Goal: Task Accomplishment & Management: Use online tool/utility

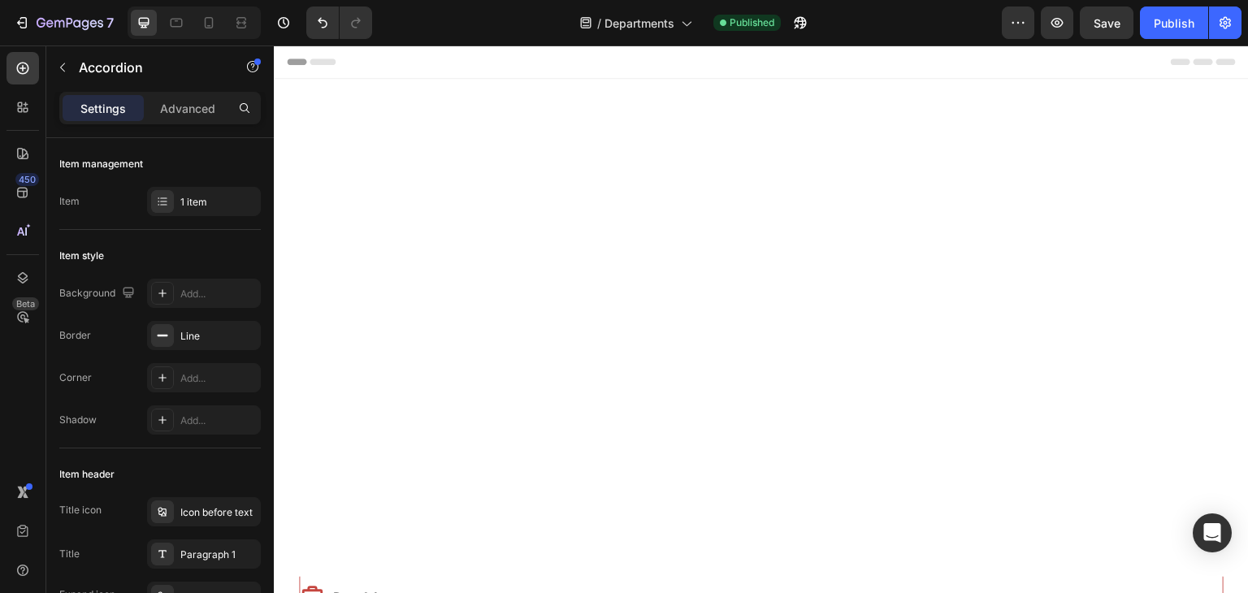
scroll to position [531, 0]
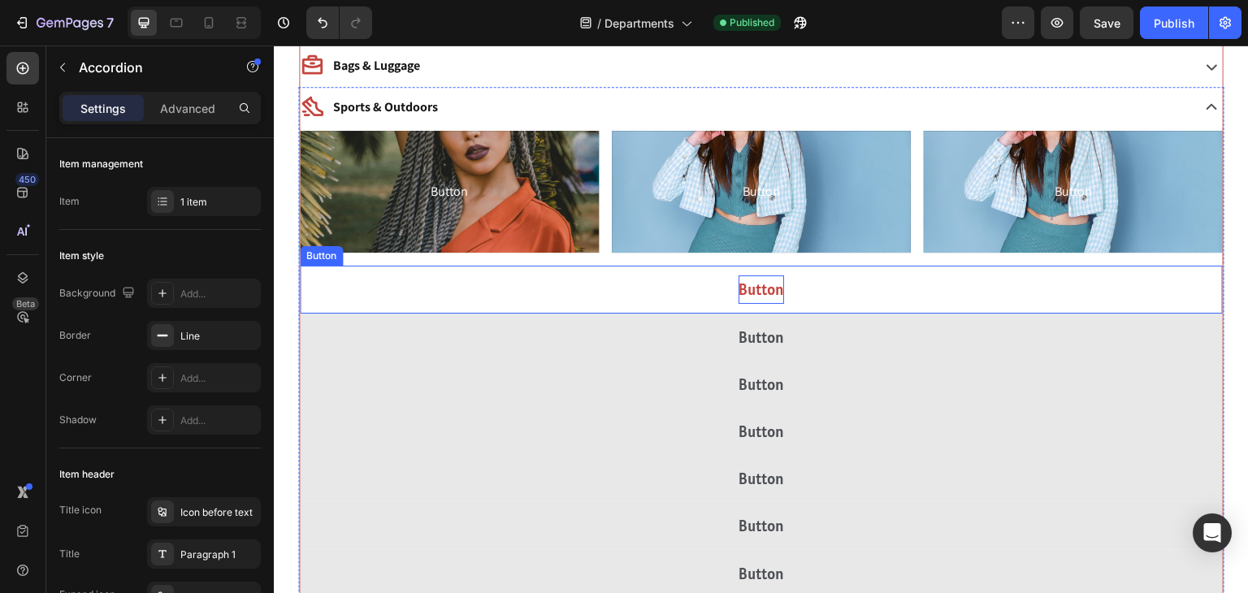
click at [749, 286] on p "Button" at bounding box center [762, 289] width 46 height 28
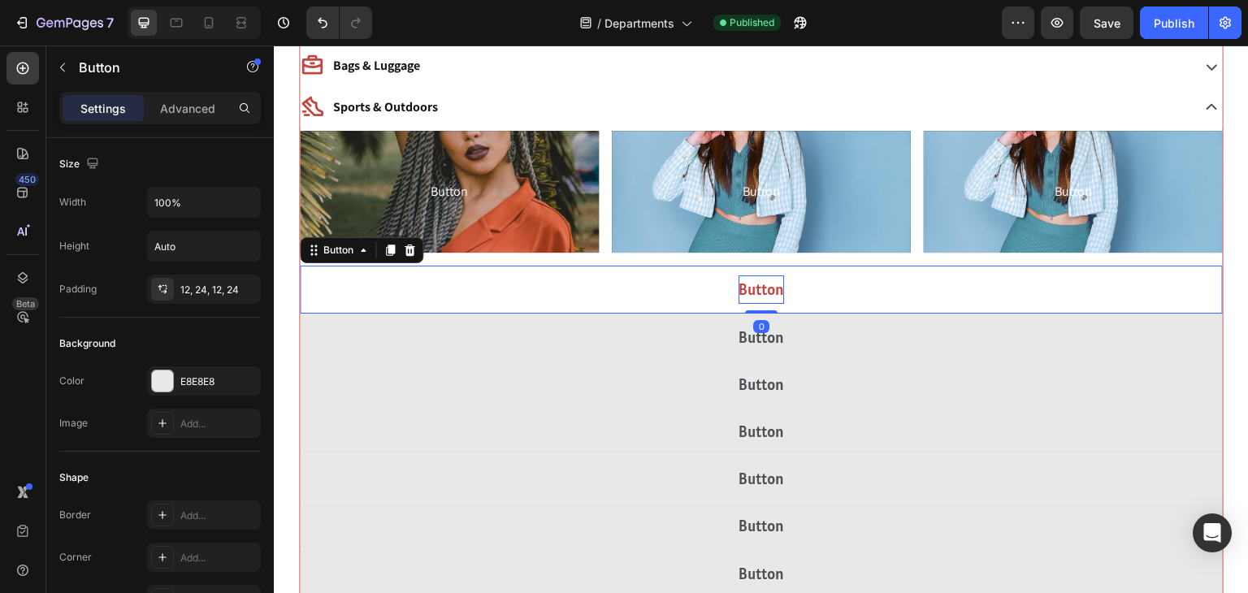
click at [749, 286] on p "Button" at bounding box center [762, 289] width 46 height 28
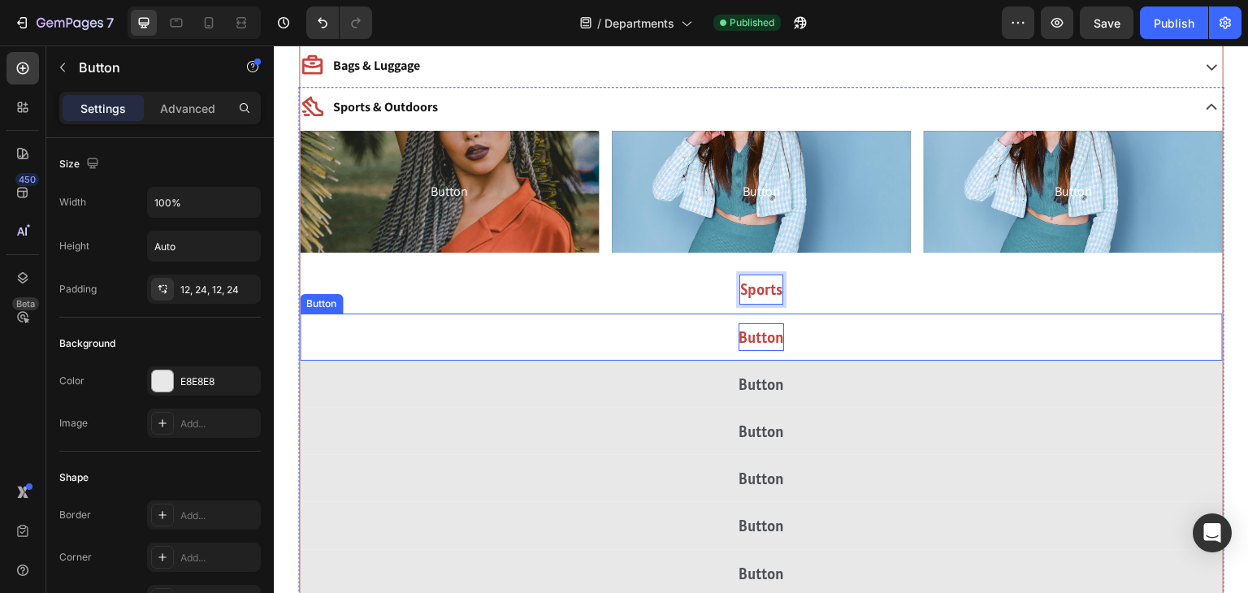
click at [769, 340] on p "Button" at bounding box center [762, 337] width 46 height 28
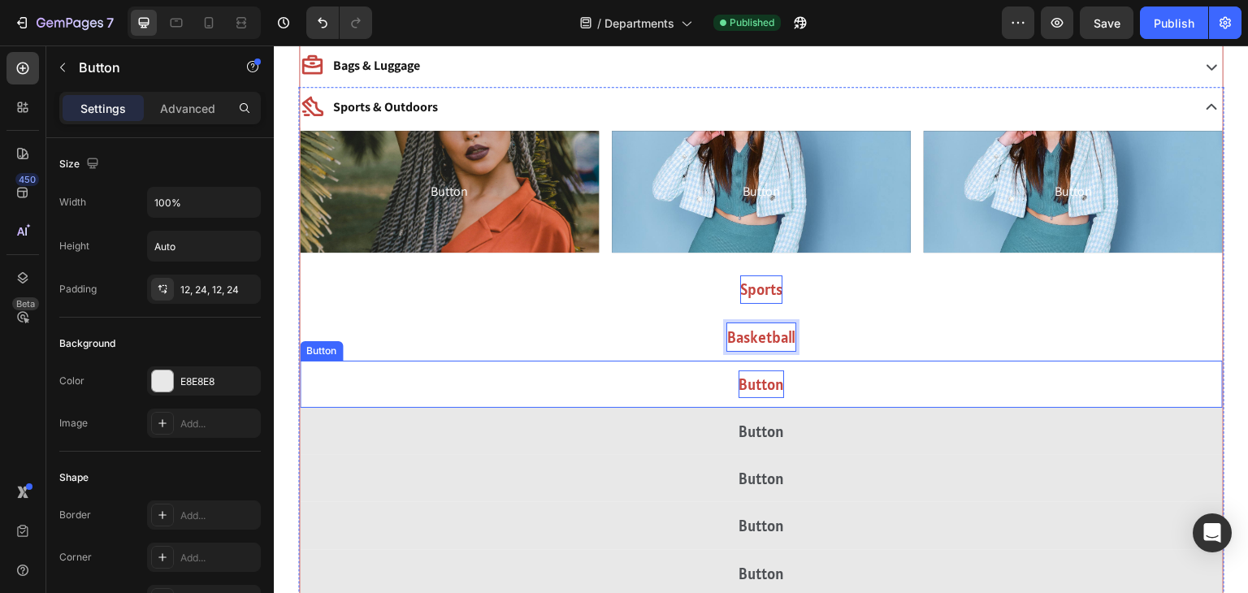
click at [780, 379] on p "Button" at bounding box center [762, 385] width 46 height 28
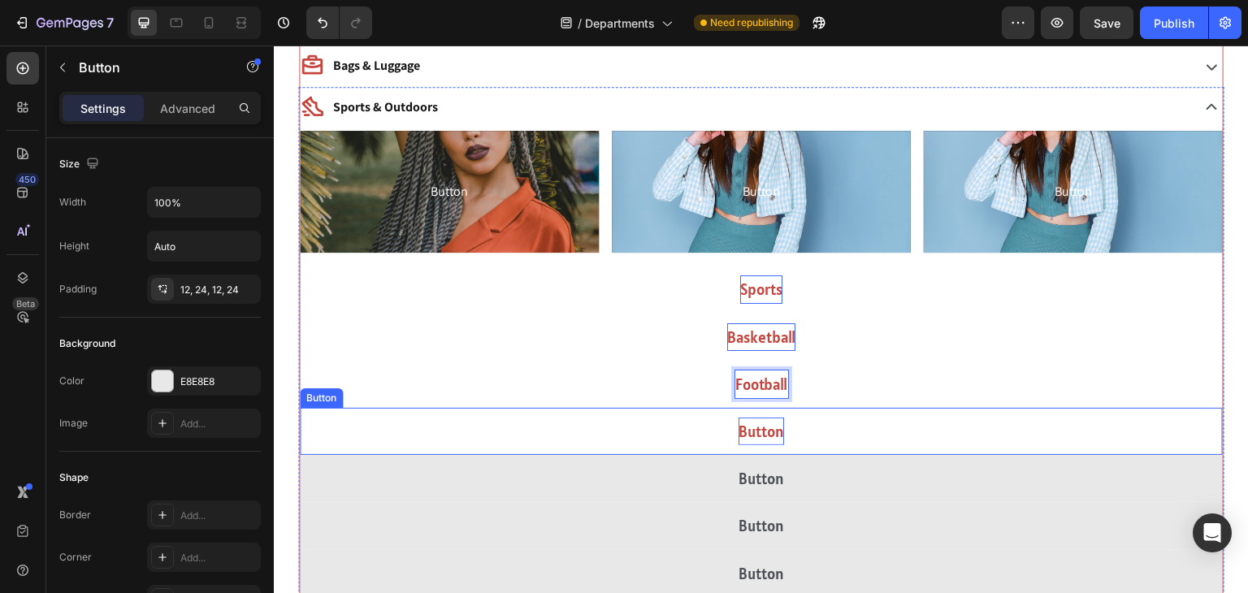
click at [770, 428] on p "Button" at bounding box center [762, 432] width 46 height 28
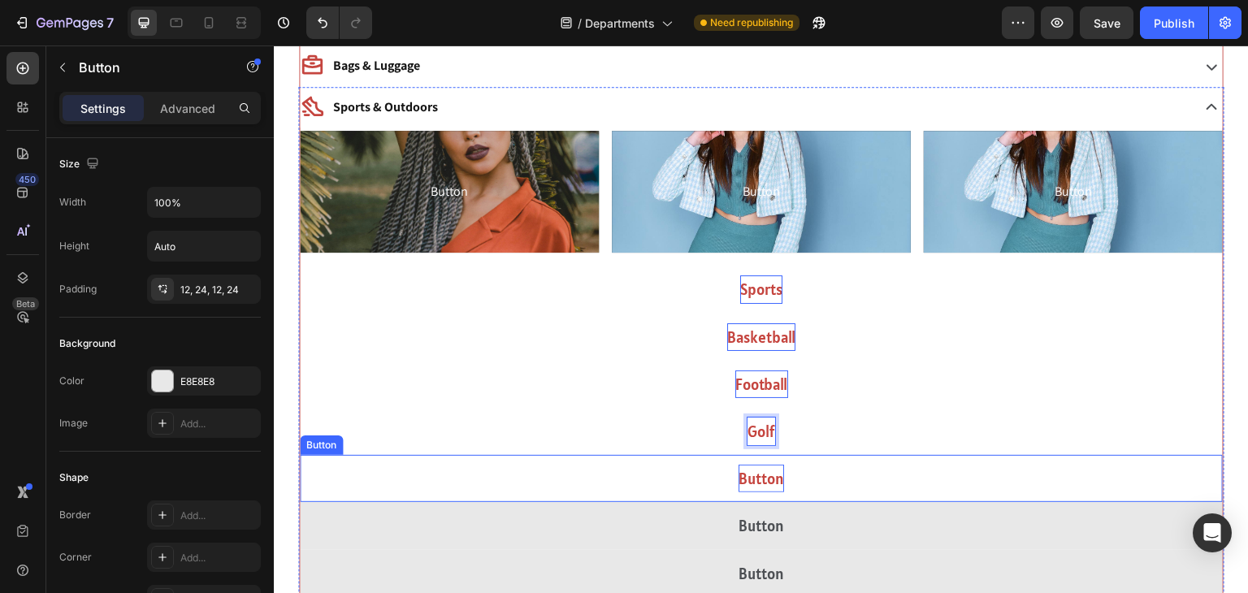
click at [763, 465] on p "Button" at bounding box center [762, 479] width 46 height 28
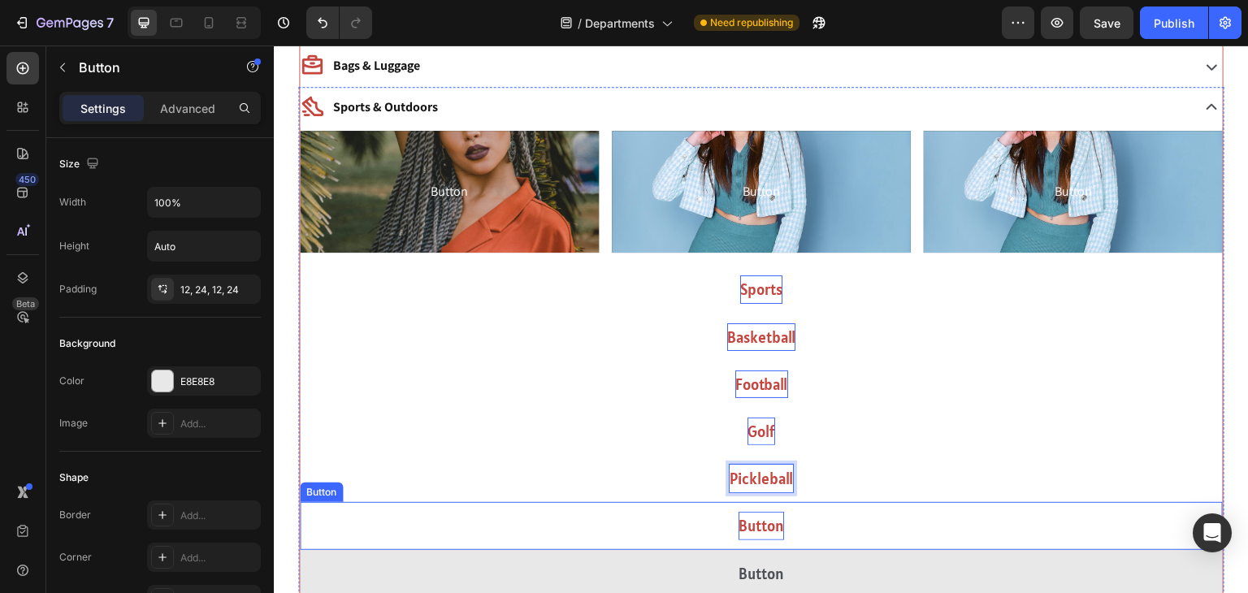
click at [761, 522] on p "Button" at bounding box center [762, 526] width 46 height 28
click at [759, 530] on p "Button" at bounding box center [762, 526] width 46 height 28
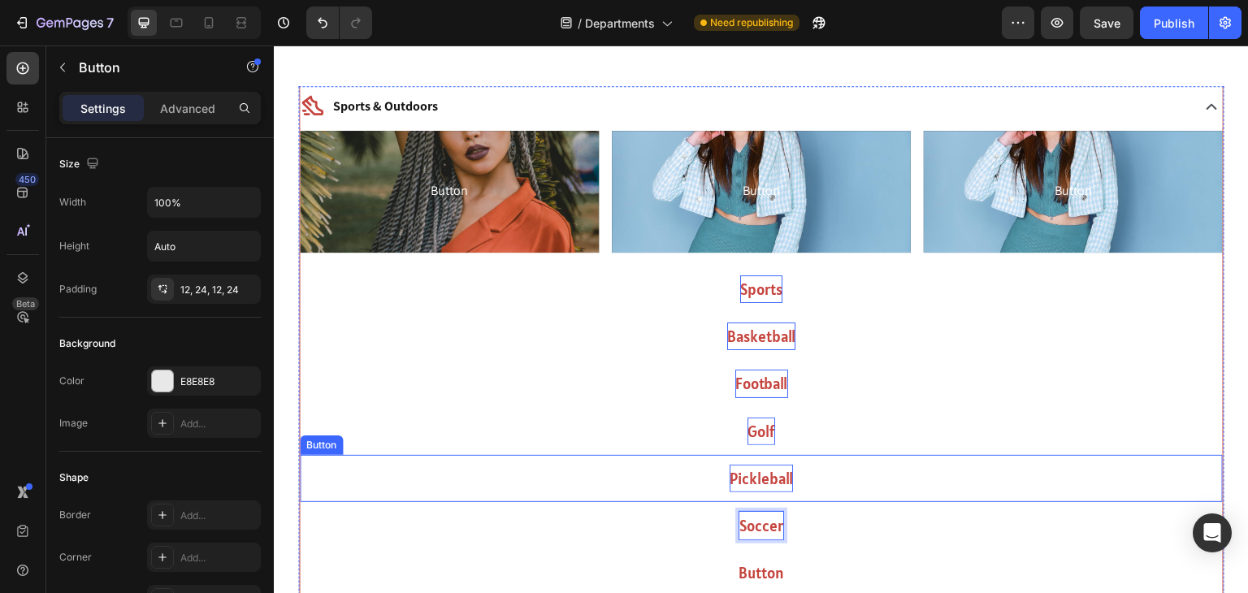
scroll to position [699, 0]
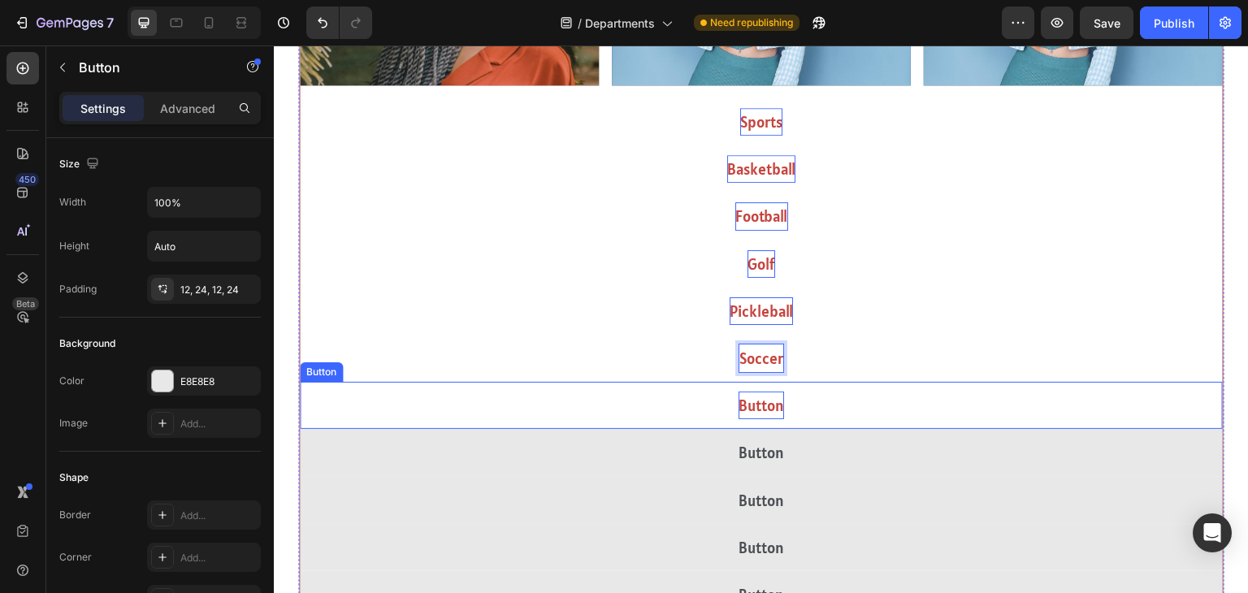
click at [761, 414] on p "Button" at bounding box center [762, 406] width 46 height 28
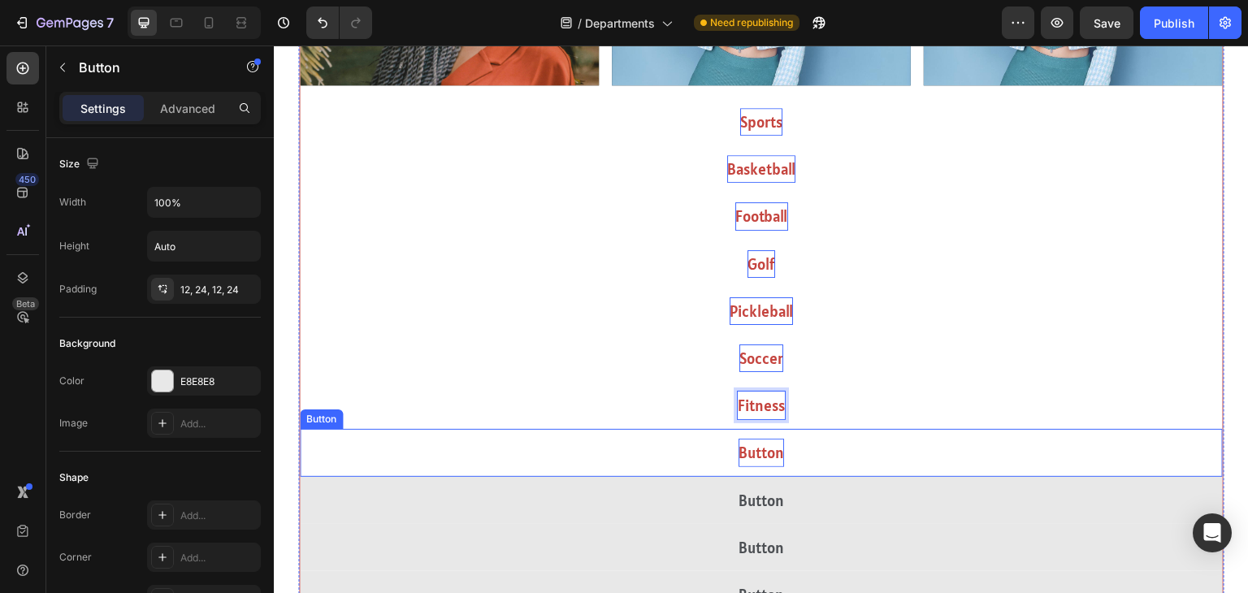
click at [748, 453] on p "Button" at bounding box center [762, 453] width 46 height 28
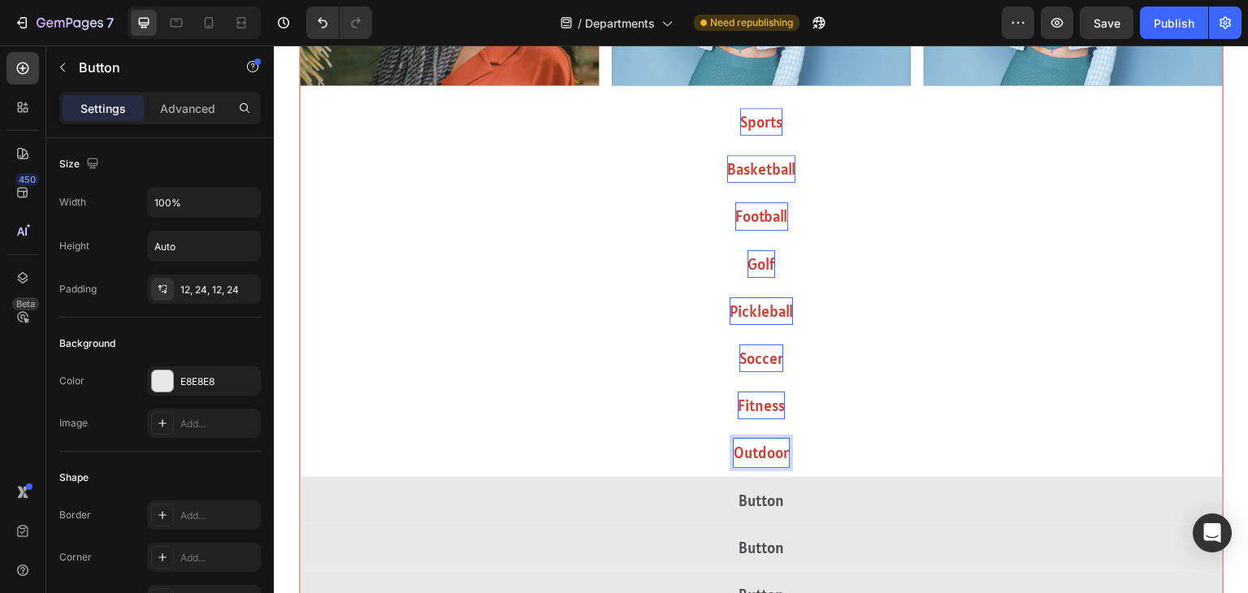
click at [300, 429] on button "Outdoor" at bounding box center [761, 452] width 923 height 47
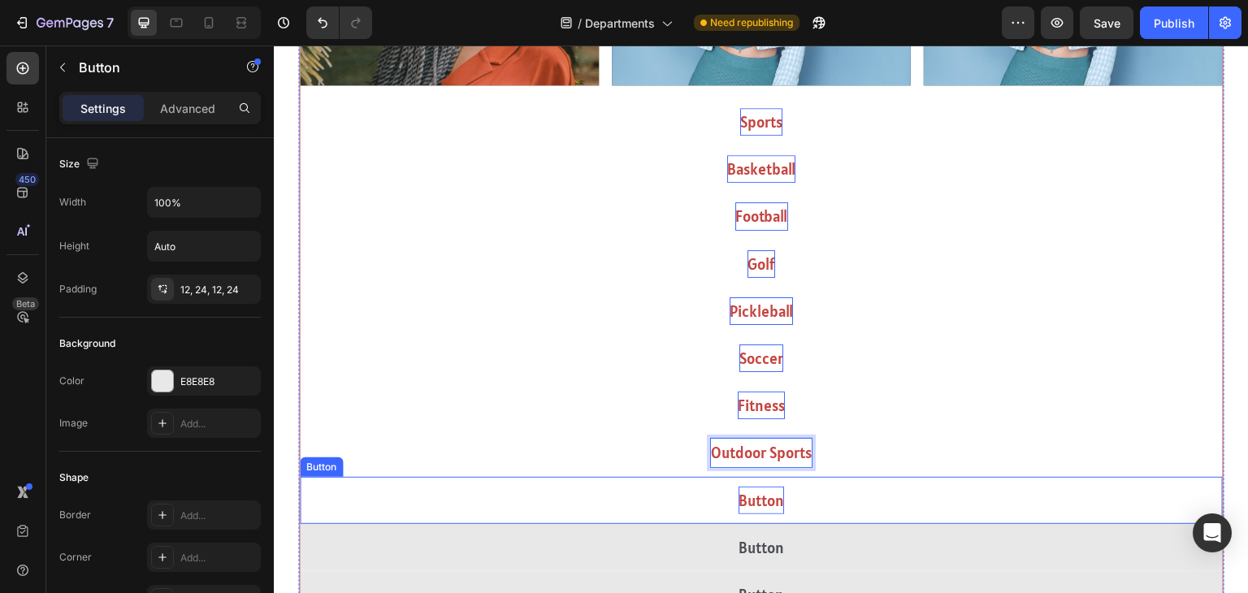
click at [756, 507] on p "Button" at bounding box center [762, 501] width 46 height 28
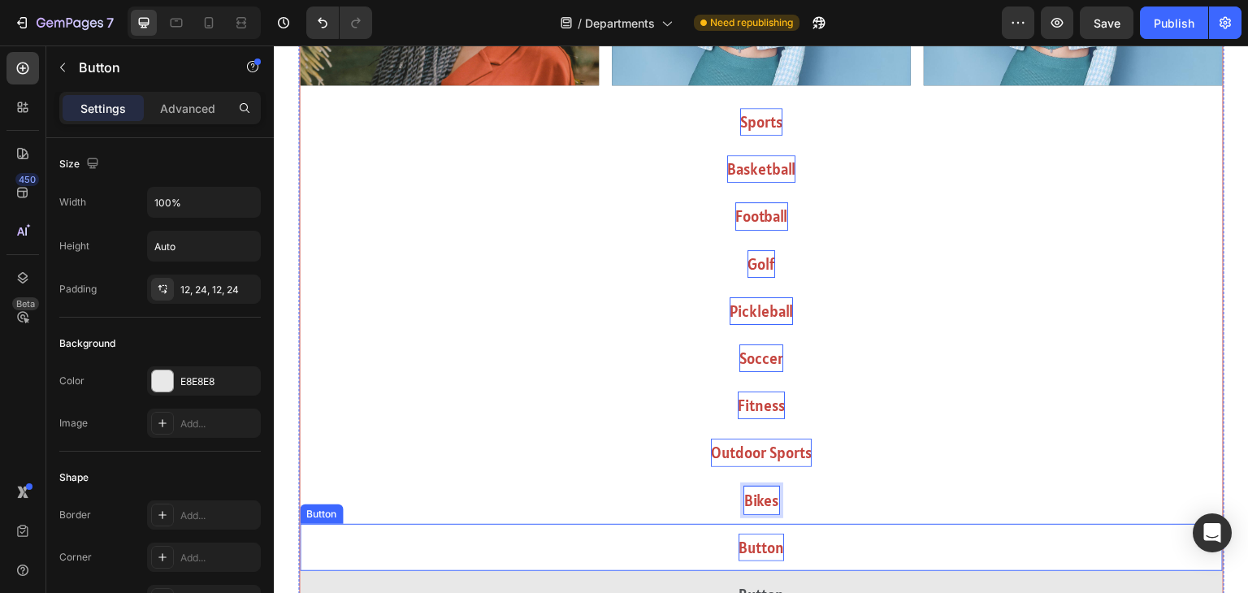
click at [752, 538] on p "Button" at bounding box center [762, 548] width 46 height 28
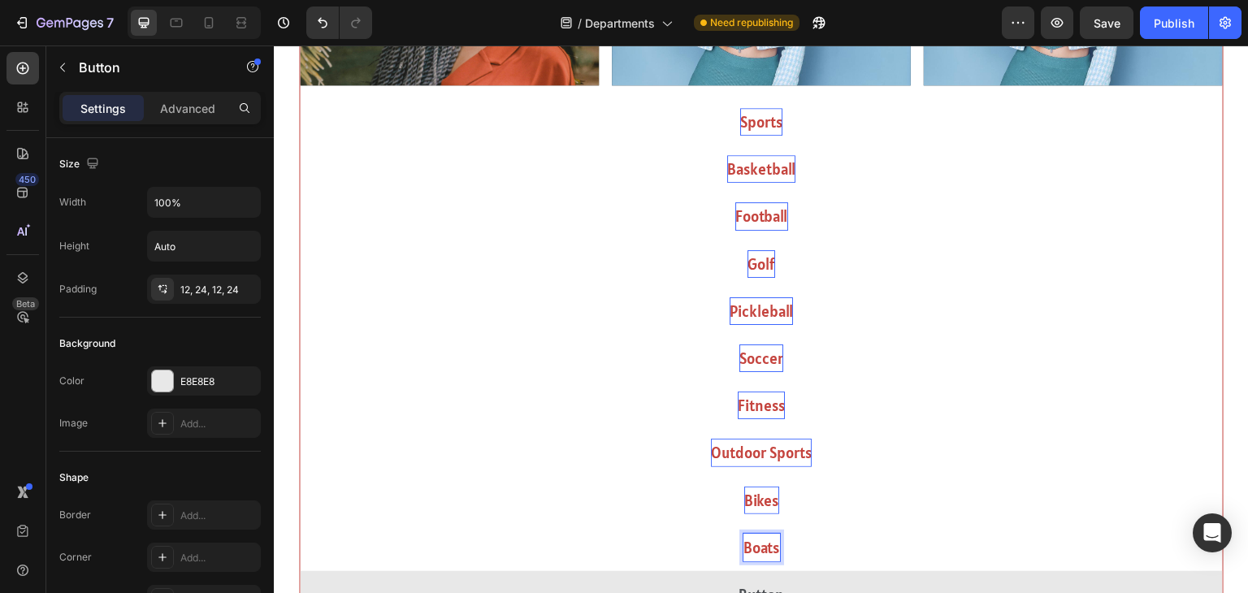
click at [300, 524] on button "Boats" at bounding box center [761, 547] width 923 height 47
click at [300, 524] on button "Boats &" at bounding box center [761, 547] width 923 height 47
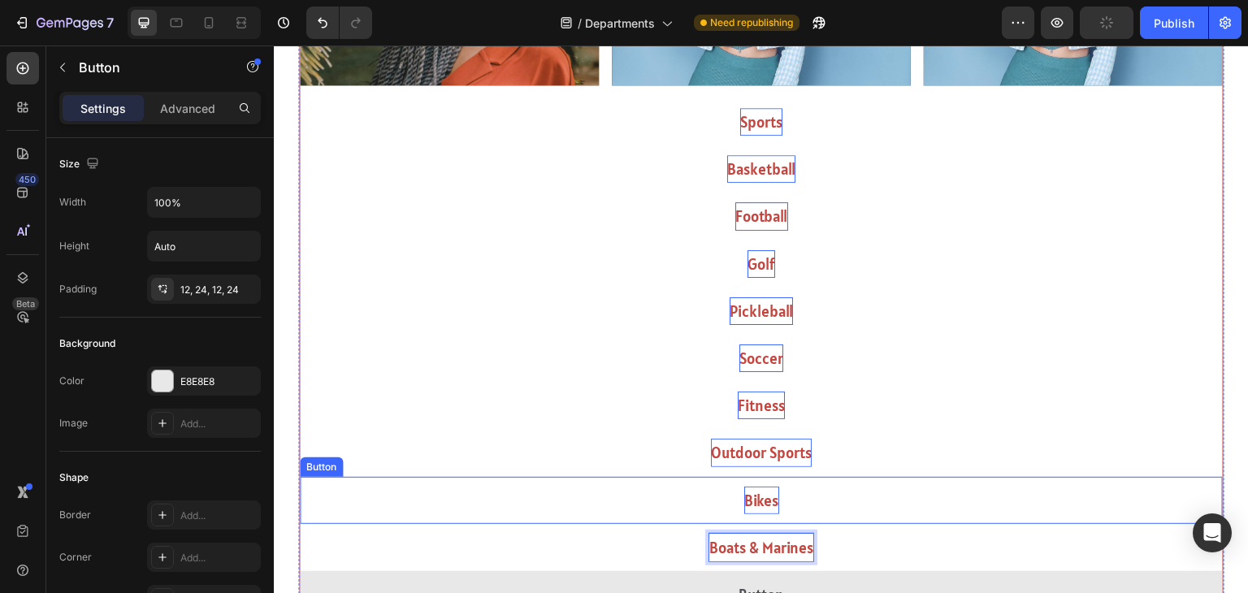
scroll to position [835, 0]
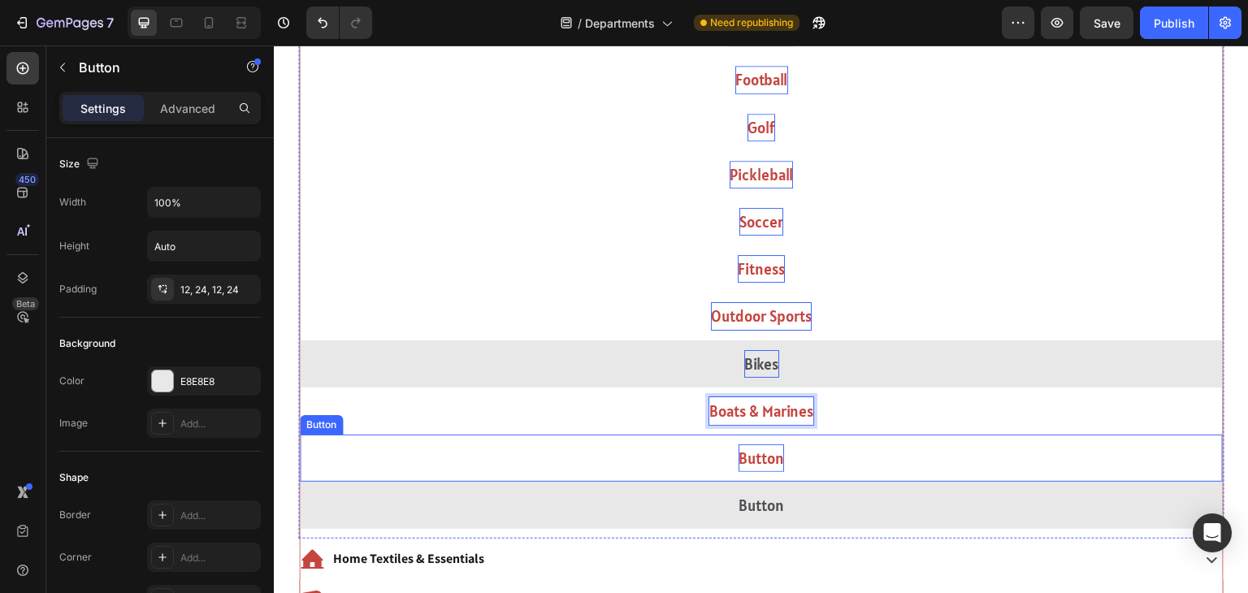
click at [751, 450] on p "Button" at bounding box center [762, 458] width 46 height 28
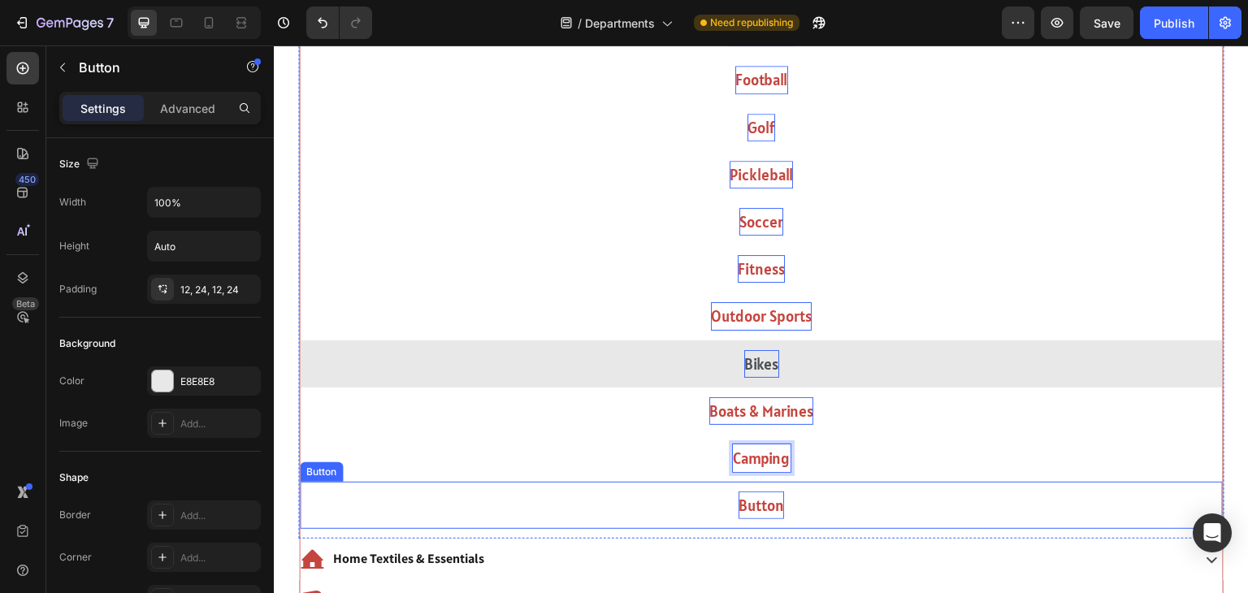
click at [756, 503] on p "Button" at bounding box center [762, 506] width 46 height 28
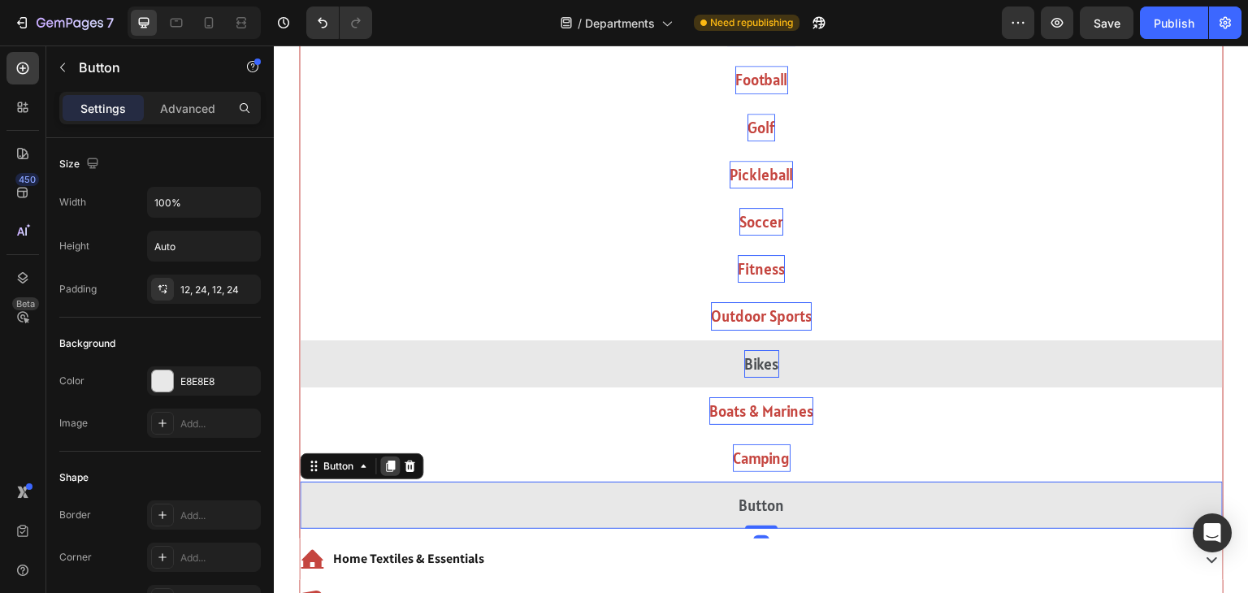
click at [385, 470] on icon at bounding box center [390, 466] width 13 height 13
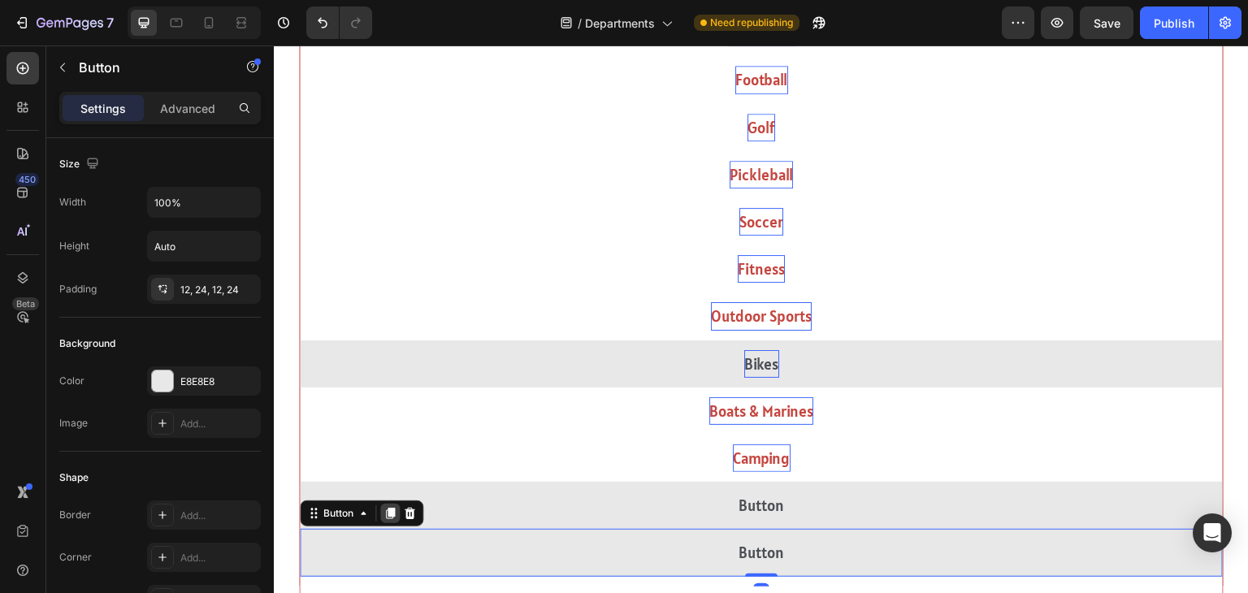
click at [389, 514] on icon at bounding box center [390, 514] width 9 height 11
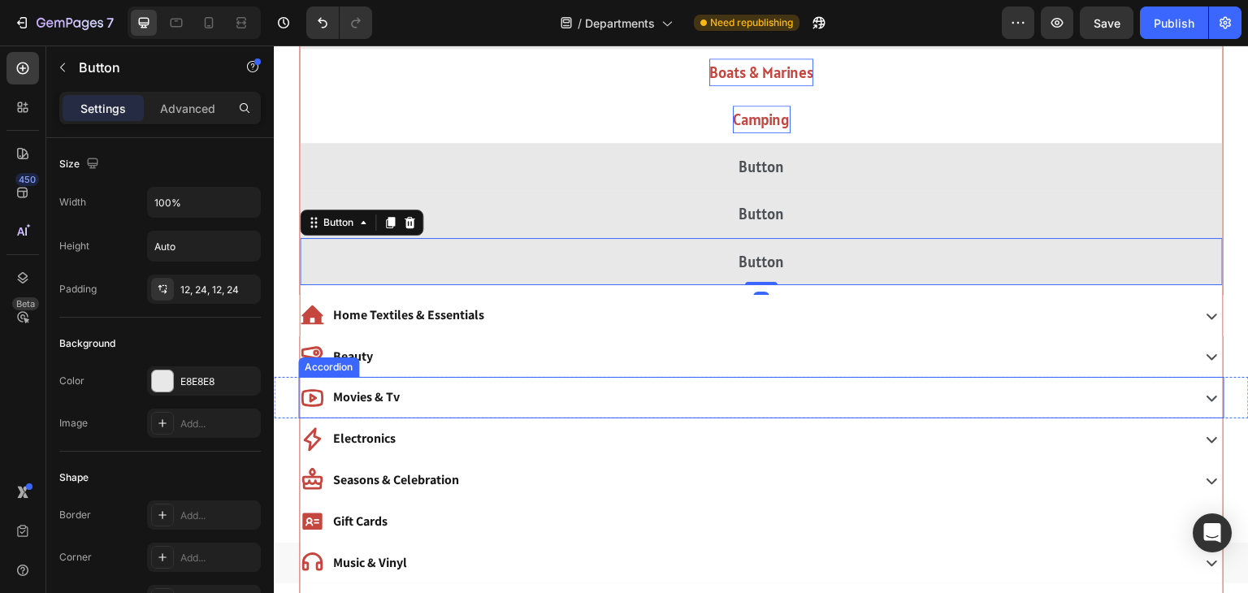
scroll to position [1309, 0]
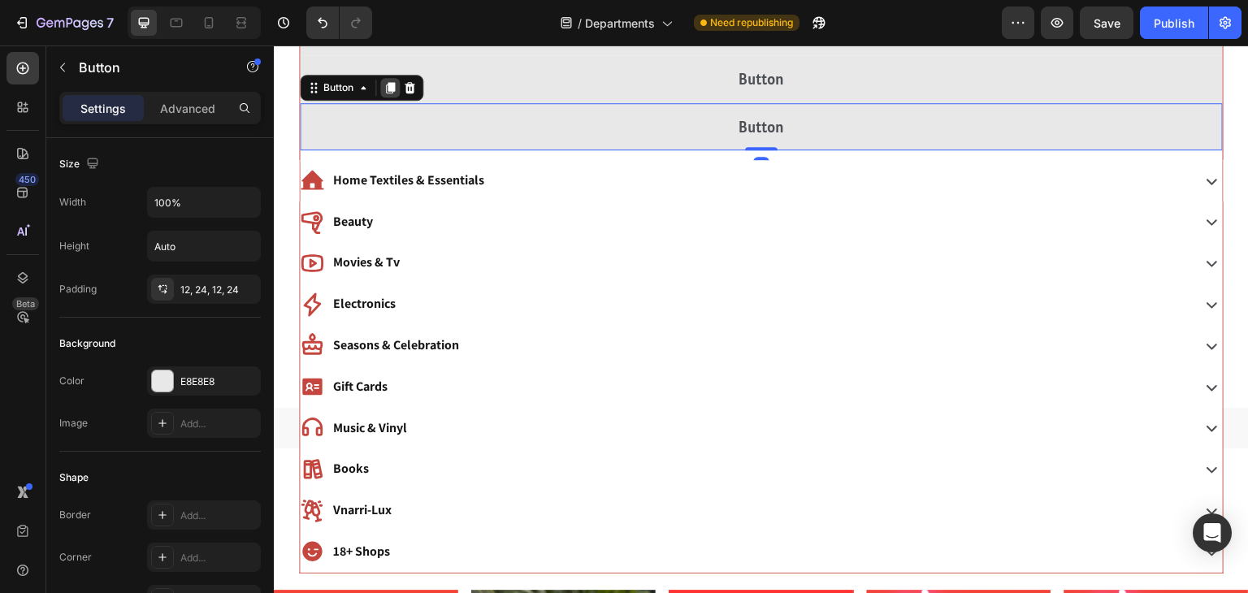
click at [386, 89] on icon at bounding box center [390, 87] width 9 height 11
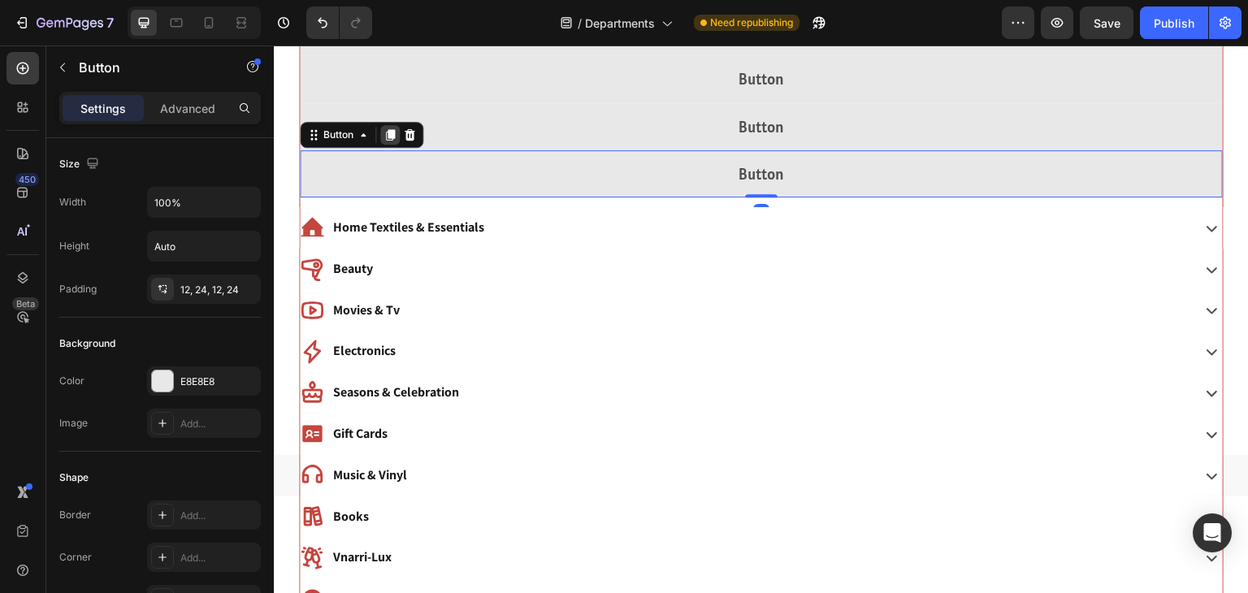
click at [393, 139] on icon at bounding box center [390, 134] width 13 height 13
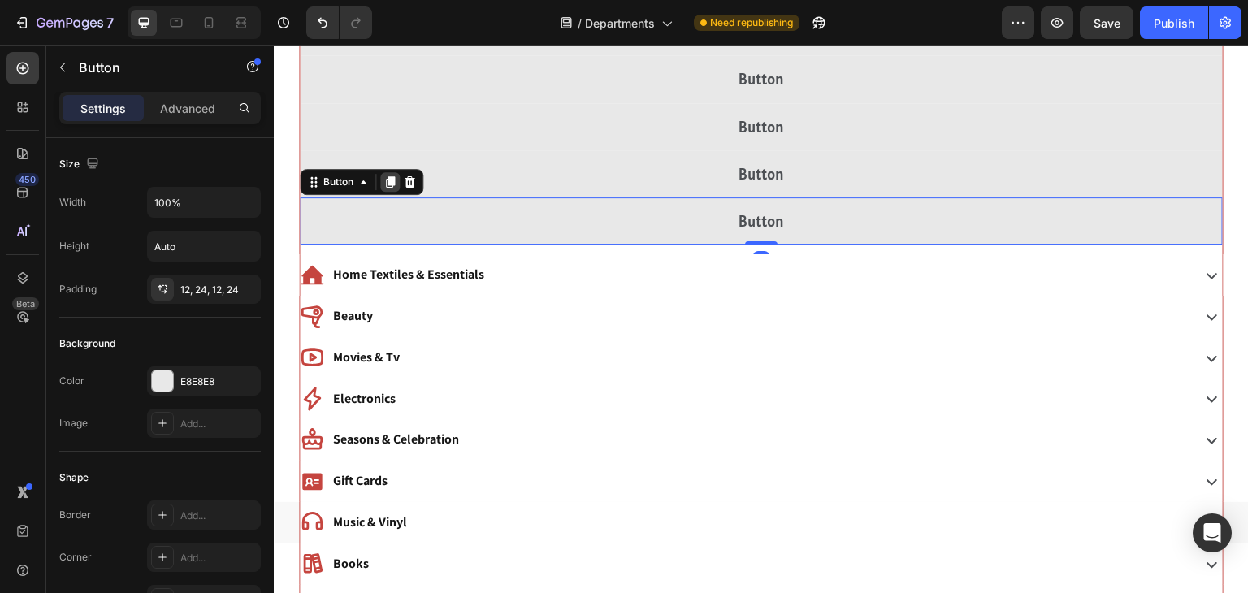
click at [392, 183] on icon at bounding box center [390, 181] width 9 height 11
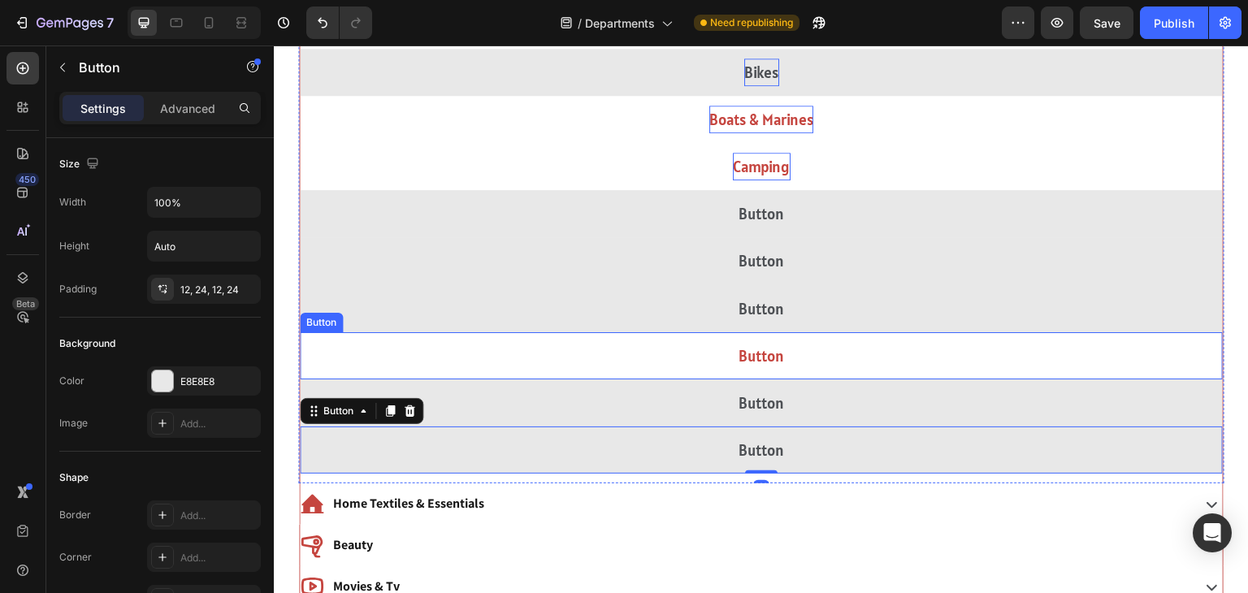
scroll to position [1123, 0]
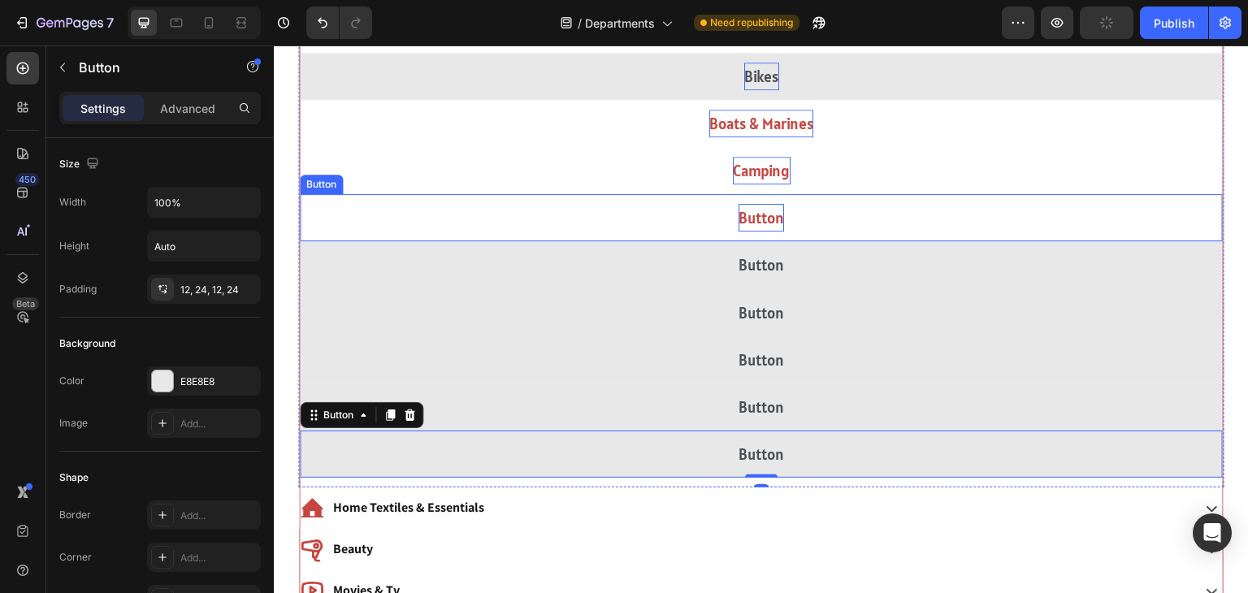
click at [774, 222] on p "Button" at bounding box center [762, 218] width 46 height 28
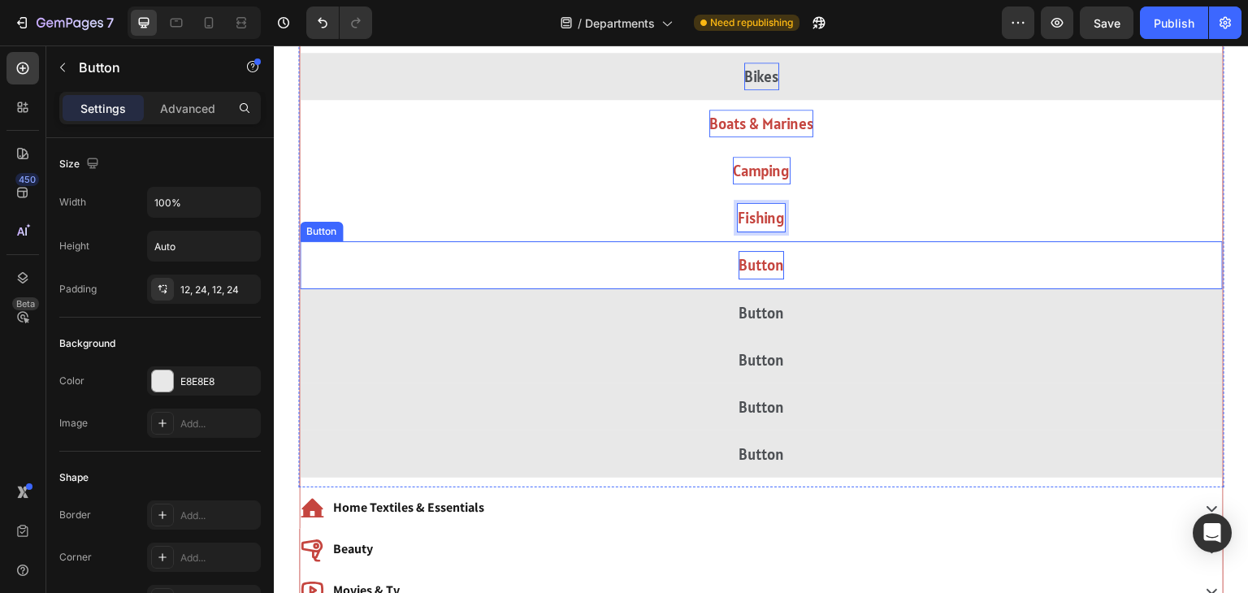
click at [774, 266] on p "Button" at bounding box center [762, 265] width 46 height 28
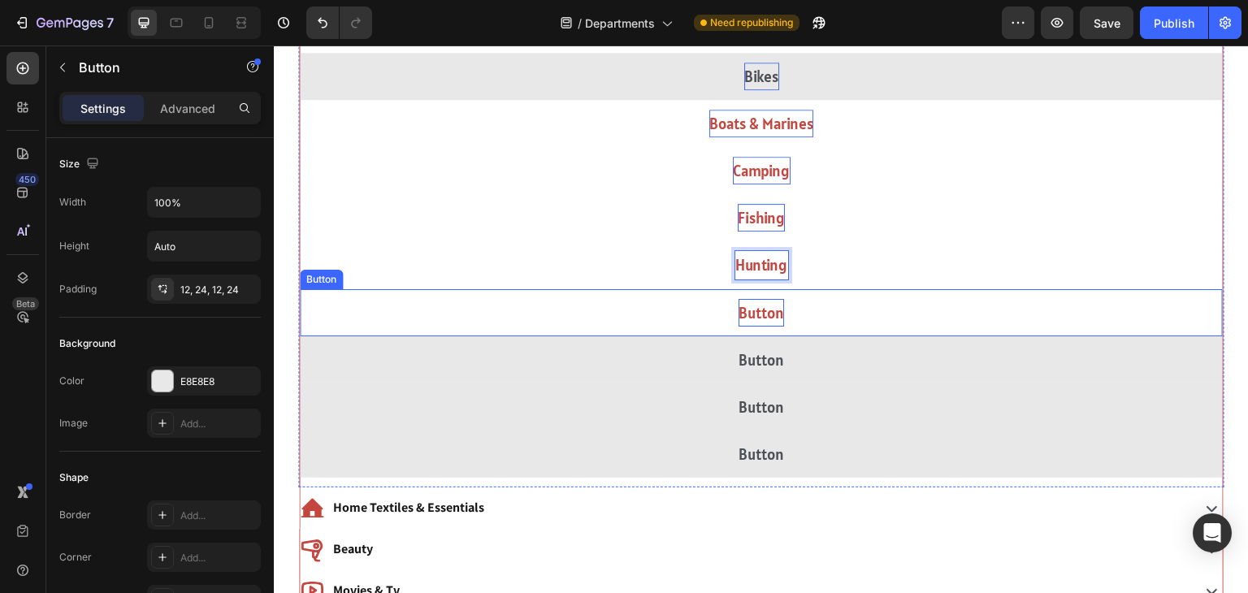
click at [763, 317] on p "Button" at bounding box center [762, 313] width 46 height 28
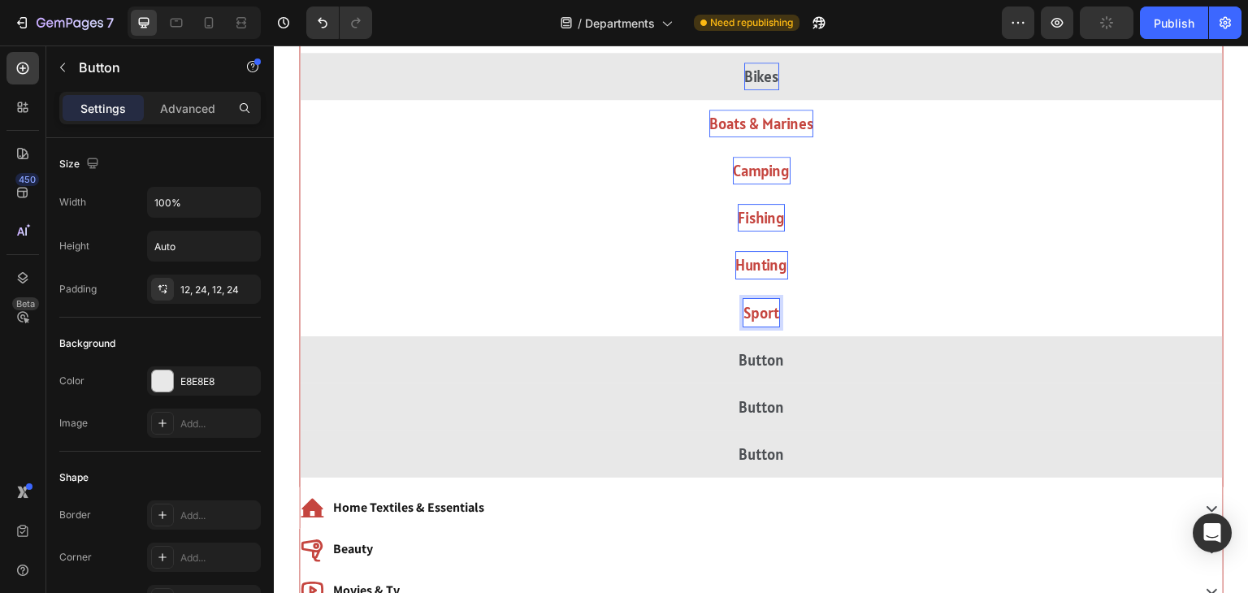
click at [300, 289] on button "Sport" at bounding box center [761, 312] width 923 height 47
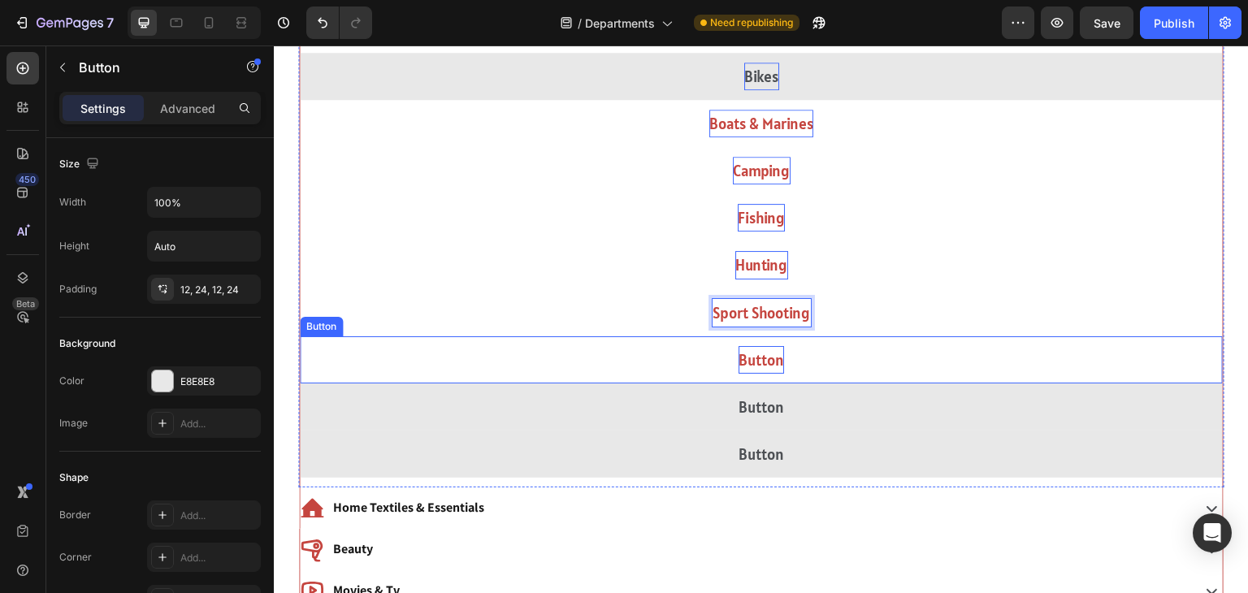
click at [762, 358] on p "Button" at bounding box center [762, 360] width 46 height 28
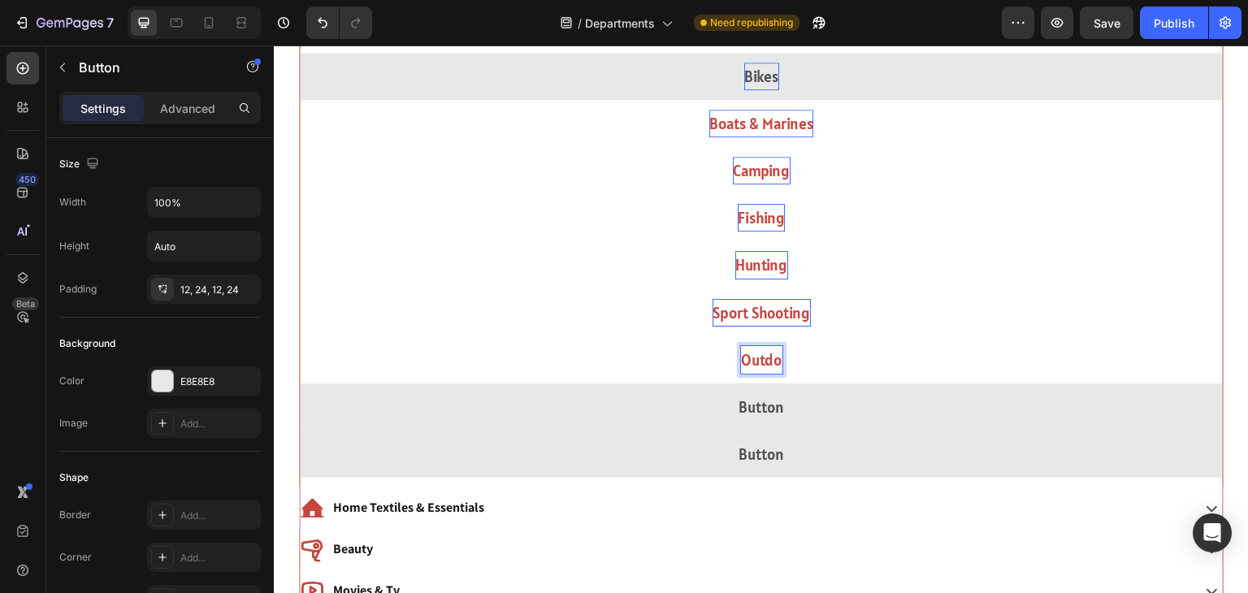
click at [300, 336] on button "Outdo" at bounding box center [761, 359] width 923 height 47
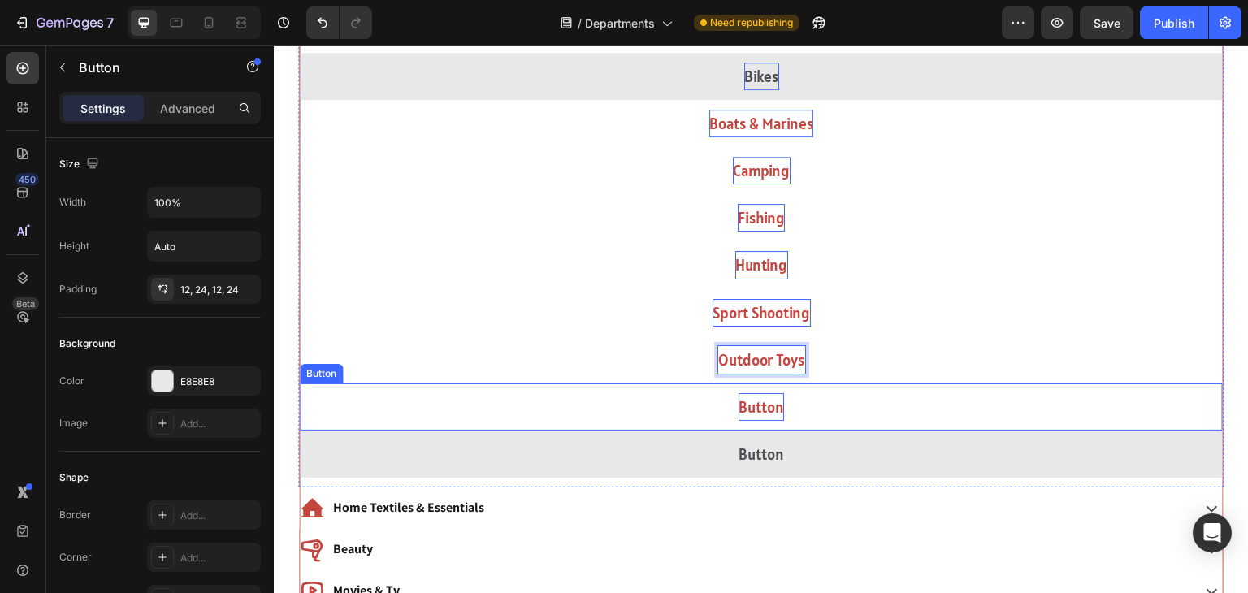
click at [774, 407] on p "Button" at bounding box center [762, 407] width 46 height 28
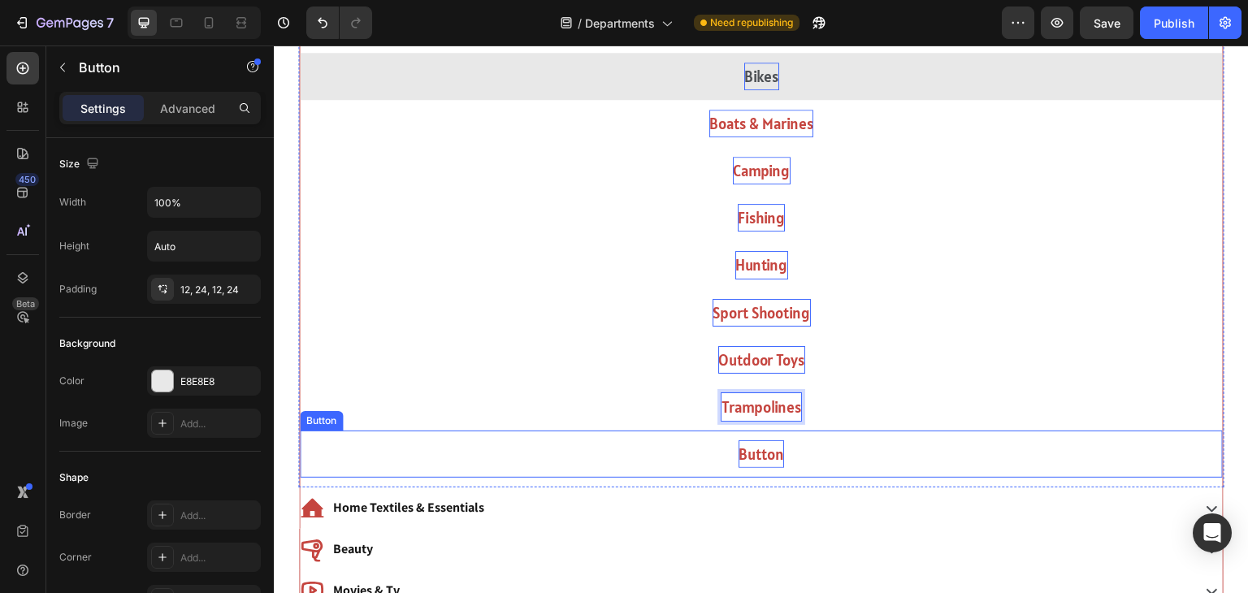
click at [766, 452] on p "Button" at bounding box center [762, 454] width 46 height 28
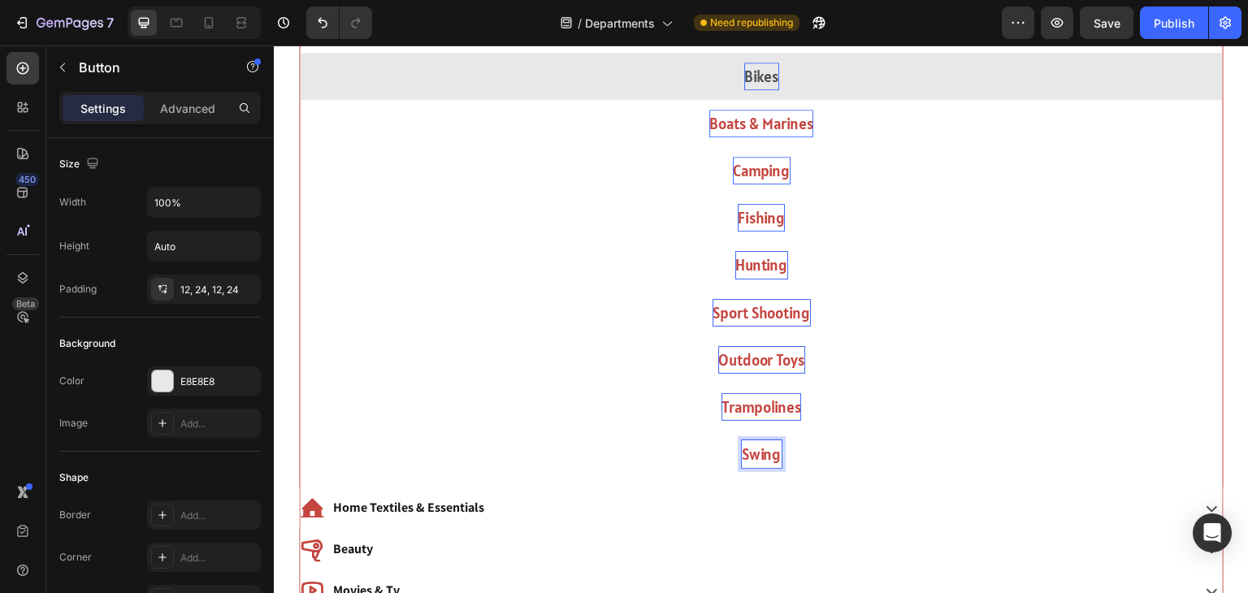
click at [300, 431] on button "Swing" at bounding box center [761, 454] width 923 height 47
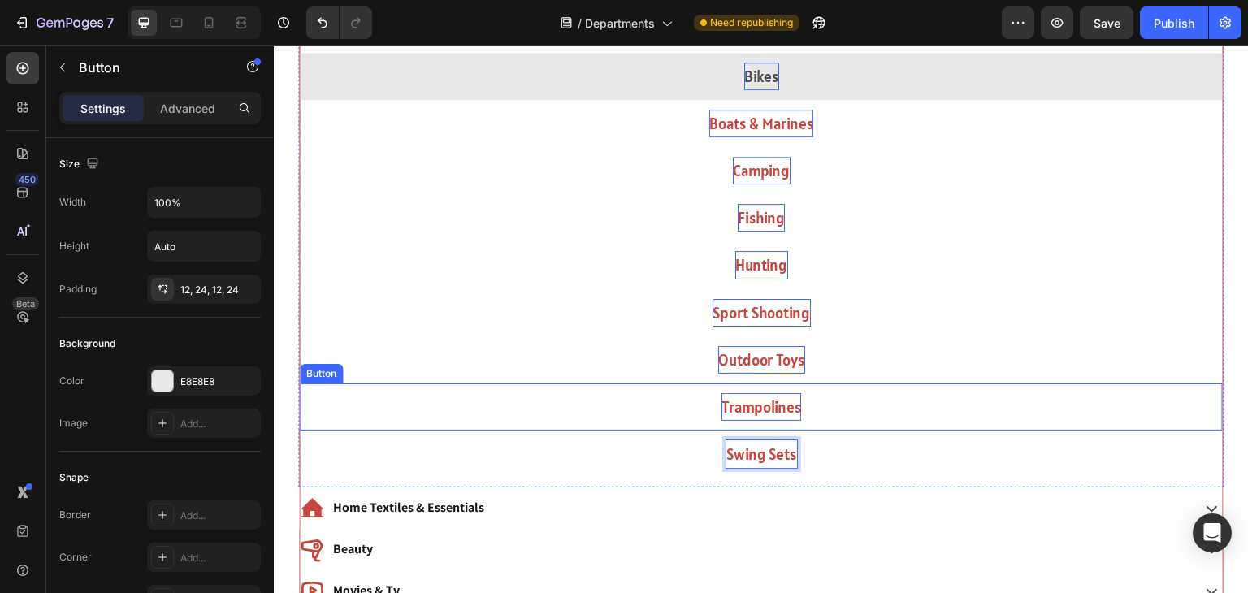
click at [832, 422] on button "Trampolines" at bounding box center [761, 407] width 923 height 47
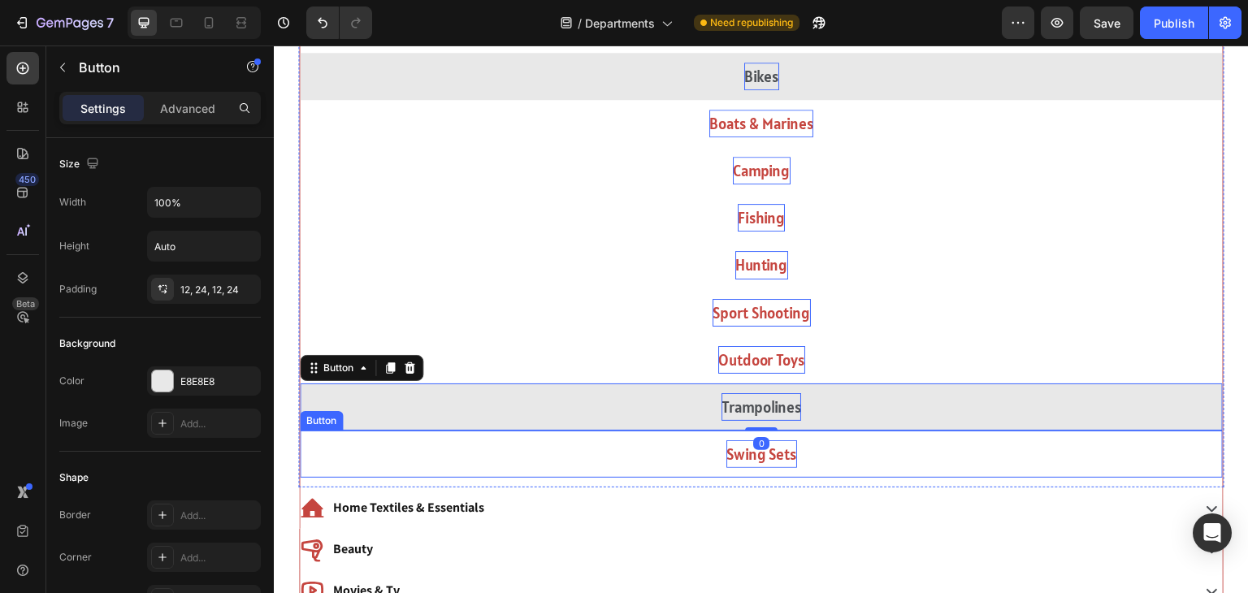
click at [648, 449] on button "Swing Sets" at bounding box center [761, 454] width 923 height 47
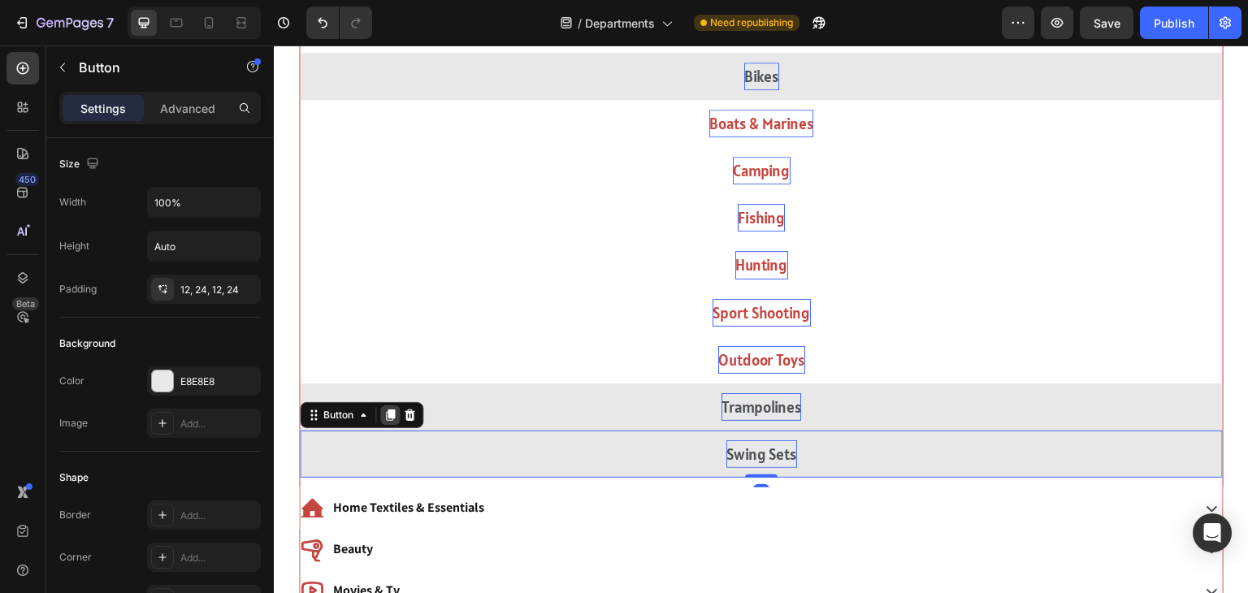
click at [387, 413] on icon at bounding box center [390, 415] width 13 height 13
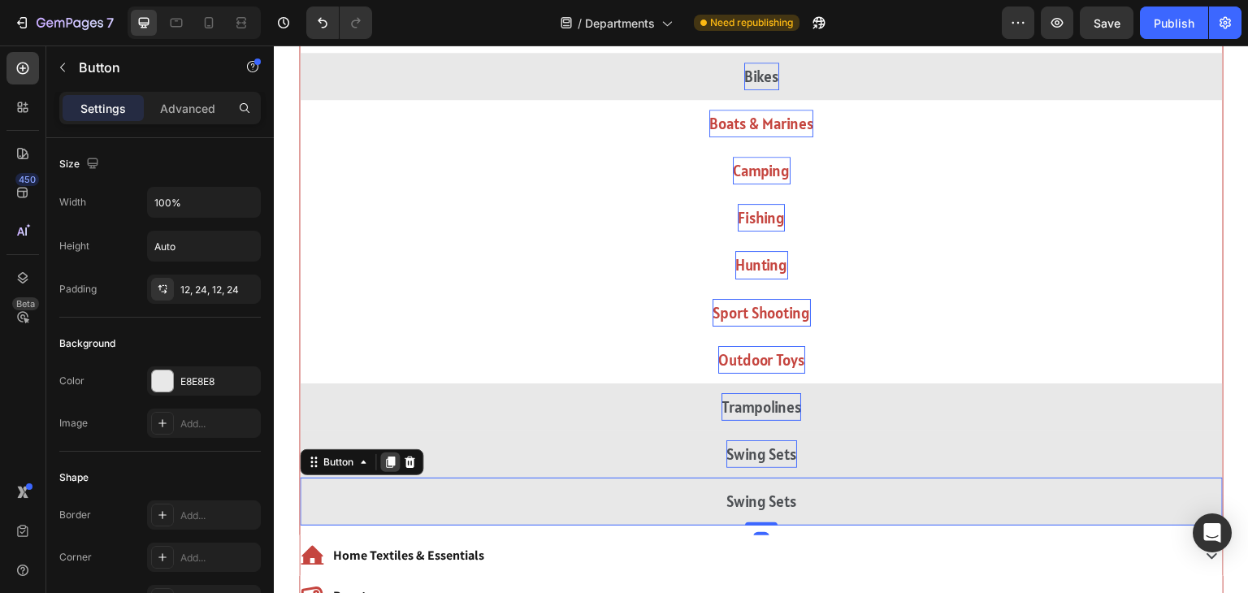
click at [397, 462] on div at bounding box center [390, 463] width 20 height 20
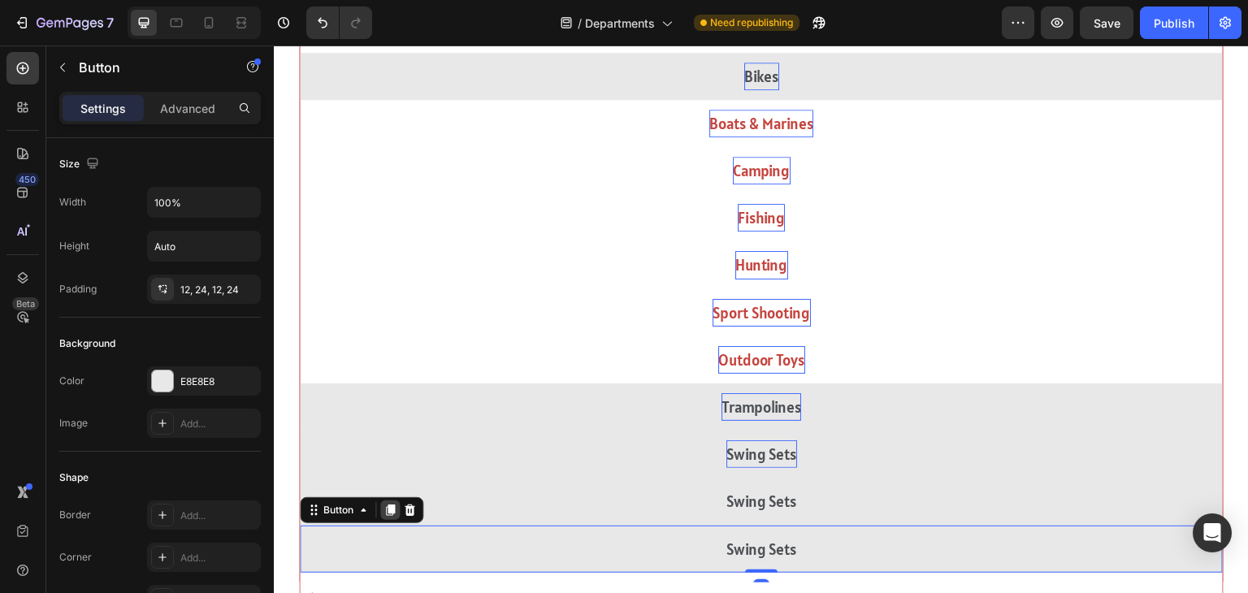
click at [390, 501] on div at bounding box center [390, 511] width 20 height 20
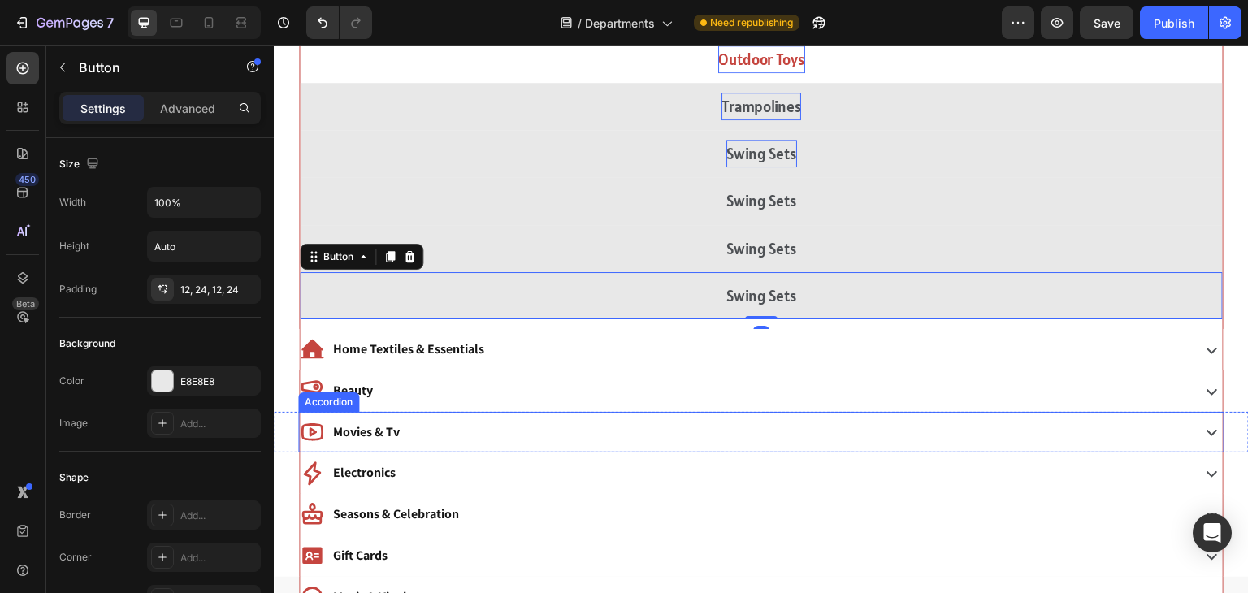
scroll to position [1420, 0]
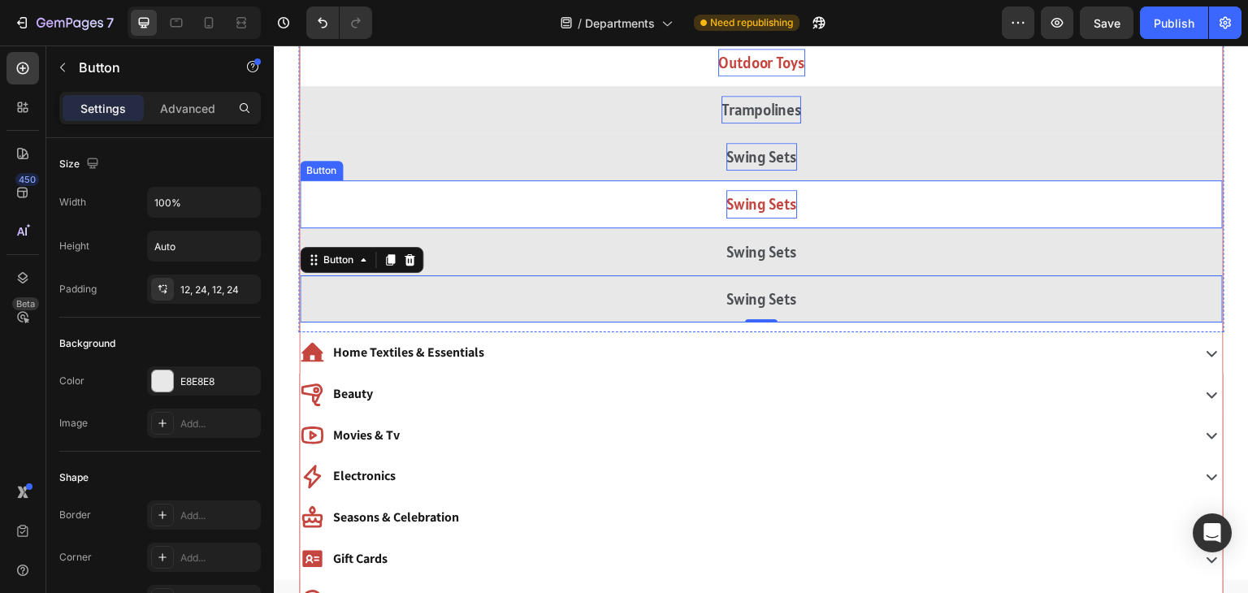
click at [767, 206] on p "Swing Sets" at bounding box center [761, 204] width 71 height 28
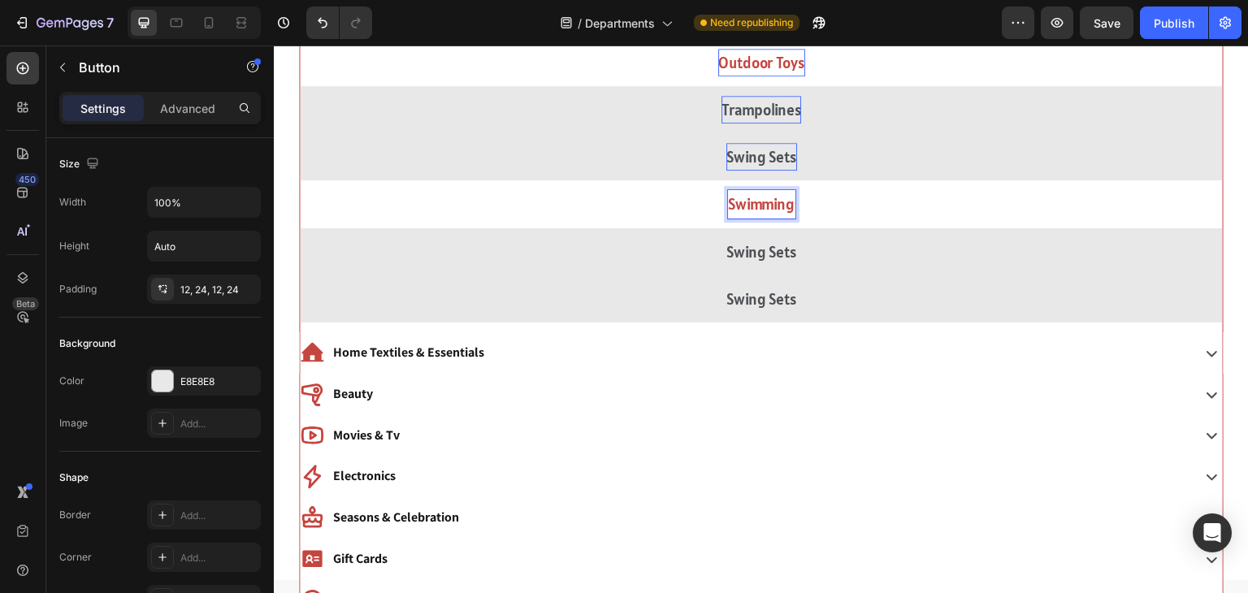
click at [300, 180] on button "Swimming" at bounding box center [761, 203] width 923 height 47
click at [300, 180] on button "Swimming Poola" at bounding box center [761, 203] width 923 height 47
click at [300, 180] on button "Swimming Pools" at bounding box center [761, 203] width 923 height 47
click at [300, 180] on button "Swimming Pools &" at bounding box center [761, 203] width 923 height 47
click at [300, 180] on button "Swimming Pools & Spa" at bounding box center [761, 203] width 923 height 47
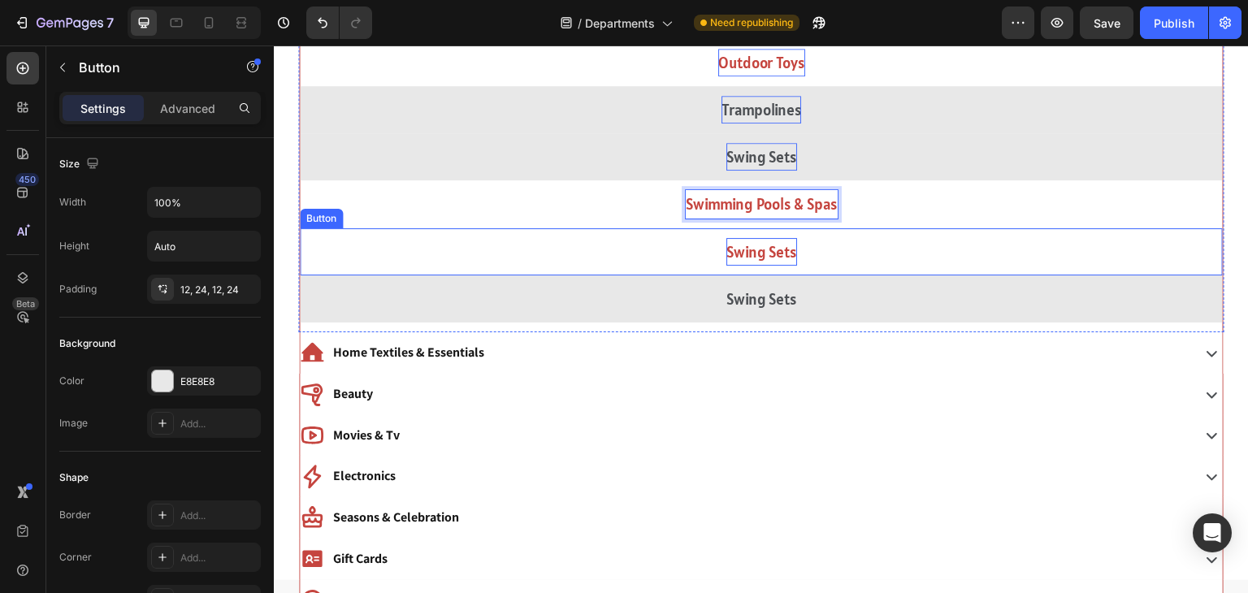
click at [764, 245] on p "Swing Sets" at bounding box center [761, 252] width 71 height 28
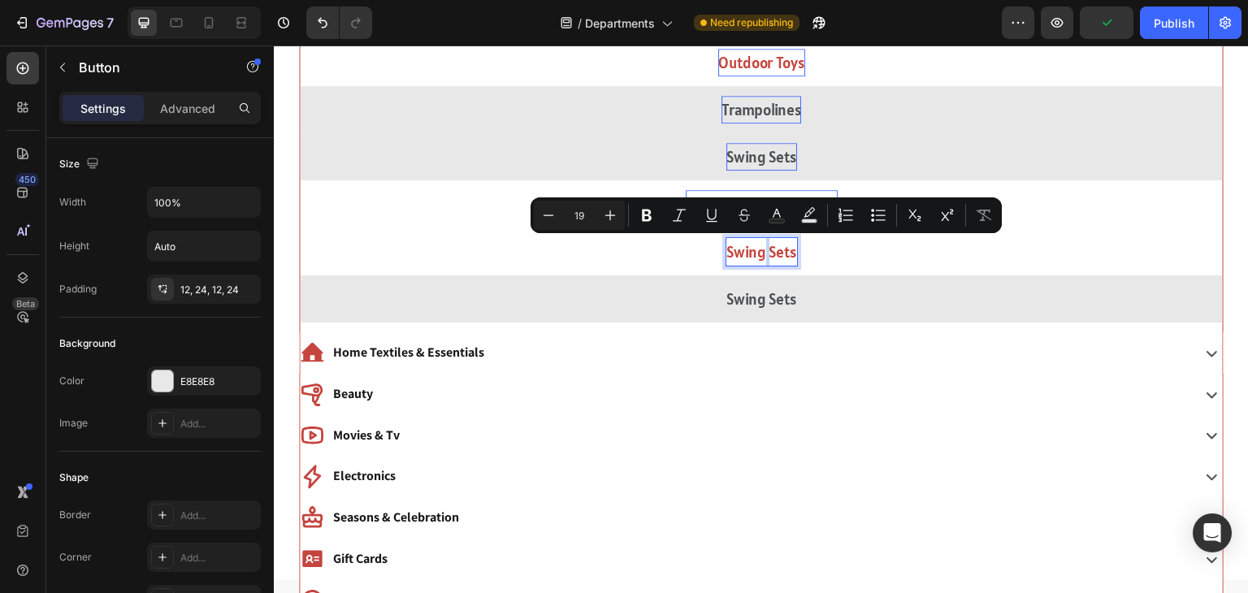
click at [764, 245] on p "Swing Sets" at bounding box center [761, 252] width 71 height 28
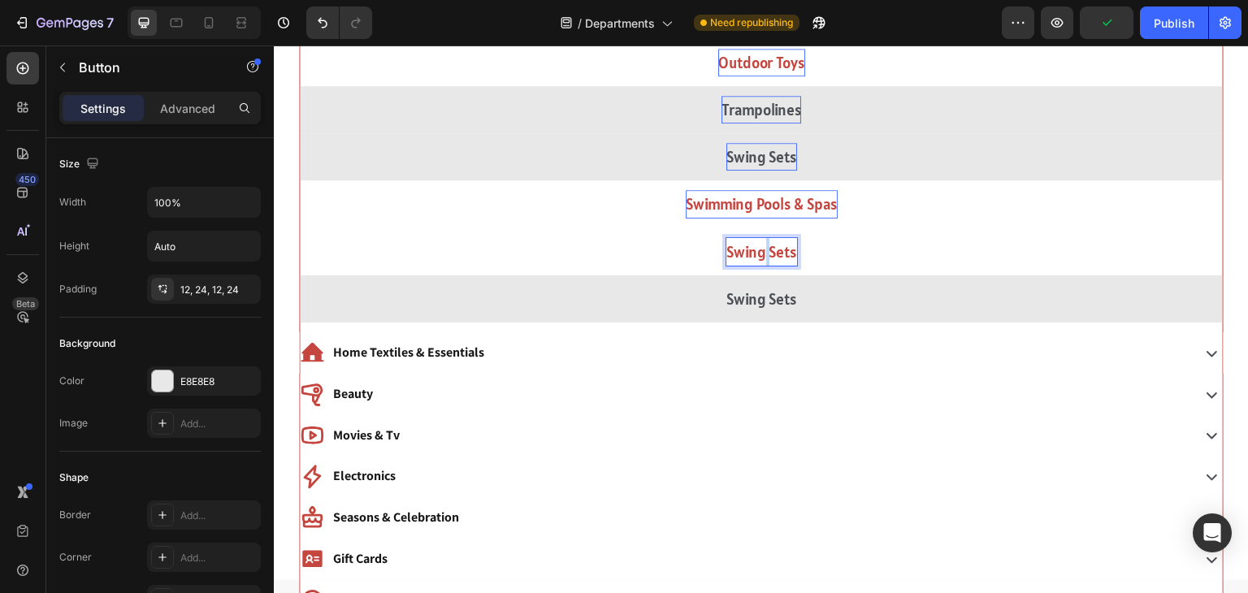
click at [764, 245] on p "Swing Sets" at bounding box center [761, 252] width 71 height 28
click at [300, 228] on button "Deals" at bounding box center [761, 251] width 923 height 47
click at [300, 228] on button "Deals &" at bounding box center [761, 251] width 923 height 47
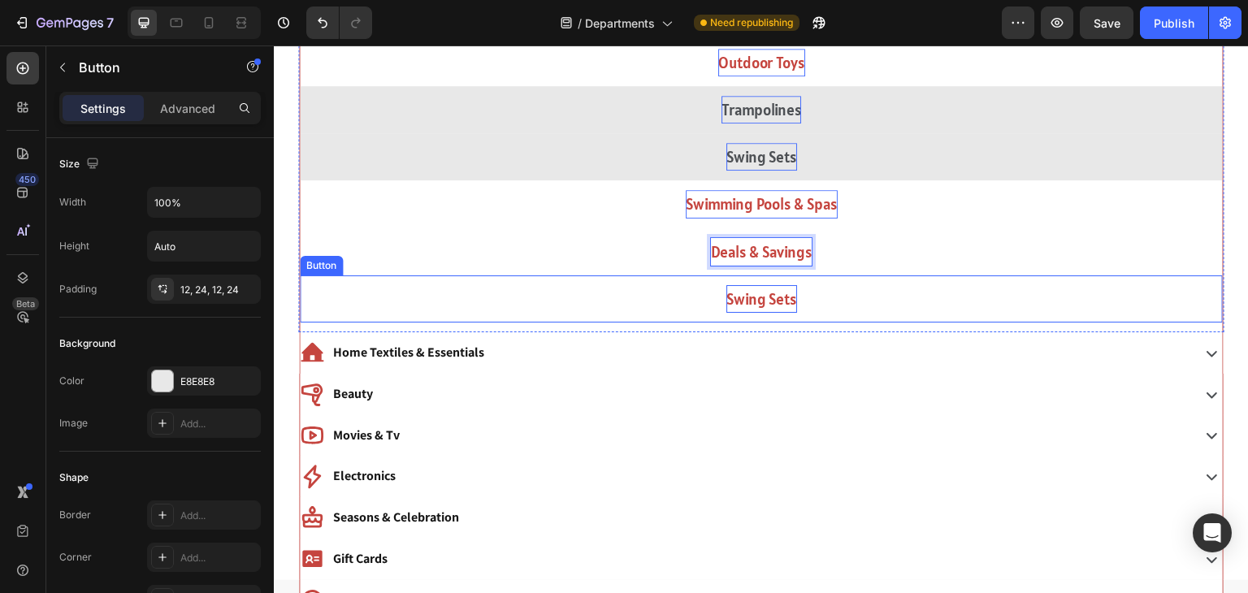
click at [788, 295] on p "Swing Sets" at bounding box center [761, 299] width 71 height 28
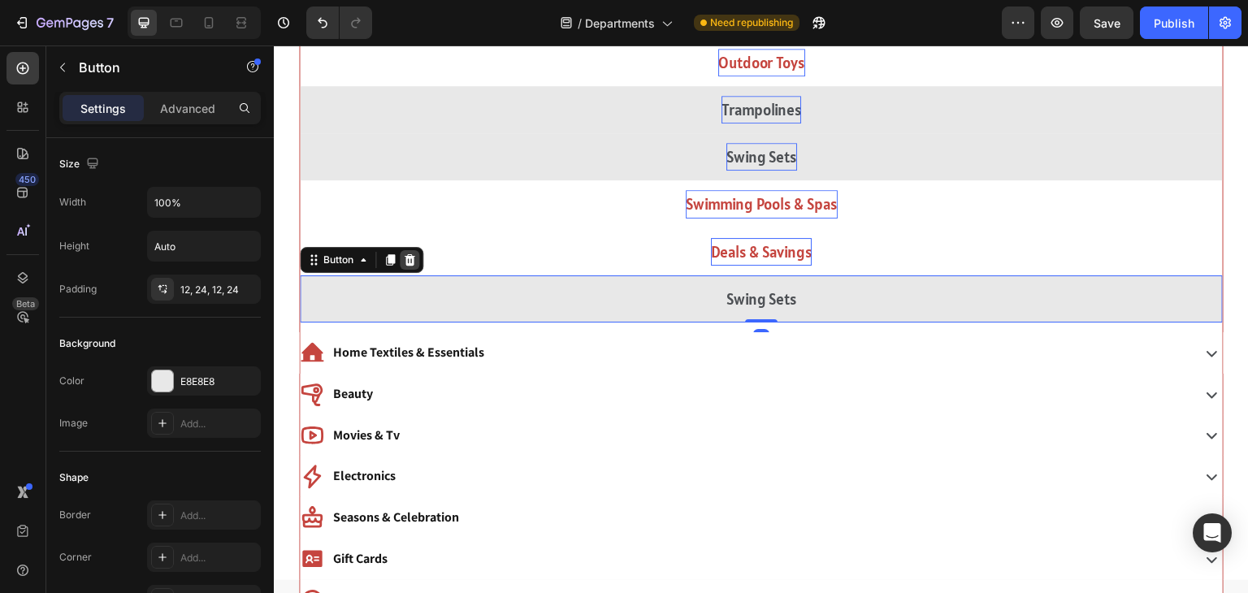
click at [410, 254] on icon at bounding box center [409, 260] width 13 height 13
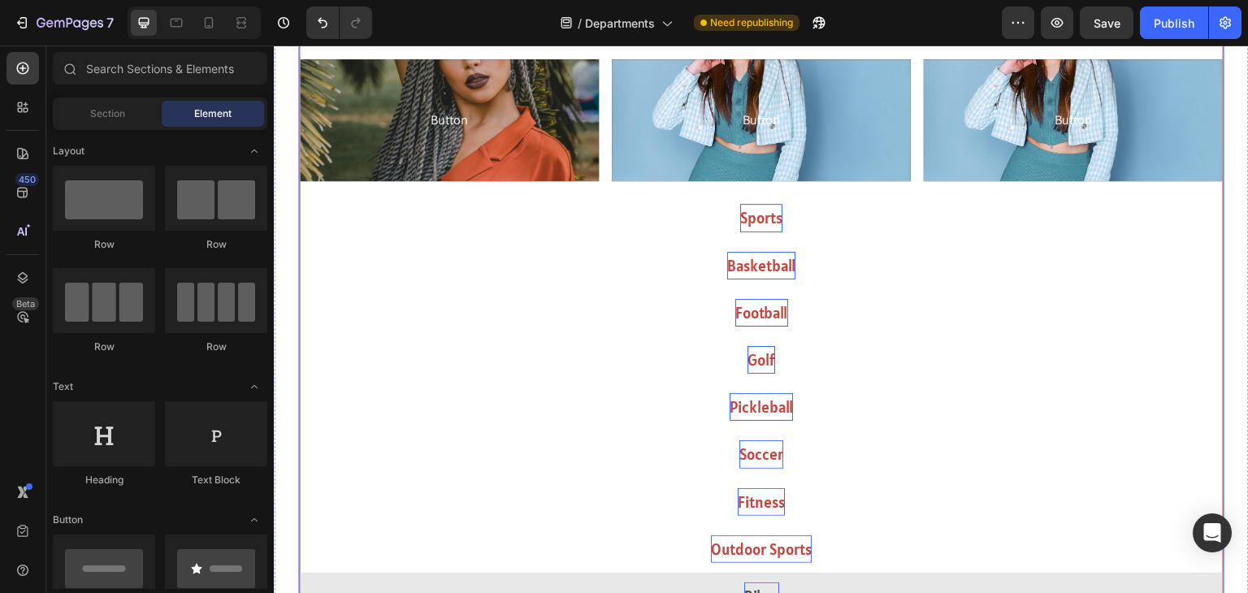
scroll to position [550, 0]
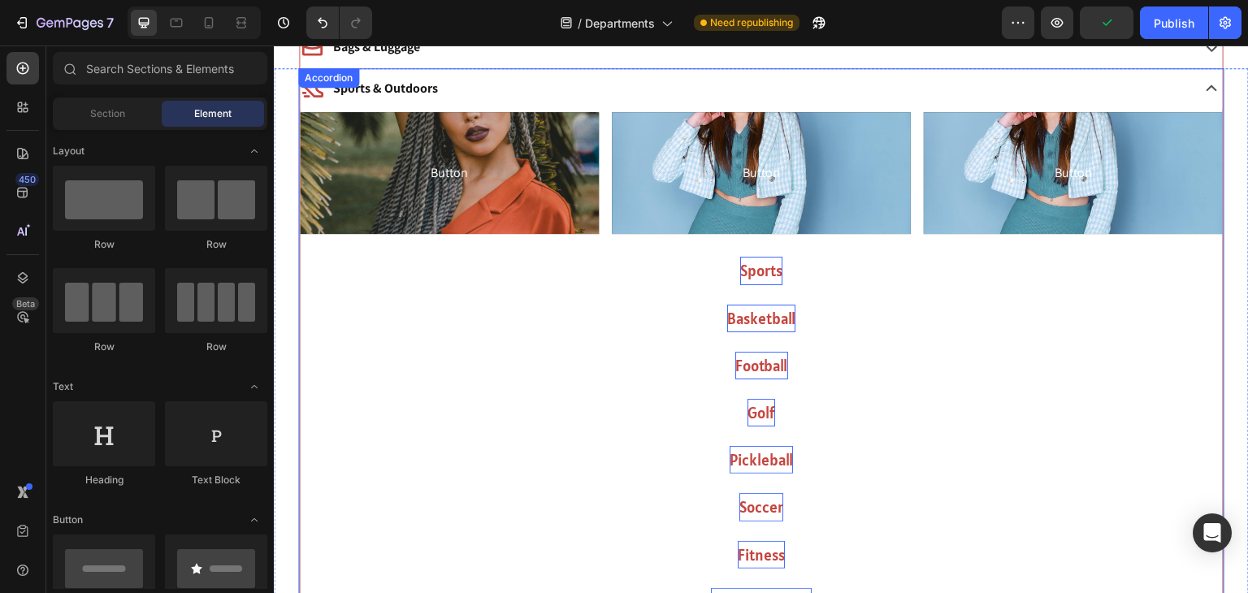
click at [779, 99] on div "Sports & Outdoors" at bounding box center [744, 89] width 888 height 28
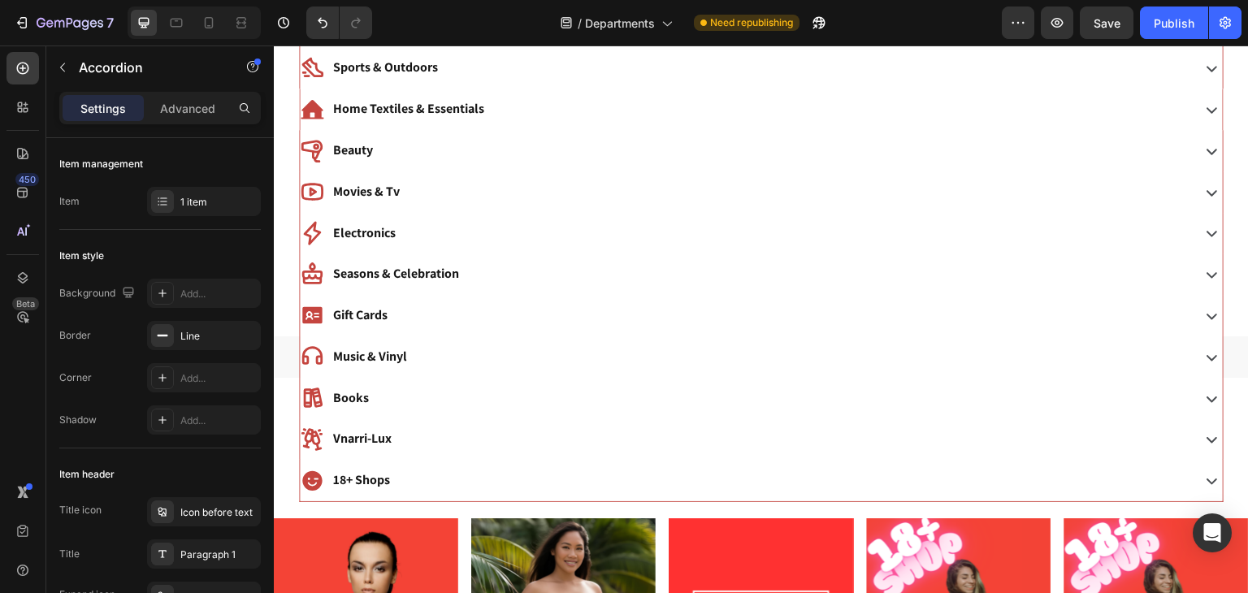
scroll to position [486, 0]
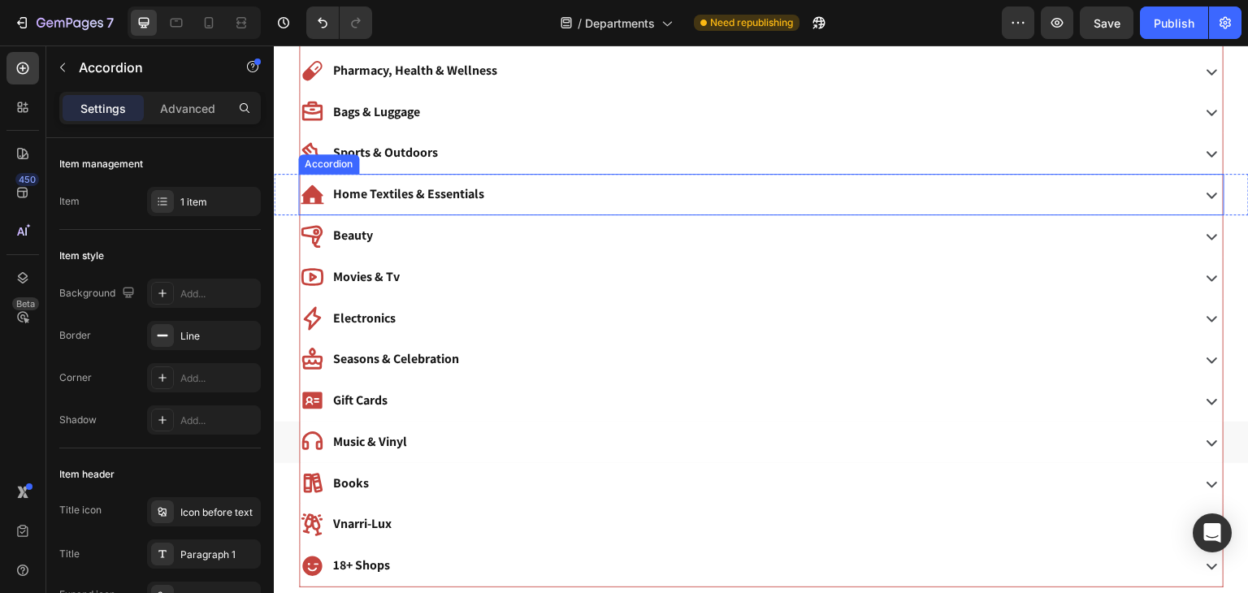
click at [436, 192] on p "Home Textiles & Essentials" at bounding box center [408, 195] width 151 height 24
click at [528, 192] on div "Home Textiles & Essentials" at bounding box center [744, 194] width 888 height 28
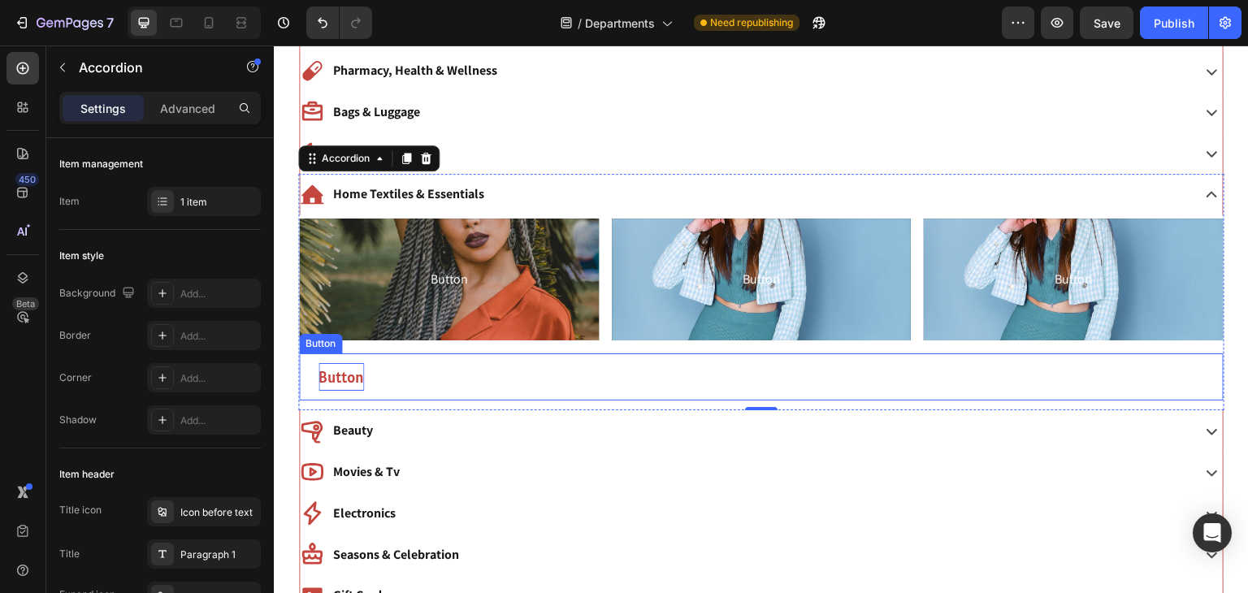
click at [361, 385] on p "Button" at bounding box center [342, 377] width 46 height 28
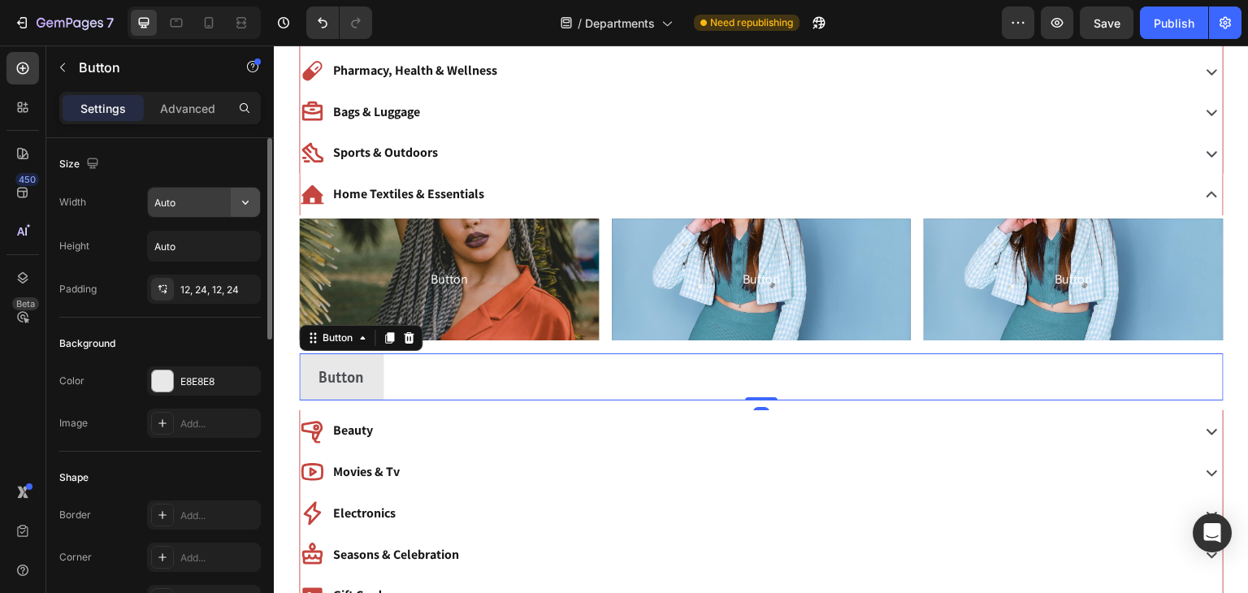
click at [241, 194] on icon "button" at bounding box center [245, 202] width 16 height 16
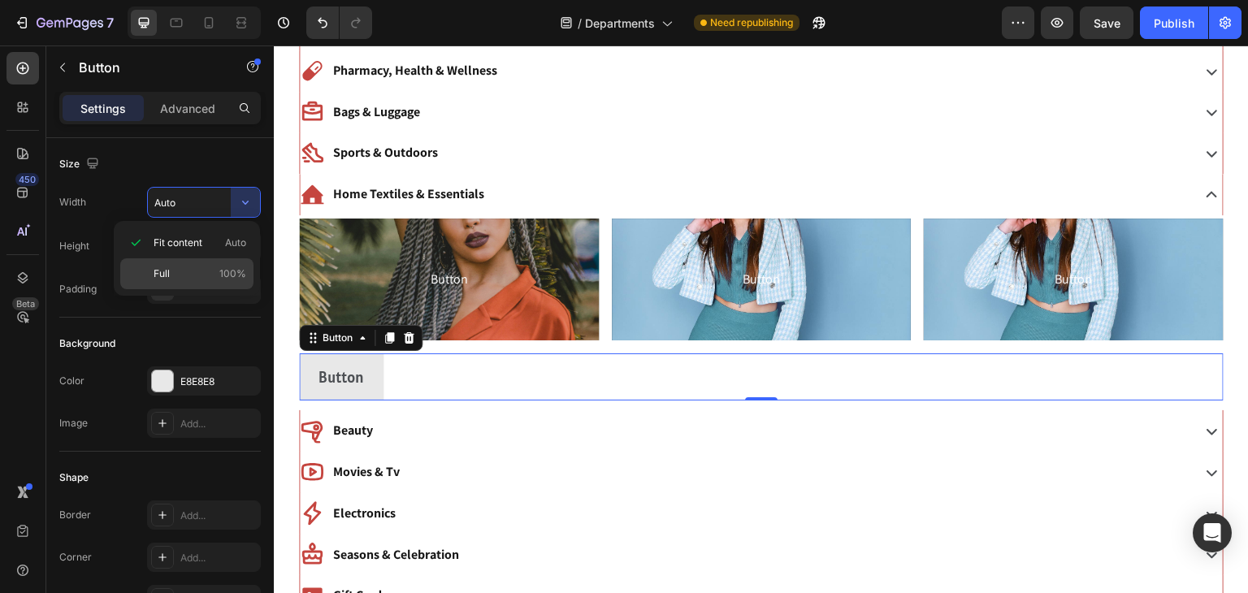
click at [197, 269] on p "Full 100%" at bounding box center [200, 274] width 93 height 15
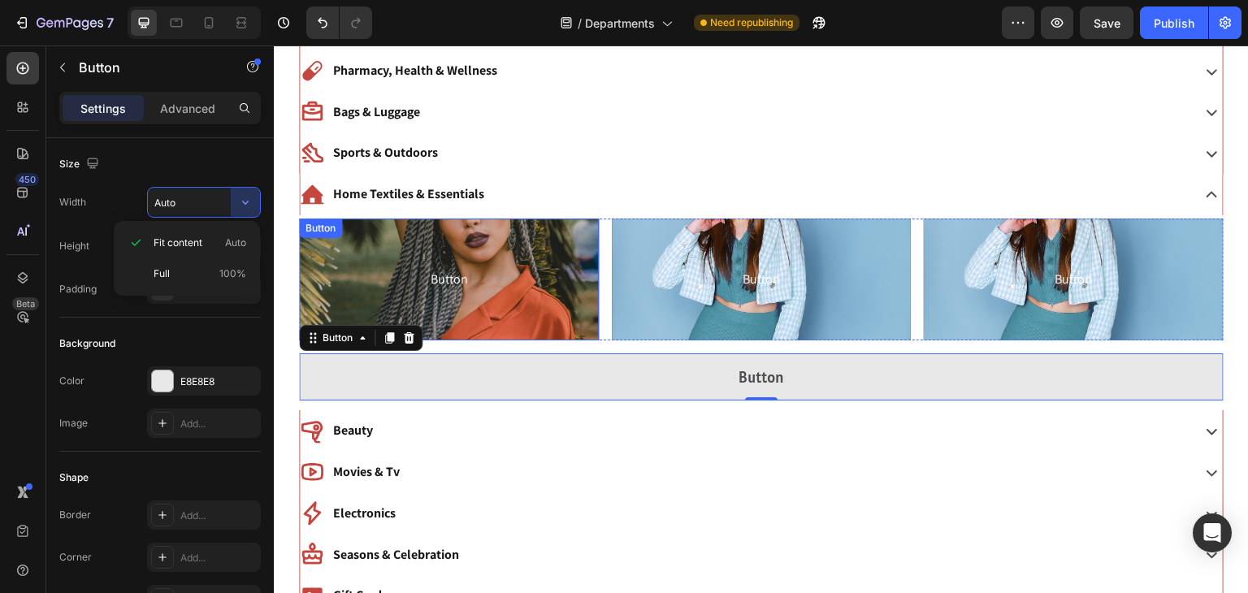
type input "100%"
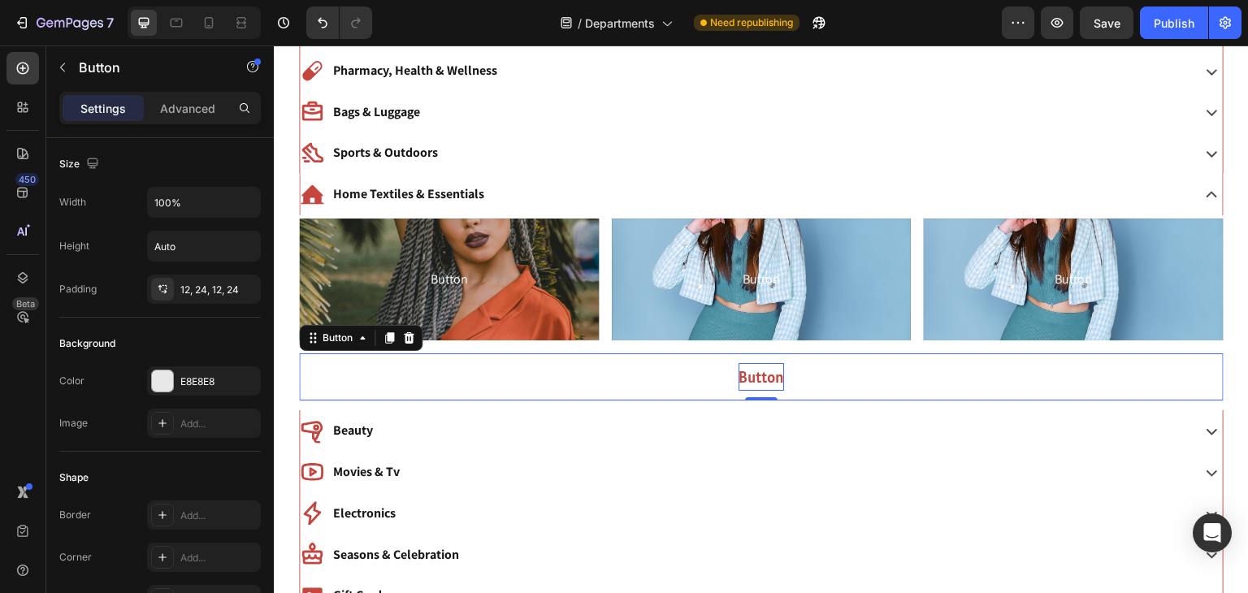
click at [754, 375] on p "Button" at bounding box center [762, 377] width 46 height 28
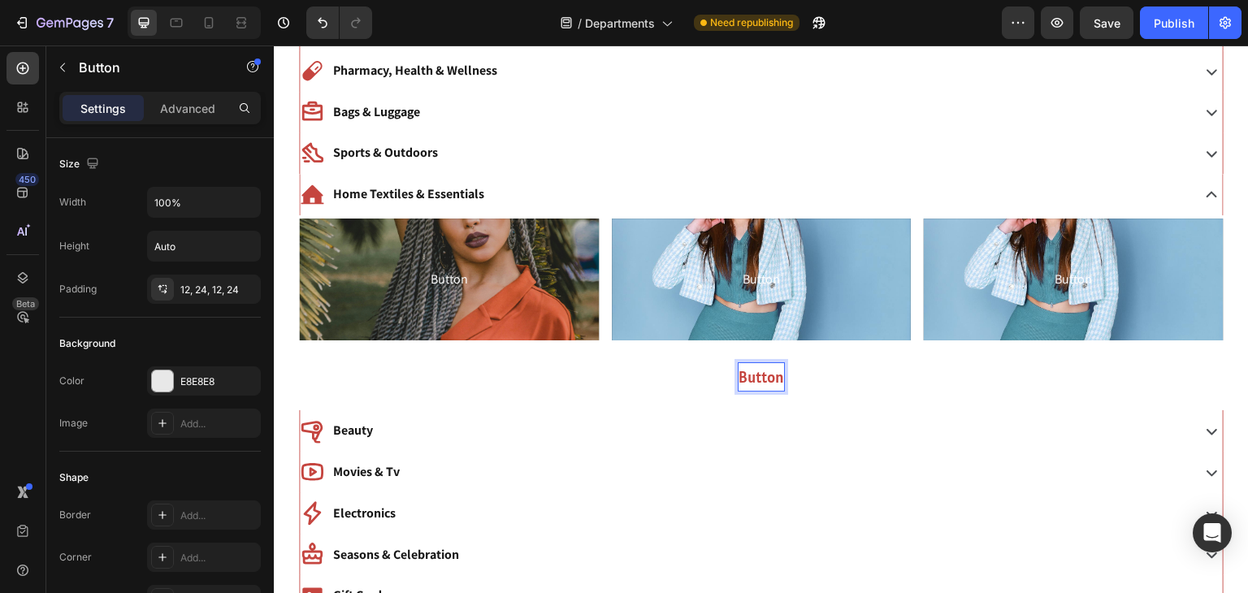
click at [754, 375] on p "Button" at bounding box center [762, 377] width 46 height 28
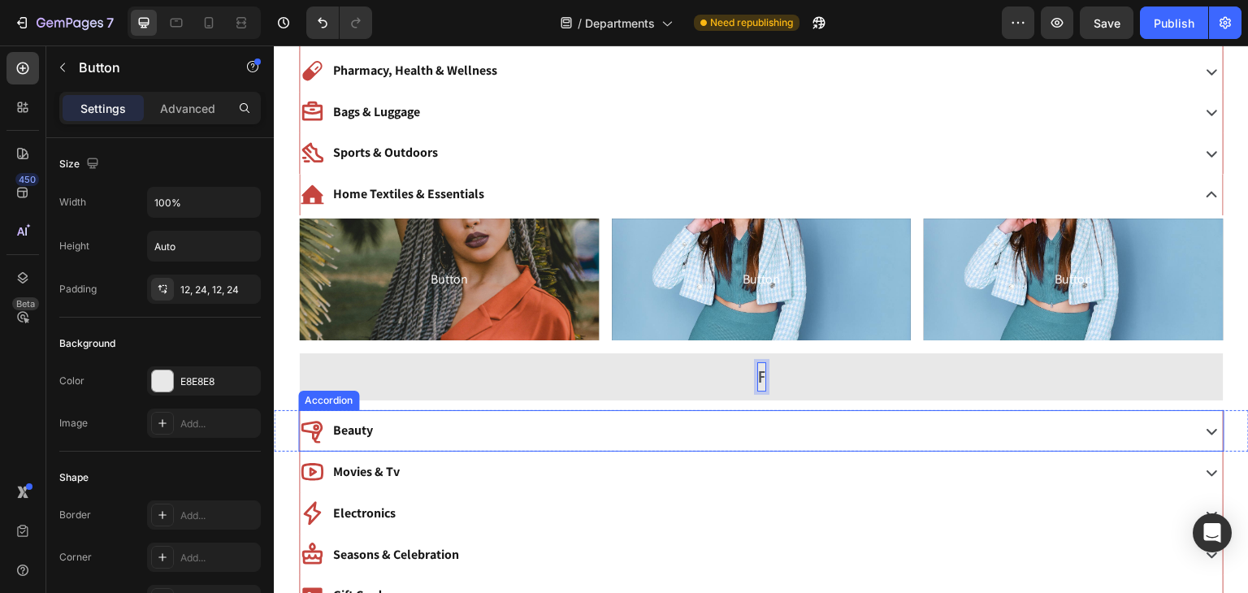
click at [299, 353] on button "F" at bounding box center [761, 376] width 925 height 47
click at [299, 353] on button "Food Prep" at bounding box center [761, 376] width 925 height 47
click at [299, 353] on button "Food Prep Essentials" at bounding box center [761, 376] width 925 height 47
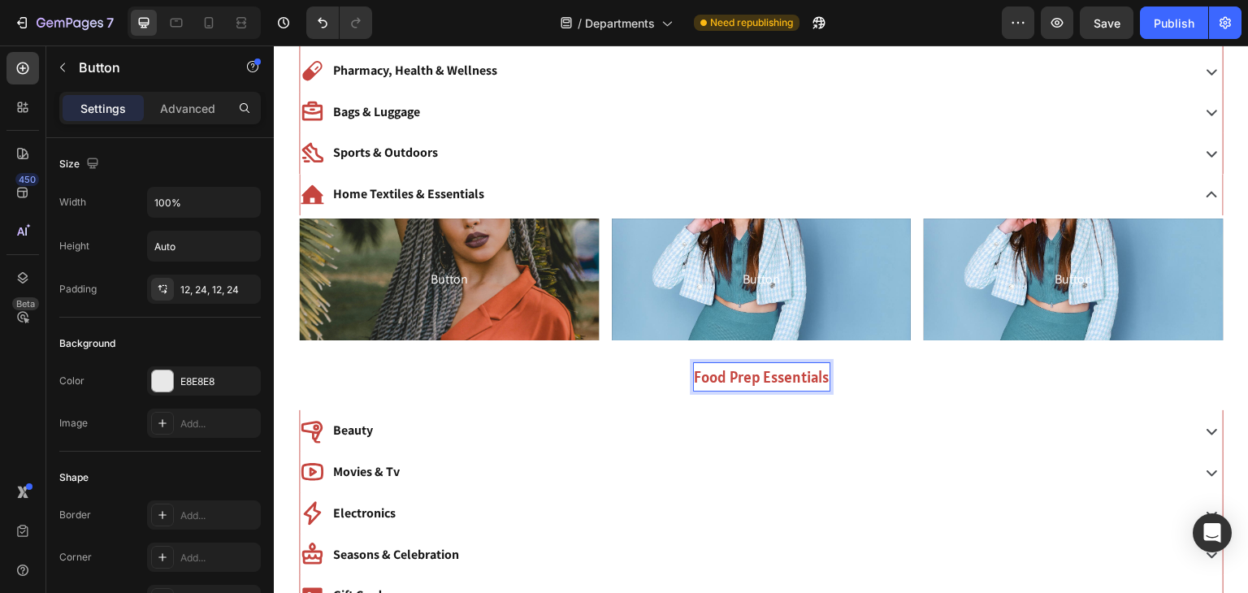
click at [965, 390] on button "Food Prep Essentials" at bounding box center [761, 376] width 925 height 47
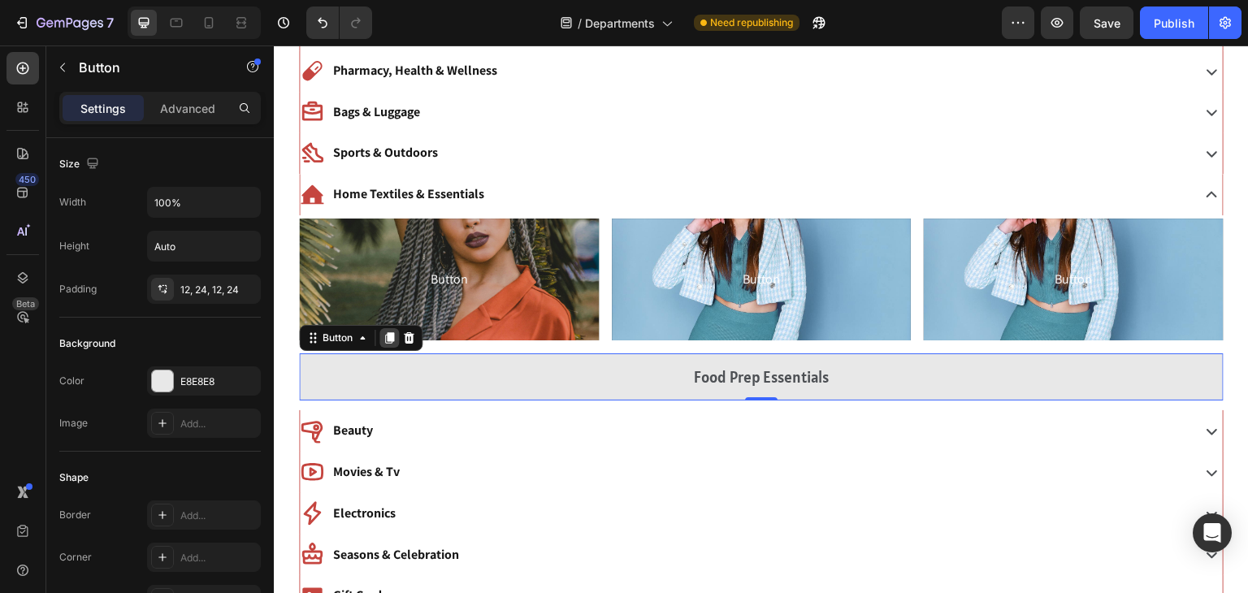
click at [391, 340] on icon at bounding box center [389, 338] width 13 height 13
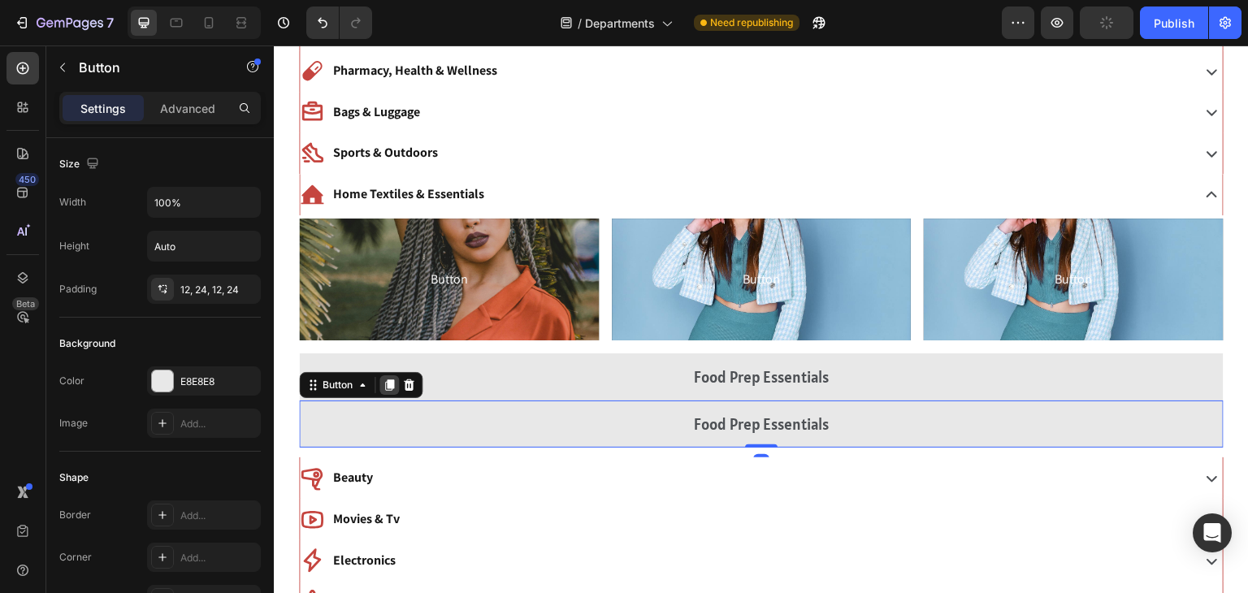
click at [391, 379] on icon at bounding box center [389, 384] width 9 height 11
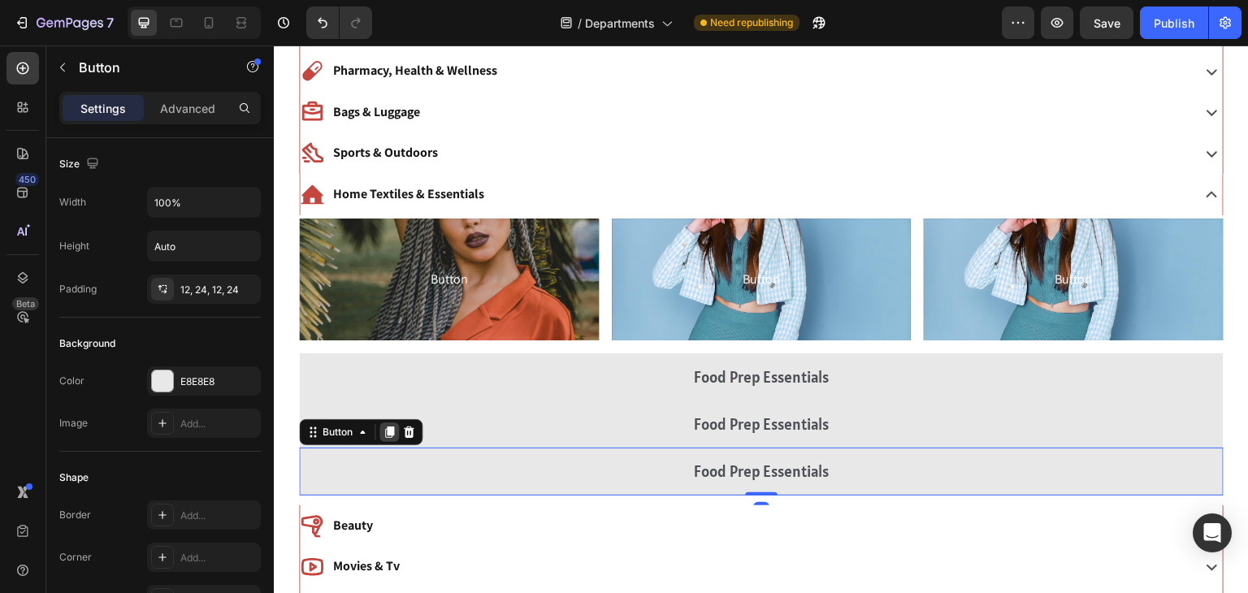
click at [387, 431] on icon at bounding box center [389, 432] width 13 height 13
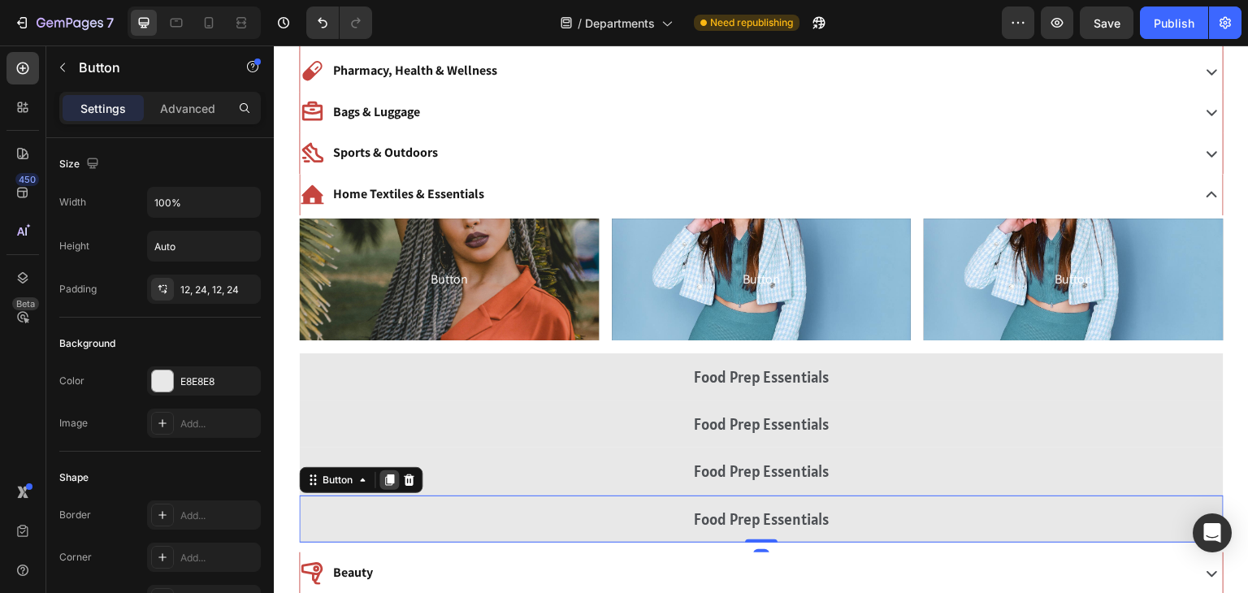
click at [385, 474] on icon at bounding box center [389, 480] width 13 height 13
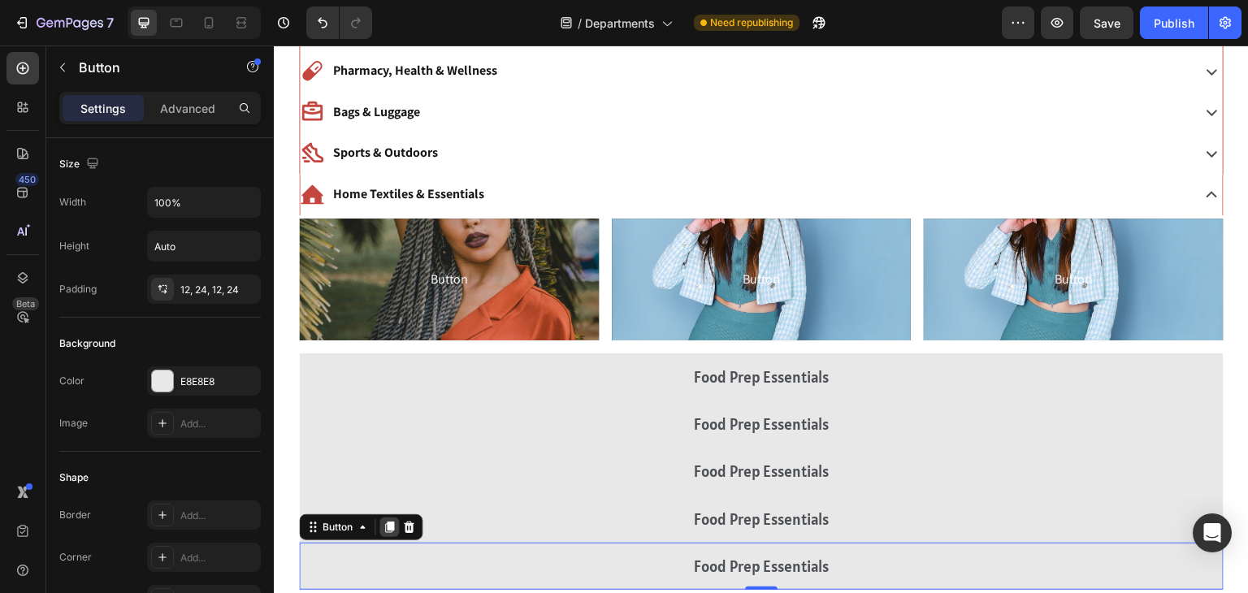
click at [390, 531] on icon at bounding box center [389, 527] width 13 height 13
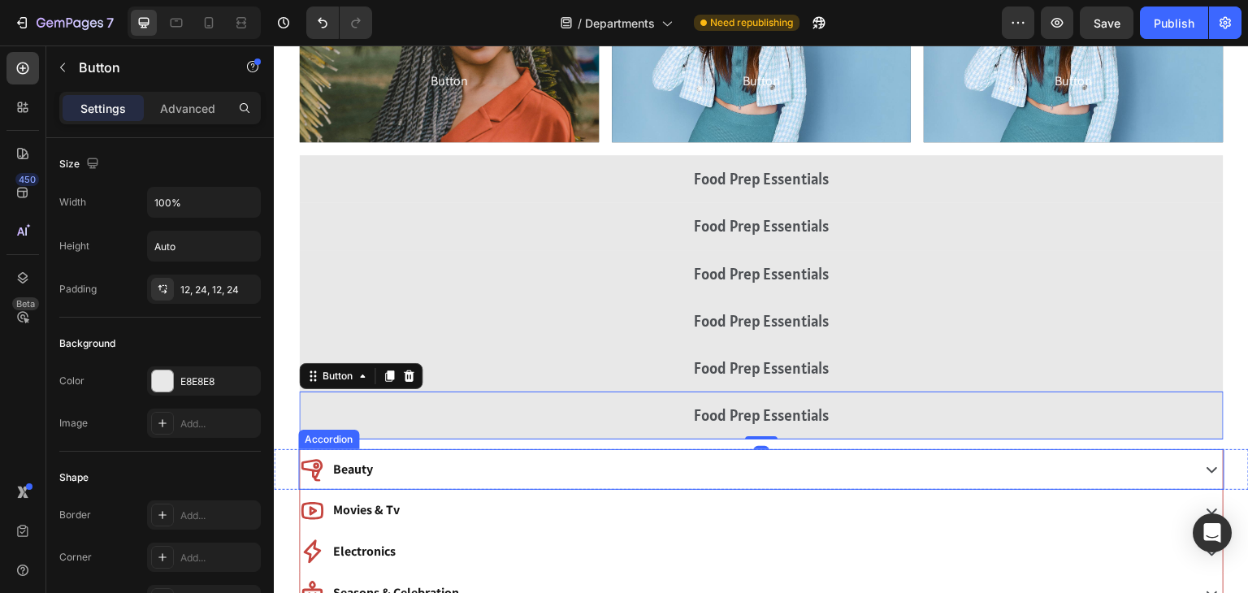
scroll to position [677, 0]
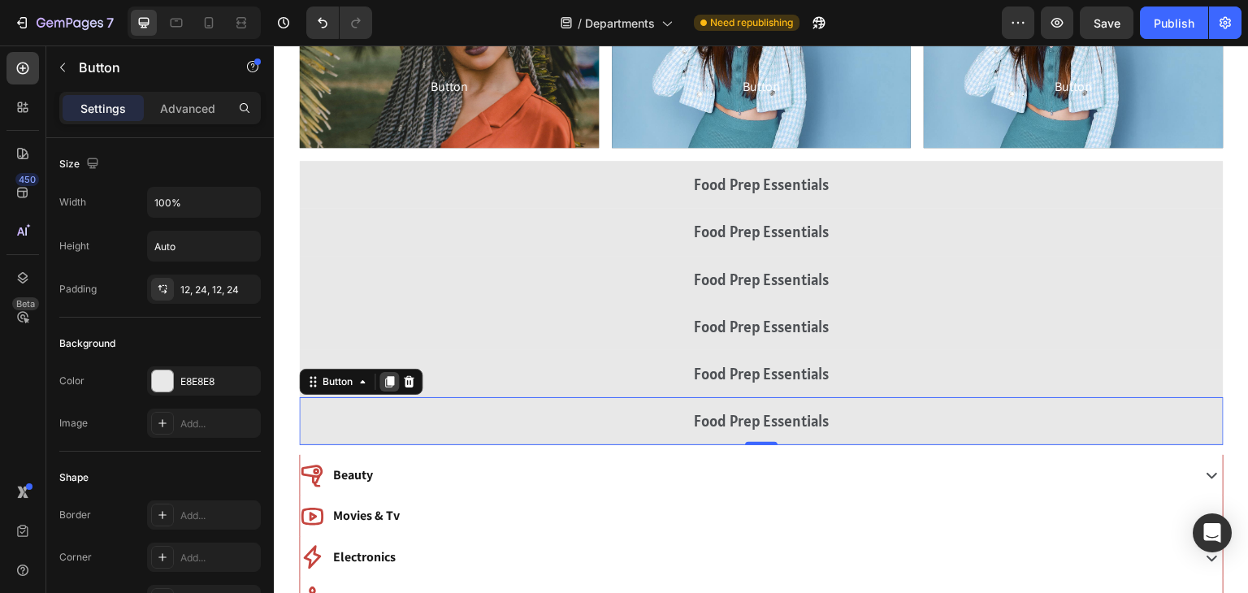
click at [391, 386] on icon at bounding box center [389, 382] width 9 height 11
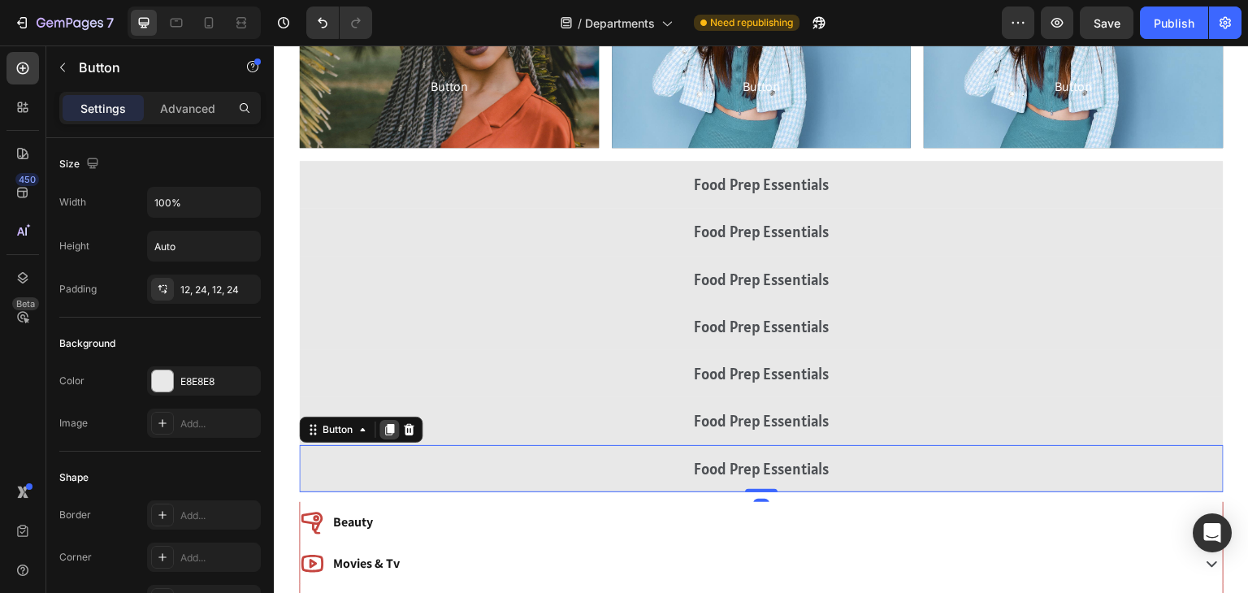
click at [388, 431] on icon at bounding box center [389, 429] width 9 height 11
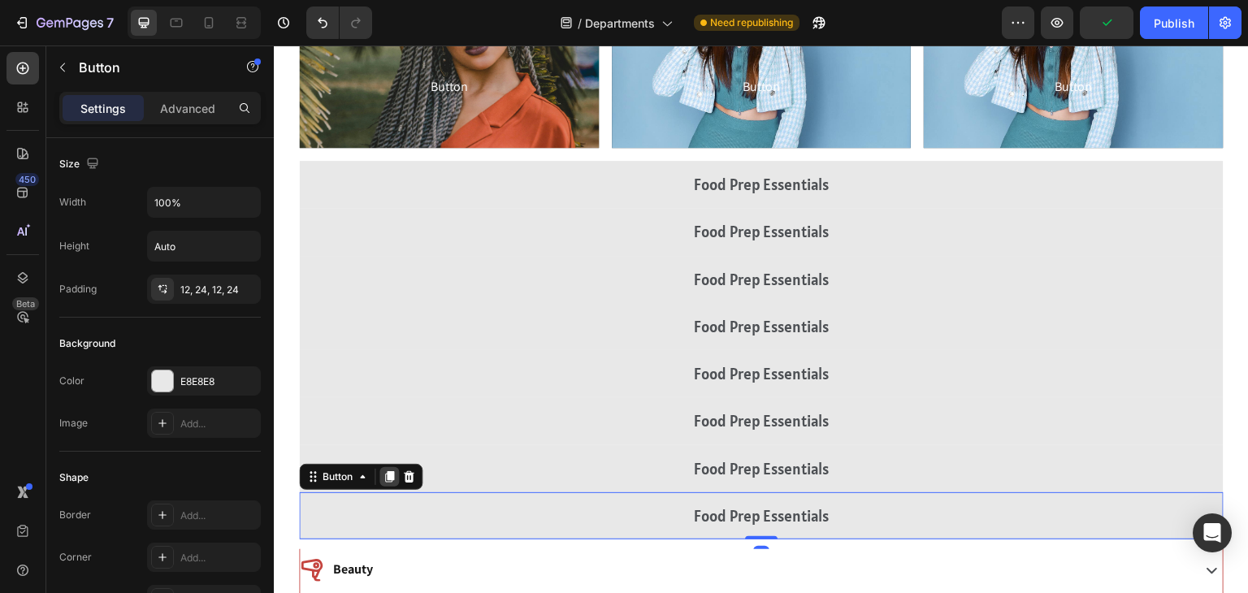
click at [388, 472] on icon at bounding box center [389, 476] width 9 height 11
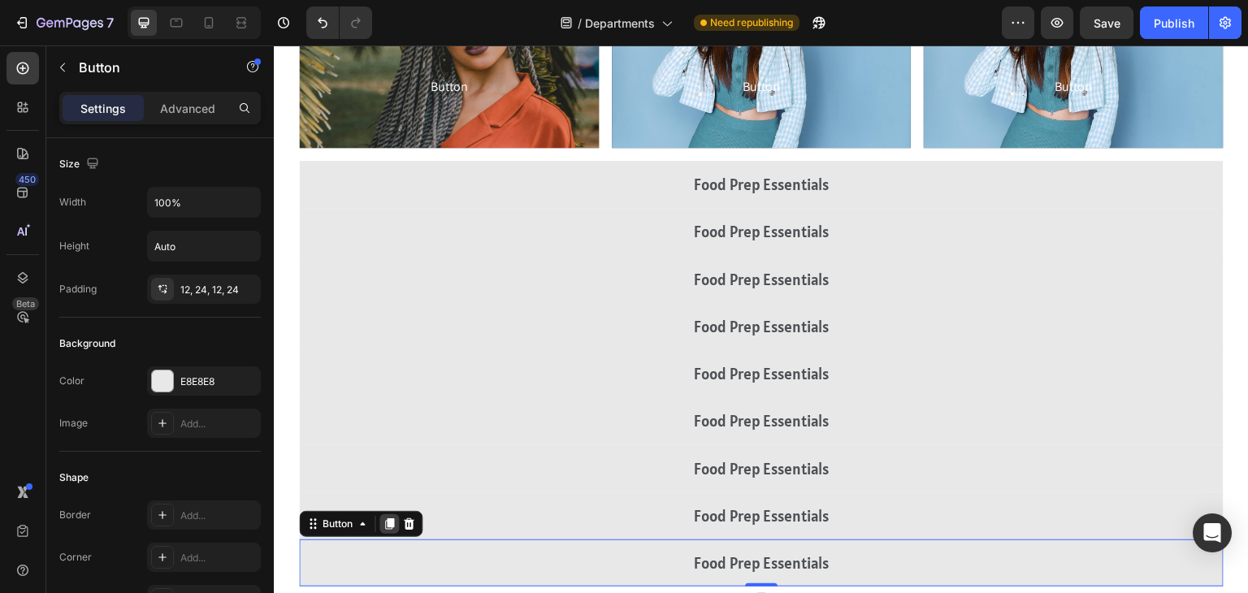
click at [386, 527] on icon at bounding box center [389, 524] width 13 height 13
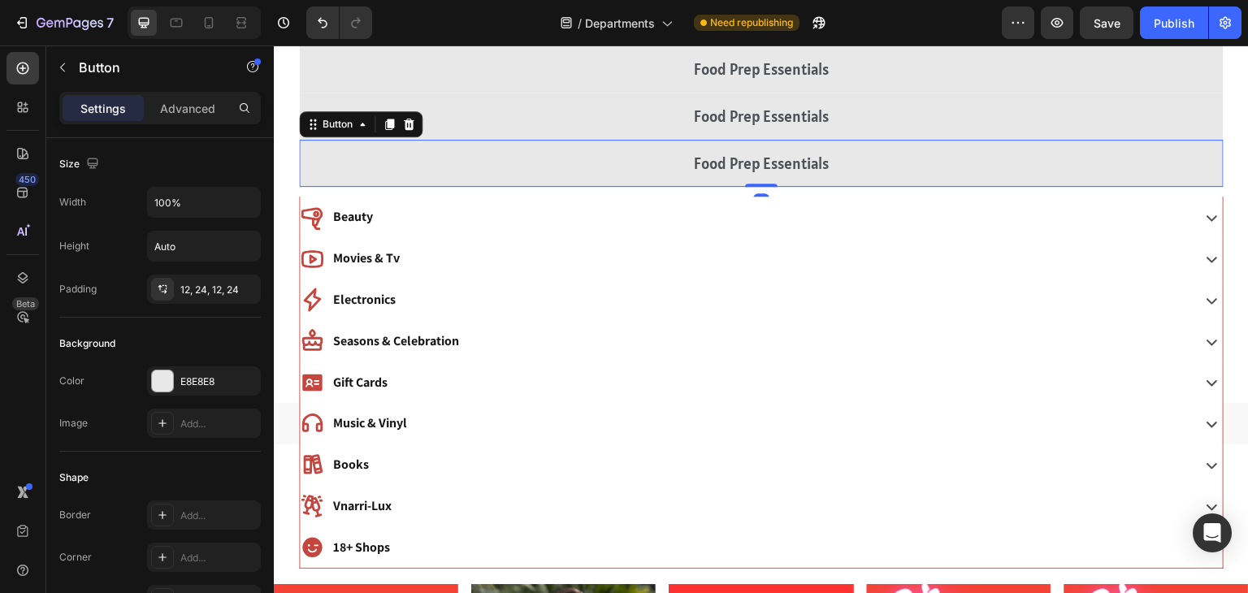
scroll to position [1164, 0]
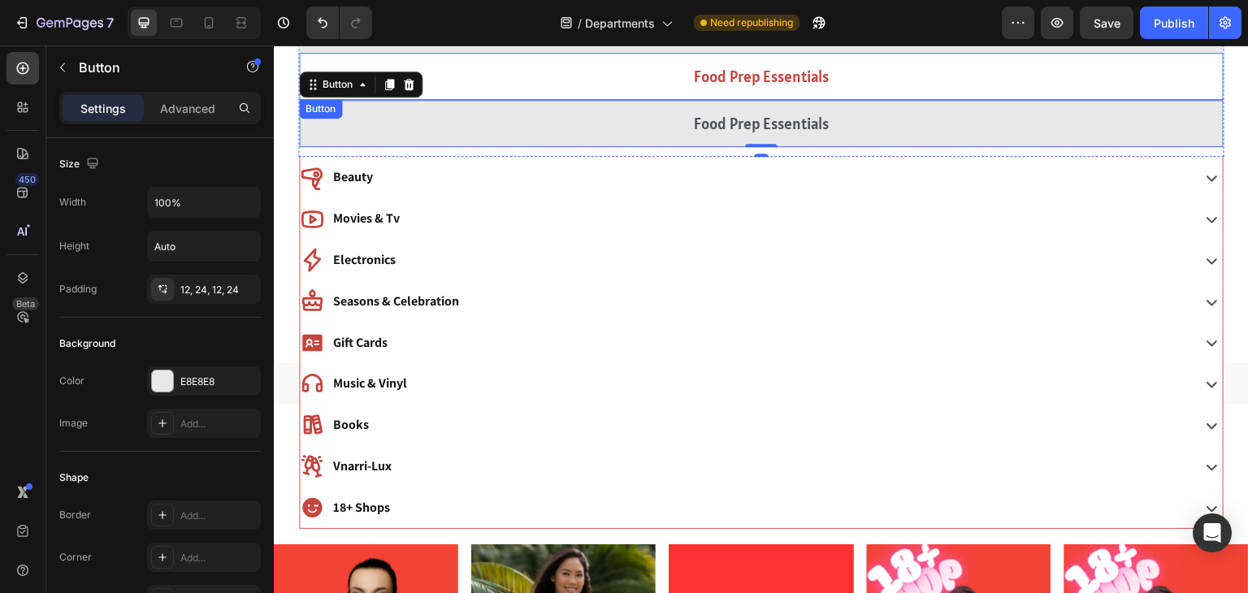
click at [386, 66] on button "Food Prep Essentials" at bounding box center [761, 76] width 925 height 47
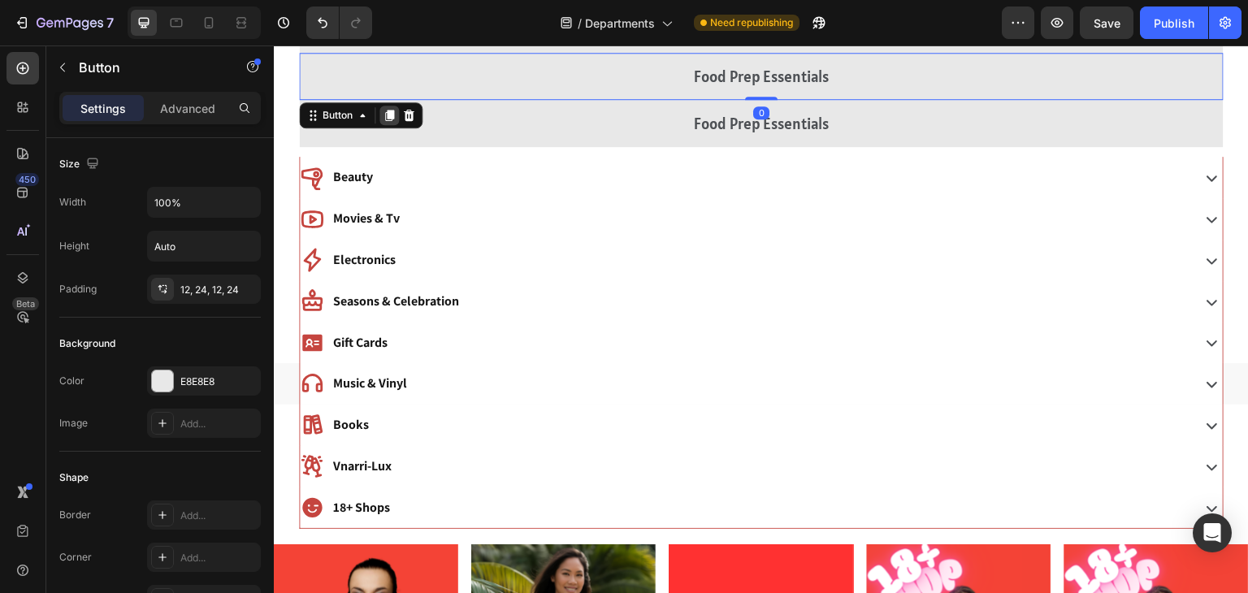
click at [386, 111] on icon at bounding box center [389, 115] width 13 height 13
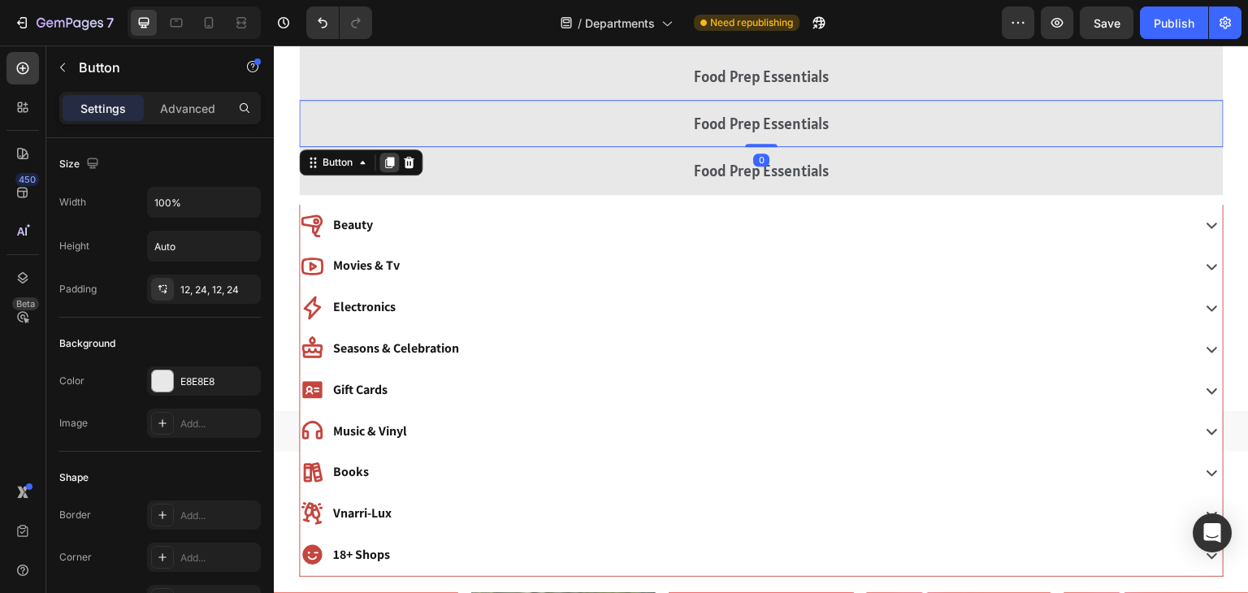
click at [386, 157] on icon at bounding box center [389, 162] width 13 height 13
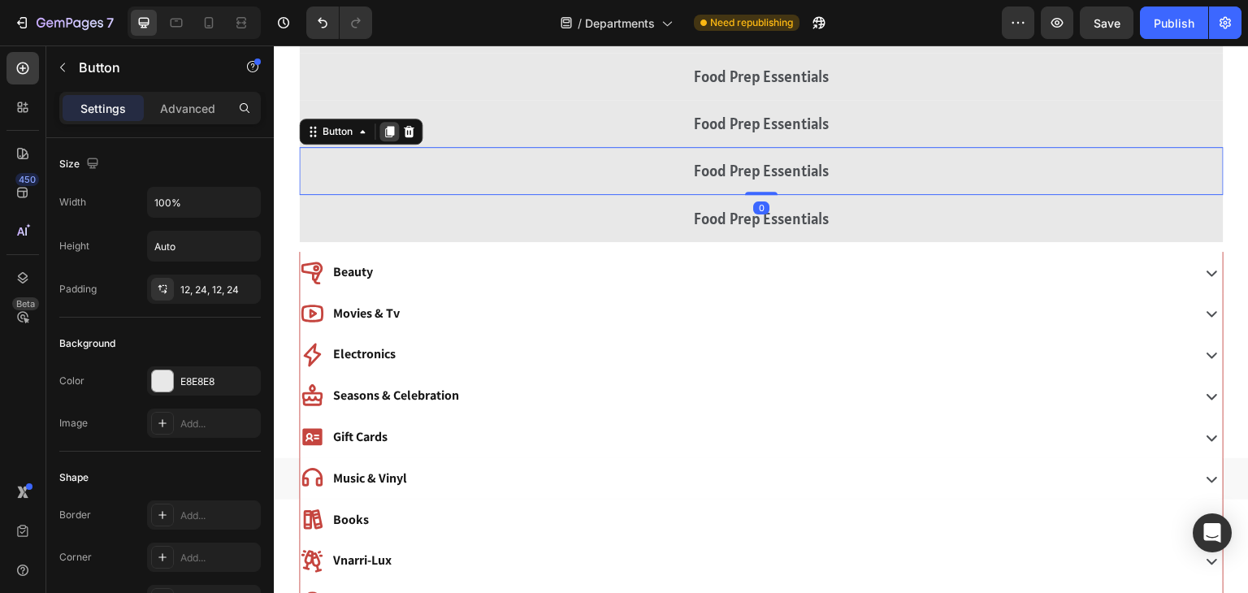
click at [389, 132] on icon at bounding box center [389, 132] width 9 height 11
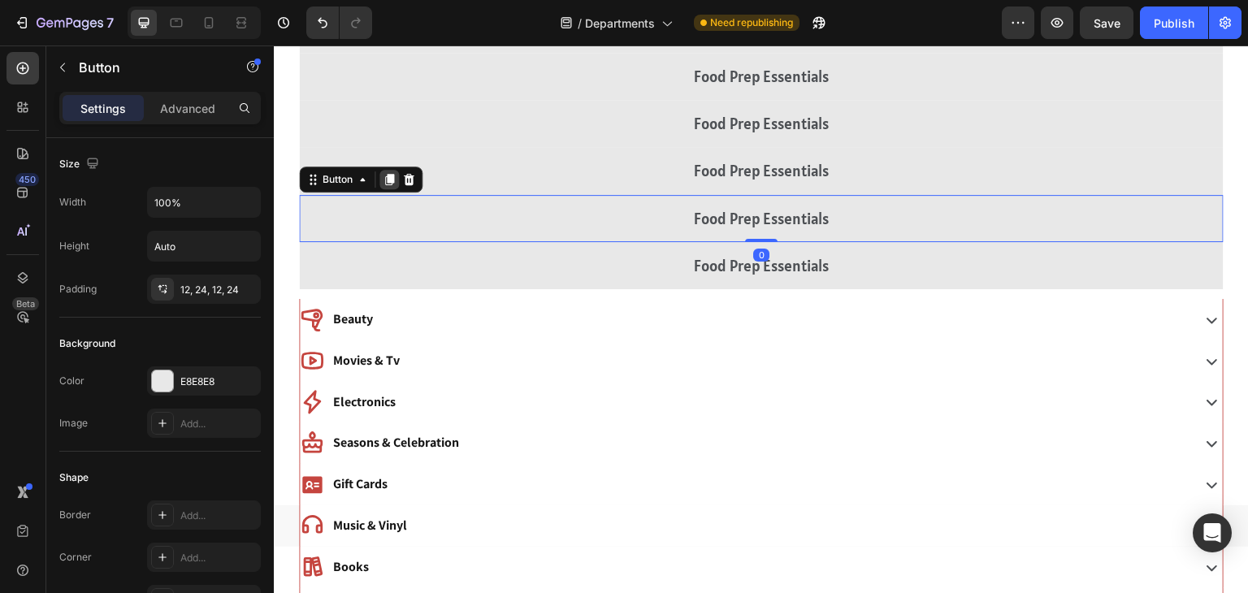
click at [389, 185] on div at bounding box center [389, 180] width 20 height 20
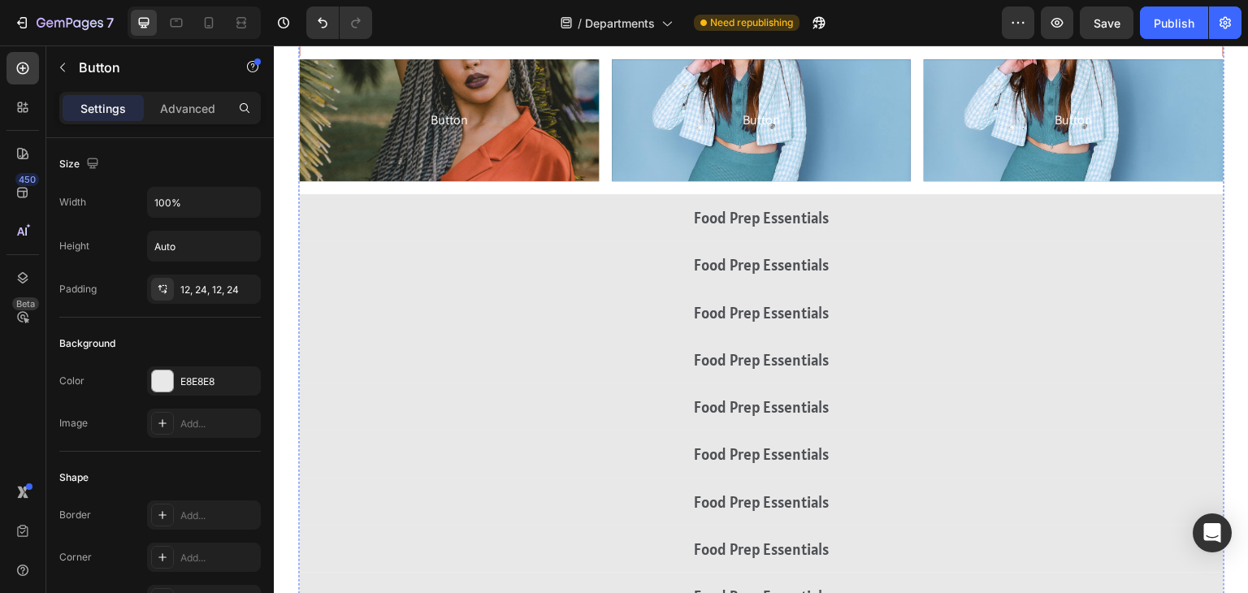
scroll to position [627, 0]
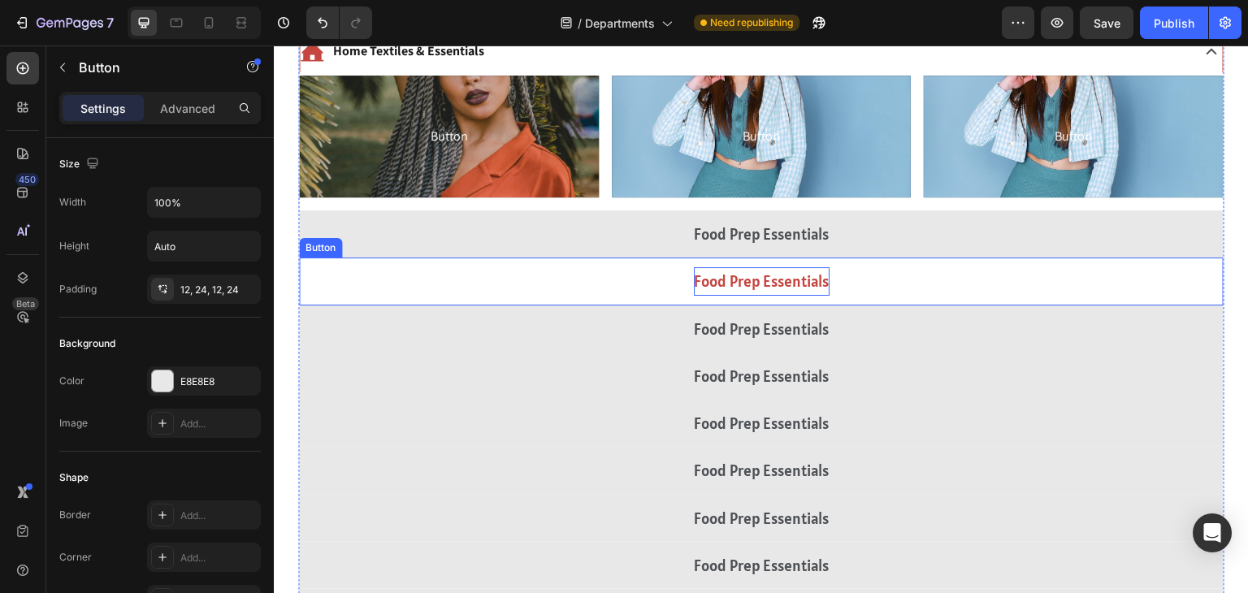
click at [740, 284] on p "Food Prep Essentials" at bounding box center [762, 281] width 136 height 28
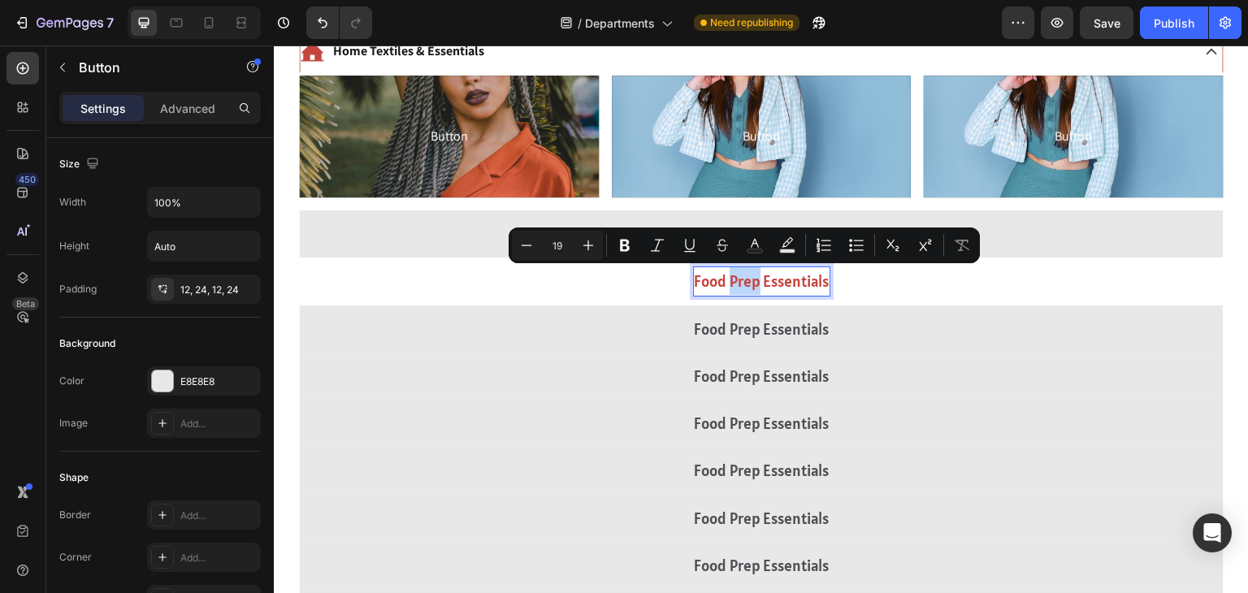
click at [740, 284] on p "Food Prep Essentials" at bounding box center [762, 281] width 136 height 28
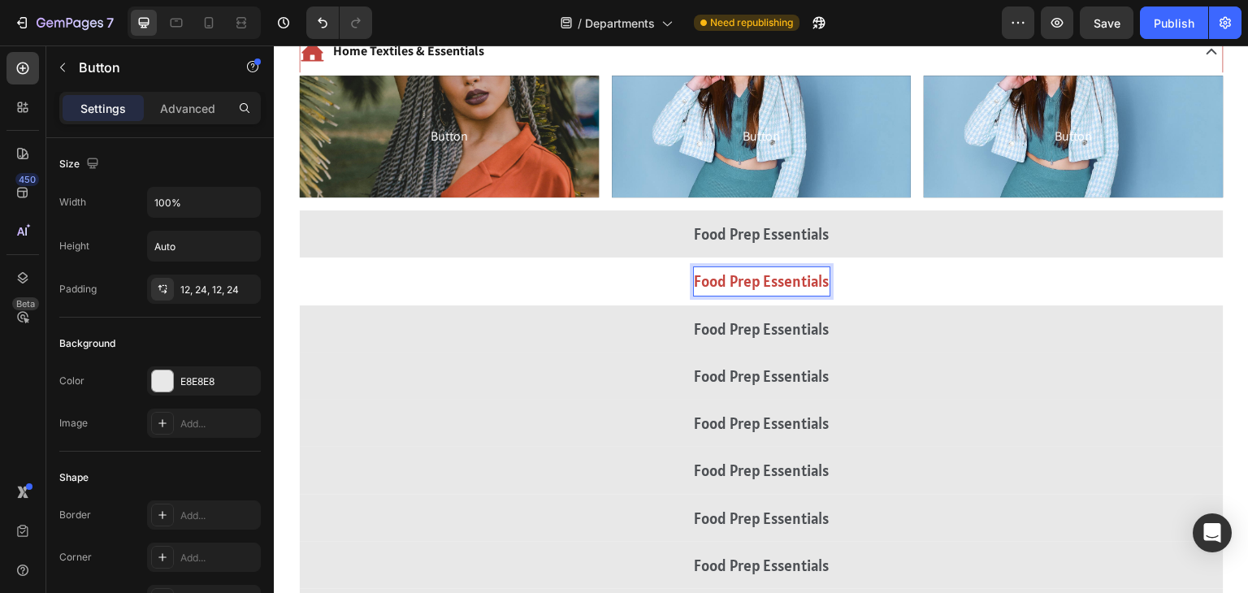
click at [740, 284] on p "Food Prep Essentials" at bounding box center [762, 281] width 136 height 28
click at [299, 258] on button "Pest" at bounding box center [761, 281] width 925 height 47
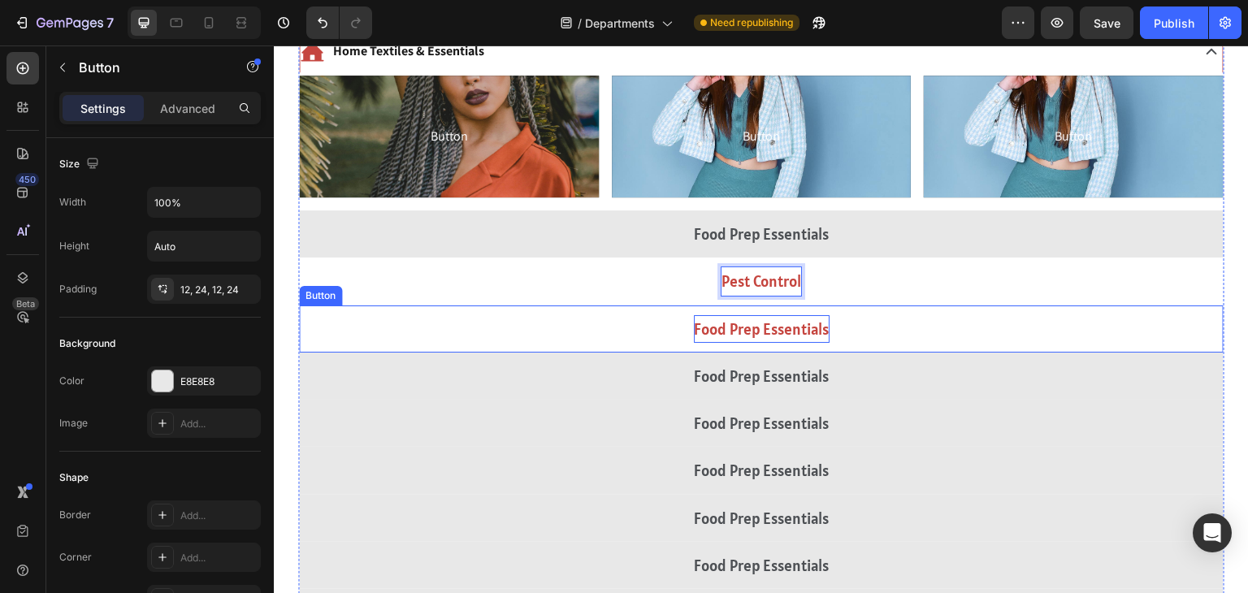
click at [749, 318] on p "Food Prep Essentials" at bounding box center [762, 329] width 136 height 28
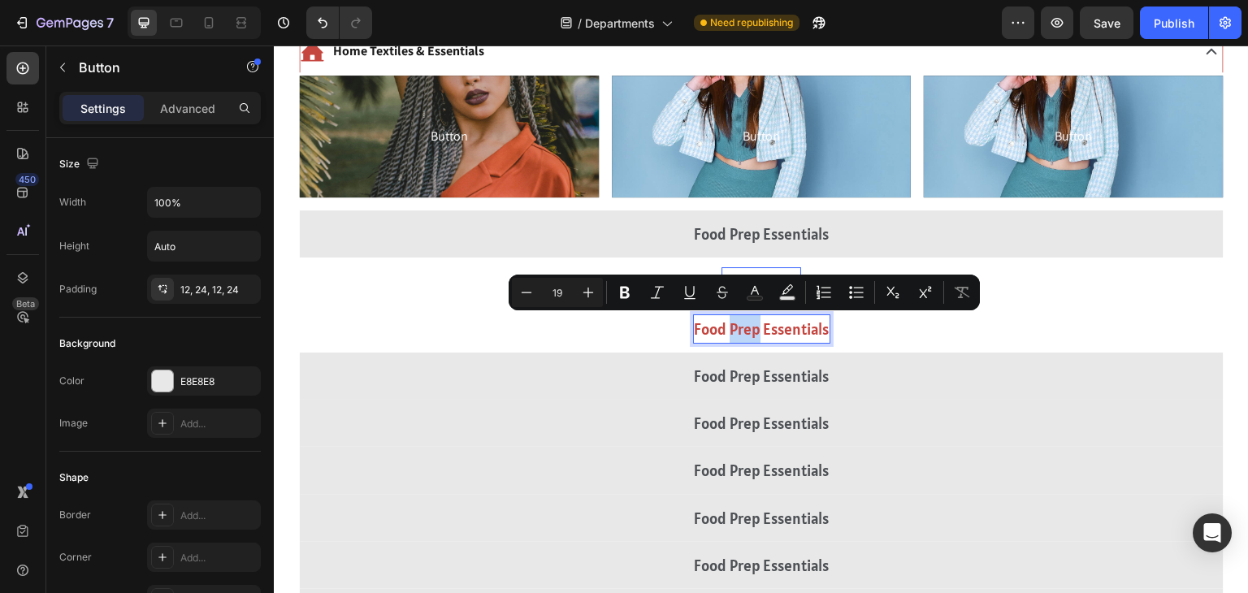
click at [749, 318] on p "Food Prep Essentials" at bounding box center [762, 329] width 136 height 28
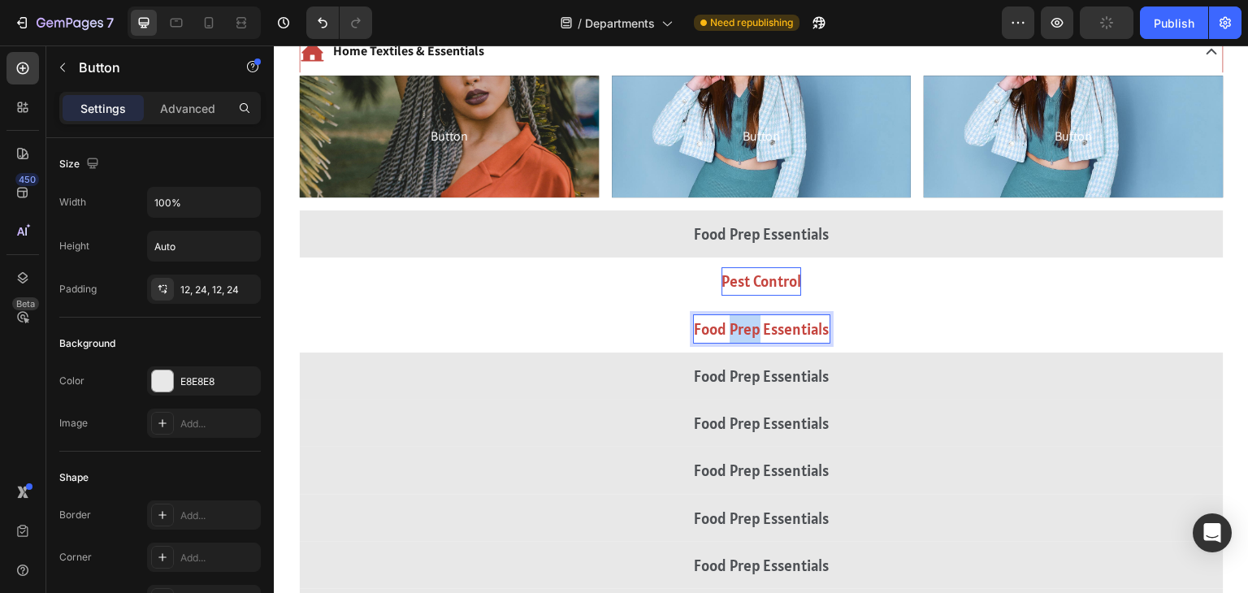
click at [749, 318] on p "Food Prep Essentials" at bounding box center [762, 329] width 136 height 28
click at [299, 306] on button "Laundry" at bounding box center [761, 329] width 925 height 47
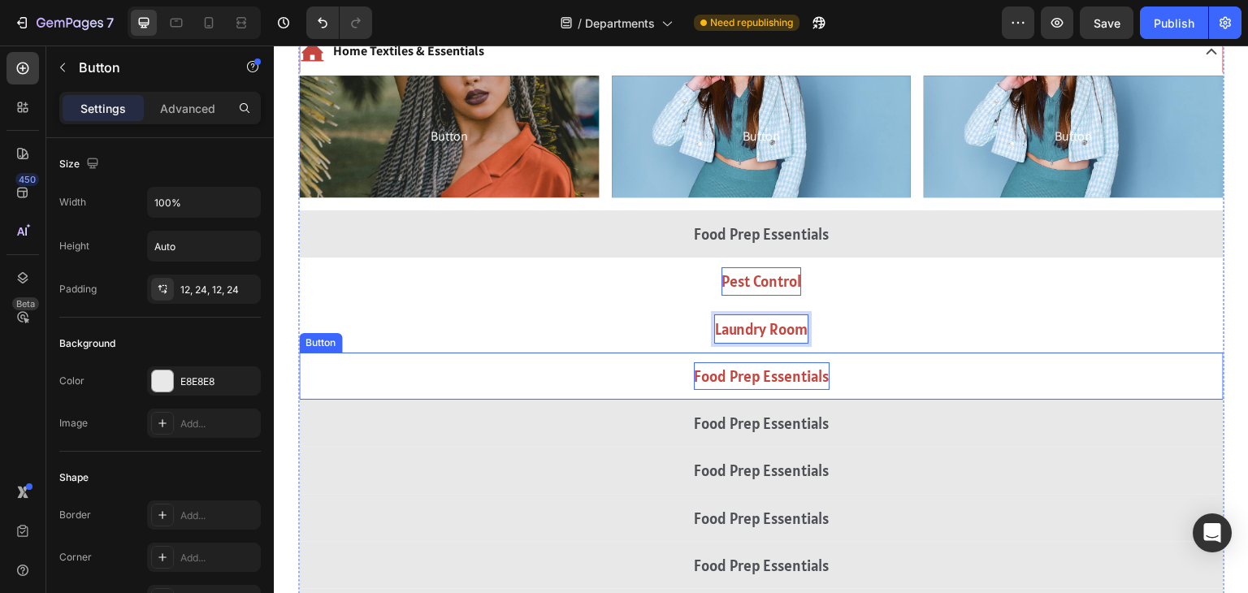
click at [772, 364] on p "Food Prep Essentials" at bounding box center [762, 376] width 136 height 28
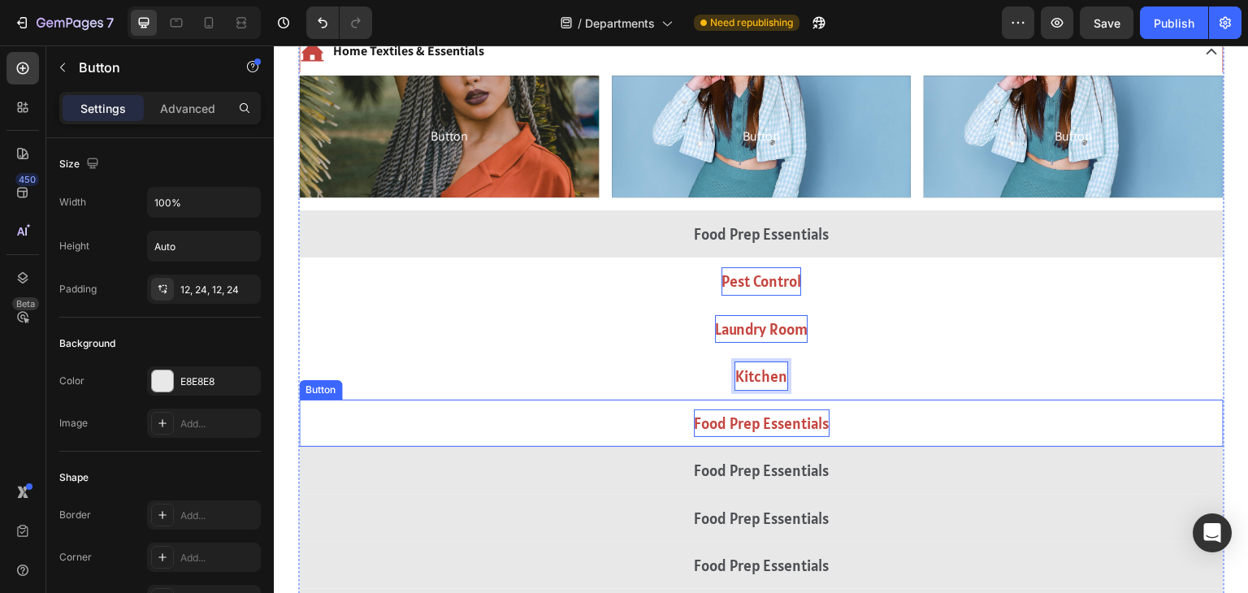
click at [757, 435] on p "Food Prep Essentials" at bounding box center [762, 424] width 136 height 28
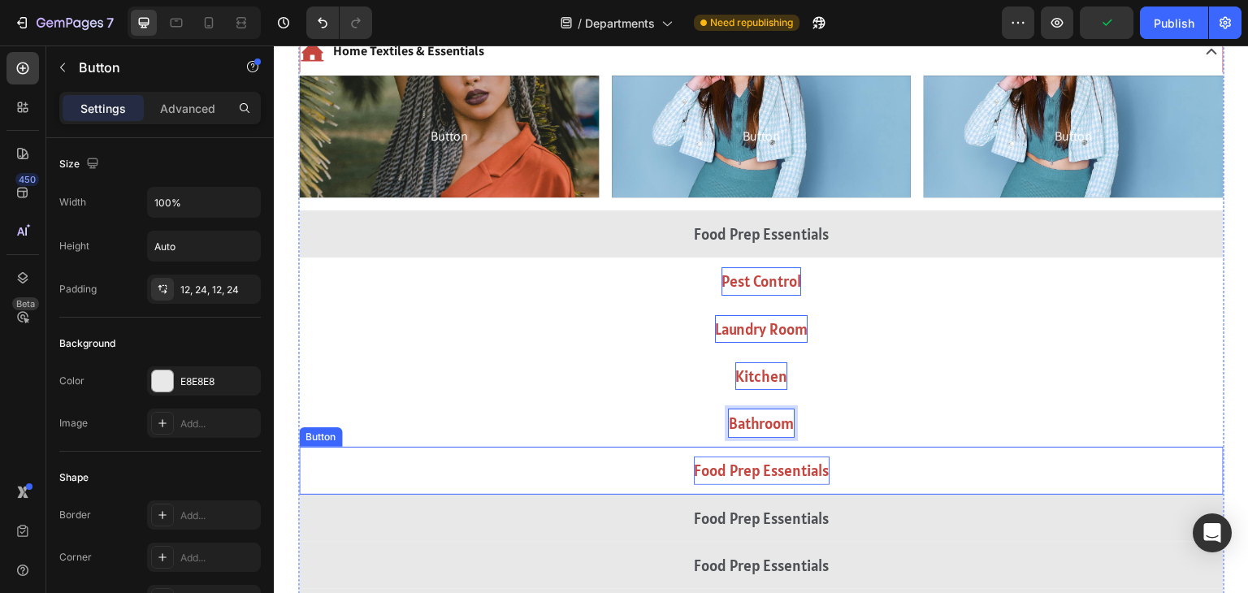
click at [748, 468] on p "Food Prep Essentials" at bounding box center [762, 471] width 136 height 28
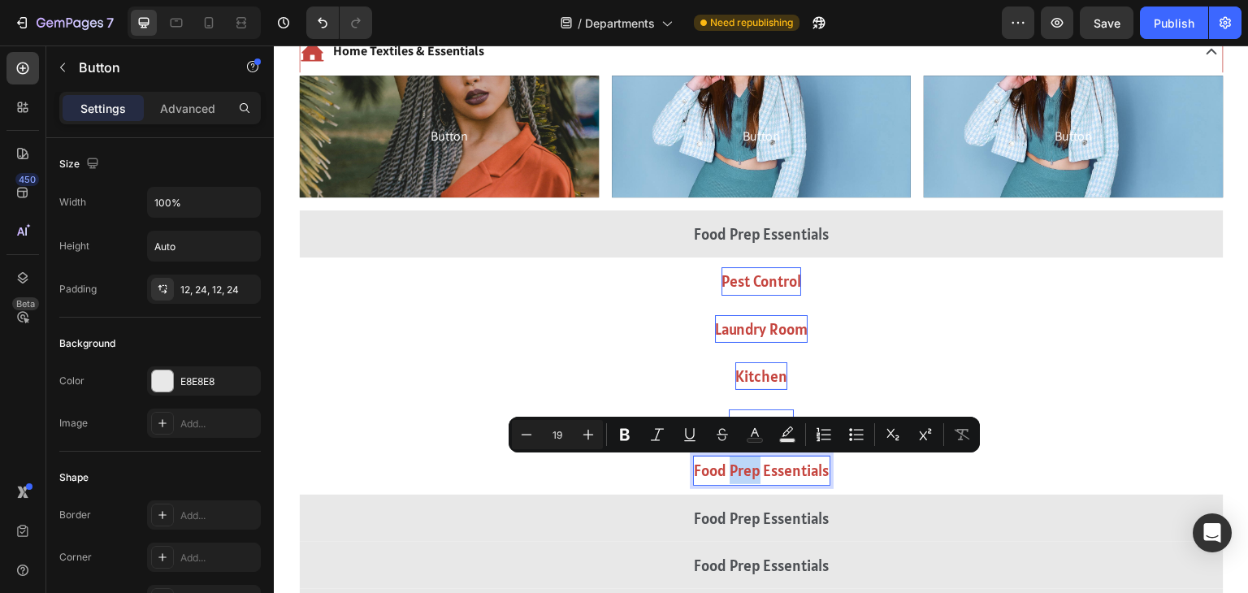
click at [748, 468] on p "Food Prep Essentials" at bounding box center [762, 471] width 136 height 28
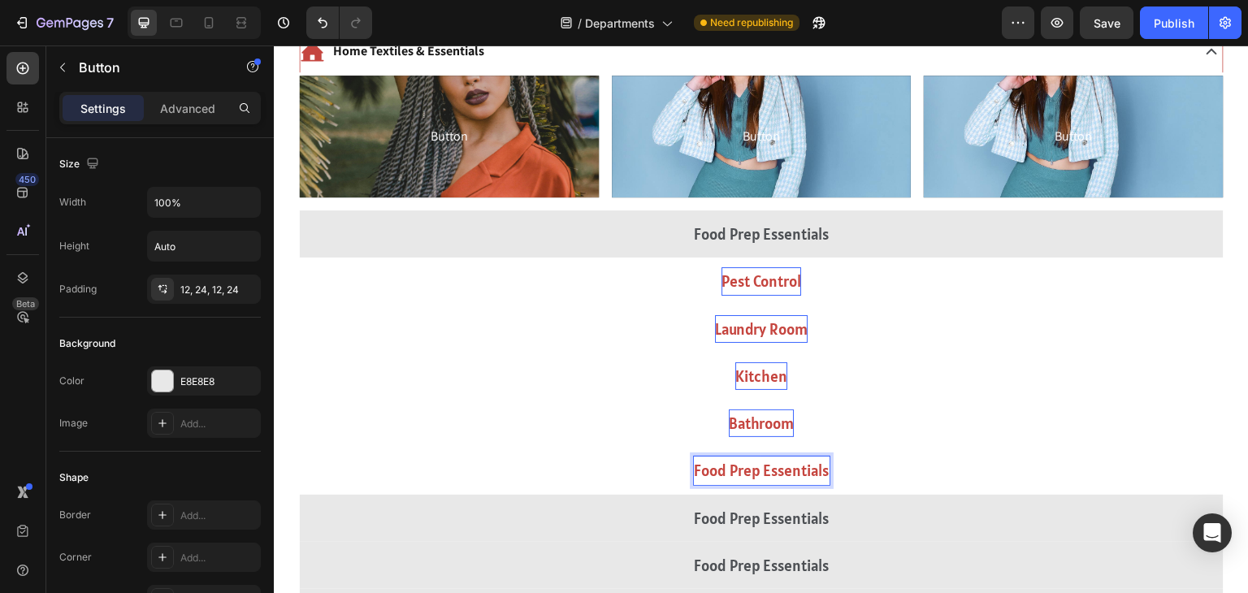
click at [748, 468] on p "Food Prep Essentials" at bounding box center [762, 471] width 136 height 28
click at [299, 447] on button "Cleaning" at bounding box center [761, 470] width 925 height 47
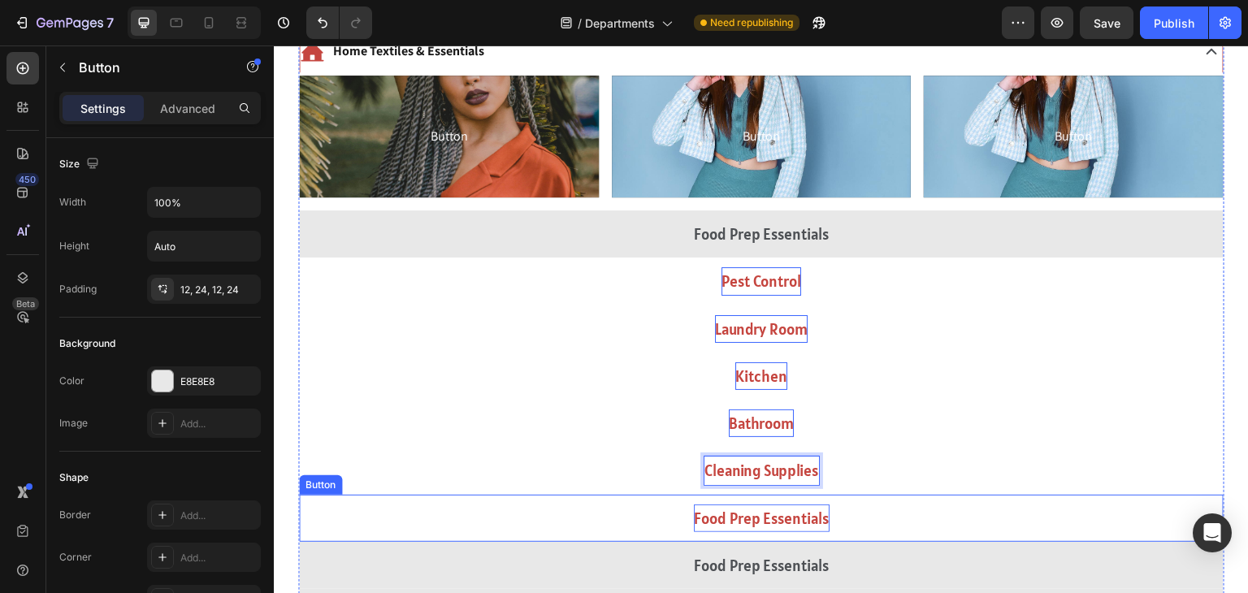
click at [752, 525] on p "Food Prep Essentials" at bounding box center [762, 519] width 136 height 28
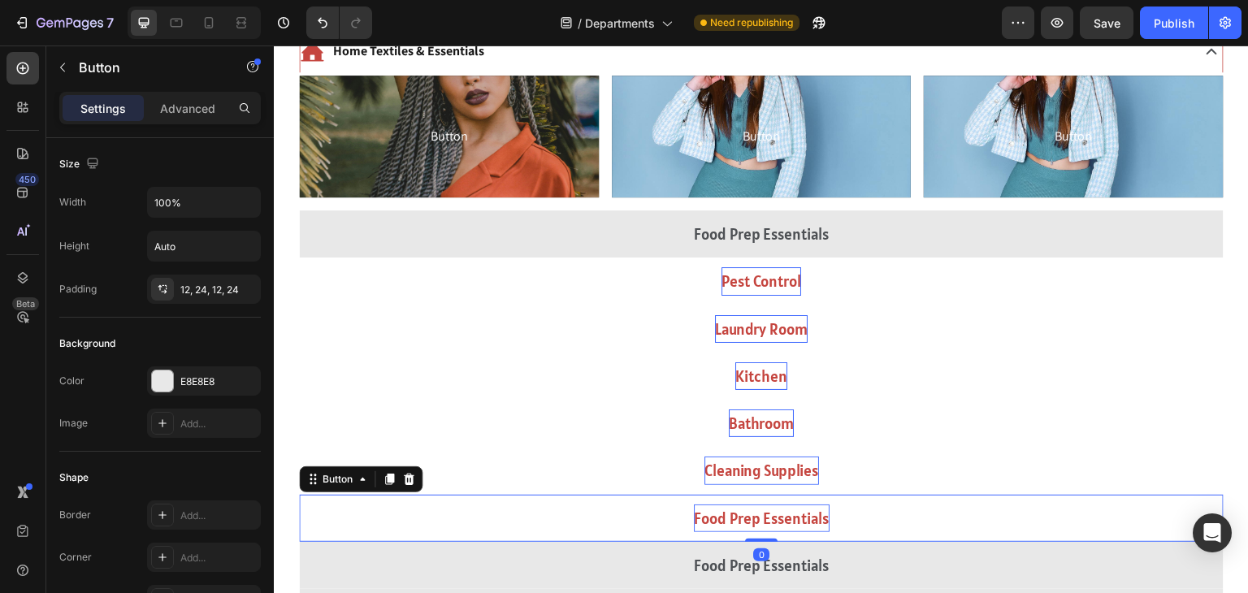
click at [761, 518] on p "Food Prep Essentials" at bounding box center [762, 519] width 136 height 28
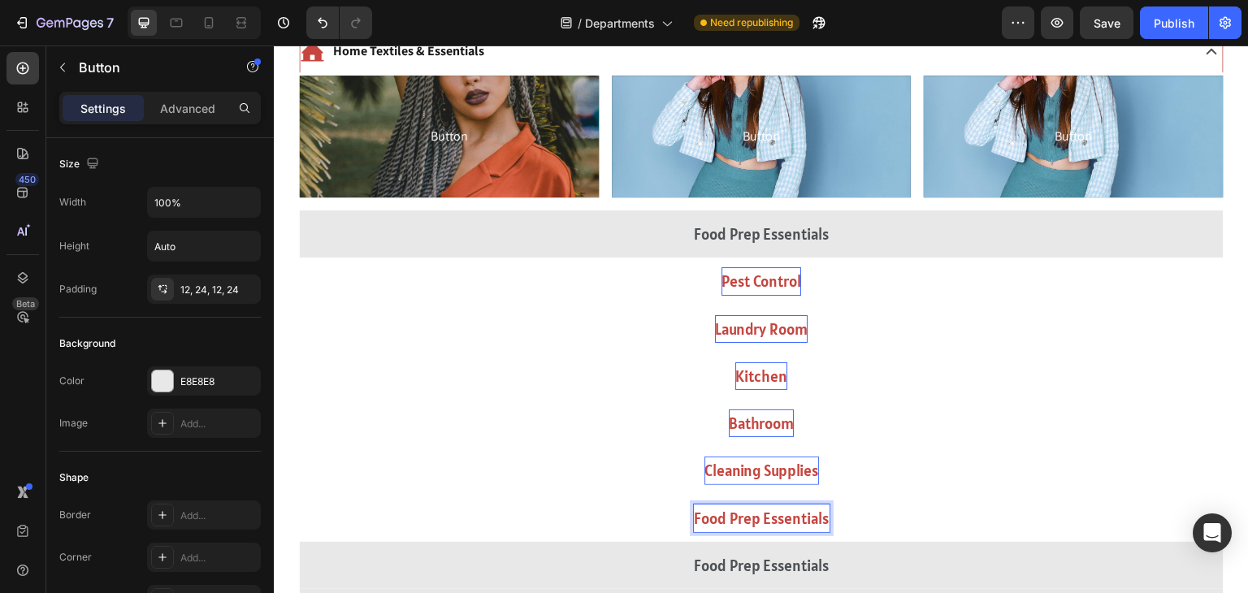
click at [761, 518] on p "Food Prep Essentials" at bounding box center [762, 519] width 136 height 28
click at [299, 495] on button "Paper" at bounding box center [761, 518] width 925 height 47
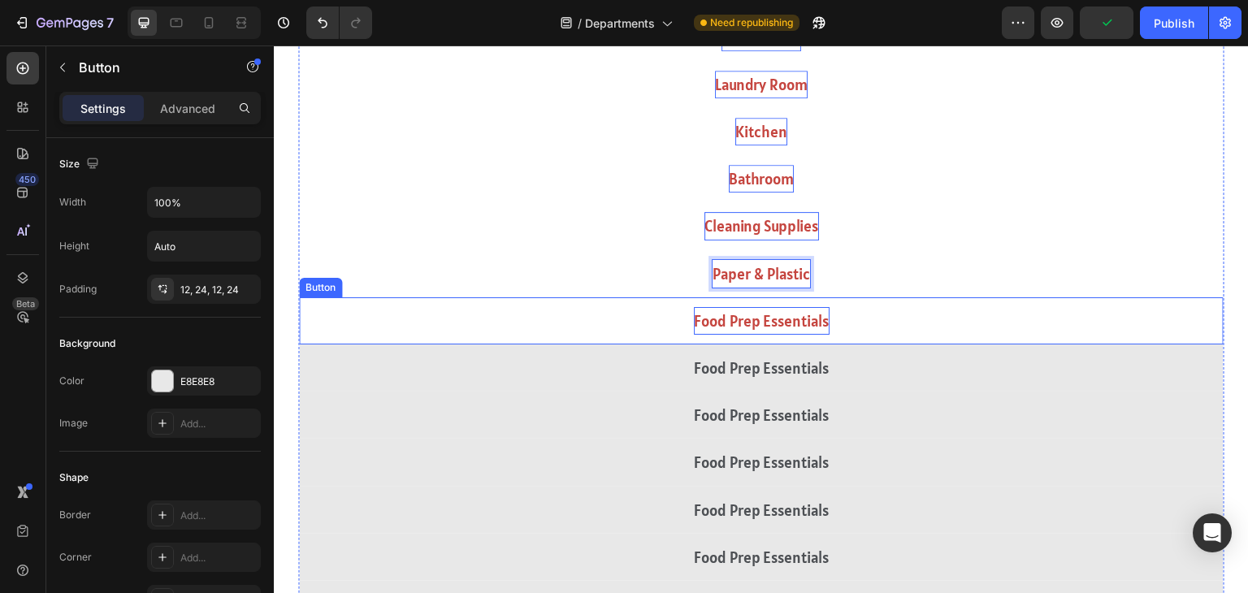
click at [783, 329] on p "Food Prep Essentials" at bounding box center [762, 321] width 136 height 28
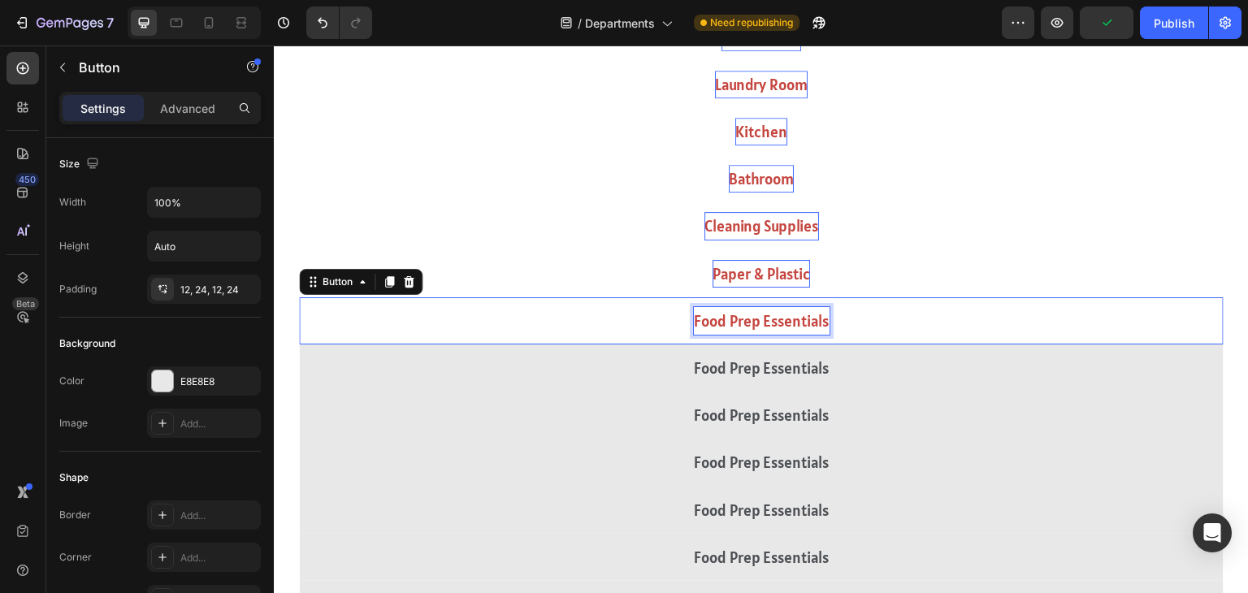
click at [783, 329] on p "Food Prep Essentials" at bounding box center [762, 321] width 136 height 28
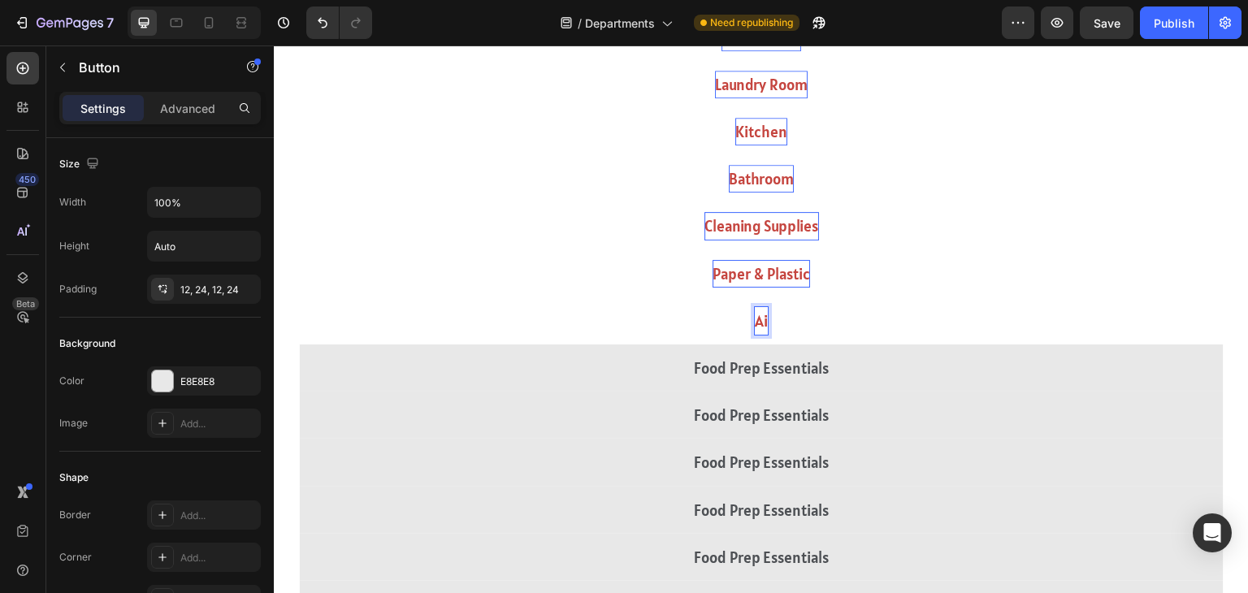
click at [299, 297] on button "Ai" at bounding box center [761, 320] width 925 height 47
click at [299, 297] on button "Air Freshners" at bounding box center [761, 320] width 925 height 47
click at [299, 297] on button "Air Fresheners" at bounding box center [761, 320] width 925 height 47
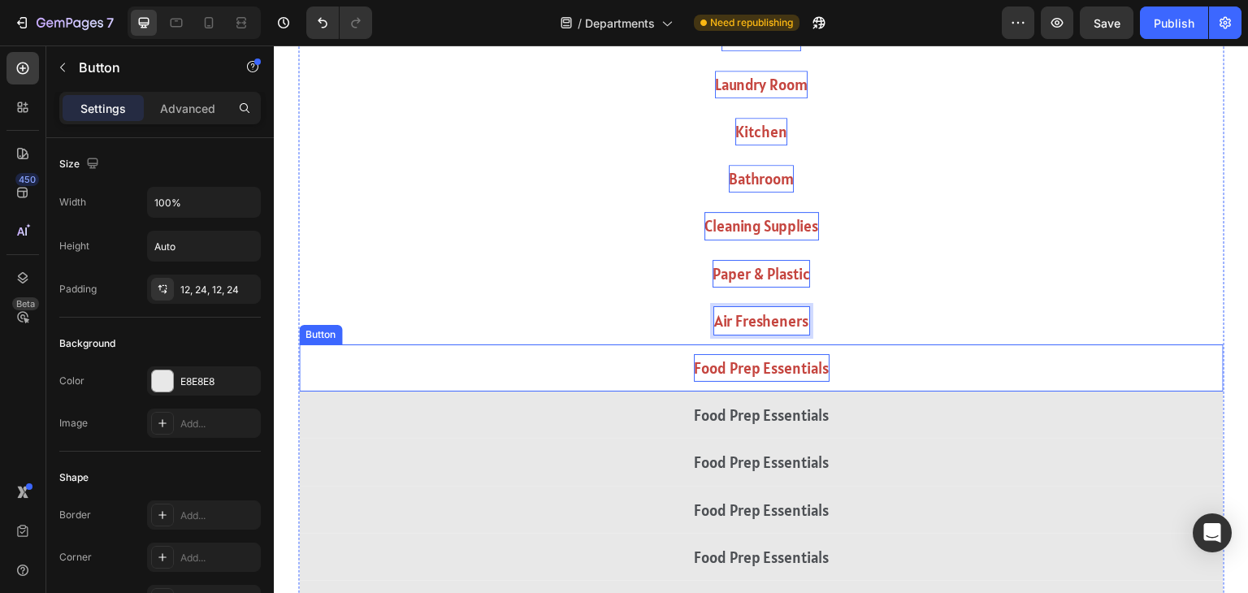
click at [781, 370] on p "Food Prep Essentials" at bounding box center [762, 368] width 136 height 28
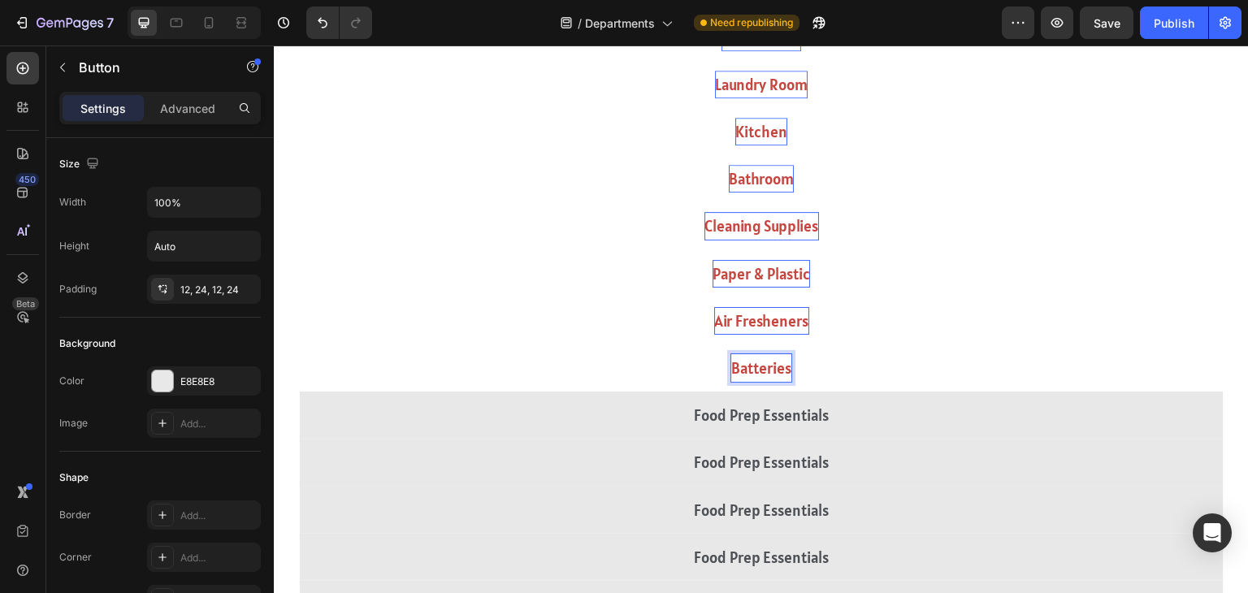
click at [299, 345] on button "Batteries" at bounding box center [761, 368] width 925 height 47
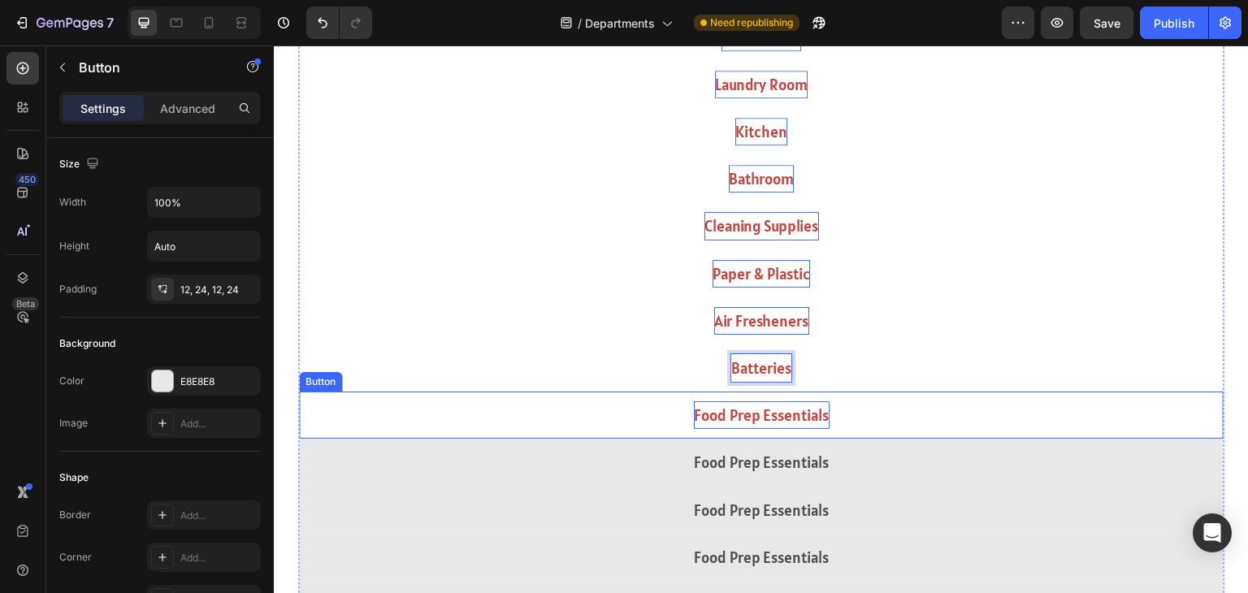
click at [761, 412] on p "Food Prep Essentials" at bounding box center [762, 415] width 136 height 28
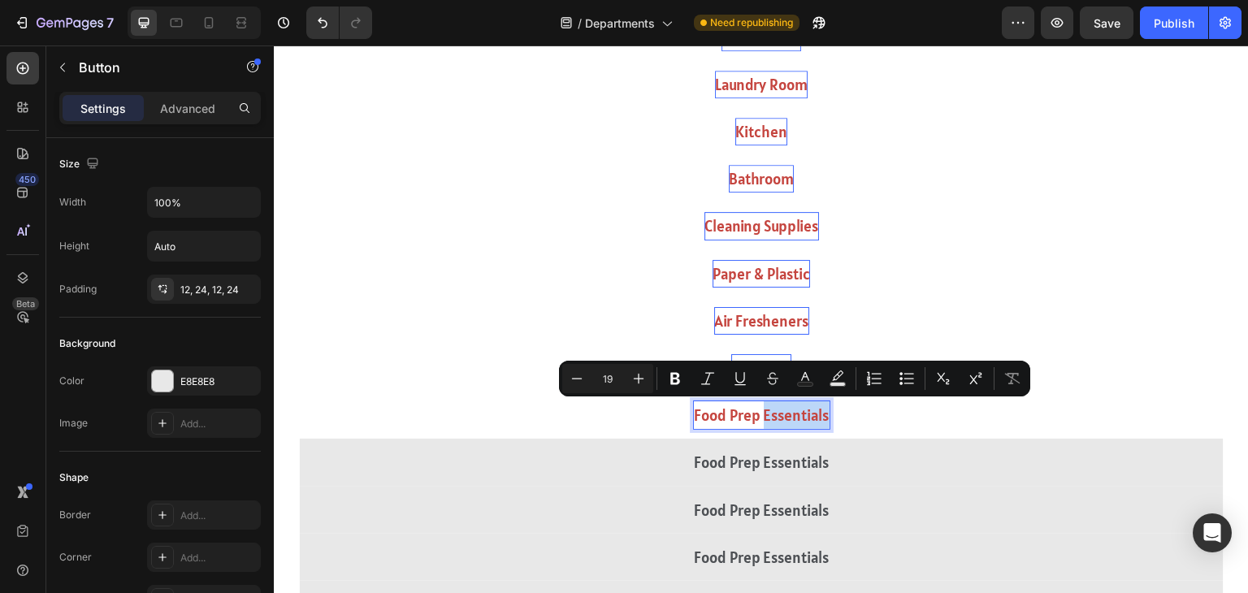
click at [761, 412] on p "Food Prep Essentials" at bounding box center [762, 415] width 136 height 28
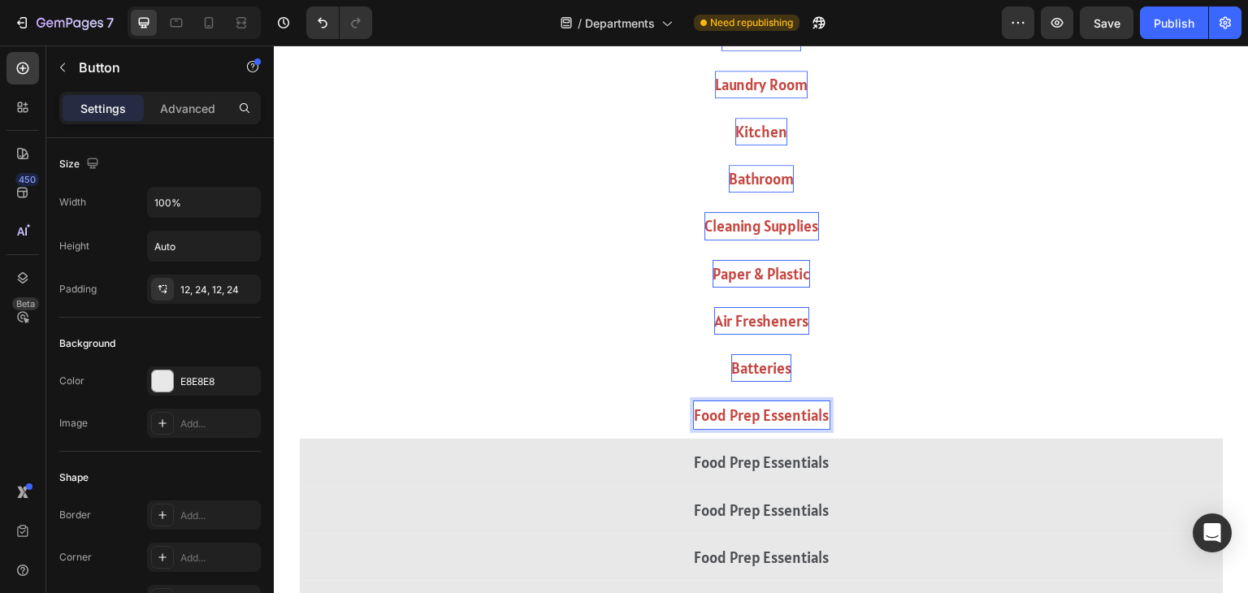
click at [761, 412] on p "Food Prep Essentials" at bounding box center [762, 415] width 136 height 28
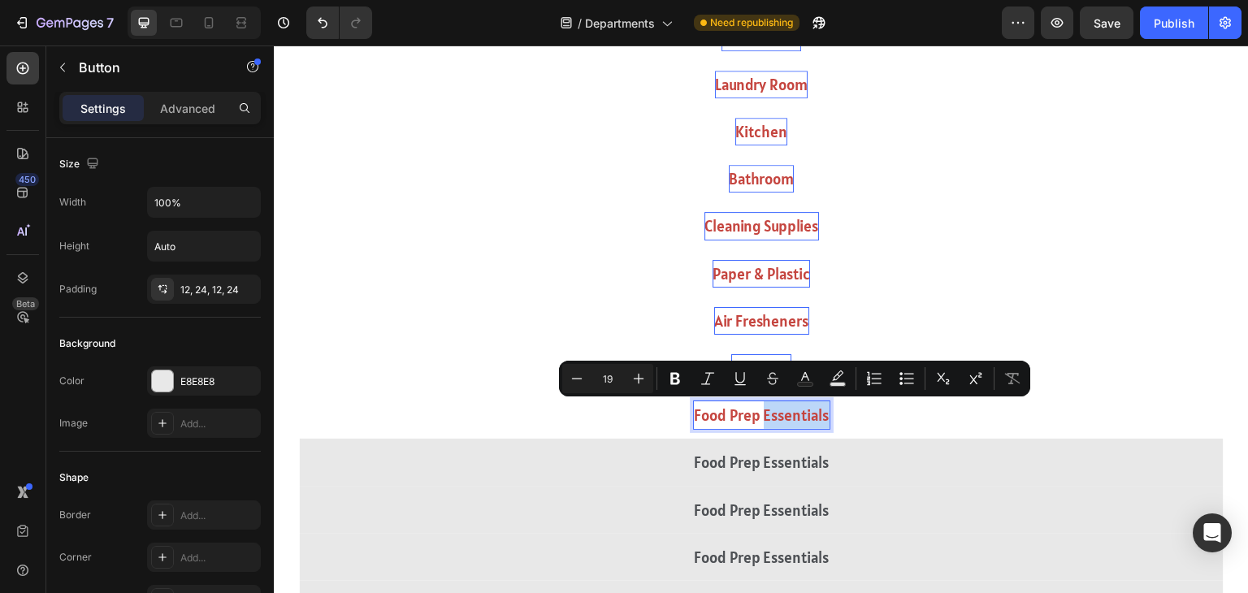
click at [761, 412] on p "Food Prep Essentials" at bounding box center [762, 415] width 136 height 28
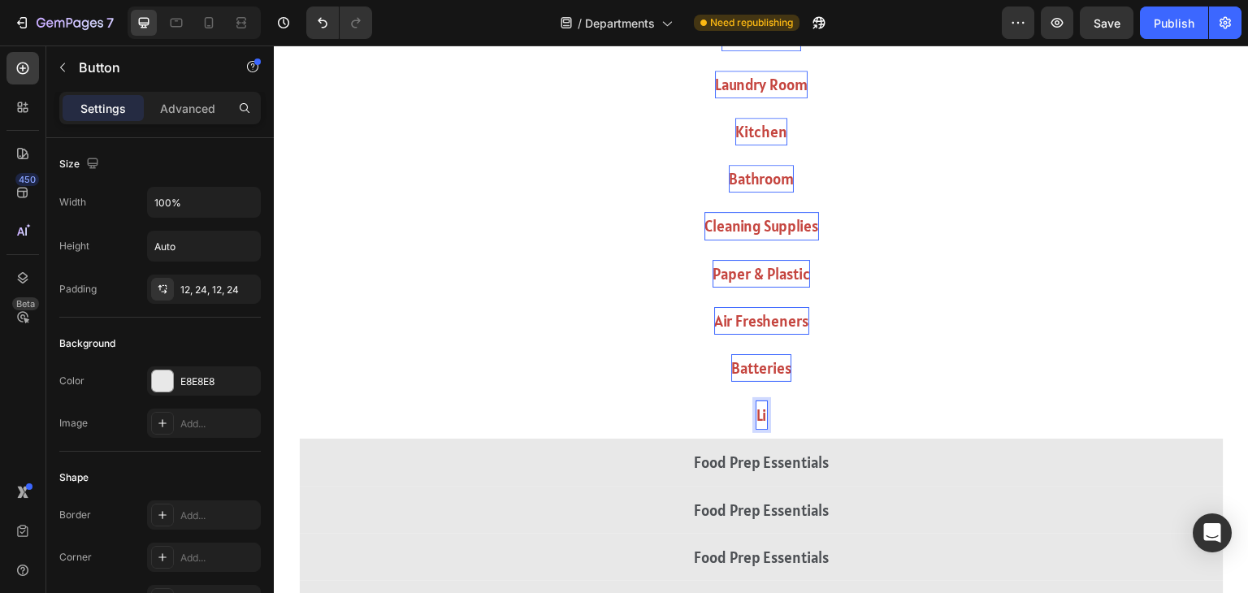
click at [299, 392] on button "Li" at bounding box center [761, 415] width 925 height 47
click at [299, 392] on button "Light Bulbs" at bounding box center [761, 415] width 925 height 47
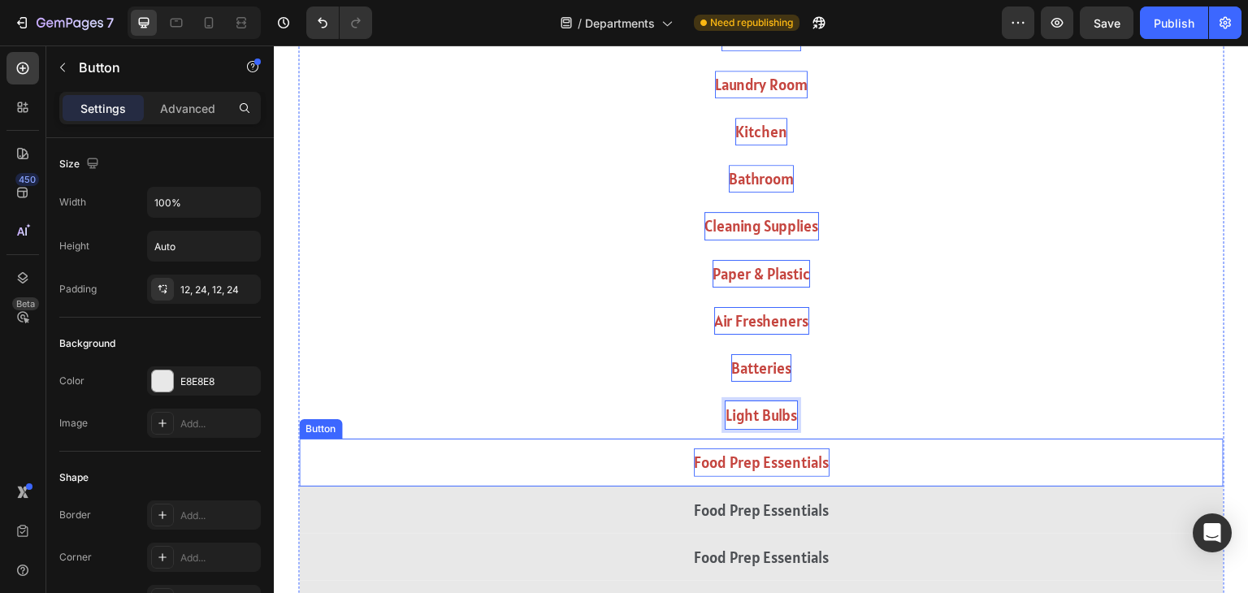
click at [757, 457] on p "Food Prep Essentials" at bounding box center [762, 463] width 136 height 28
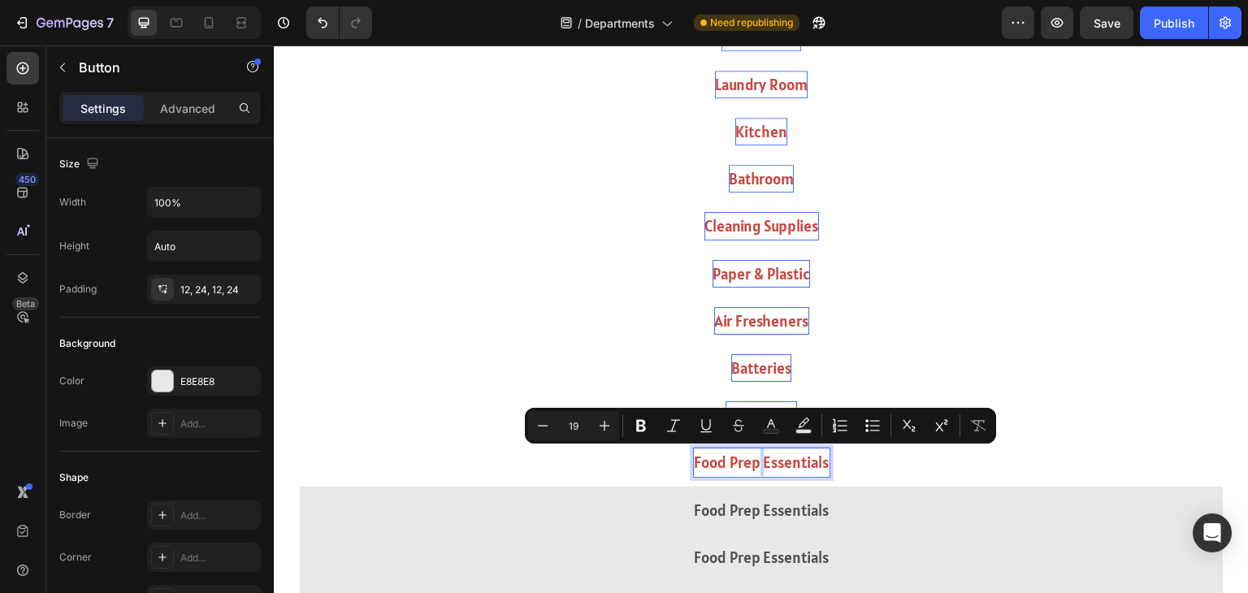
click at [757, 457] on p "Food Prep Essentials" at bounding box center [762, 463] width 136 height 28
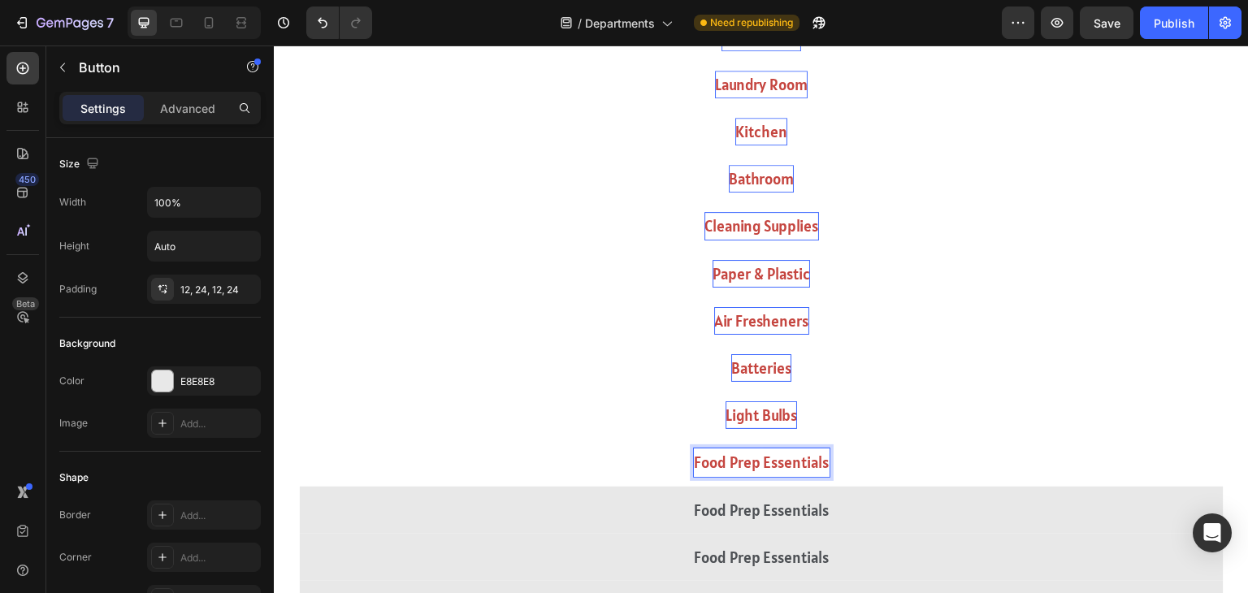
click at [757, 457] on p "Food Prep Essentials" at bounding box center [762, 463] width 136 height 28
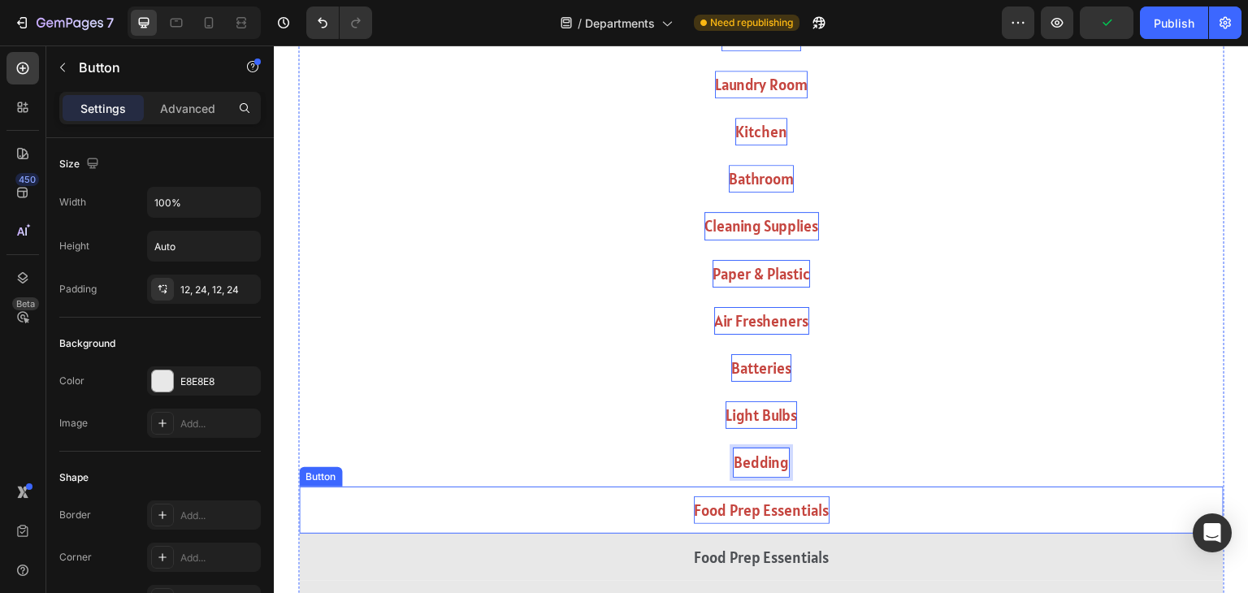
click at [754, 504] on p "Food Prep Essentials" at bounding box center [762, 510] width 136 height 28
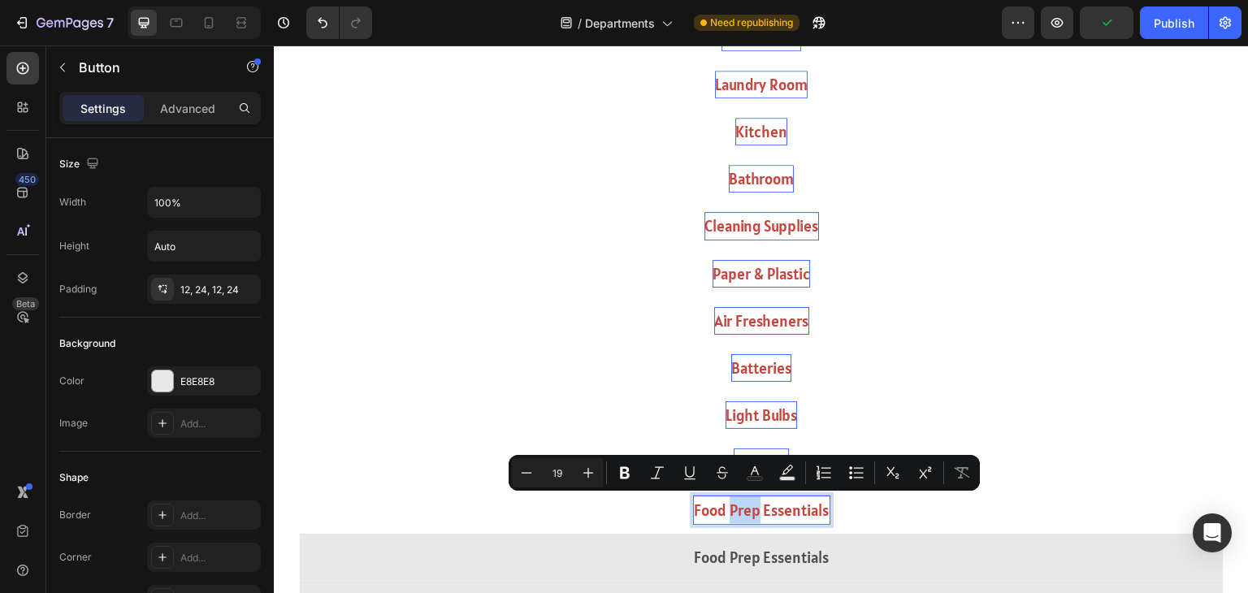
click at [754, 504] on p "Food Prep Essentials" at bounding box center [762, 510] width 136 height 28
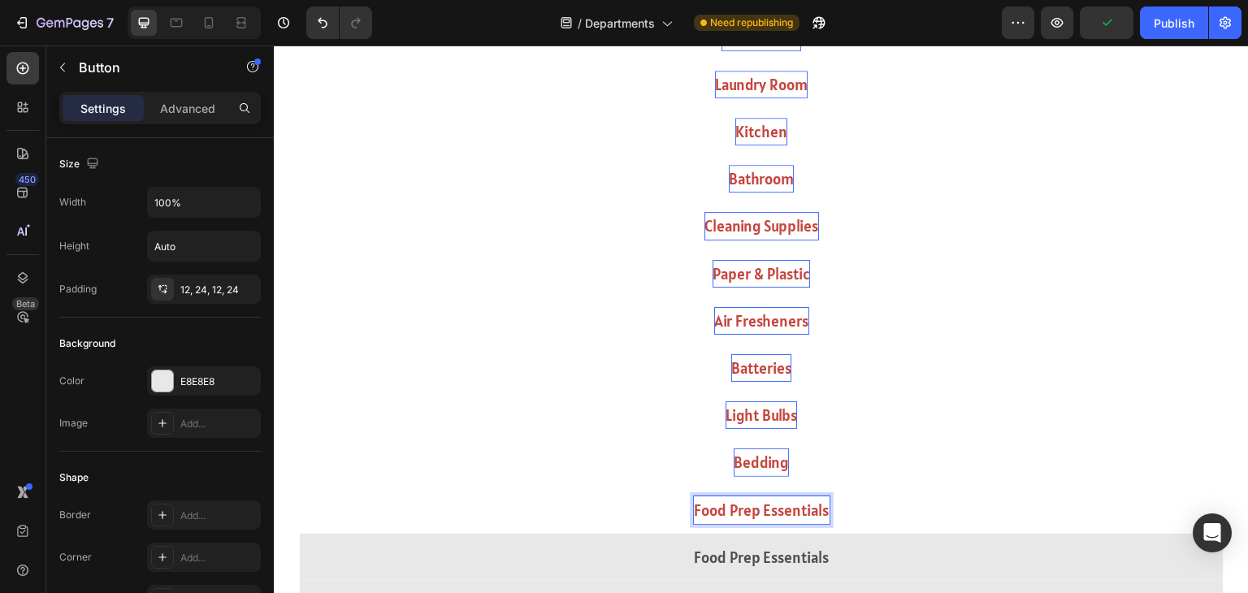
click at [754, 504] on p "Food Prep Essentials" at bounding box center [762, 510] width 136 height 28
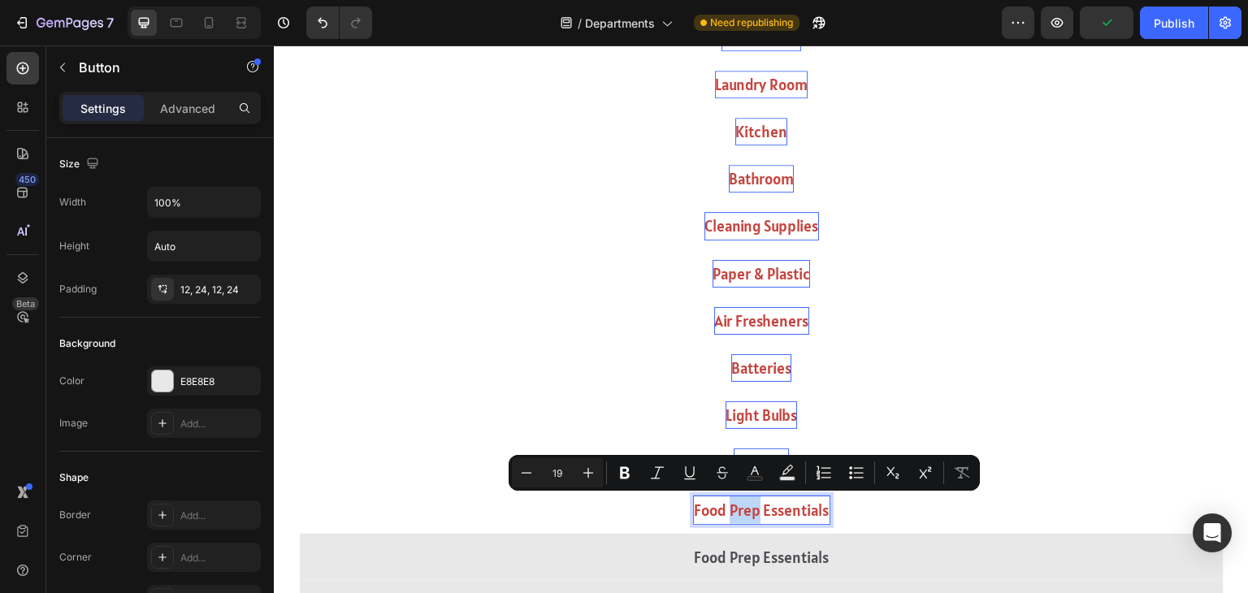
click at [754, 504] on p "Food Prep Essentials" at bounding box center [762, 510] width 136 height 28
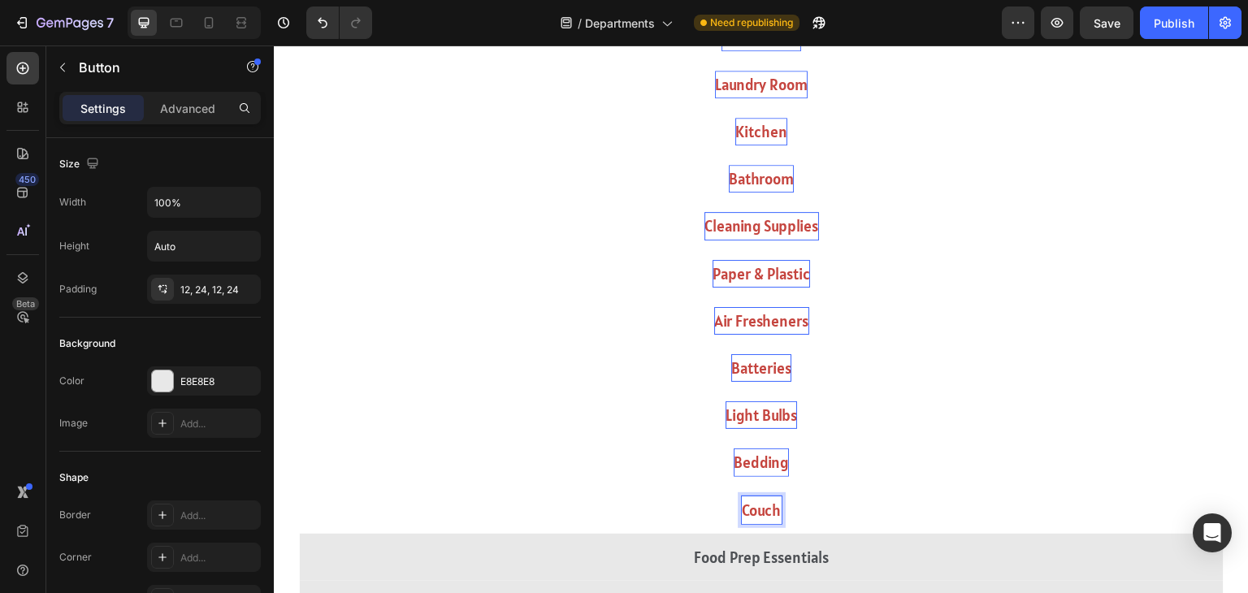
click at [299, 487] on button "Couch" at bounding box center [761, 510] width 925 height 47
click at [299, 487] on button "Couch &" at bounding box center [761, 510] width 925 height 47
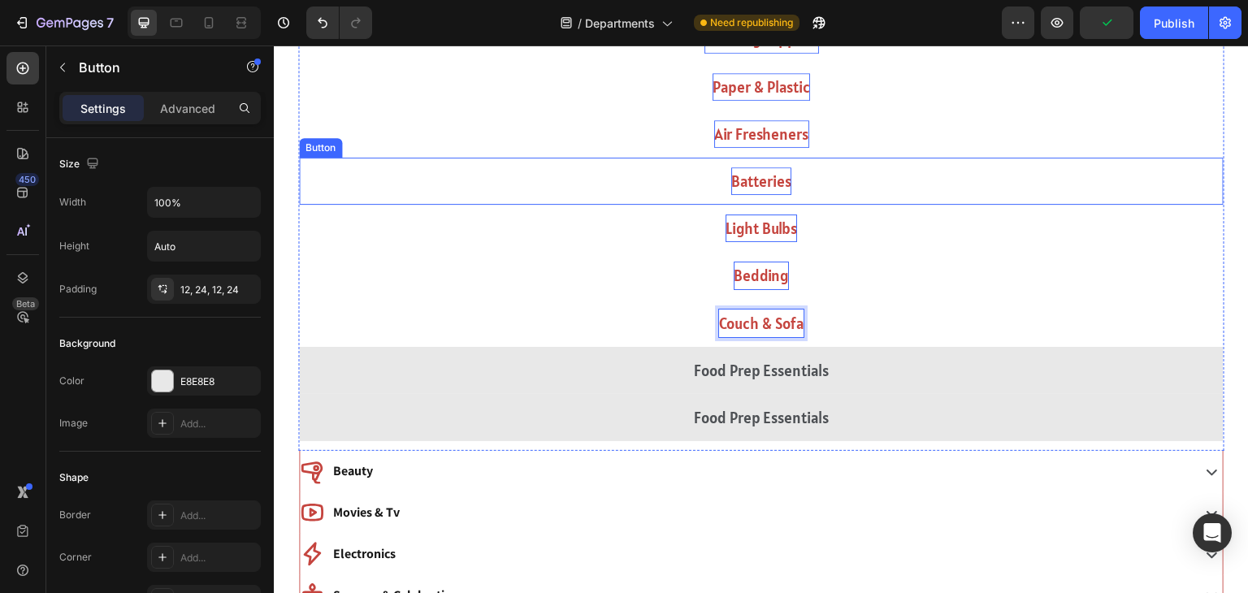
scroll to position [1065, 0]
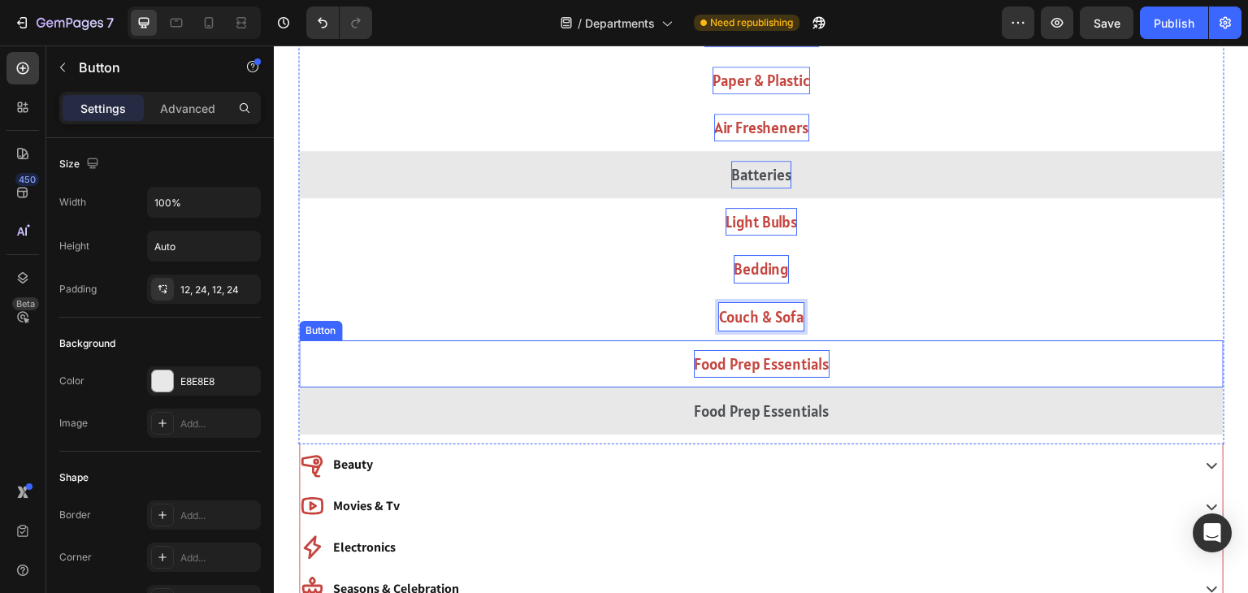
click at [804, 364] on p "Food Prep Essentials" at bounding box center [762, 364] width 136 height 28
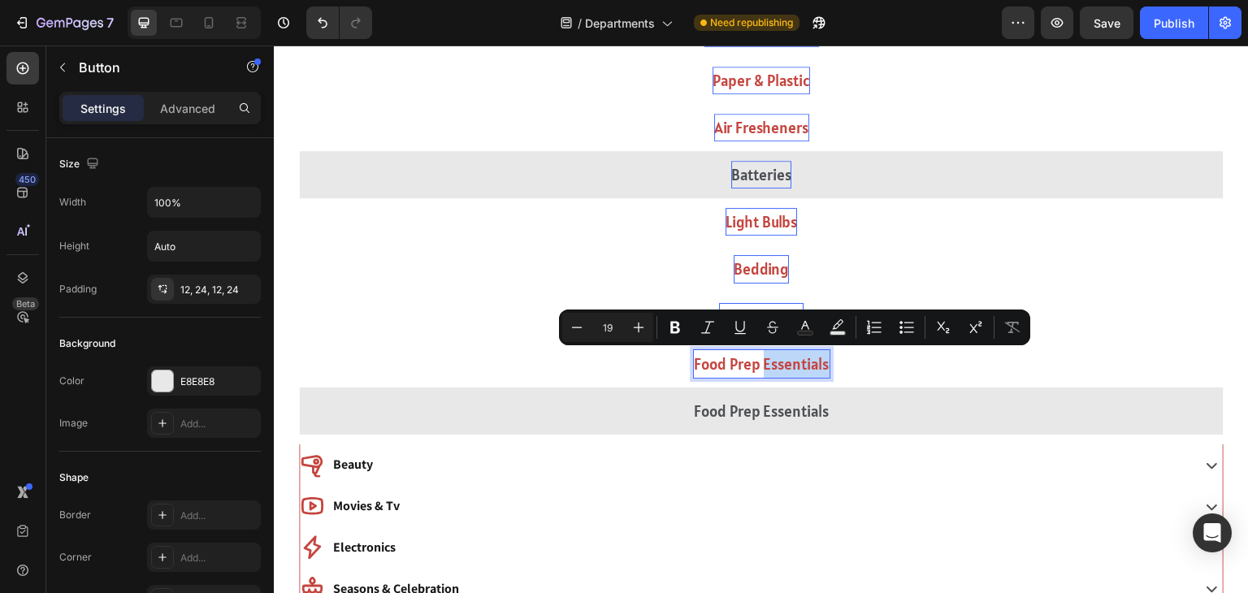
click at [804, 364] on p "Food Prep Essentials" at bounding box center [762, 364] width 136 height 28
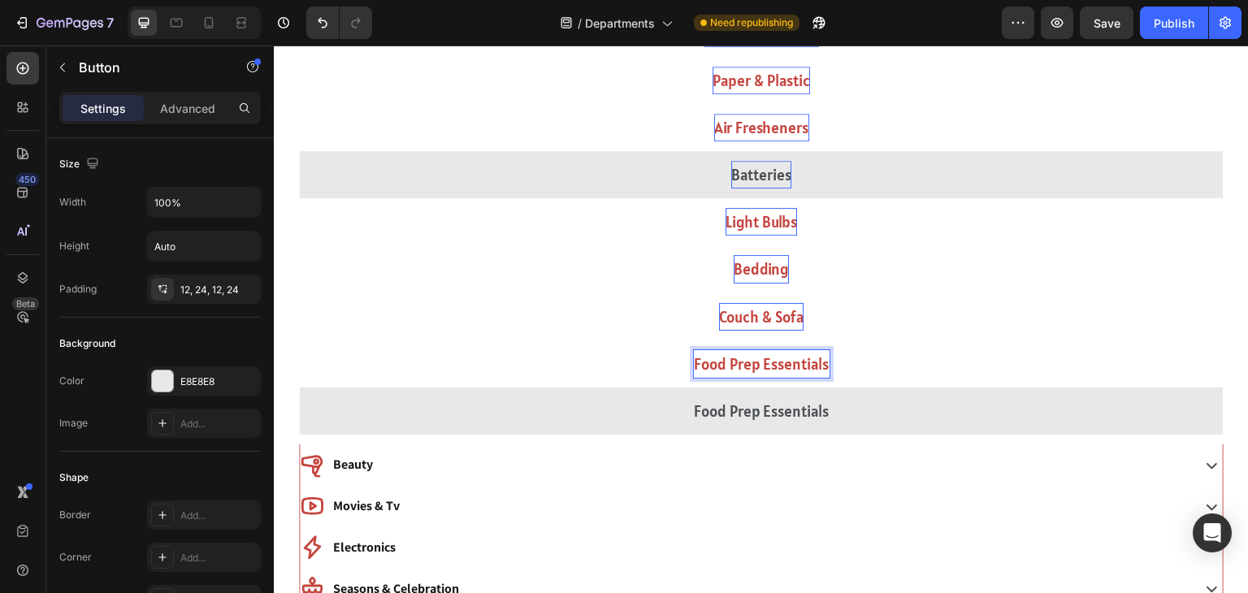
click at [804, 364] on p "Food Prep Essentials" at bounding box center [762, 364] width 136 height 28
click at [299, 340] on button "Decorative" at bounding box center [761, 363] width 925 height 47
click at [299, 340] on button "Decorative Pillows" at bounding box center [761, 363] width 925 height 47
click at [299, 340] on button "Decorative Pillows &" at bounding box center [761, 363] width 925 height 47
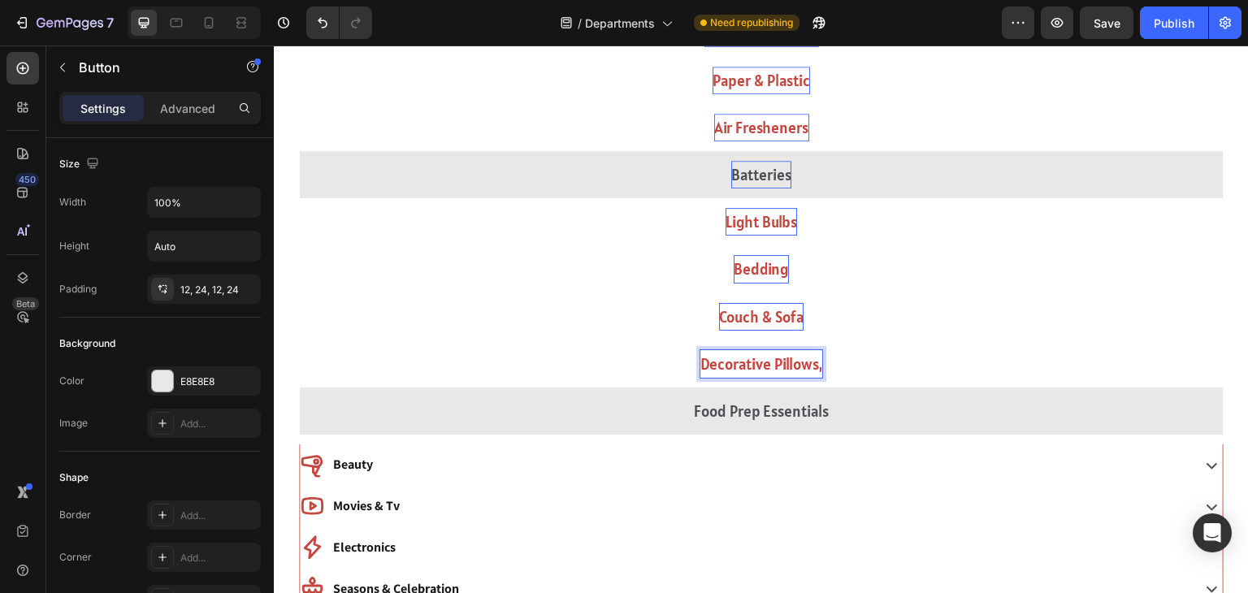
click at [299, 340] on button "Decorative Pillows," at bounding box center [761, 363] width 925 height 47
click at [299, 340] on button "Decorative Pillows, Inserts" at bounding box center [761, 363] width 925 height 47
click at [299, 340] on button "Decorative Pillows, Inserts &" at bounding box center [761, 363] width 925 height 47
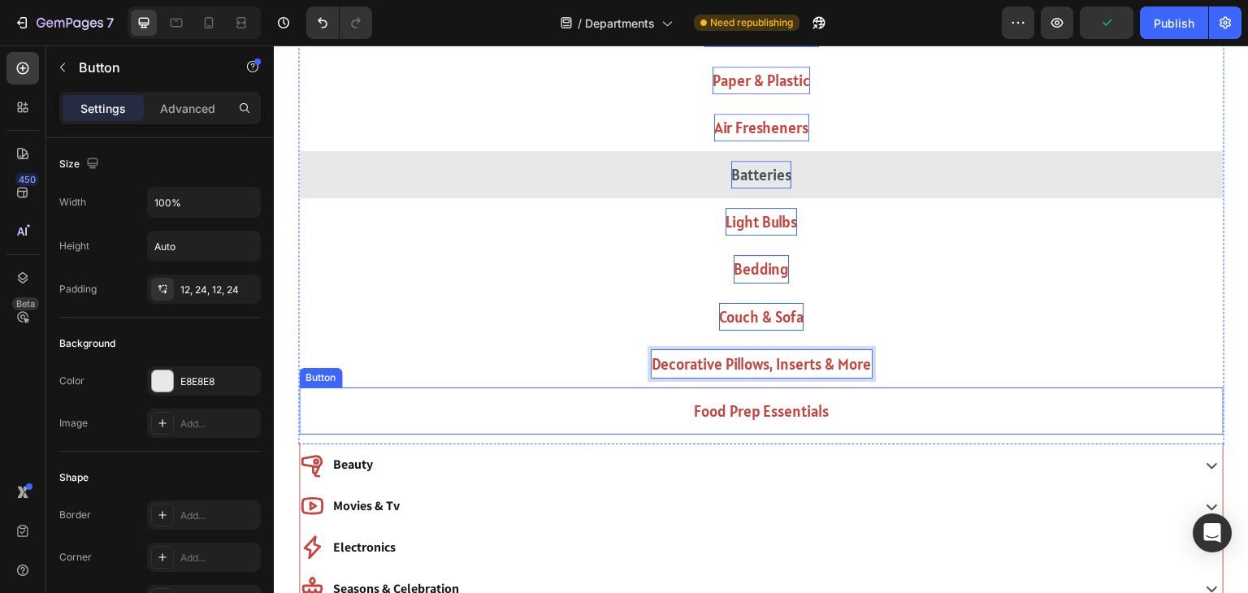
click at [798, 427] on button "Food Prep Essentials" at bounding box center [761, 411] width 925 height 47
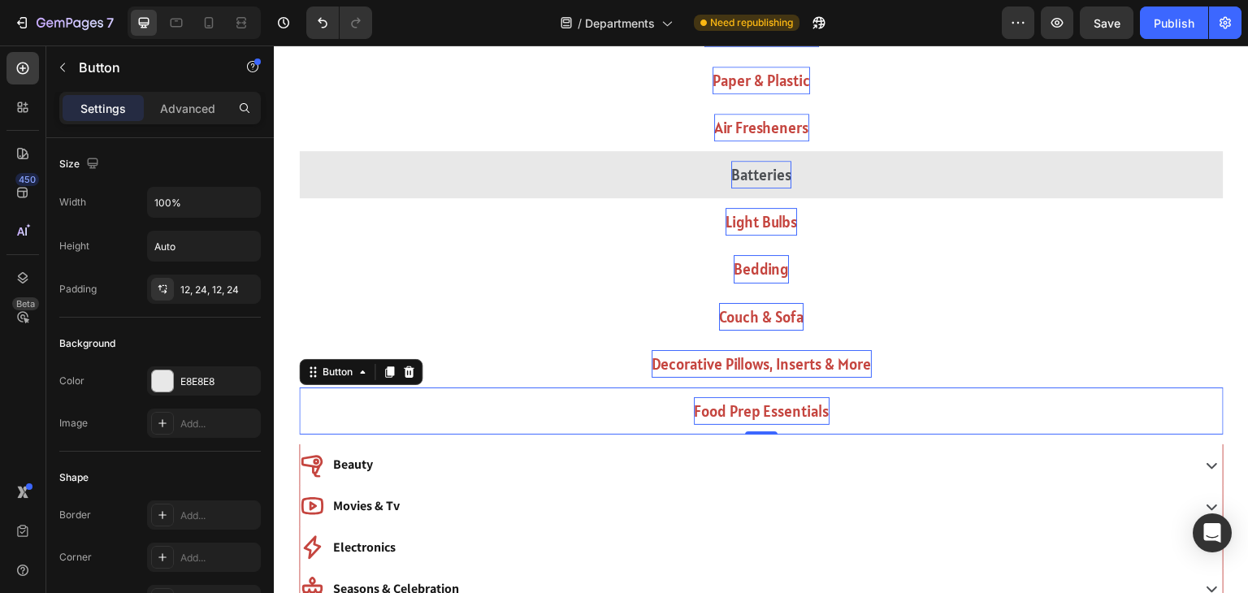
click at [795, 421] on p "Food Prep Essentials" at bounding box center [762, 411] width 136 height 28
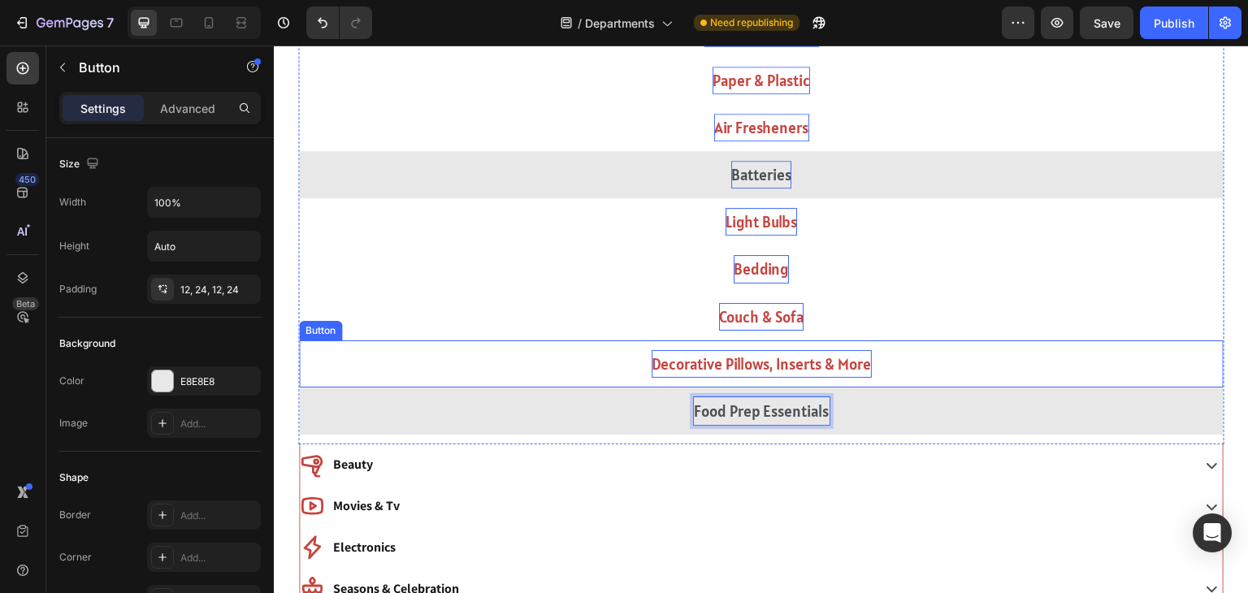
click at [672, 356] on p "Decorative Pillows, Inserts & More" at bounding box center [762, 364] width 220 height 28
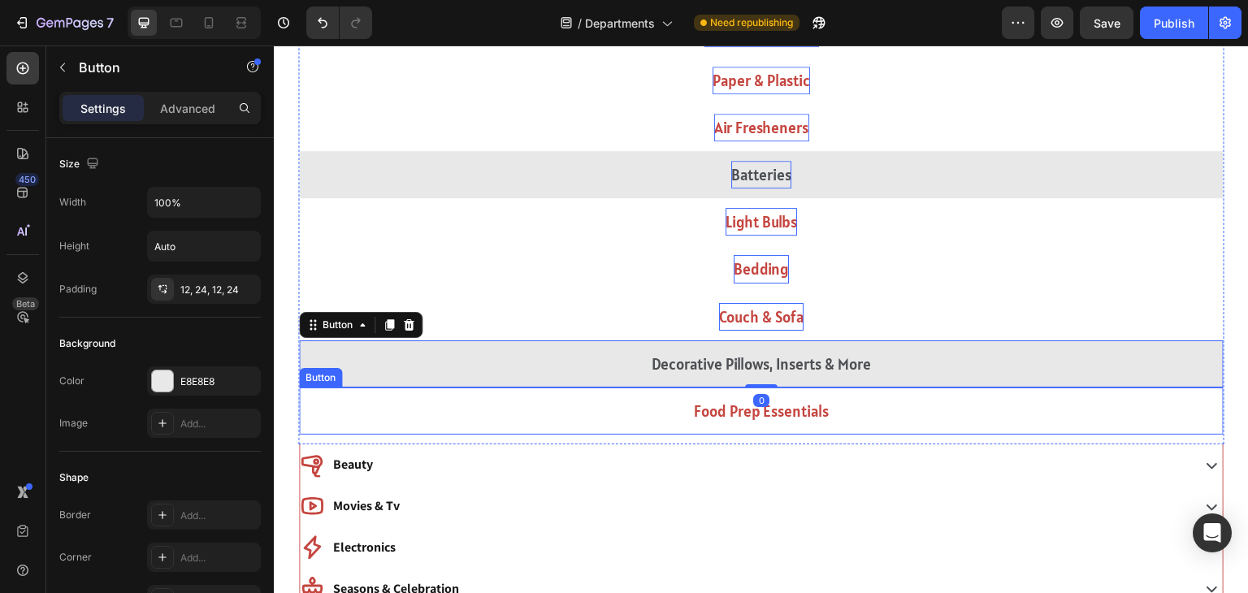
click at [675, 416] on button "Food Prep Essentials" at bounding box center [761, 411] width 925 height 47
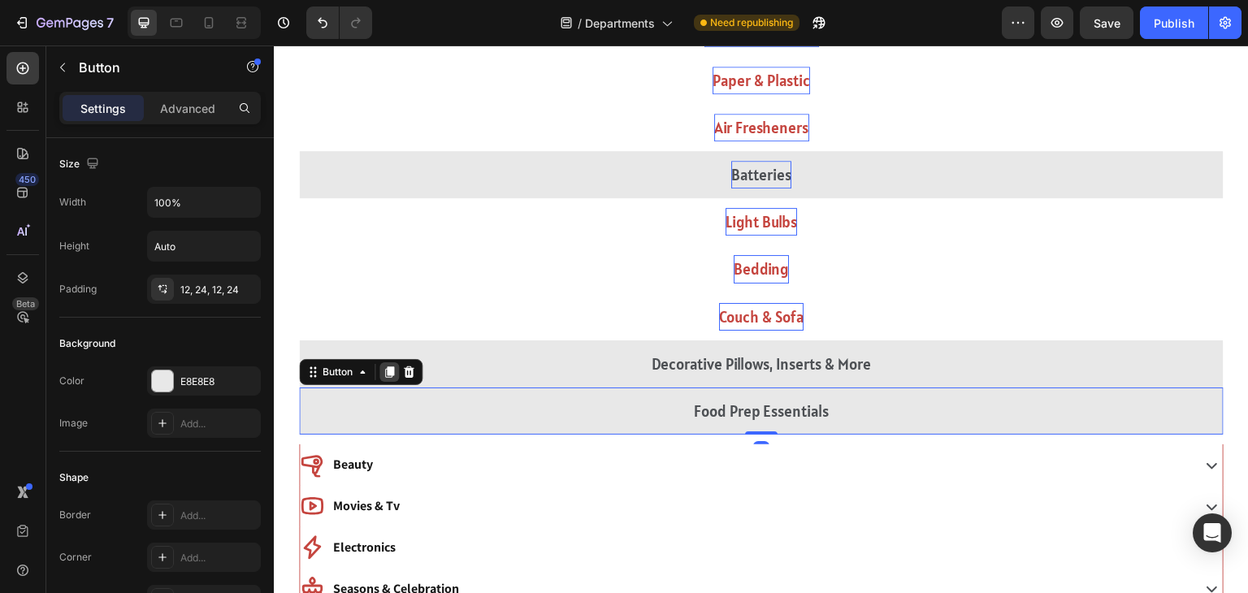
click at [383, 373] on icon at bounding box center [389, 372] width 13 height 13
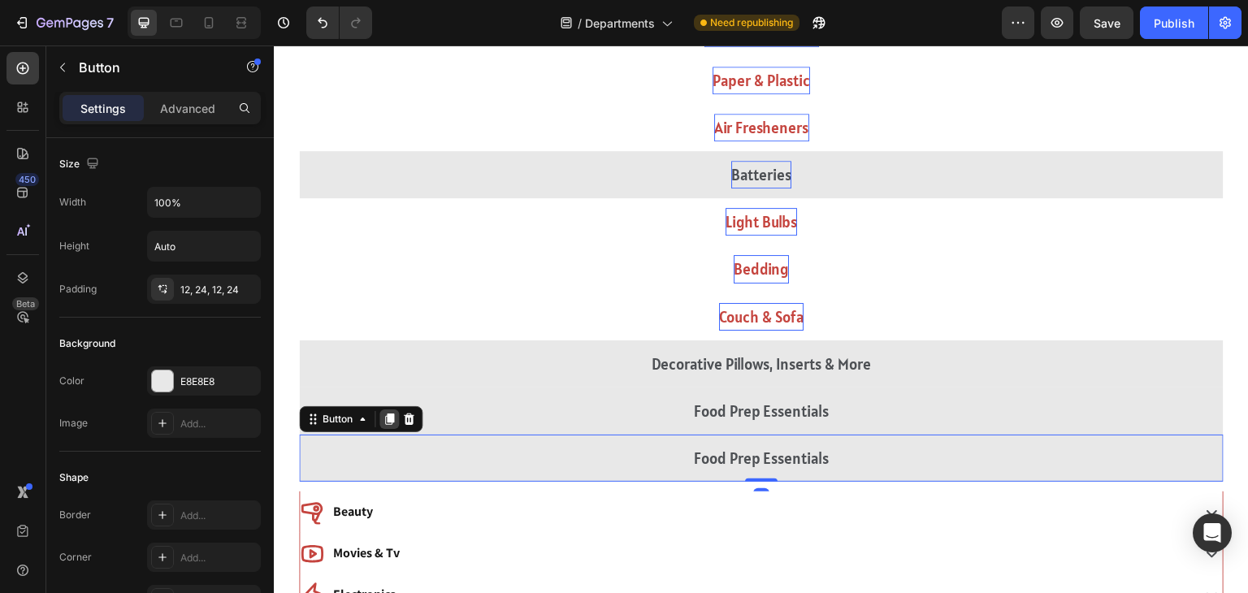
click at [395, 416] on icon at bounding box center [389, 419] width 13 height 13
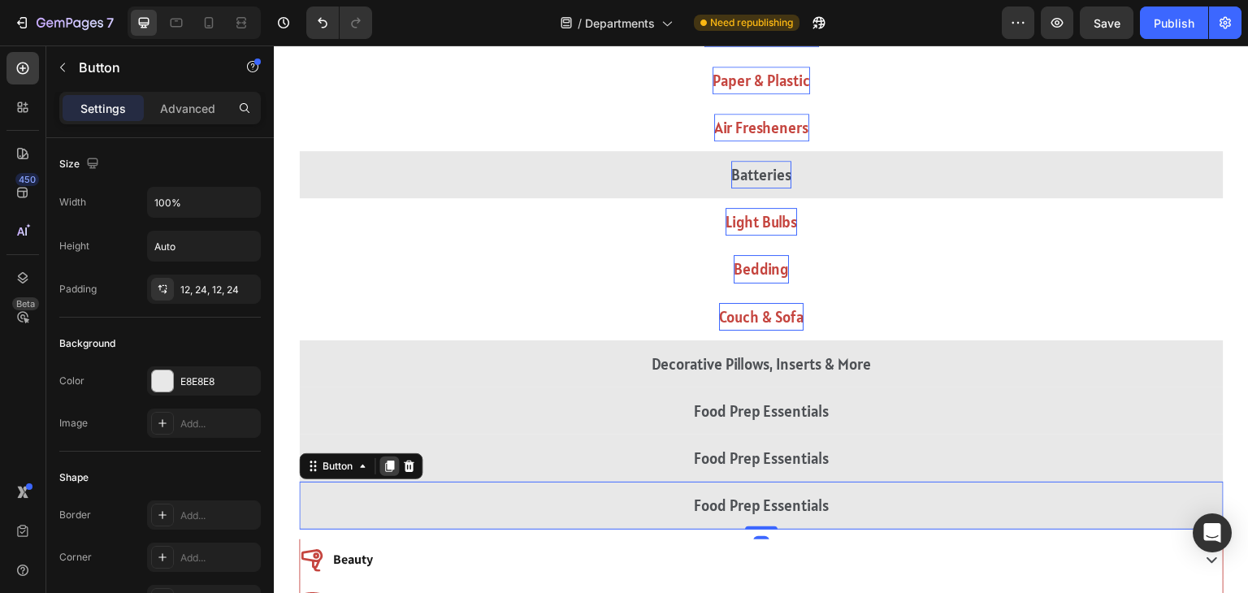
click at [388, 457] on div at bounding box center [389, 467] width 20 height 20
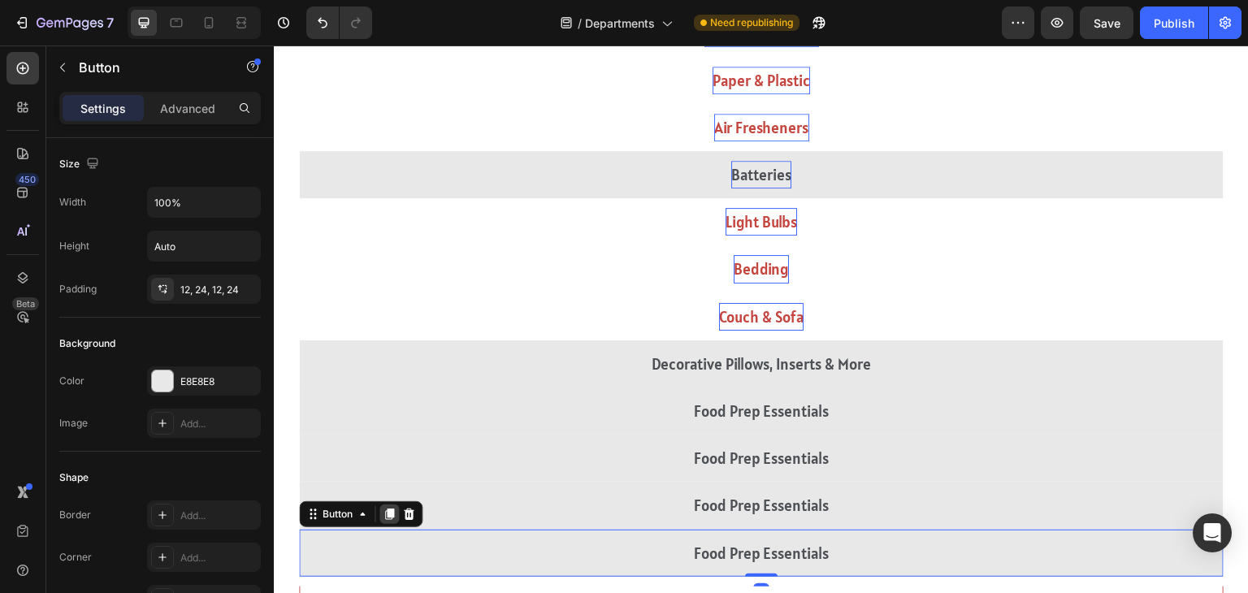
click at [391, 509] on icon at bounding box center [389, 514] width 9 height 11
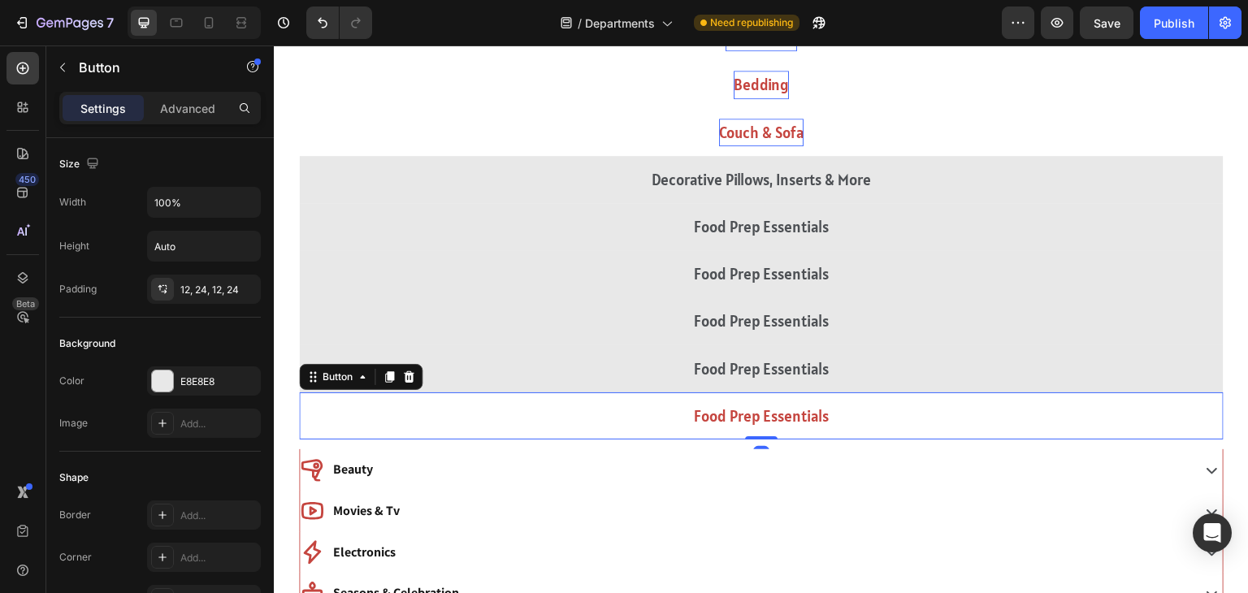
scroll to position [1214, 0]
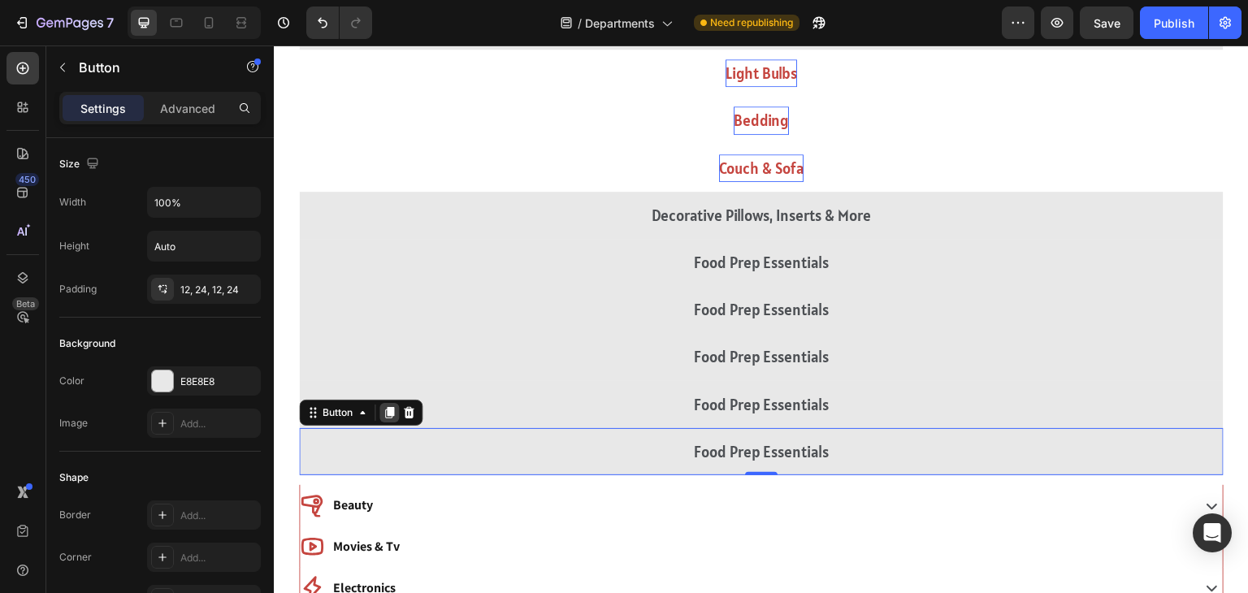
click at [387, 415] on icon at bounding box center [389, 412] width 13 height 13
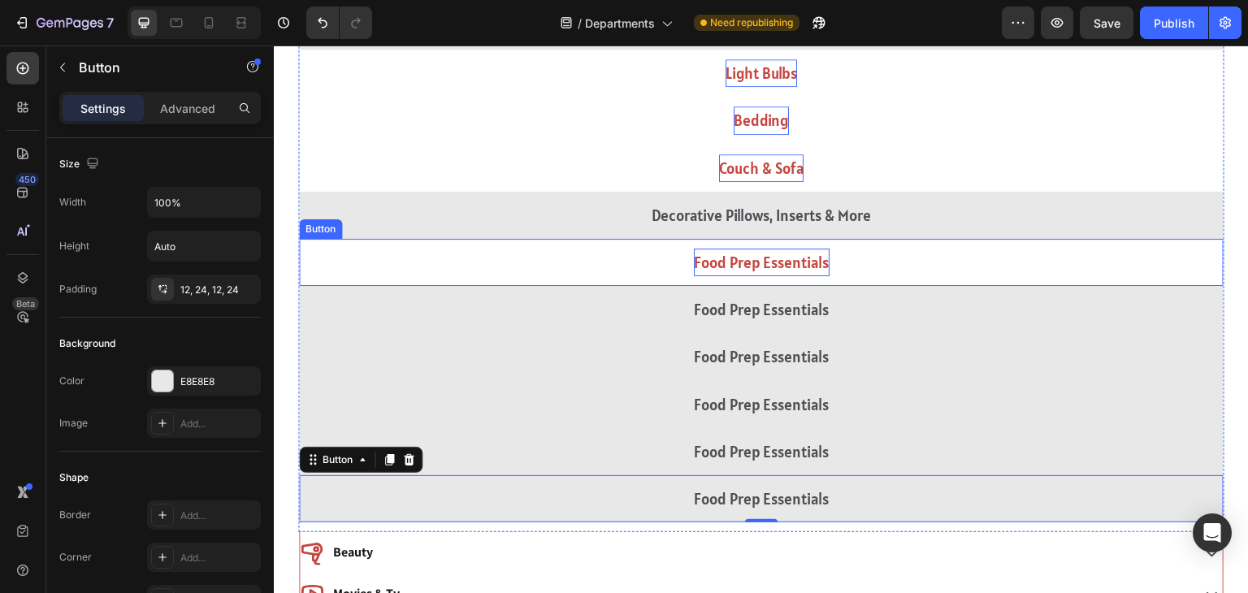
click at [758, 260] on p "Food Prep Essentials" at bounding box center [762, 263] width 136 height 28
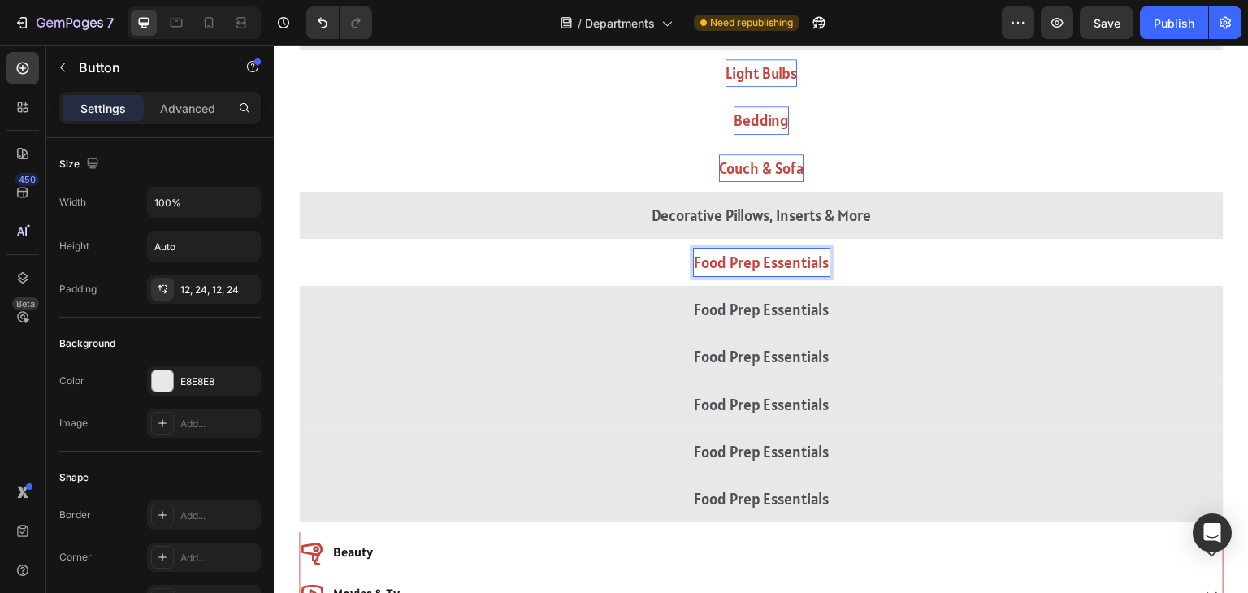
click at [758, 260] on p "Food Prep Essentials" at bounding box center [762, 263] width 136 height 28
click at [299, 239] on button "Window" at bounding box center [761, 262] width 925 height 47
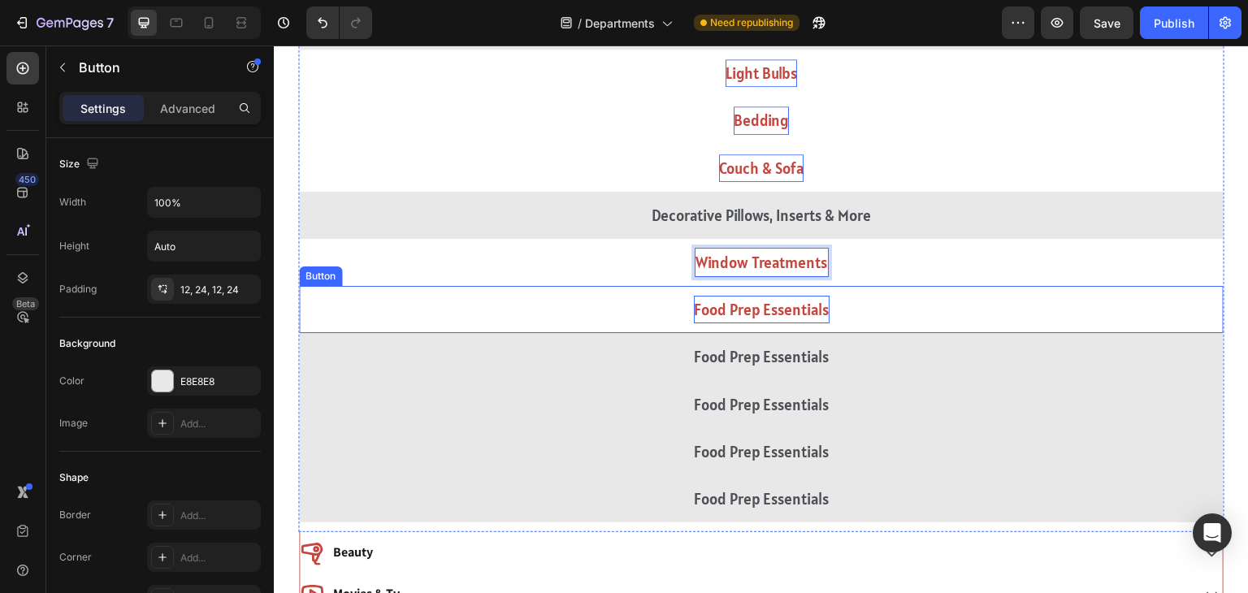
click at [726, 304] on p "Food Prep Essentials" at bounding box center [762, 310] width 136 height 28
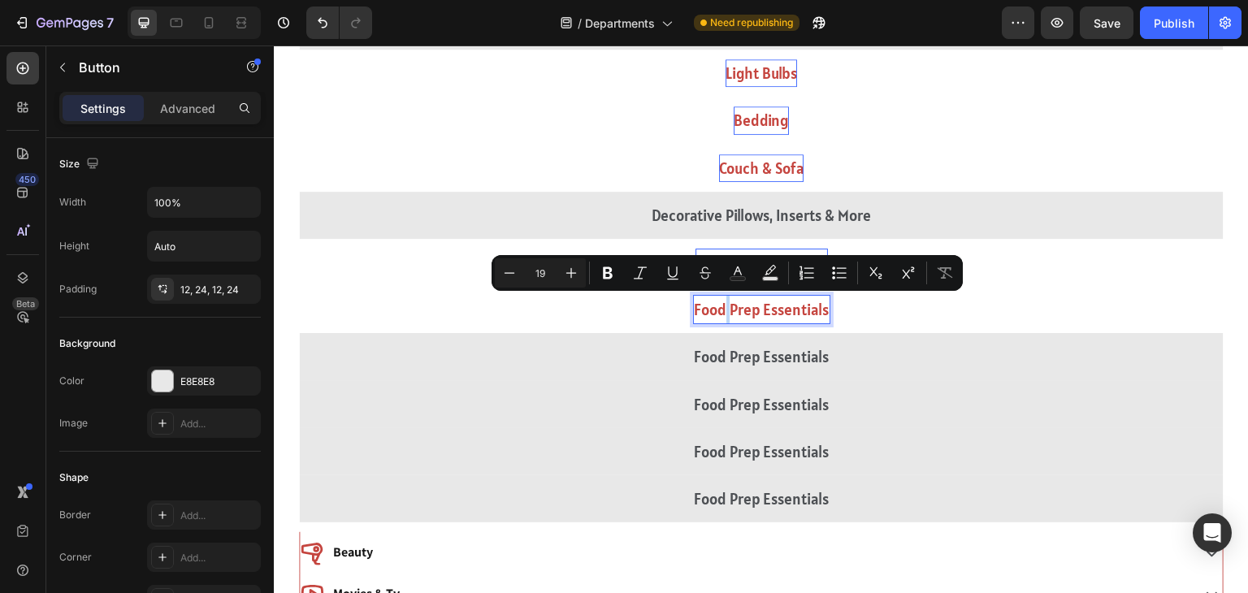
click at [726, 304] on p "Food Prep Essentials" at bounding box center [762, 310] width 136 height 28
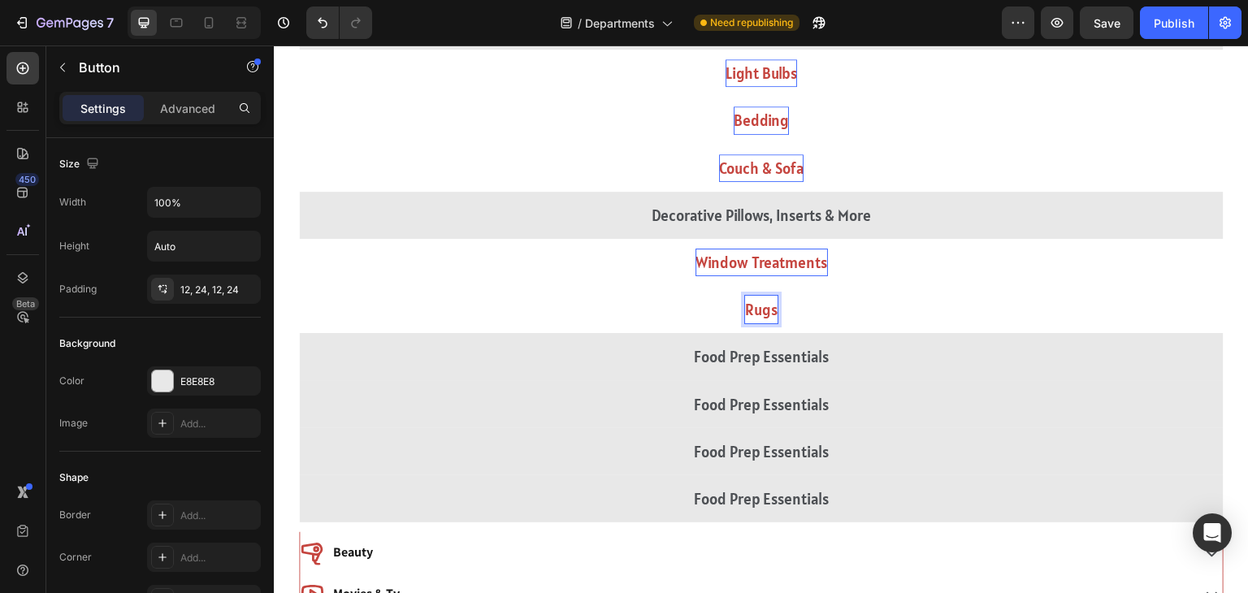
click at [299, 286] on button "Rugs" at bounding box center [761, 309] width 925 height 47
click at [299, 286] on button "Rugs &" at bounding box center [761, 309] width 925 height 47
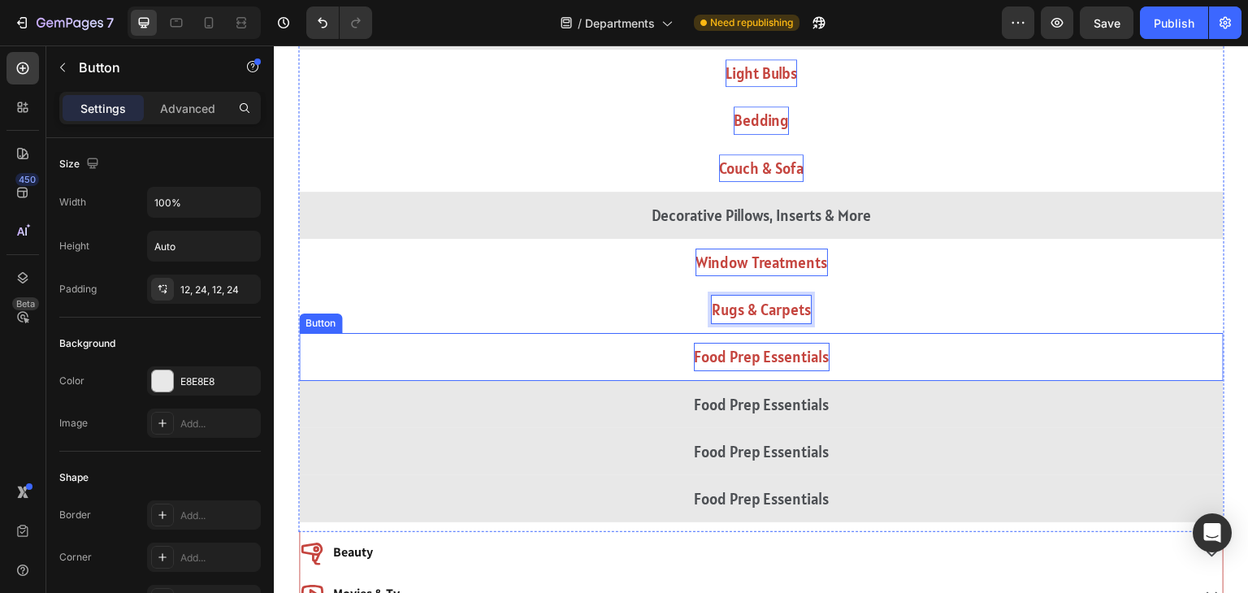
click at [730, 355] on p "Food Prep Essentials" at bounding box center [762, 357] width 136 height 28
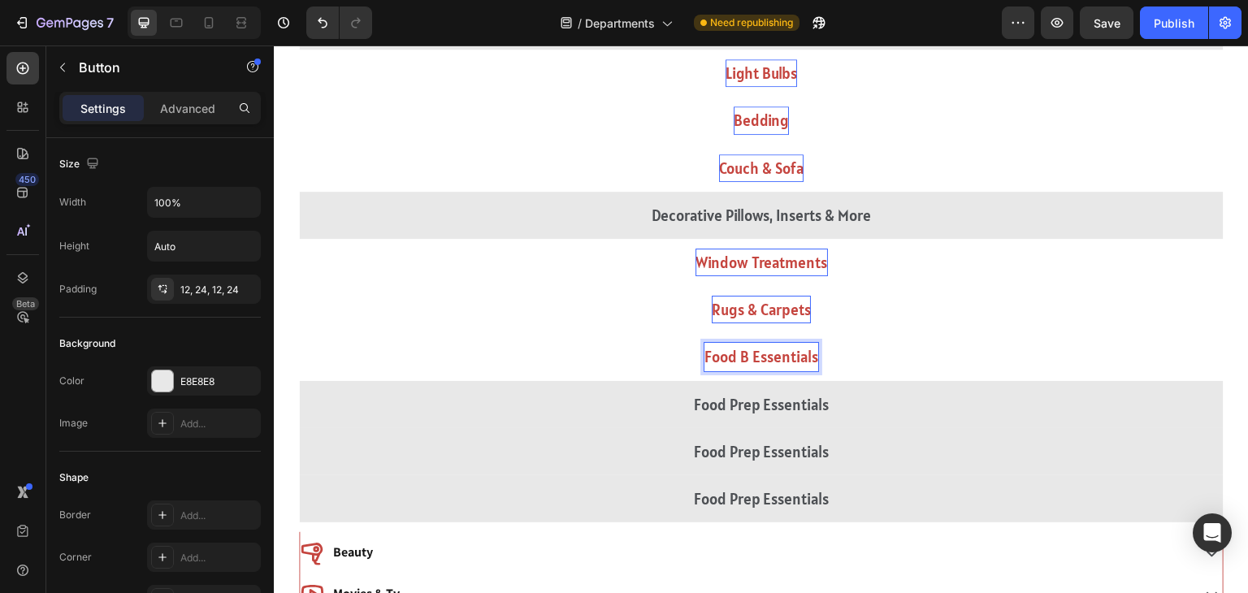
click at [748, 355] on p "Food B Essentials" at bounding box center [761, 357] width 114 height 28
click at [299, 333] on button "Blankets" at bounding box center [761, 356] width 925 height 47
click at [299, 333] on button "Blankets &" at bounding box center [761, 356] width 925 height 47
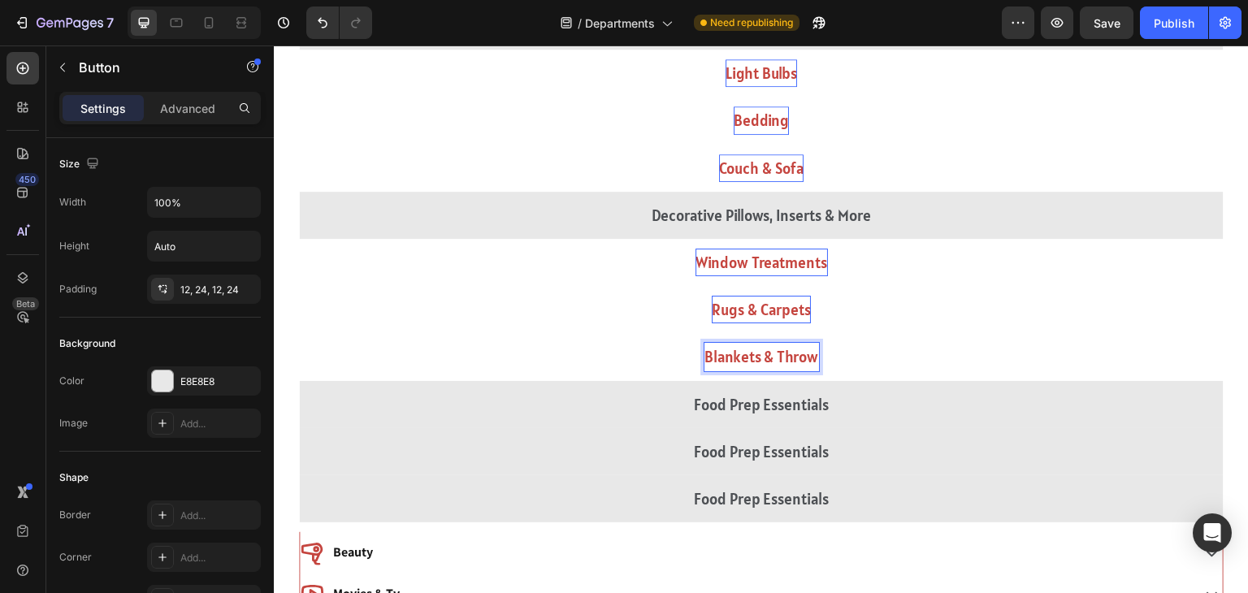
click at [299, 333] on button "Blankets & Throw" at bounding box center [761, 356] width 925 height 47
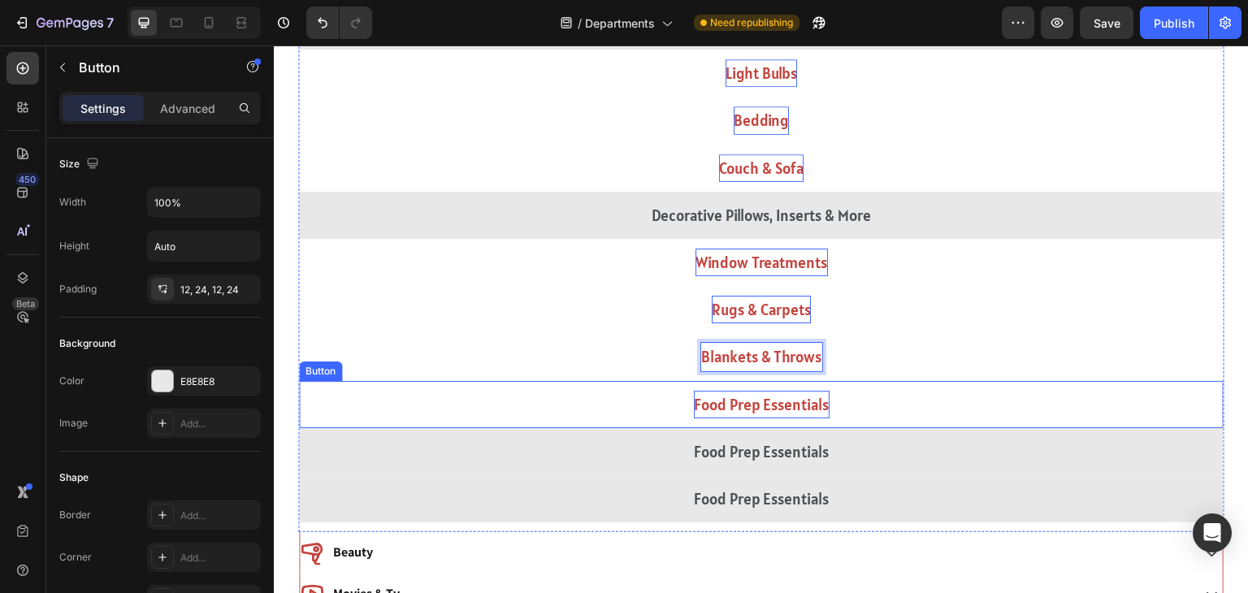
click at [742, 403] on p "Food Prep Essentials" at bounding box center [762, 405] width 136 height 28
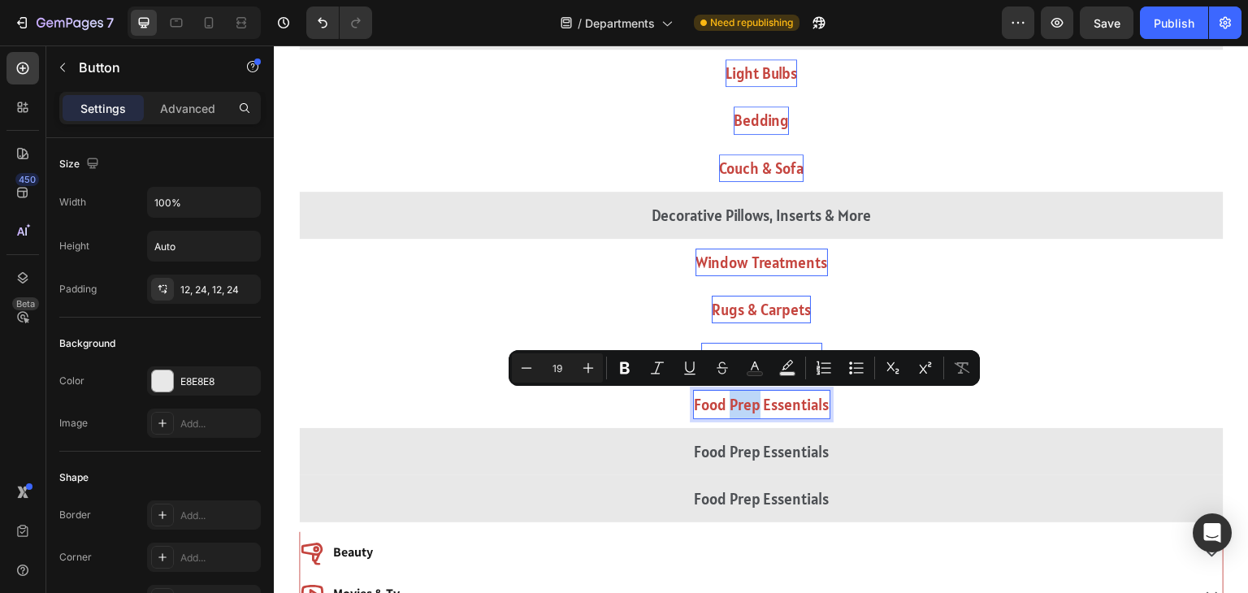
click at [742, 403] on p "Food Prep Essentials" at bounding box center [762, 405] width 136 height 28
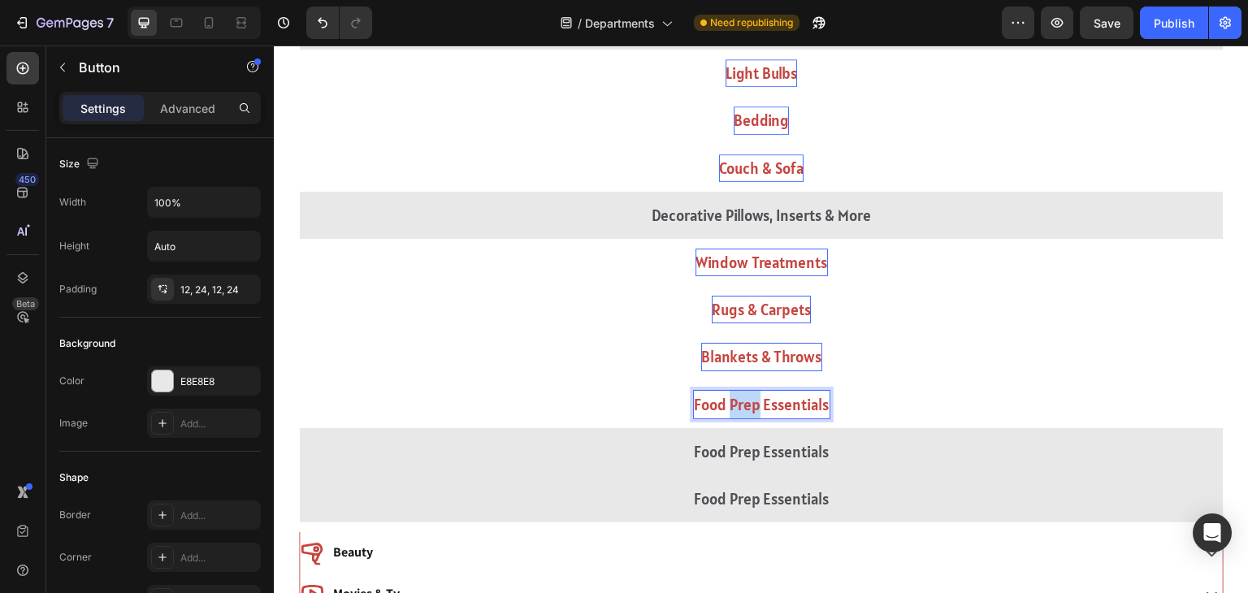
click at [742, 403] on p "Food Prep Essentials" at bounding box center [762, 405] width 136 height 28
click at [299, 381] on button "Towel" at bounding box center [761, 404] width 925 height 47
click at [299, 381] on button "Towels &" at bounding box center [761, 404] width 925 height 47
click at [299, 381] on button "Towels & Towel" at bounding box center [761, 404] width 925 height 47
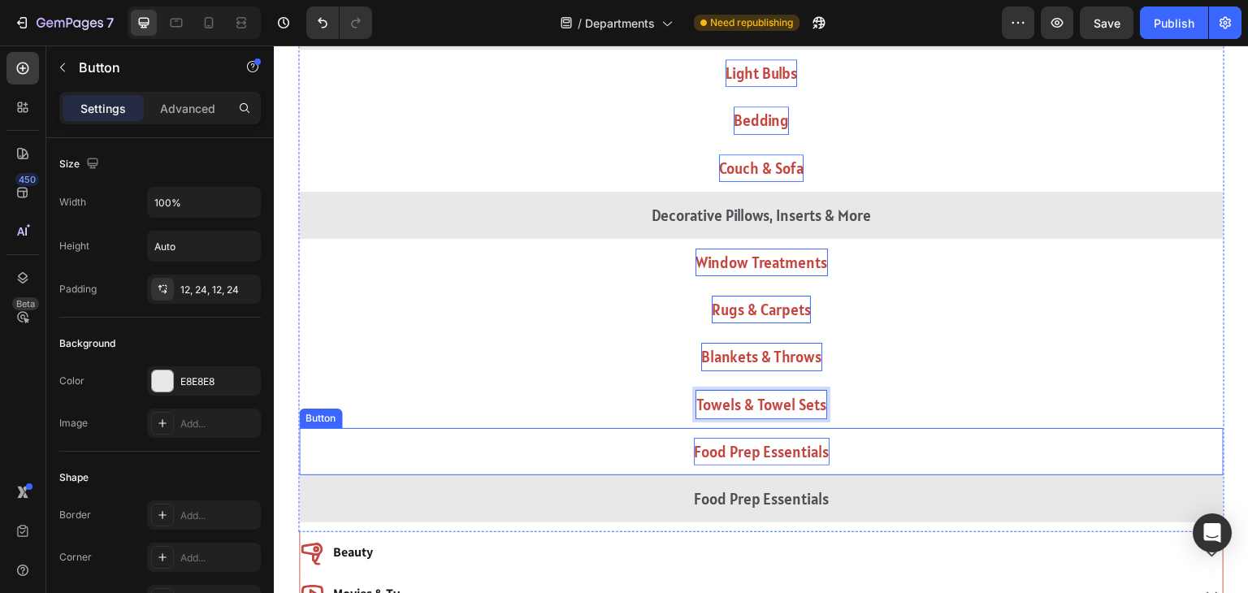
click at [763, 449] on p "Food Prep Essentials" at bounding box center [762, 452] width 136 height 28
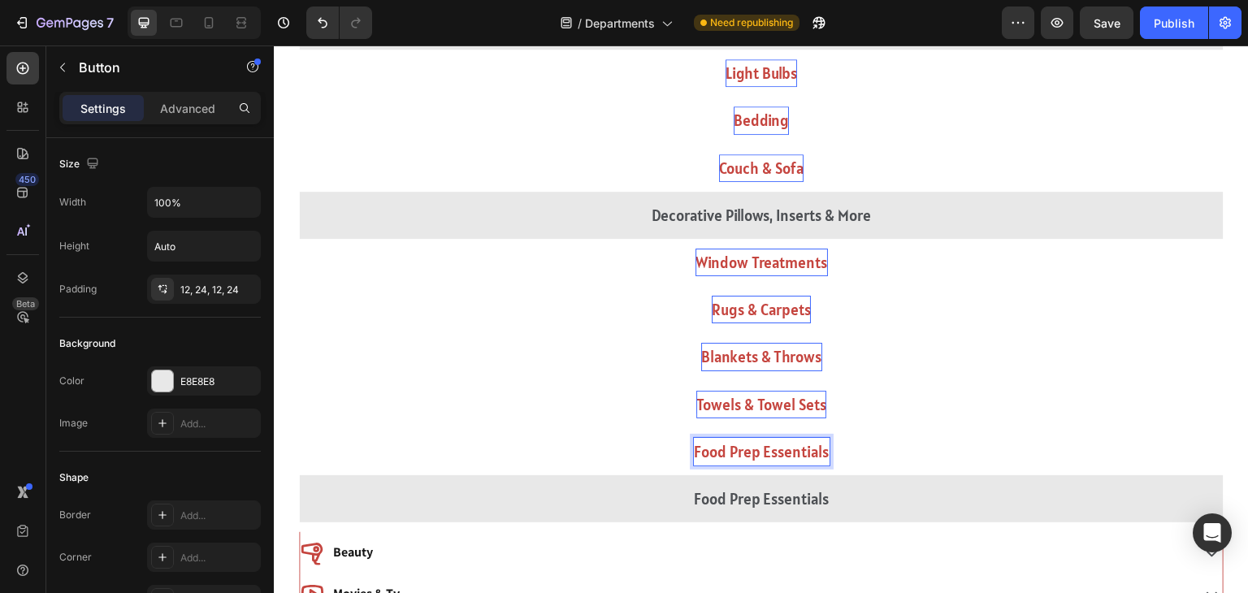
click at [763, 449] on p "Food Prep Essentials" at bounding box center [762, 452] width 136 height 28
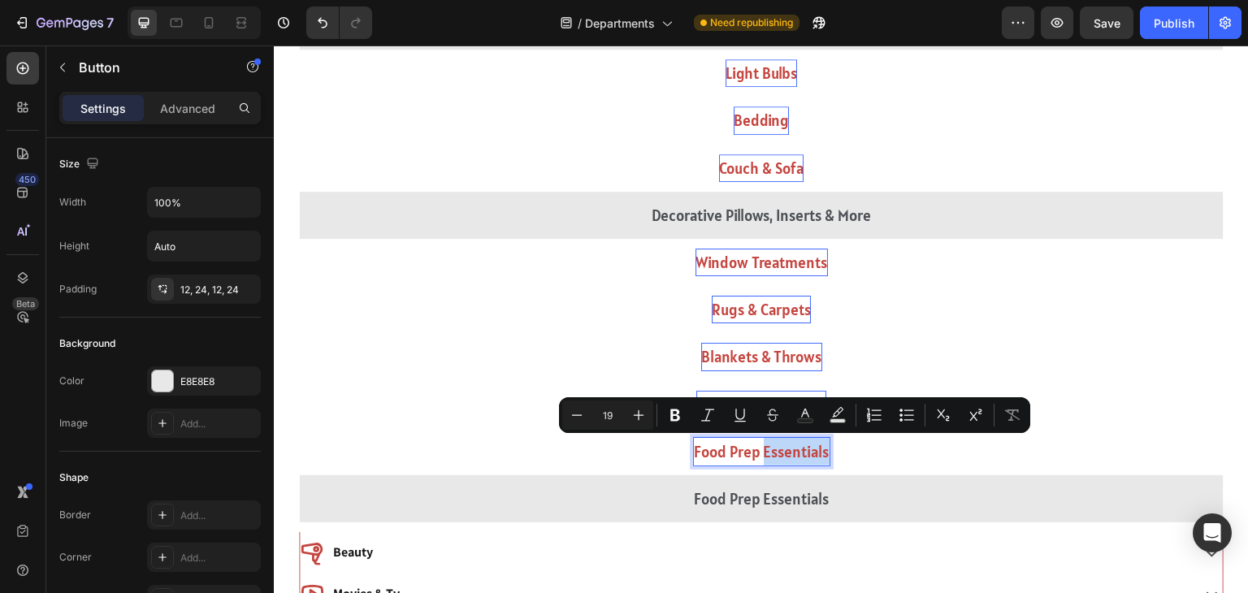
click at [763, 449] on p "Food Prep Essentials" at bounding box center [762, 452] width 136 height 28
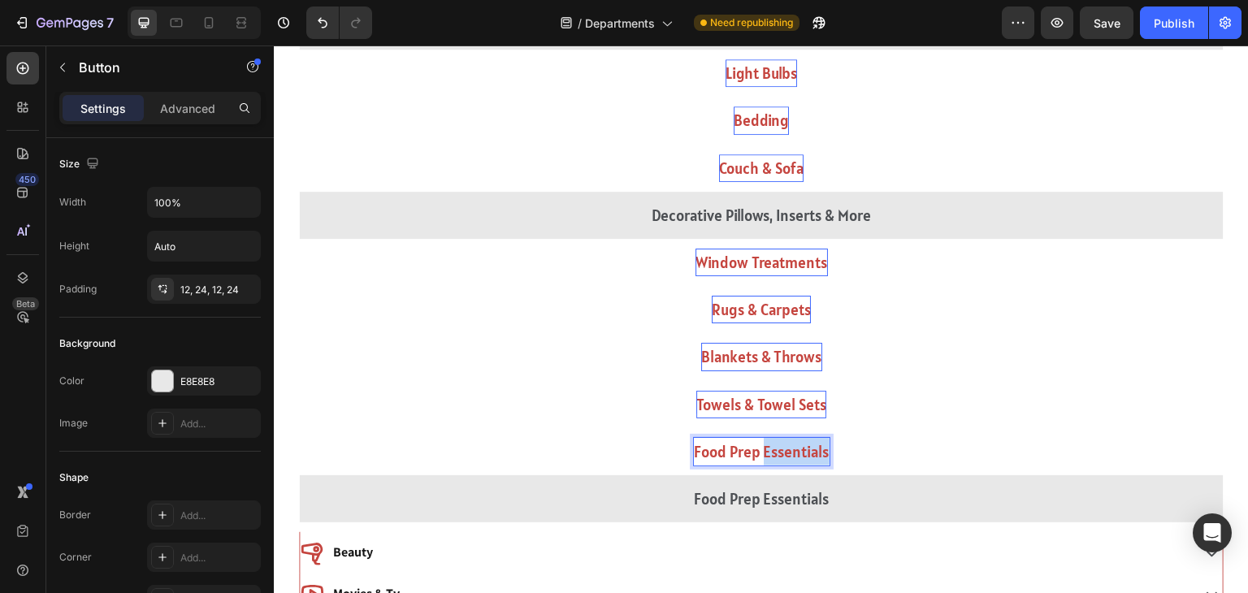
click at [763, 449] on p "Food Prep Essentials" at bounding box center [762, 452] width 136 height 28
click at [299, 428] on button "Sundries" at bounding box center [761, 451] width 925 height 47
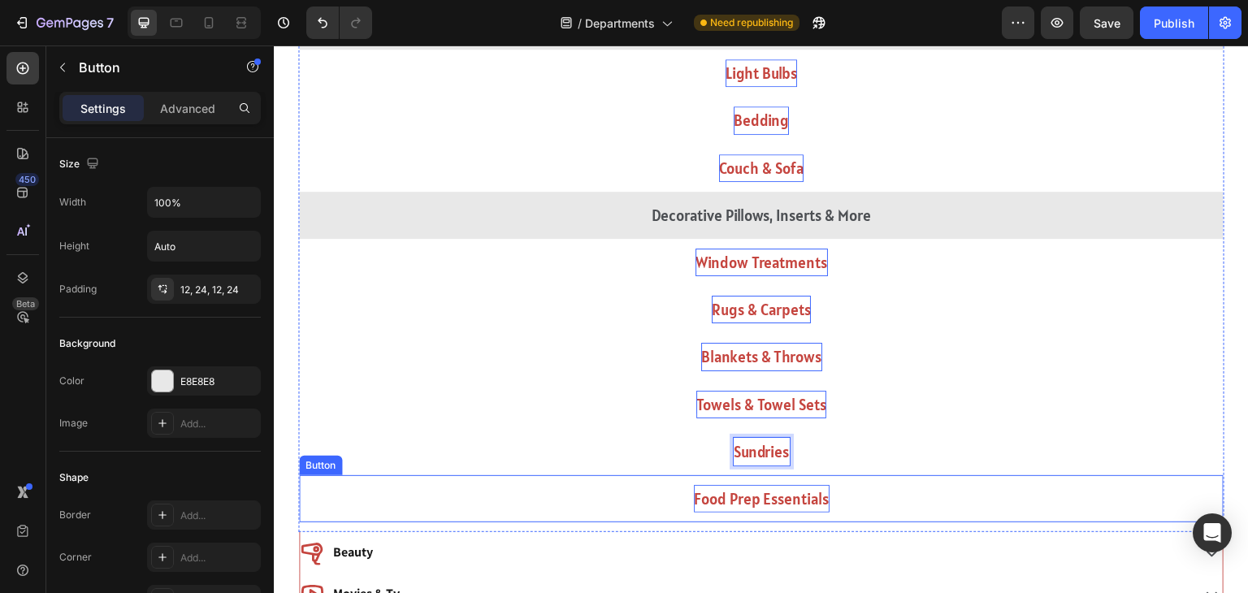
click at [755, 490] on p "Food Prep Essentials" at bounding box center [762, 499] width 136 height 28
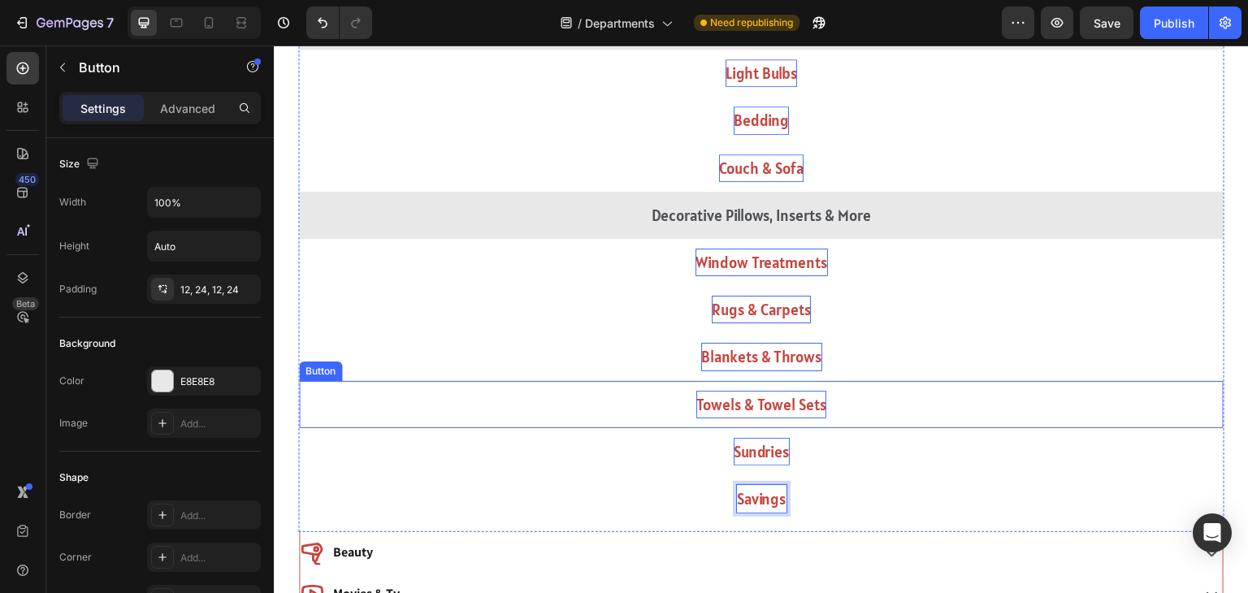
click at [869, 396] on button "Towels & Towel Sets" at bounding box center [761, 404] width 925 height 47
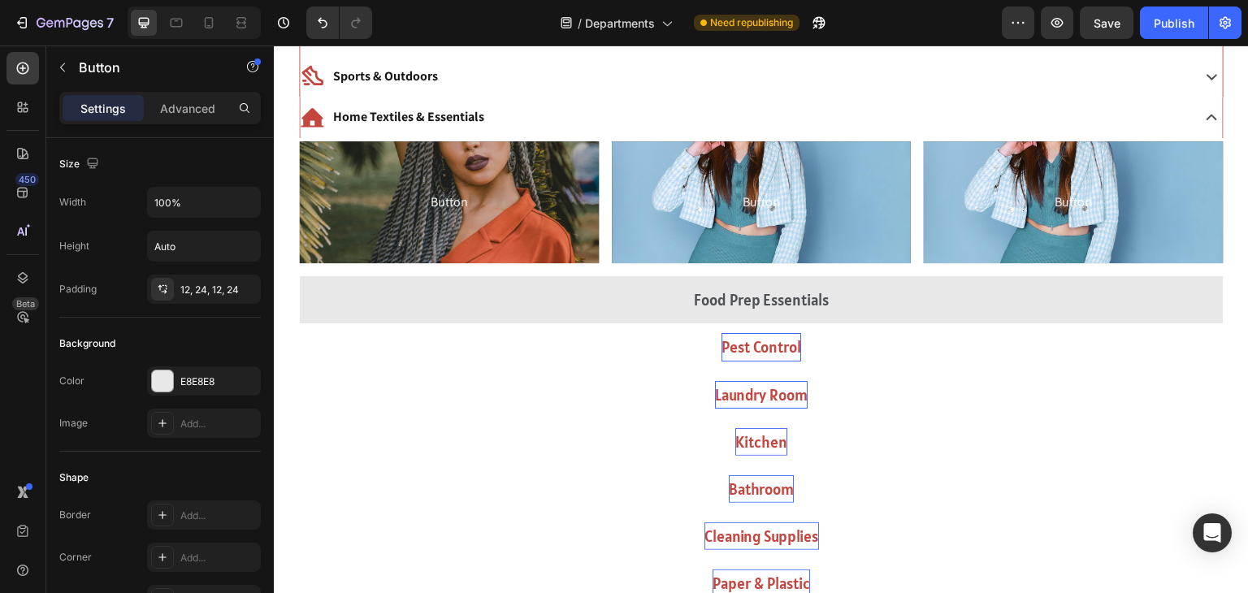
scroll to position [553, 0]
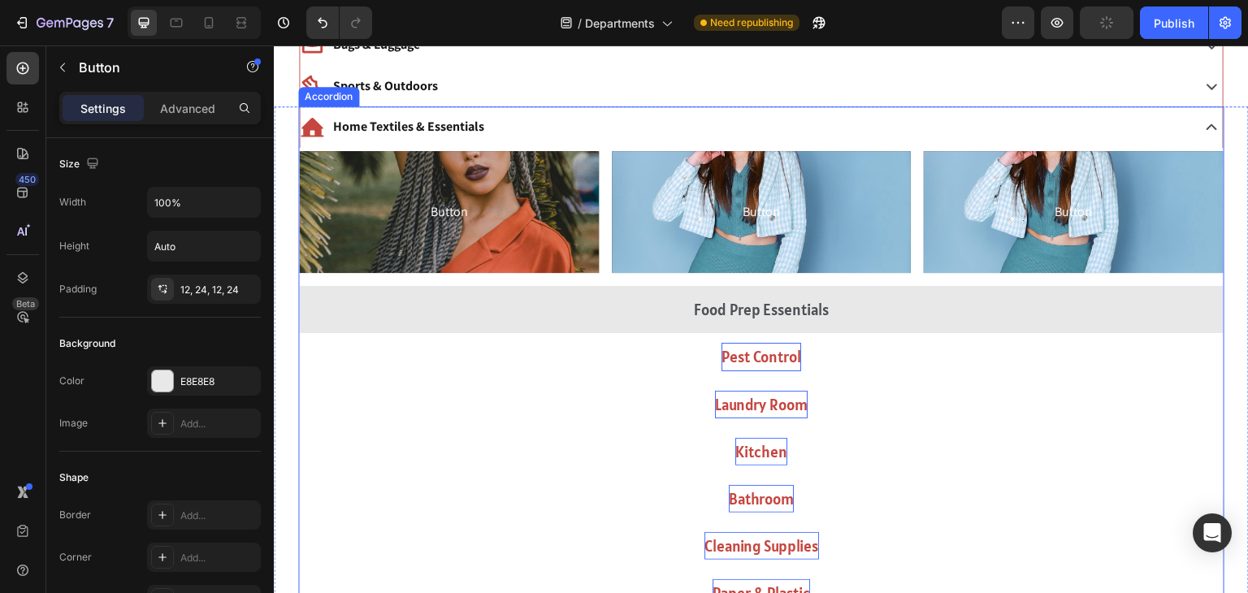
click at [663, 127] on div "Home Textiles & Essentials" at bounding box center [744, 127] width 888 height 28
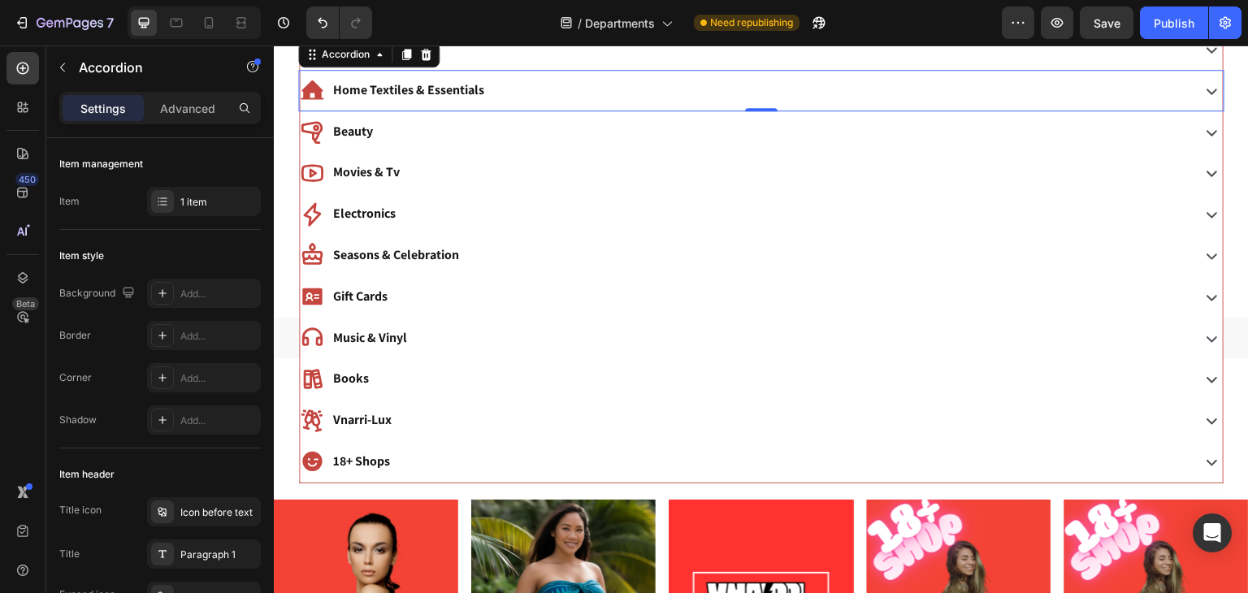
scroll to position [582, 0]
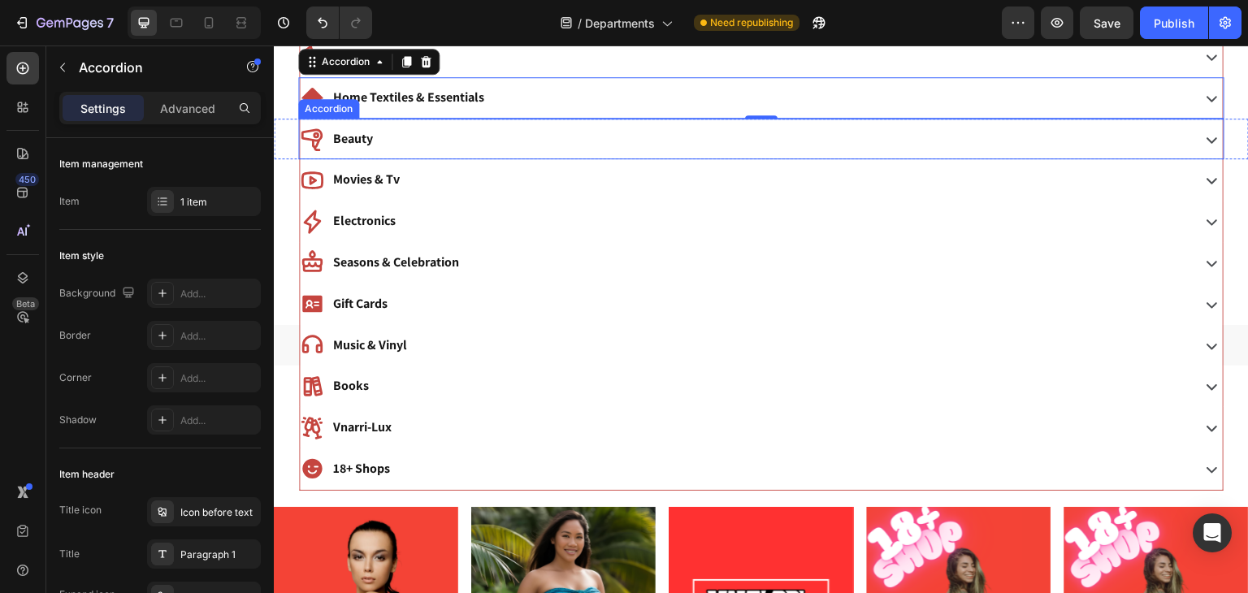
click at [626, 143] on div "Beauty" at bounding box center [744, 139] width 888 height 28
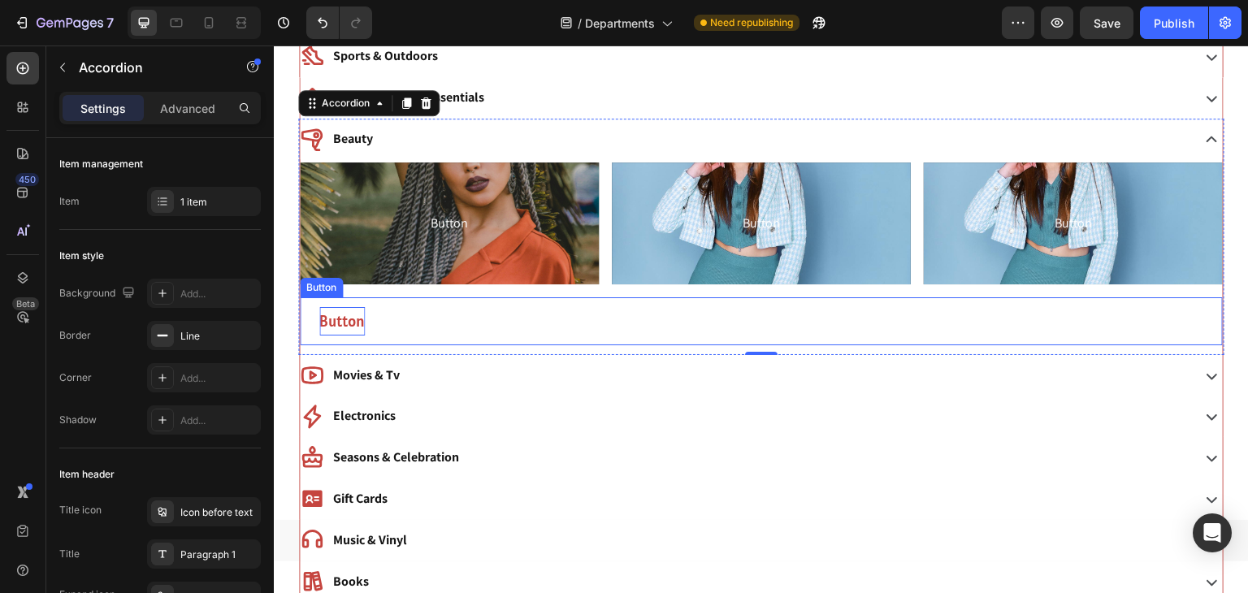
click at [342, 323] on p "Button" at bounding box center [342, 321] width 46 height 28
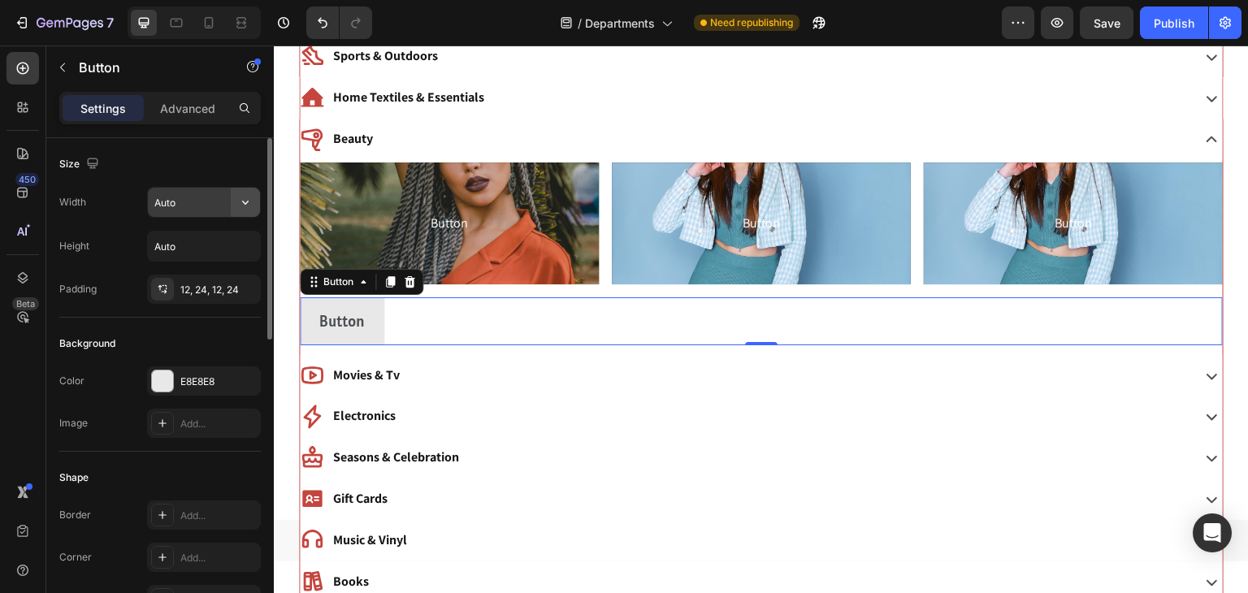
click at [239, 202] on icon "button" at bounding box center [245, 202] width 16 height 16
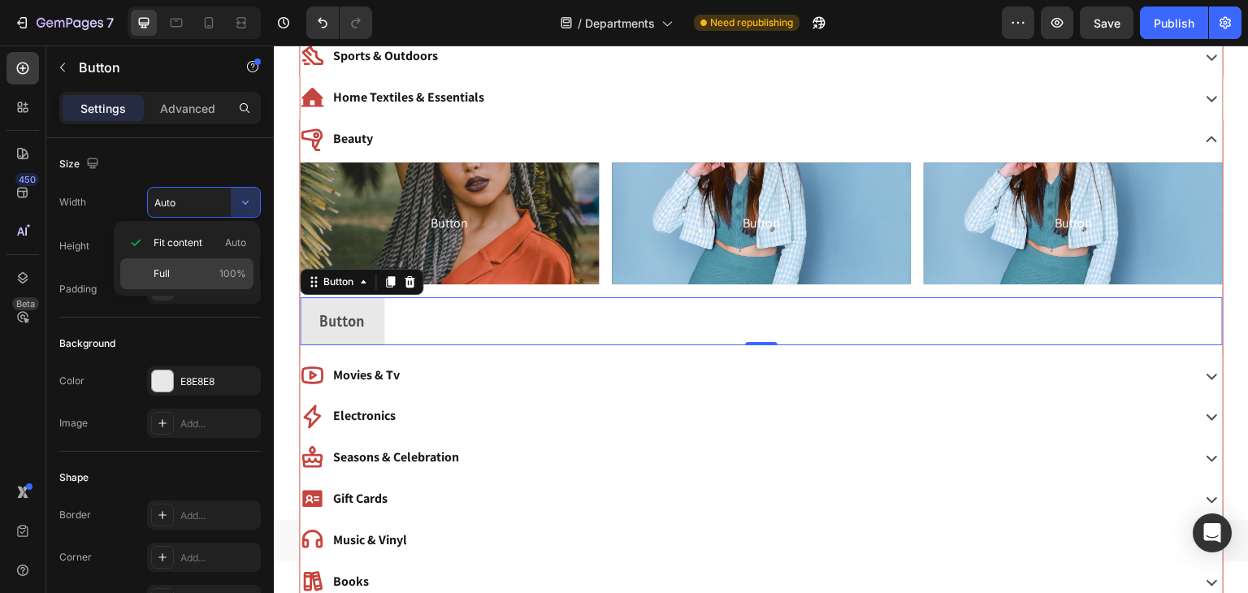
click at [190, 269] on p "Full 100%" at bounding box center [200, 274] width 93 height 15
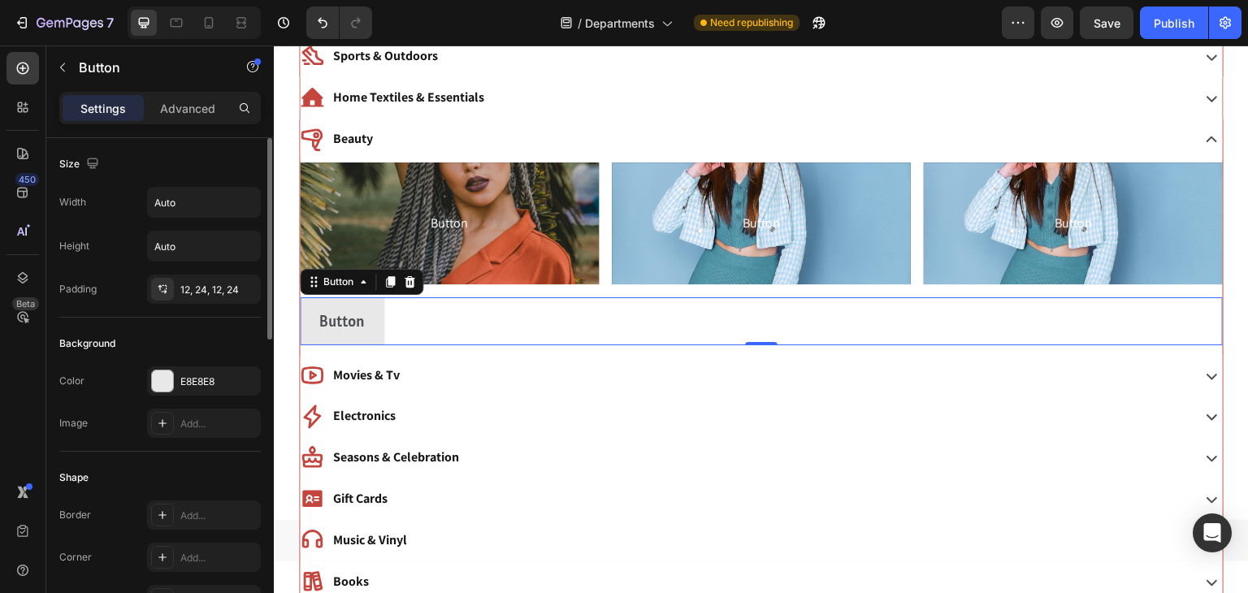
type input "100%"
click at [770, 315] on p "Button" at bounding box center [762, 321] width 46 height 28
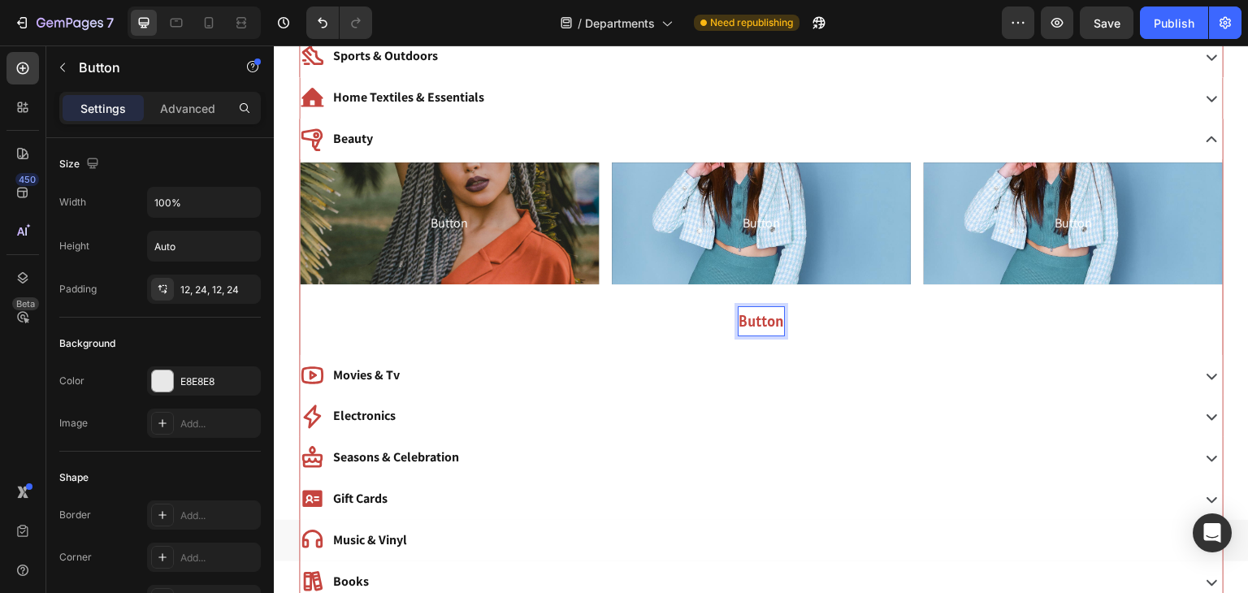
click at [770, 315] on p "Button" at bounding box center [762, 321] width 46 height 28
click at [300, 297] on button "New" at bounding box center [761, 320] width 923 height 47
click at [699, 314] on button "New Arrival" at bounding box center [761, 320] width 923 height 47
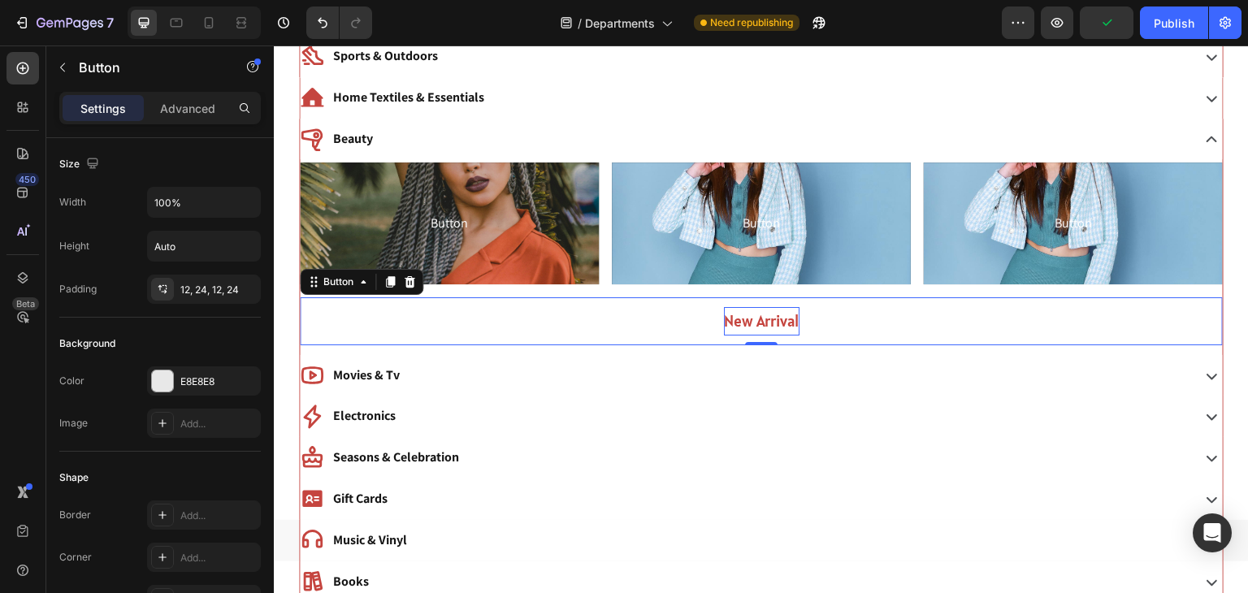
click at [704, 302] on button "New Arrival" at bounding box center [761, 320] width 923 height 47
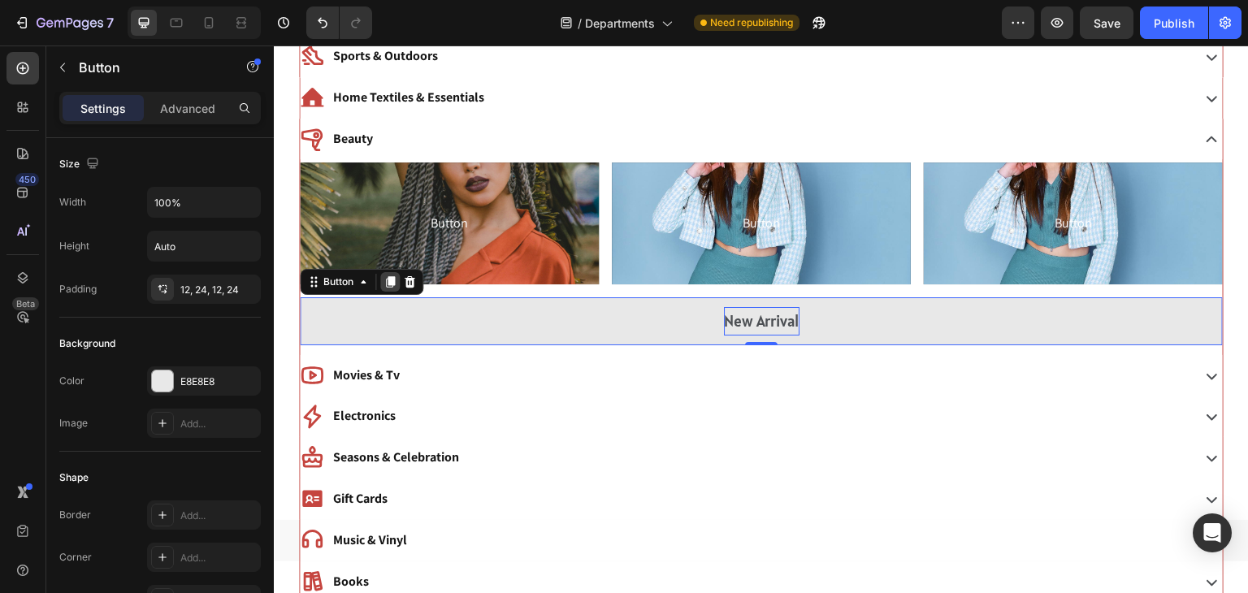
click at [389, 277] on icon at bounding box center [390, 282] width 9 height 11
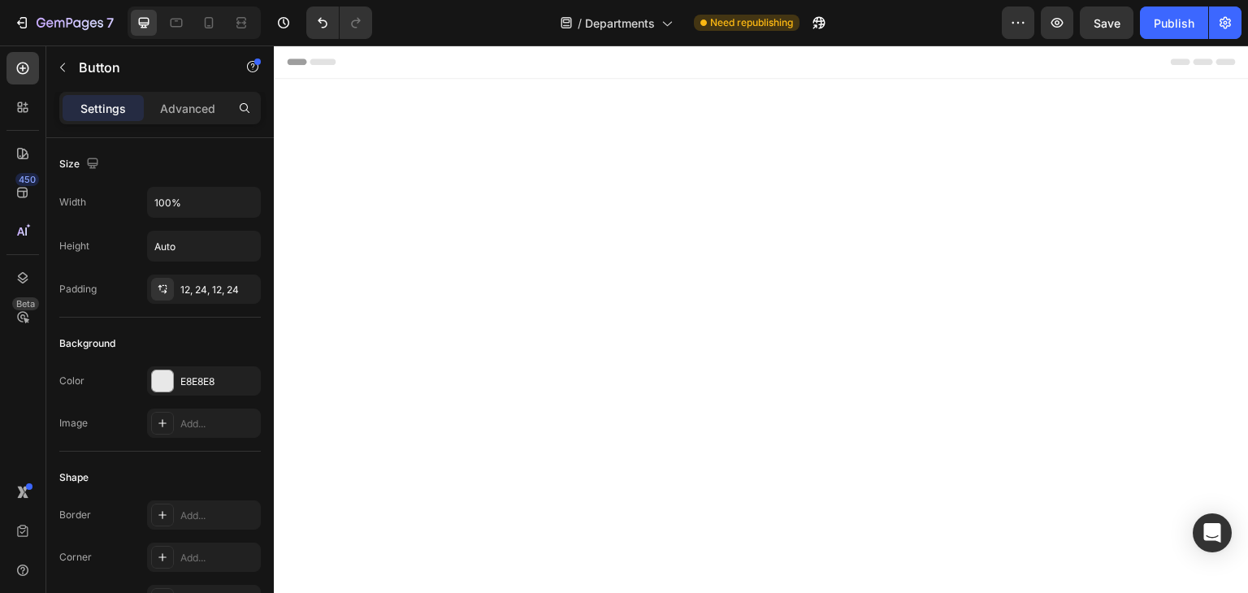
scroll to position [582, 0]
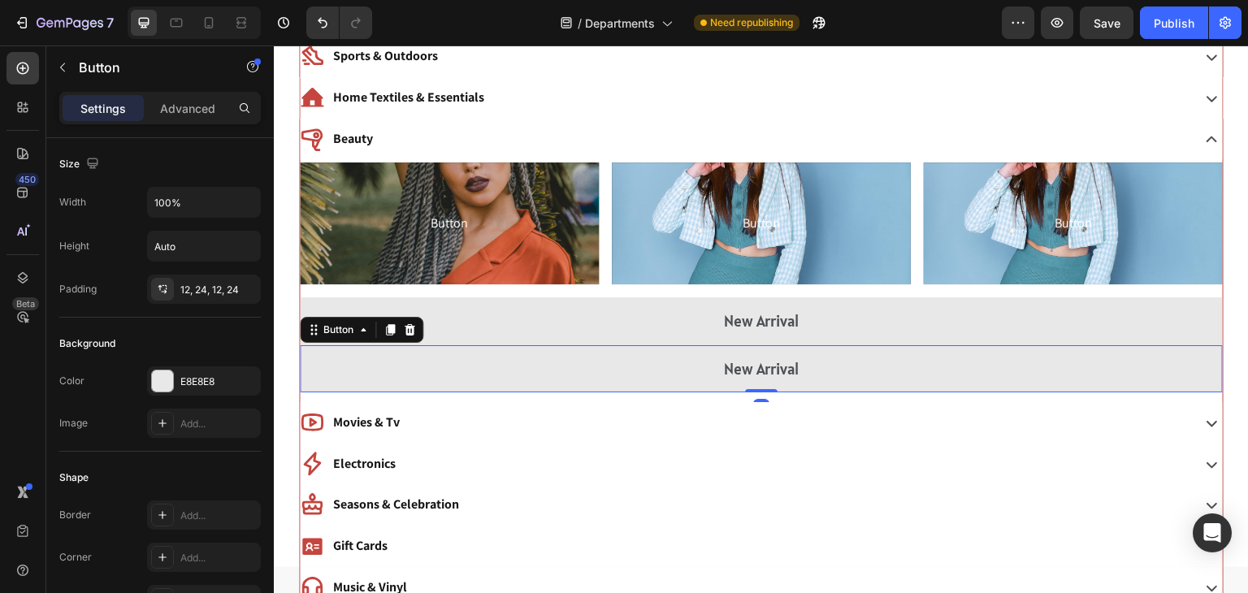
click at [385, 330] on icon at bounding box center [390, 329] width 13 height 13
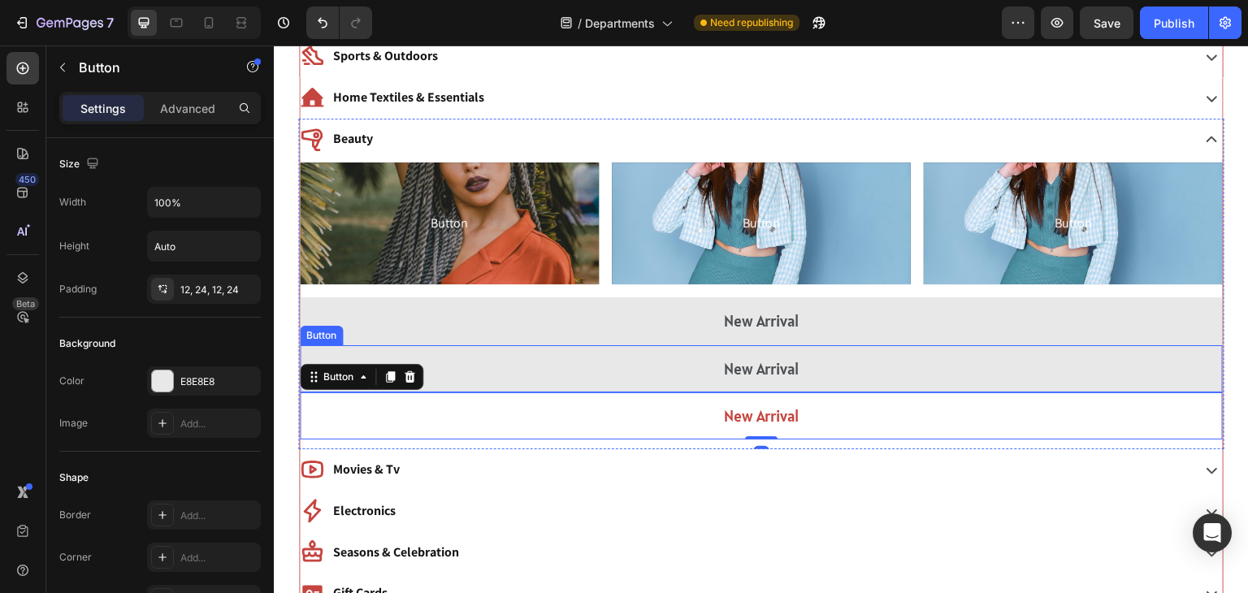
click at [388, 371] on icon at bounding box center [390, 376] width 9 height 11
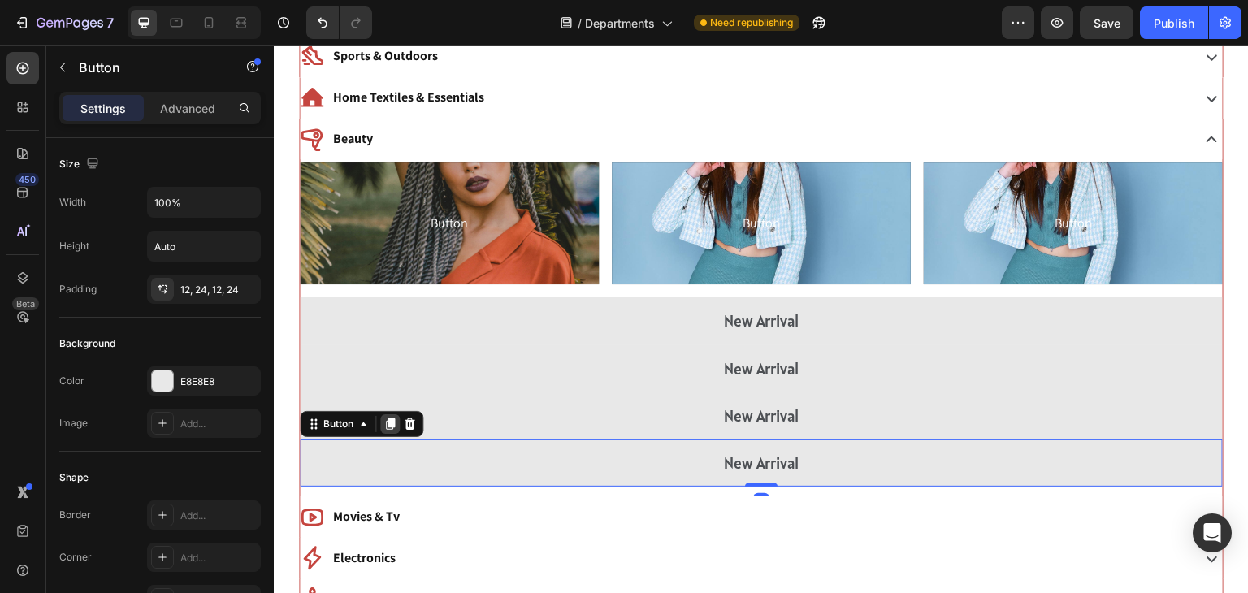
click at [390, 418] on icon at bounding box center [390, 423] width 9 height 11
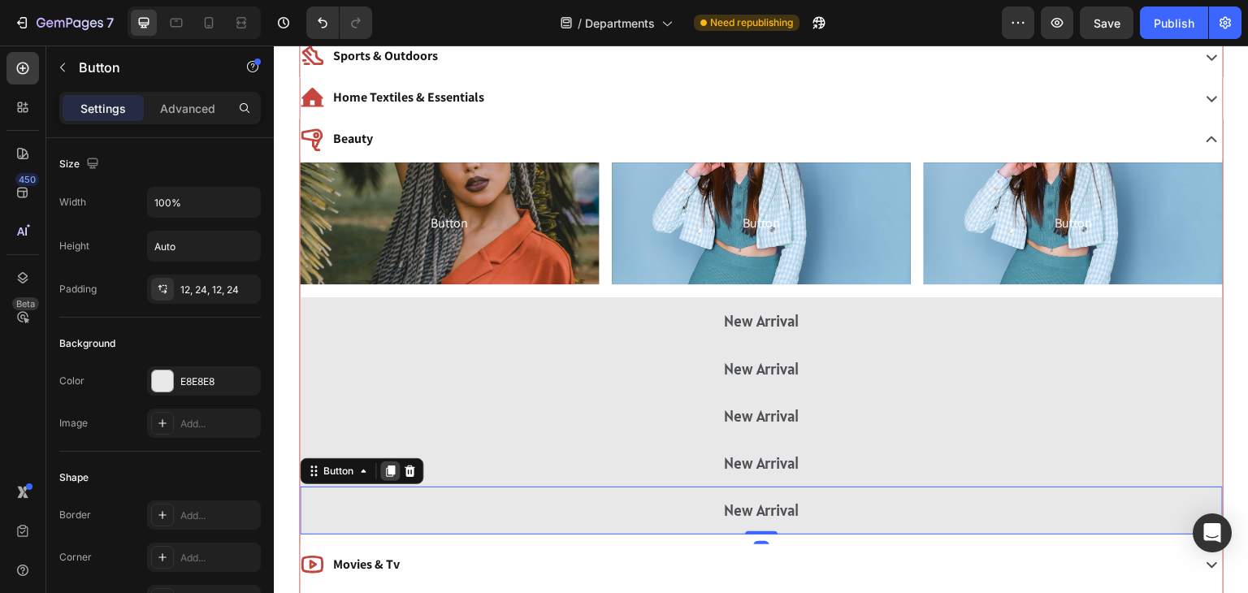
click at [390, 474] on icon at bounding box center [390, 471] width 13 height 13
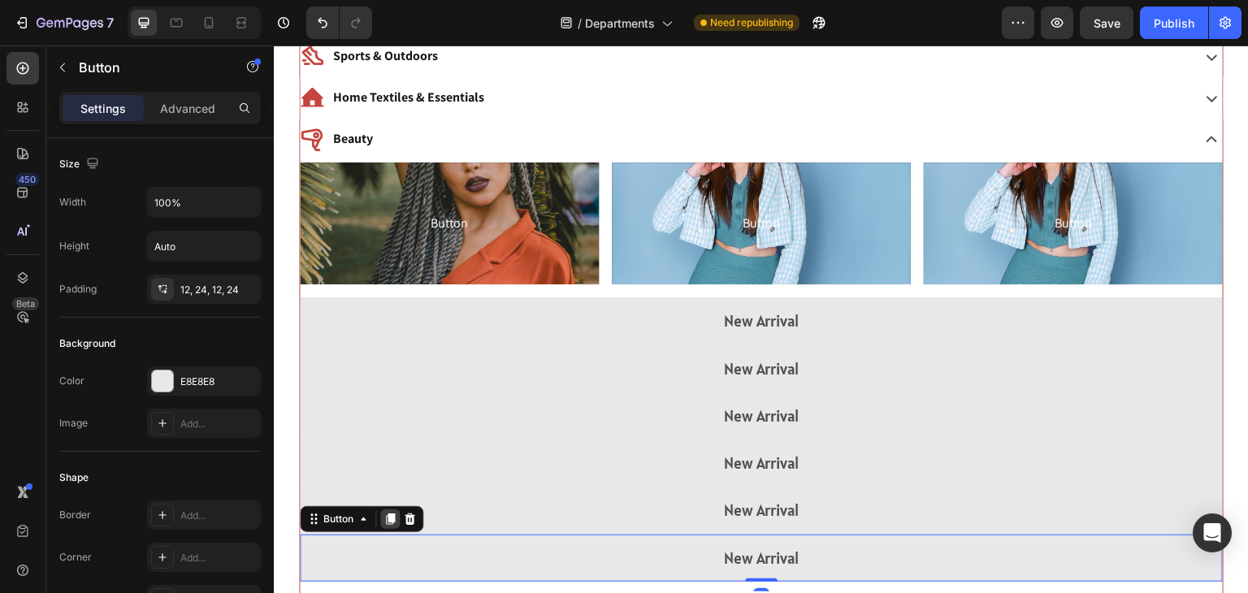
click at [391, 515] on icon at bounding box center [390, 519] width 9 height 11
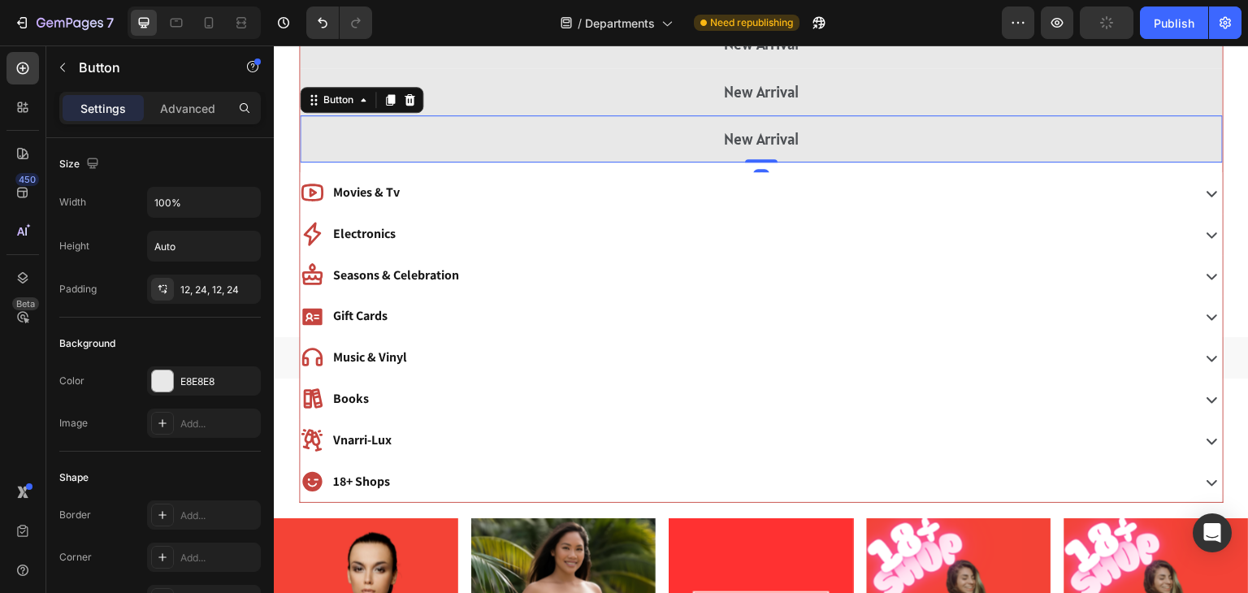
scroll to position [1060, 0]
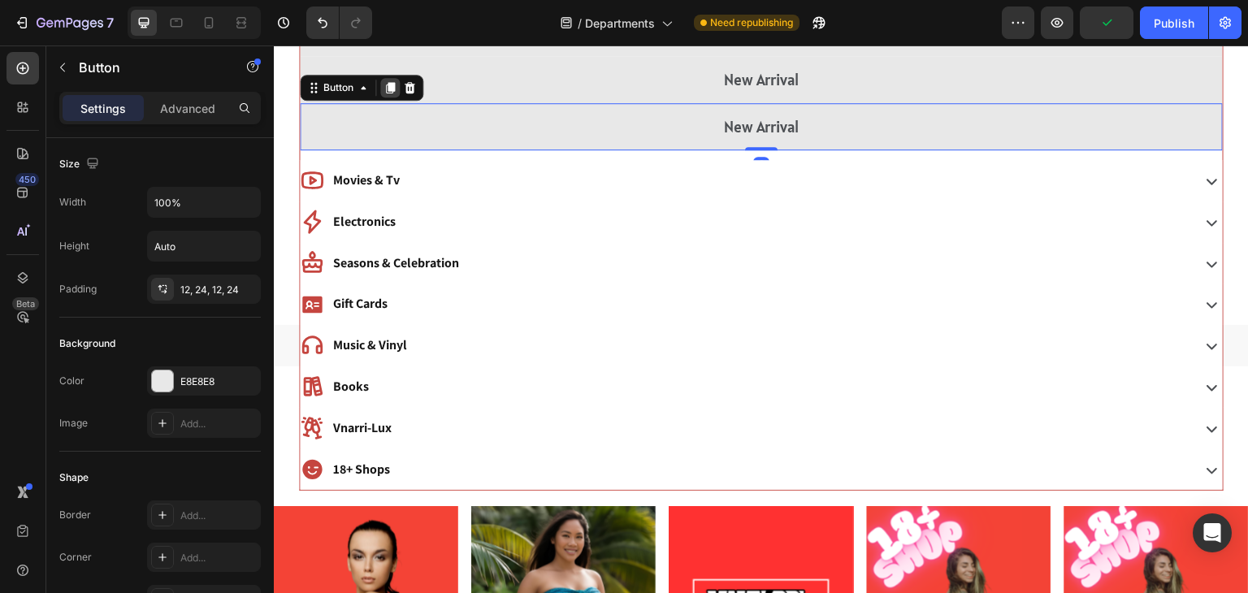
click at [390, 82] on icon at bounding box center [390, 87] width 9 height 11
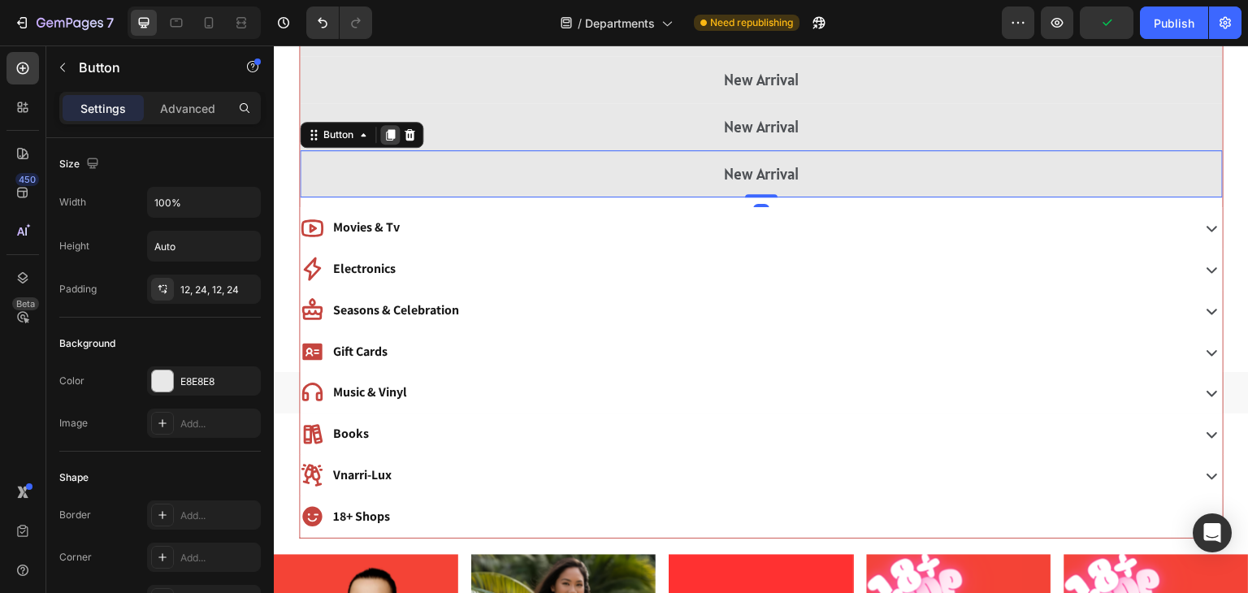
click at [388, 136] on icon at bounding box center [390, 134] width 9 height 11
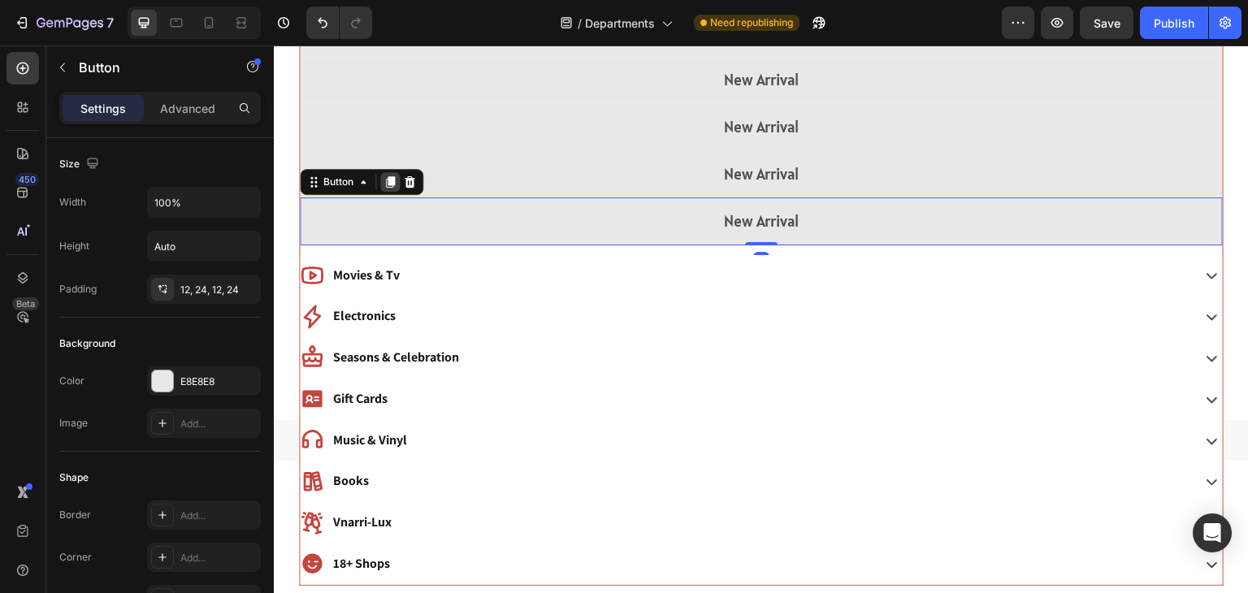
click at [390, 178] on icon at bounding box center [390, 182] width 9 height 11
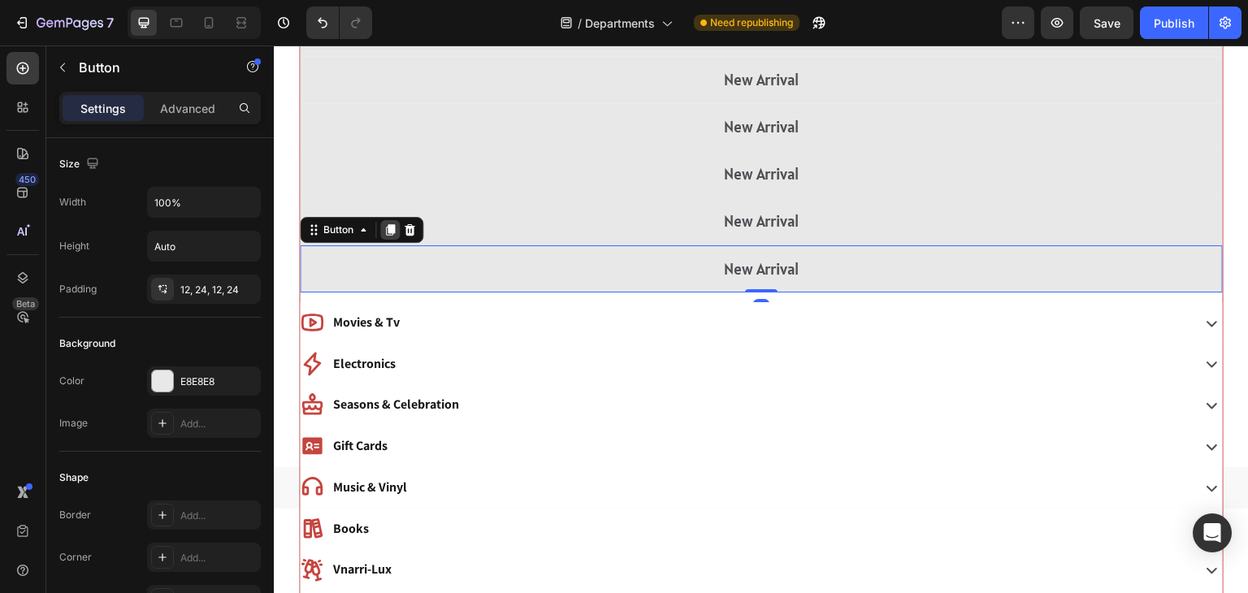
click at [397, 225] on div at bounding box center [390, 230] width 20 height 20
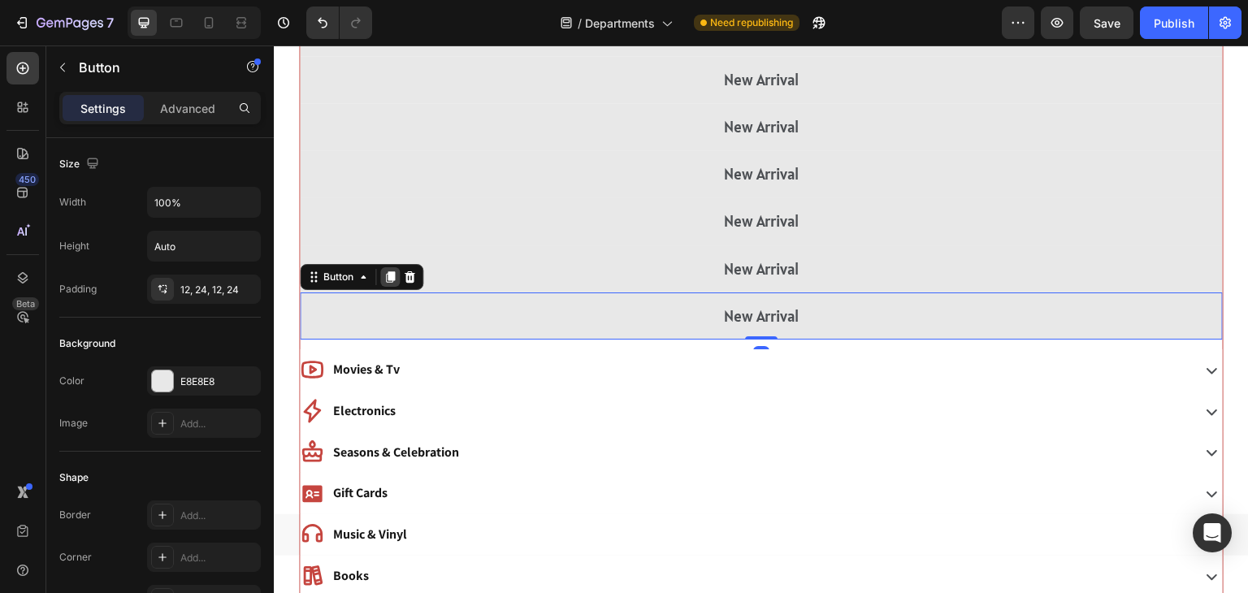
click at [388, 279] on icon at bounding box center [390, 276] width 9 height 11
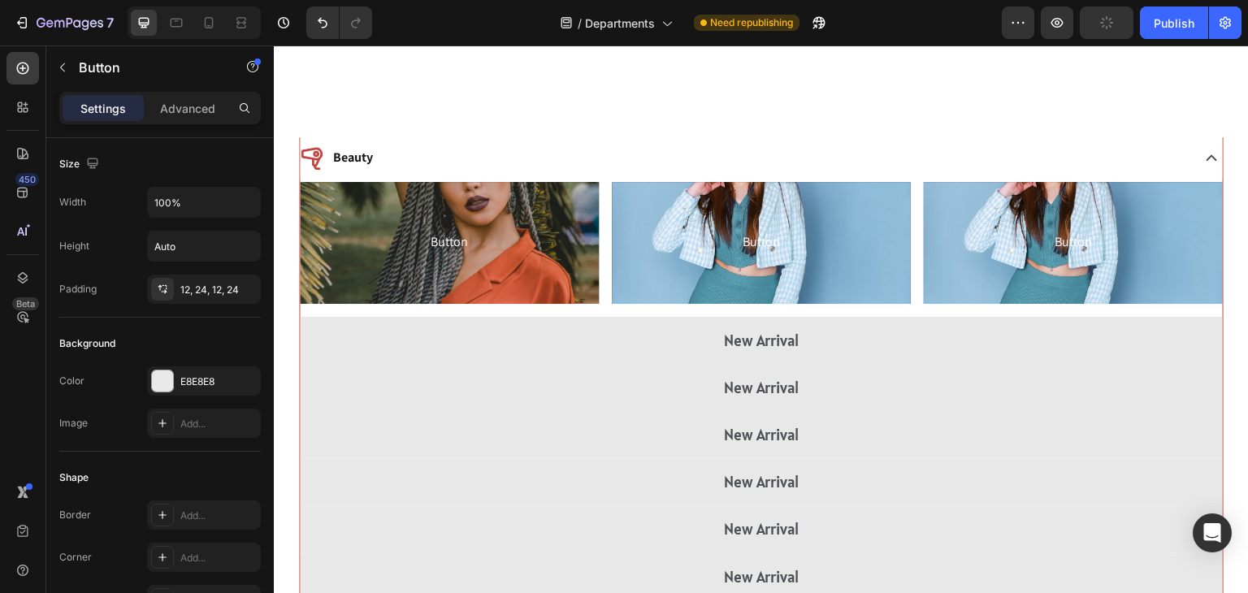
scroll to position [899, 0]
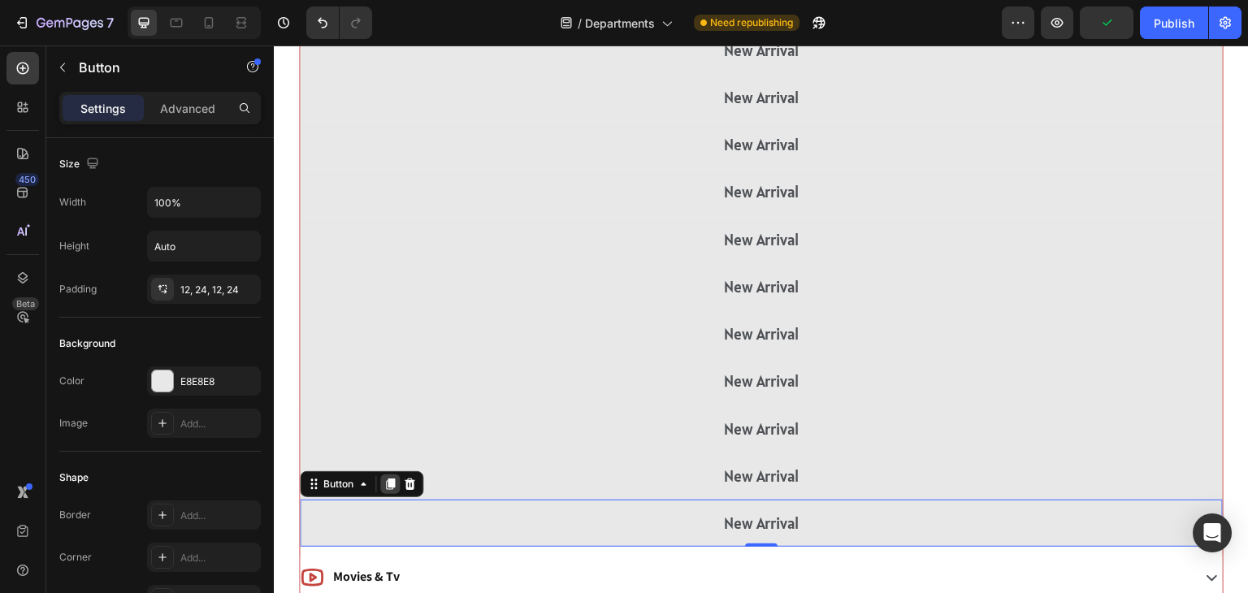
click at [392, 480] on icon at bounding box center [390, 484] width 9 height 11
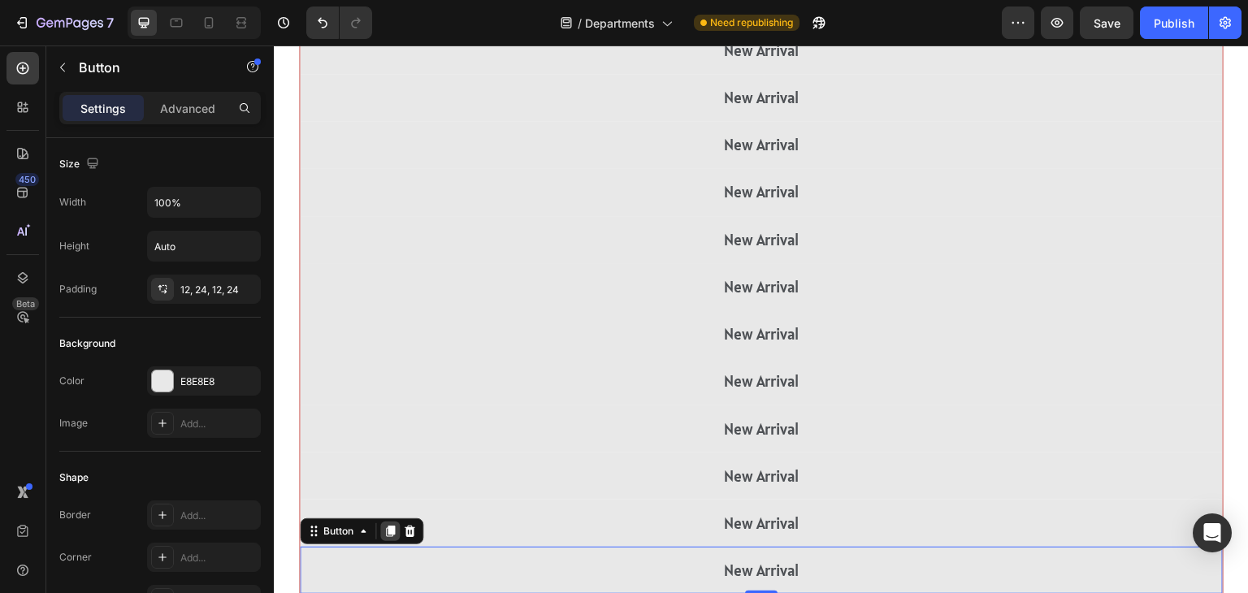
click at [385, 526] on icon at bounding box center [390, 531] width 13 height 13
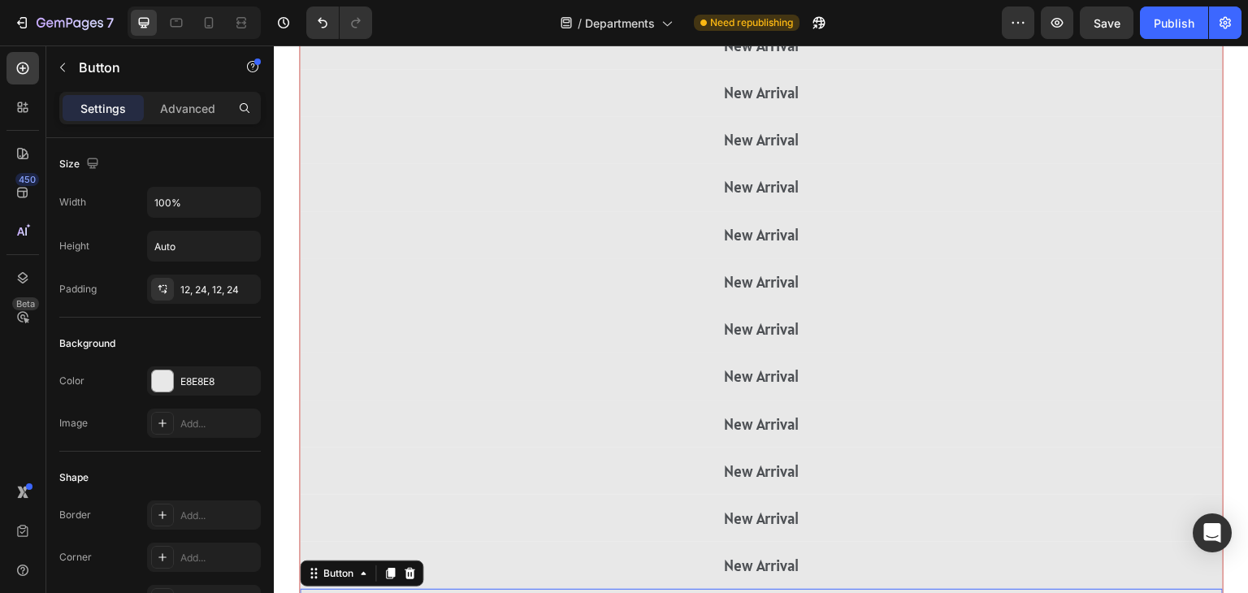
scroll to position [1391, 0]
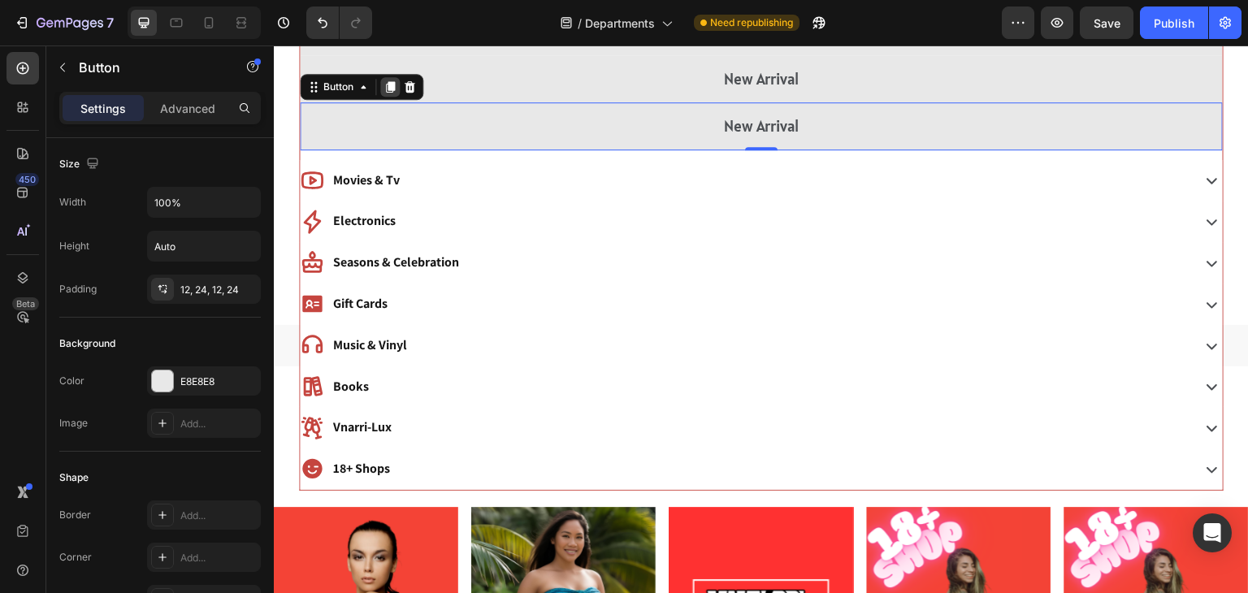
click at [392, 93] on icon at bounding box center [390, 86] width 13 height 13
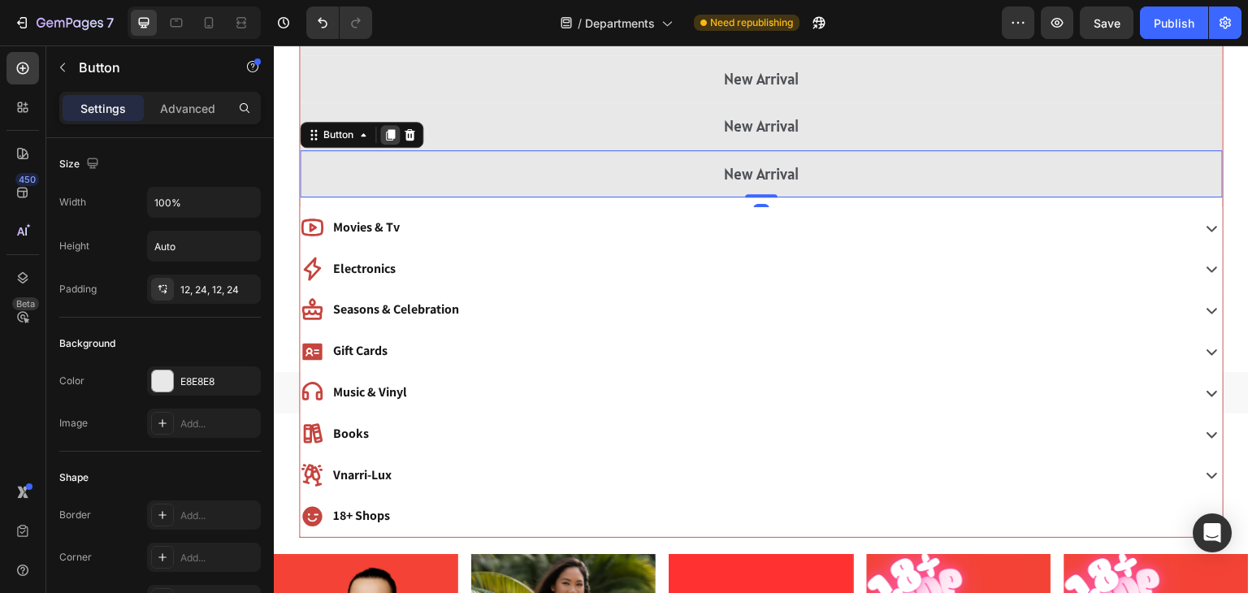
click at [392, 129] on icon at bounding box center [390, 134] width 9 height 11
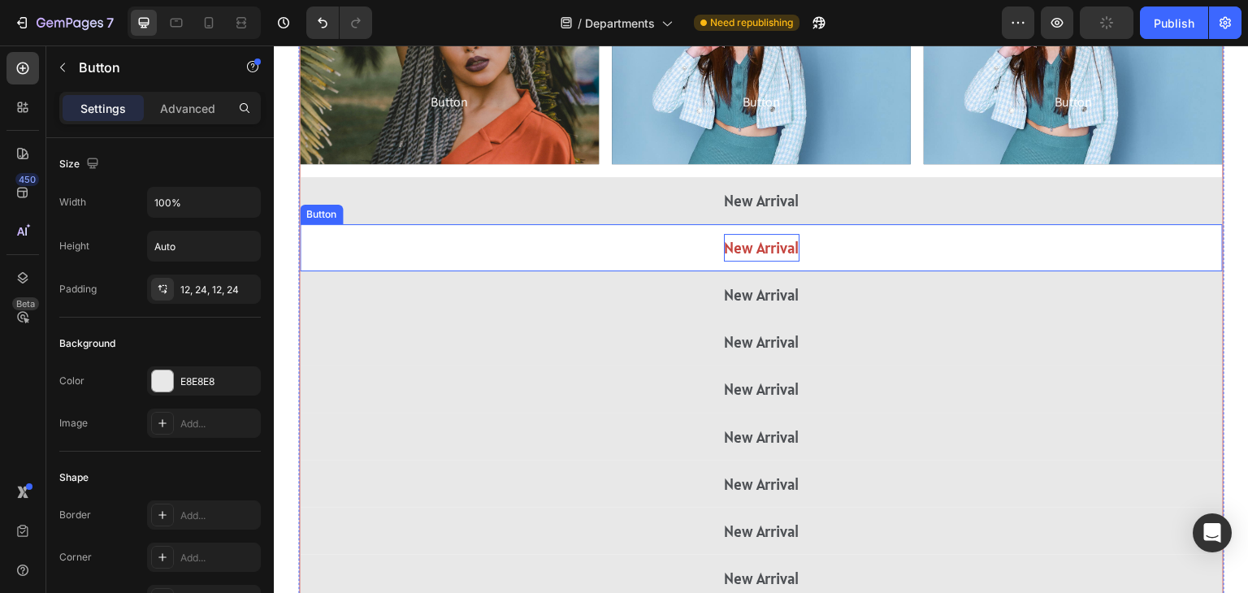
scroll to position [768, 0]
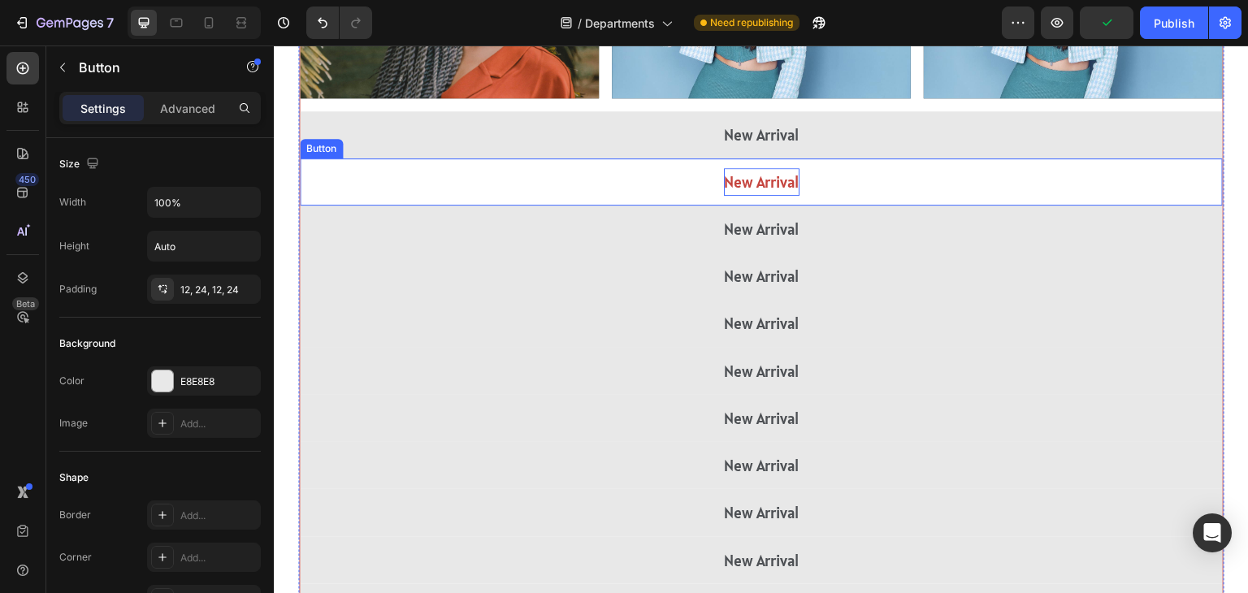
click at [757, 177] on p "New Arrival" at bounding box center [762, 182] width 76 height 28
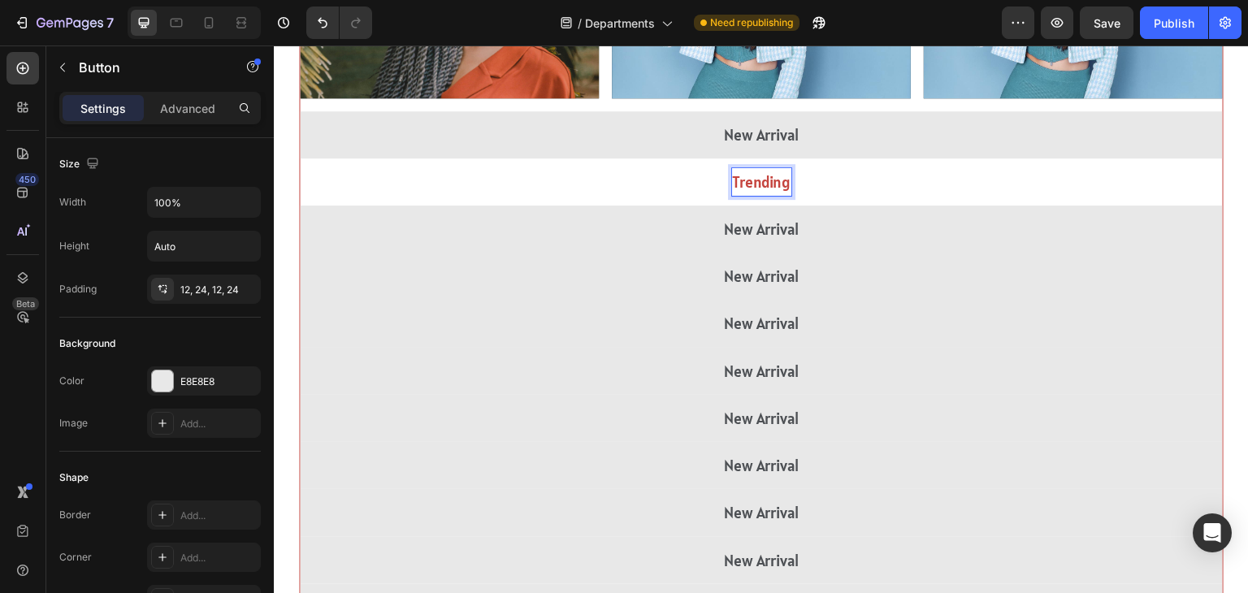
click at [300, 158] on button "Trending" at bounding box center [761, 181] width 923 height 47
click at [300, 158] on button "Trening" at bounding box center [761, 181] width 923 height 47
click at [300, 158] on button "Trening Beauty" at bounding box center [761, 181] width 923 height 47
click at [300, 158] on button "Trening Beauty Pick" at bounding box center [761, 181] width 923 height 47
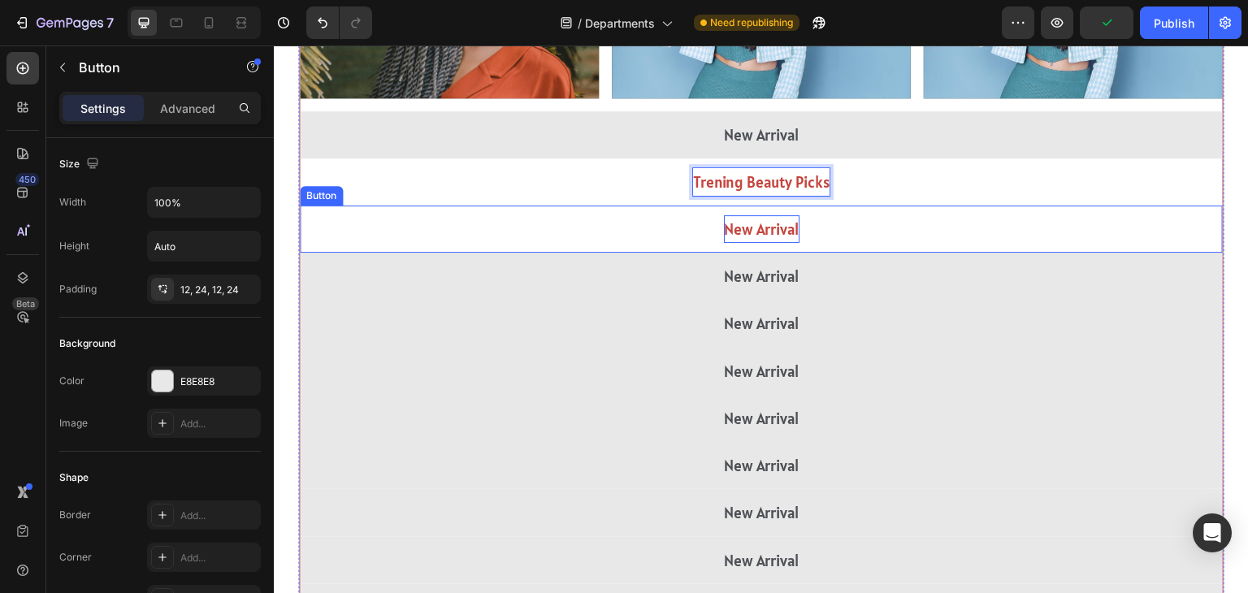
click at [759, 223] on p "New Arrival" at bounding box center [762, 229] width 76 height 28
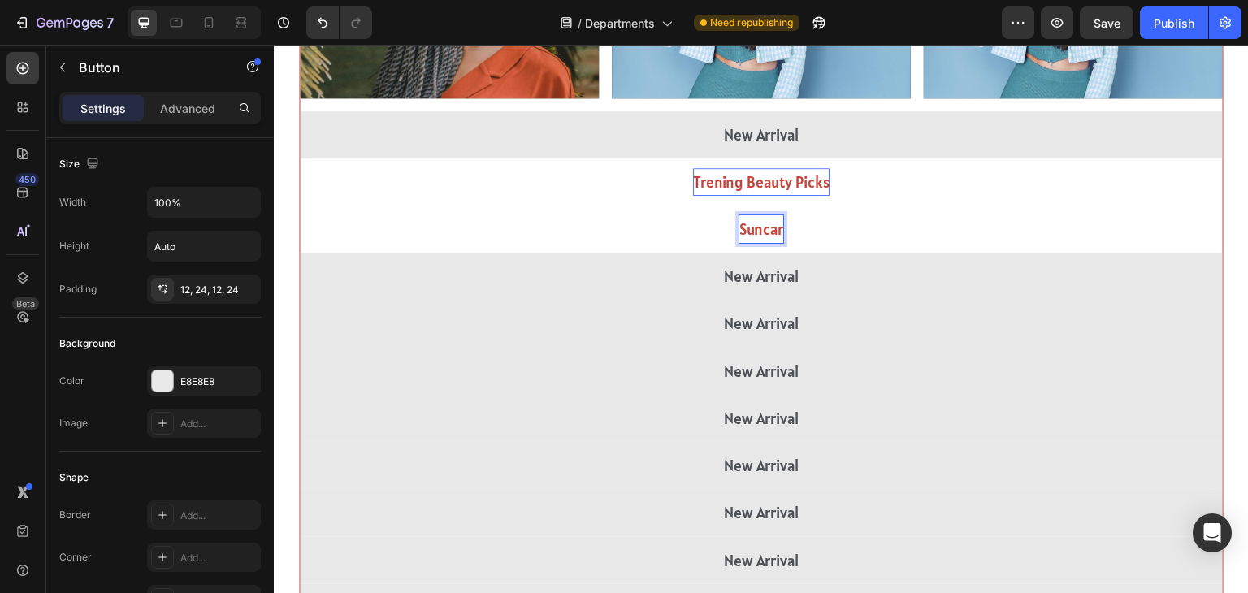
click at [300, 206] on button "Suncar" at bounding box center [761, 229] width 923 height 47
click at [300, 206] on button "Suncare &" at bounding box center [761, 229] width 923 height 47
click at [300, 206] on button "Suncare & [MEDICAL_DATA]" at bounding box center [761, 229] width 923 height 47
click at [727, 228] on p "Suncare & [MEDICAL_DATA]" at bounding box center [761, 229] width 171 height 28
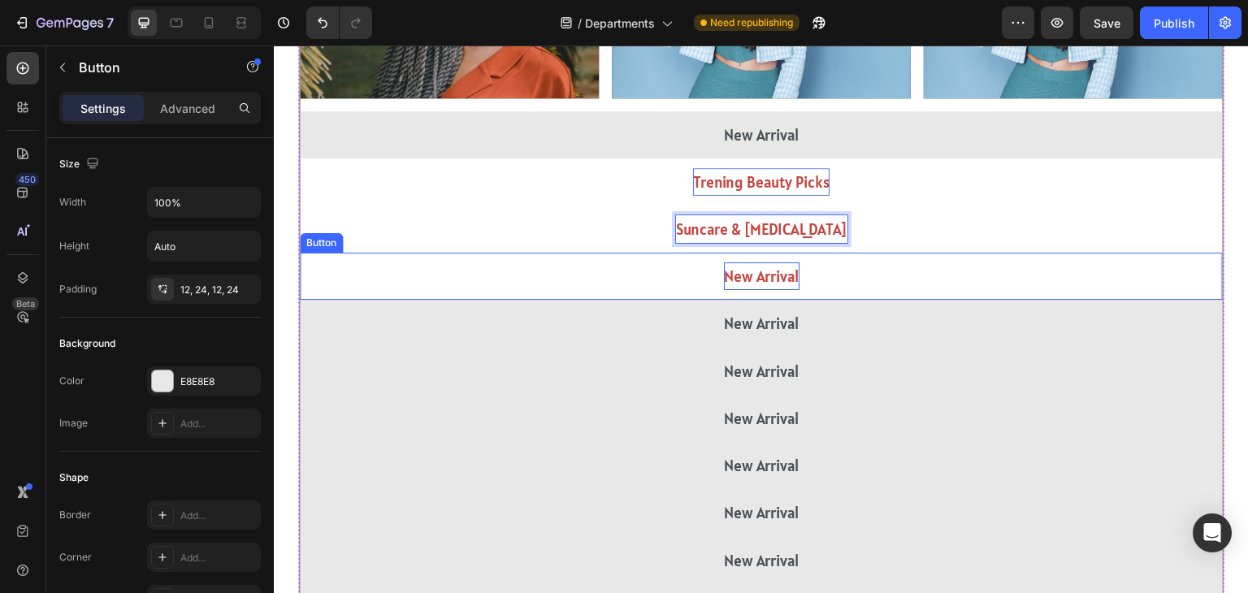
click at [752, 280] on p "New Arrival" at bounding box center [762, 276] width 76 height 28
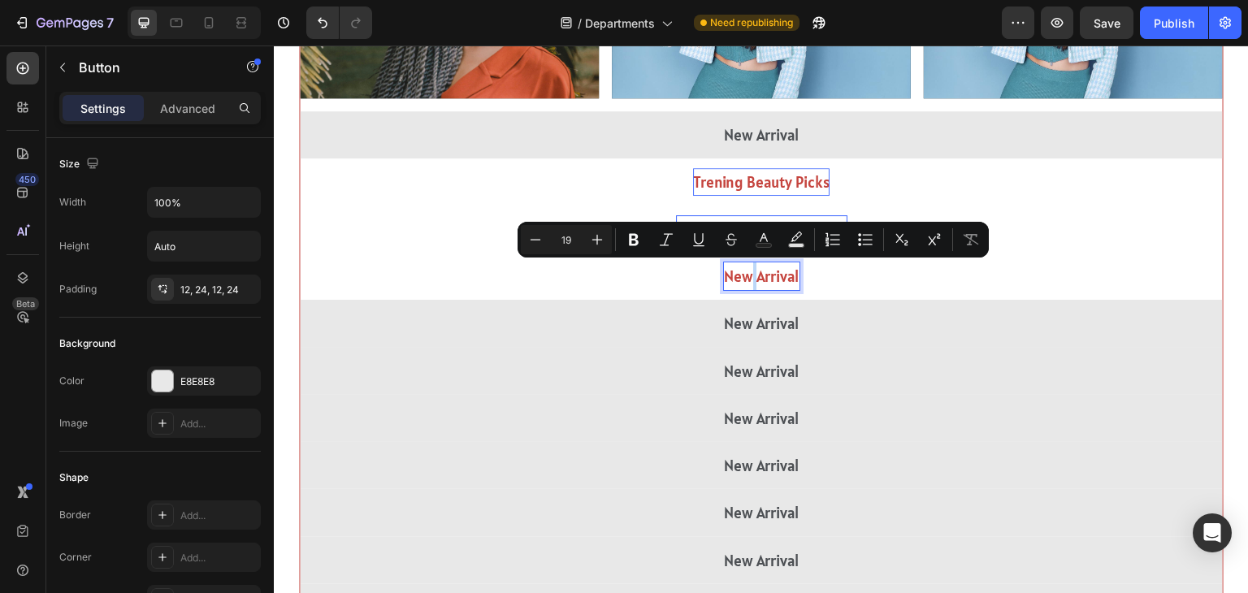
click at [752, 280] on p "New Arrival" at bounding box center [762, 276] width 76 height 28
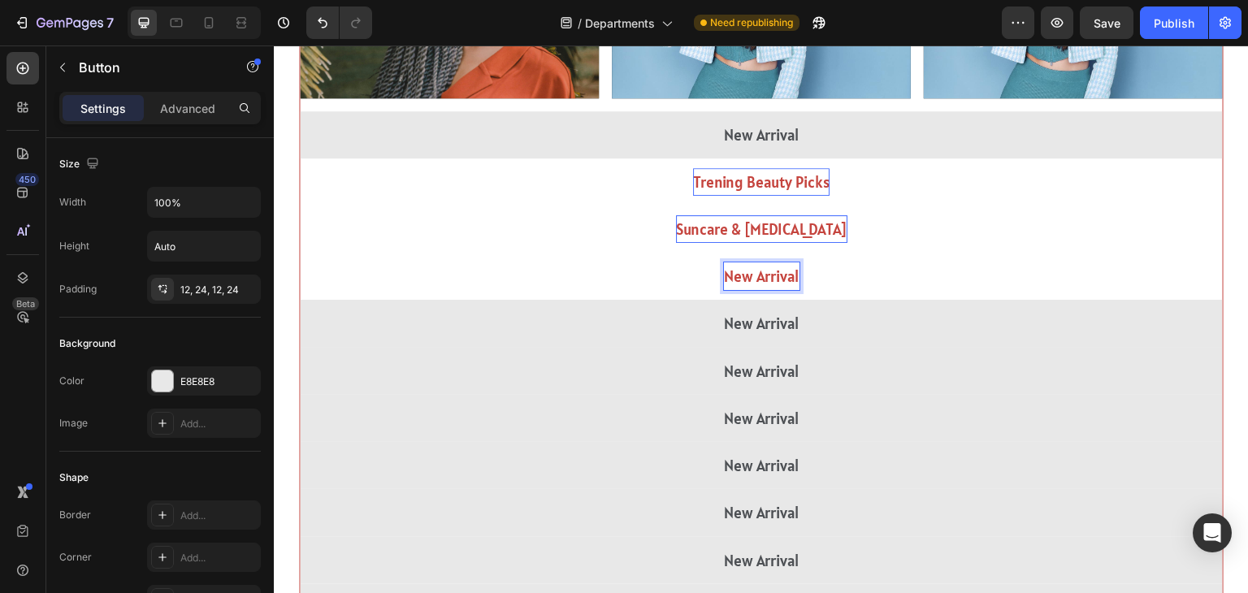
click at [752, 280] on p "New Arrival" at bounding box center [762, 276] width 76 height 28
click at [300, 253] on button "Beauty" at bounding box center [761, 276] width 923 height 47
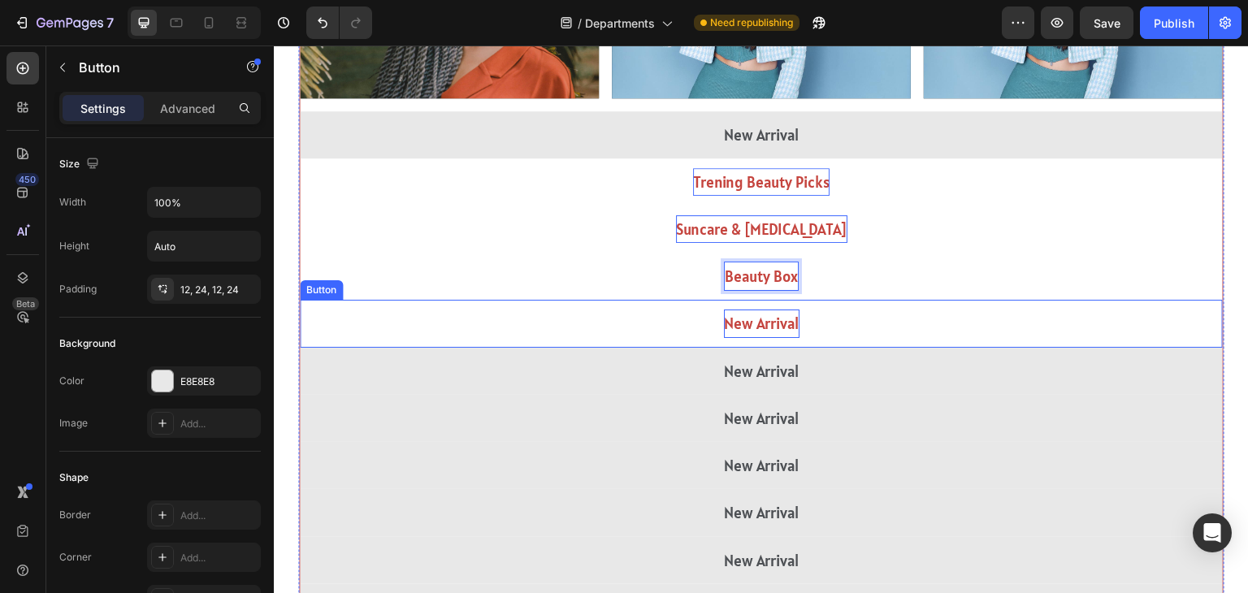
click at [764, 323] on p "New Arrival" at bounding box center [762, 324] width 76 height 28
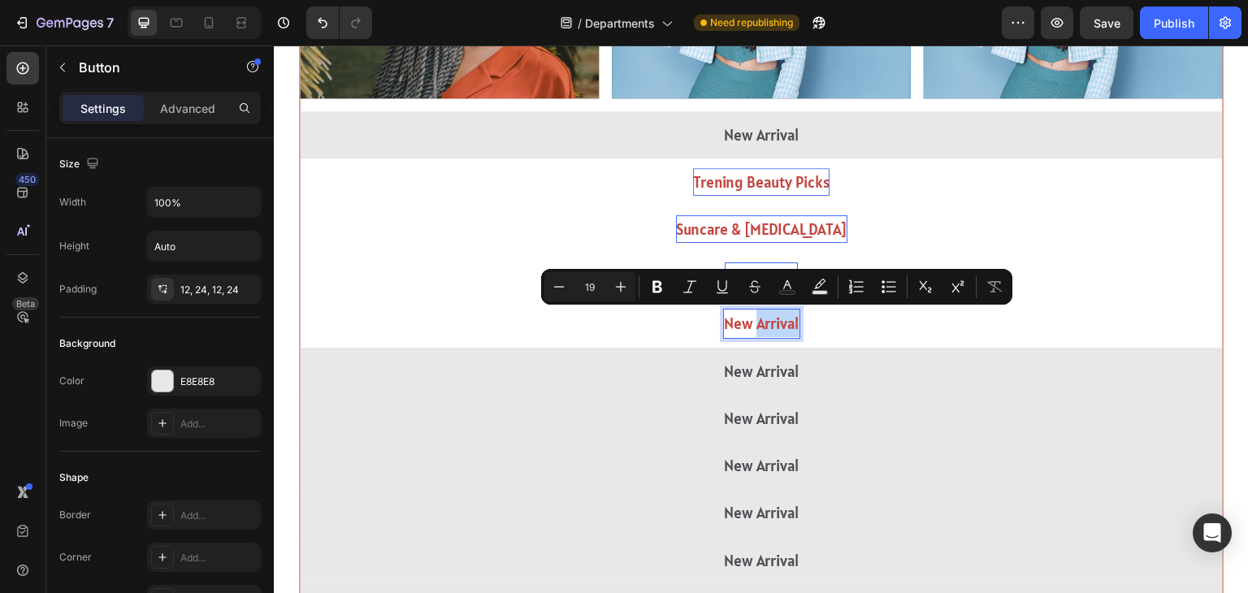
click at [764, 323] on p "New Arrival" at bounding box center [762, 324] width 76 height 28
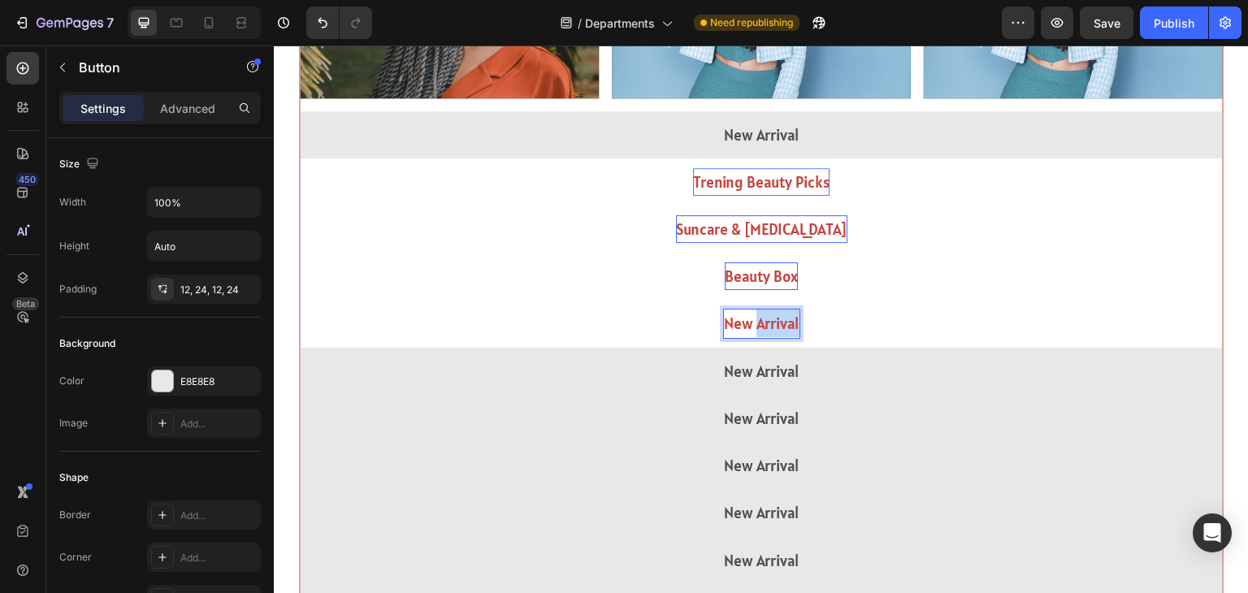
click at [764, 323] on p "New Arrival" at bounding box center [762, 324] width 76 height 28
click at [300, 300] on button "Hair" at bounding box center [761, 323] width 923 height 47
click at [300, 300] on button "Hair &" at bounding box center [761, 323] width 923 height 47
click at [300, 300] on button "Hair & More" at bounding box center [761, 323] width 923 height 47
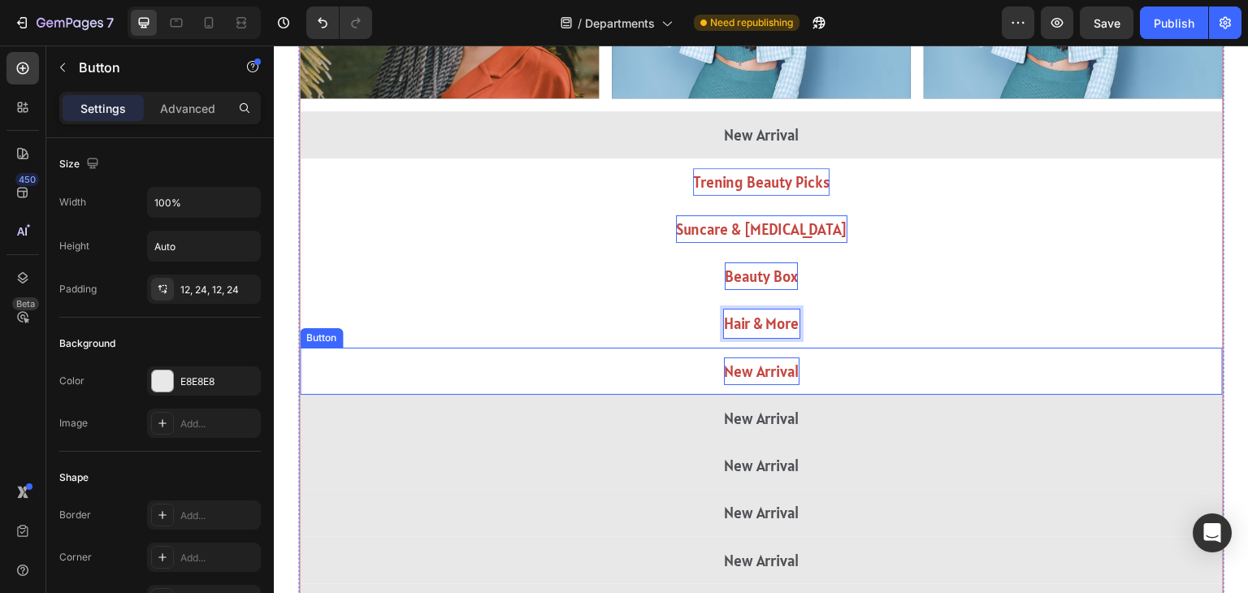
click at [748, 375] on p "New Arrival" at bounding box center [762, 372] width 76 height 28
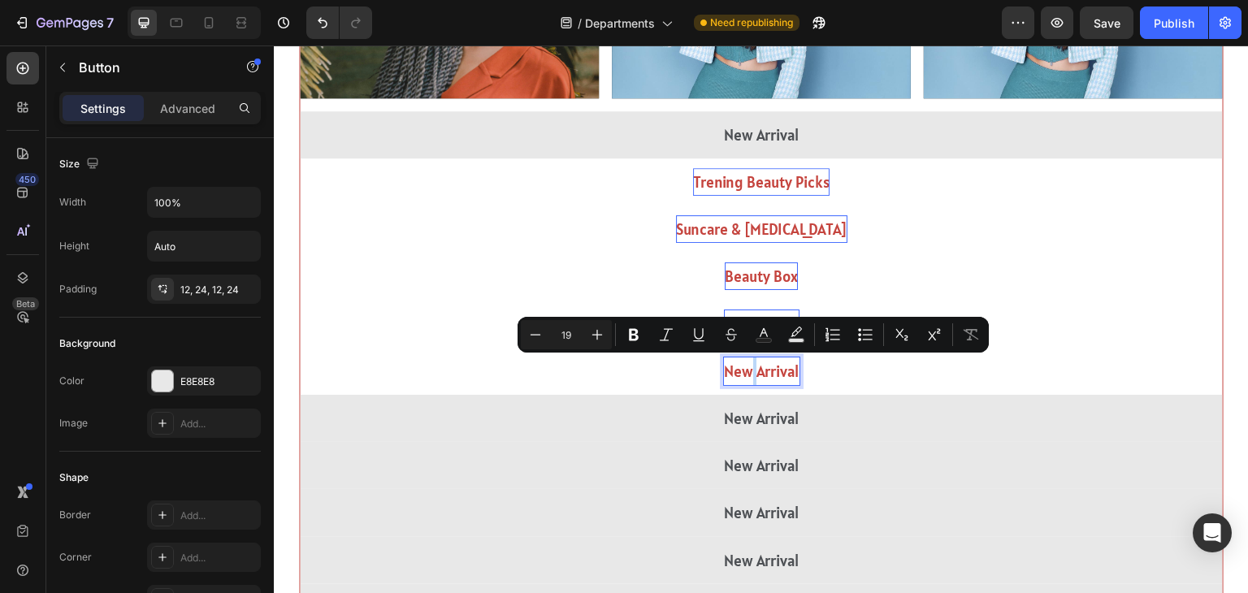
click at [748, 375] on p "New Arrival" at bounding box center [762, 372] width 76 height 28
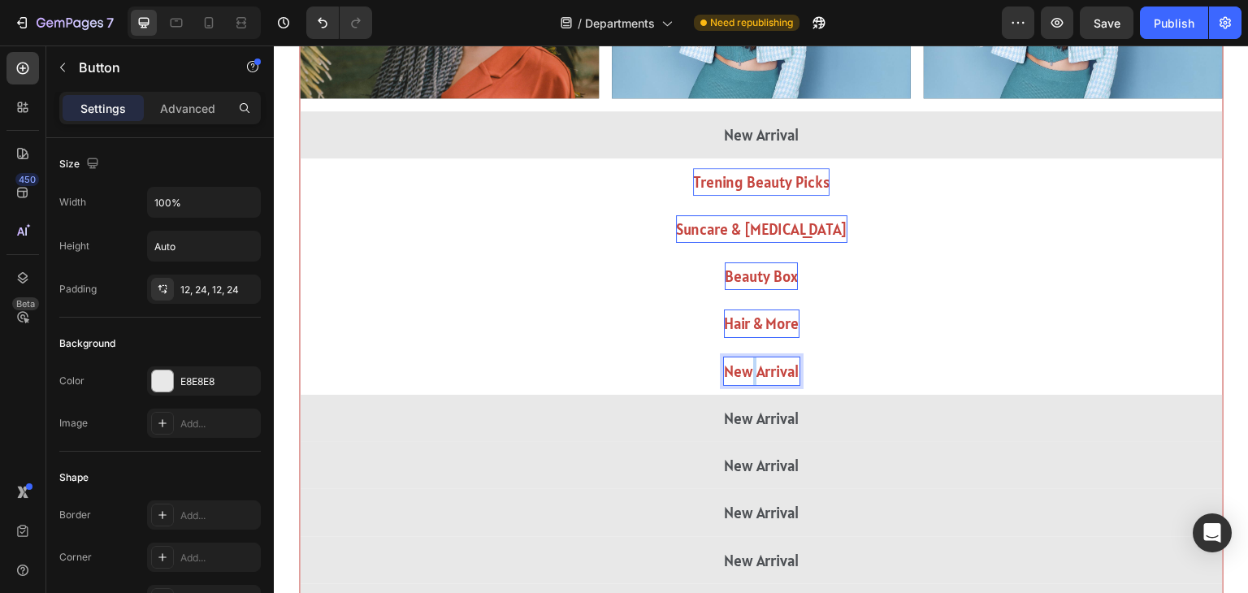
click at [748, 375] on p "New Arrival" at bounding box center [762, 372] width 76 height 28
click at [300, 348] on button "Curly" at bounding box center [761, 371] width 923 height 47
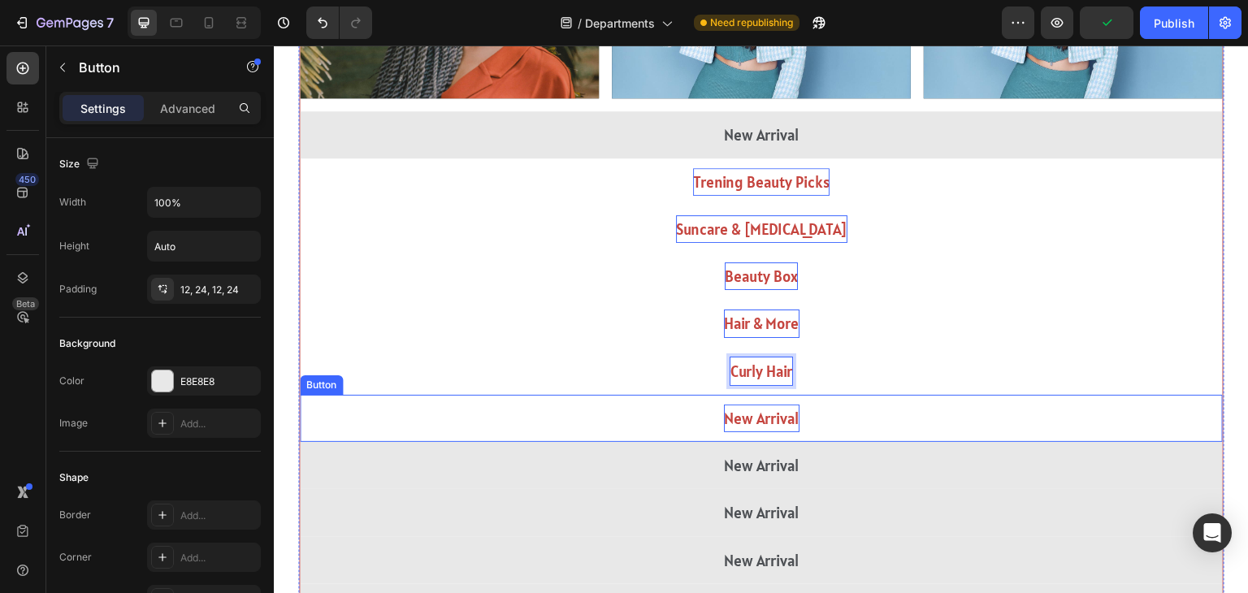
click at [772, 423] on p "New Arrival" at bounding box center [762, 419] width 76 height 28
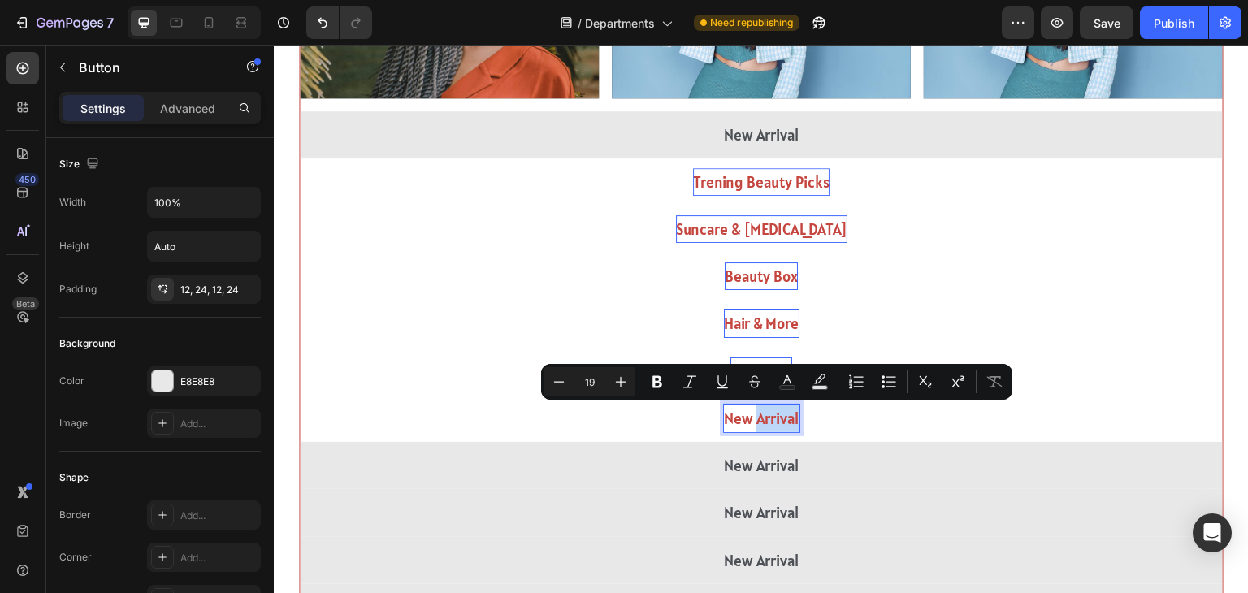
click at [772, 423] on p "New Arrival" at bounding box center [762, 419] width 76 height 28
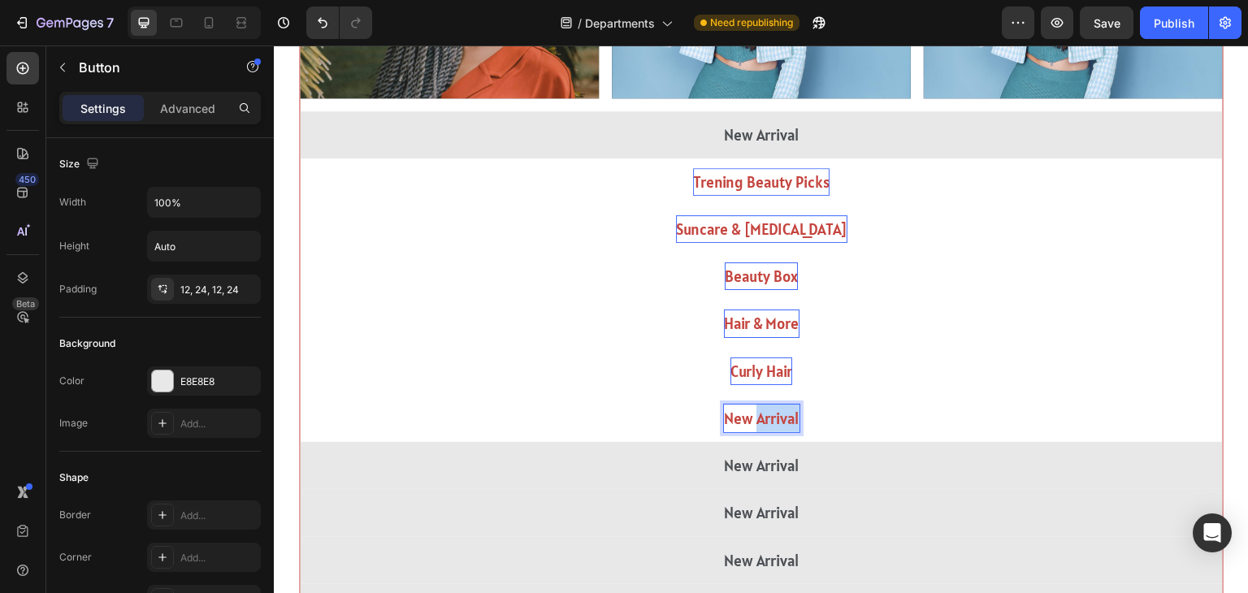
click at [772, 423] on p "New Arrival" at bounding box center [762, 419] width 76 height 28
click at [300, 395] on button "Make" at bounding box center [761, 418] width 923 height 47
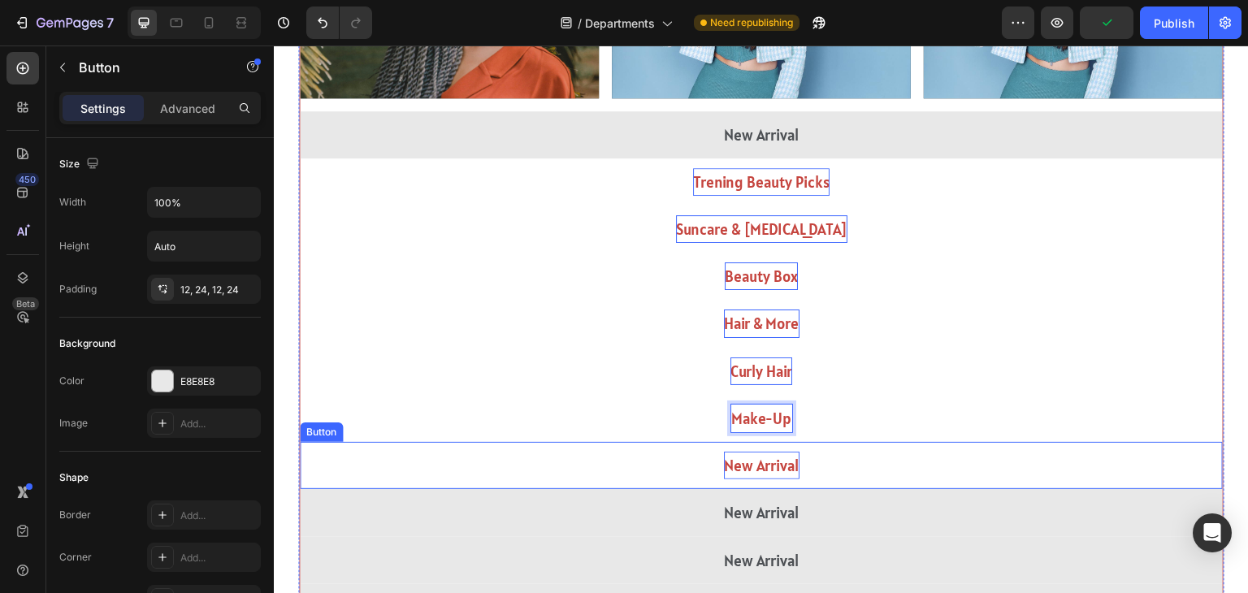
click at [744, 454] on p "New Arrival" at bounding box center [762, 466] width 76 height 28
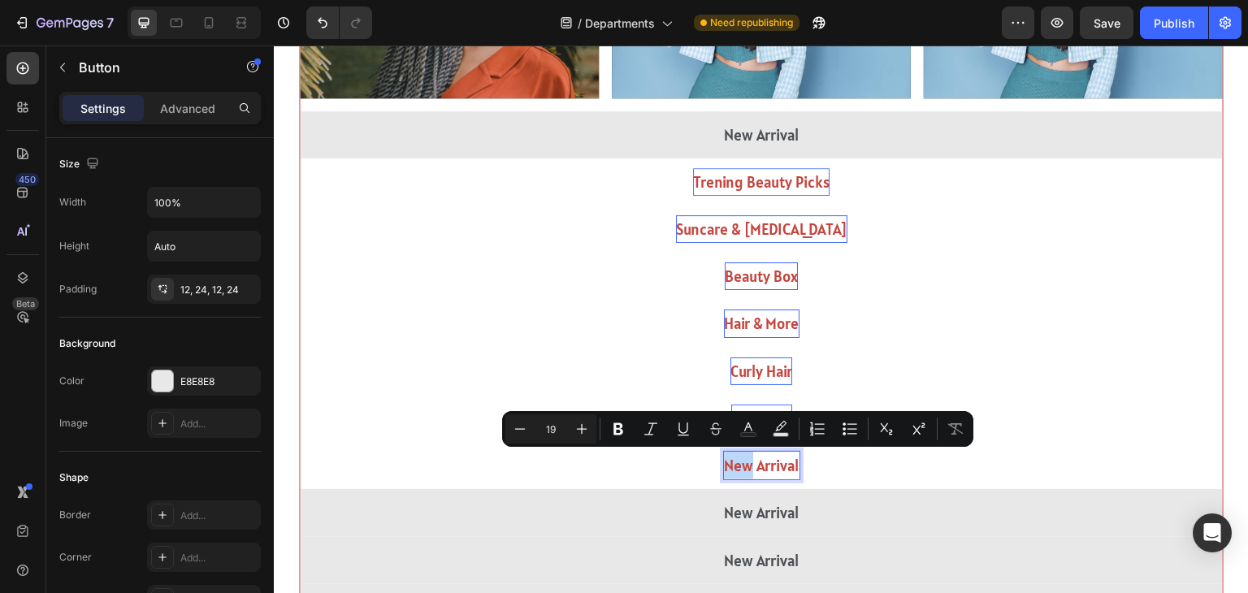
click at [744, 454] on p "New Arrival" at bounding box center [762, 466] width 76 height 28
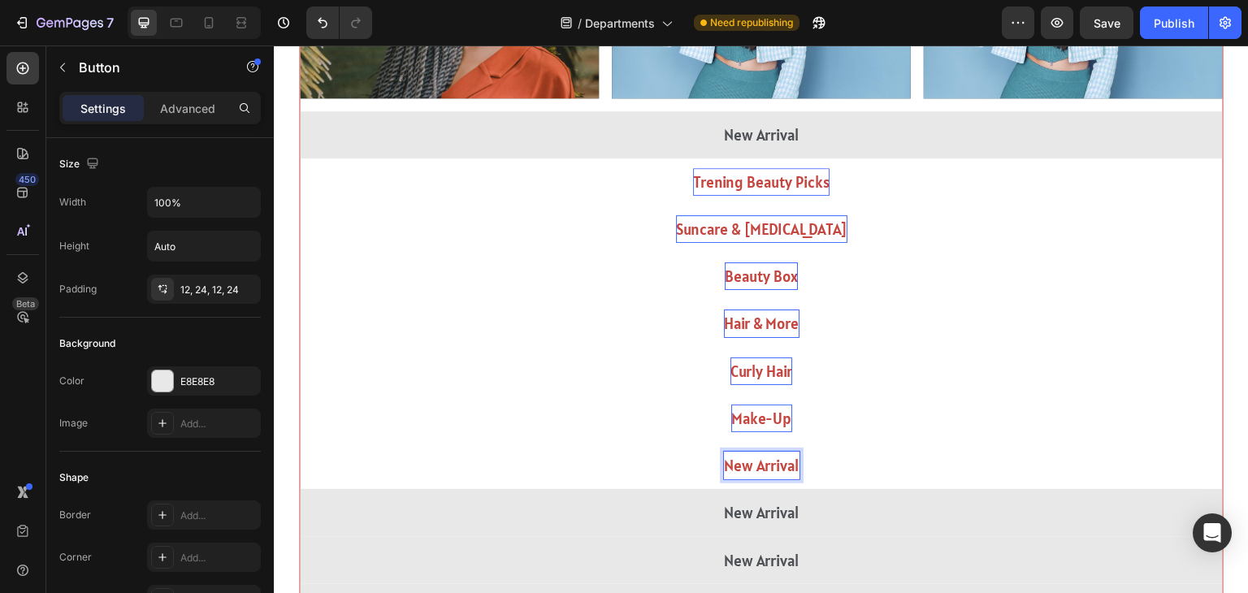
click at [744, 454] on p "New Arrival" at bounding box center [762, 466] width 76 height 28
click at [300, 442] on button "Ski" at bounding box center [761, 465] width 923 height 47
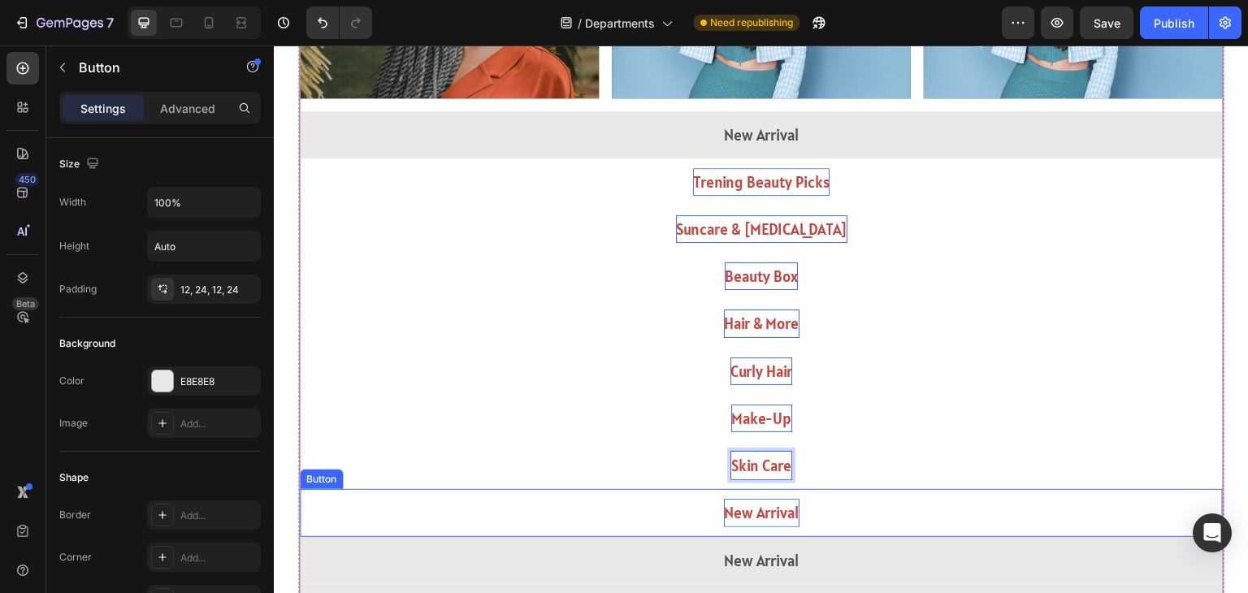
click at [763, 504] on p "New Arrival" at bounding box center [762, 513] width 76 height 28
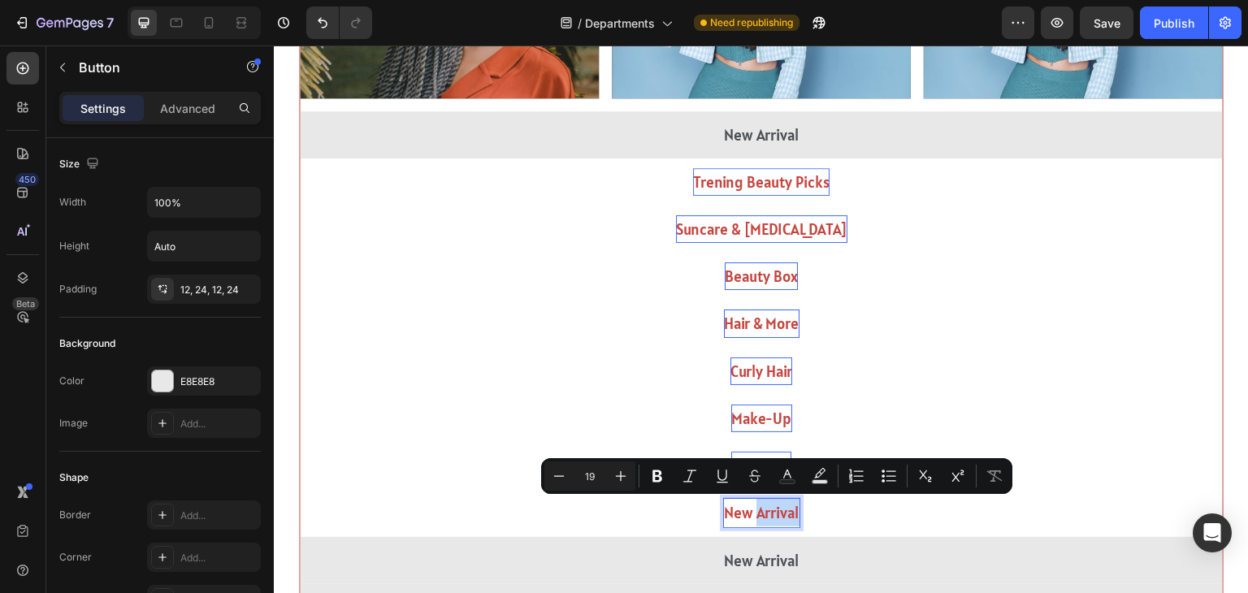
click at [763, 504] on p "New Arrival" at bounding box center [762, 513] width 76 height 28
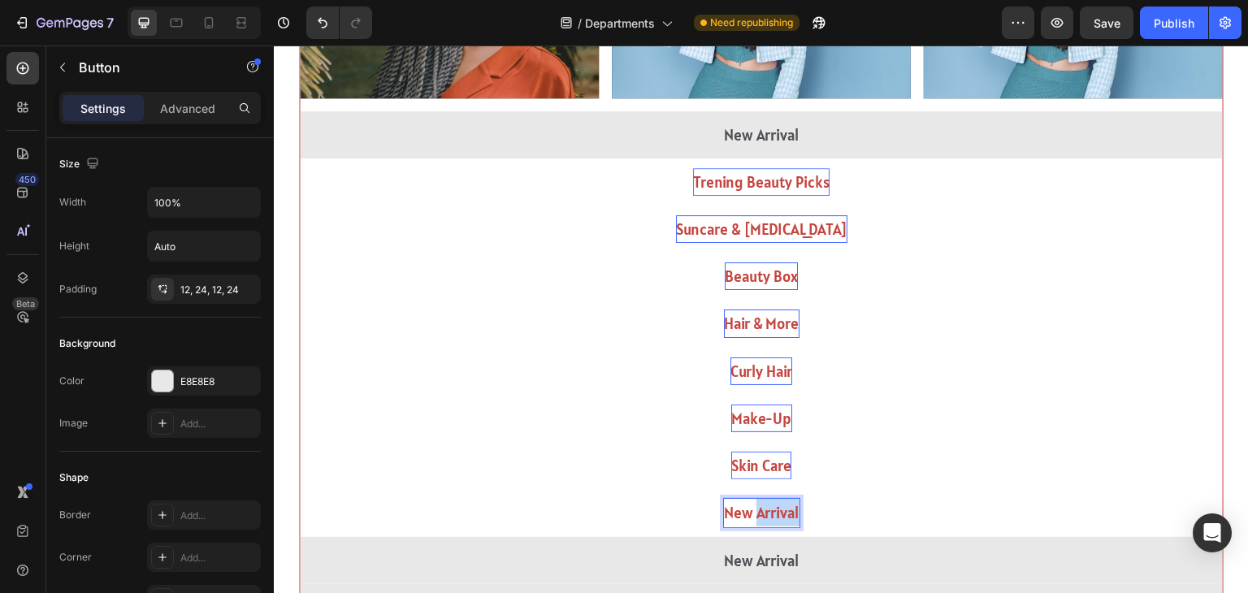
click at [763, 504] on p "New Arrival" at bounding box center [762, 513] width 76 height 28
click at [300, 489] on button "Bath" at bounding box center [761, 512] width 923 height 47
click at [300, 489] on button "Bath &" at bounding box center [761, 512] width 923 height 47
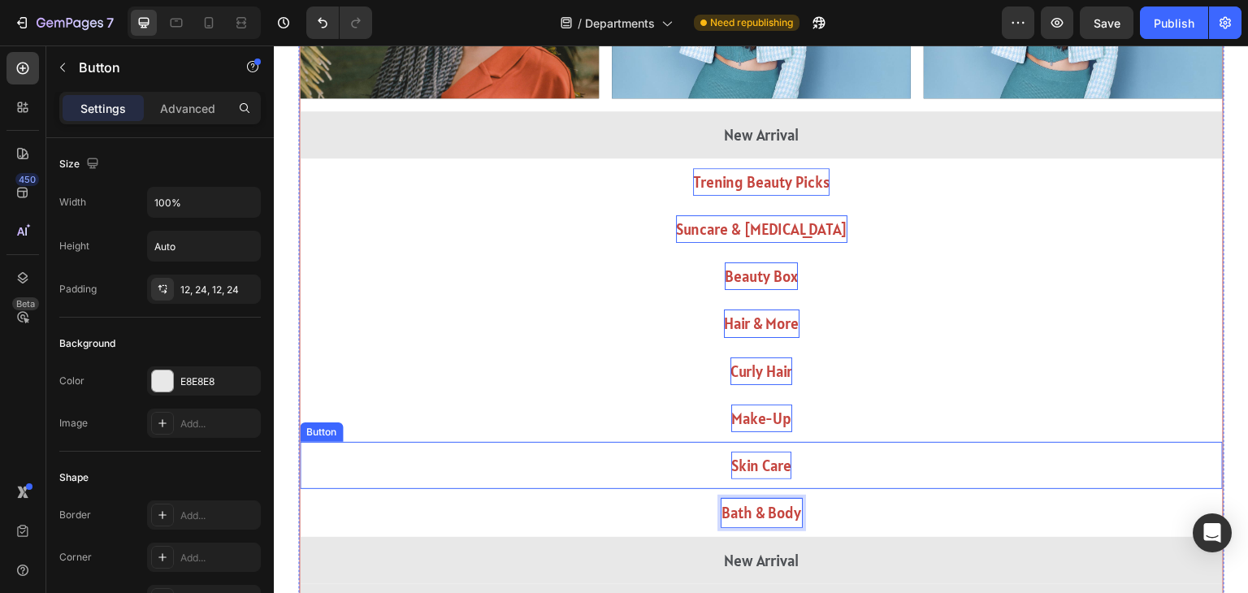
scroll to position [935, 0]
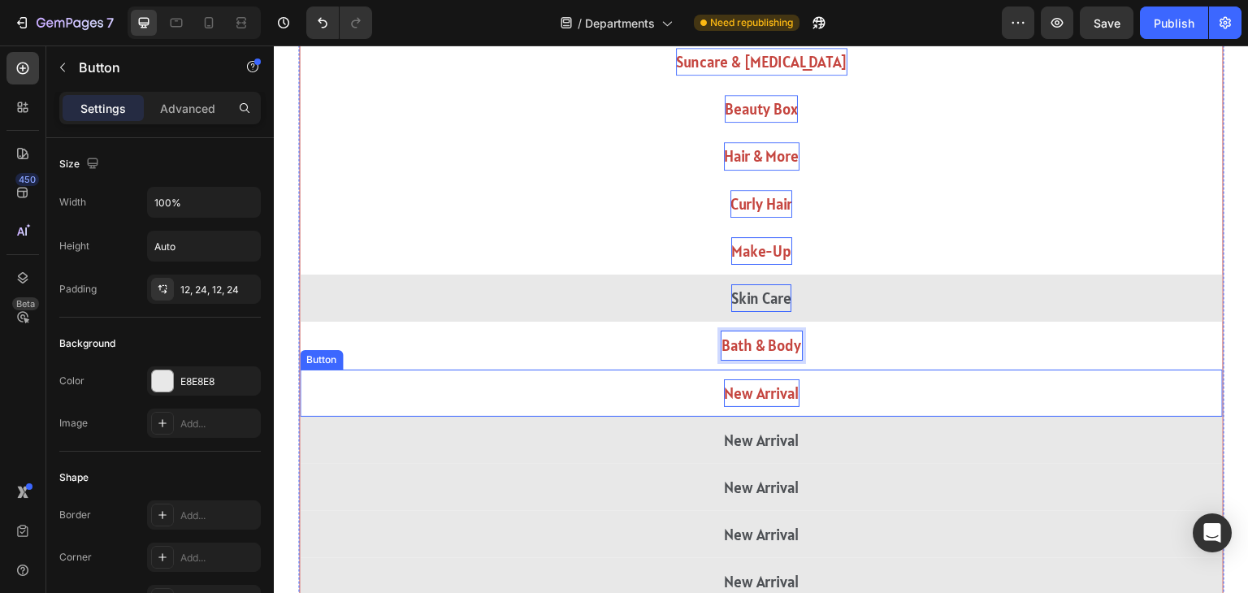
click at [777, 391] on p "New Arrival" at bounding box center [762, 393] width 76 height 28
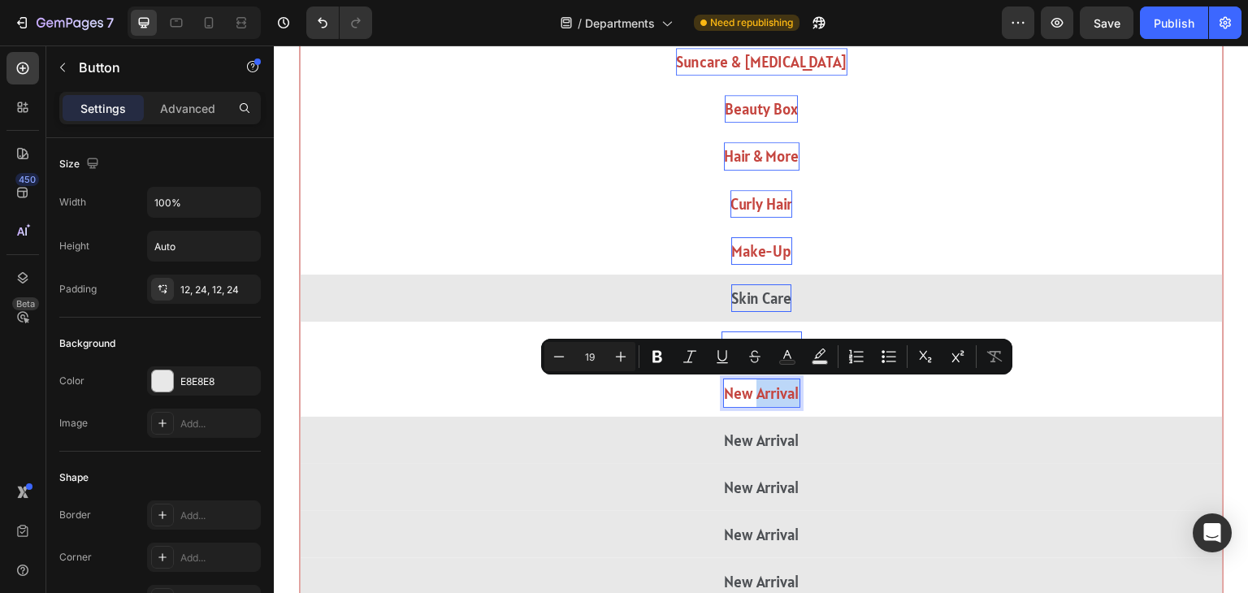
click at [777, 391] on p "New Arrival" at bounding box center [762, 393] width 76 height 28
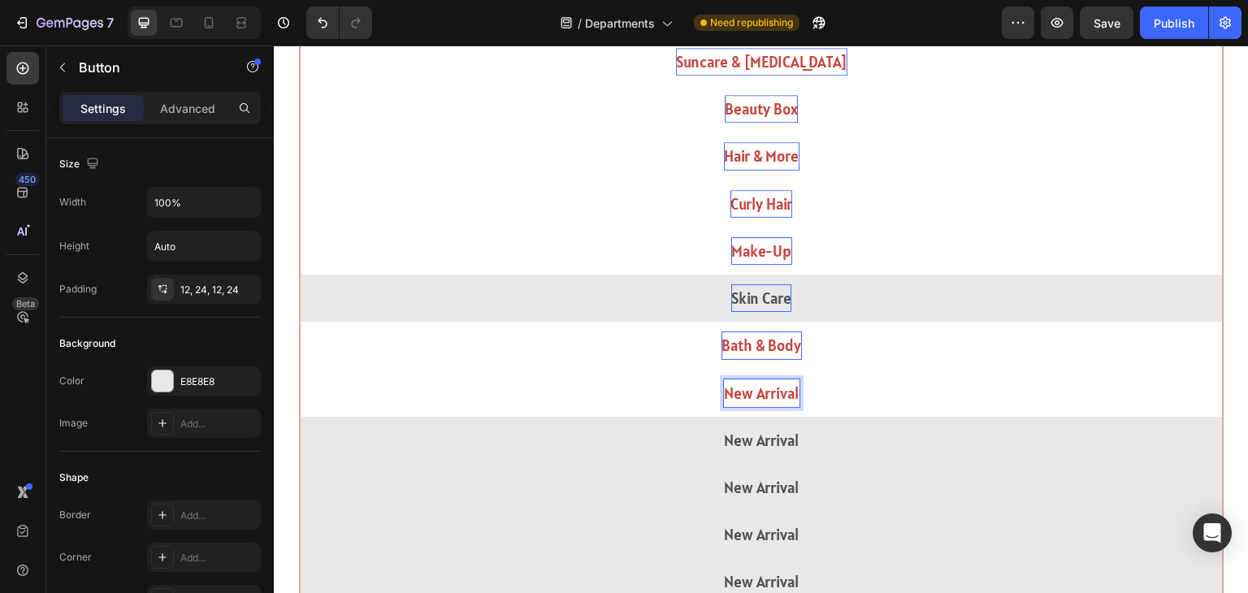
click at [777, 391] on p "New Arrival" at bounding box center [762, 393] width 76 height 28
click at [300, 370] on button "Ha" at bounding box center [761, 393] width 923 height 47
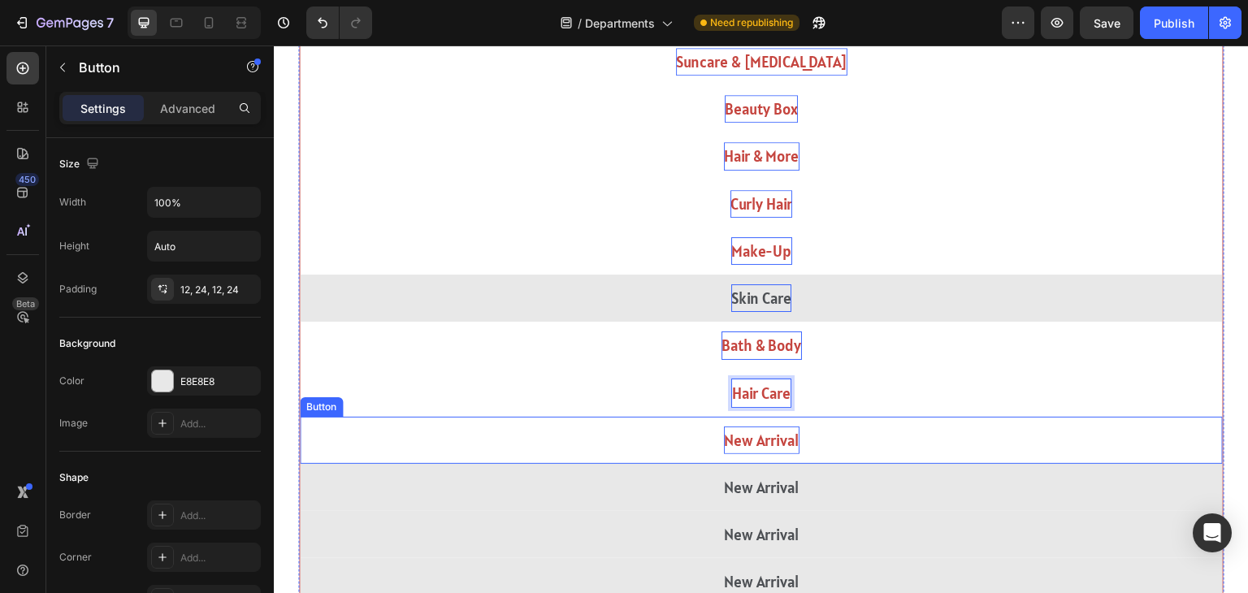
click at [787, 432] on p "New Arrival" at bounding box center [762, 441] width 76 height 28
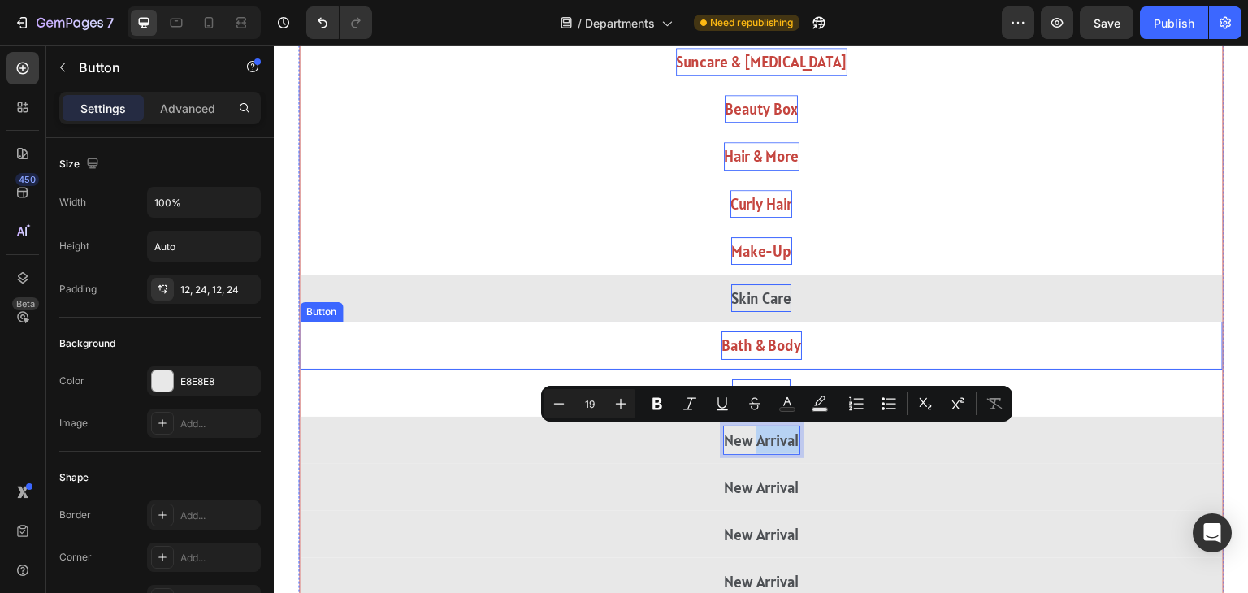
click at [934, 354] on button "Bath & Body" at bounding box center [761, 345] width 923 height 47
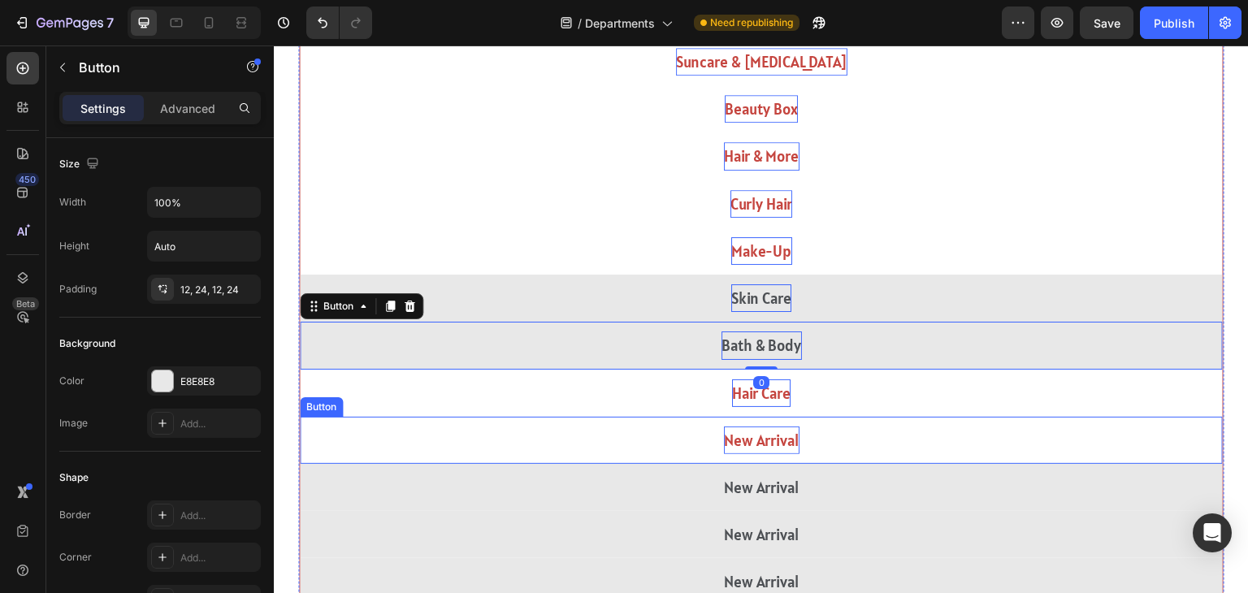
click at [743, 447] on p "New Arrival" at bounding box center [762, 441] width 76 height 28
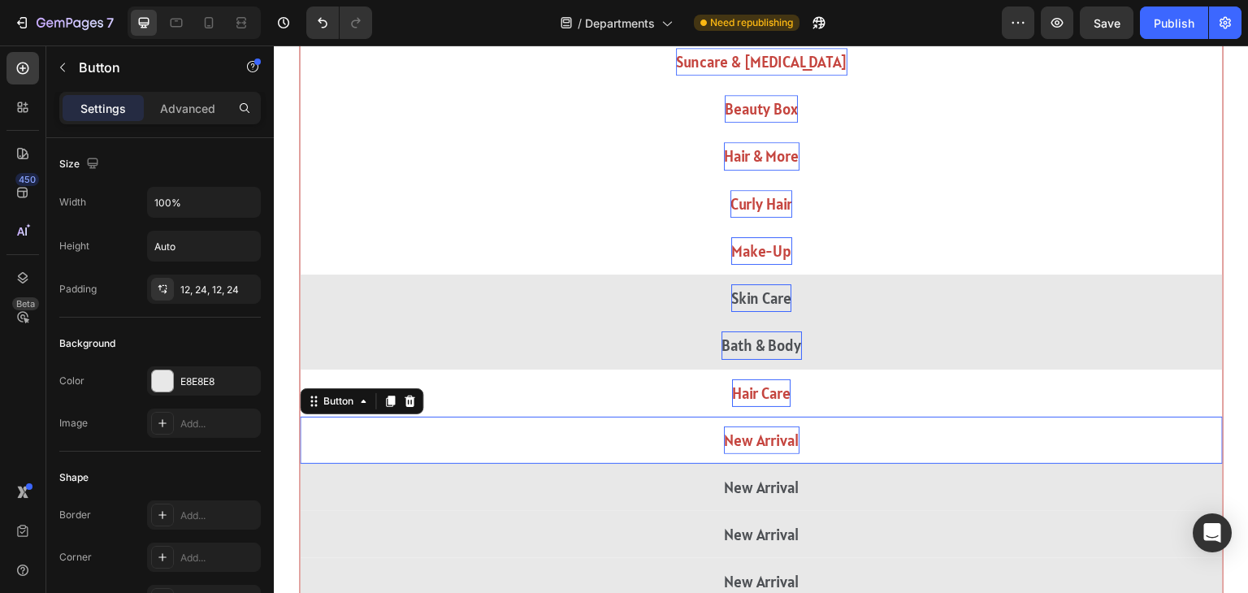
click at [743, 447] on p "New Arrival" at bounding box center [762, 441] width 76 height 28
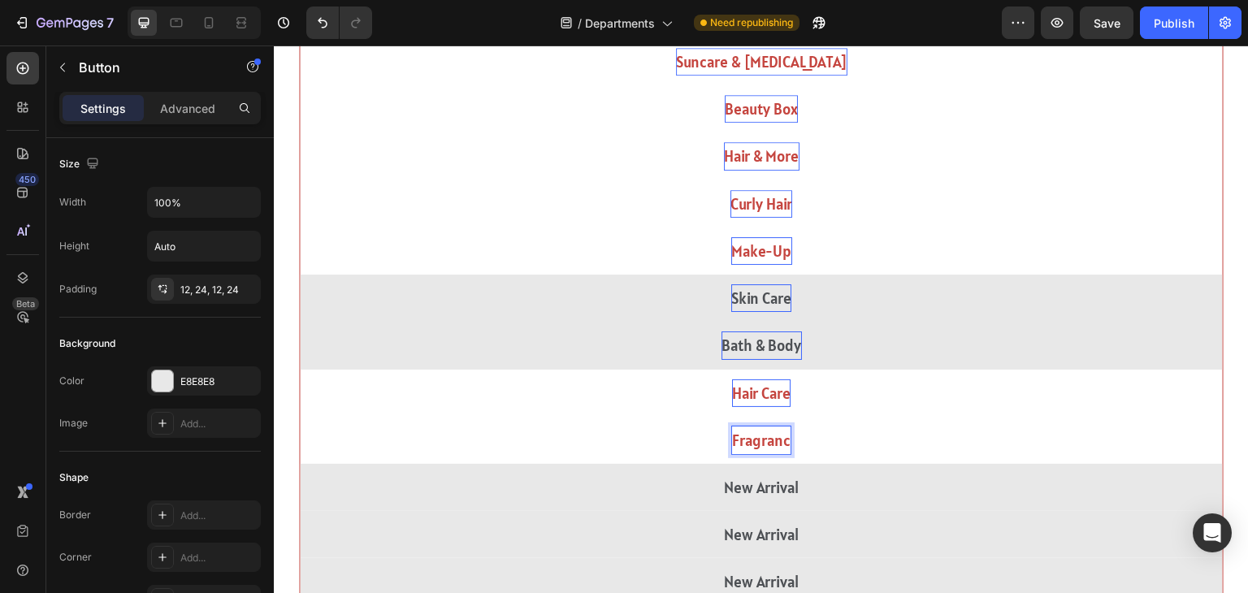
click at [300, 417] on button "Fragranc" at bounding box center [761, 440] width 923 height 47
click at [300, 417] on button "Fragrance" at bounding box center [761, 440] width 923 height 47
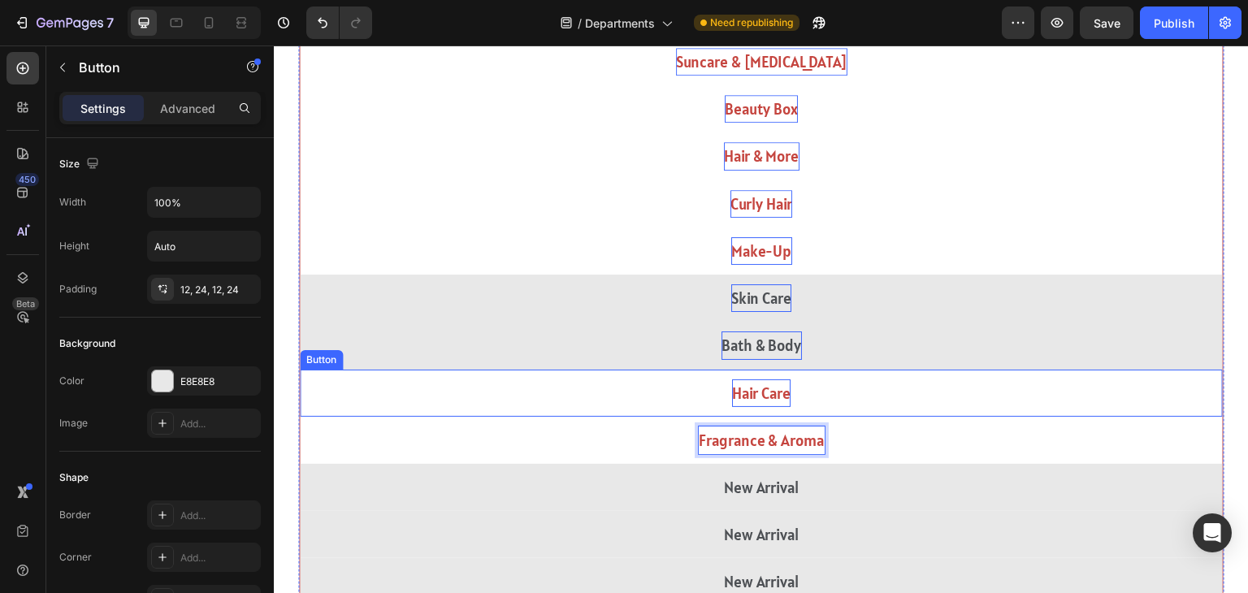
click at [802, 392] on button "Hair Care" at bounding box center [761, 393] width 923 height 47
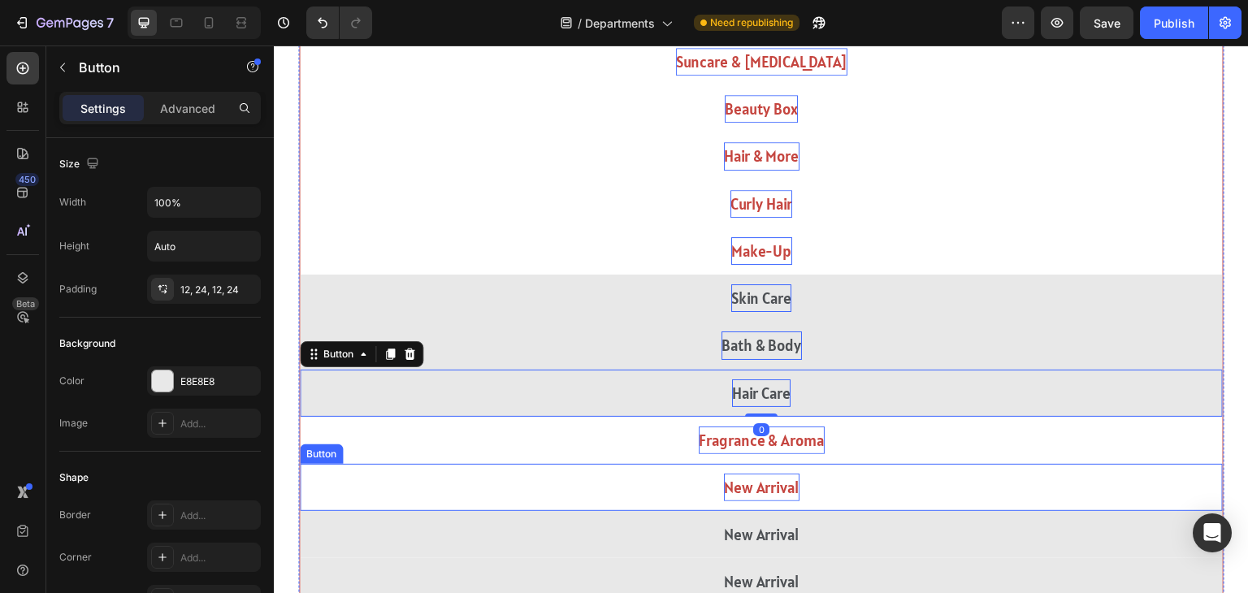
click at [771, 483] on p "New Arrival" at bounding box center [762, 488] width 76 height 28
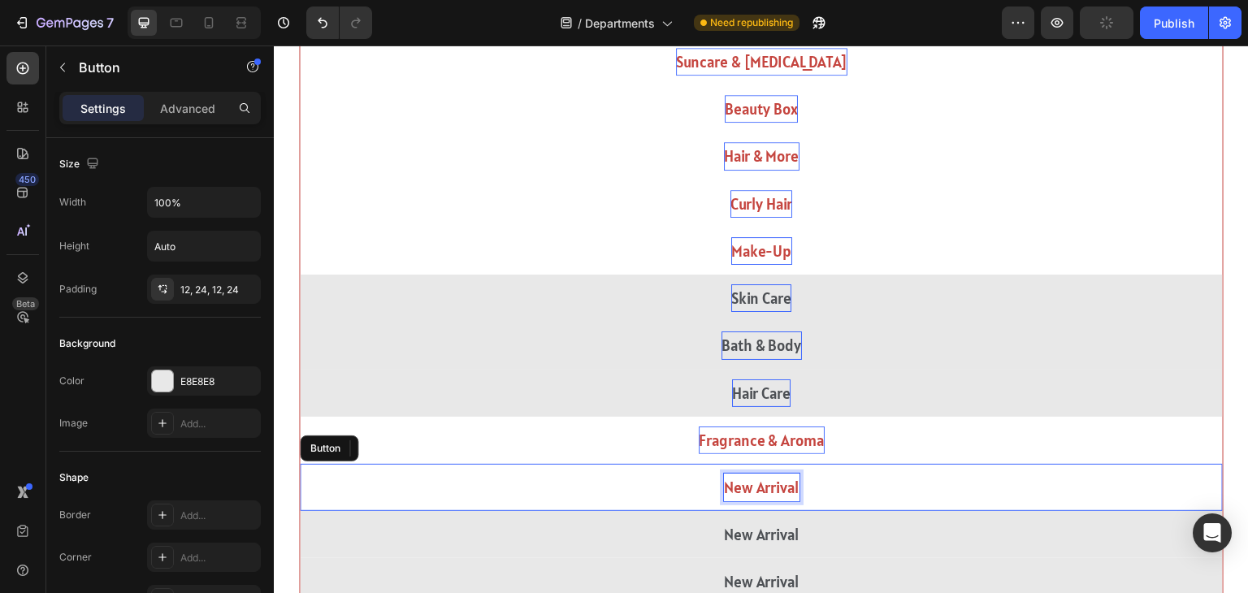
click at [771, 483] on p "New Arrival" at bounding box center [762, 488] width 76 height 28
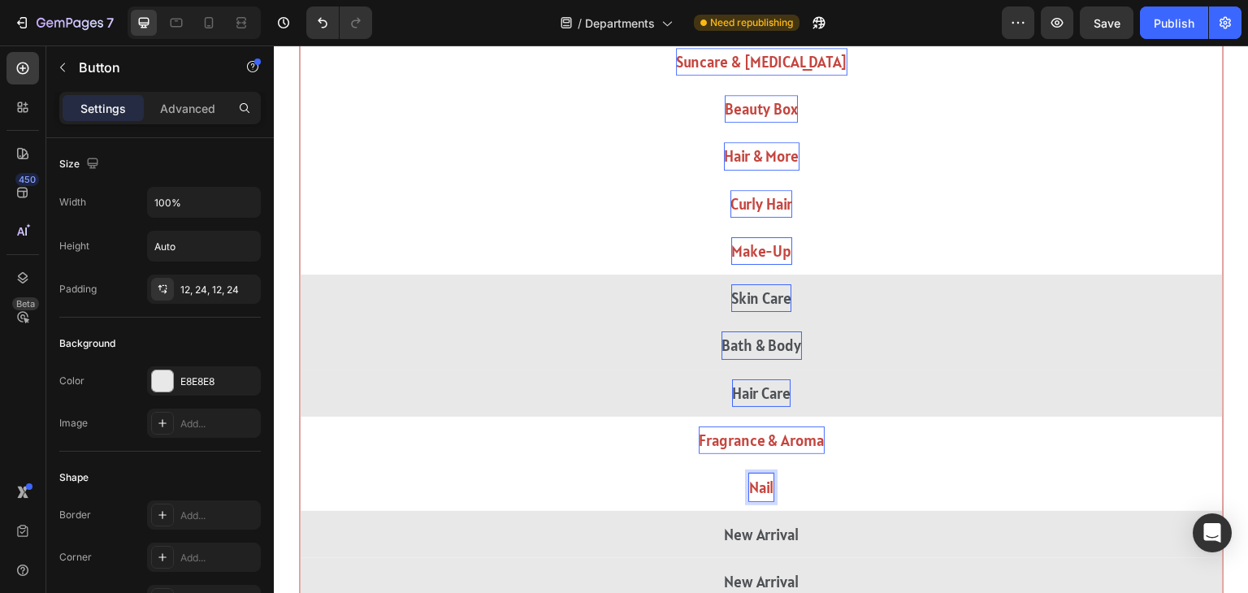
click at [300, 464] on button "Nail" at bounding box center [761, 487] width 923 height 47
click at [300, 464] on button "Nail &" at bounding box center [761, 487] width 923 height 47
click at [300, 464] on button "Nail & Nai" at bounding box center [761, 487] width 923 height 47
click at [300, 464] on button "Nail & Nail Care" at bounding box center [761, 487] width 923 height 47
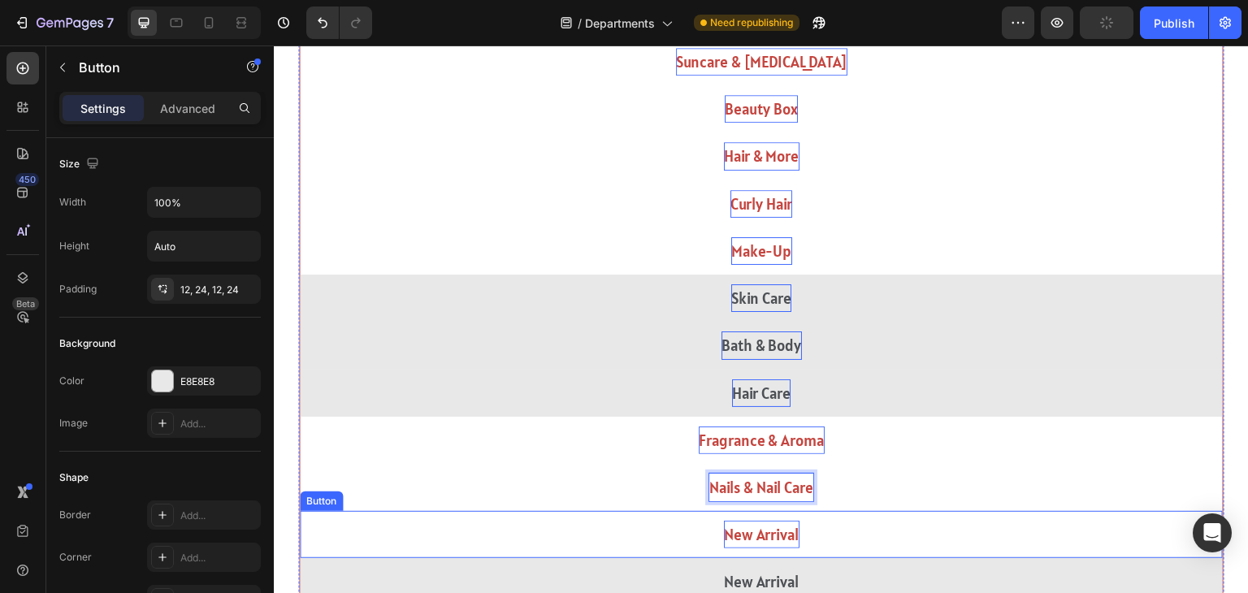
scroll to position [1079, 0]
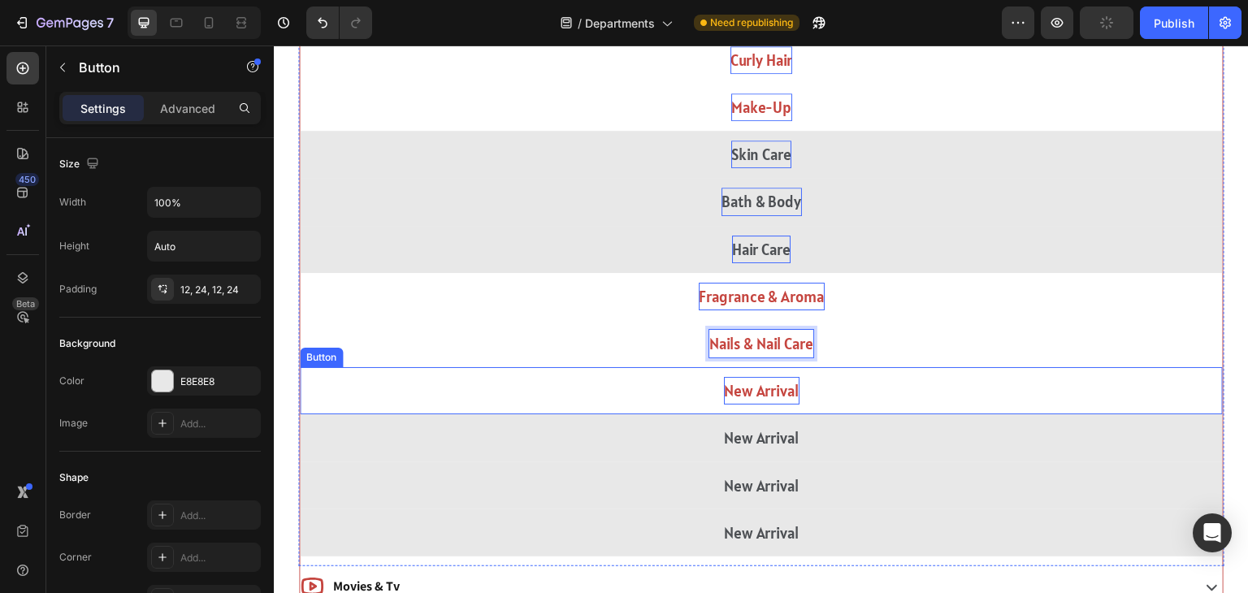
click at [747, 384] on p "New Arrival" at bounding box center [762, 391] width 76 height 28
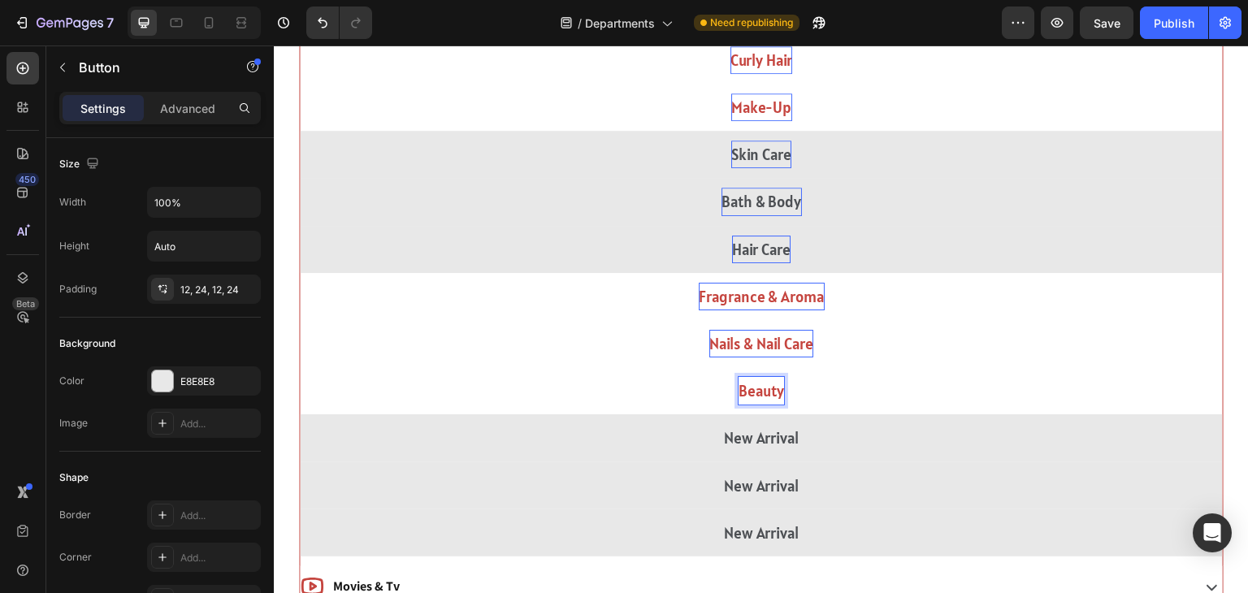
click at [300, 367] on button "Beauty" at bounding box center [761, 390] width 923 height 47
click at [300, 367] on button "Beauty Tech" at bounding box center [761, 390] width 923 height 47
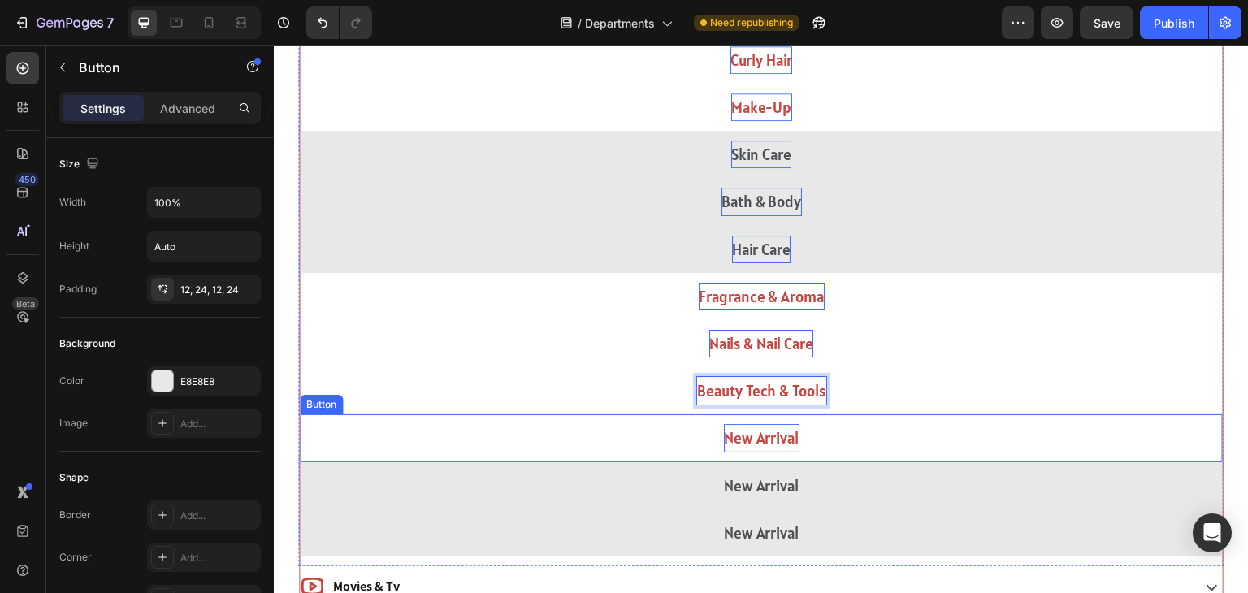
click at [726, 442] on p "New Arrival" at bounding box center [762, 438] width 76 height 28
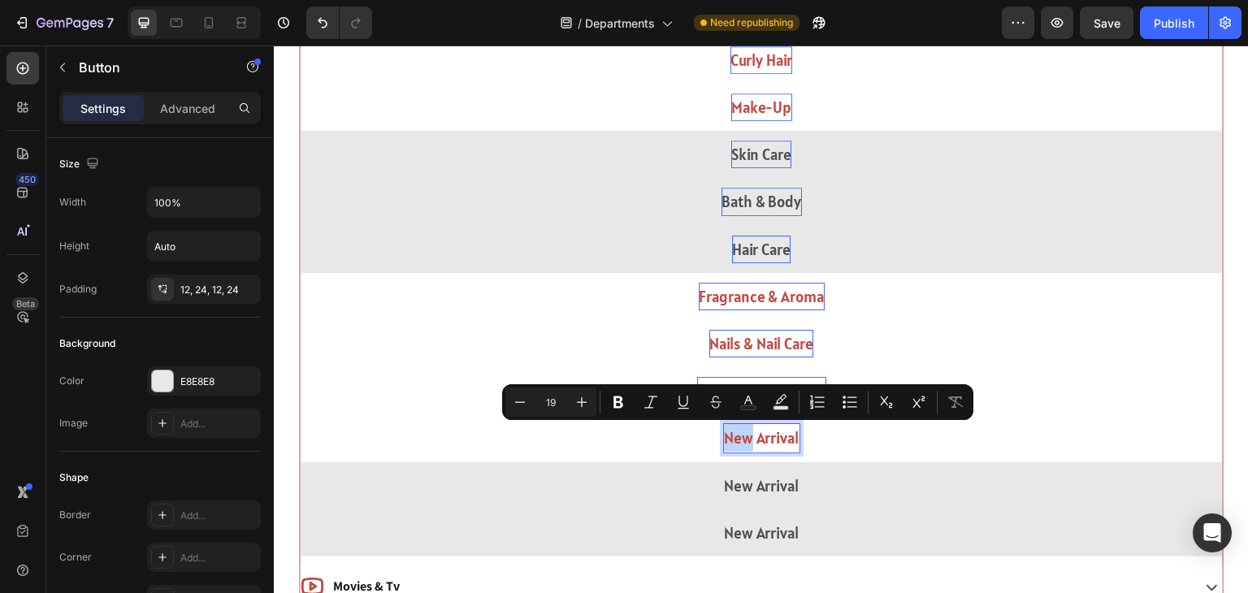
click at [726, 442] on p "New Arrival" at bounding box center [762, 438] width 76 height 28
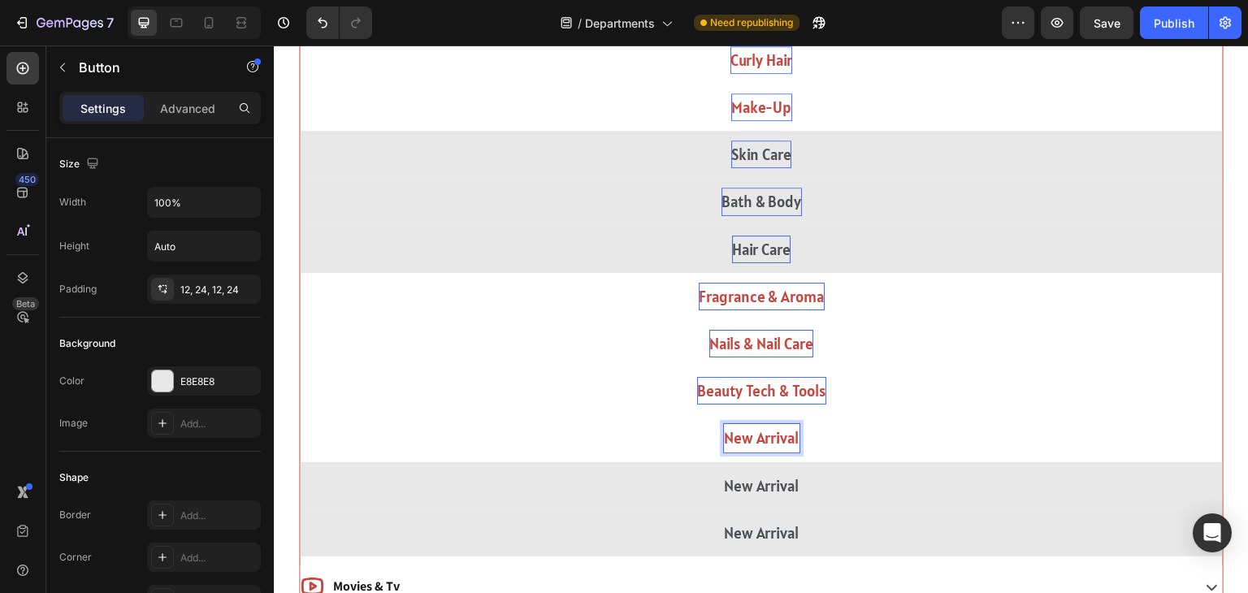
click at [726, 442] on p "New Arrival" at bounding box center [762, 438] width 76 height 28
click at [300, 414] on button "Men's" at bounding box center [761, 437] width 923 height 47
click at [300, 414] on button "Men's Grooming" at bounding box center [761, 437] width 923 height 47
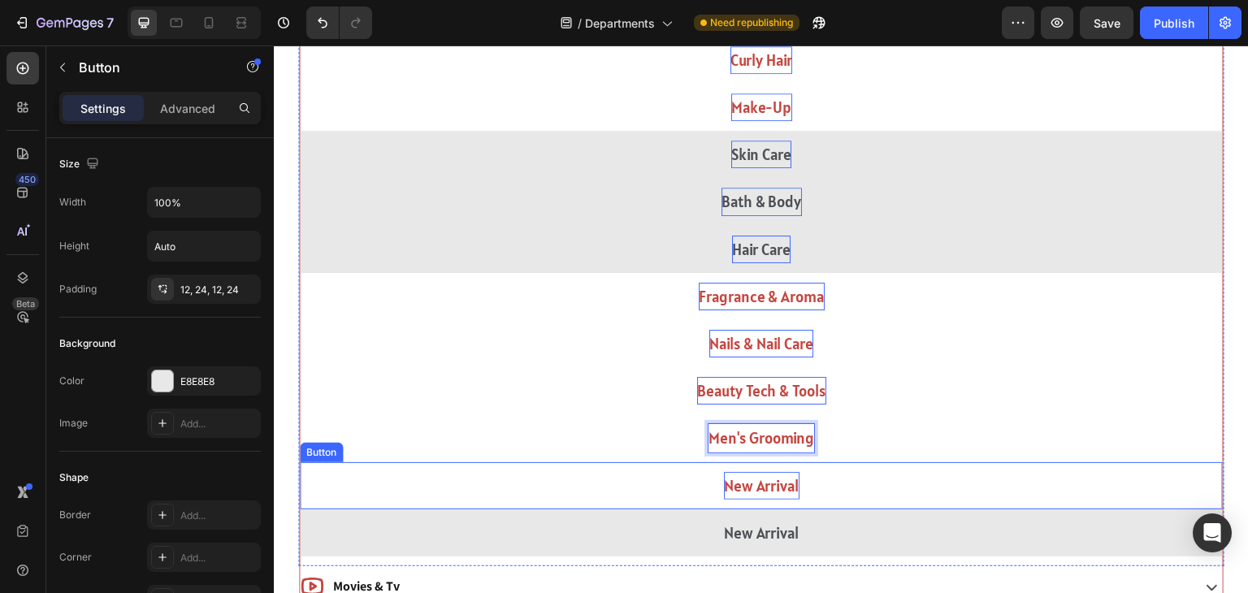
click at [747, 475] on p "New Arrival" at bounding box center [762, 486] width 76 height 28
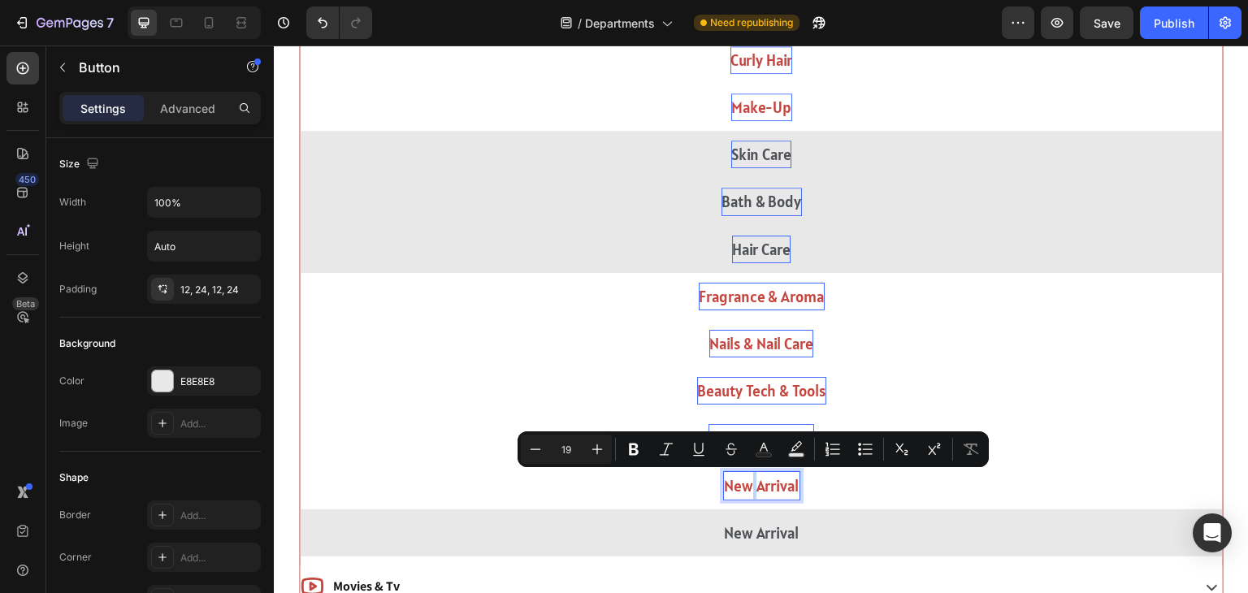
click at [747, 475] on p "New Arrival" at bounding box center [762, 486] width 76 height 28
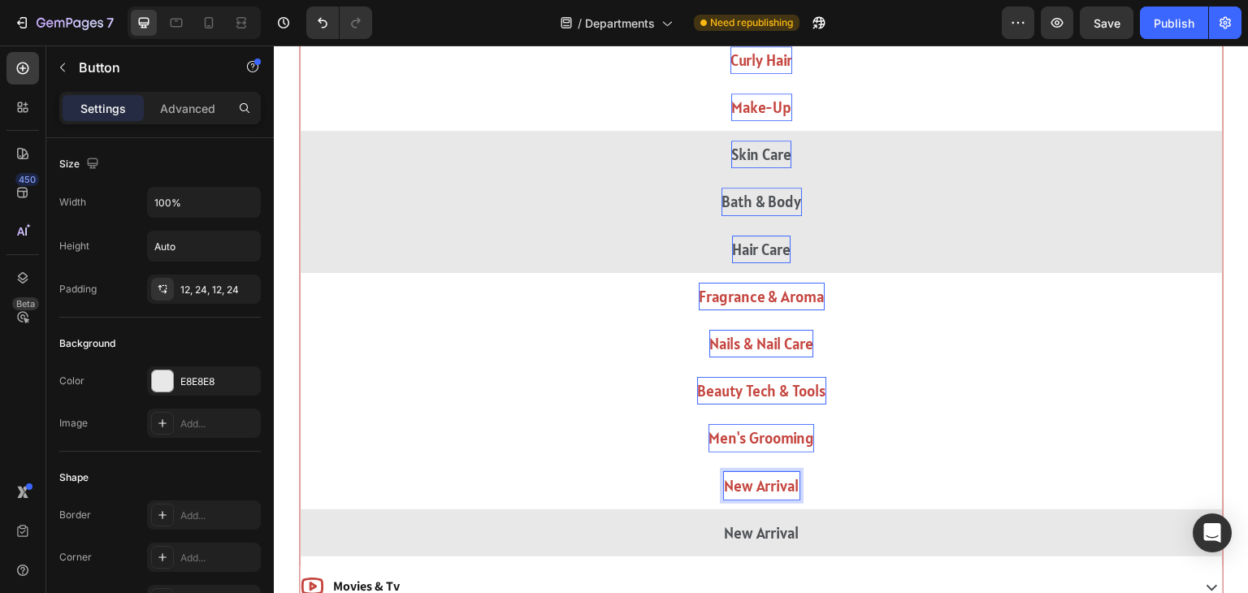
click at [747, 475] on p "New Arrival" at bounding box center [762, 486] width 76 height 28
click at [300, 462] on button "Hand" at bounding box center [761, 485] width 923 height 47
click at [300, 462] on button "Hand &" at bounding box center [761, 485] width 923 height 47
click at [300, 462] on button "Hand & Foot" at bounding box center [761, 485] width 923 height 47
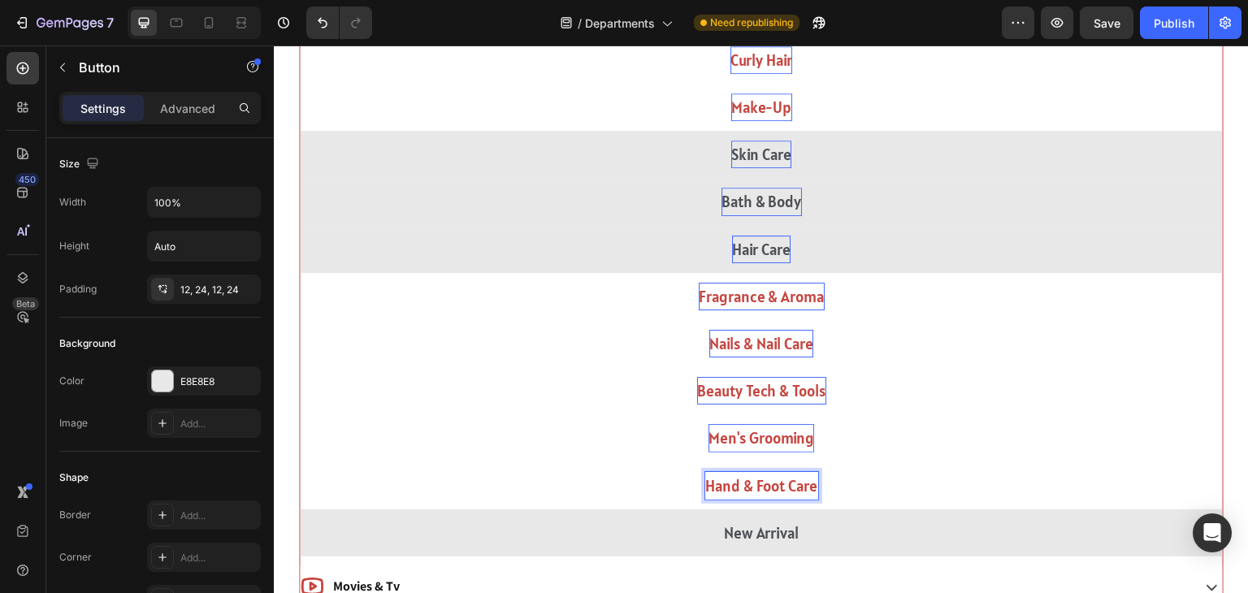
click at [300, 462] on button "Hand & Foot Care" at bounding box center [761, 485] width 923 height 47
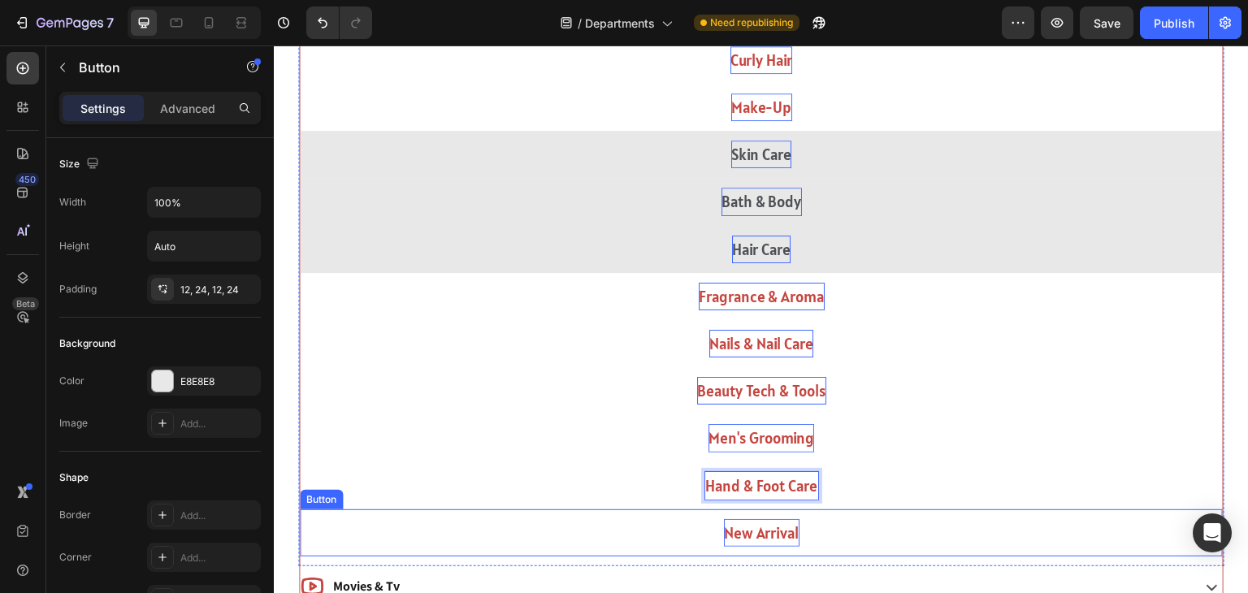
click at [758, 531] on p "New Arrival" at bounding box center [762, 533] width 76 height 28
click at [853, 471] on button "Hand & Foot Care" at bounding box center [761, 485] width 923 height 47
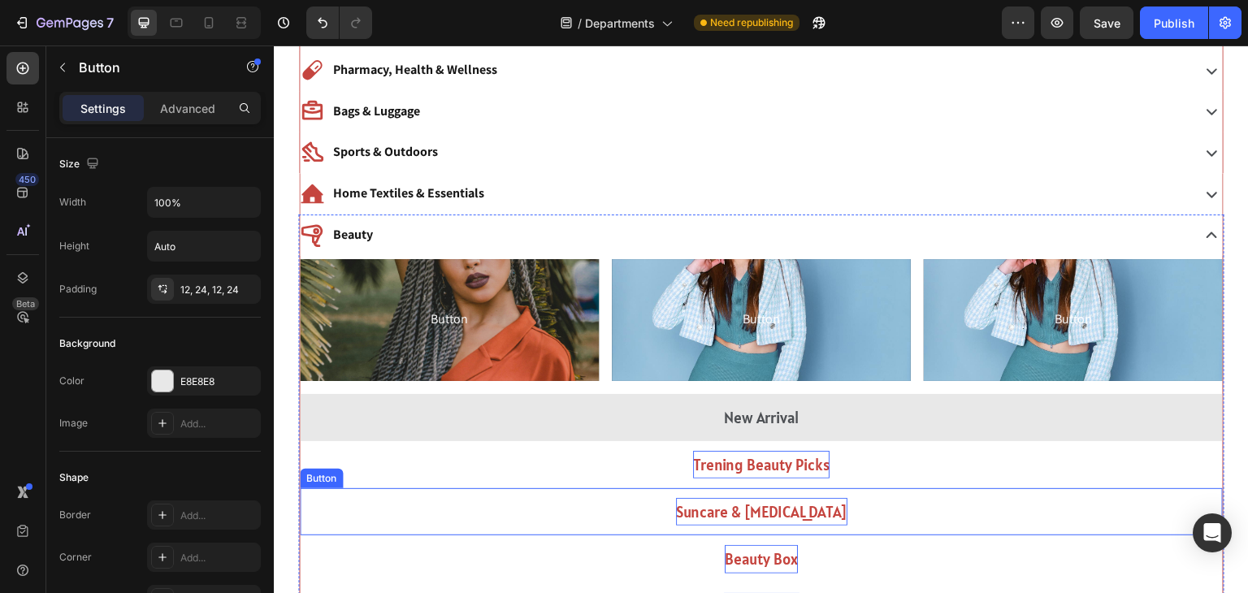
scroll to position [467, 0]
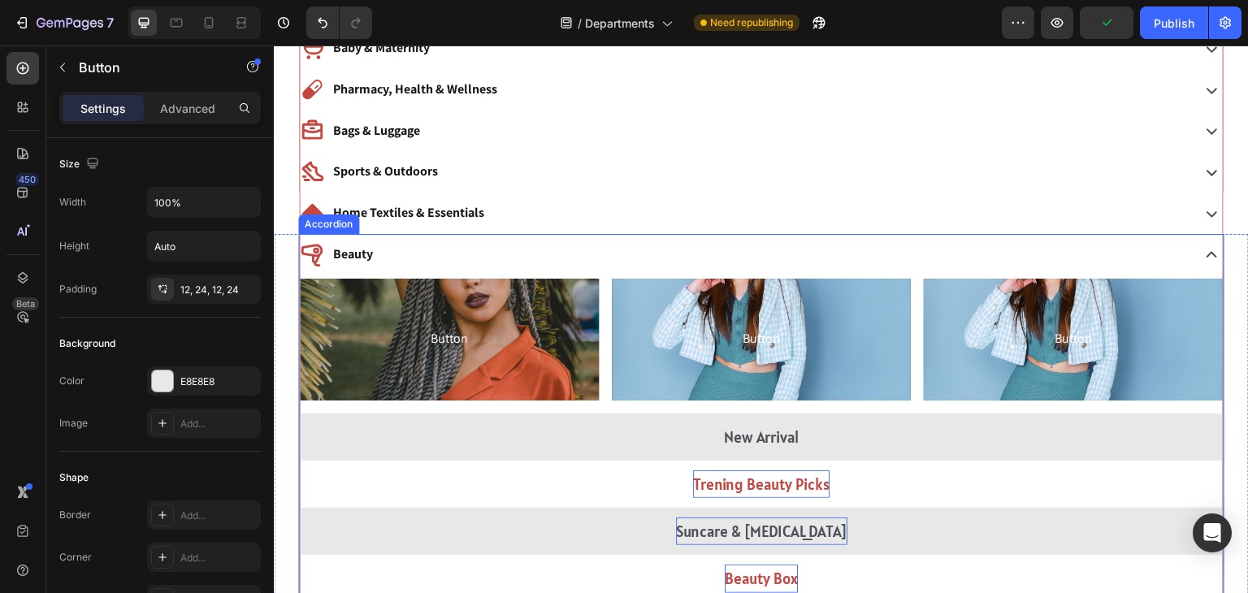
click at [593, 250] on div "Beauty" at bounding box center [744, 255] width 888 height 28
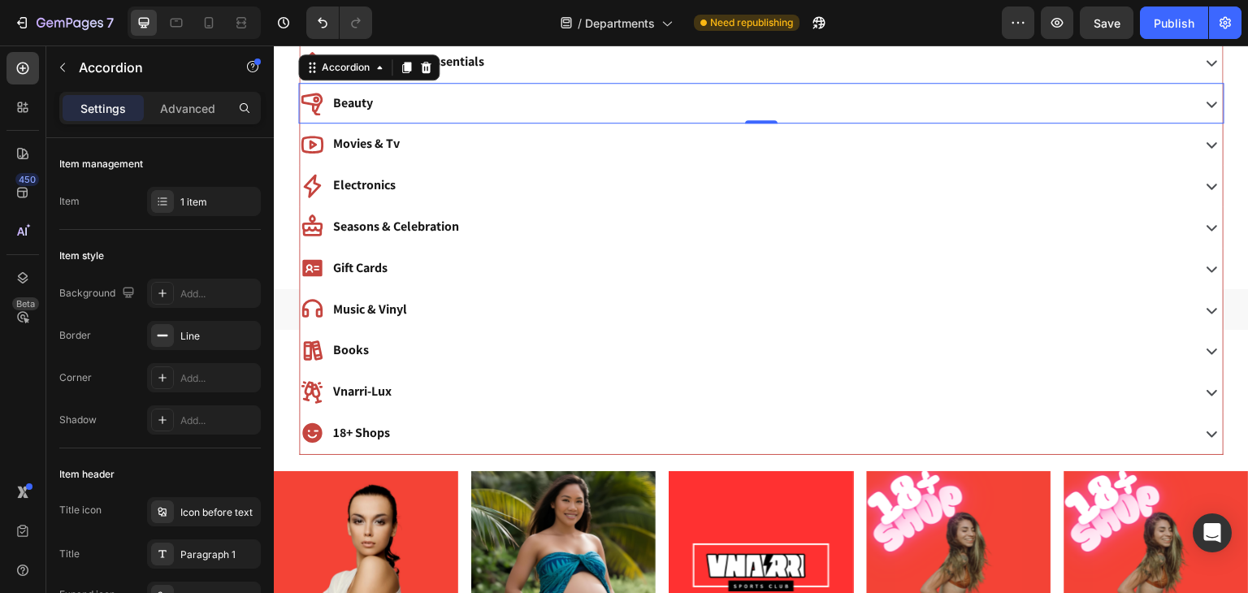
scroll to position [573, 0]
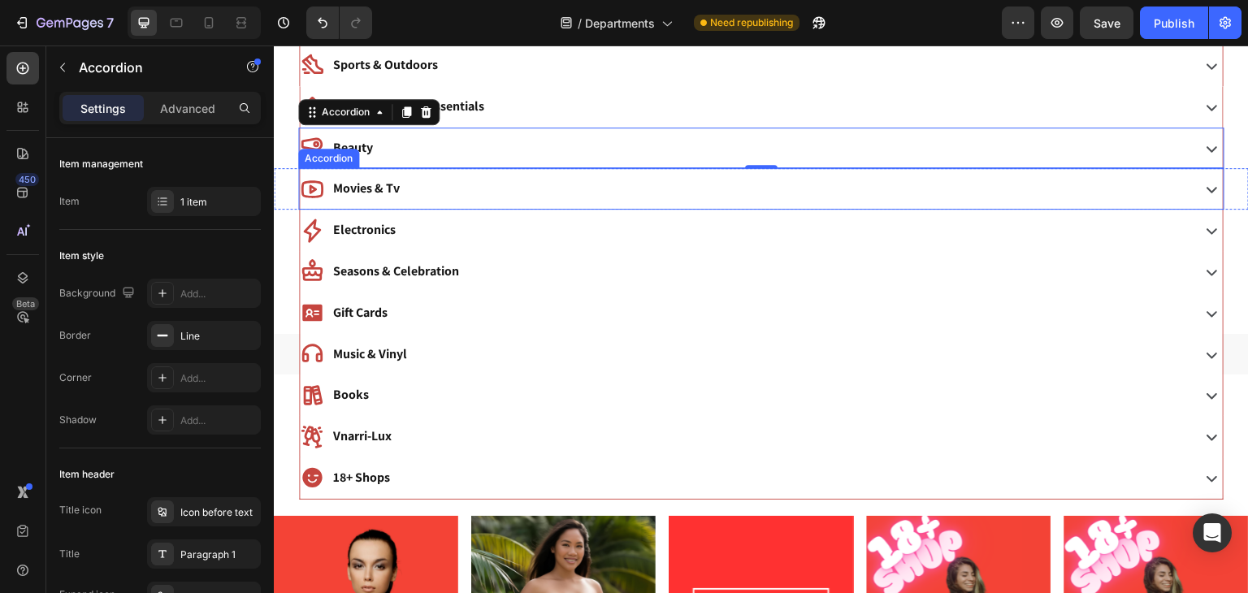
click at [506, 183] on div "Movies & Tv" at bounding box center [744, 189] width 888 height 28
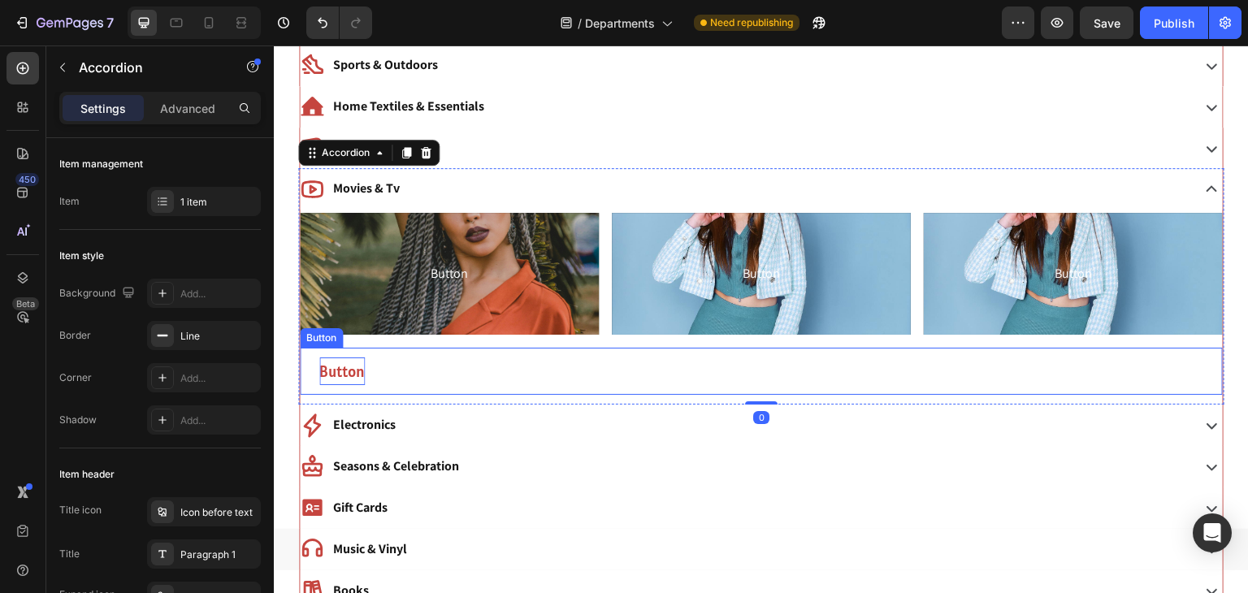
click at [350, 358] on p "Button" at bounding box center [342, 372] width 46 height 28
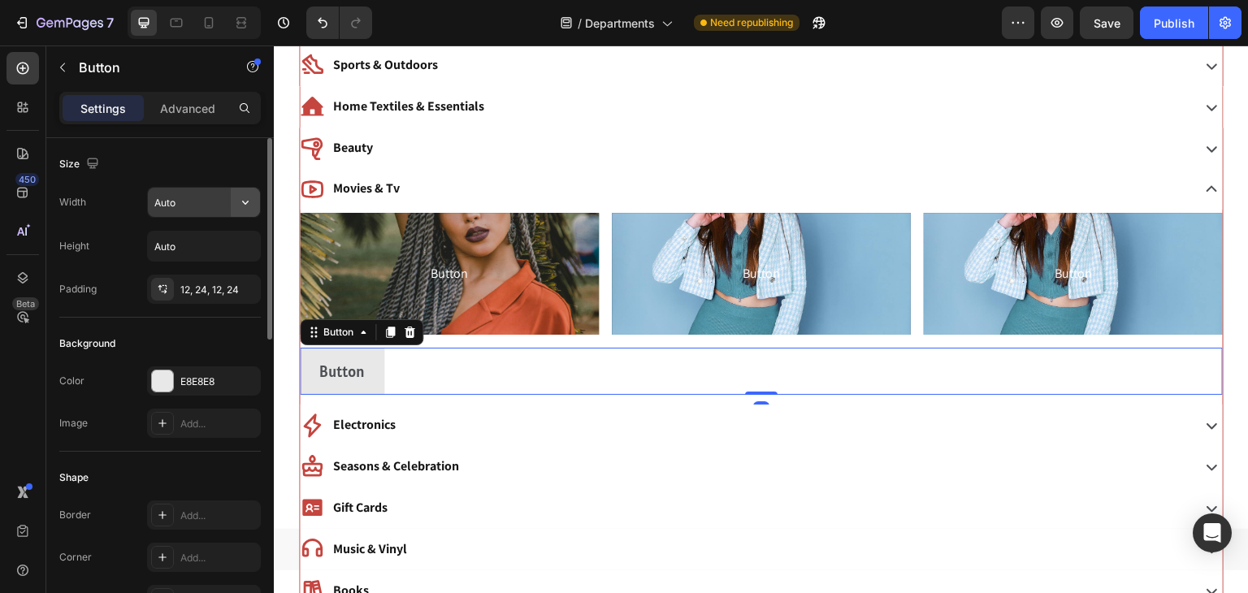
click at [241, 207] on icon "button" at bounding box center [245, 202] width 16 height 16
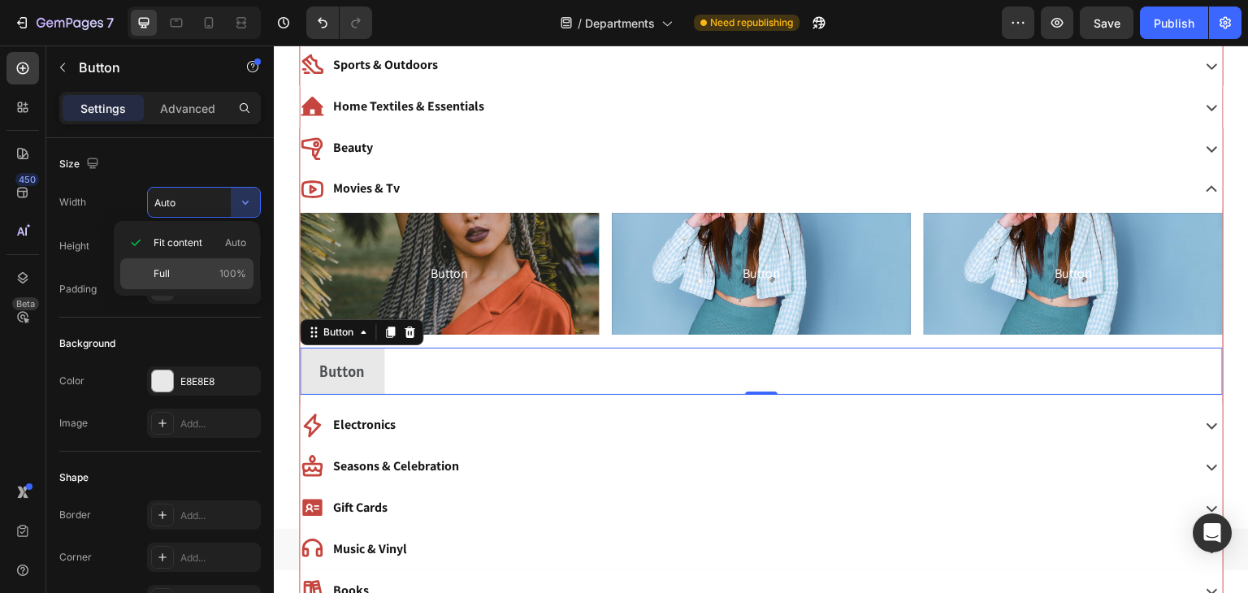
click at [222, 264] on div "Full 100%" at bounding box center [186, 273] width 133 height 31
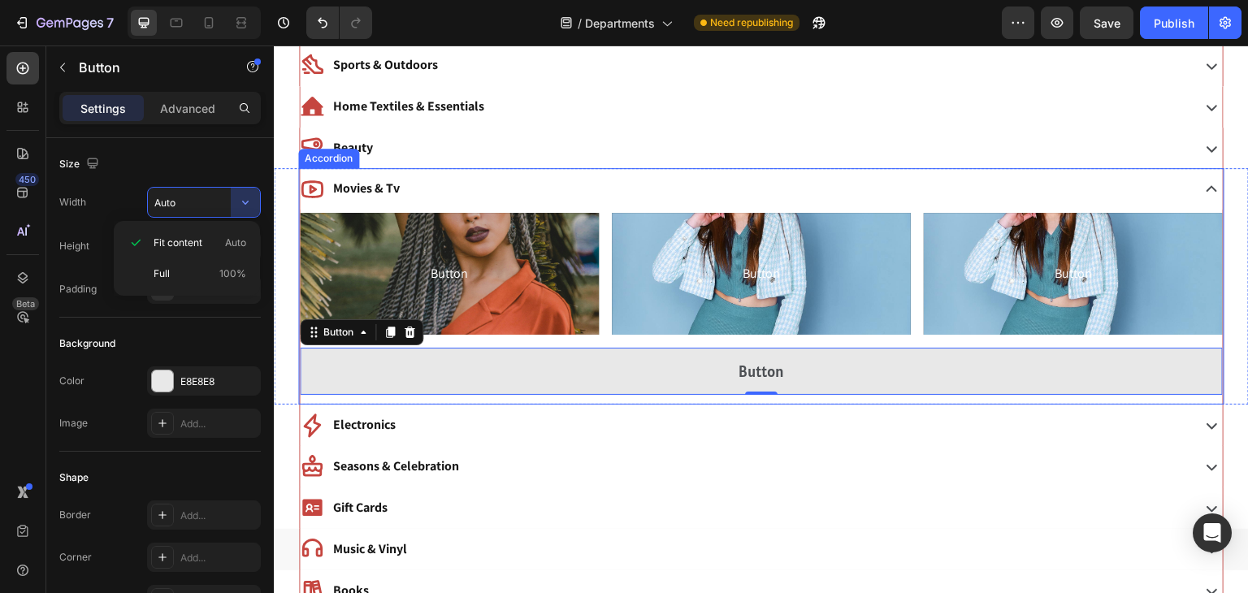
type input "100%"
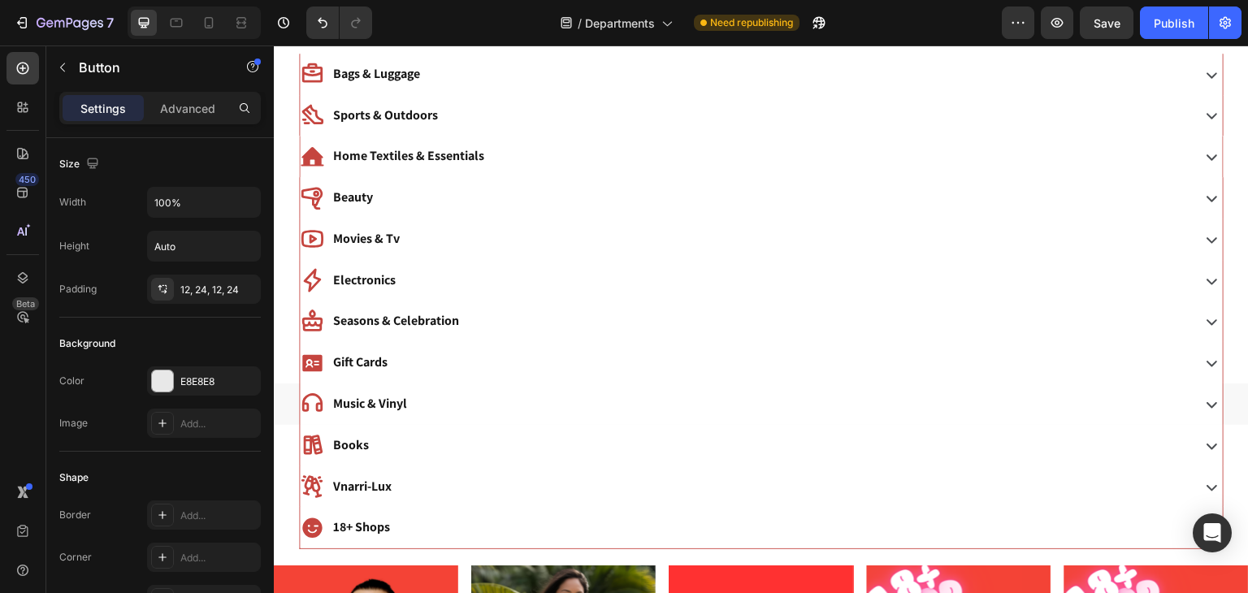
scroll to position [565, 0]
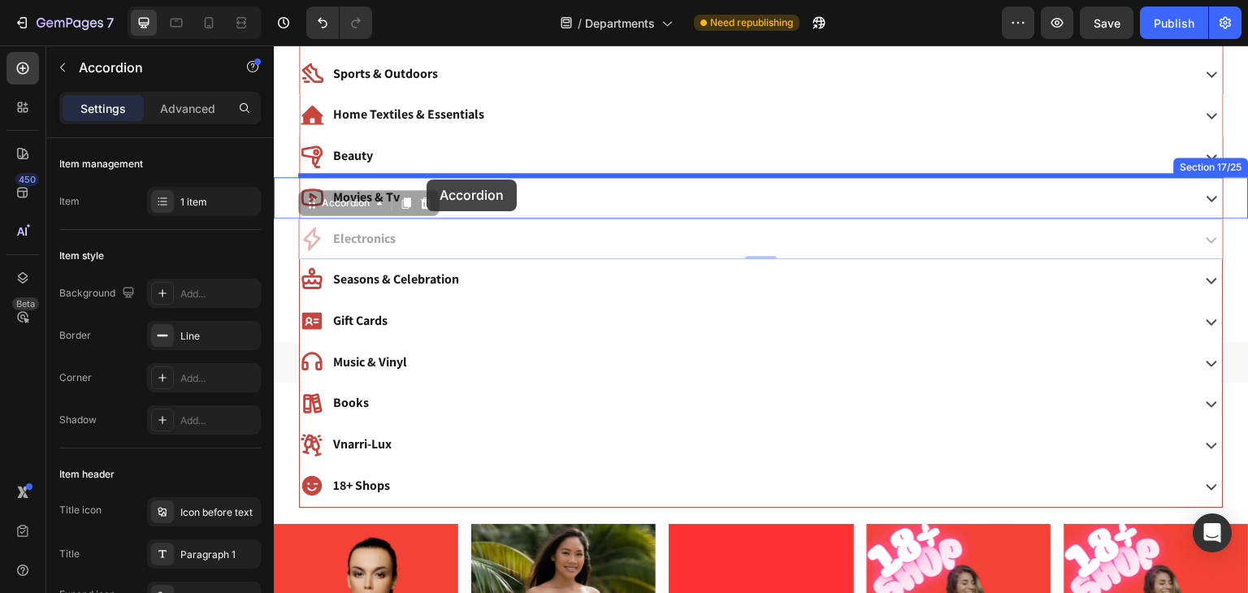
drag, startPoint x: 427, startPoint y: 223, endPoint x: 427, endPoint y: 180, distance: 43.1
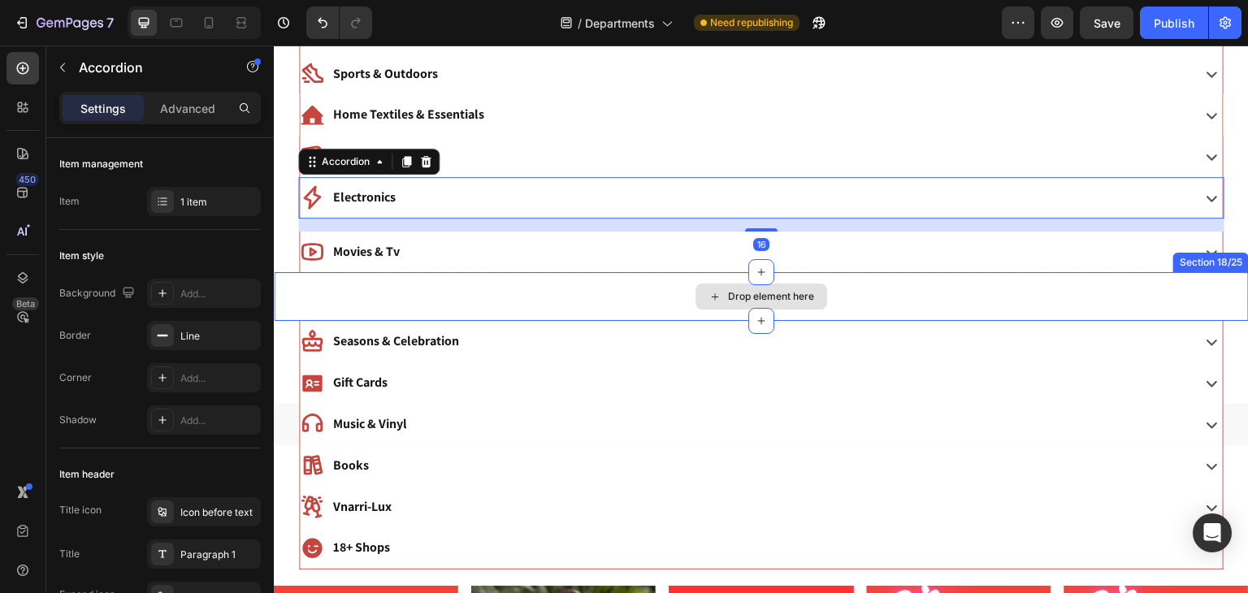
click at [414, 292] on div "Drop element here" at bounding box center [761, 296] width 975 height 49
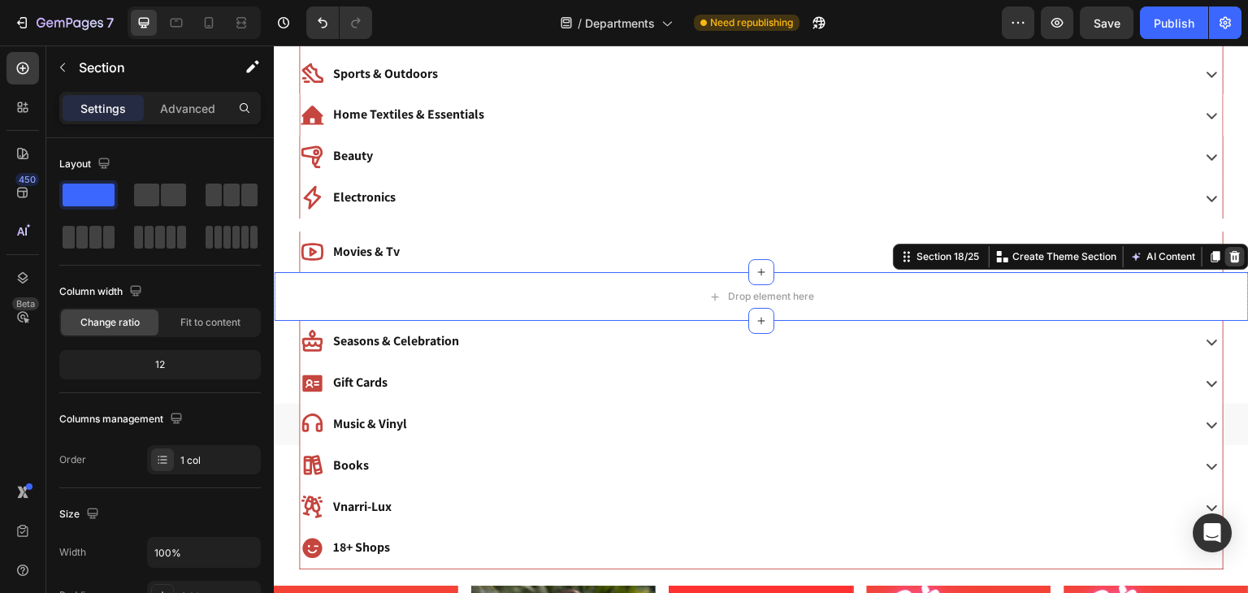
click at [1234, 258] on icon at bounding box center [1235, 256] width 11 height 11
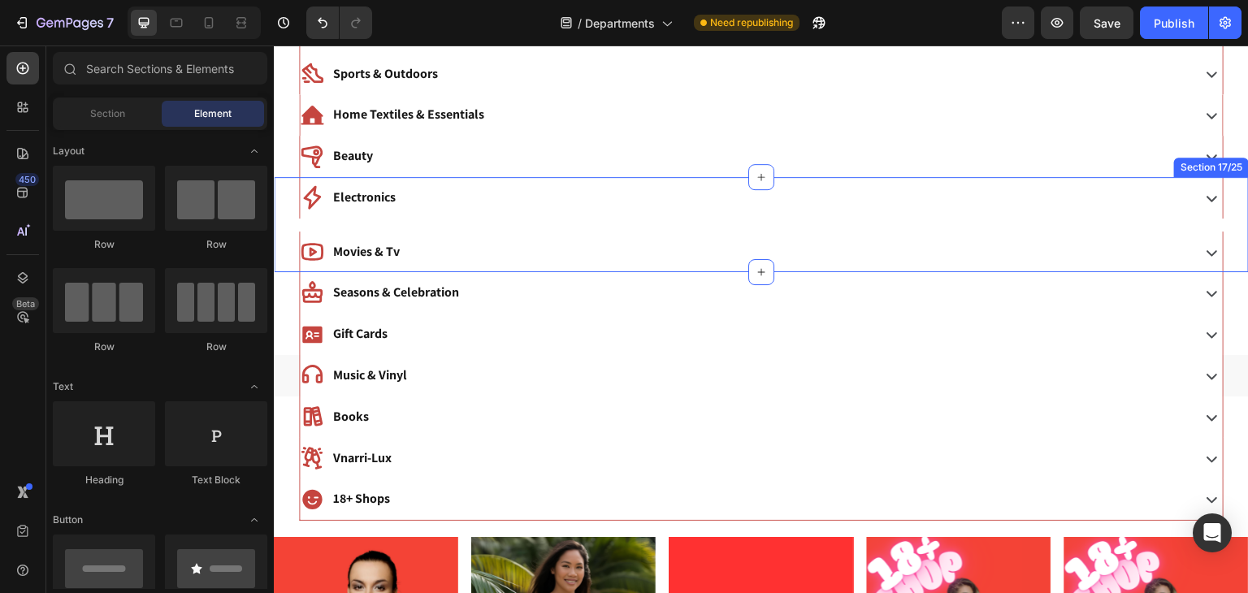
click at [360, 223] on div "Electronics Accordion Movies & Tv Accordion" at bounding box center [761, 225] width 975 height 96
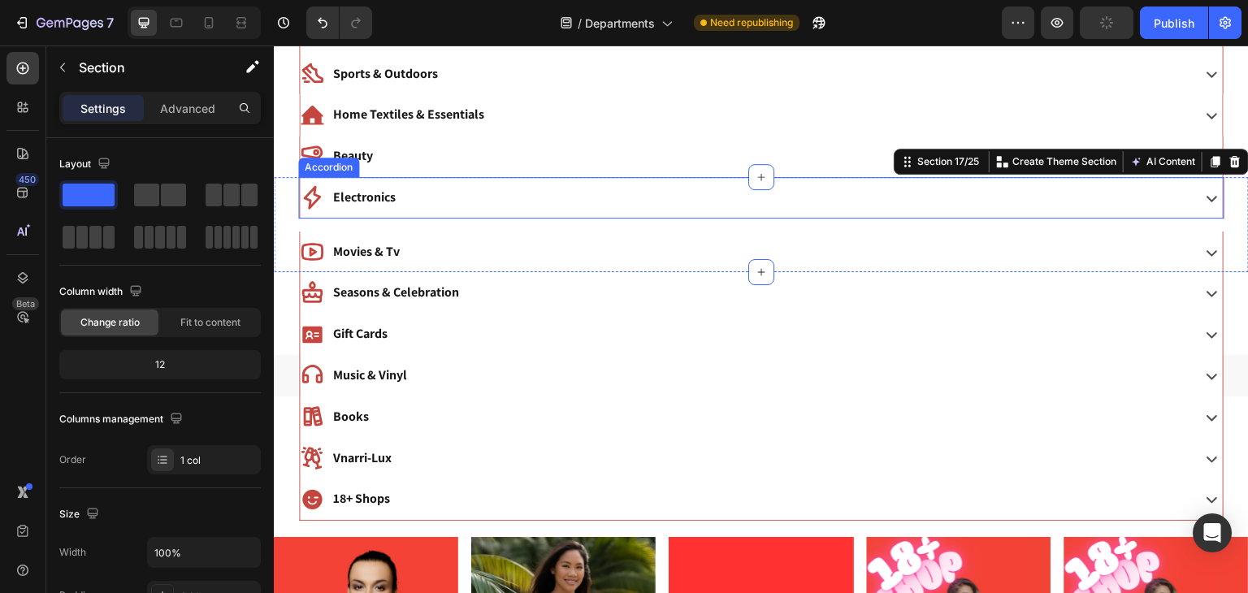
click at [469, 208] on div "Electronics" at bounding box center [744, 198] width 888 height 28
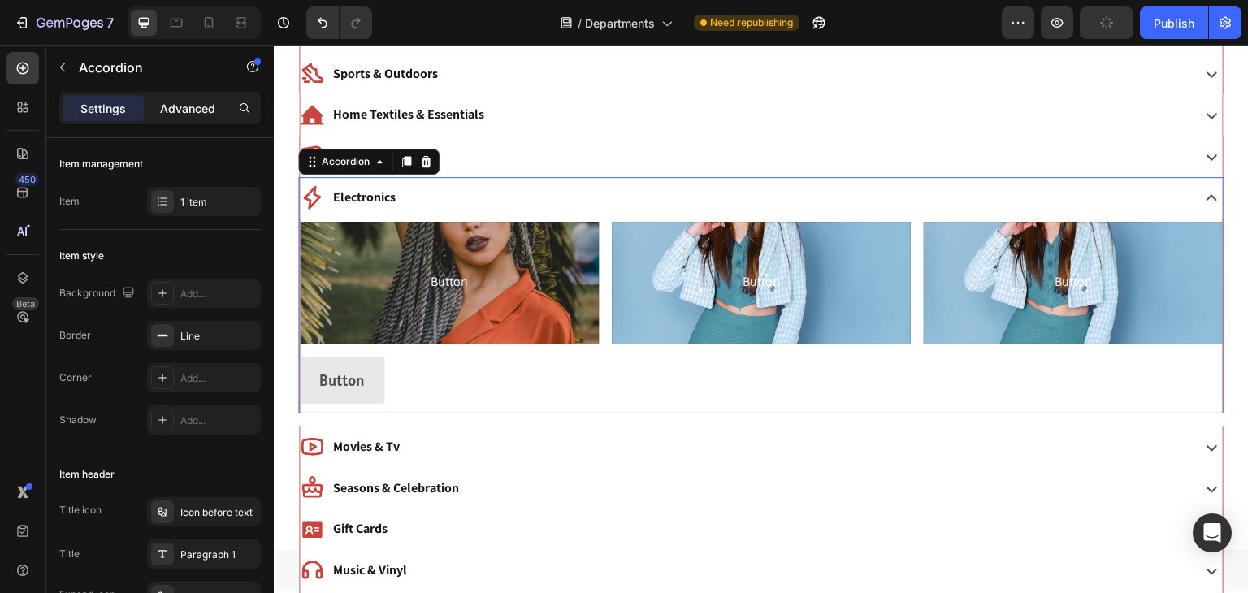
click at [212, 119] on div "Advanced" at bounding box center [187, 108] width 81 height 26
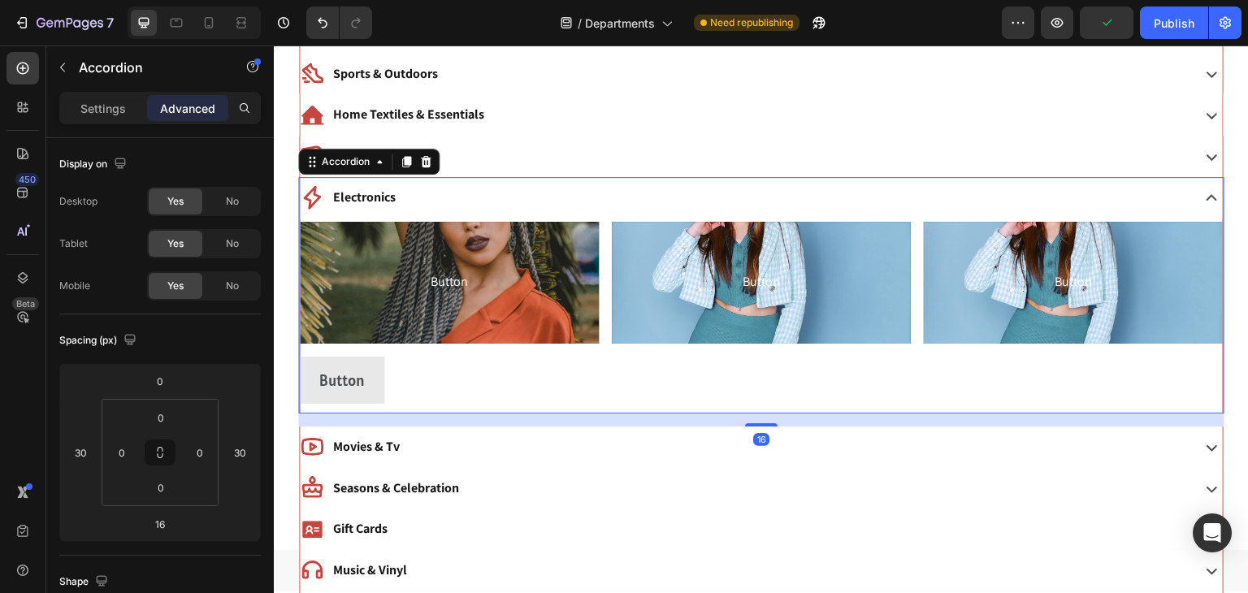
type input "100%"
type input "100"
click at [167, 524] on input "16" at bounding box center [160, 524] width 33 height 24
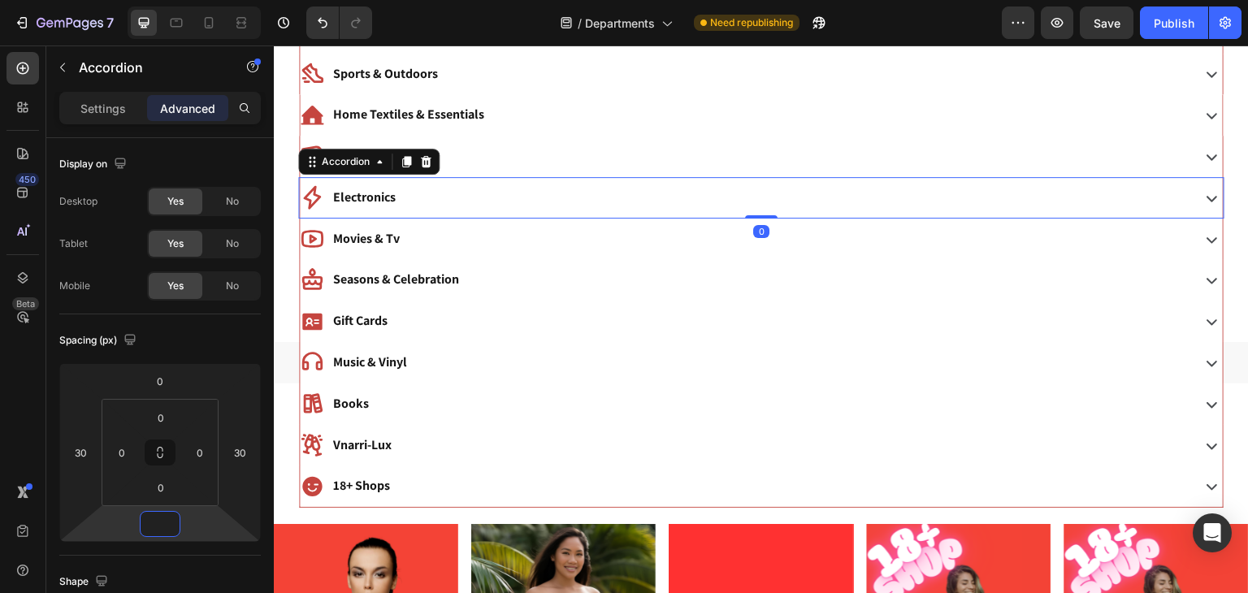
click at [501, 177] on div "Electronics" at bounding box center [761, 197] width 923 height 41
type input "0"
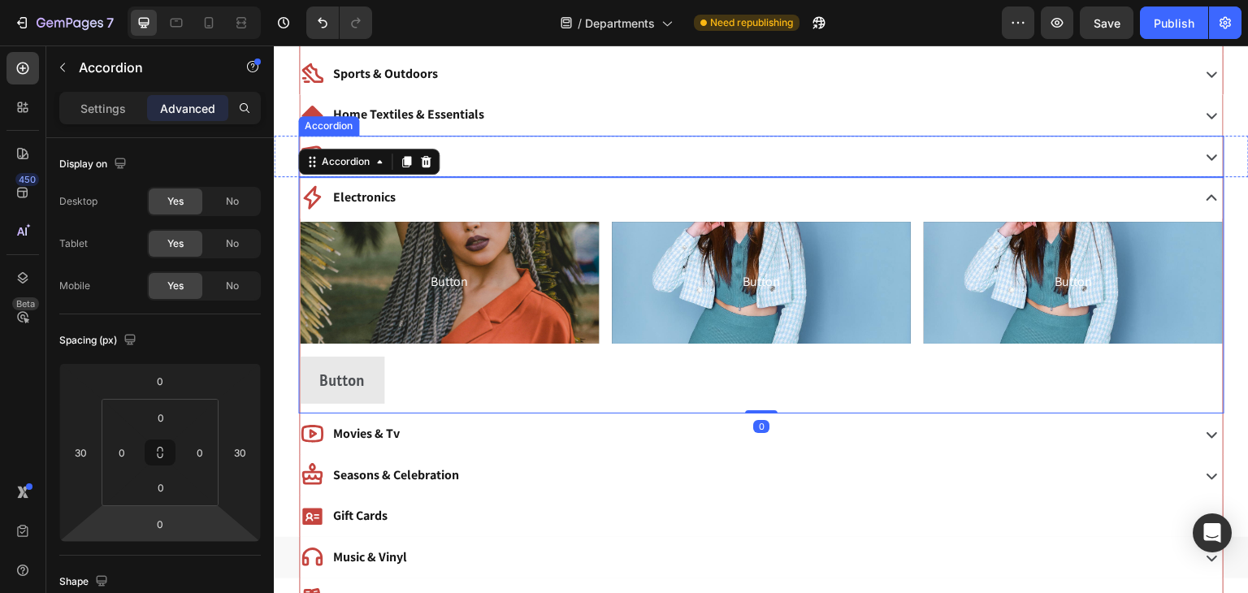
click at [514, 163] on div "Beauty" at bounding box center [744, 156] width 888 height 28
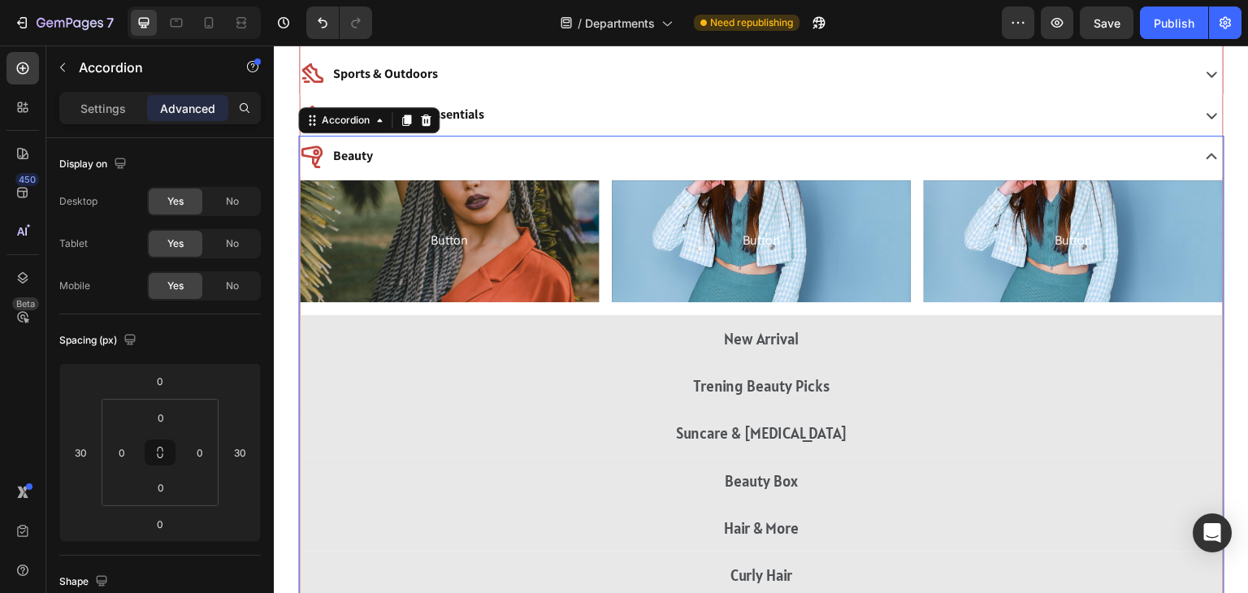
click at [514, 163] on div "Beauty" at bounding box center [744, 156] width 888 height 28
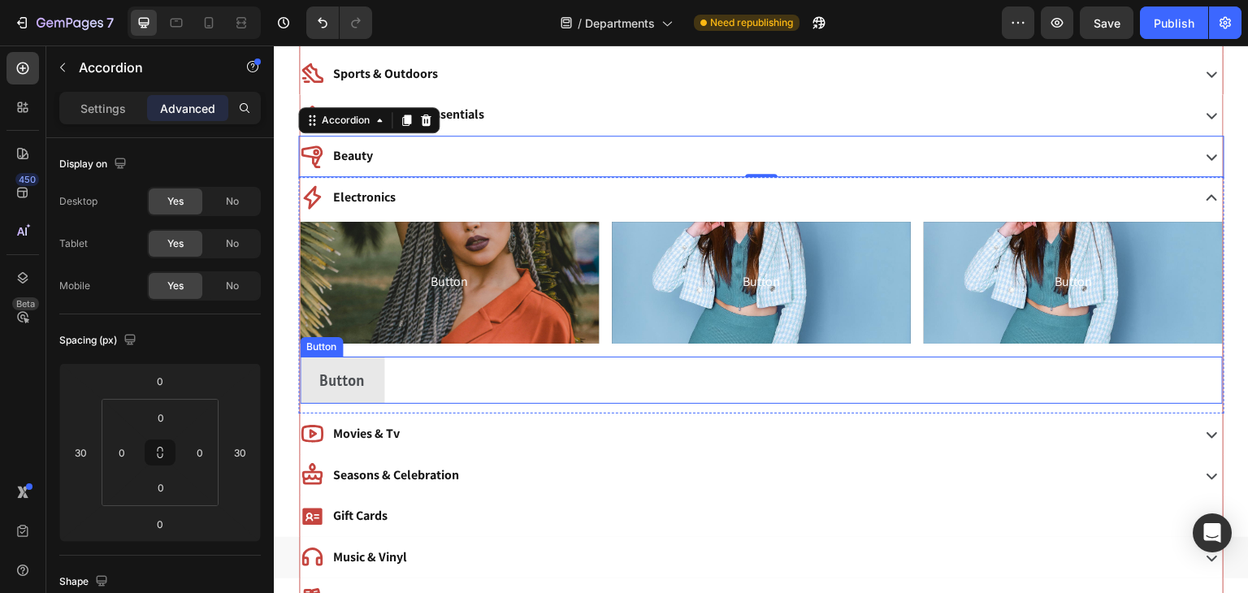
click at [421, 371] on div "Button Button" at bounding box center [761, 380] width 923 height 47
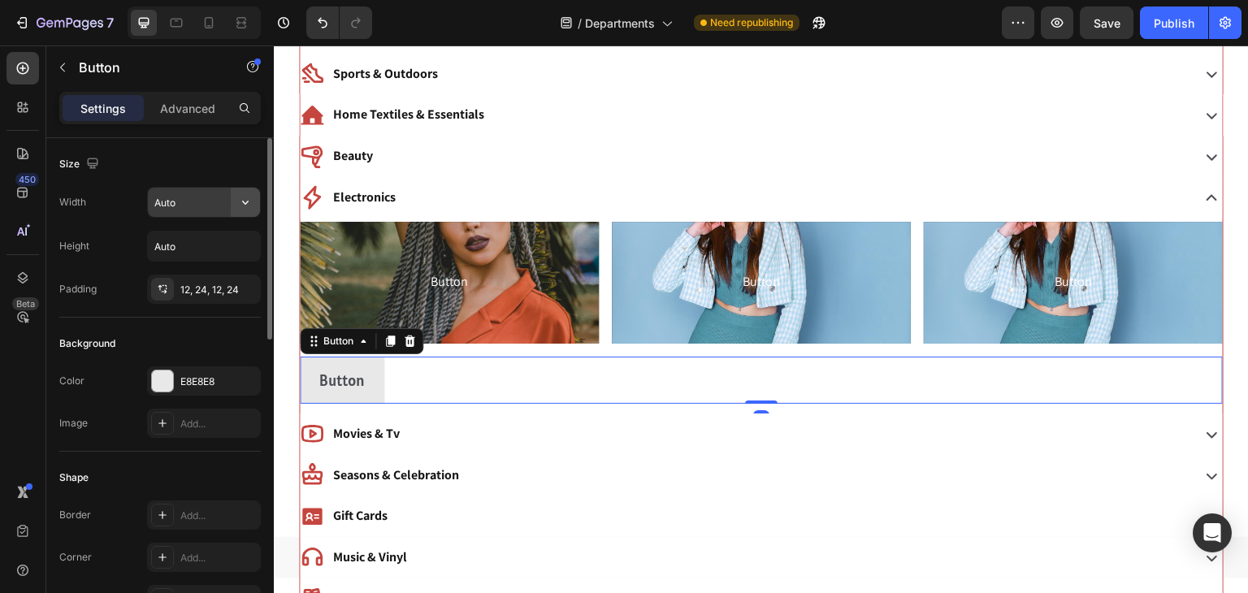
click at [254, 207] on button "button" at bounding box center [245, 202] width 29 height 29
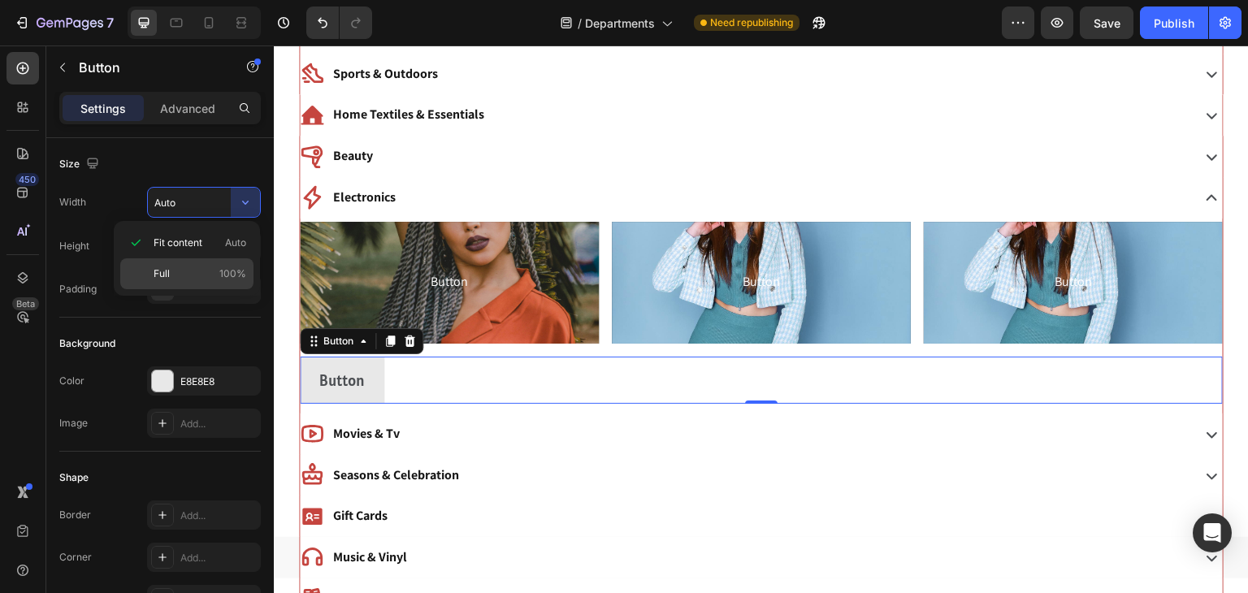
click at [205, 269] on p "Full 100%" at bounding box center [200, 274] width 93 height 15
type input "100%"
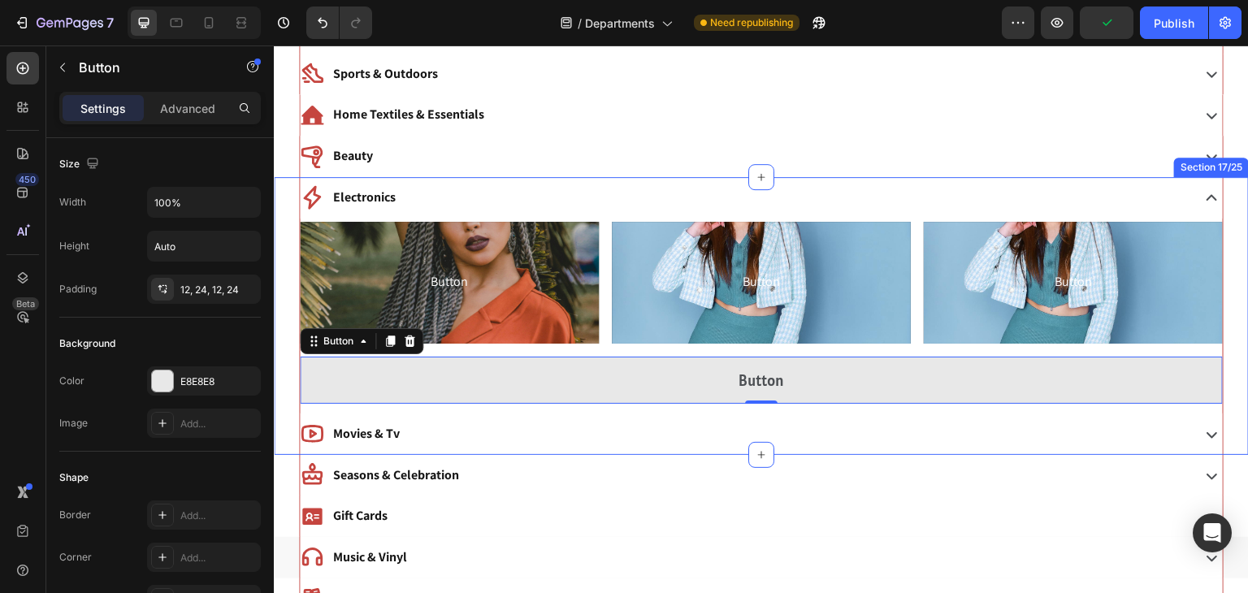
click at [293, 359] on div "Electronics Button Button Button Button Button Button Row Button Button 0 Accor…" at bounding box center [761, 316] width 975 height 278
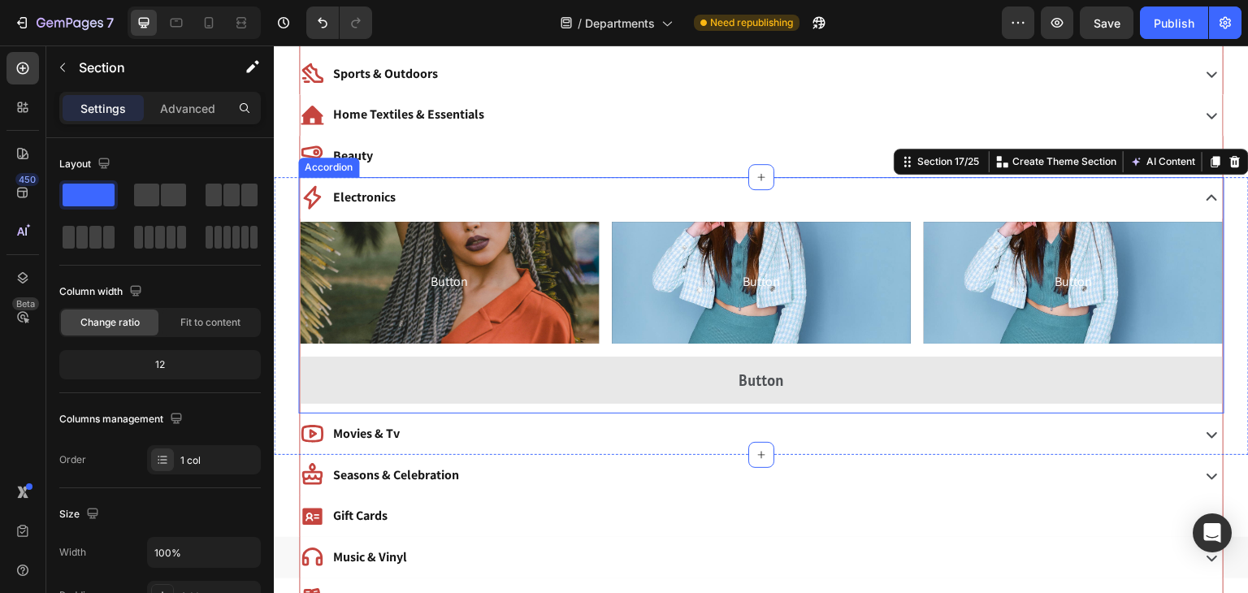
click at [428, 192] on div "Electronics" at bounding box center [744, 198] width 888 height 28
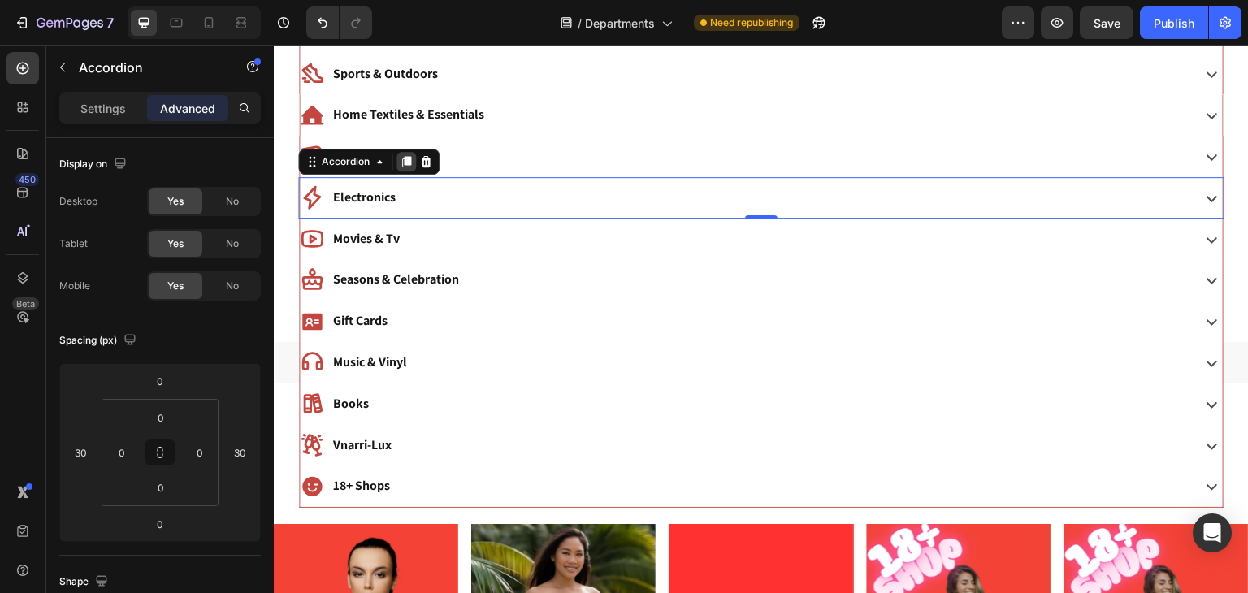
click at [402, 155] on icon at bounding box center [406, 161] width 13 height 13
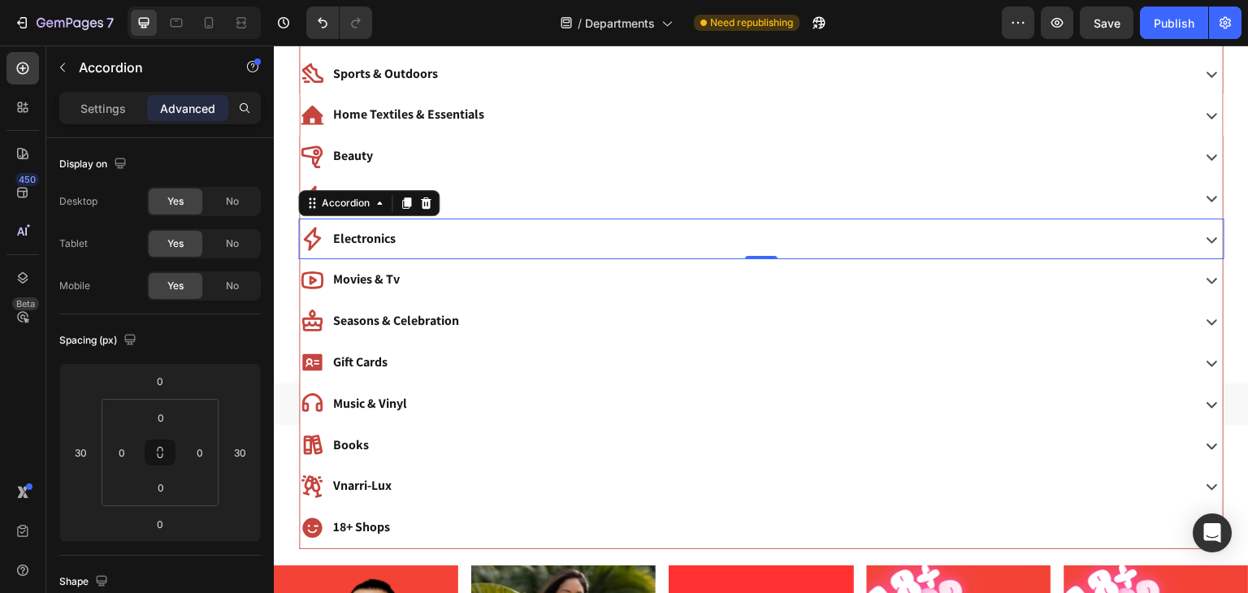
click at [370, 236] on p "Electronics" at bounding box center [364, 240] width 63 height 24
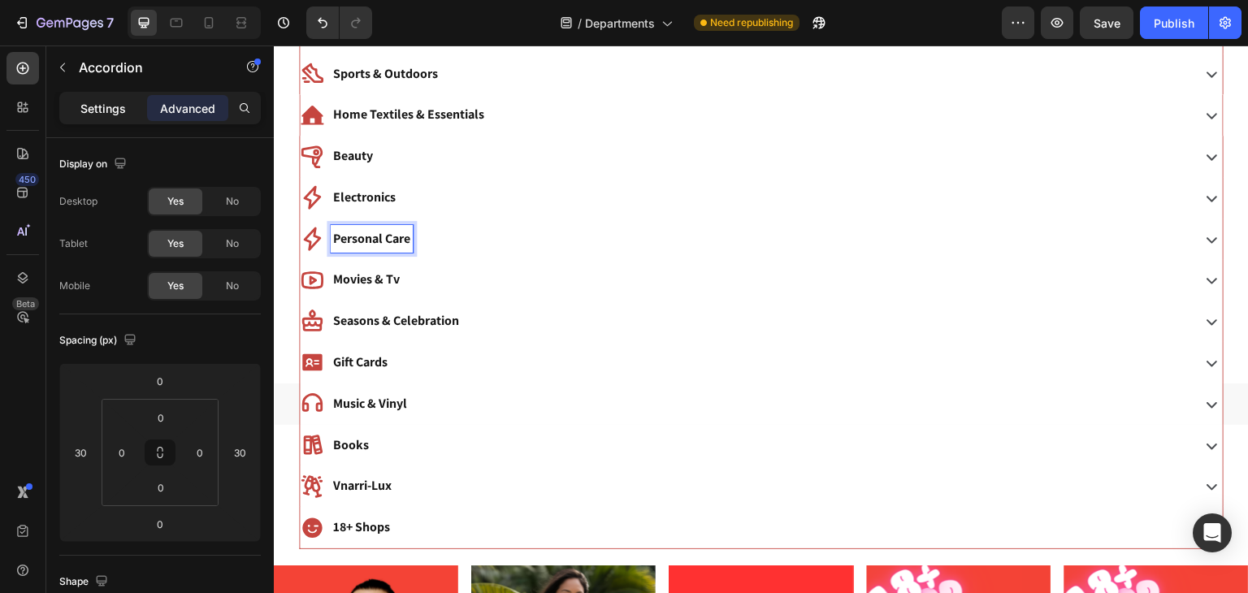
click at [112, 107] on p "Settings" at bounding box center [103, 108] width 46 height 17
type input "8"
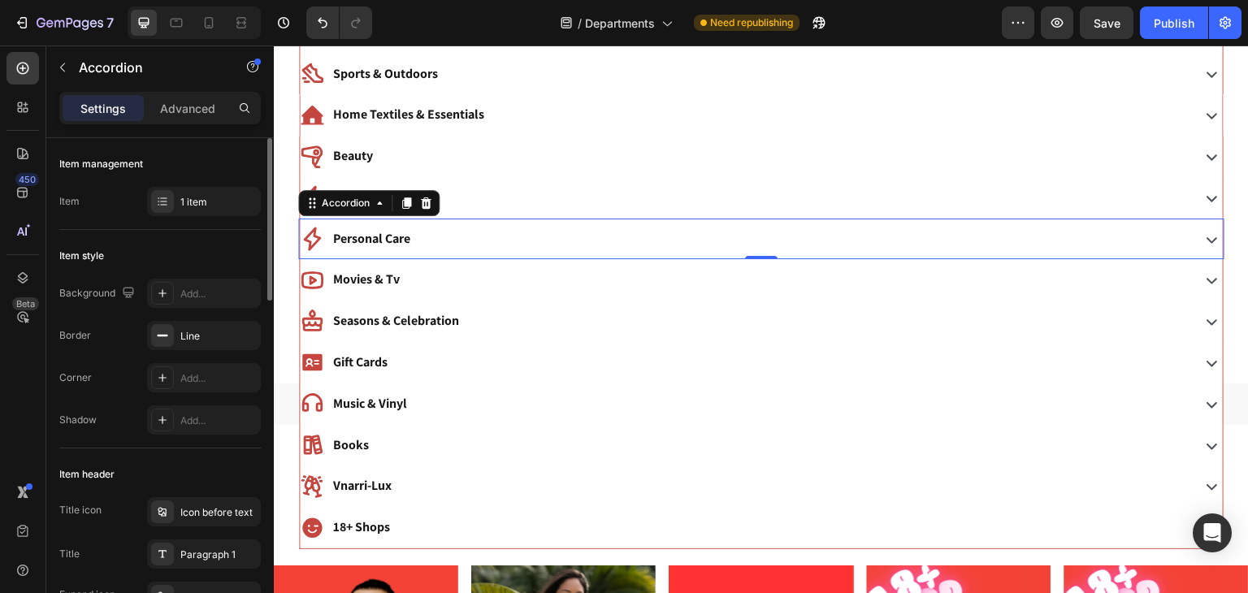
click at [215, 254] on div "Item style" at bounding box center [160, 256] width 202 height 26
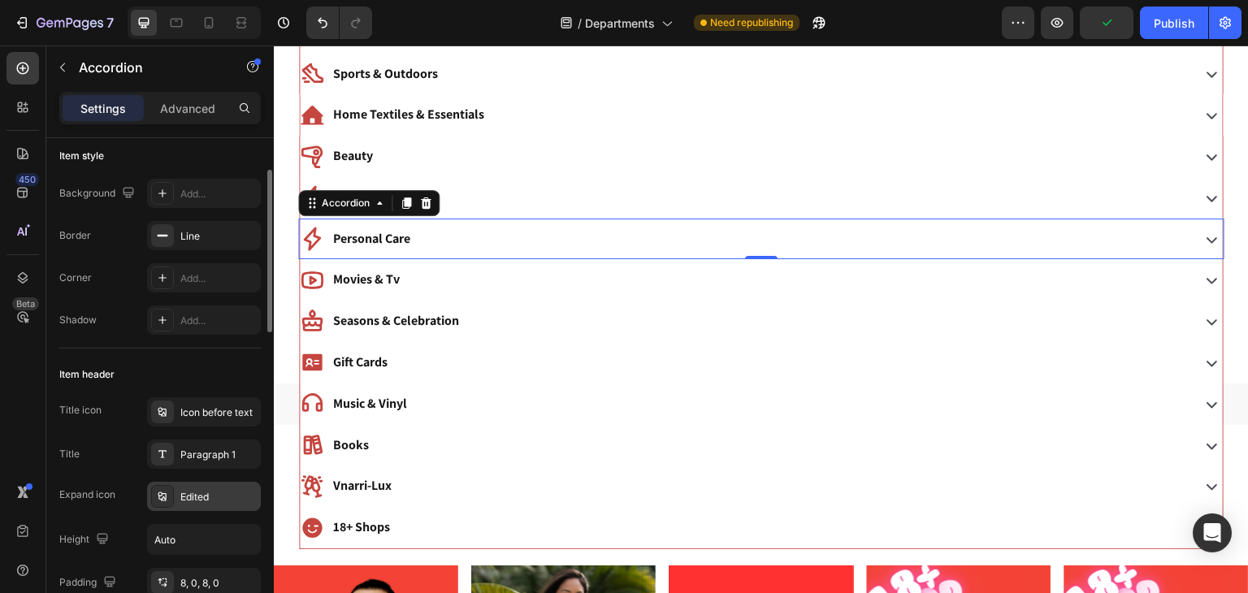
click at [210, 500] on div "Edited" at bounding box center [218, 497] width 76 height 15
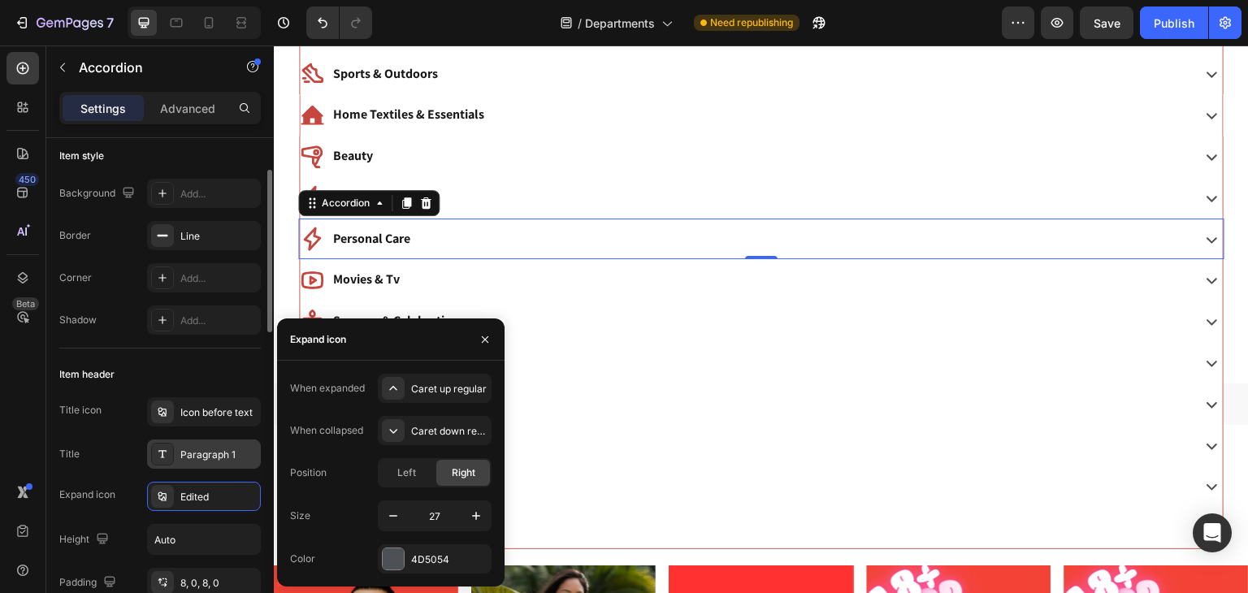
click at [230, 456] on div "Paragraph 1" at bounding box center [218, 455] width 76 height 15
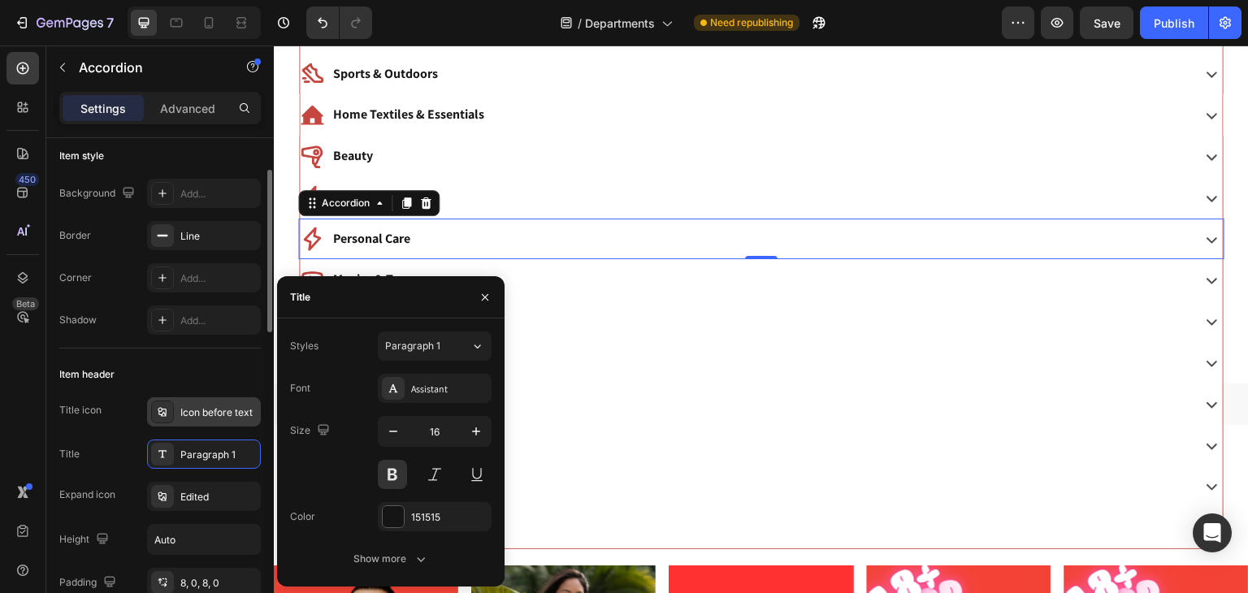
click at [185, 415] on div "Icon before text" at bounding box center [218, 412] width 76 height 15
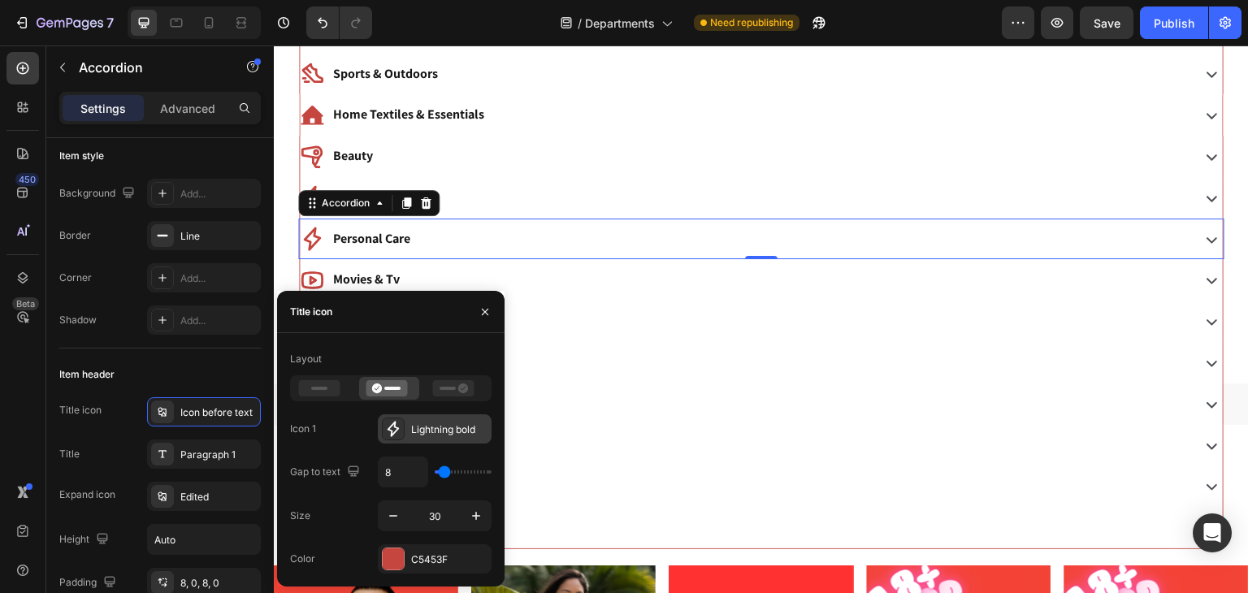
click at [390, 436] on icon at bounding box center [393, 429] width 16 height 16
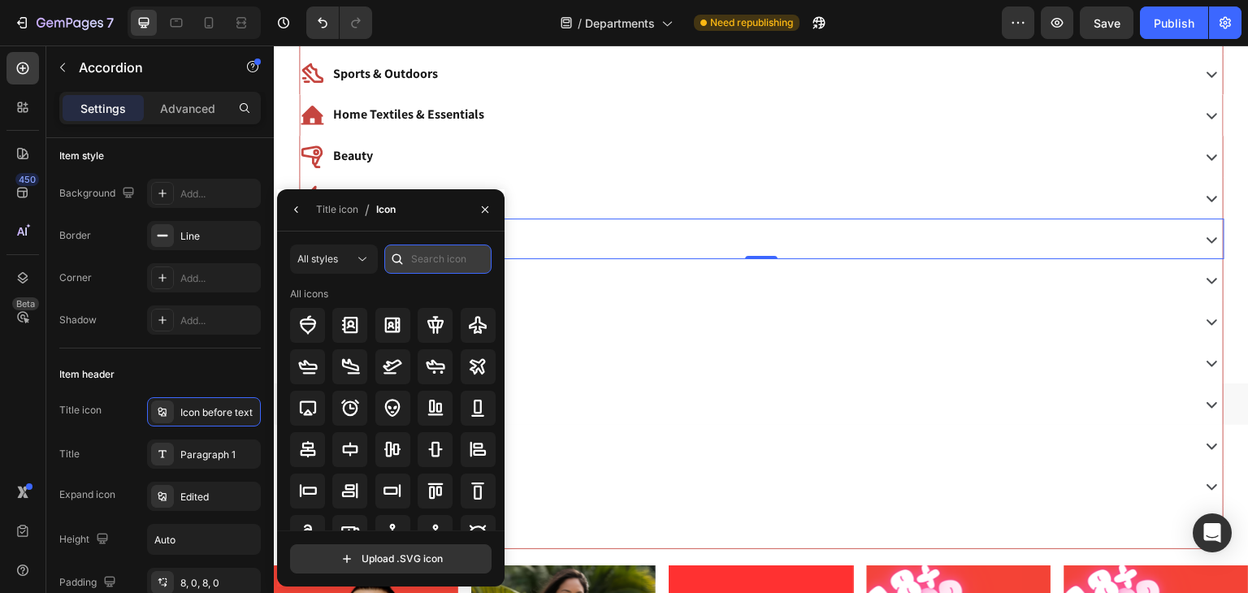
click at [421, 256] on input "text" at bounding box center [437, 259] width 107 height 29
type input "person"
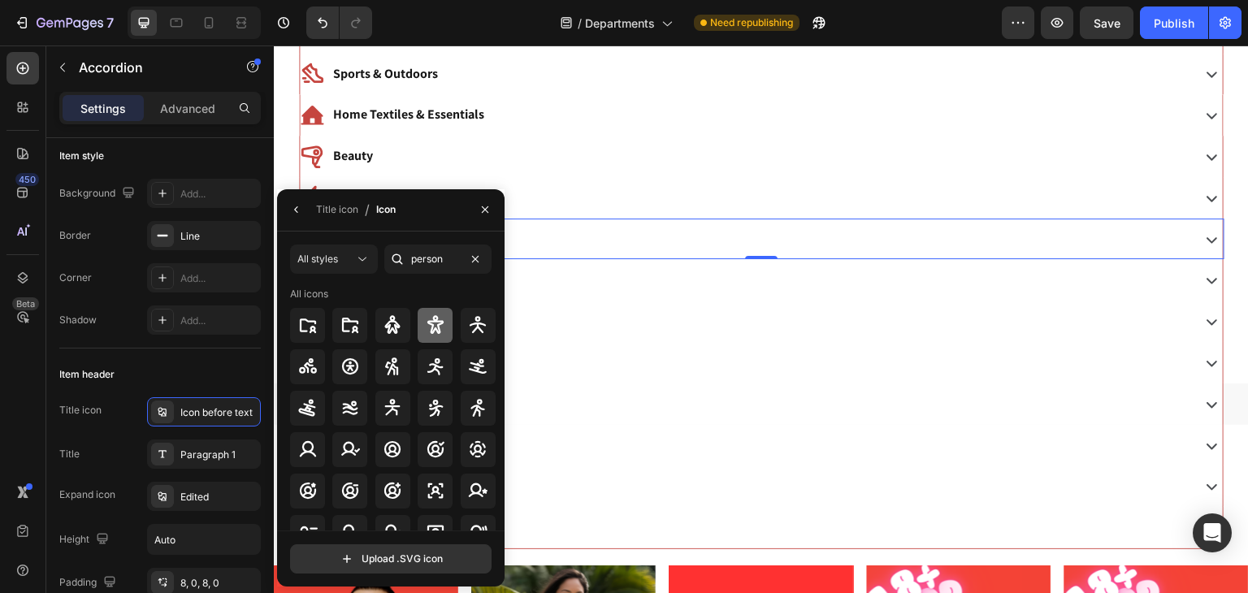
click at [437, 327] on icon at bounding box center [436, 325] width 20 height 20
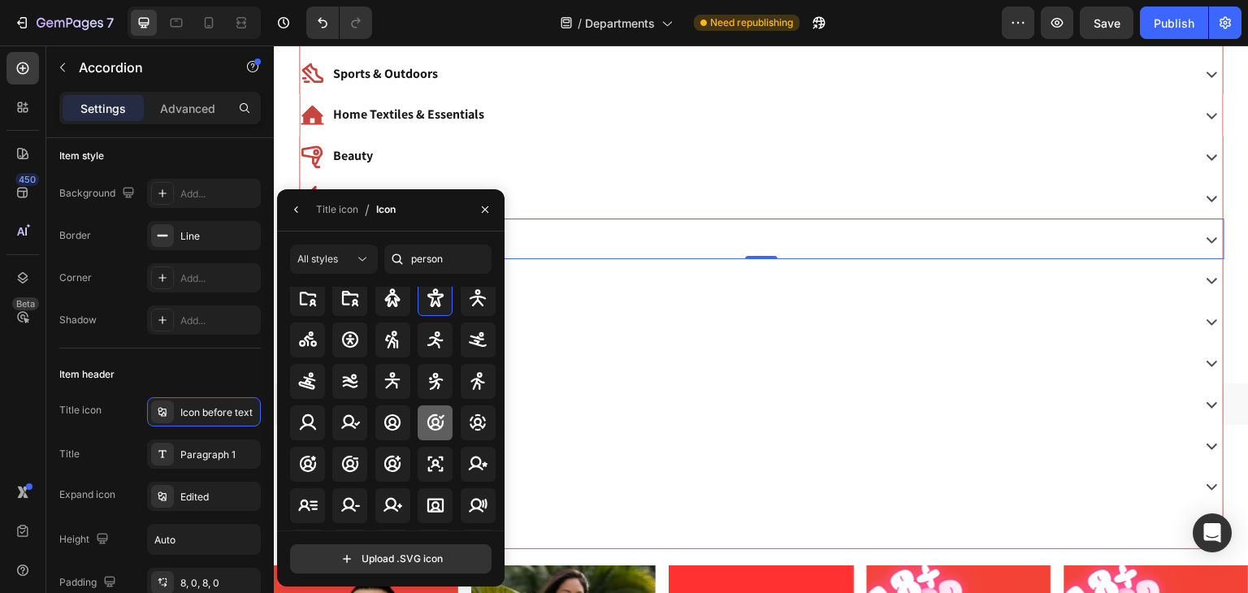
scroll to position [0, 0]
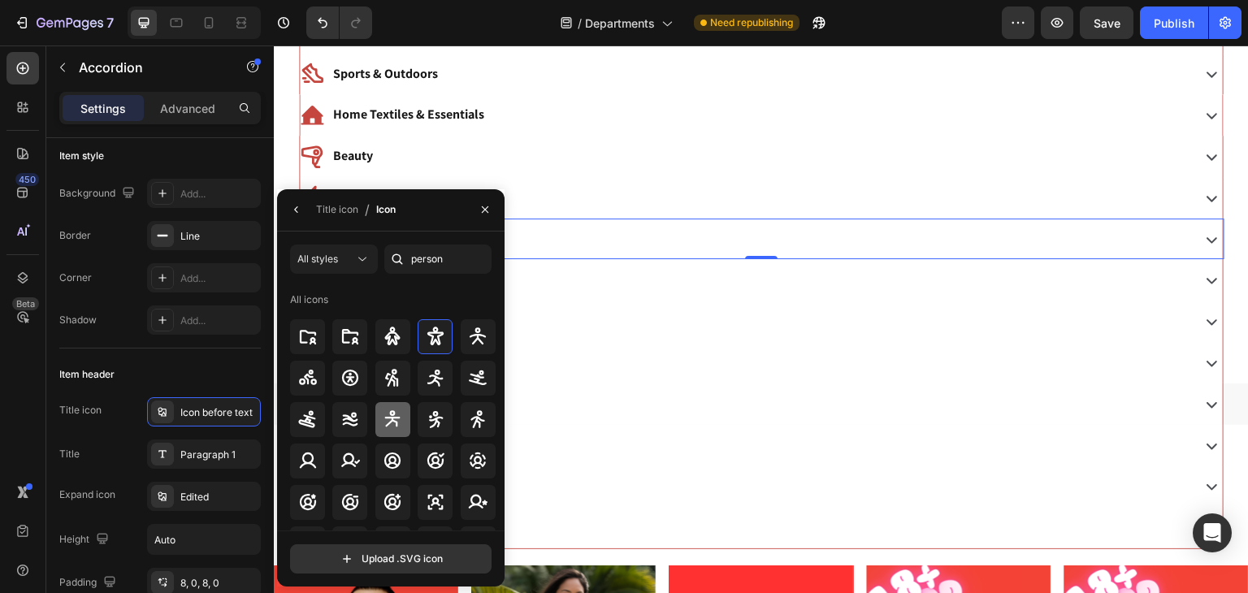
click at [391, 427] on icon at bounding box center [393, 420] width 20 height 20
click at [384, 430] on div at bounding box center [392, 419] width 35 height 35
click at [335, 213] on div "Title icon" at bounding box center [337, 209] width 42 height 15
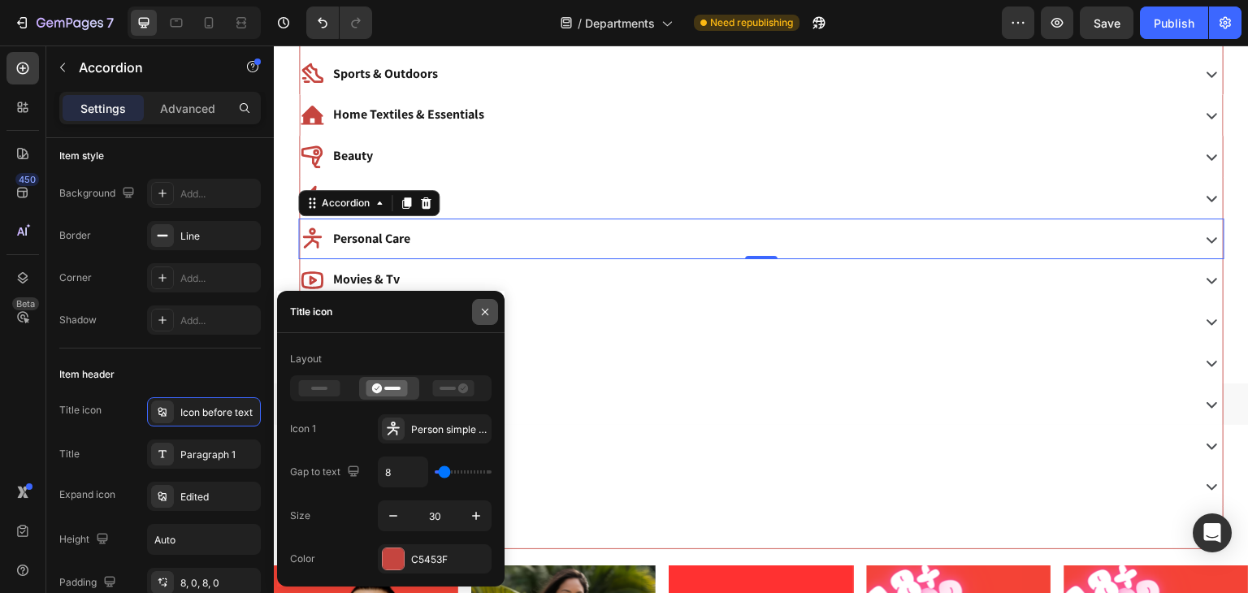
click at [483, 310] on icon "button" at bounding box center [485, 312] width 13 height 13
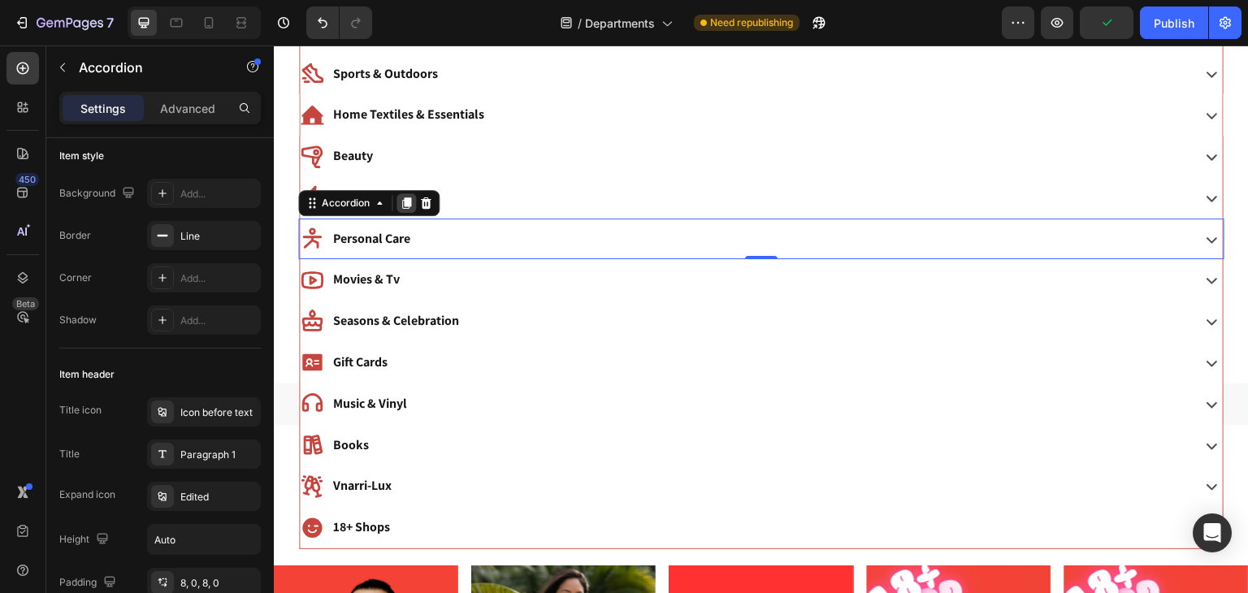
click at [402, 201] on icon at bounding box center [406, 202] width 9 height 11
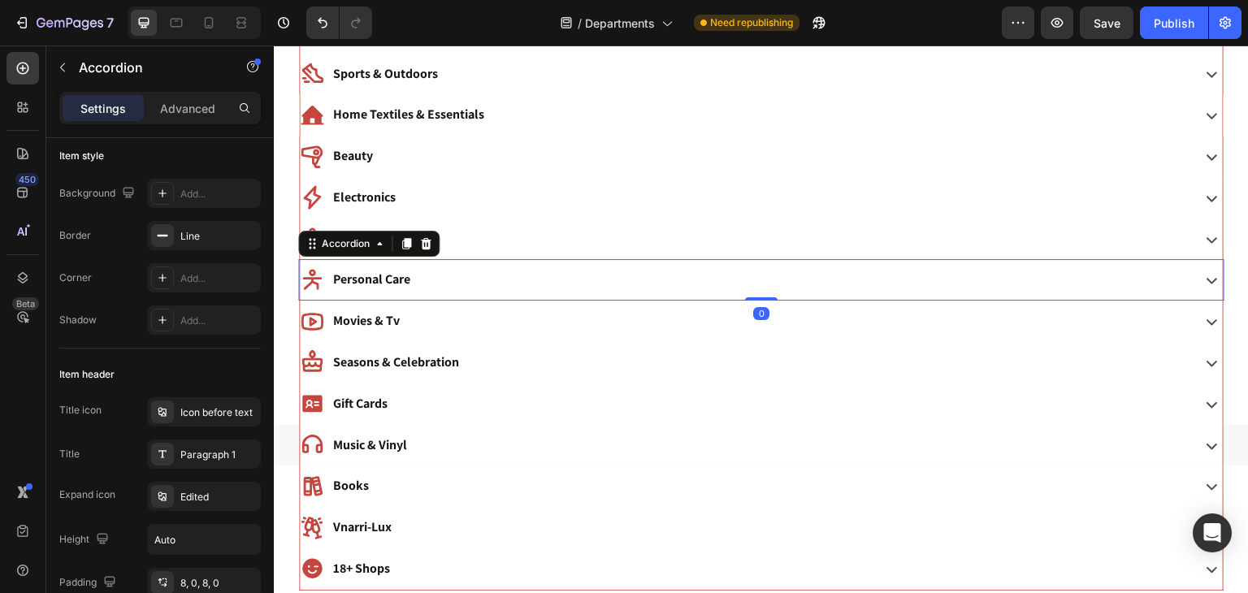
click at [371, 279] on p "Personal Care" at bounding box center [371, 280] width 77 height 24
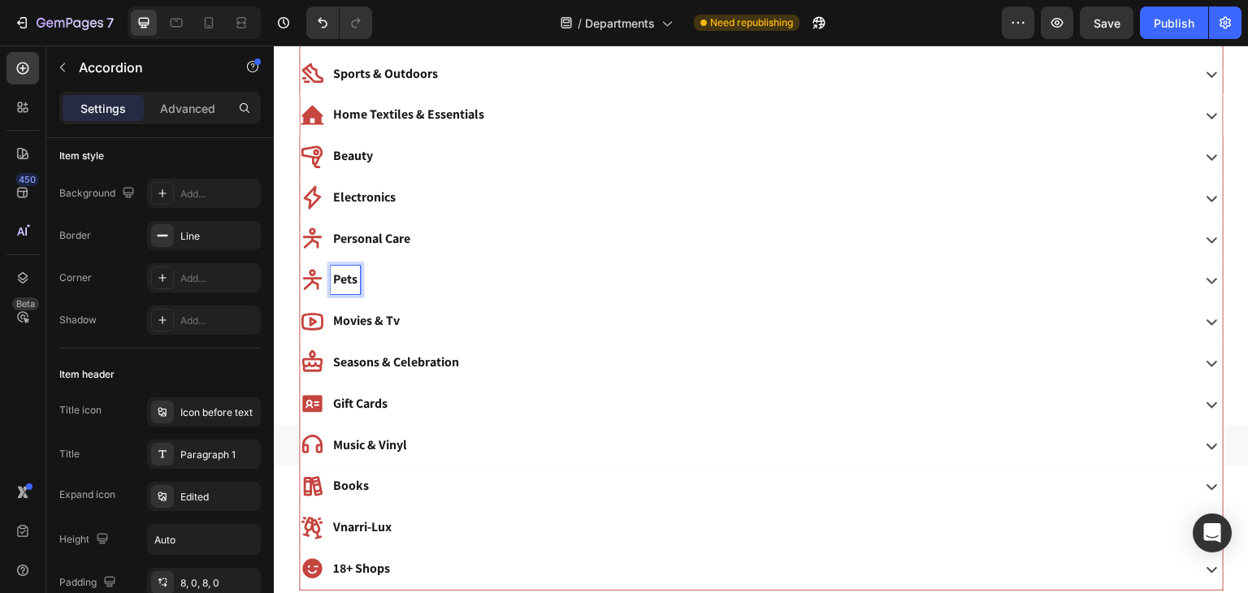
click at [451, 272] on div "Pets" at bounding box center [744, 280] width 888 height 28
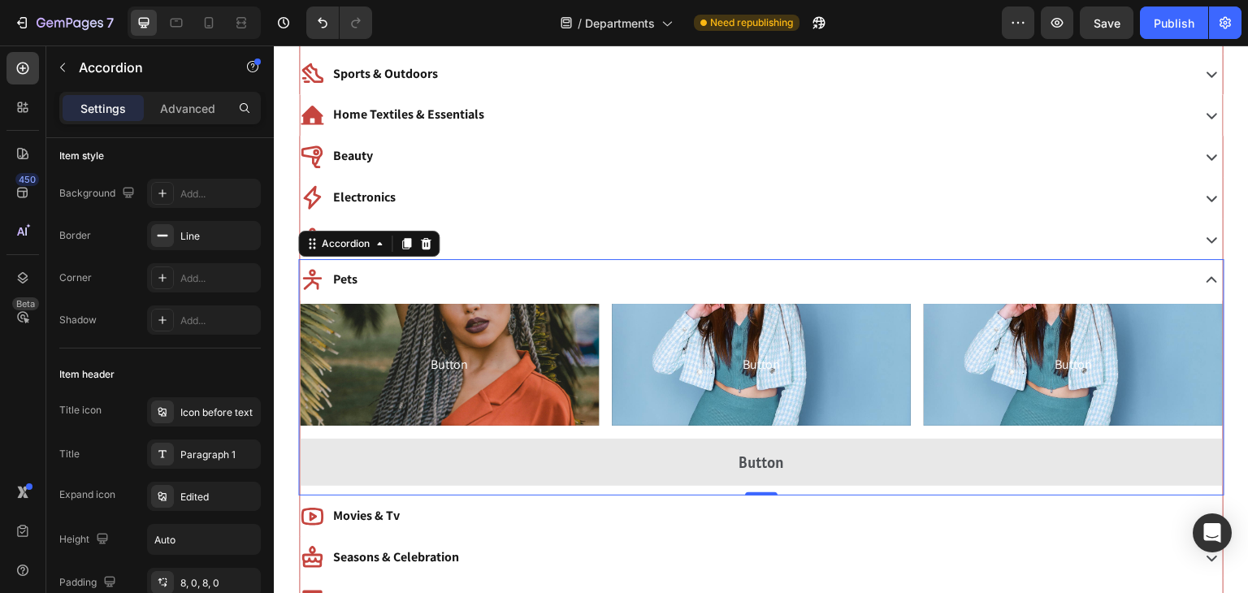
click at [314, 279] on icon at bounding box center [312, 280] width 24 height 24
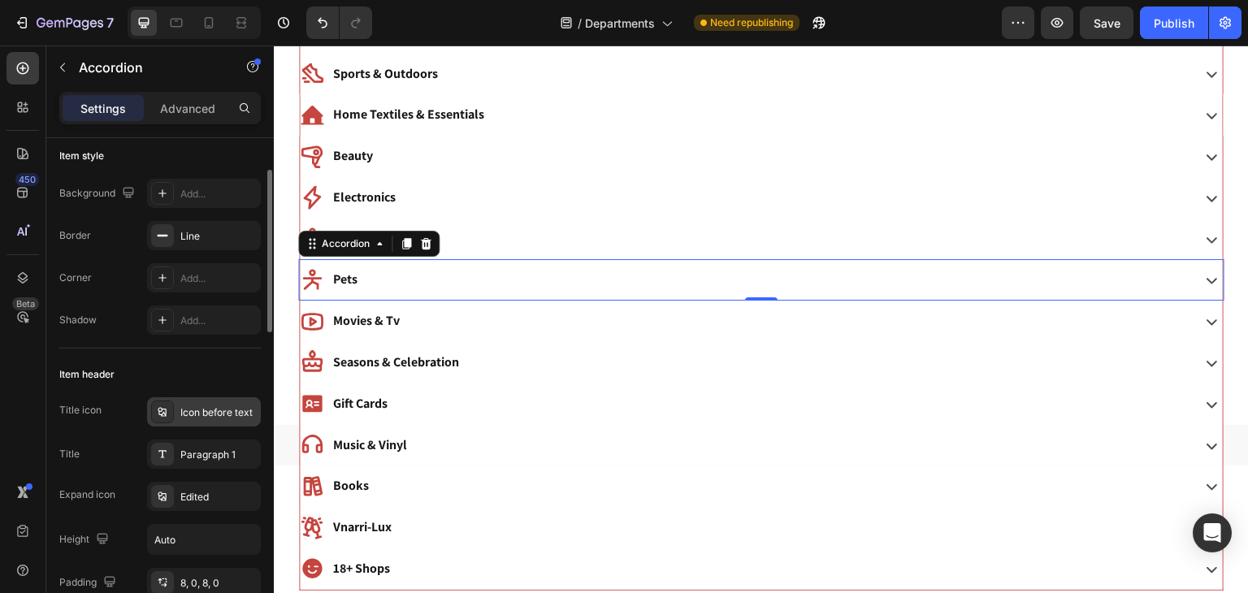
click at [212, 412] on div "Icon before text" at bounding box center [218, 412] width 76 height 15
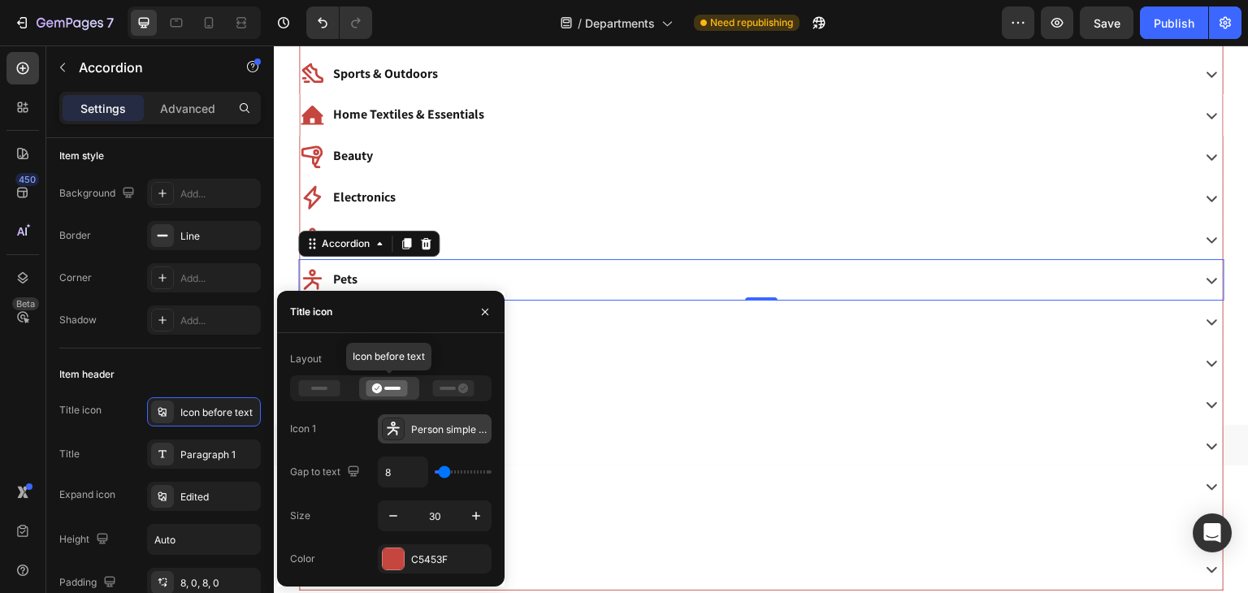
click at [410, 431] on div "Person simple tai chi bold" at bounding box center [435, 428] width 114 height 29
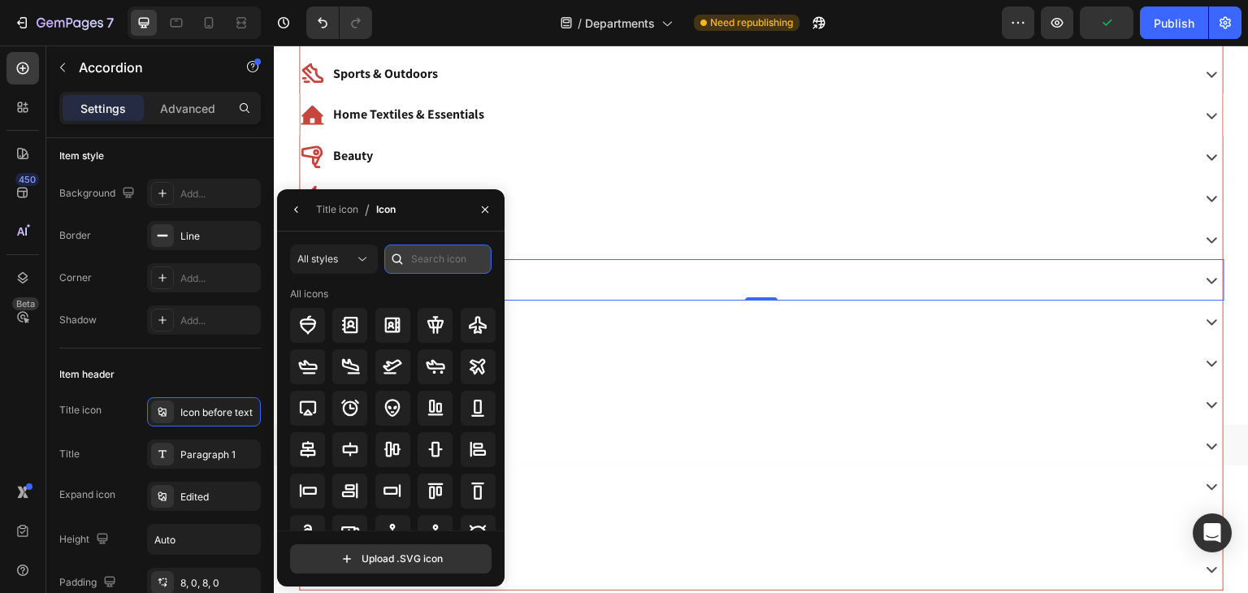
click at [415, 268] on input "text" at bounding box center [437, 259] width 107 height 29
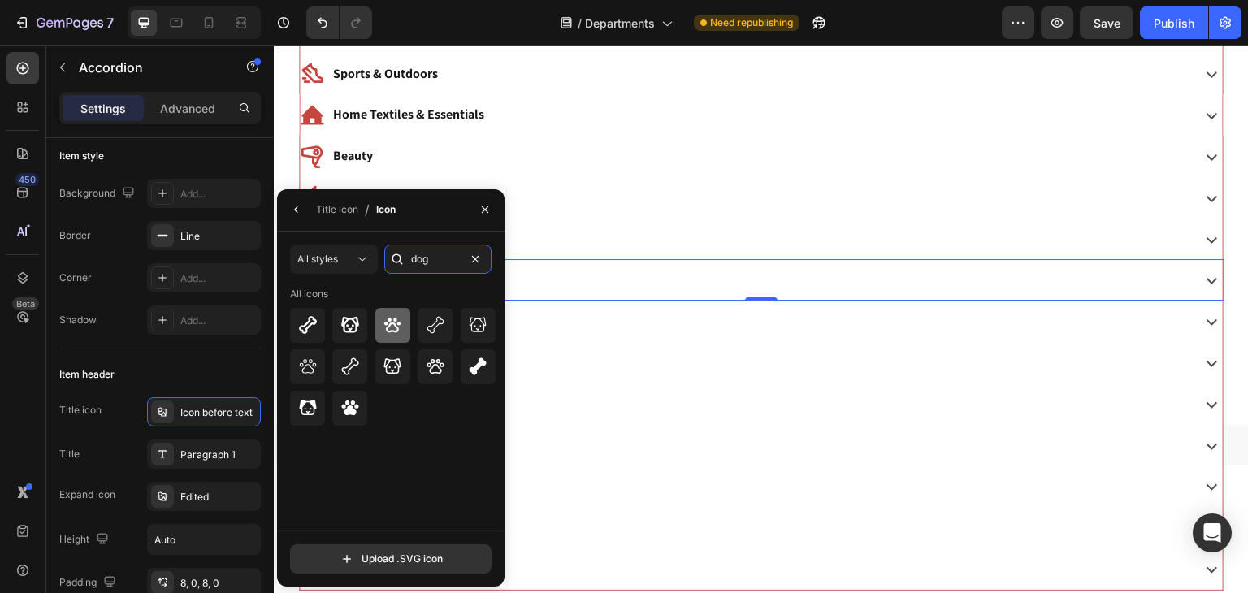
type input "dog"
click at [403, 326] on div at bounding box center [392, 325] width 35 height 35
click at [401, 325] on icon at bounding box center [393, 325] width 20 height 20
click at [349, 206] on div "Title icon" at bounding box center [337, 209] width 42 height 15
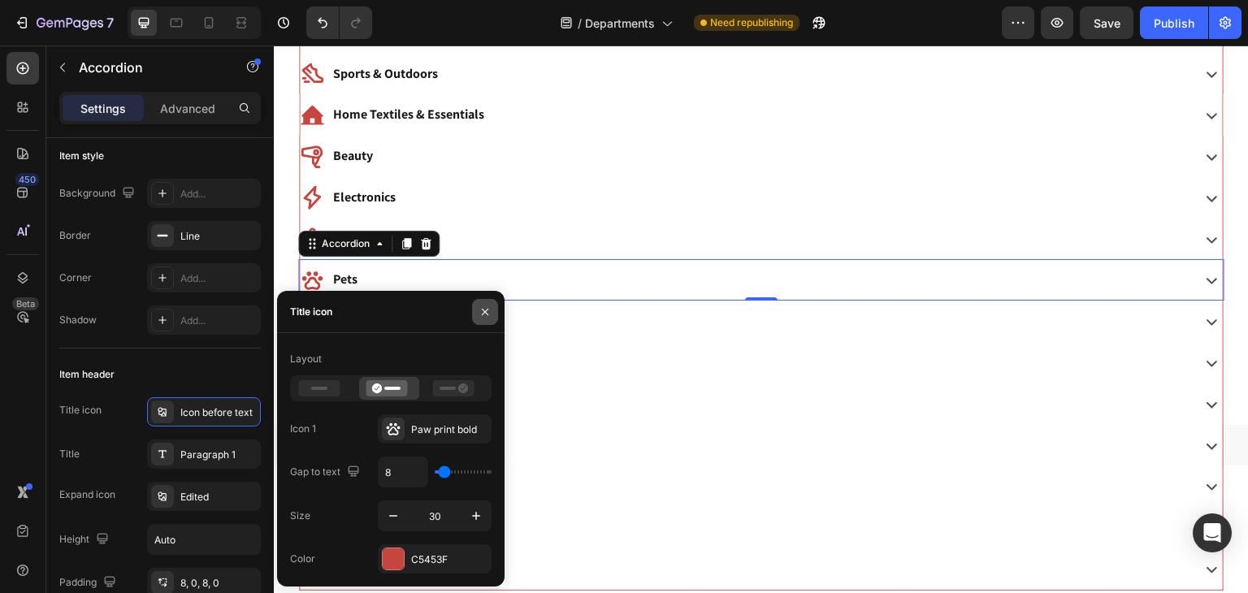
click at [481, 310] on icon "button" at bounding box center [485, 312] width 13 height 13
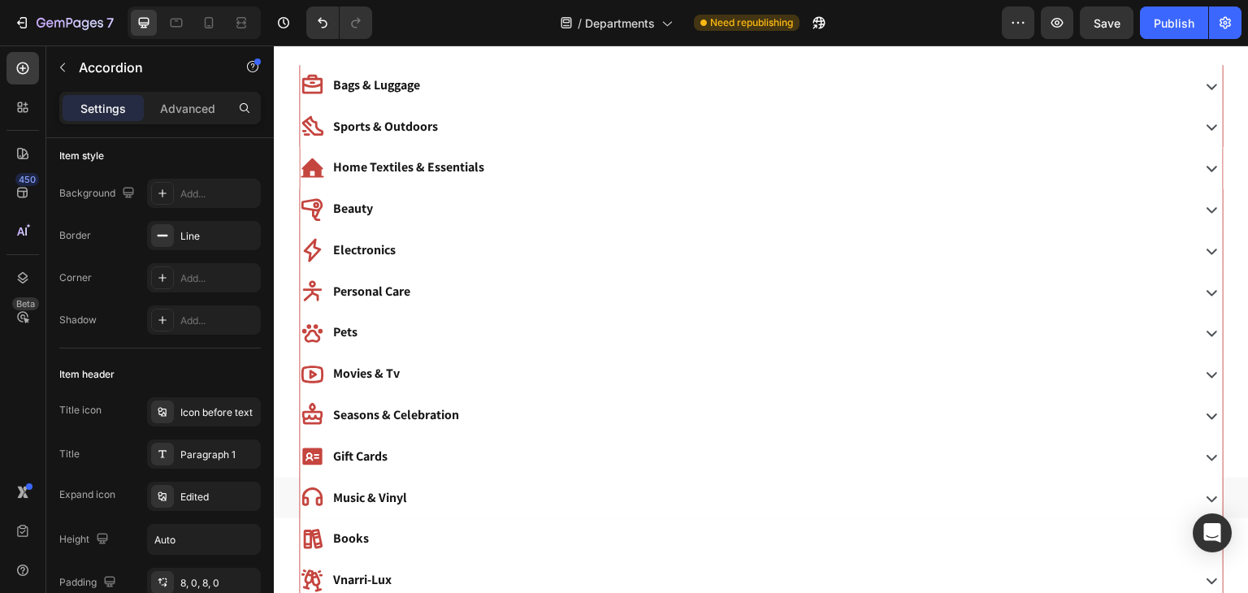
scroll to position [540, 0]
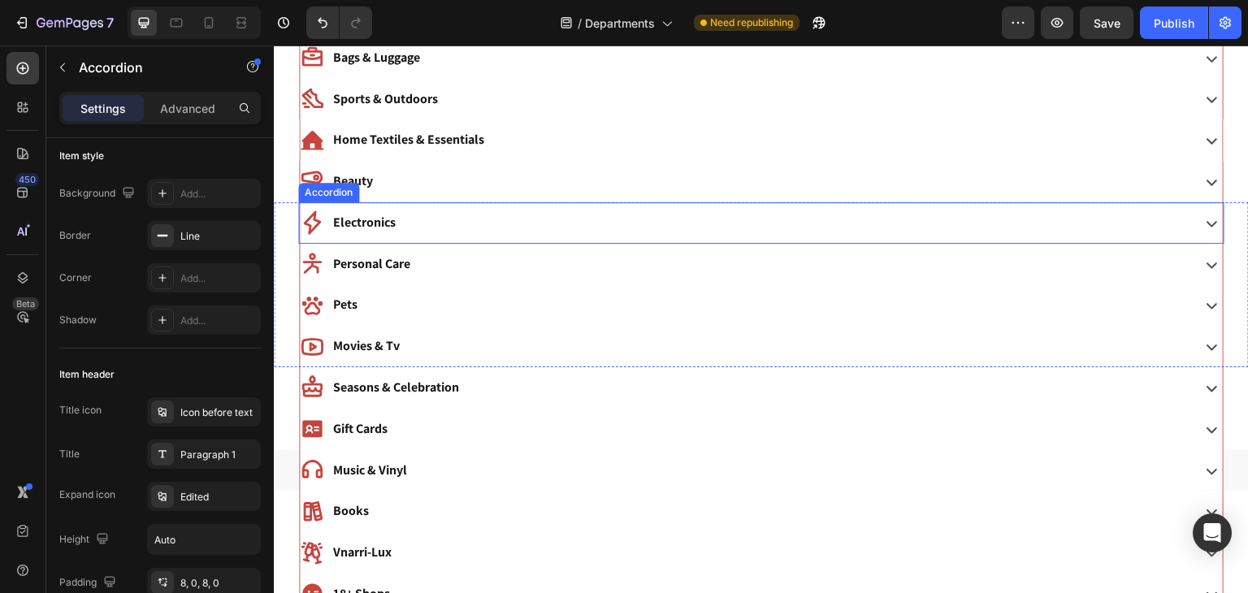
click at [421, 230] on div "Electronics" at bounding box center [744, 223] width 888 height 28
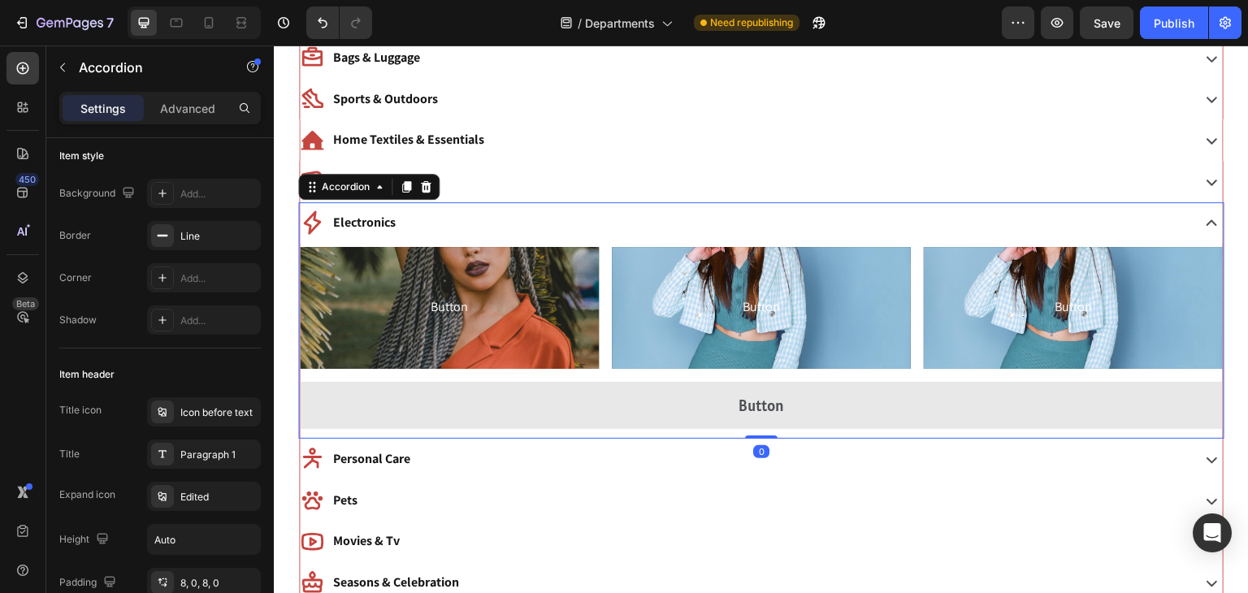
click at [421, 230] on div "Electronics" at bounding box center [744, 223] width 888 height 28
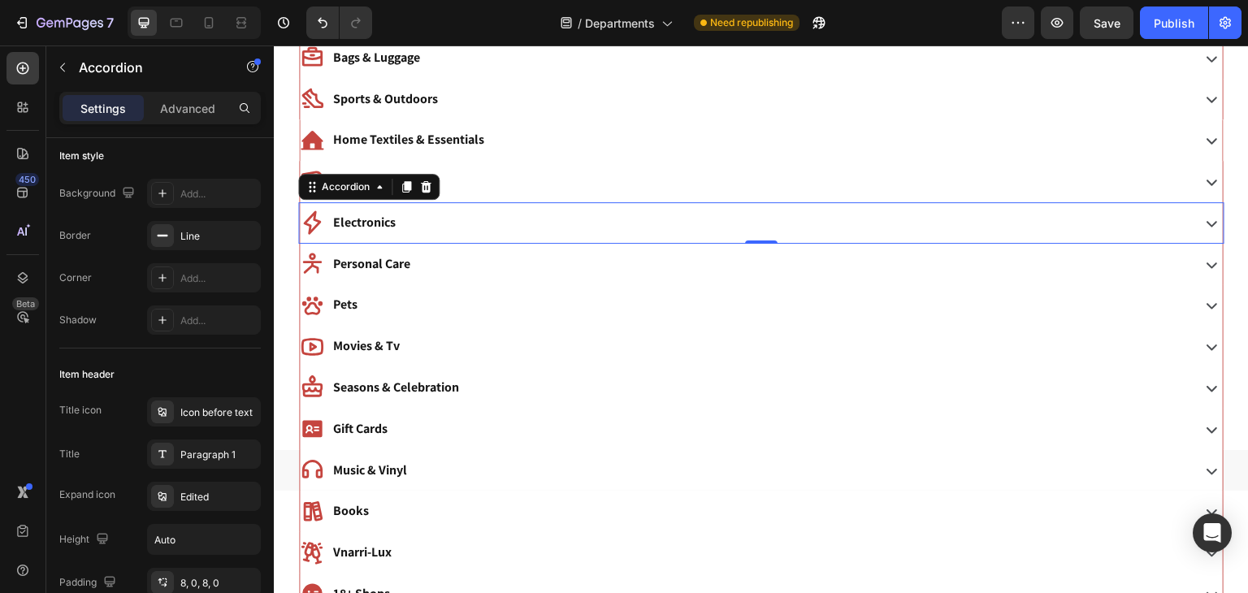
click at [421, 230] on div "Electronics" at bounding box center [744, 223] width 888 height 28
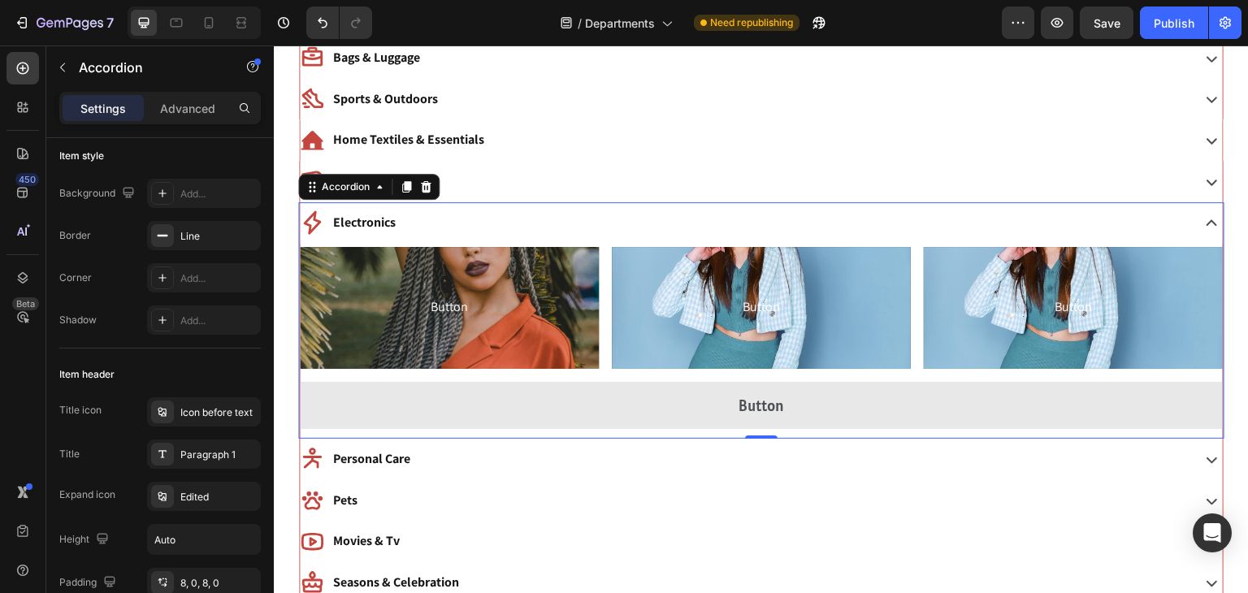
click at [421, 230] on div "Electronics" at bounding box center [744, 223] width 888 height 28
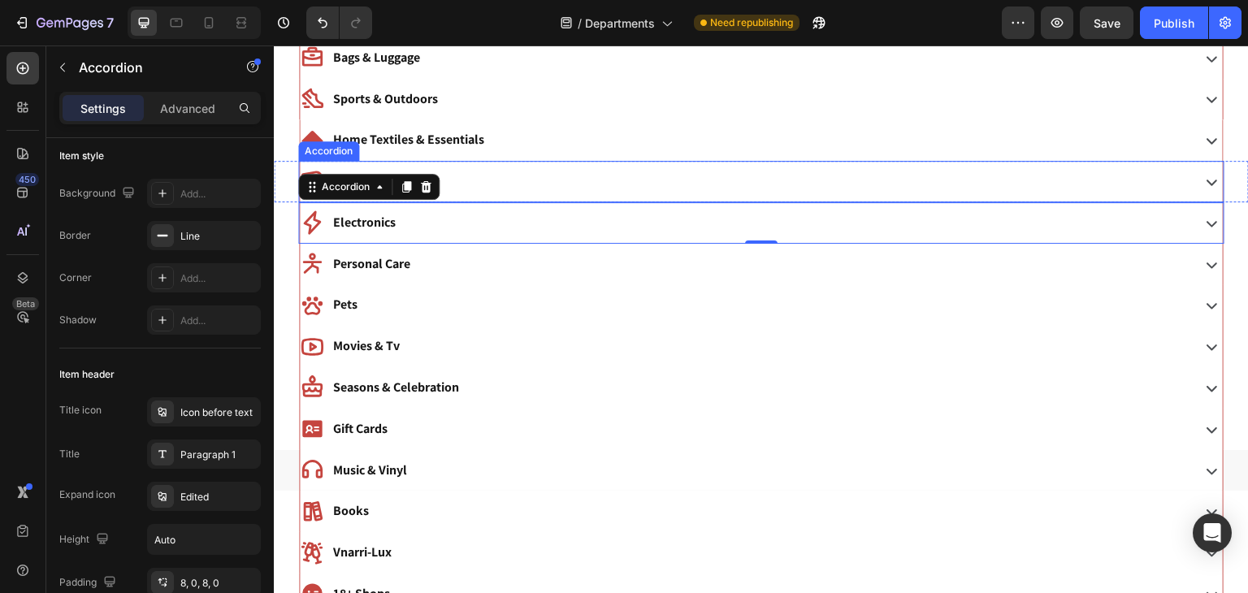
click at [450, 174] on div "Beauty" at bounding box center [744, 181] width 888 height 28
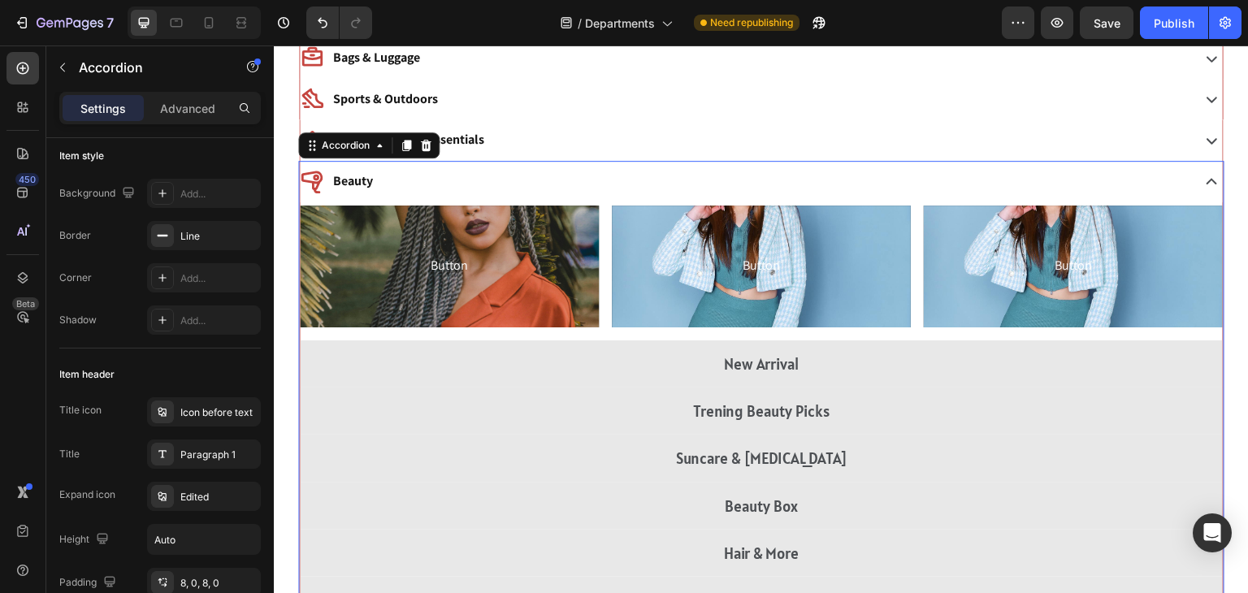
click at [450, 174] on div "Beauty" at bounding box center [744, 181] width 888 height 28
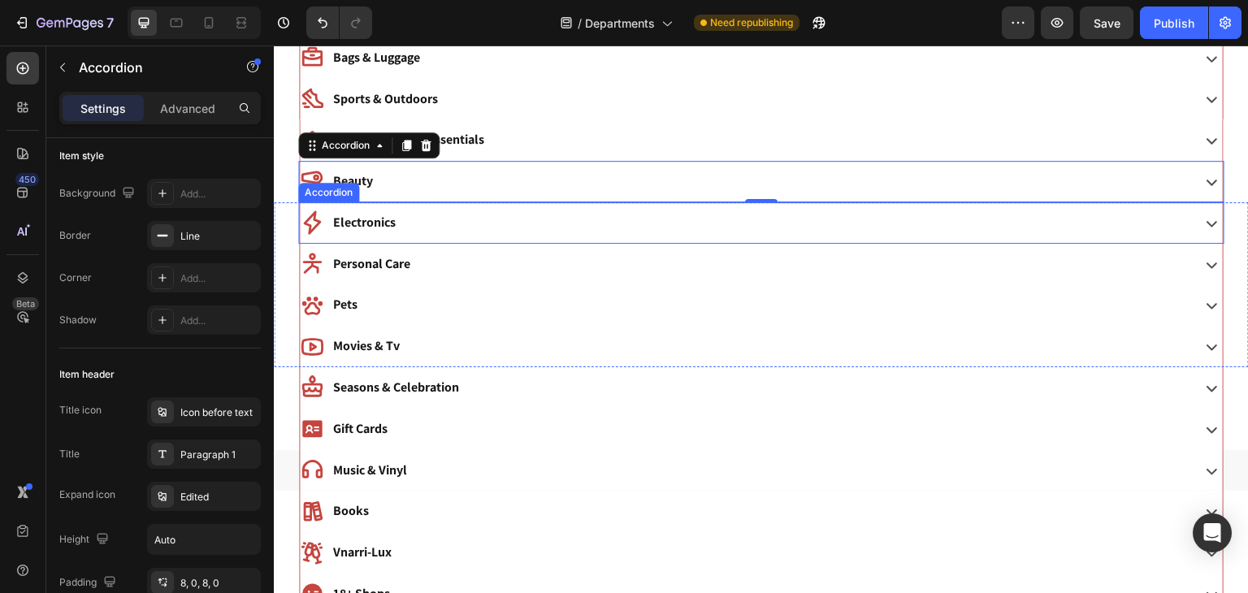
click at [477, 213] on div "Electronics" at bounding box center [744, 223] width 888 height 28
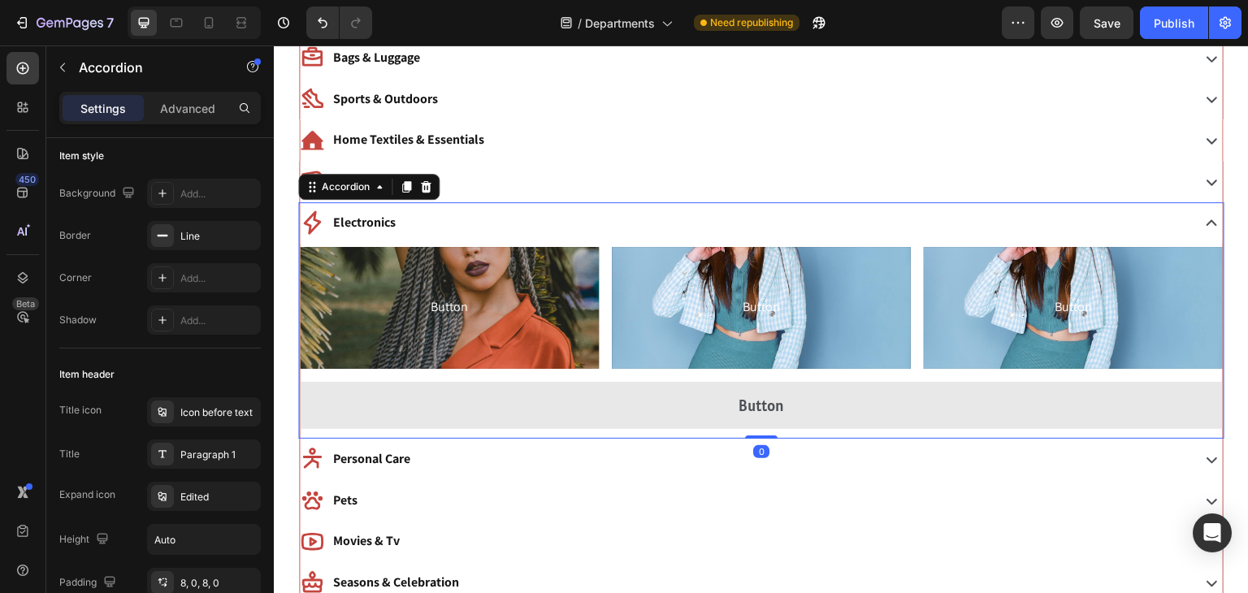
click at [477, 213] on div "Electronics" at bounding box center [744, 223] width 888 height 28
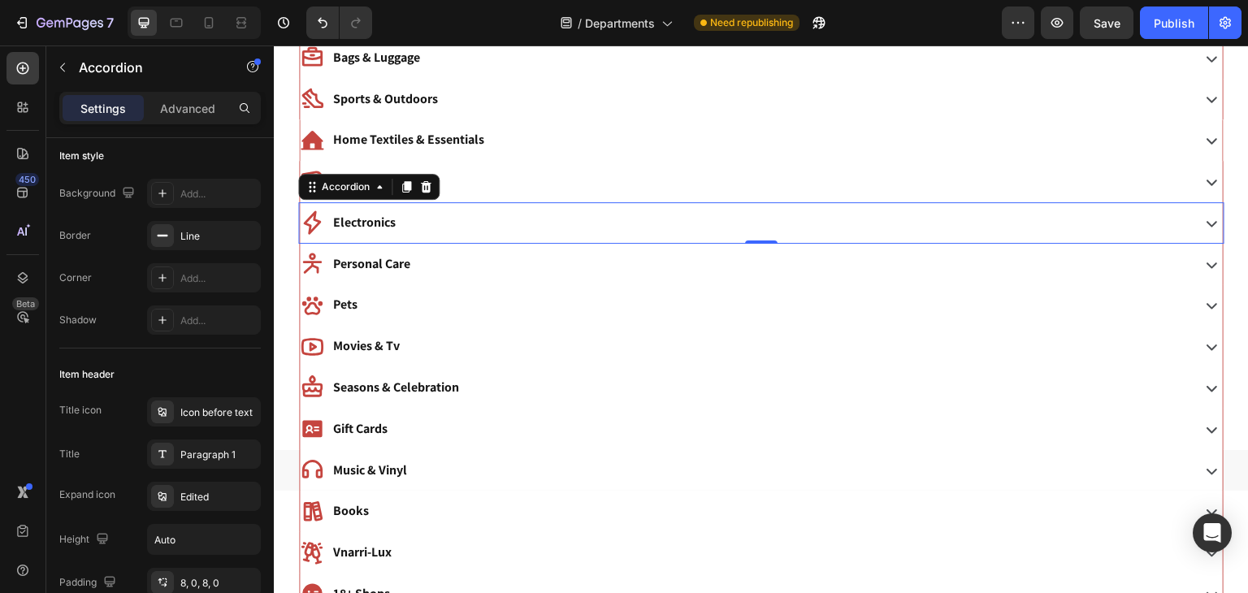
click at [477, 213] on div "Electronics" at bounding box center [744, 223] width 888 height 28
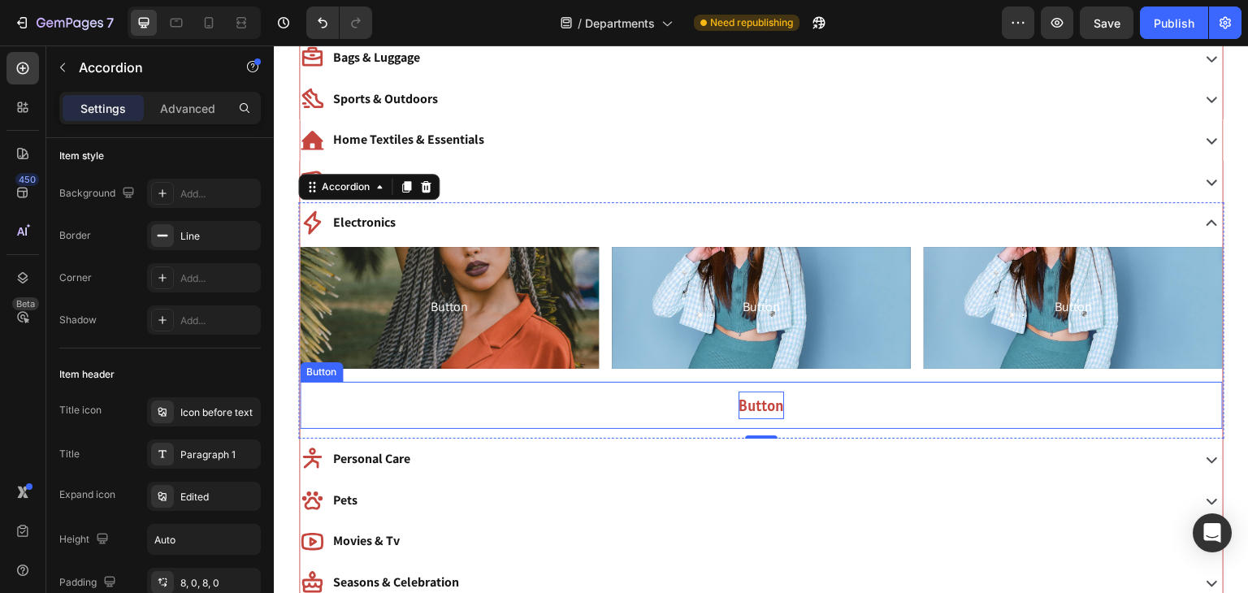
click at [751, 405] on p "Button" at bounding box center [762, 406] width 46 height 28
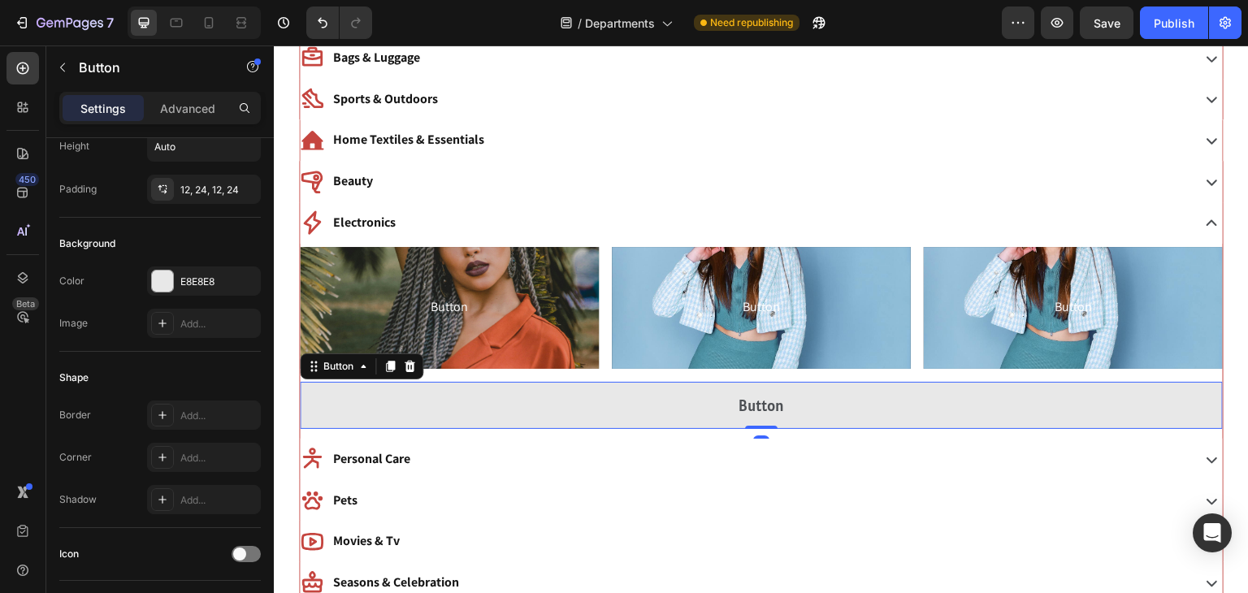
scroll to position [0, 0]
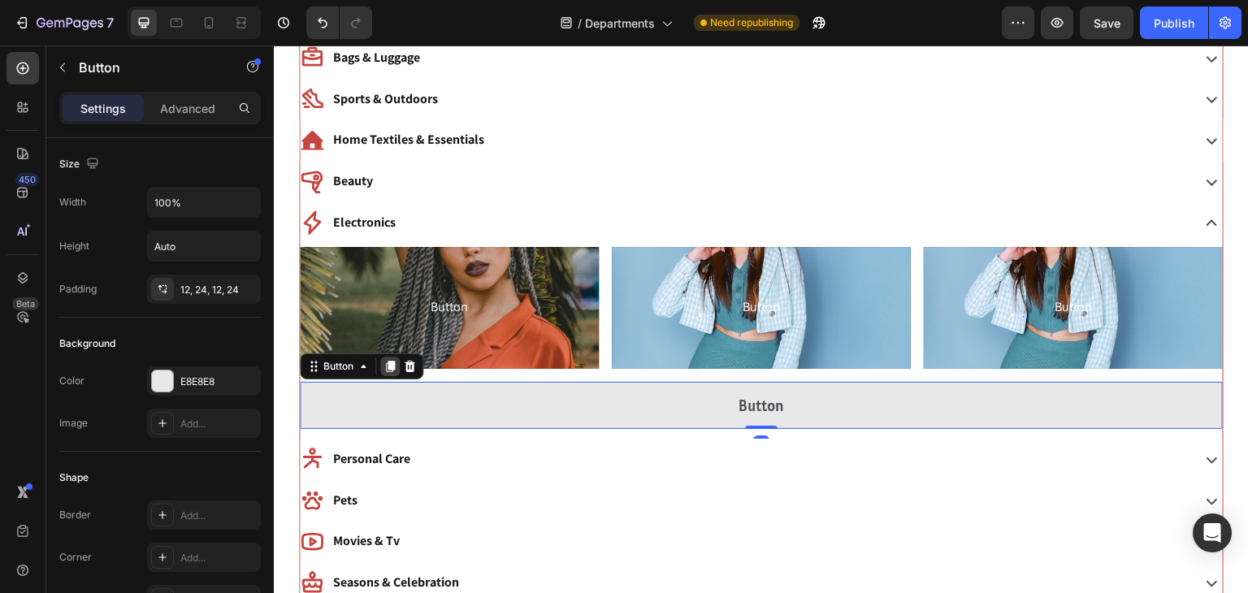
click at [389, 371] on div at bounding box center [390, 367] width 20 height 20
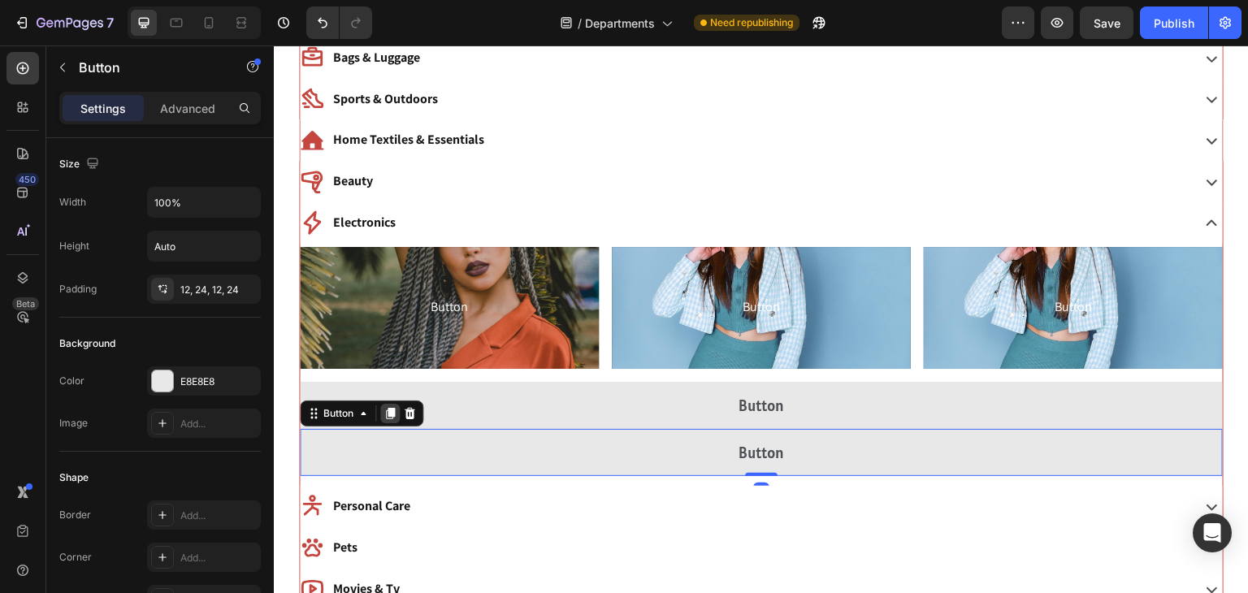
click at [386, 410] on icon at bounding box center [390, 413] width 9 height 11
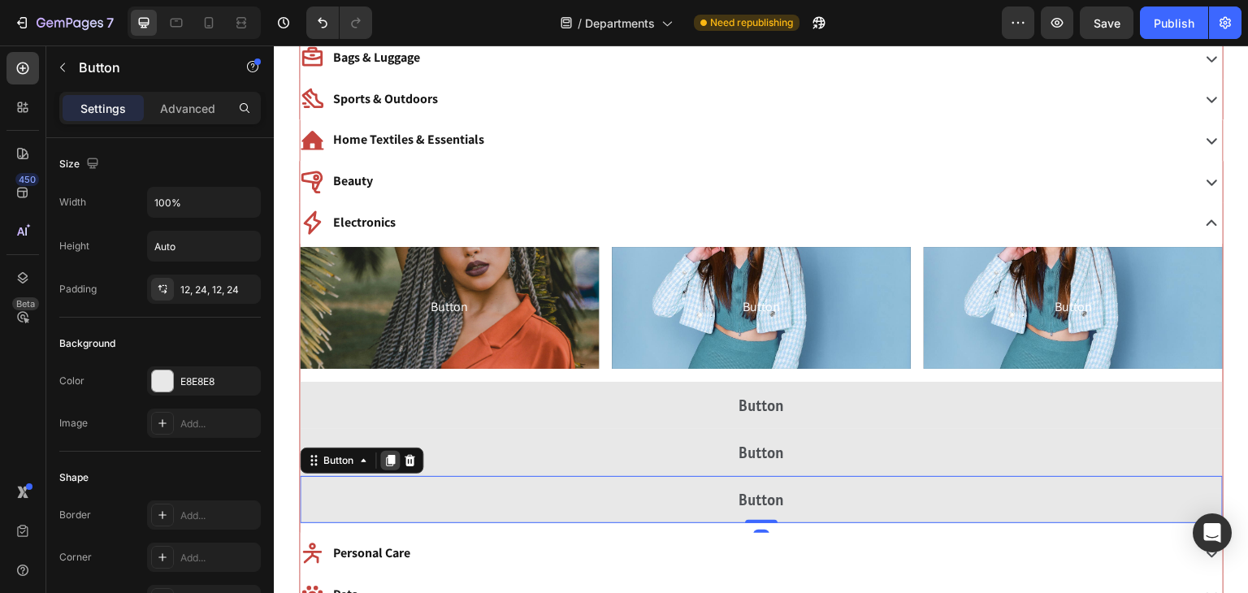
click at [386, 462] on icon at bounding box center [390, 460] width 9 height 11
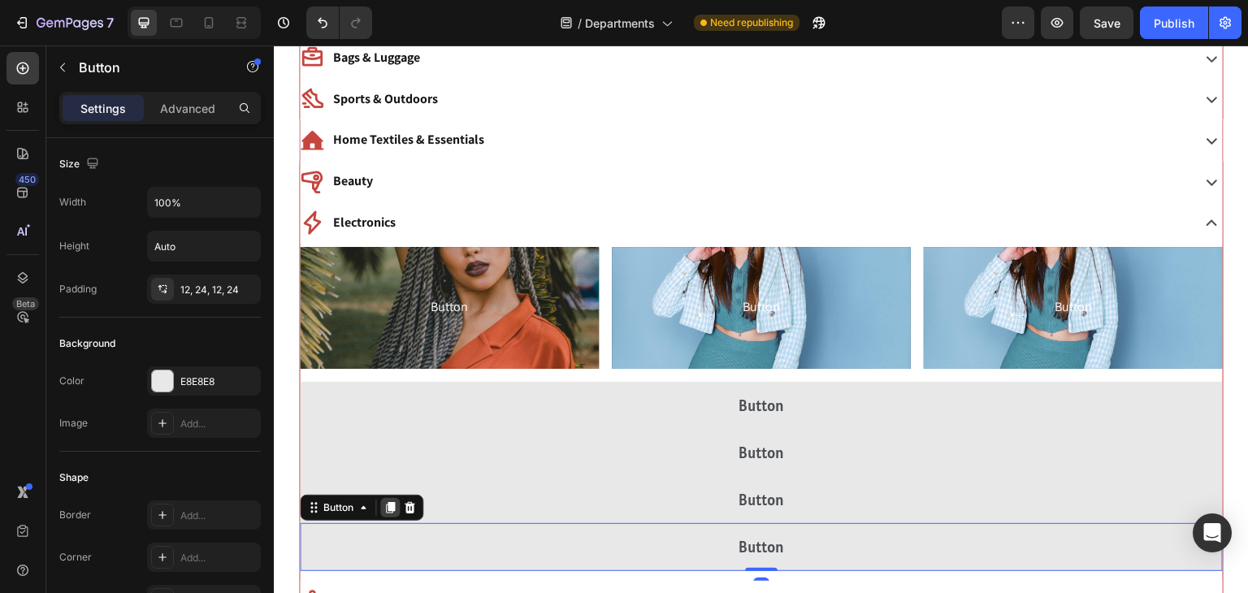
click at [390, 503] on icon at bounding box center [390, 508] width 9 height 11
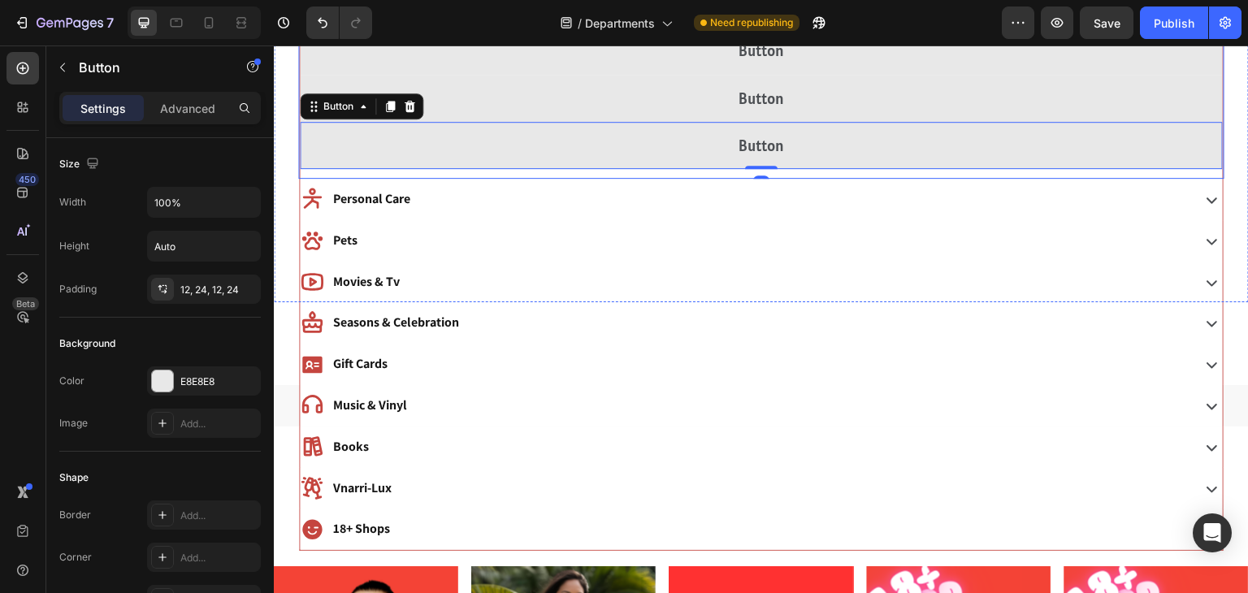
scroll to position [1006, 0]
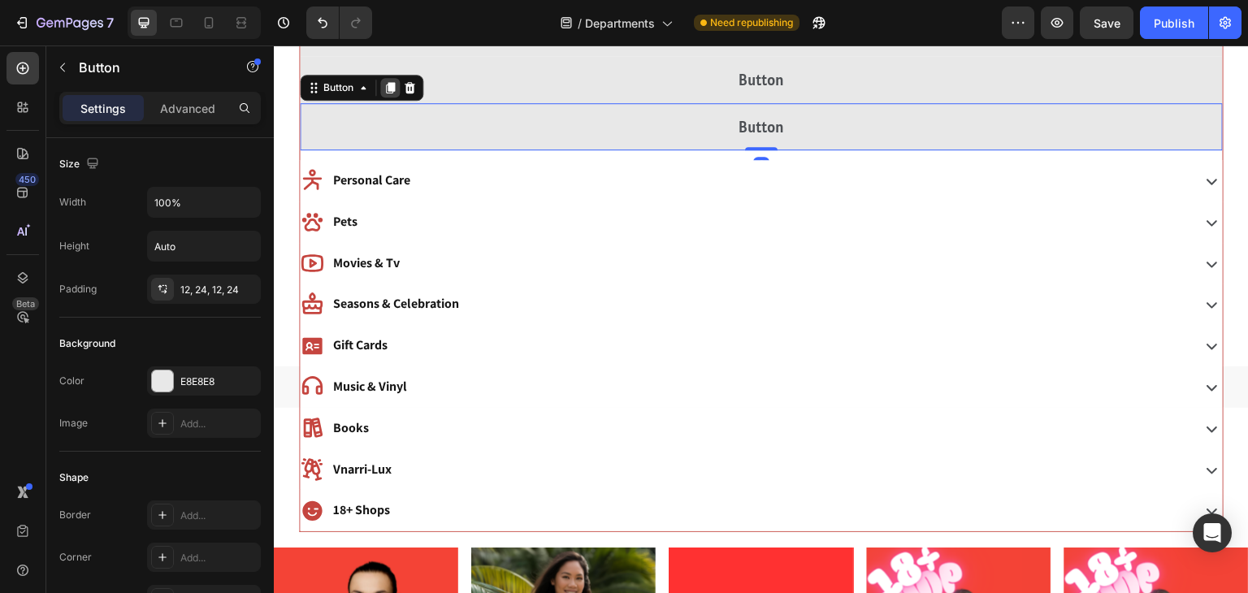
click at [392, 88] on icon at bounding box center [390, 87] width 9 height 11
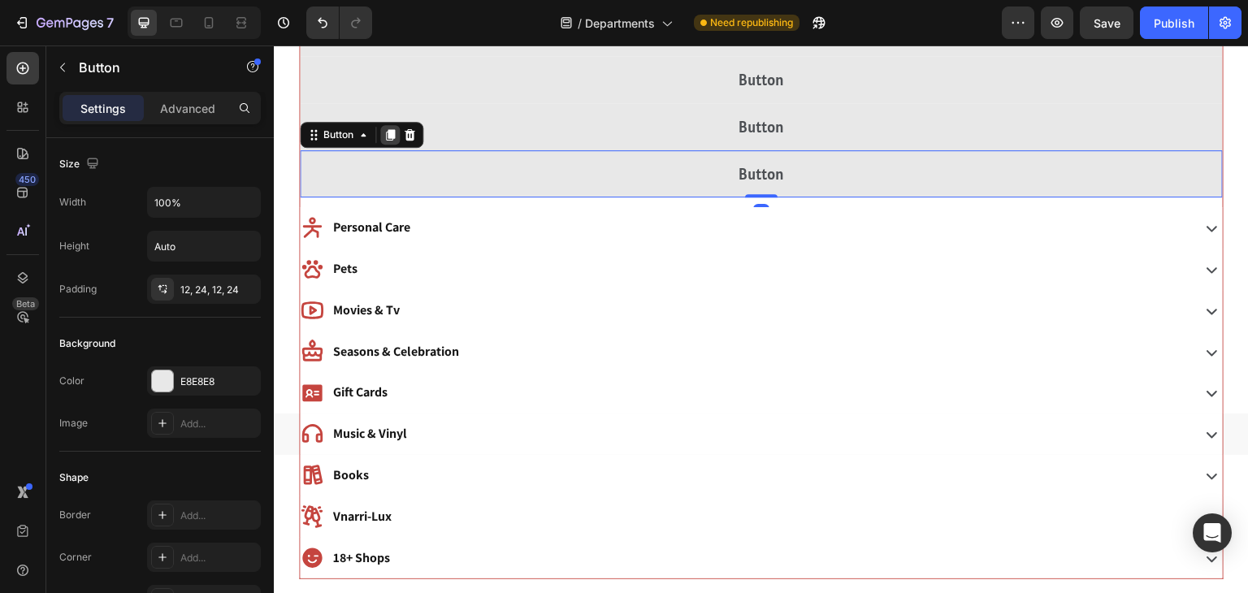
click at [388, 129] on icon at bounding box center [390, 134] width 9 height 11
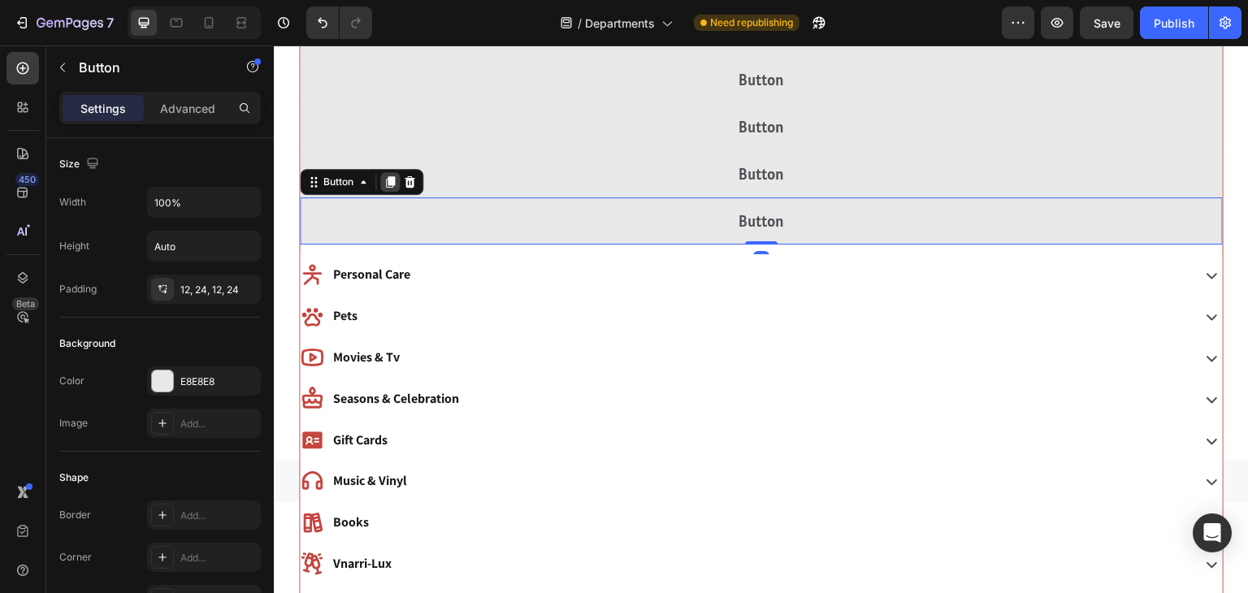
click at [388, 188] on div at bounding box center [390, 182] width 20 height 20
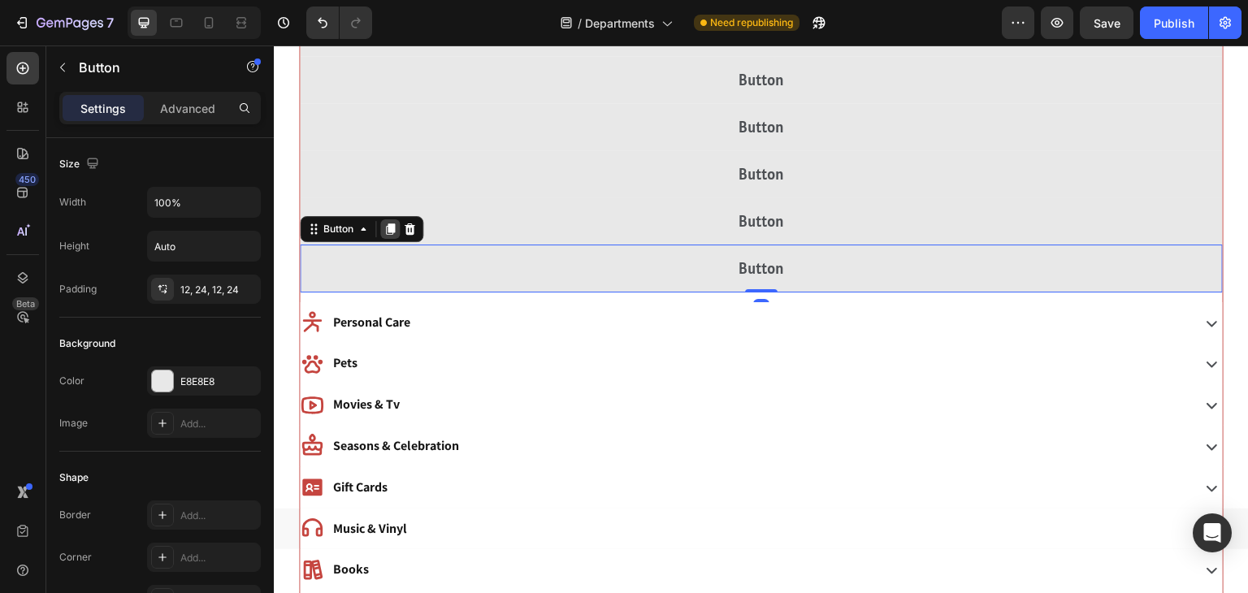
click at [387, 228] on icon at bounding box center [390, 229] width 13 height 13
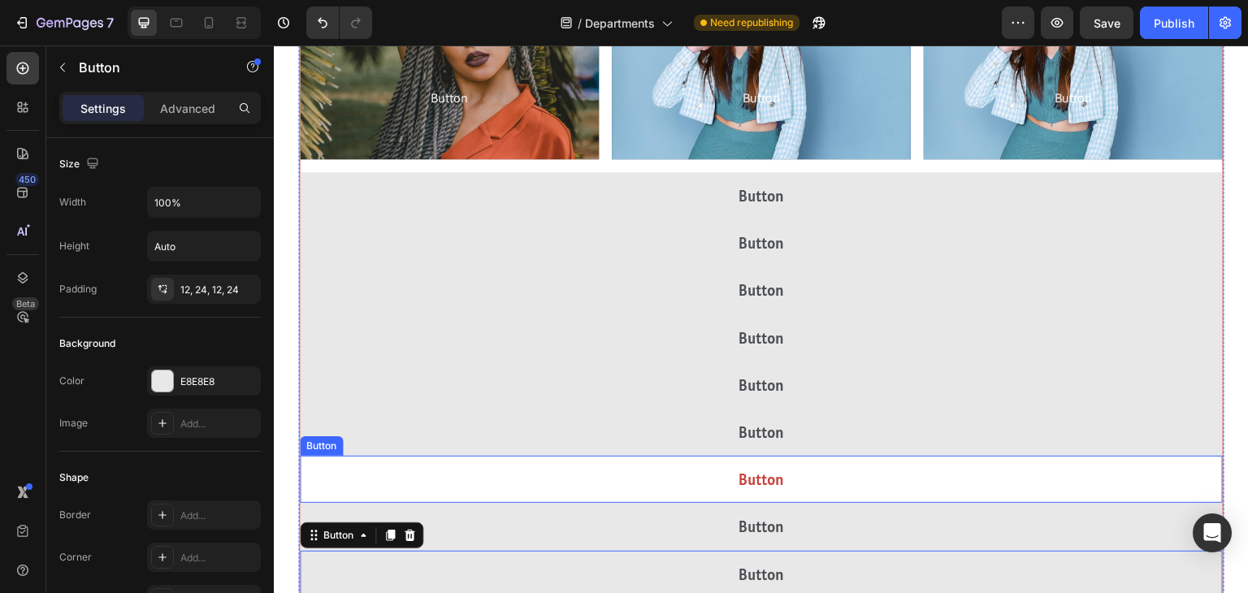
scroll to position [744, 0]
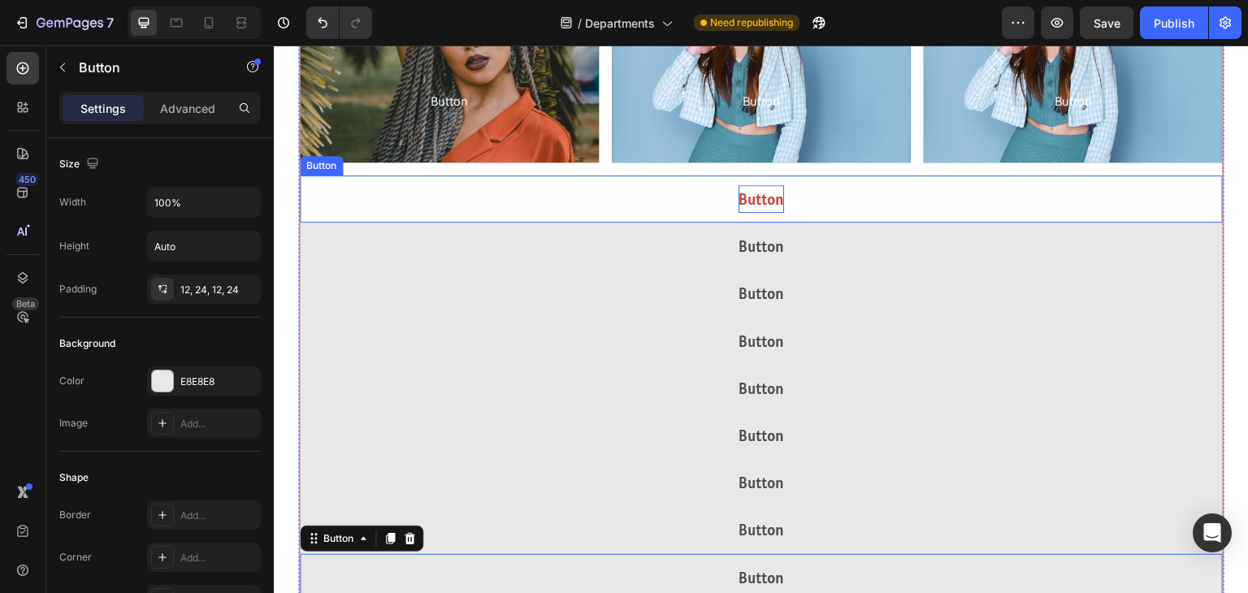
click at [769, 210] on p "Button" at bounding box center [762, 199] width 46 height 28
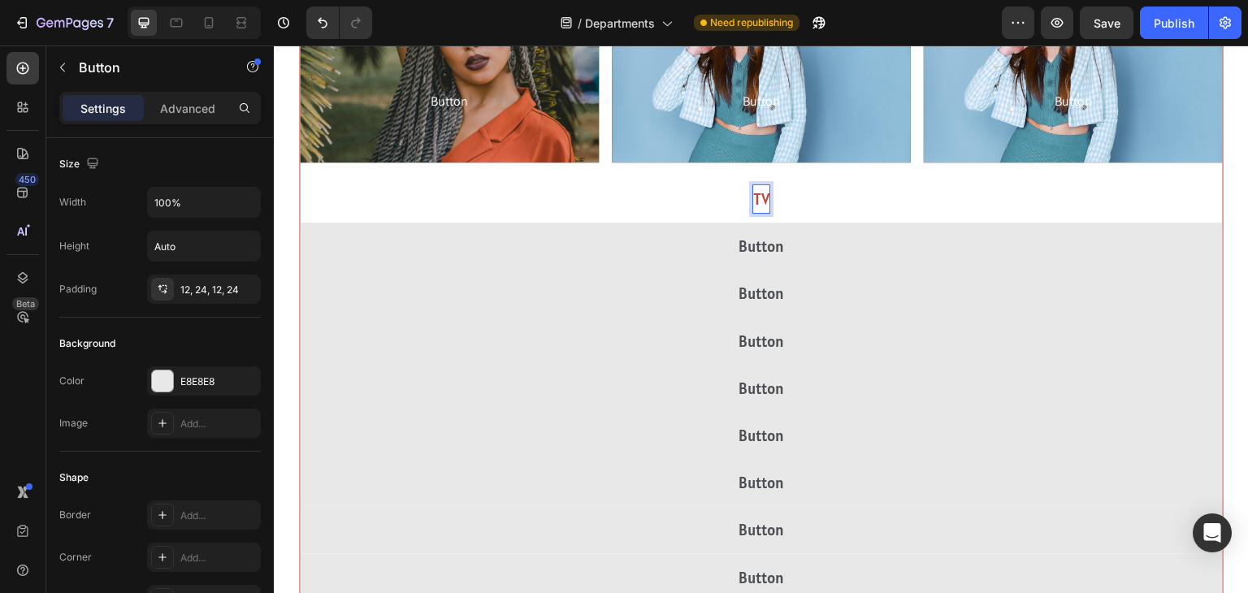
click at [300, 176] on button "TV" at bounding box center [761, 199] width 923 height 47
click at [300, 176] on button "Tv &" at bounding box center [761, 199] width 923 height 47
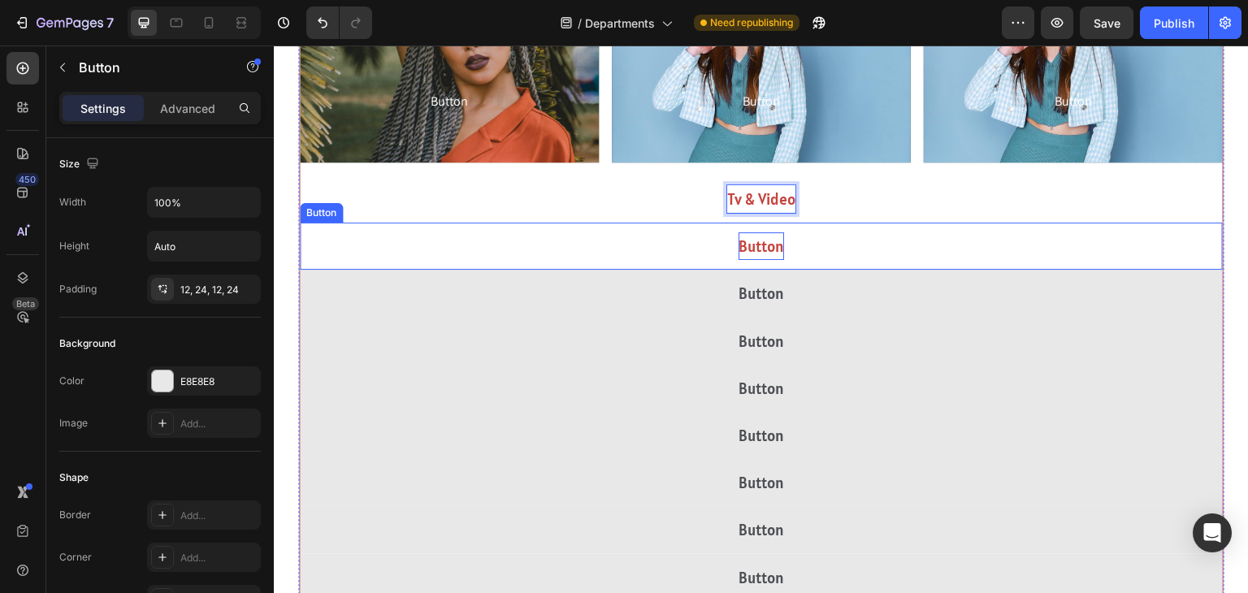
click at [739, 240] on p "Button" at bounding box center [762, 246] width 46 height 28
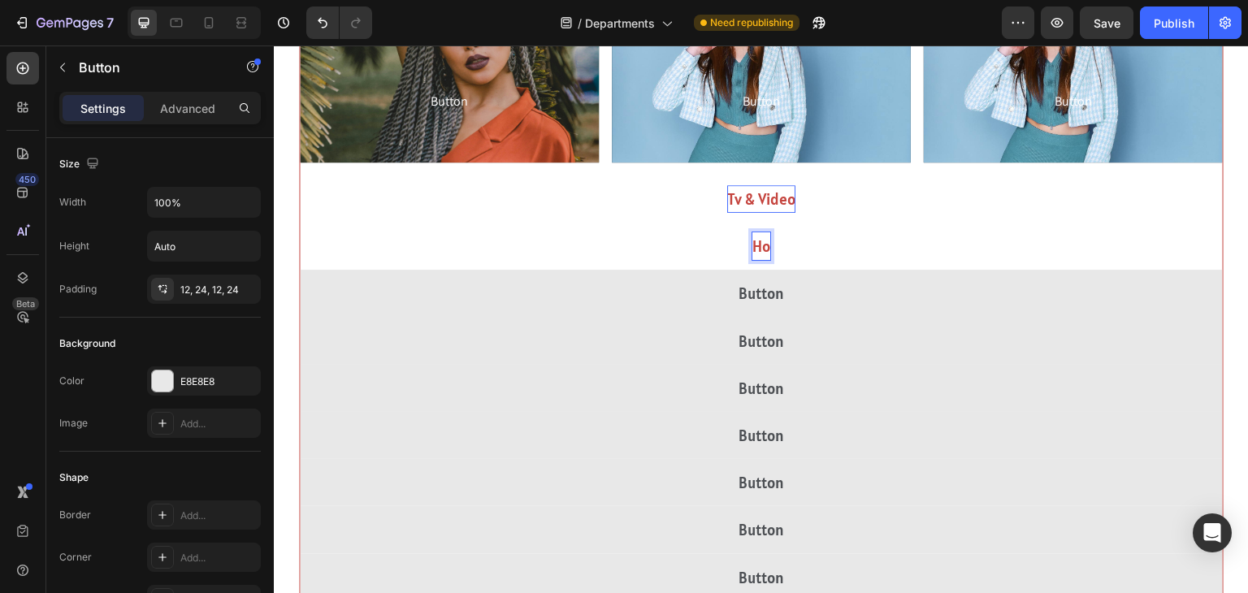
click at [300, 223] on button "Ho" at bounding box center [761, 246] width 923 height 47
click at [300, 223] on button "Home Auto" at bounding box center [761, 246] width 923 height 47
click at [300, 223] on button "Home Auto &" at bounding box center [761, 246] width 923 height 47
click at [300, 223] on button "Home Auto & Theater" at bounding box center [761, 246] width 923 height 47
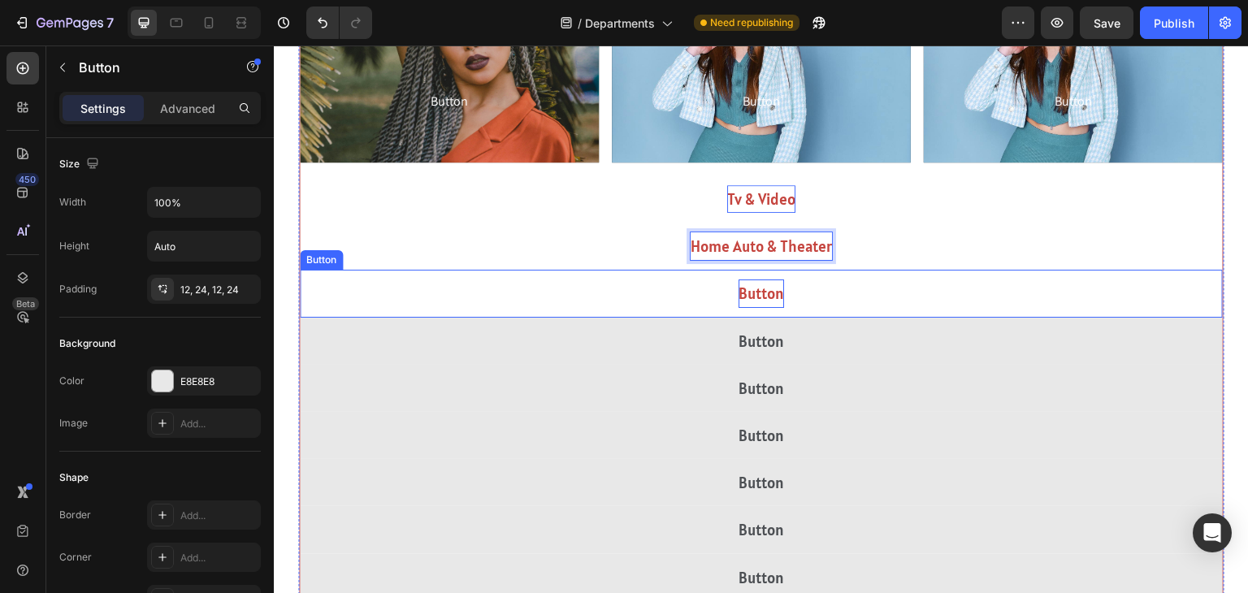
click at [777, 291] on p "Button" at bounding box center [762, 294] width 46 height 28
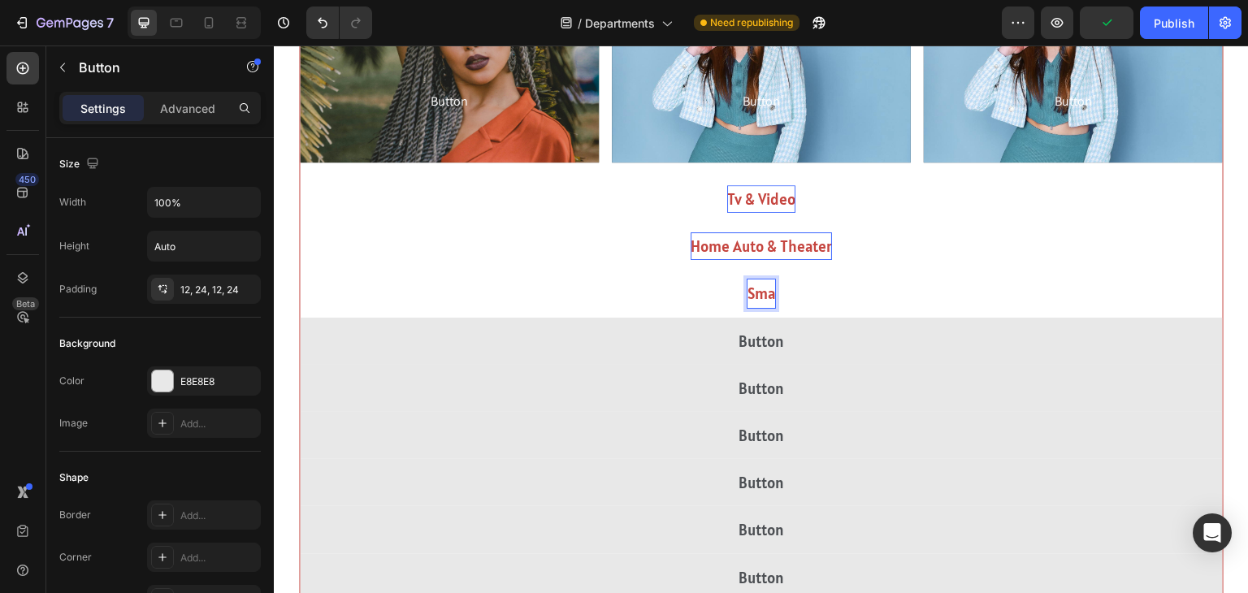
click at [300, 270] on button "Sma" at bounding box center [761, 293] width 923 height 47
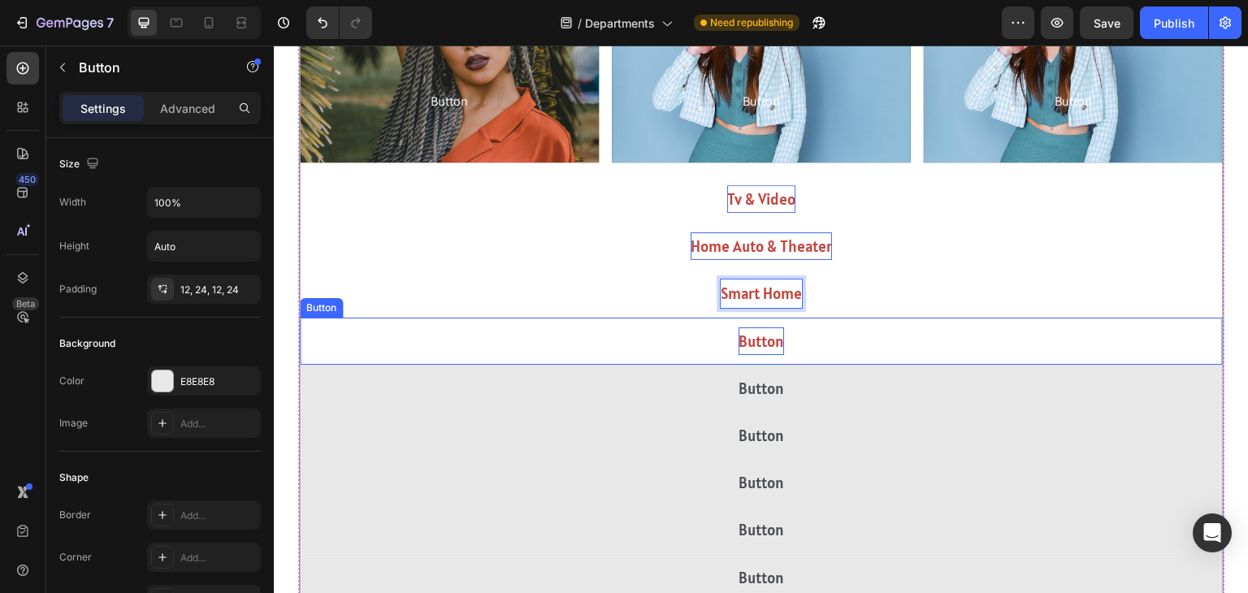
click at [766, 335] on p "Button" at bounding box center [762, 341] width 46 height 28
click at [766, 336] on p "Button" at bounding box center [762, 341] width 46 height 28
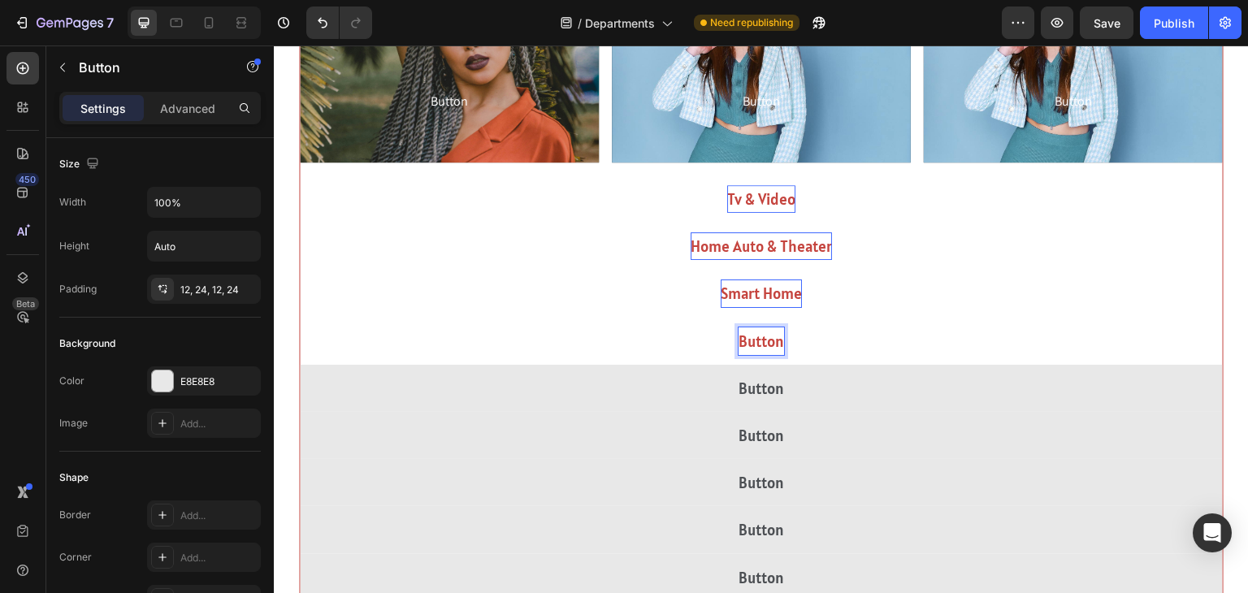
click at [766, 336] on p "Button" at bounding box center [762, 341] width 46 height 28
click at [300, 318] on button "Cell" at bounding box center [761, 341] width 923 height 47
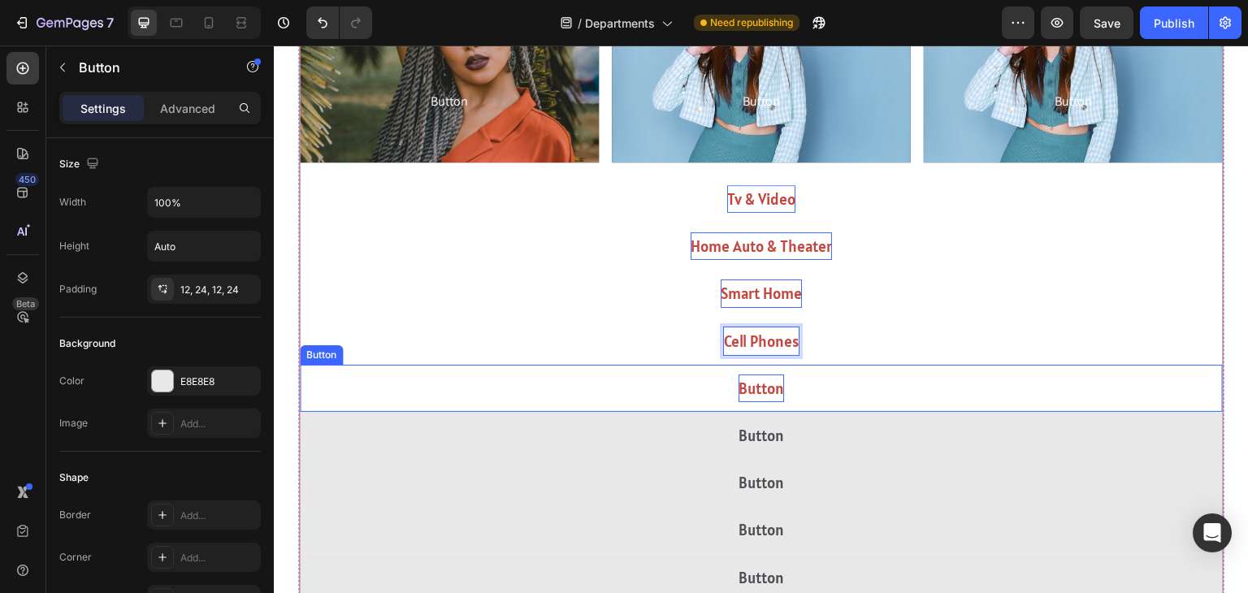
click at [766, 380] on p "Button" at bounding box center [762, 389] width 46 height 28
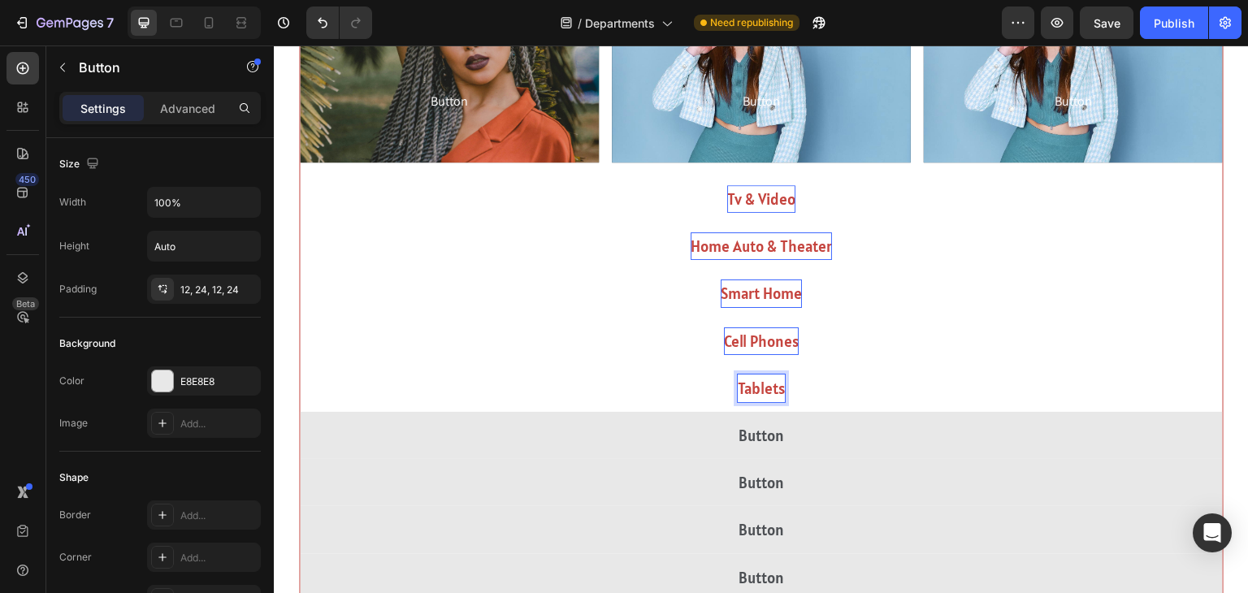
click at [300, 365] on button "Tablets" at bounding box center [761, 388] width 923 height 47
click at [300, 365] on button "Tablets &" at bounding box center [761, 388] width 923 height 47
click at [300, 365] on button "Tablets & Accessorie" at bounding box center [761, 388] width 923 height 47
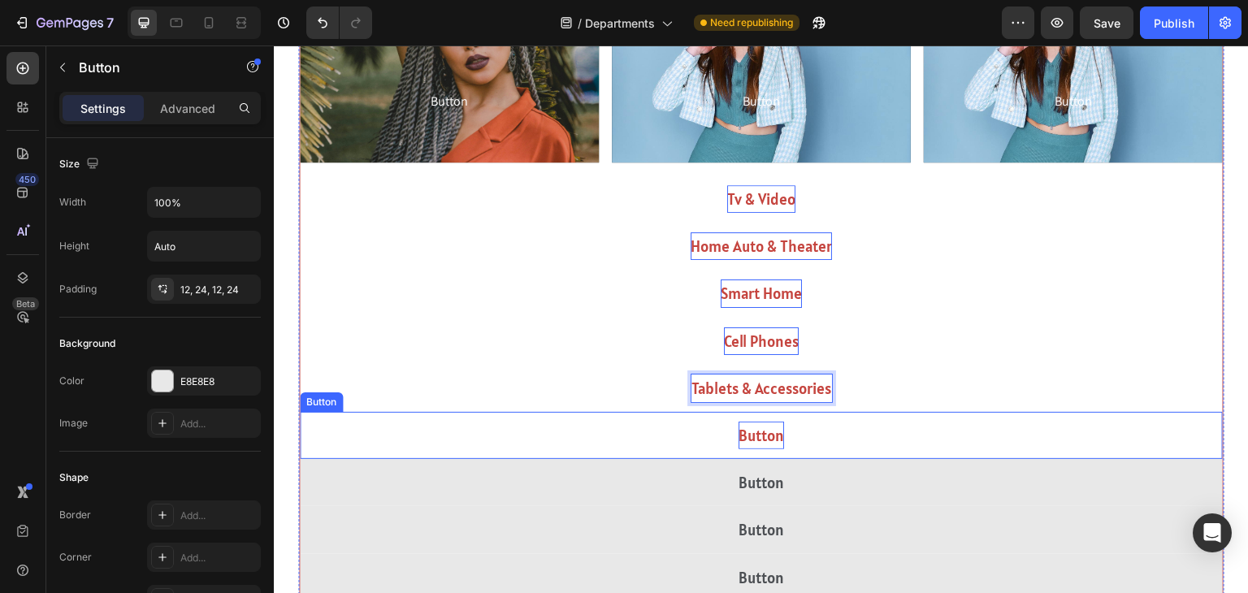
click at [759, 431] on p "Button" at bounding box center [762, 436] width 46 height 28
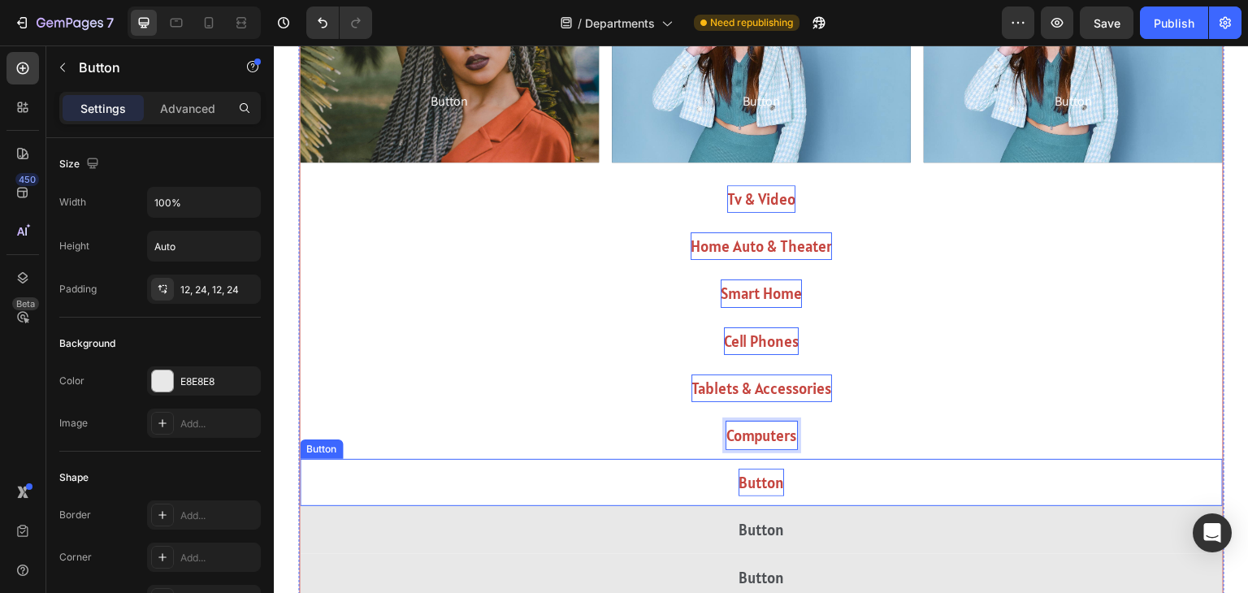
click at [768, 470] on p "Button" at bounding box center [762, 483] width 46 height 28
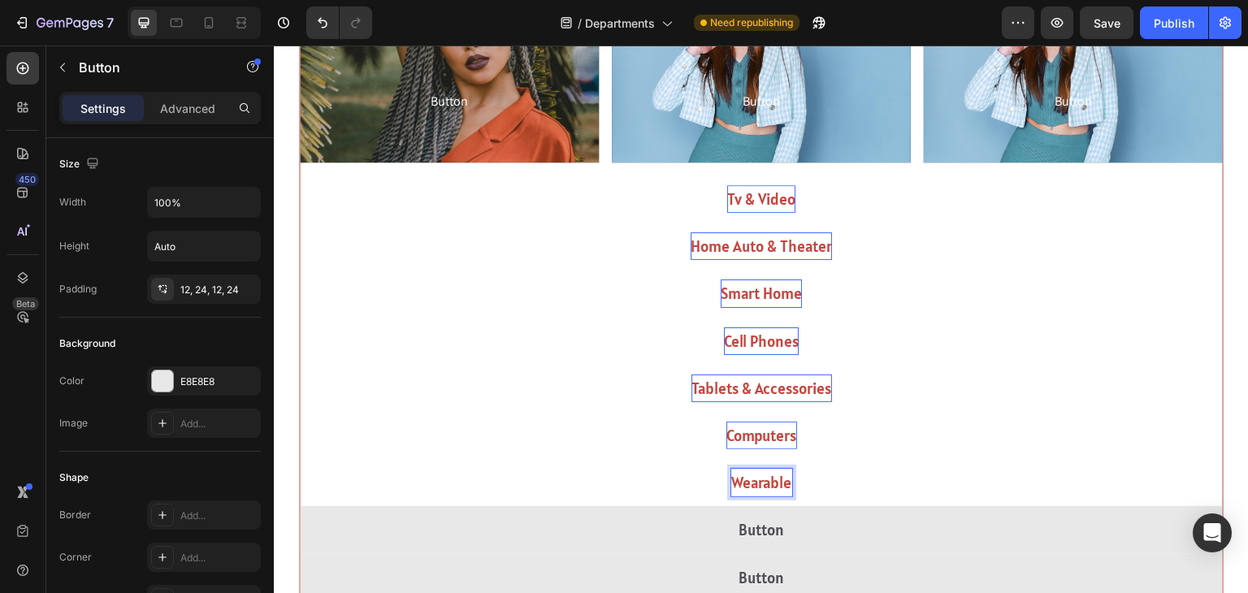
click at [300, 459] on button "Wearable" at bounding box center [761, 482] width 923 height 47
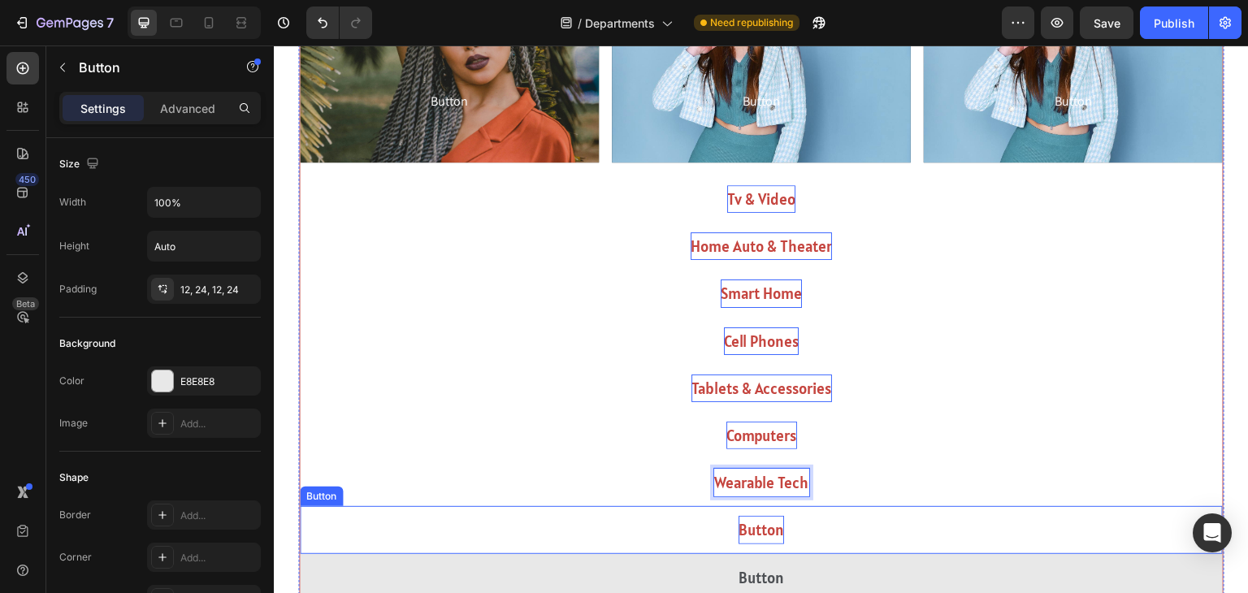
click at [759, 530] on p "Button" at bounding box center [762, 530] width 46 height 28
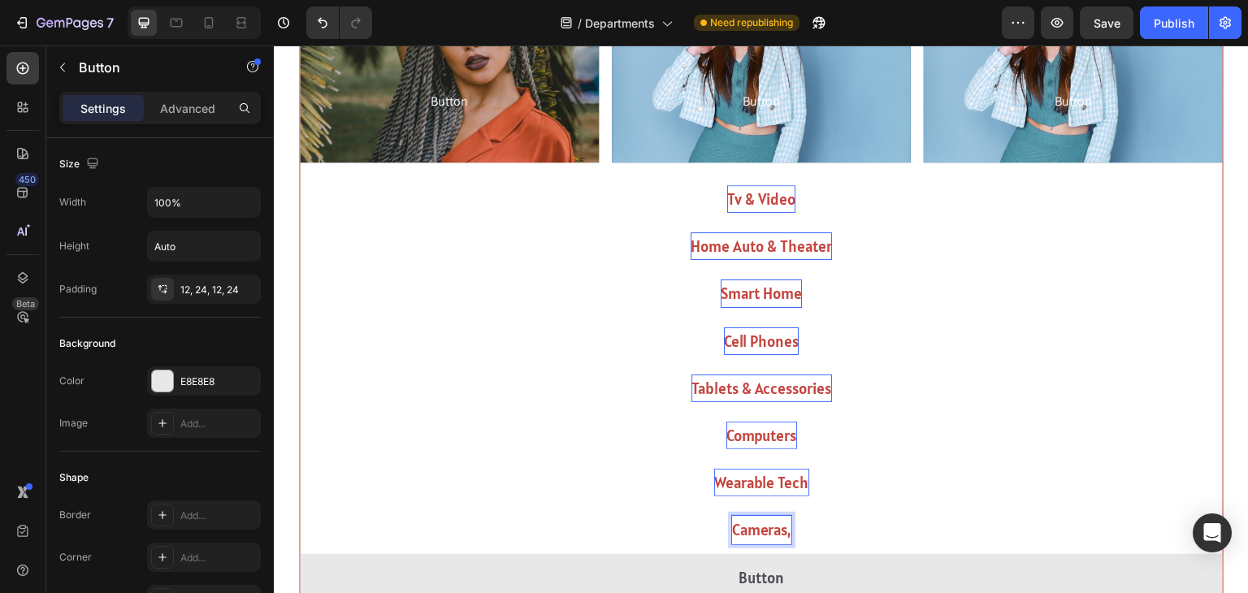
click at [300, 506] on button "Cameras," at bounding box center [761, 529] width 923 height 47
click at [300, 506] on button "Cameras, Camcorders" at bounding box center [761, 529] width 923 height 47
click at [300, 506] on button "Cameras, Camcorders &" at bounding box center [761, 529] width 923 height 47
click at [300, 506] on button "Cameras, Camcorders & Drone" at bounding box center [761, 529] width 923 height 47
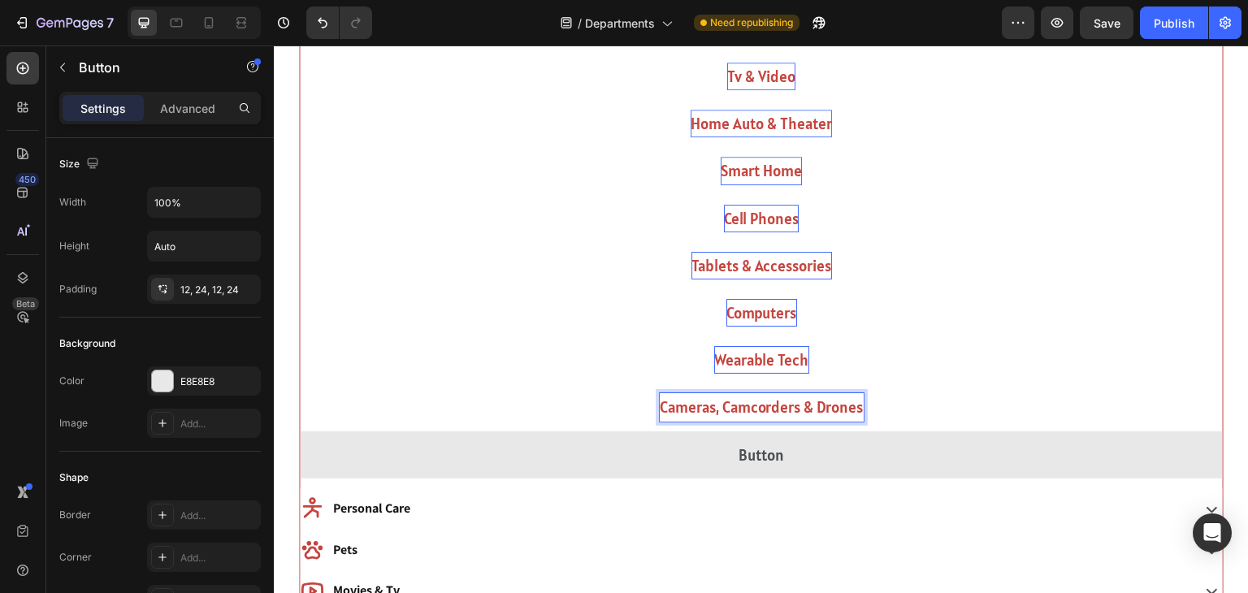
scroll to position [890, 0]
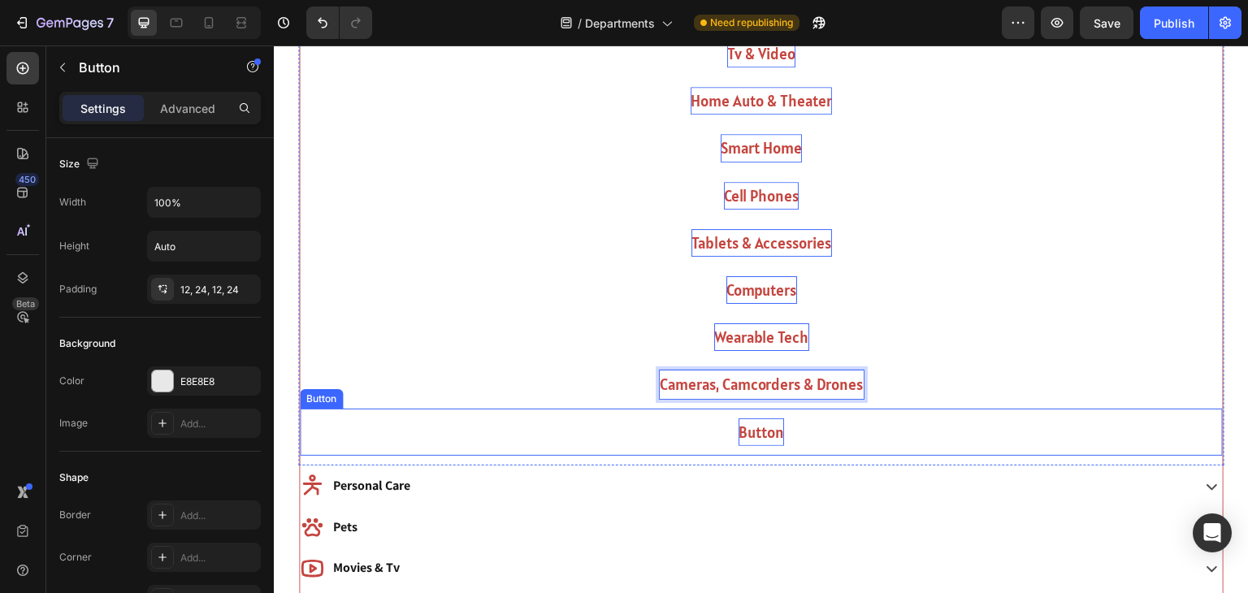
click at [748, 423] on p "Button" at bounding box center [762, 432] width 46 height 28
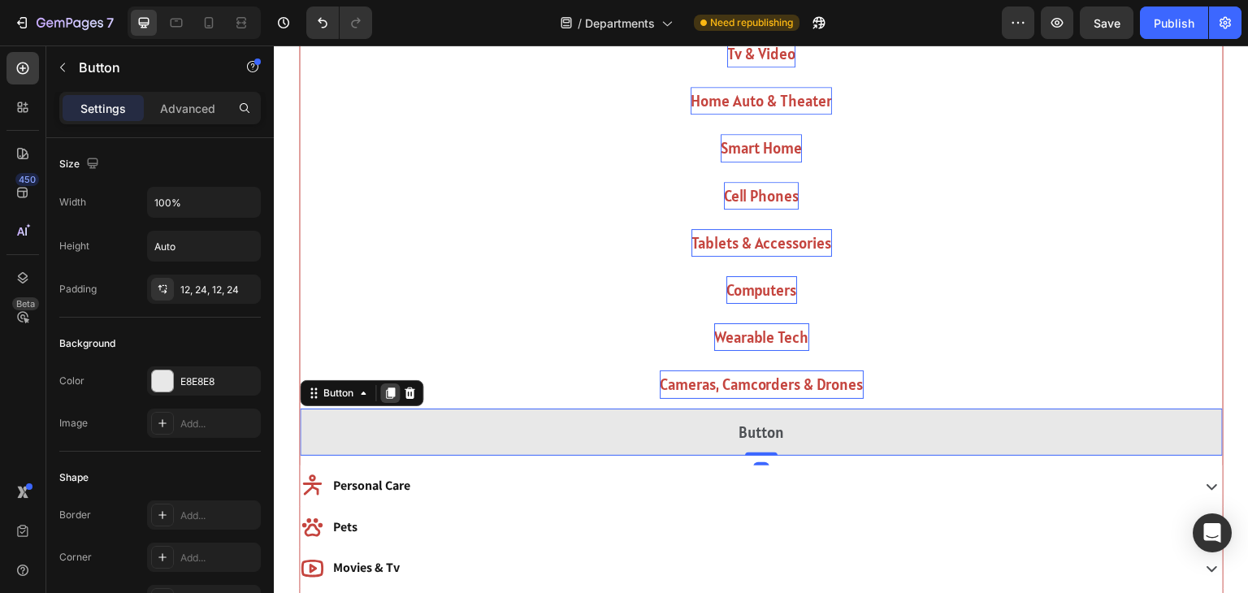
click at [388, 392] on icon at bounding box center [390, 393] width 9 height 11
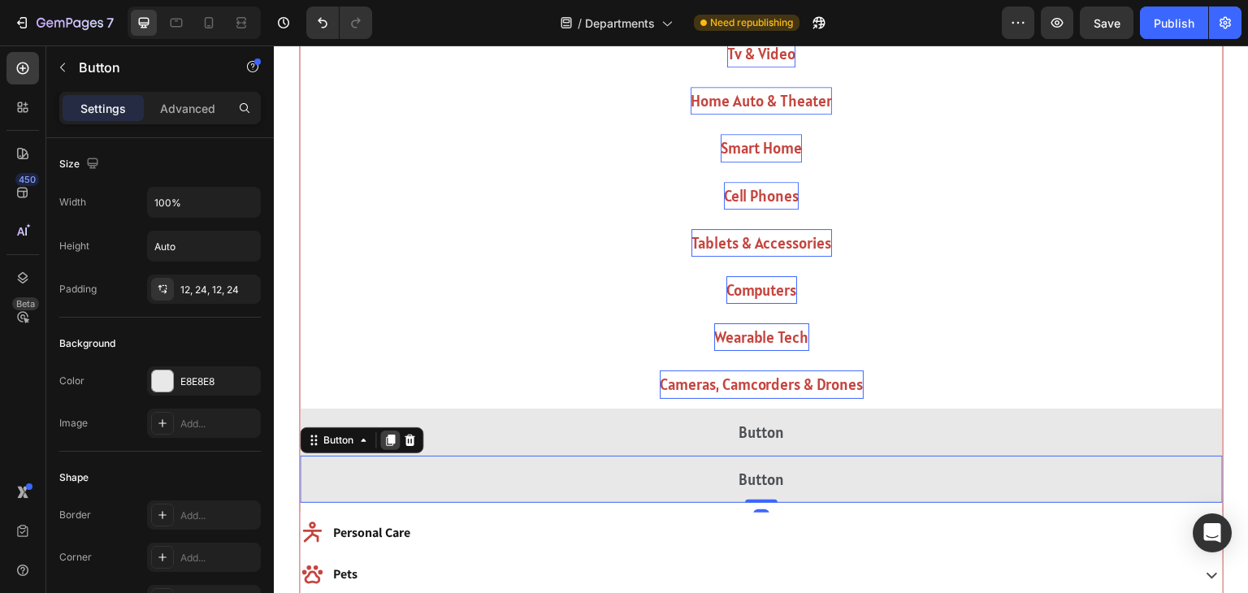
click at [388, 446] on icon at bounding box center [390, 440] width 13 height 13
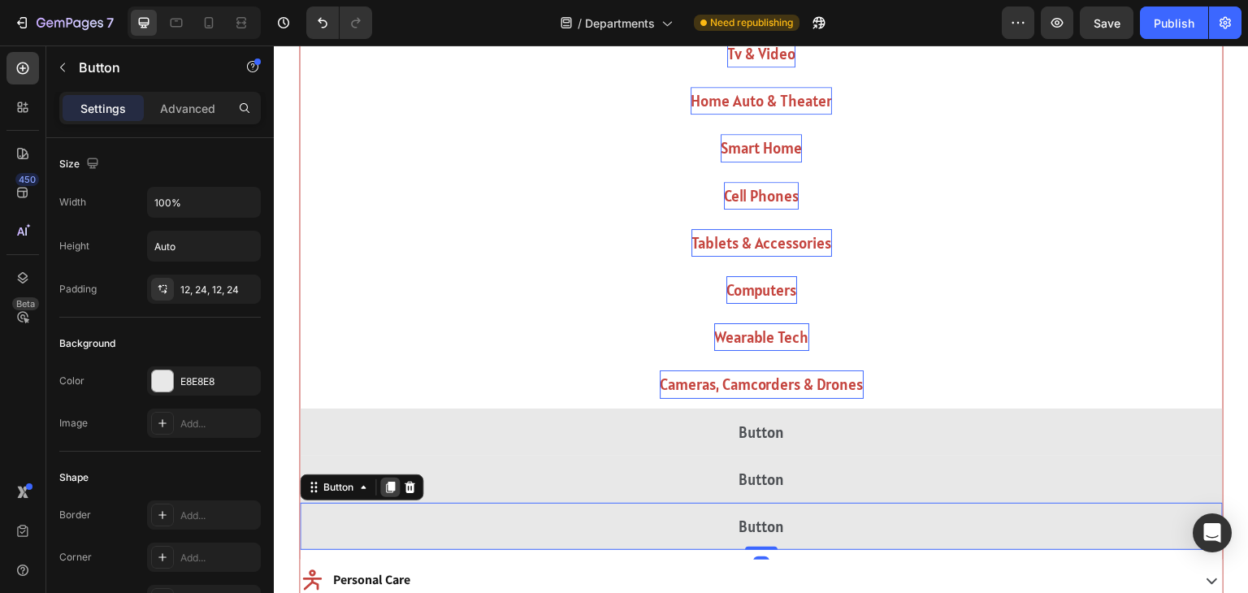
click at [389, 491] on icon at bounding box center [390, 487] width 13 height 13
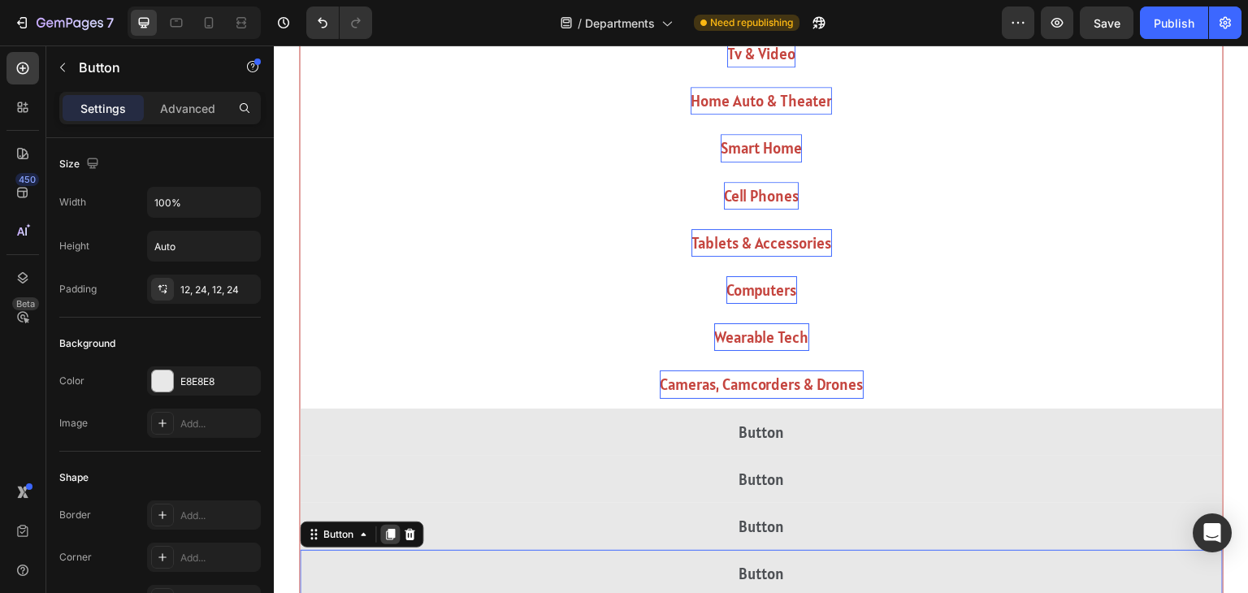
click at [391, 526] on div at bounding box center [390, 535] width 20 height 20
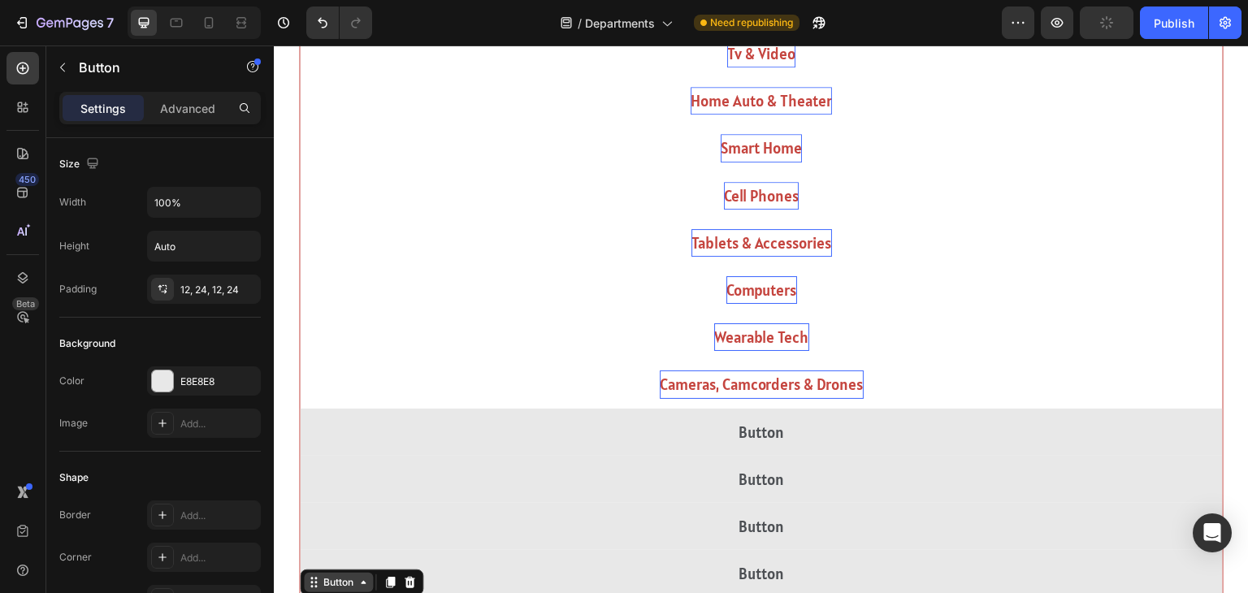
scroll to position [1240, 0]
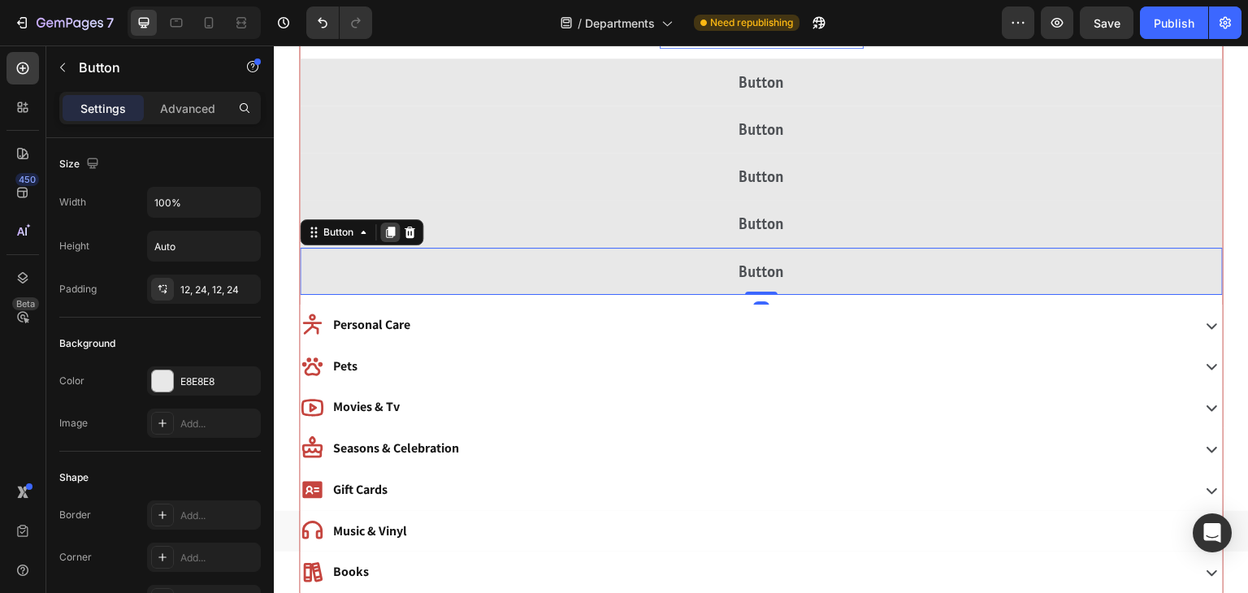
click at [388, 228] on icon at bounding box center [390, 232] width 9 height 11
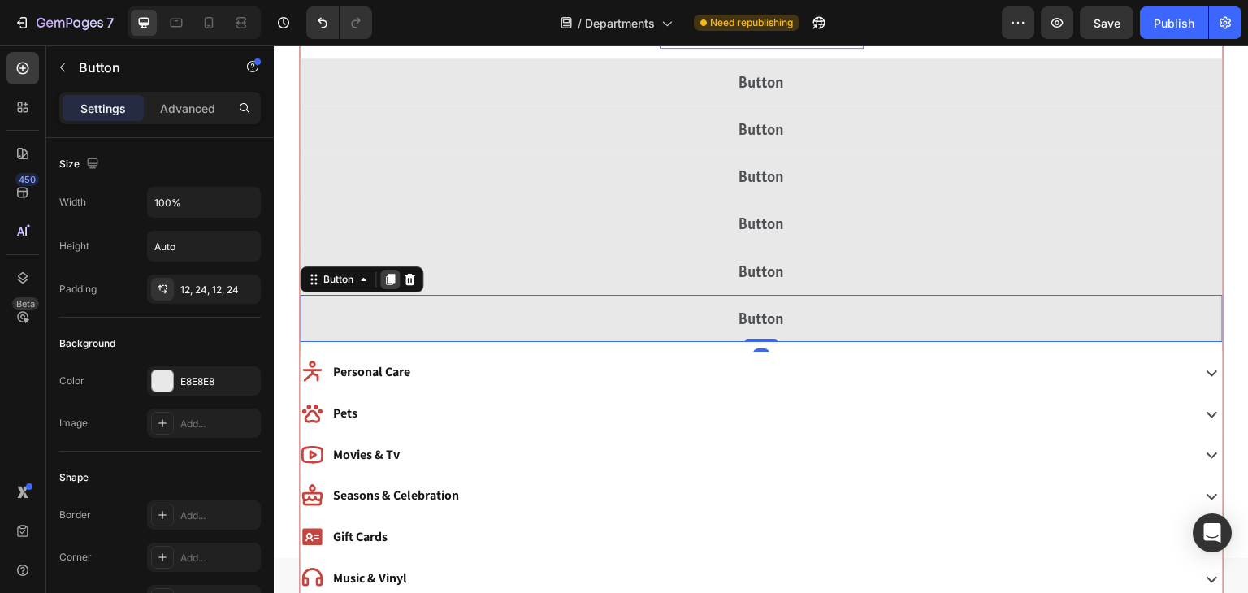
click at [387, 275] on icon at bounding box center [390, 279] width 9 height 11
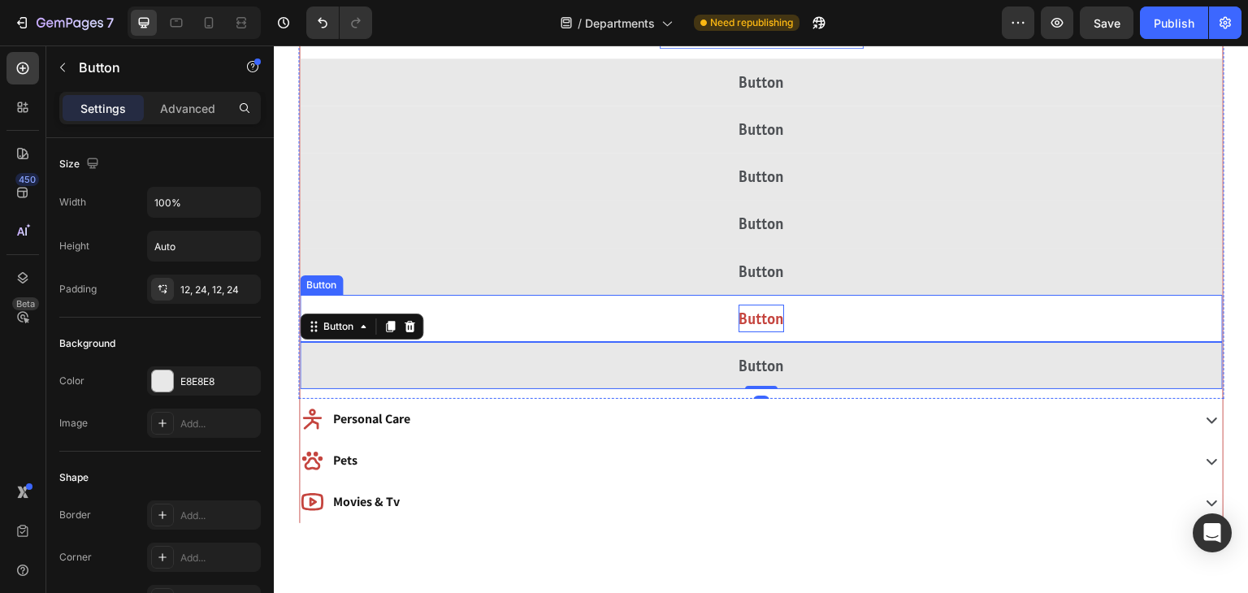
scroll to position [956, 0]
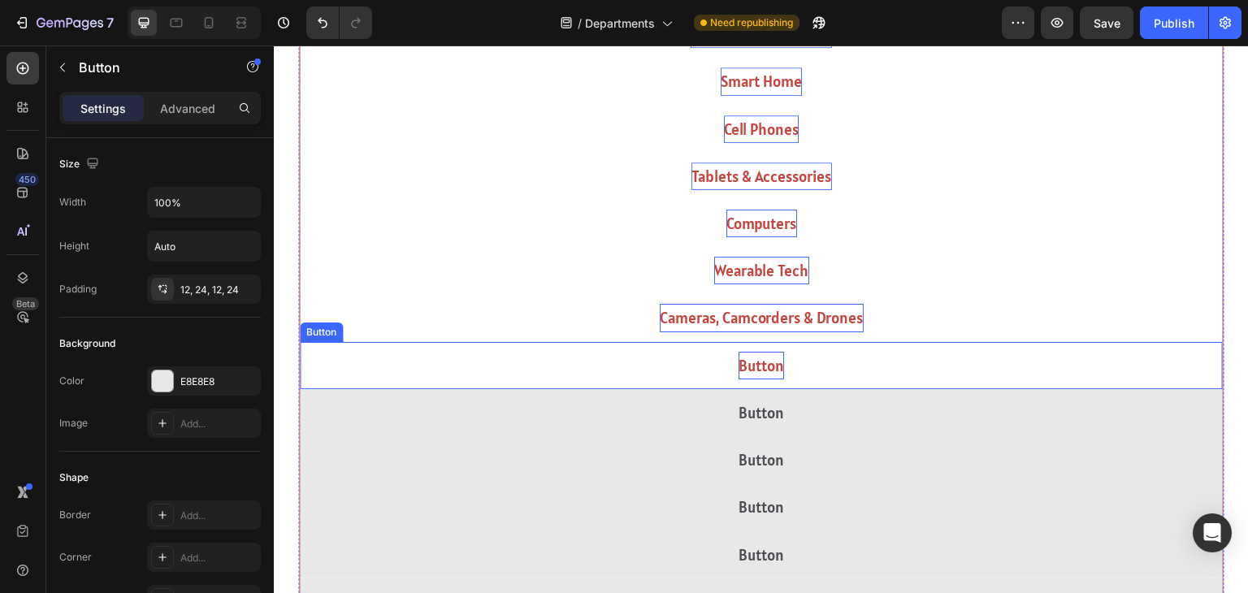
click at [756, 359] on p "Button" at bounding box center [762, 366] width 46 height 28
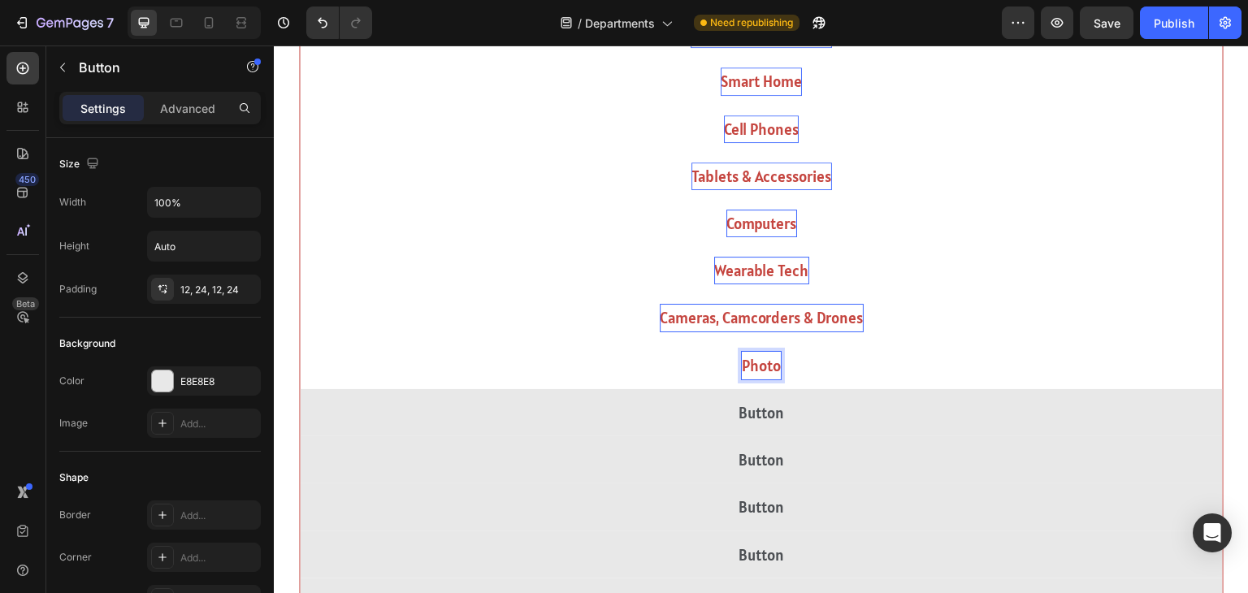
click at [300, 342] on button "Photo" at bounding box center [761, 365] width 923 height 47
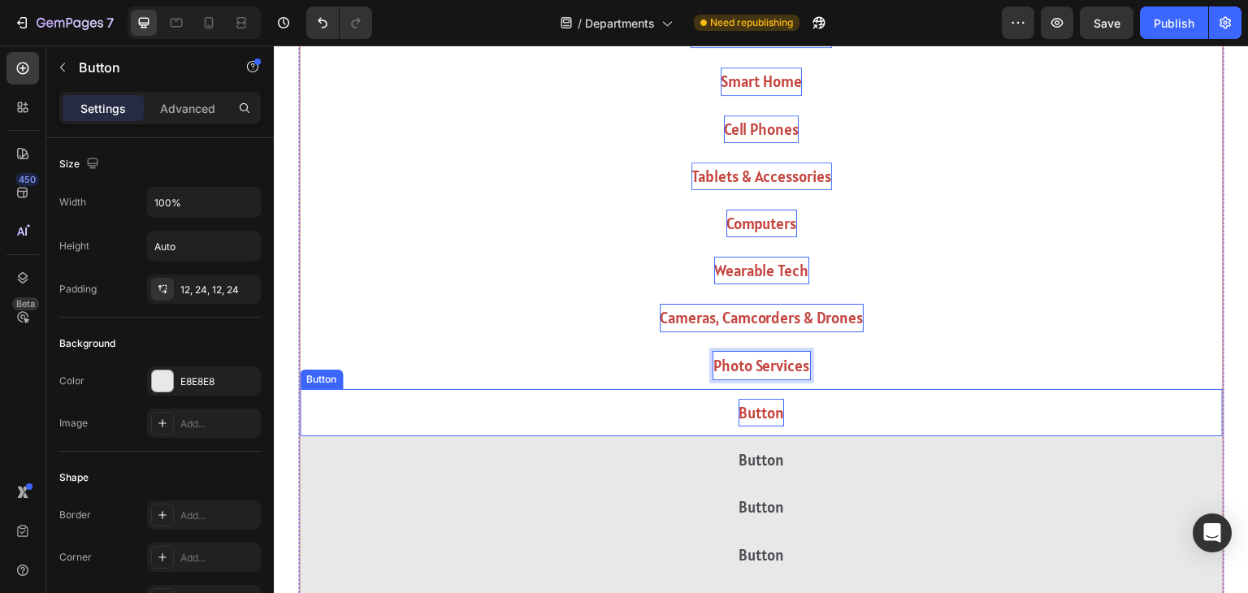
click at [742, 410] on p "Button" at bounding box center [762, 413] width 46 height 28
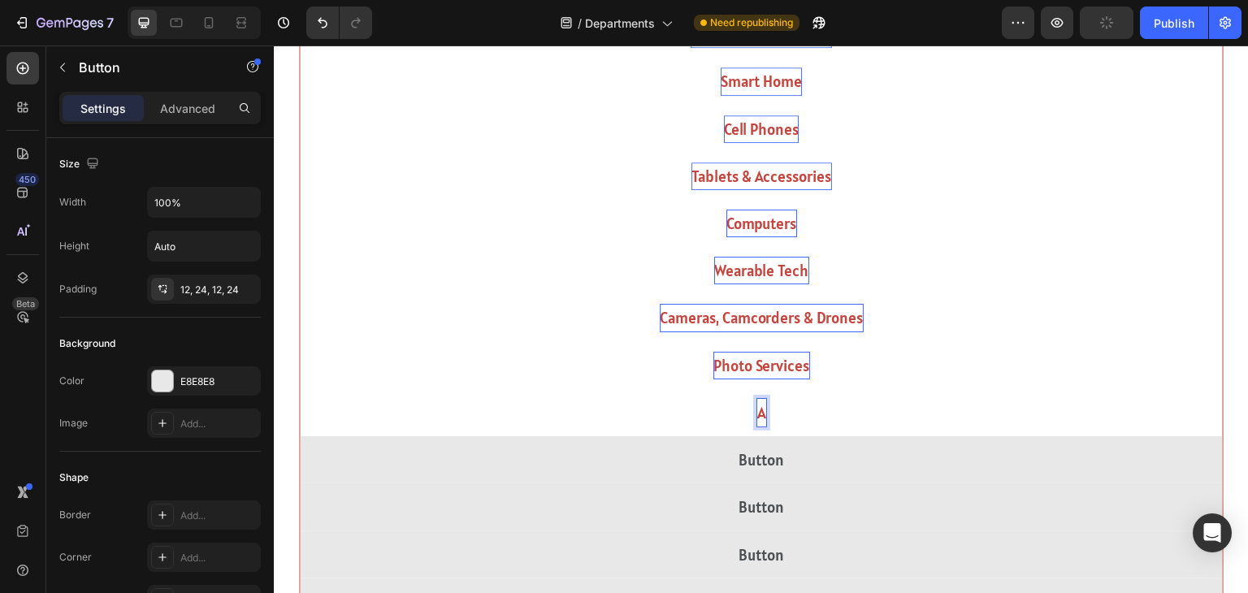
click at [300, 389] on button "A" at bounding box center [761, 412] width 923 height 47
click at [300, 389] on button "Auto Electronics" at bounding box center [761, 412] width 923 height 47
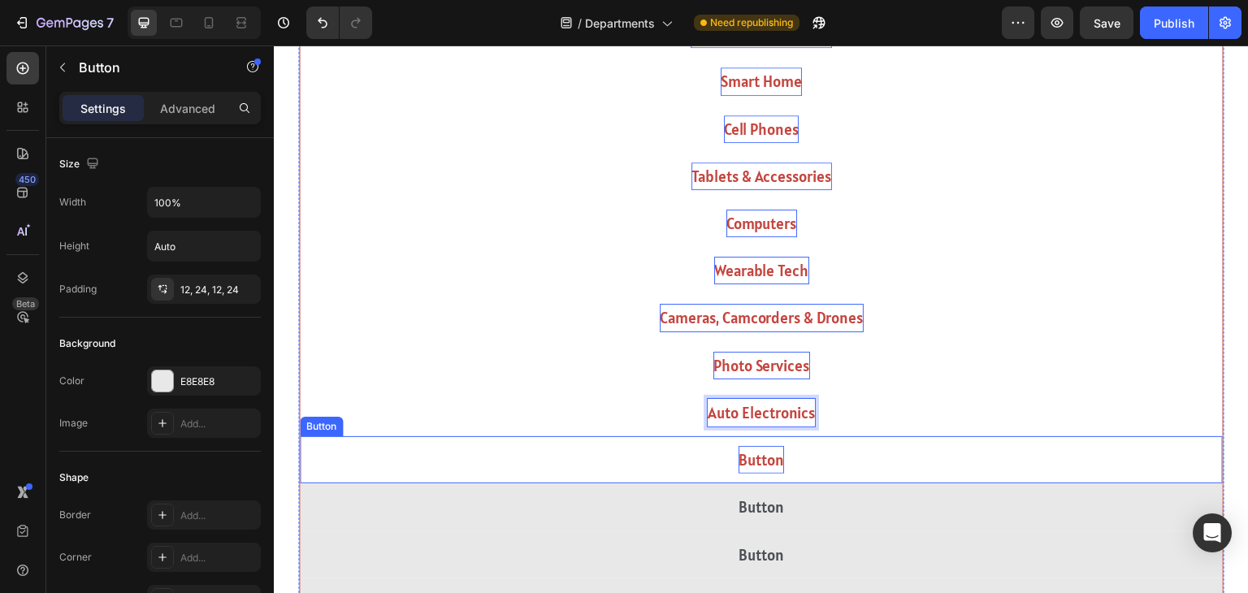
click at [771, 465] on p "Button" at bounding box center [762, 460] width 46 height 28
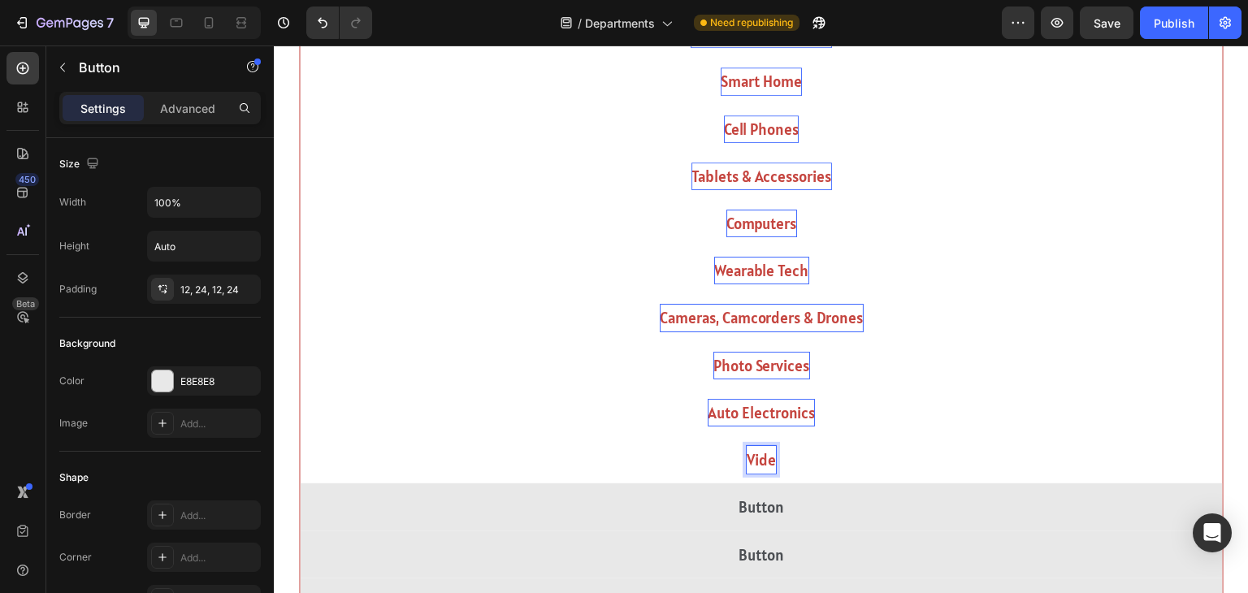
click at [300, 436] on button "Vide" at bounding box center [761, 459] width 923 height 47
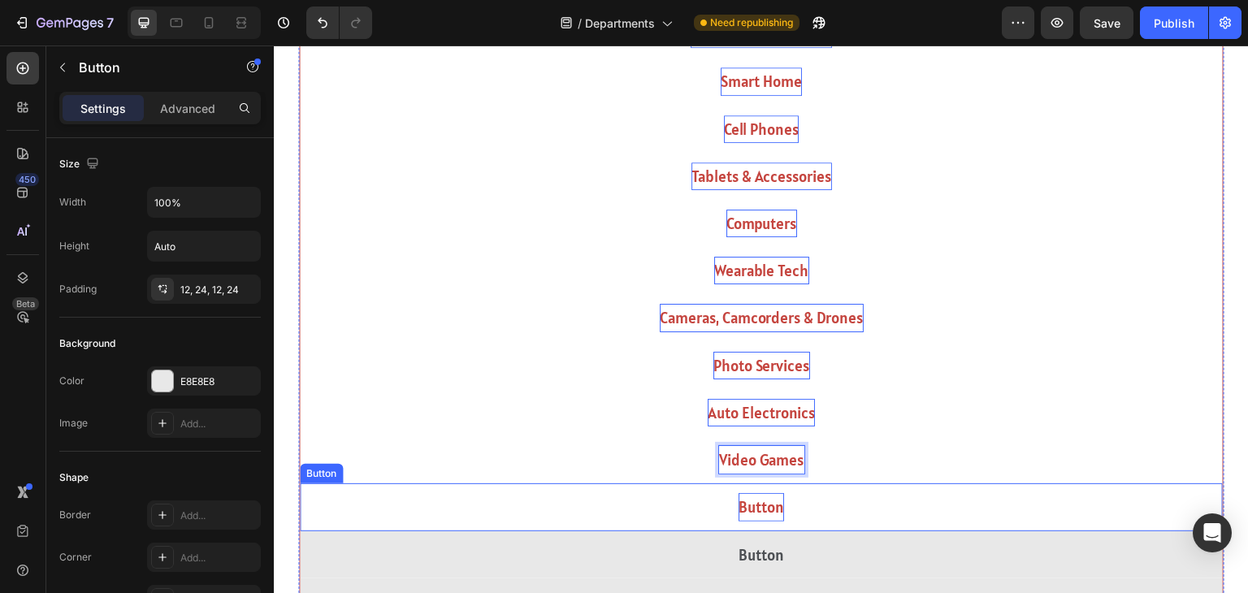
click at [771, 506] on p "Button" at bounding box center [762, 507] width 46 height 28
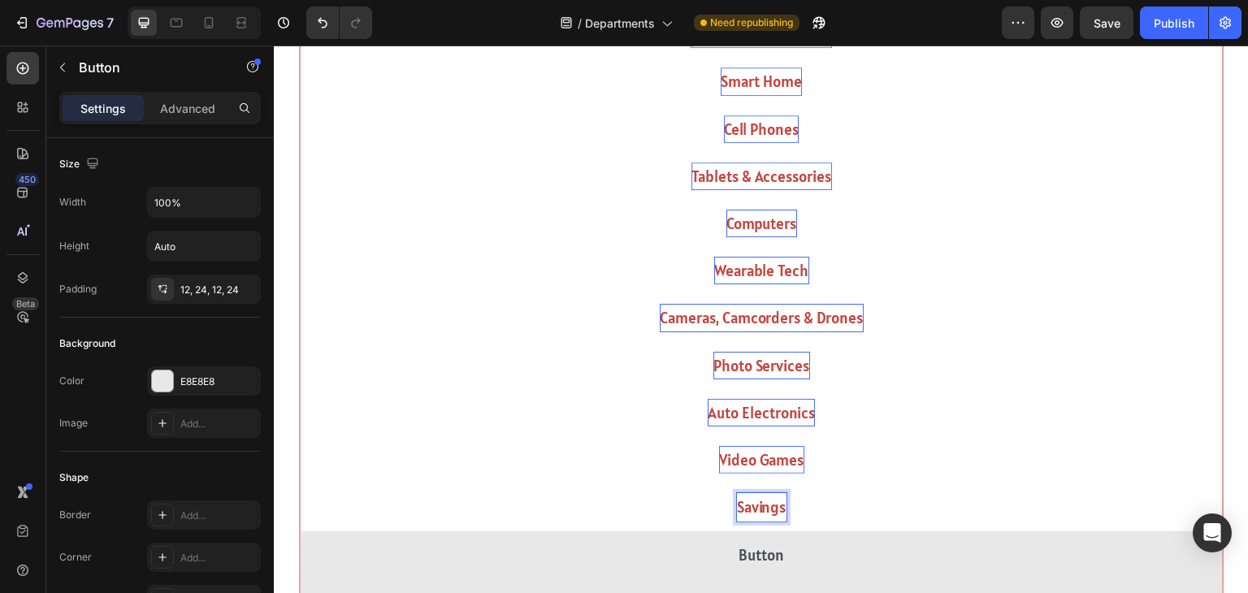
click at [300, 483] on button "Savings" at bounding box center [761, 506] width 923 height 47
click at [300, 483] on button "Deal" at bounding box center [761, 506] width 923 height 47
click at [300, 483] on button "Deals &" at bounding box center [761, 506] width 923 height 47
click at [300, 483] on button "Deals & Savings" at bounding box center [761, 506] width 923 height 47
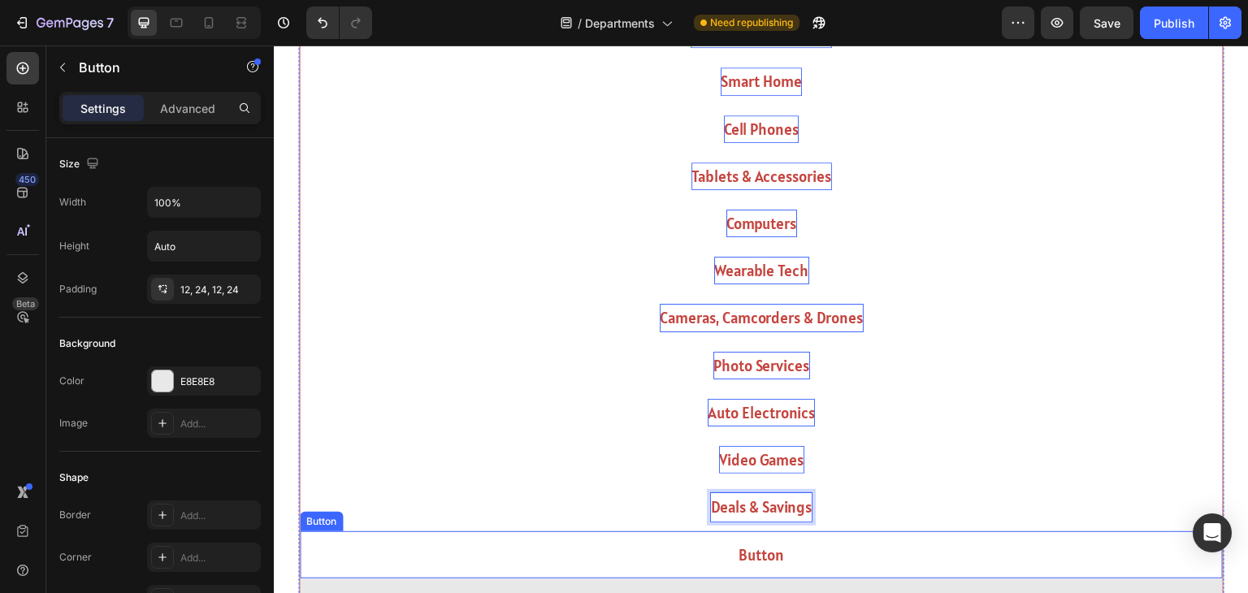
click at [795, 546] on button "Button" at bounding box center [761, 554] width 923 height 47
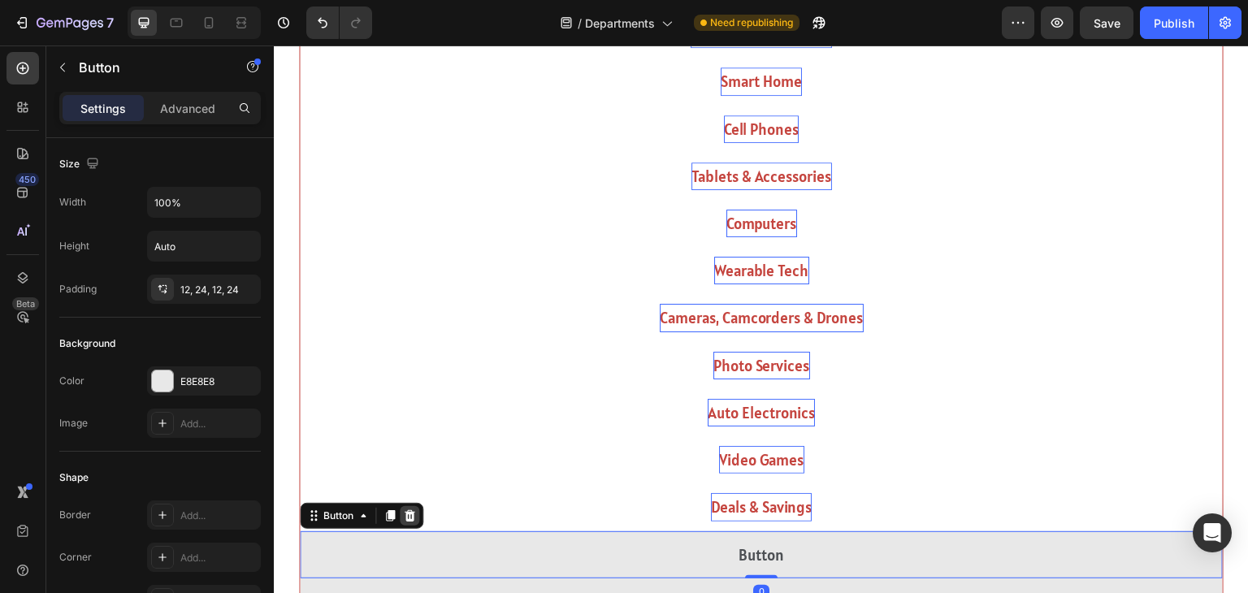
click at [411, 510] on icon at bounding box center [410, 514] width 11 height 11
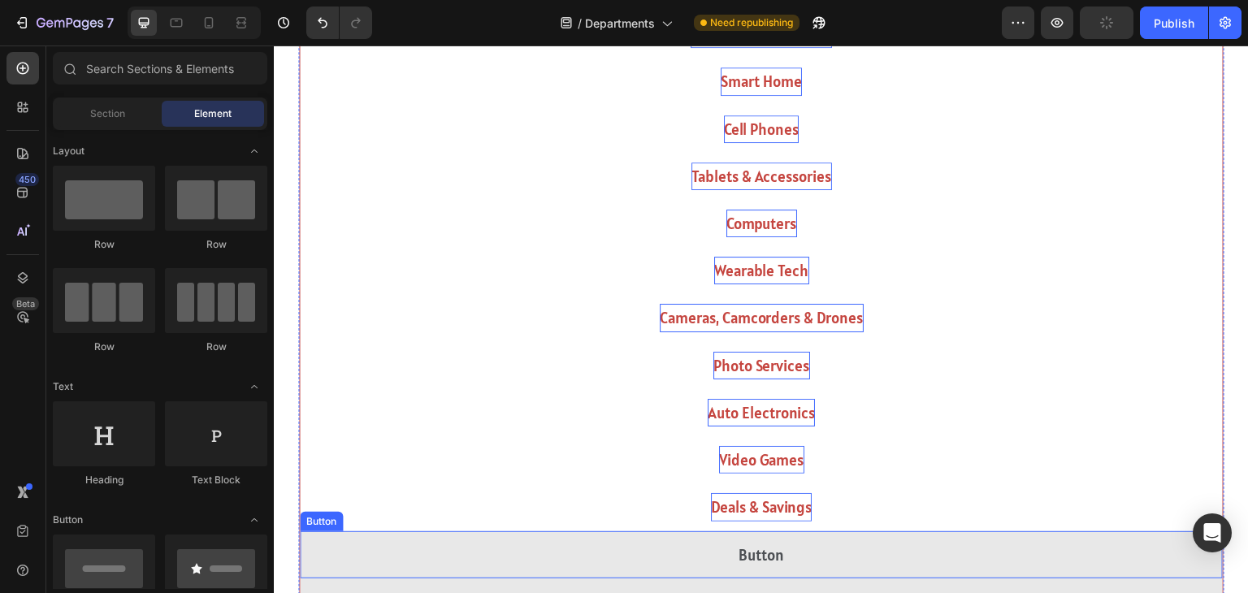
scroll to position [1044, 0]
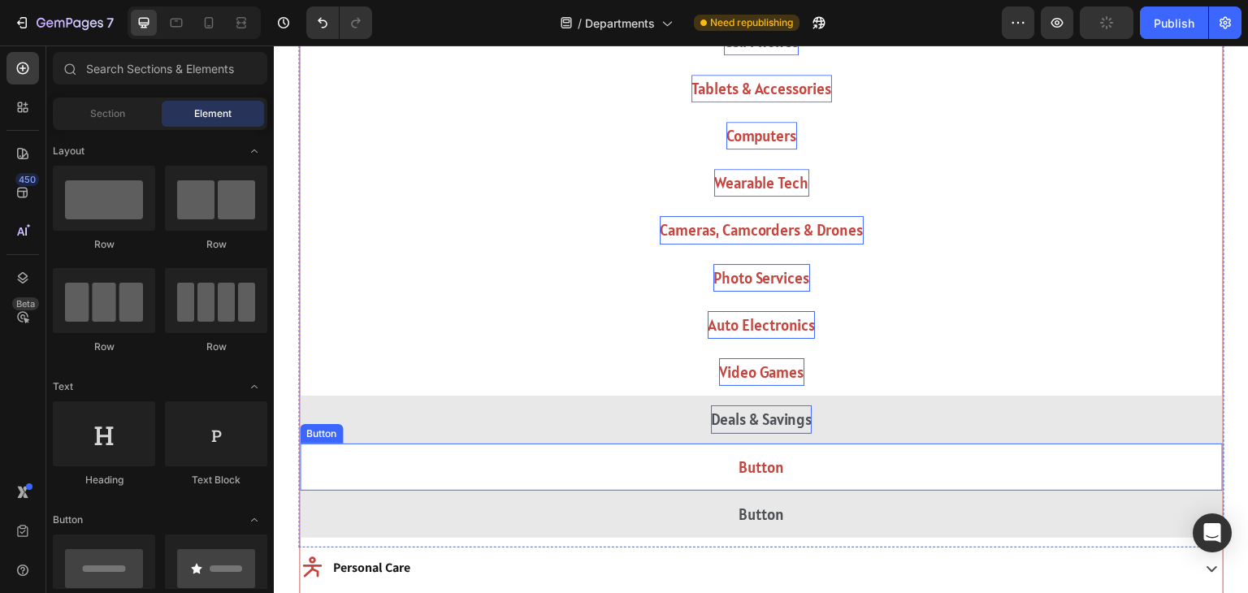
click at [708, 452] on button "Button" at bounding box center [761, 467] width 923 height 47
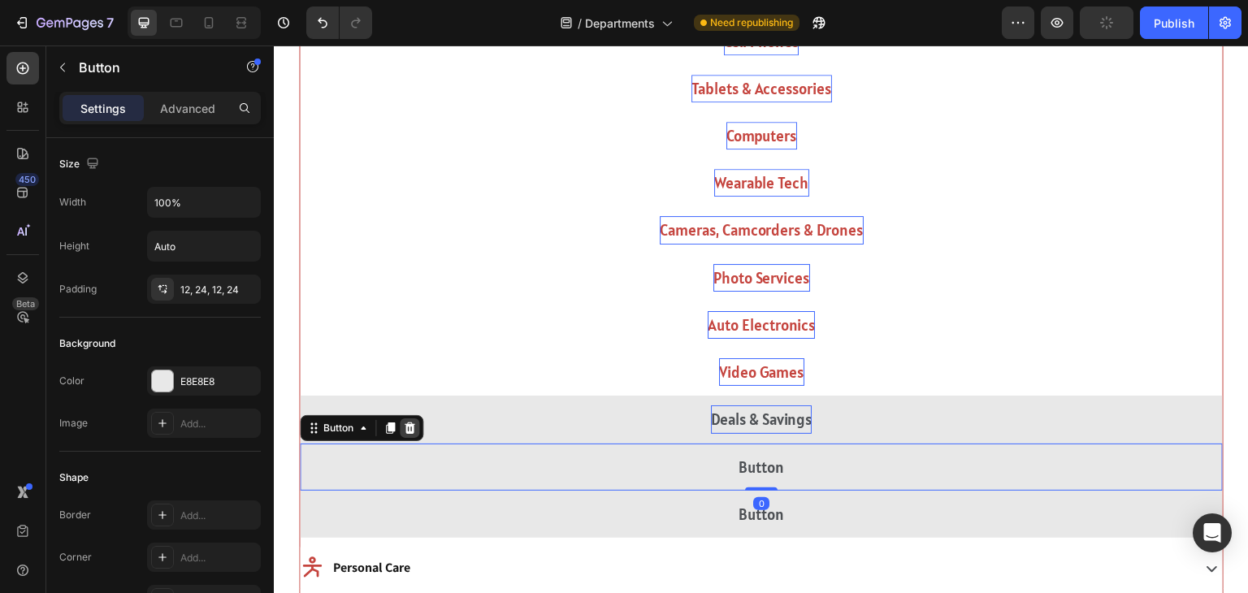
click at [411, 423] on icon at bounding box center [410, 427] width 11 height 11
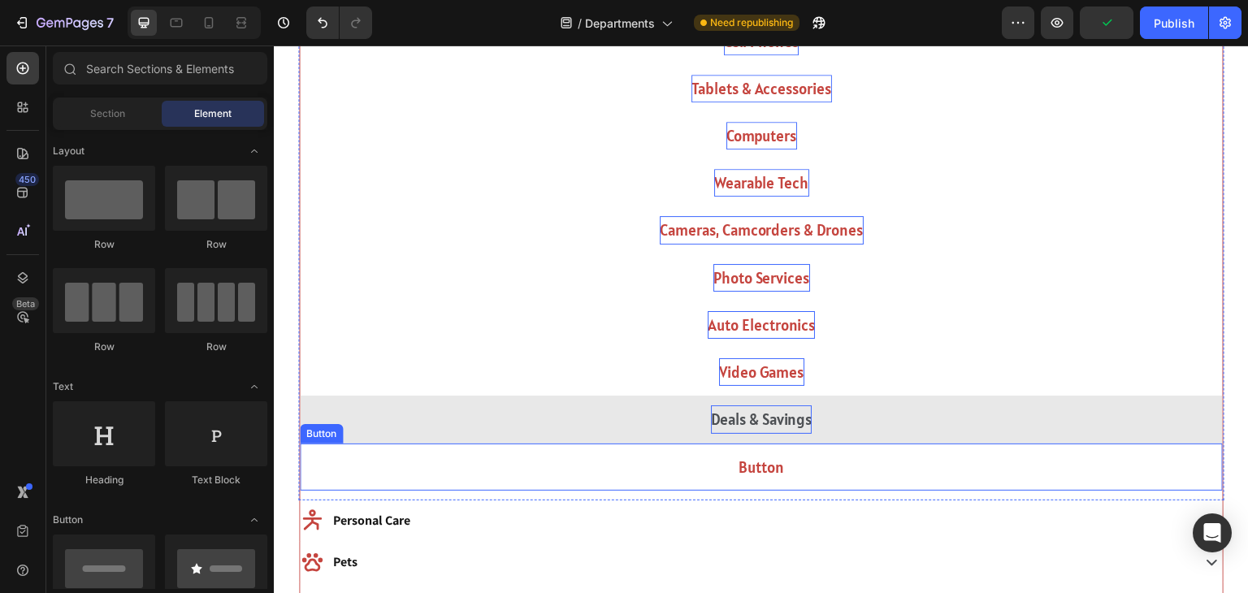
click at [687, 475] on button "Button" at bounding box center [761, 467] width 923 height 47
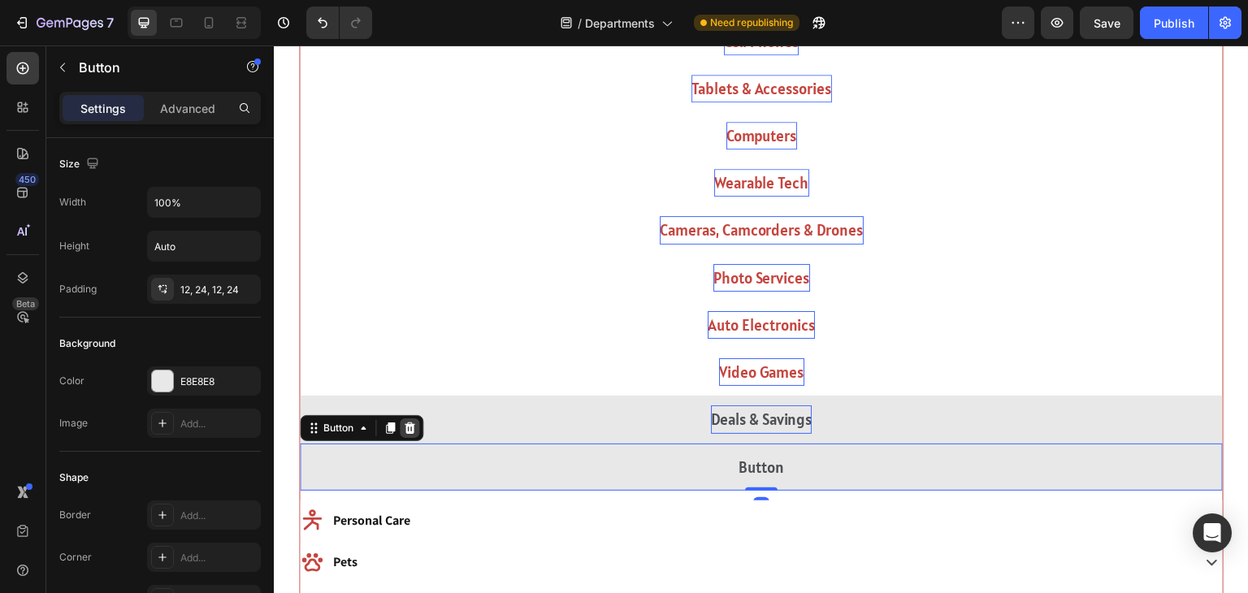
click at [406, 418] on div at bounding box center [410, 428] width 20 height 20
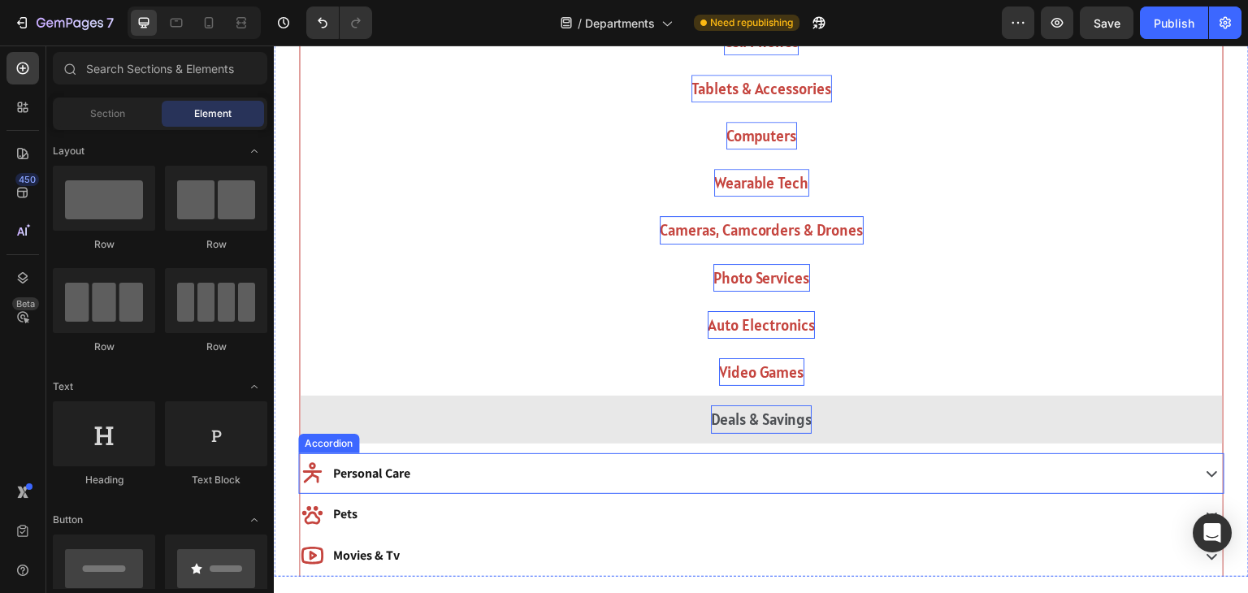
click at [576, 468] on div "Personal Care" at bounding box center [744, 474] width 888 height 28
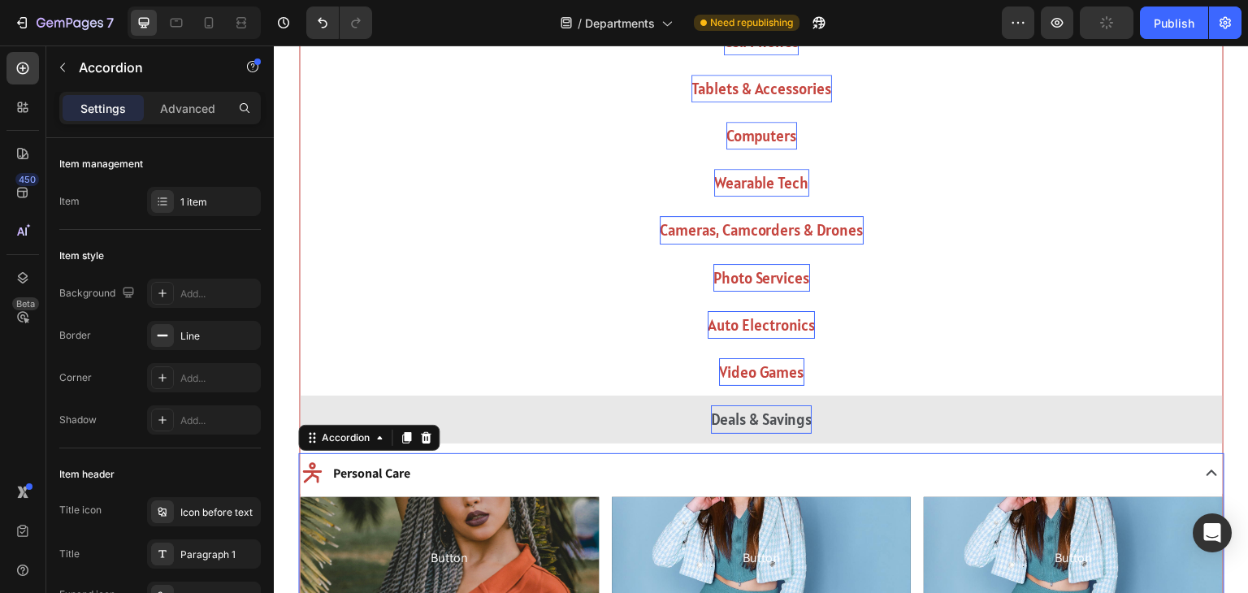
scroll to position [1297, 0]
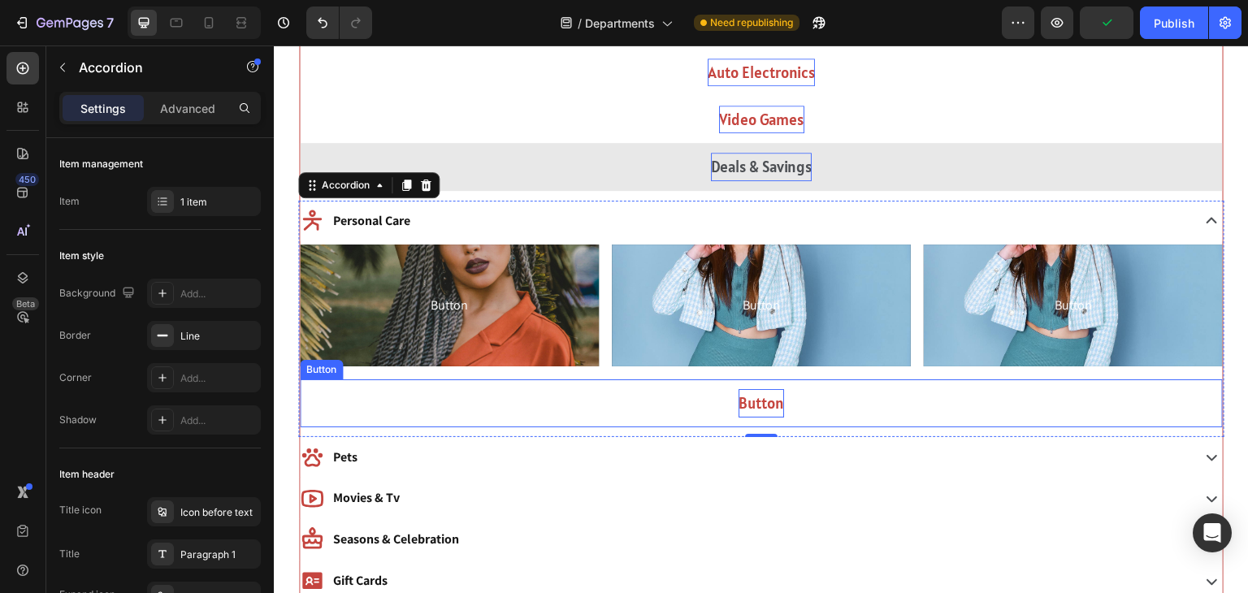
click at [774, 404] on p "Button" at bounding box center [762, 403] width 46 height 28
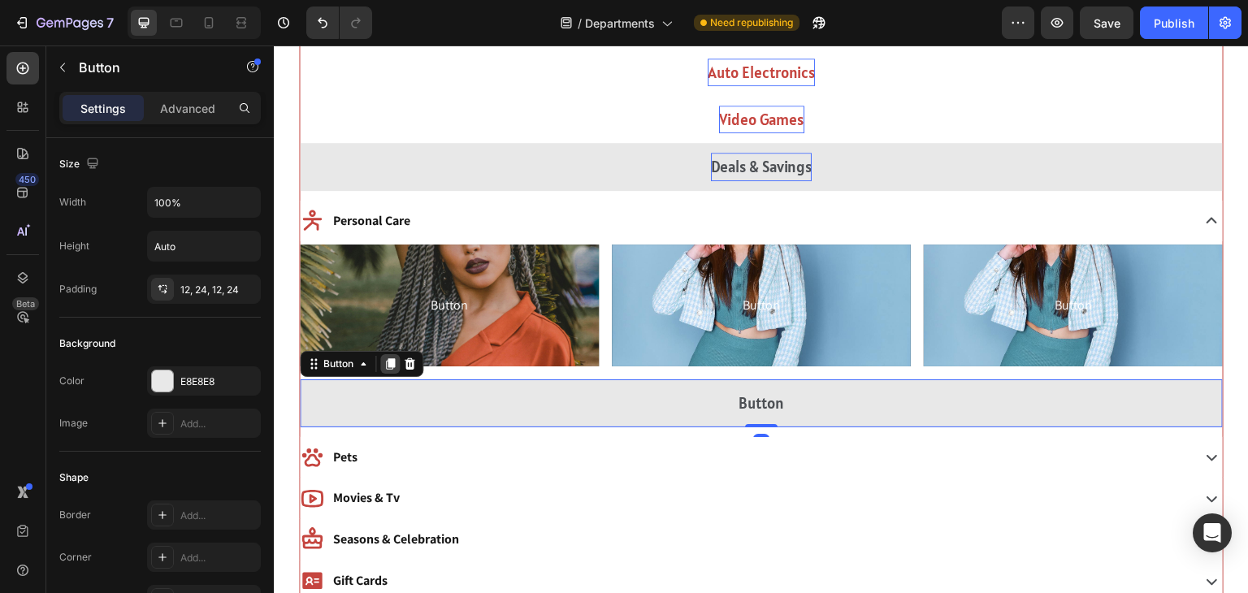
click at [390, 363] on icon at bounding box center [390, 364] width 9 height 11
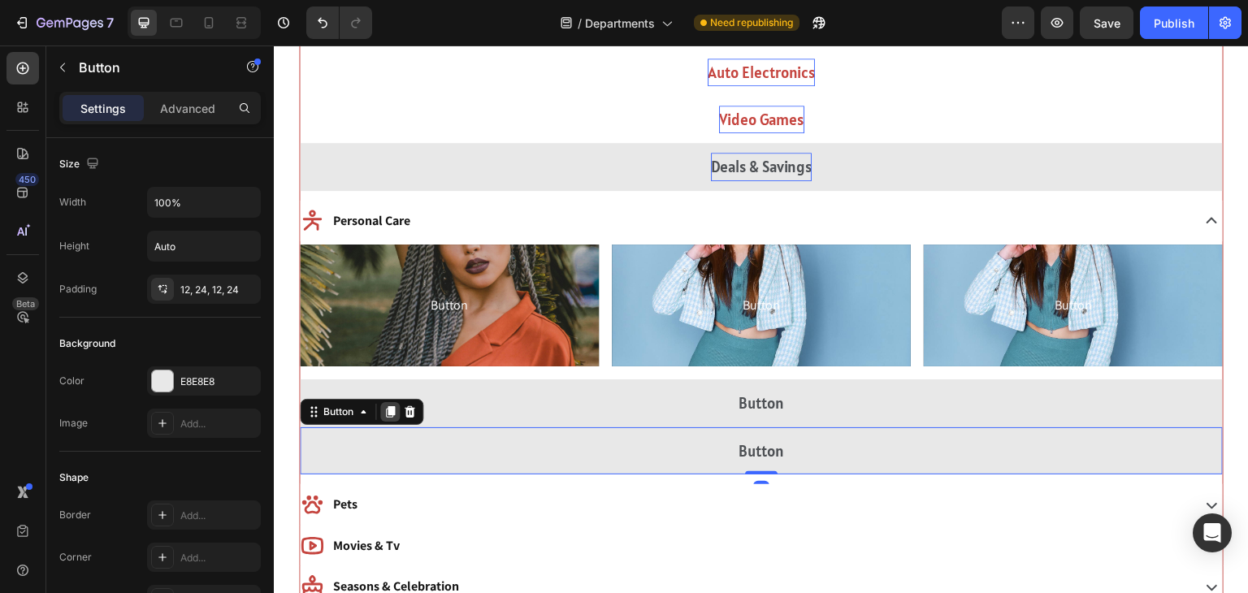
click at [385, 414] on icon at bounding box center [390, 411] width 13 height 13
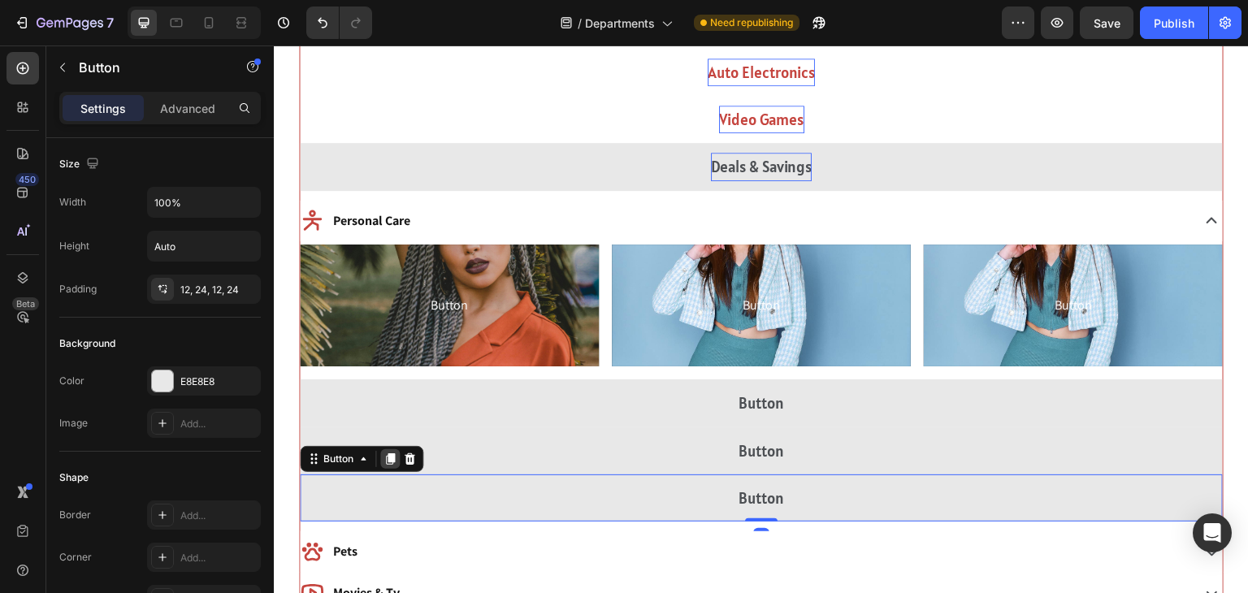
click at [389, 459] on icon at bounding box center [390, 458] width 9 height 11
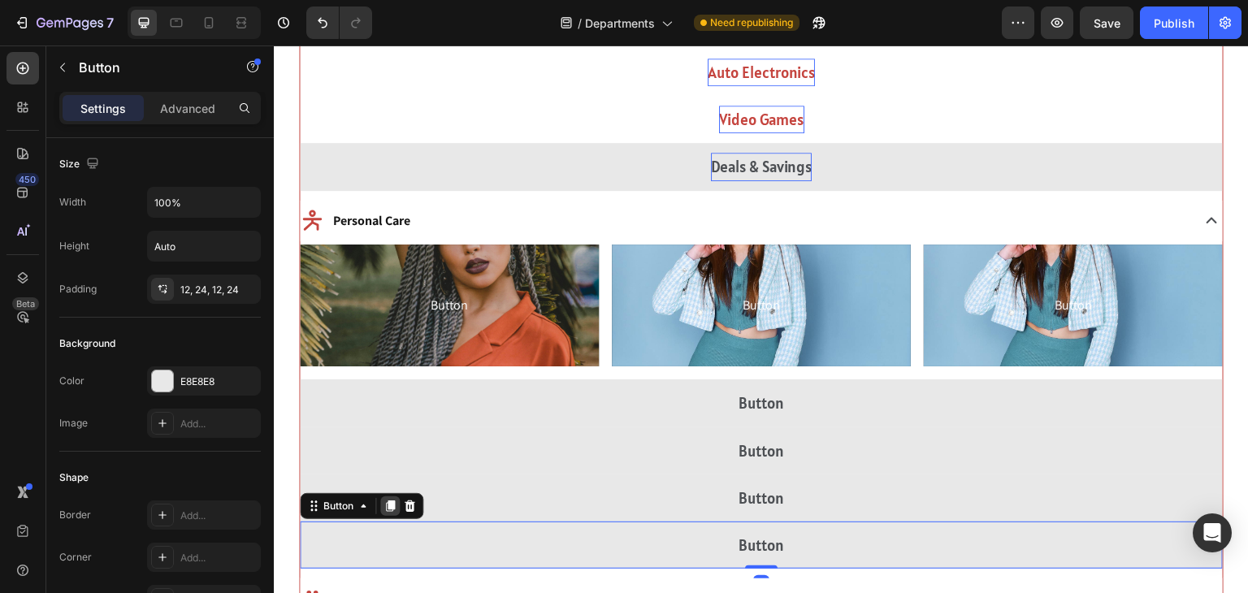
click at [388, 509] on icon at bounding box center [390, 506] width 9 height 11
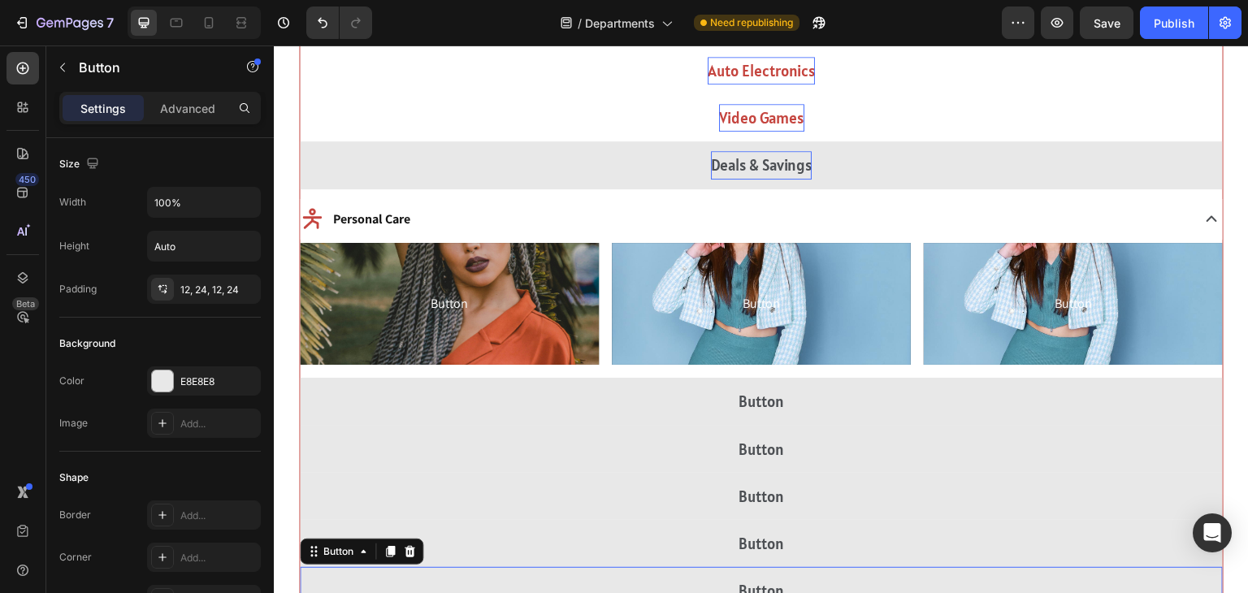
scroll to position [1762, 0]
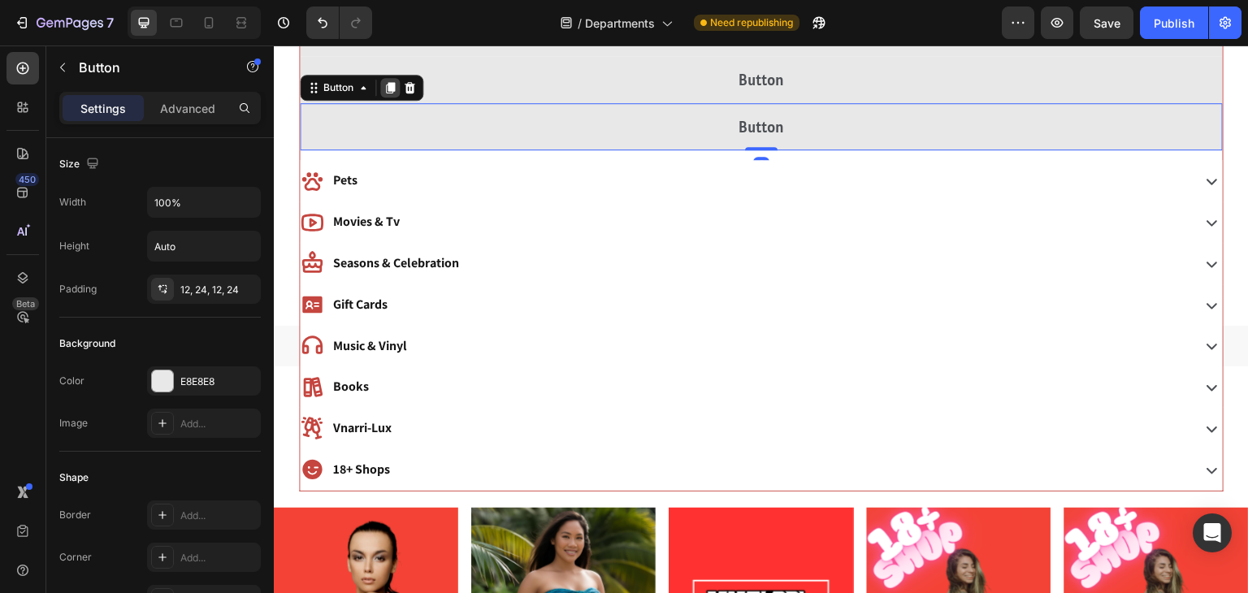
click at [386, 81] on icon at bounding box center [390, 87] width 13 height 13
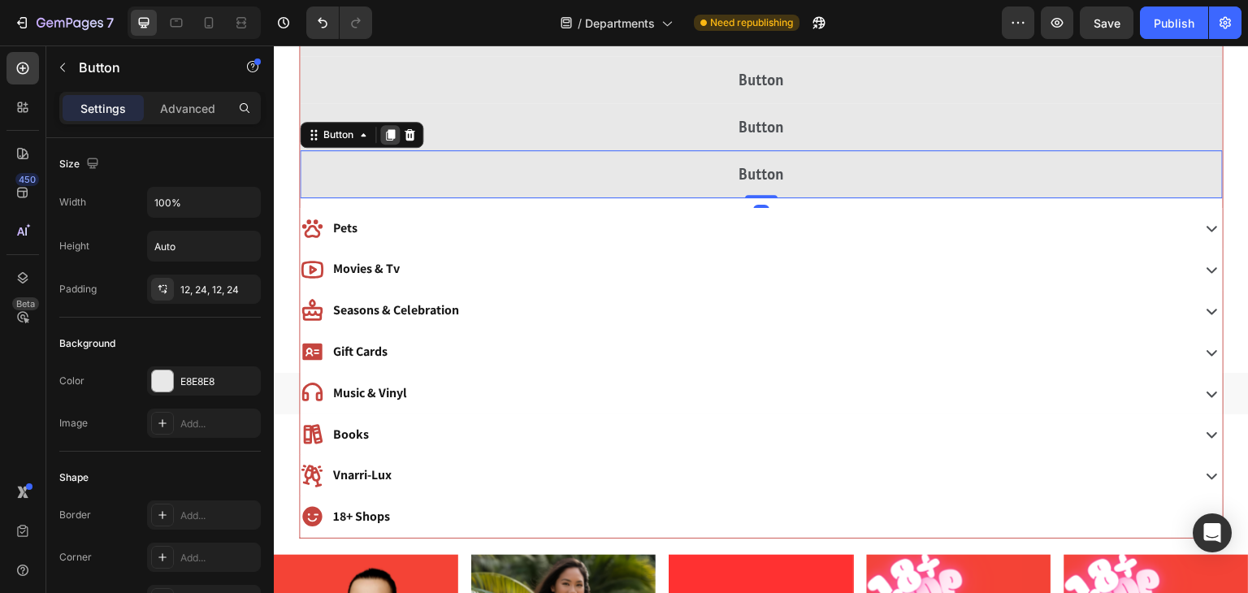
click at [395, 133] on icon at bounding box center [390, 134] width 13 height 13
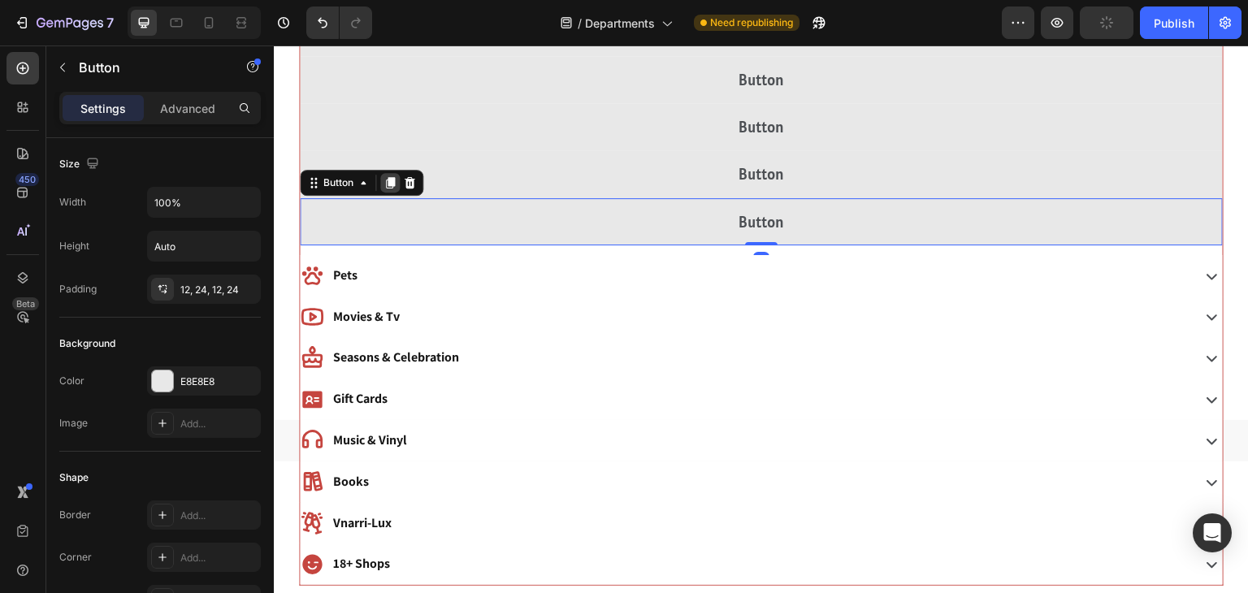
click at [390, 177] on icon at bounding box center [390, 182] width 9 height 11
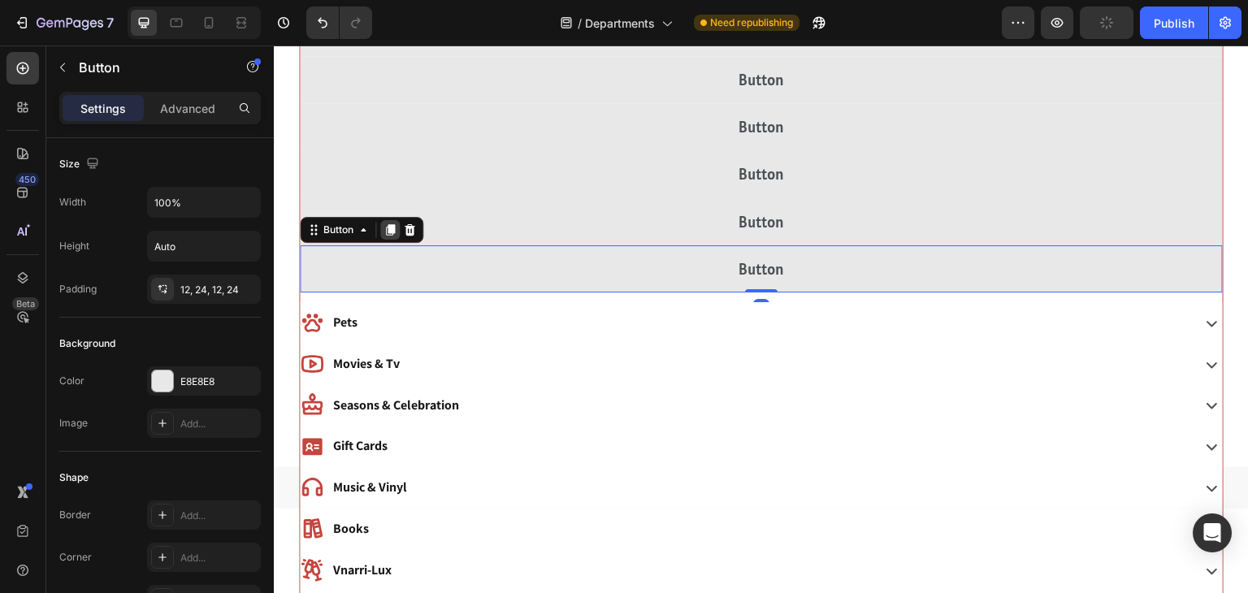
click at [388, 230] on icon at bounding box center [390, 229] width 9 height 11
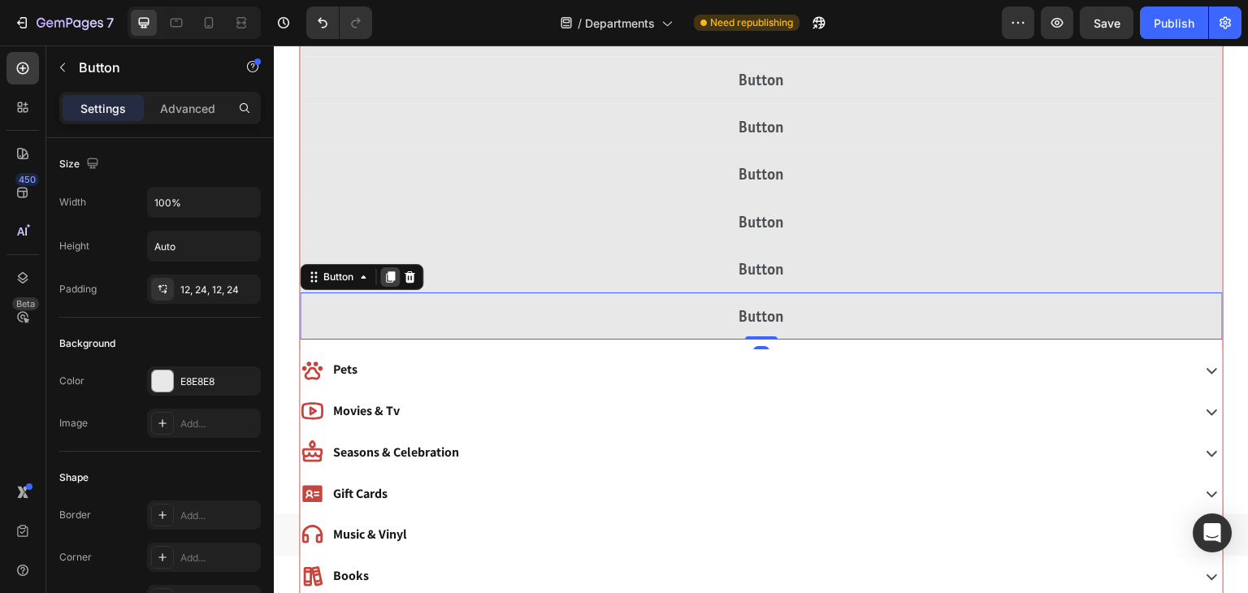
click at [388, 279] on icon at bounding box center [390, 276] width 9 height 11
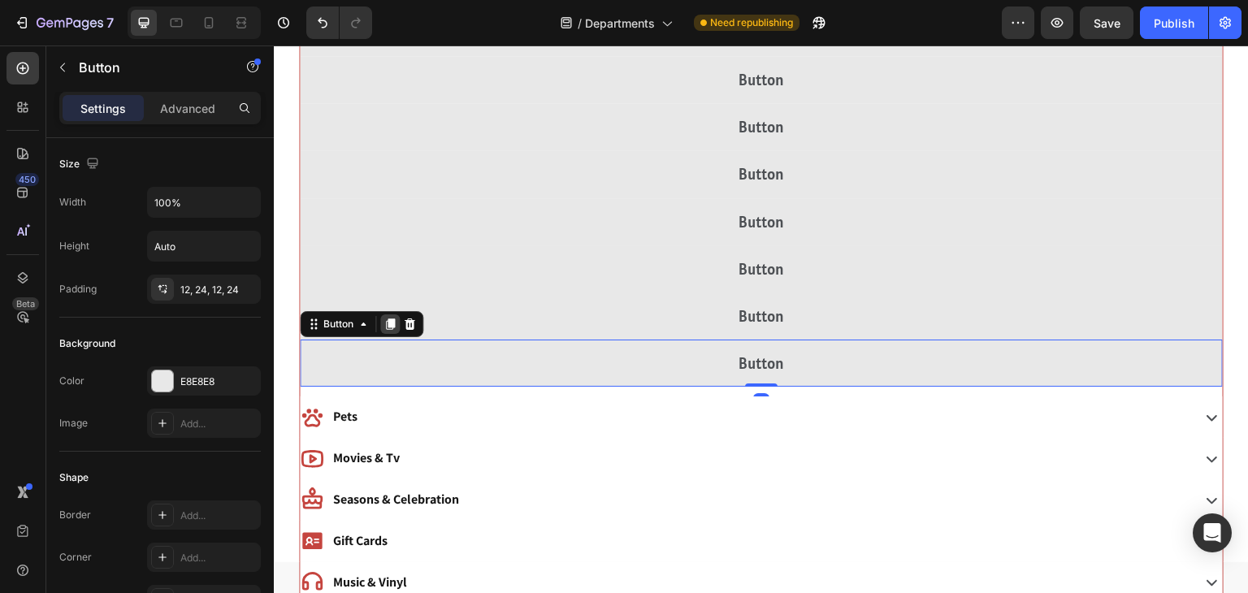
click at [392, 331] on div at bounding box center [390, 324] width 20 height 20
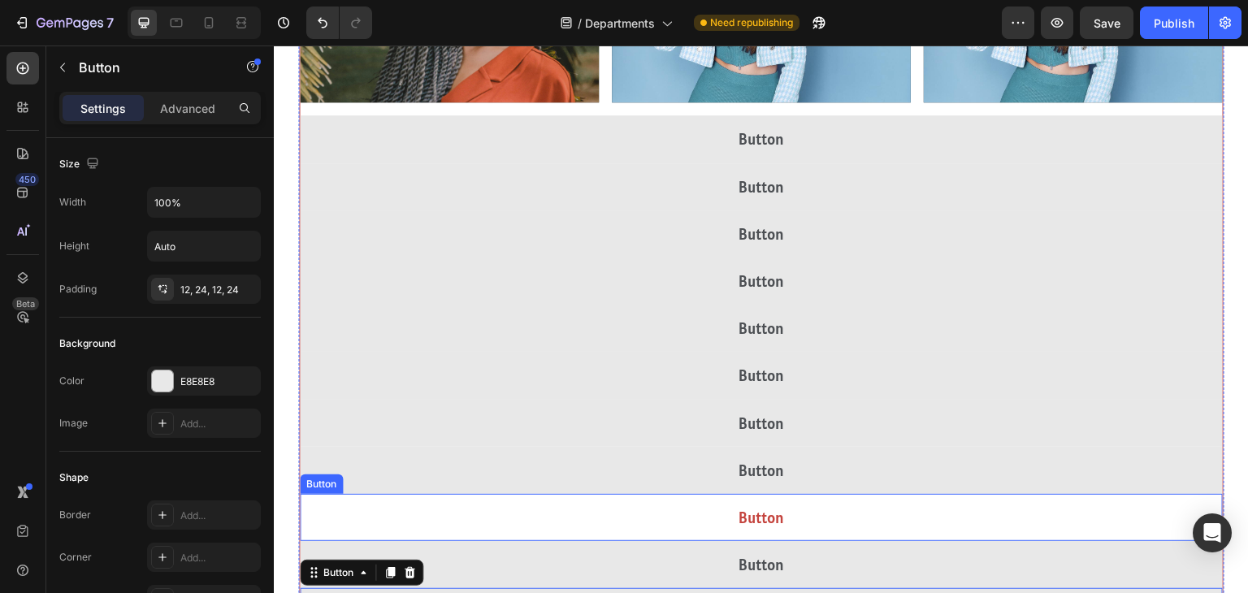
scroll to position [1536, 0]
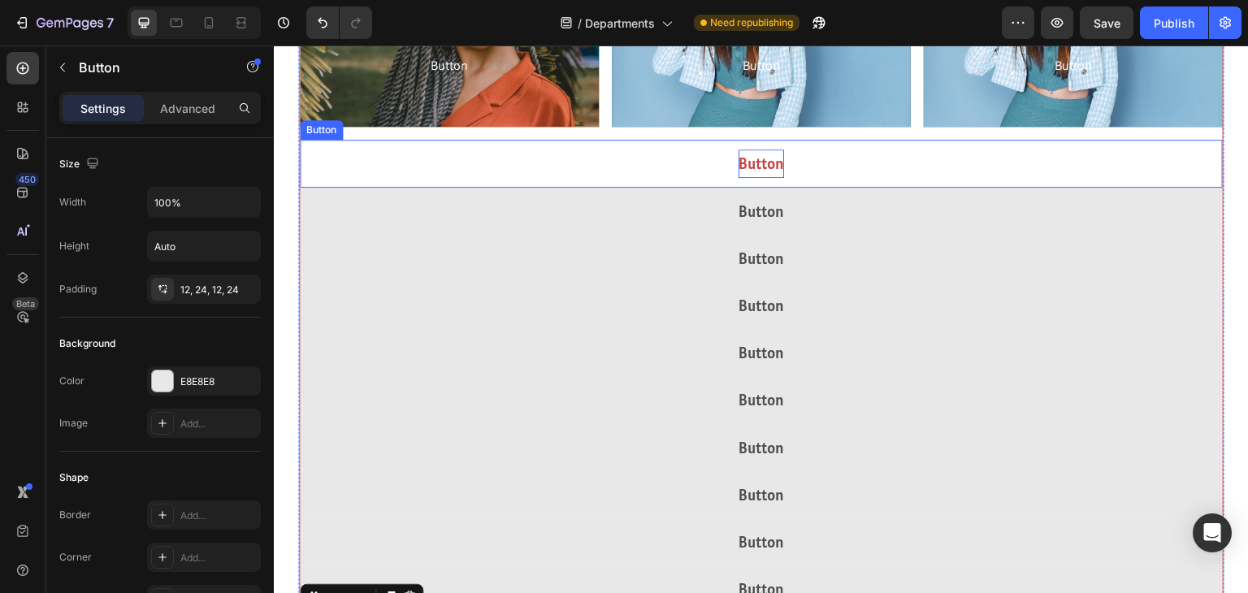
click at [778, 161] on p "Button" at bounding box center [762, 164] width 46 height 28
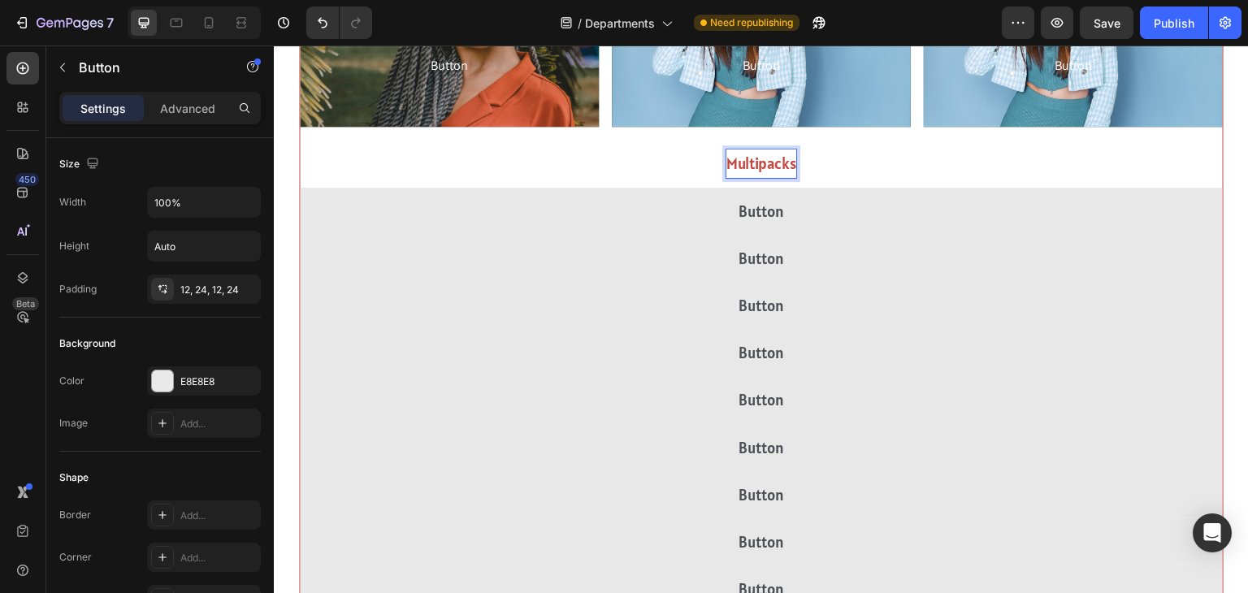
click at [300, 140] on button "Multipacks" at bounding box center [761, 163] width 923 height 47
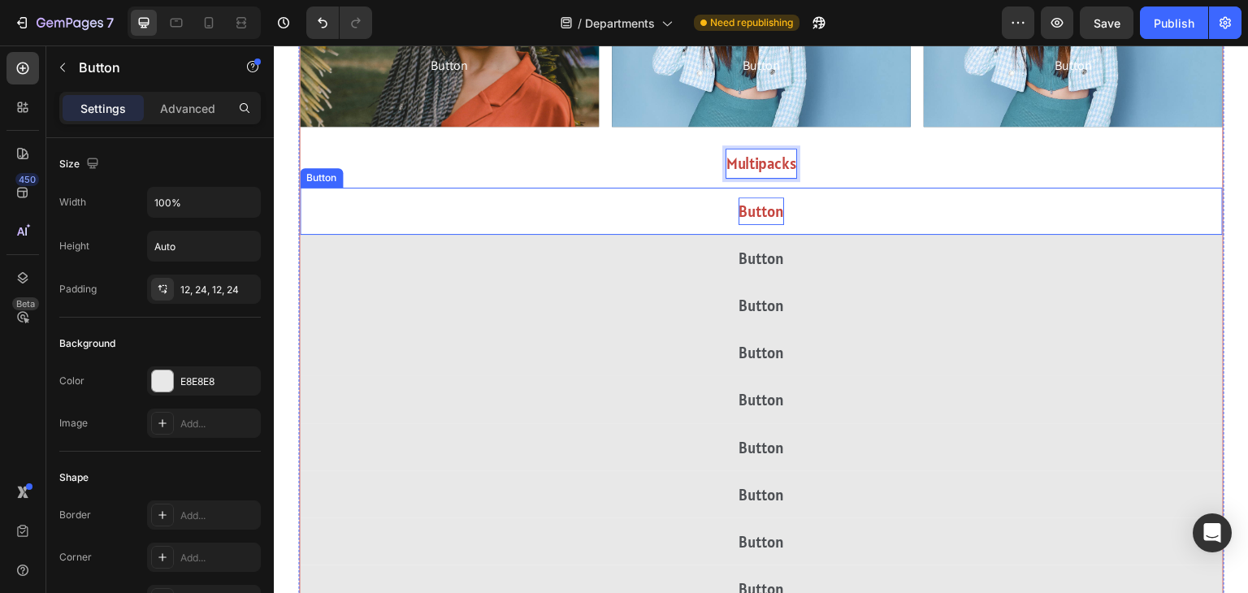
click at [772, 206] on p "Button" at bounding box center [762, 211] width 46 height 28
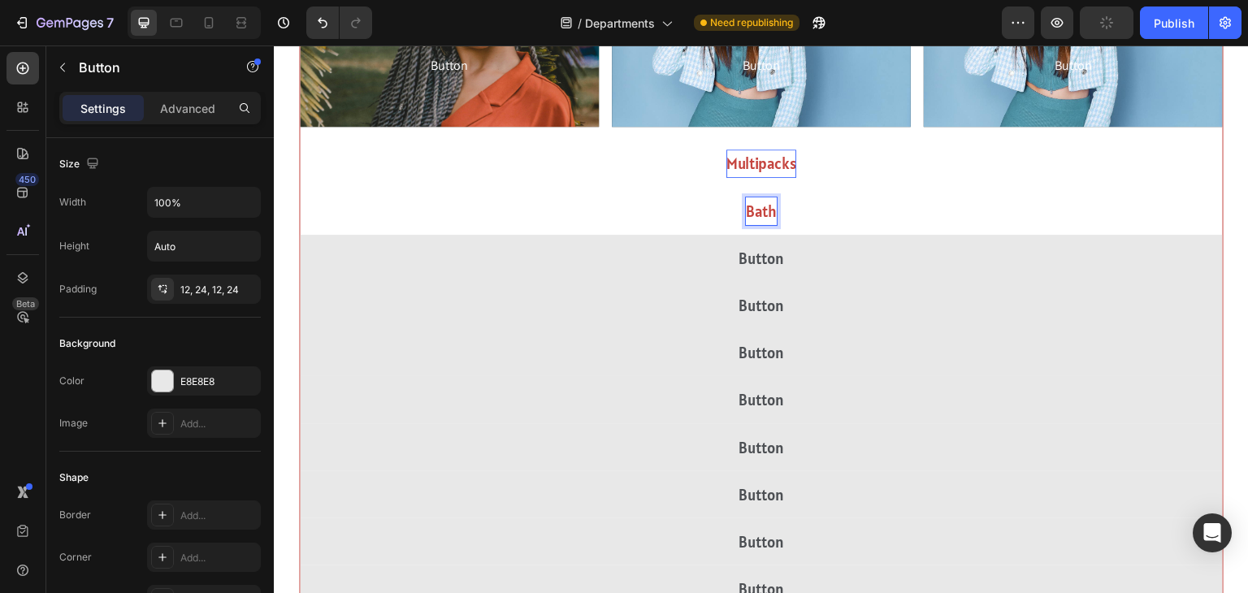
click at [300, 188] on button "Bath" at bounding box center [761, 211] width 923 height 47
click at [300, 188] on button "Bath &" at bounding box center [761, 211] width 923 height 47
click at [300, 188] on button "Bath & Body" at bounding box center [761, 211] width 923 height 47
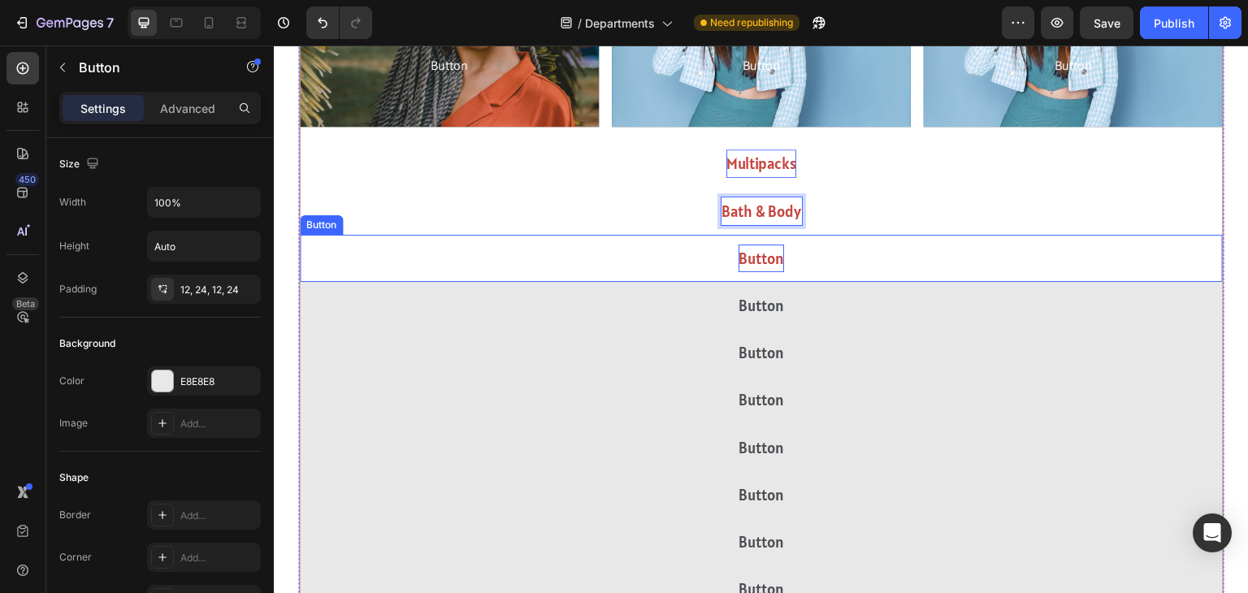
click at [778, 248] on p "Button" at bounding box center [762, 259] width 46 height 28
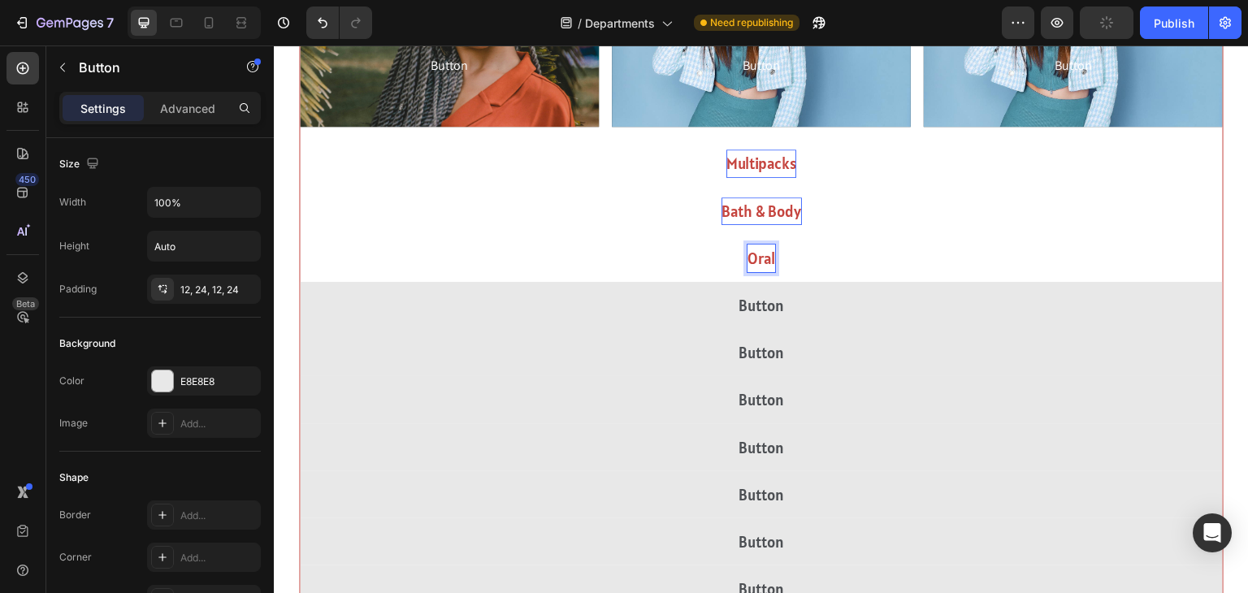
click at [300, 235] on button "Oral" at bounding box center [761, 258] width 923 height 47
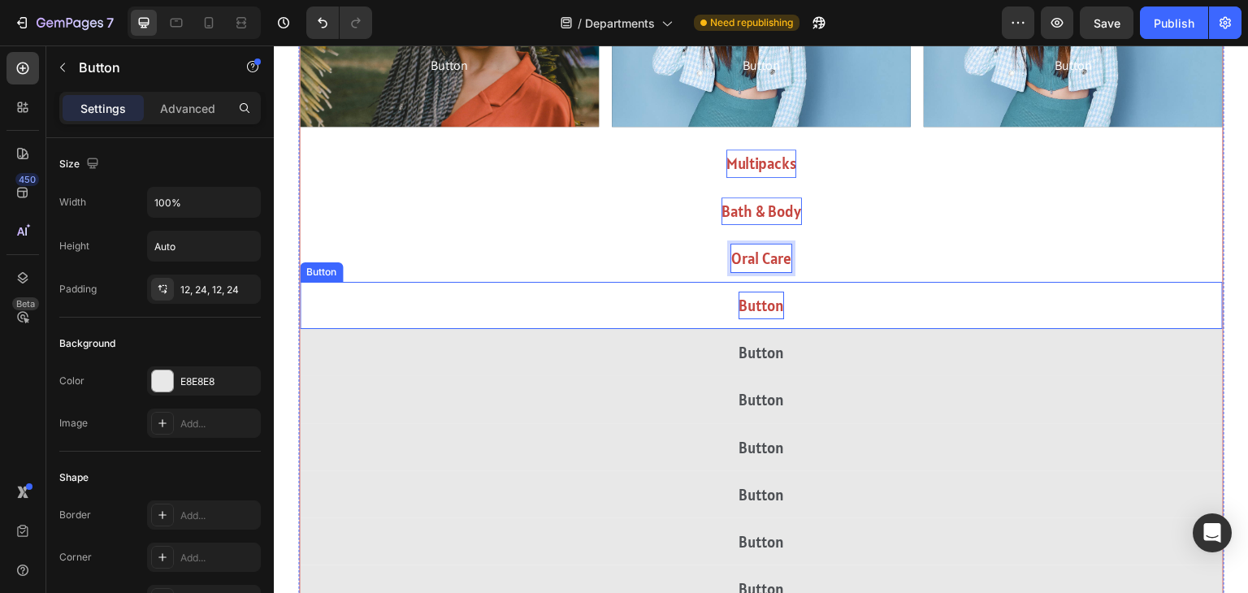
click at [765, 300] on p "Button" at bounding box center [762, 306] width 46 height 28
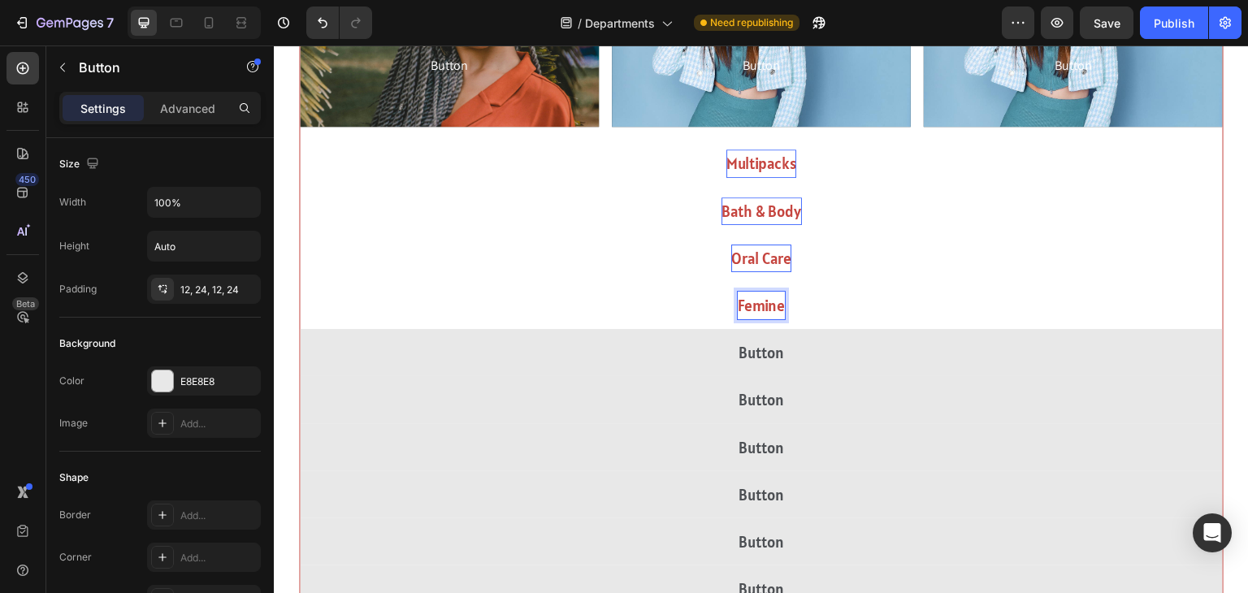
click at [300, 282] on button "Femine" at bounding box center [761, 305] width 923 height 47
click at [300, 282] on button "Feminine" at bounding box center [761, 305] width 923 height 47
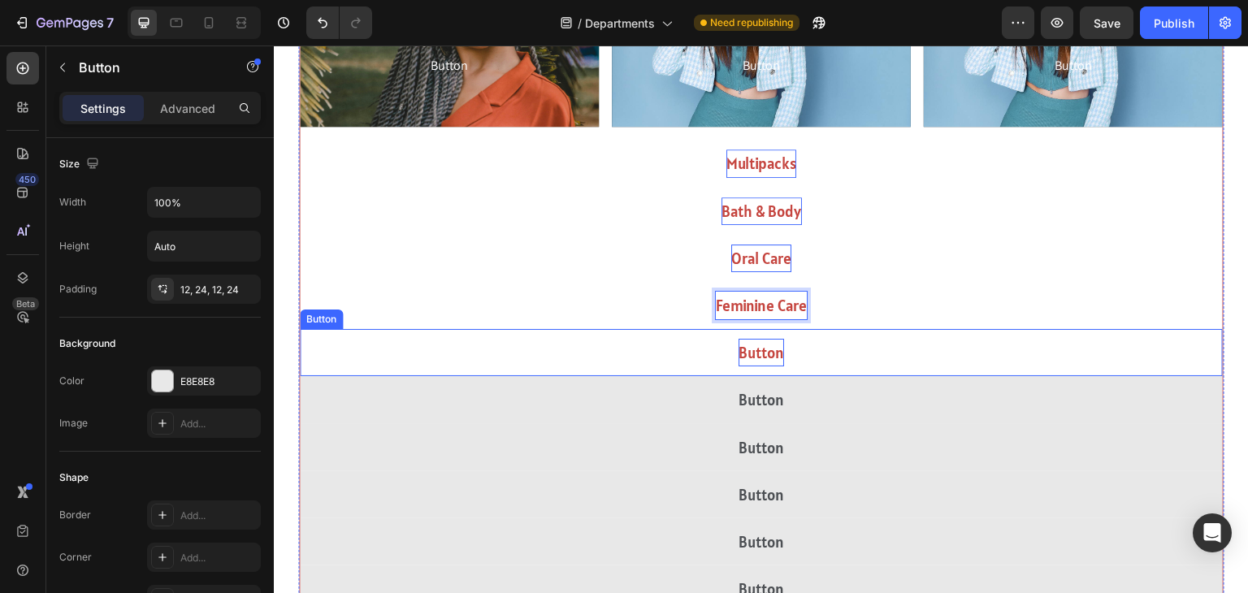
click at [752, 345] on p "Button" at bounding box center [762, 353] width 46 height 28
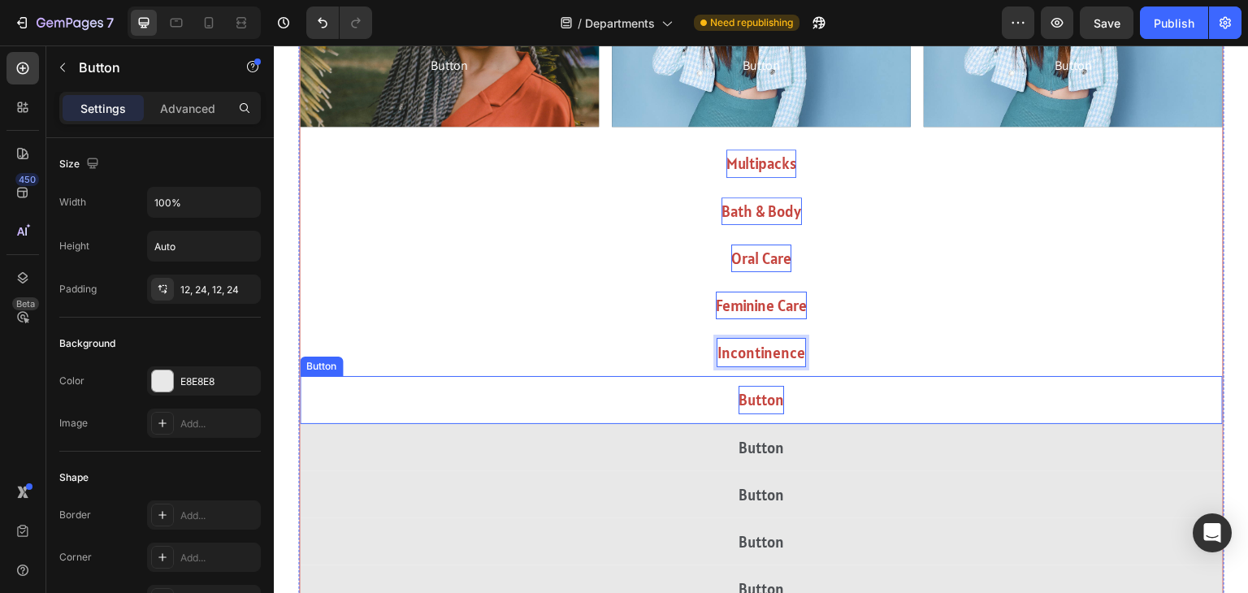
click at [749, 391] on p "Button" at bounding box center [762, 400] width 46 height 28
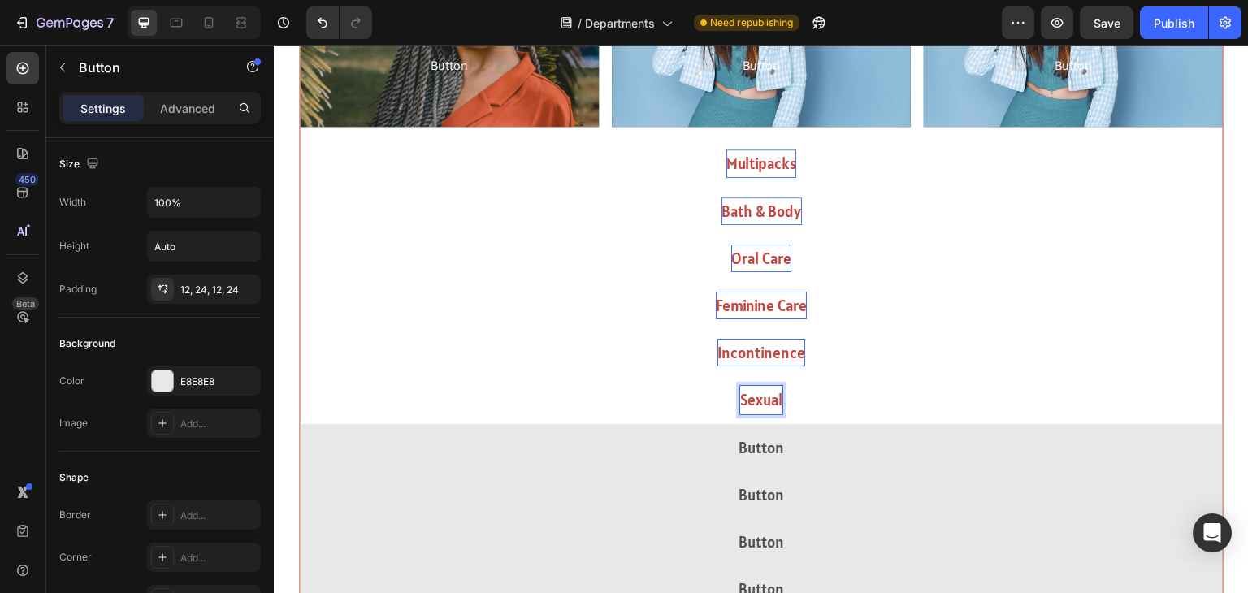
click at [300, 376] on button "Sexual" at bounding box center [761, 399] width 923 height 47
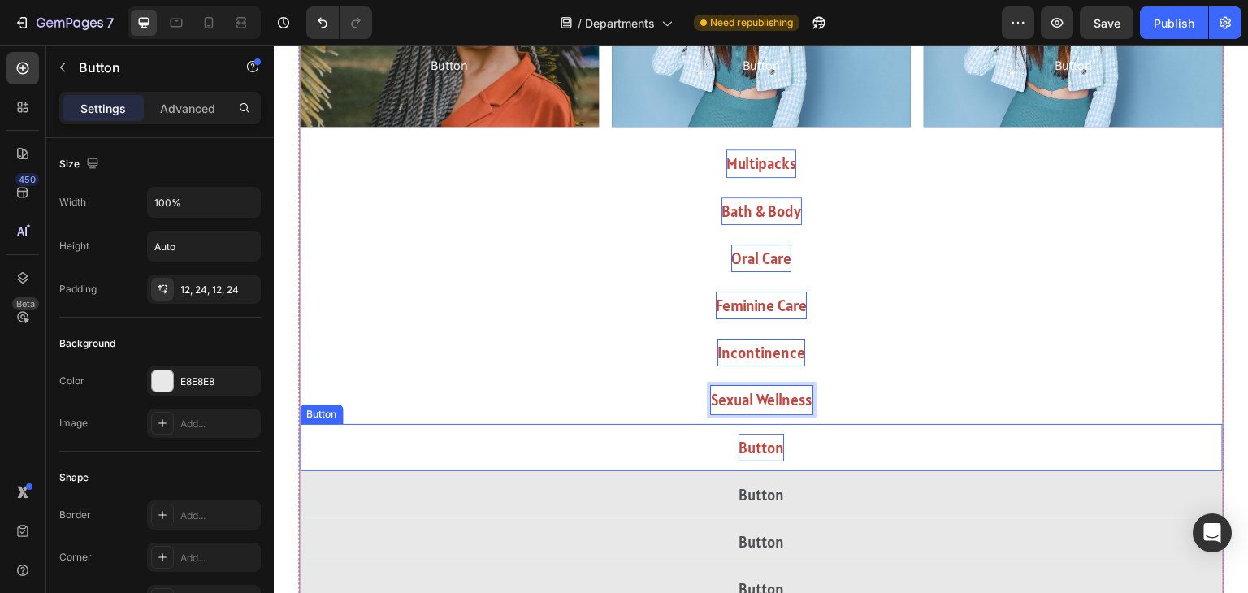
click at [745, 448] on p "Button" at bounding box center [762, 448] width 46 height 28
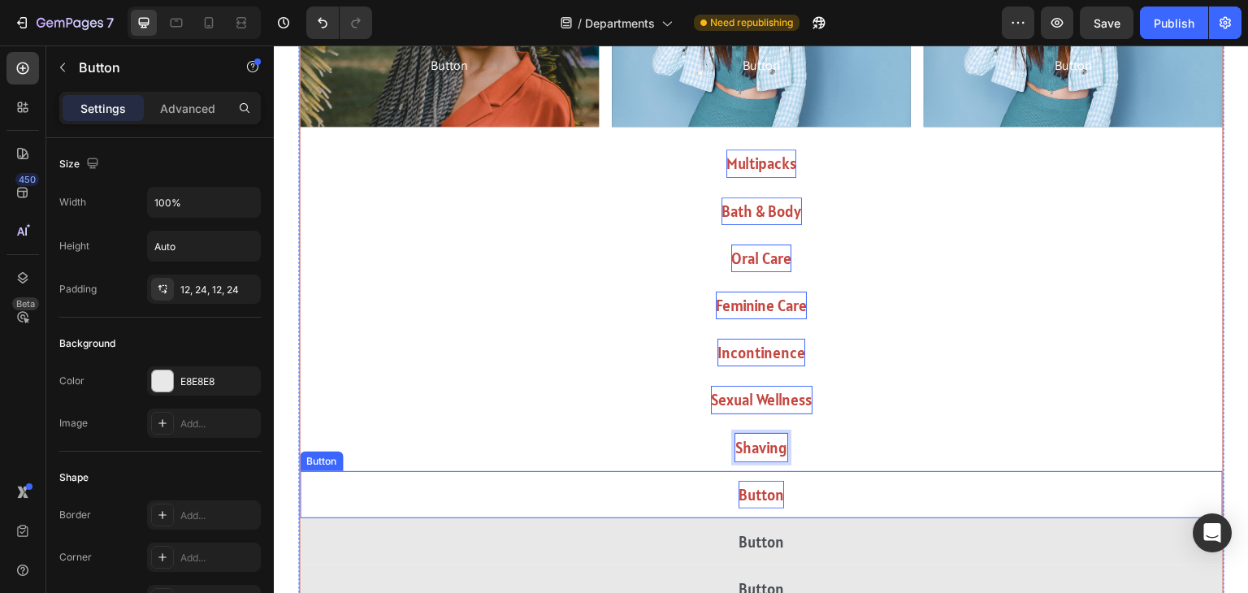
click at [754, 490] on p "Button" at bounding box center [762, 495] width 46 height 28
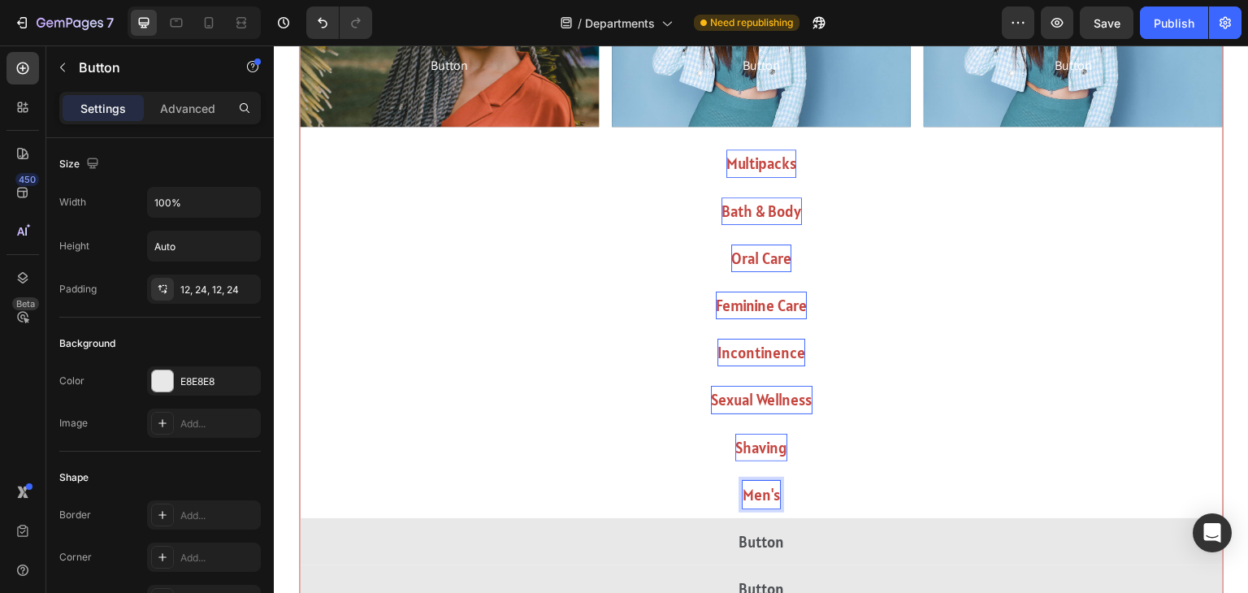
click at [300, 471] on button "Men's" at bounding box center [761, 494] width 923 height 47
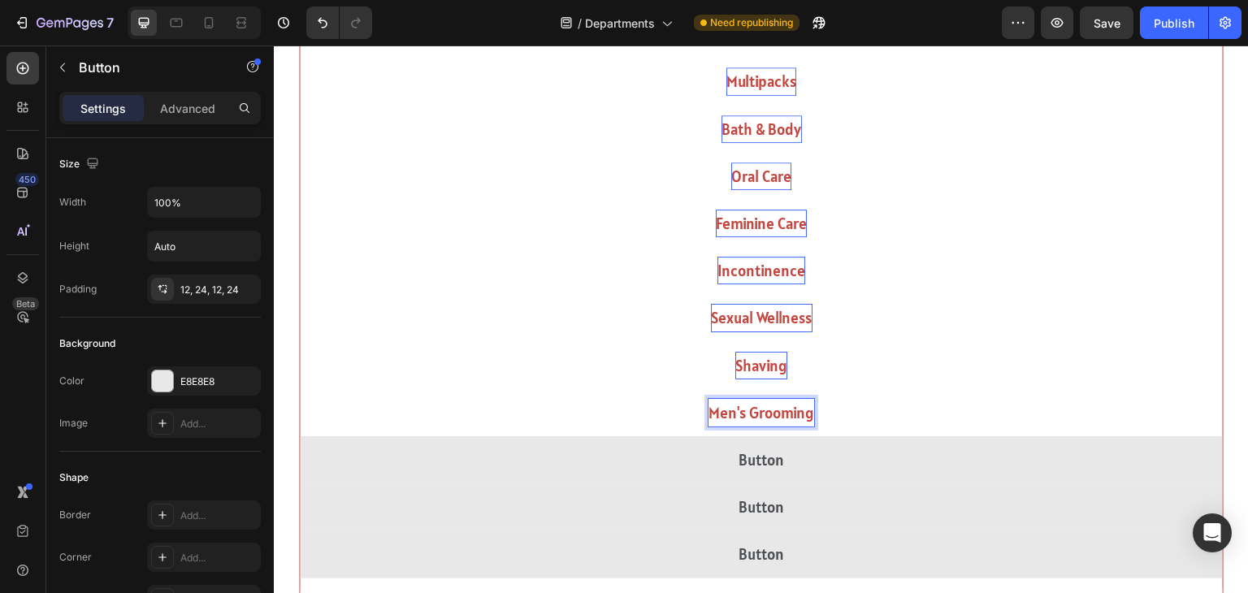
scroll to position [1628, 0]
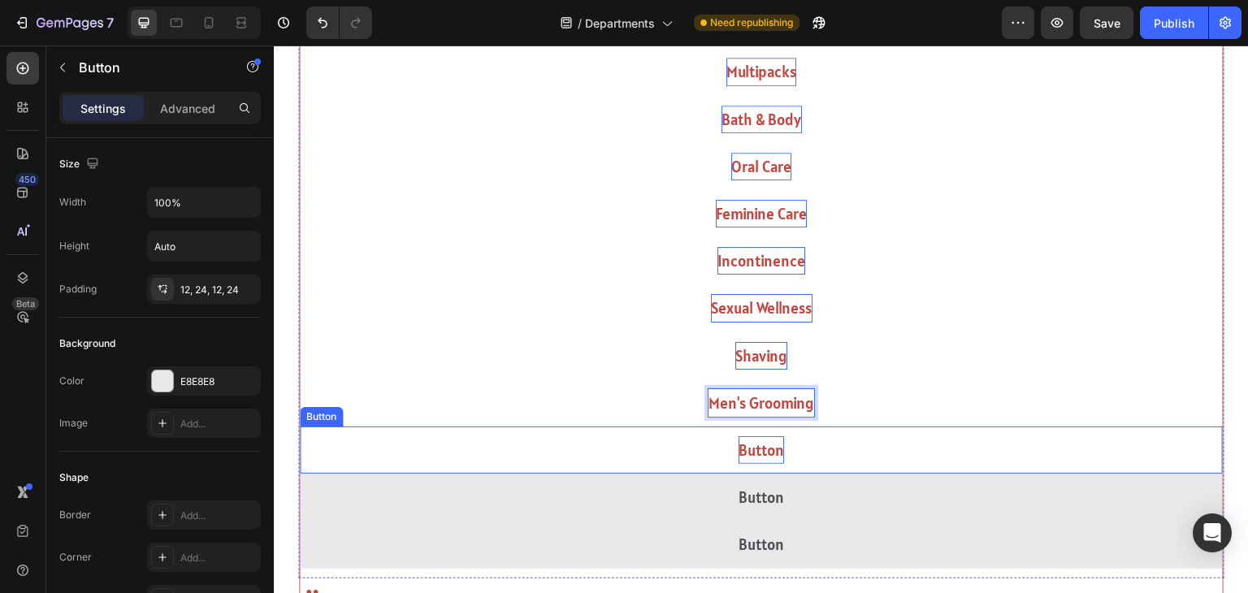
click at [766, 449] on p "Button" at bounding box center [762, 450] width 46 height 28
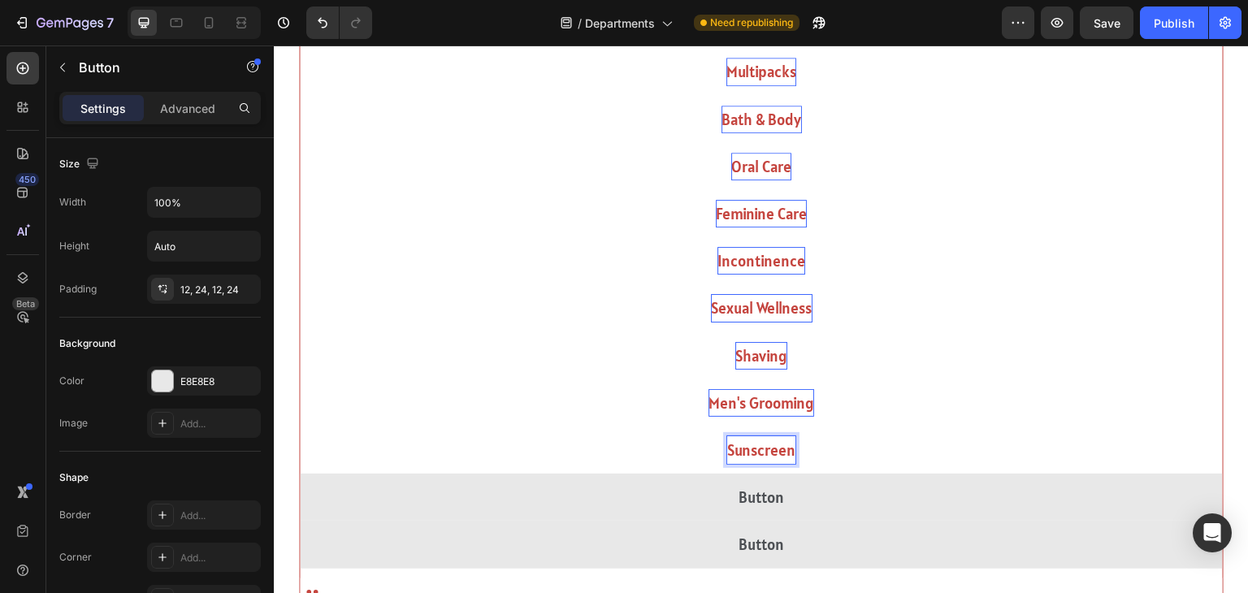
click at [300, 427] on button "Sunscreen" at bounding box center [761, 450] width 923 height 47
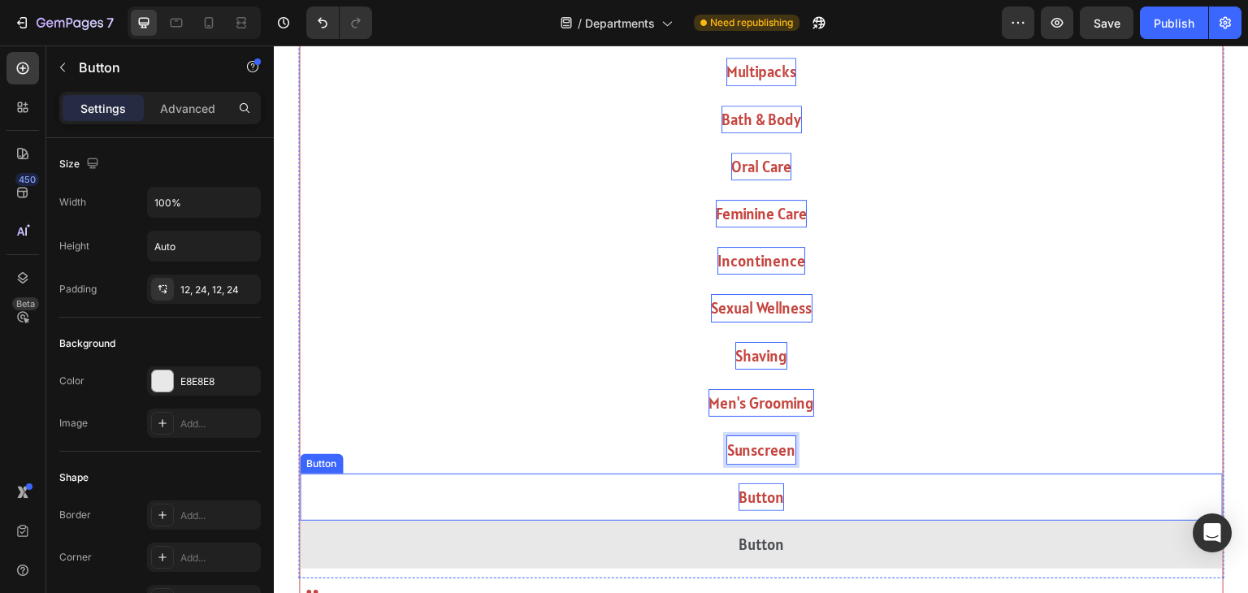
click at [769, 501] on p "Button" at bounding box center [762, 497] width 46 height 28
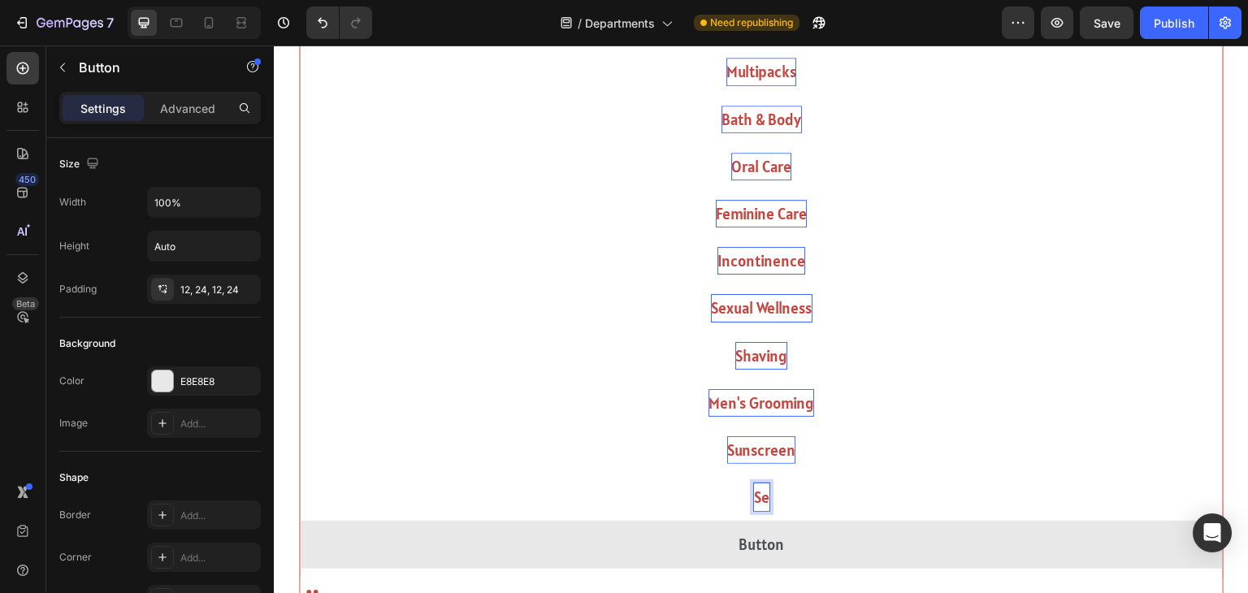
click at [300, 474] on button "Se" at bounding box center [761, 497] width 923 height 47
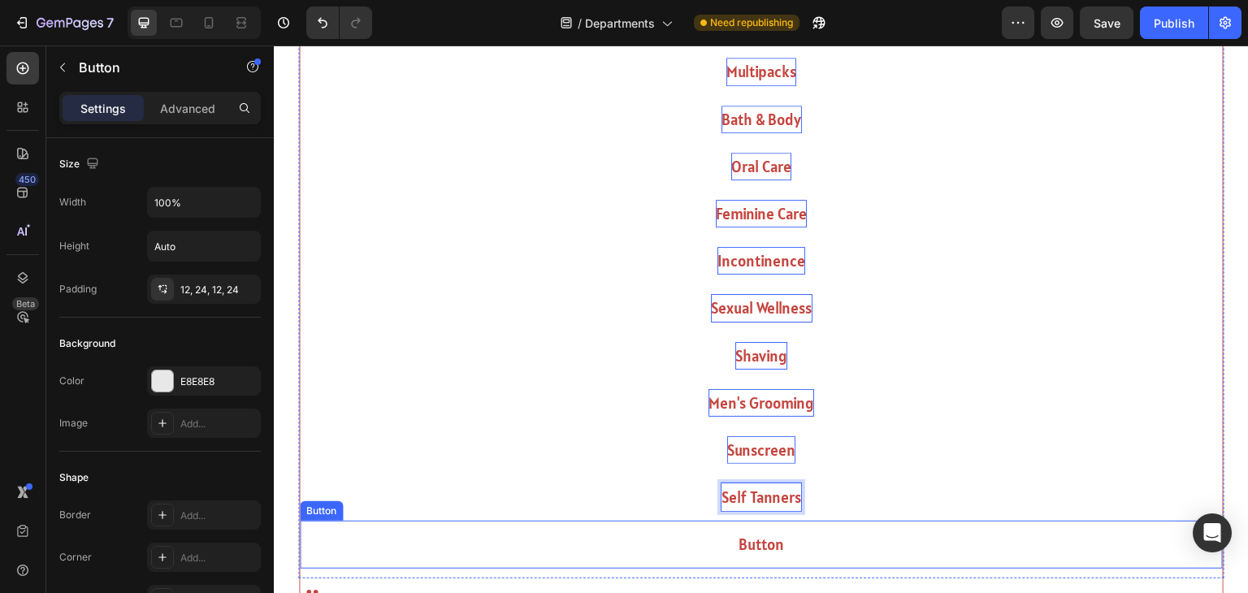
scroll to position [1702, 0]
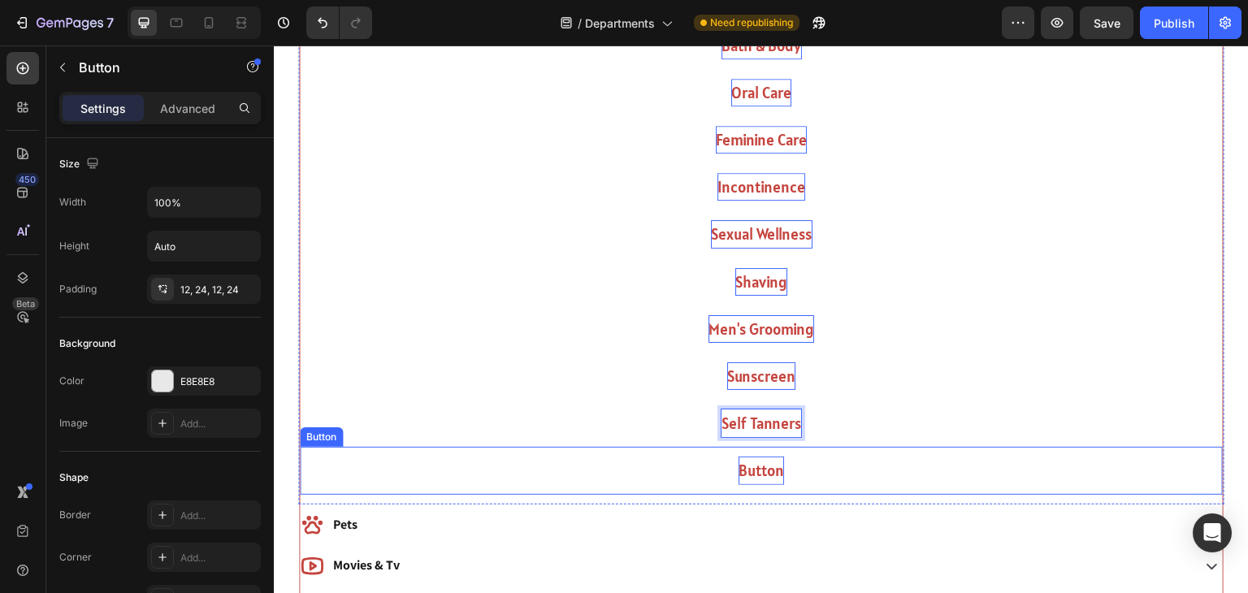
click at [774, 482] on p "Button" at bounding box center [762, 471] width 46 height 28
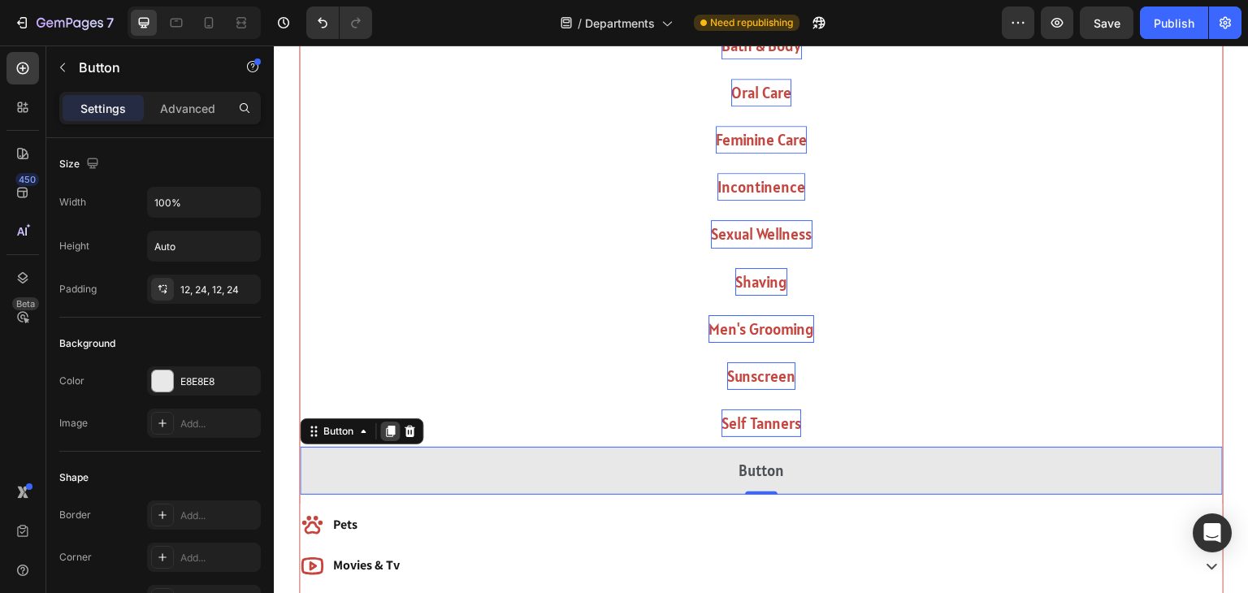
click at [382, 427] on div at bounding box center [390, 432] width 20 height 20
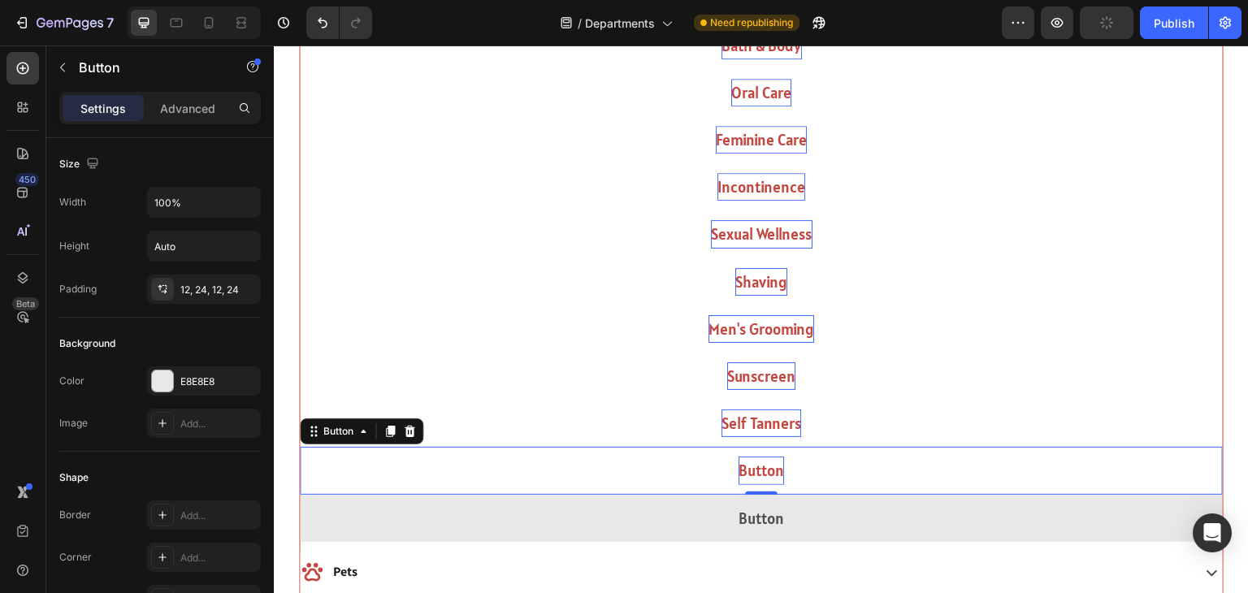
click at [745, 471] on p "Button" at bounding box center [762, 471] width 46 height 28
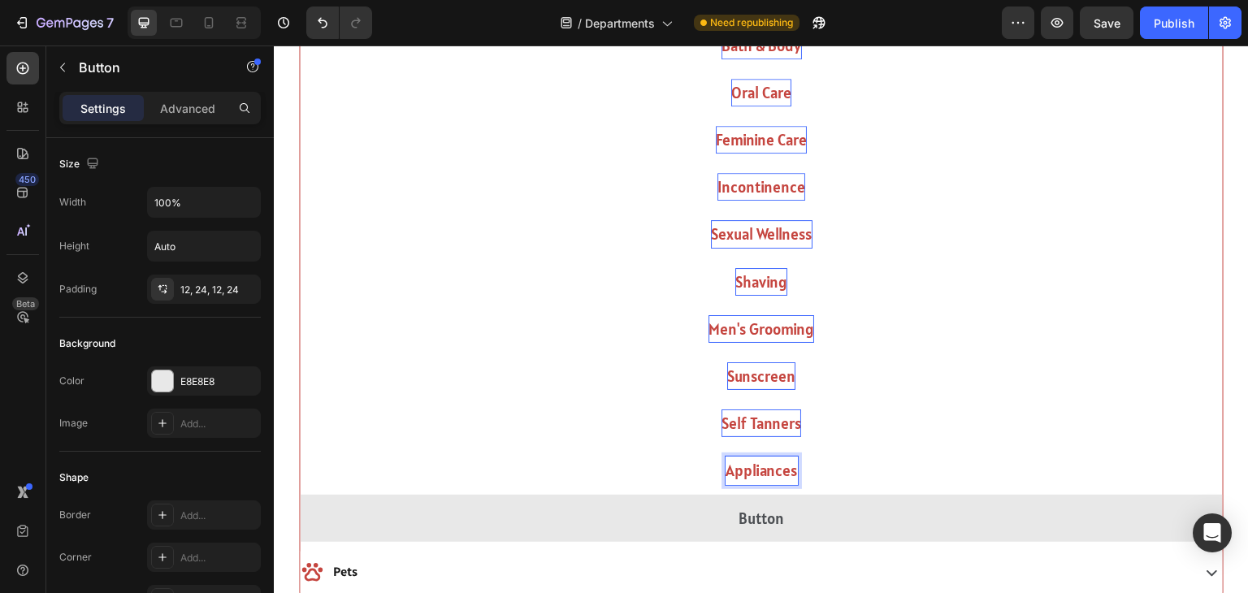
click at [300, 447] on button "Appliances" at bounding box center [761, 470] width 923 height 47
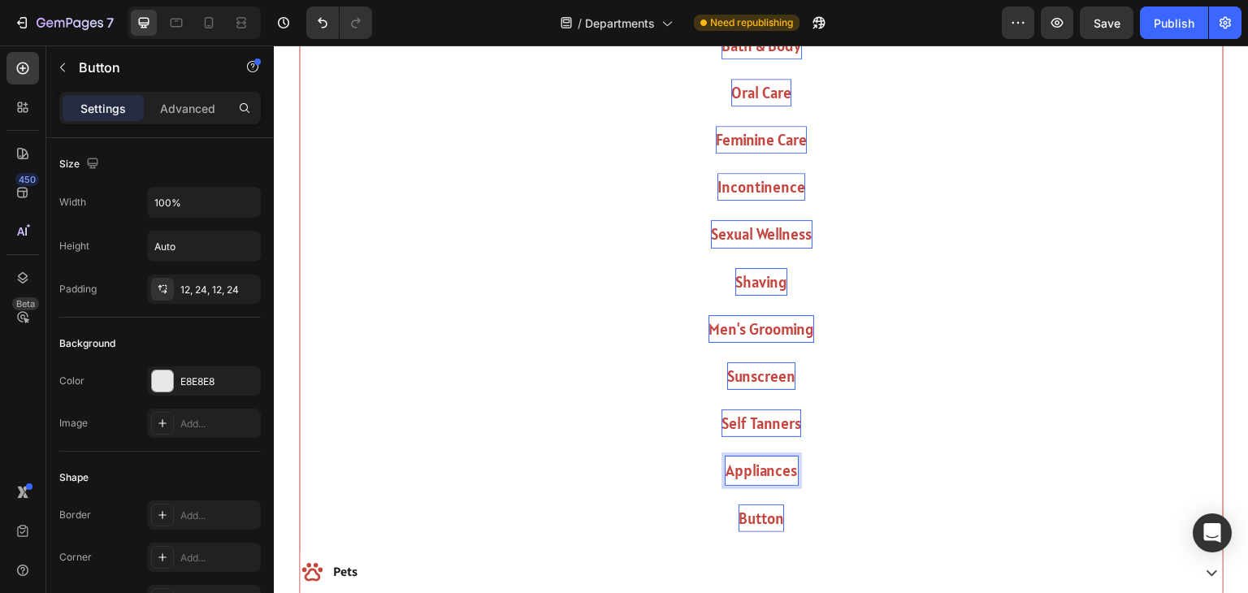
click at [757, 527] on p "Button" at bounding box center [762, 519] width 46 height 28
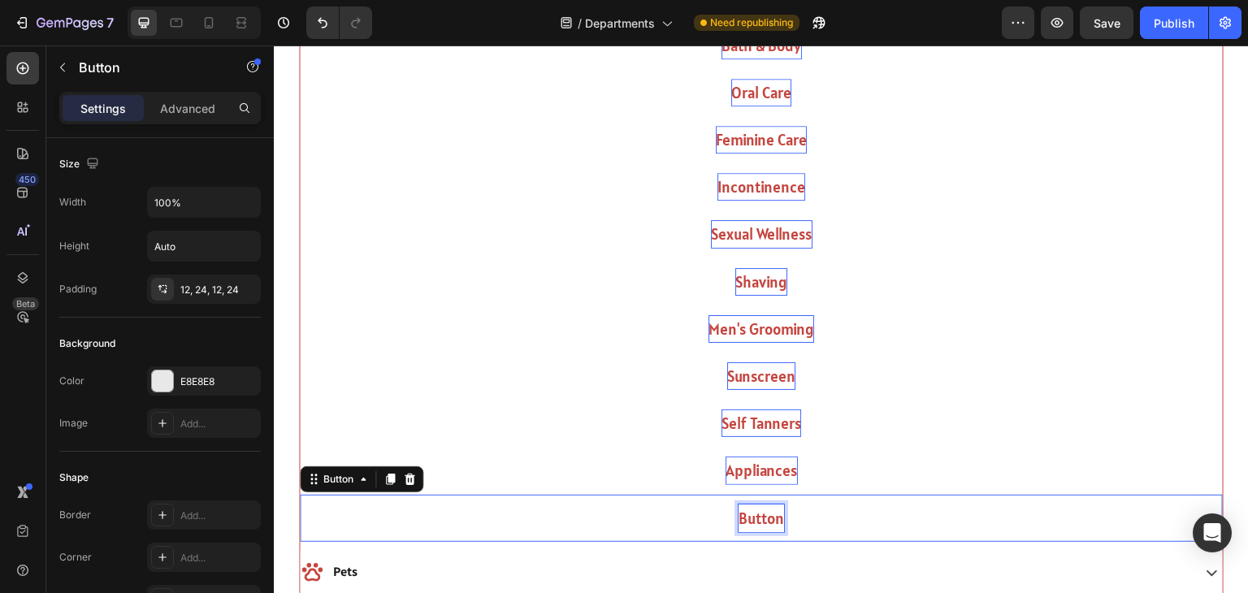
click at [757, 527] on p "Button" at bounding box center [762, 519] width 46 height 28
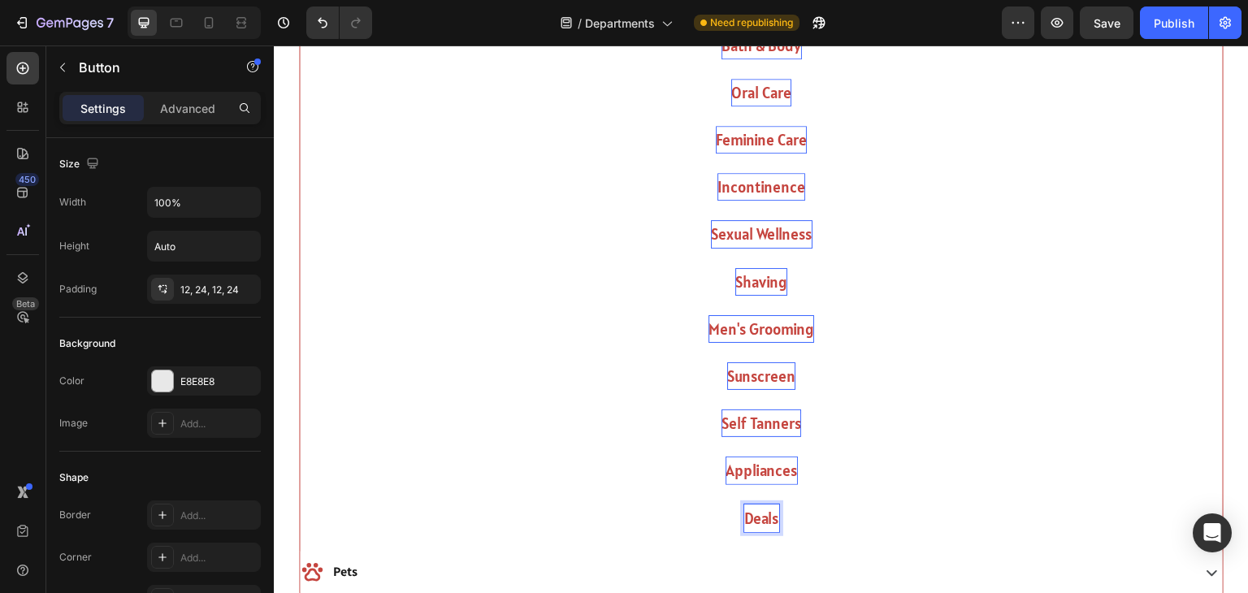
click at [300, 495] on button "Deals" at bounding box center [761, 518] width 923 height 47
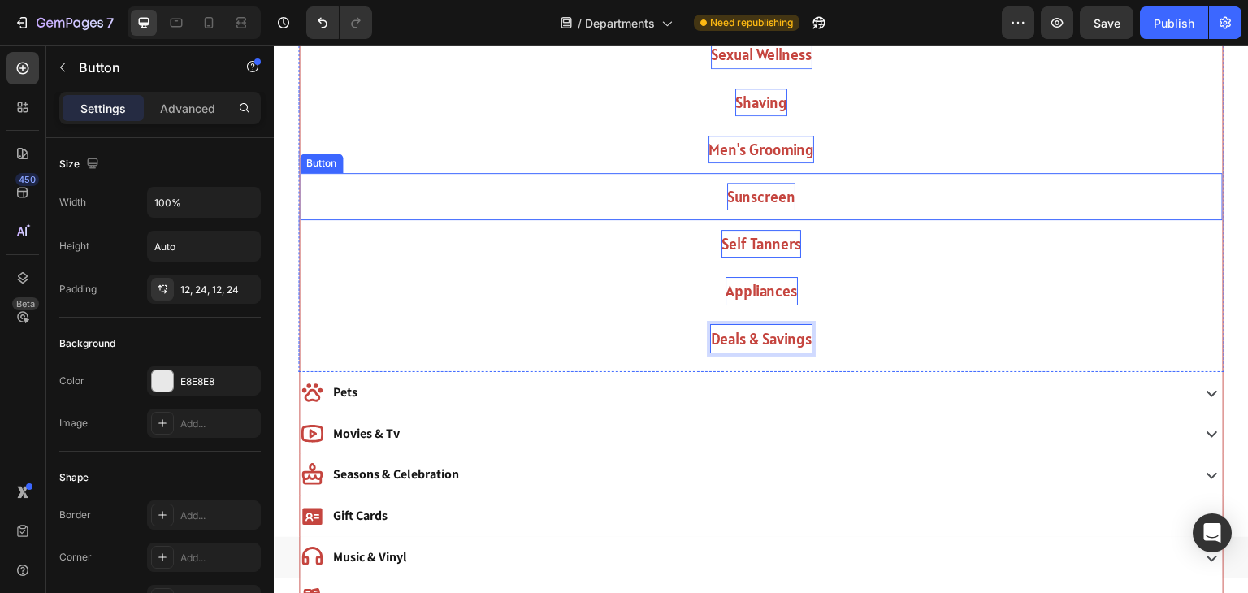
scroll to position [1883, 0]
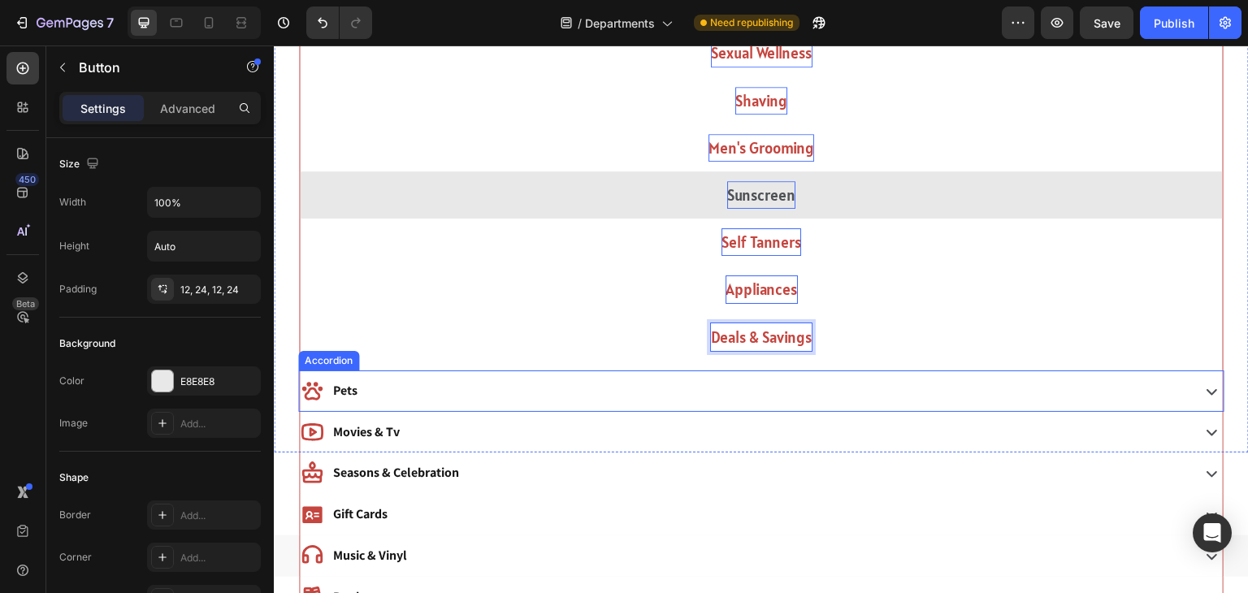
click at [925, 388] on div "Pets" at bounding box center [744, 391] width 888 height 28
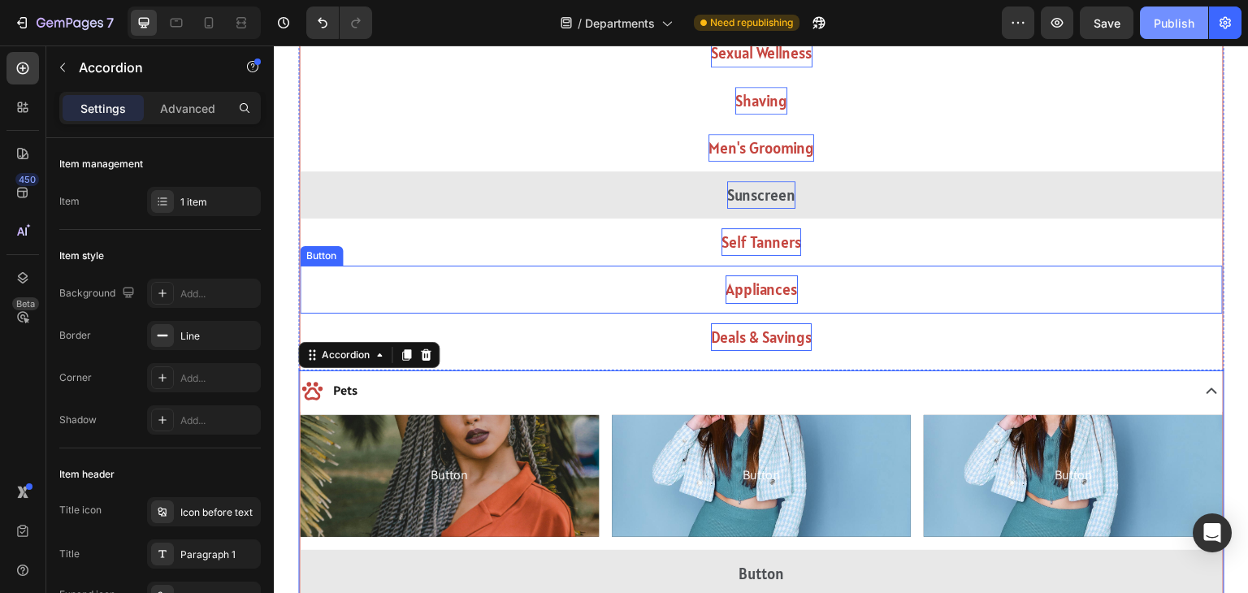
click at [1182, 13] on button "Publish" at bounding box center [1174, 23] width 68 height 33
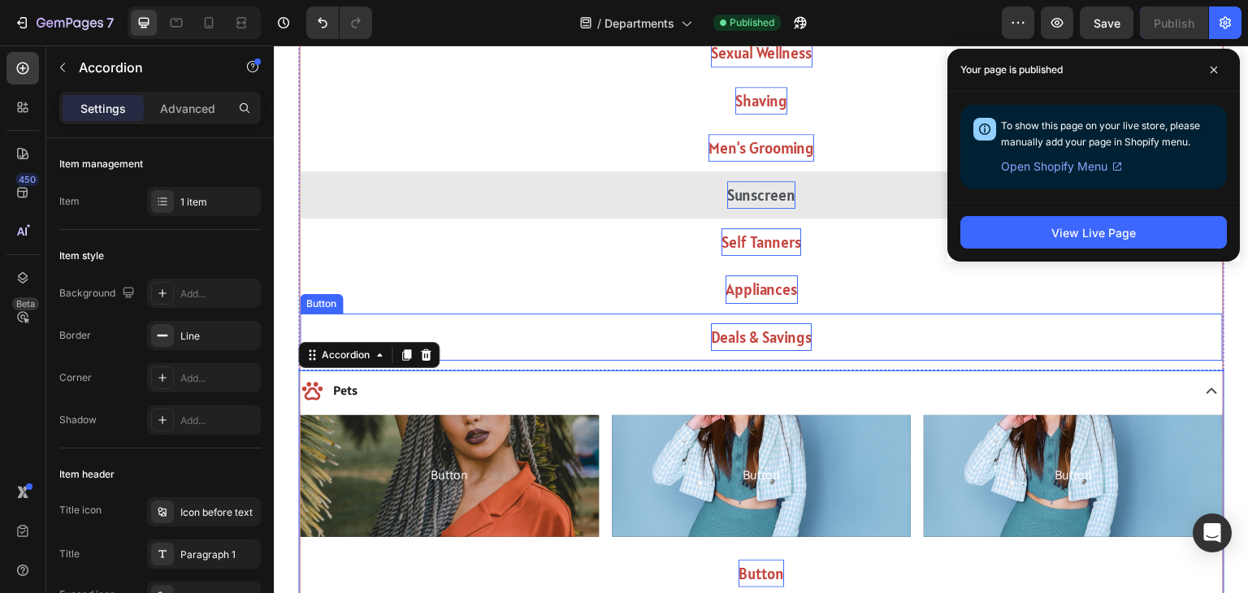
scroll to position [2176, 0]
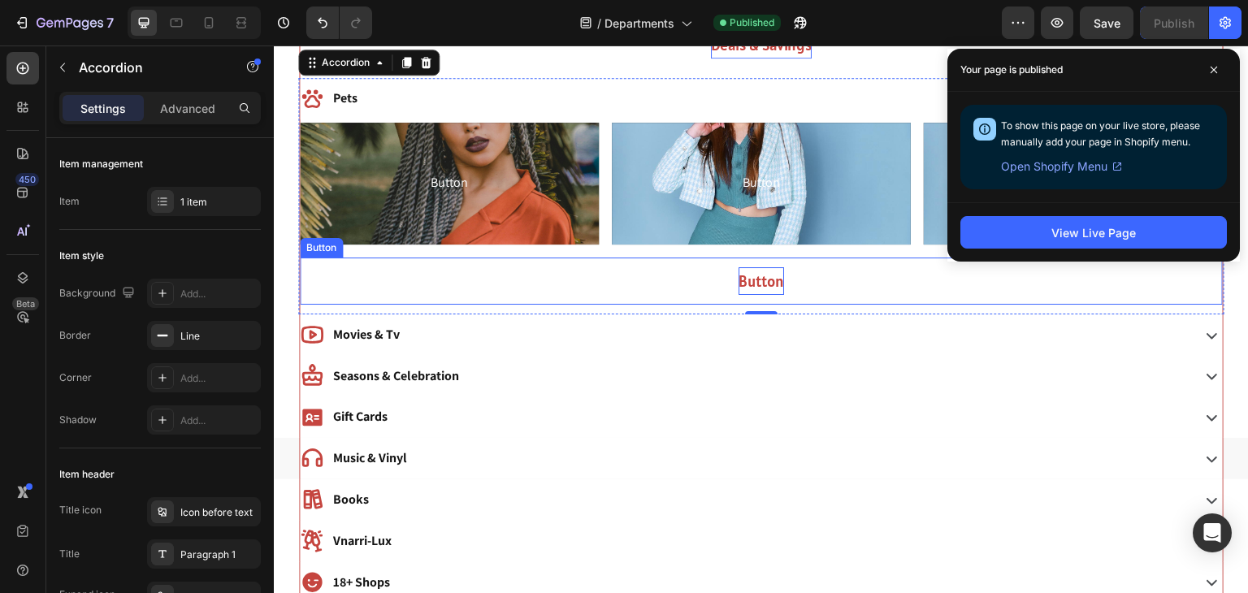
click at [755, 279] on p "Button" at bounding box center [762, 281] width 46 height 28
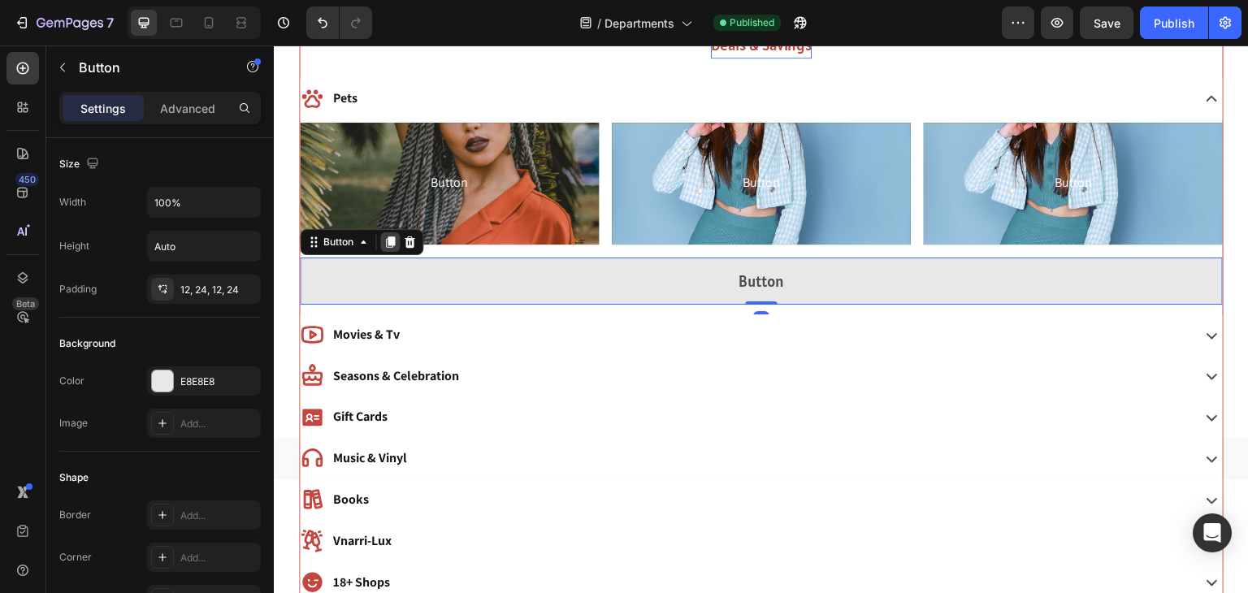
click at [386, 245] on icon at bounding box center [390, 242] width 13 height 13
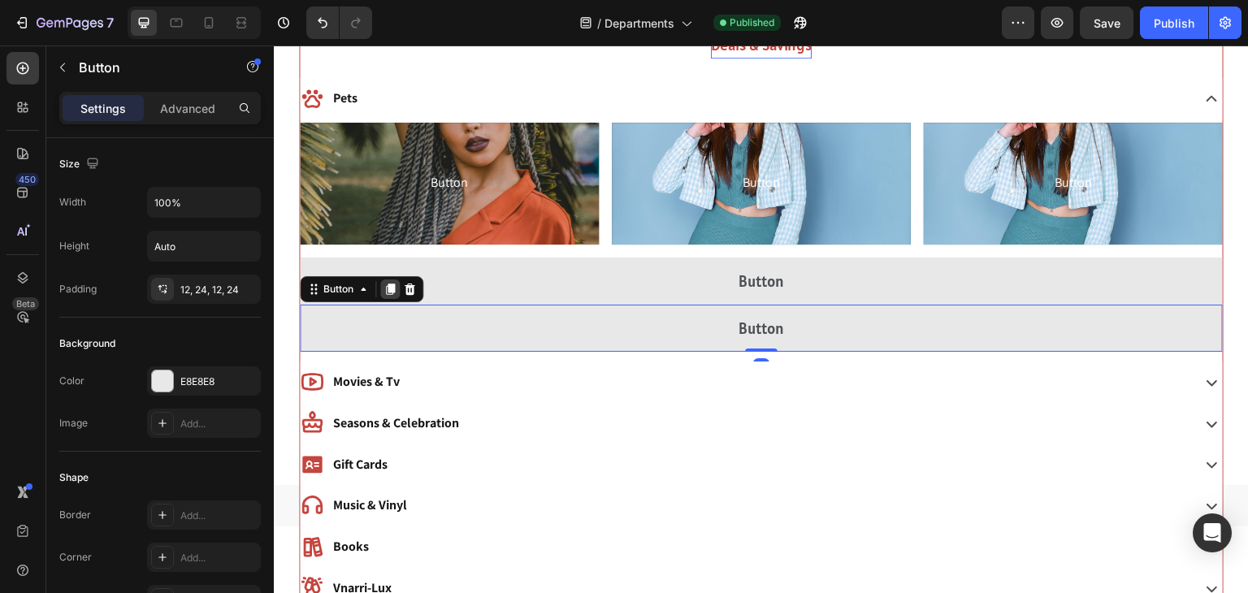
click at [388, 284] on icon at bounding box center [390, 289] width 9 height 11
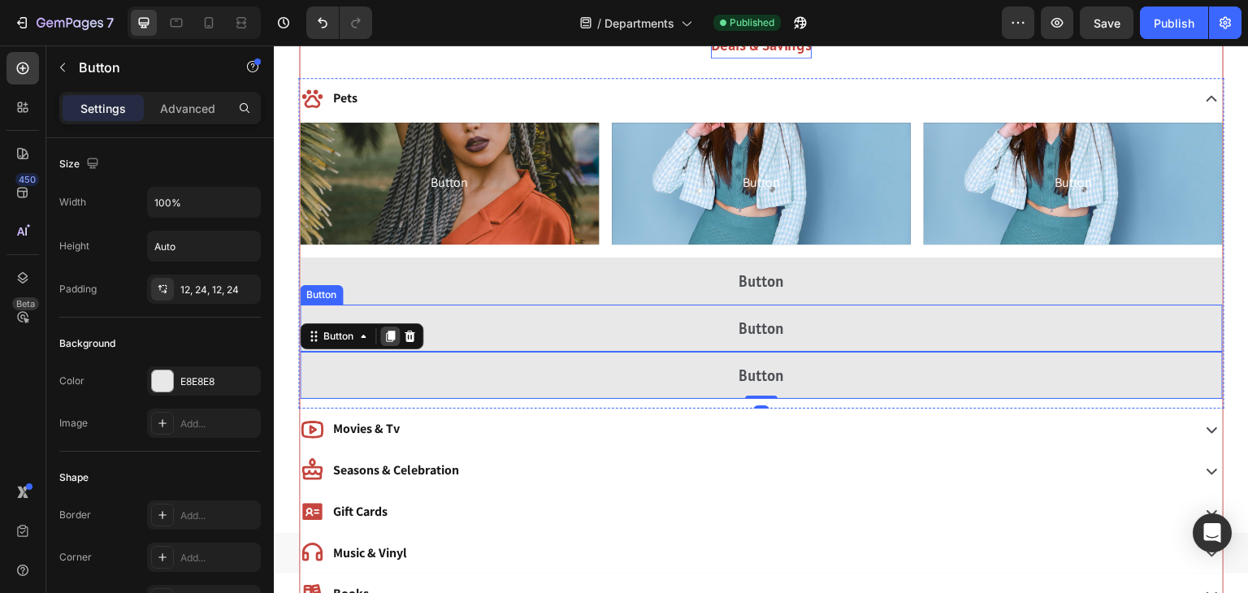
click at [392, 344] on div at bounding box center [390, 337] width 20 height 20
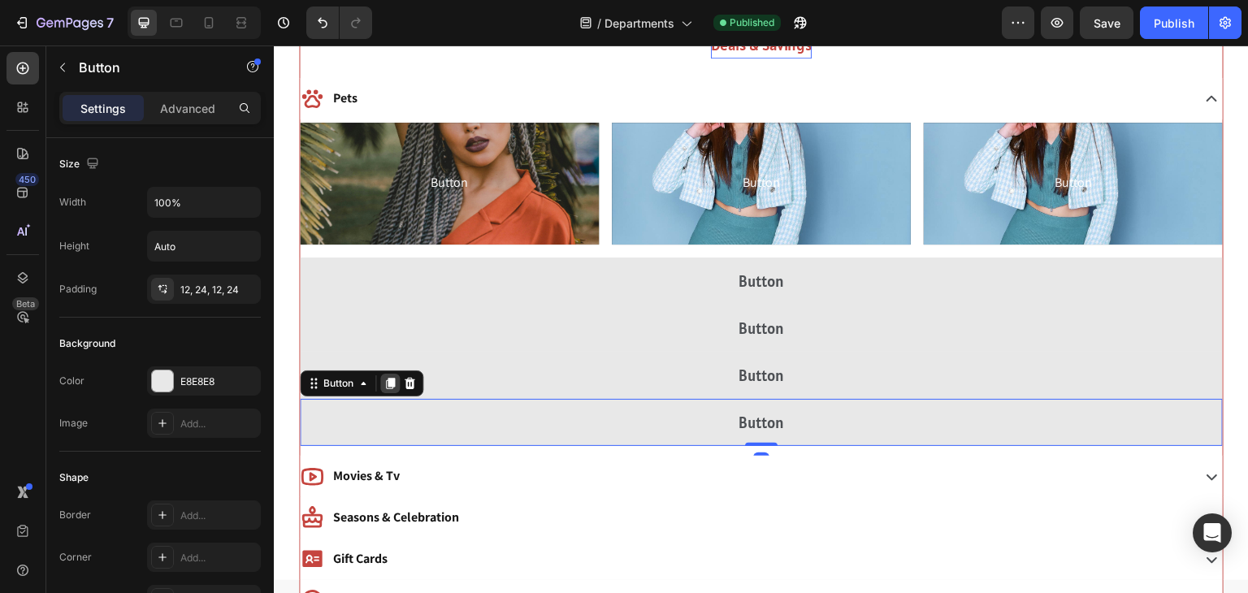
click at [390, 377] on icon at bounding box center [390, 383] width 13 height 13
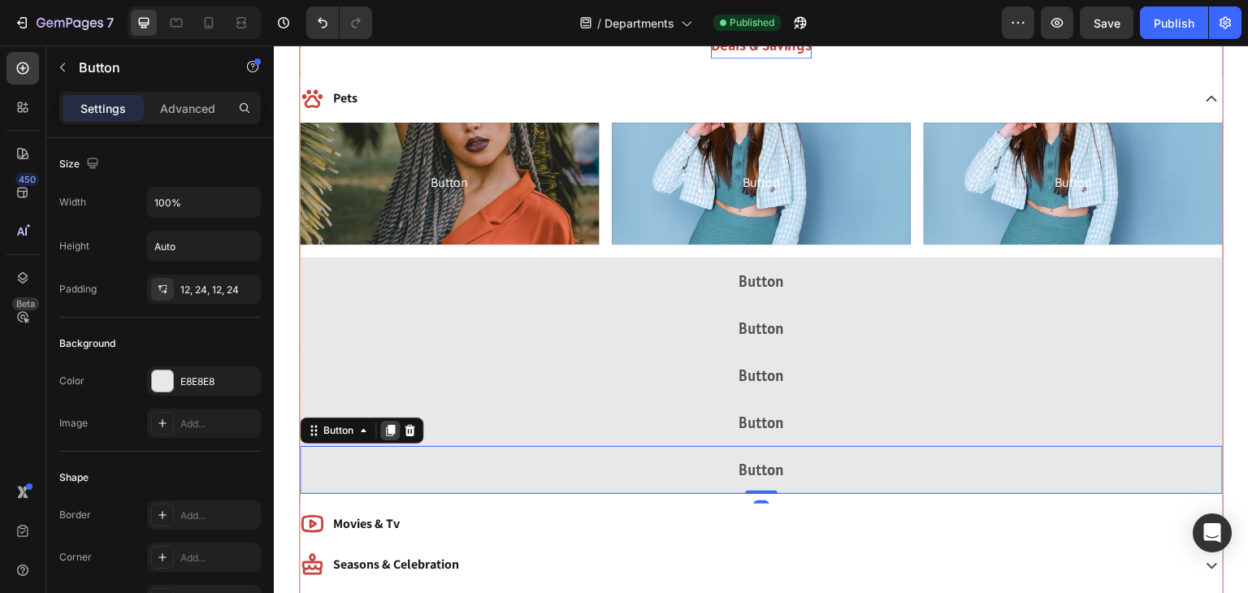
click at [390, 427] on icon at bounding box center [390, 431] width 9 height 11
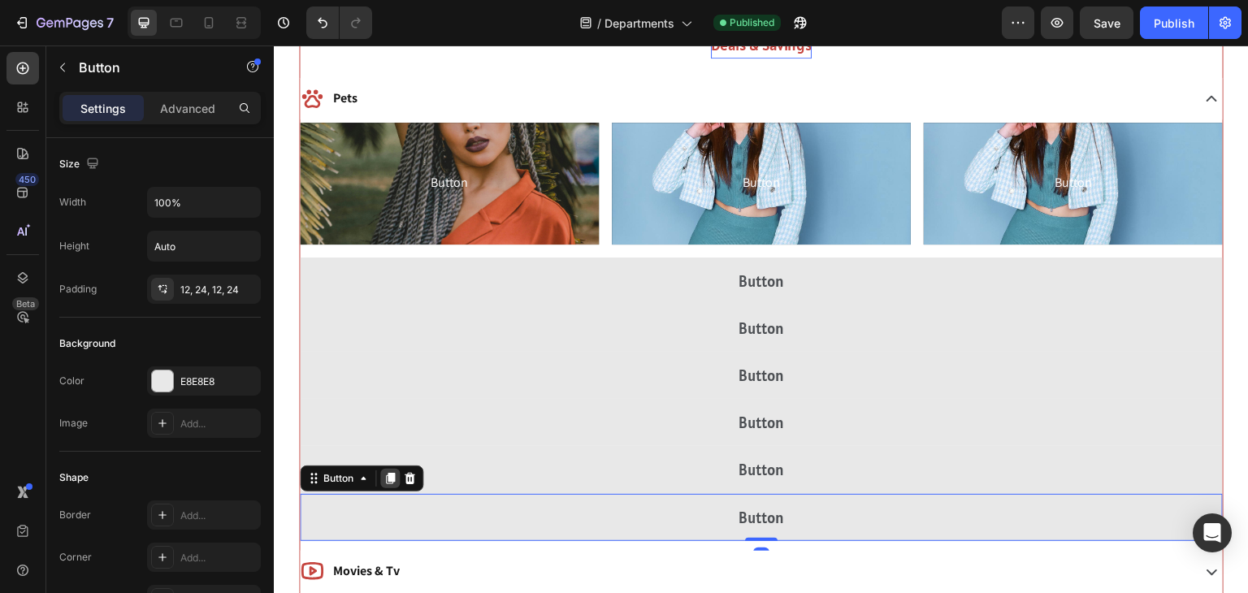
click at [390, 476] on icon at bounding box center [390, 478] width 9 height 11
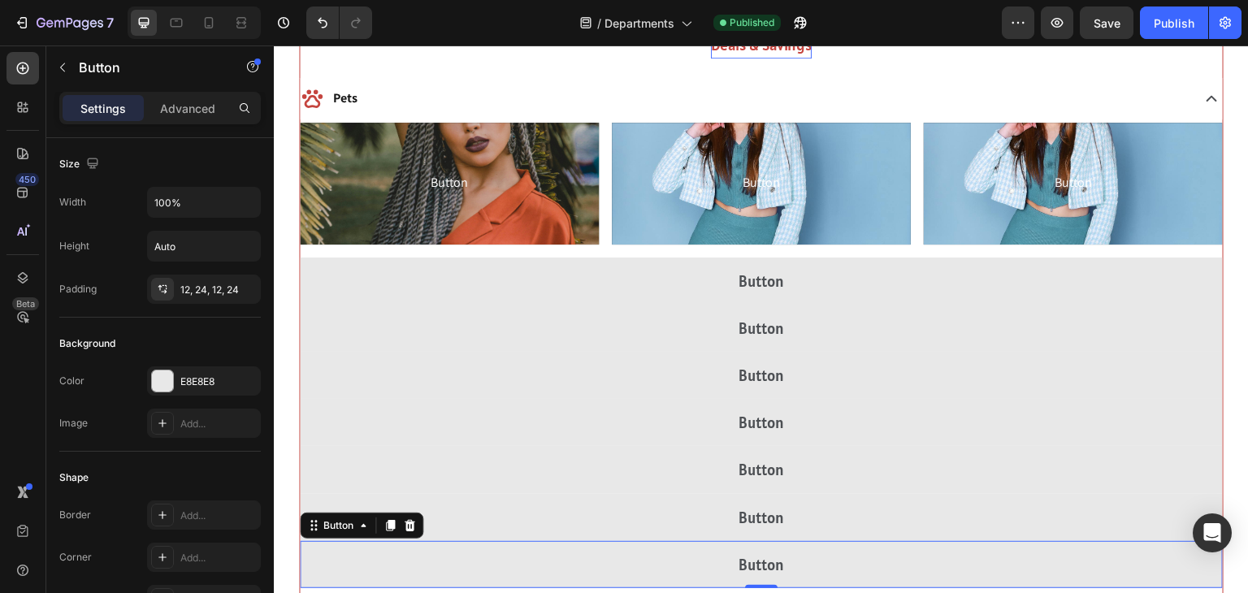
scroll to position [2265, 0]
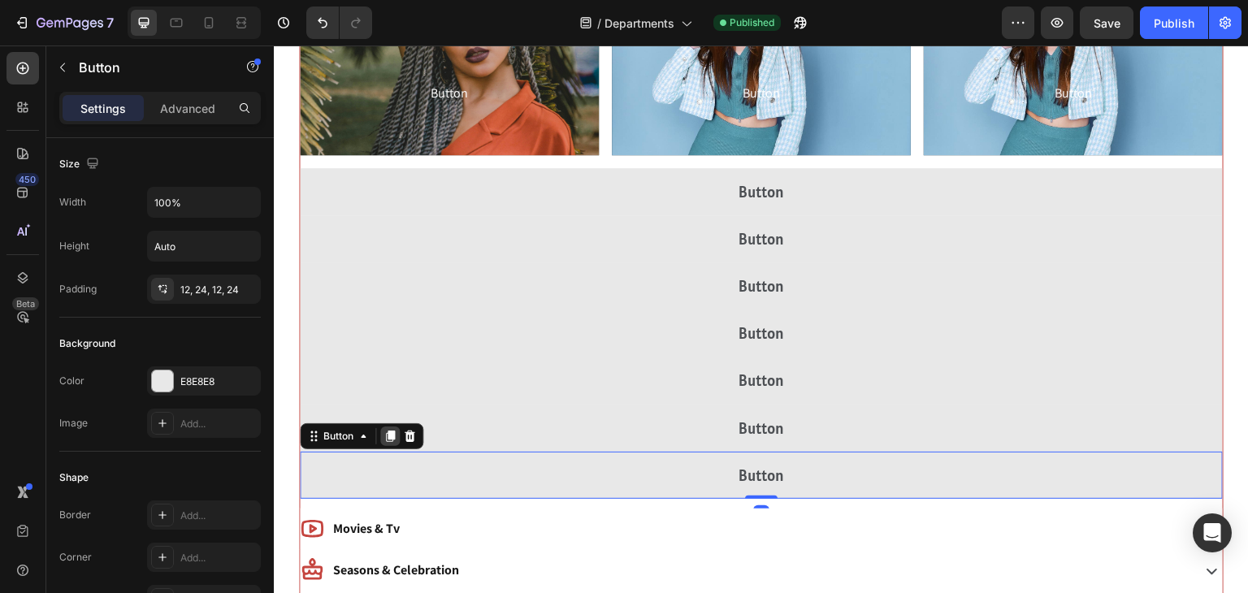
click at [390, 431] on icon at bounding box center [390, 436] width 9 height 11
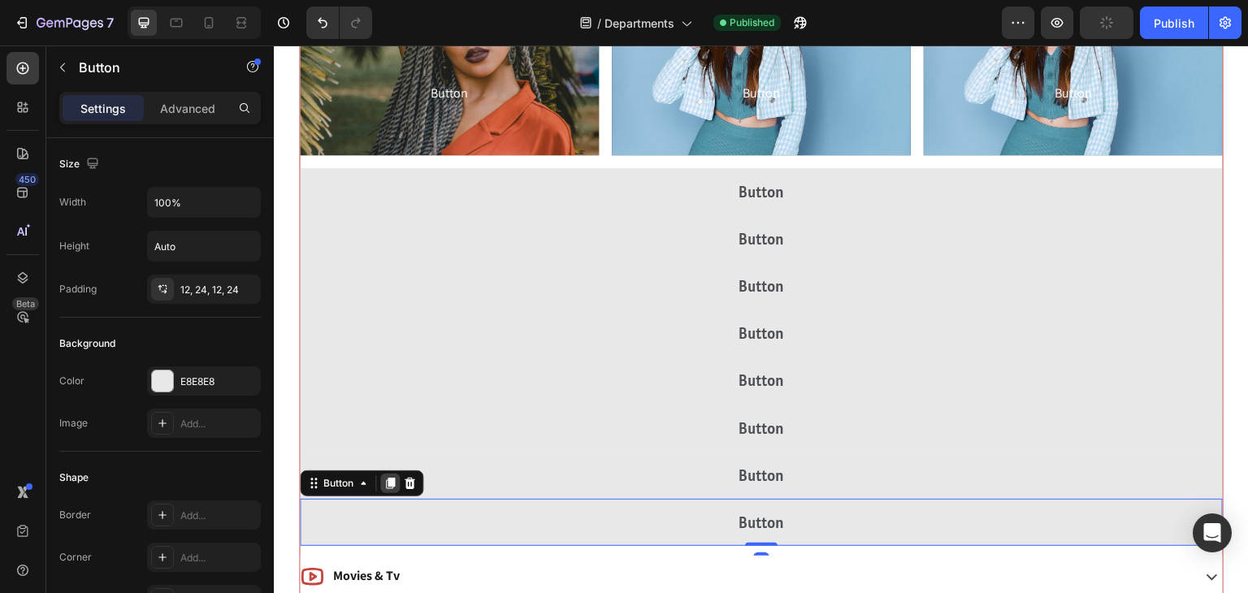
click at [388, 477] on icon at bounding box center [390, 483] width 13 height 13
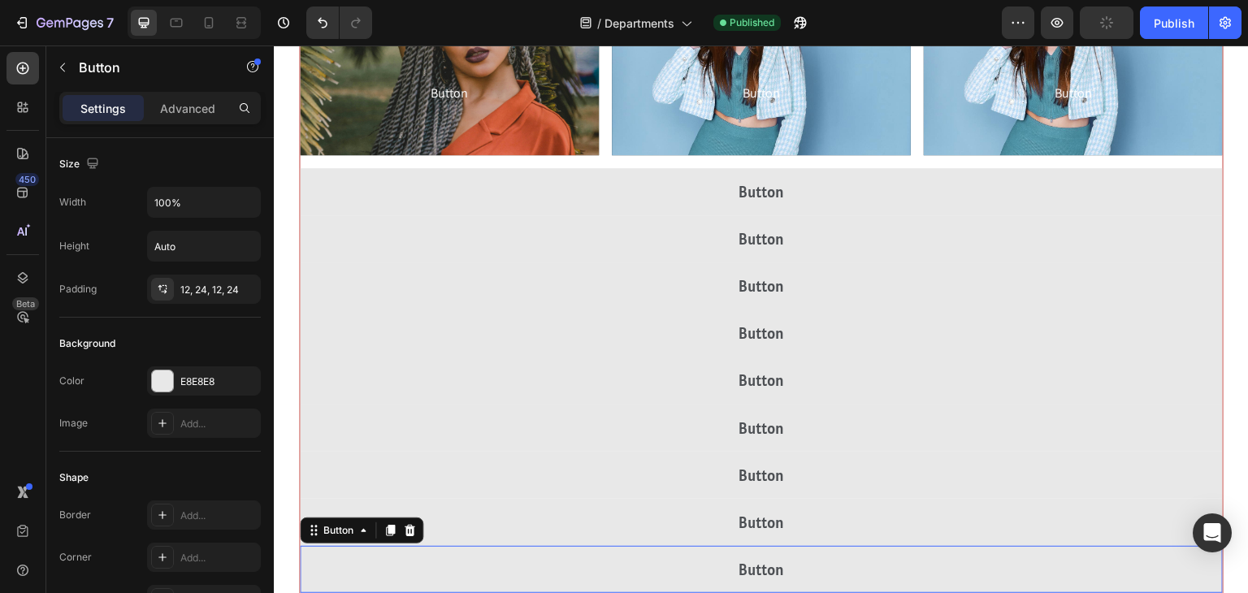
scroll to position [2419, 0]
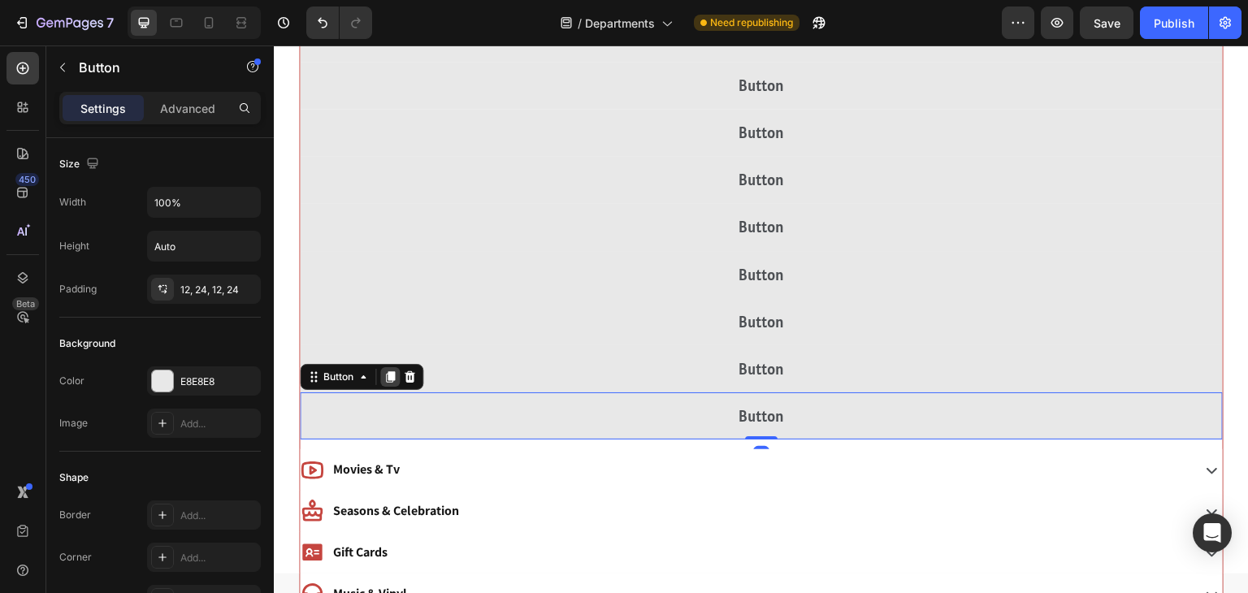
click at [389, 372] on icon at bounding box center [390, 376] width 9 height 11
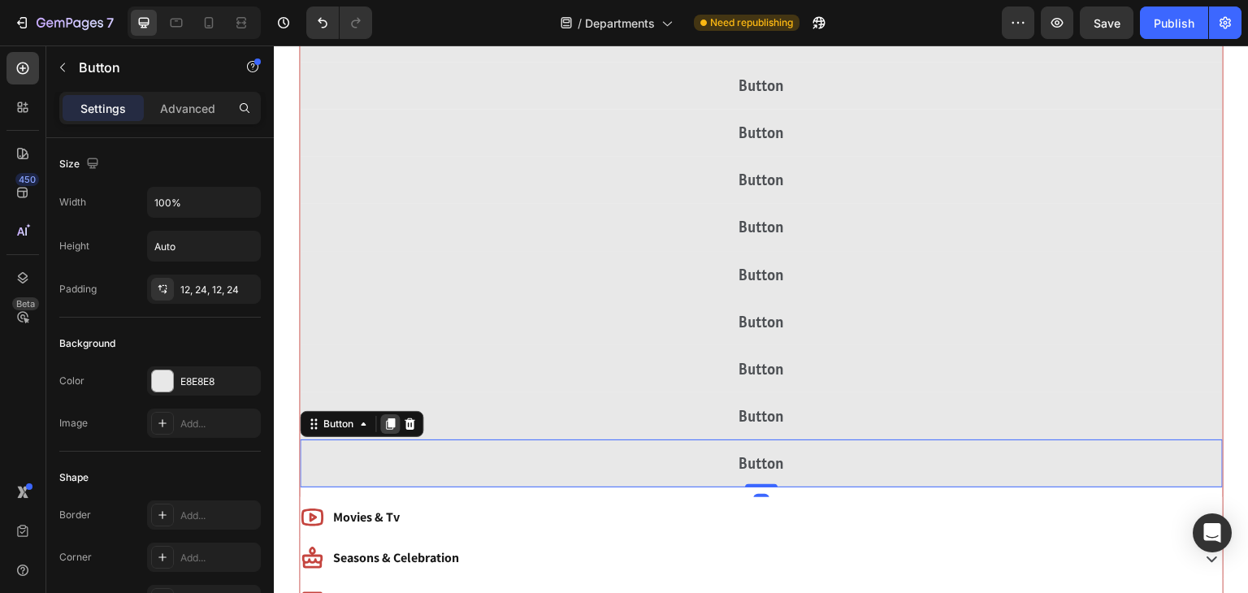
click at [384, 423] on icon at bounding box center [390, 424] width 13 height 13
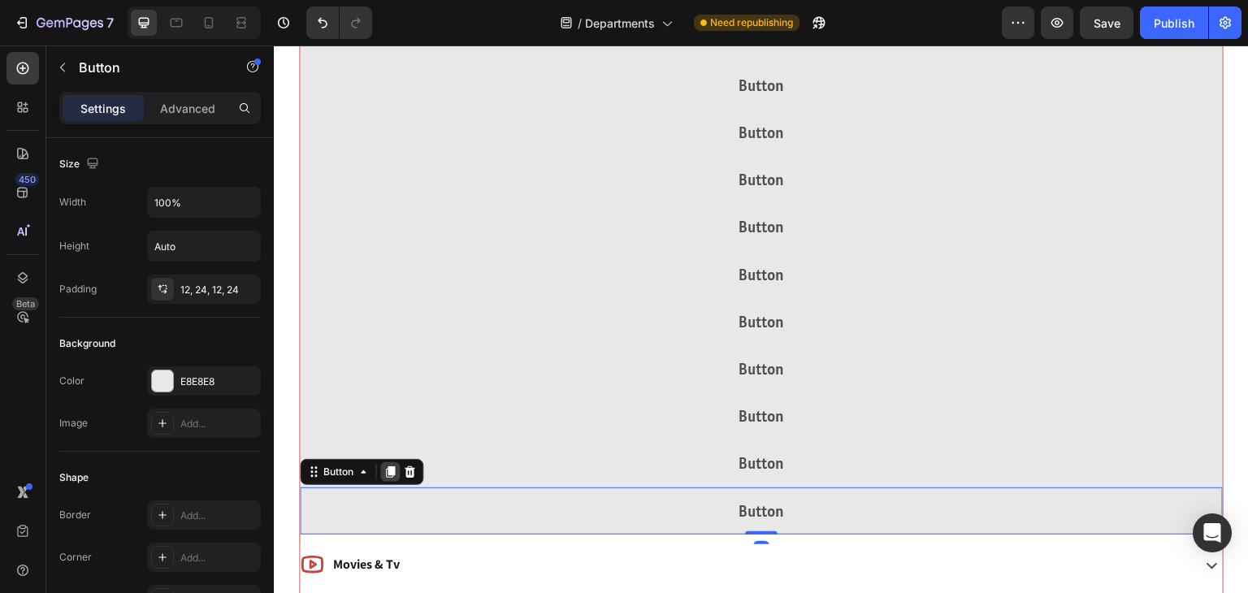
click at [390, 466] on icon at bounding box center [390, 471] width 9 height 11
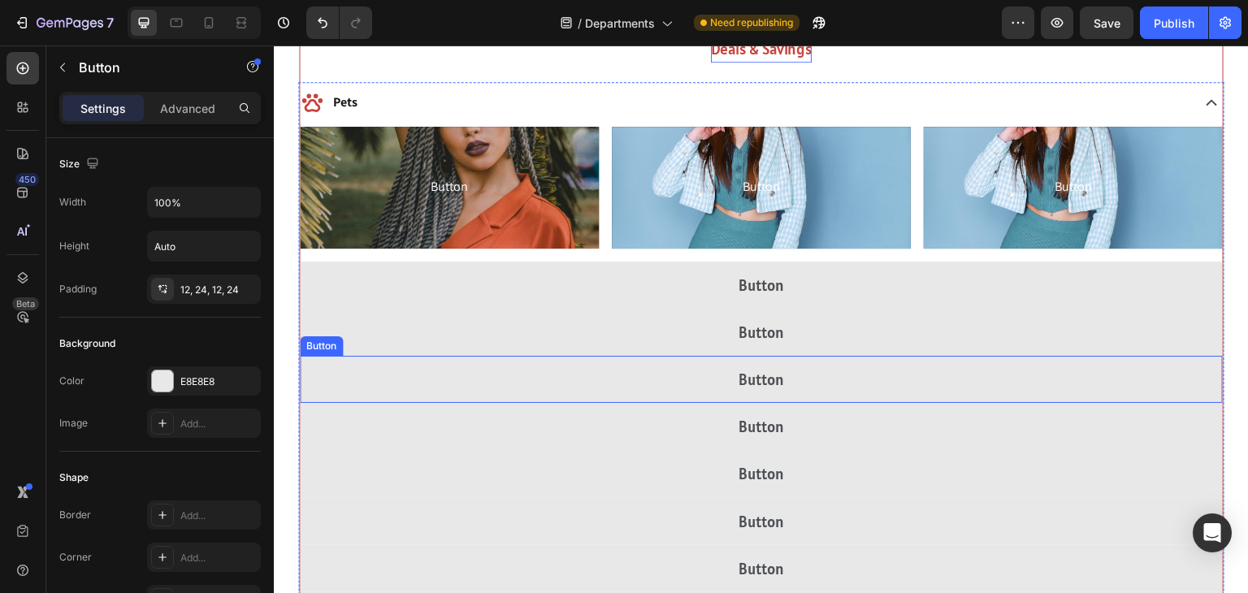
scroll to position [2107, 0]
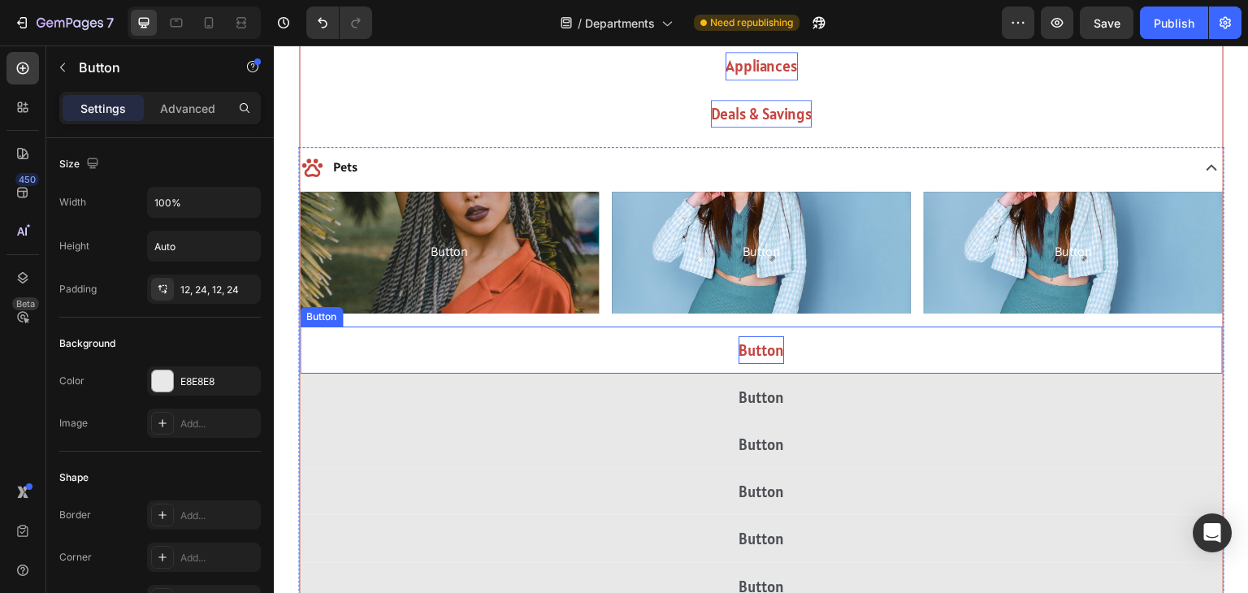
click at [775, 356] on p "Button" at bounding box center [762, 350] width 46 height 28
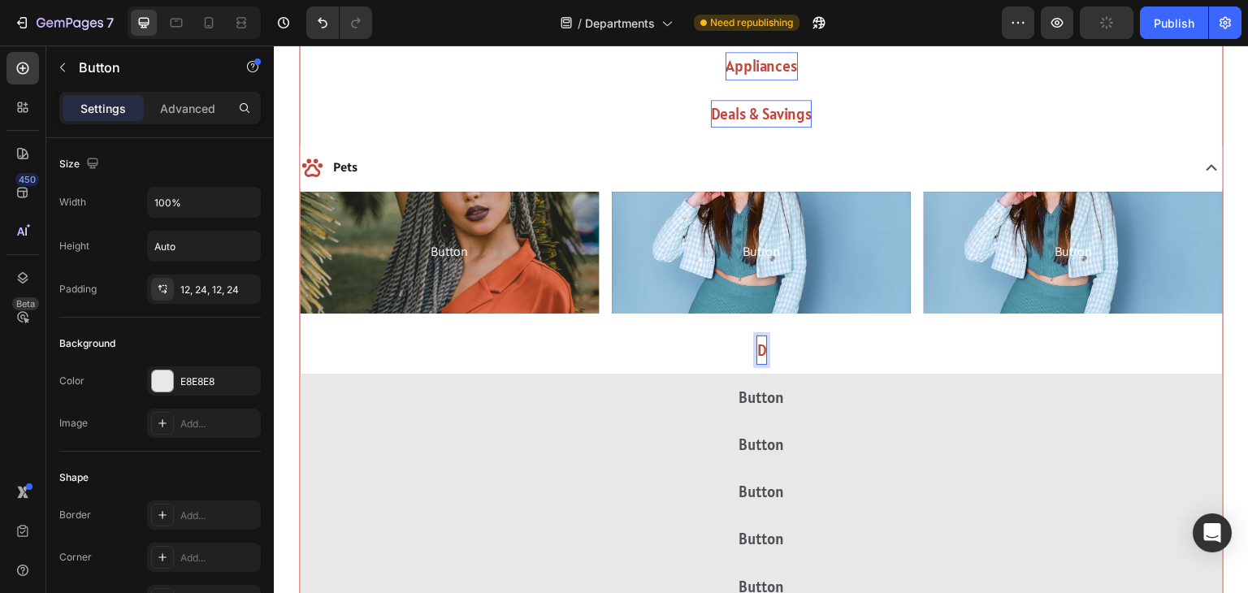
click at [300, 327] on button "D" at bounding box center [761, 350] width 923 height 47
click at [300, 327] on button "Dog Supplies" at bounding box center [761, 350] width 923 height 47
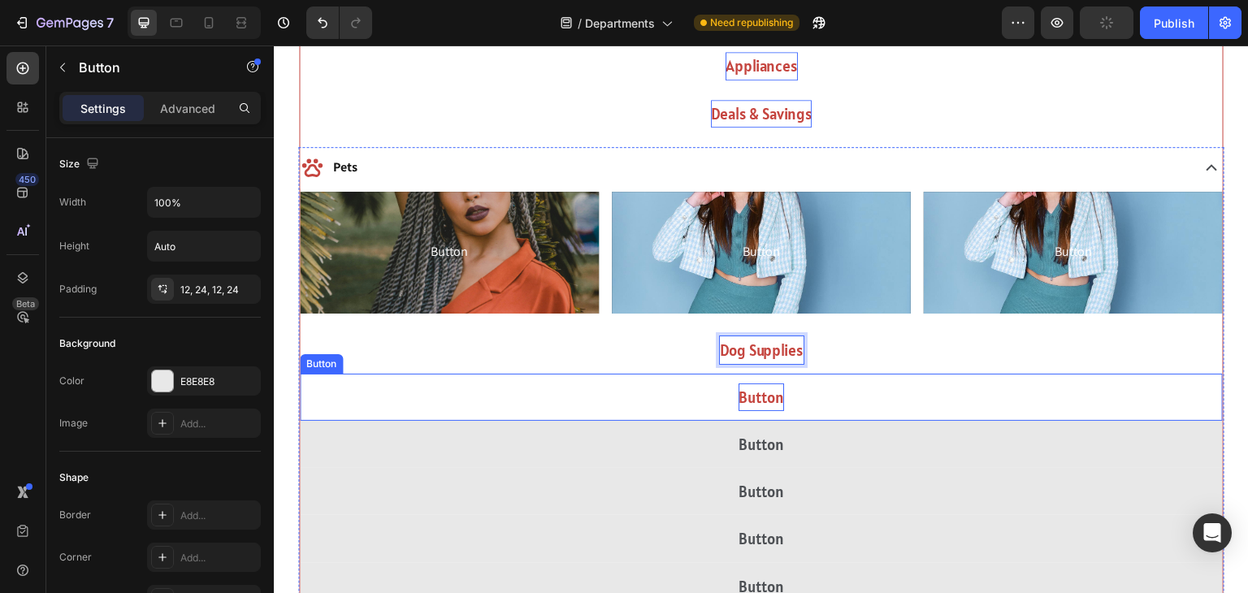
click at [743, 402] on p "Button" at bounding box center [762, 398] width 46 height 28
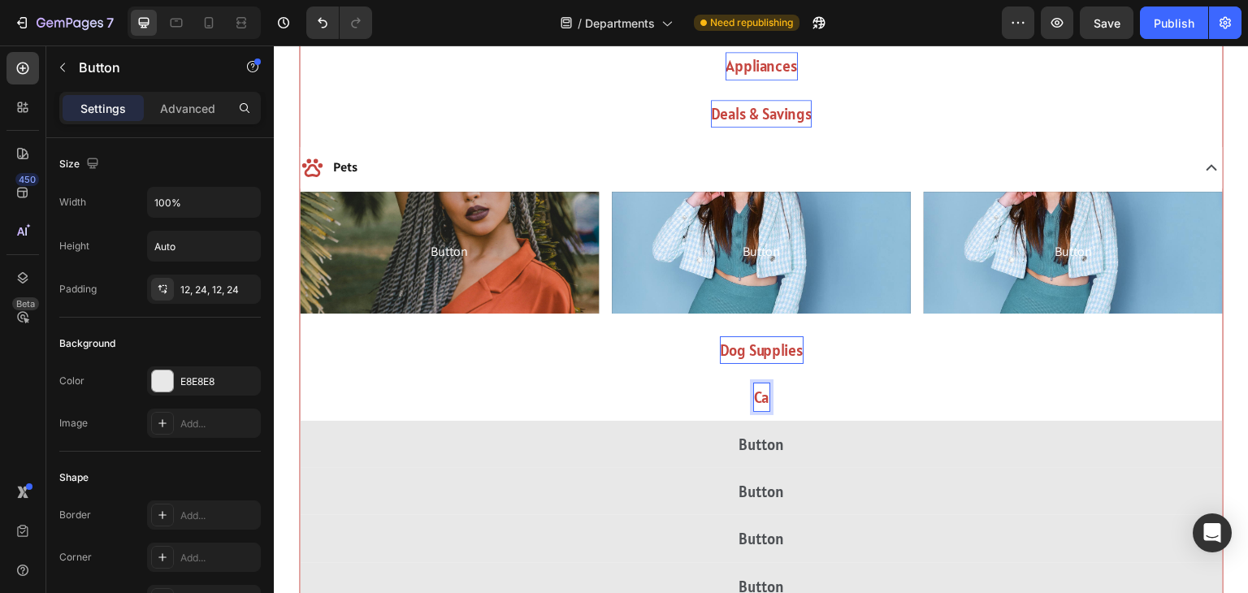
click at [300, 374] on button "Ca" at bounding box center [761, 397] width 923 height 47
click at [300, 374] on button "Cat" at bounding box center [761, 397] width 923 height 47
click at [300, 374] on button "Cat Supplies" at bounding box center [761, 397] width 923 height 47
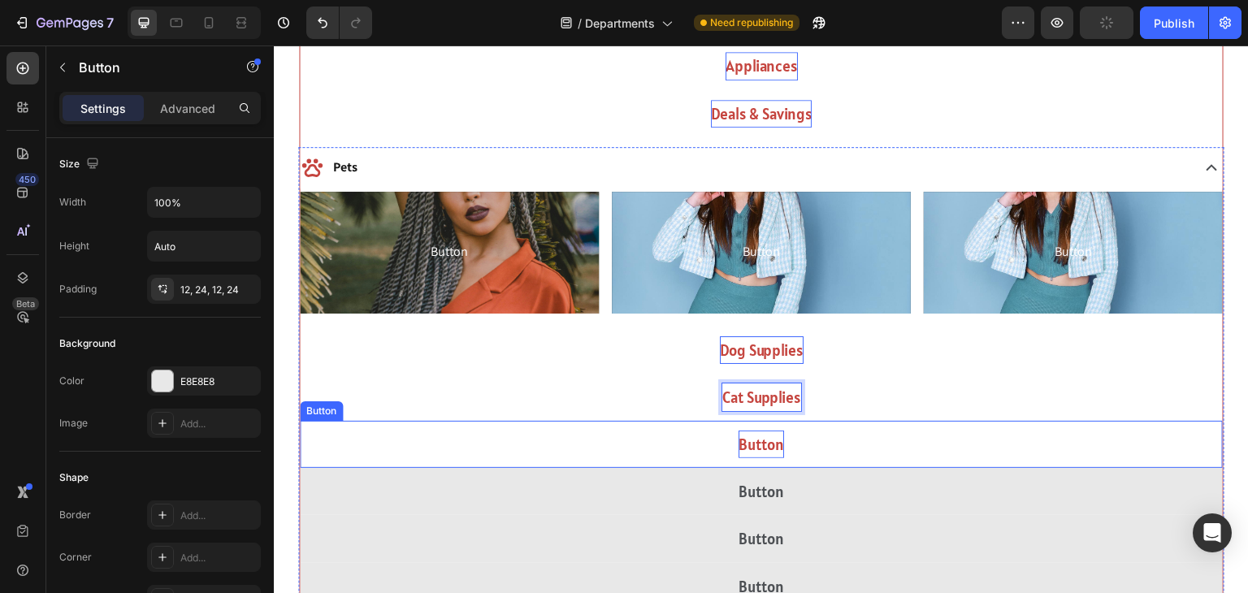
click at [744, 453] on p "Button" at bounding box center [762, 445] width 46 height 28
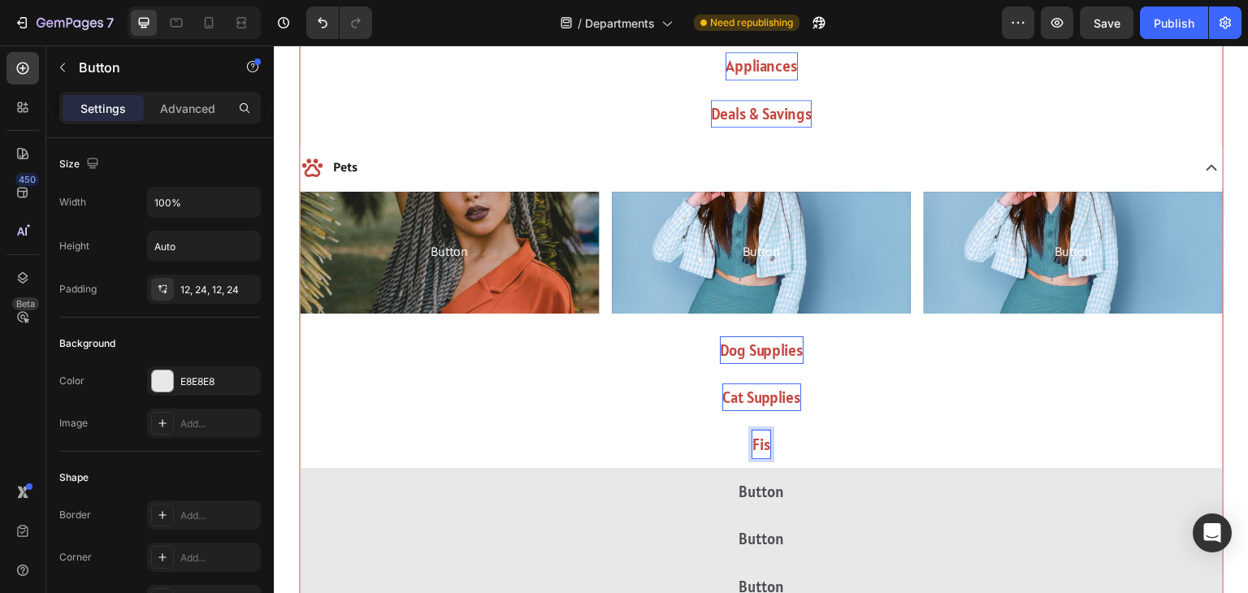
click at [300, 421] on button "Fis" at bounding box center [761, 444] width 923 height 47
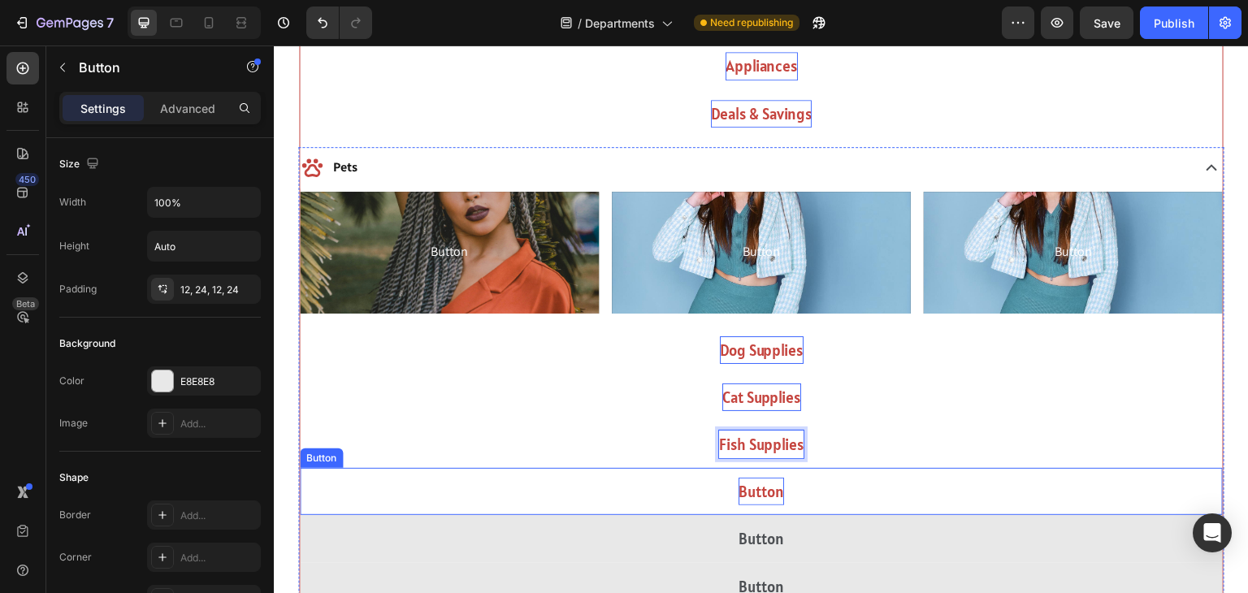
click at [746, 488] on p "Button" at bounding box center [762, 492] width 46 height 28
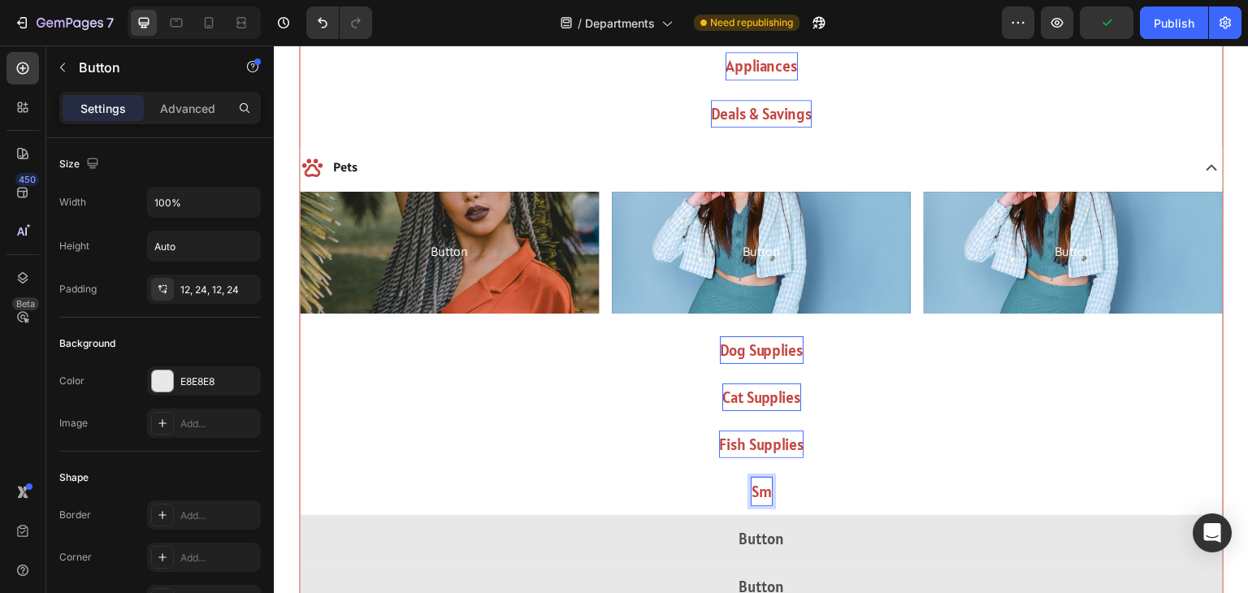
click at [300, 468] on button "Sm" at bounding box center [761, 491] width 923 height 47
click at [300, 468] on button "Small Animals" at bounding box center [761, 491] width 923 height 47
click at [300, 468] on button "Small Animal" at bounding box center [761, 491] width 923 height 47
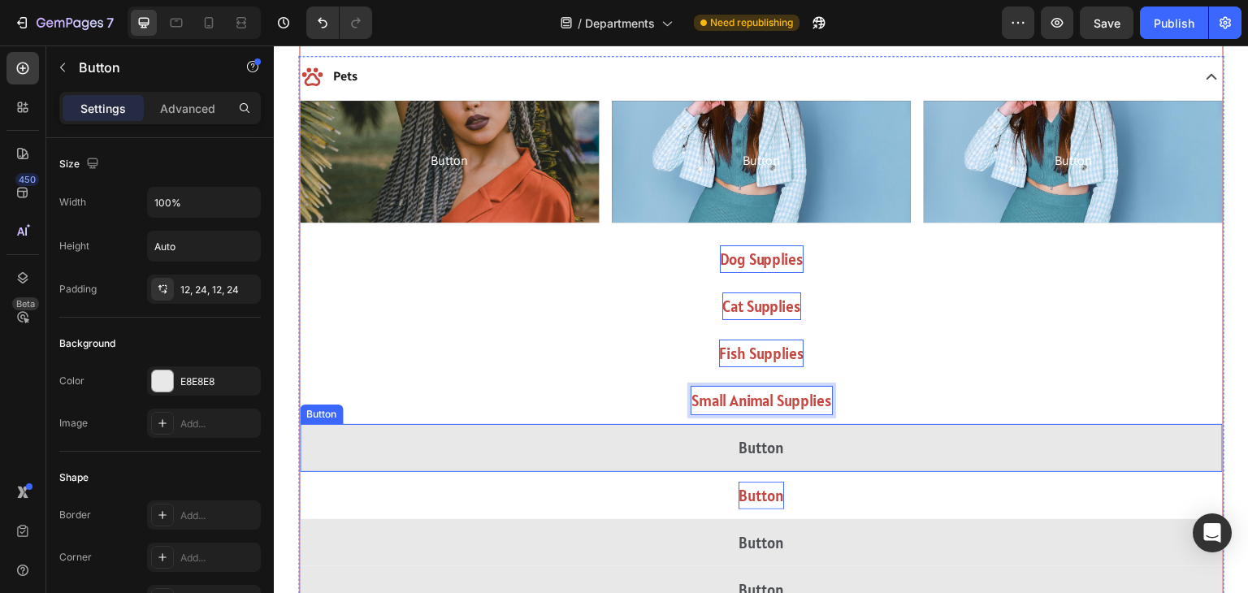
scroll to position [2234, 0]
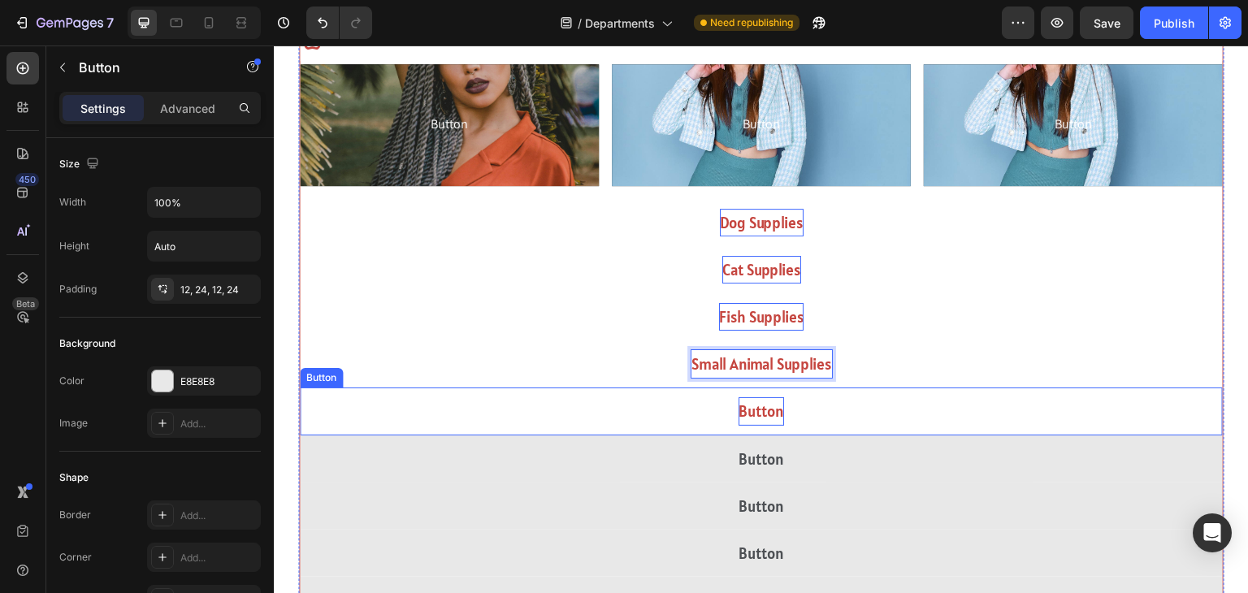
click at [758, 418] on p "Button" at bounding box center [762, 411] width 46 height 28
click at [758, 410] on p "Button" at bounding box center [762, 411] width 46 height 28
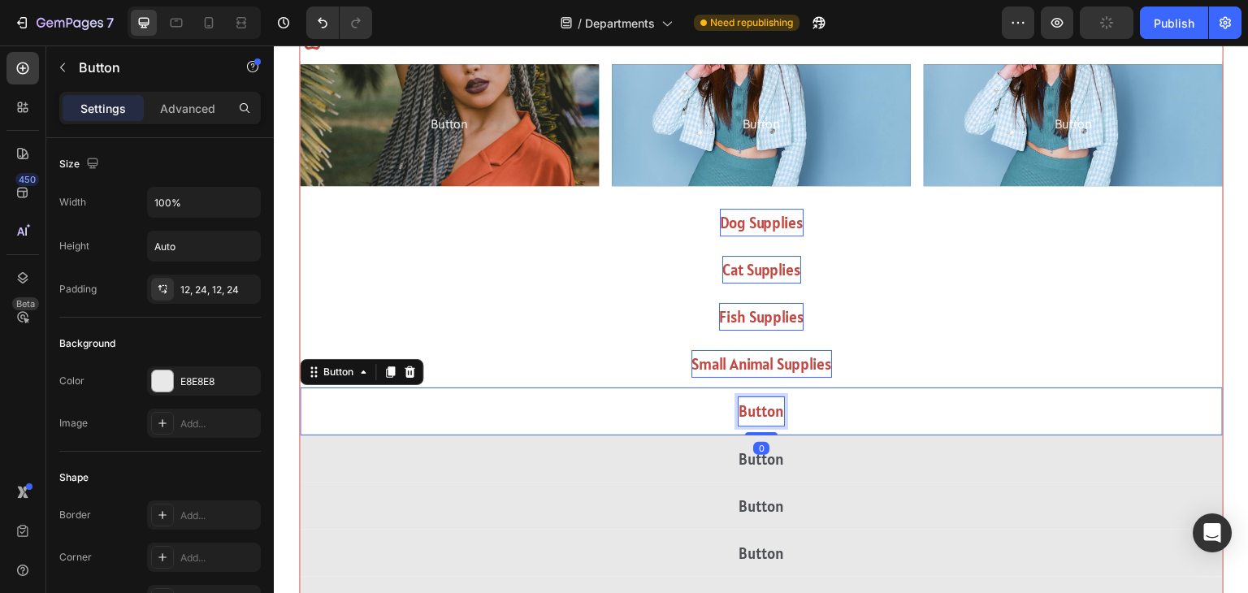
click at [758, 410] on p "Button" at bounding box center [762, 411] width 46 height 28
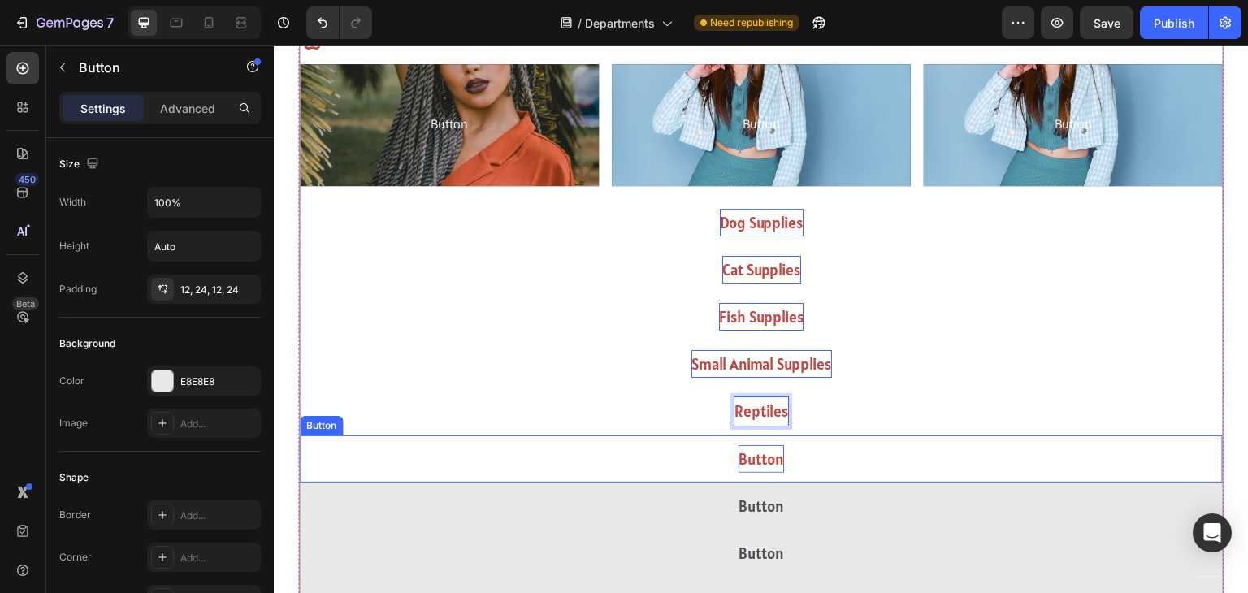
click at [774, 453] on p "Button" at bounding box center [762, 459] width 46 height 28
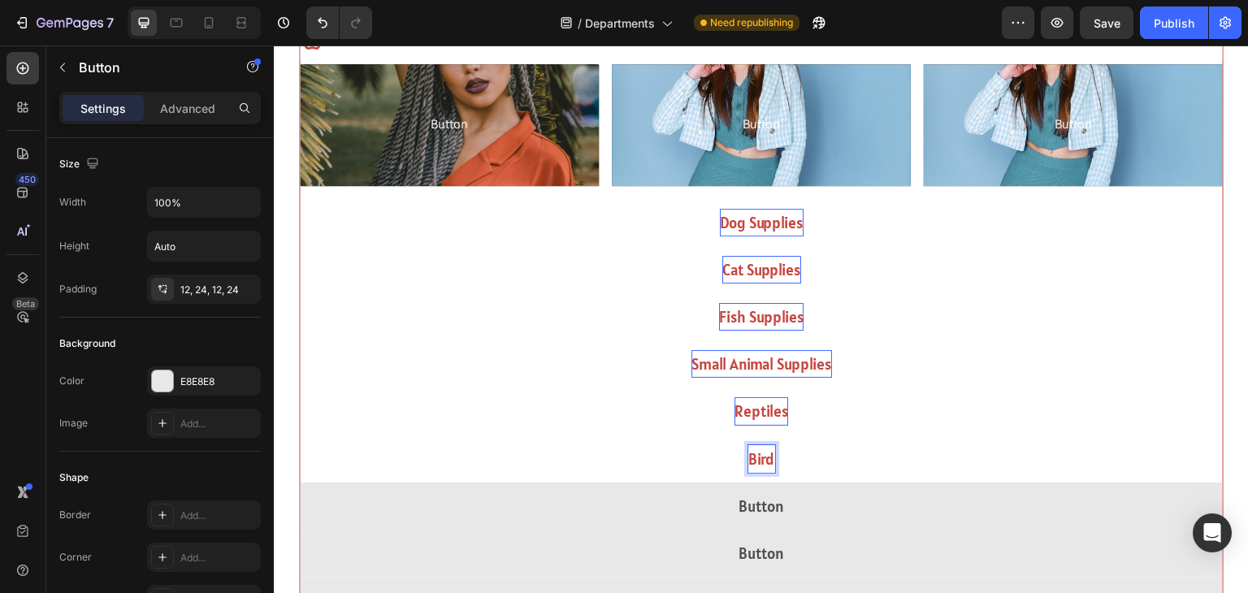
click at [300, 436] on button "Bird" at bounding box center [761, 459] width 923 height 47
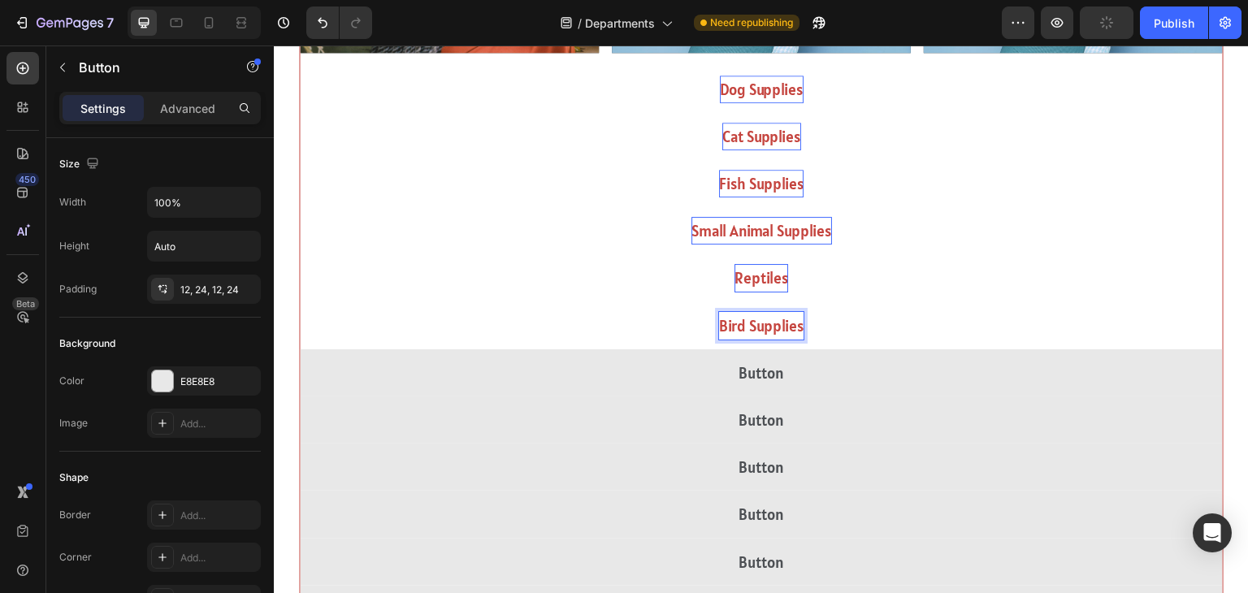
scroll to position [2375, 0]
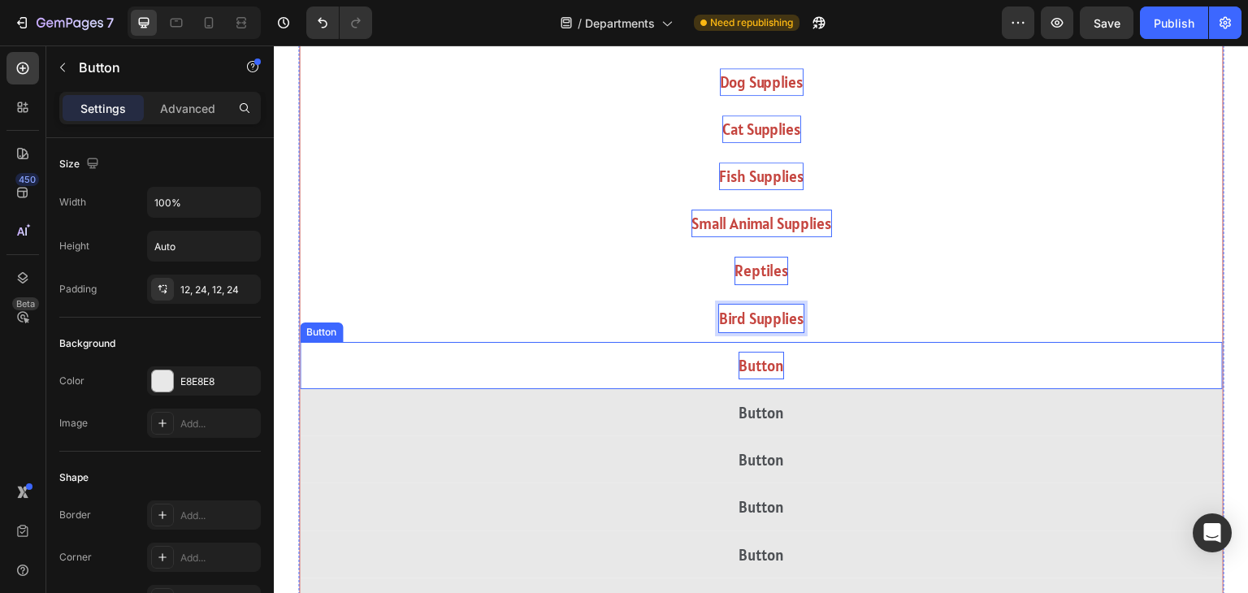
click at [762, 365] on p "Button" at bounding box center [762, 366] width 46 height 28
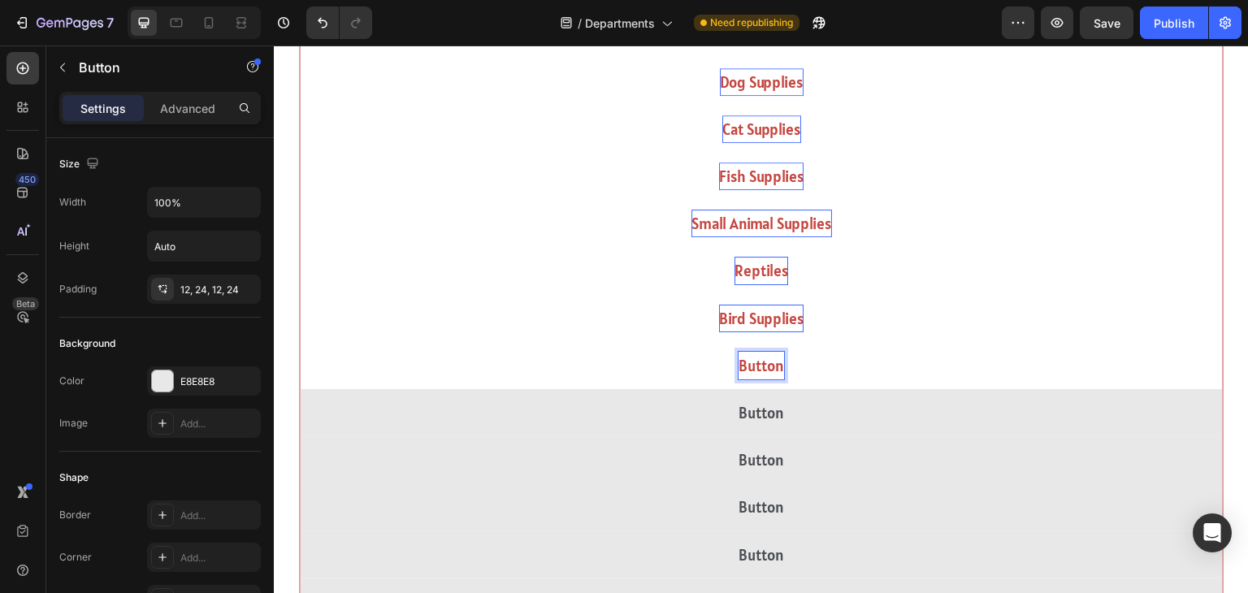
click at [762, 365] on p "Button" at bounding box center [762, 366] width 46 height 28
click at [300, 342] on button "Hor" at bounding box center [761, 365] width 923 height 47
click at [300, 342] on button "Horse Supplie" at bounding box center [761, 365] width 923 height 47
click at [300, 342] on button "Horse Supplies" at bounding box center [761, 365] width 923 height 47
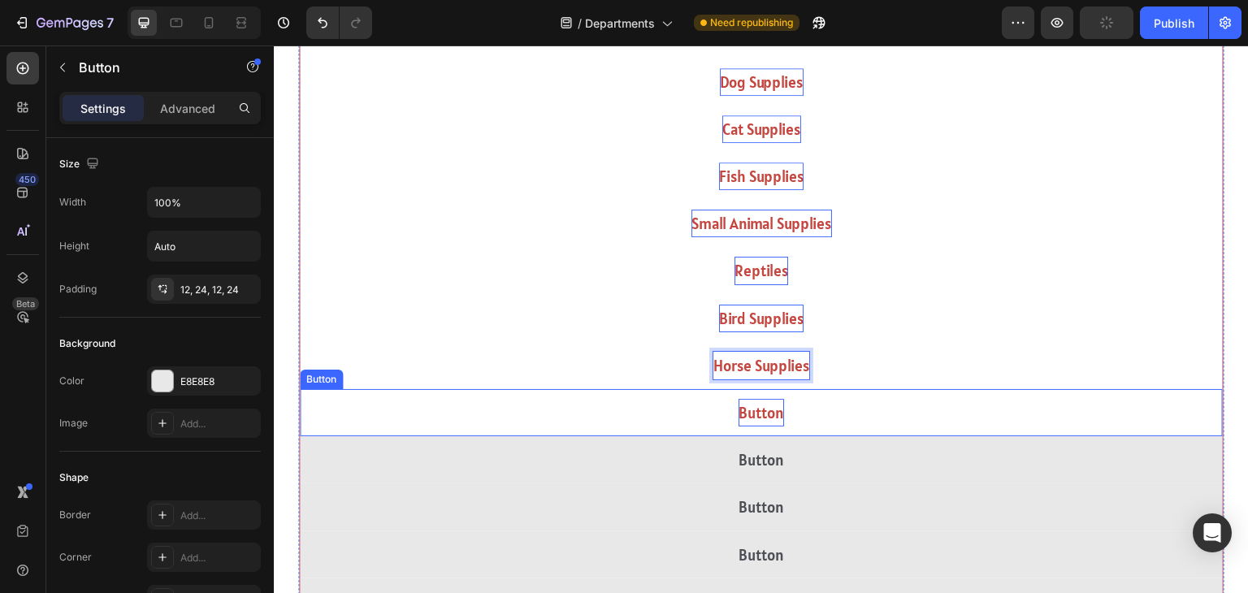
click at [764, 422] on p "Button" at bounding box center [762, 413] width 46 height 28
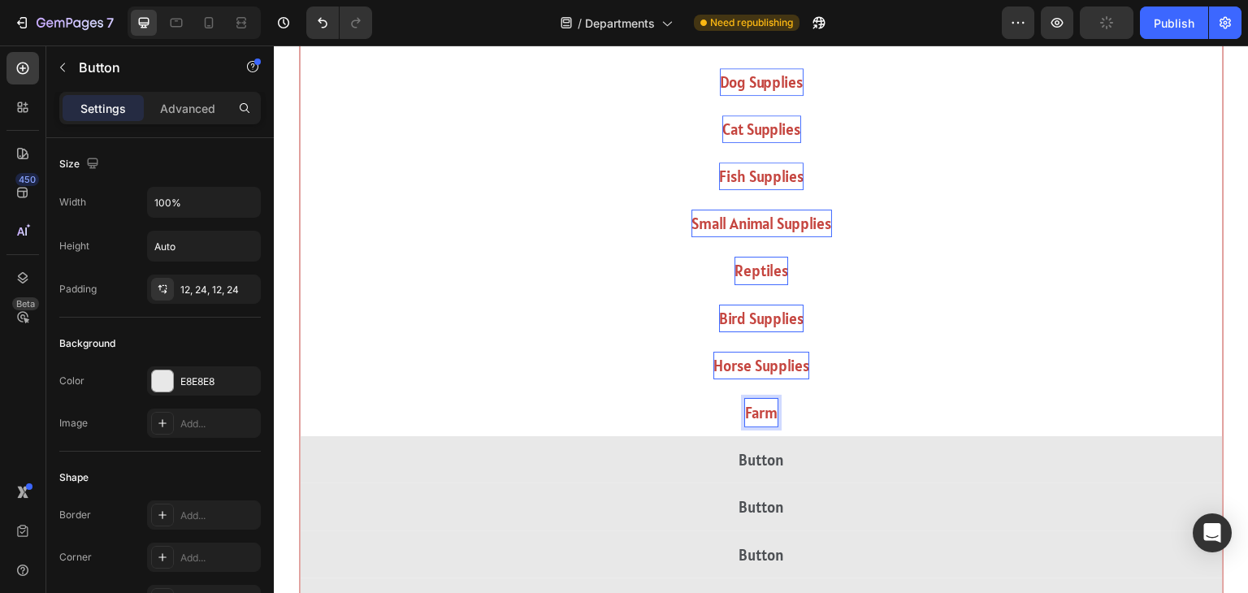
click at [300, 389] on button "Farm" at bounding box center [761, 412] width 923 height 47
click at [300, 389] on button "Farm Animal" at bounding box center [761, 412] width 923 height 47
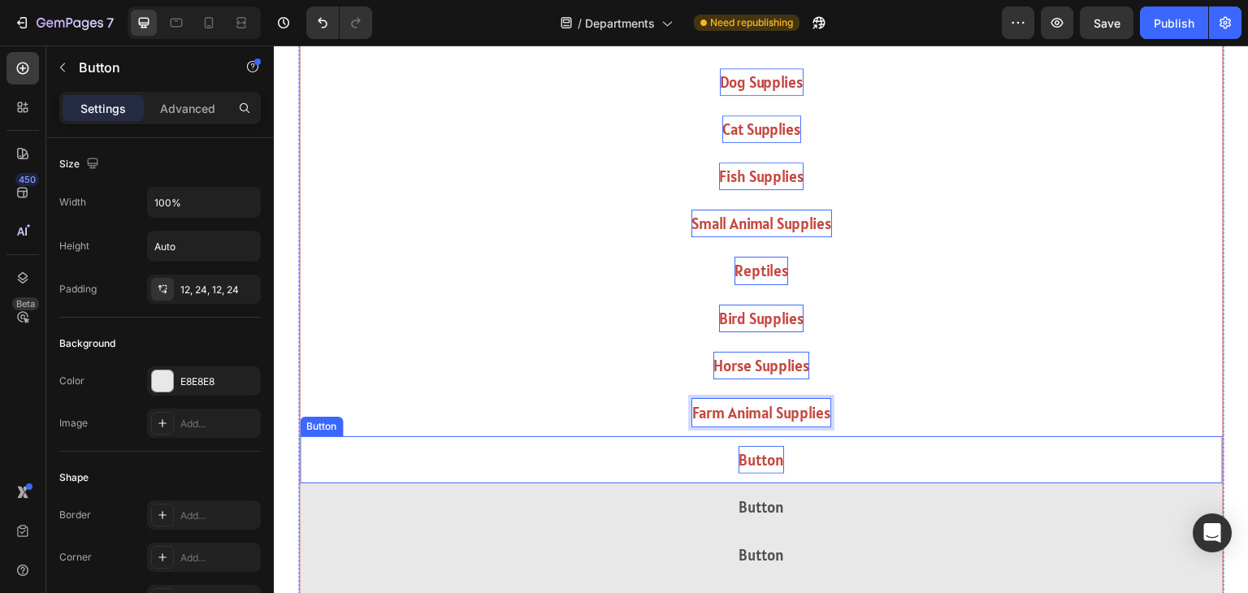
click at [762, 460] on p "Button" at bounding box center [762, 460] width 46 height 28
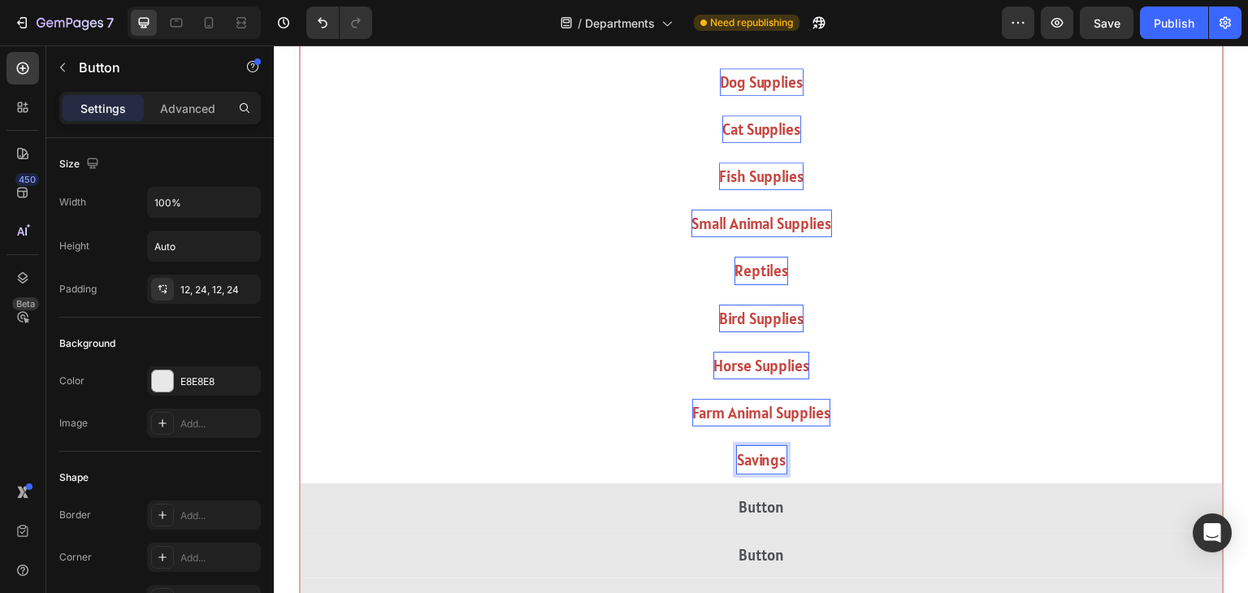
click at [300, 436] on button "Savings" at bounding box center [761, 459] width 923 height 47
click at [300, 436] on button "Savings &" at bounding box center [761, 459] width 923 height 47
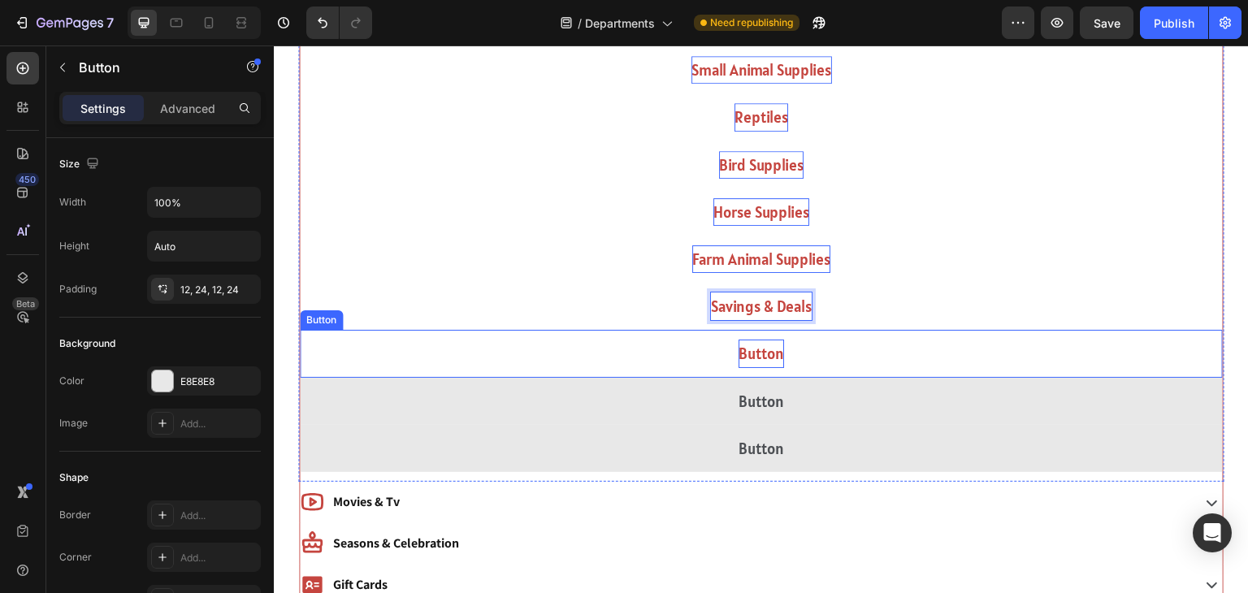
click at [769, 364] on p "Button" at bounding box center [762, 354] width 46 height 28
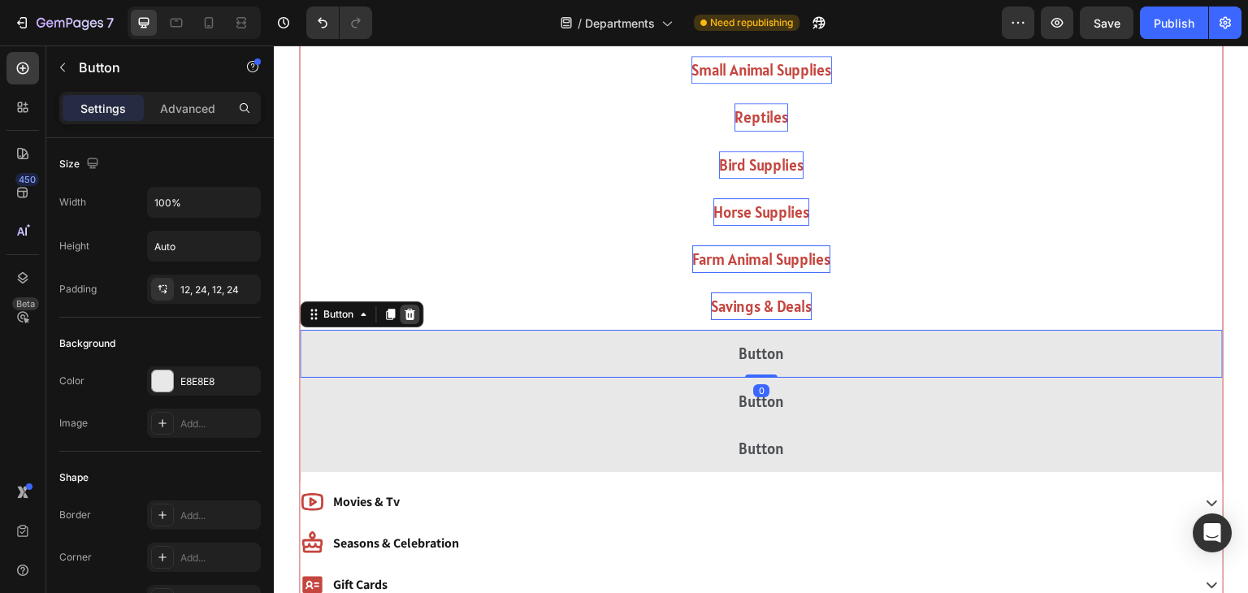
click at [417, 310] on div at bounding box center [410, 315] width 20 height 20
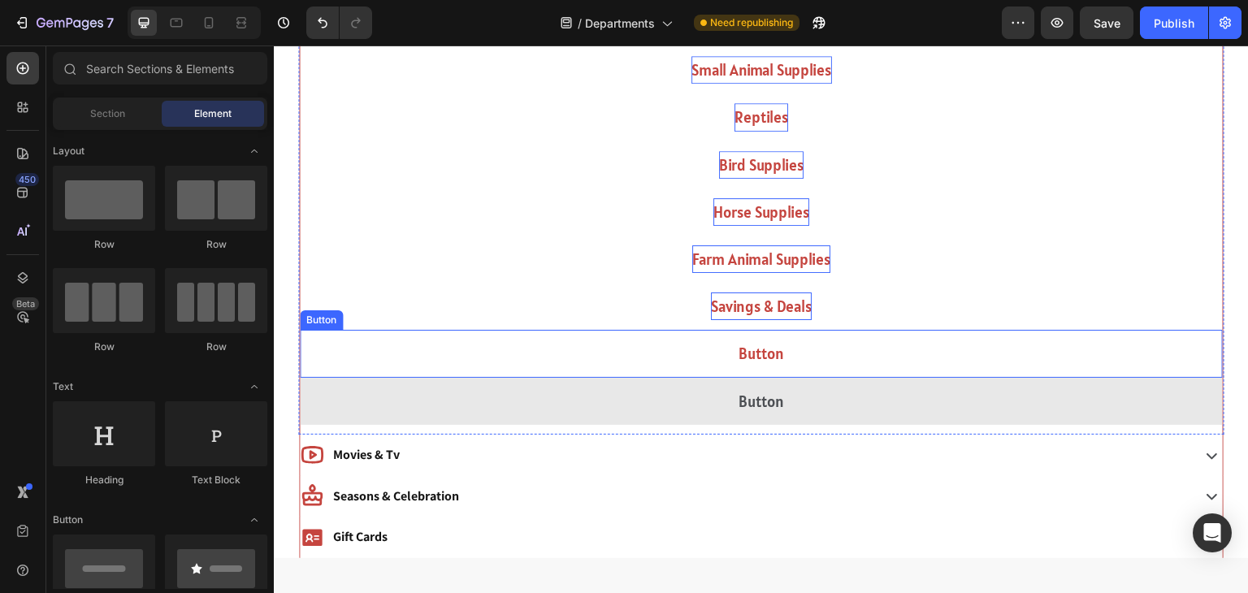
click at [464, 356] on button "Button" at bounding box center [761, 353] width 923 height 47
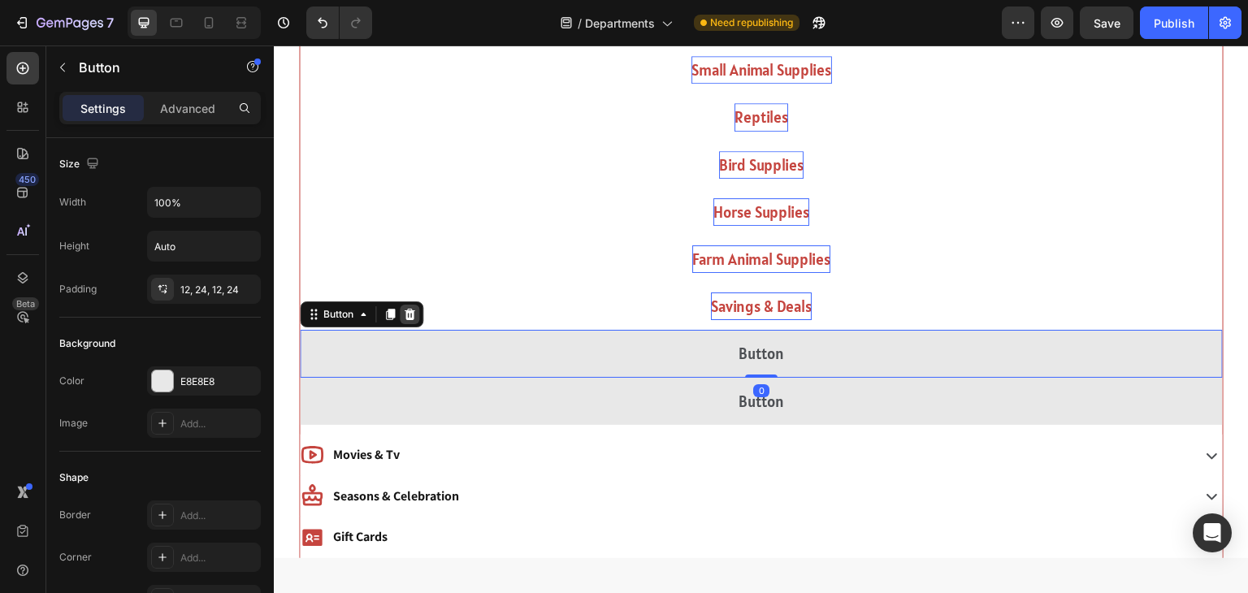
click at [408, 309] on icon at bounding box center [410, 314] width 11 height 11
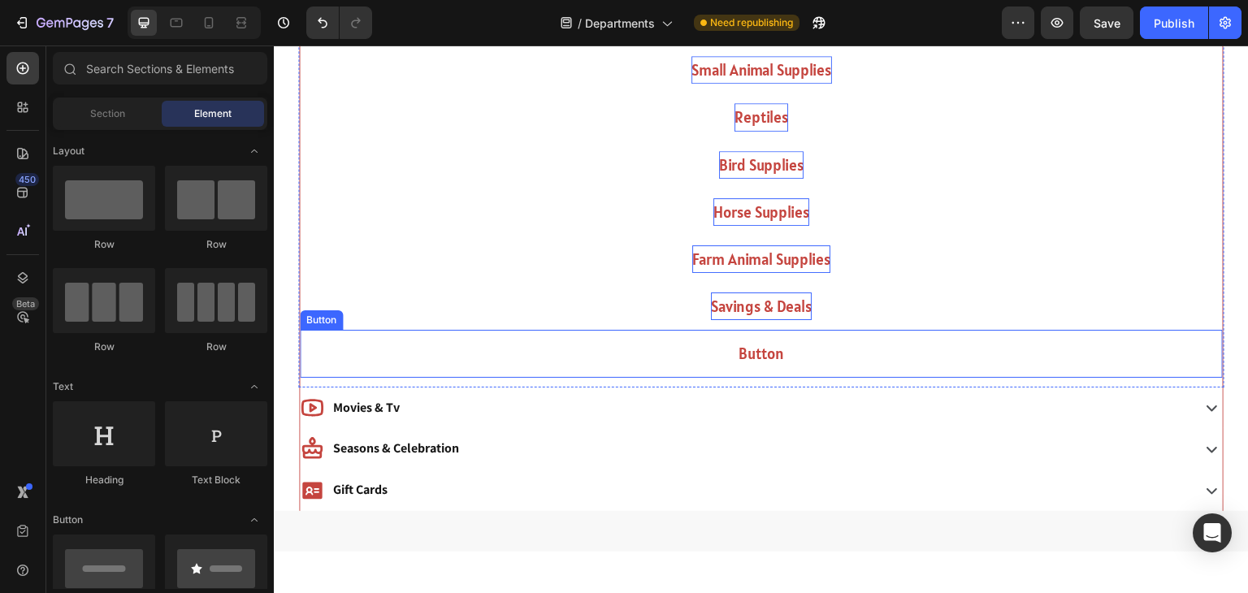
click at [422, 353] on button "Button" at bounding box center [761, 353] width 923 height 47
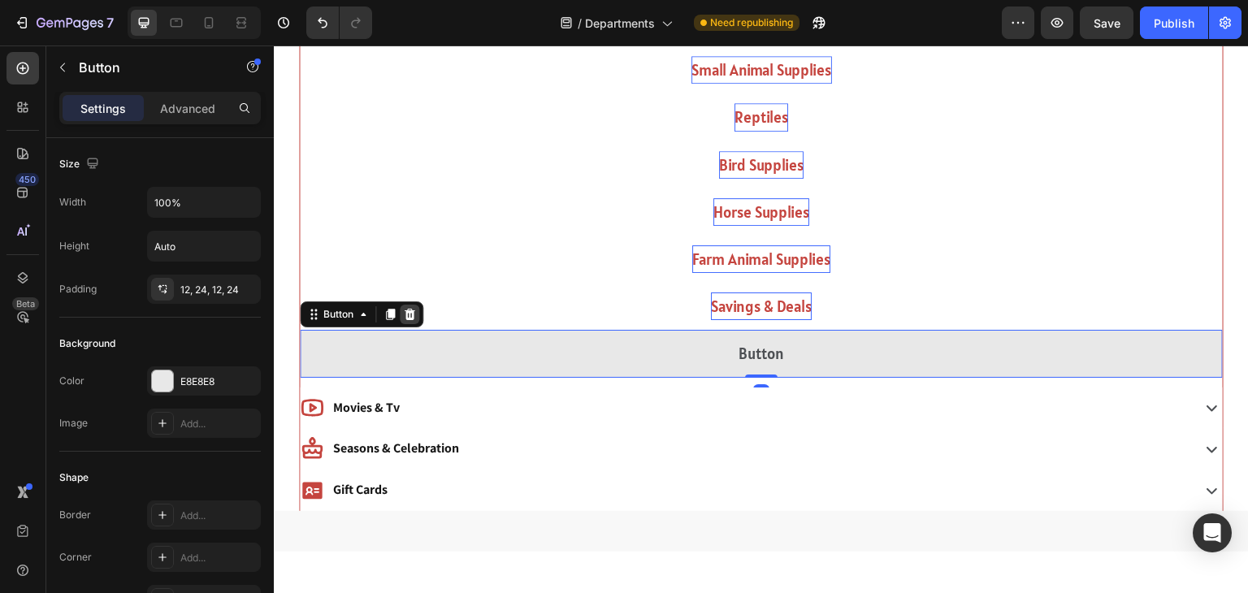
click at [406, 322] on div at bounding box center [410, 315] width 20 height 20
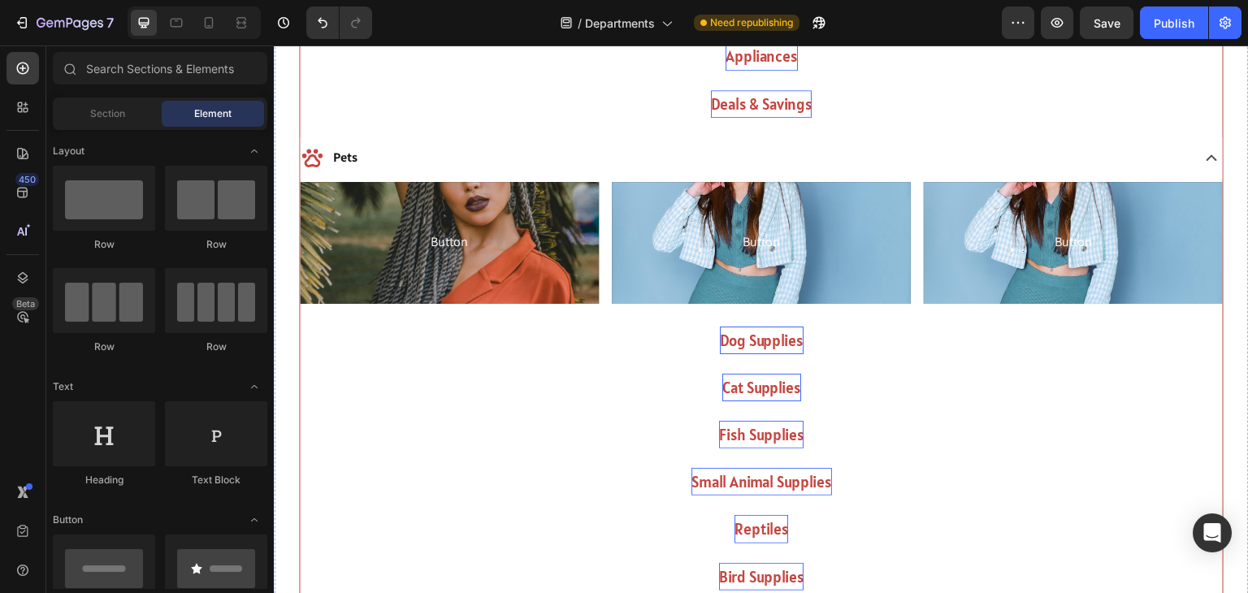
scroll to position [2090, 0]
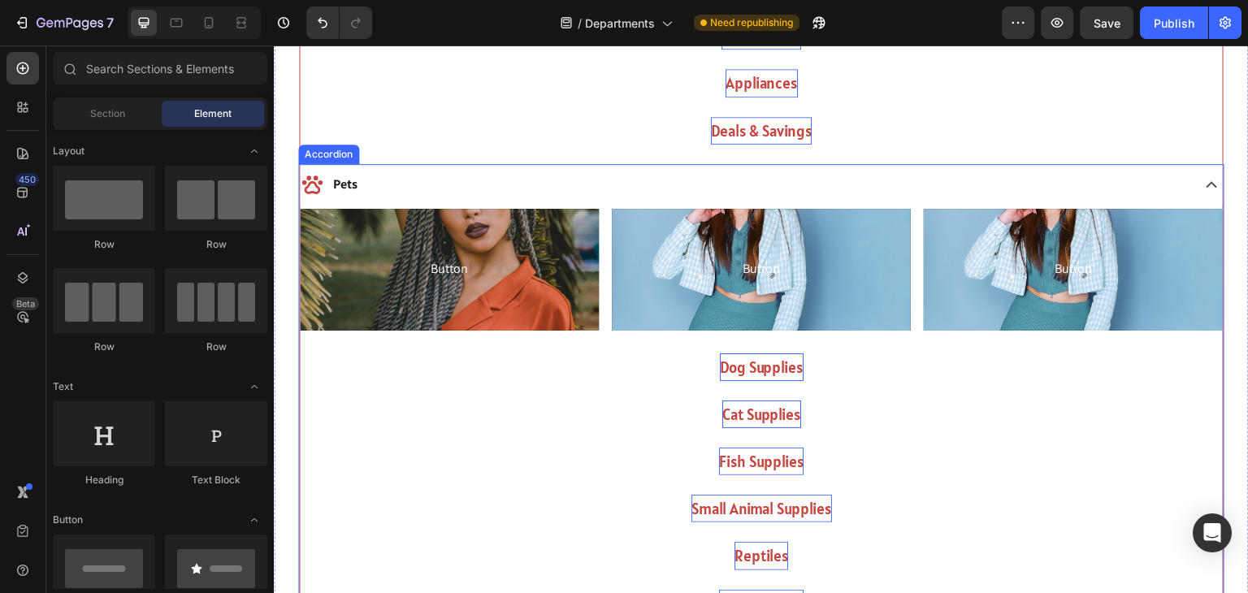
click at [620, 187] on div "Pets" at bounding box center [744, 185] width 888 height 28
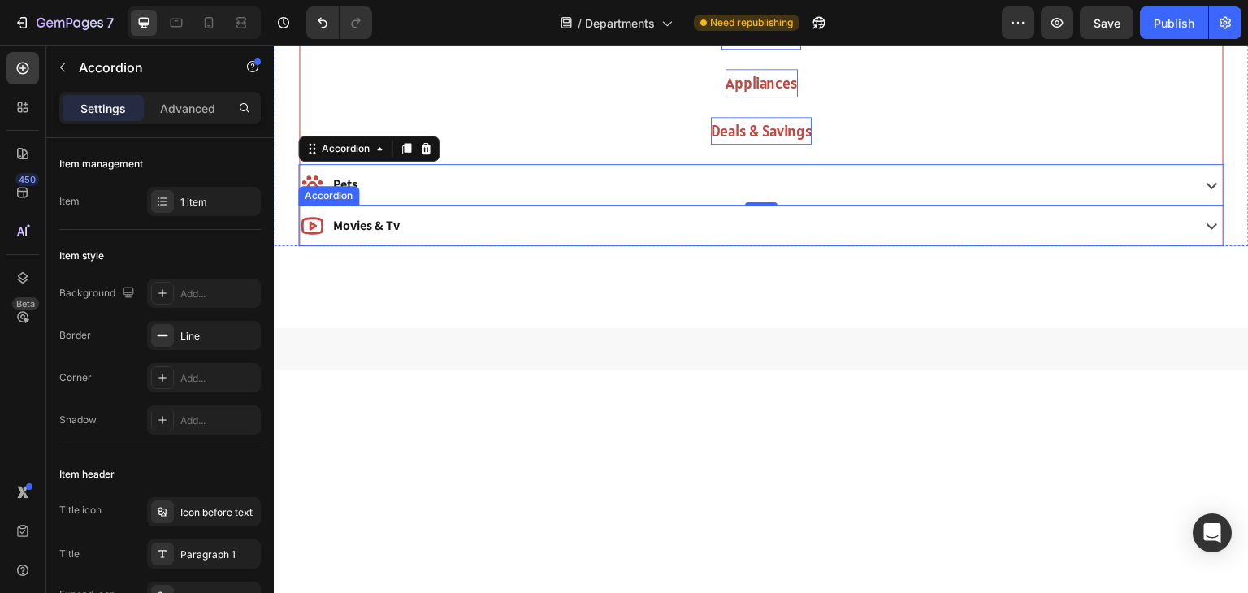
click at [554, 229] on div "Movies & Tv" at bounding box center [744, 226] width 888 height 28
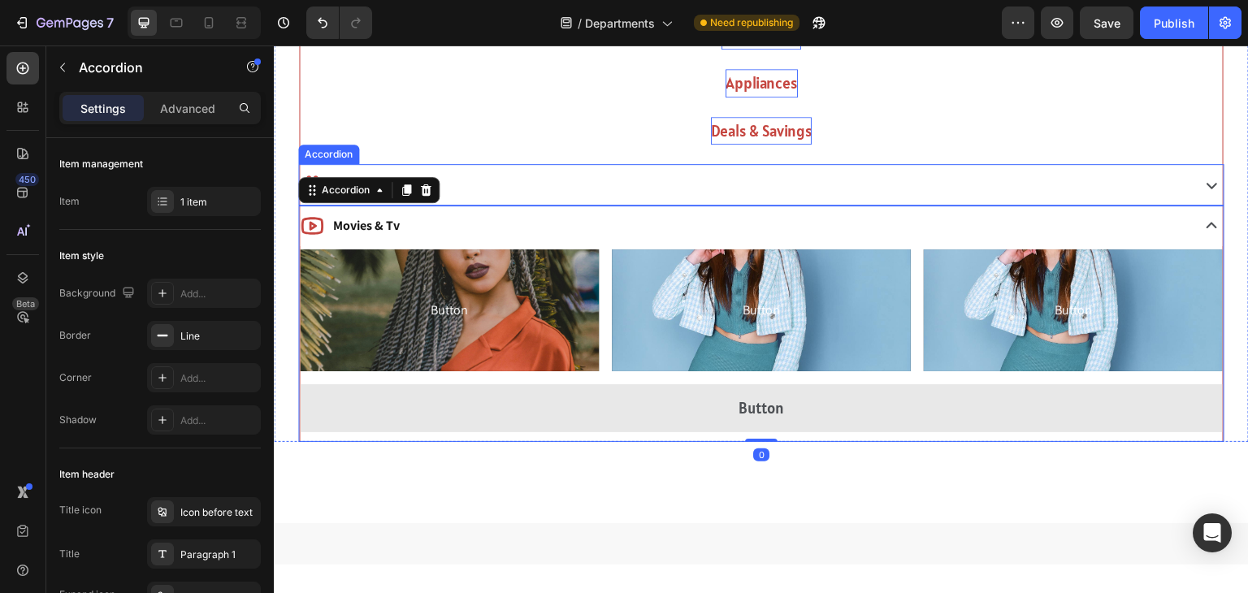
click at [613, 182] on div "Pets" at bounding box center [744, 185] width 888 height 28
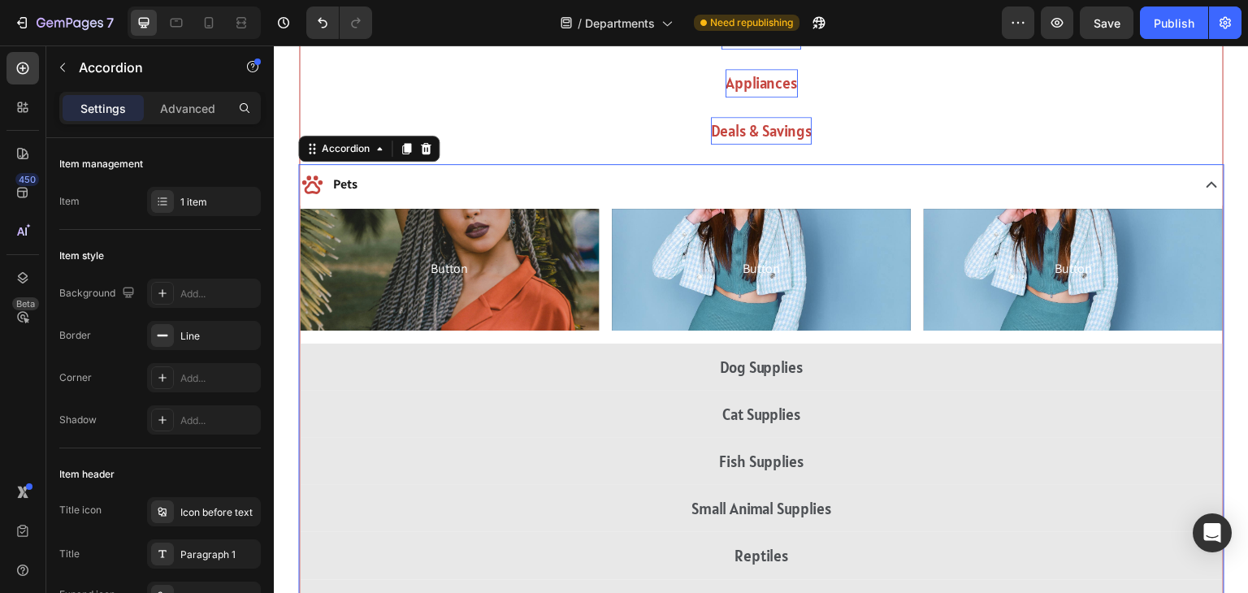
click at [613, 182] on div "Pets" at bounding box center [744, 185] width 888 height 28
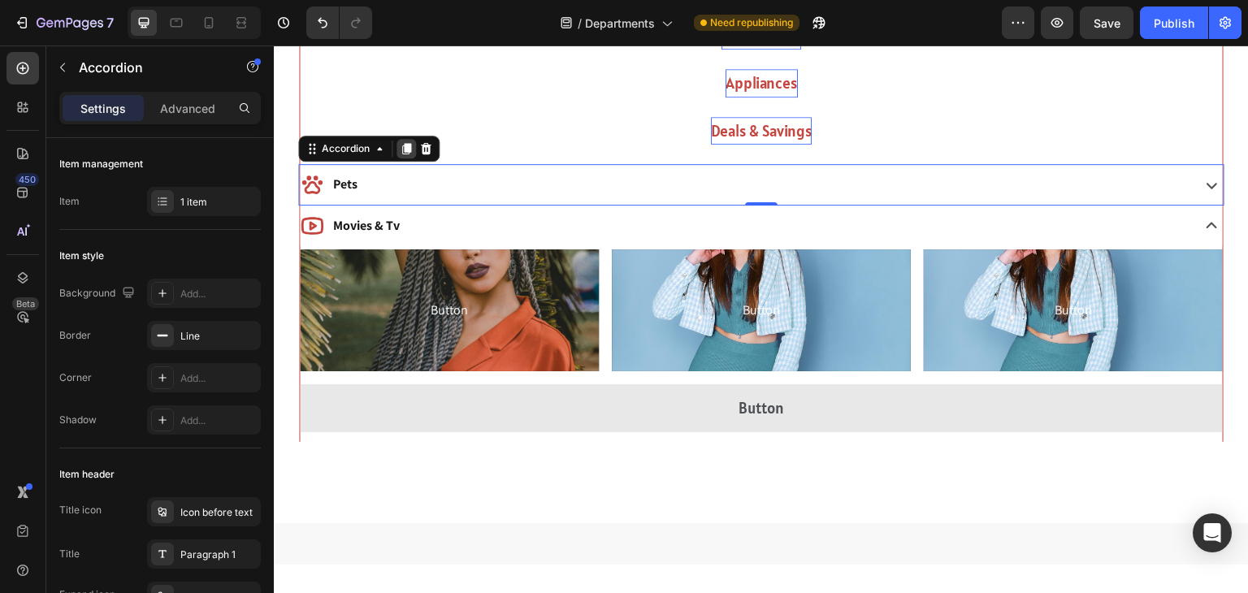
click at [398, 150] on div at bounding box center [407, 149] width 20 height 20
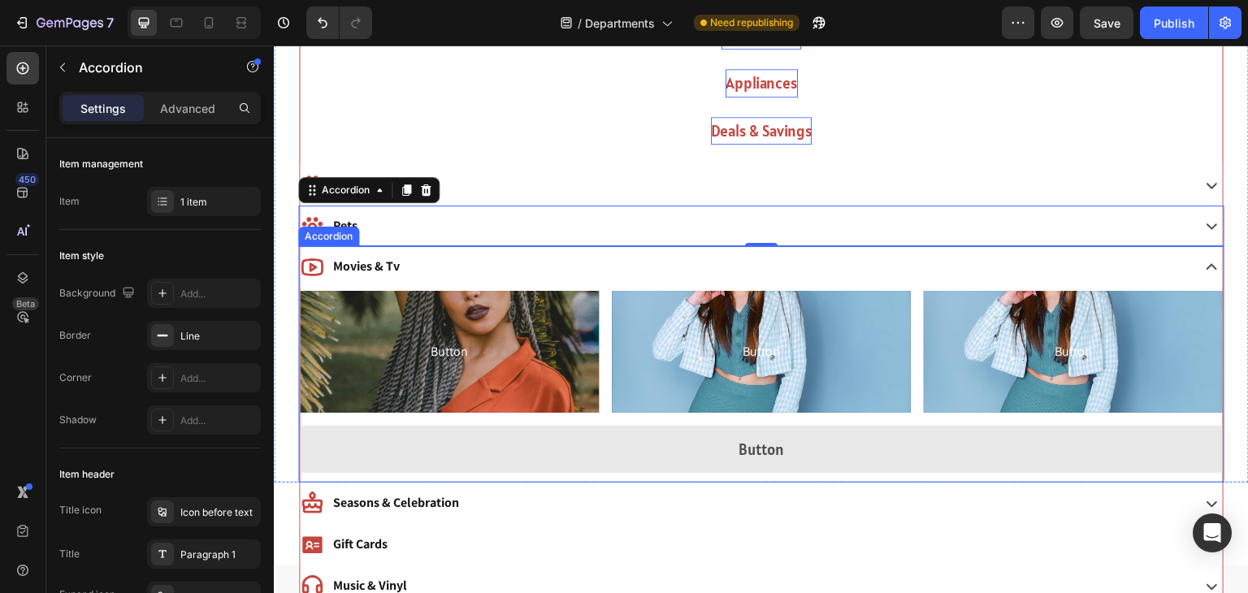
scroll to position [2126, 0]
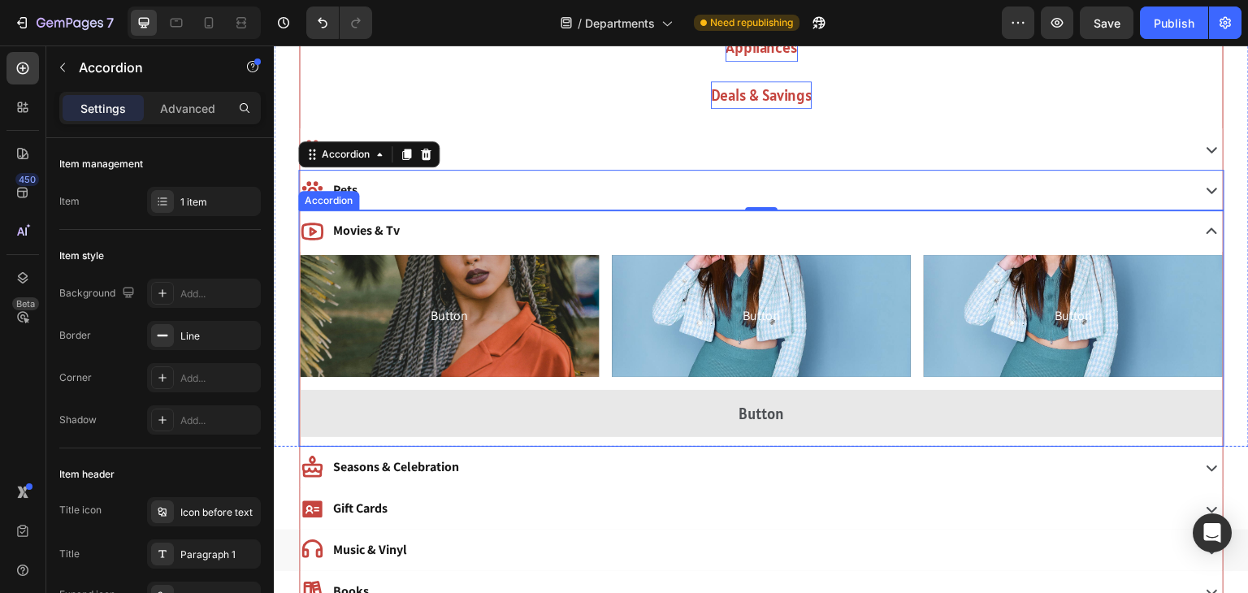
click at [463, 226] on div "Movies & Tv" at bounding box center [744, 231] width 888 height 28
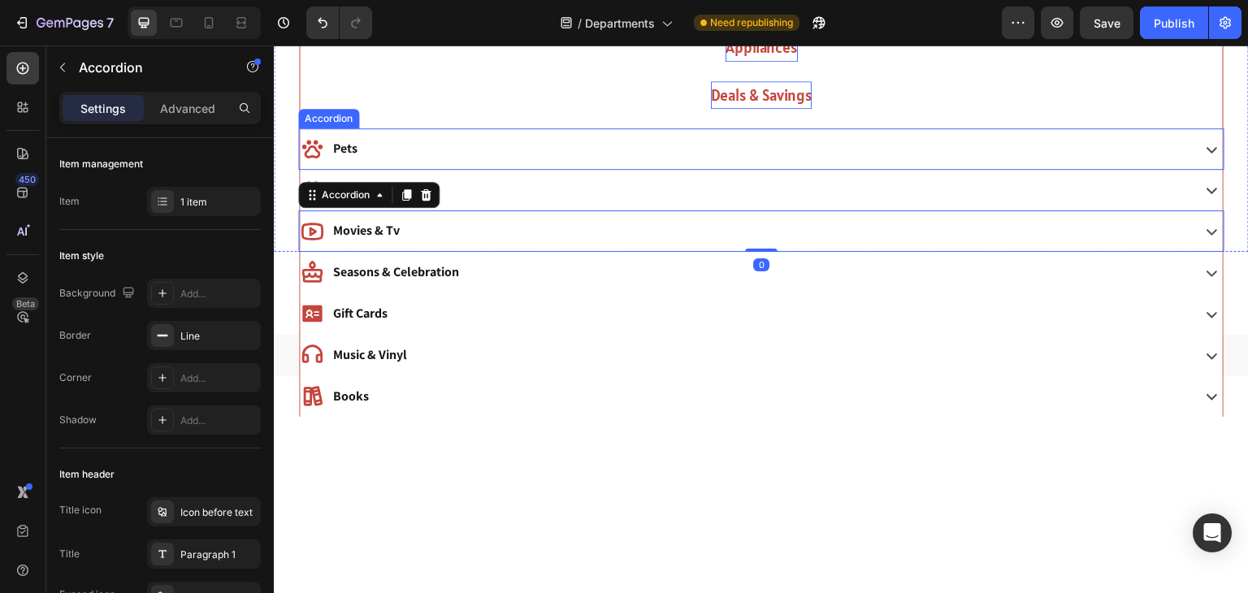
click at [480, 159] on div "Pets" at bounding box center [744, 149] width 888 height 28
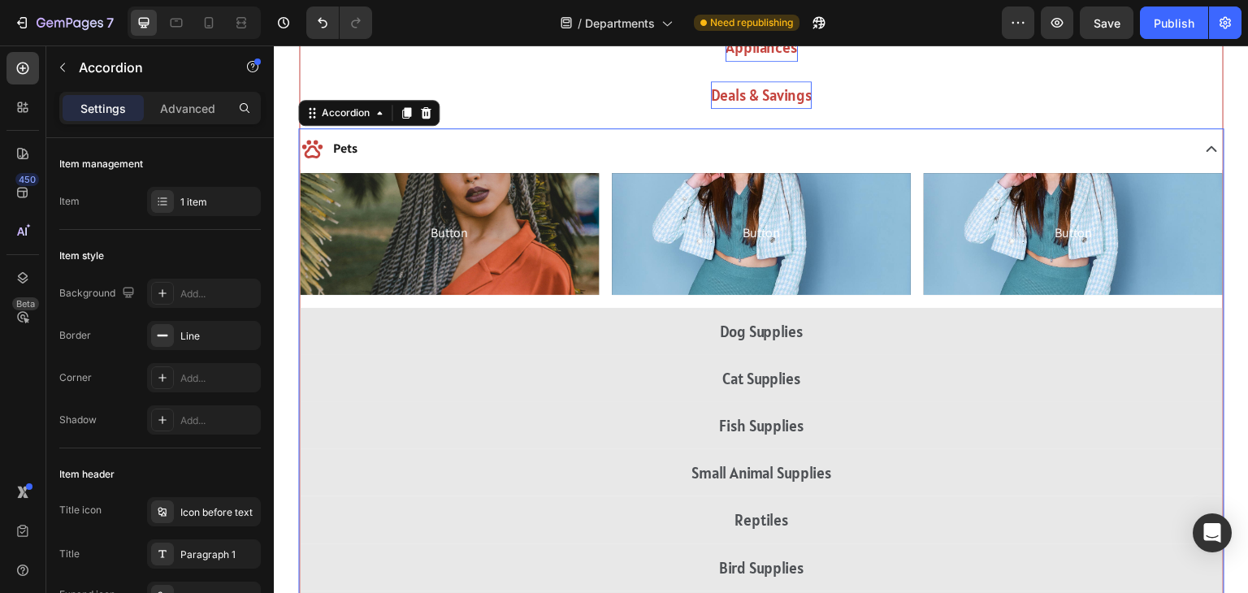
click at [483, 146] on div "Pets" at bounding box center [744, 149] width 888 height 28
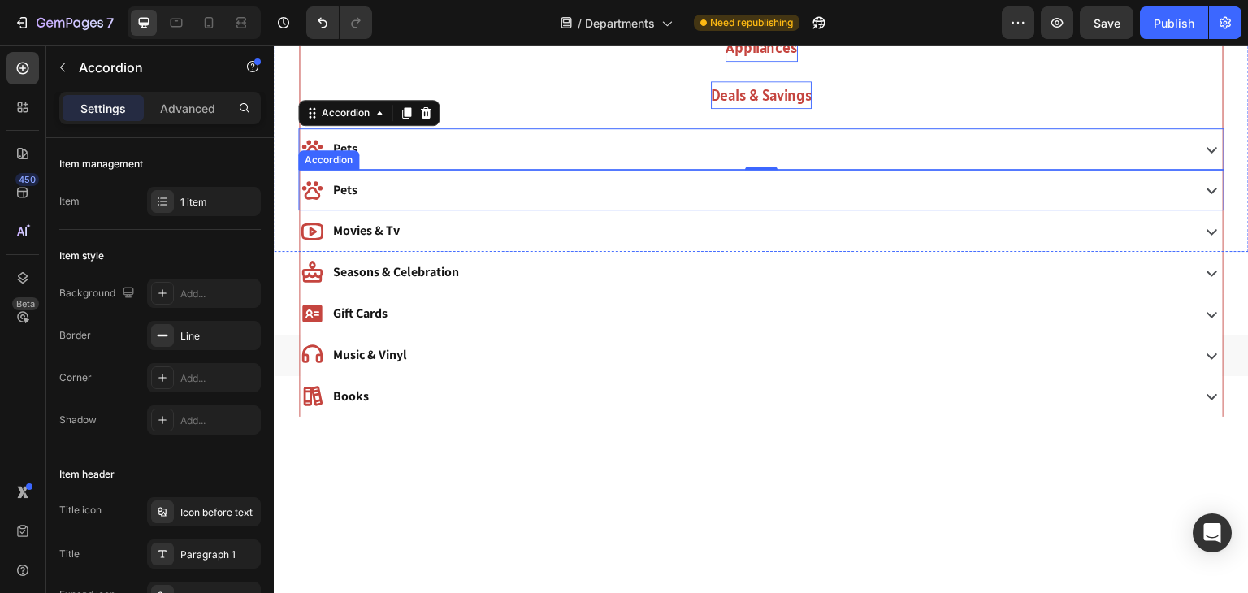
click at [475, 202] on div "Pets" at bounding box center [744, 190] width 888 height 28
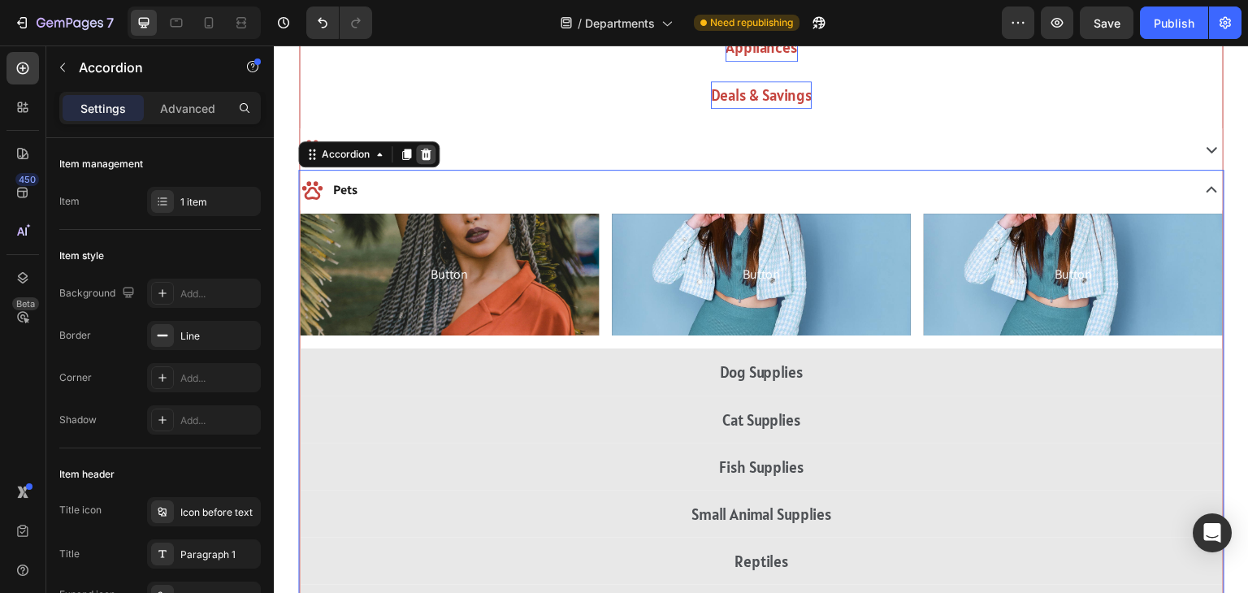
click at [422, 156] on icon at bounding box center [426, 153] width 11 height 11
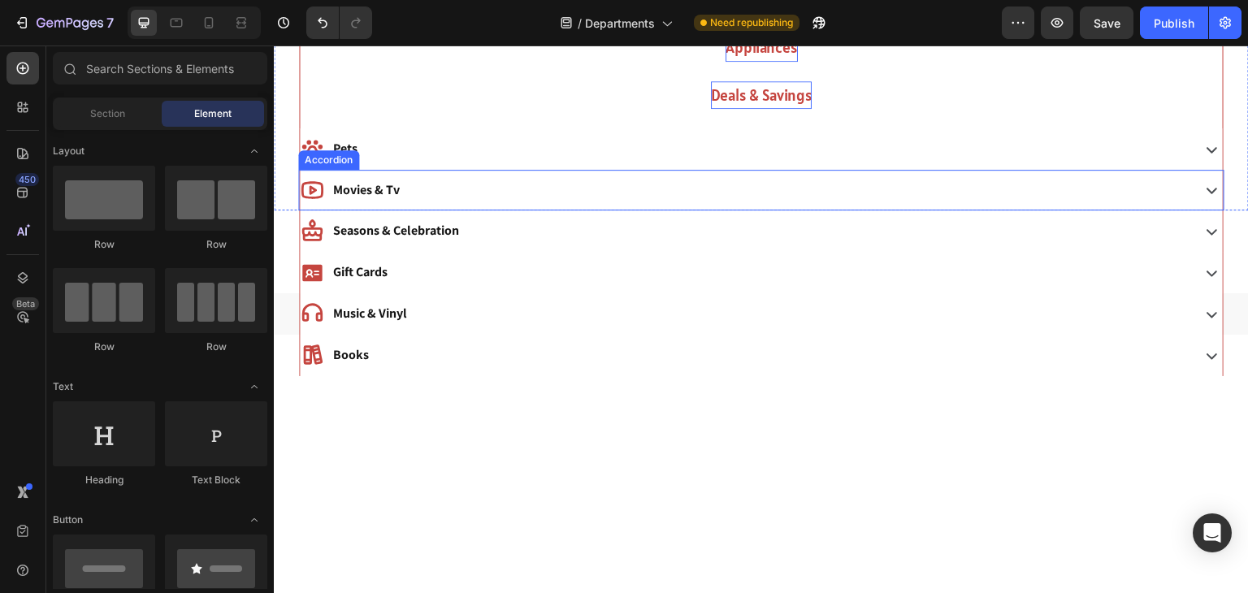
click at [406, 187] on div "Movies & Tv" at bounding box center [744, 190] width 888 height 28
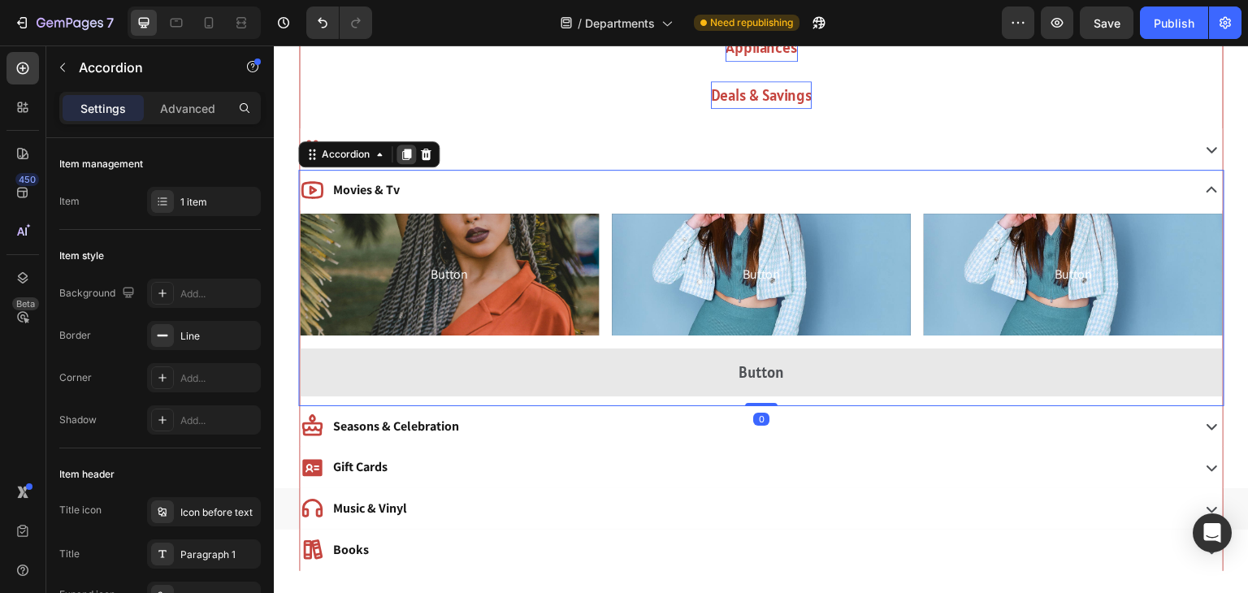
click at [407, 154] on icon at bounding box center [406, 154] width 9 height 11
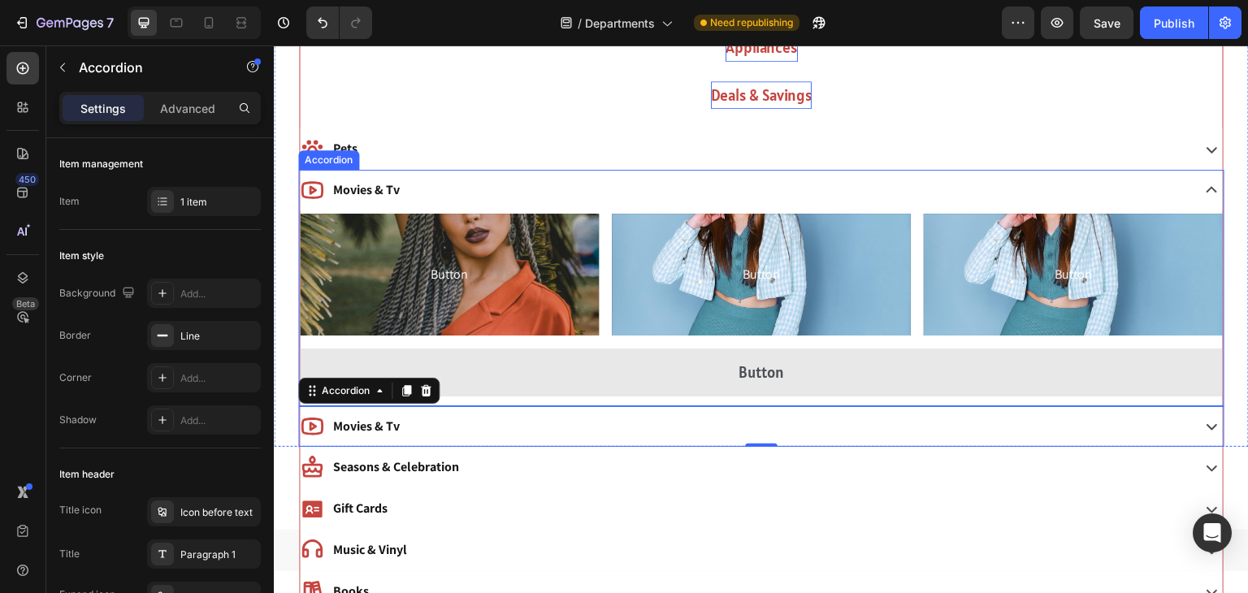
click at [379, 195] on p "Movies & Tv" at bounding box center [366, 191] width 67 height 24
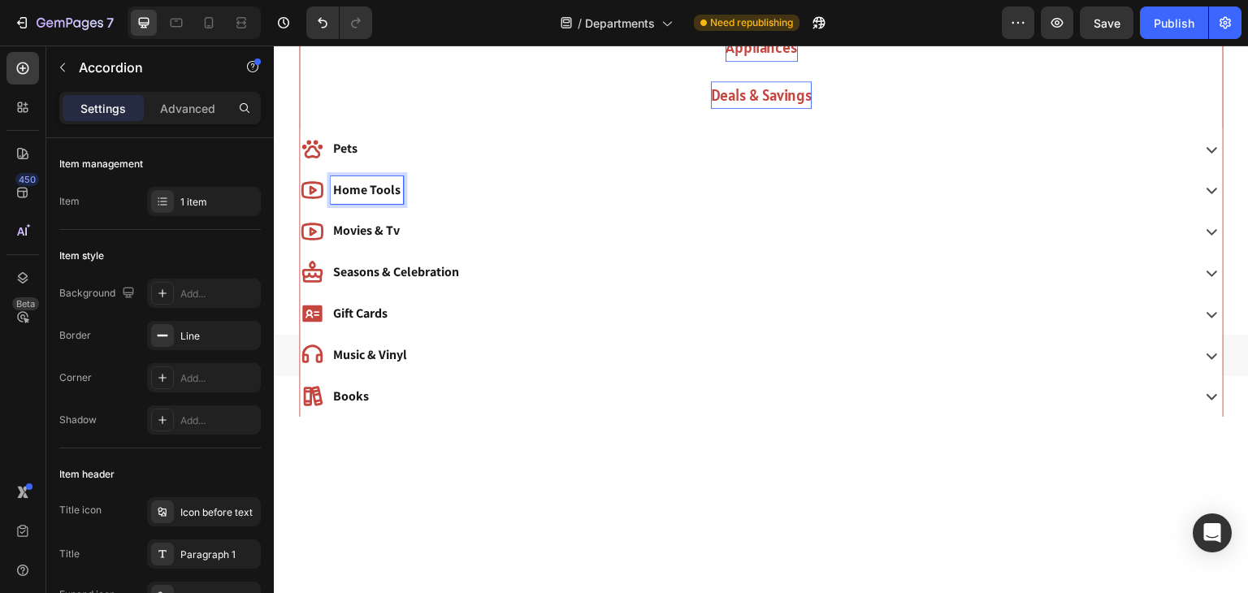
click at [327, 201] on div "Home Tools" at bounding box center [744, 190] width 888 height 28
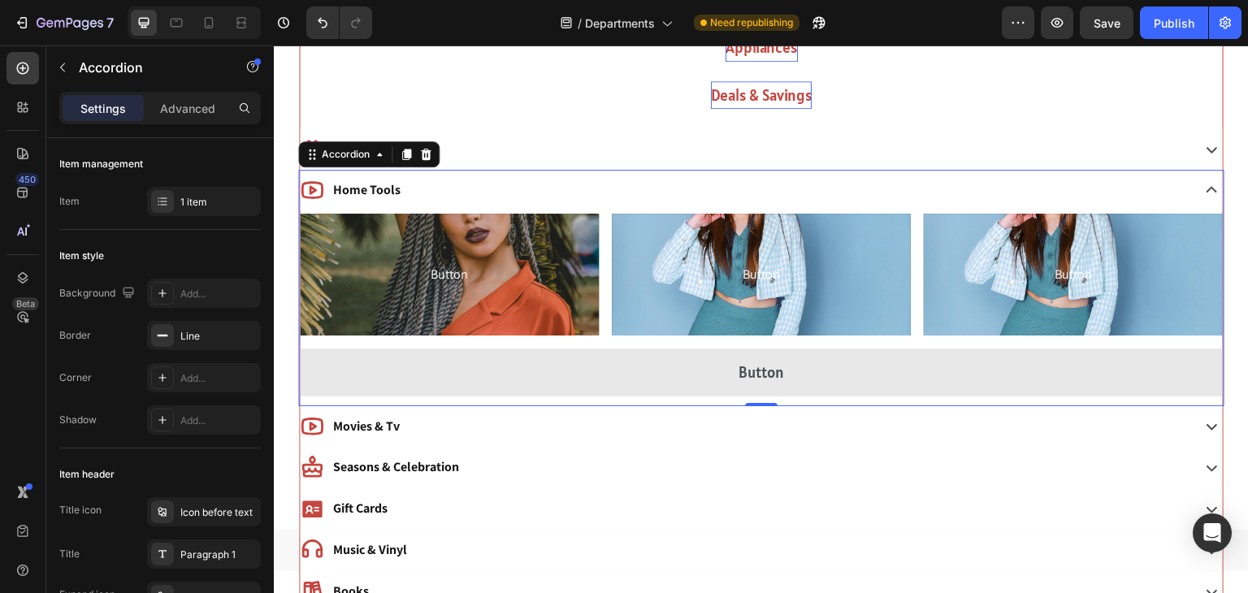
click at [352, 185] on p "Home Tools" at bounding box center [366, 191] width 67 height 24
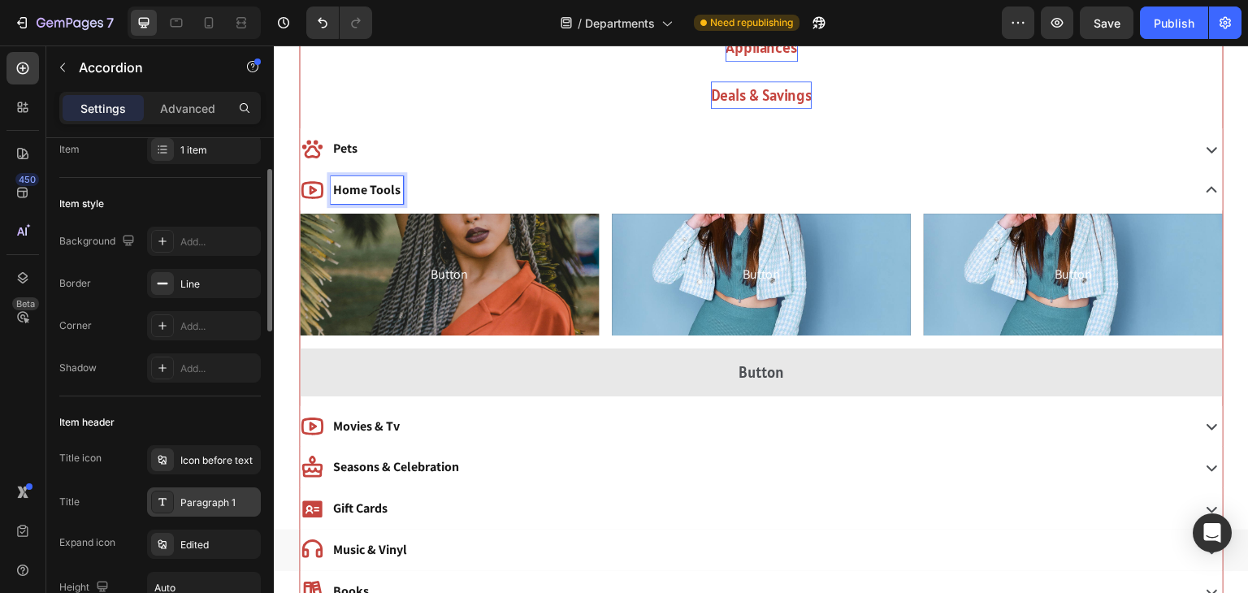
scroll to position [65, 0]
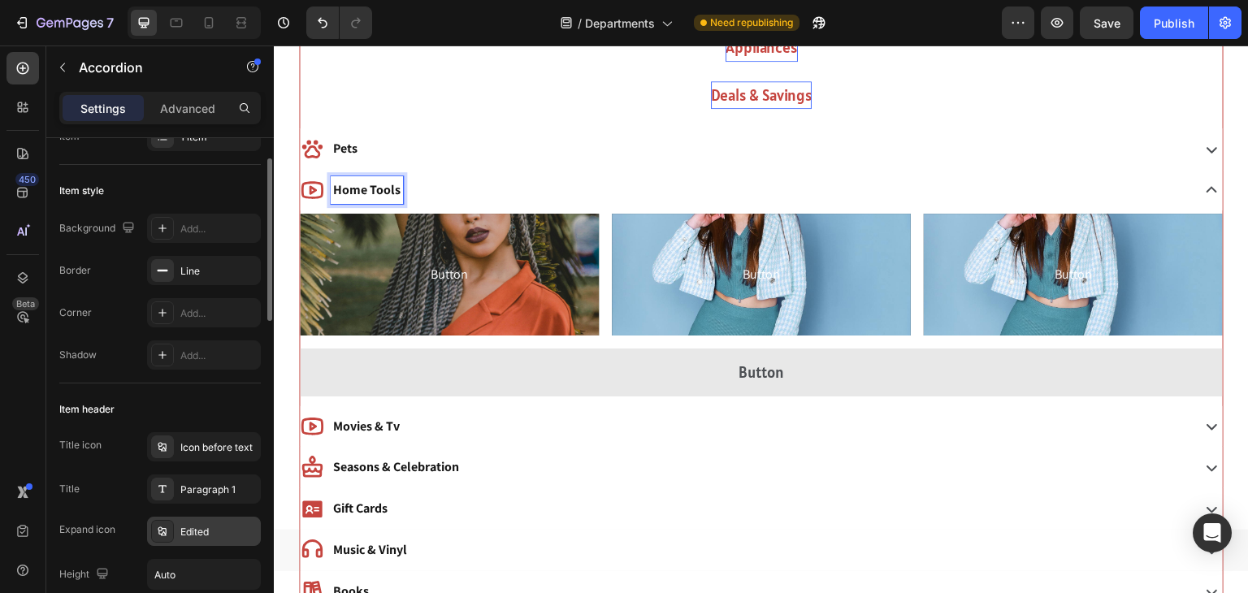
click at [204, 542] on div "Edited" at bounding box center [204, 531] width 114 height 29
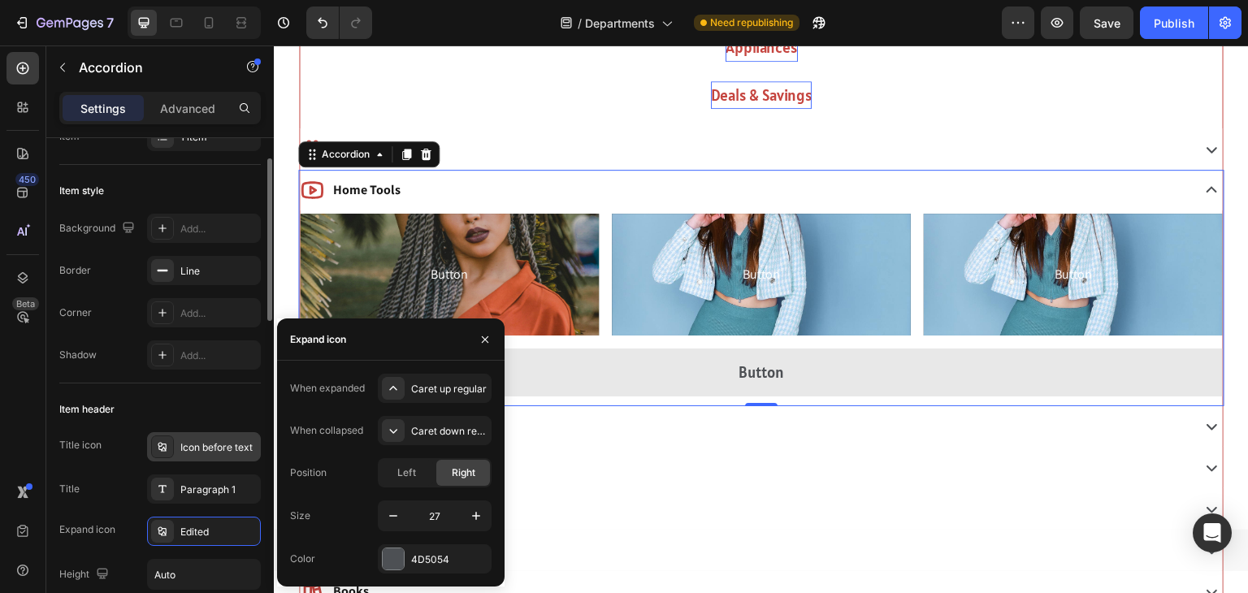
click at [236, 453] on div "Icon before text" at bounding box center [204, 446] width 114 height 29
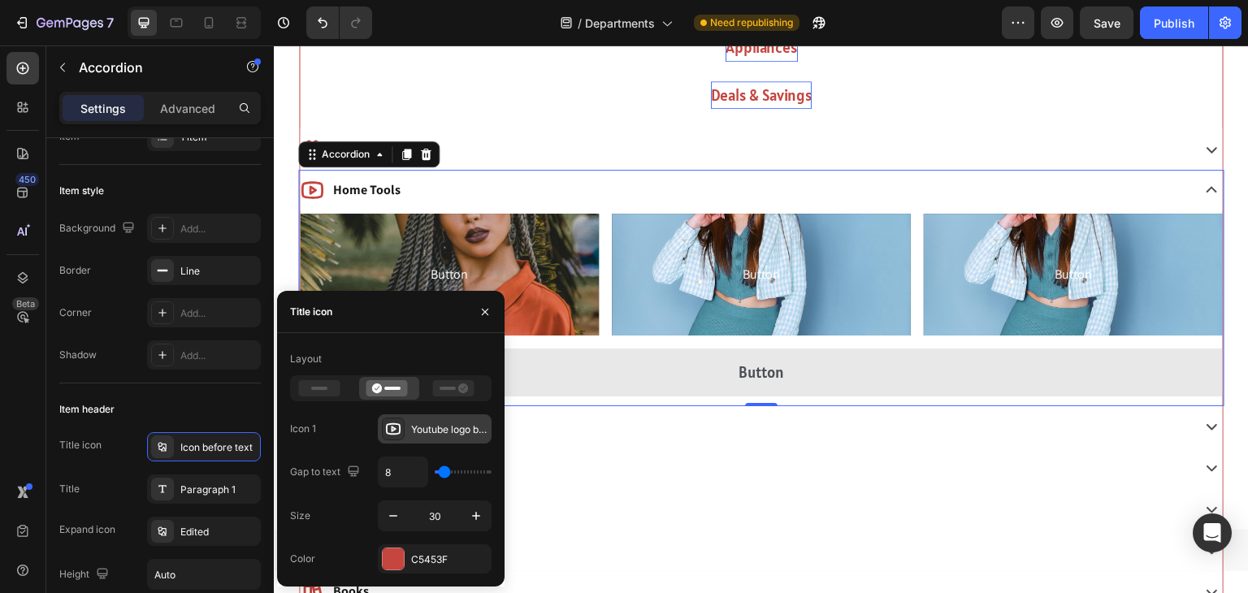
click at [402, 427] on div at bounding box center [393, 429] width 23 height 23
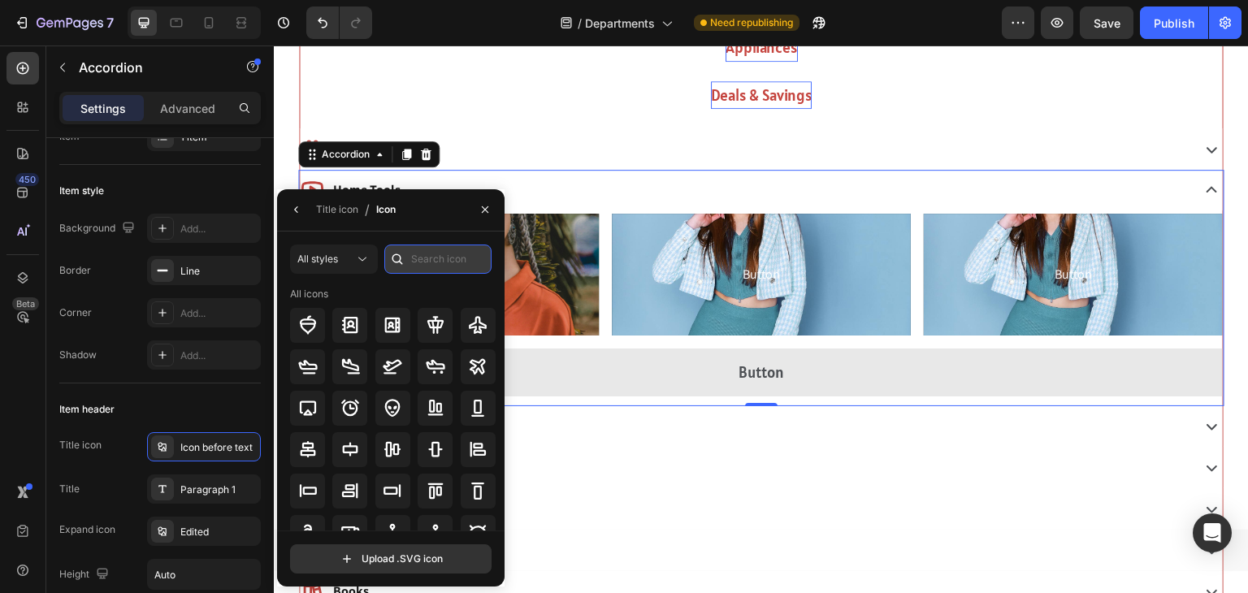
click at [423, 251] on input "text" at bounding box center [437, 259] width 107 height 29
type input "tools"
click at [437, 258] on input "tools" at bounding box center [437, 259] width 107 height 29
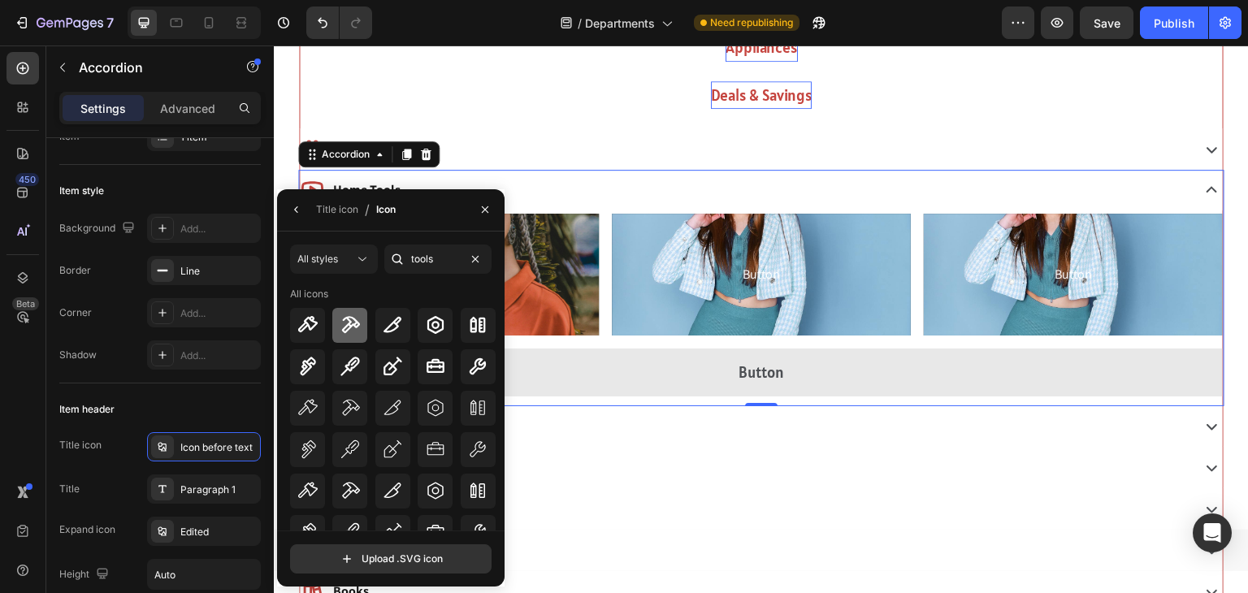
click at [349, 326] on icon at bounding box center [351, 324] width 18 height 17
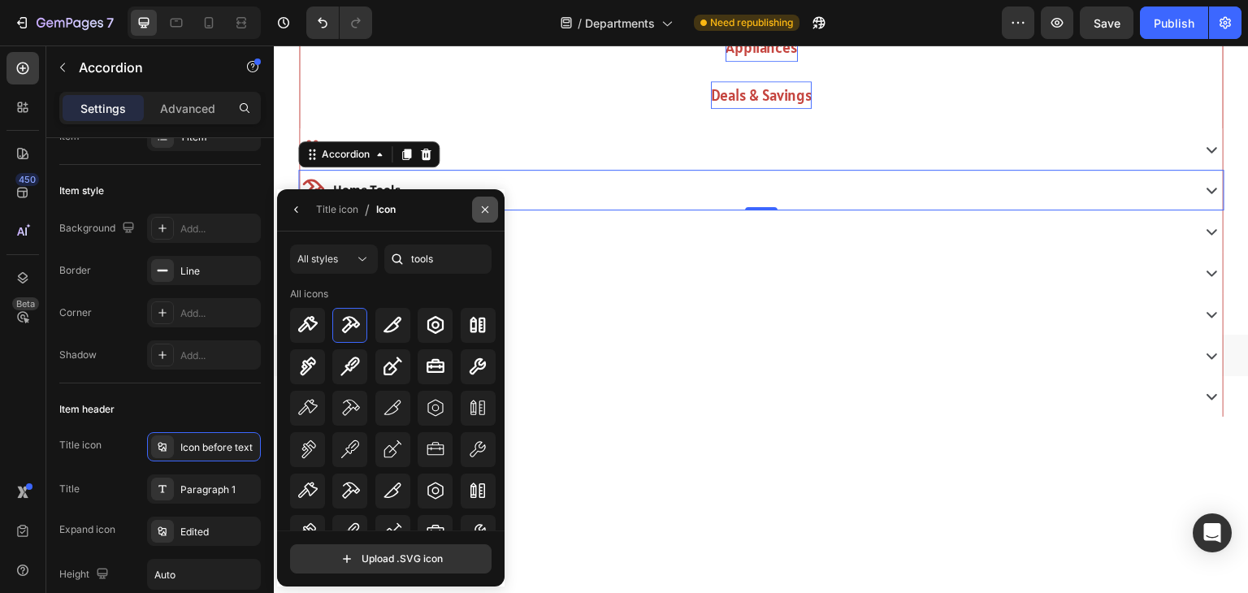
click at [485, 210] on icon "button" at bounding box center [485, 209] width 7 height 7
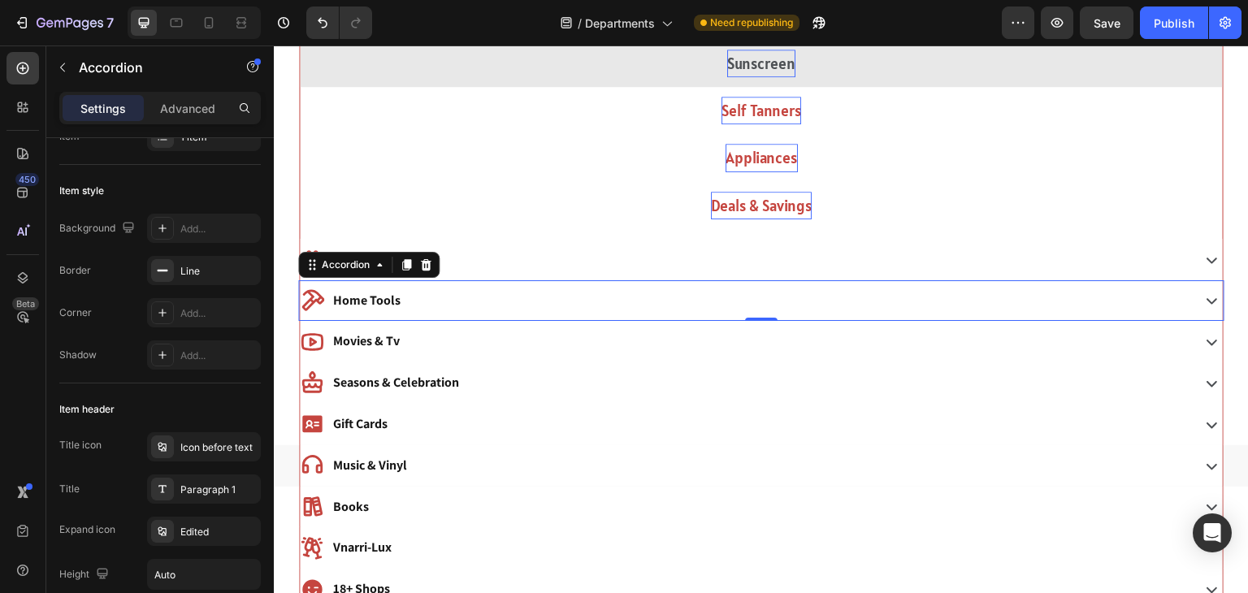
scroll to position [2011, 0]
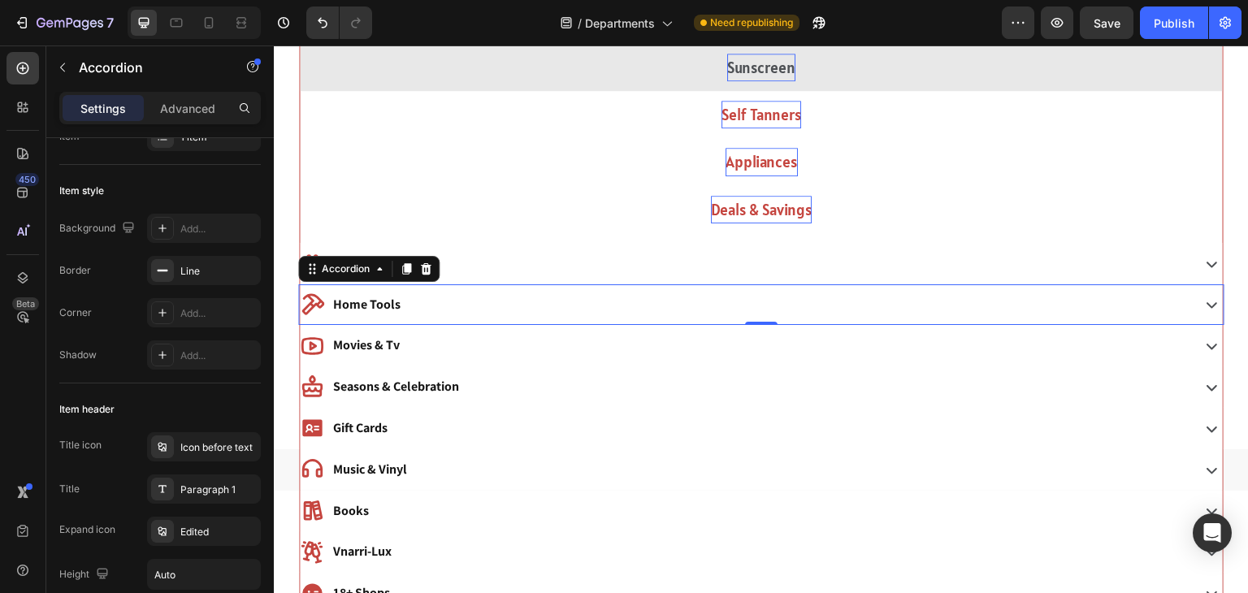
click at [511, 298] on div "Home Tools" at bounding box center [744, 305] width 888 height 28
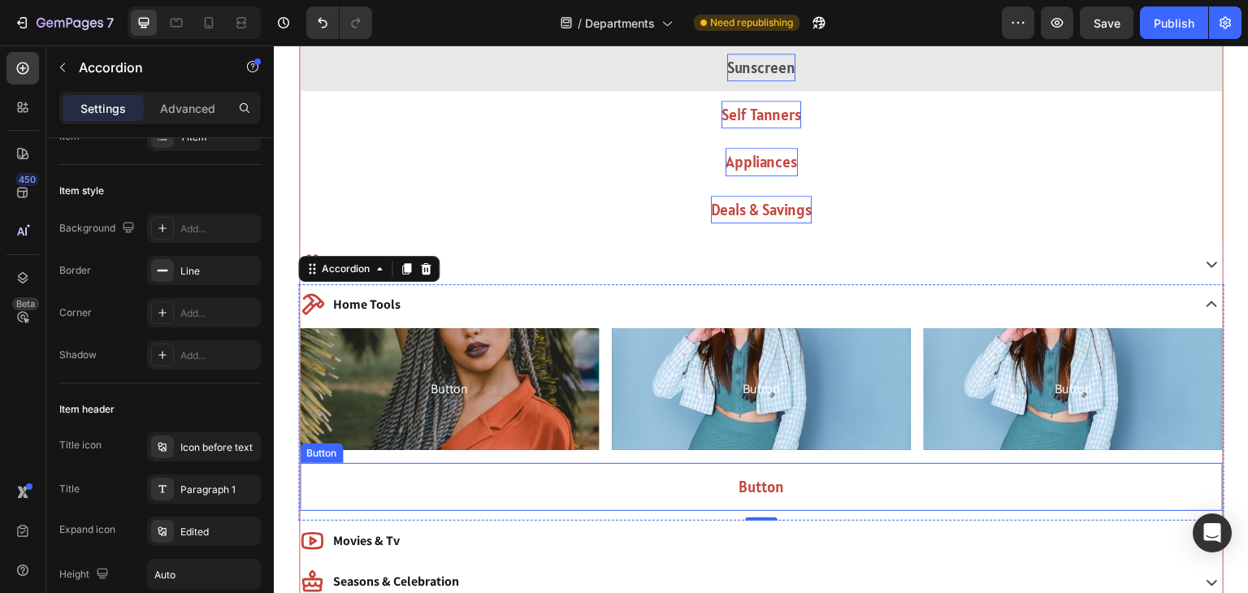
click at [761, 503] on button "Button" at bounding box center [761, 486] width 923 height 47
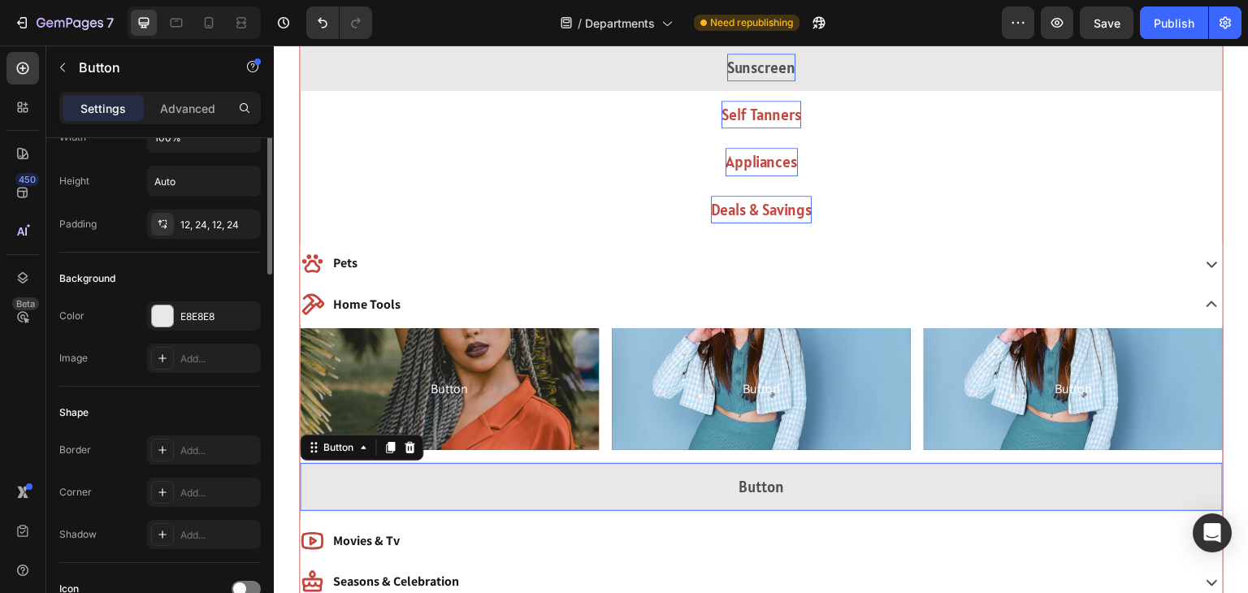
scroll to position [0, 0]
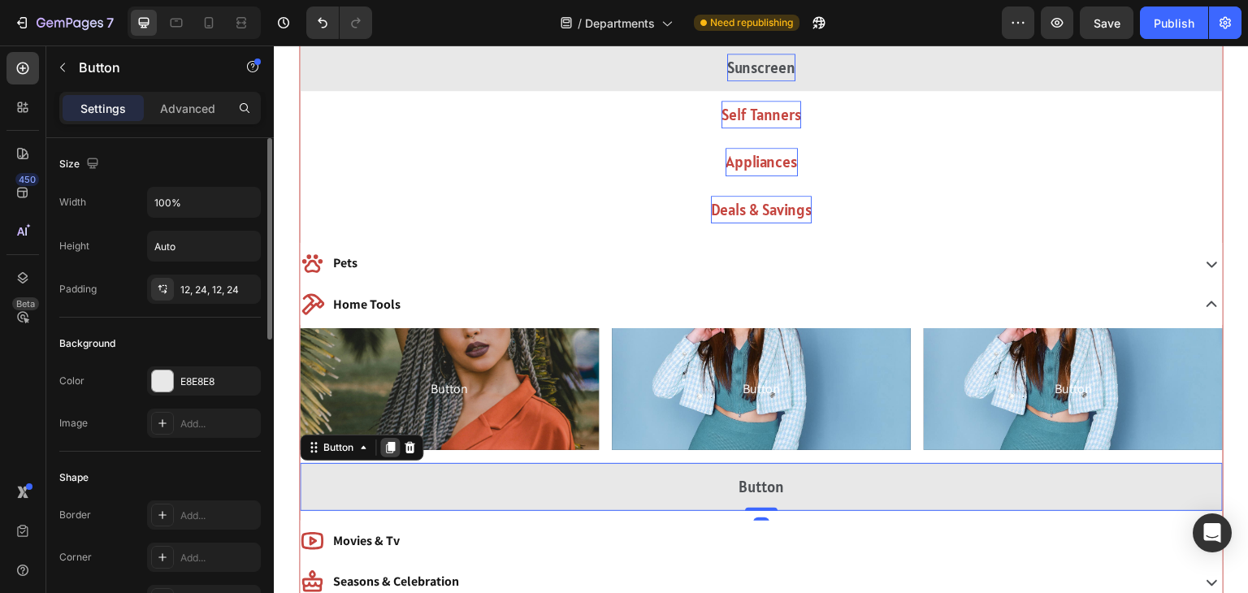
click at [390, 452] on icon at bounding box center [390, 448] width 9 height 11
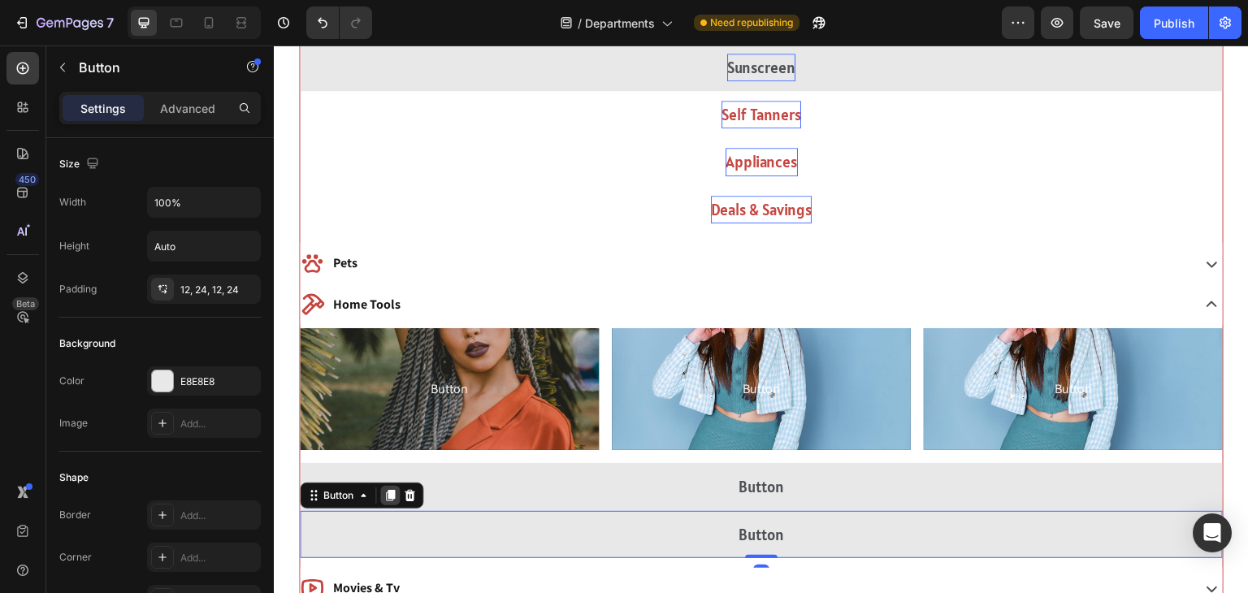
click at [390, 497] on icon at bounding box center [390, 495] width 13 height 13
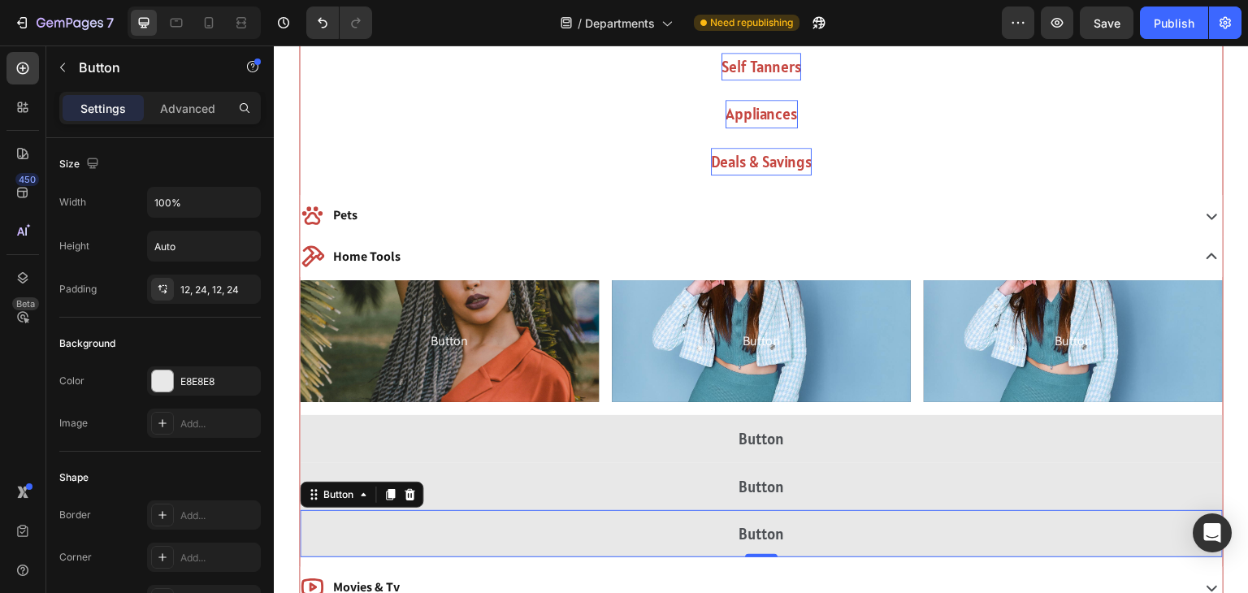
scroll to position [2200, 0]
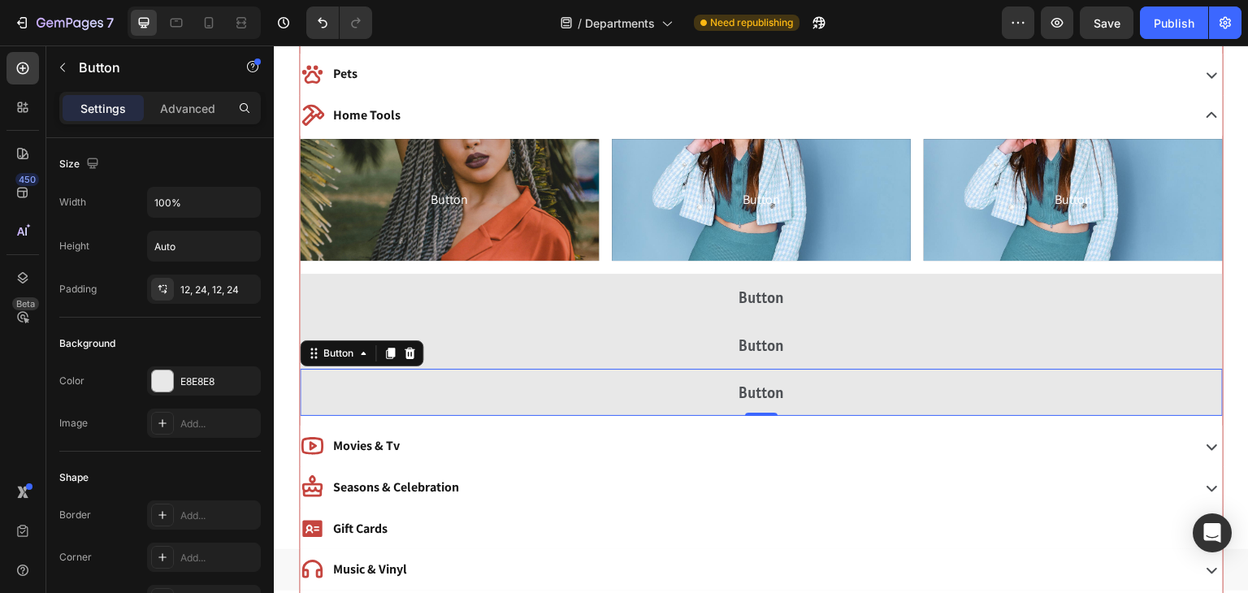
click at [392, 340] on div "Button" at bounding box center [362, 353] width 124 height 26
click at [392, 350] on icon at bounding box center [390, 353] width 9 height 11
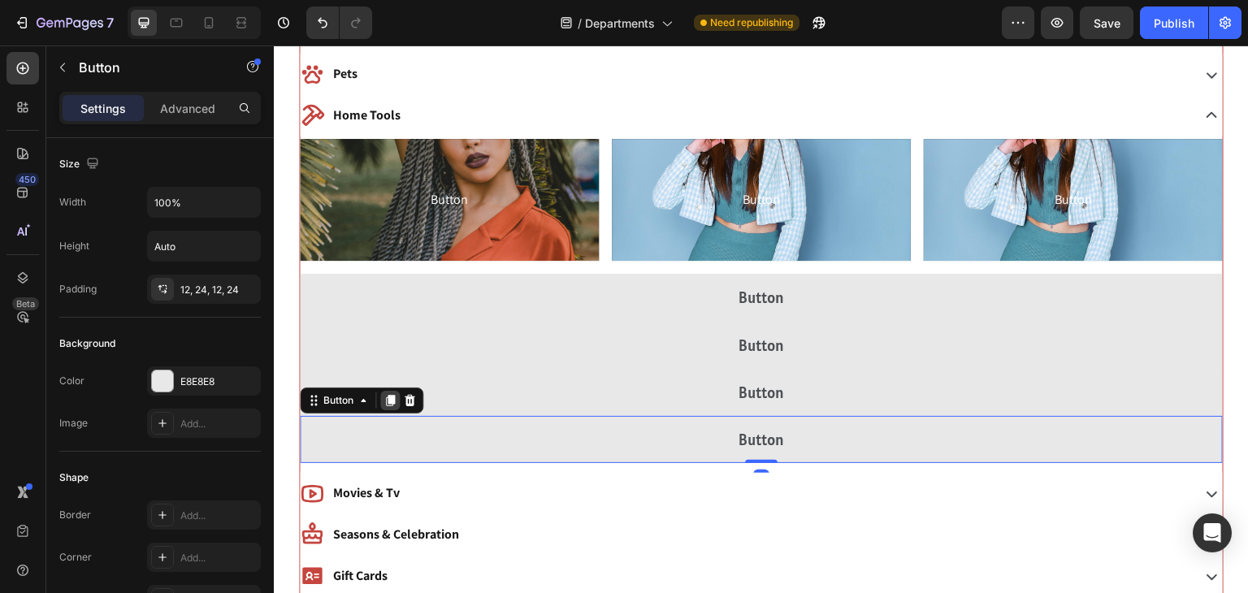
click at [391, 398] on icon at bounding box center [390, 400] width 9 height 11
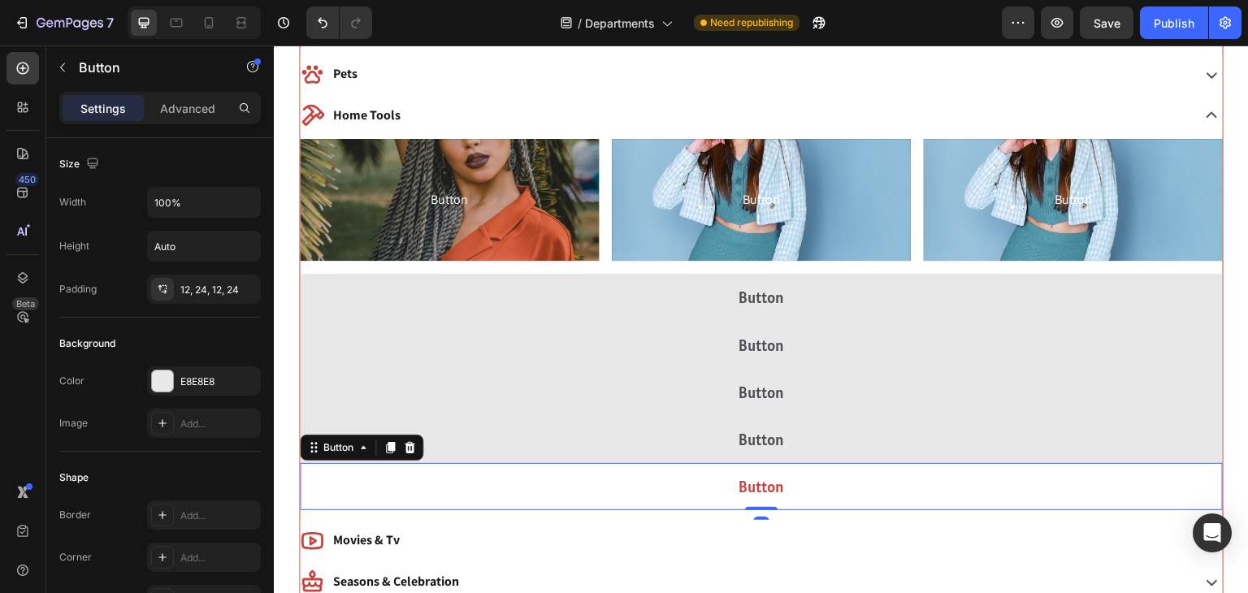
scroll to position [2308, 0]
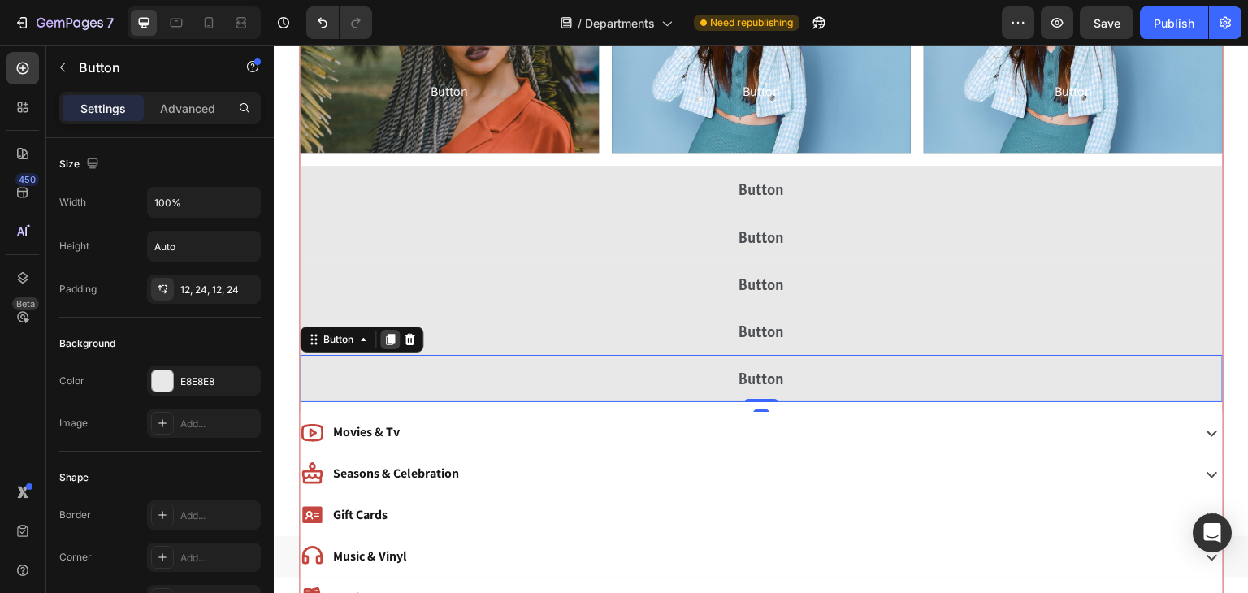
click at [392, 342] on icon at bounding box center [390, 339] width 13 height 13
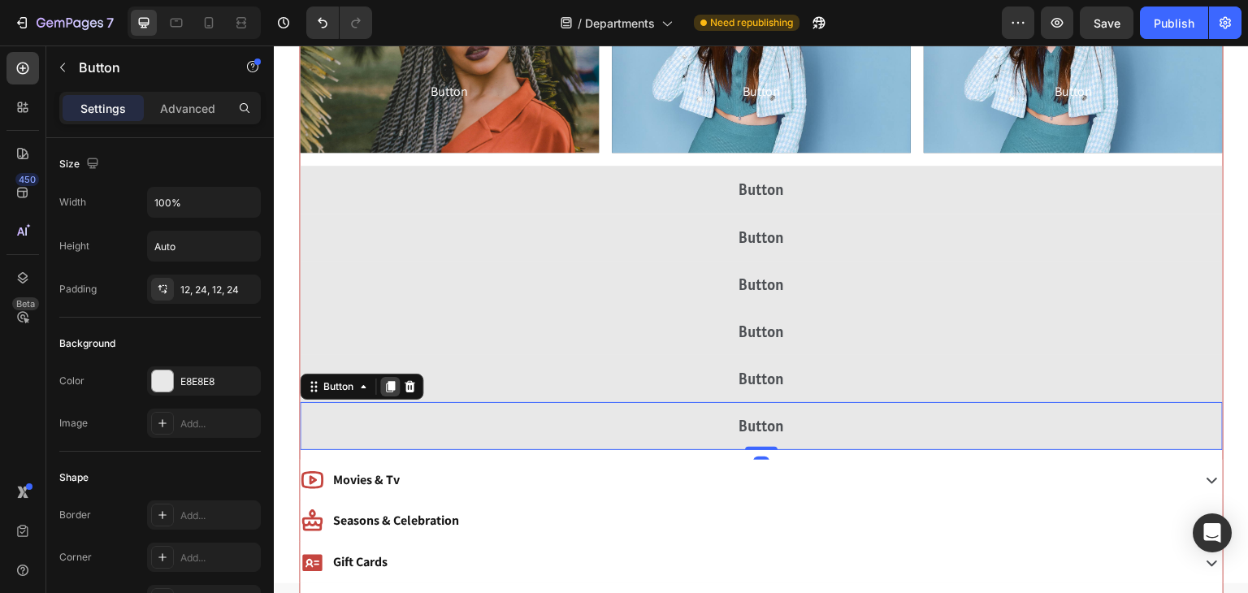
click at [392, 393] on div at bounding box center [390, 387] width 20 height 20
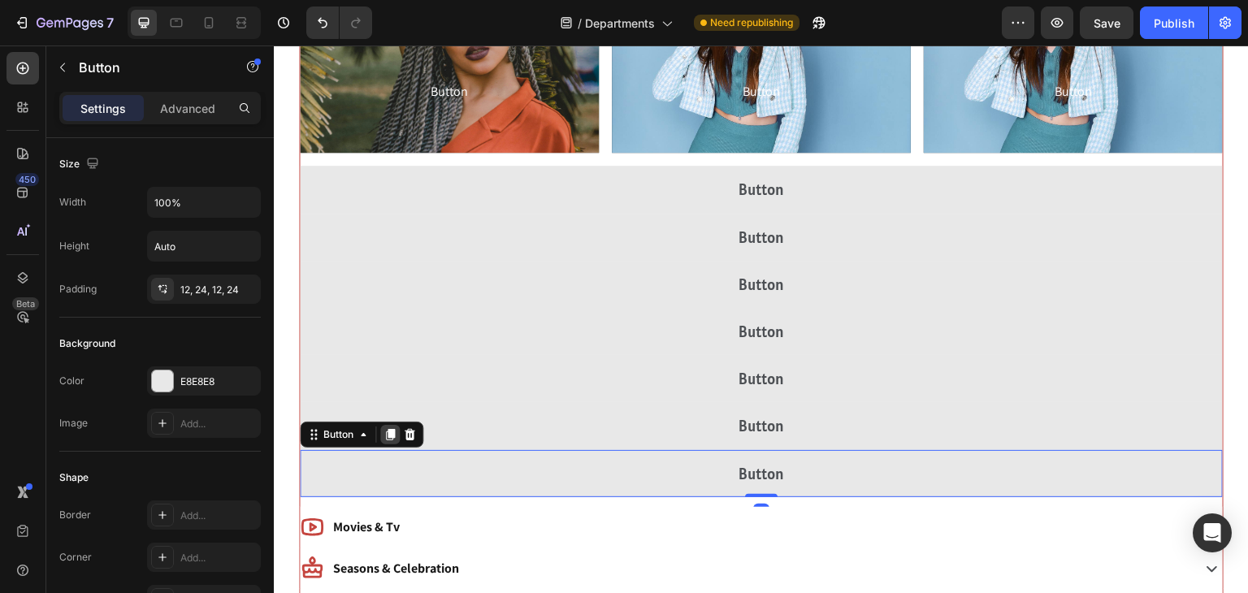
click at [388, 429] on icon at bounding box center [390, 434] width 9 height 11
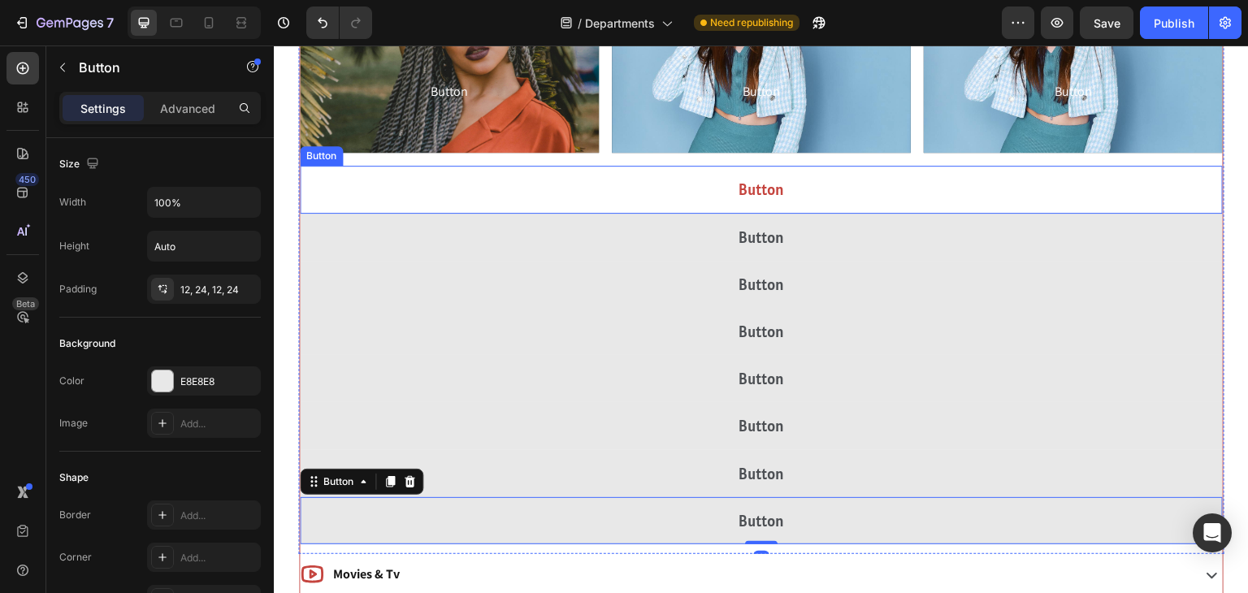
click at [754, 202] on button "Button" at bounding box center [761, 189] width 923 height 47
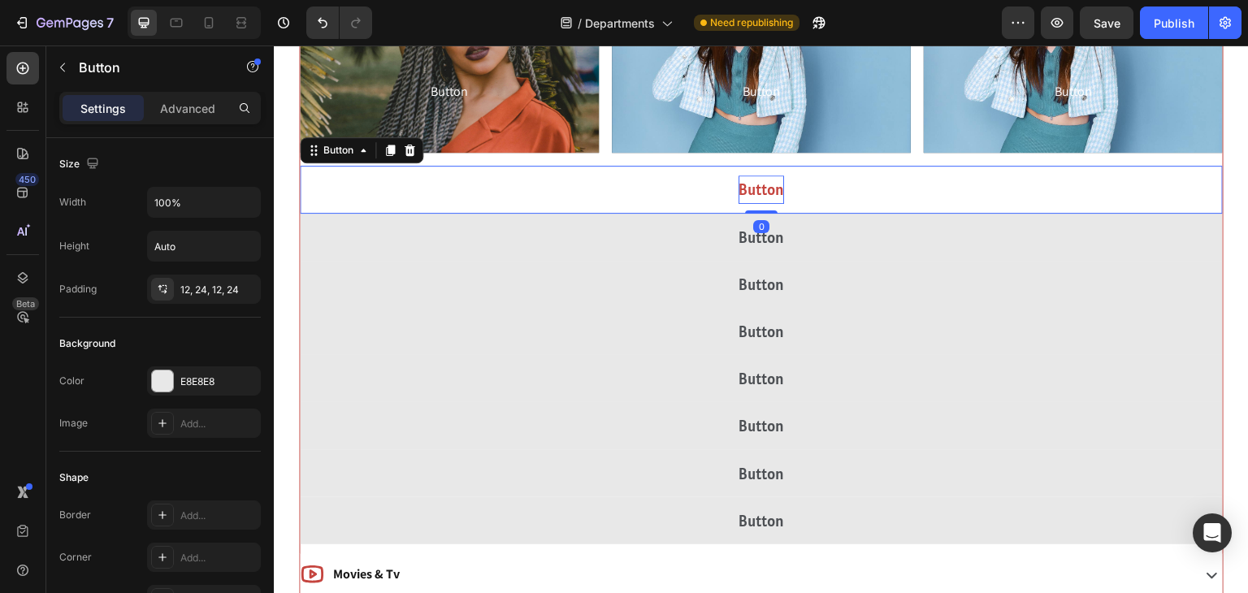
click at [774, 180] on p "Button" at bounding box center [762, 190] width 46 height 28
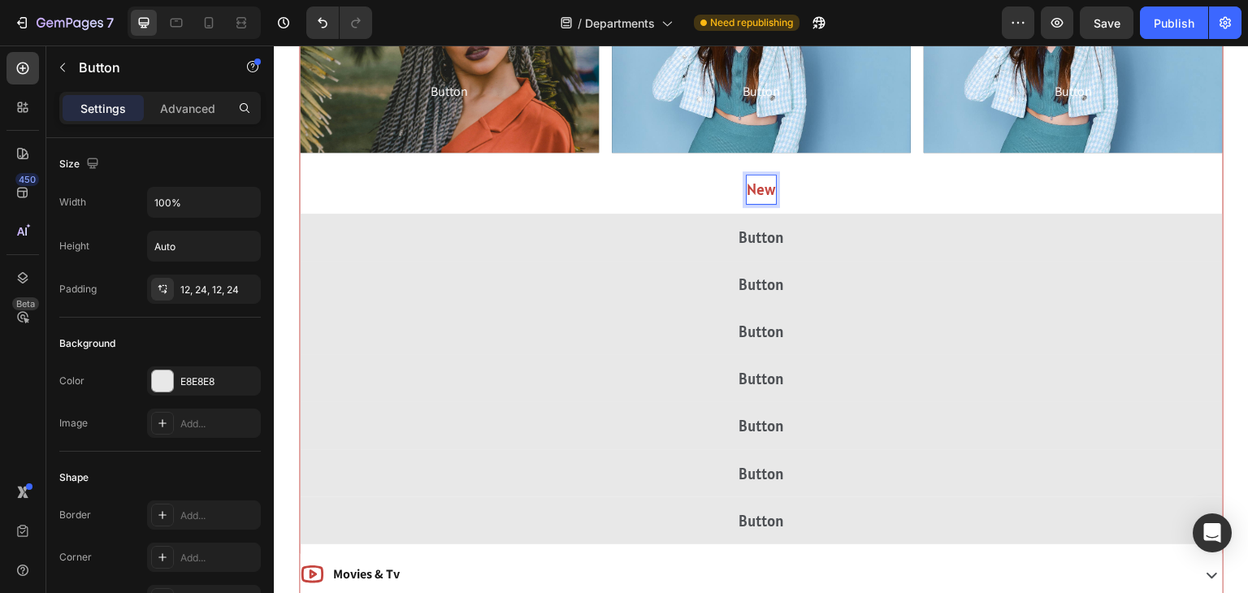
click at [300, 166] on button "New" at bounding box center [761, 189] width 923 height 47
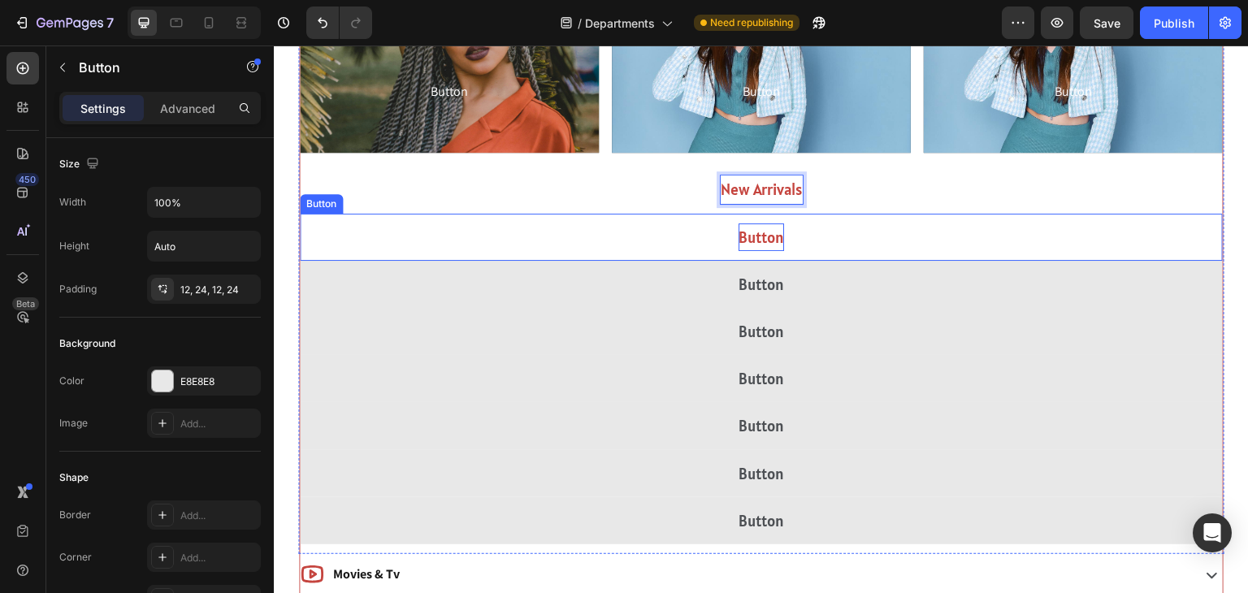
click at [771, 236] on p "Button" at bounding box center [762, 237] width 46 height 28
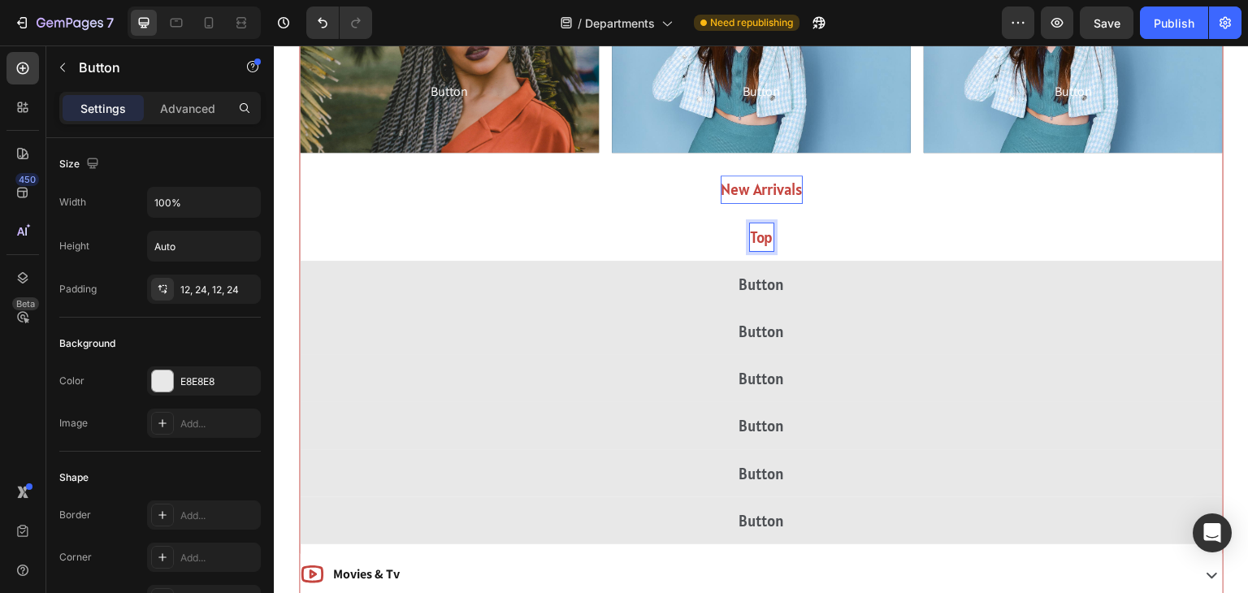
click at [300, 214] on button "Top" at bounding box center [761, 237] width 923 height 47
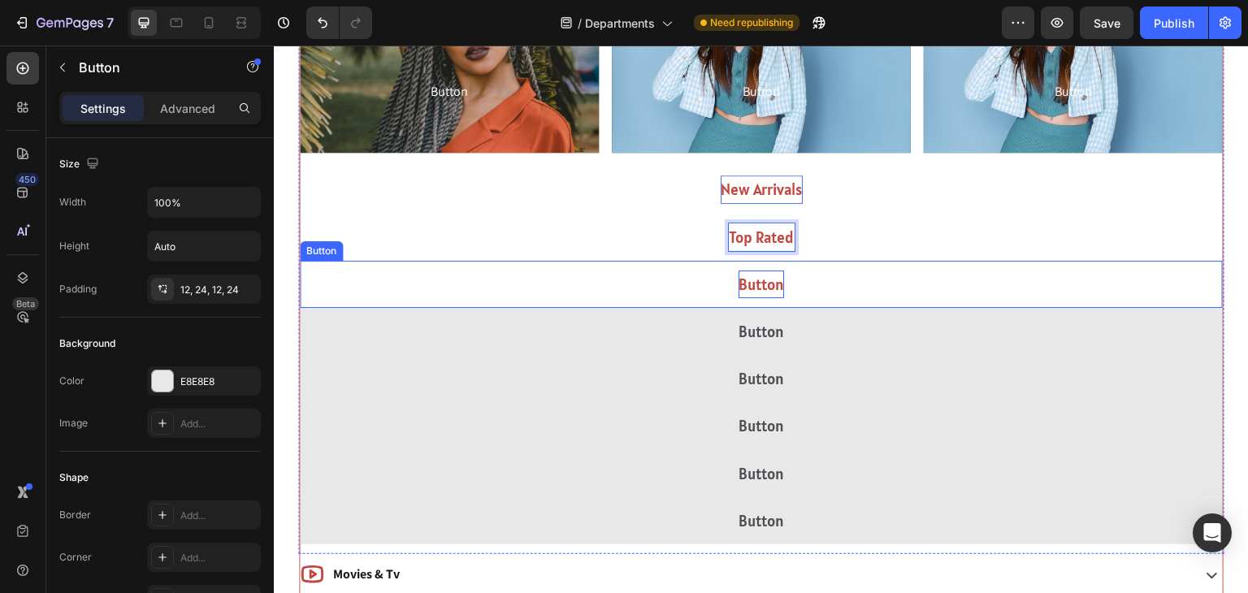
click at [769, 285] on p "Button" at bounding box center [762, 285] width 46 height 28
click at [300, 261] on button "Lighting" at bounding box center [761, 284] width 923 height 47
click at [300, 261] on button "Lighting &" at bounding box center [761, 284] width 923 height 47
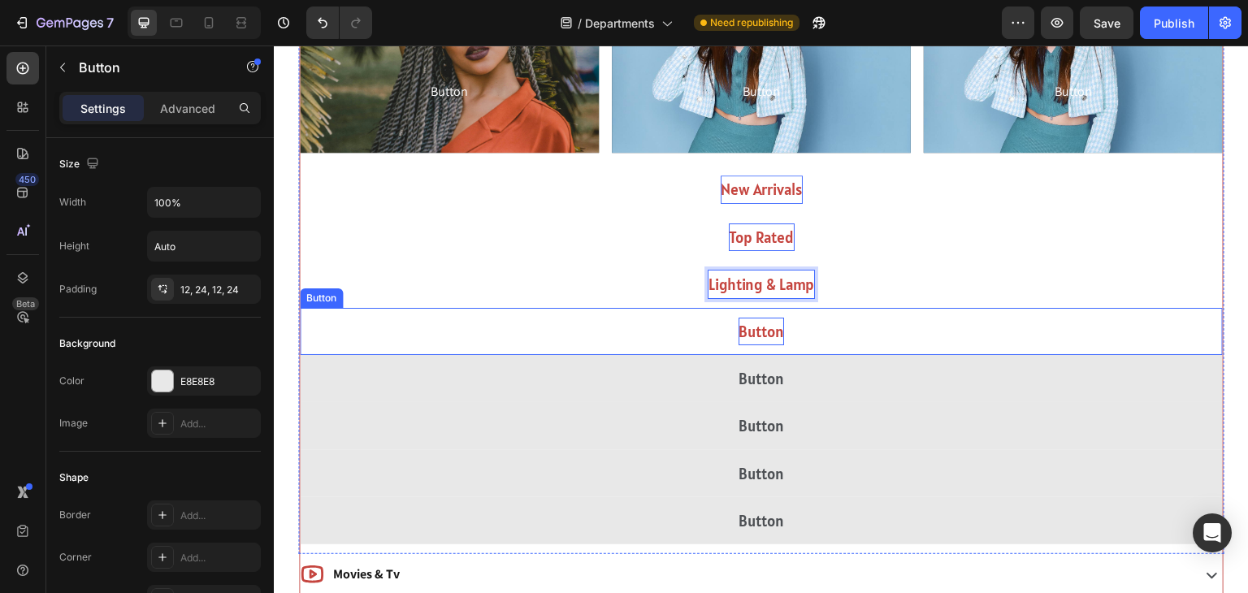
click at [762, 326] on p "Button" at bounding box center [762, 332] width 46 height 28
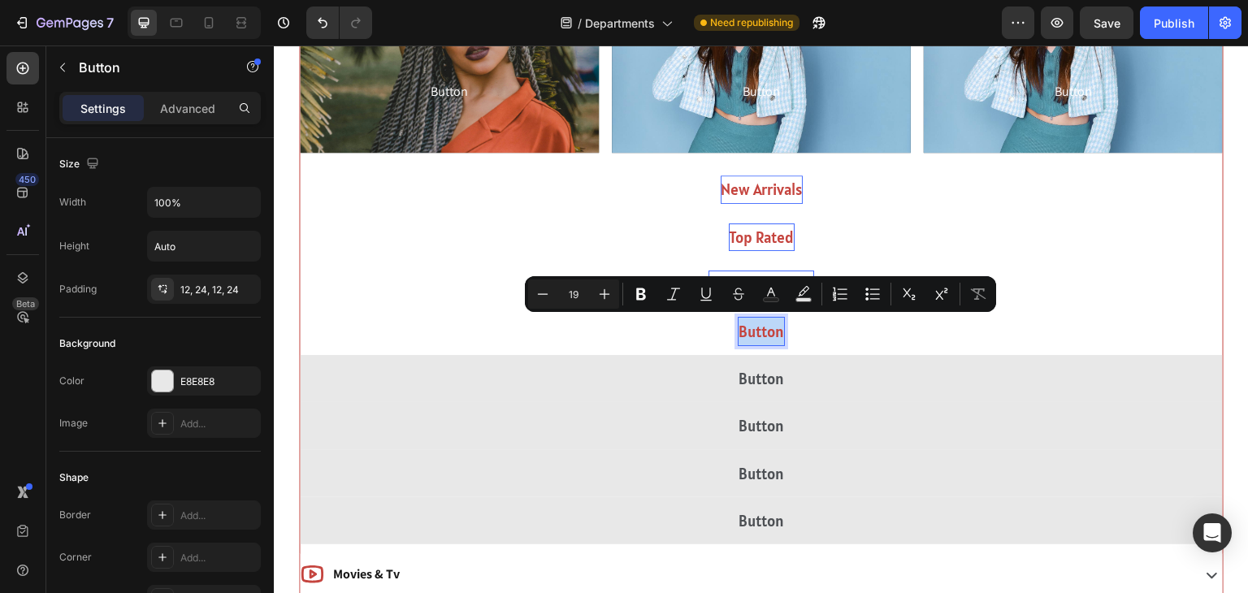
click at [762, 326] on p "Button" at bounding box center [762, 332] width 46 height 28
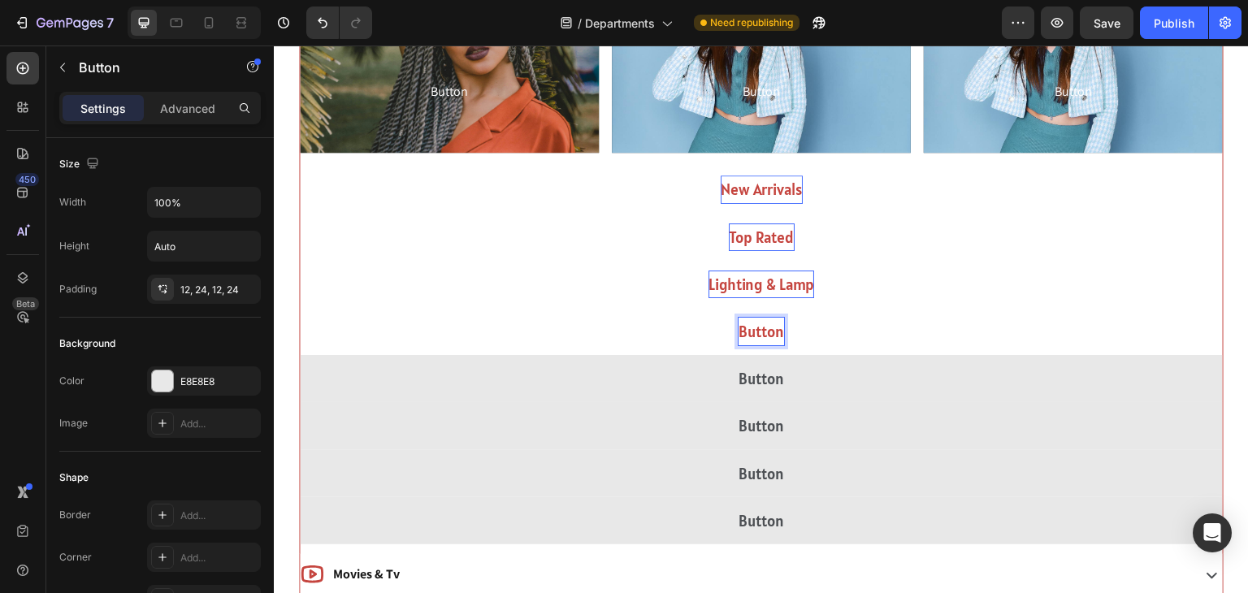
click at [762, 326] on p "Button" at bounding box center [762, 332] width 46 height 28
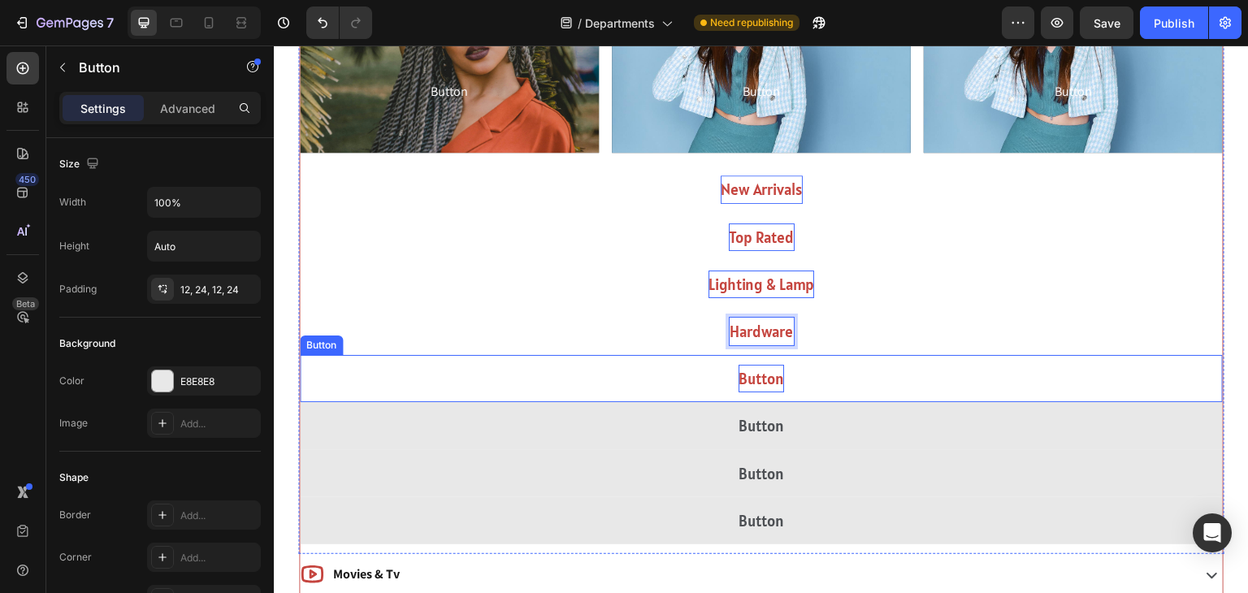
click at [775, 377] on p "Button" at bounding box center [762, 379] width 46 height 28
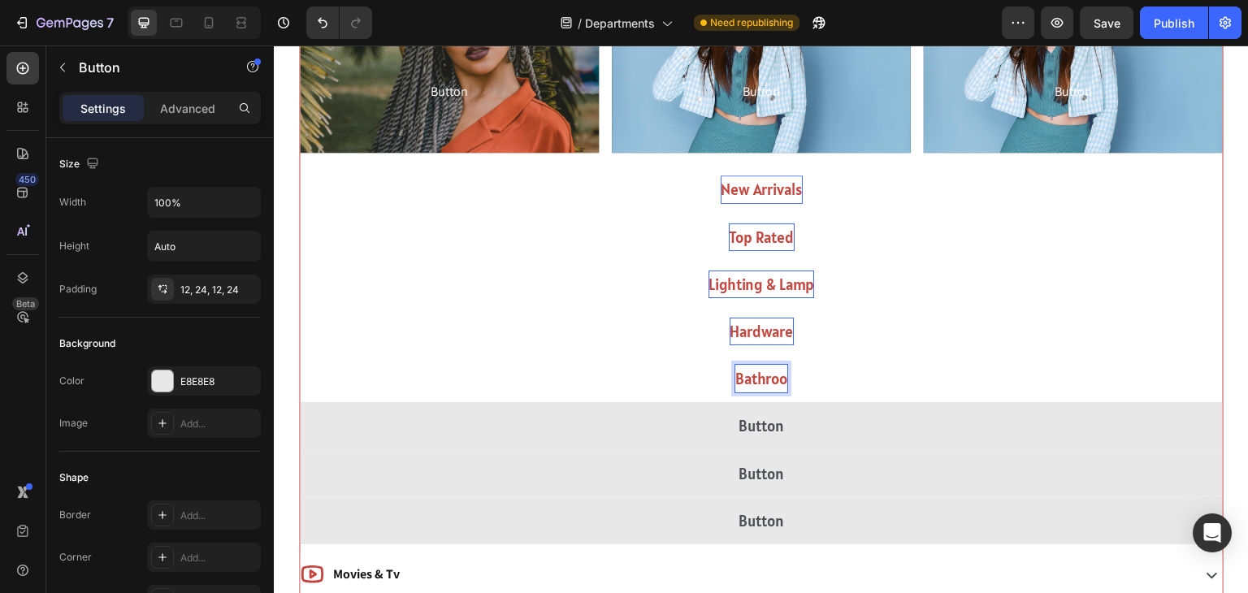
click at [300, 355] on button "Bathroo" at bounding box center [761, 378] width 923 height 47
click at [300, 355] on button "Bathroom Fixtures" at bounding box center [761, 378] width 923 height 47
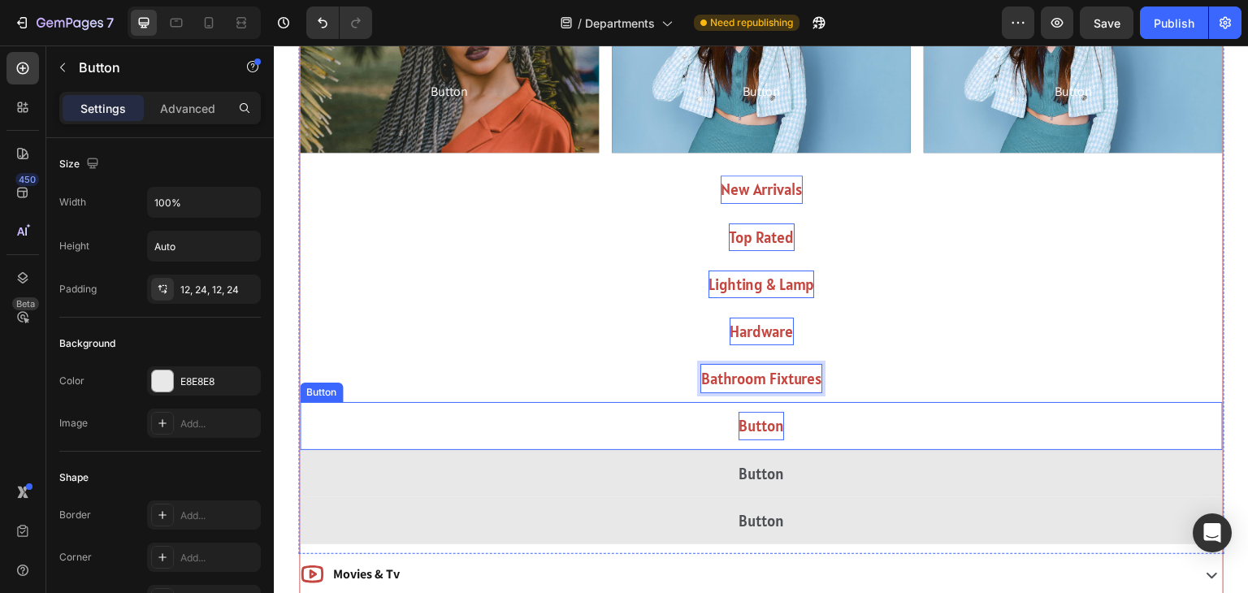
click at [769, 423] on p "Button" at bounding box center [762, 426] width 46 height 28
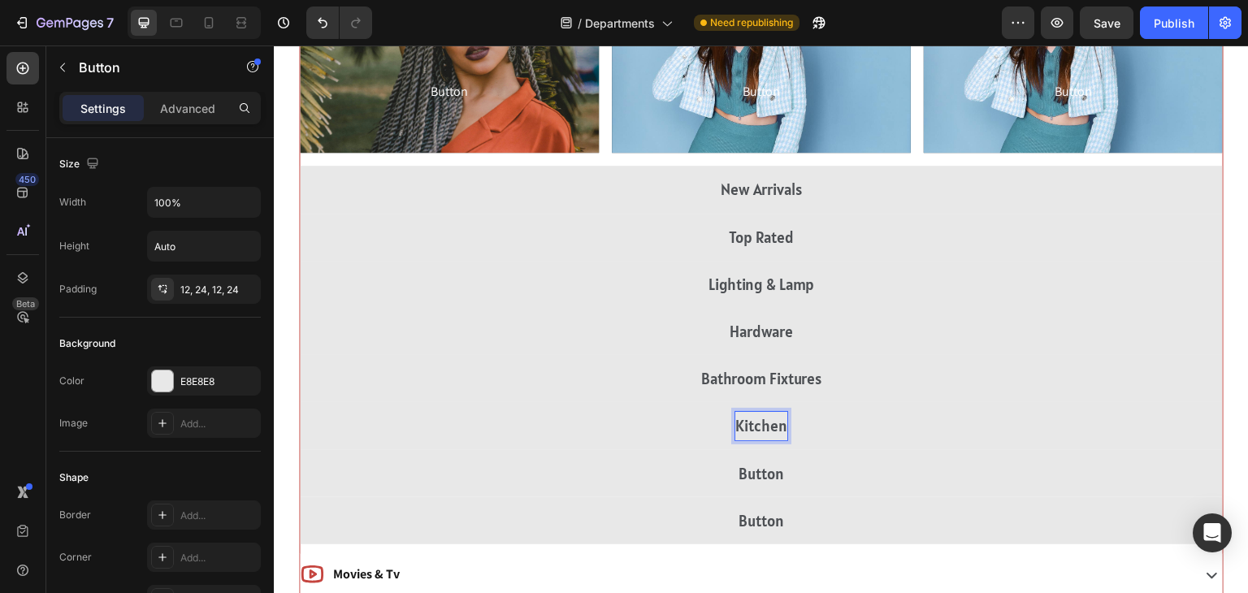
scroll to position [2308, 0]
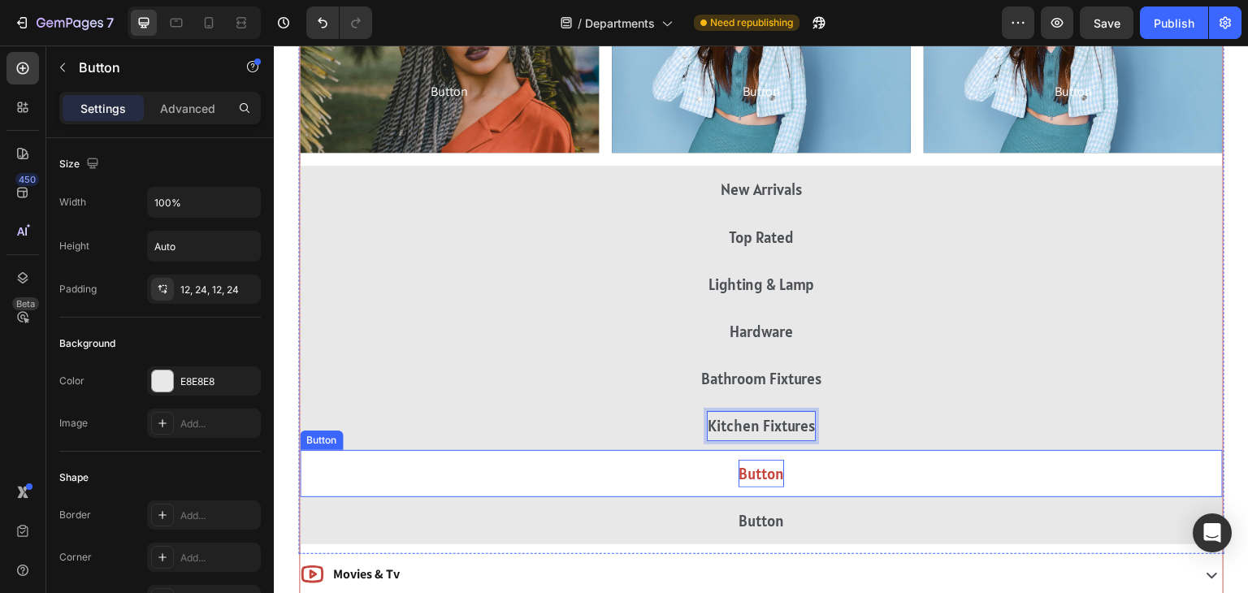
click at [762, 463] on p "Button" at bounding box center [762, 474] width 46 height 28
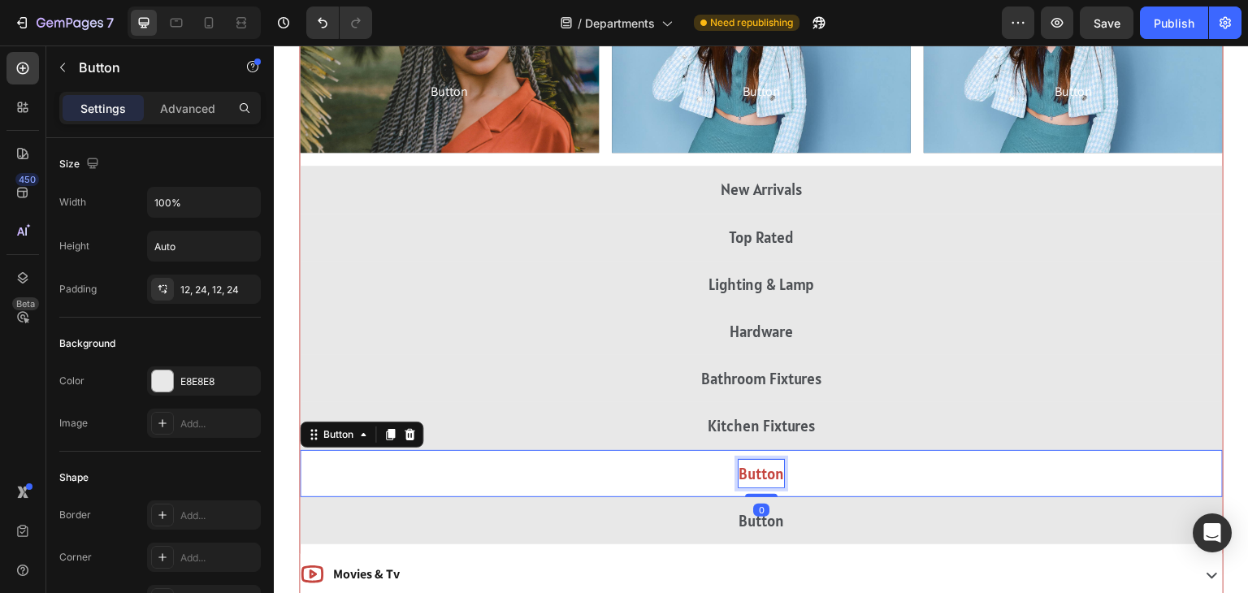
click at [762, 463] on p "Button" at bounding box center [762, 474] width 46 height 28
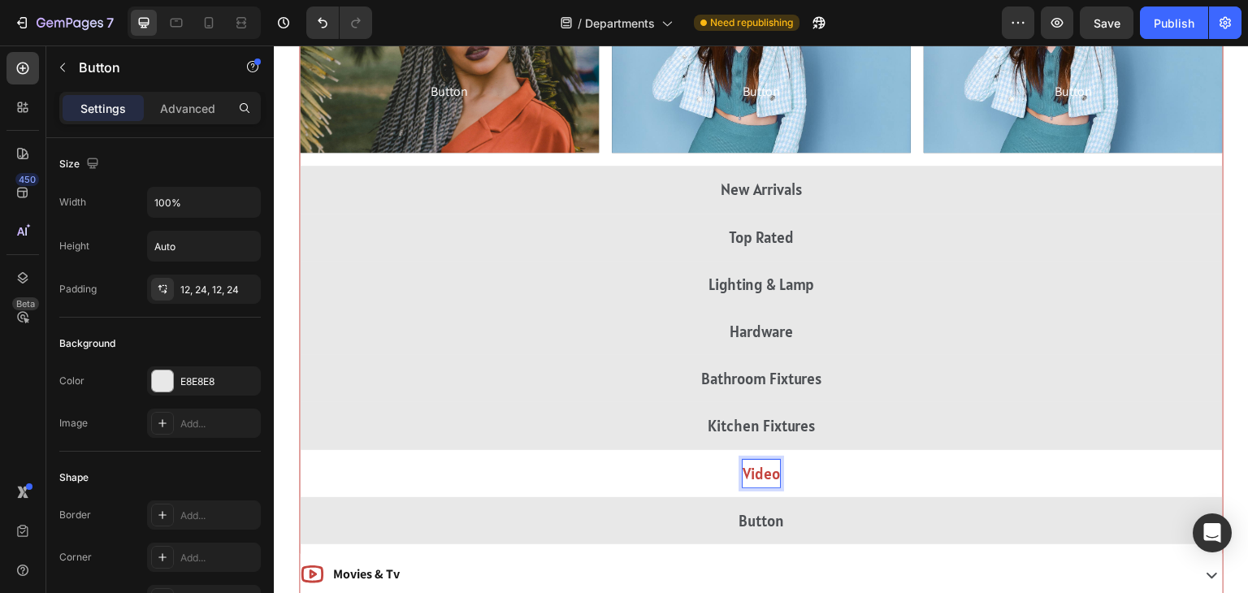
click at [300, 450] on button "Video" at bounding box center [761, 473] width 923 height 47
click at [300, 450] on button "Video Survillance" at bounding box center [761, 473] width 923 height 47
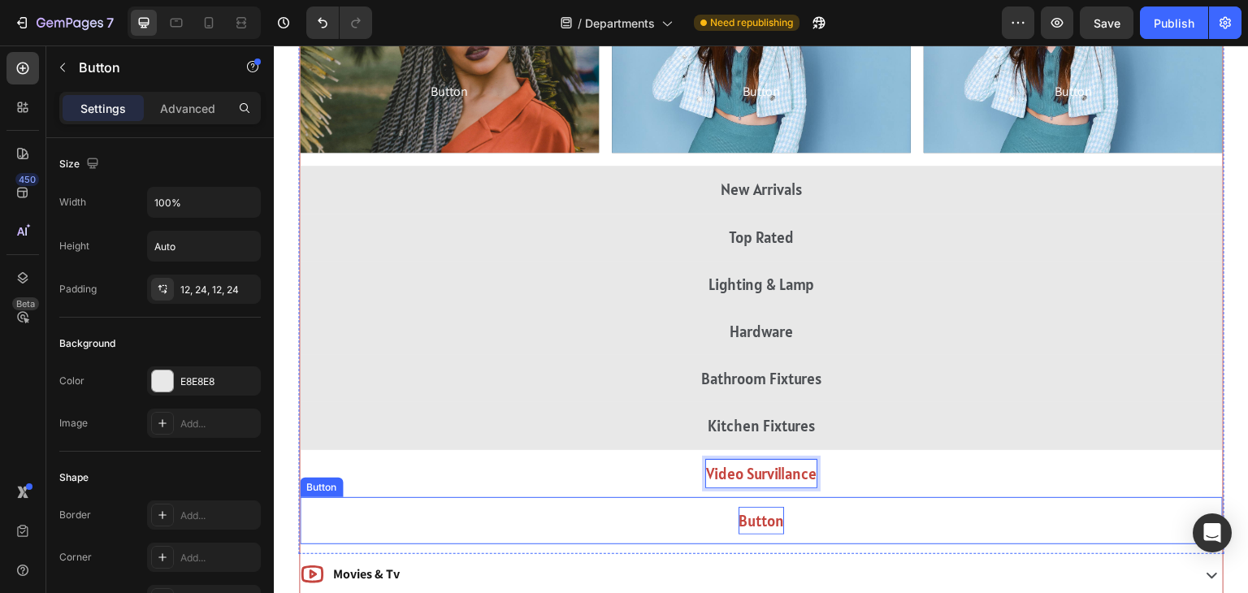
click at [783, 517] on p "Button" at bounding box center [762, 521] width 46 height 28
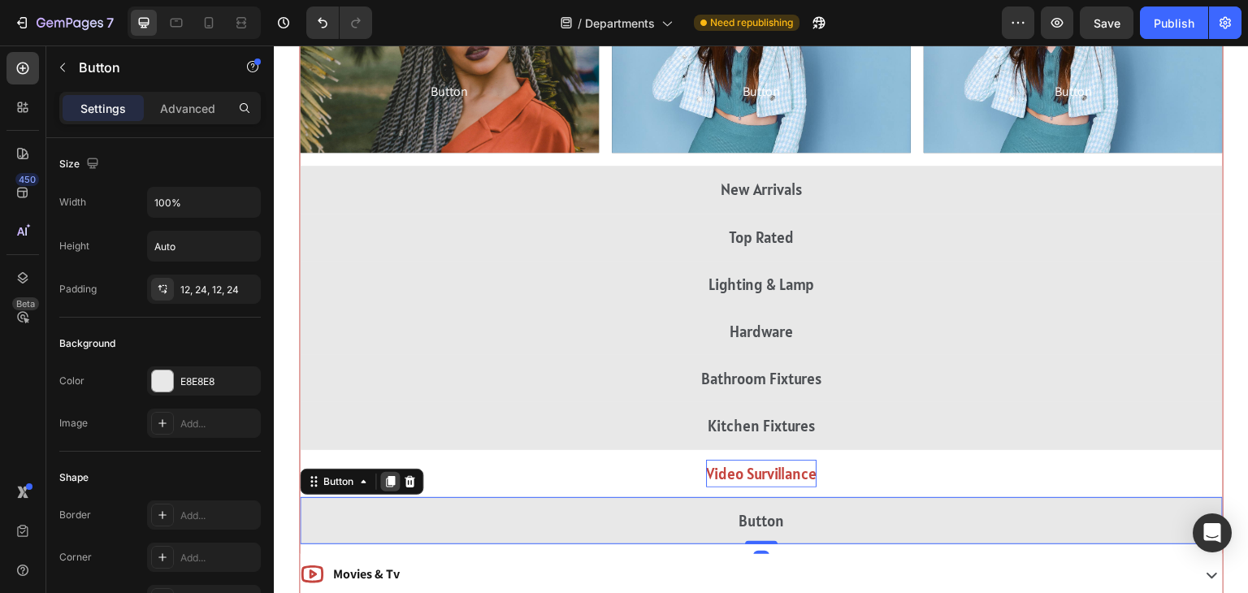
click at [392, 486] on div at bounding box center [390, 482] width 20 height 20
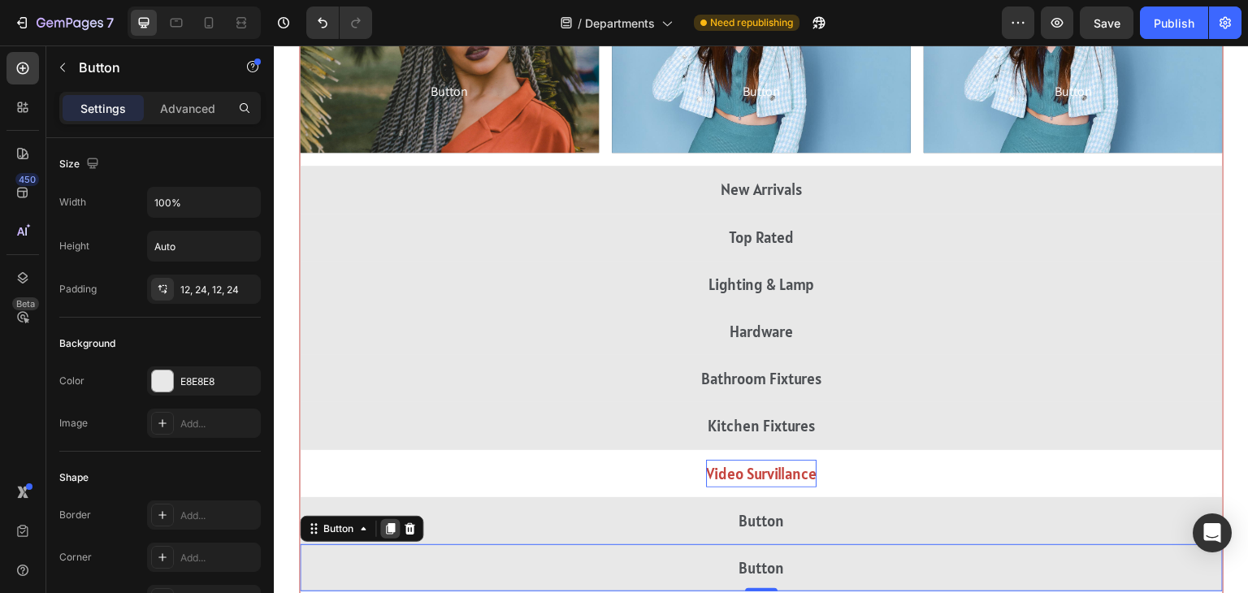
click at [390, 524] on icon at bounding box center [390, 528] width 9 height 11
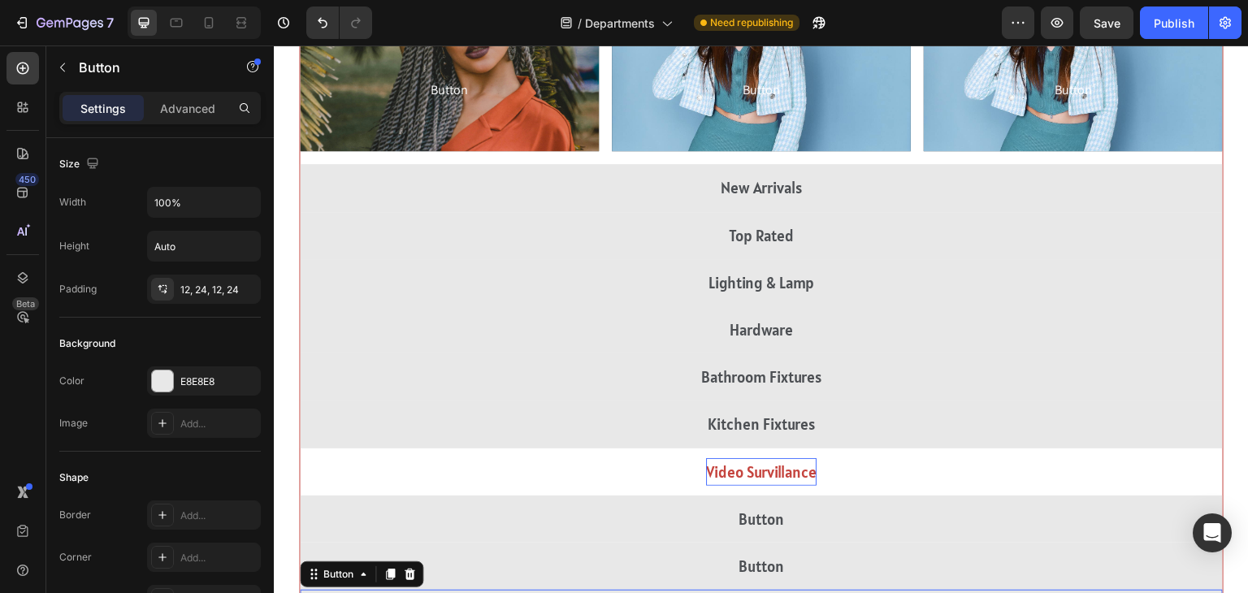
scroll to position [2798, 0]
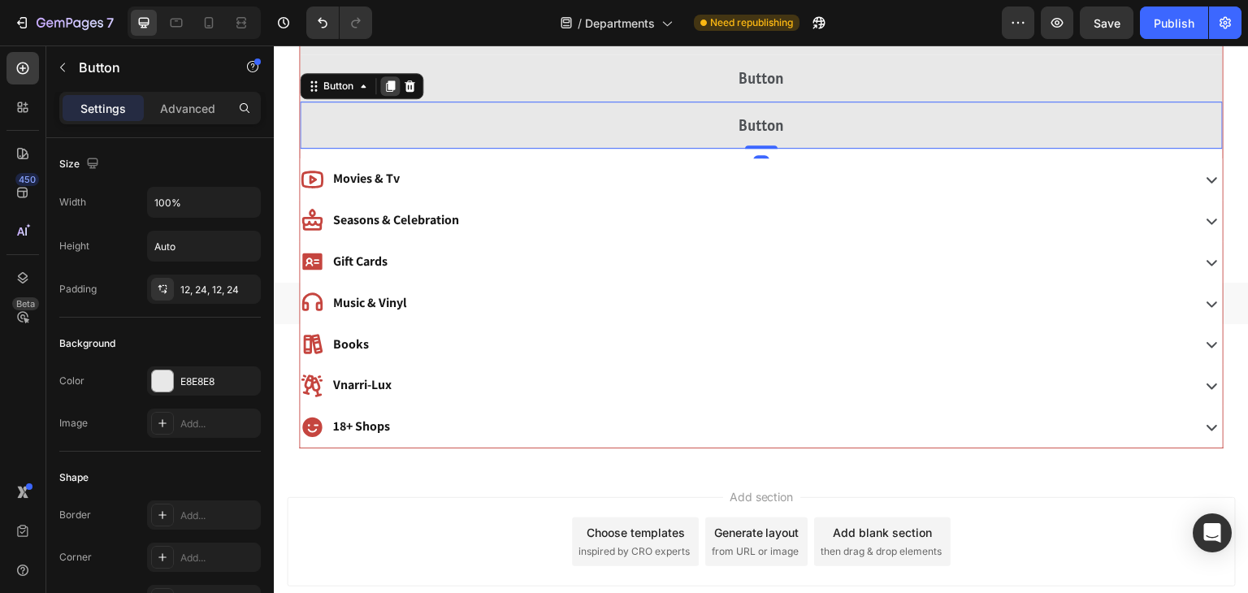
click at [394, 81] on icon at bounding box center [390, 85] width 9 height 11
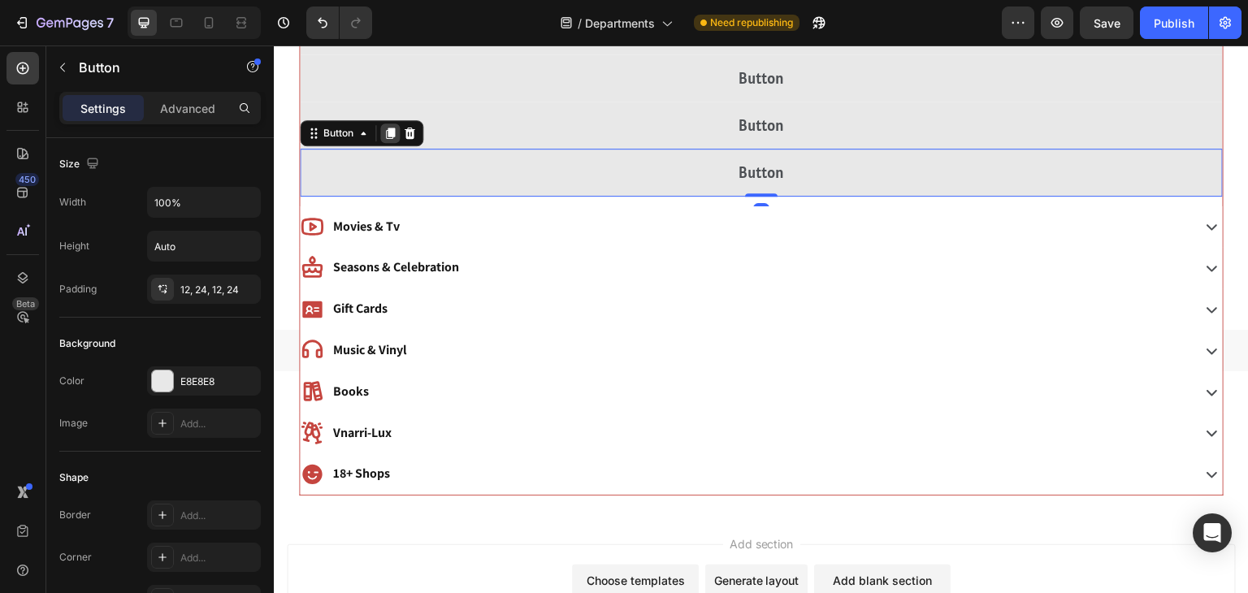
click at [390, 124] on div at bounding box center [390, 134] width 20 height 20
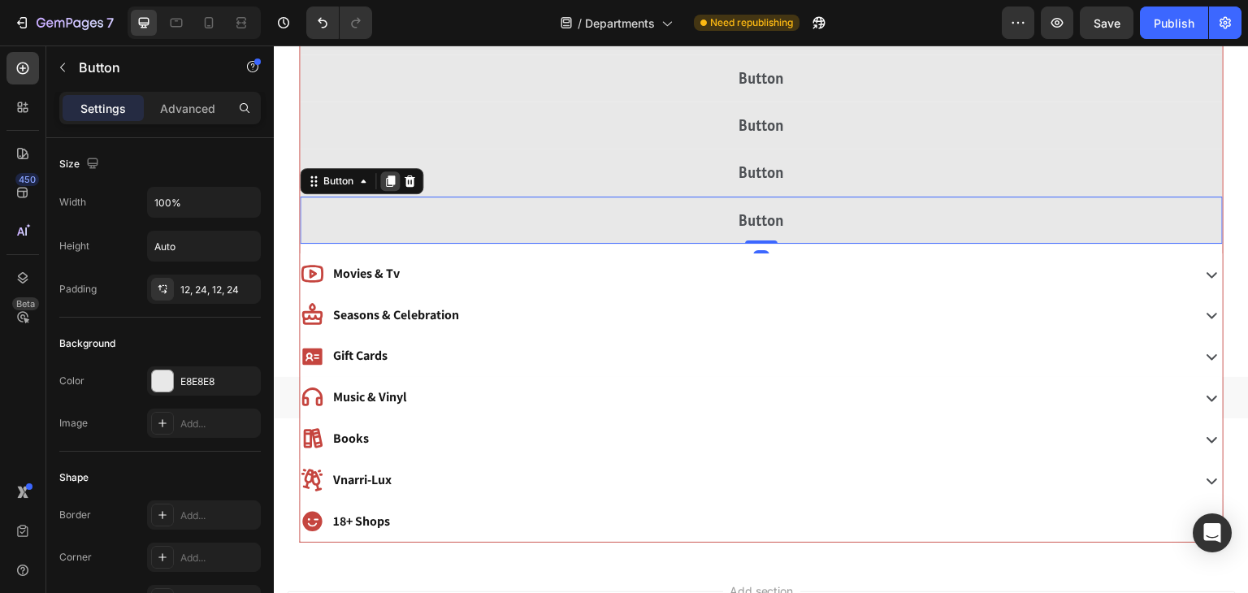
click at [390, 187] on div at bounding box center [390, 181] width 20 height 20
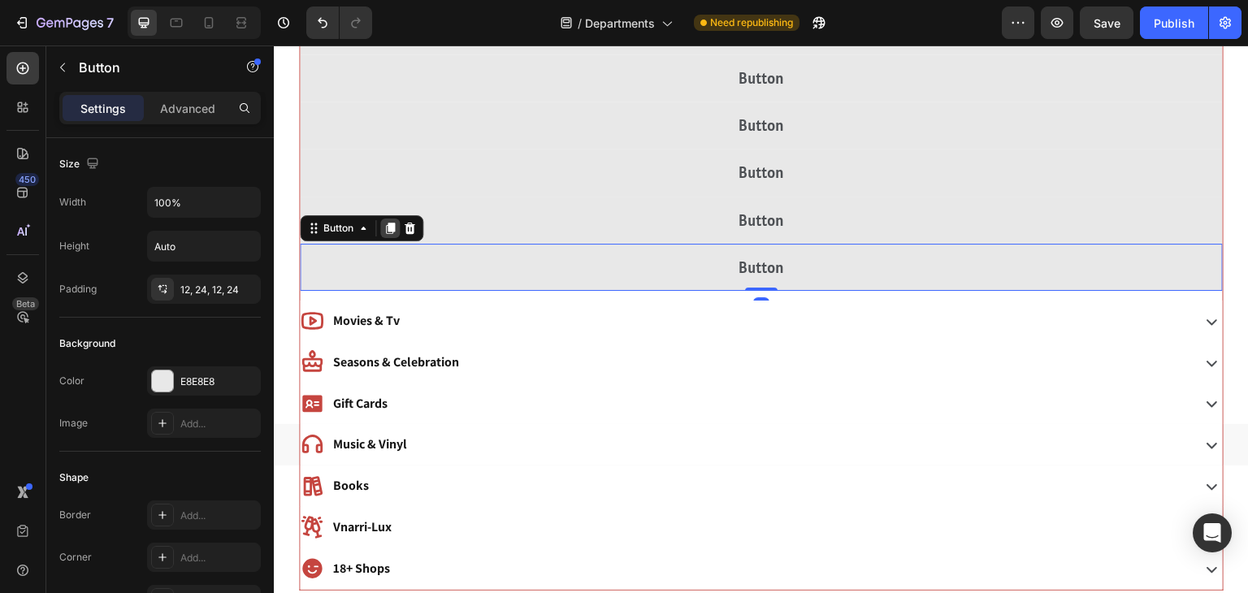
click at [390, 223] on icon at bounding box center [390, 228] width 9 height 11
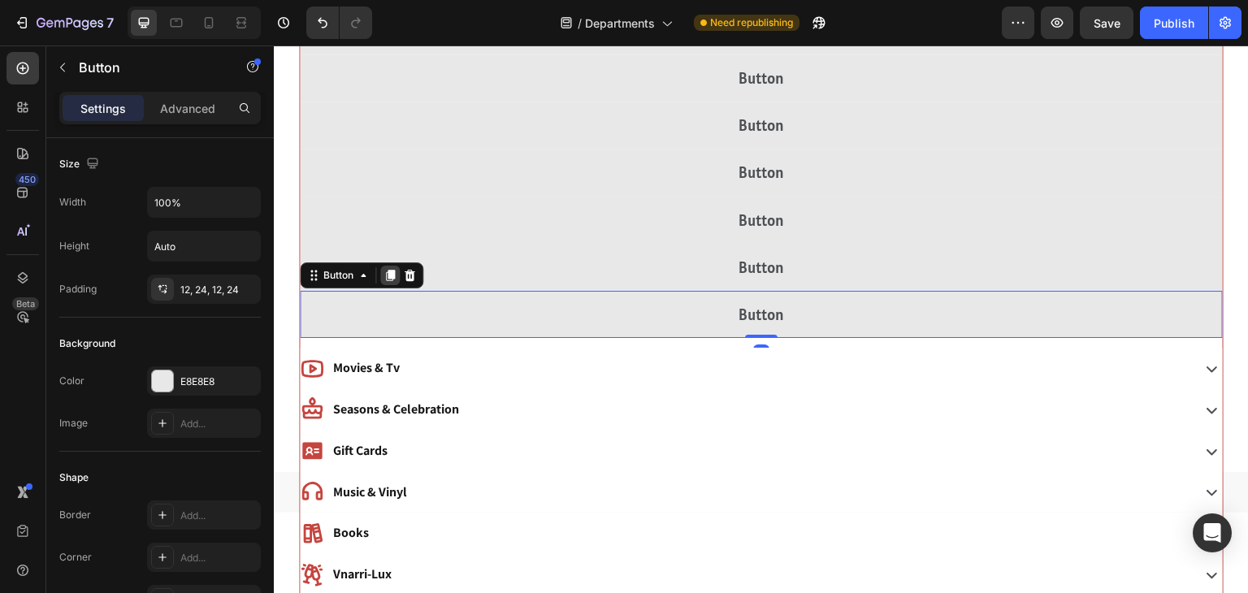
click at [389, 273] on icon at bounding box center [390, 275] width 9 height 11
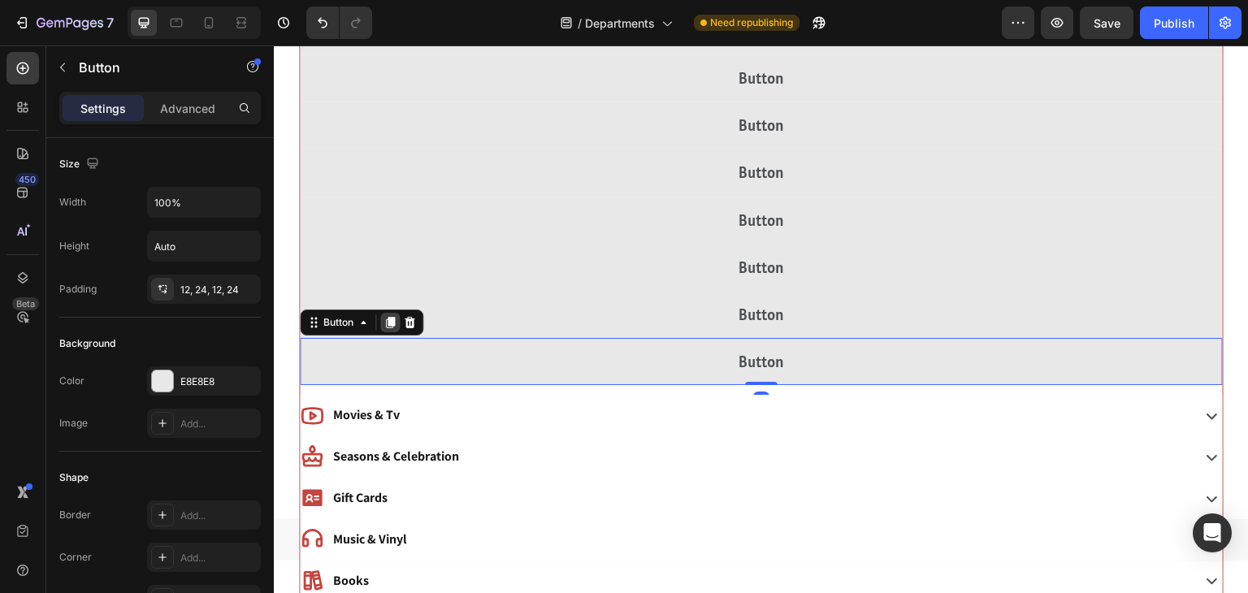
click at [389, 318] on icon at bounding box center [390, 322] width 9 height 11
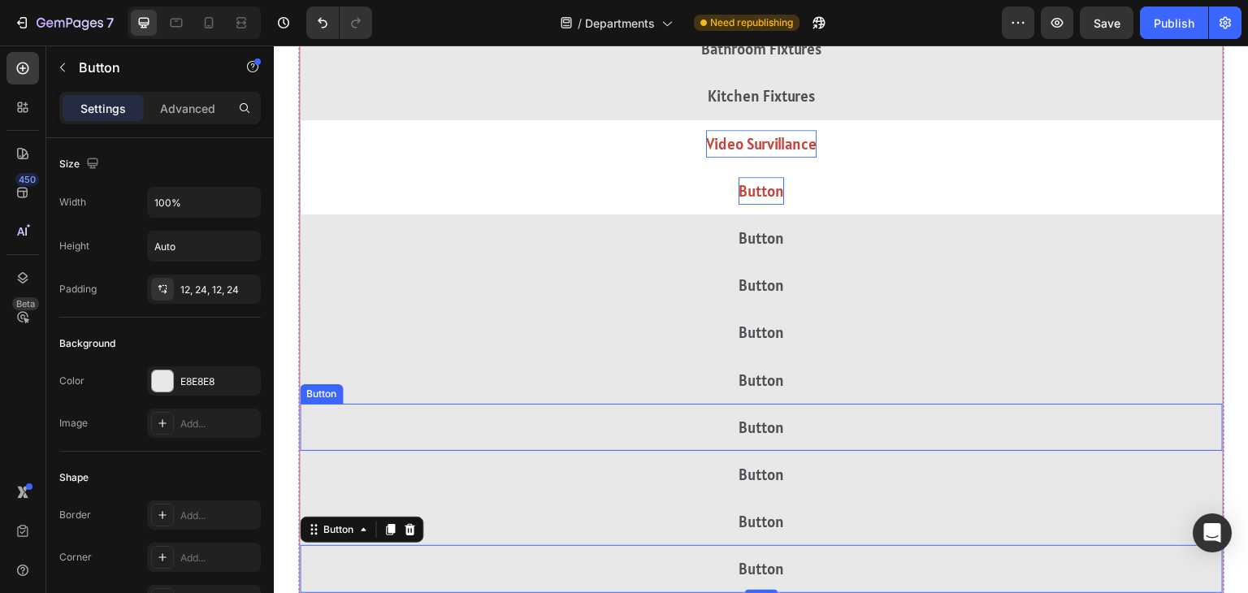
scroll to position [2605, 0]
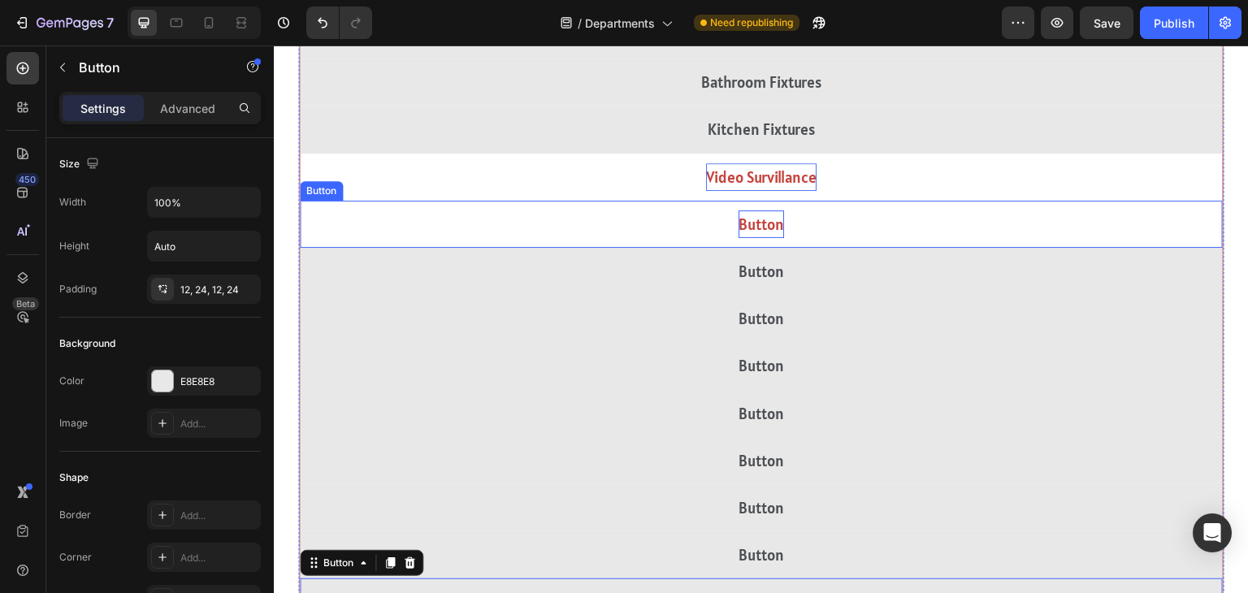
click at [771, 221] on p "Button" at bounding box center [762, 224] width 46 height 28
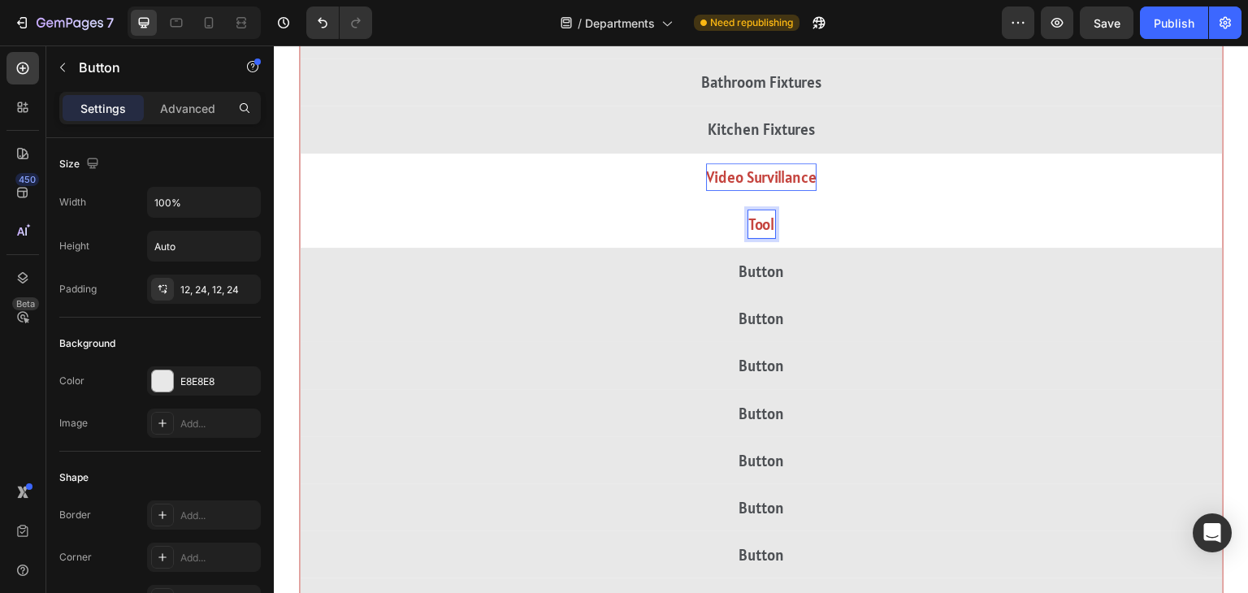
click at [300, 201] on button "Tool" at bounding box center [761, 224] width 923 height 47
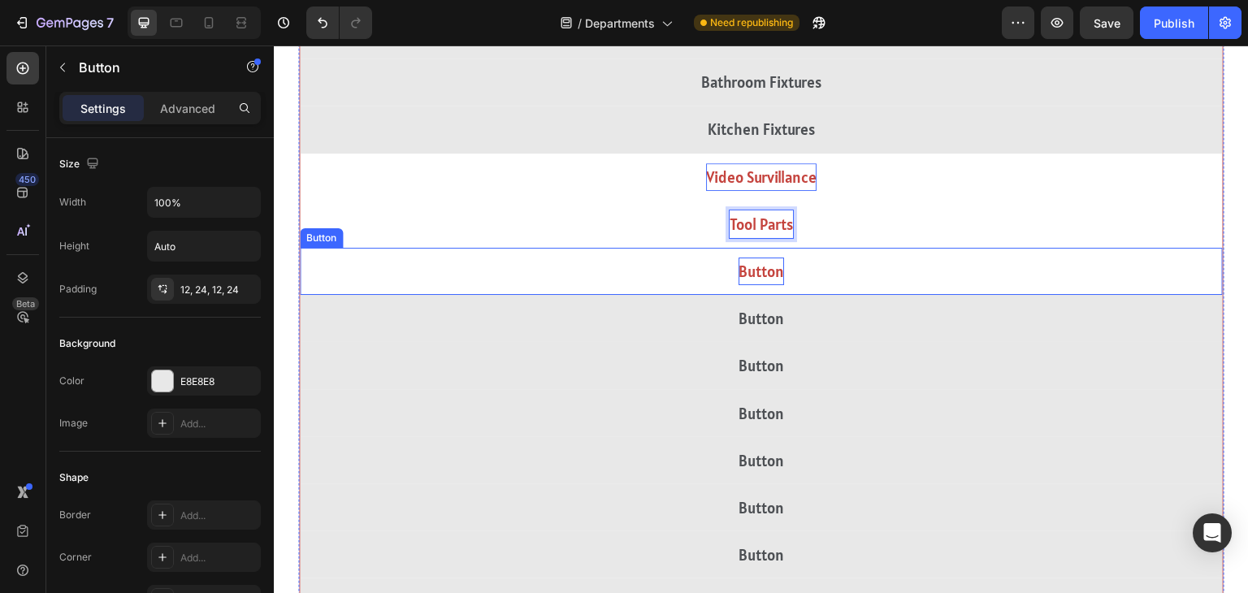
click at [782, 267] on p "Button" at bounding box center [762, 272] width 46 height 28
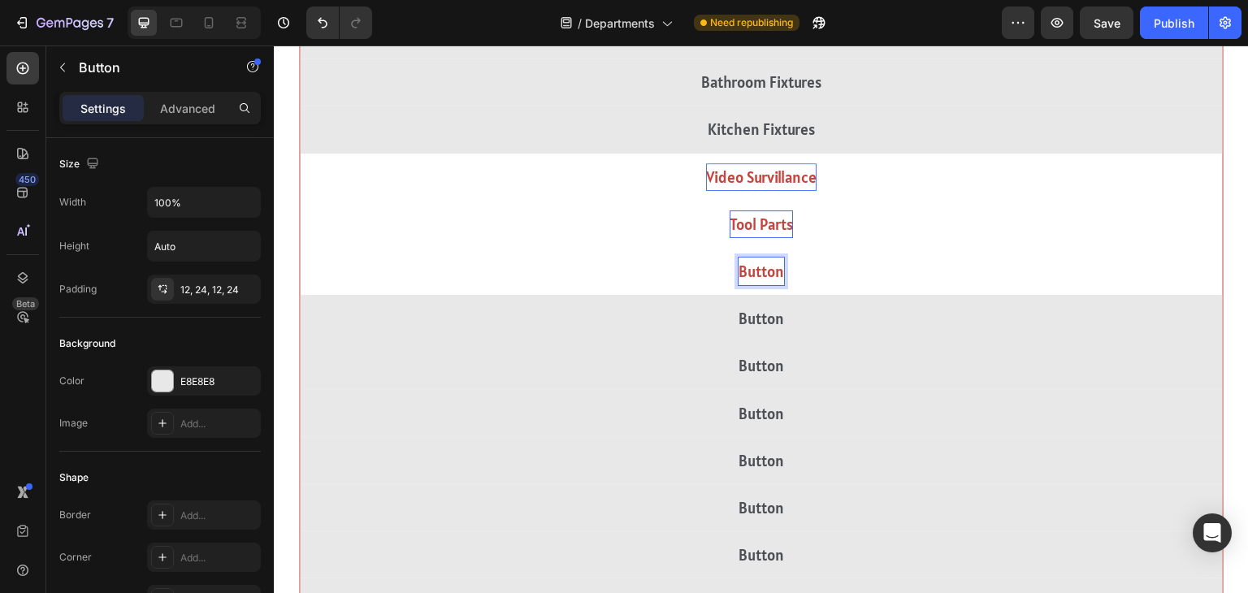
click at [774, 268] on p "Button" at bounding box center [762, 272] width 46 height 28
click at [300, 248] on button "Garden" at bounding box center [761, 271] width 923 height 47
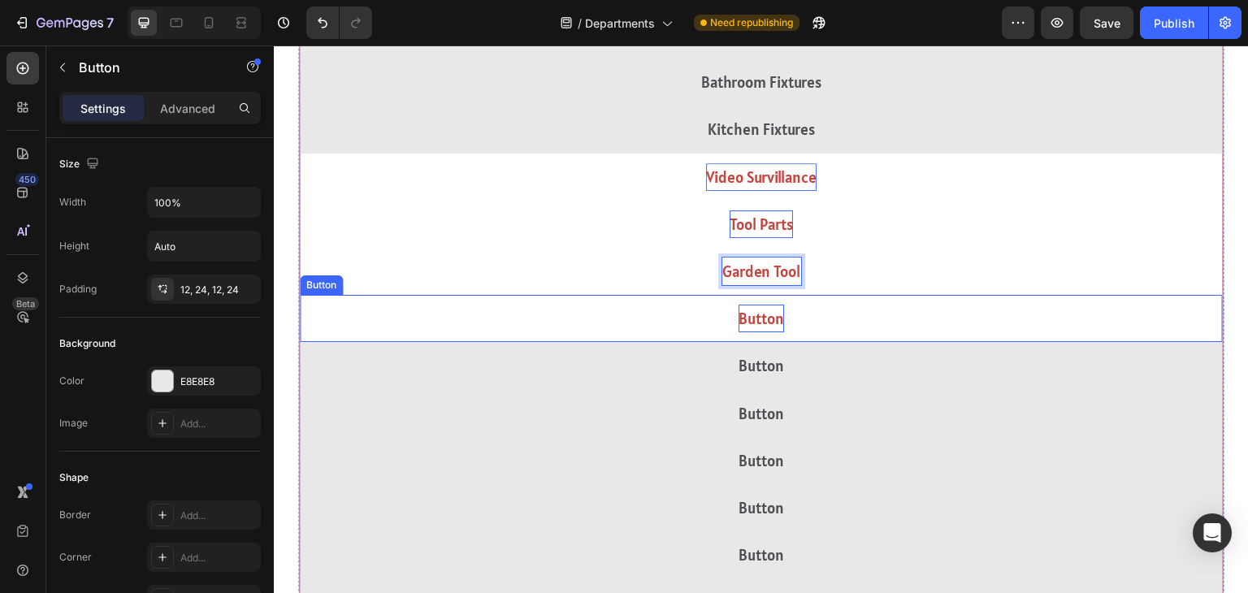
click at [762, 310] on p "Button" at bounding box center [762, 319] width 46 height 28
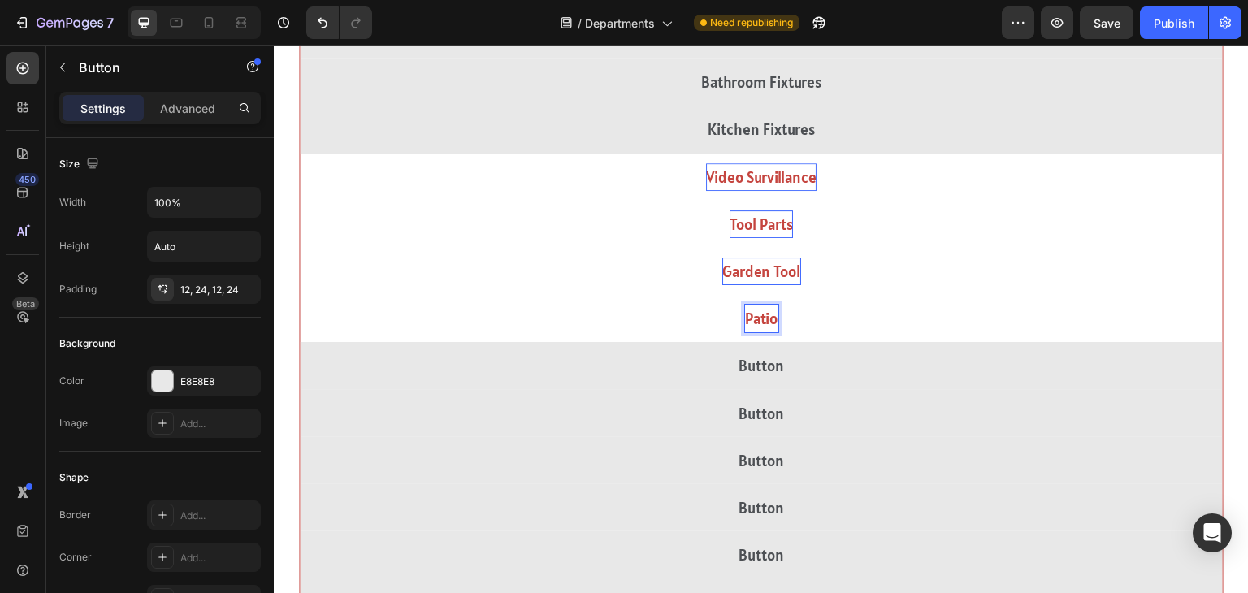
click at [300, 295] on button "Patio" at bounding box center [761, 318] width 923 height 47
click at [300, 295] on button "Patio Furniture" at bounding box center [761, 318] width 923 height 47
click at [300, 295] on button "Patio Furniture &" at bounding box center [761, 318] width 923 height 47
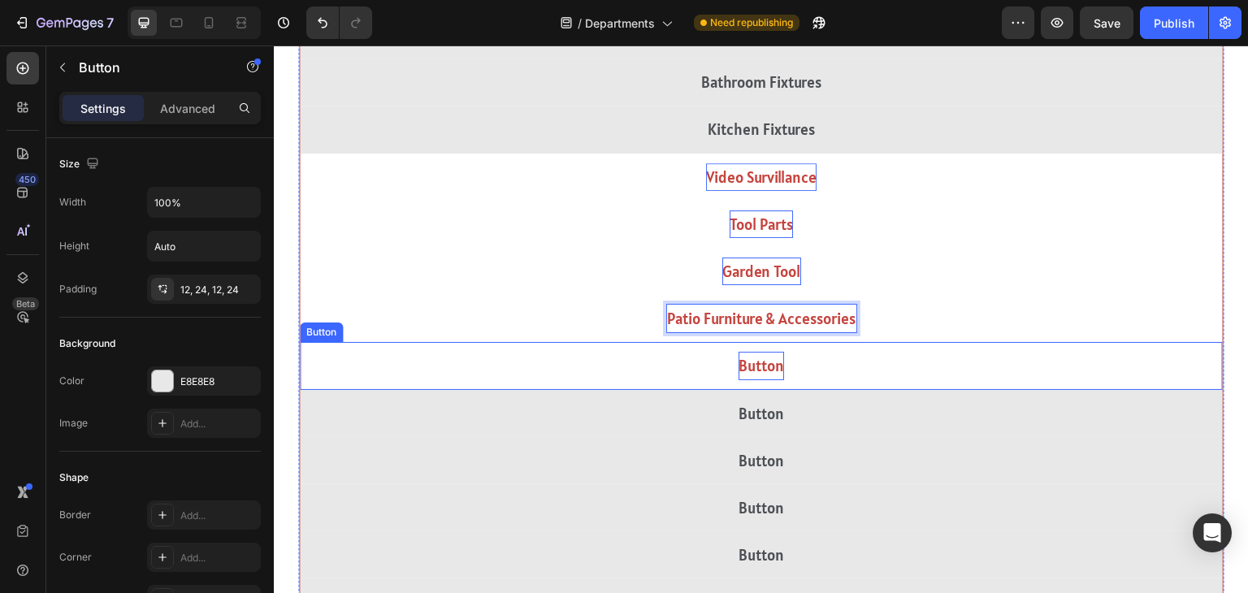
click at [775, 375] on p "Button" at bounding box center [762, 366] width 46 height 28
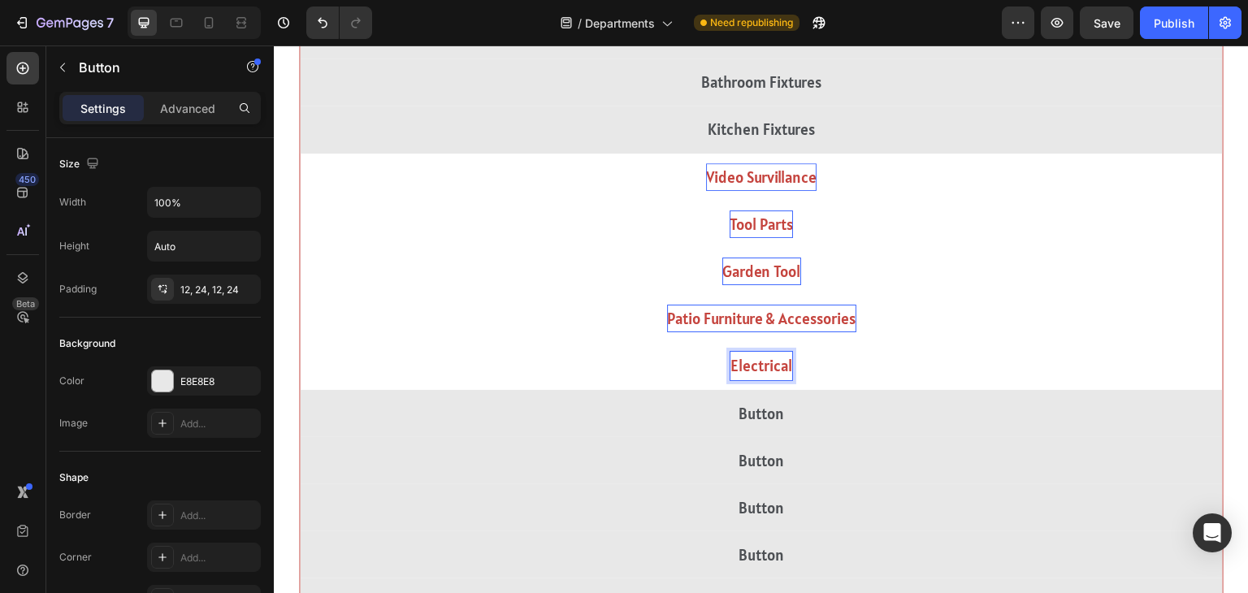
click at [300, 342] on button "Electrical" at bounding box center [761, 365] width 923 height 47
click at [300, 342] on button "Electrical Equipment" at bounding box center [761, 365] width 923 height 47
click at [300, 342] on button "Electrical Equipmentw" at bounding box center [761, 365] width 923 height 47
click at [300, 342] on button "Electrical Equipments" at bounding box center [761, 365] width 923 height 47
click at [300, 342] on button "Electrical Equipments &" at bounding box center [761, 365] width 923 height 47
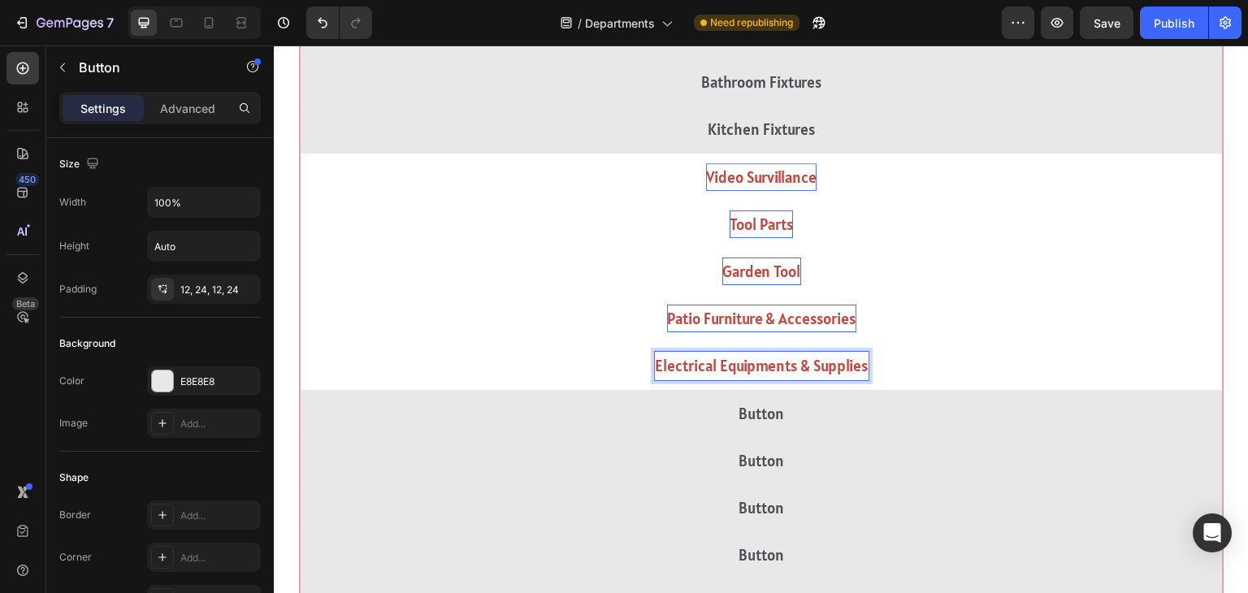
click at [757, 360] on p "Electrical Equipments & Supplies" at bounding box center [762, 366] width 214 height 28
click at [743, 364] on p "Electrical Equipments & Supplies" at bounding box center [762, 366] width 214 height 28
click at [795, 366] on p "Electrical Equipments & Supplies" at bounding box center [762, 366] width 214 height 28
click at [868, 356] on button "Electrical Equipment & Supplies" at bounding box center [761, 365] width 923 height 47
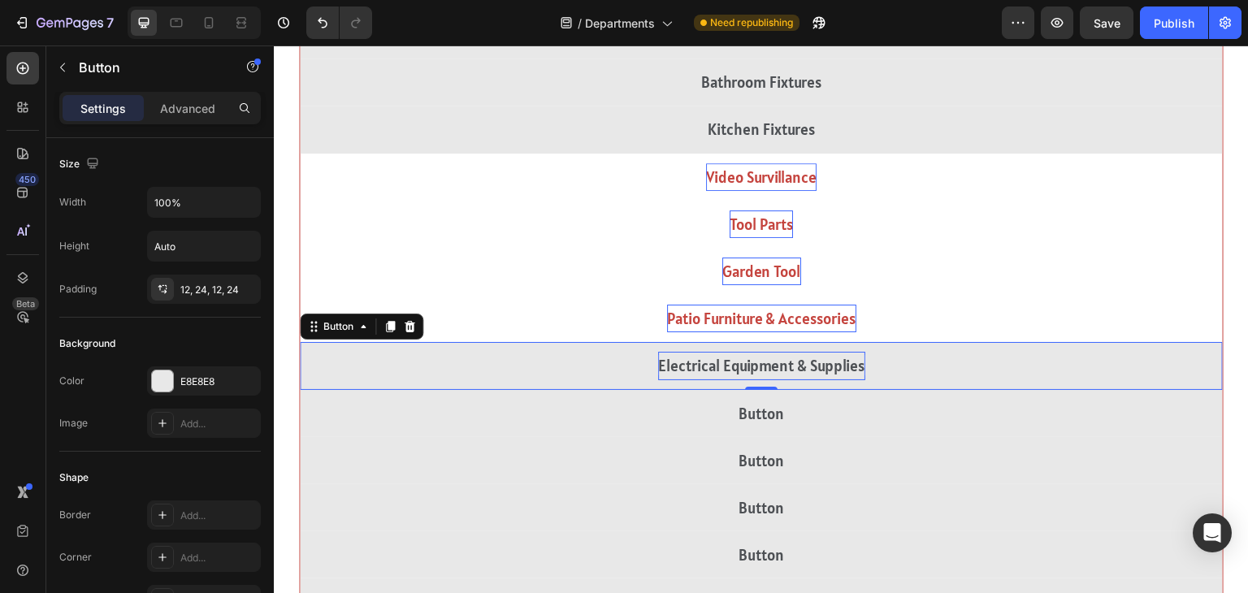
click at [852, 364] on p "Electrical Equipment & Supplies" at bounding box center [761, 366] width 207 height 28
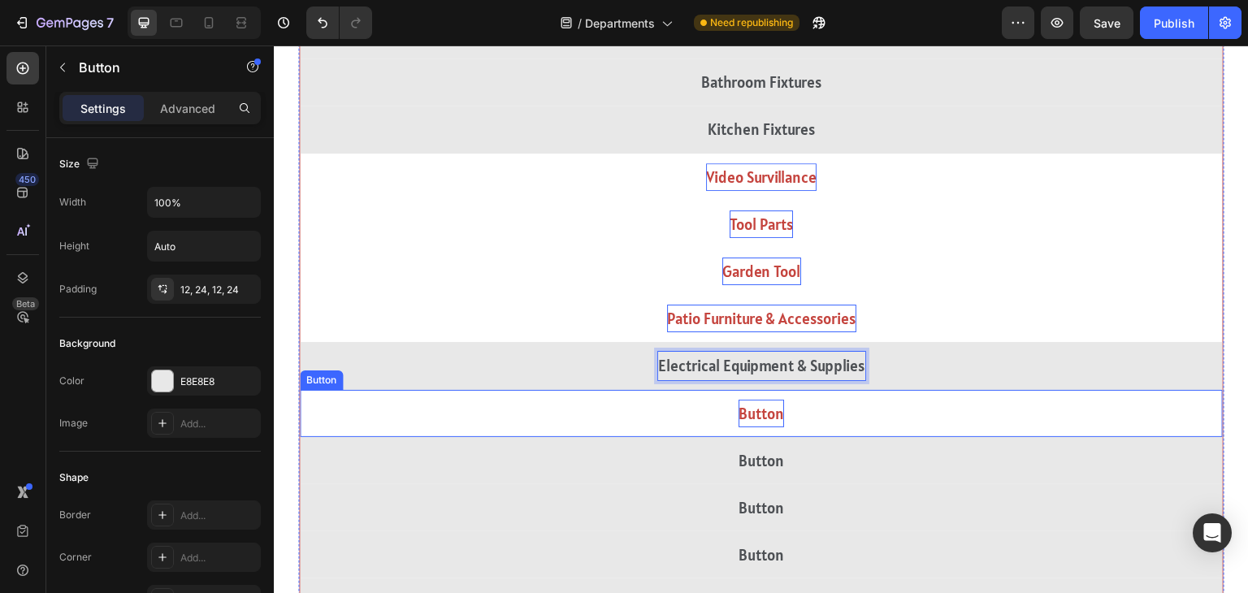
click at [778, 413] on p "Button" at bounding box center [762, 414] width 46 height 28
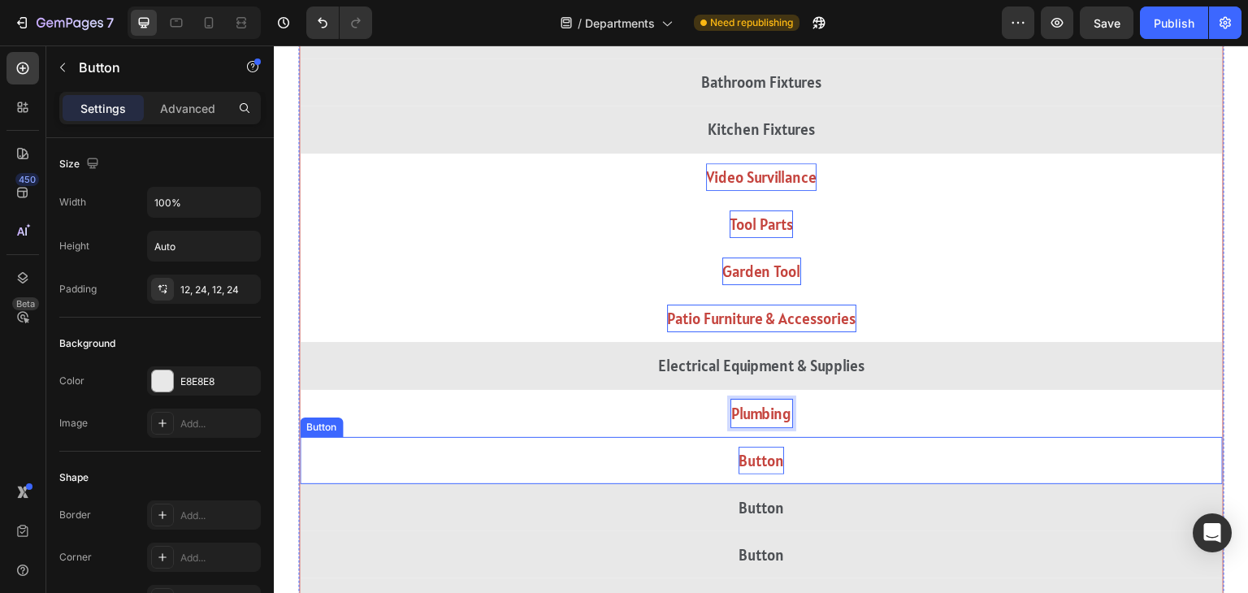
click at [769, 449] on p "Button" at bounding box center [762, 461] width 46 height 28
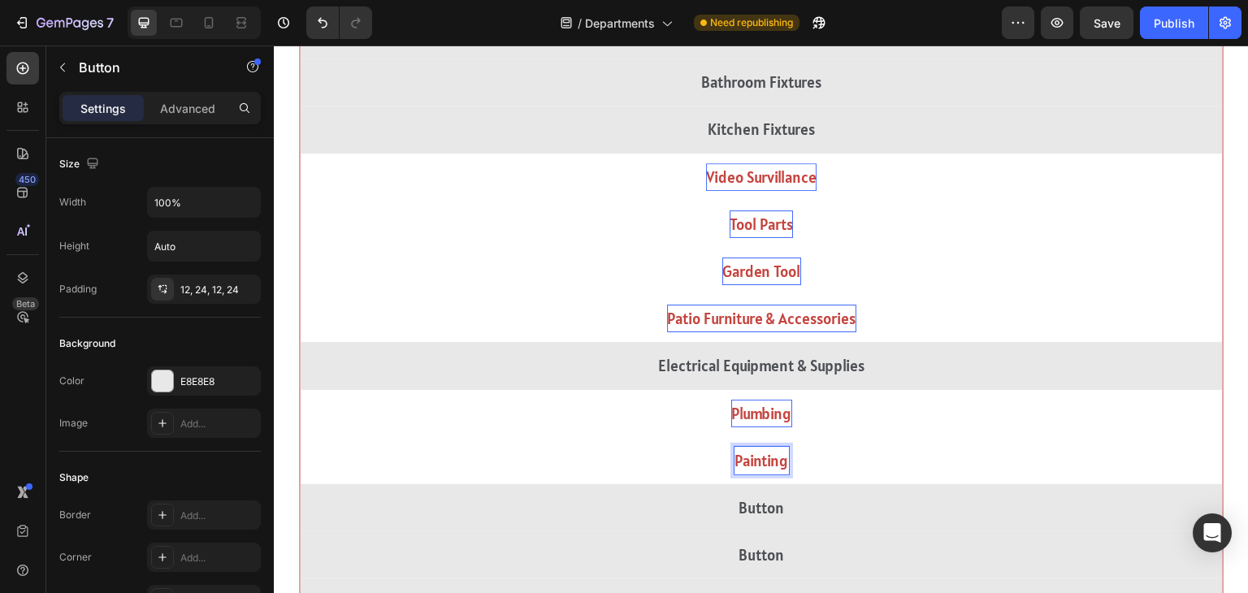
click at [300, 437] on button "Painting" at bounding box center [761, 460] width 923 height 47
click at [300, 437] on button "Painting Supplies" at bounding box center [761, 460] width 923 height 47
click at [300, 437] on button "Painting Supplies &" at bounding box center [761, 460] width 923 height 47
click at [300, 437] on button "Painting Supplies & Wall" at bounding box center [761, 460] width 923 height 47
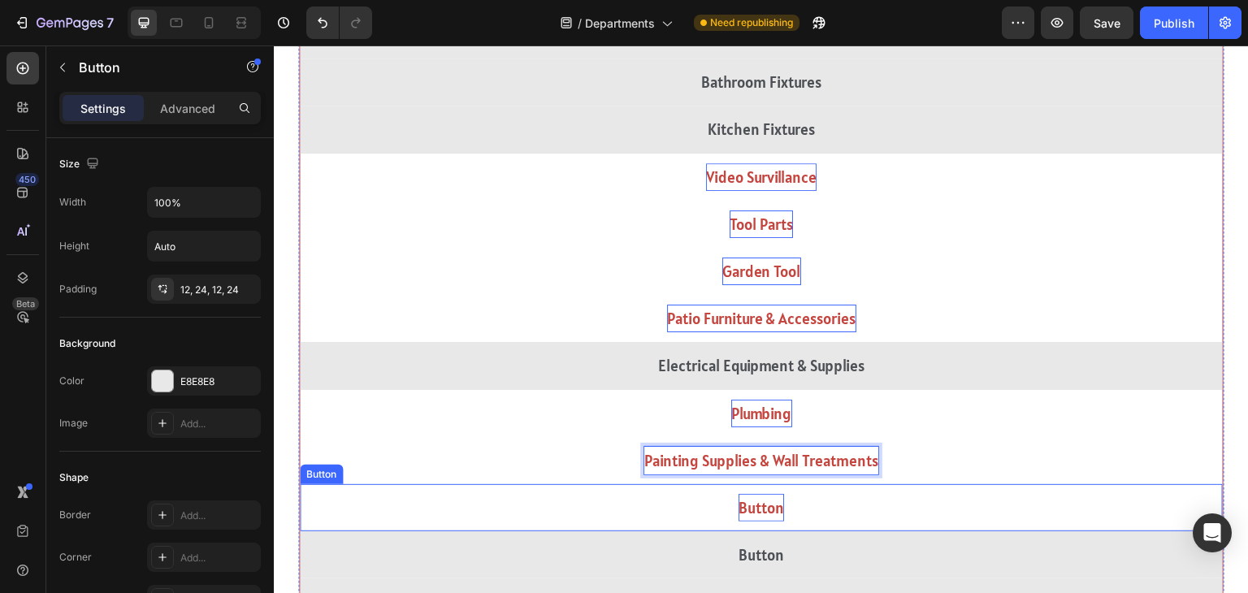
click at [767, 499] on p "Button" at bounding box center [762, 508] width 46 height 28
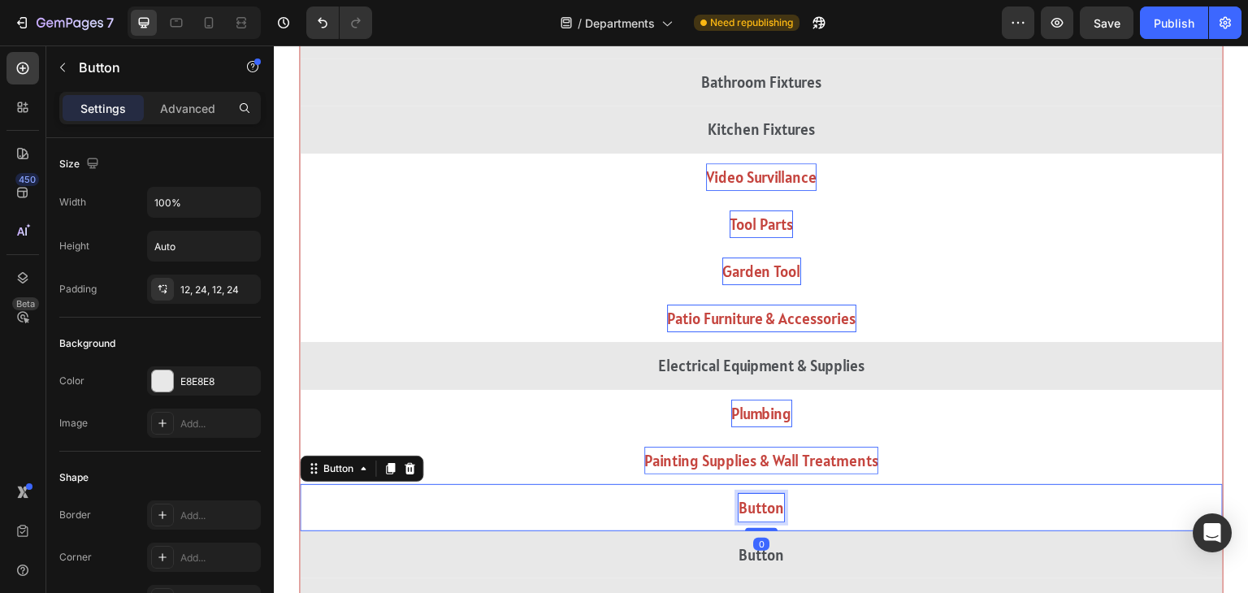
click at [767, 499] on p "Button" at bounding box center [762, 508] width 46 height 28
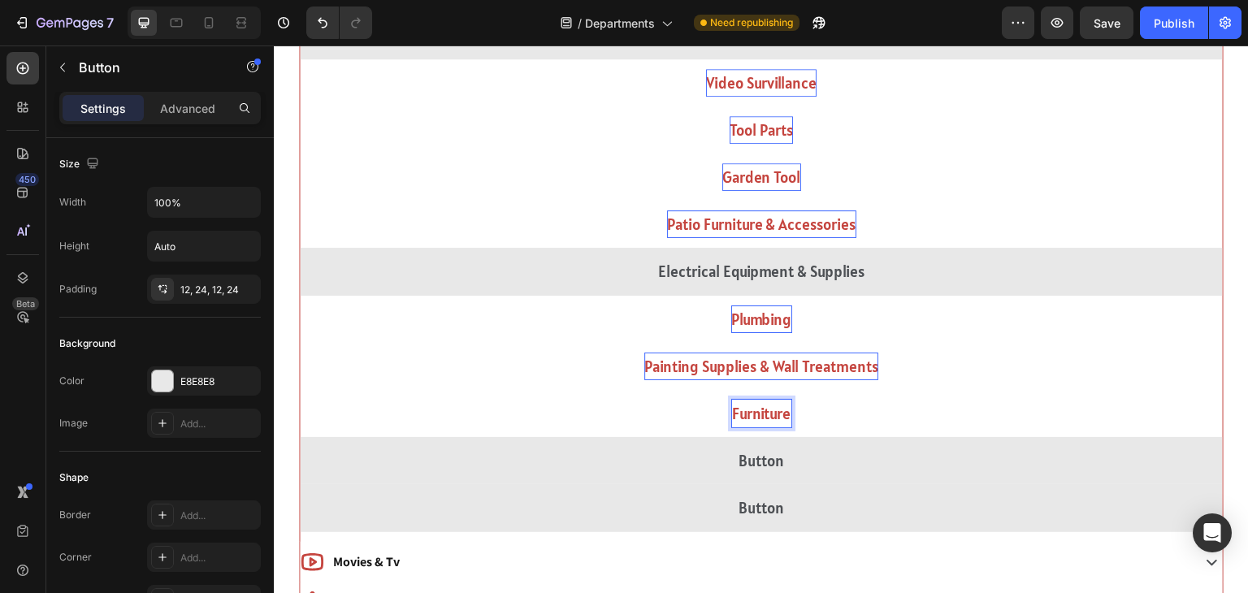
scroll to position [2733, 0]
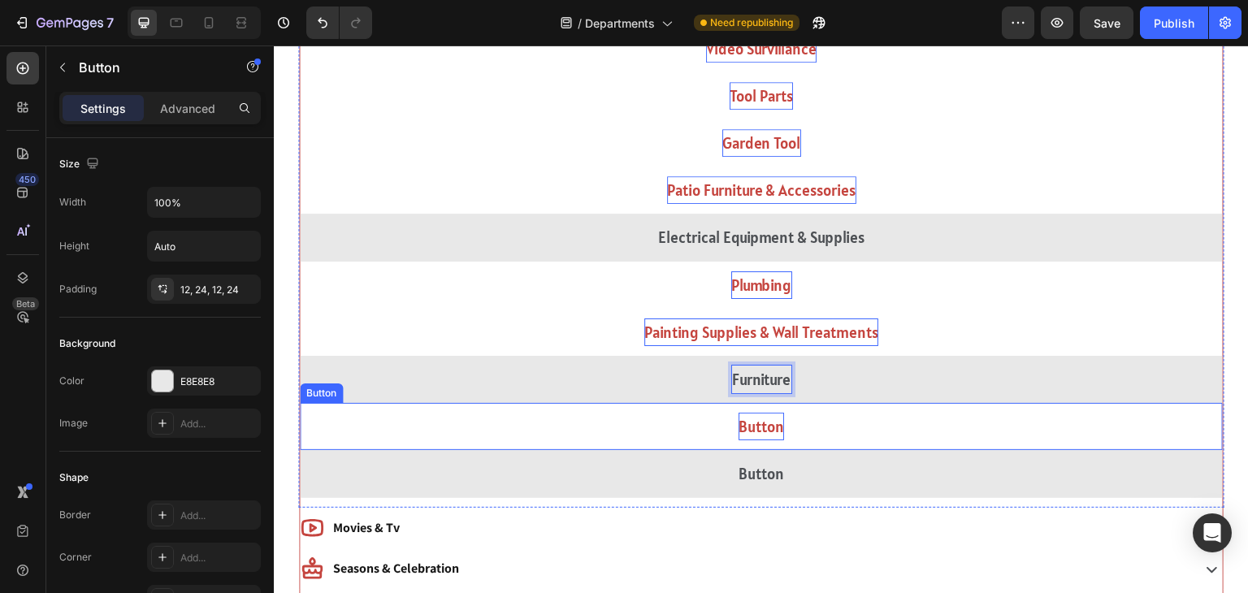
click at [745, 420] on p "Button" at bounding box center [762, 427] width 46 height 28
click at [300, 403] on button "Power" at bounding box center [761, 426] width 923 height 47
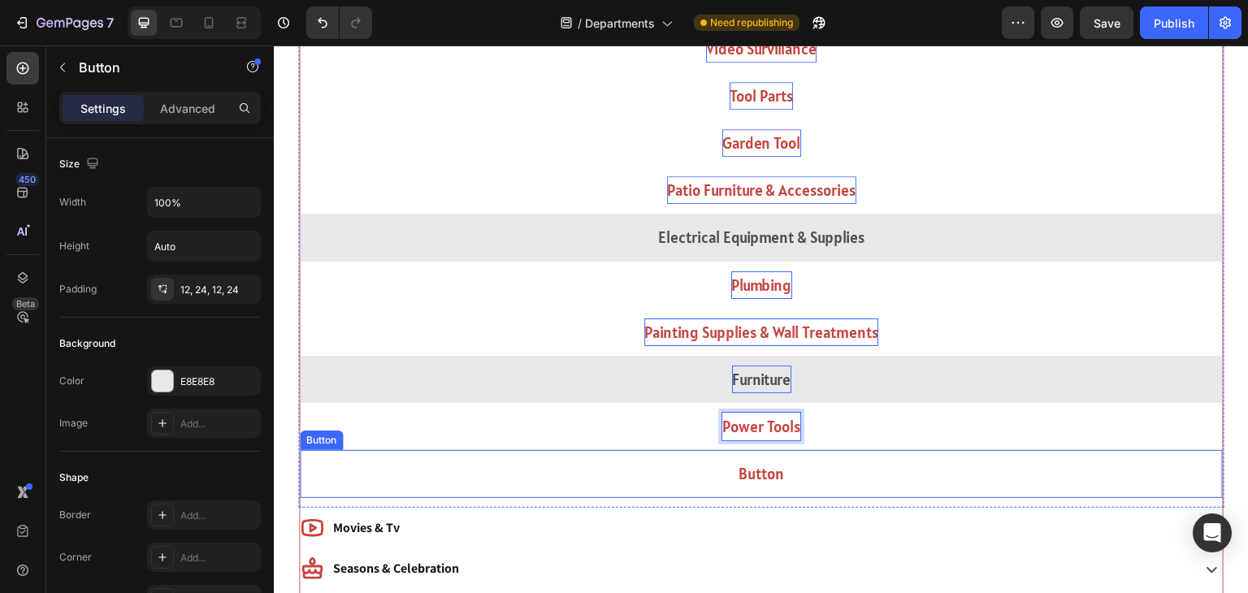
click at [739, 457] on button "Button" at bounding box center [761, 473] width 923 height 47
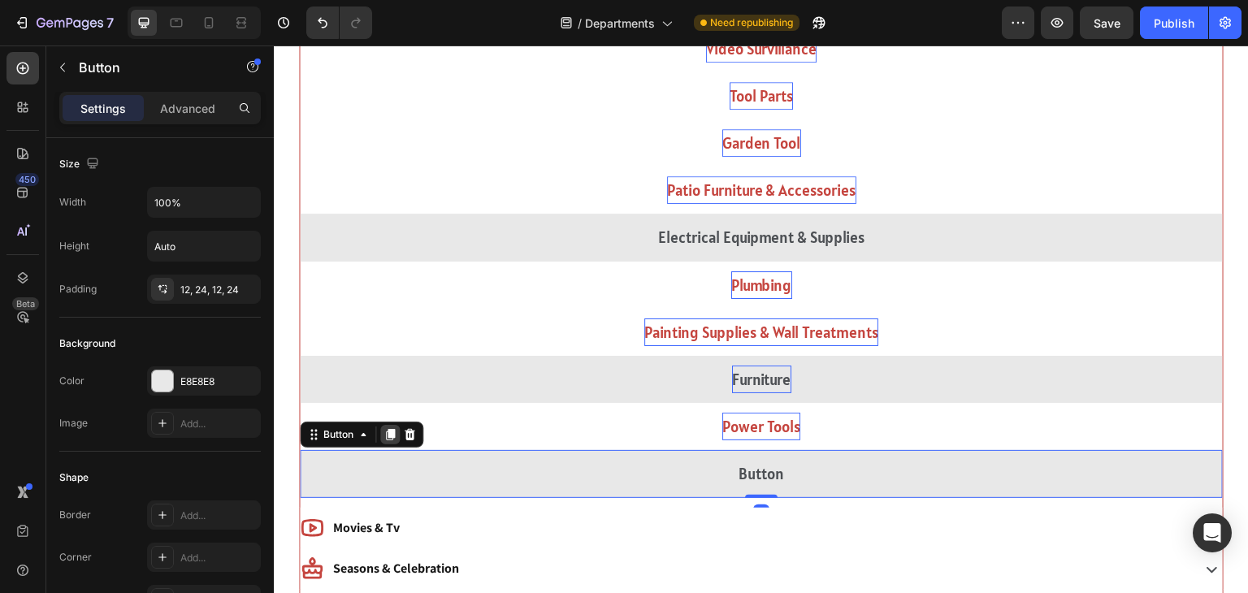
click at [386, 438] on icon at bounding box center [390, 435] width 9 height 11
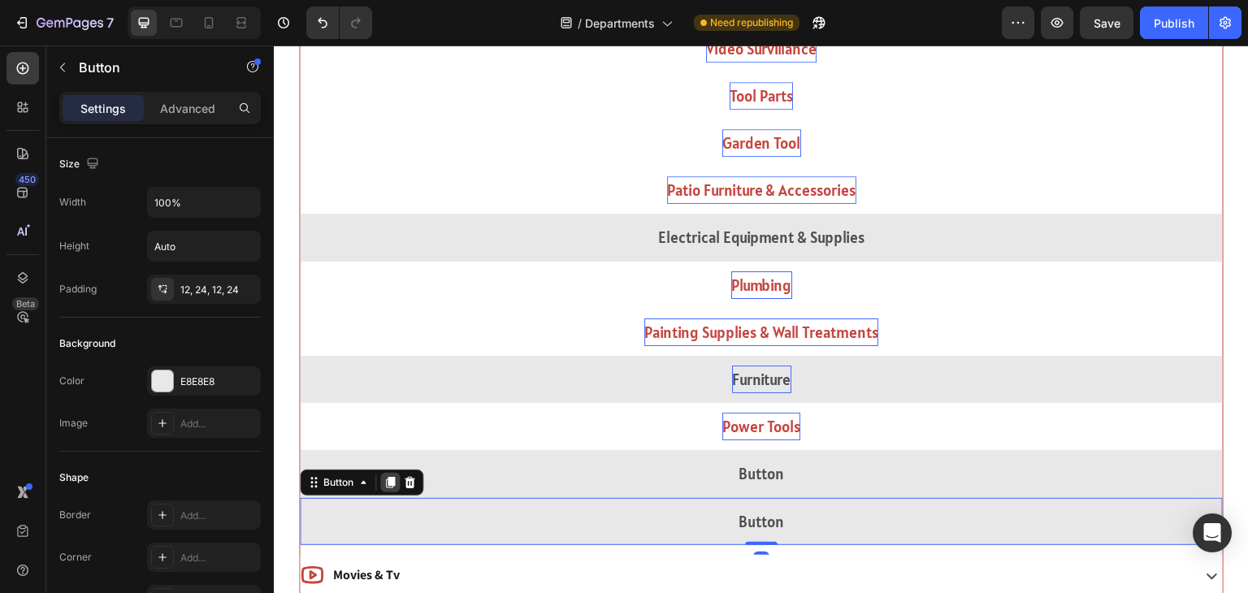
click at [389, 473] on div at bounding box center [390, 483] width 20 height 20
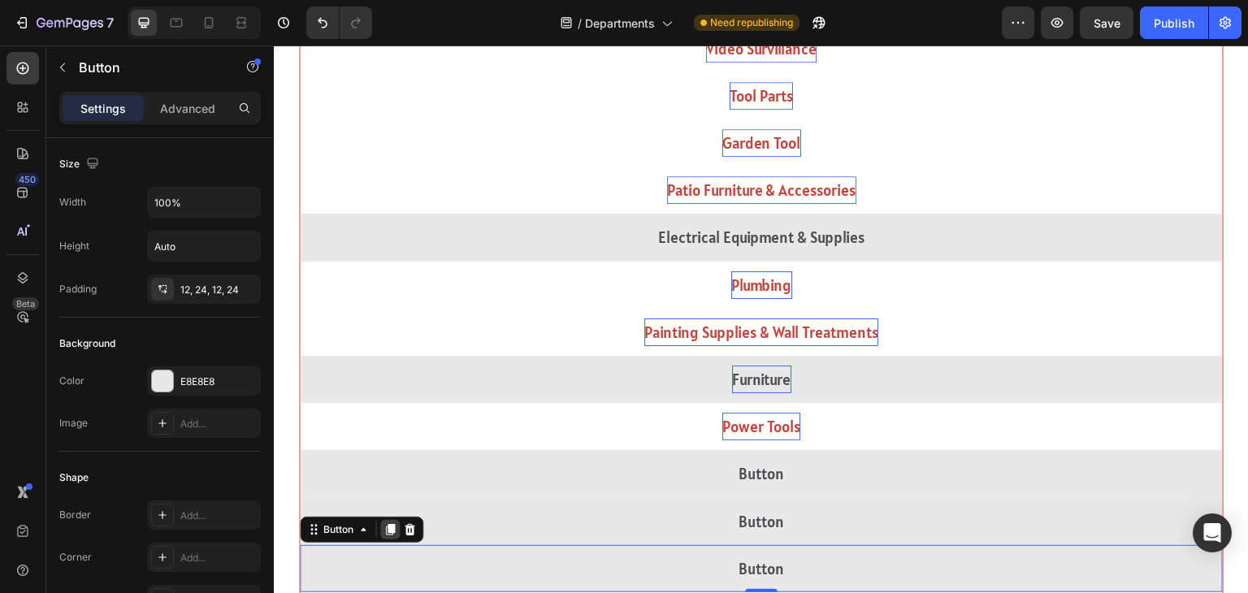
click at [391, 524] on icon at bounding box center [390, 529] width 9 height 11
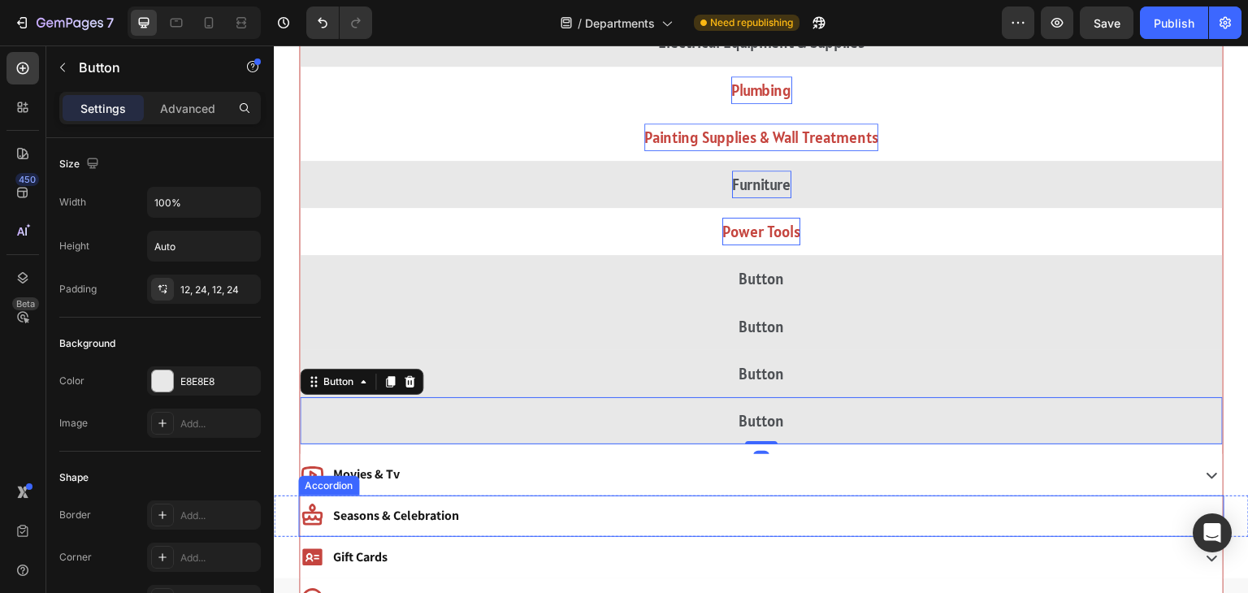
scroll to position [2928, 0]
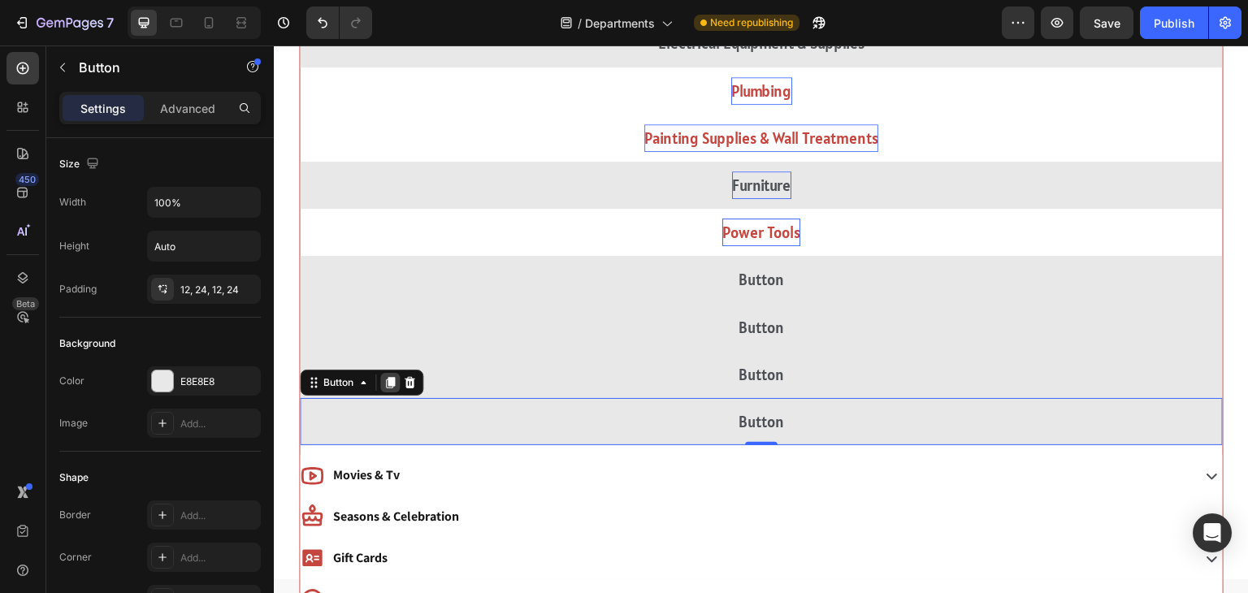
click at [393, 382] on icon at bounding box center [390, 382] width 9 height 11
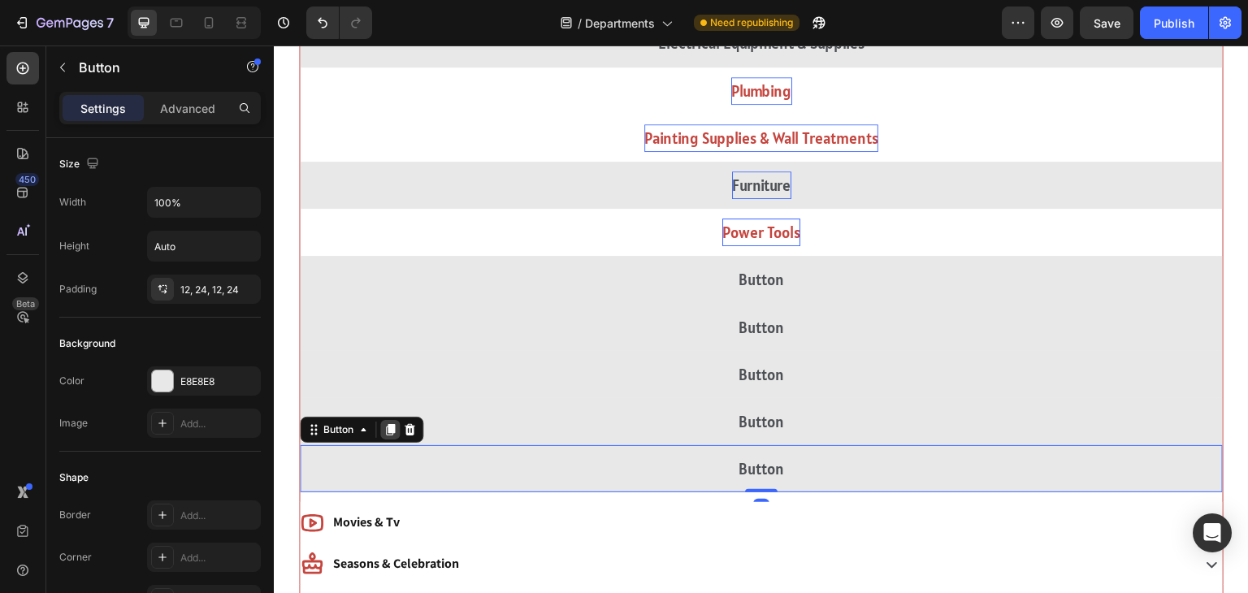
click at [388, 424] on icon at bounding box center [390, 429] width 13 height 13
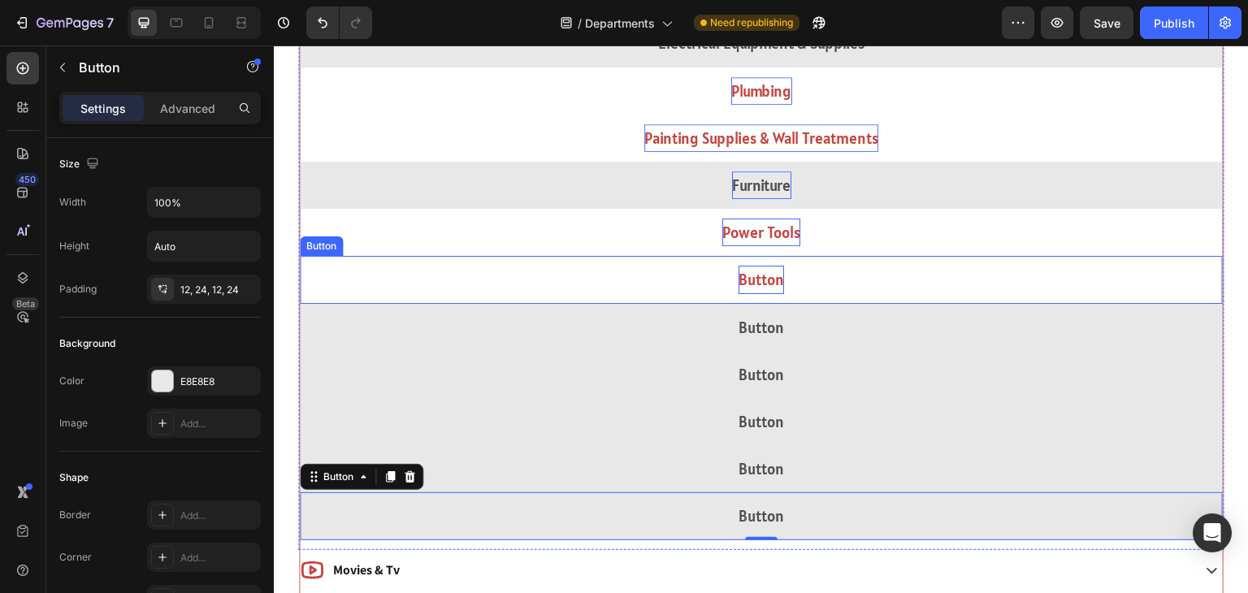
click at [743, 285] on p "Button" at bounding box center [762, 280] width 46 height 28
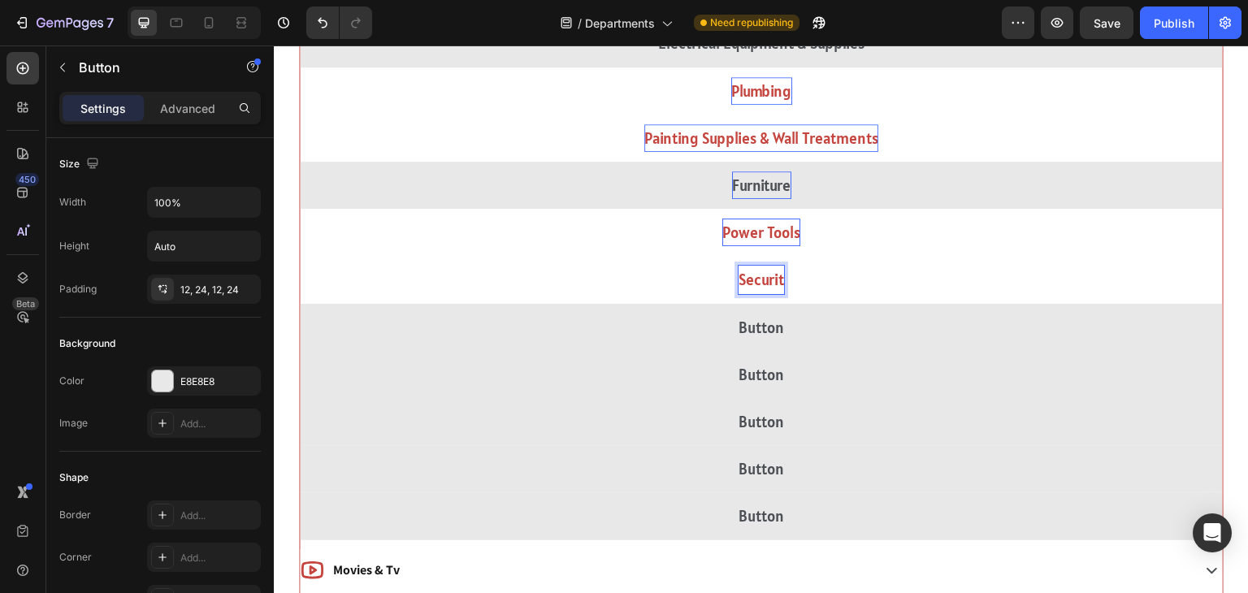
click at [300, 256] on button "Securit" at bounding box center [761, 279] width 923 height 47
click at [300, 256] on button "Security Alarms" at bounding box center [761, 279] width 923 height 47
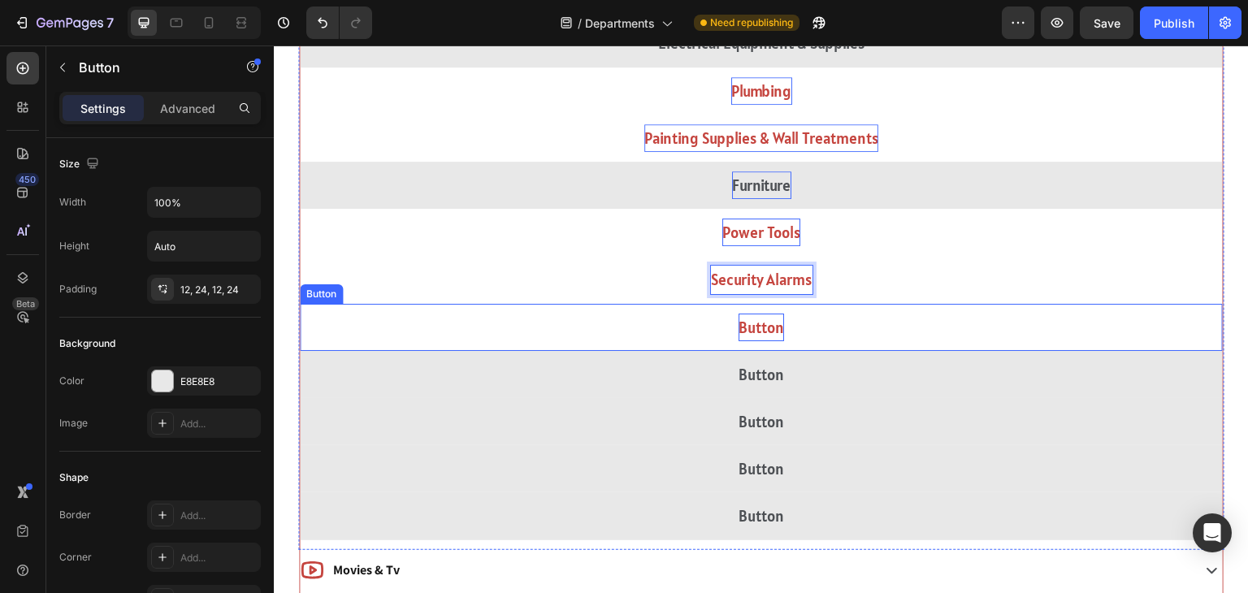
click at [753, 333] on p "Button" at bounding box center [762, 328] width 46 height 28
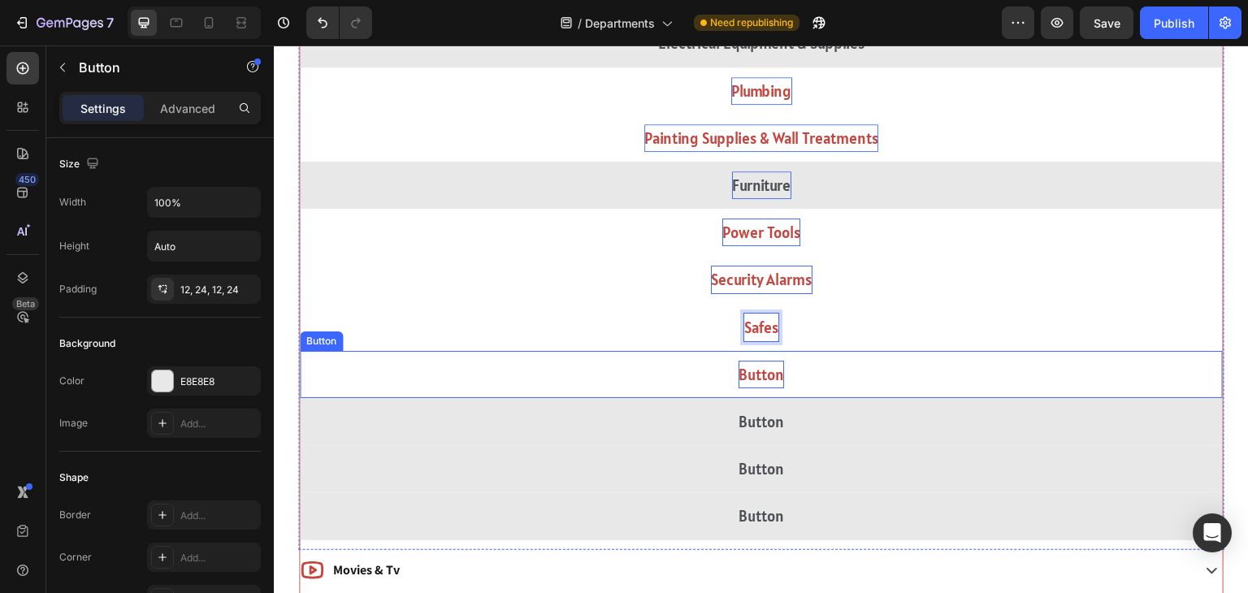
click at [754, 374] on p "Button" at bounding box center [762, 375] width 46 height 28
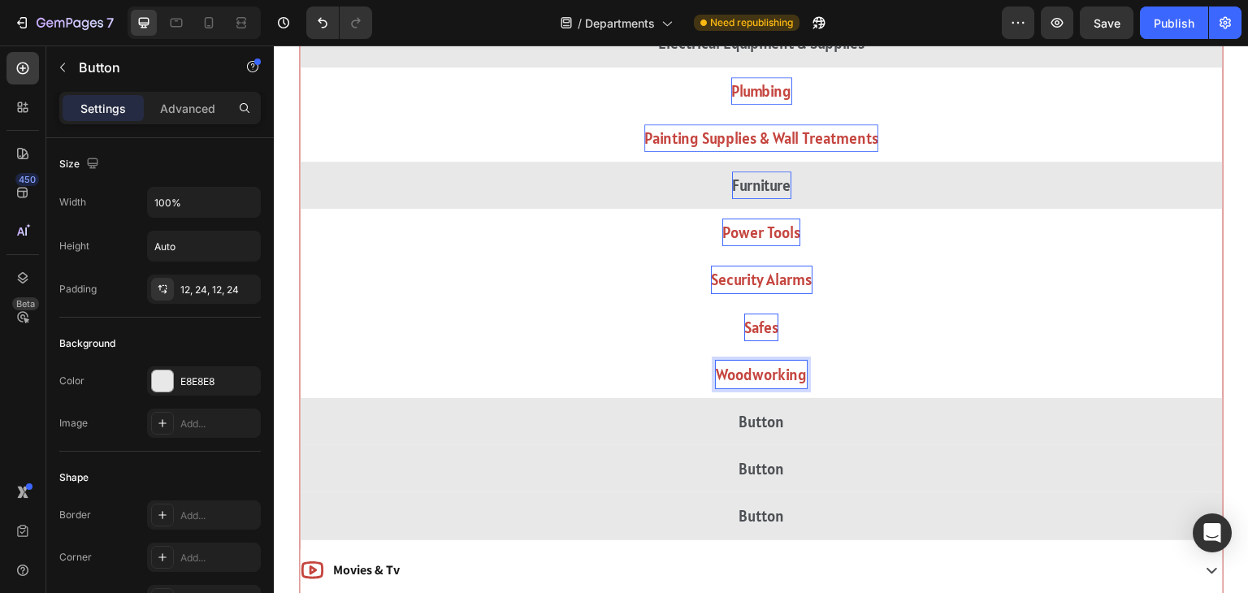
click at [300, 351] on button "Woodworking" at bounding box center [761, 374] width 923 height 47
click at [300, 351] on button "Woodworking Machinery" at bounding box center [761, 374] width 923 height 47
click at [300, 351] on button "Woodworking Machinery &" at bounding box center [761, 374] width 923 height 47
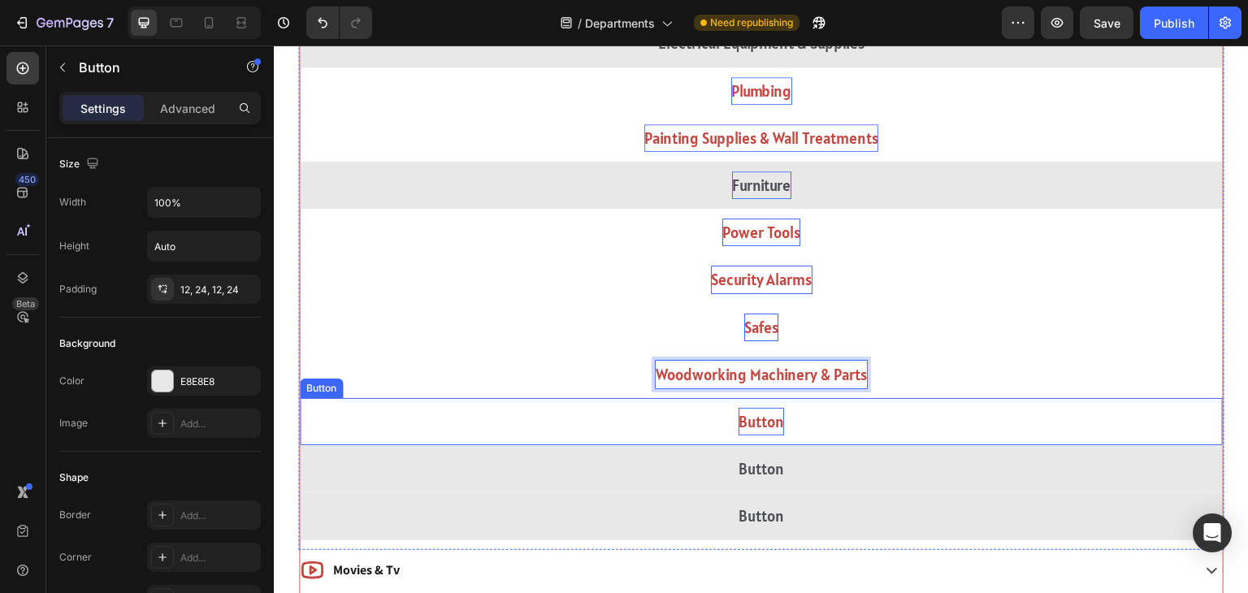
click at [767, 414] on p "Button" at bounding box center [762, 422] width 46 height 28
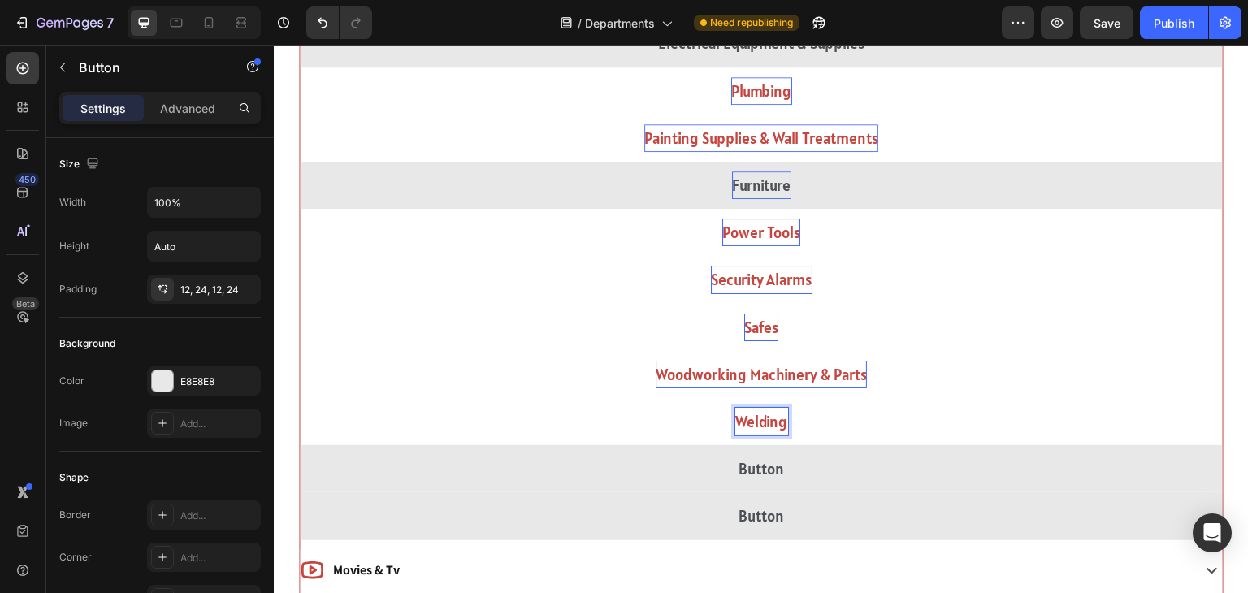
click at [300, 398] on button "Welding" at bounding box center [761, 421] width 923 height 47
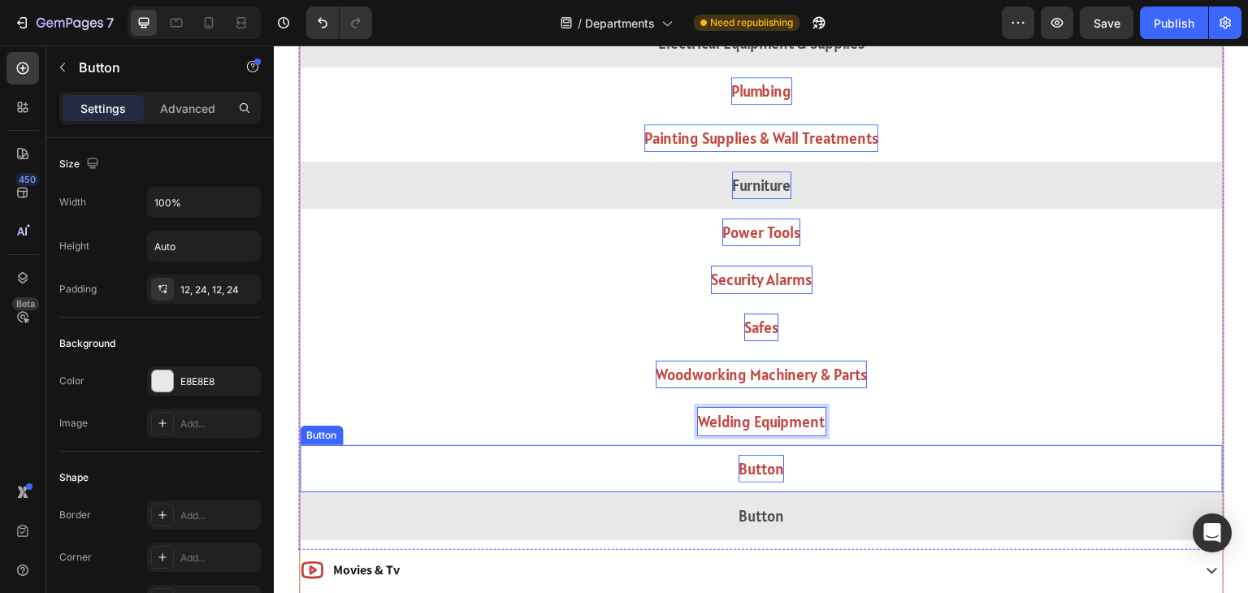
click at [774, 461] on p "Button" at bounding box center [762, 469] width 46 height 28
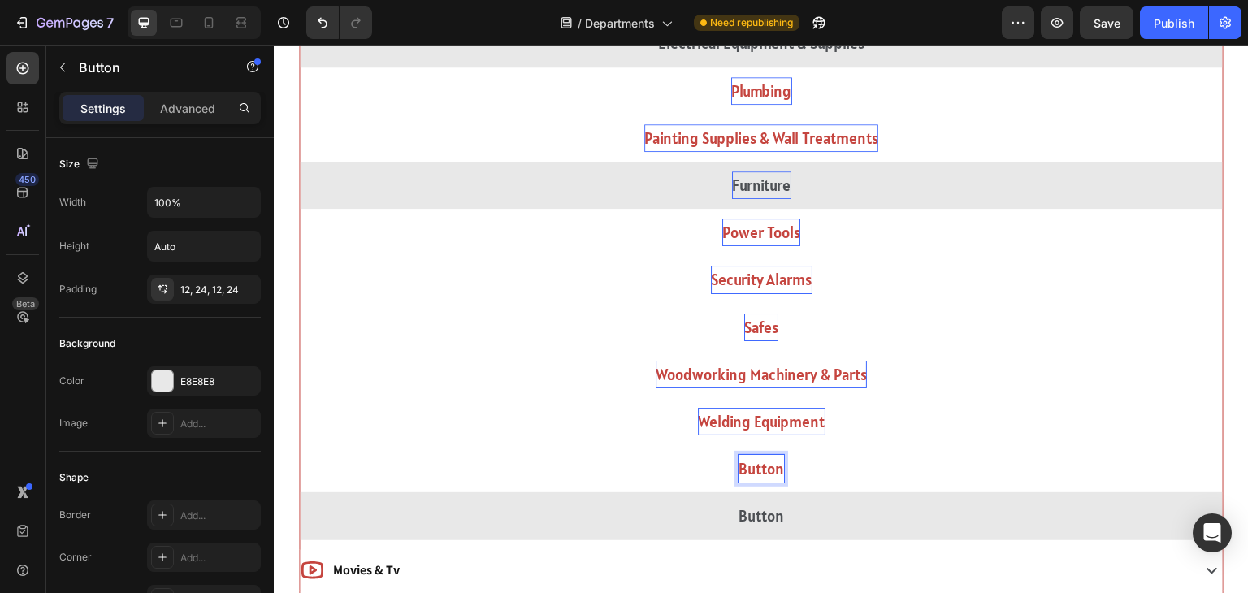
click at [774, 461] on p "Button" at bounding box center [762, 469] width 46 height 28
click at [300, 445] on button "Family Smart" at bounding box center [761, 468] width 923 height 47
click at [300, 445] on button "Family Smart Systems" at bounding box center [761, 468] width 923 height 47
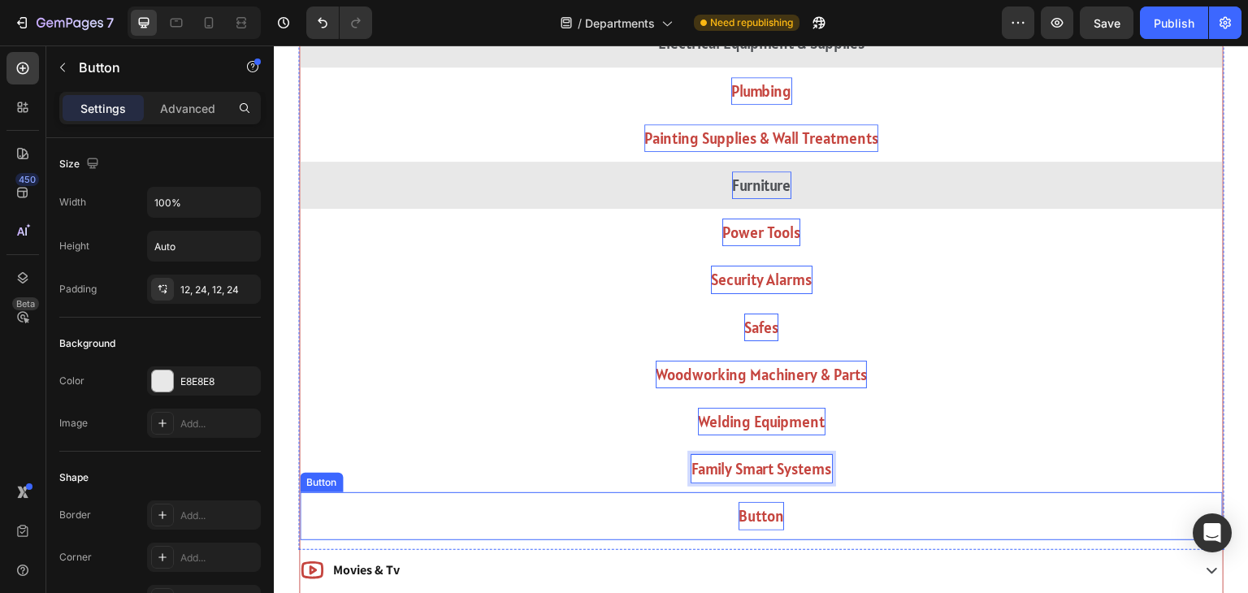
click at [770, 514] on p "Button" at bounding box center [762, 516] width 46 height 28
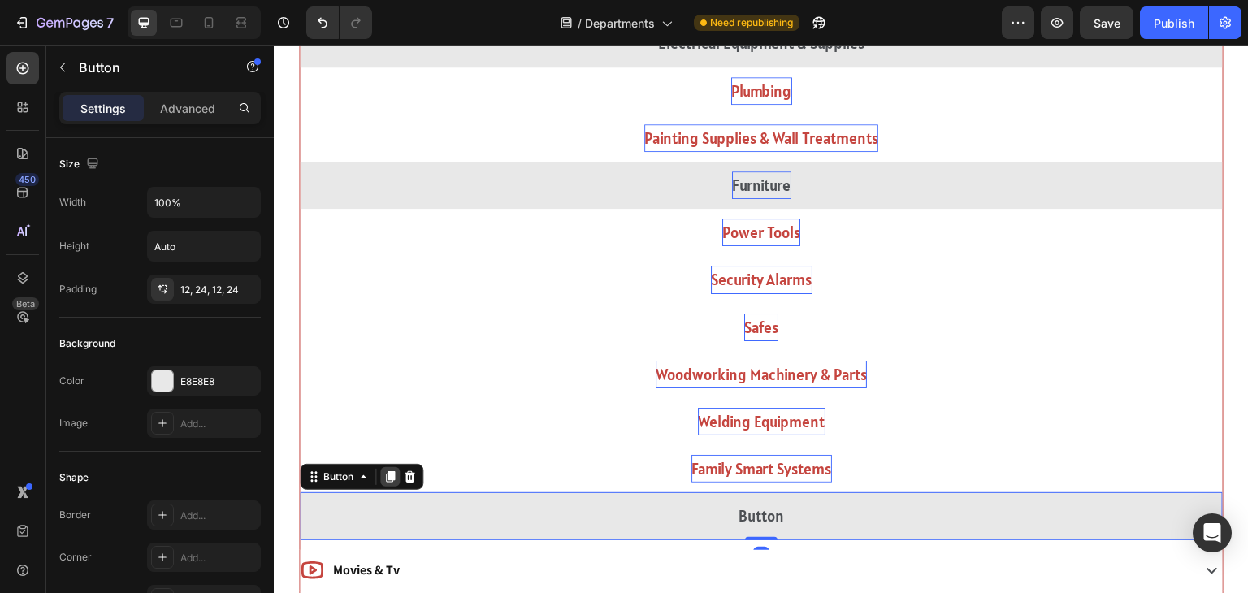
click at [392, 477] on icon at bounding box center [390, 477] width 9 height 11
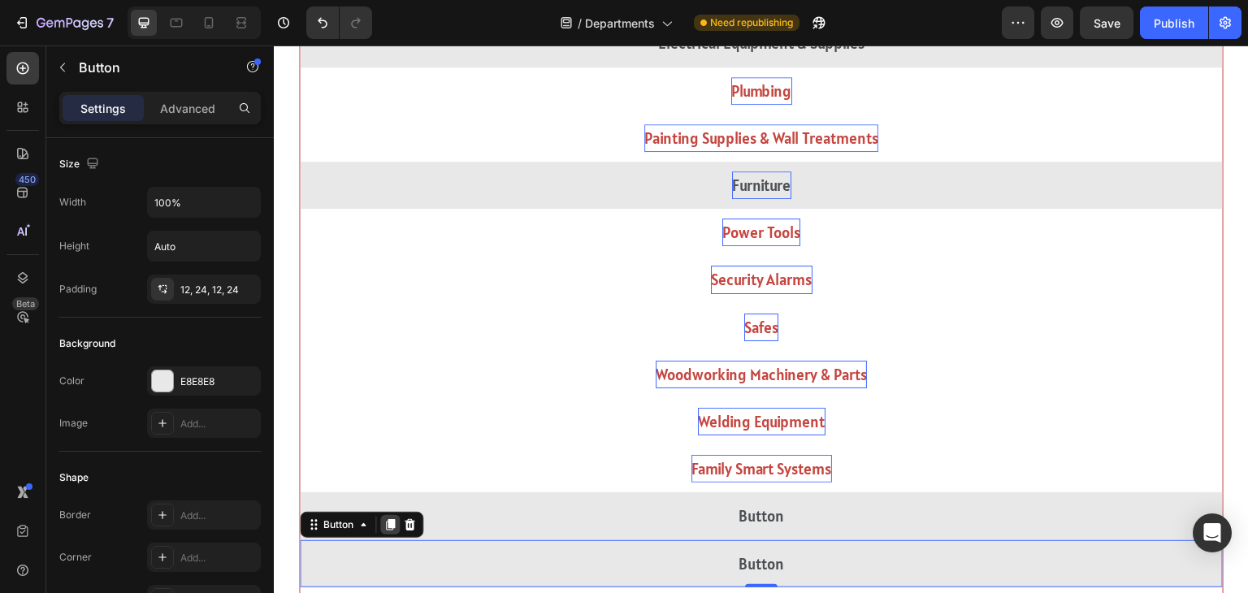
click at [388, 519] on icon at bounding box center [390, 524] width 9 height 11
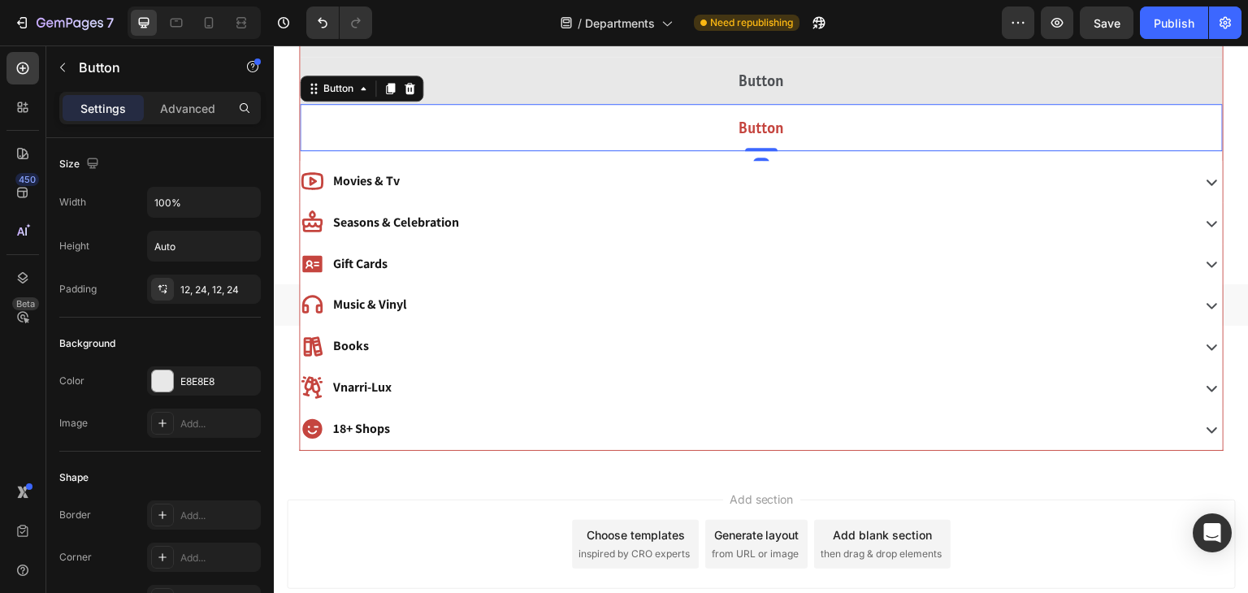
scroll to position [3304, 0]
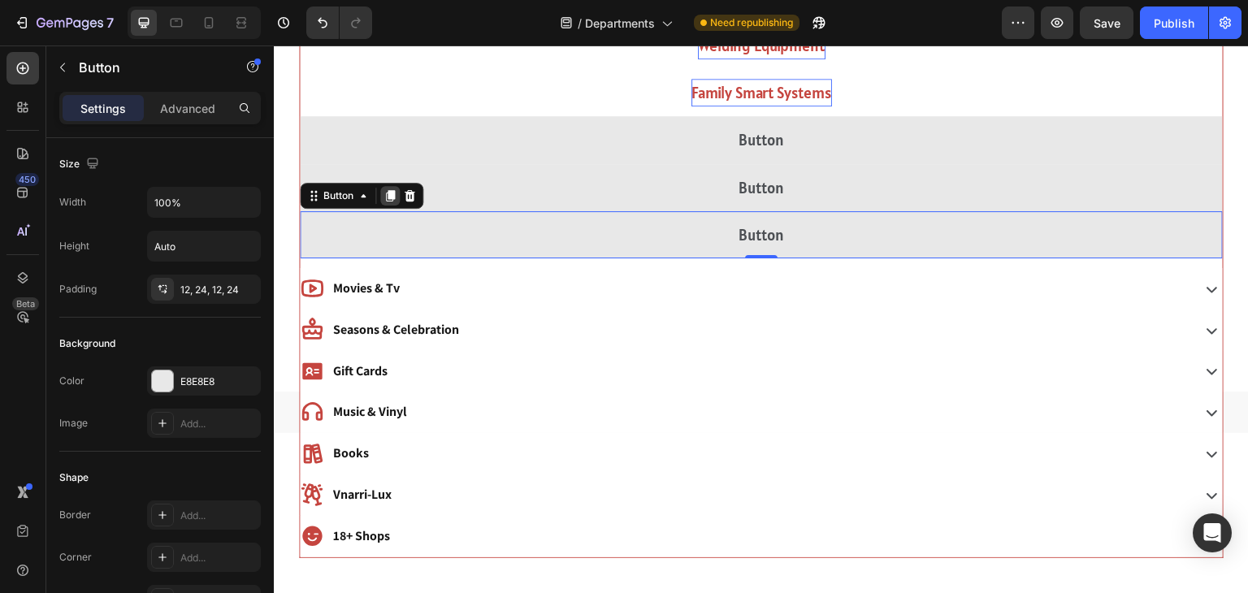
click at [384, 196] on icon at bounding box center [390, 195] width 13 height 13
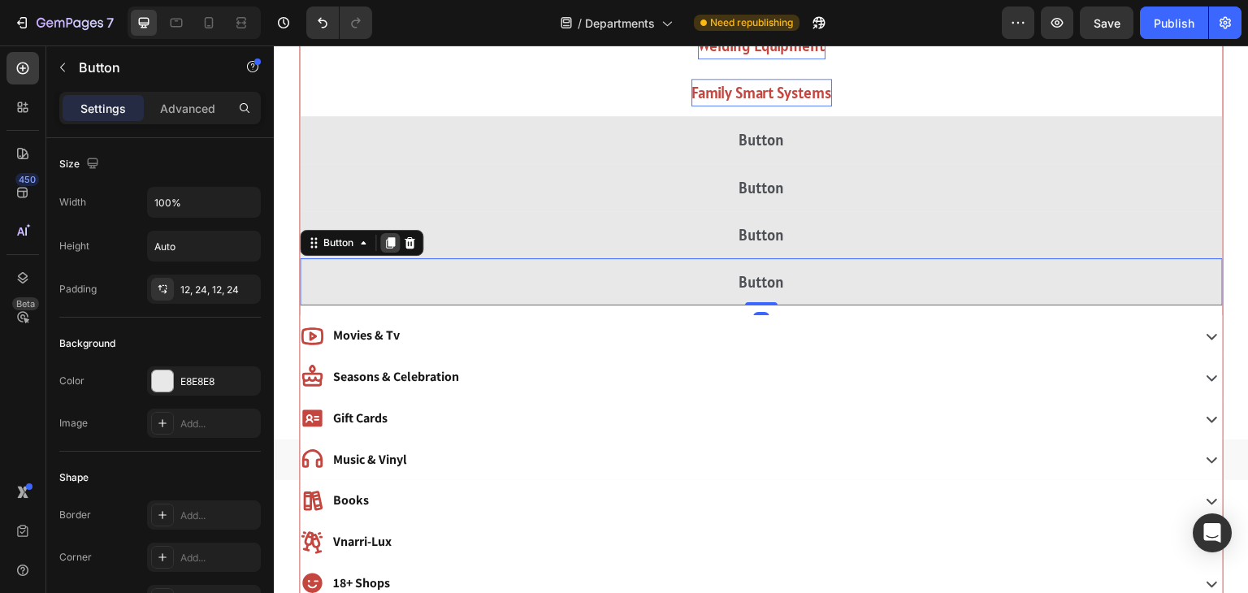
click at [390, 242] on icon at bounding box center [390, 242] width 9 height 11
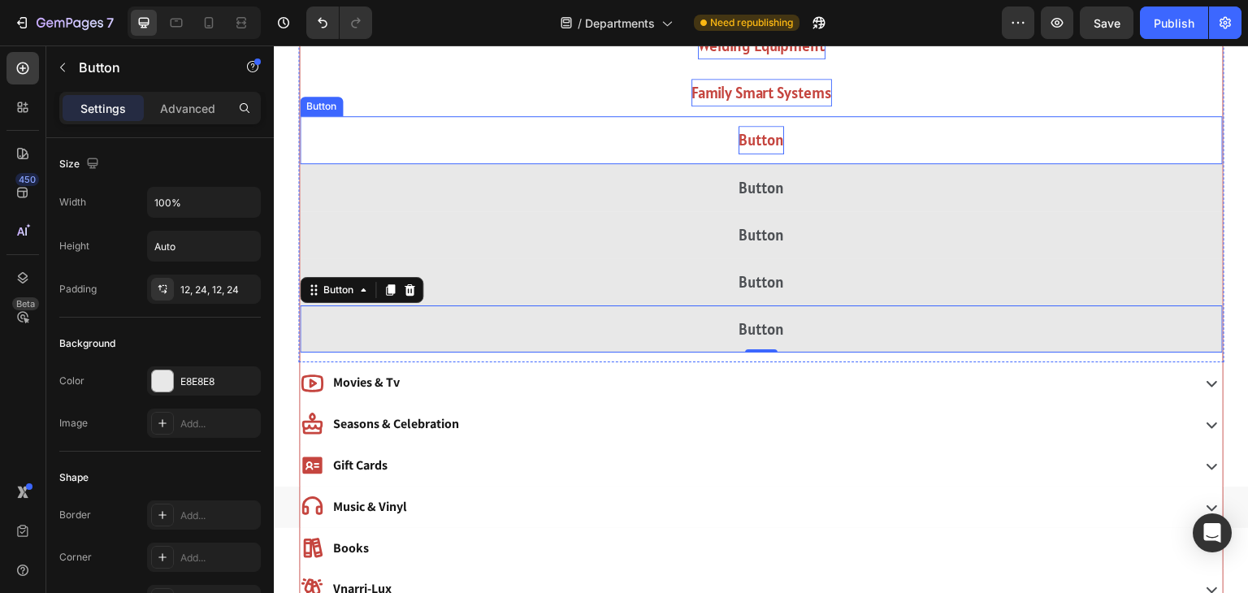
click at [748, 130] on p "Button" at bounding box center [762, 140] width 46 height 28
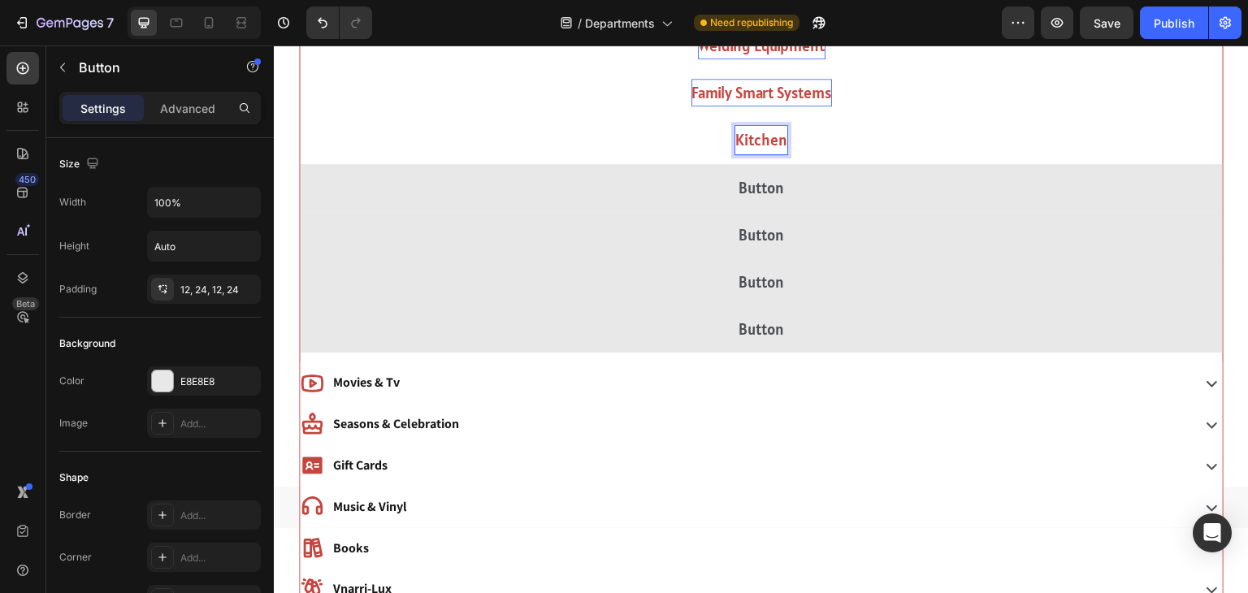
click at [300, 116] on button "Kitchen" at bounding box center [761, 139] width 923 height 47
click at [300, 116] on button "Kitchen Furniture" at bounding box center [761, 139] width 923 height 47
click at [300, 116] on button "Kitchen Furniture & Accorries" at bounding box center [761, 139] width 923 height 47
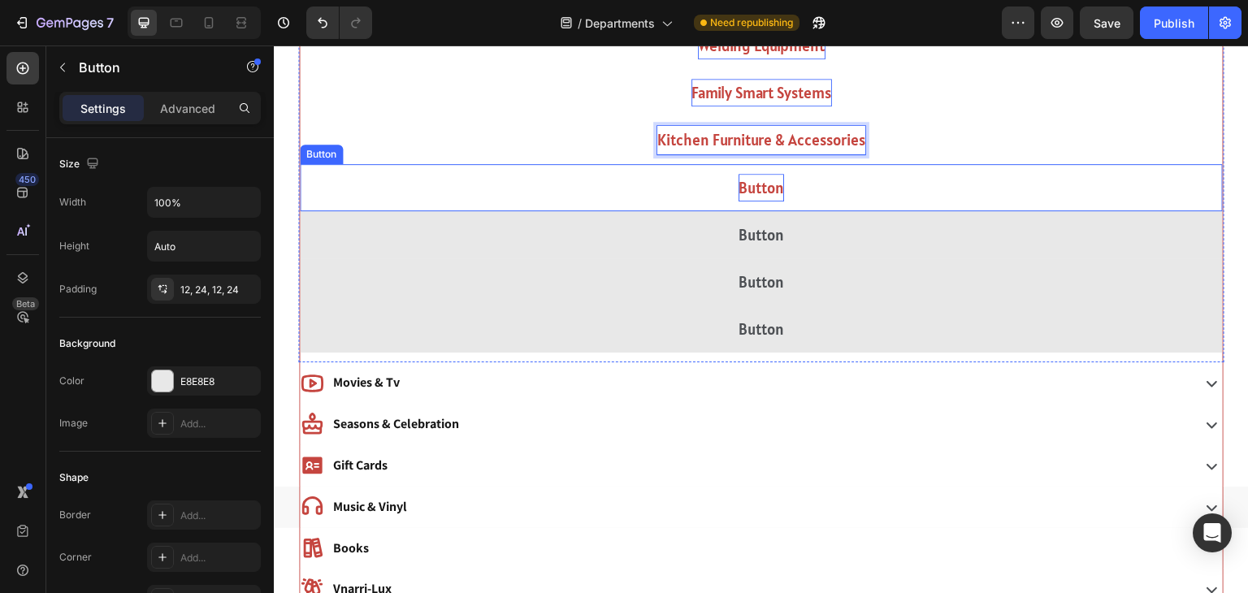
click at [756, 183] on p "Button" at bounding box center [762, 188] width 46 height 28
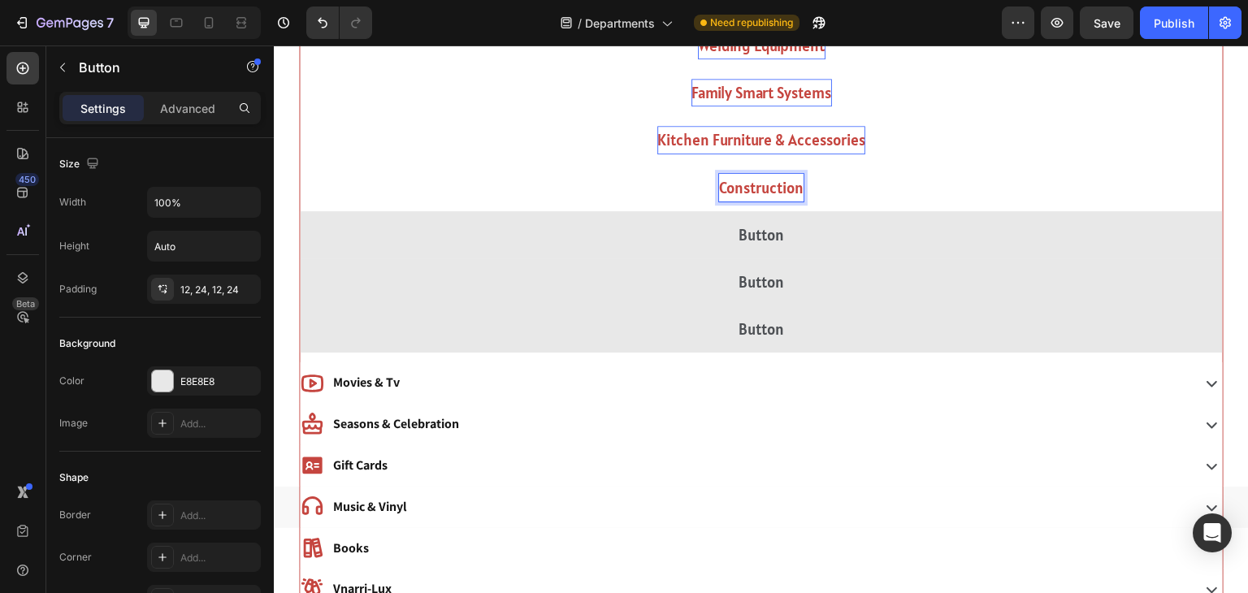
click at [300, 164] on button "Construction" at bounding box center [761, 187] width 923 height 47
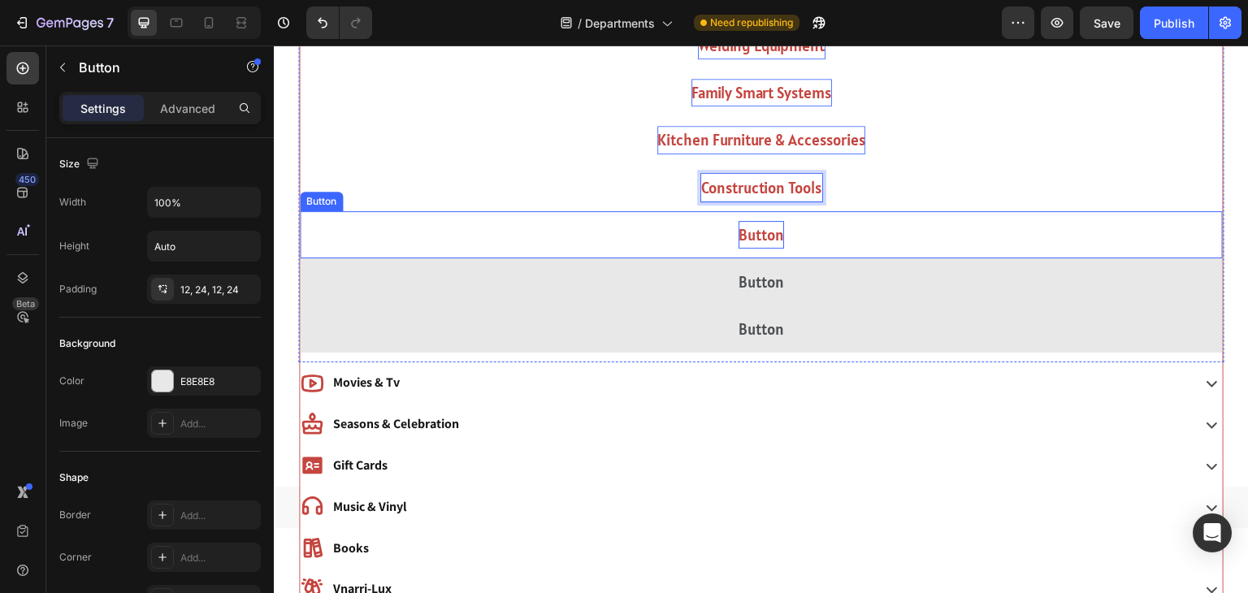
click at [748, 225] on p "Button" at bounding box center [762, 235] width 46 height 28
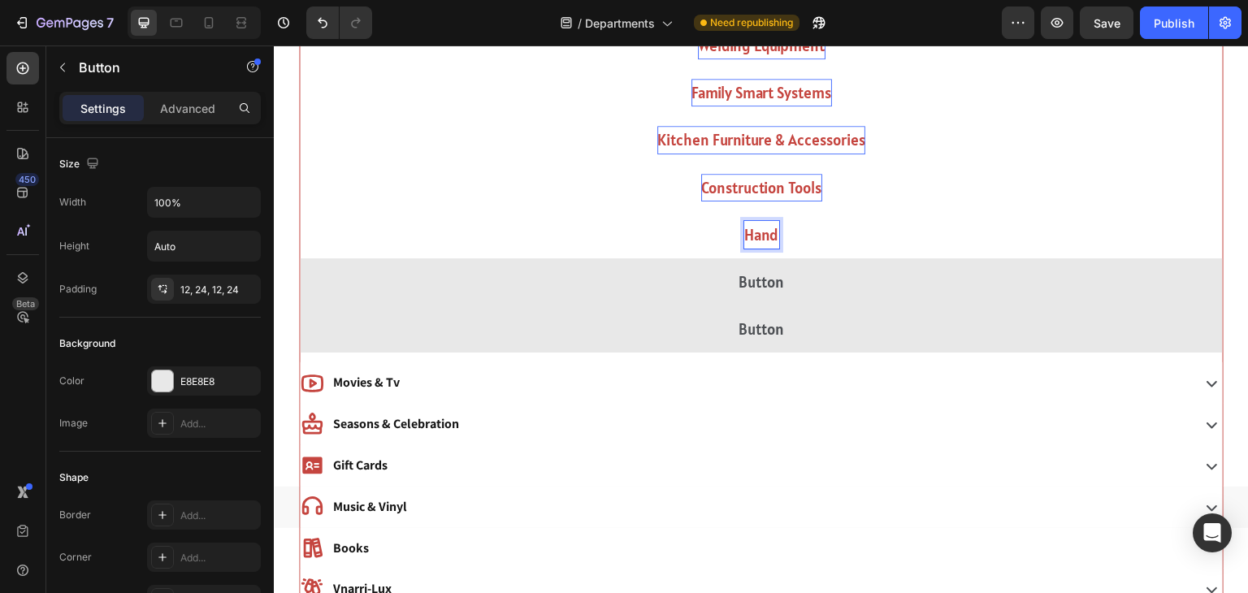
click at [300, 211] on button "Hand" at bounding box center [761, 234] width 923 height 47
click at [300, 211] on button "Hand &" at bounding box center [761, 234] width 923 height 47
click at [300, 211] on button "Hand & Power" at bounding box center [761, 234] width 923 height 47
click at [300, 211] on button "Hand & Power Tools" at bounding box center [761, 234] width 923 height 47
click at [300, 211] on button "Hand & Power Tools &" at bounding box center [761, 234] width 923 height 47
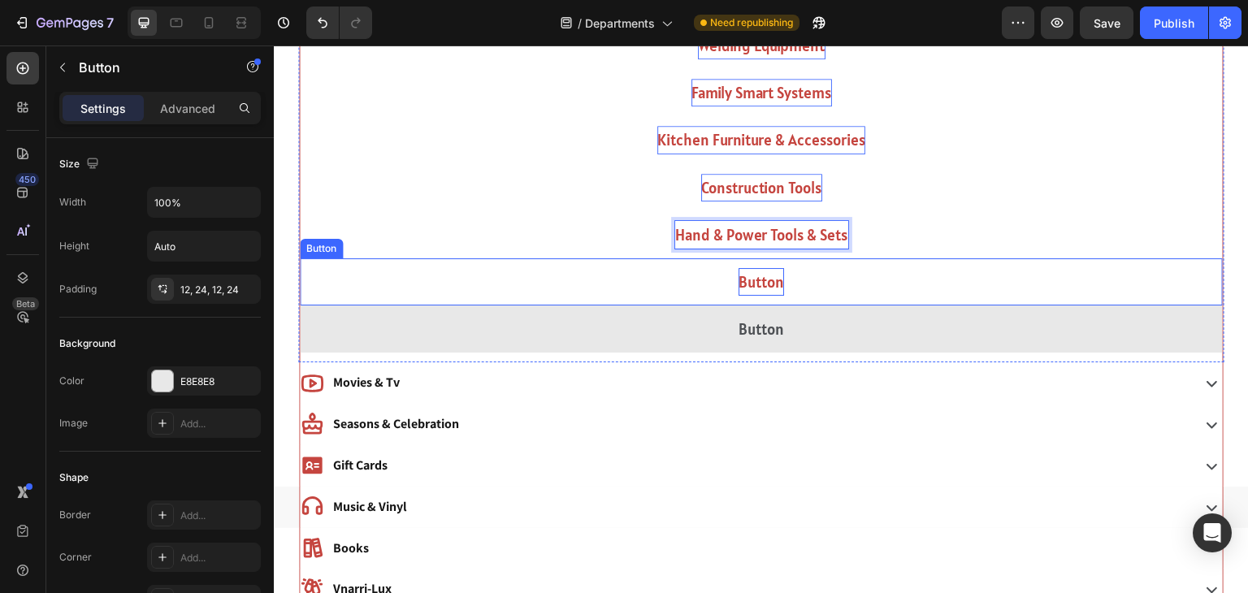
click at [769, 284] on p "Button" at bounding box center [762, 282] width 46 height 28
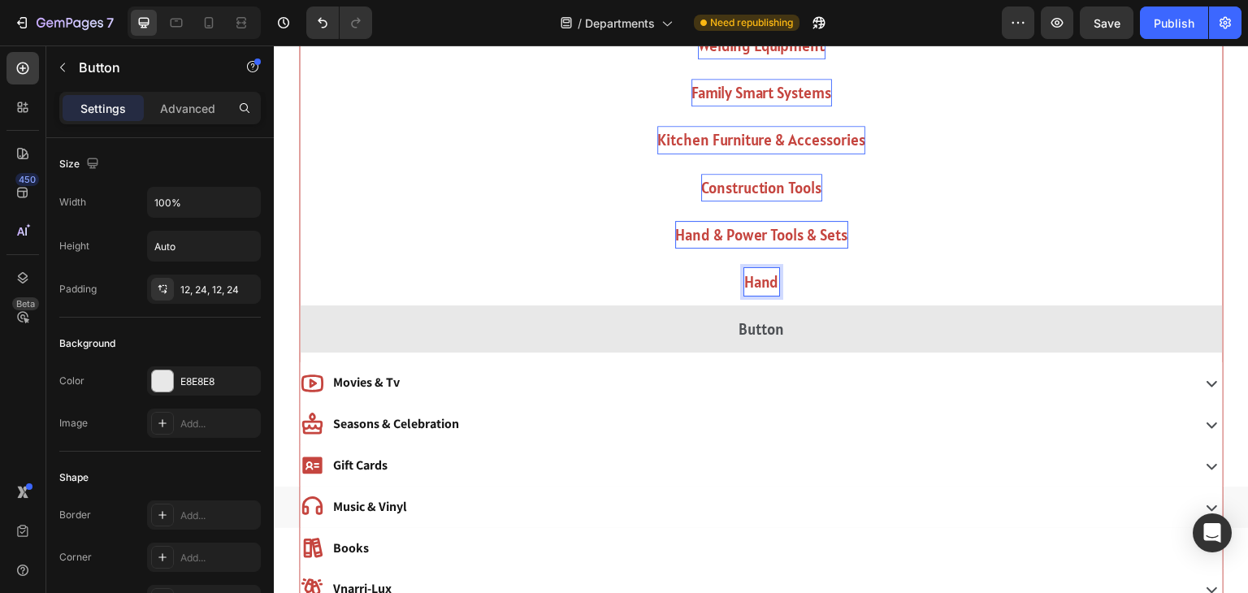
click at [300, 258] on button "Hand" at bounding box center [761, 281] width 923 height 47
click at [300, 258] on button "Hand Power" at bounding box center [761, 281] width 923 height 47
click at [300, 258] on button "Hand Power Tools" at bounding box center [761, 281] width 923 height 47
click at [300, 258] on button "Hand Power Tools Accessories" at bounding box center [761, 281] width 923 height 47
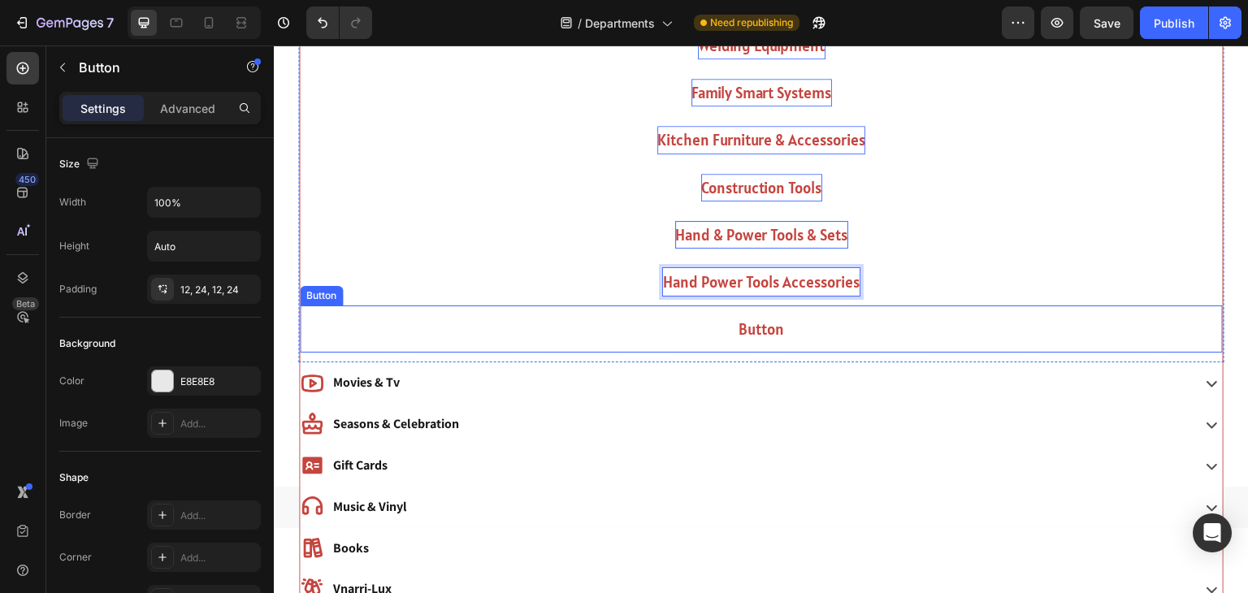
click at [570, 309] on button "Button" at bounding box center [761, 329] width 923 height 47
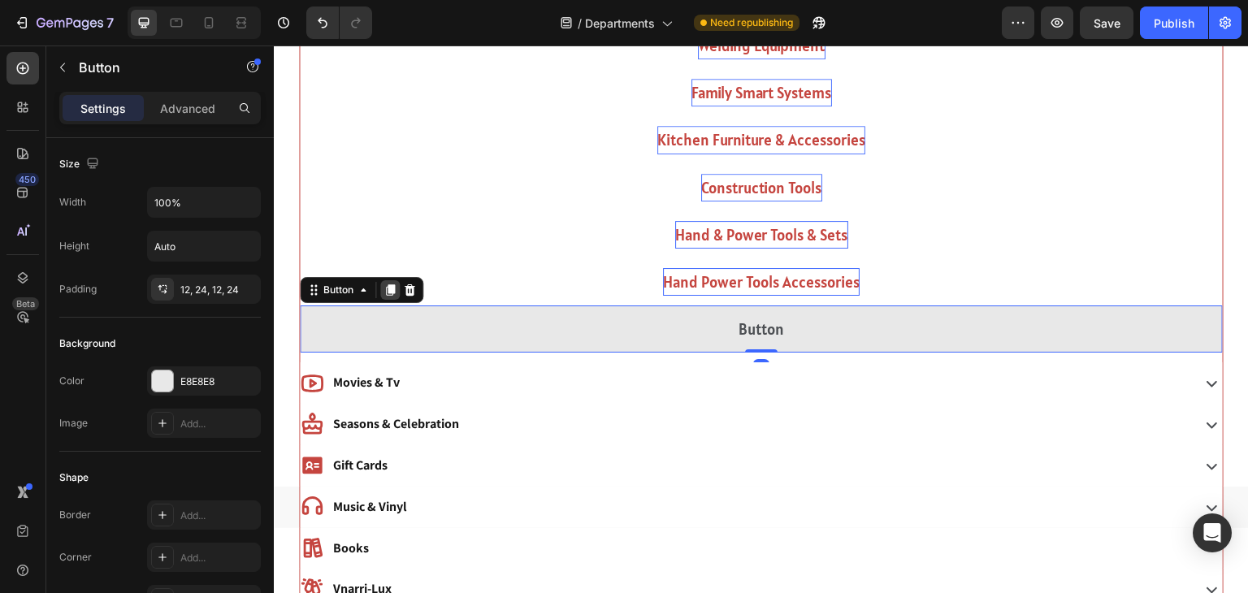
click at [390, 285] on icon at bounding box center [390, 289] width 9 height 11
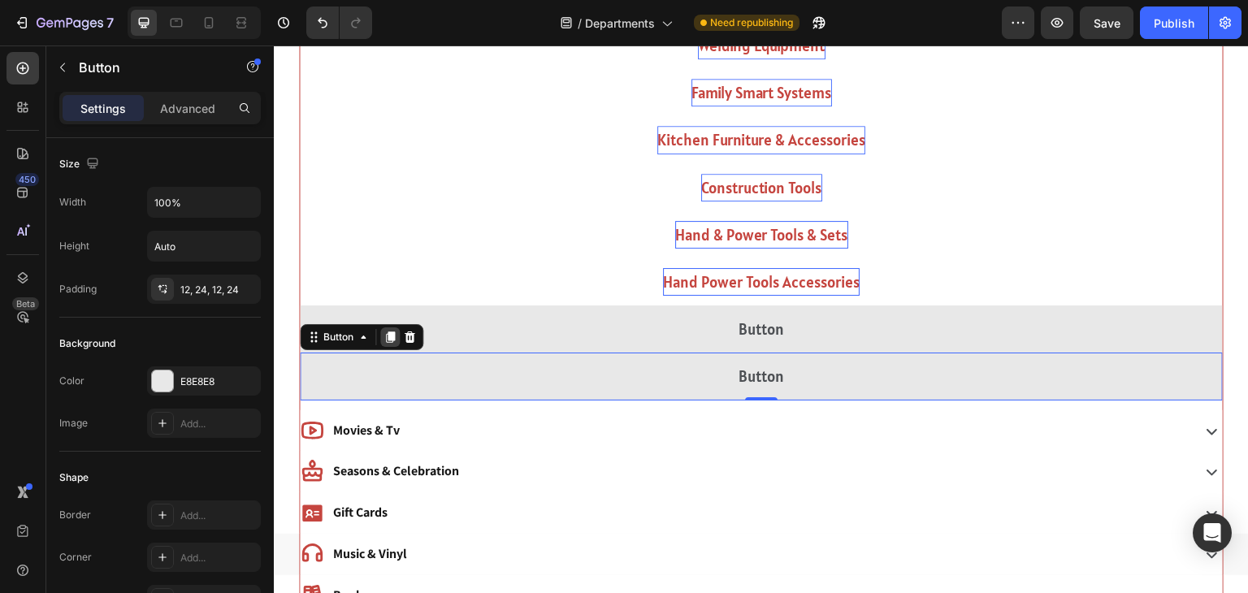
click at [392, 337] on icon at bounding box center [390, 337] width 9 height 11
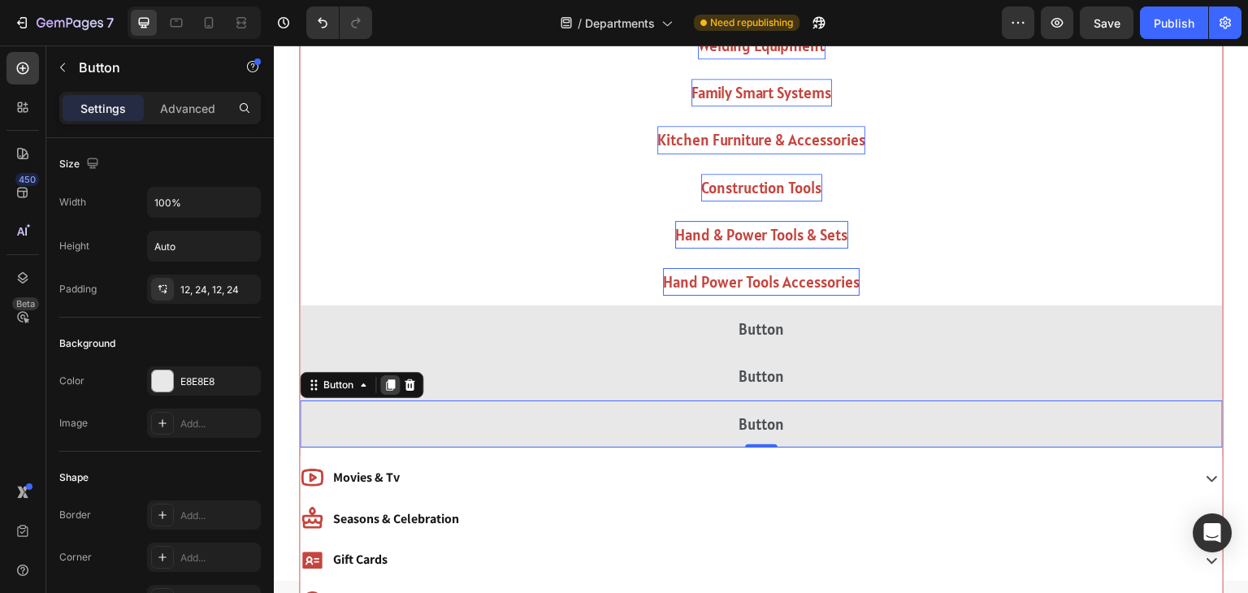
click at [387, 381] on icon at bounding box center [390, 385] width 13 height 13
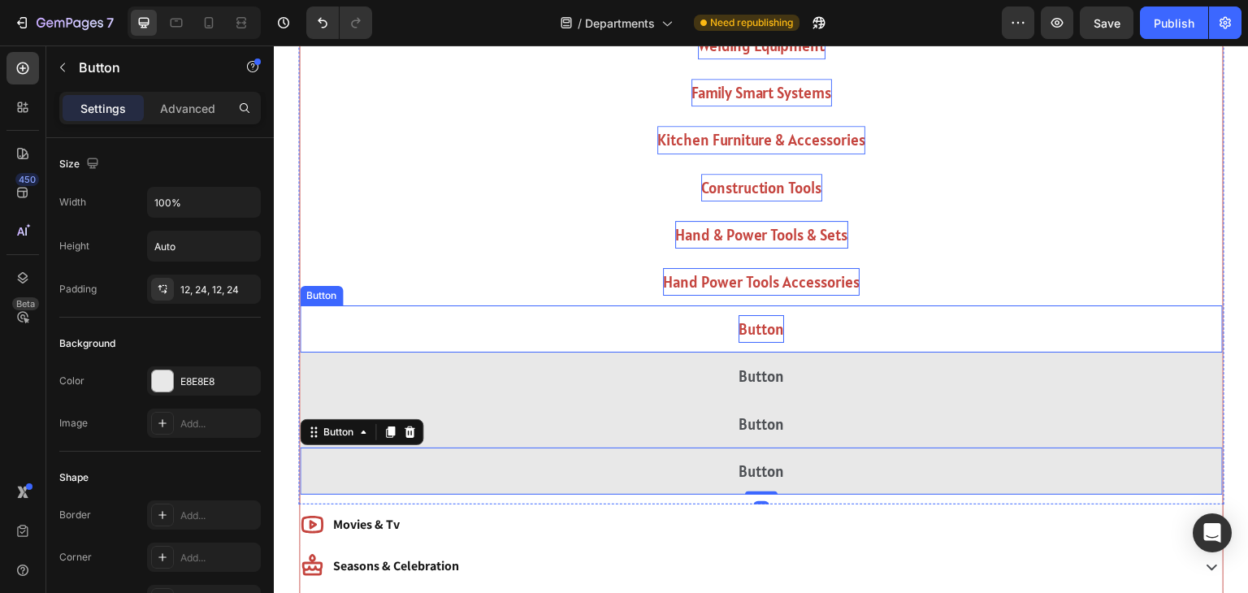
click at [763, 321] on p "Button" at bounding box center [762, 329] width 46 height 28
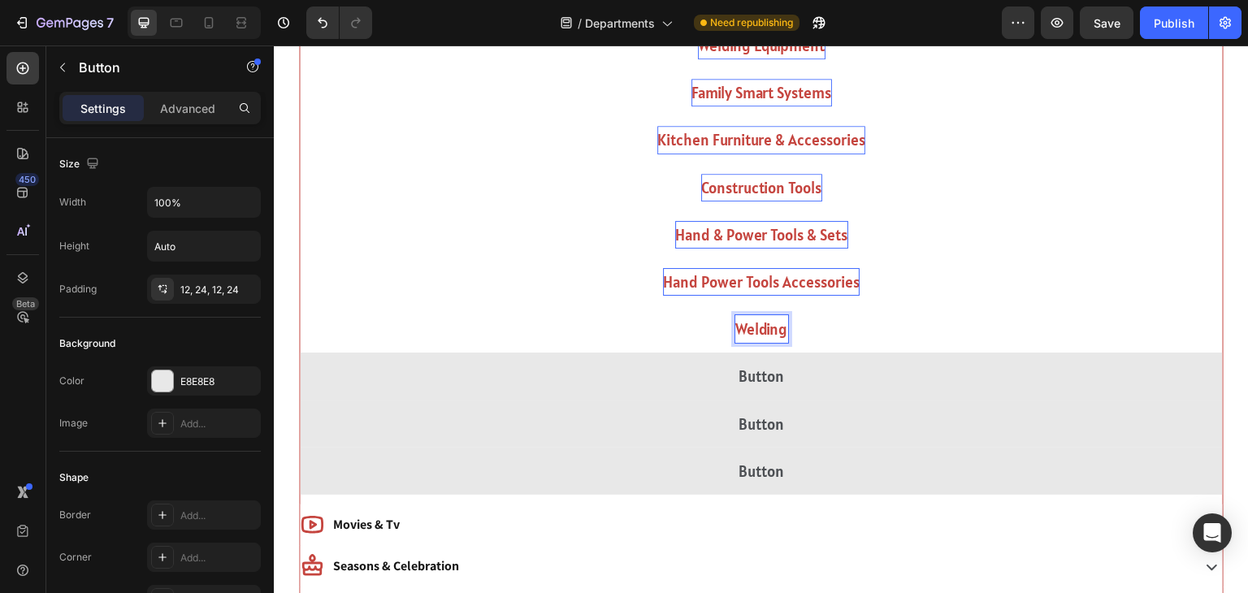
click at [300, 306] on button "Welding" at bounding box center [761, 329] width 923 height 47
click at [300, 306] on button "Welding &" at bounding box center [761, 329] width 923 height 47
click at [300, 306] on button "Welding & Soldering" at bounding box center [761, 329] width 923 height 47
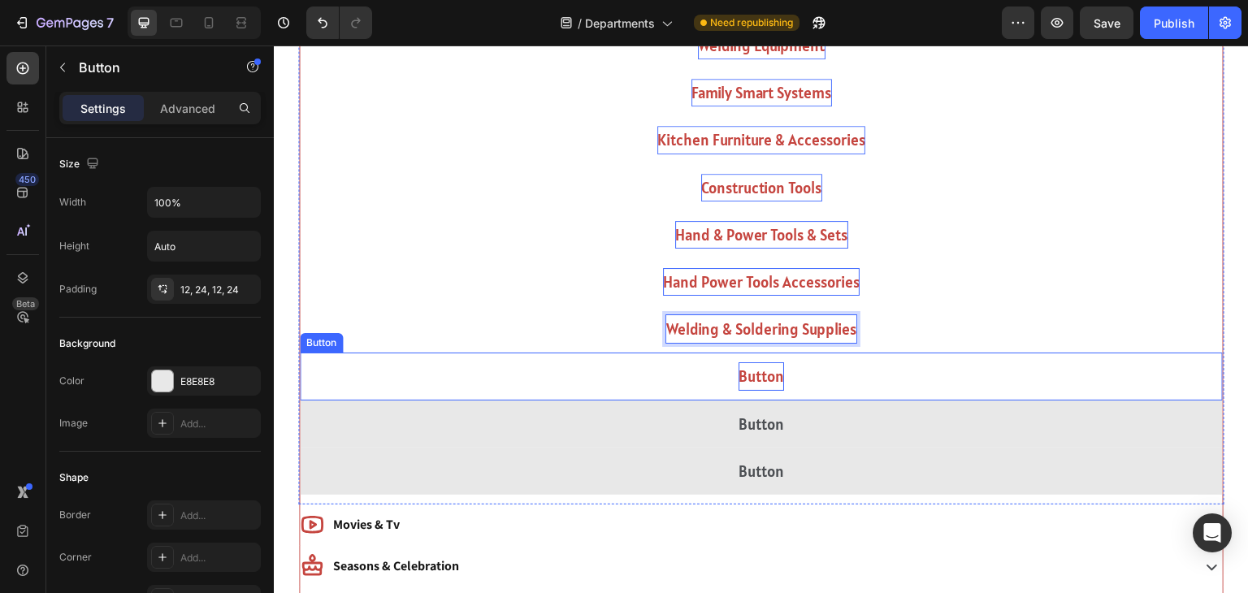
click at [764, 382] on p "Button" at bounding box center [762, 376] width 46 height 28
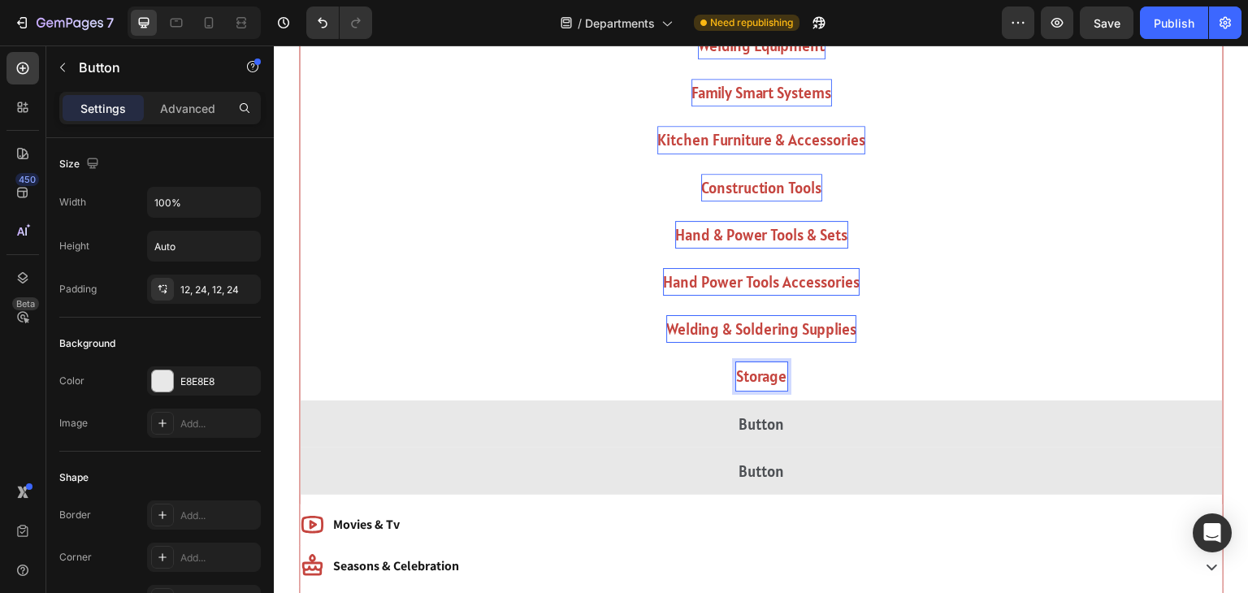
click at [300, 353] on button "Storage" at bounding box center [761, 376] width 923 height 47
click at [300, 353] on button "Storage &" at bounding box center [761, 376] width 923 height 47
click at [300, 353] on button "Storage & Too" at bounding box center [761, 376] width 923 height 47
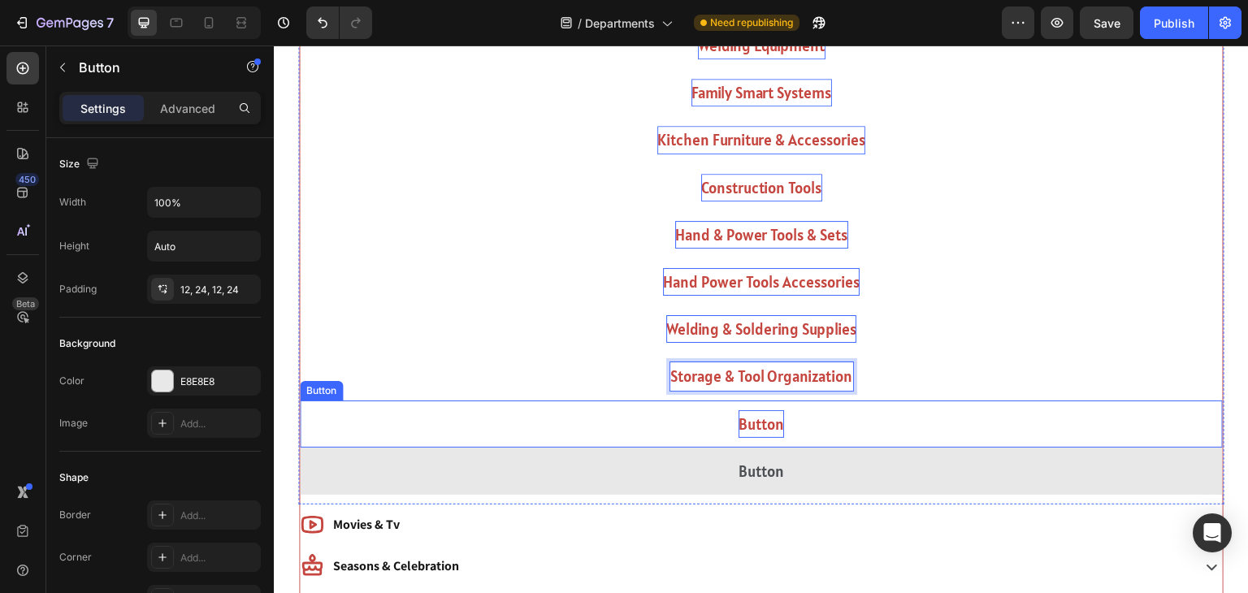
click at [772, 428] on p "Button" at bounding box center [762, 424] width 46 height 28
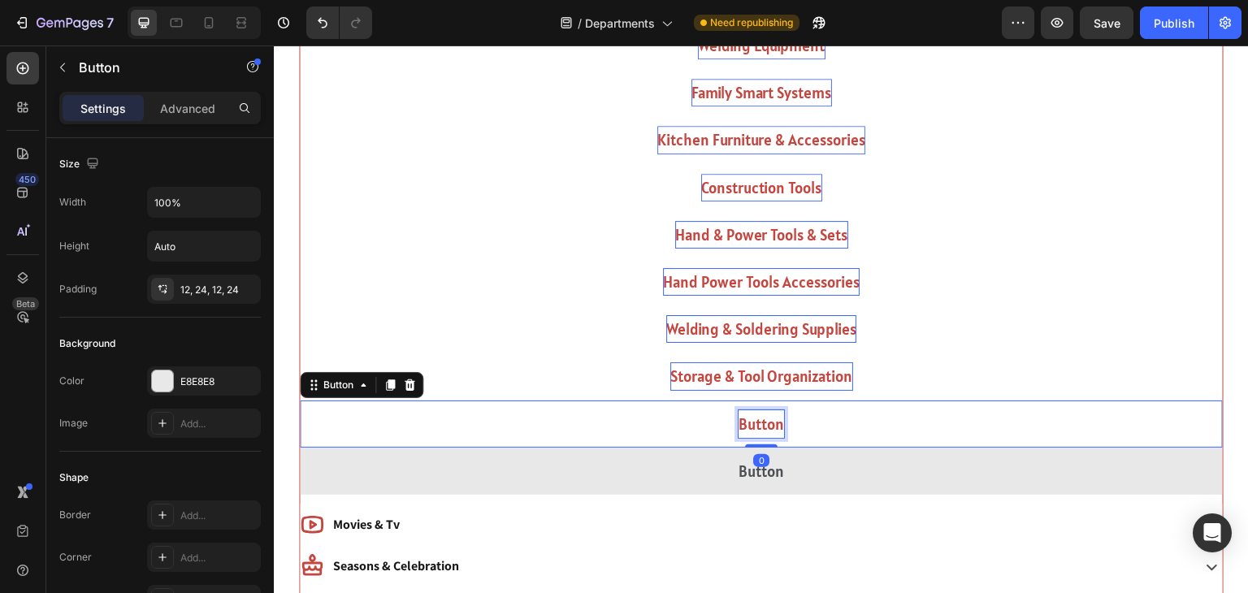
click at [772, 428] on p "Button" at bounding box center [762, 424] width 46 height 28
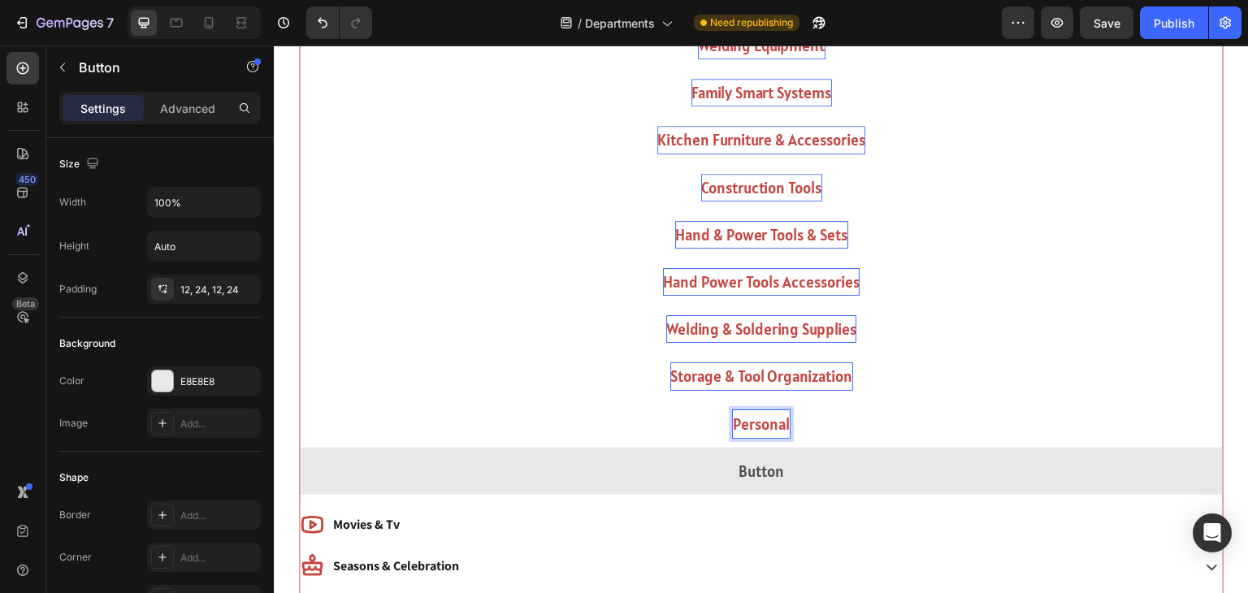
click at [300, 401] on button "Personal" at bounding box center [761, 424] width 923 height 47
click at [300, 401] on button "Personal Protective" at bounding box center [761, 424] width 923 height 47
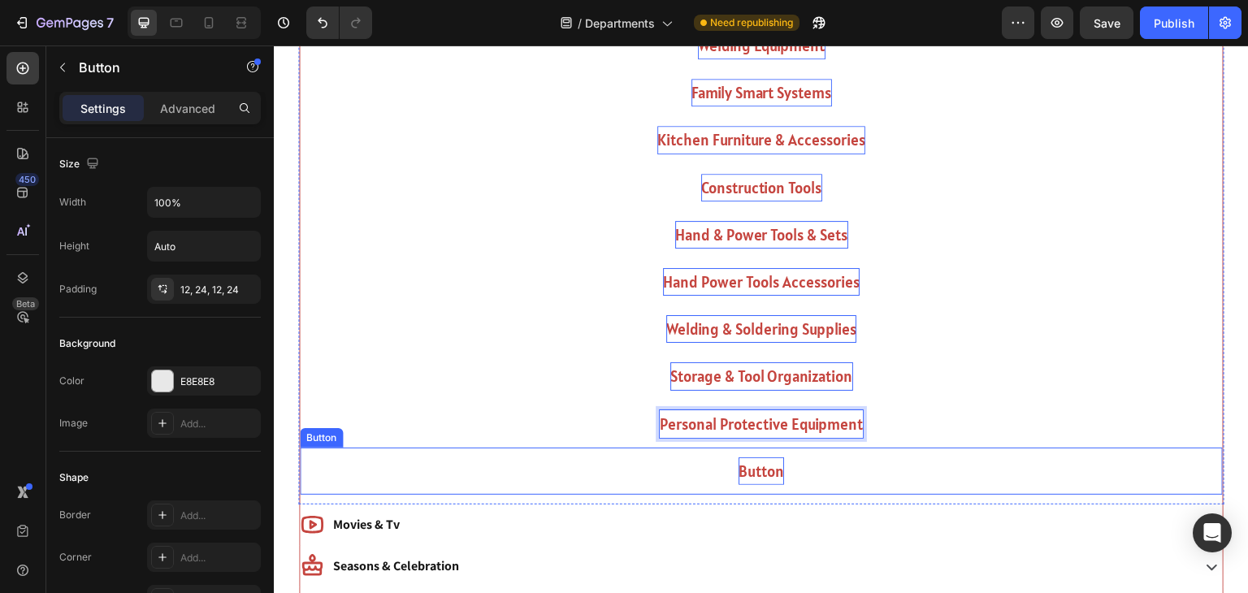
click at [771, 457] on p "Button" at bounding box center [762, 471] width 46 height 28
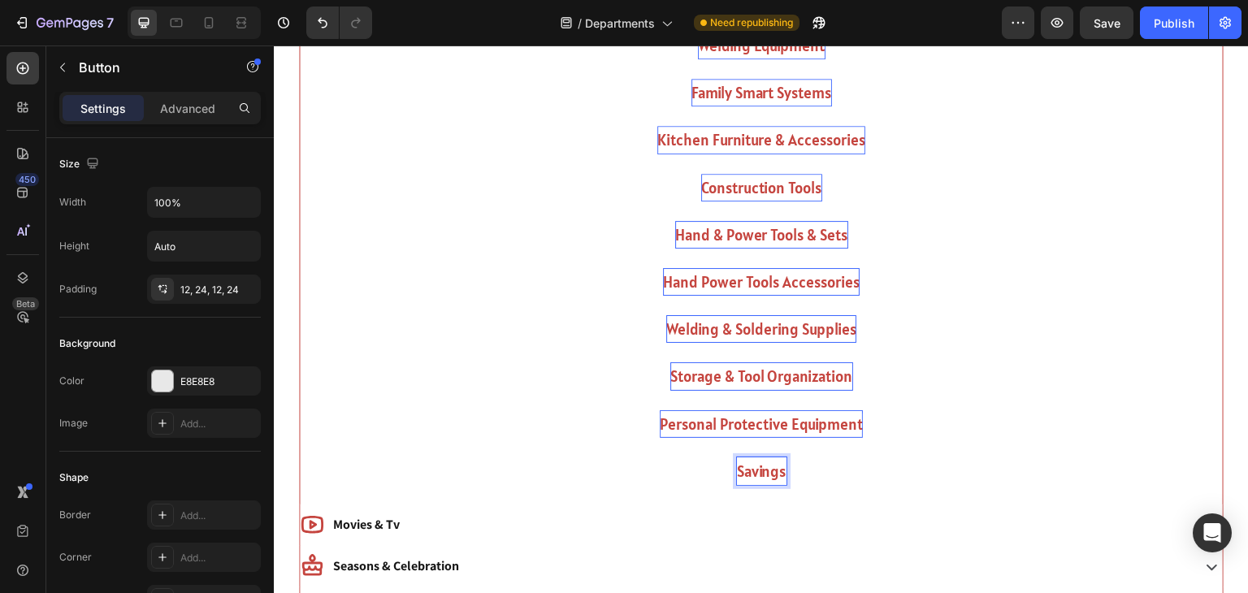
click at [300, 448] on button "Savings" at bounding box center [761, 471] width 923 height 47
click at [1177, 33] on button "Publish" at bounding box center [1174, 23] width 68 height 33
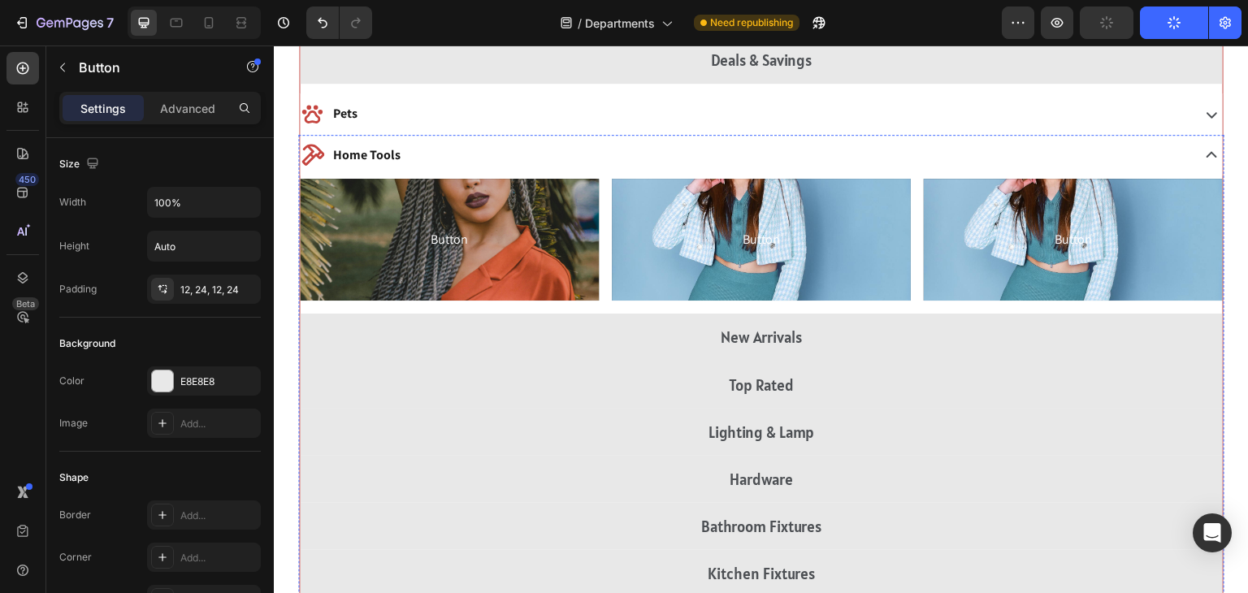
scroll to position [2116, 0]
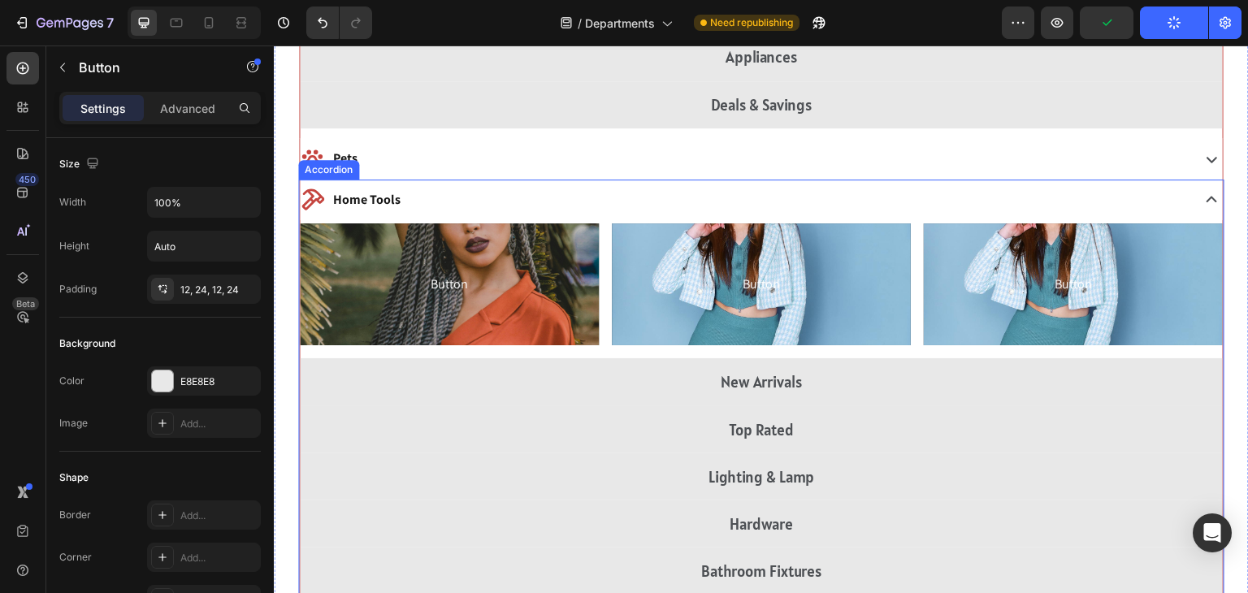
click at [726, 206] on div "Home Tools" at bounding box center [744, 200] width 888 height 28
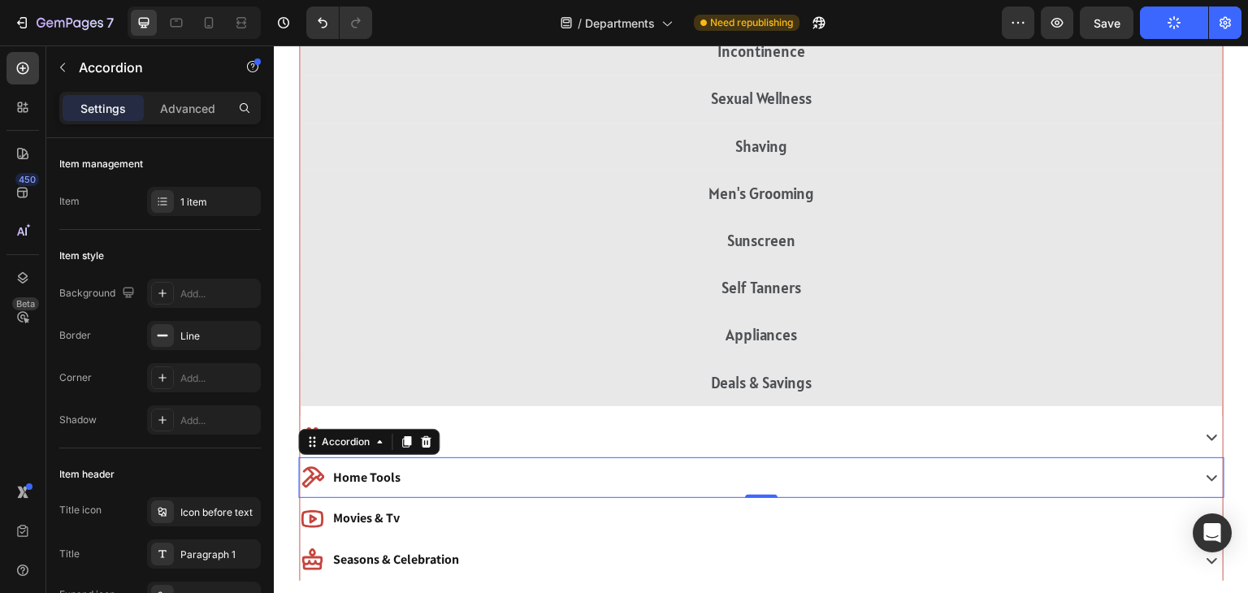
scroll to position [1109, 0]
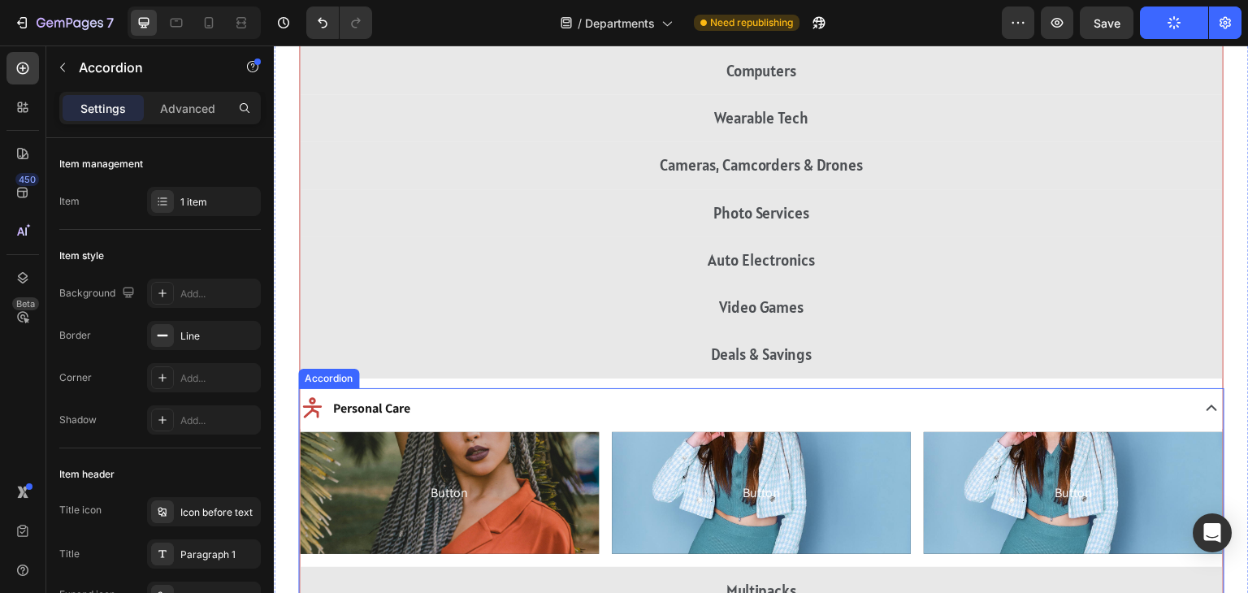
click at [475, 420] on div "Personal Care" at bounding box center [744, 409] width 888 height 28
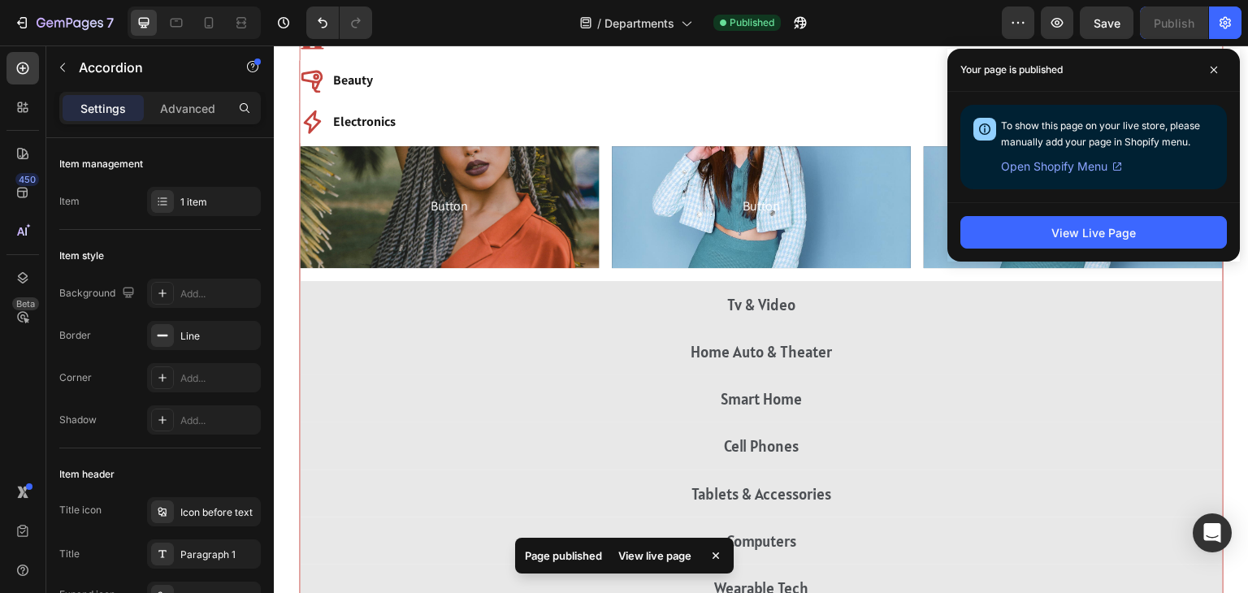
scroll to position [546, 0]
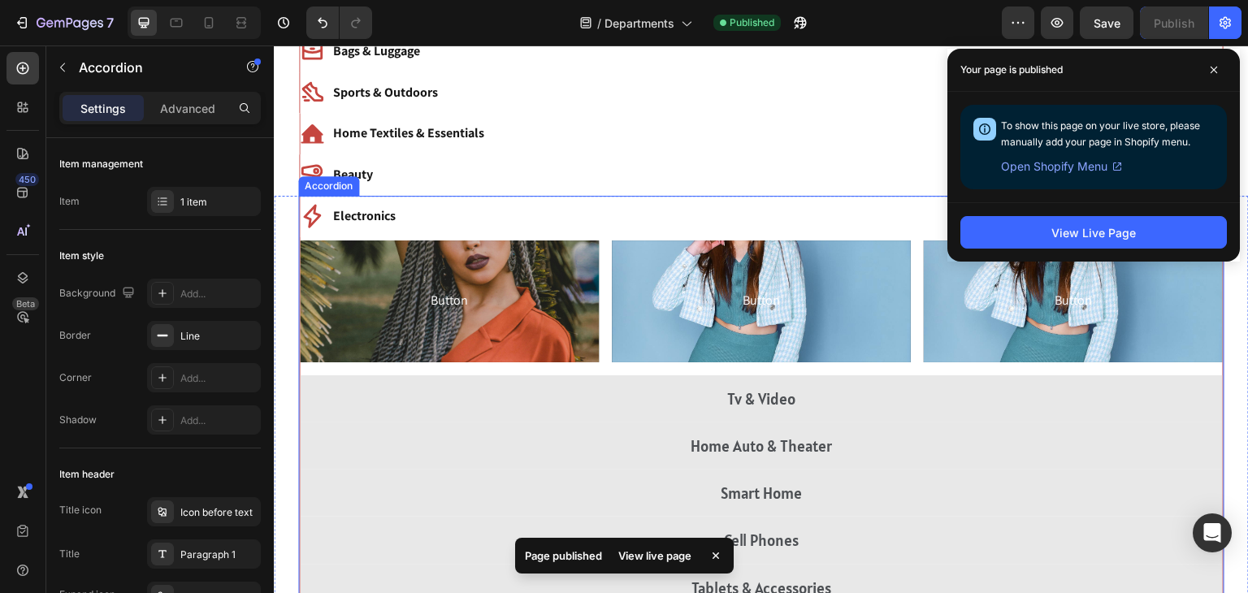
click at [458, 206] on div "Electronics" at bounding box center [744, 216] width 888 height 28
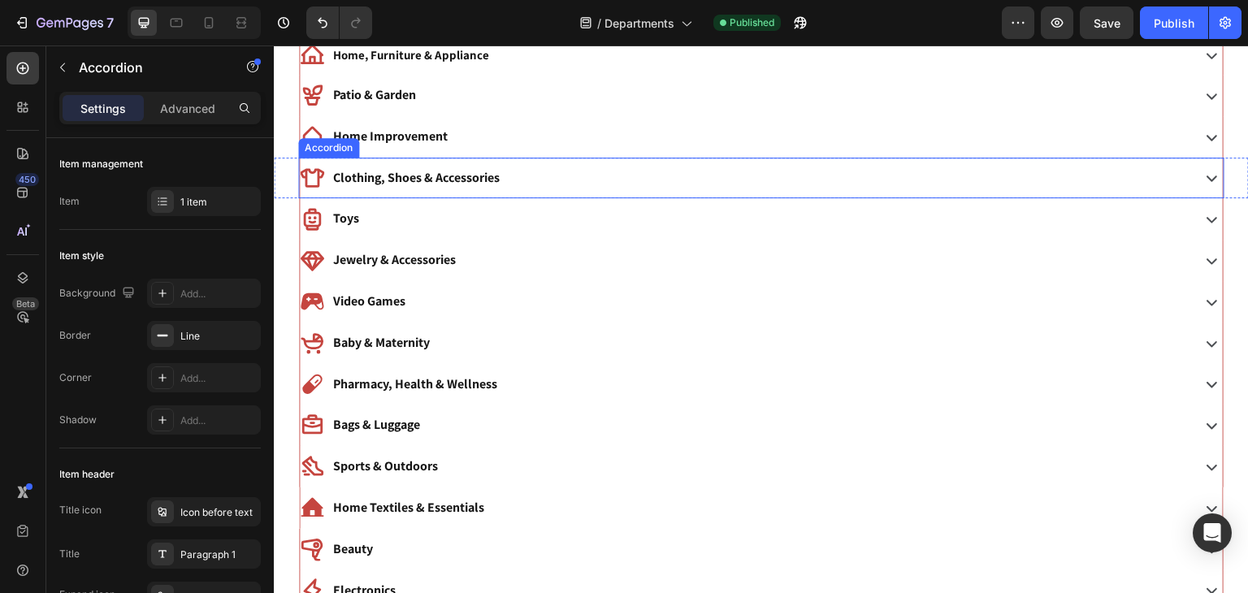
scroll to position [190, 0]
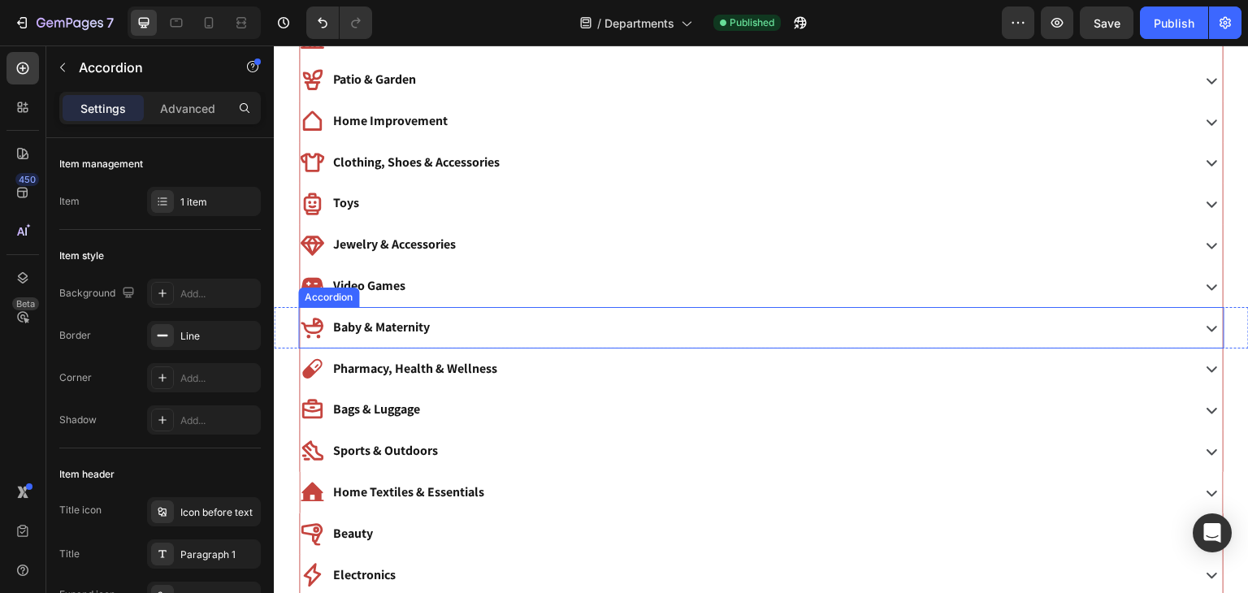
click at [388, 331] on p "Baby & Maternity" at bounding box center [381, 328] width 97 height 24
click at [446, 331] on div "Baby & Maternity" at bounding box center [744, 328] width 888 height 28
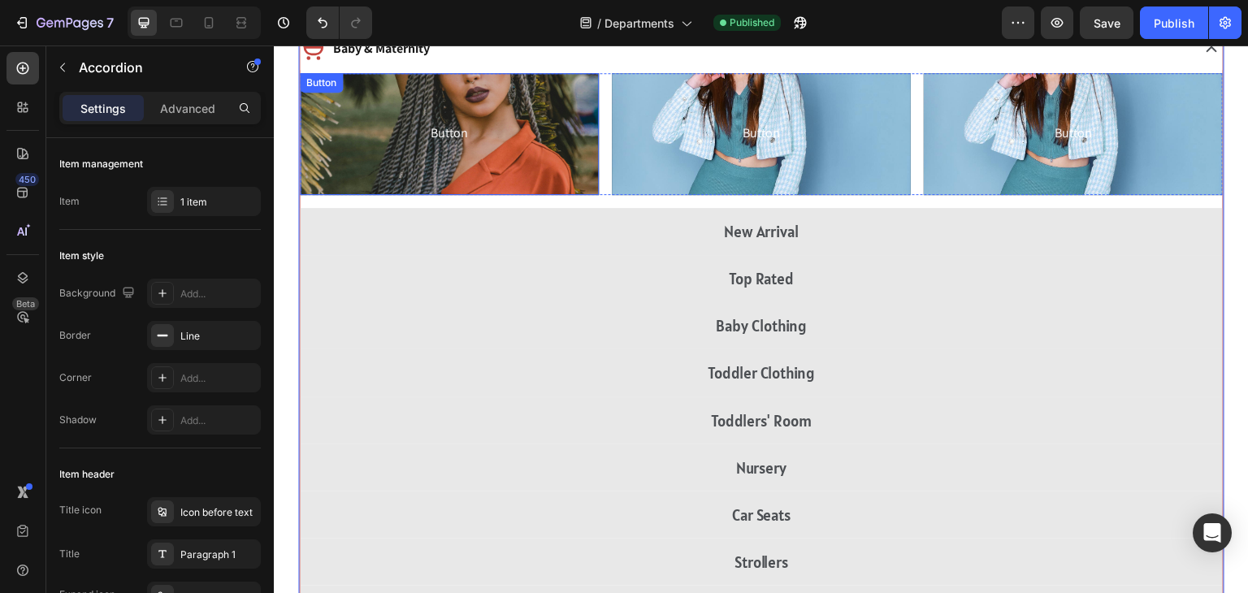
scroll to position [266, 0]
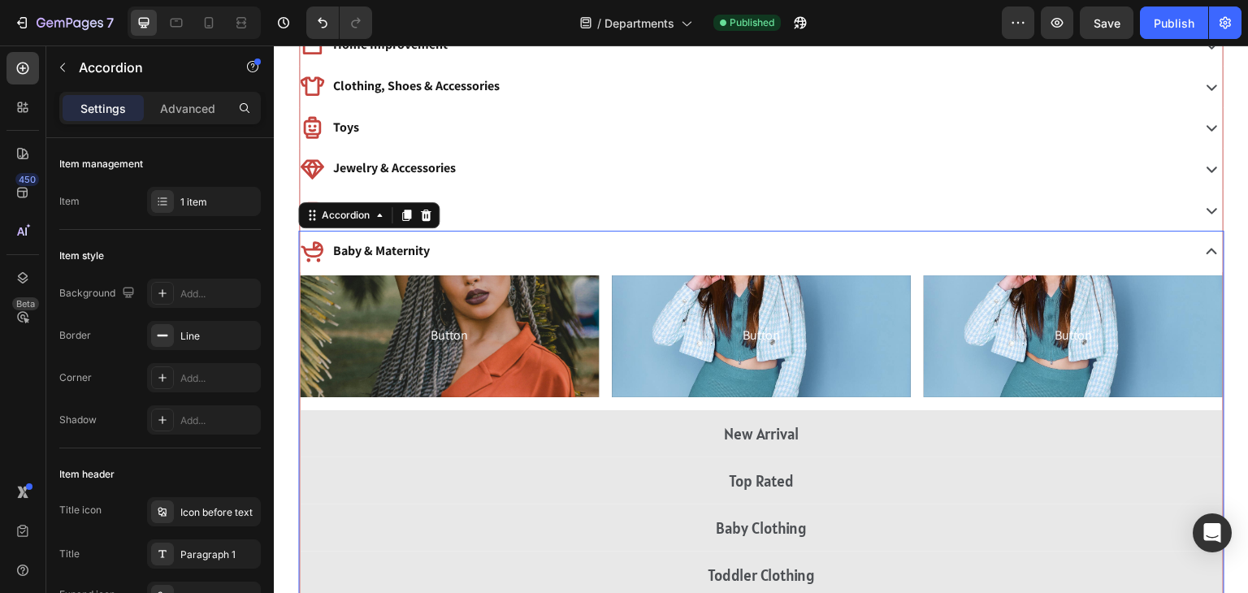
click at [542, 237] on div "Baby & Maternity" at bounding box center [744, 251] width 888 height 28
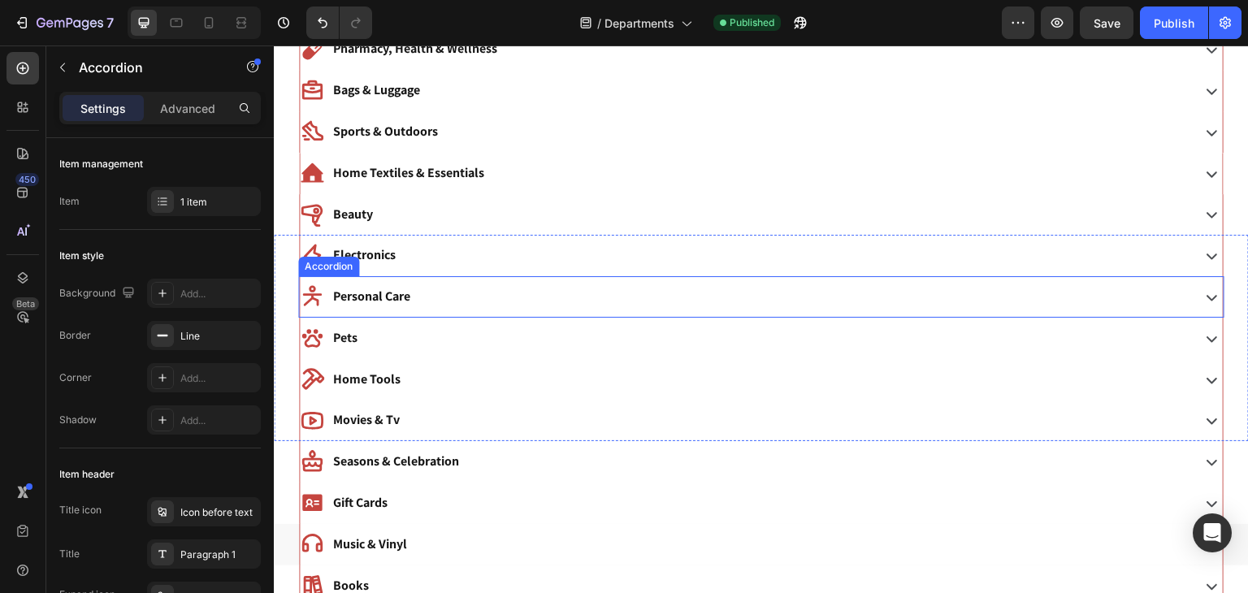
scroll to position [521, 0]
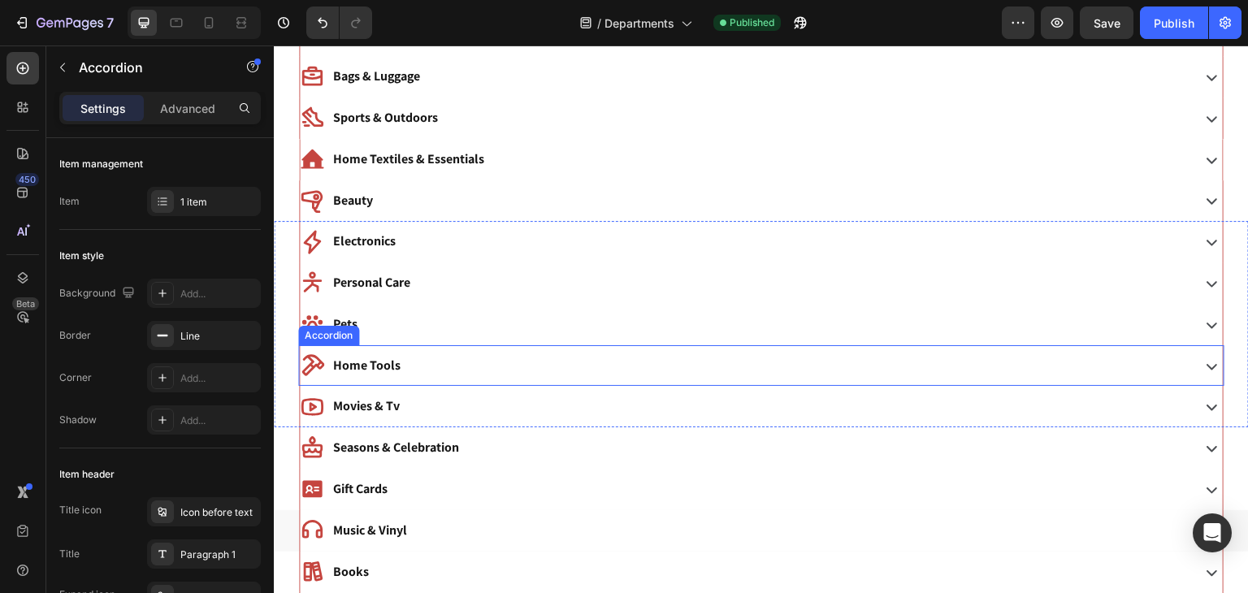
click at [382, 366] on p "Home Tools" at bounding box center [366, 366] width 67 height 24
click at [414, 366] on div "Home Tools" at bounding box center [744, 366] width 888 height 28
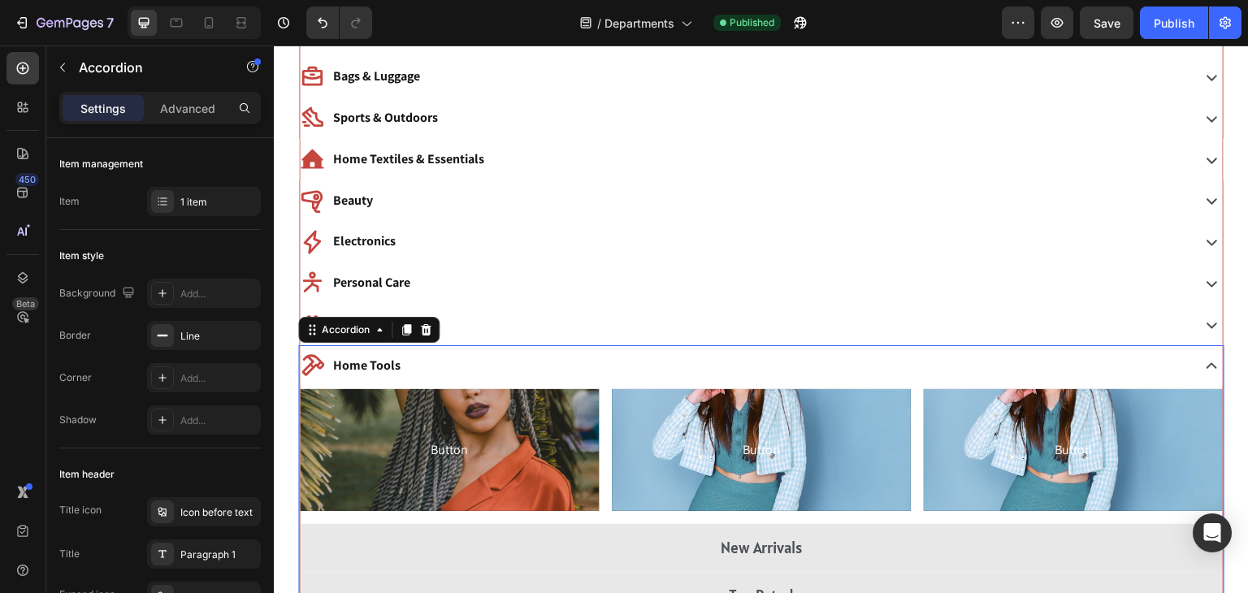
click at [492, 366] on div "Home Tools" at bounding box center [744, 366] width 888 height 28
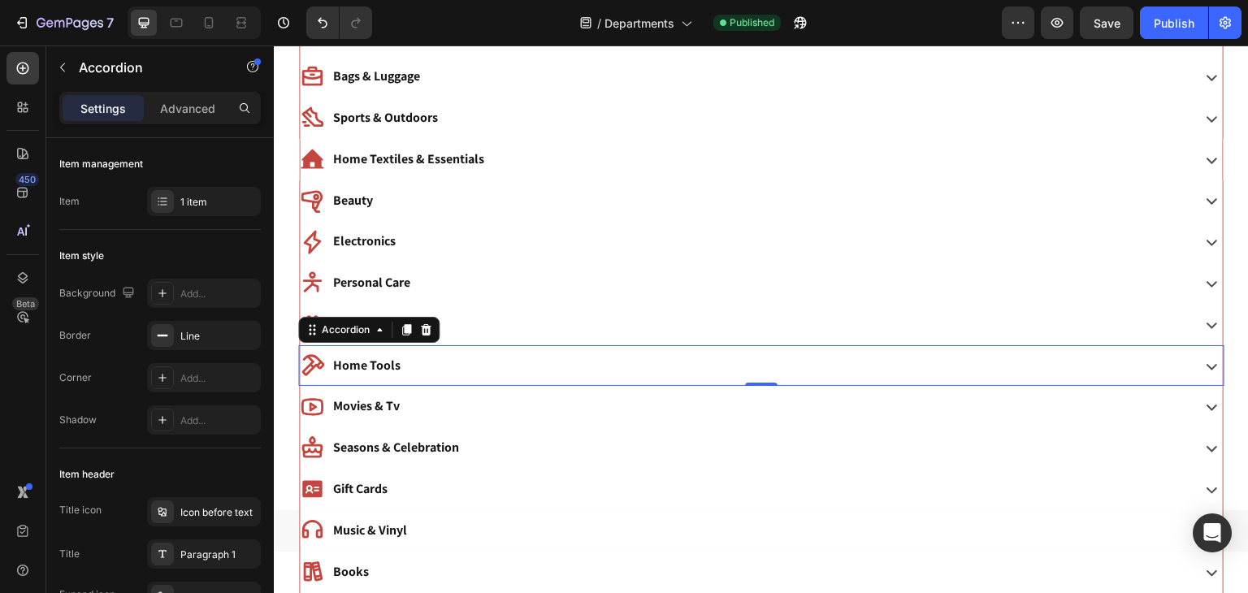
click at [492, 366] on div "Home Tools" at bounding box center [744, 366] width 888 height 28
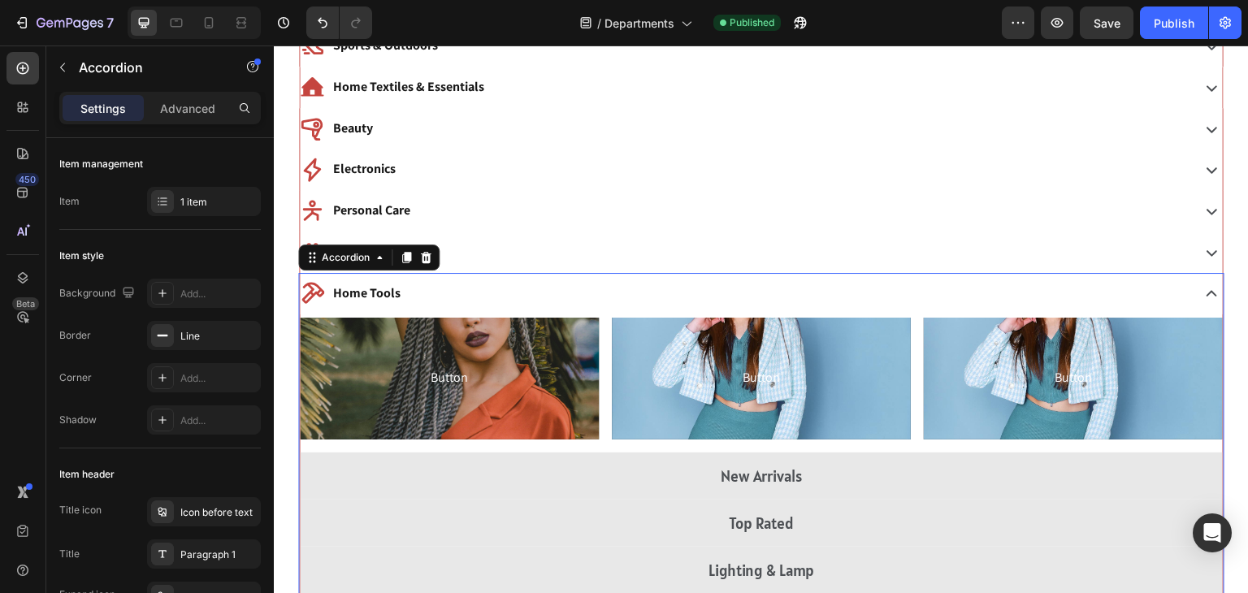
scroll to position [579, 0]
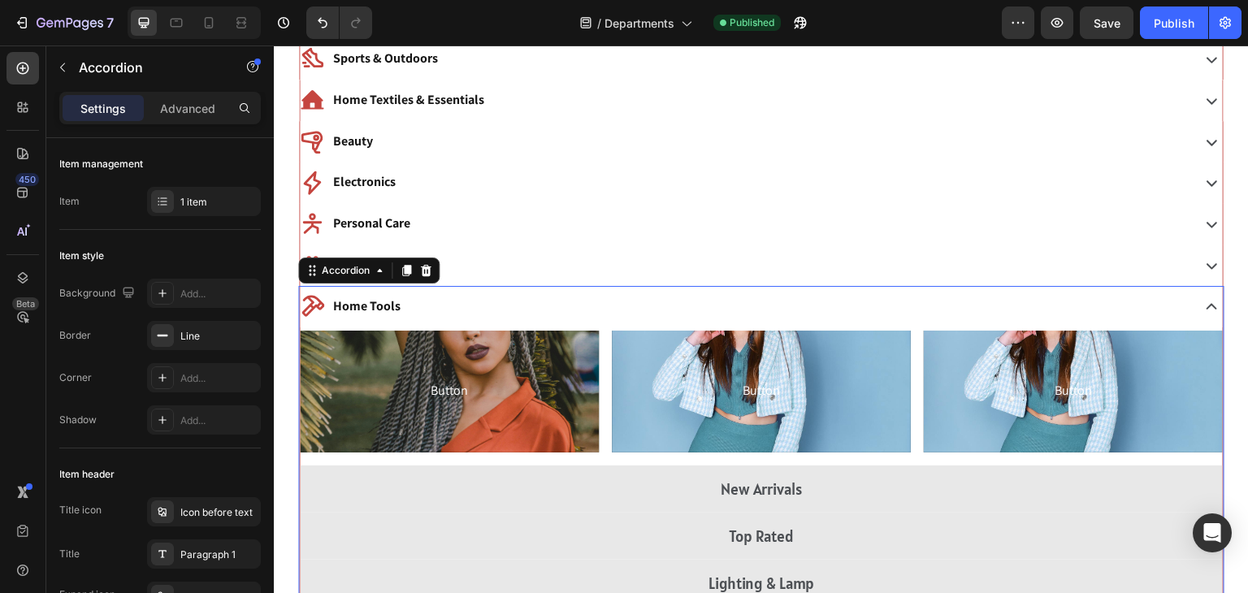
click at [493, 305] on div "Home Tools" at bounding box center [744, 307] width 888 height 28
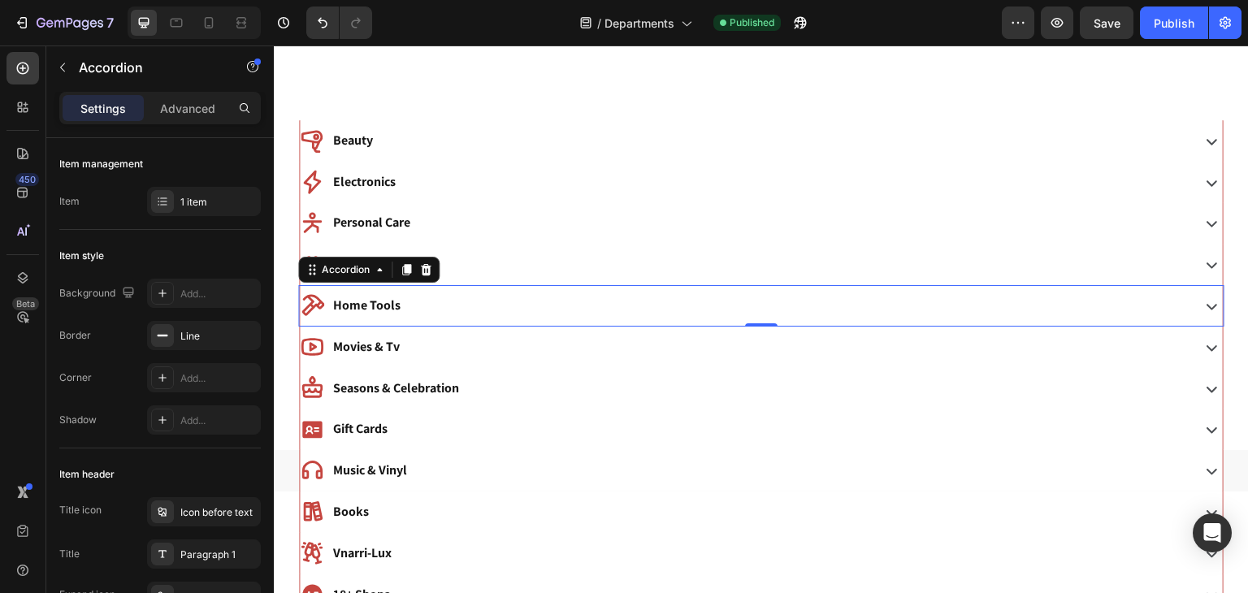
scroll to position [673, 0]
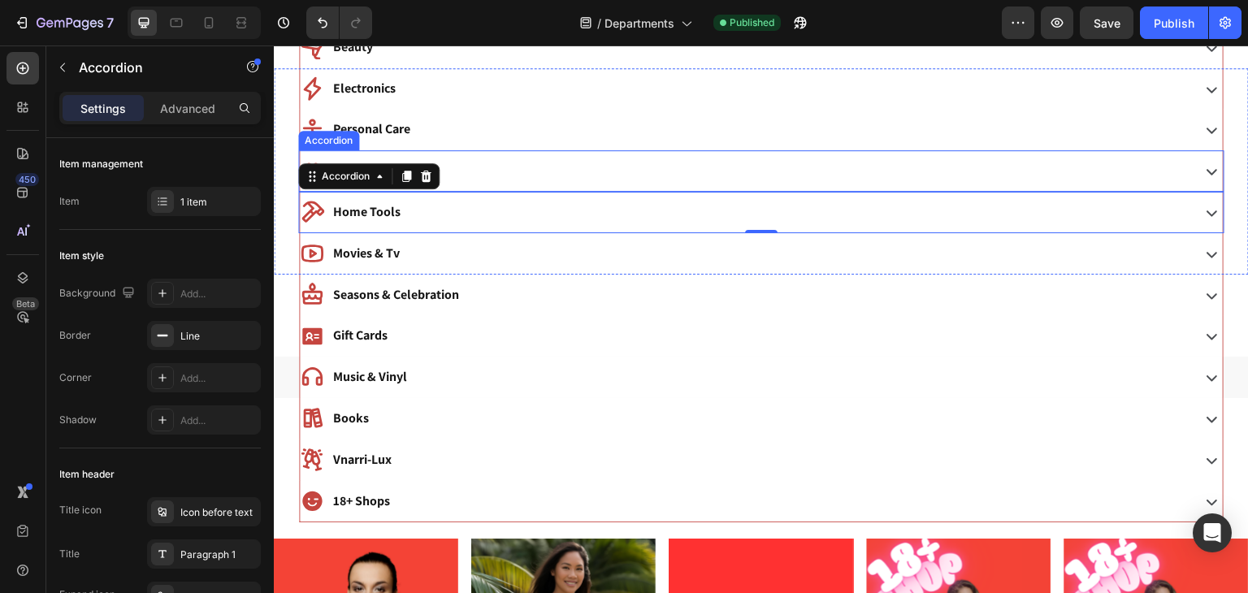
click at [508, 178] on div "Pets" at bounding box center [744, 171] width 888 height 28
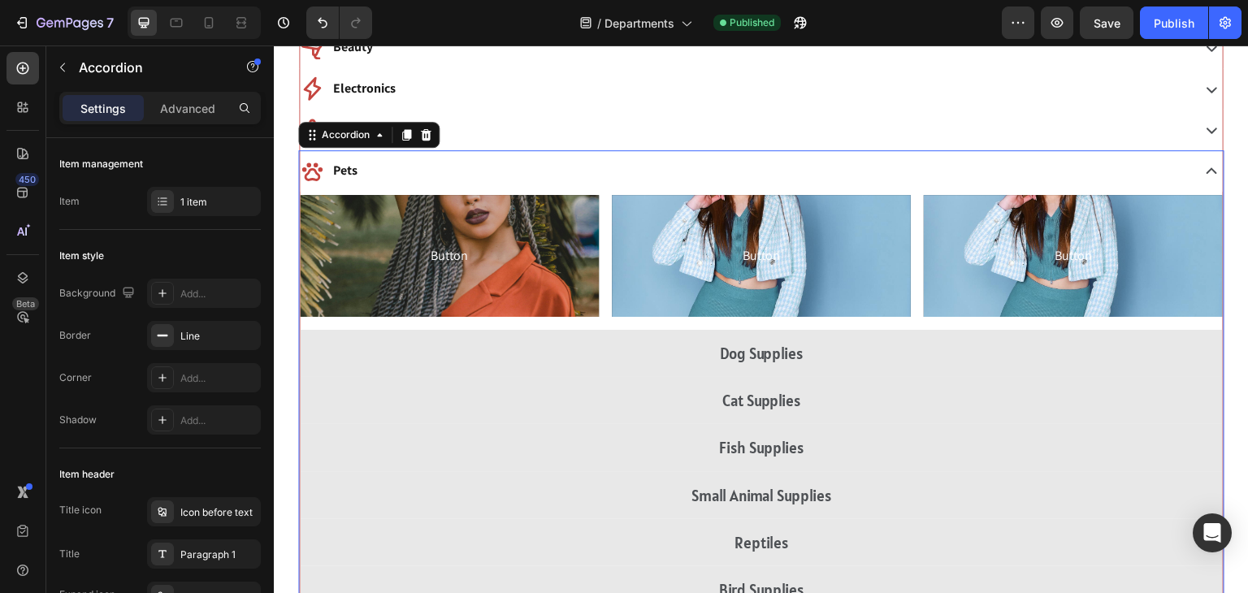
click at [483, 170] on div "Pets" at bounding box center [744, 171] width 888 height 28
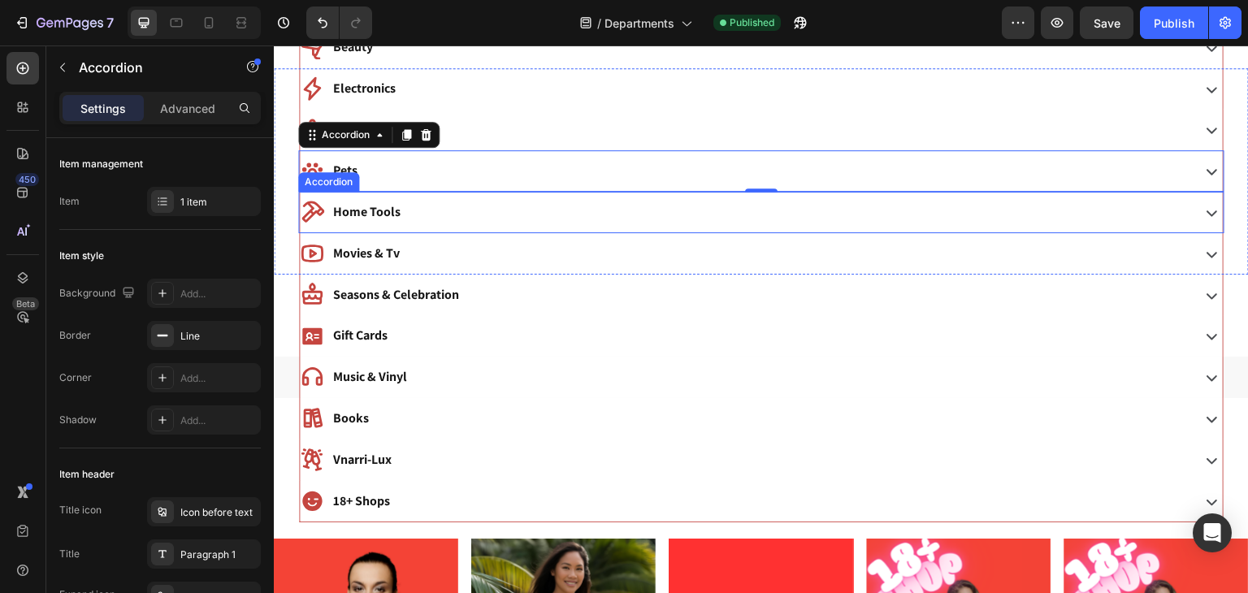
click at [371, 201] on p "Home Tools" at bounding box center [366, 213] width 67 height 24
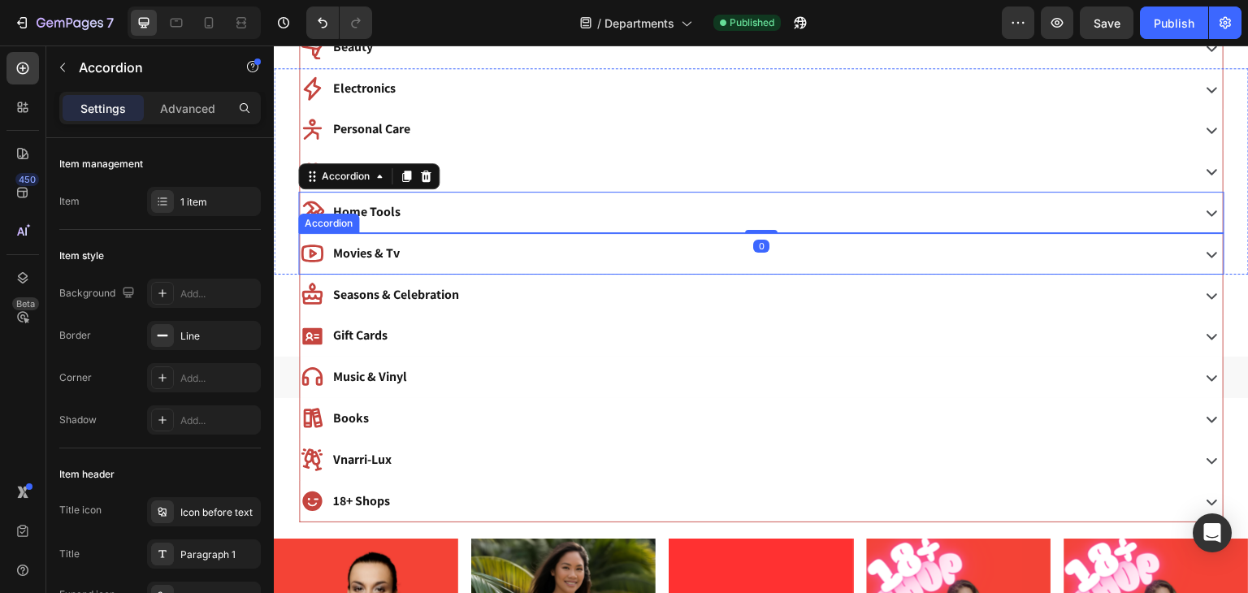
click at [377, 258] on p "Movies & Tv" at bounding box center [366, 254] width 67 height 24
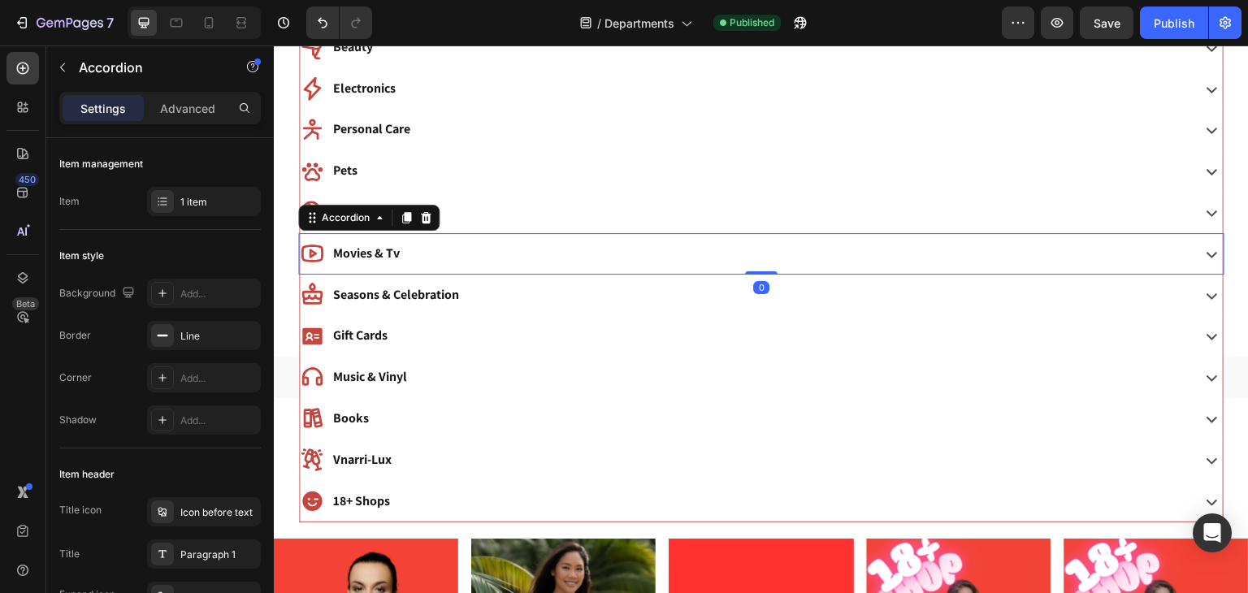
click at [377, 258] on p "Movies & Tv" at bounding box center [366, 254] width 67 height 24
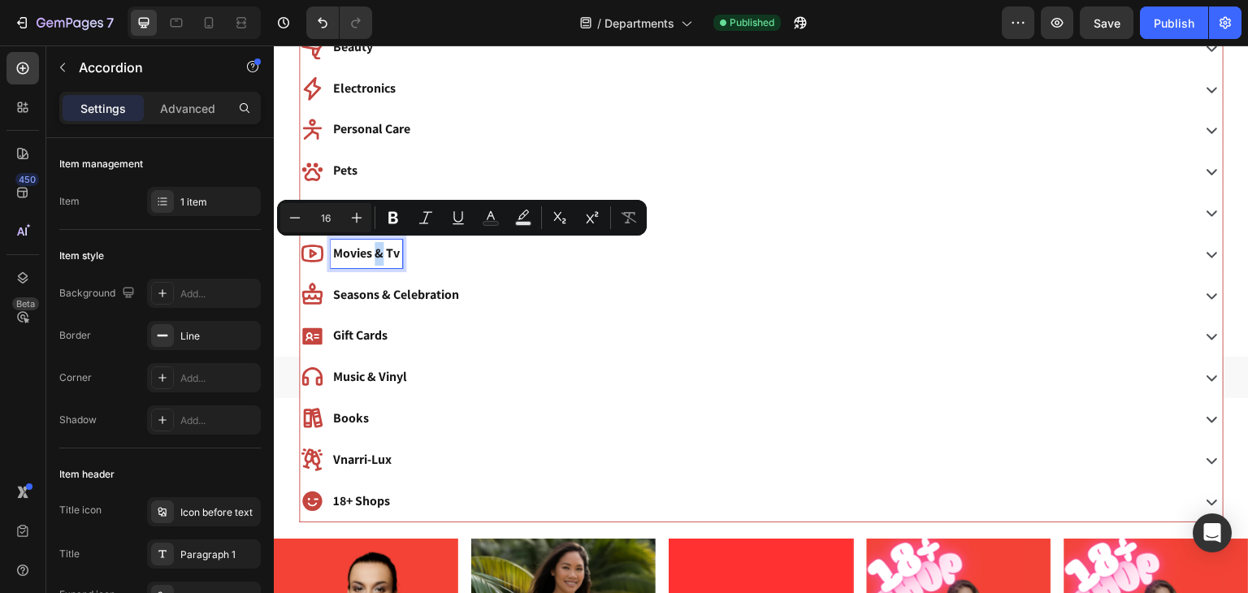
click at [429, 249] on div "Movies & Tv" at bounding box center [744, 254] width 888 height 28
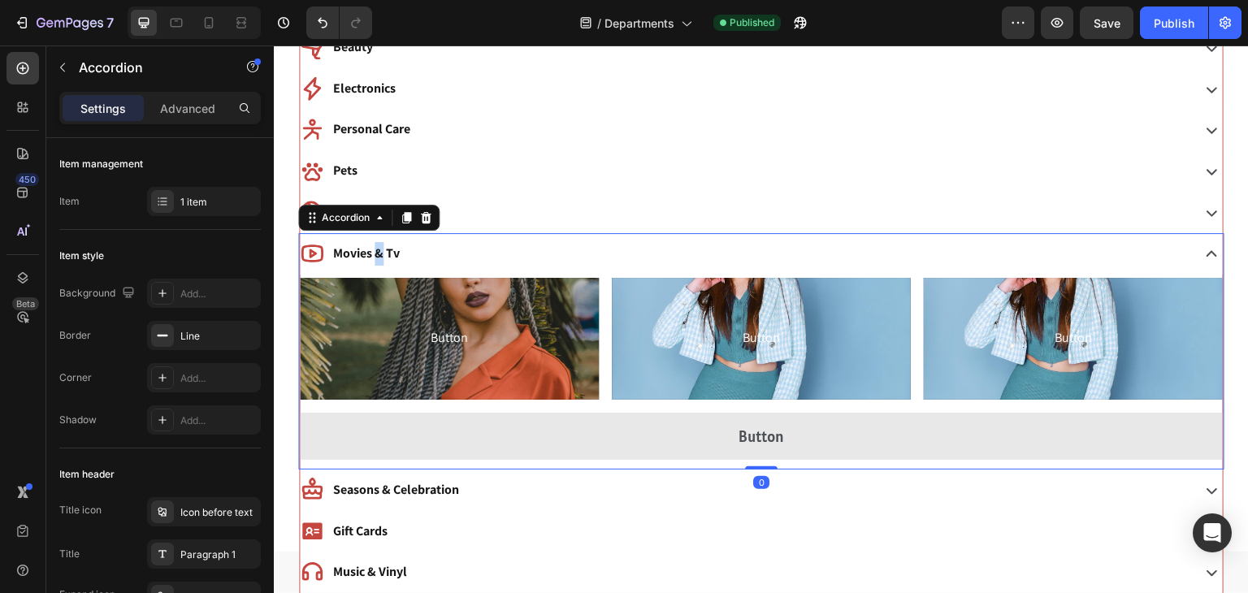
click at [429, 249] on div "Movies & Tv" at bounding box center [744, 254] width 888 height 28
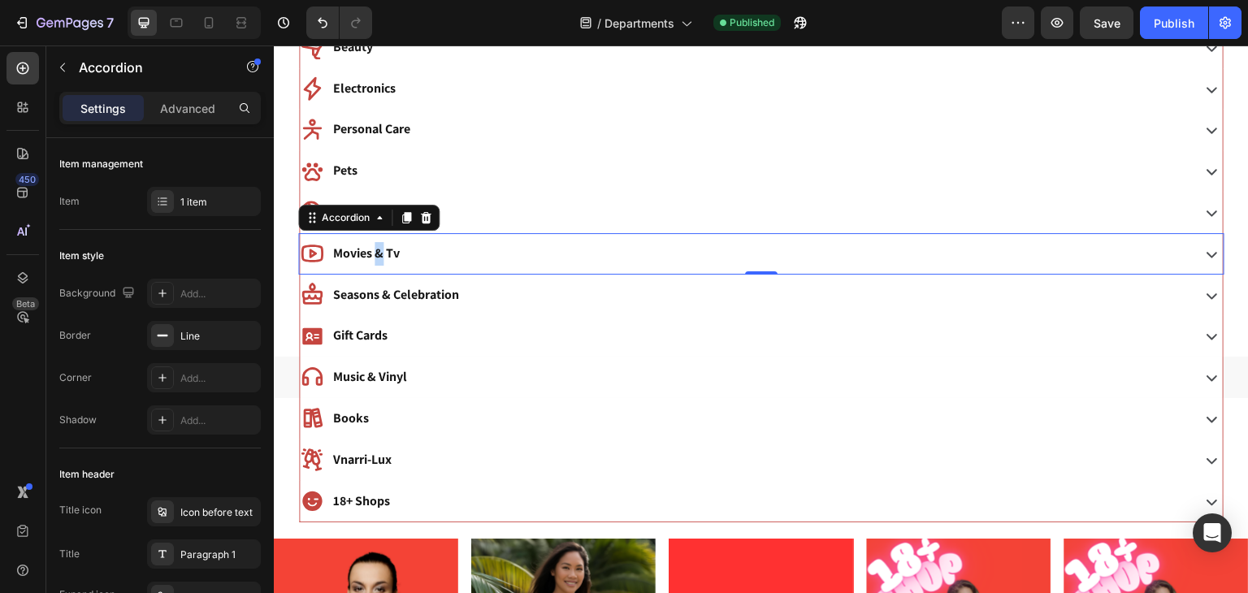
click at [429, 249] on div "Movies & Tv" at bounding box center [744, 254] width 888 height 28
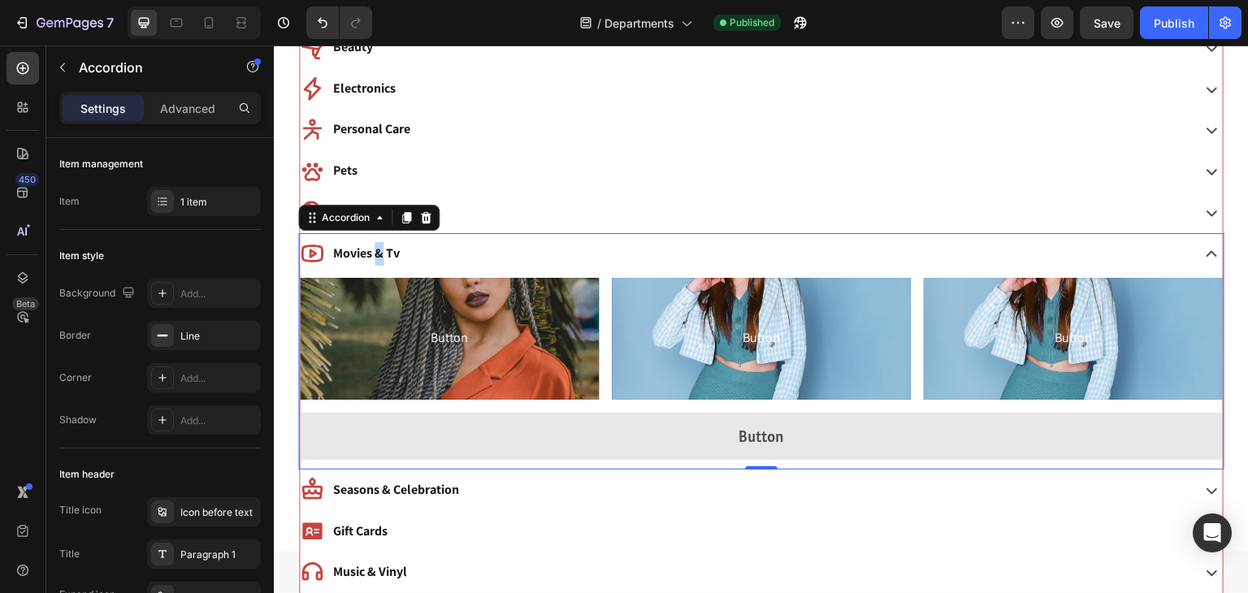
click at [429, 249] on div "Movies & Tv" at bounding box center [744, 254] width 888 height 28
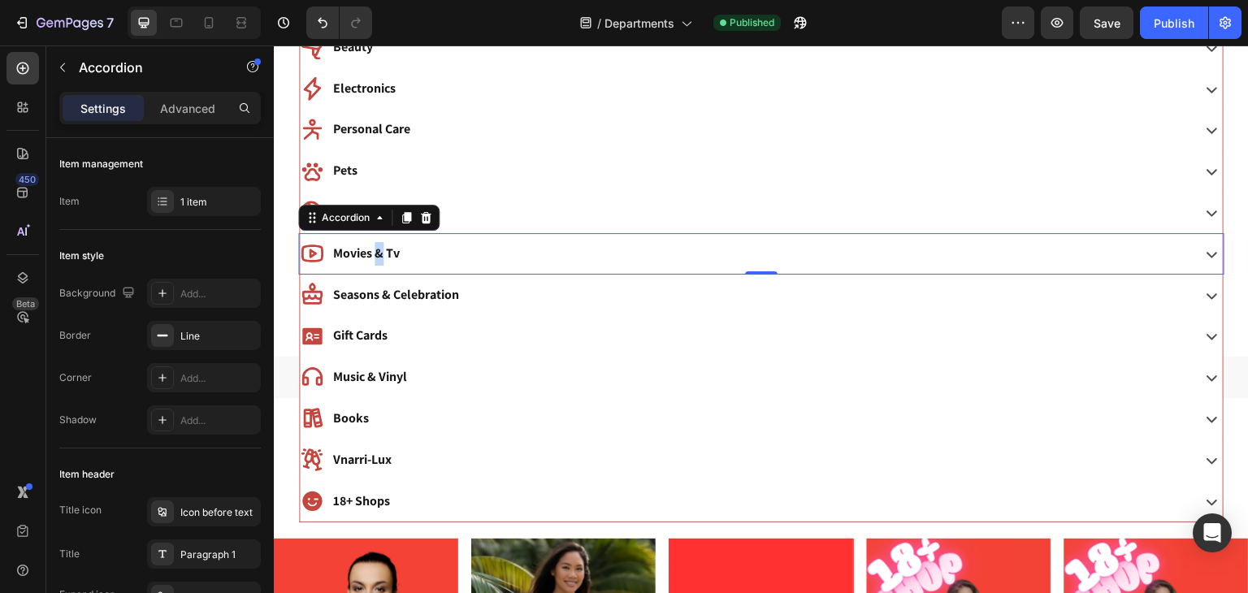
click at [429, 249] on div "Movies & Tv" at bounding box center [744, 254] width 888 height 28
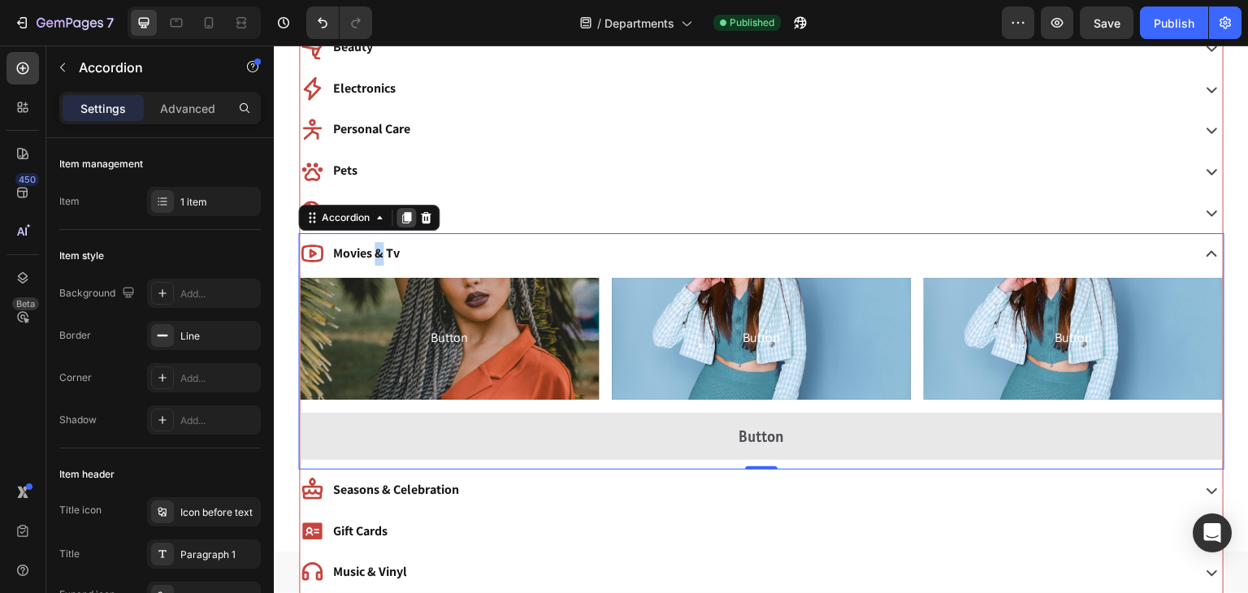
click at [401, 217] on icon at bounding box center [406, 217] width 13 height 13
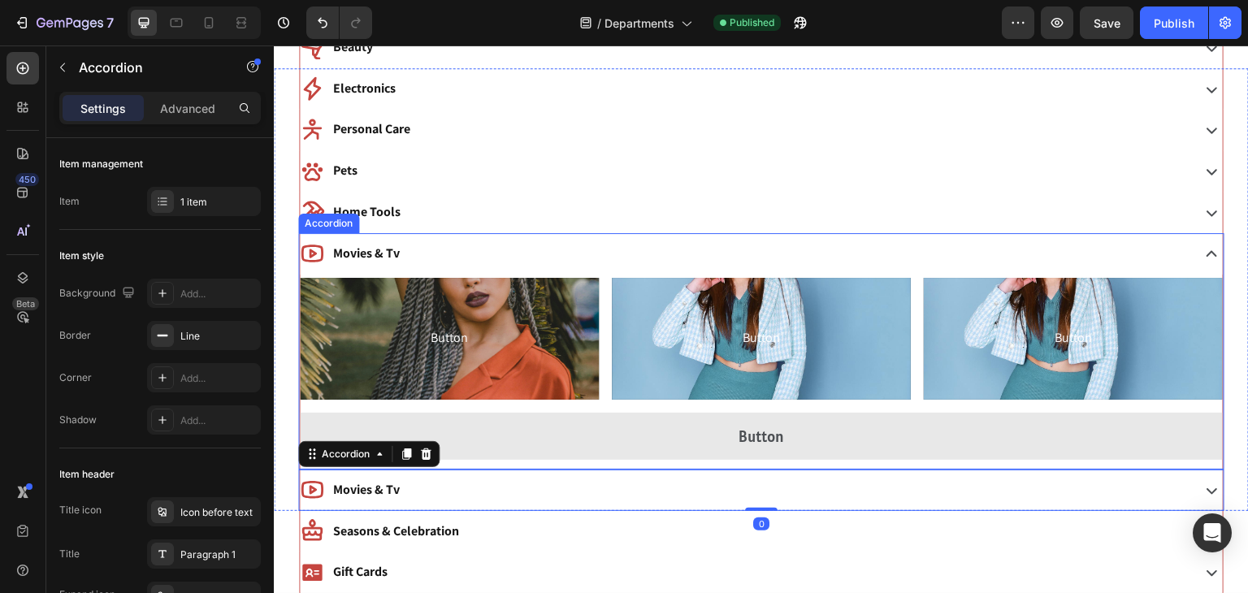
click at [369, 252] on p "Movies & Tv" at bounding box center [366, 254] width 67 height 24
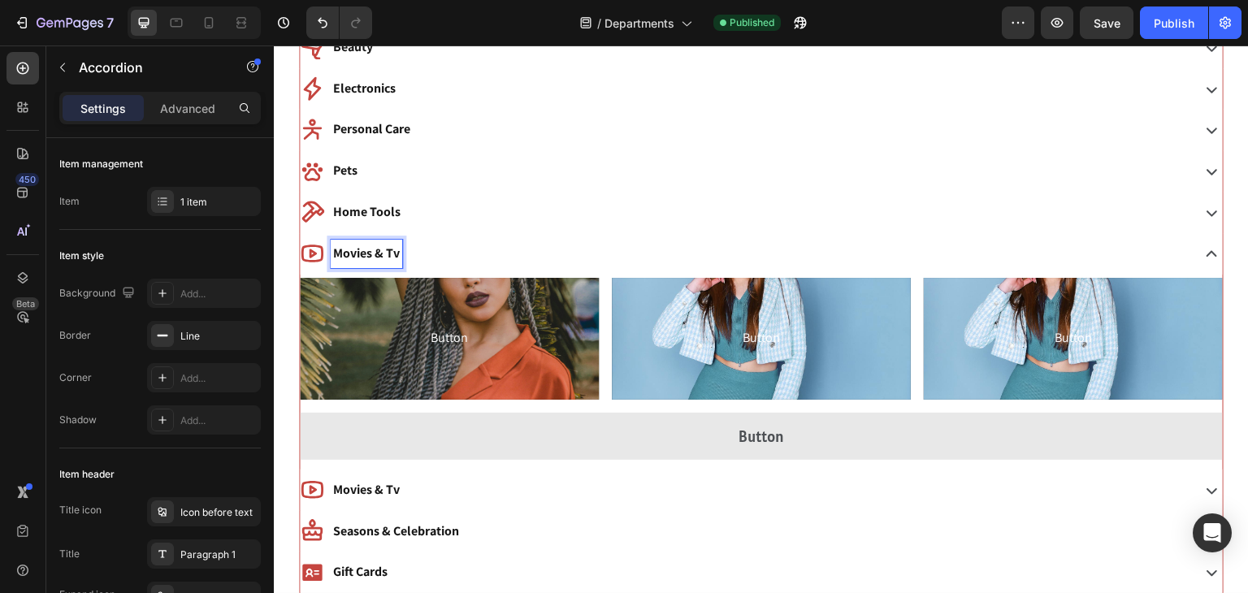
click at [369, 252] on p "Movies & Tv" at bounding box center [366, 254] width 67 height 24
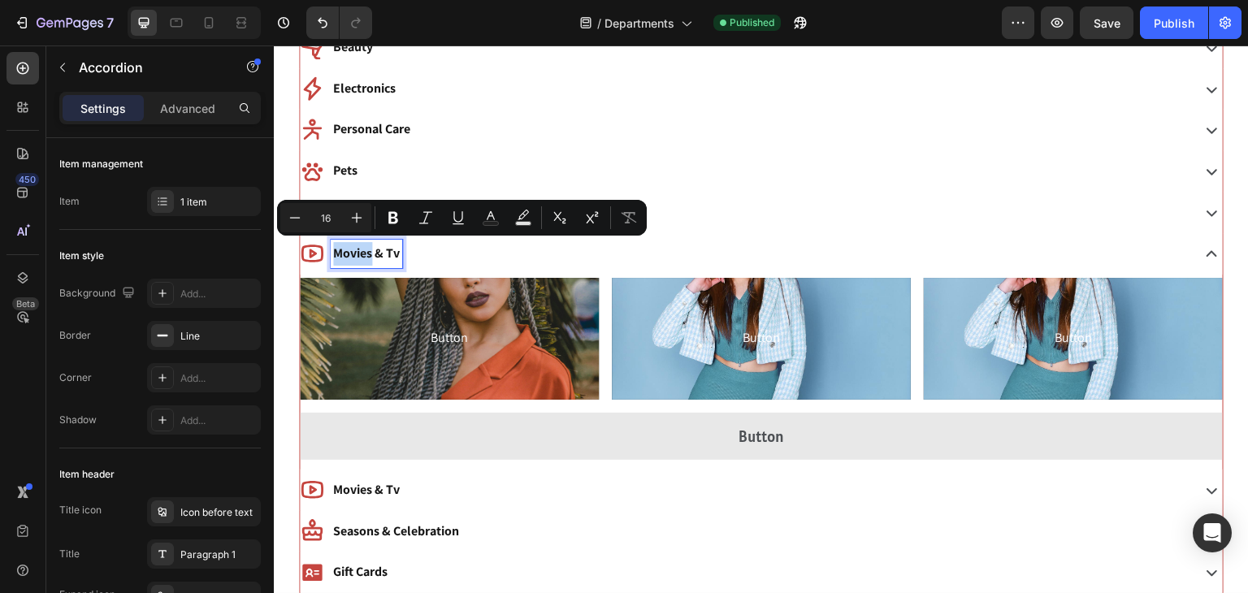
click at [369, 252] on p "Movies & Tv" at bounding box center [366, 254] width 67 height 24
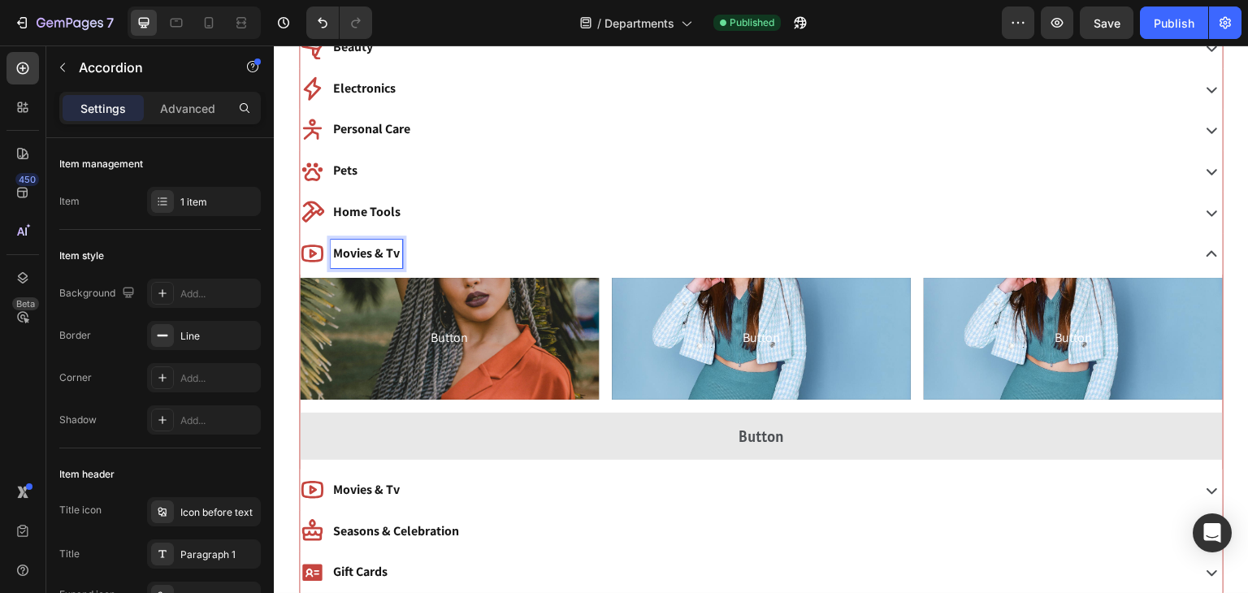
click at [369, 252] on p "Movies & Tv" at bounding box center [366, 254] width 67 height 24
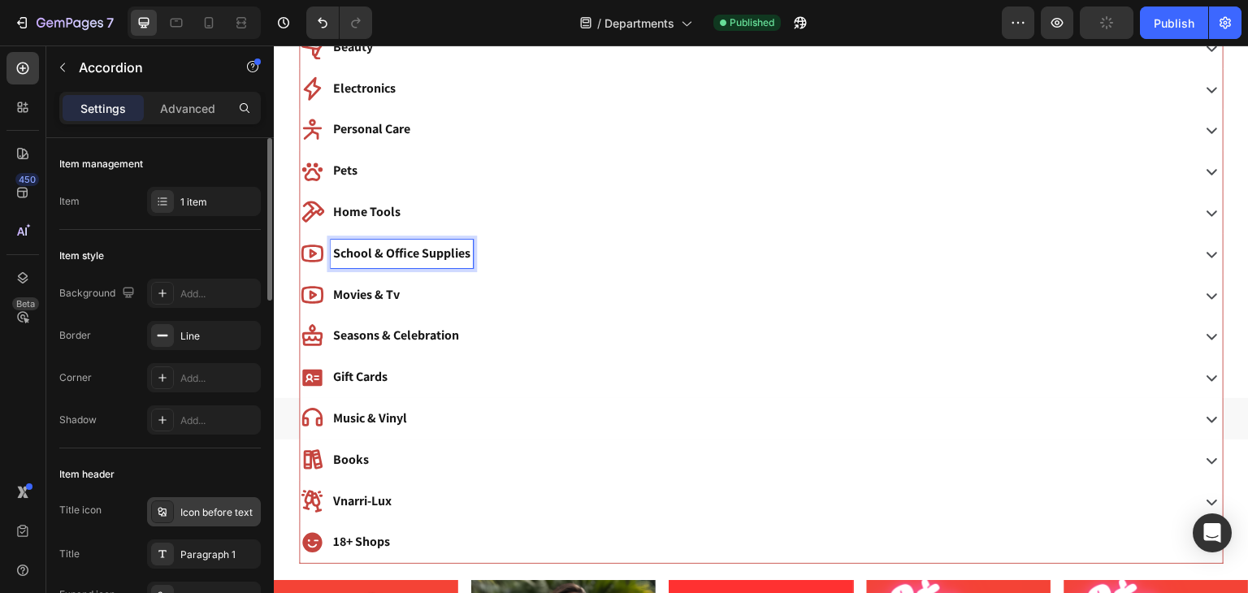
click at [207, 518] on div "Icon before text" at bounding box center [218, 512] width 76 height 15
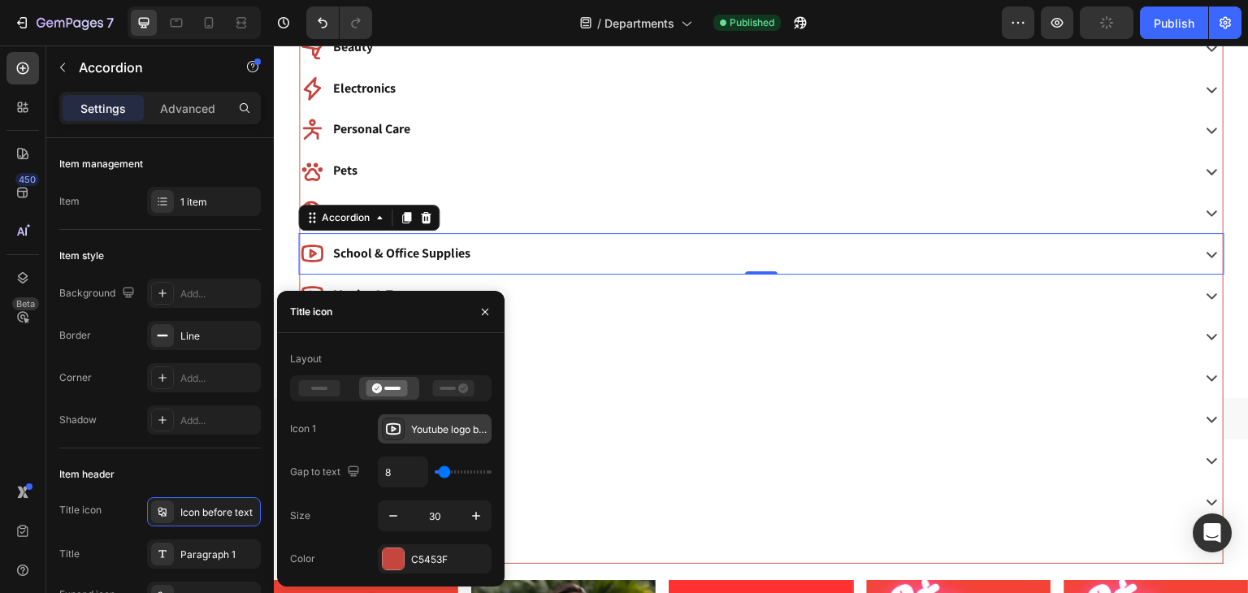
click at [412, 435] on div "Youtube logo bold" at bounding box center [449, 430] width 76 height 15
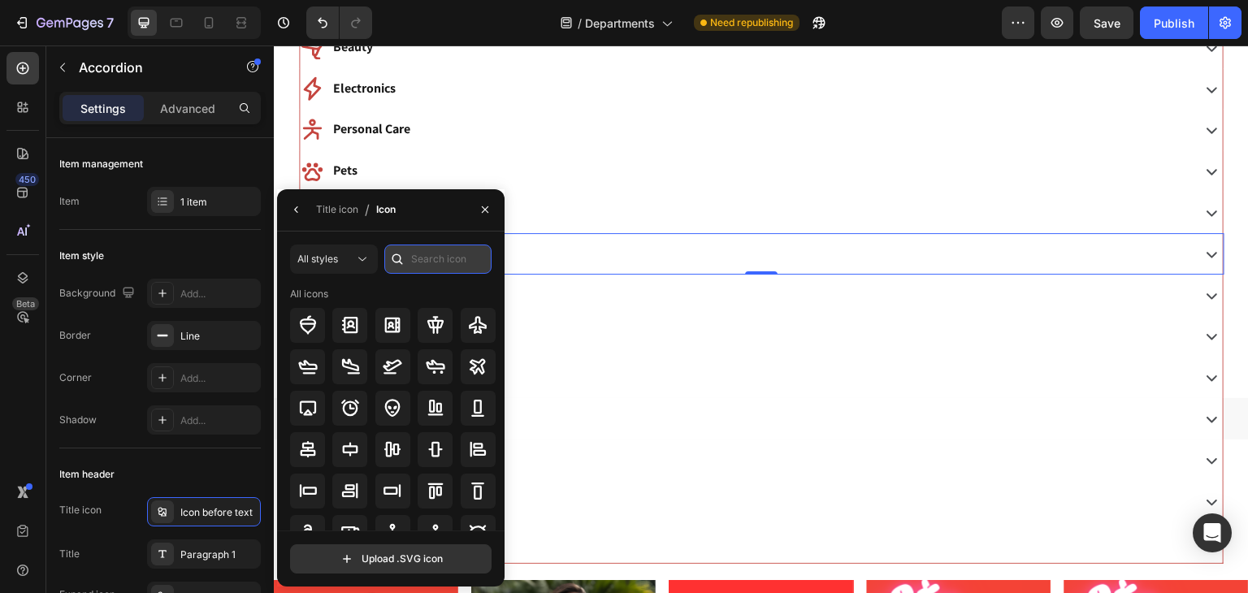
click at [443, 256] on input "text" at bounding box center [437, 259] width 107 height 29
type input "school"
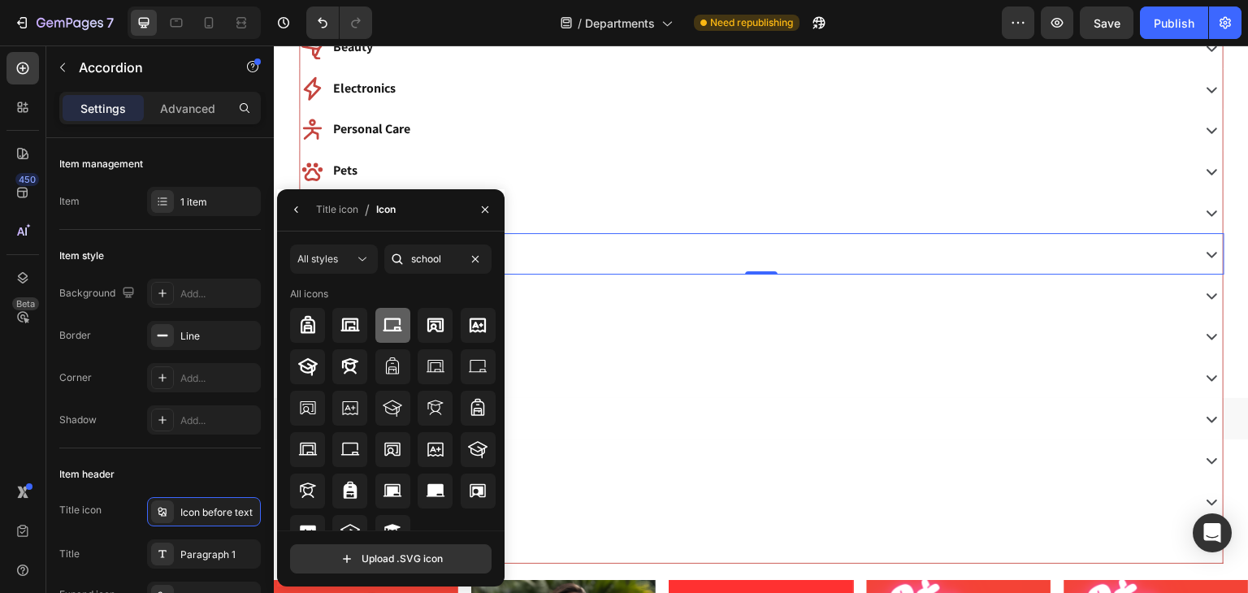
click at [375, 330] on div at bounding box center [392, 325] width 35 height 35
click at [342, 211] on div "Title icon" at bounding box center [337, 209] width 42 height 15
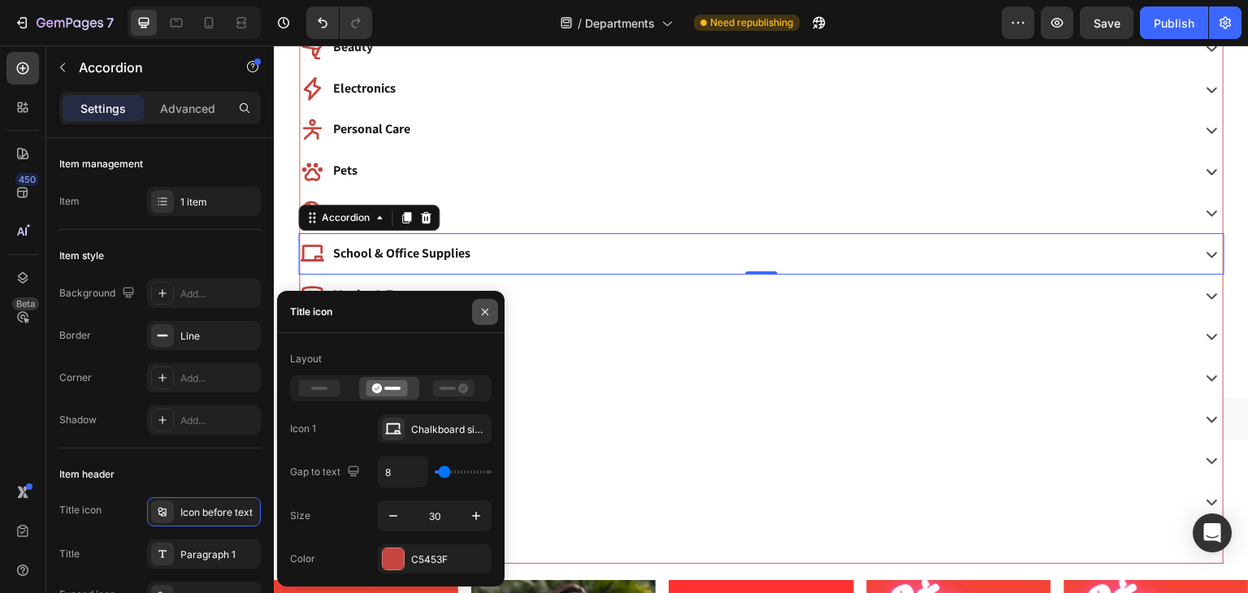
click at [477, 309] on button "button" at bounding box center [485, 312] width 26 height 26
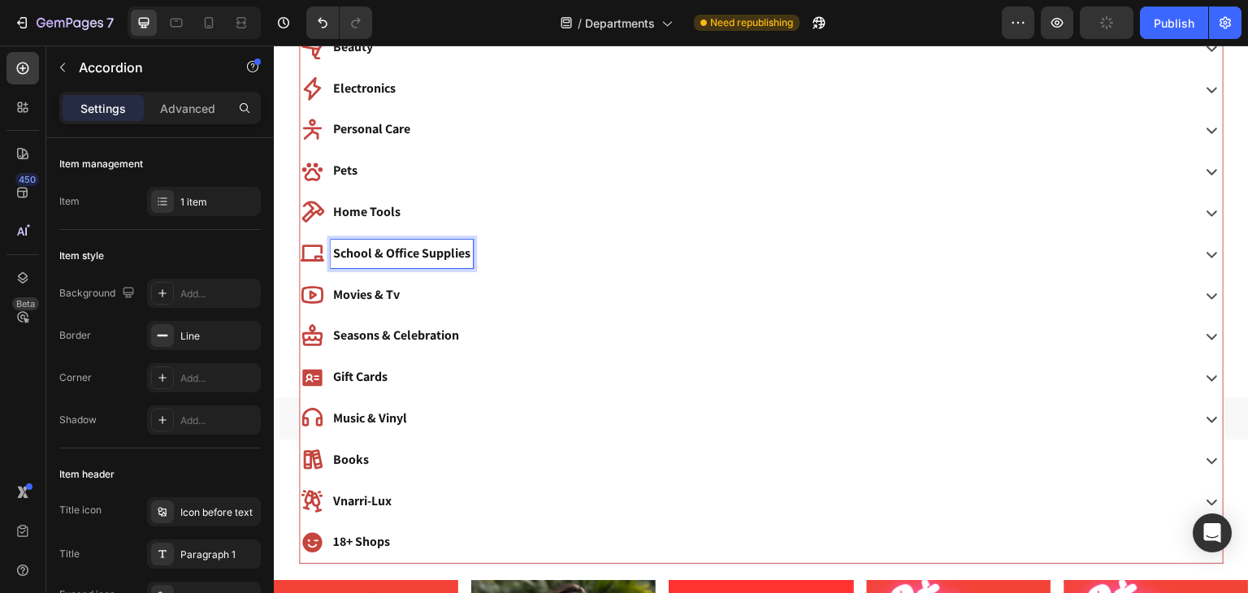
click at [468, 251] on p "School & Office Supplies" at bounding box center [401, 254] width 137 height 24
click at [492, 251] on div "School & Office Supplies" at bounding box center [744, 254] width 888 height 28
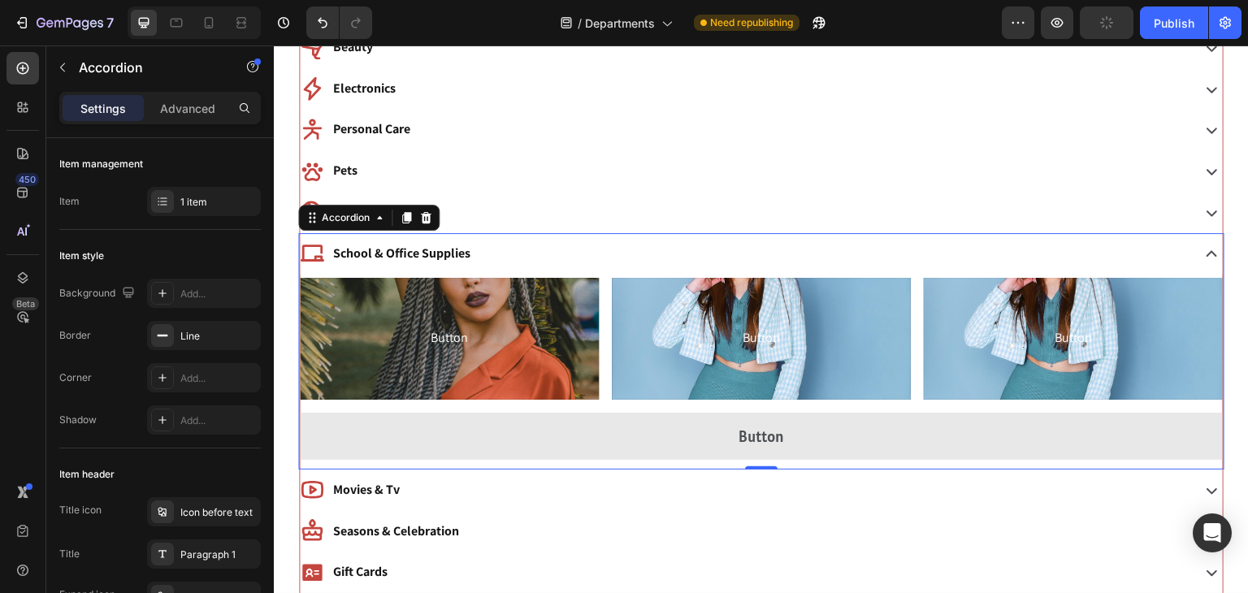
click at [492, 251] on div "School & Office Supplies" at bounding box center [744, 254] width 888 height 28
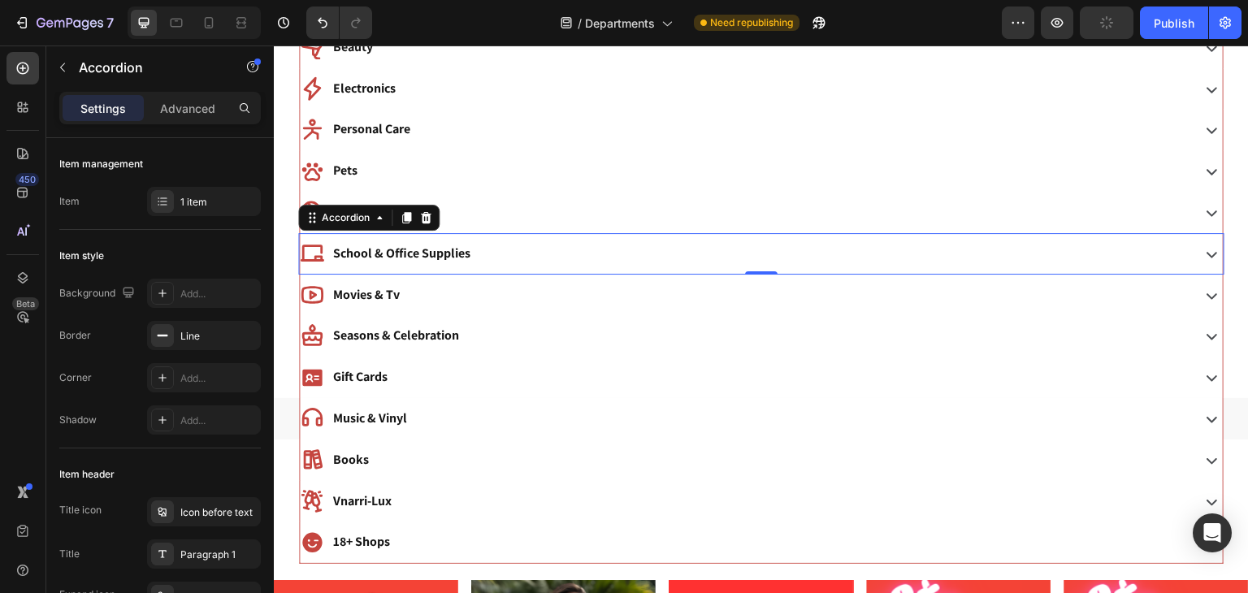
click at [492, 251] on div "School & Office Supplies" at bounding box center [744, 254] width 888 height 28
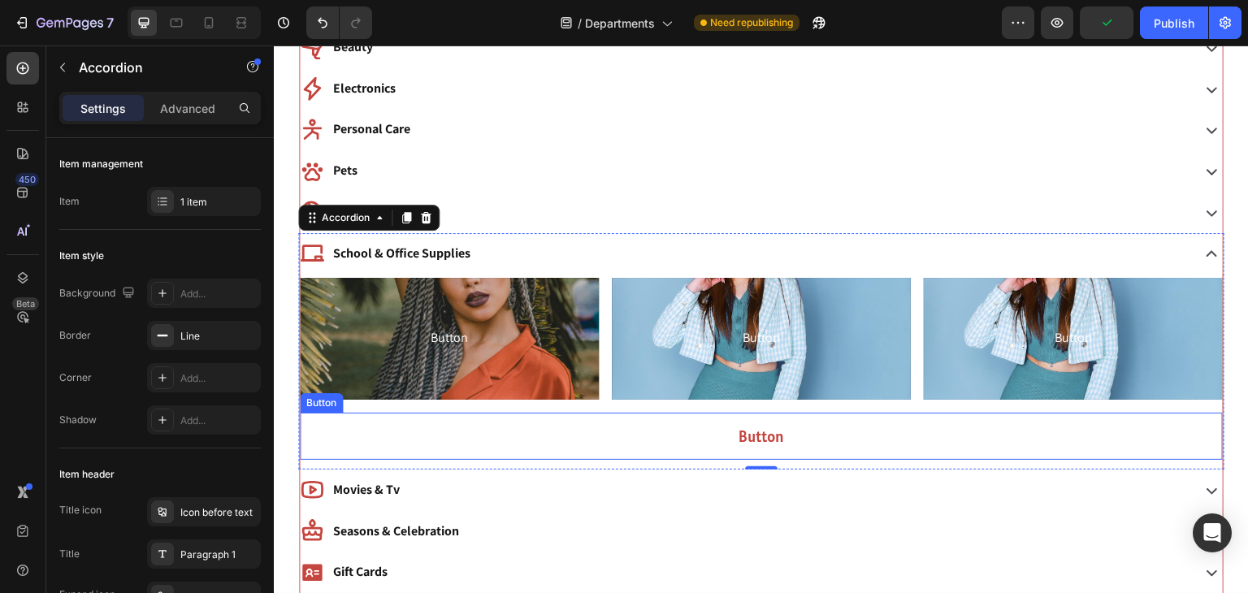
click at [531, 419] on button "Button" at bounding box center [761, 436] width 923 height 47
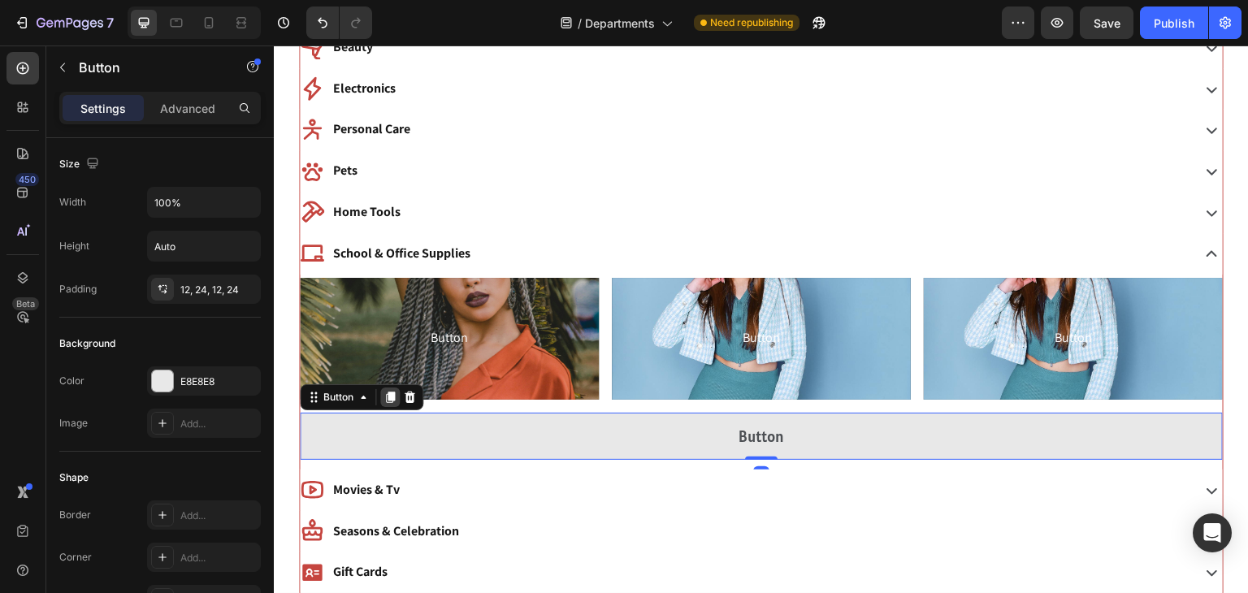
click at [389, 399] on icon at bounding box center [390, 397] width 9 height 11
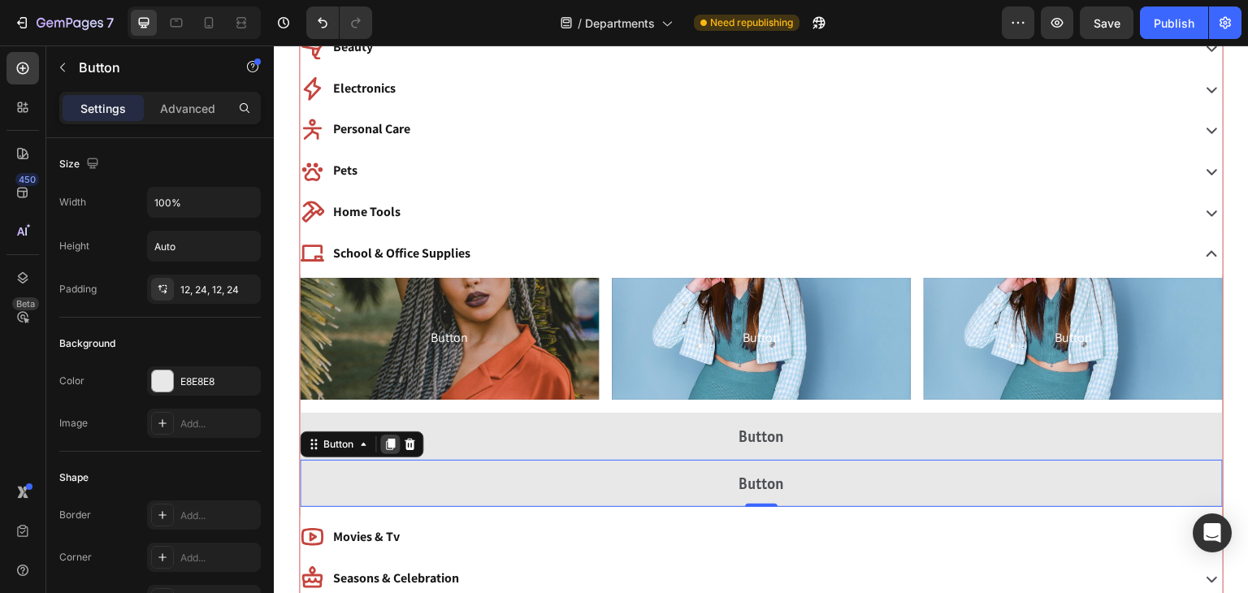
click at [389, 443] on icon at bounding box center [390, 444] width 9 height 11
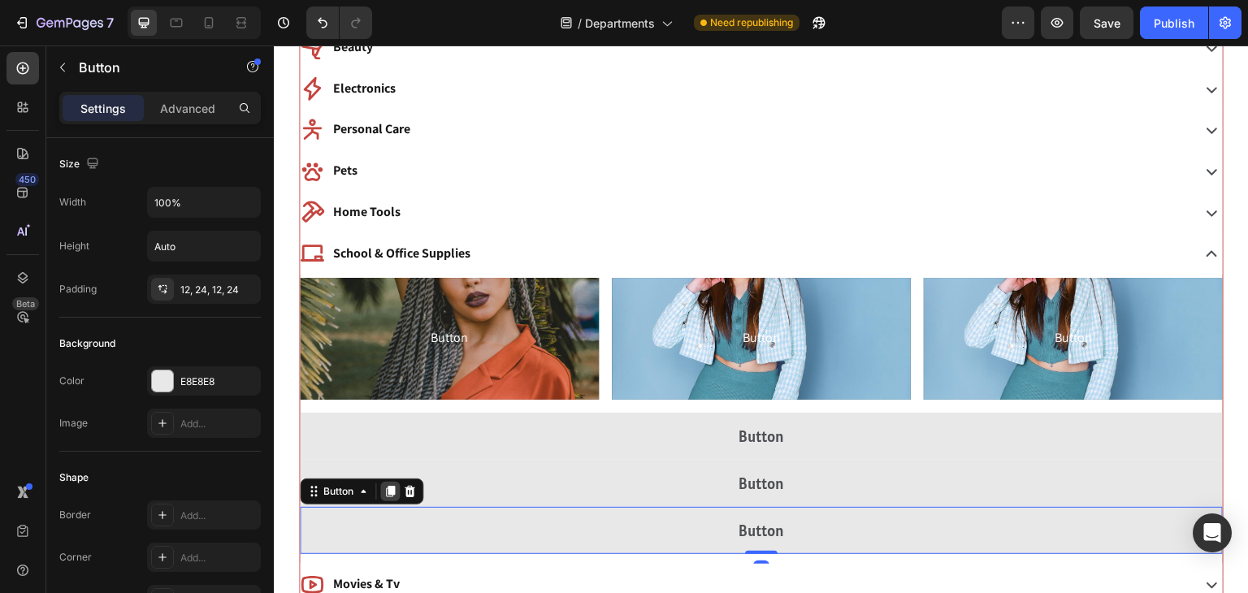
click at [392, 491] on icon at bounding box center [390, 491] width 9 height 11
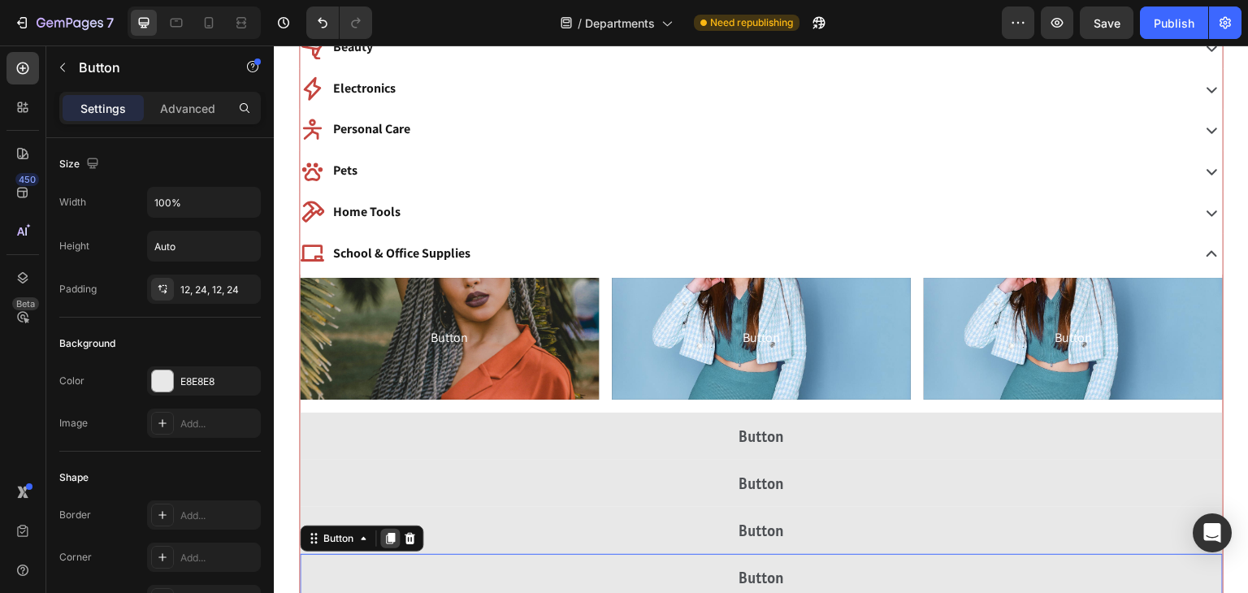
click at [388, 539] on icon at bounding box center [390, 538] width 13 height 13
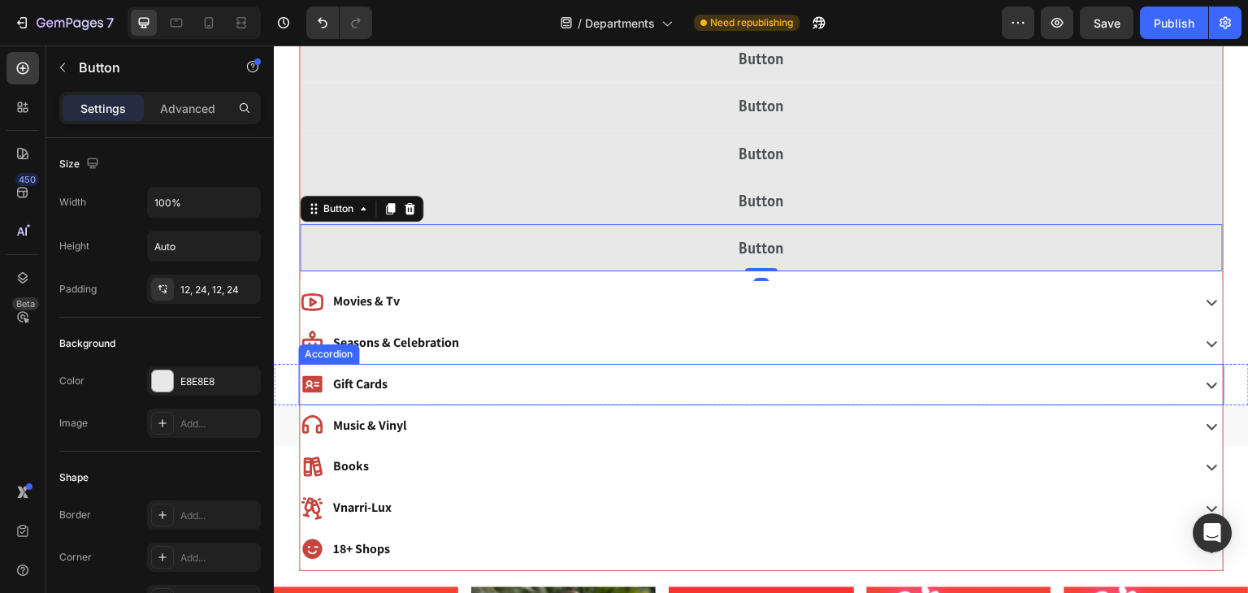
scroll to position [1049, 0]
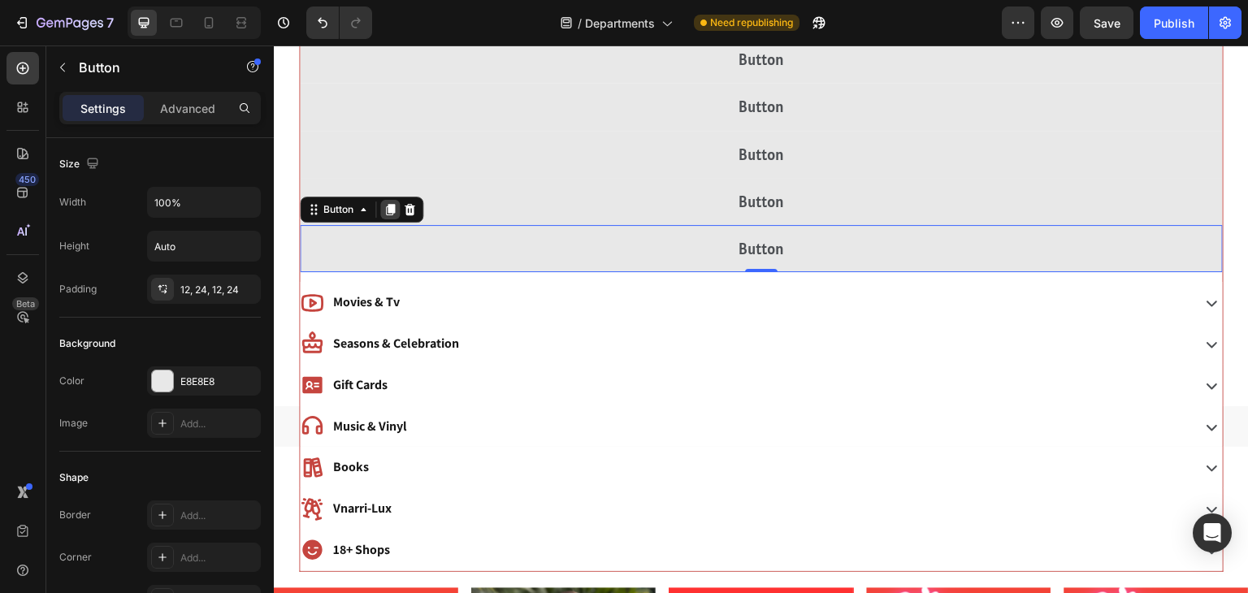
click at [387, 210] on icon at bounding box center [390, 209] width 13 height 13
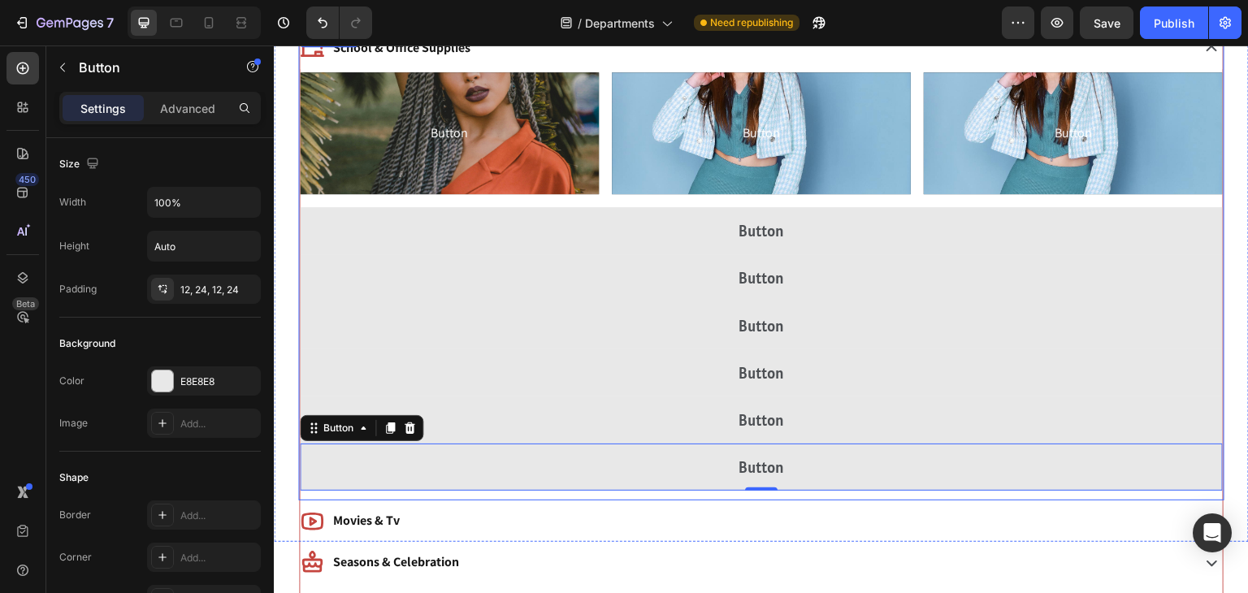
scroll to position [886, 0]
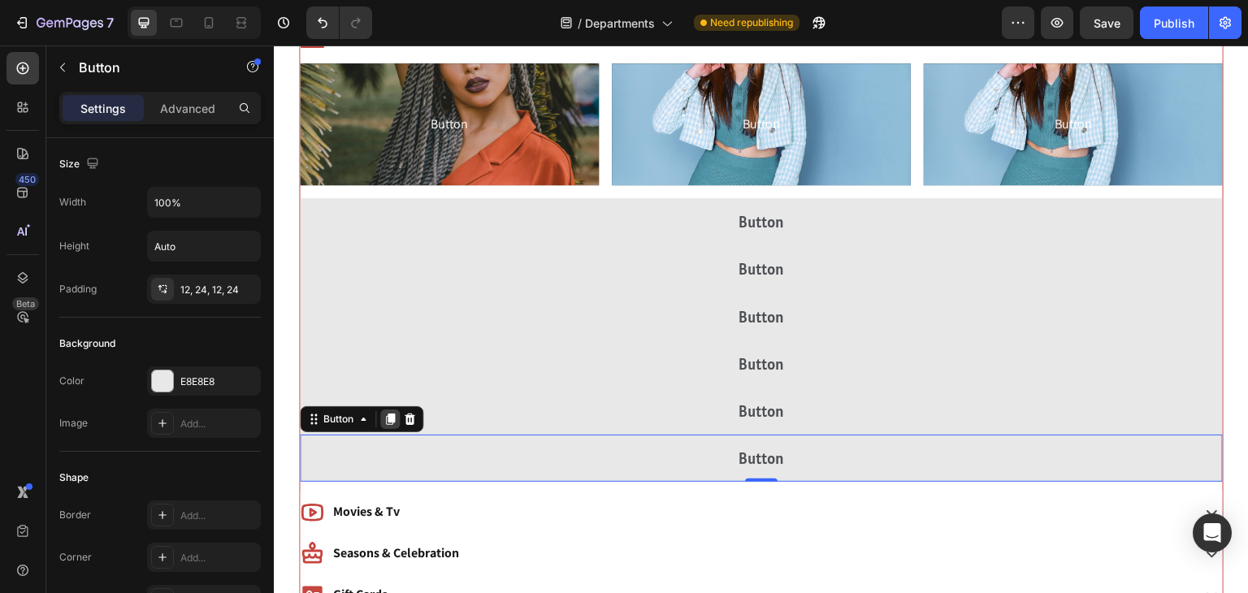
click at [388, 418] on icon at bounding box center [390, 419] width 9 height 11
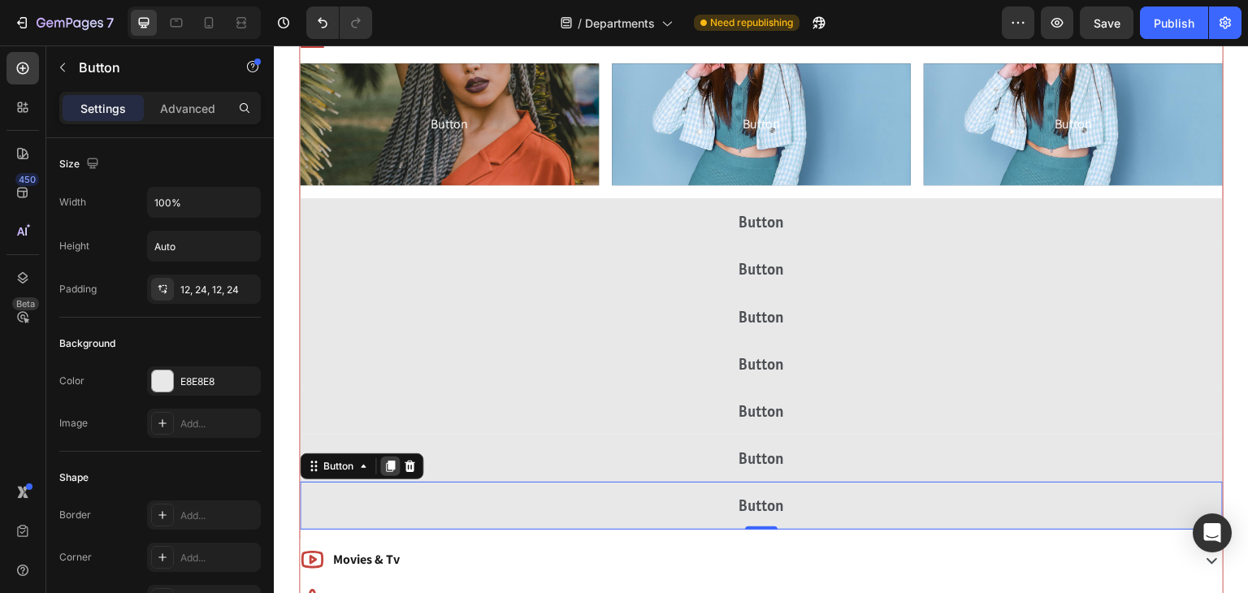
click at [390, 462] on icon at bounding box center [390, 467] width 9 height 11
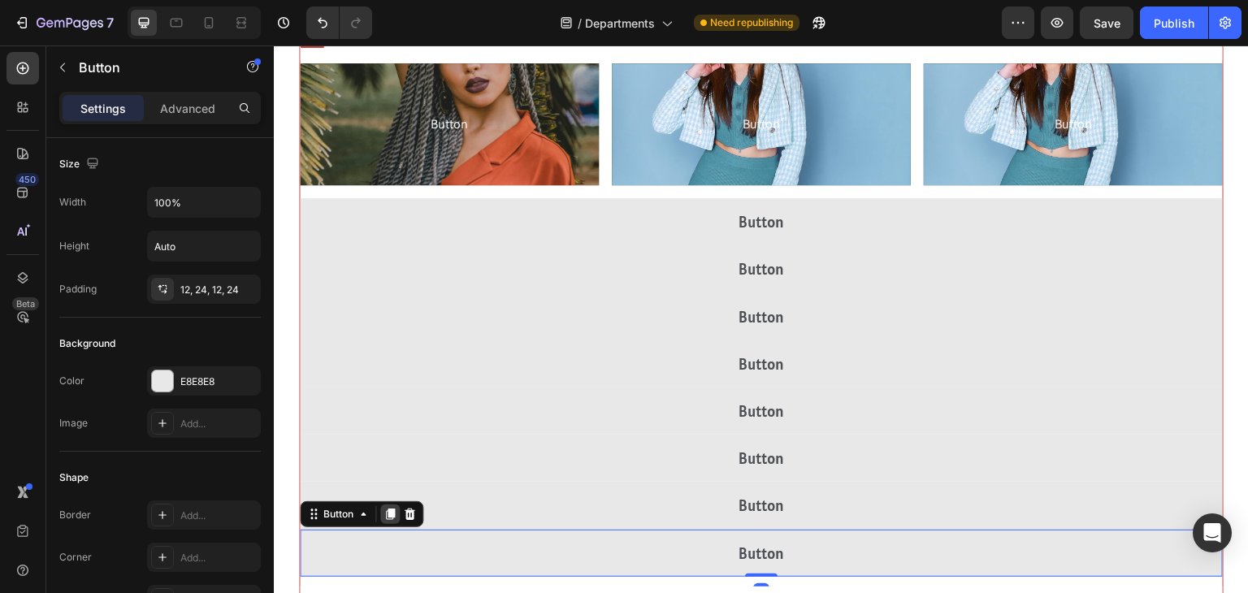
click at [390, 514] on icon at bounding box center [390, 514] width 9 height 11
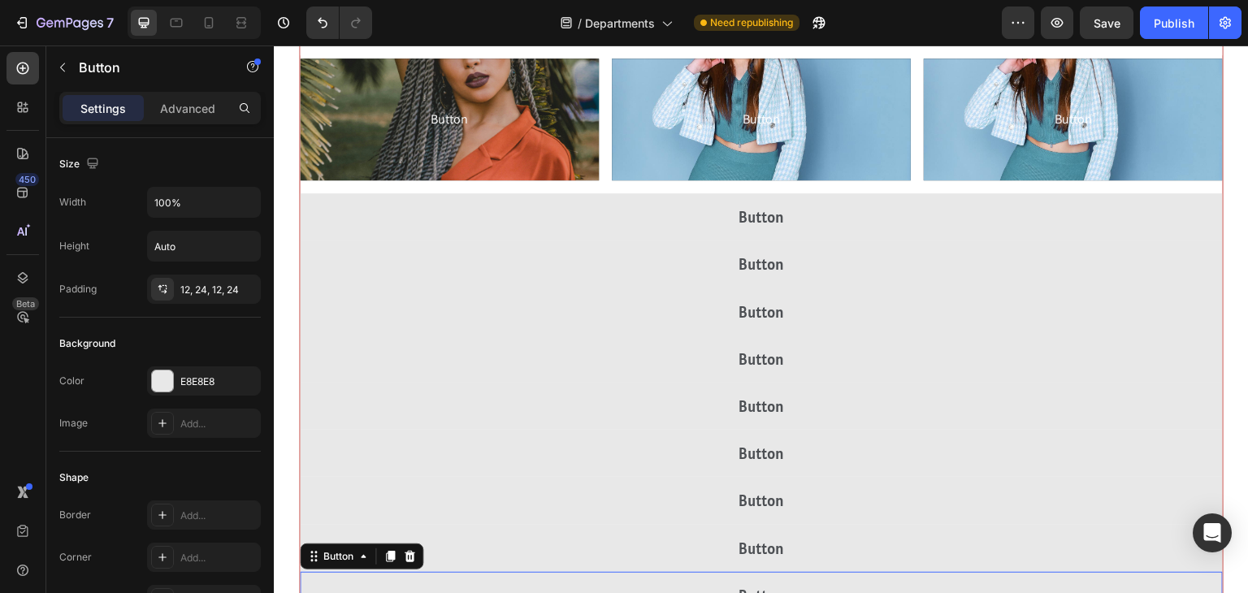
scroll to position [1359, 0]
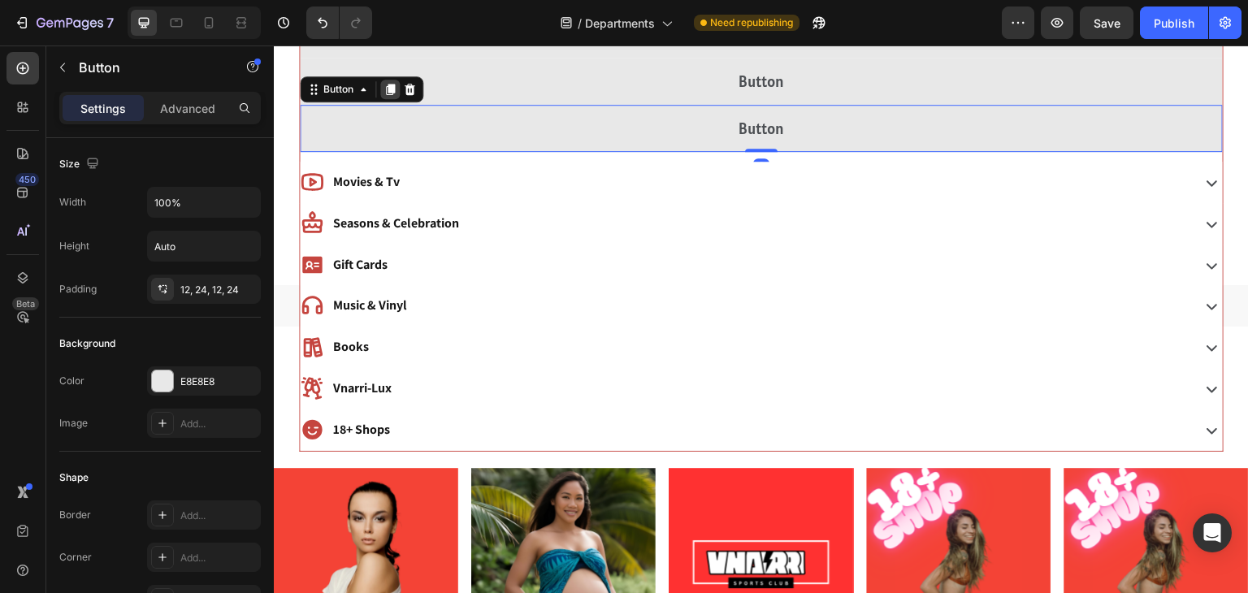
click at [389, 87] on icon at bounding box center [390, 89] width 9 height 11
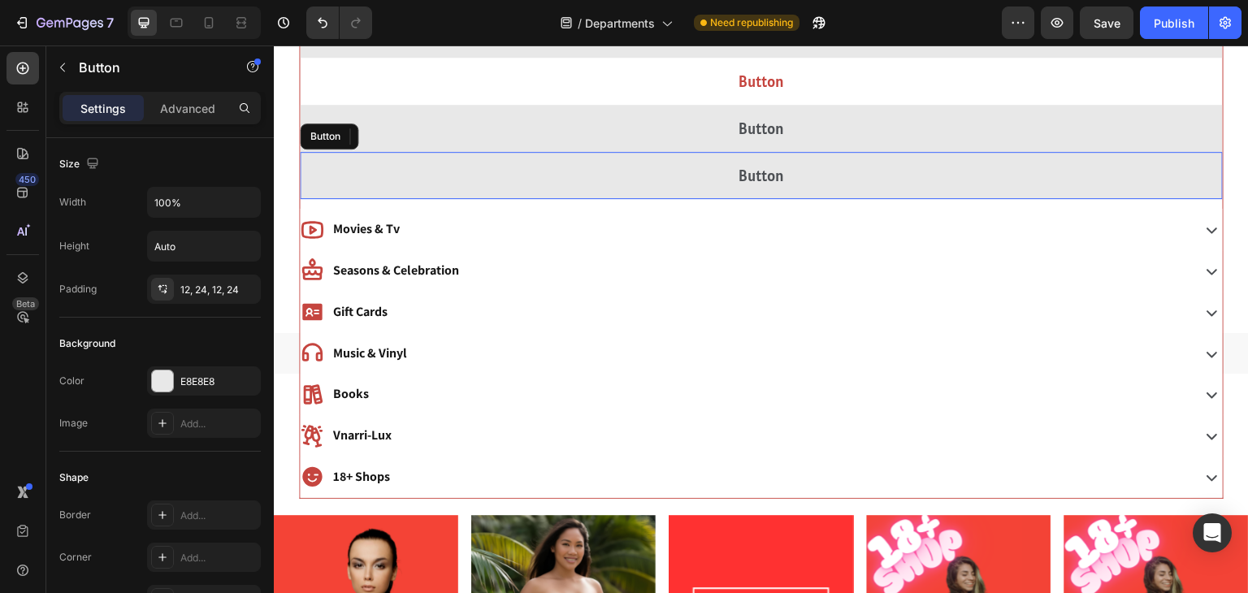
click at [389, 88] on button "Button" at bounding box center [761, 81] width 923 height 47
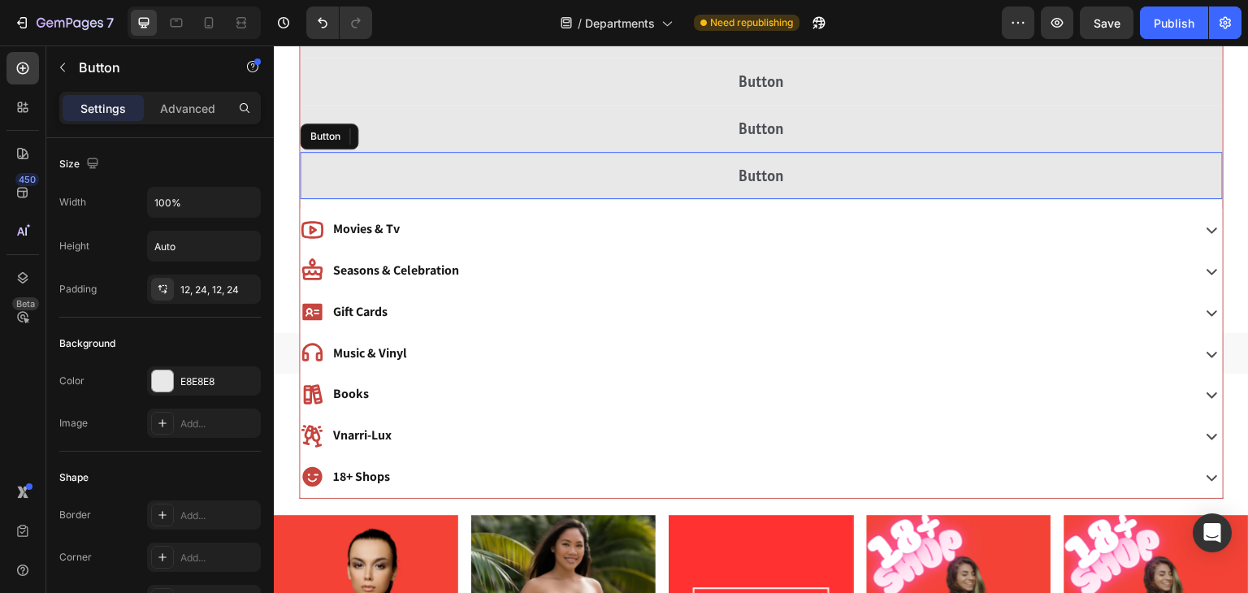
click at [354, 131] on div "Button" at bounding box center [329, 137] width 59 height 26
click at [387, 130] on icon at bounding box center [390, 136] width 13 height 13
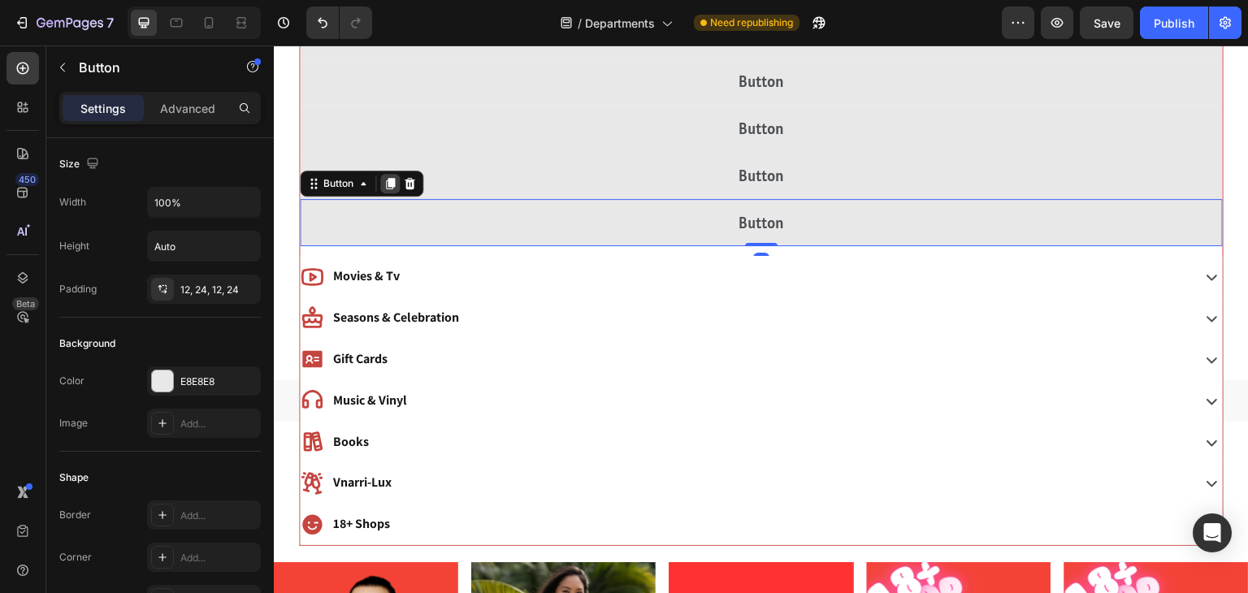
click at [392, 182] on icon at bounding box center [390, 183] width 9 height 11
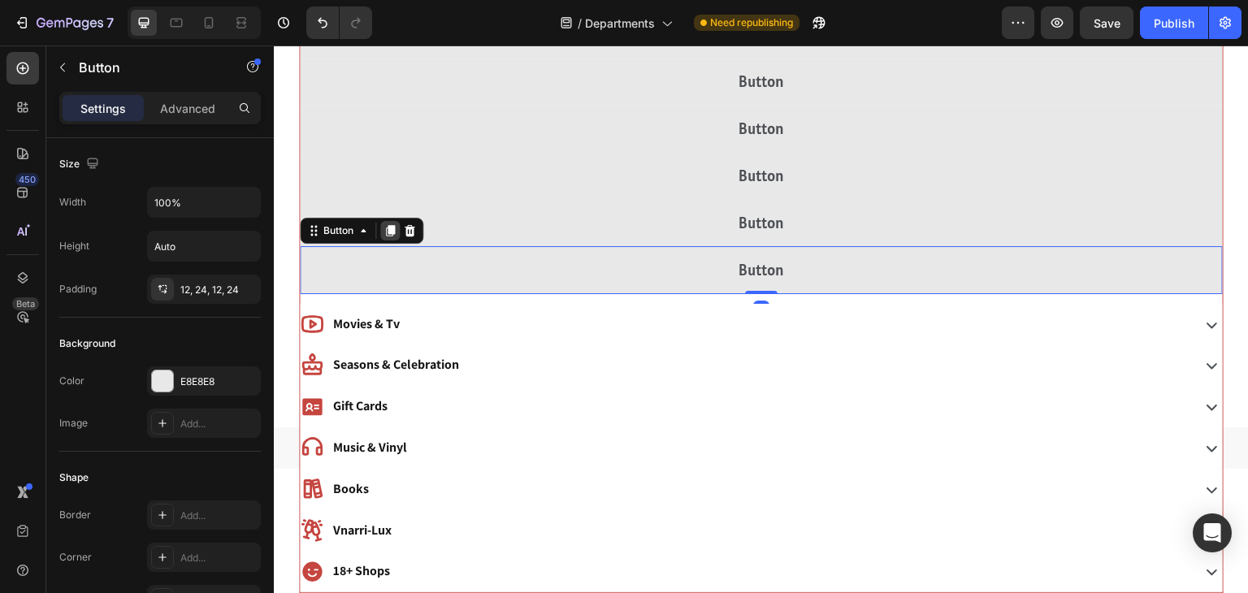
click at [392, 228] on icon at bounding box center [390, 231] width 9 height 11
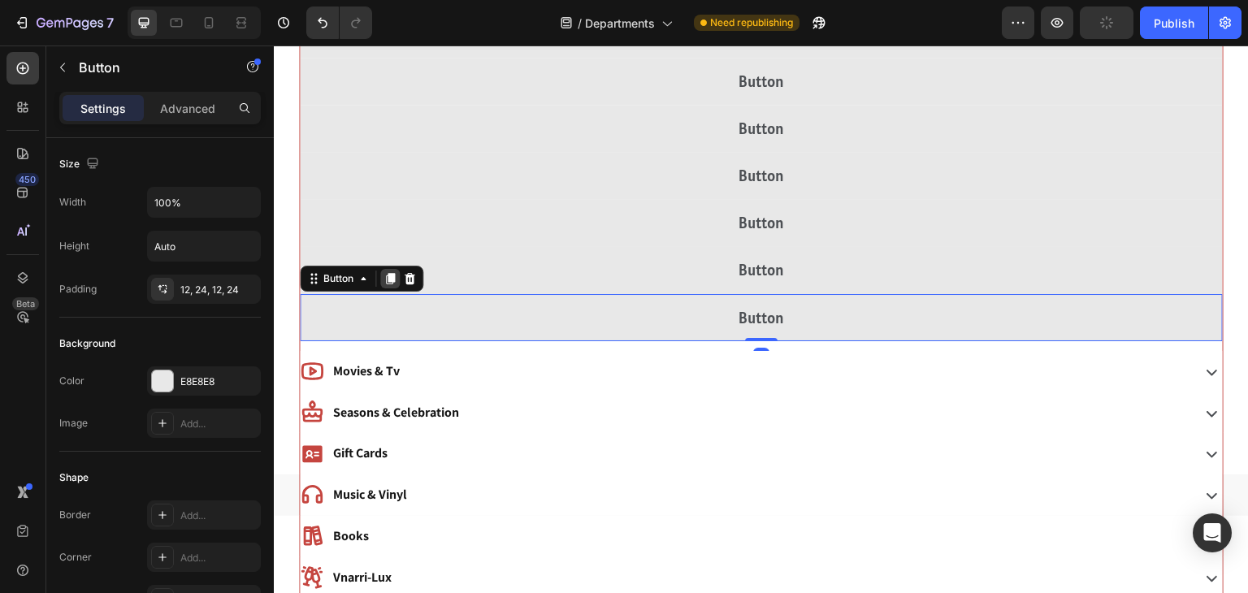
click at [391, 273] on icon at bounding box center [390, 278] width 9 height 11
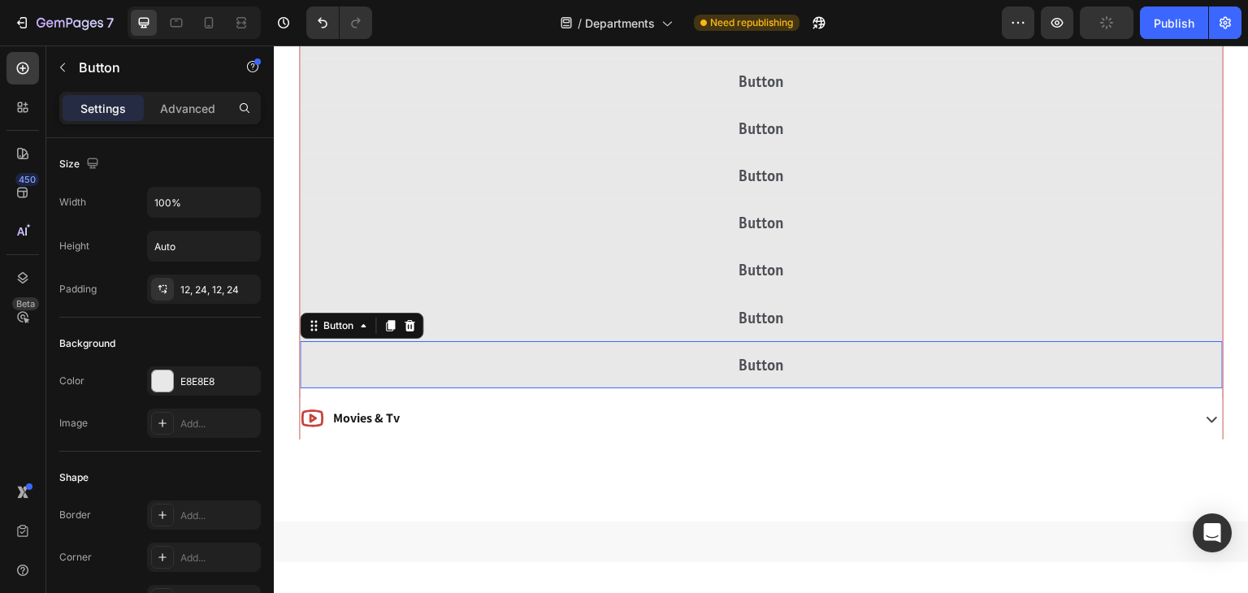
scroll to position [947, 0]
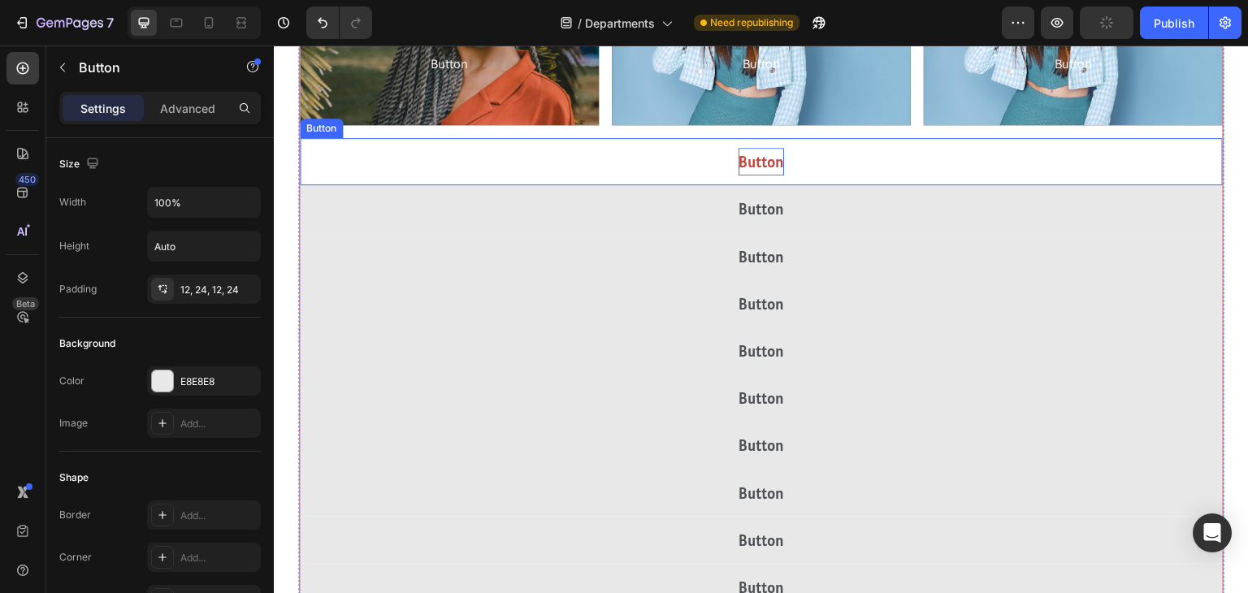
click at [755, 170] on p "Button" at bounding box center [762, 162] width 46 height 28
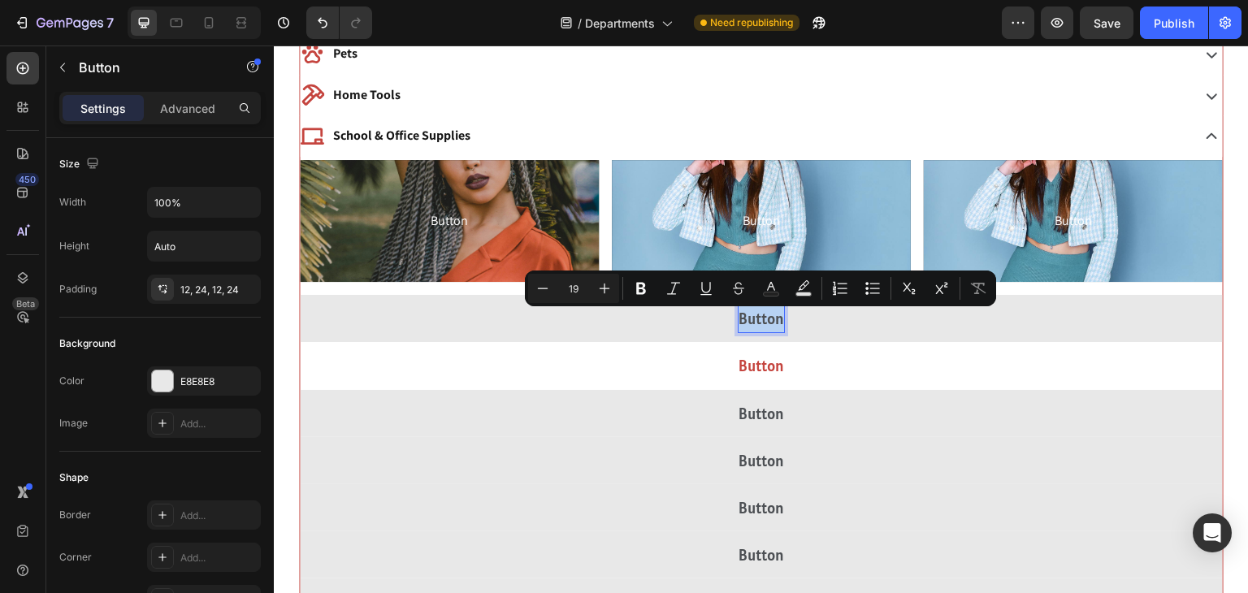
scroll to position [781, 0]
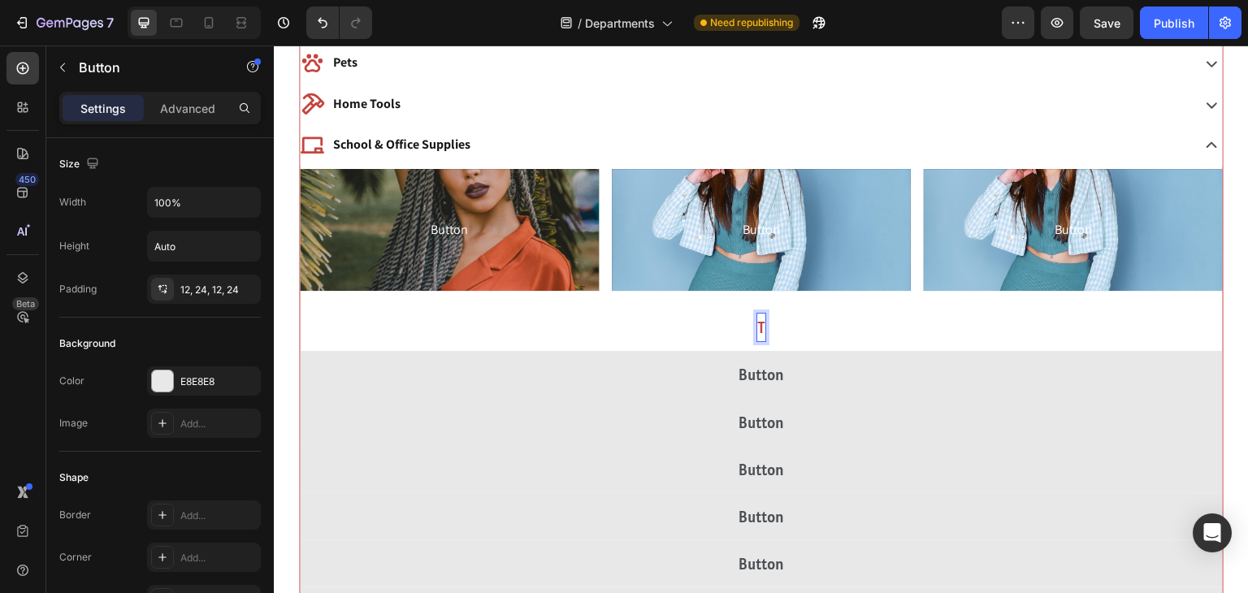
click at [300, 304] on button "T" at bounding box center [761, 327] width 923 height 47
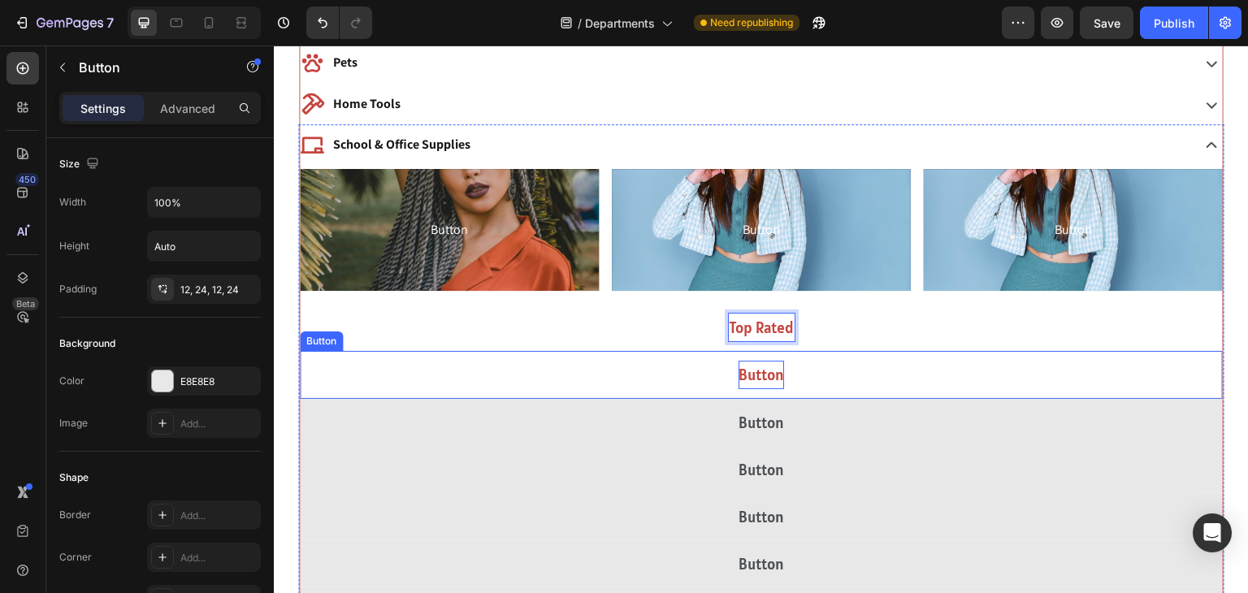
click at [757, 375] on p "Button" at bounding box center [762, 375] width 46 height 28
click at [300, 351] on button "School" at bounding box center [761, 374] width 923 height 47
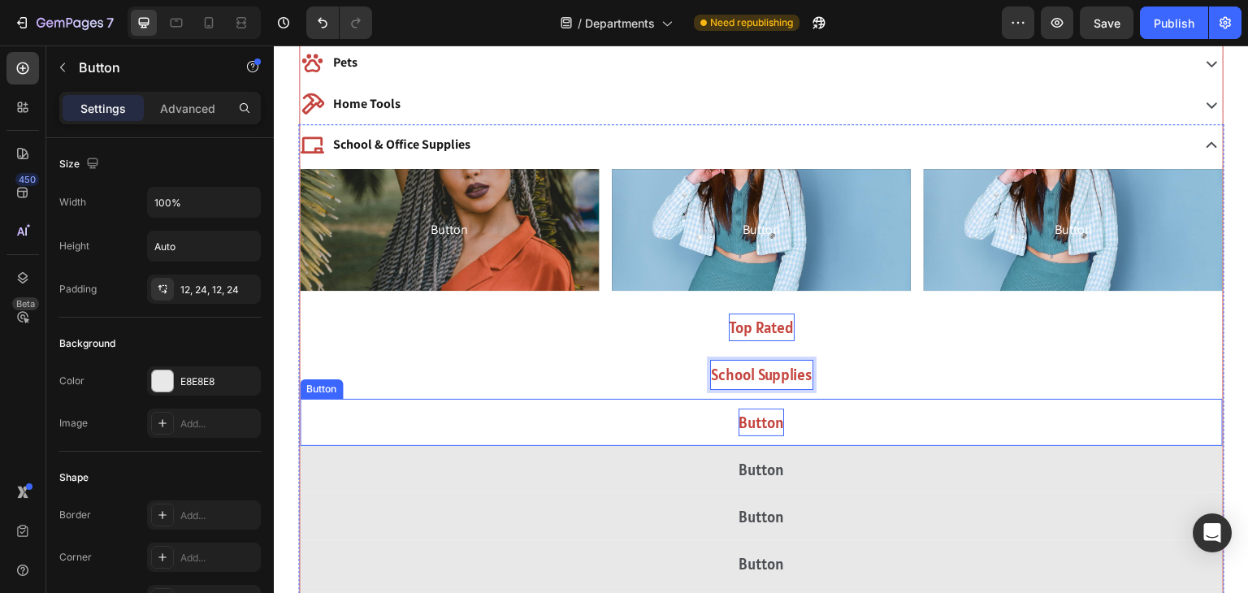
click at [756, 414] on p "Button" at bounding box center [762, 423] width 46 height 28
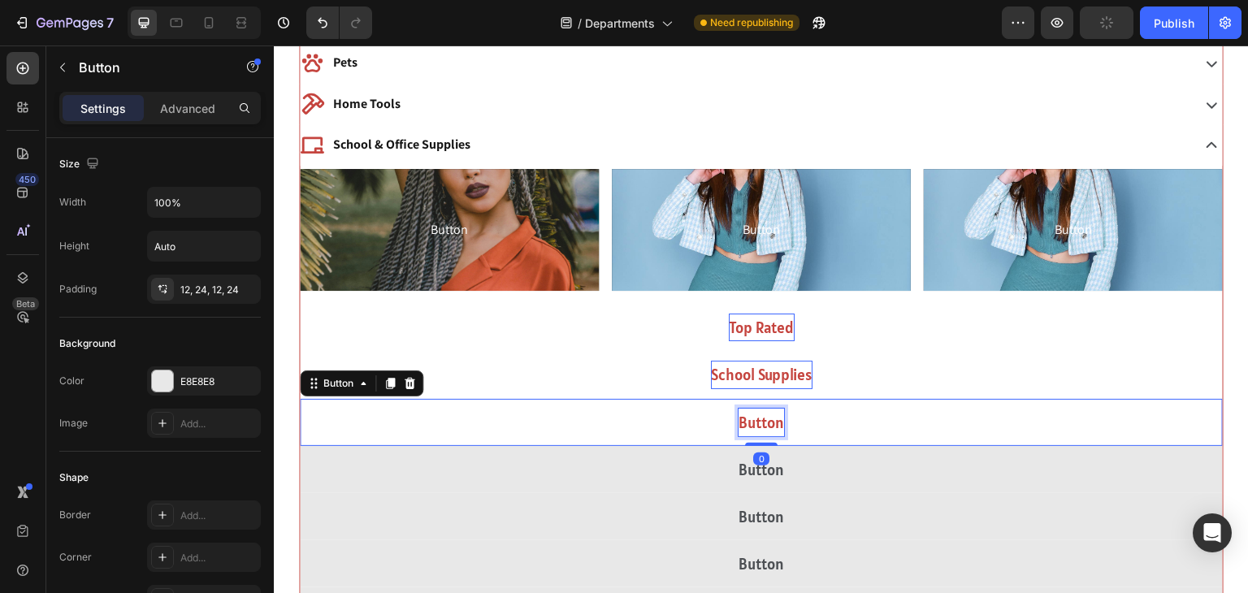
click at [756, 414] on p "Button" at bounding box center [762, 423] width 46 height 28
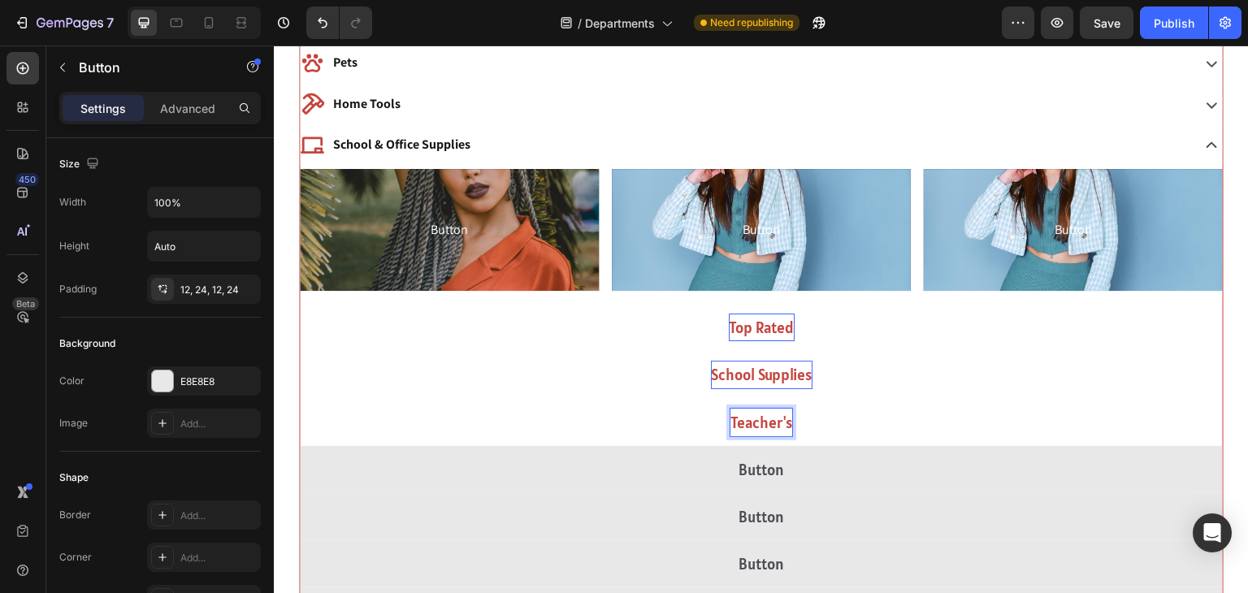
click at [300, 399] on button "Teacher's" at bounding box center [761, 422] width 923 height 47
click at [300, 399] on button "Teacher's Classroom" at bounding box center [761, 422] width 923 height 47
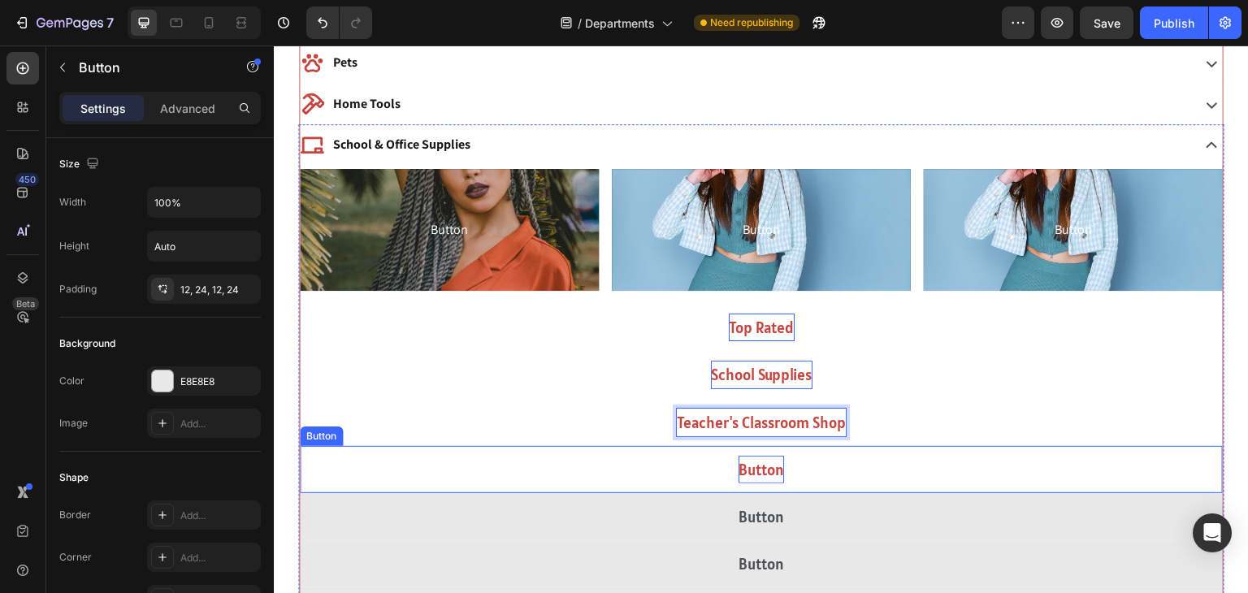
click at [759, 466] on p "Button" at bounding box center [762, 470] width 46 height 28
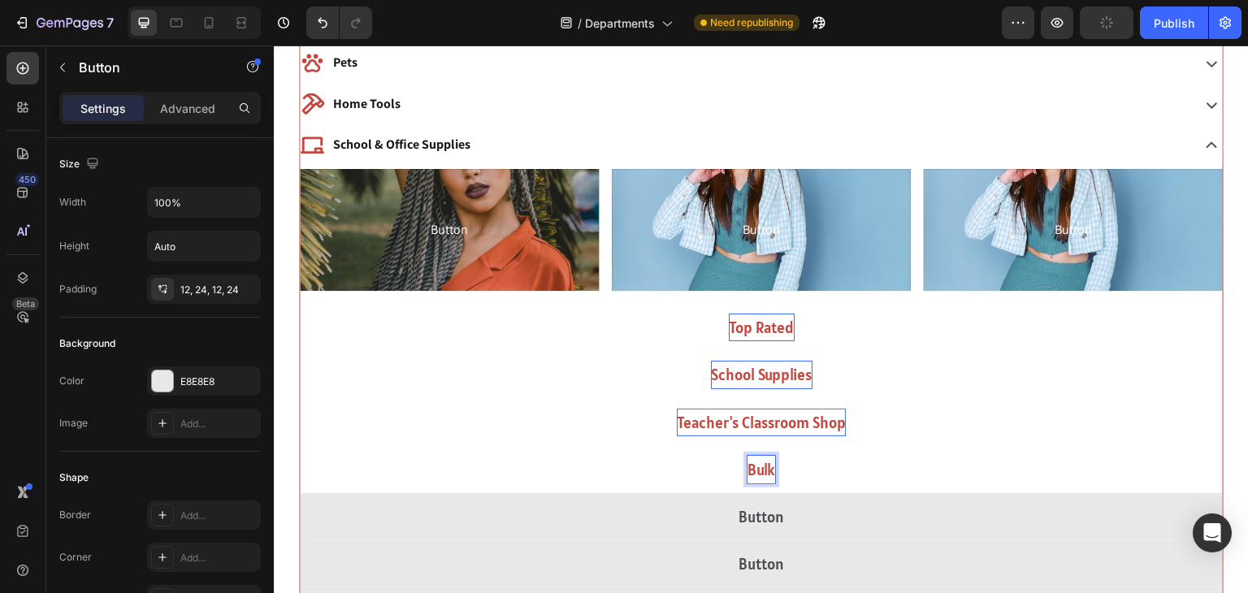
click at [300, 446] on button "Bulk" at bounding box center [761, 469] width 923 height 47
click at [300, 446] on button "Bulk Teaching" at bounding box center [761, 469] width 923 height 47
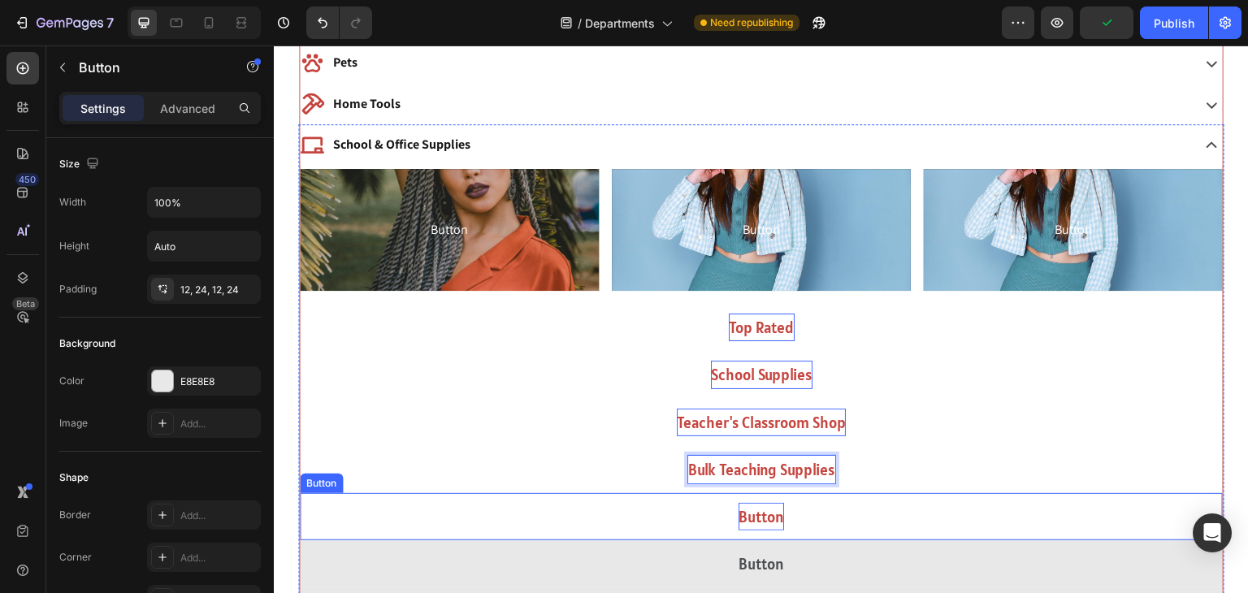
click at [749, 520] on p "Button" at bounding box center [762, 517] width 46 height 28
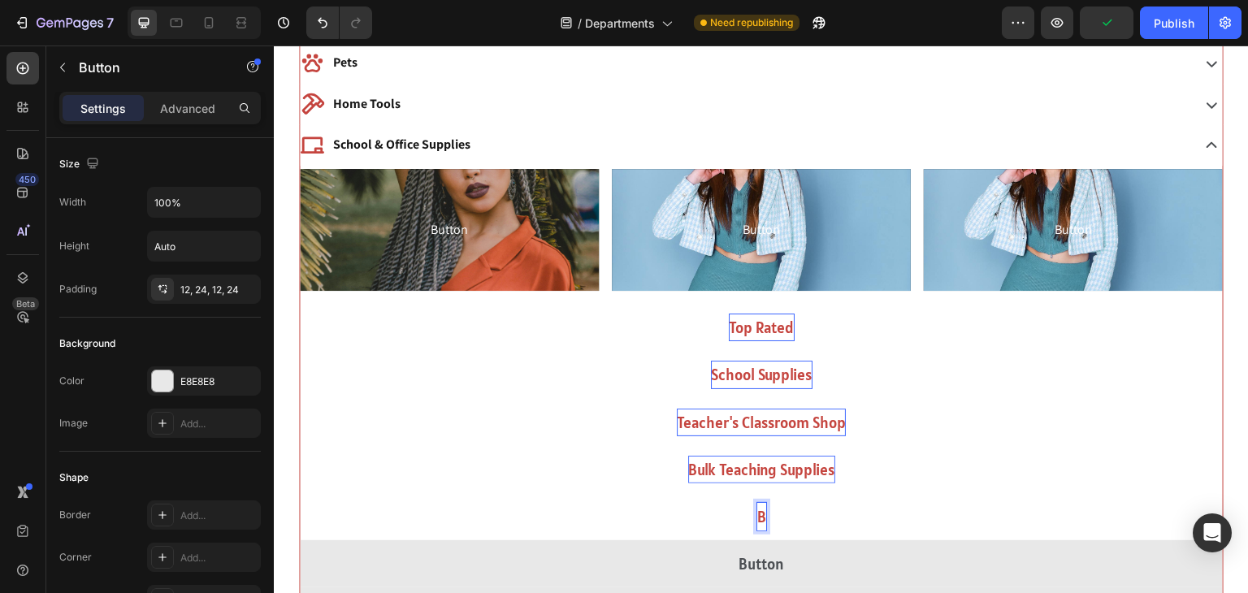
click at [300, 493] on button "B" at bounding box center [761, 516] width 923 height 47
click at [300, 493] on button "Bulk Office" at bounding box center [761, 516] width 923 height 47
click at [300, 493] on button "Bulk Office Supplies" at bounding box center [761, 516] width 923 height 47
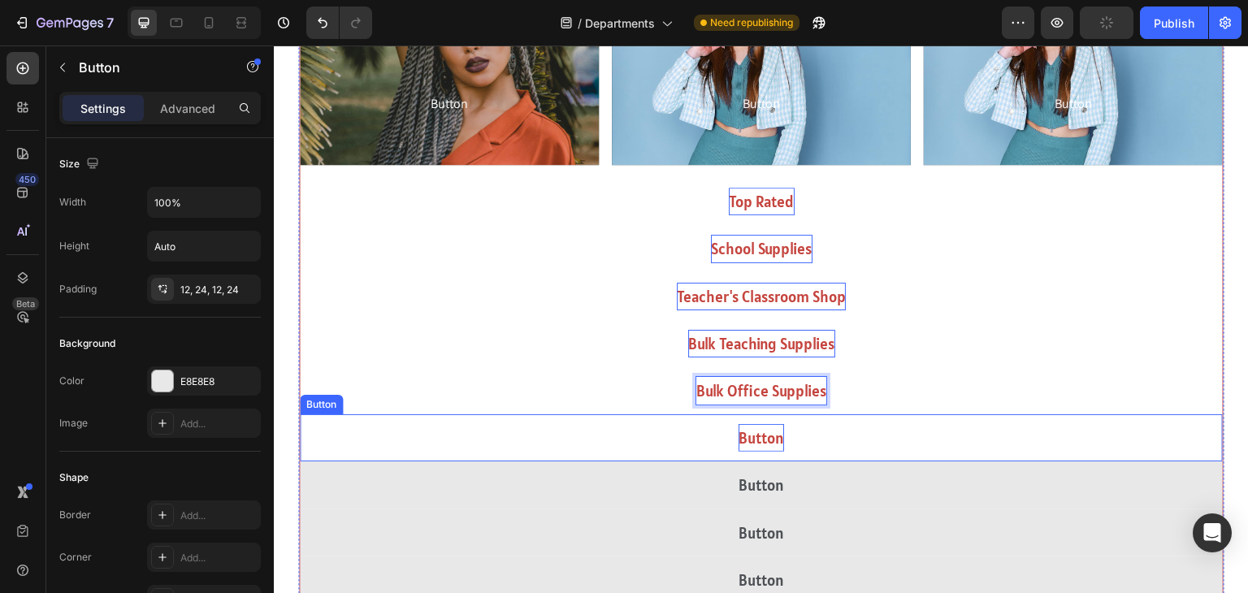
click at [751, 427] on p "Button" at bounding box center [762, 438] width 46 height 28
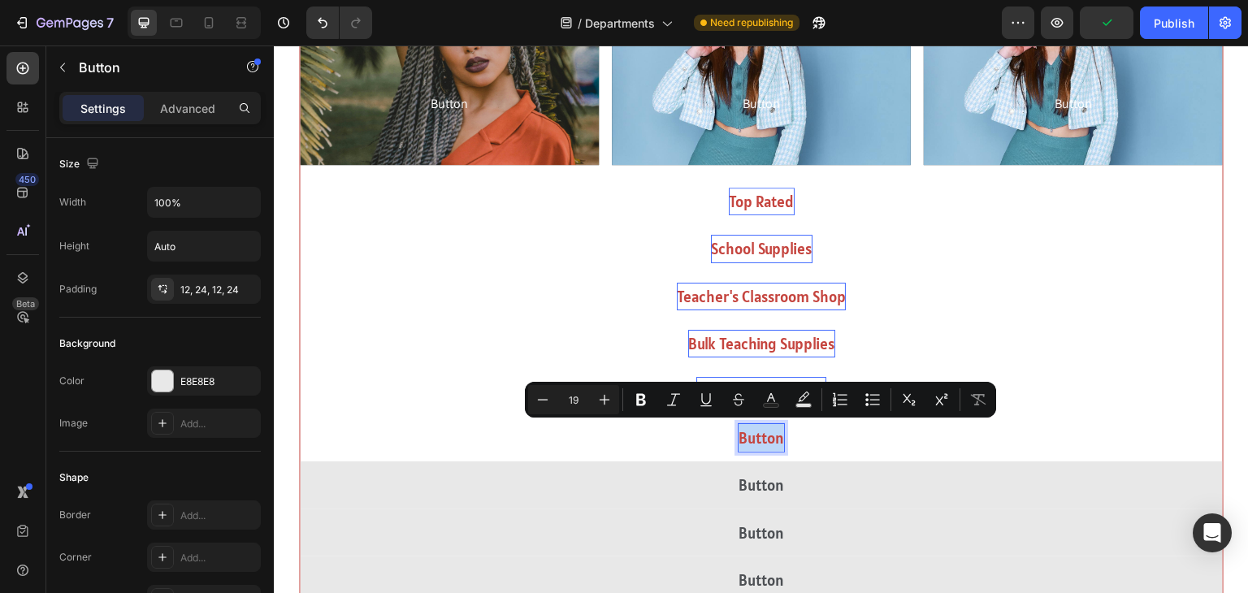
click at [751, 430] on p "Button" at bounding box center [762, 438] width 46 height 28
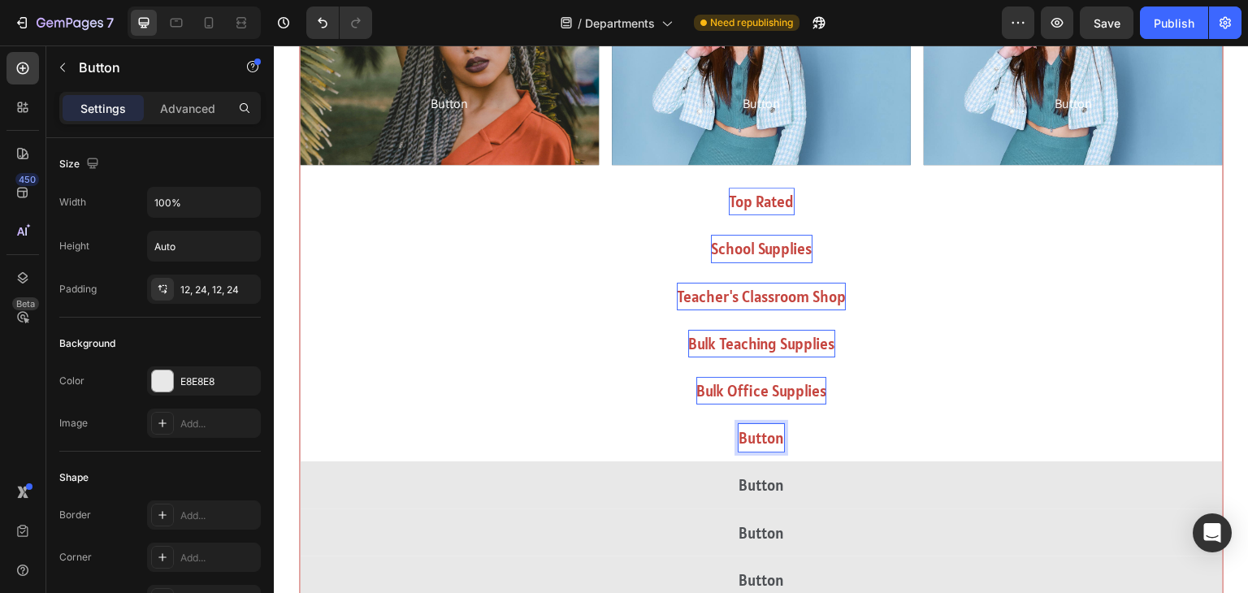
click at [751, 430] on p "Button" at bounding box center [762, 438] width 46 height 28
click at [300, 414] on button "School" at bounding box center [761, 437] width 923 height 47
click at [300, 414] on button "School Arts" at bounding box center [761, 437] width 923 height 47
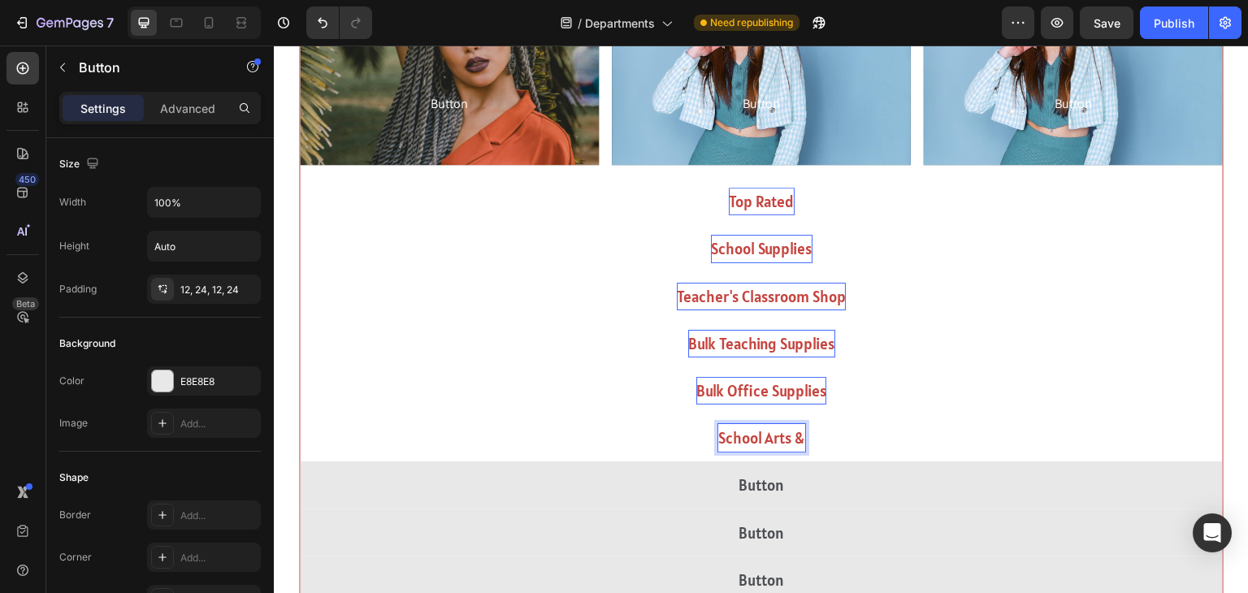
click at [300, 414] on button "School Arts &" at bounding box center [761, 437] width 923 height 47
click at [300, 414] on button "School Arts & Crafts" at bounding box center [761, 437] width 923 height 47
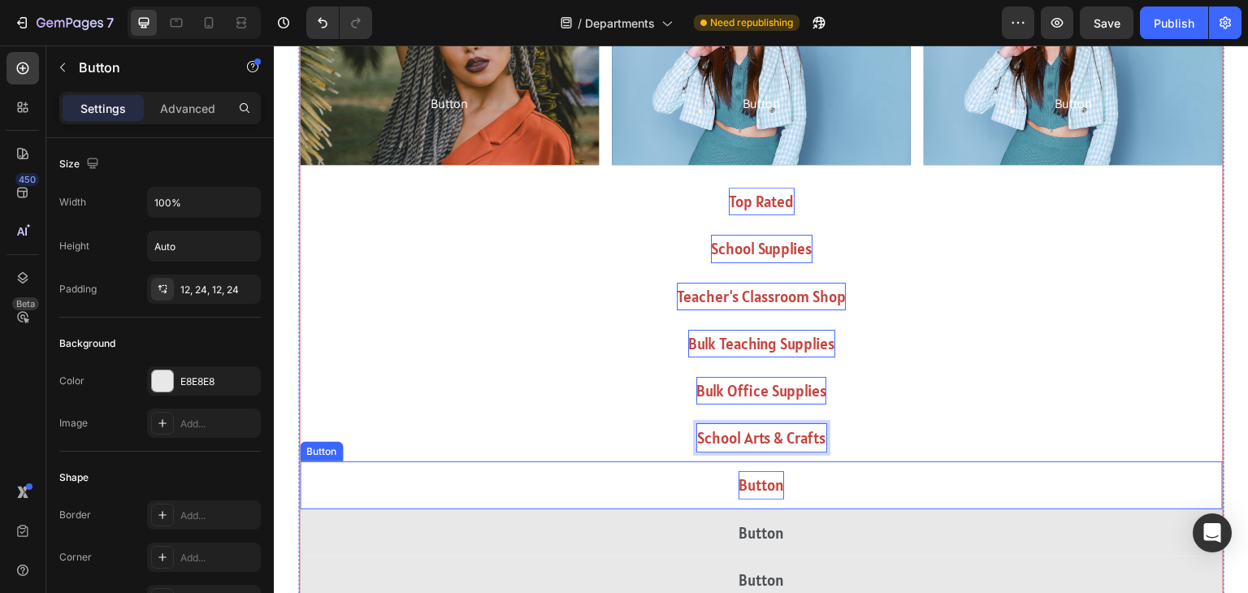
click at [748, 479] on p "Button" at bounding box center [762, 485] width 46 height 28
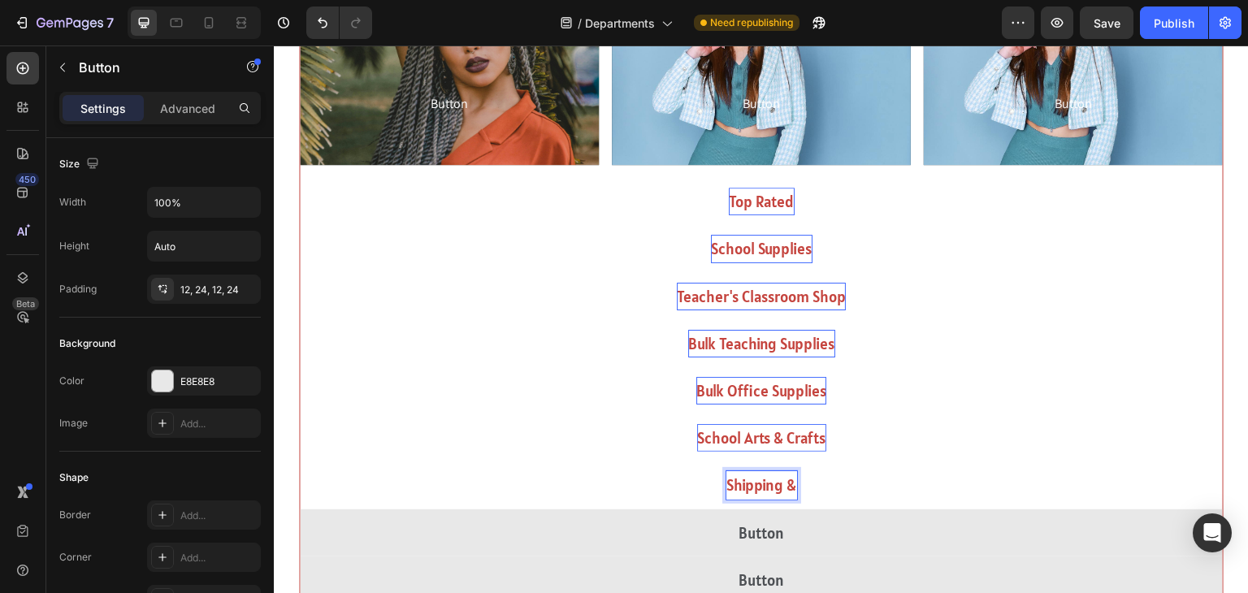
click at [300, 462] on button "Shipping &" at bounding box center [761, 485] width 923 height 47
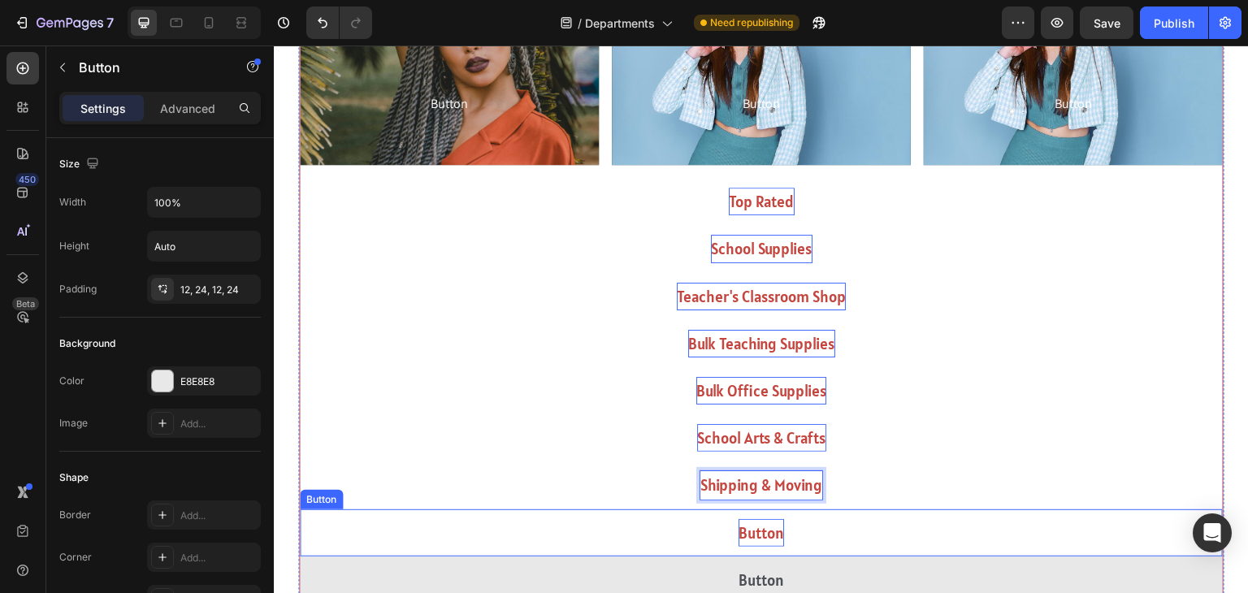
click at [769, 522] on p "Button" at bounding box center [762, 533] width 46 height 28
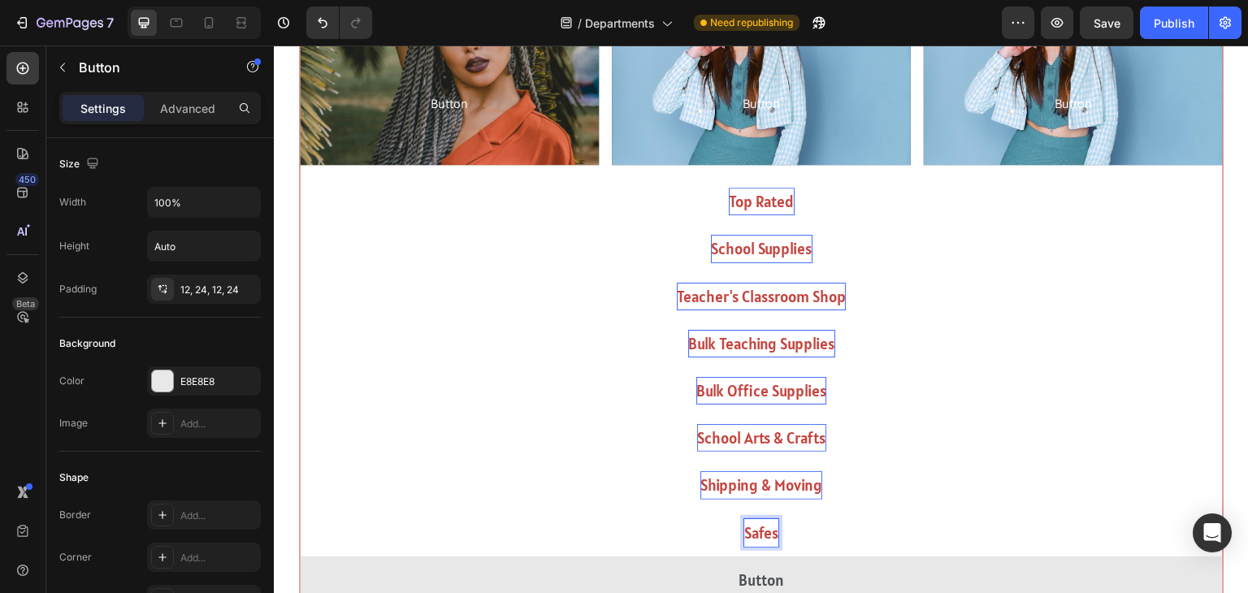
click at [300, 509] on button "Safes" at bounding box center [761, 532] width 923 height 47
click at [300, 509] on button "Safes & Lockboxe" at bounding box center [761, 532] width 923 height 47
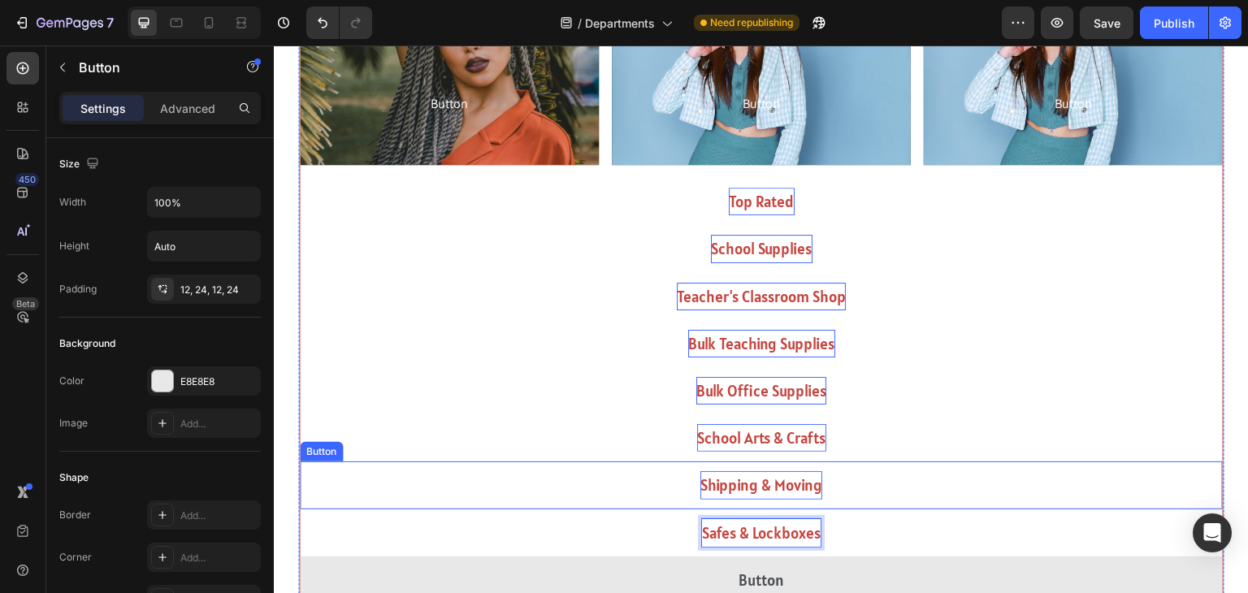
scroll to position [1021, 0]
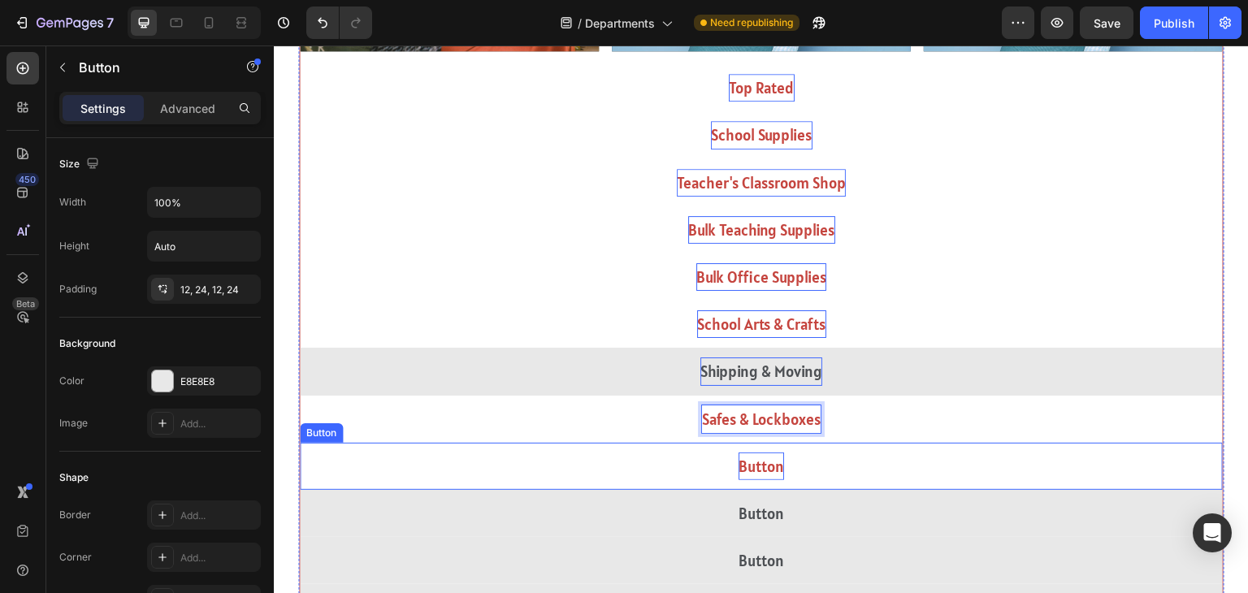
click at [766, 470] on p "Button" at bounding box center [762, 467] width 46 height 28
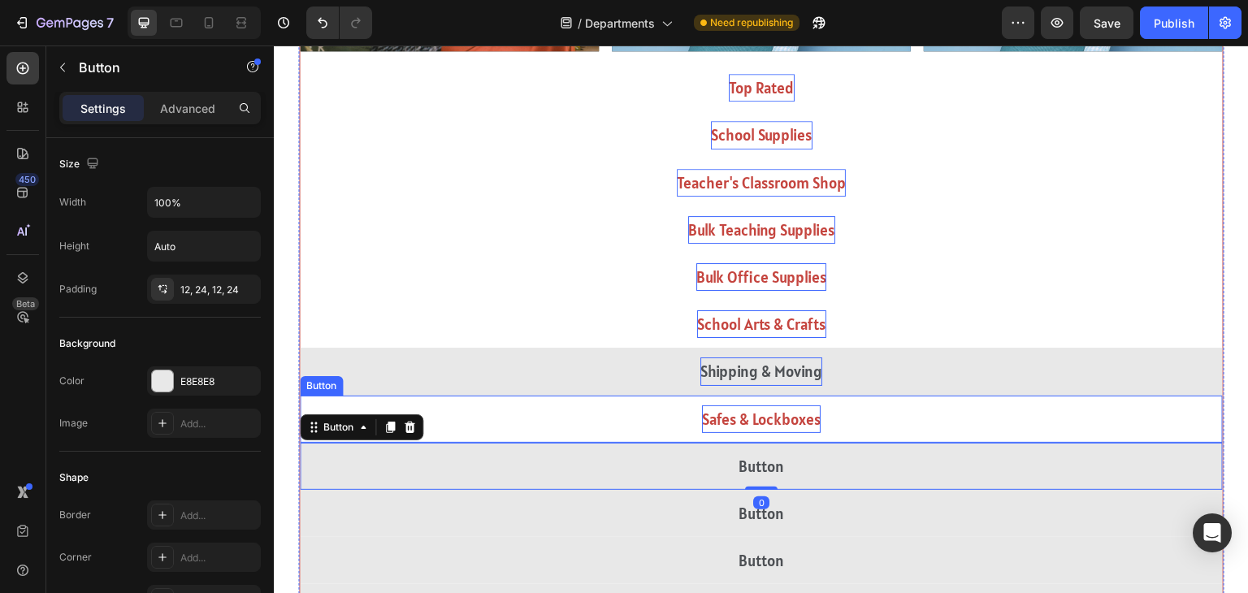
click at [790, 409] on p "Safes & Lockboxes" at bounding box center [761, 419] width 119 height 28
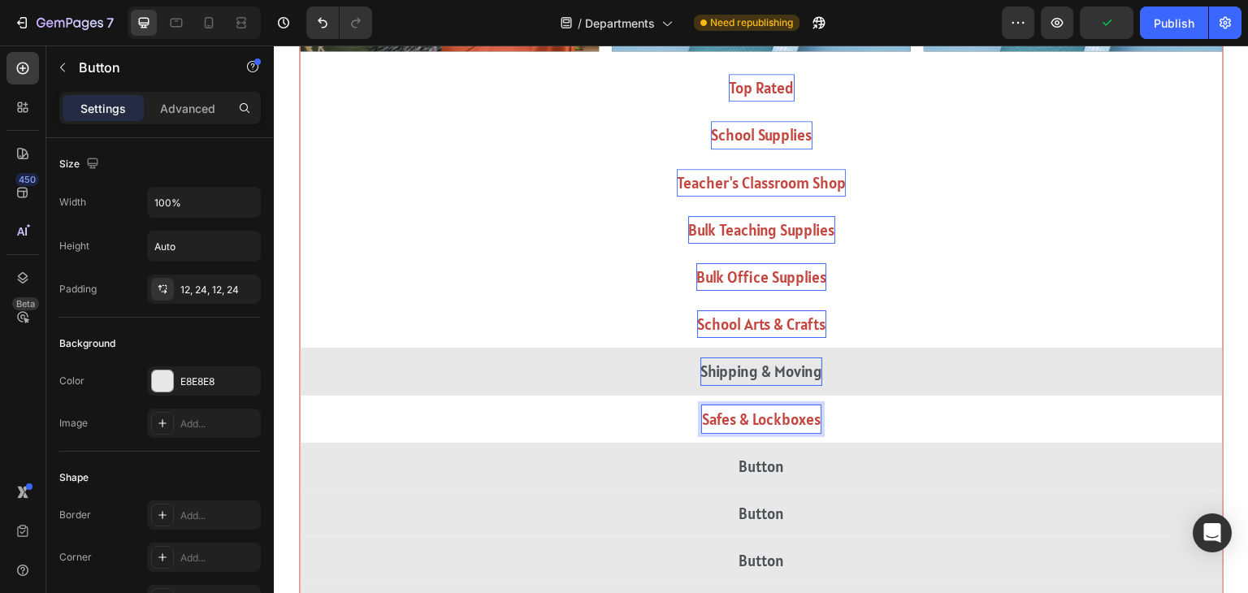
click at [787, 418] on p "Safes & Lockboxes" at bounding box center [761, 419] width 119 height 28
click at [782, 418] on p "Safes & Lockboxes" at bounding box center [761, 419] width 119 height 28
click at [300, 396] on button "Safes & Lockoxes" at bounding box center [761, 419] width 923 height 47
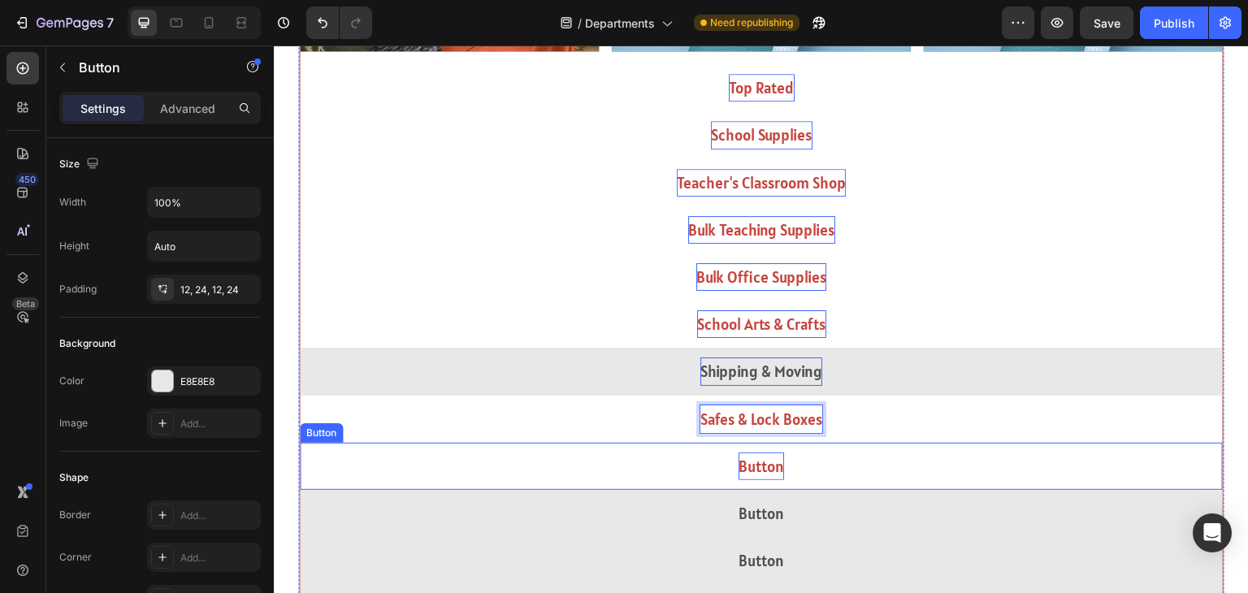
click at [774, 466] on p "Button" at bounding box center [762, 467] width 46 height 28
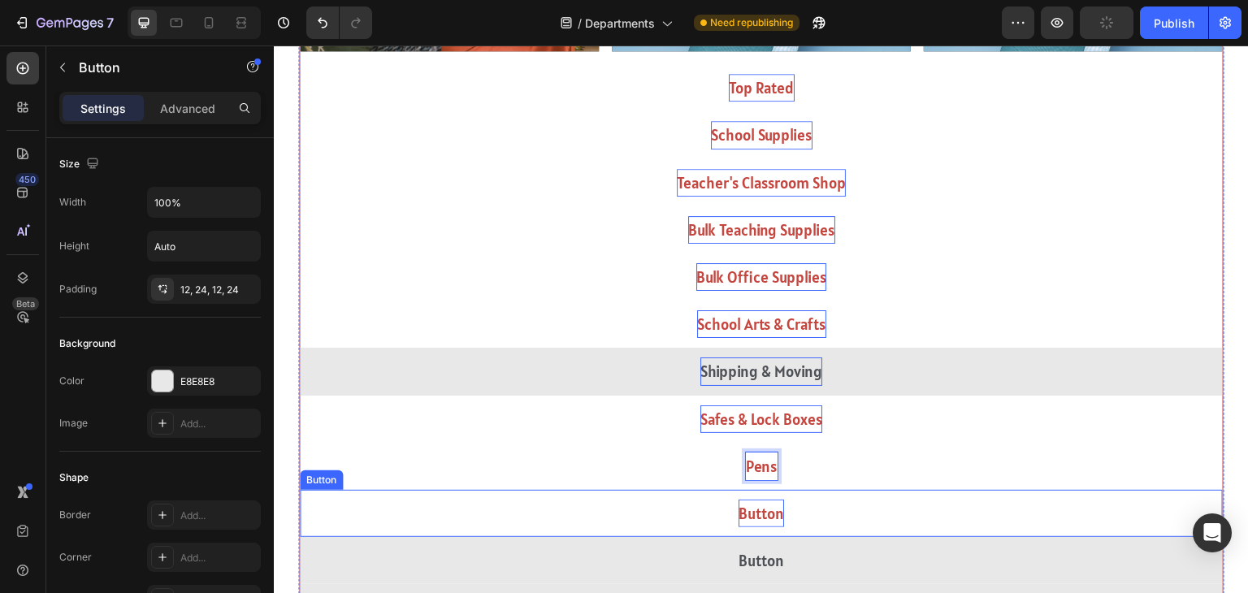
click at [776, 505] on p "Button" at bounding box center [762, 514] width 46 height 28
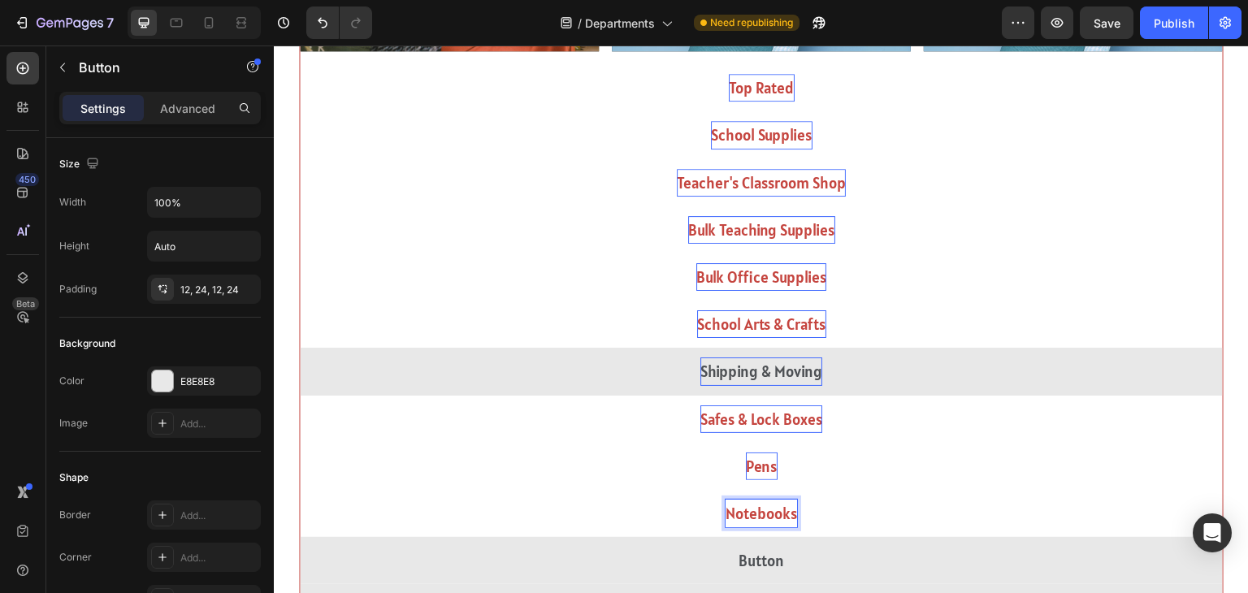
click at [300, 490] on button "Notebooks" at bounding box center [761, 513] width 923 height 47
click at [300, 490] on button "Notebooks &" at bounding box center [761, 513] width 923 height 47
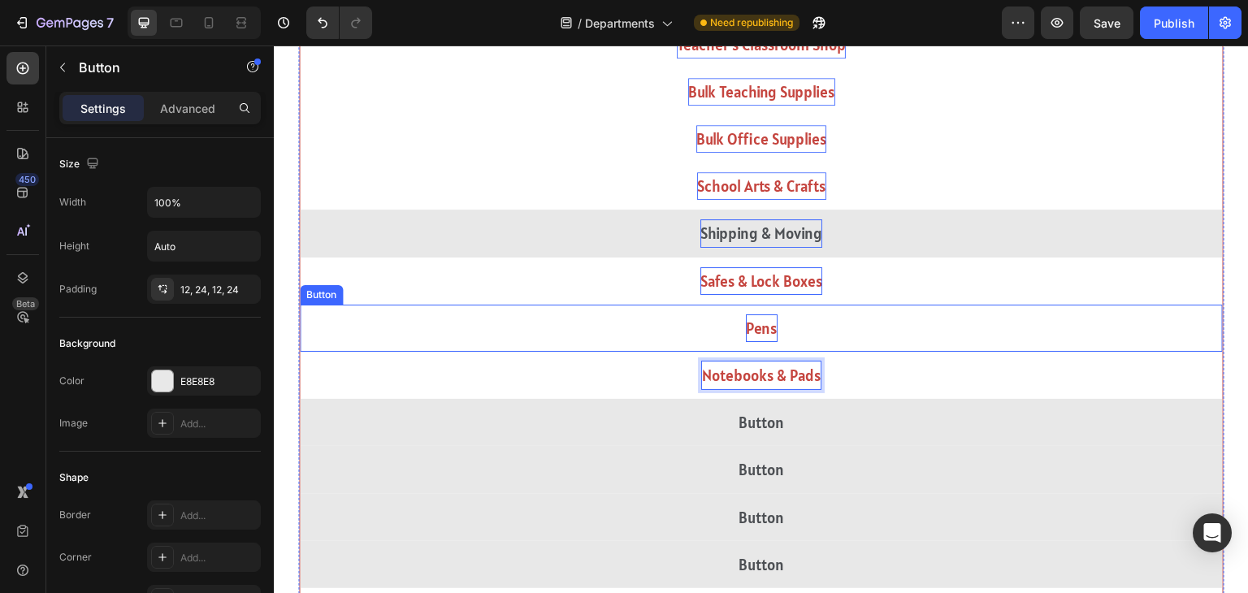
scroll to position [1166, 0]
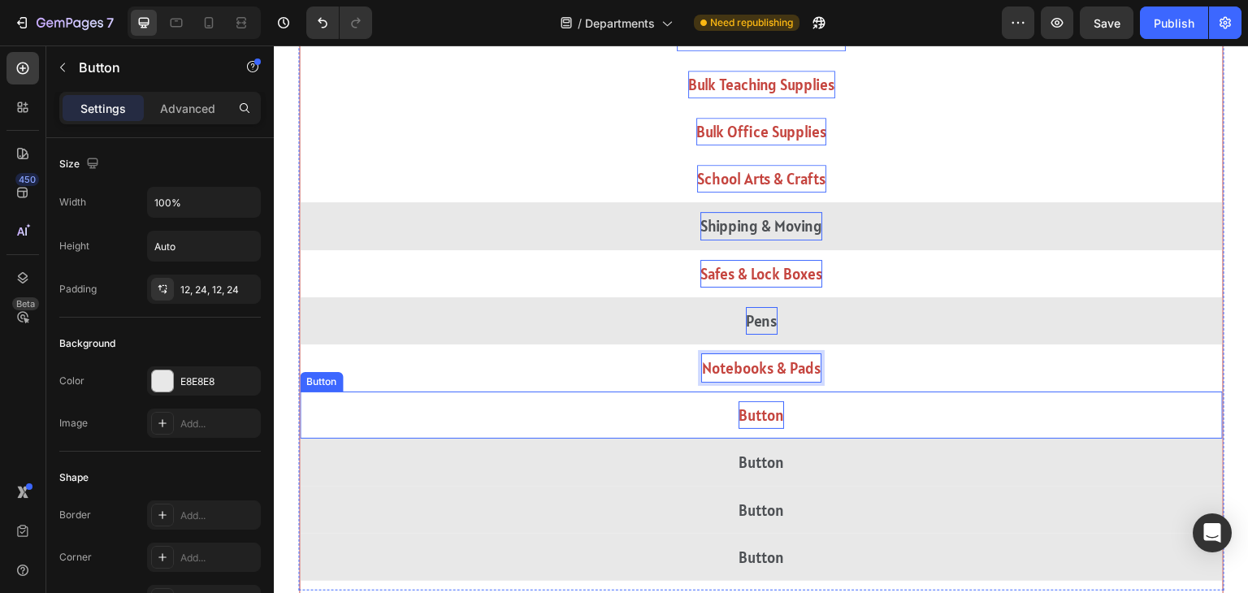
click at [768, 415] on p "Button" at bounding box center [762, 415] width 46 height 28
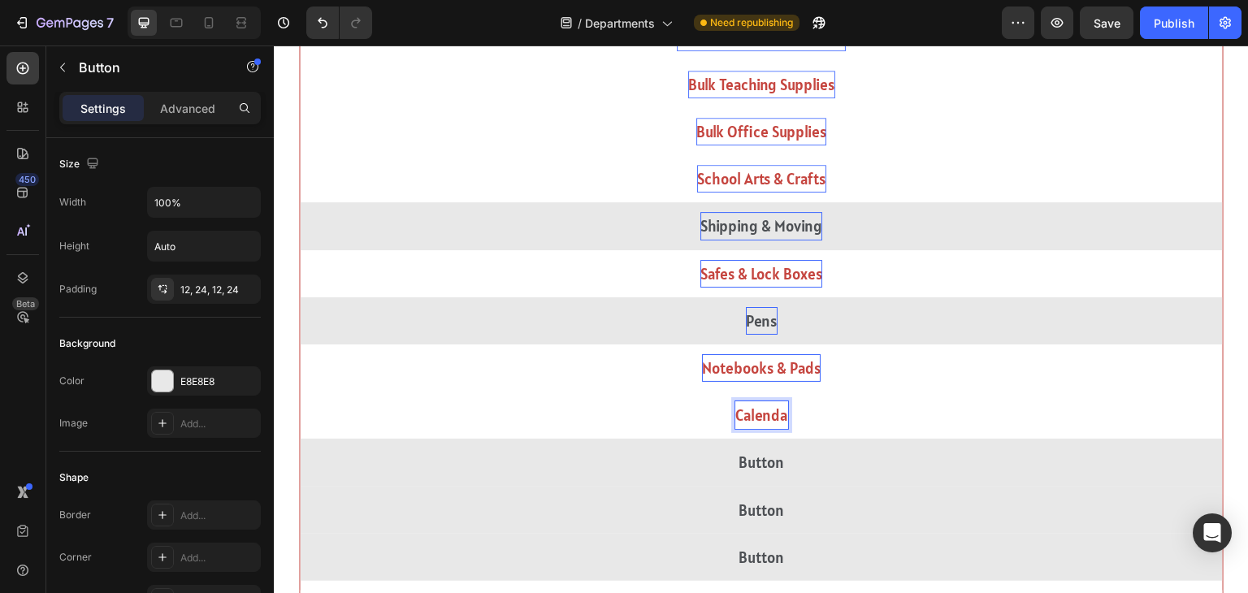
click at [300, 392] on button "Calenda" at bounding box center [761, 415] width 923 height 47
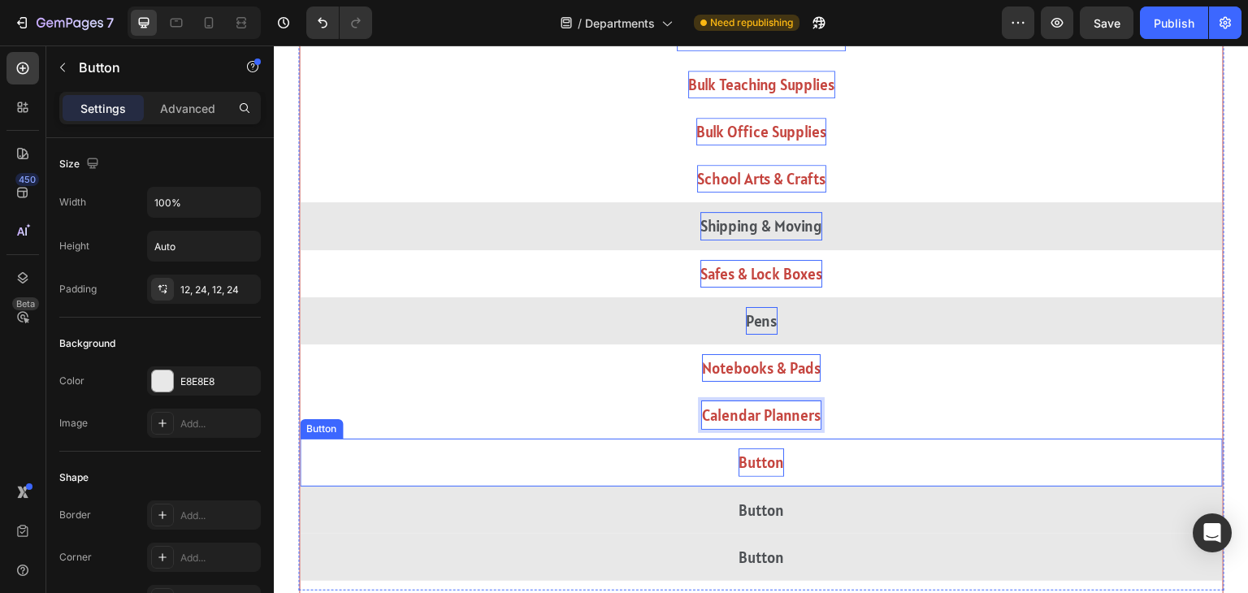
click at [757, 457] on p "Button" at bounding box center [762, 463] width 46 height 28
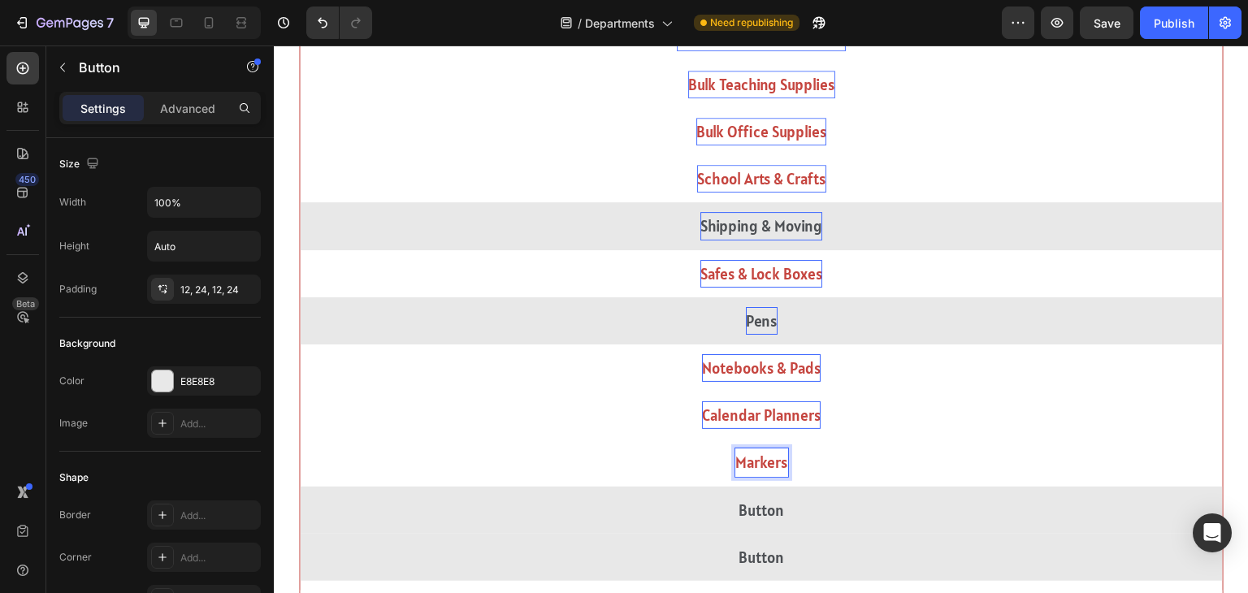
click at [300, 439] on button "Markers" at bounding box center [761, 462] width 923 height 47
click at [300, 439] on button "Markers &" at bounding box center [761, 462] width 923 height 47
click at [300, 439] on button "Markers & Hightlights" at bounding box center [761, 462] width 923 height 47
click at [790, 462] on p "Markers & Hightlighters" at bounding box center [761, 463] width 156 height 28
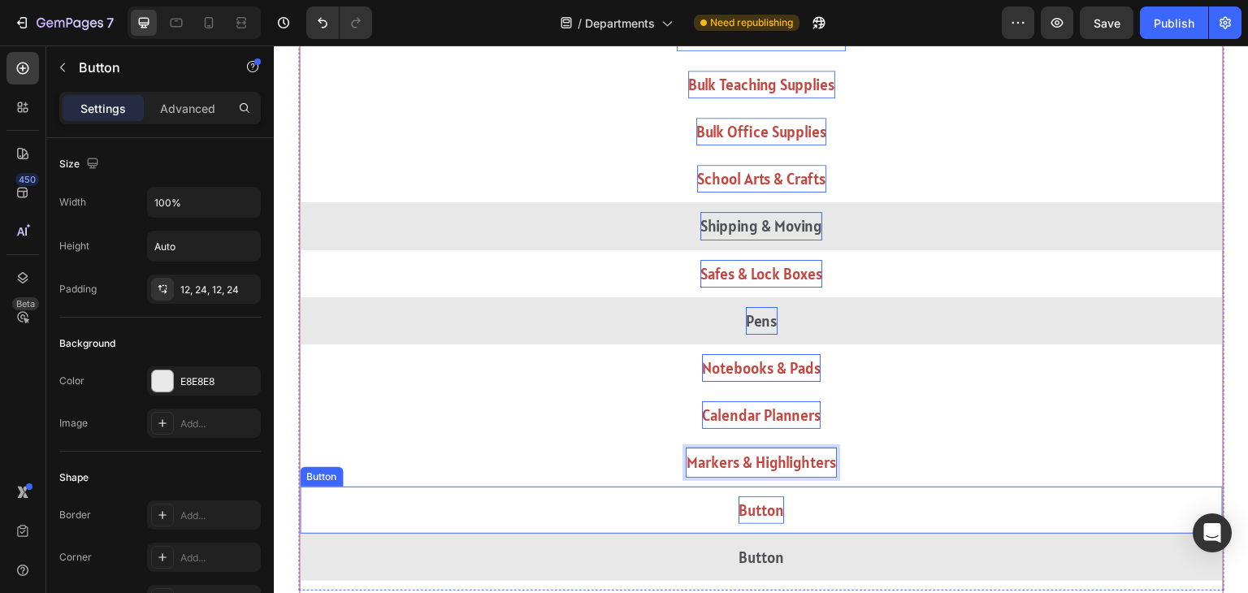
click at [768, 519] on p "Button" at bounding box center [762, 510] width 46 height 28
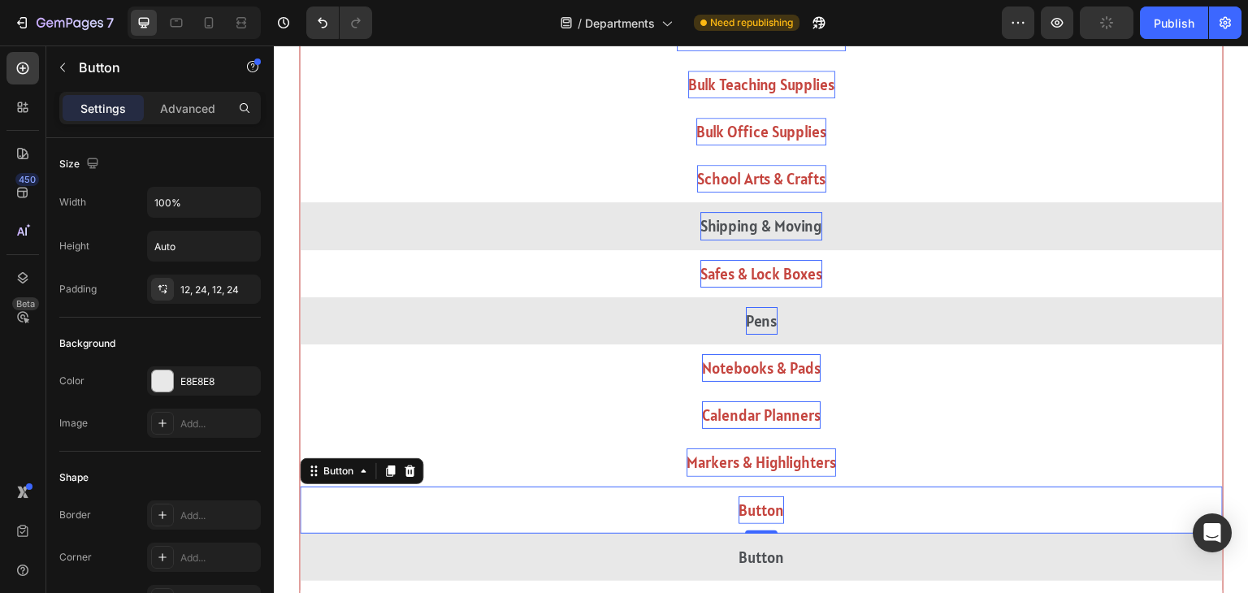
click at [765, 516] on p "Button" at bounding box center [762, 510] width 46 height 28
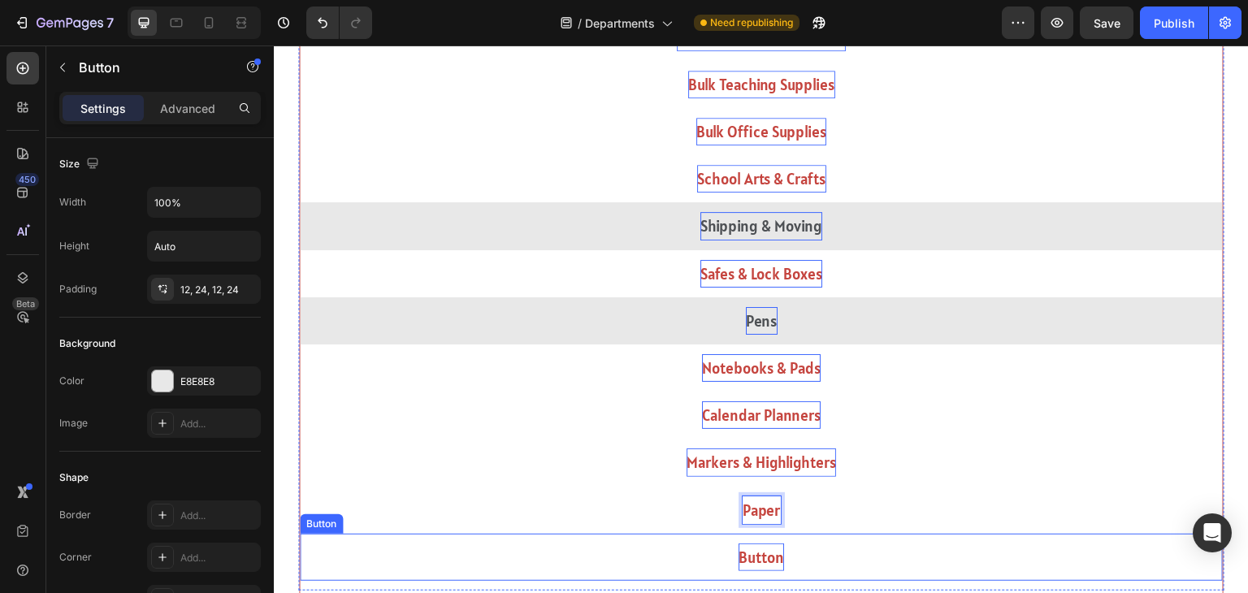
scroll to position [1311, 0]
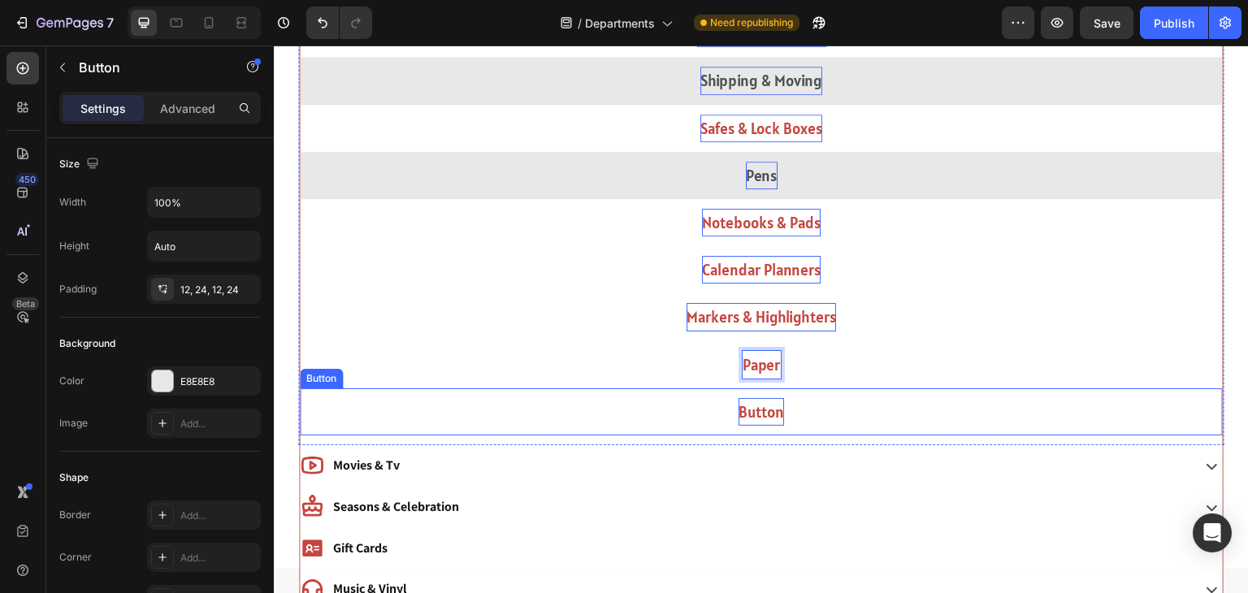
click at [772, 412] on p "Button" at bounding box center [762, 412] width 46 height 28
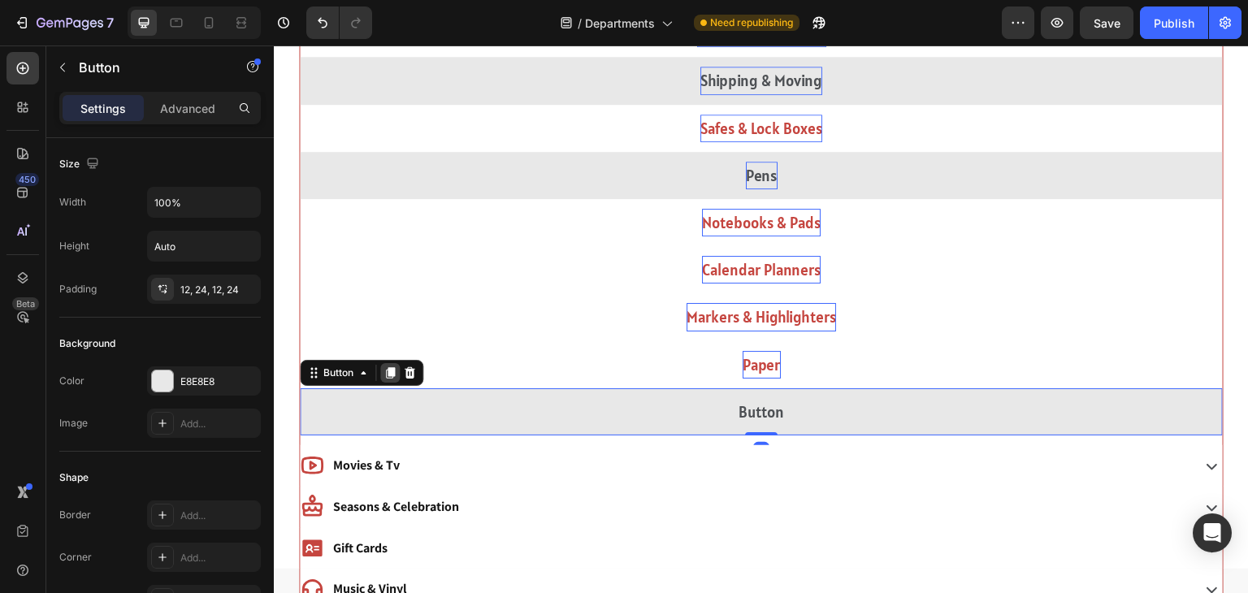
click at [388, 367] on icon at bounding box center [390, 372] width 9 height 11
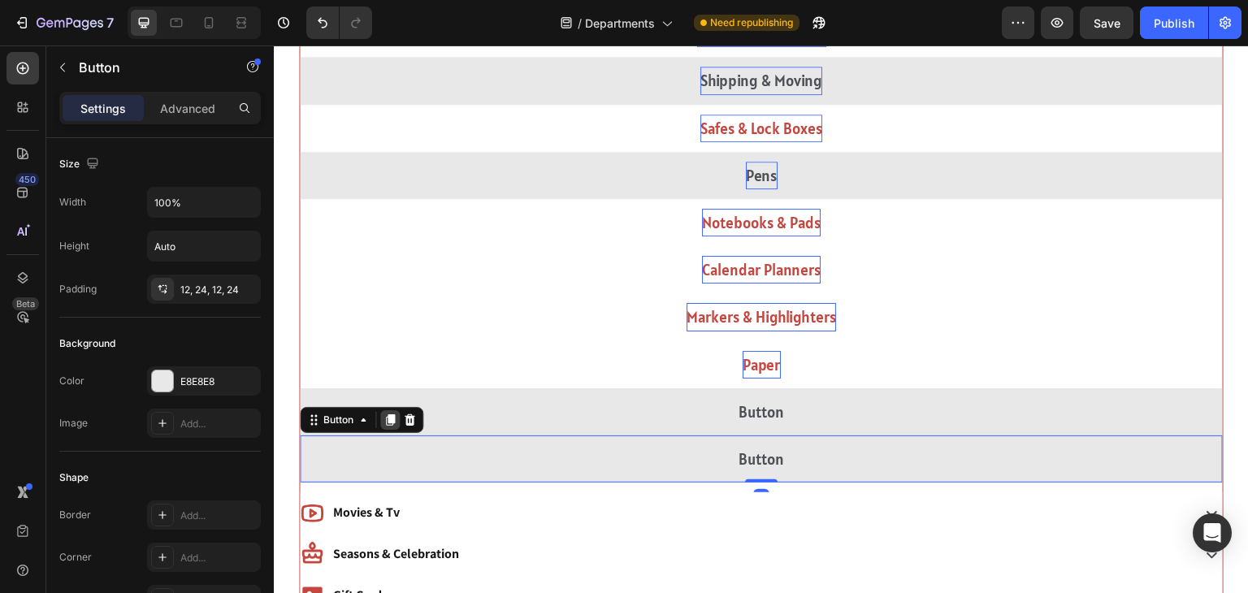
click at [388, 410] on div at bounding box center [390, 420] width 20 height 20
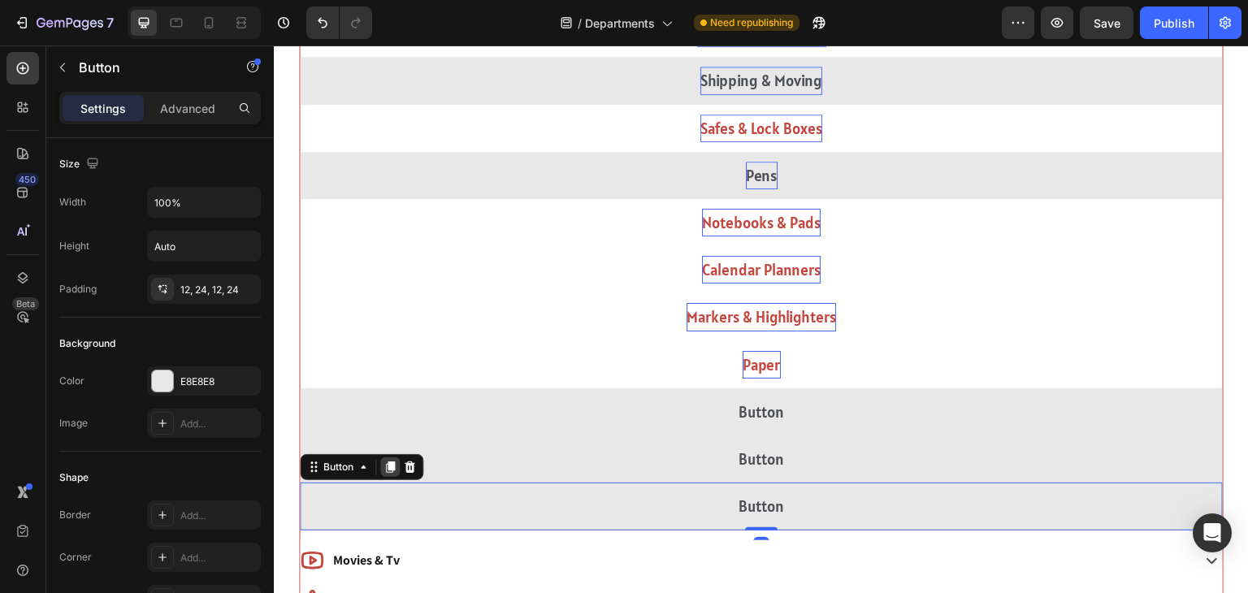
click at [389, 473] on div at bounding box center [390, 467] width 20 height 20
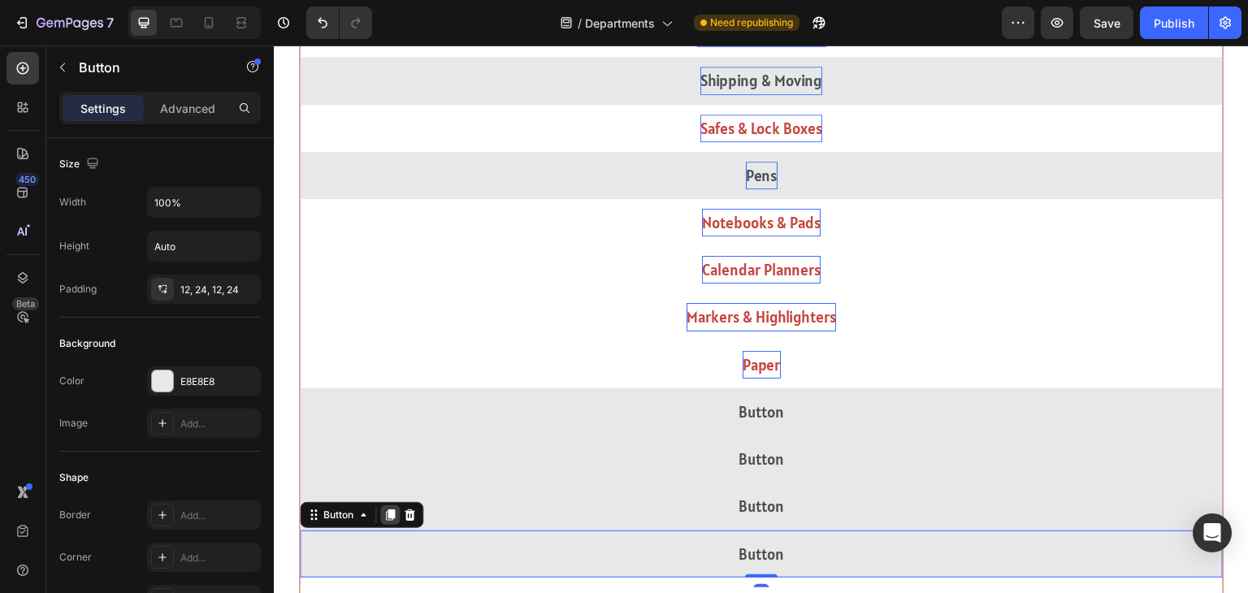
click at [389, 514] on icon at bounding box center [390, 514] width 9 height 11
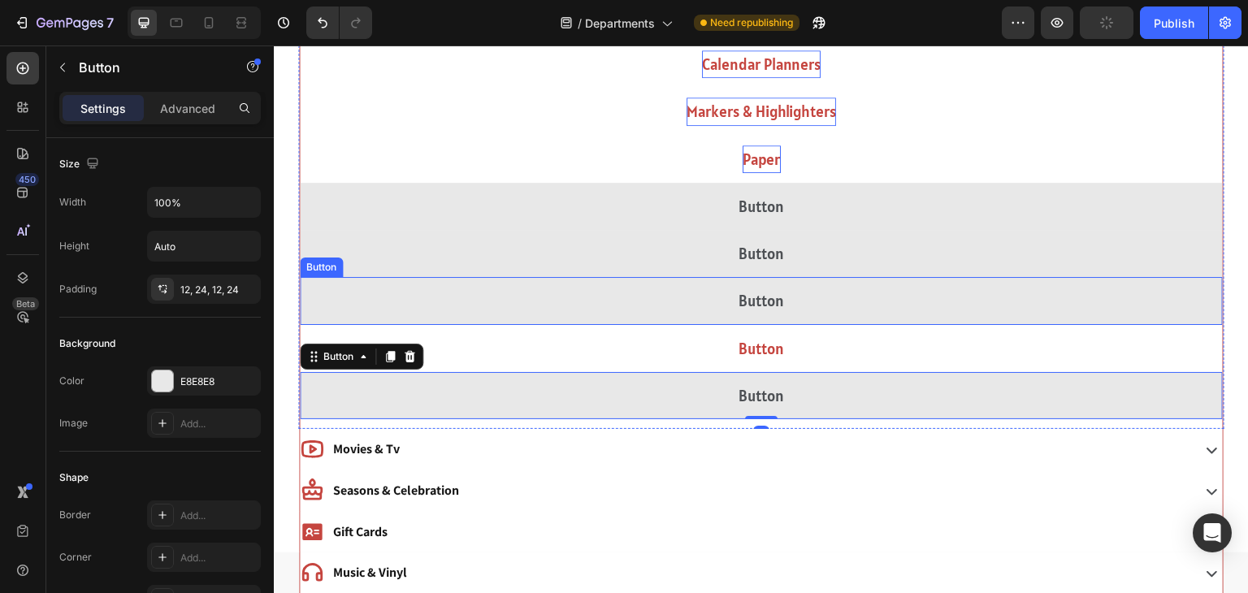
scroll to position [1515, 0]
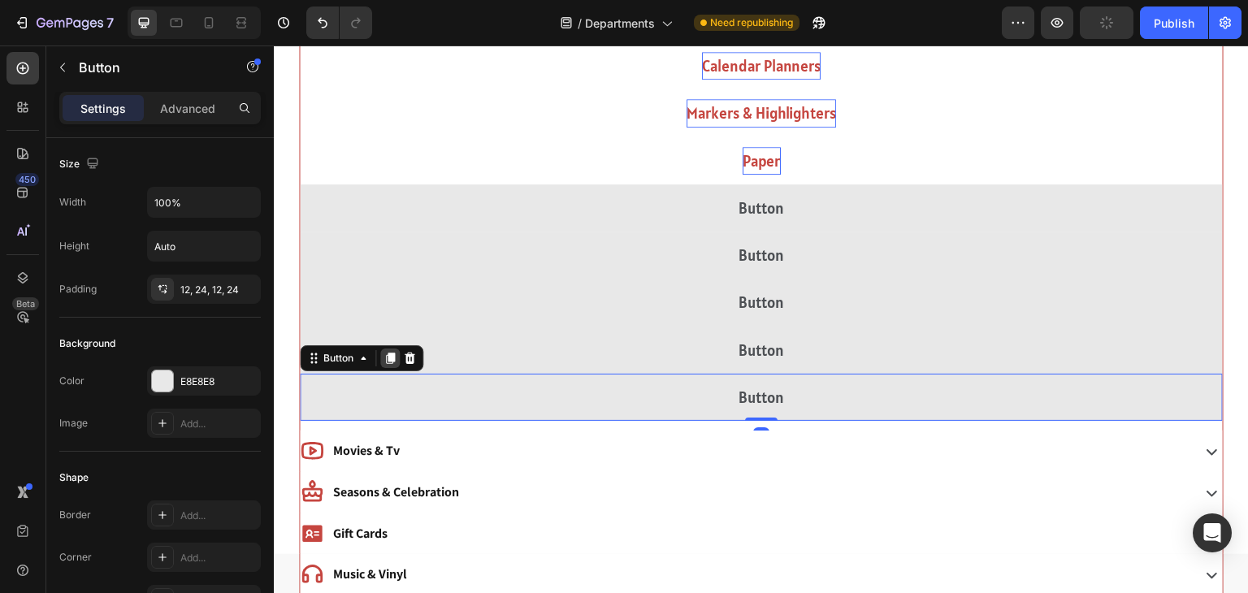
click at [392, 353] on icon at bounding box center [390, 358] width 9 height 11
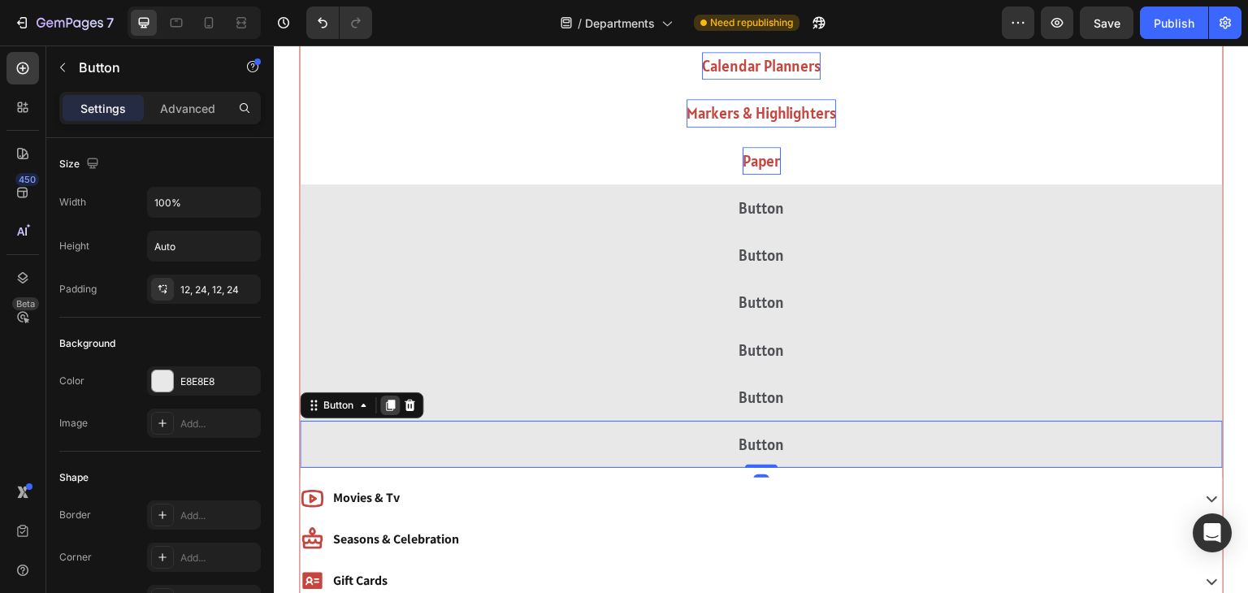
click at [388, 405] on icon at bounding box center [390, 405] width 13 height 13
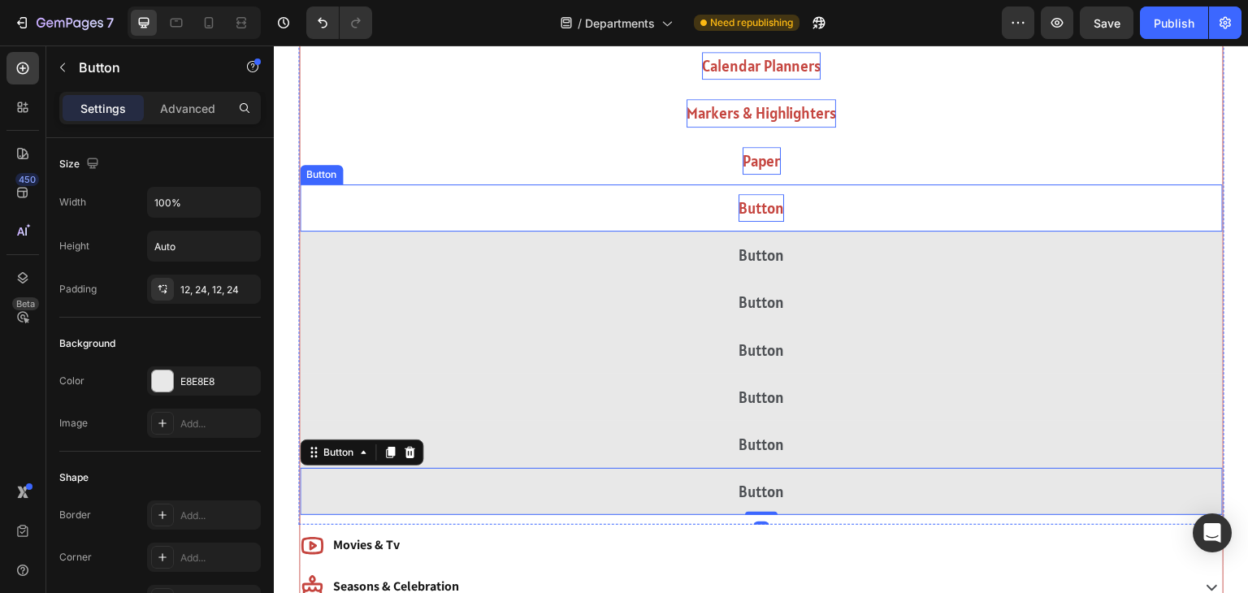
click at [767, 200] on p "Button" at bounding box center [762, 208] width 46 height 28
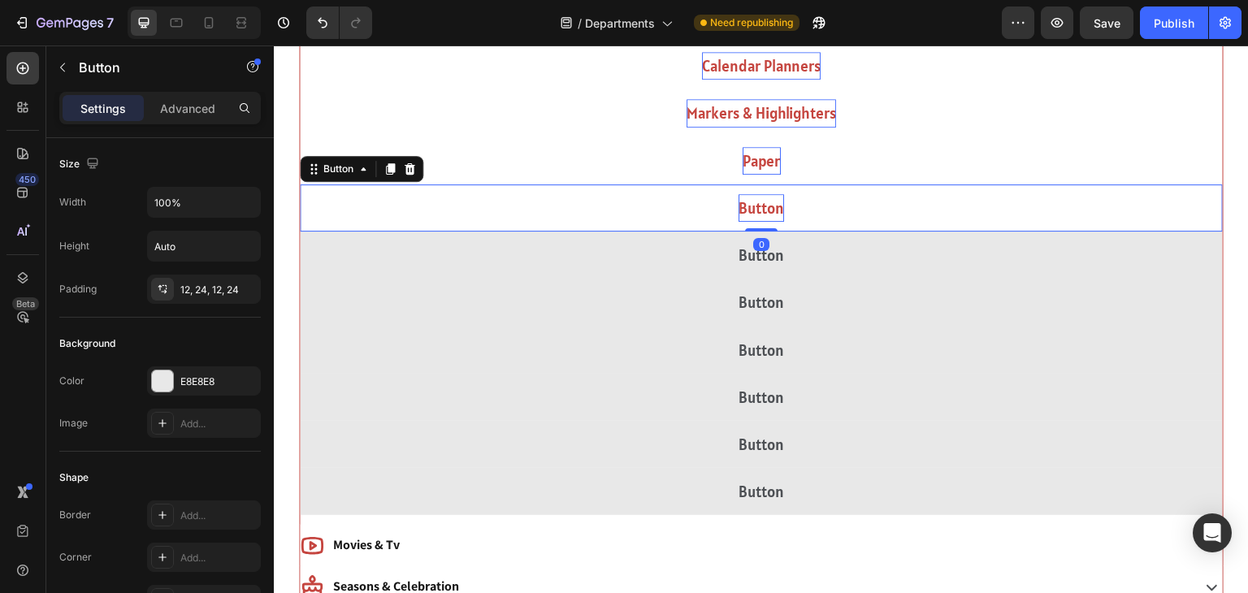
click at [767, 200] on p "Button" at bounding box center [762, 208] width 46 height 28
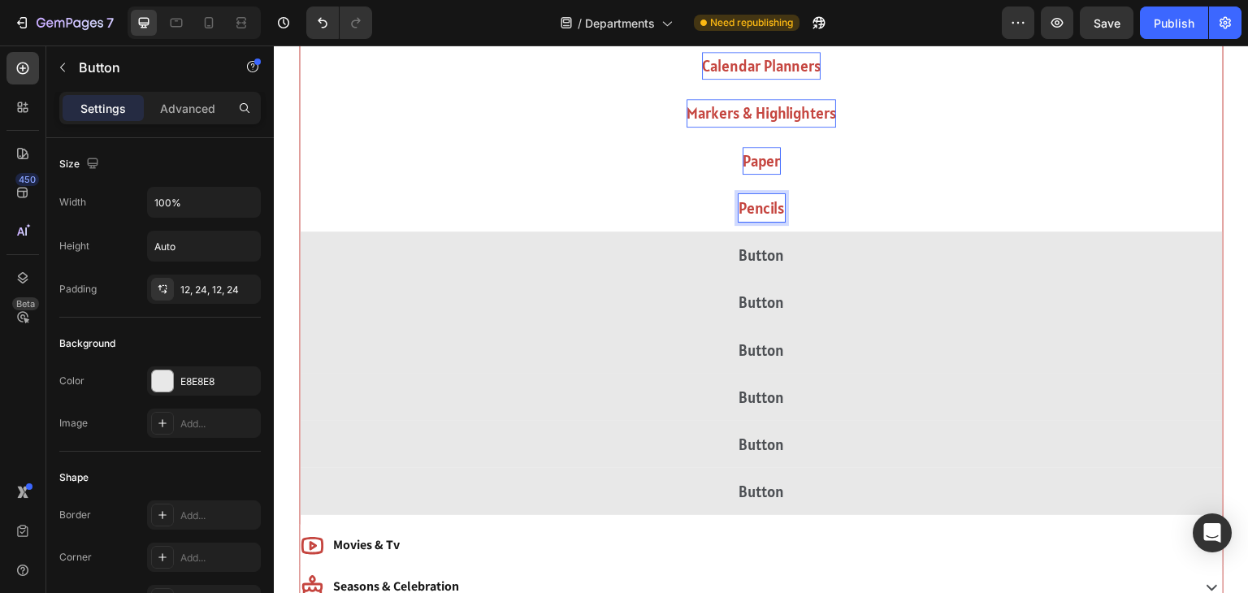
click at [300, 184] on button "Pencils" at bounding box center [761, 207] width 923 height 47
click at [300, 184] on button "Pencils &" at bounding box center [761, 207] width 923 height 47
click at [300, 184] on button "Pencils & Pencil" at bounding box center [761, 207] width 923 height 47
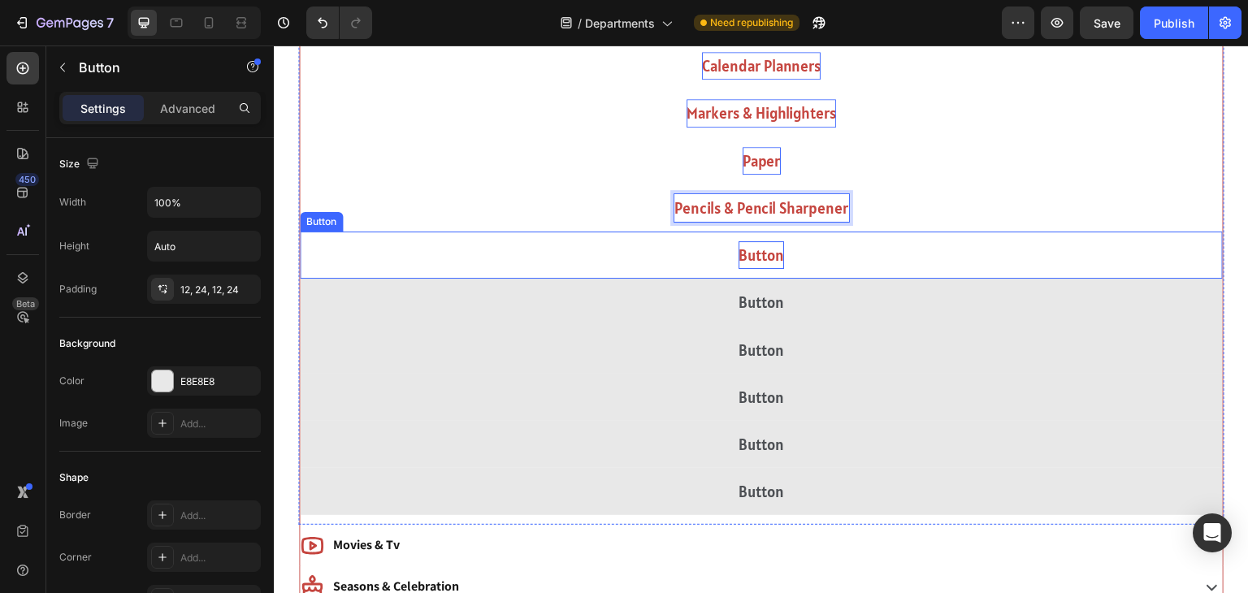
click at [778, 262] on p "Button" at bounding box center [762, 255] width 46 height 28
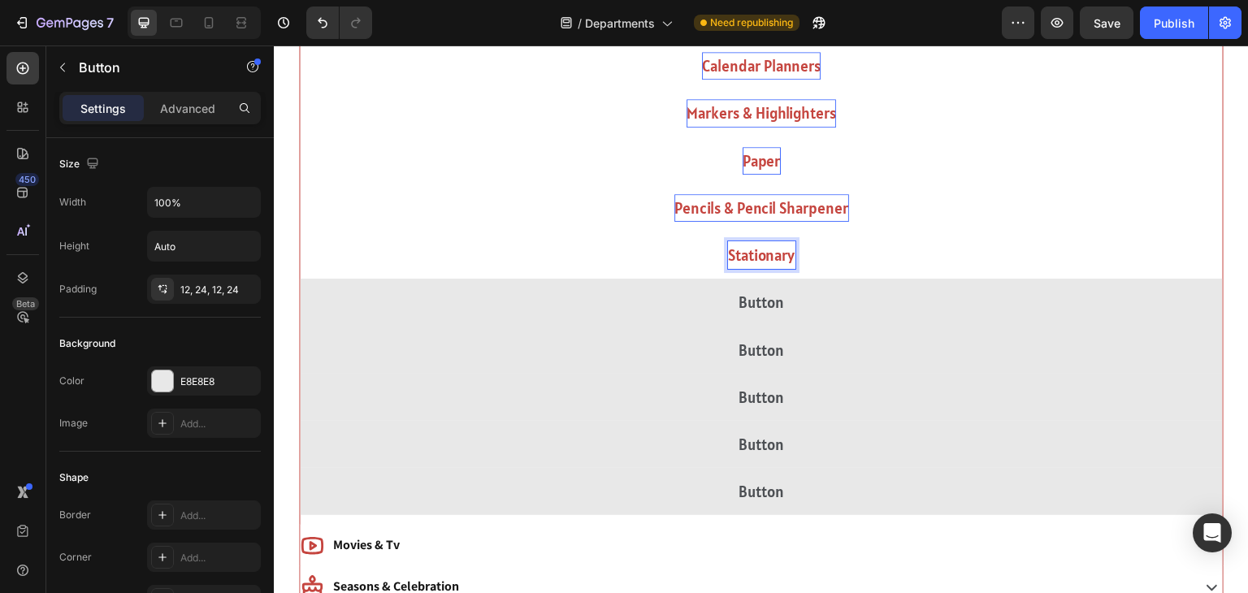
click at [300, 232] on button "Stationary" at bounding box center [761, 255] width 923 height 47
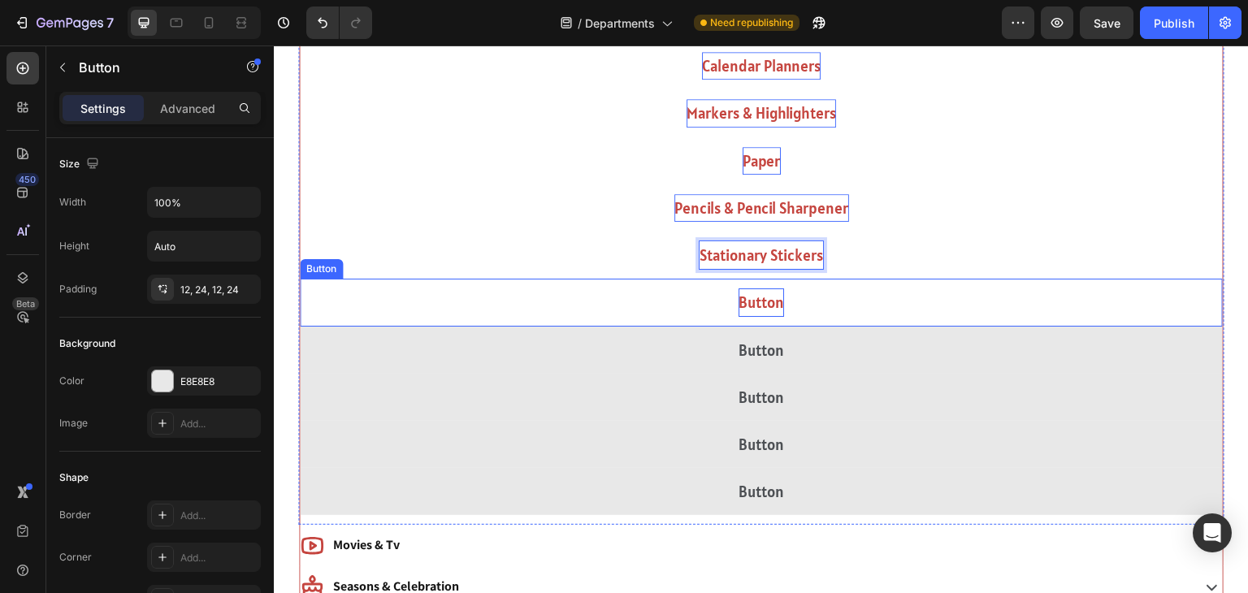
click at [757, 305] on p "Button" at bounding box center [762, 302] width 46 height 28
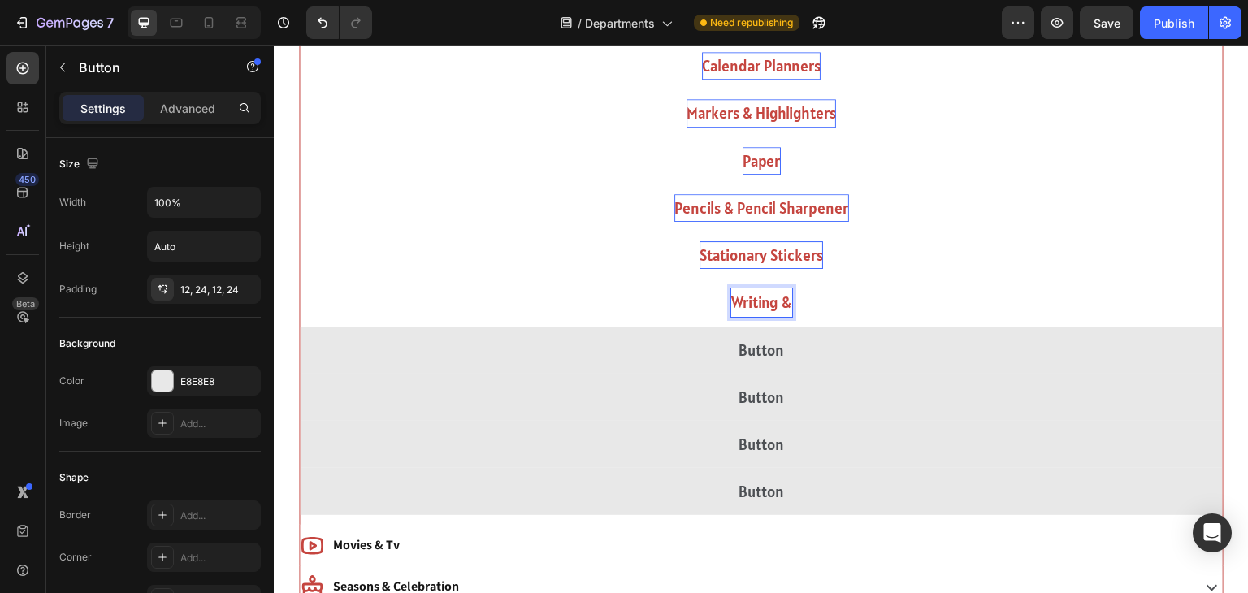
click at [300, 279] on button "Writing &" at bounding box center [761, 302] width 923 height 47
click at [300, 279] on button "Writing & Correction" at bounding box center [761, 302] width 923 height 47
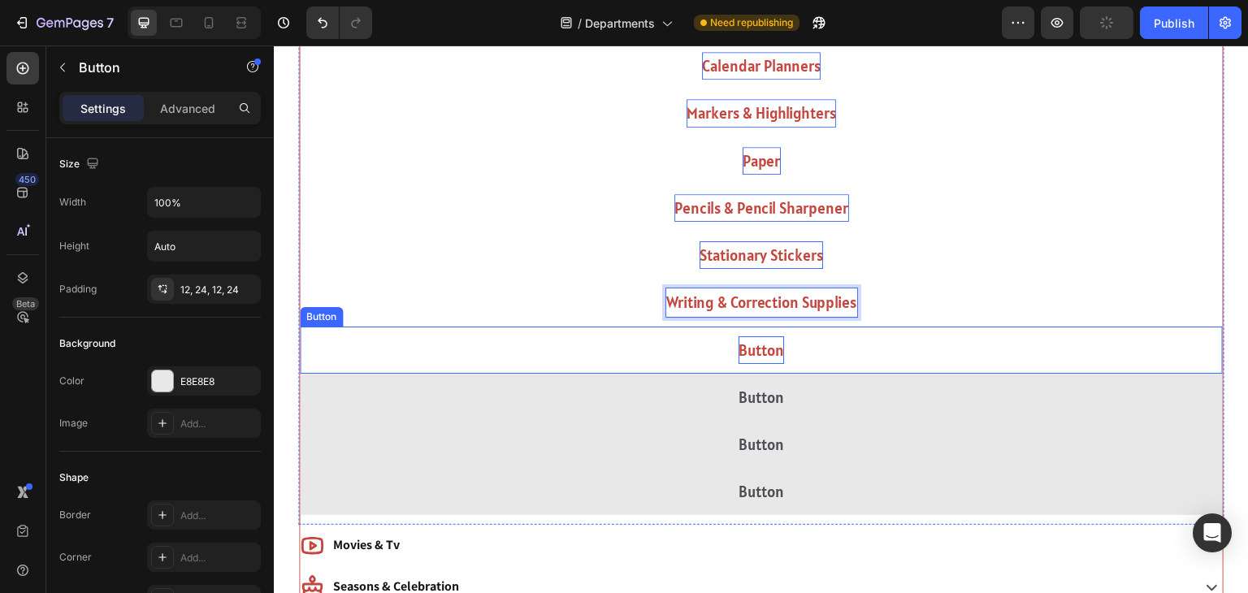
click at [753, 346] on p "Button" at bounding box center [762, 350] width 46 height 28
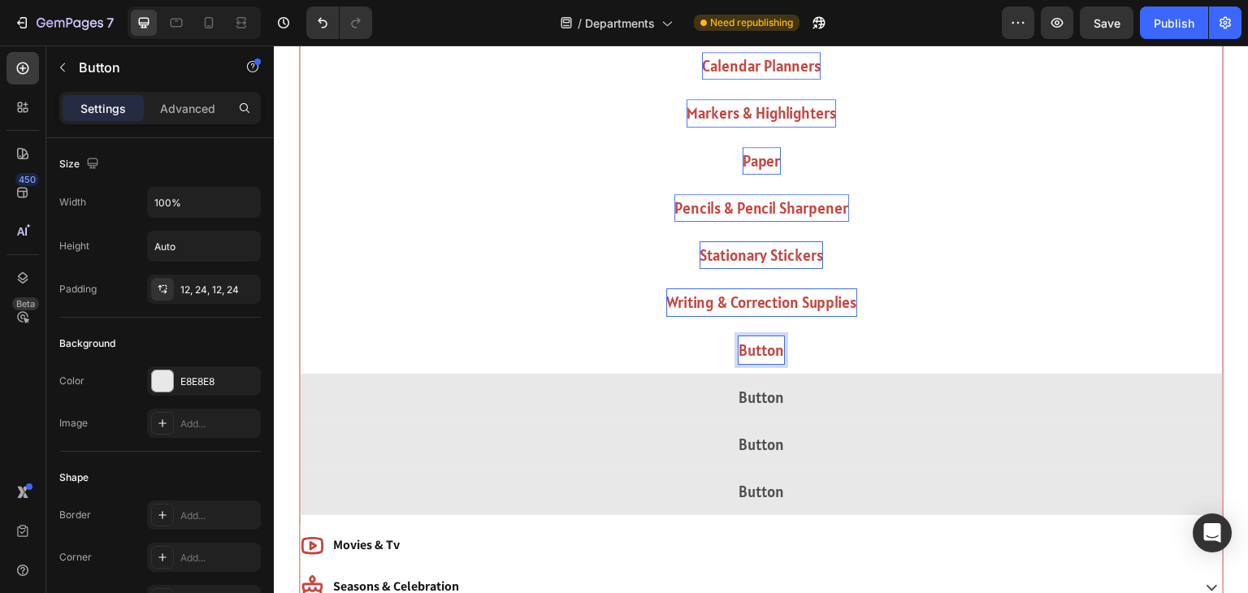
click at [300, 327] on button "Button" at bounding box center [761, 350] width 923 height 47
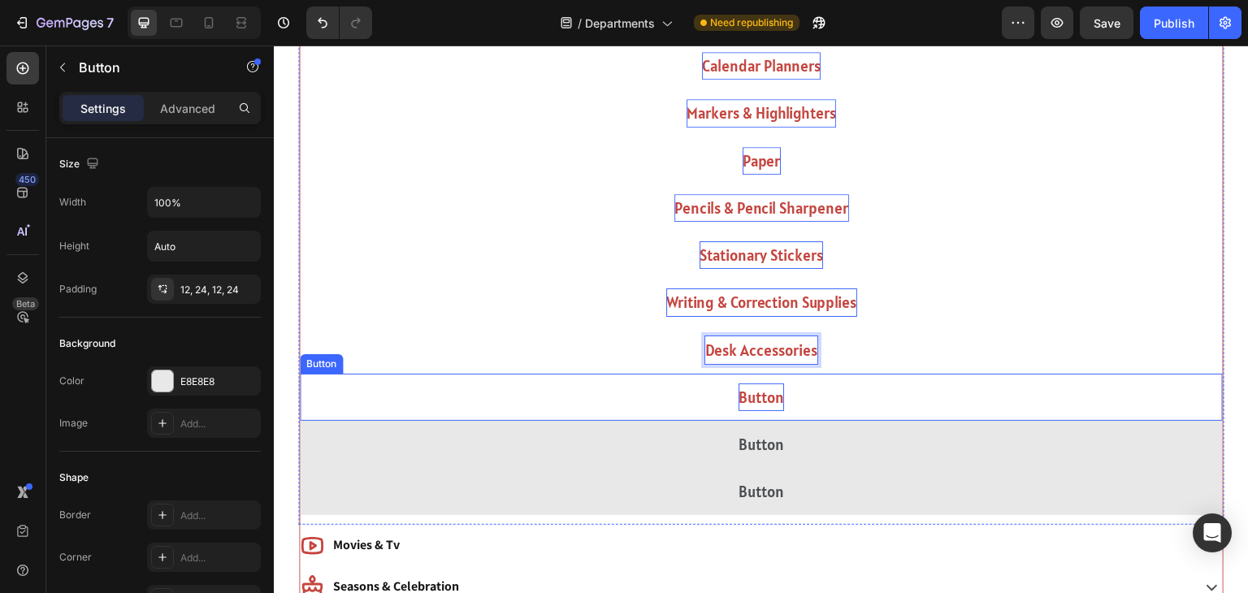
click at [753, 398] on p "Button" at bounding box center [762, 398] width 46 height 28
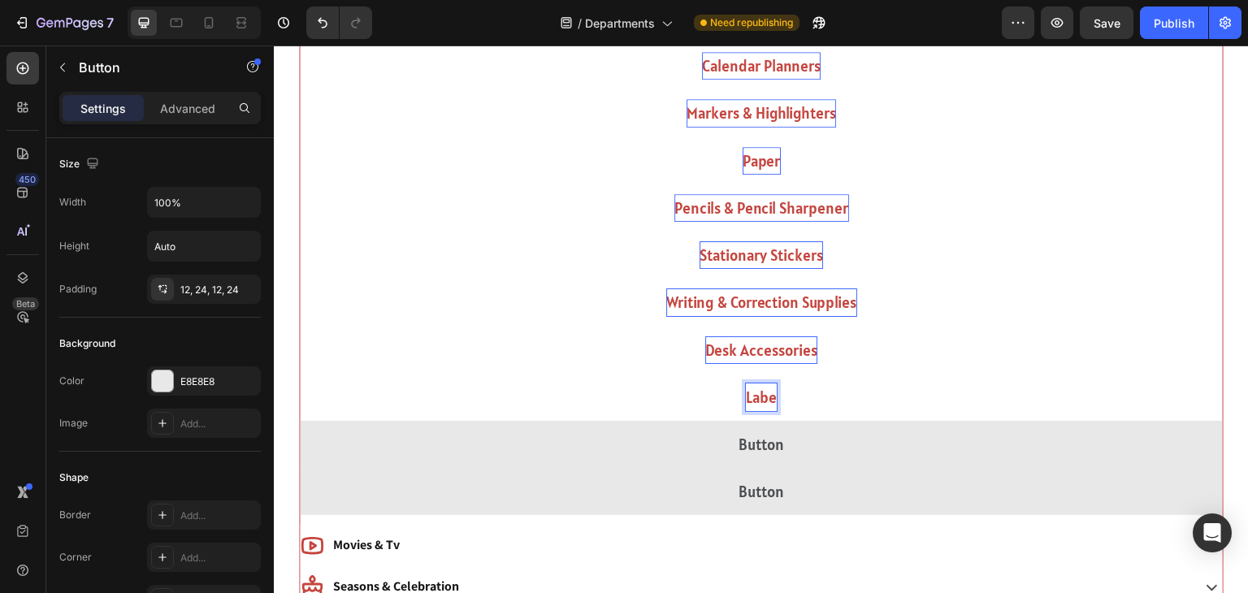
click at [300, 374] on button "Labe" at bounding box center [761, 397] width 923 height 47
click at [300, 374] on button "Labels," at bounding box center [761, 397] width 923 height 47
click at [300, 374] on button "Labels, Index" at bounding box center [761, 397] width 923 height 47
click at [300, 374] on button "Labels, Index &" at bounding box center [761, 397] width 923 height 47
click at [300, 374] on button "Labels, Index & Stamps" at bounding box center [761, 397] width 923 height 47
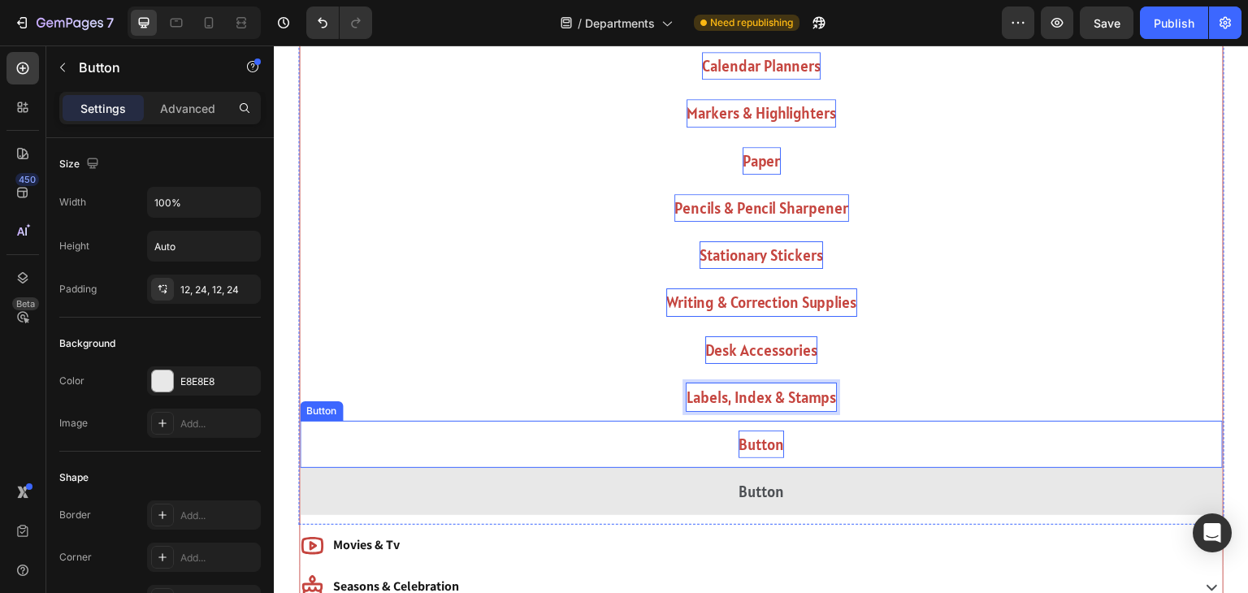
click at [754, 440] on p "Button" at bounding box center [762, 445] width 46 height 28
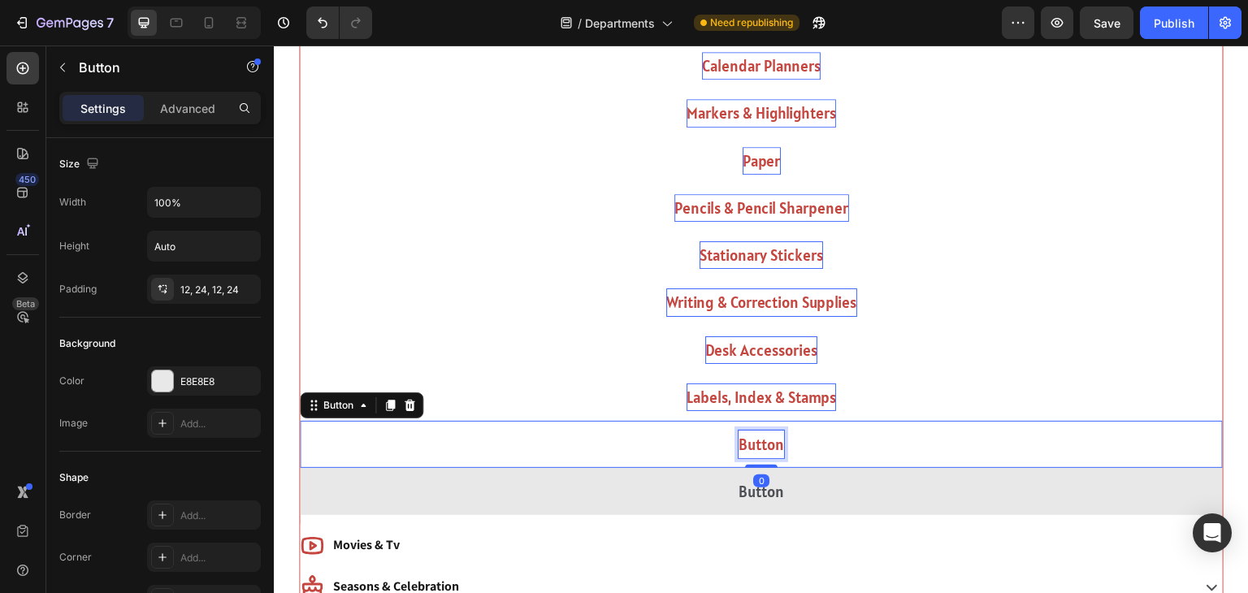
click at [754, 440] on p "Button" at bounding box center [762, 445] width 46 height 28
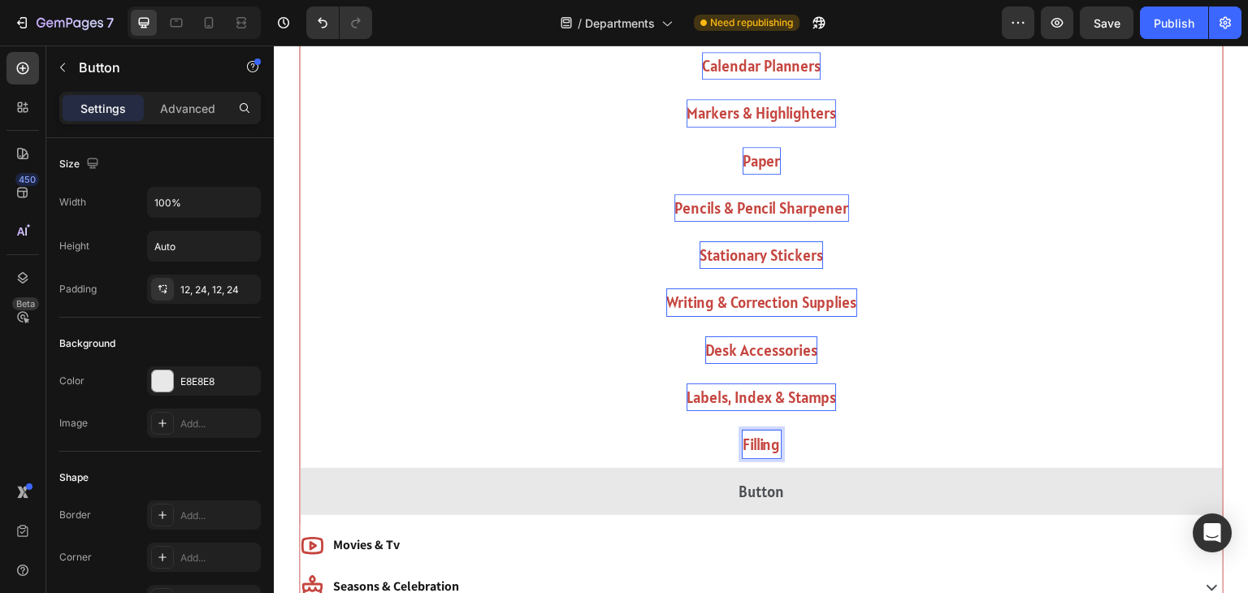
click at [300, 421] on button "Filling" at bounding box center [761, 444] width 923 height 47
click at [300, 421] on button "Filling Products" at bounding box center [761, 444] width 923 height 47
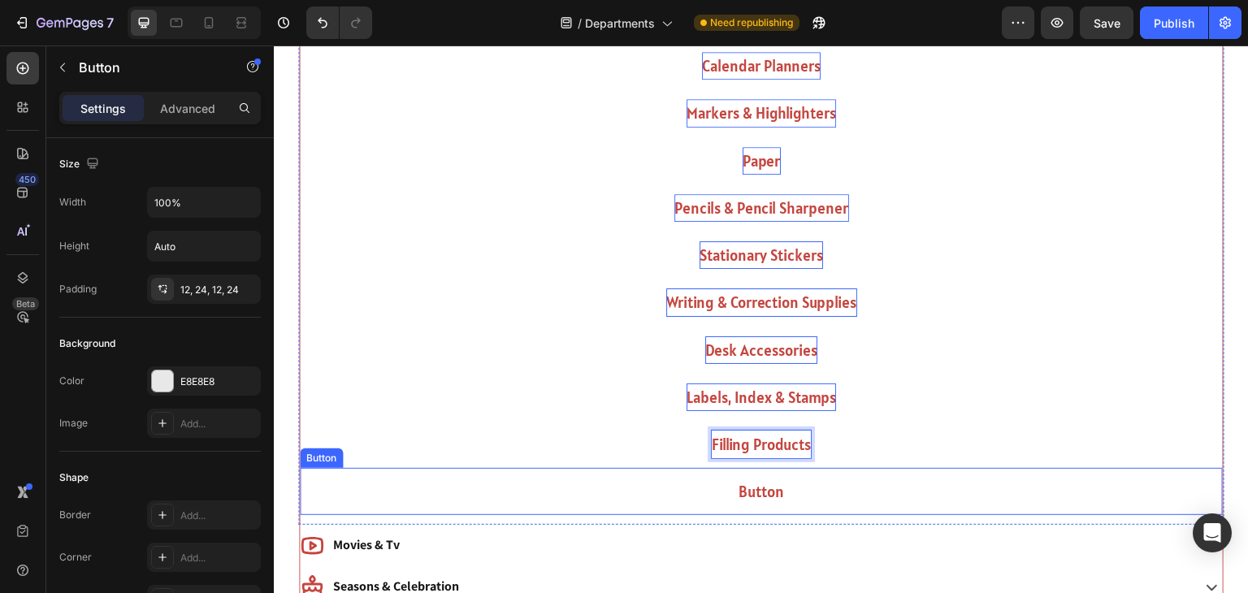
click at [635, 490] on button "Button" at bounding box center [761, 491] width 923 height 47
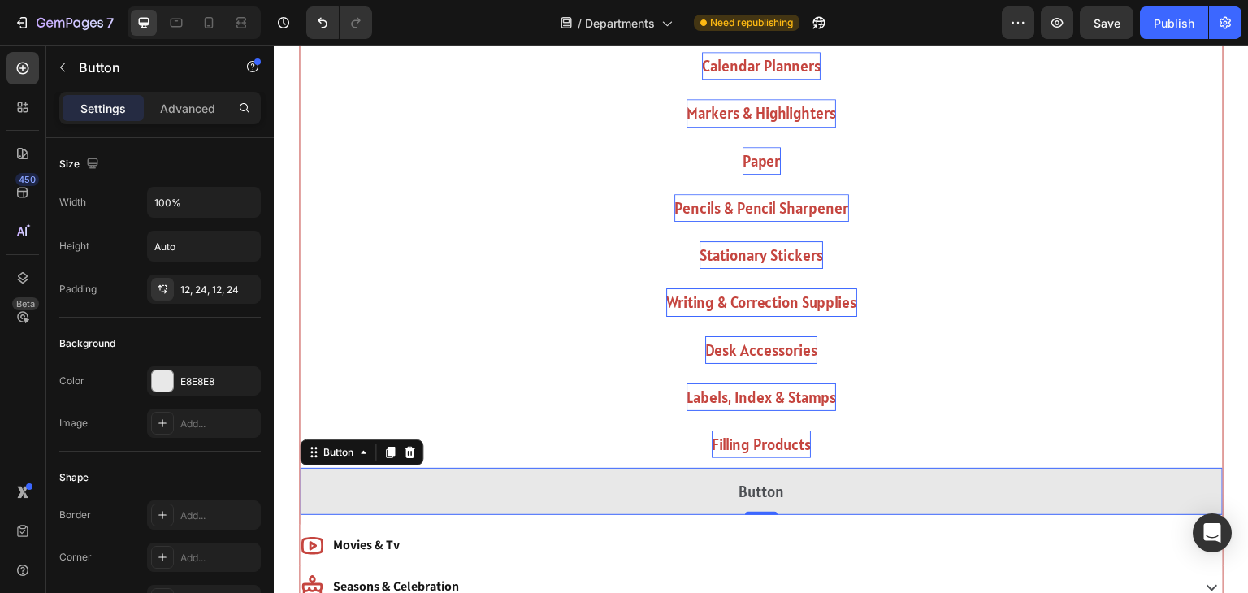
click at [381, 460] on div "Button" at bounding box center [362, 453] width 124 height 26
click at [387, 457] on icon at bounding box center [390, 452] width 13 height 13
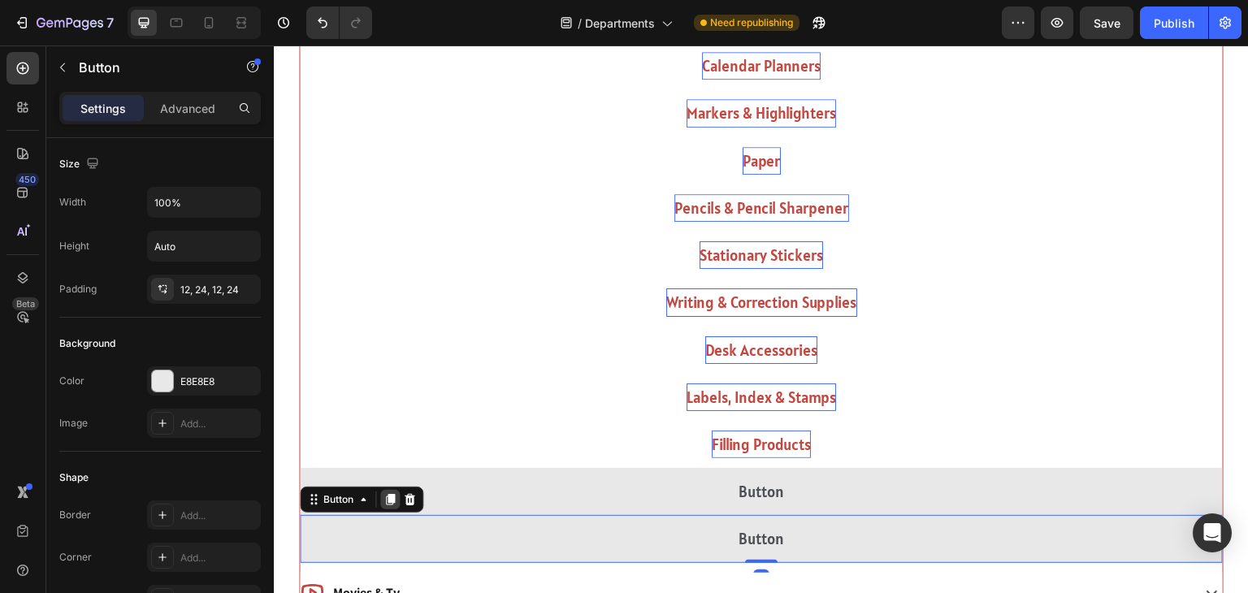
click at [389, 496] on icon at bounding box center [390, 500] width 9 height 11
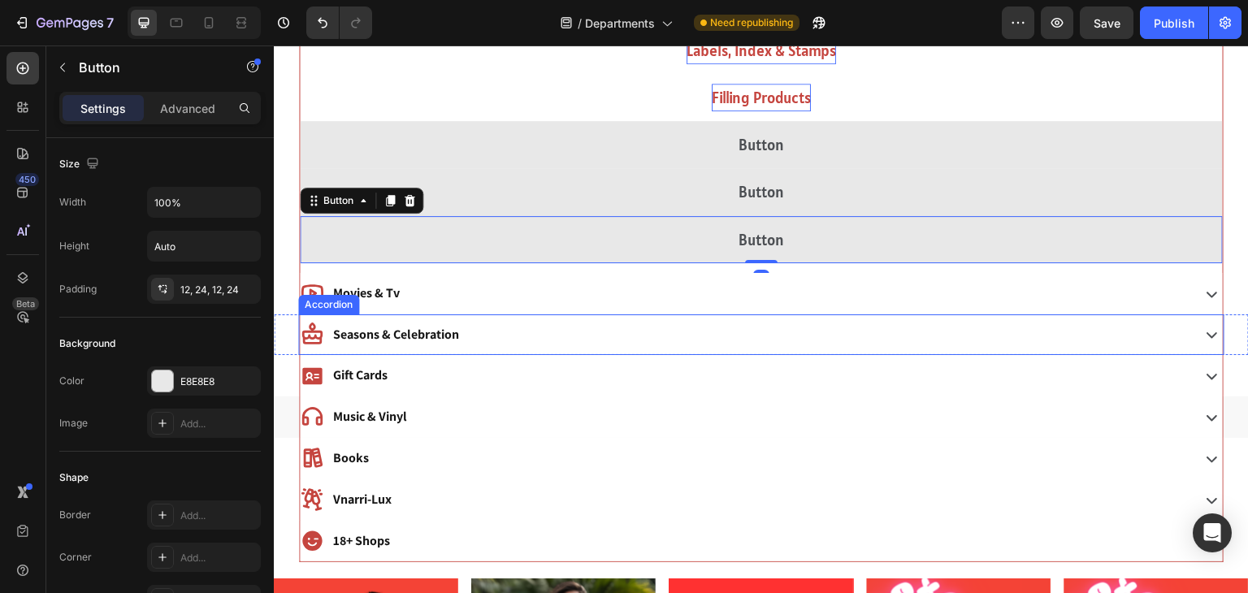
scroll to position [1824, 0]
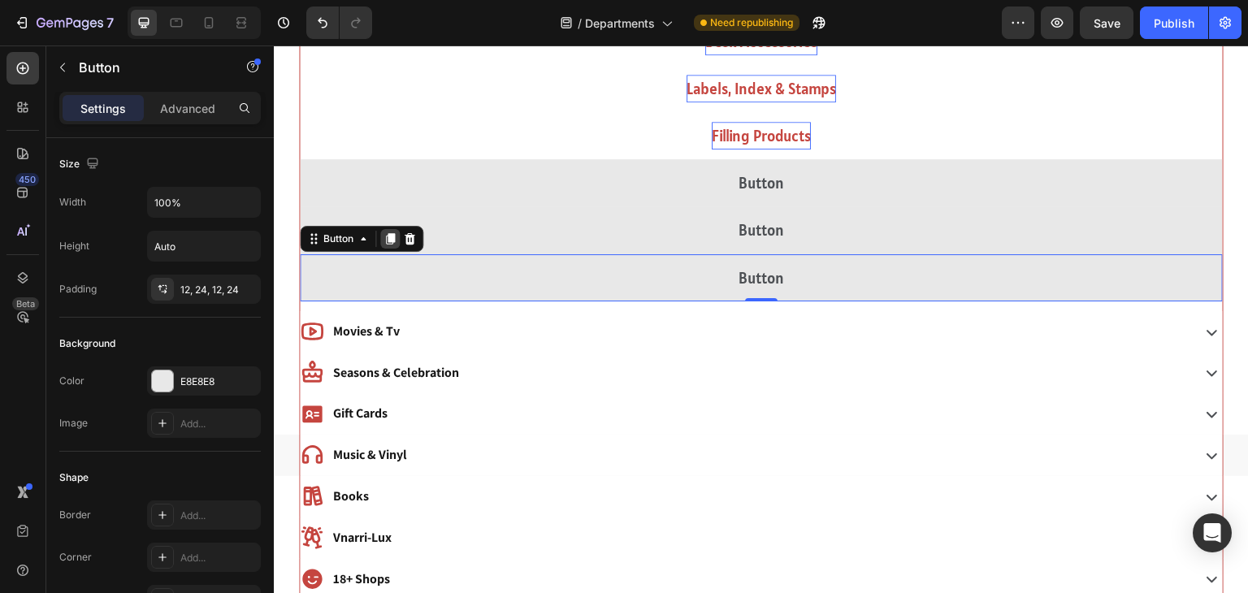
click at [394, 238] on icon at bounding box center [390, 238] width 9 height 11
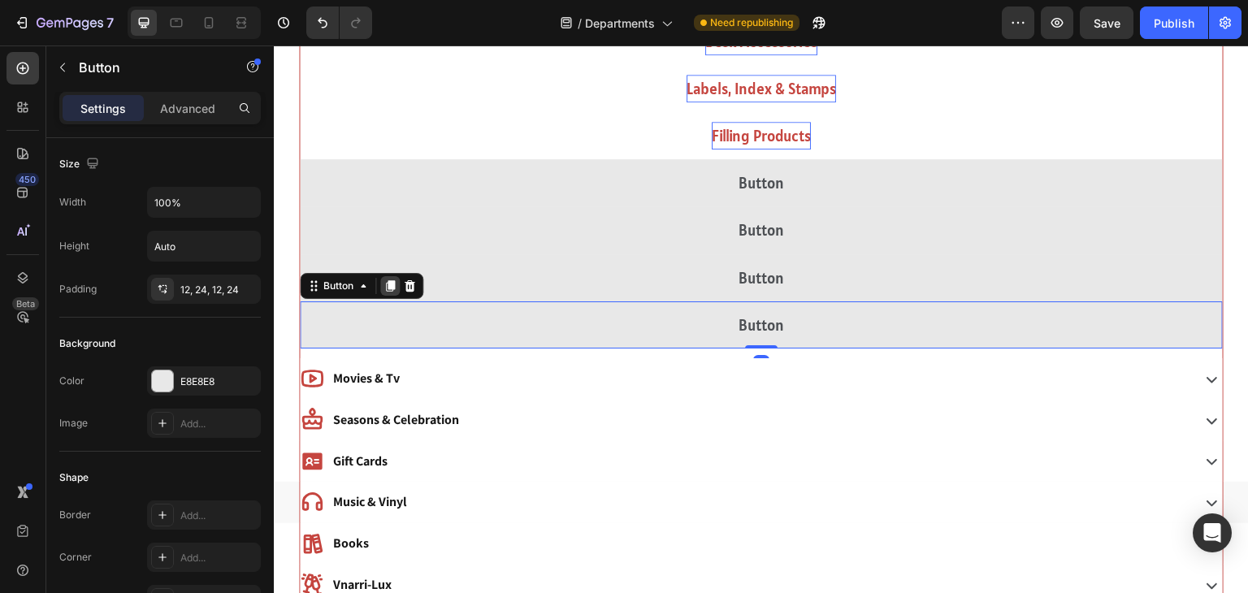
click at [390, 283] on icon at bounding box center [390, 285] width 9 height 11
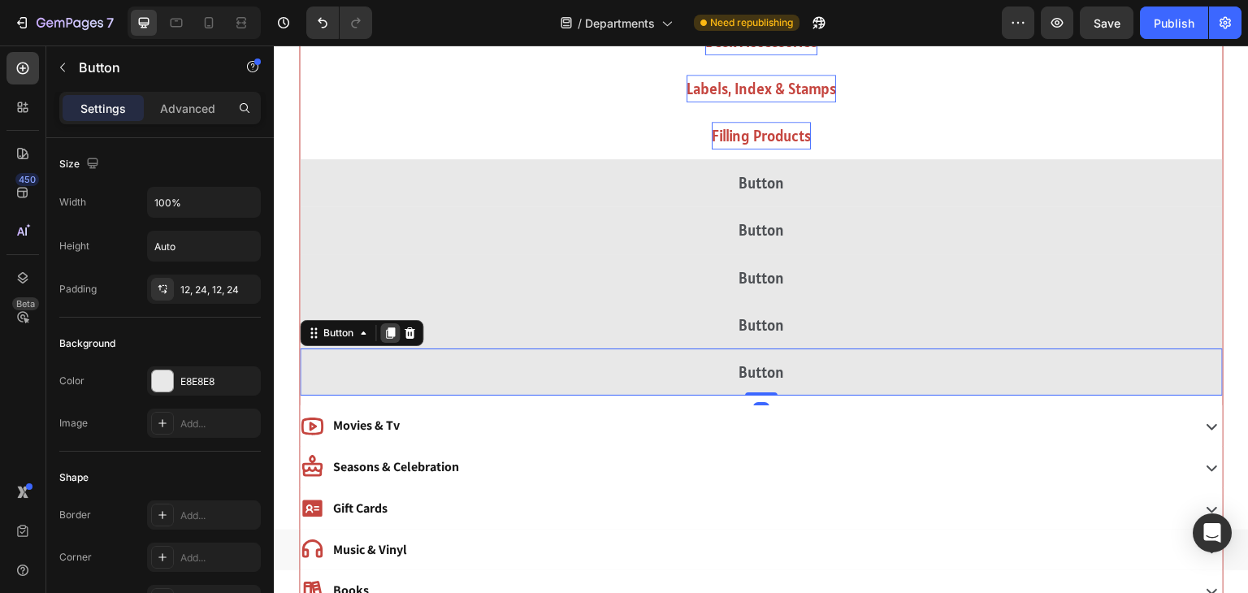
click at [393, 336] on icon at bounding box center [390, 333] width 13 height 13
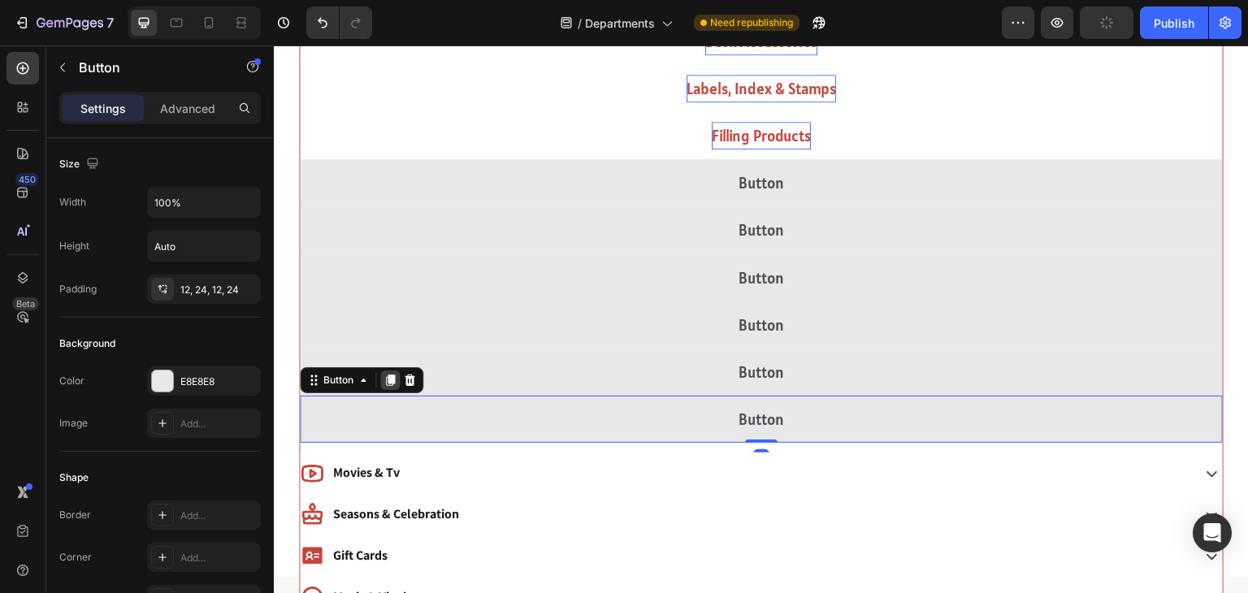
click at [388, 376] on icon at bounding box center [390, 380] width 9 height 11
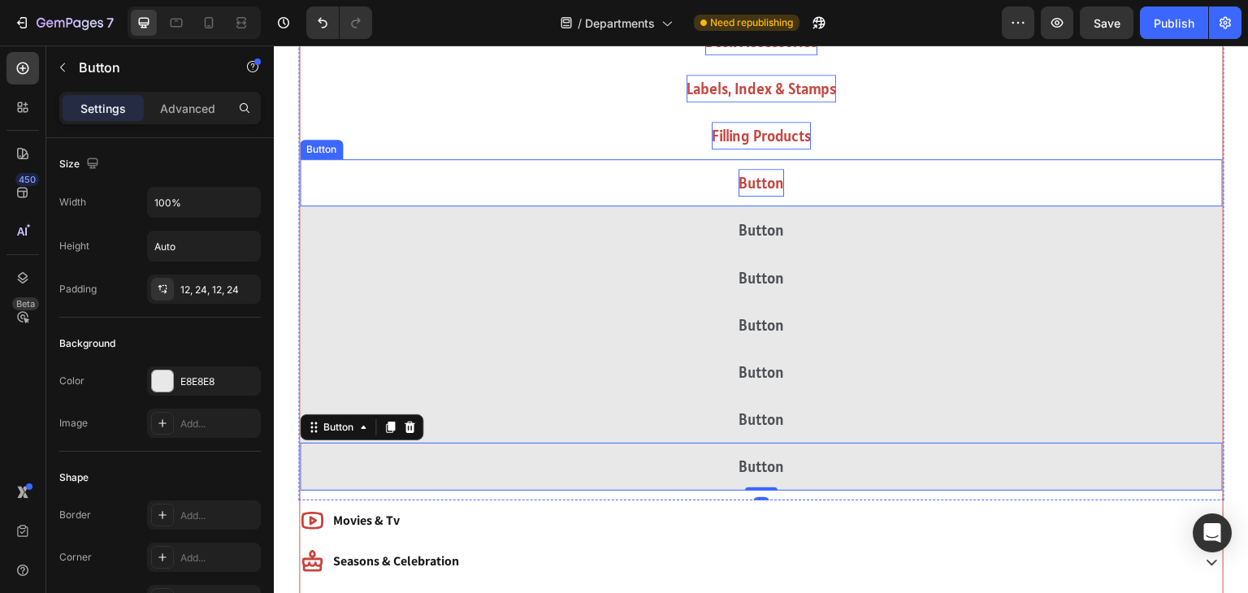
click at [749, 180] on p "Button" at bounding box center [762, 183] width 46 height 28
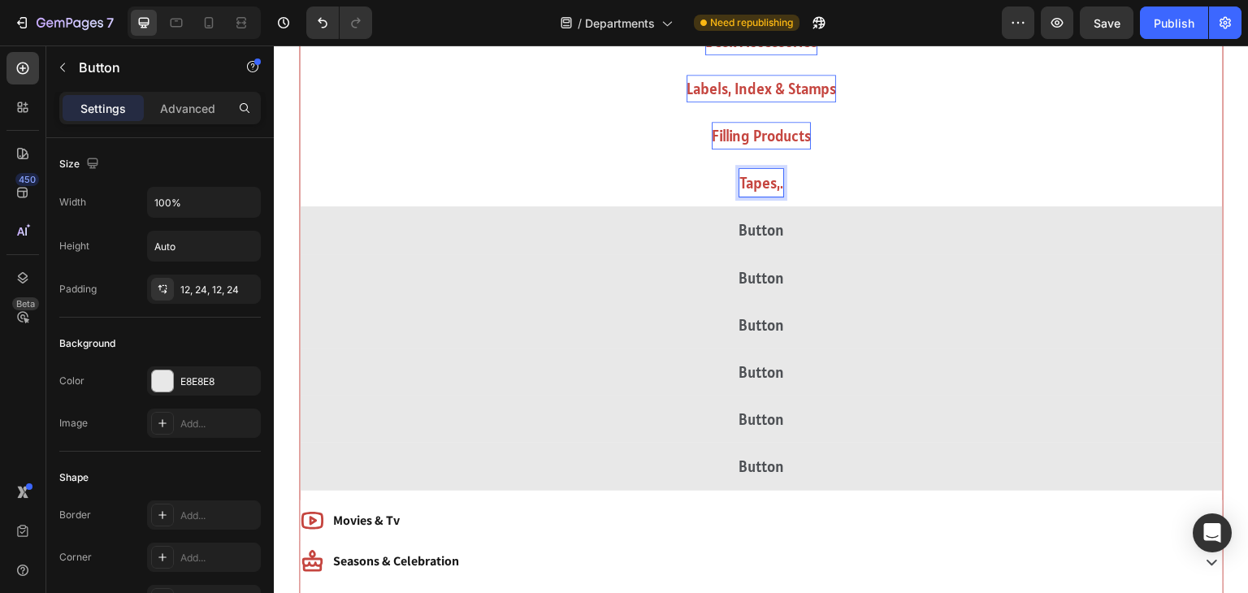
click at [300, 159] on button "Tapes,." at bounding box center [761, 182] width 923 height 47
click at [300, 159] on button "Tapes, Adhesives" at bounding box center [761, 182] width 923 height 47
click at [300, 159] on button "Tapes, Adhesives & Fasteners" at bounding box center [761, 182] width 923 height 47
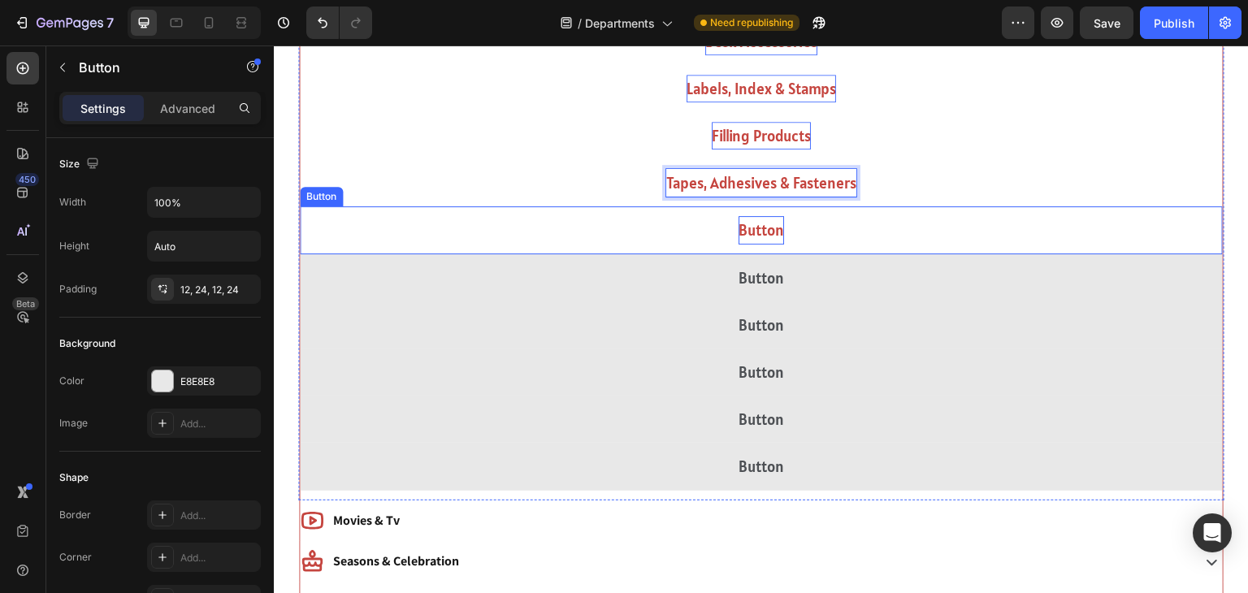
click at [758, 232] on p "Button" at bounding box center [762, 230] width 46 height 28
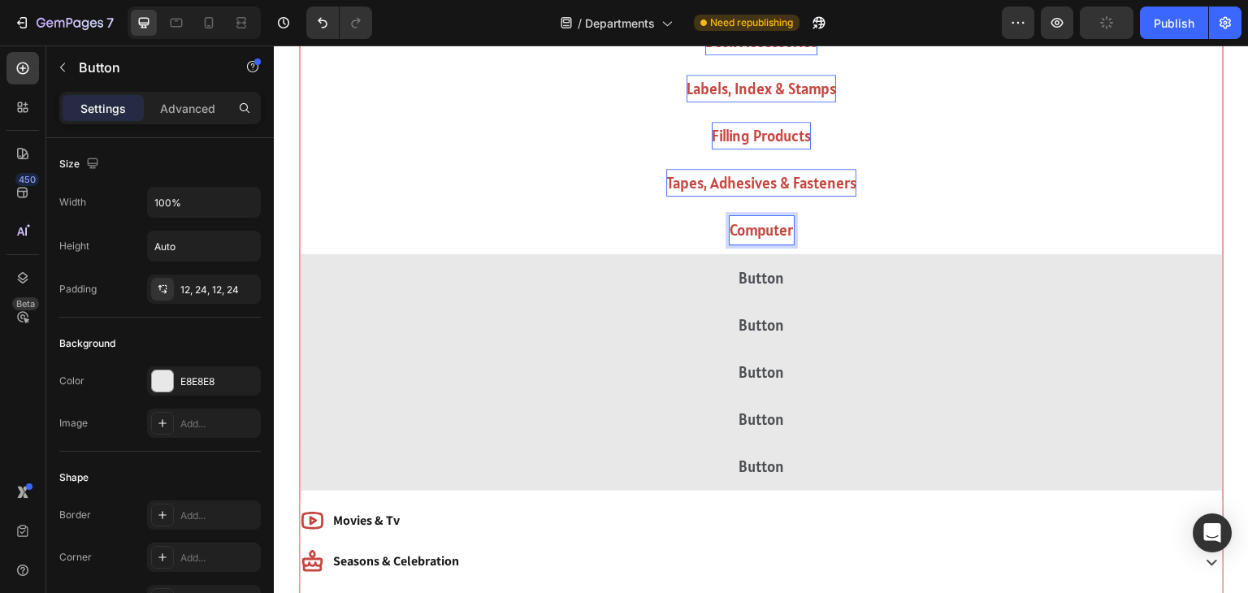
click at [300, 206] on button "Computer" at bounding box center [761, 229] width 923 height 47
click at [300, 206] on button "Computer &" at bounding box center [761, 229] width 923 height 47
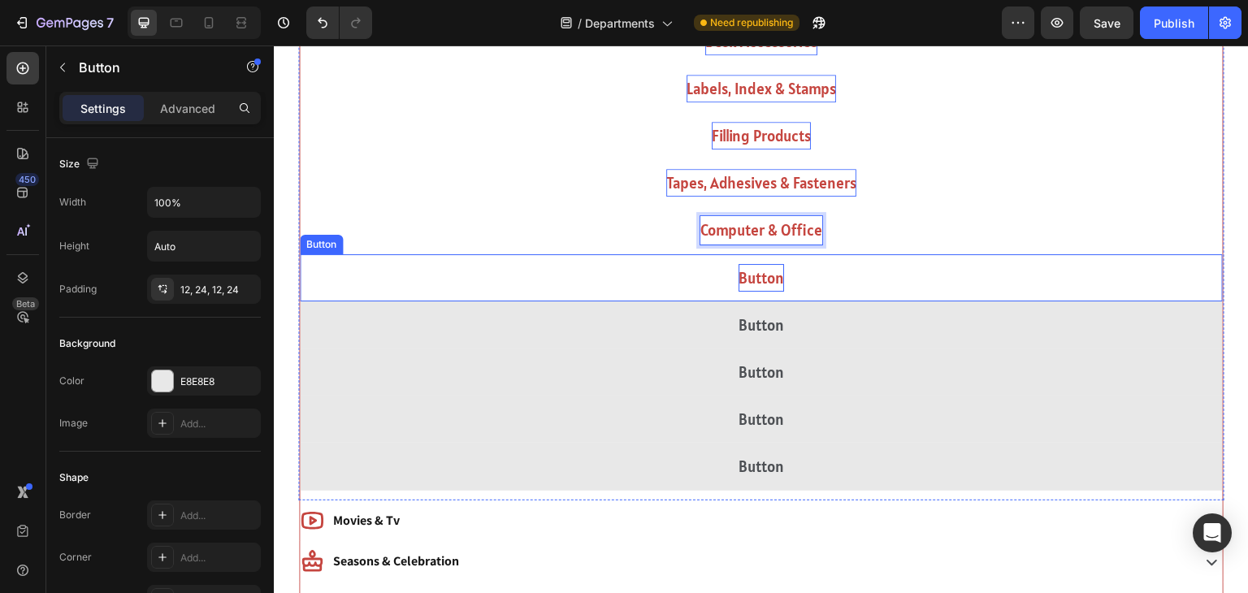
click at [756, 270] on p "Button" at bounding box center [762, 278] width 46 height 28
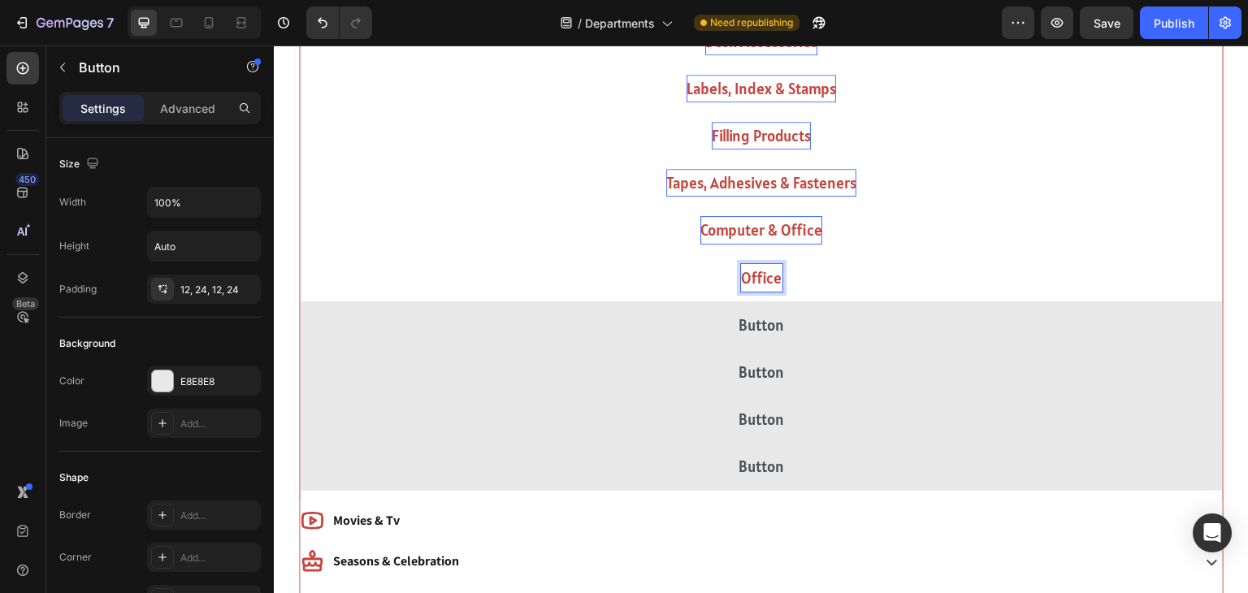
click at [300, 254] on button "Office" at bounding box center [761, 277] width 923 height 47
click at [300, 254] on button "Office Lighti" at bounding box center [761, 277] width 923 height 47
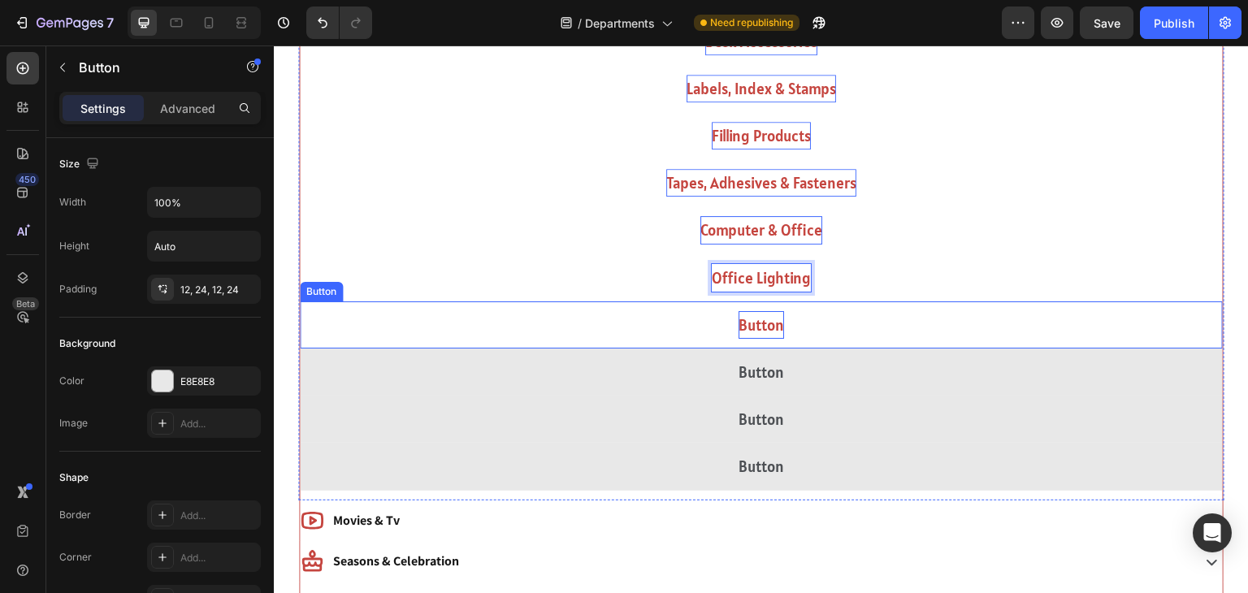
click at [747, 323] on p "Button" at bounding box center [762, 325] width 46 height 28
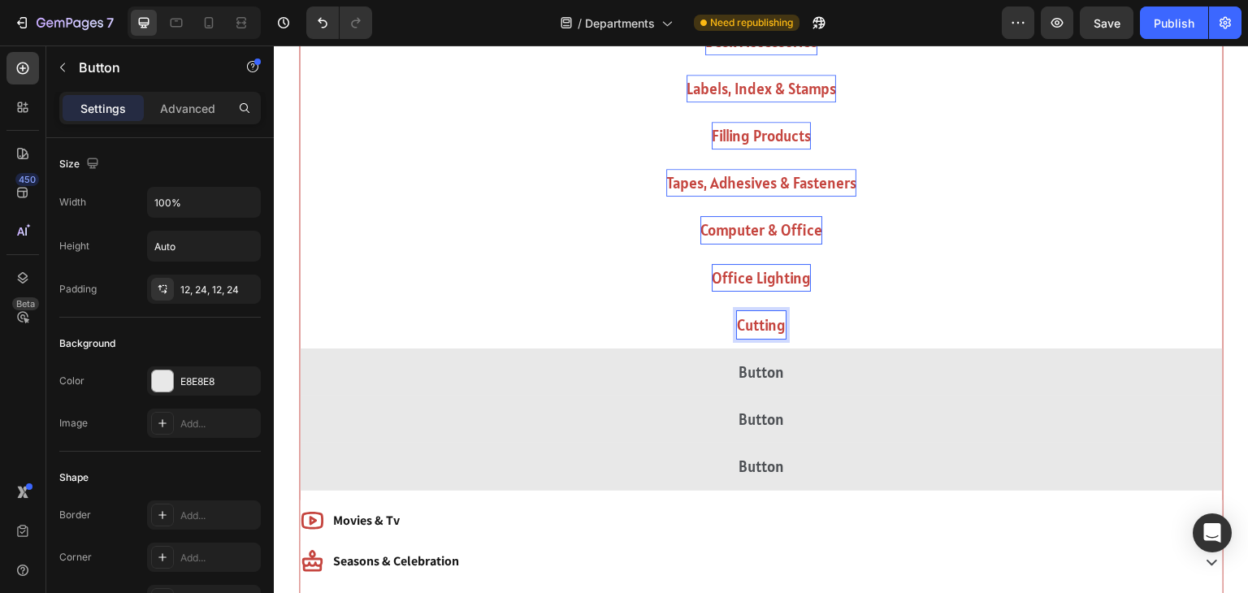
click at [300, 301] on button "Cutting" at bounding box center [761, 324] width 923 height 47
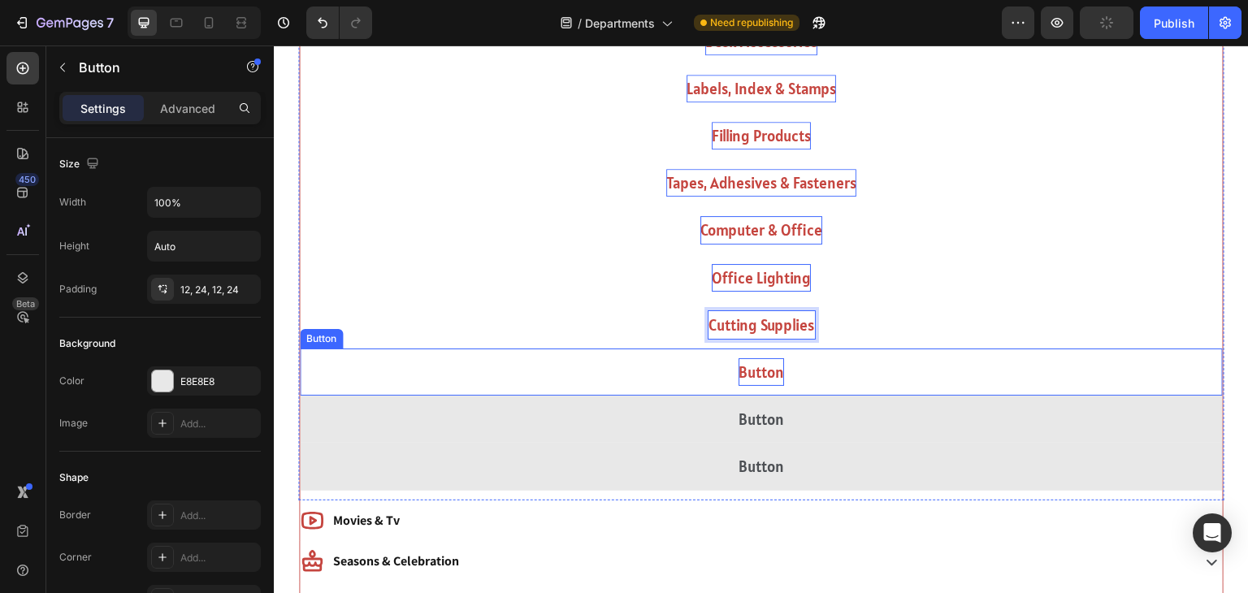
click at [761, 375] on p "Button" at bounding box center [762, 372] width 46 height 28
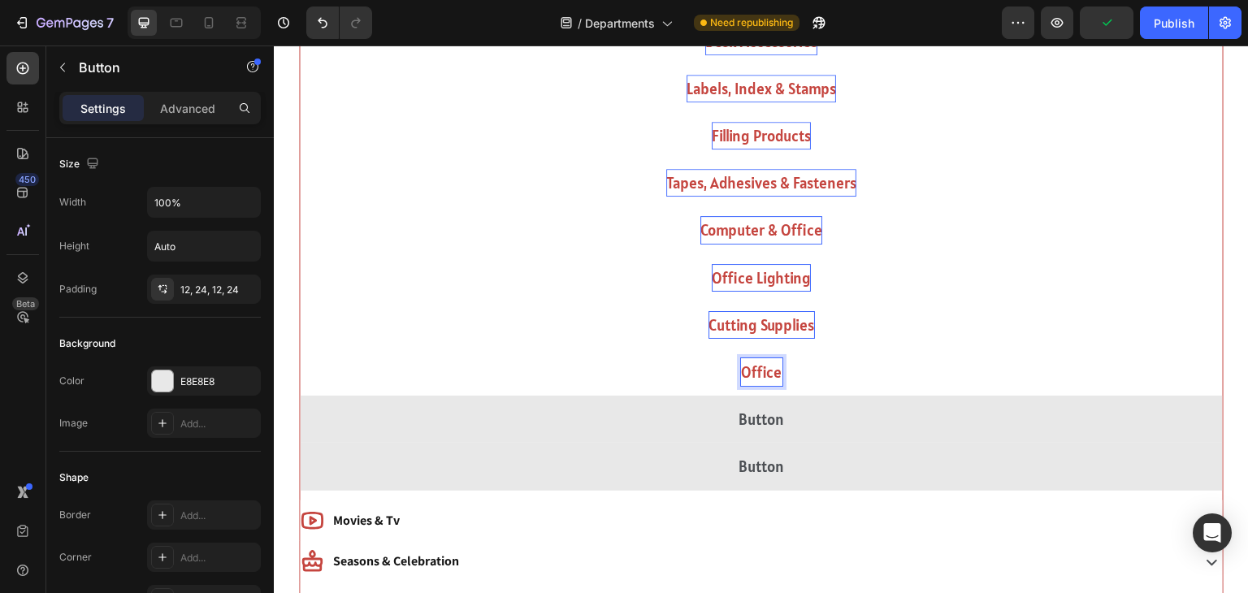
click at [300, 349] on button "Office" at bounding box center [761, 372] width 923 height 47
click at [300, 349] on button "Office Furniture" at bounding box center [761, 372] width 923 height 47
click at [300, 349] on button "Office Furniture Accessori" at bounding box center [761, 372] width 923 height 47
click at [771, 376] on p "Office Furniture Accessories" at bounding box center [762, 372] width 184 height 28
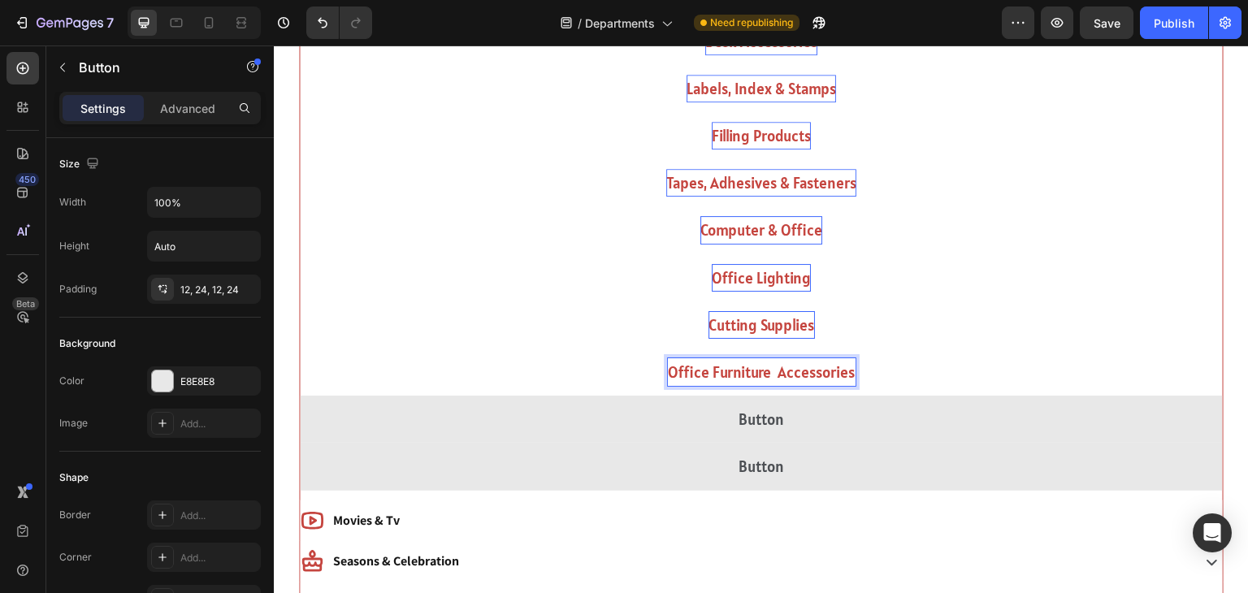
click at [300, 349] on button "Office Furniture Accessories" at bounding box center [761, 372] width 923 height 47
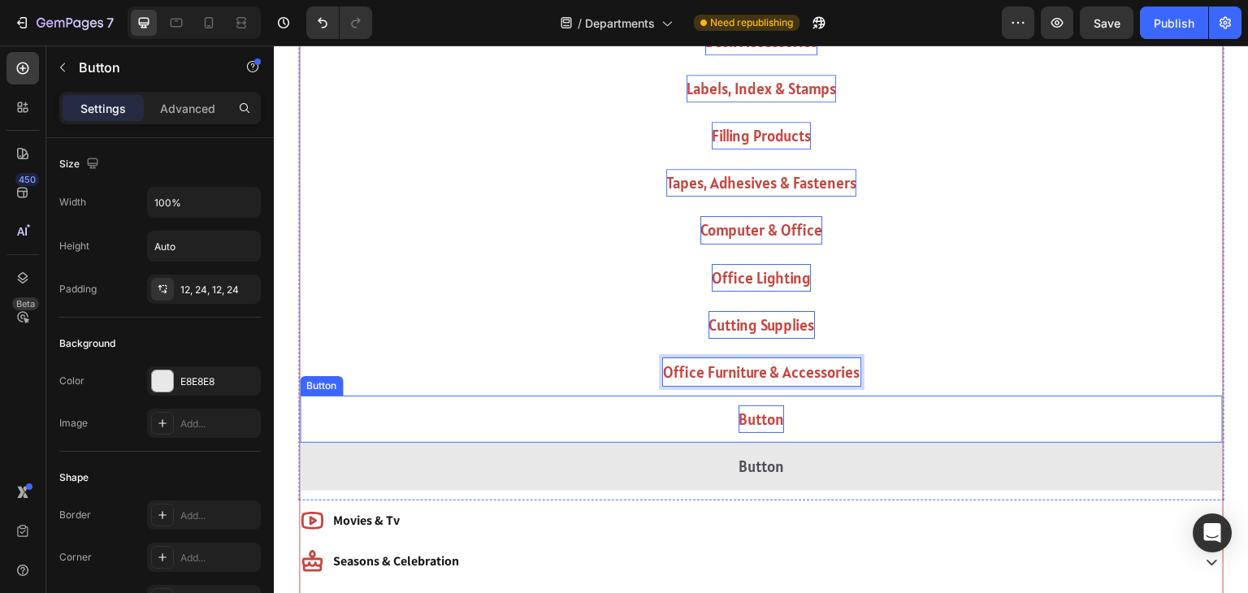
click at [761, 415] on p "Button" at bounding box center [762, 419] width 46 height 28
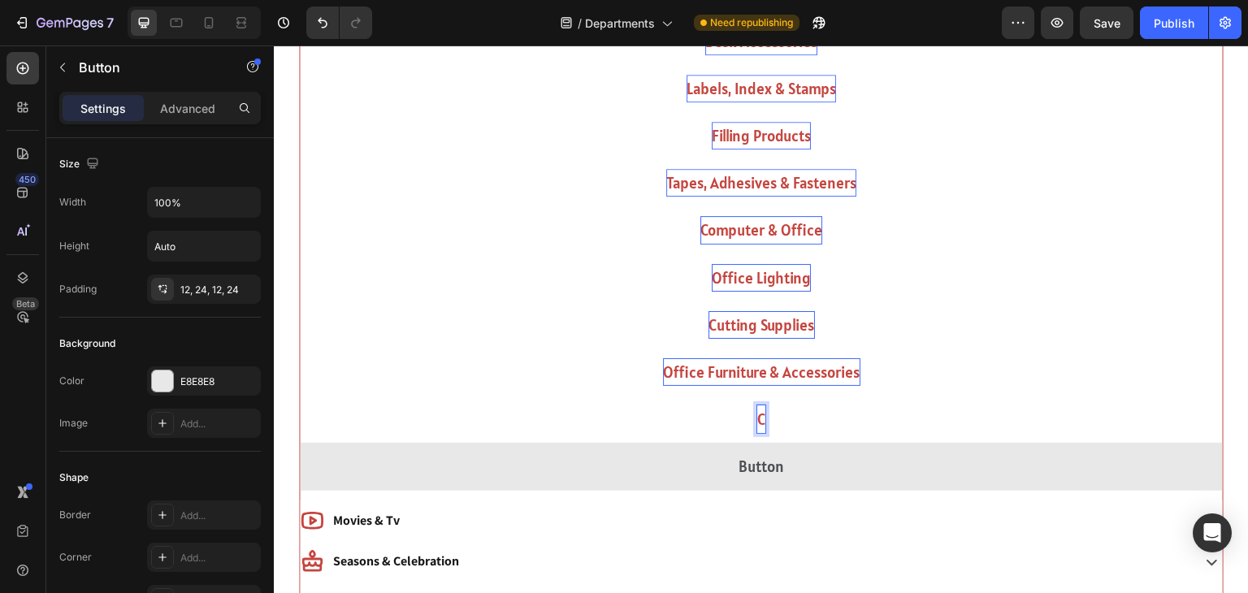
click at [300, 396] on button "C" at bounding box center [761, 419] width 923 height 47
click at [743, 423] on p "Carring Cases" at bounding box center [761, 419] width 88 height 28
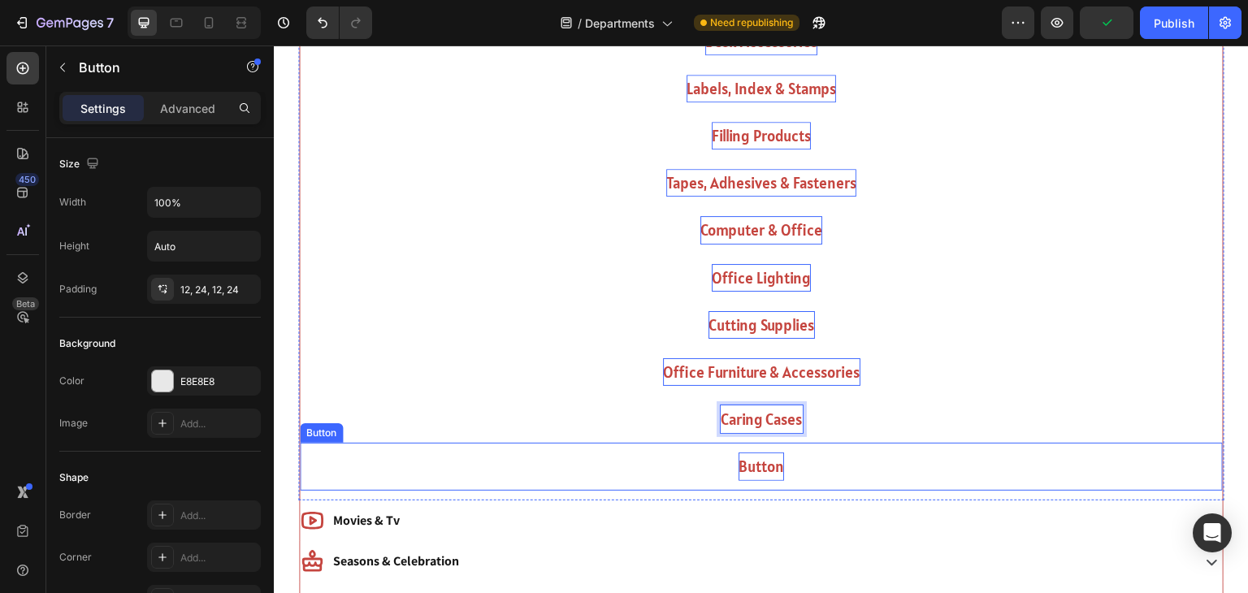
click at [752, 463] on p "Button" at bounding box center [762, 467] width 46 height 28
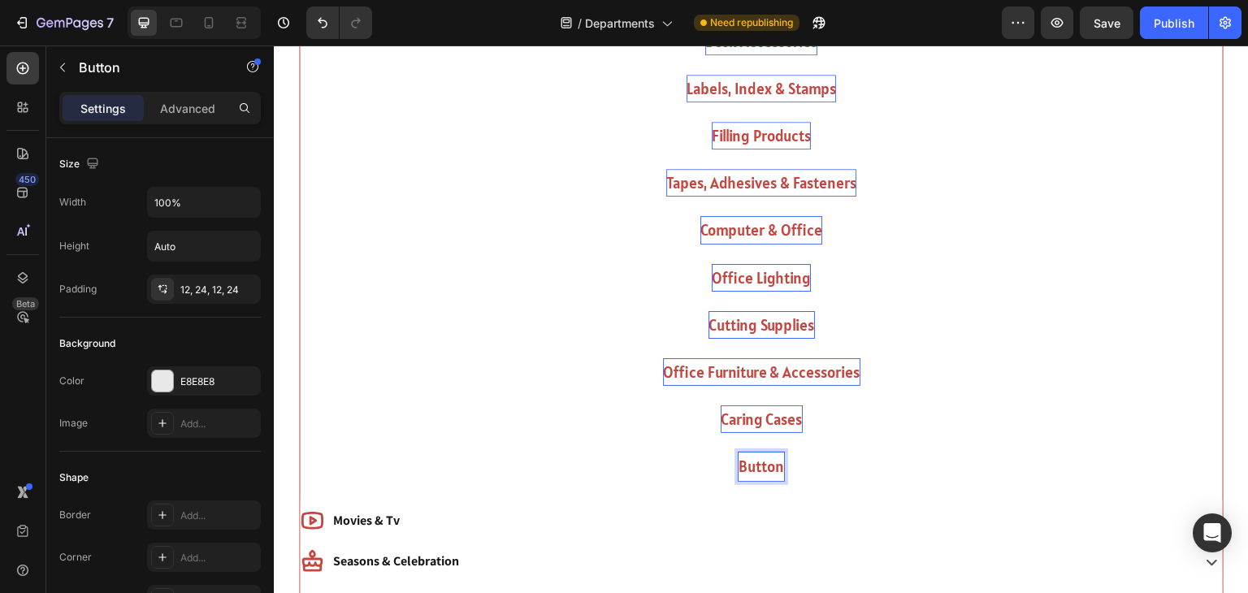
click at [752, 463] on p "Button" at bounding box center [762, 467] width 46 height 28
click at [300, 443] on button "Savings" at bounding box center [761, 466] width 923 height 47
click at [300, 443] on button "Savings &" at bounding box center [761, 466] width 923 height 47
click at [1149, 31] on button "Publish" at bounding box center [1174, 23] width 68 height 33
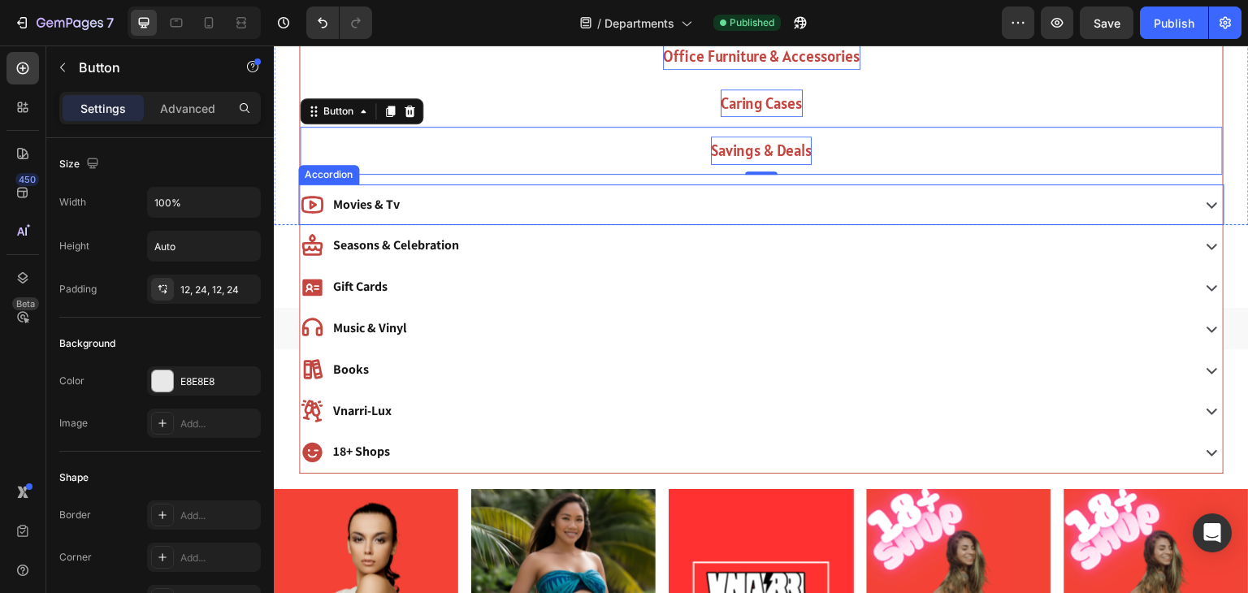
scroll to position [2078, 0]
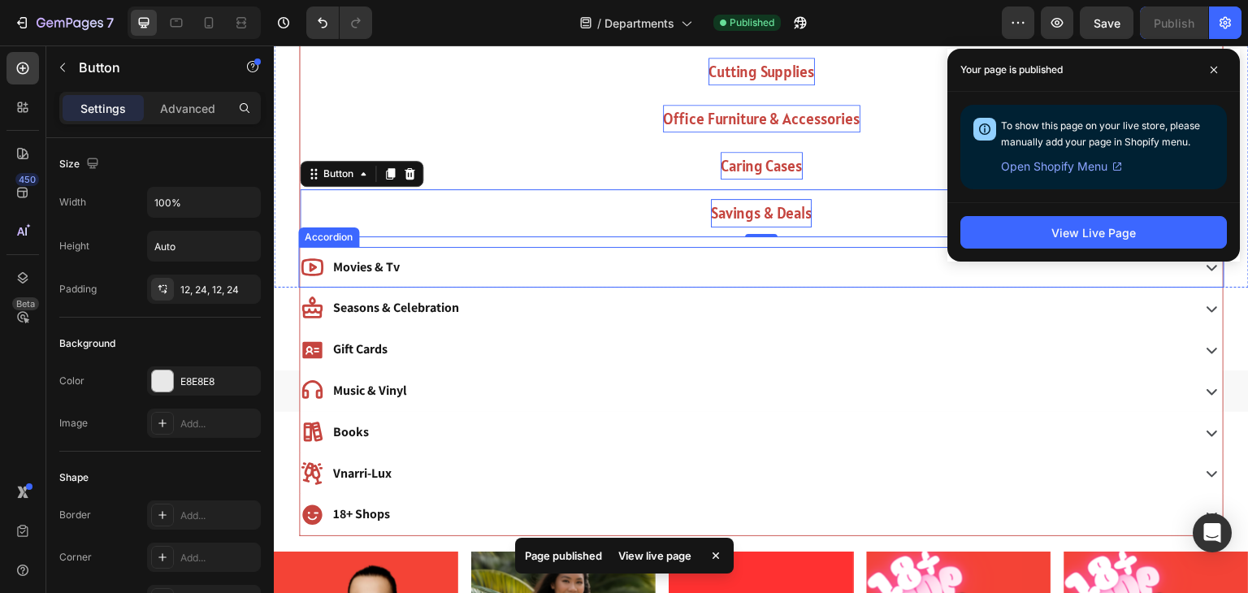
click at [731, 259] on div "Movies & Tv" at bounding box center [744, 268] width 888 height 28
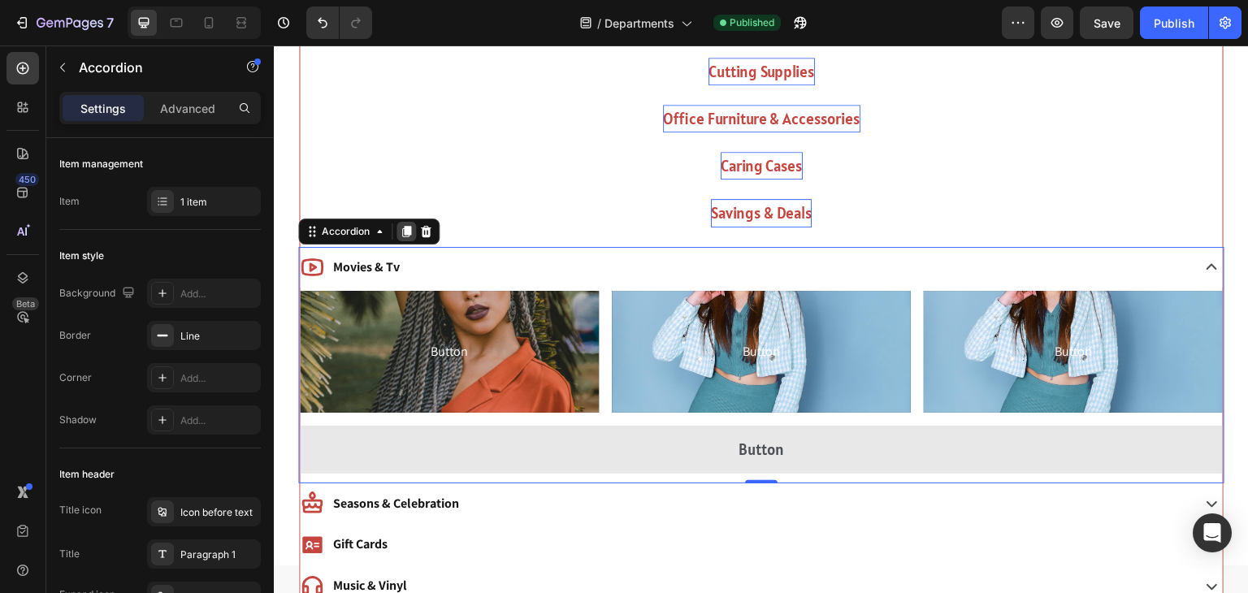
click at [406, 236] on div at bounding box center [407, 232] width 20 height 20
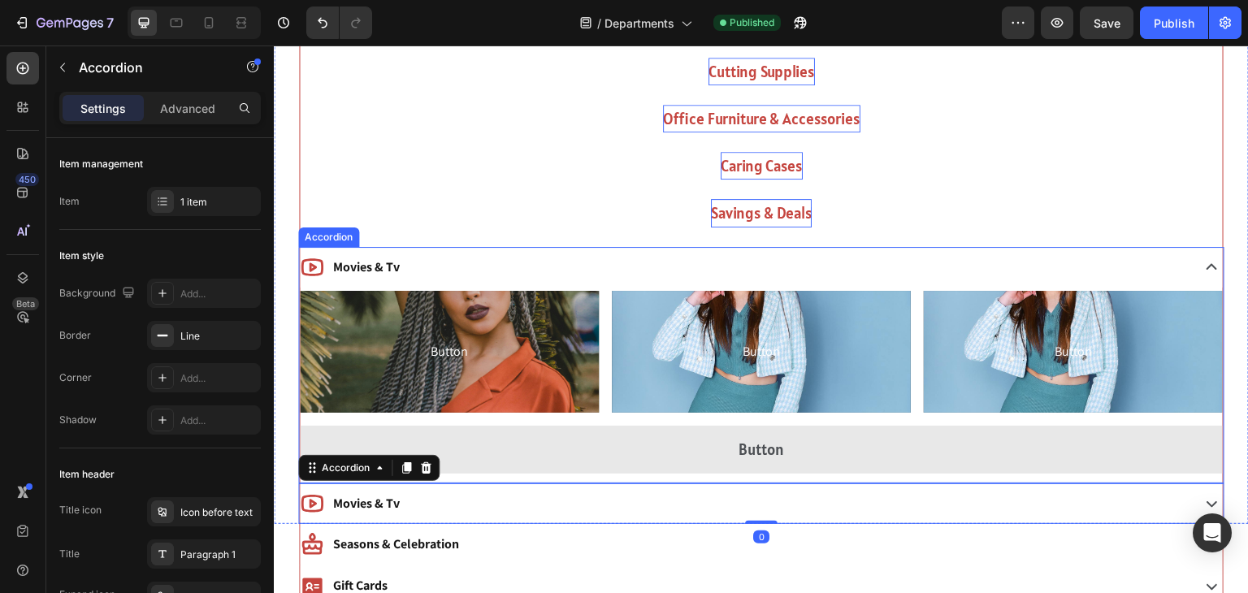
click at [376, 264] on p "Movies & Tv" at bounding box center [366, 268] width 67 height 24
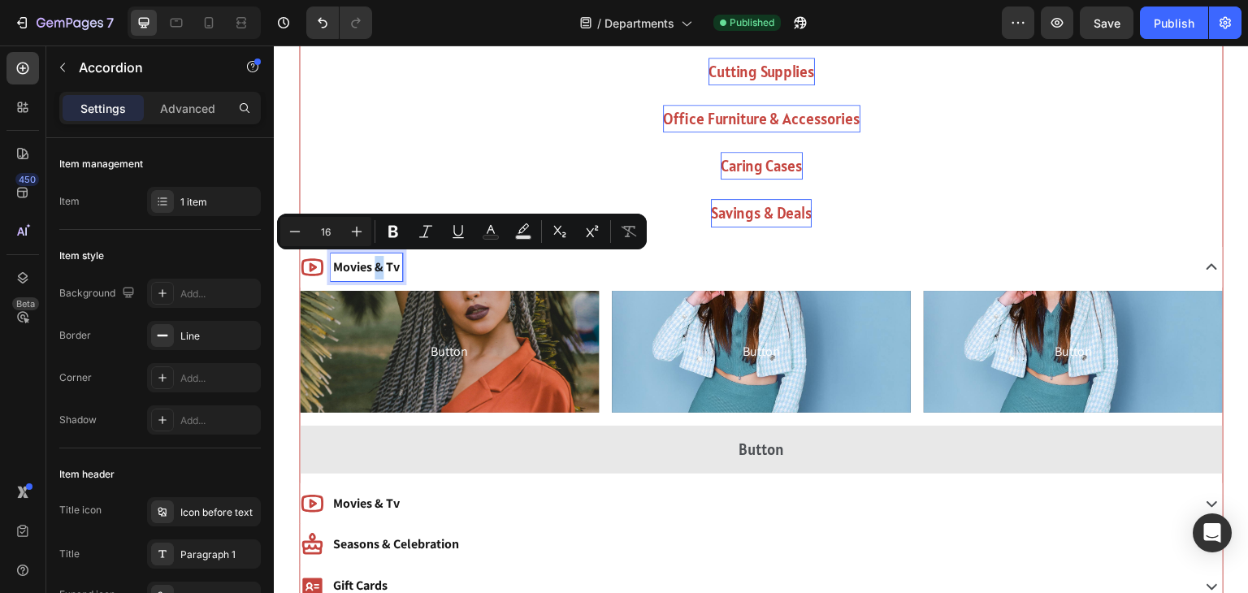
click at [376, 264] on p "Movies & Tv" at bounding box center [366, 268] width 67 height 24
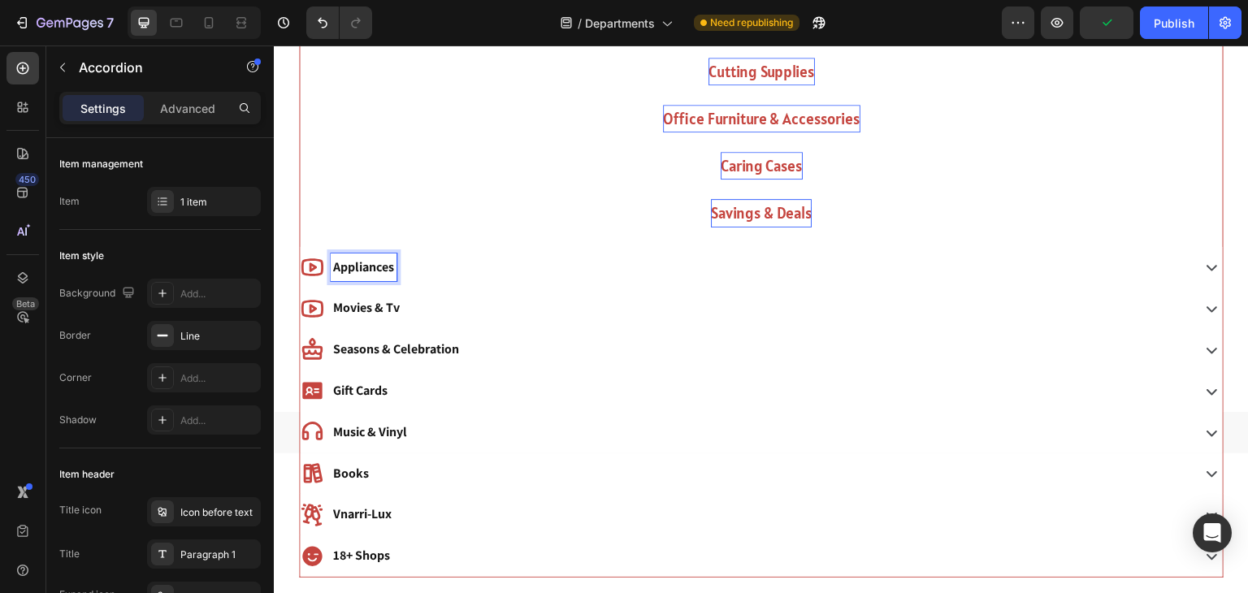
click at [311, 267] on icon at bounding box center [312, 267] width 22 height 18
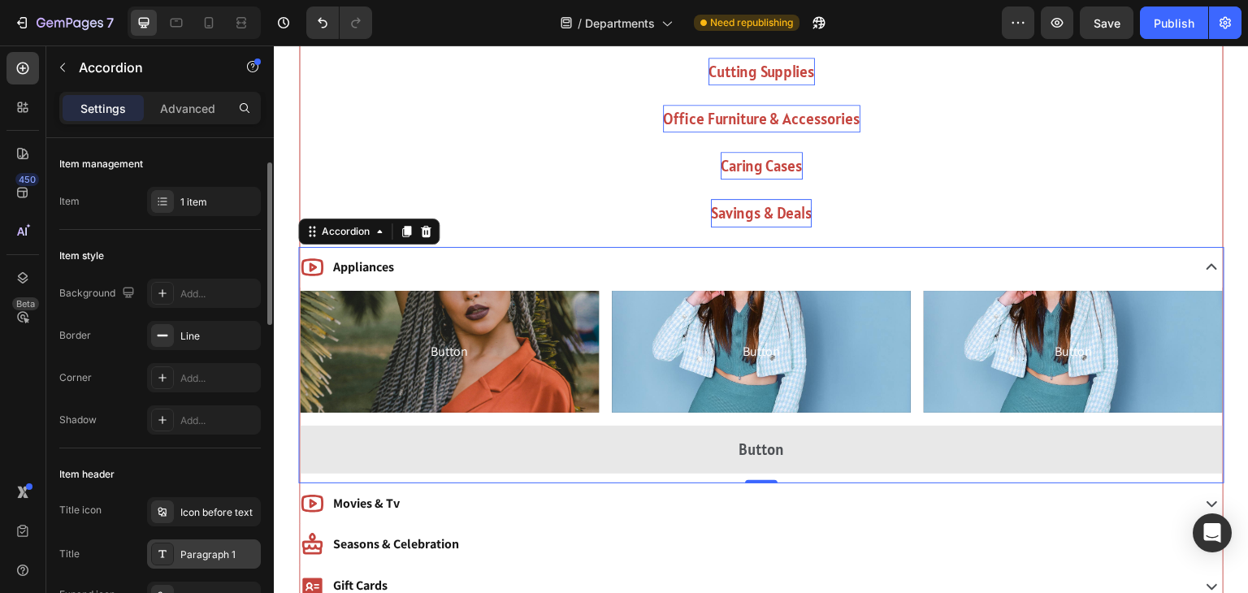
scroll to position [23, 0]
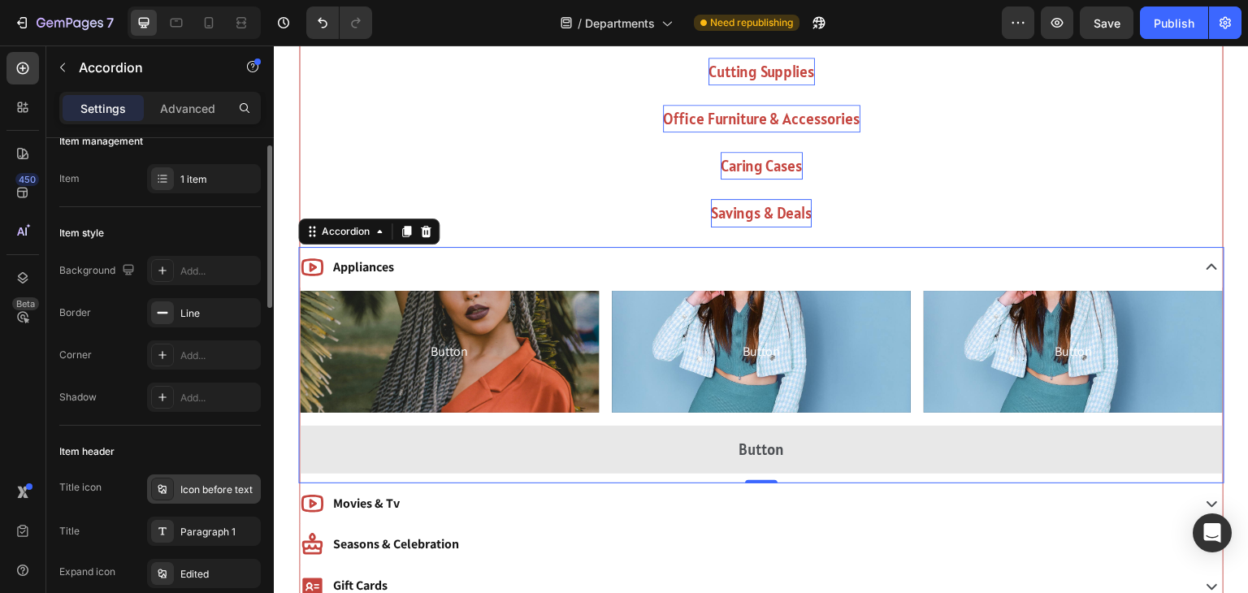
click at [219, 496] on div "Icon before text" at bounding box center [204, 489] width 114 height 29
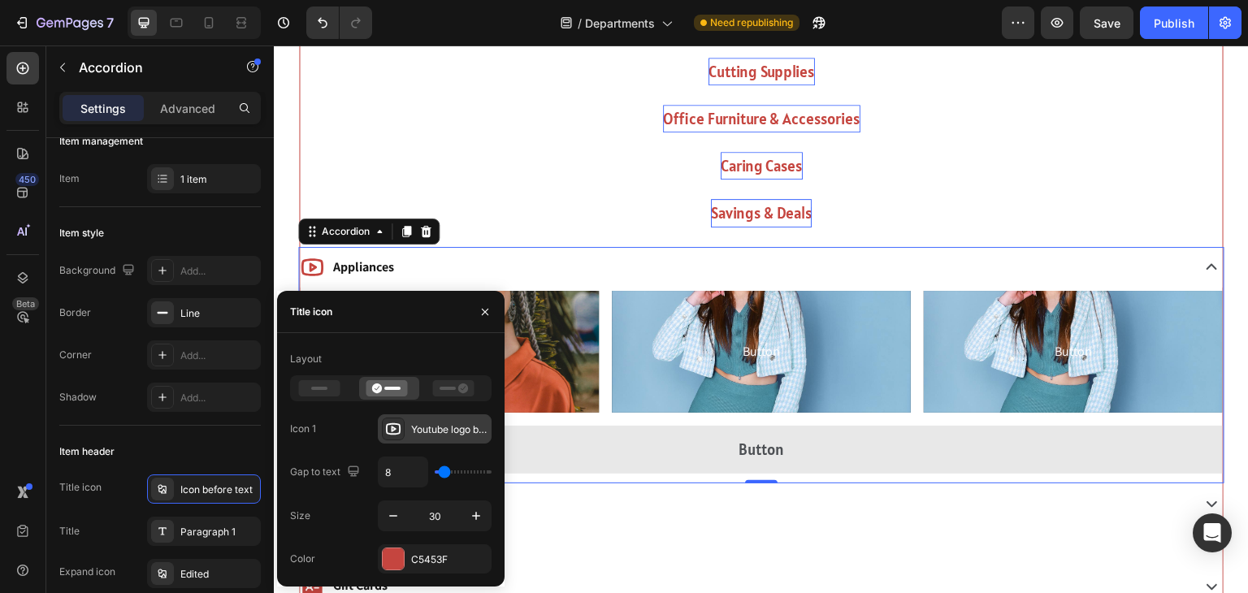
click at [406, 422] on div "Youtube logo bold" at bounding box center [435, 428] width 114 height 29
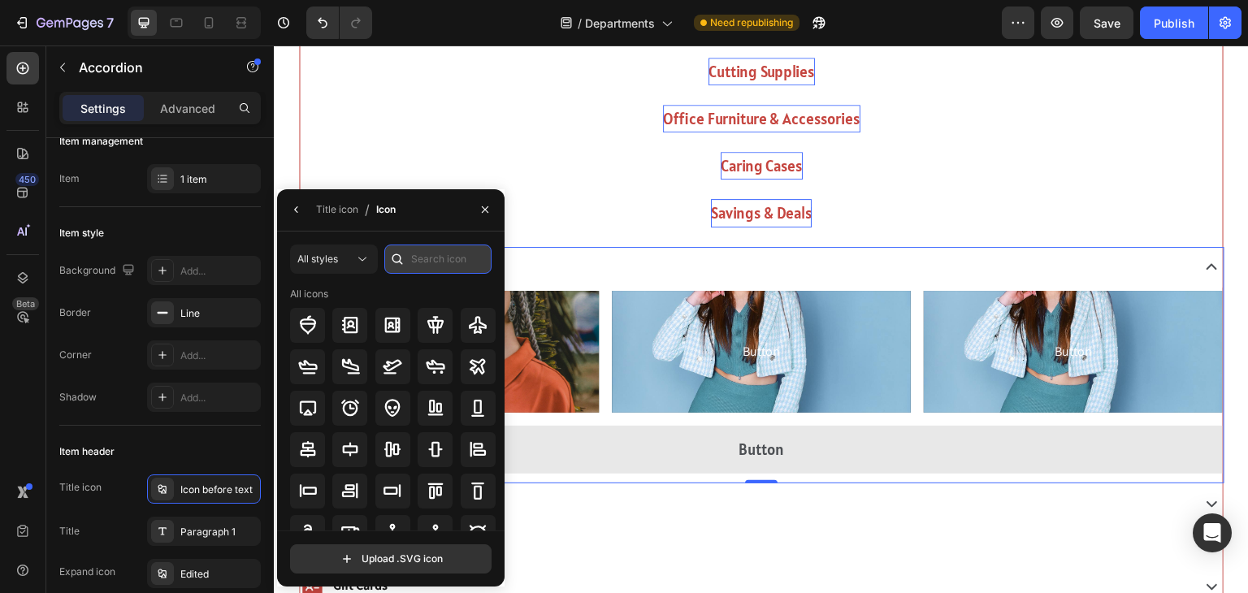
click at [430, 264] on input "text" at bounding box center [437, 259] width 107 height 29
type input "kitchen"
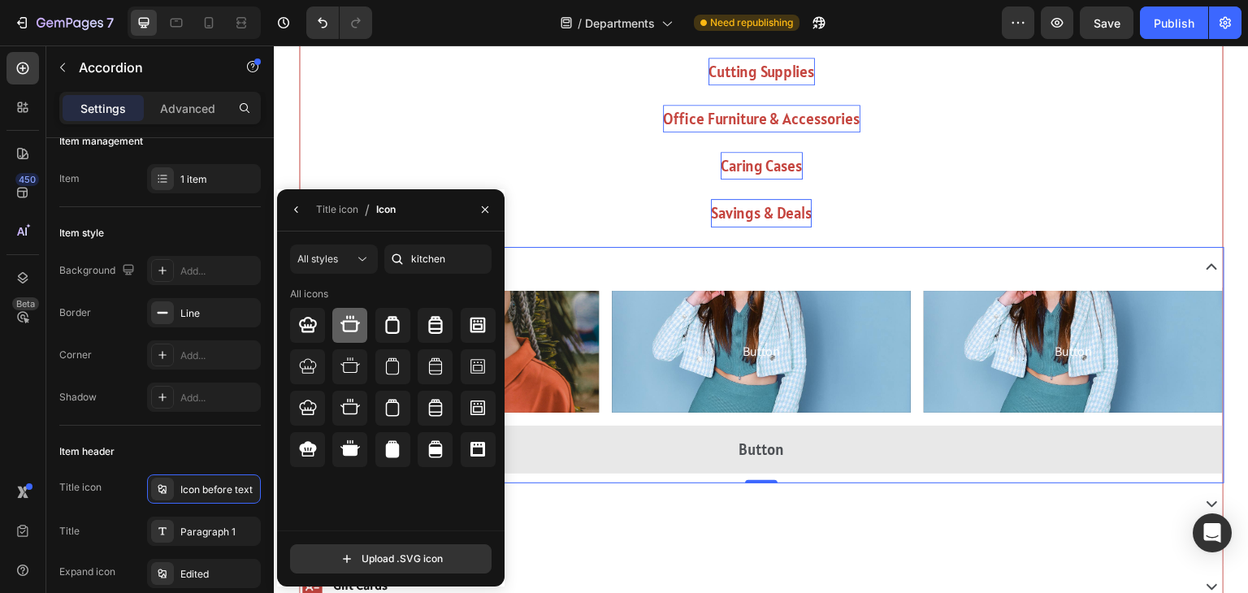
click at [344, 334] on icon at bounding box center [350, 325] width 20 height 20
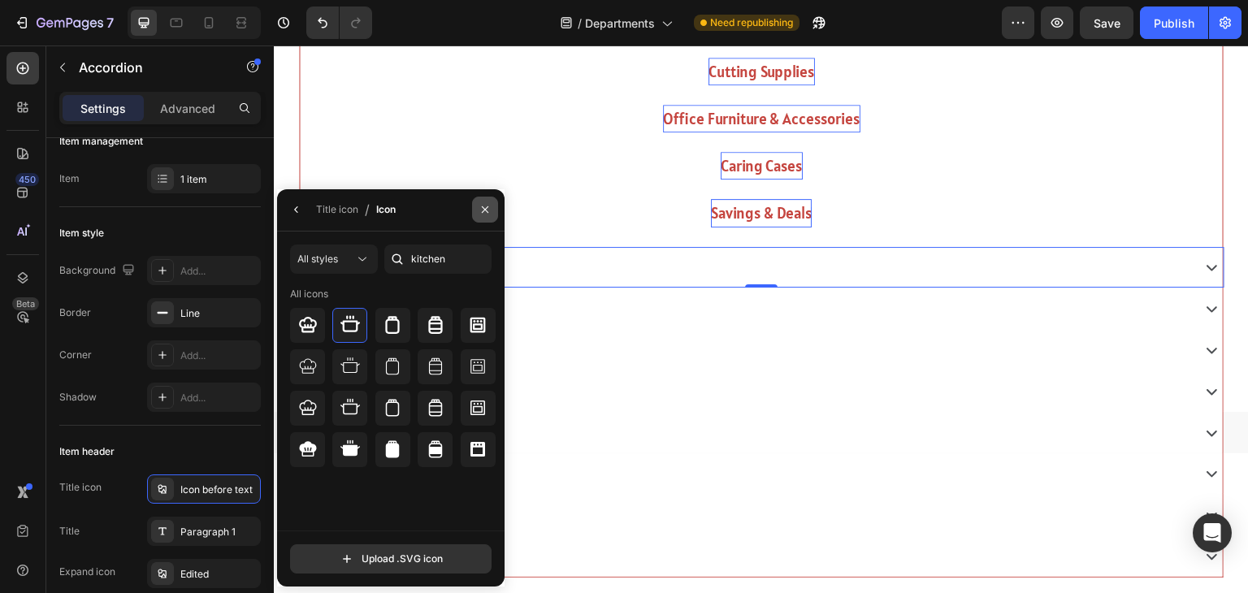
click at [483, 219] on button "button" at bounding box center [485, 210] width 26 height 26
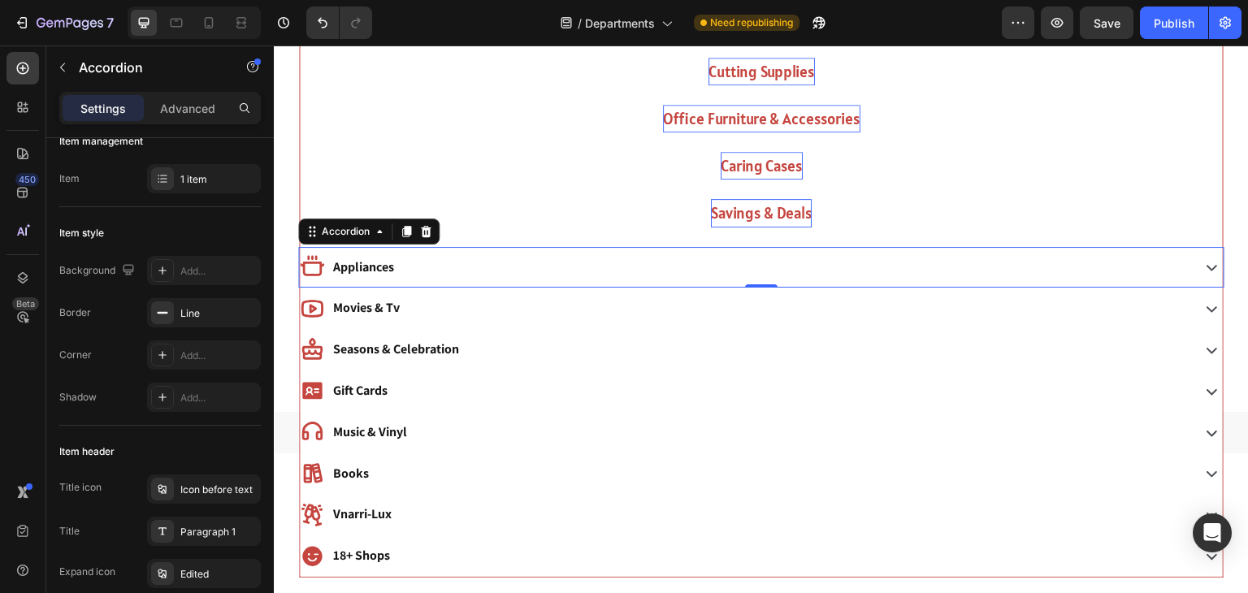
click at [405, 270] on div "Appliances" at bounding box center [744, 268] width 888 height 28
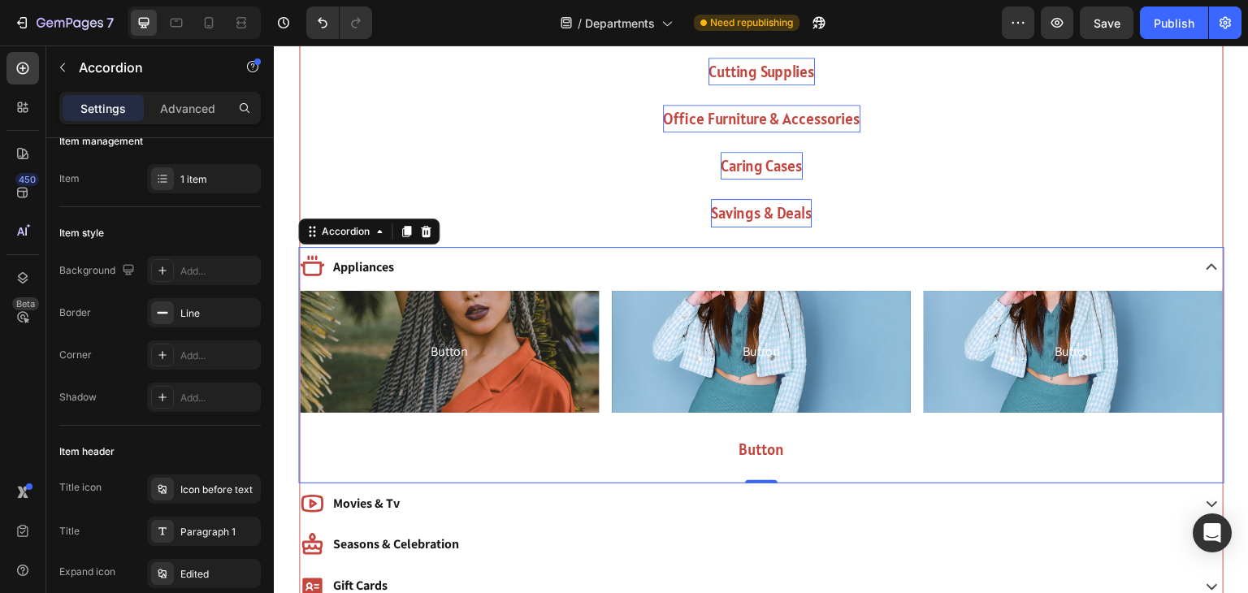
click at [347, 436] on button "Button" at bounding box center [761, 449] width 923 height 47
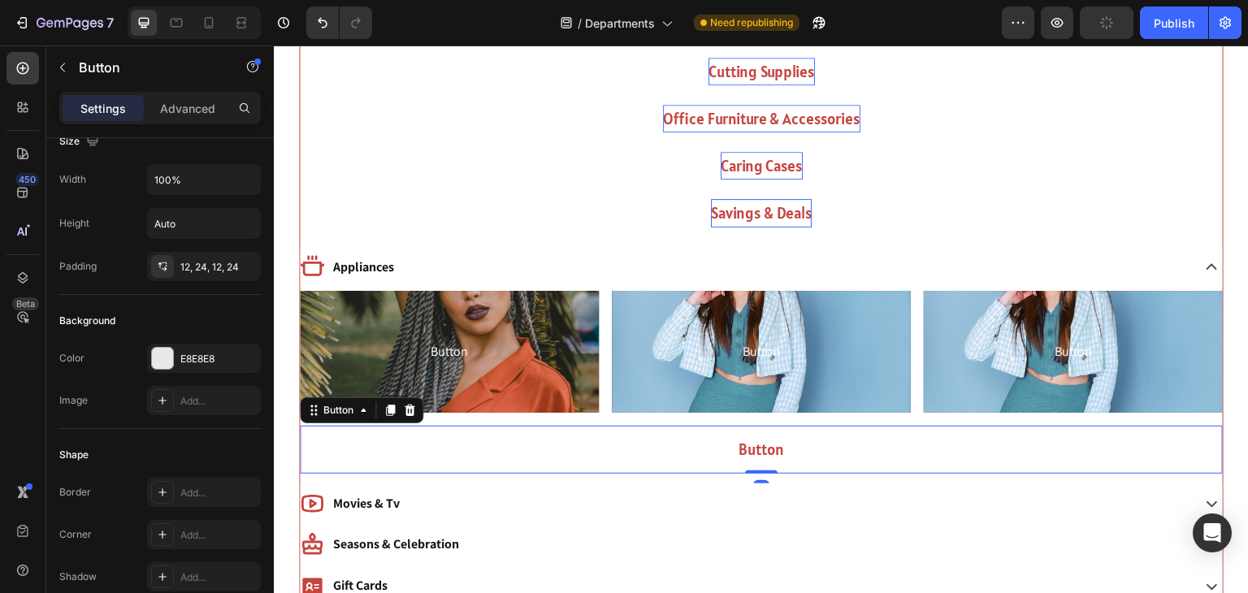
scroll to position [0, 0]
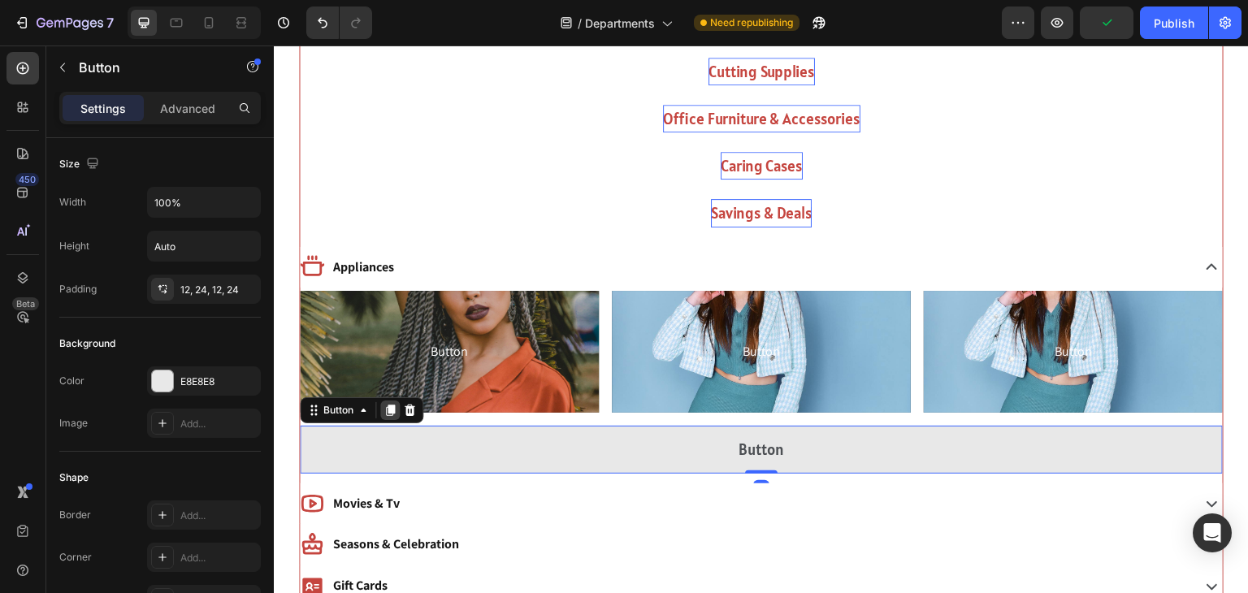
click at [392, 406] on icon at bounding box center [390, 410] width 9 height 11
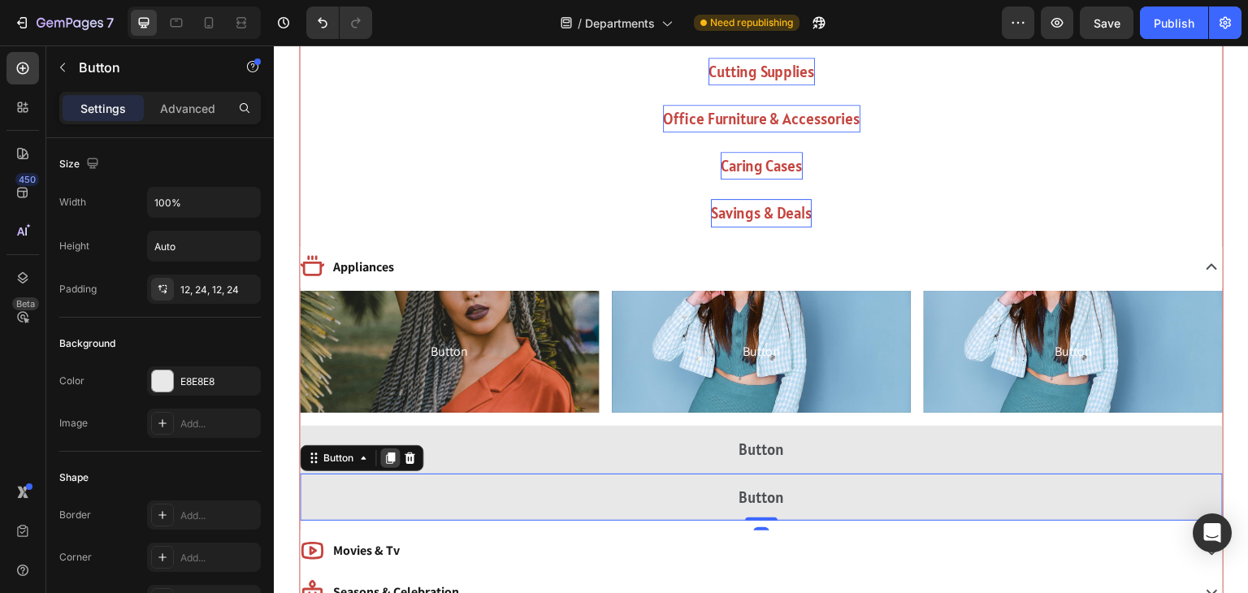
click at [388, 457] on icon at bounding box center [390, 458] width 9 height 11
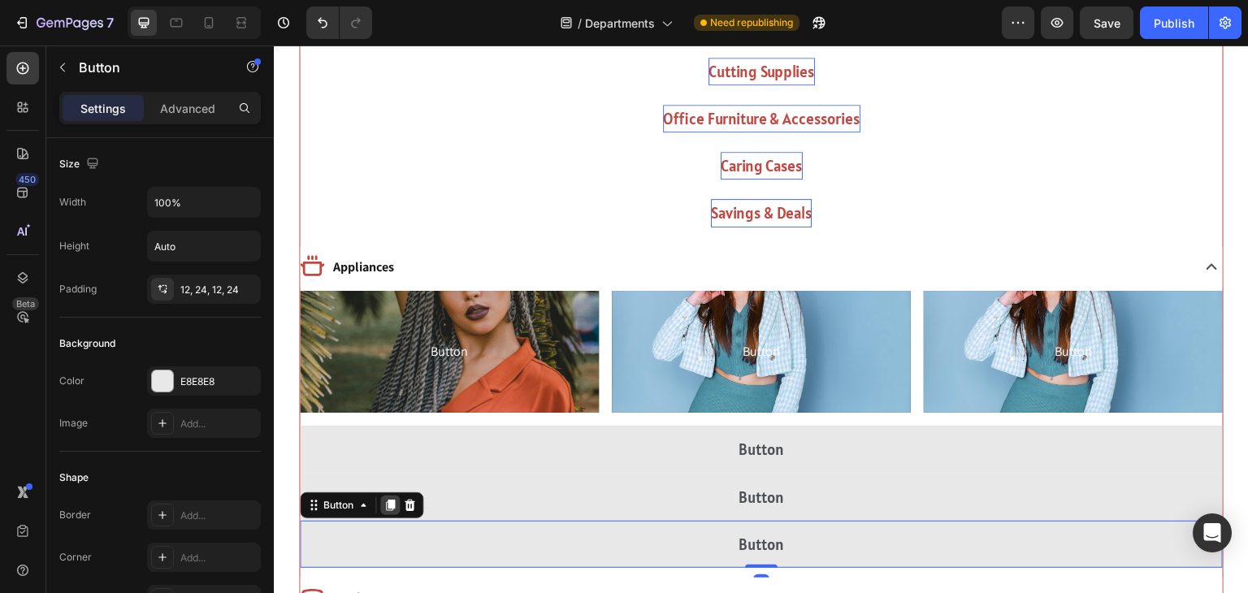
click at [390, 496] on div at bounding box center [390, 506] width 20 height 20
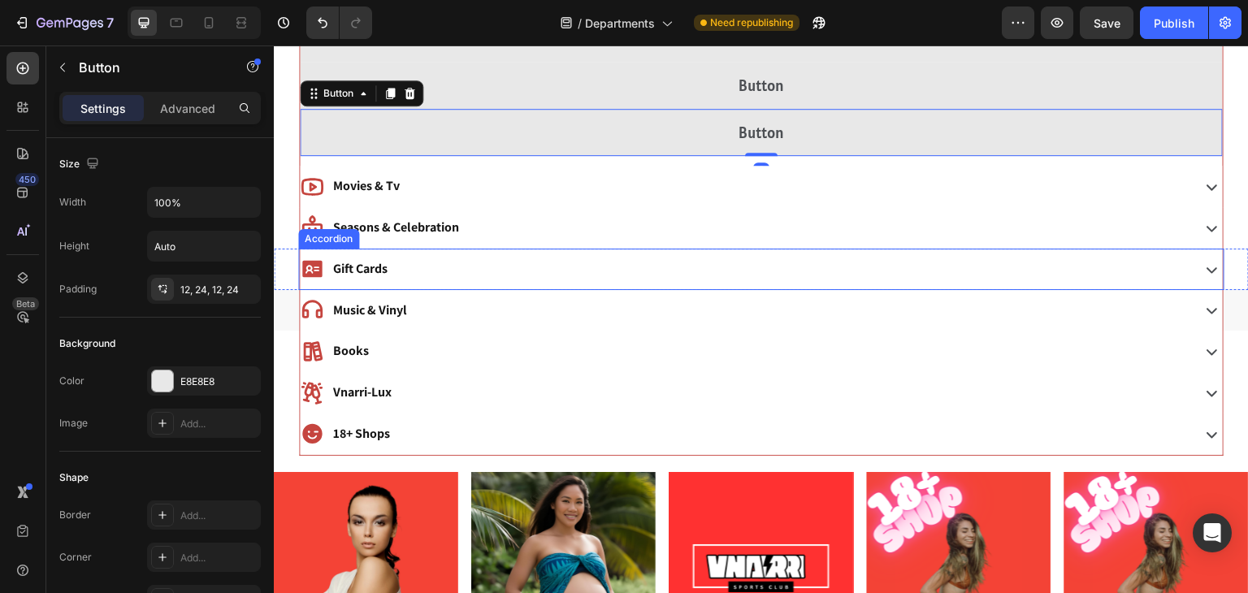
scroll to position [2541, 0]
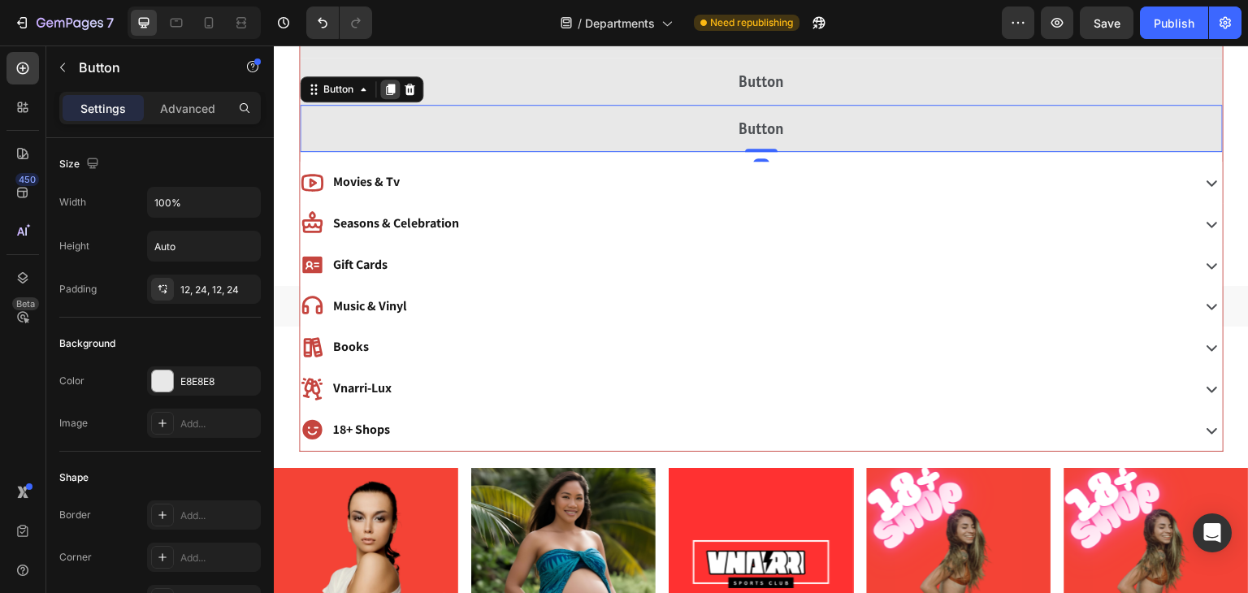
click at [391, 84] on icon at bounding box center [390, 89] width 9 height 11
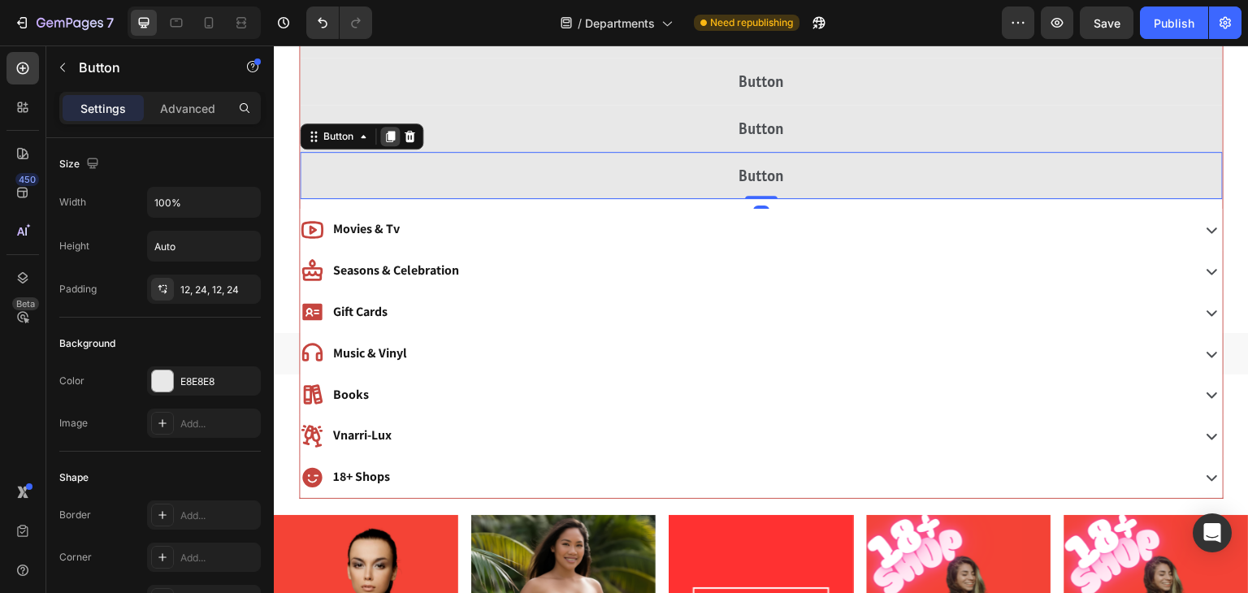
click at [389, 131] on icon at bounding box center [390, 136] width 9 height 11
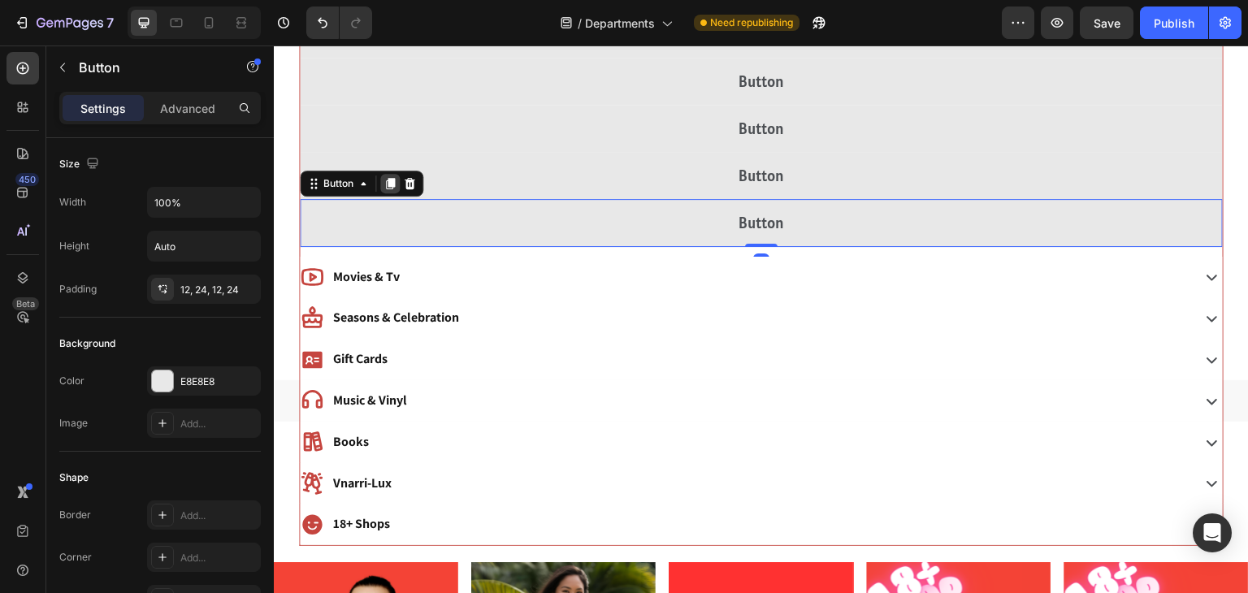
click at [389, 184] on icon at bounding box center [390, 184] width 9 height 11
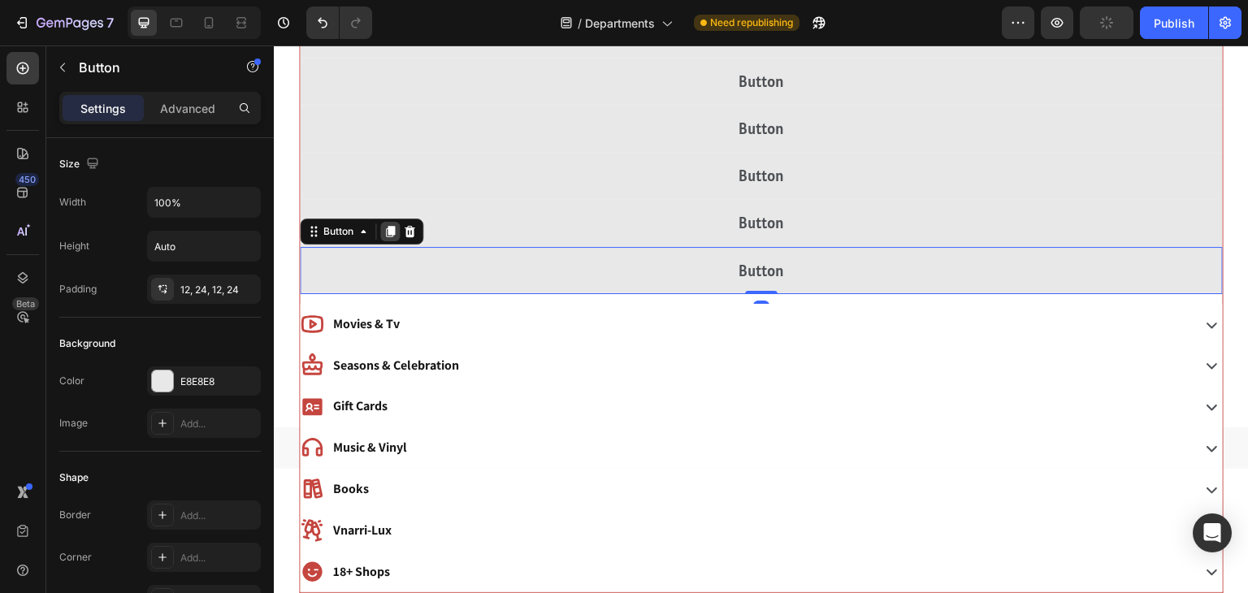
click at [388, 228] on icon at bounding box center [390, 231] width 9 height 11
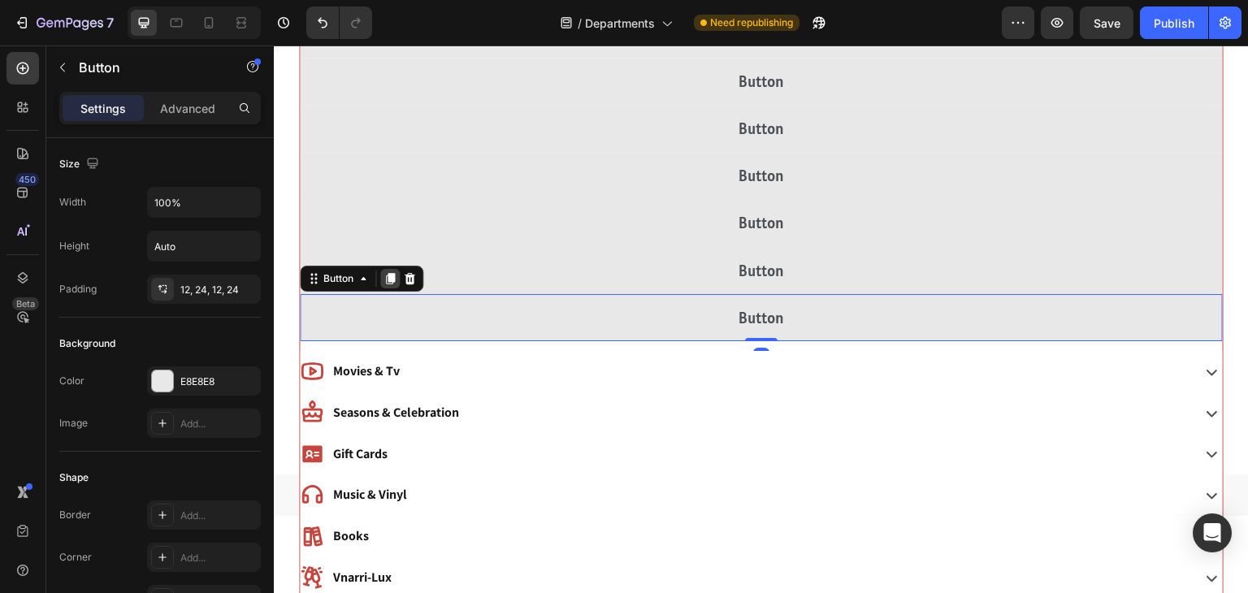
click at [390, 278] on icon at bounding box center [390, 278] width 9 height 11
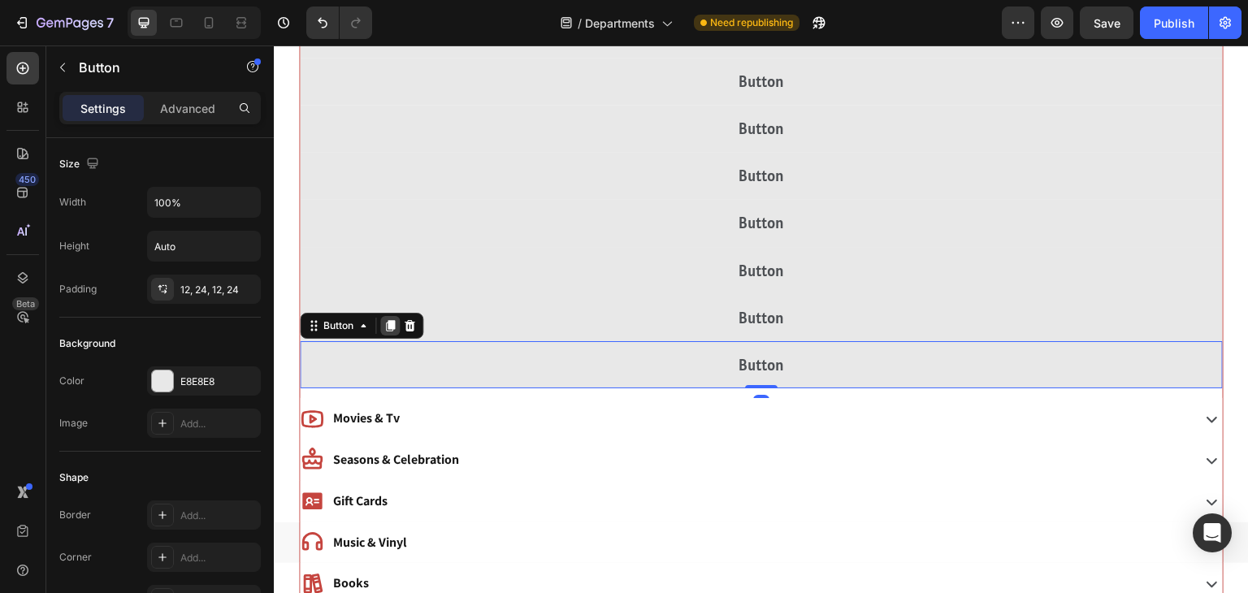
click at [390, 332] on div at bounding box center [390, 326] width 20 height 20
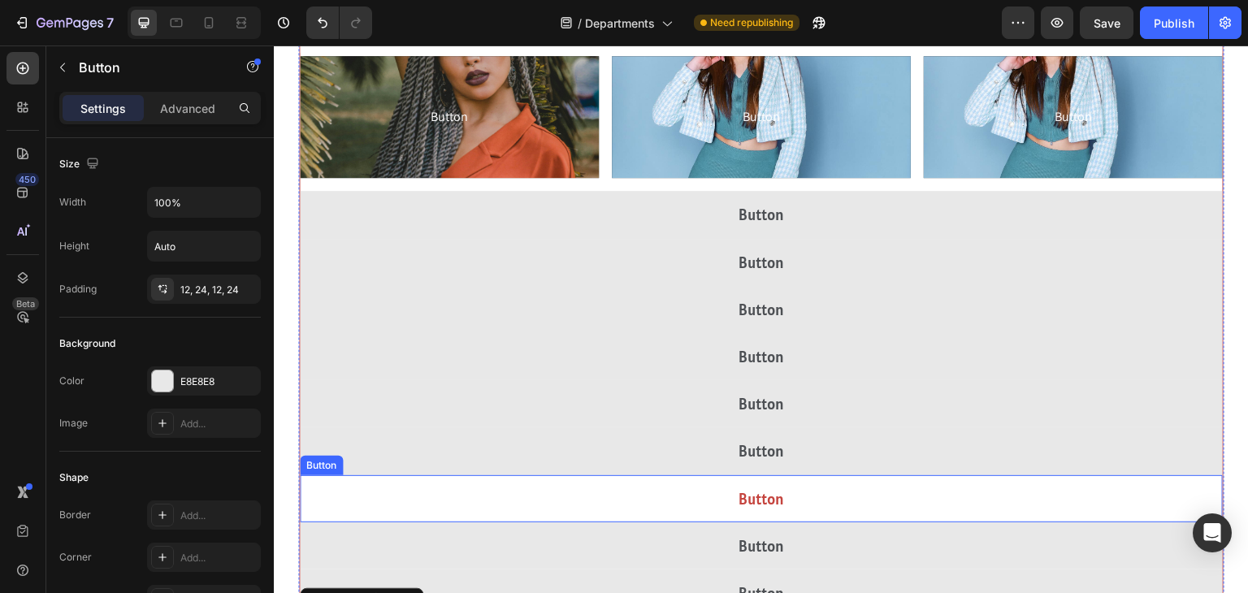
scroll to position [2257, 0]
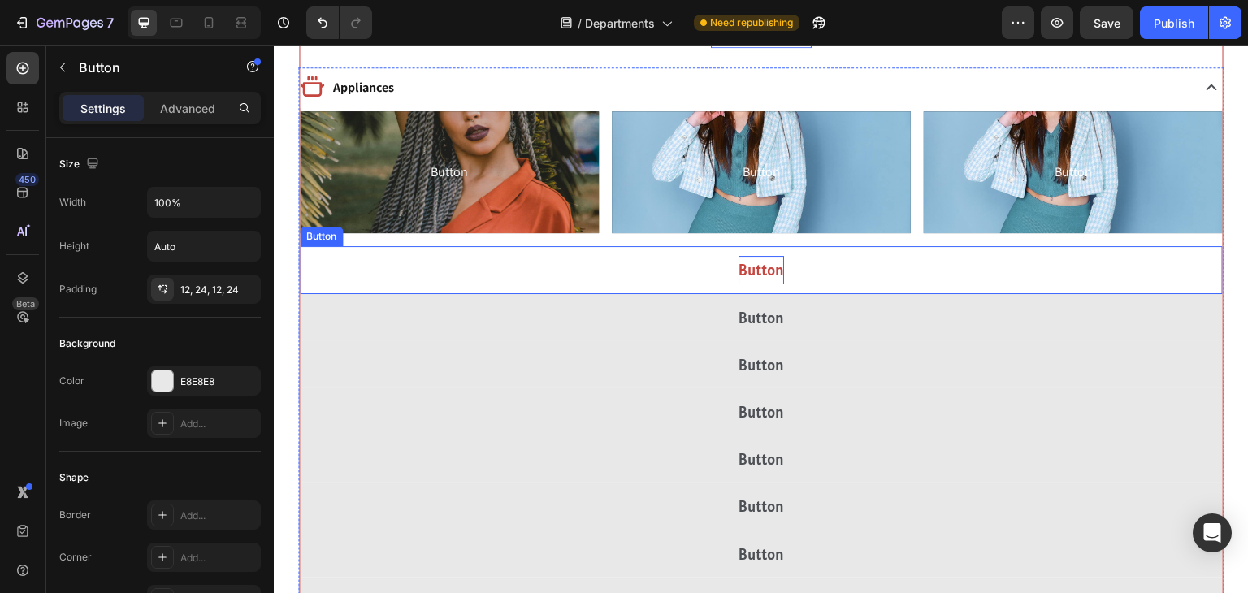
click at [746, 277] on p "Button" at bounding box center [762, 270] width 46 height 28
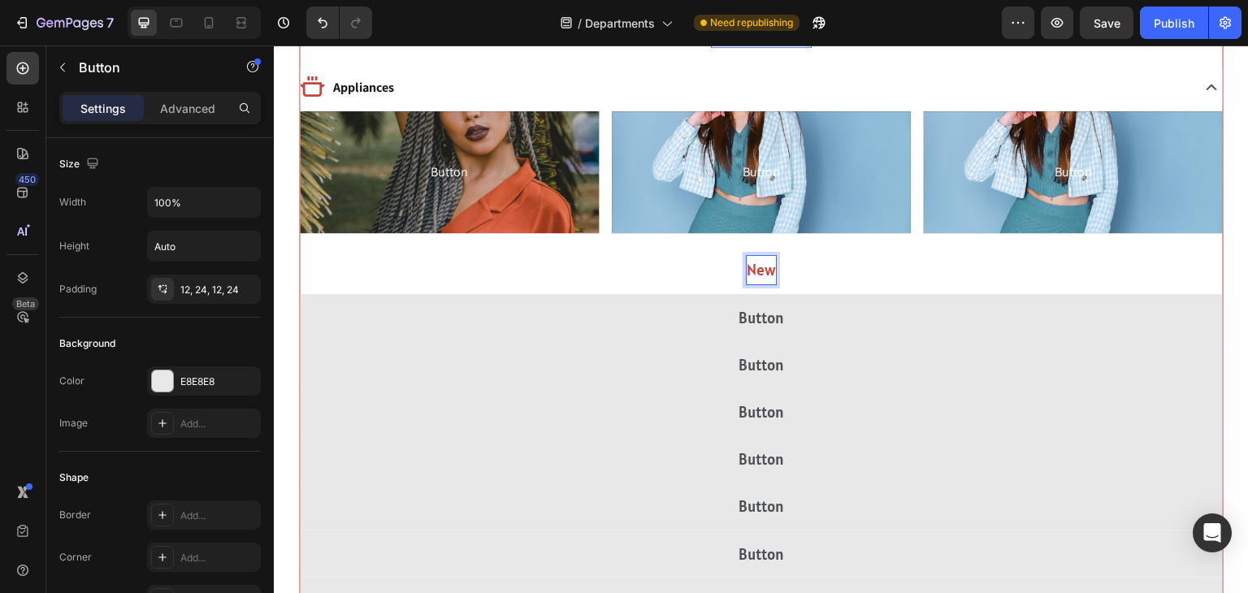
click at [300, 246] on button "New" at bounding box center [761, 269] width 923 height 47
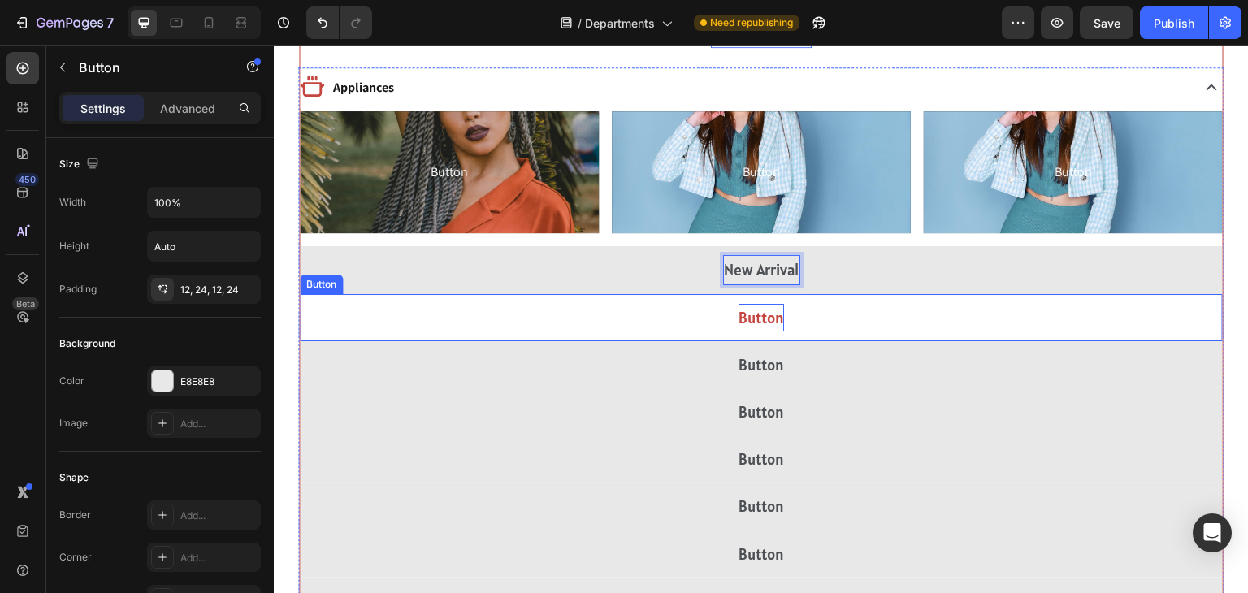
click at [761, 319] on p "Button" at bounding box center [762, 318] width 46 height 28
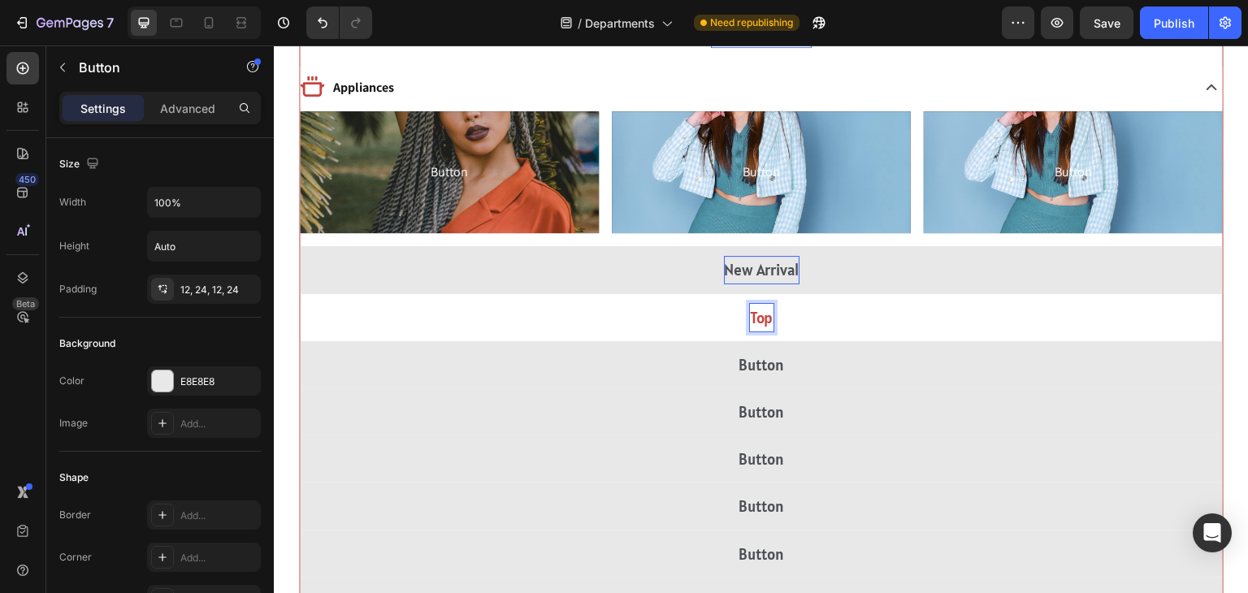
click at [300, 294] on button "Top" at bounding box center [761, 317] width 923 height 47
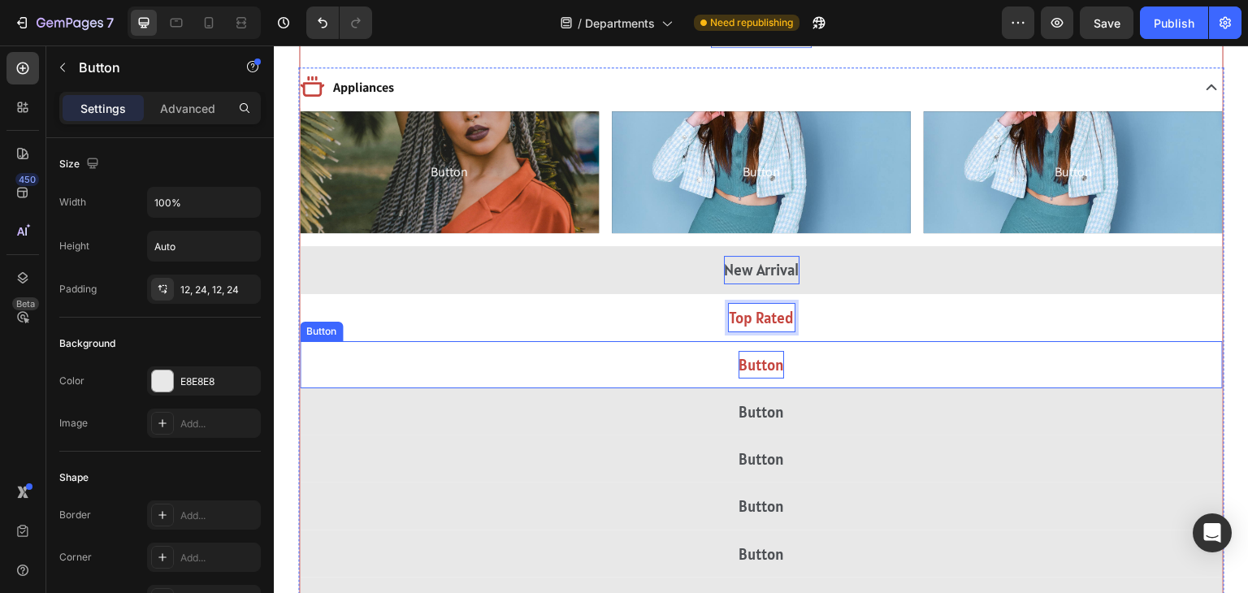
click at [765, 362] on p "Button" at bounding box center [762, 365] width 46 height 28
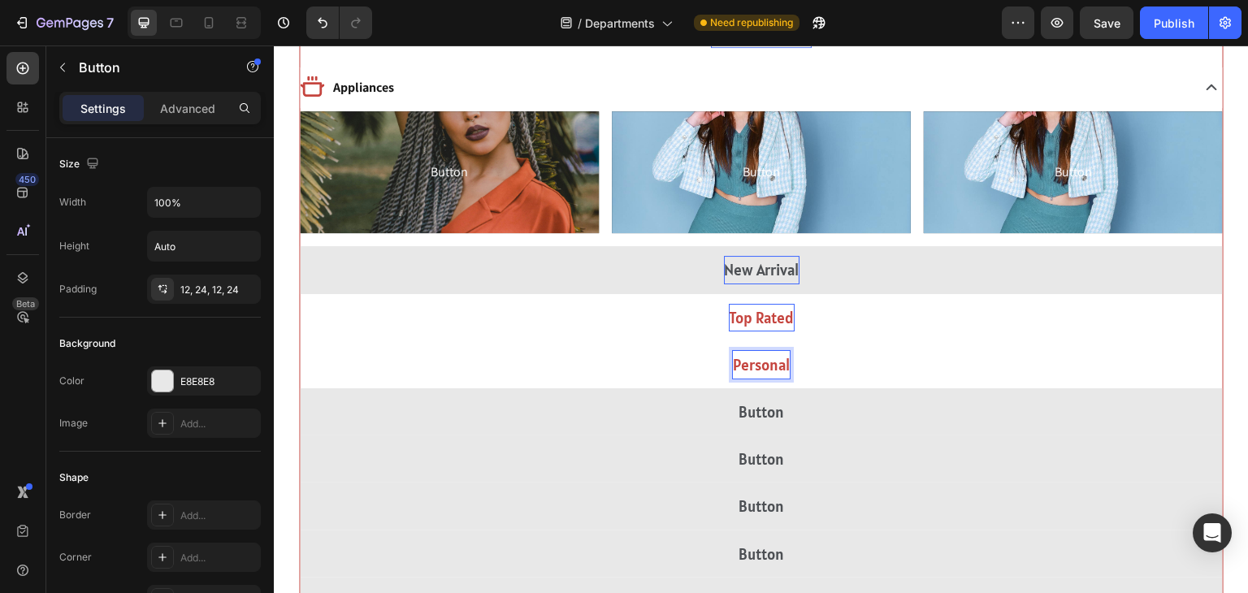
click at [300, 341] on button "Personal" at bounding box center [761, 364] width 923 height 47
click at [300, 341] on button "Personal Care" at bounding box center [761, 364] width 923 height 47
click at [300, 341] on button "Personal Care Appliances" at bounding box center [761, 364] width 923 height 47
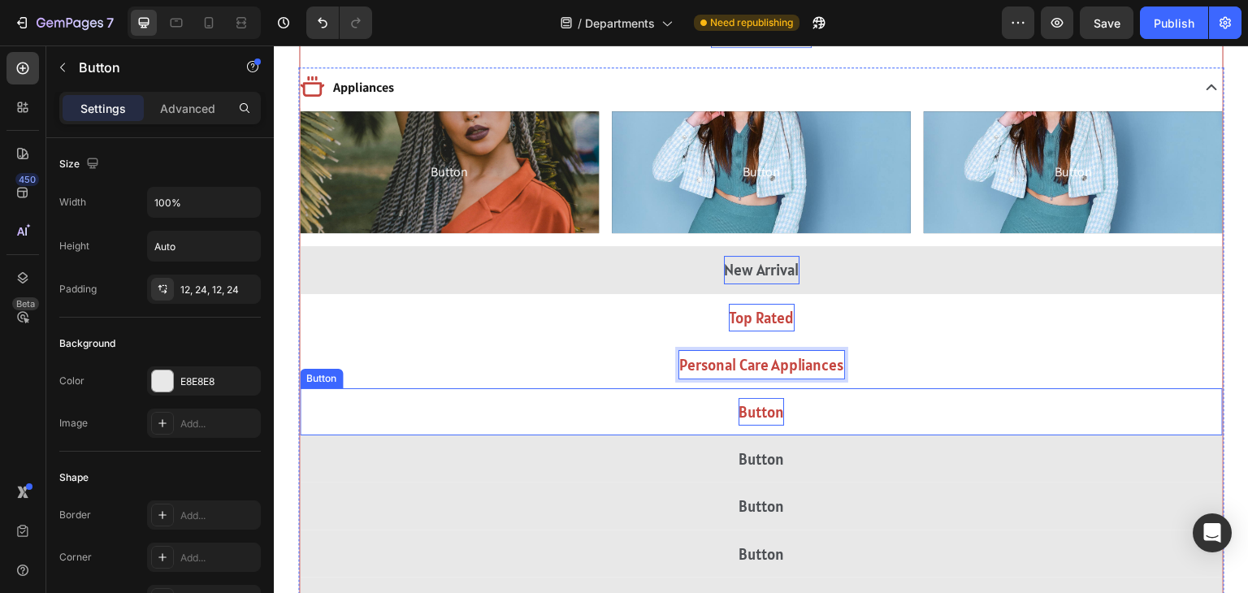
click at [757, 410] on p "Button" at bounding box center [762, 412] width 46 height 28
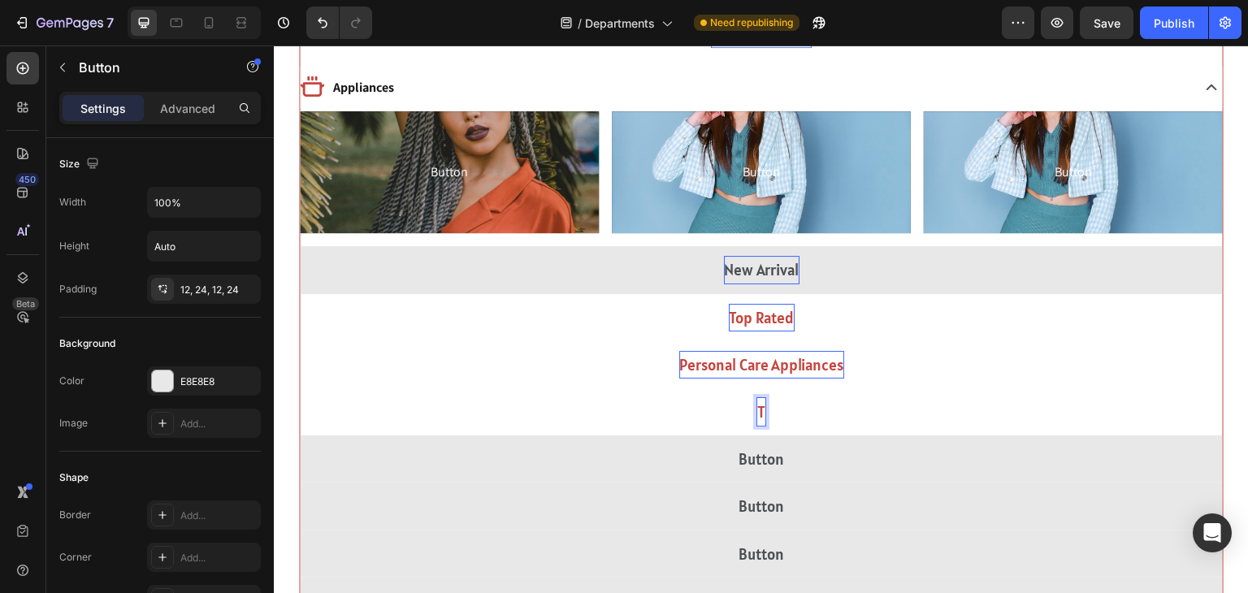
click at [300, 388] on button "T" at bounding box center [761, 411] width 923 height 47
click at [300, 388] on button "Top Brand" at bounding box center [761, 411] width 923 height 47
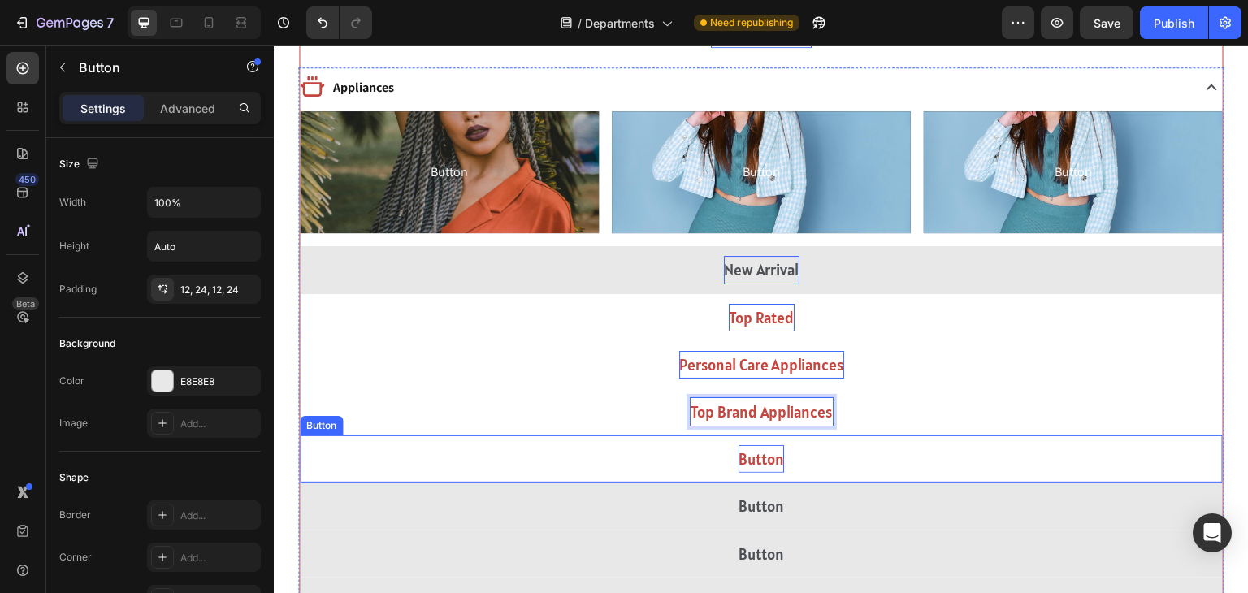
click at [756, 447] on p "Button" at bounding box center [762, 459] width 46 height 28
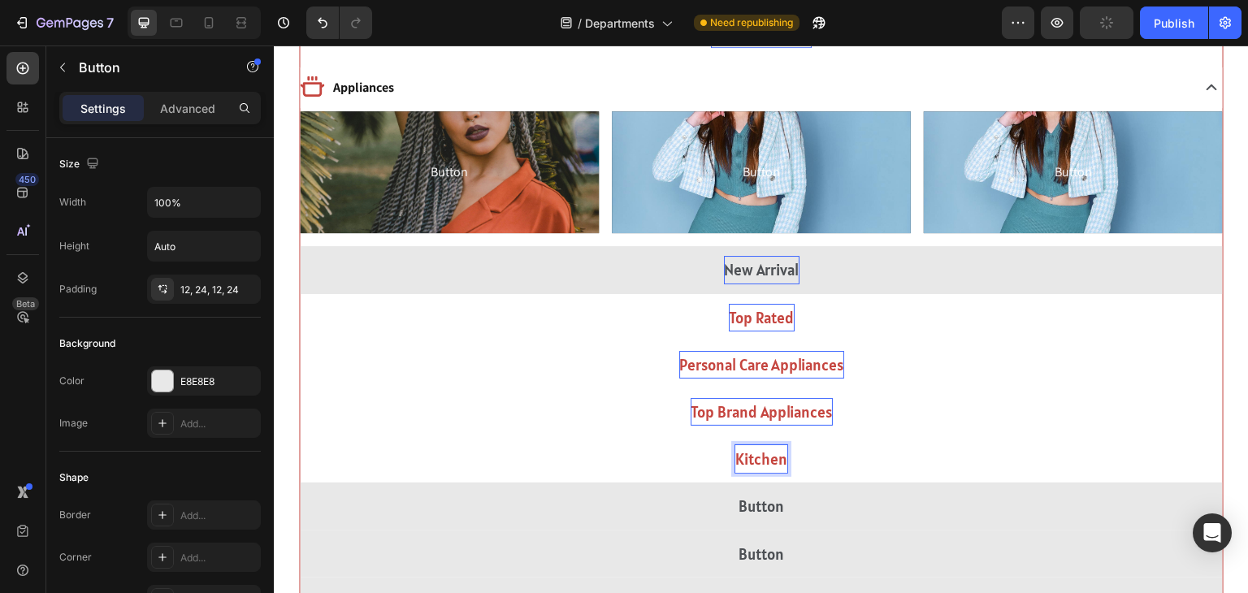
click at [300, 436] on button "Kitchen" at bounding box center [761, 459] width 923 height 47
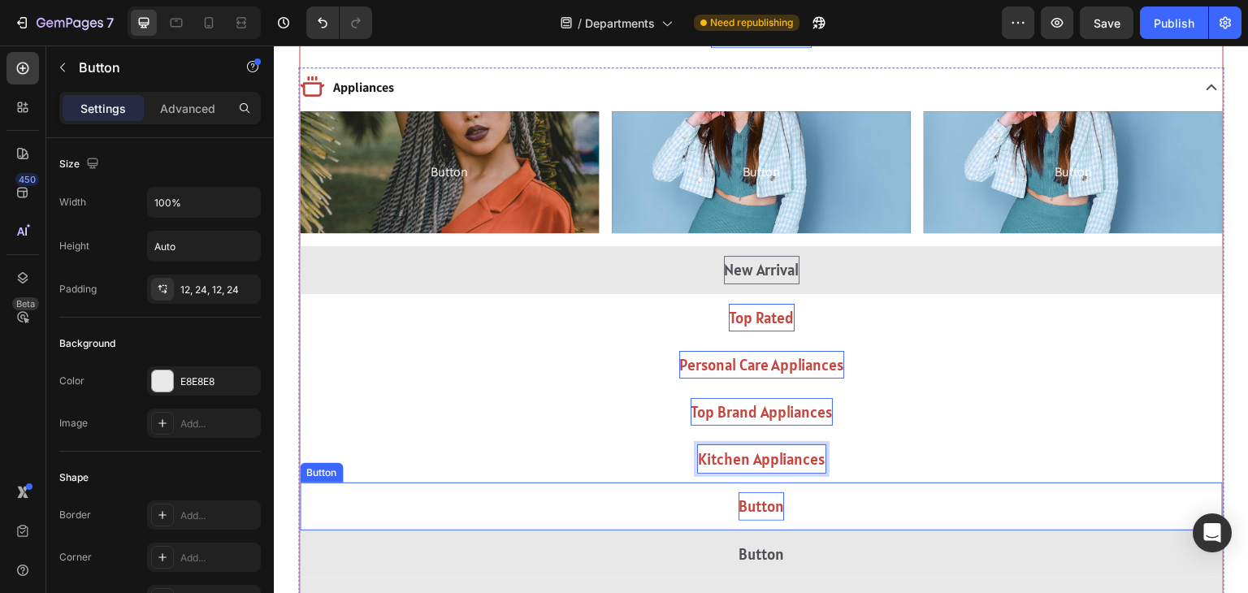
click at [752, 500] on p "Button" at bounding box center [762, 506] width 46 height 28
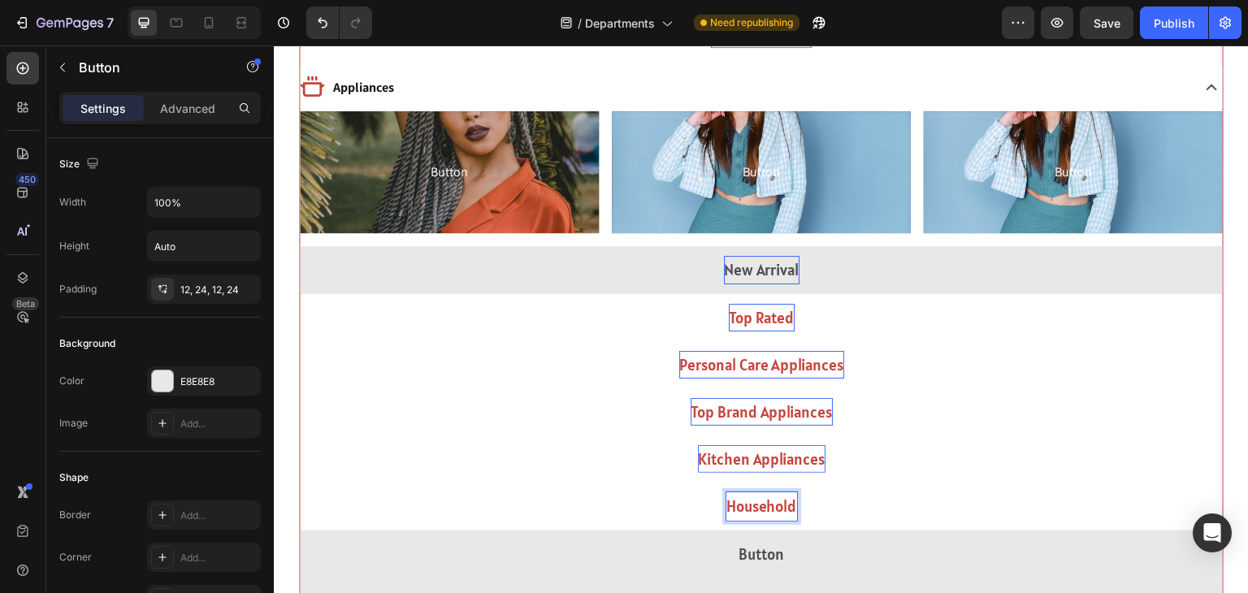
click at [300, 483] on button "Household" at bounding box center [761, 506] width 923 height 47
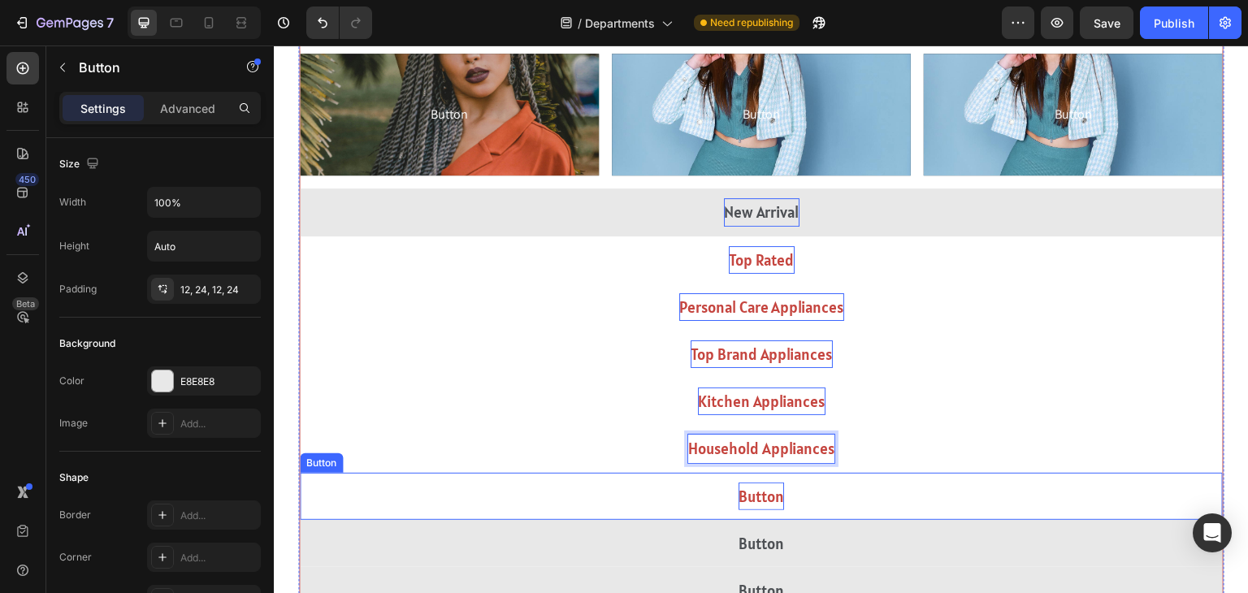
click at [763, 493] on p "Button" at bounding box center [762, 497] width 46 height 28
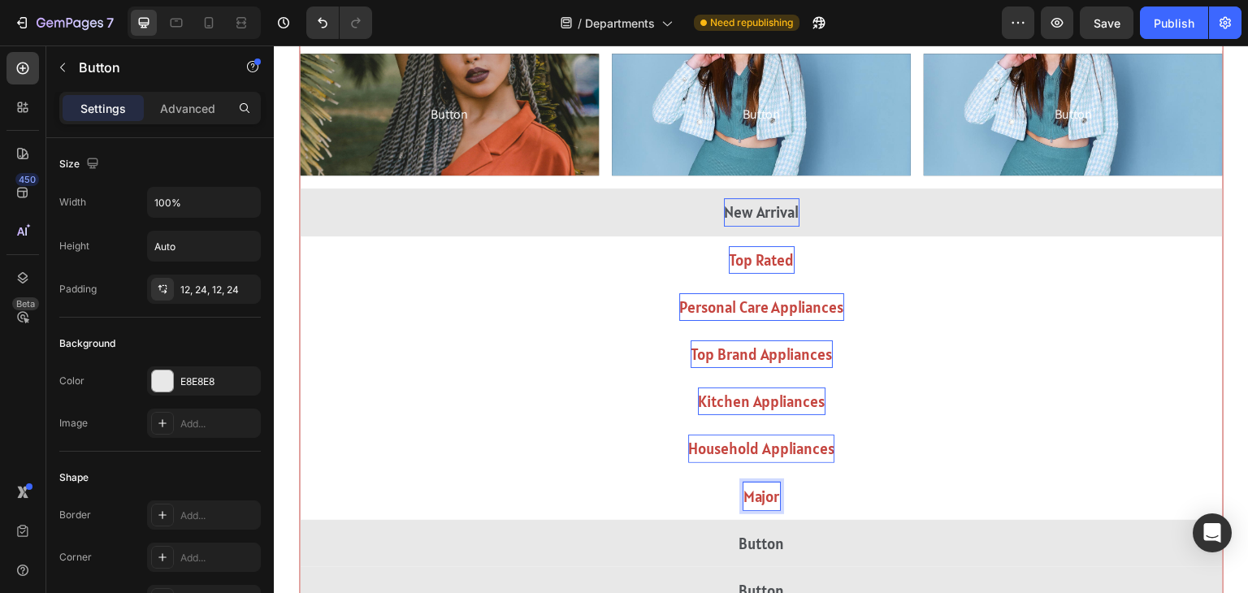
click at [300, 473] on button "Major" at bounding box center [761, 496] width 923 height 47
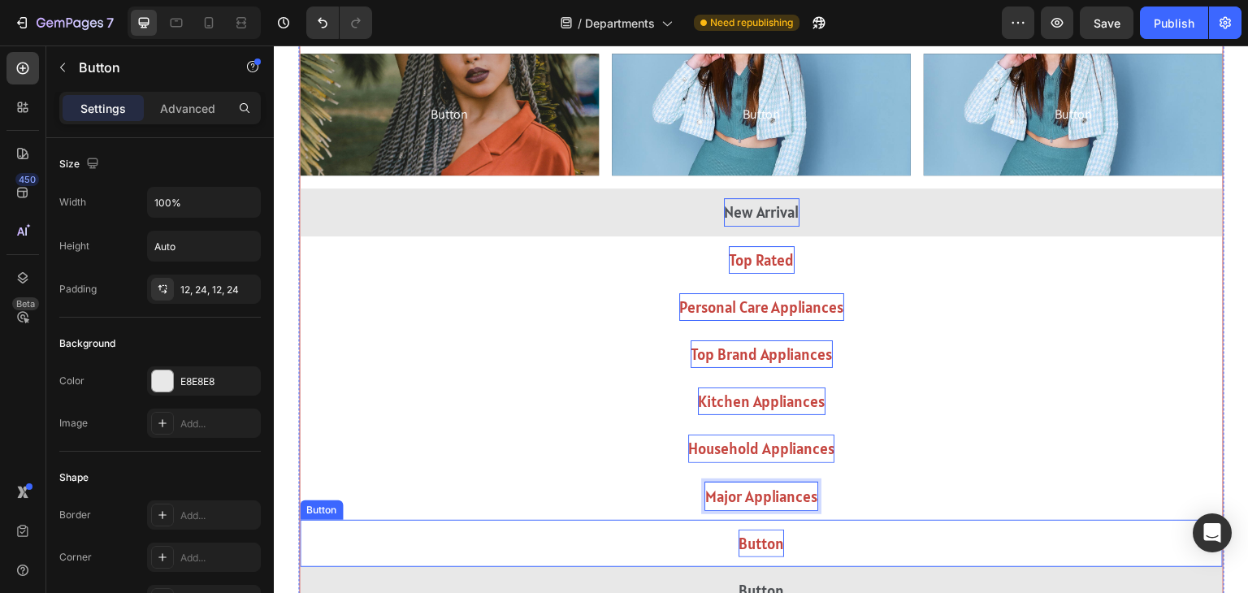
click at [760, 544] on p "Button" at bounding box center [762, 544] width 46 height 28
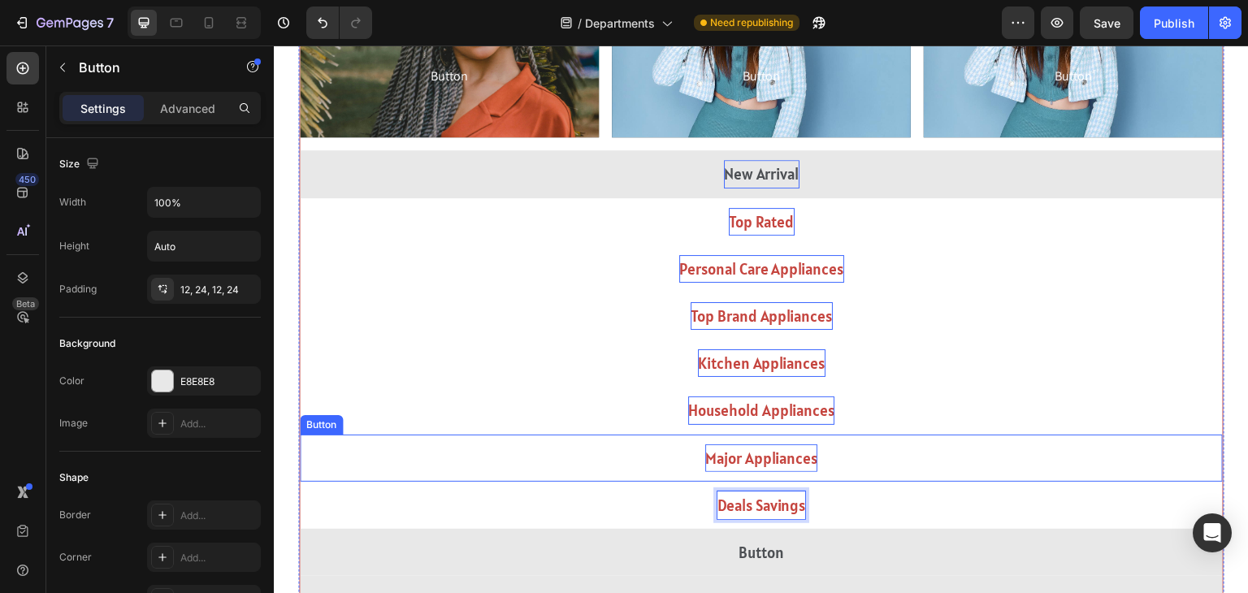
click at [300, 482] on button "Deals Savings" at bounding box center [761, 505] width 923 height 47
click at [300, 482] on button "Deals &Savings" at bounding box center [761, 505] width 923 height 47
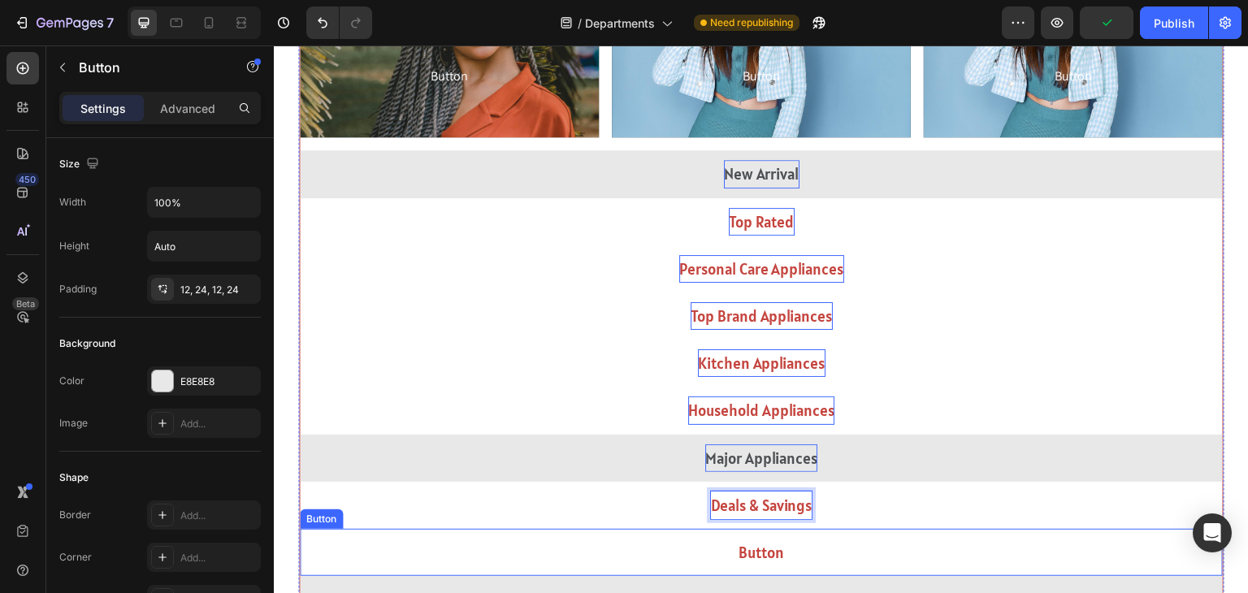
scroll to position [2570, 0]
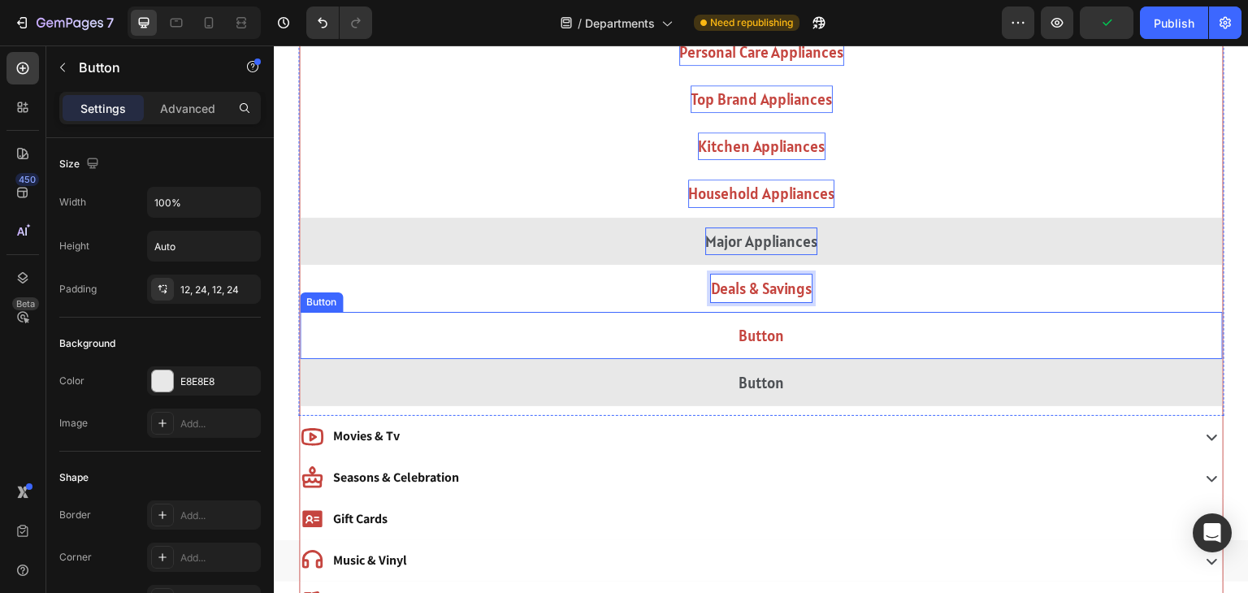
click at [818, 333] on button "Button" at bounding box center [761, 335] width 923 height 47
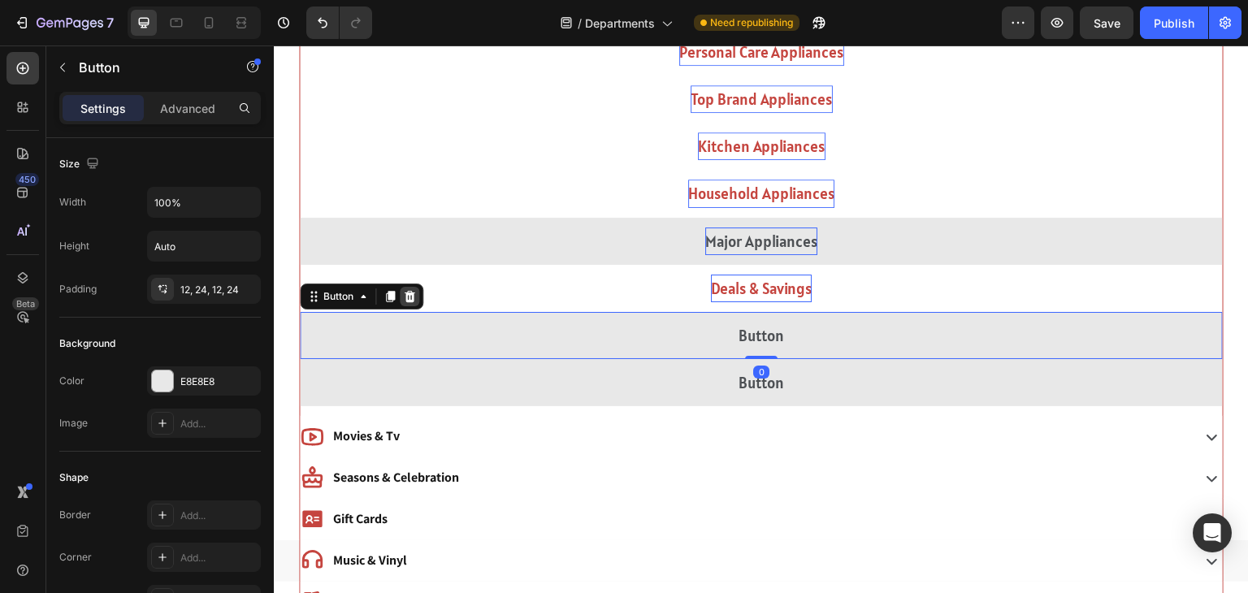
click at [418, 301] on div at bounding box center [410, 297] width 20 height 20
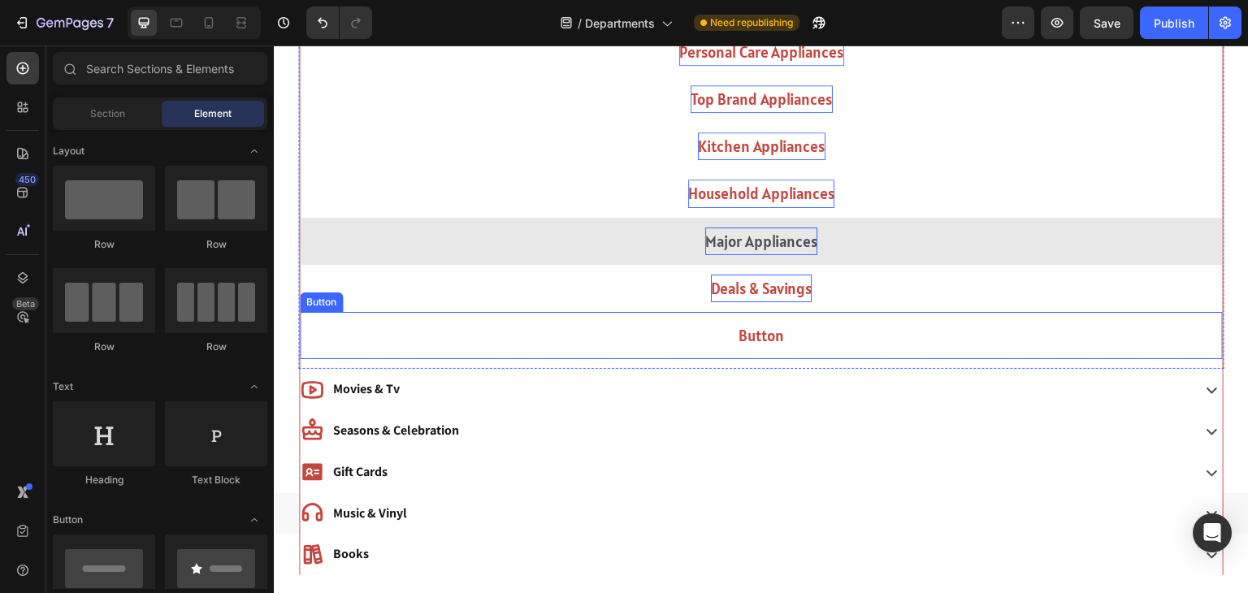
click at [648, 347] on button "Button" at bounding box center [761, 335] width 923 height 47
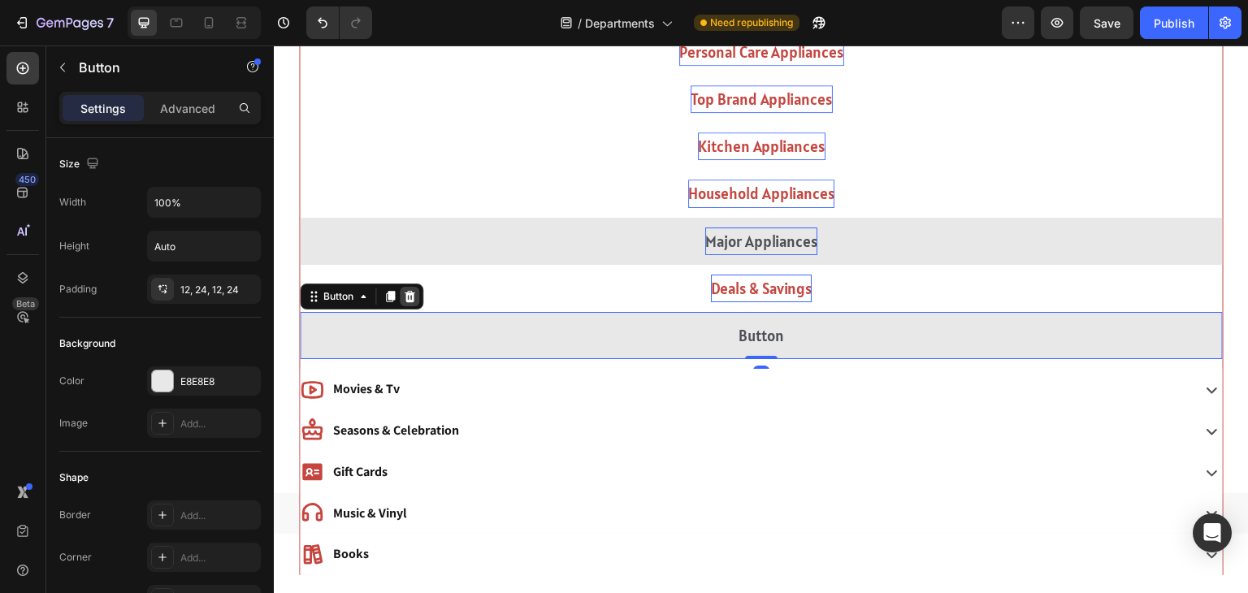
click at [410, 295] on icon at bounding box center [409, 296] width 13 height 13
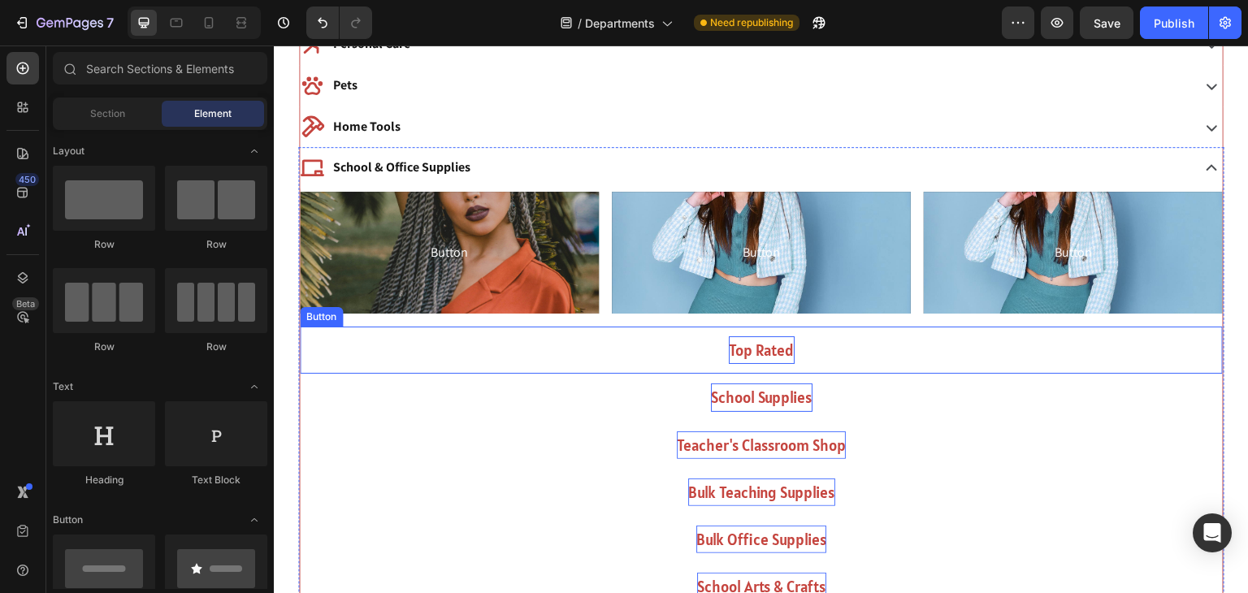
scroll to position [752, 0]
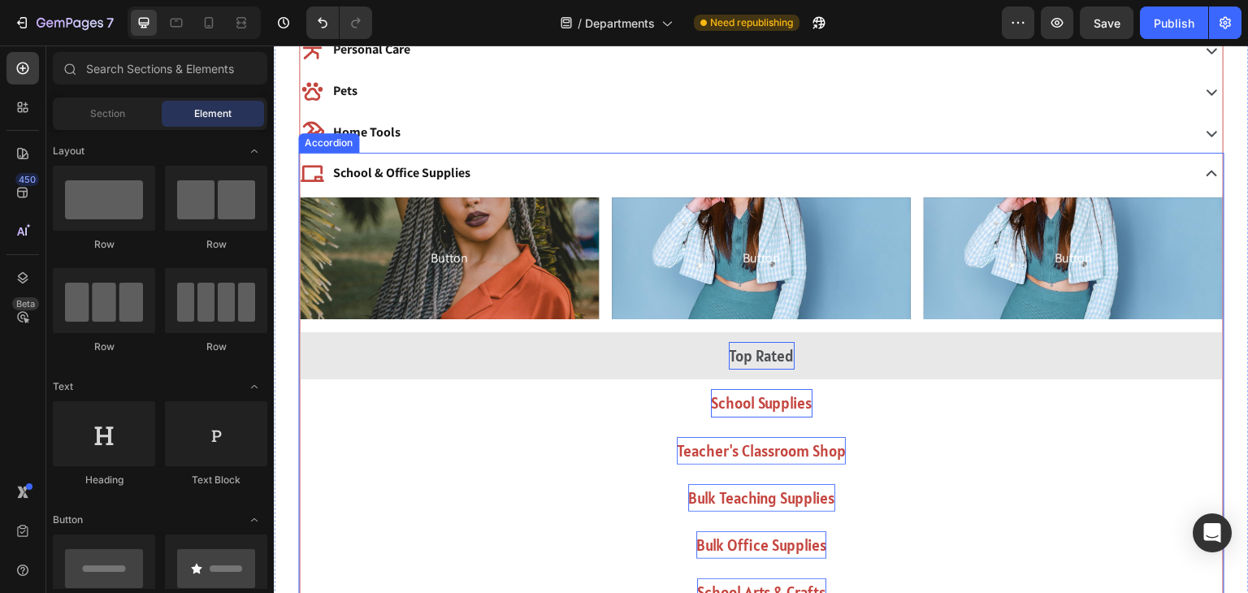
click at [701, 176] on div "School & Office Supplies" at bounding box center [744, 173] width 888 height 28
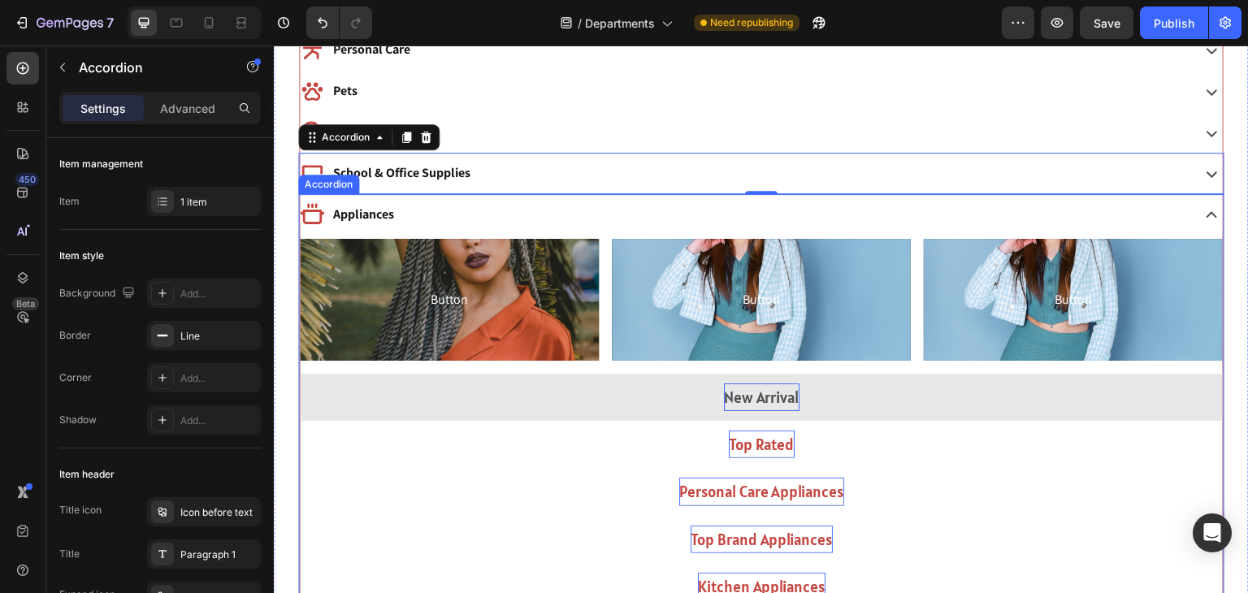
click at [665, 216] on div "Appliances" at bounding box center [744, 215] width 888 height 28
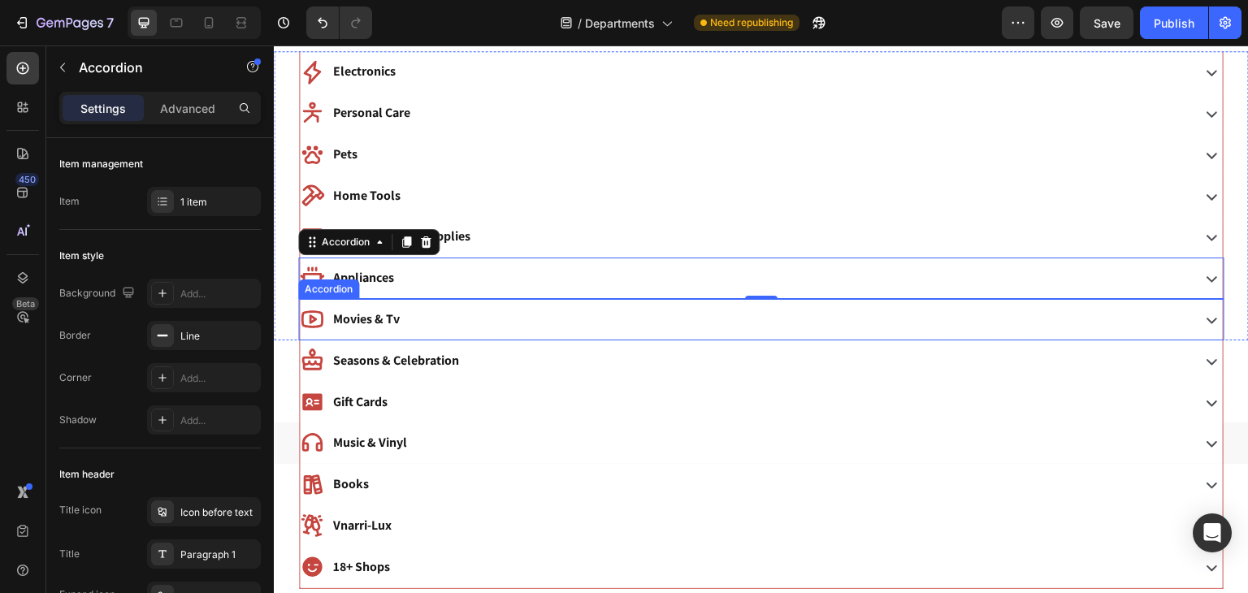
scroll to position [775, 0]
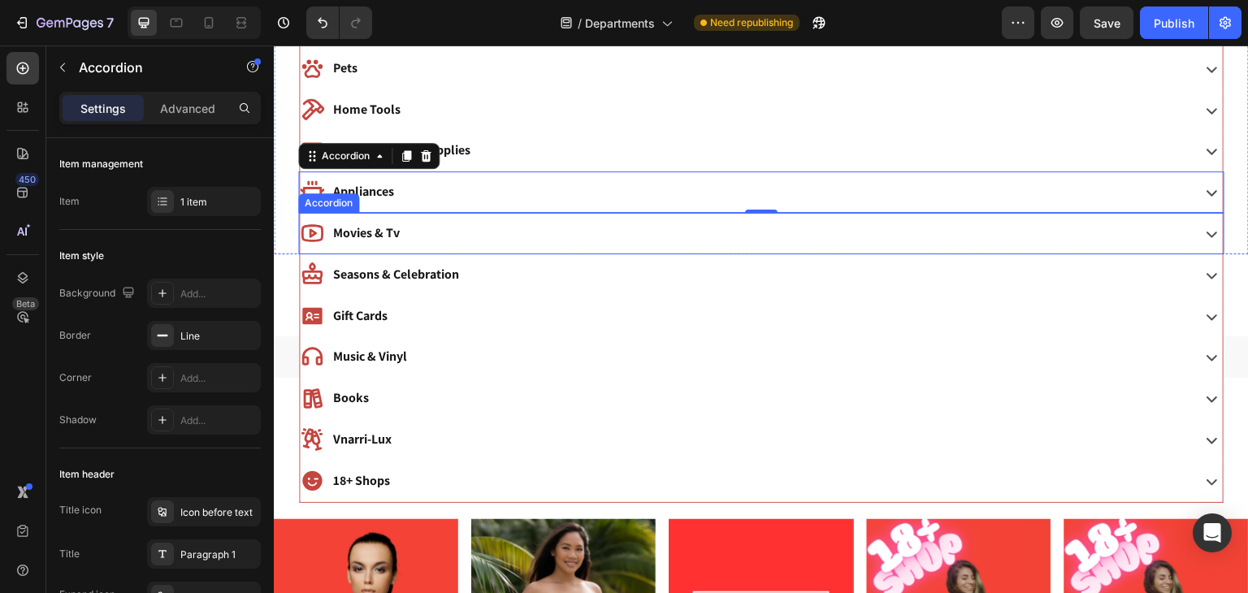
click at [530, 229] on div "Movies & Tv" at bounding box center [744, 233] width 888 height 28
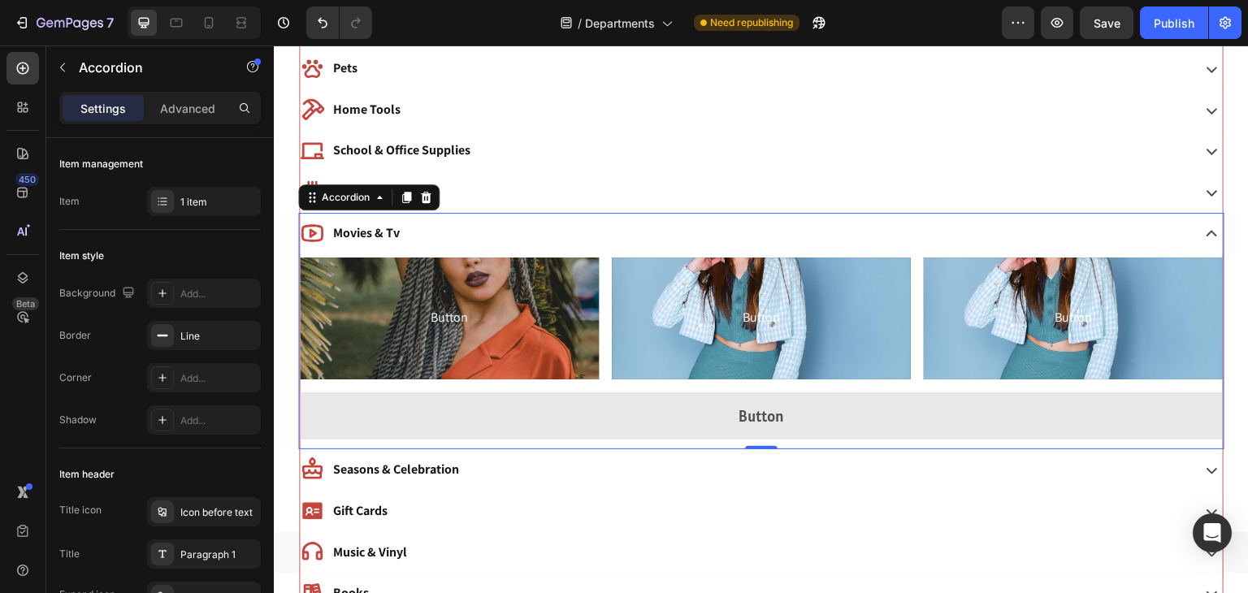
click at [394, 200] on div "Accordion" at bounding box center [368, 197] width 141 height 26
click at [401, 200] on icon at bounding box center [406, 197] width 13 height 13
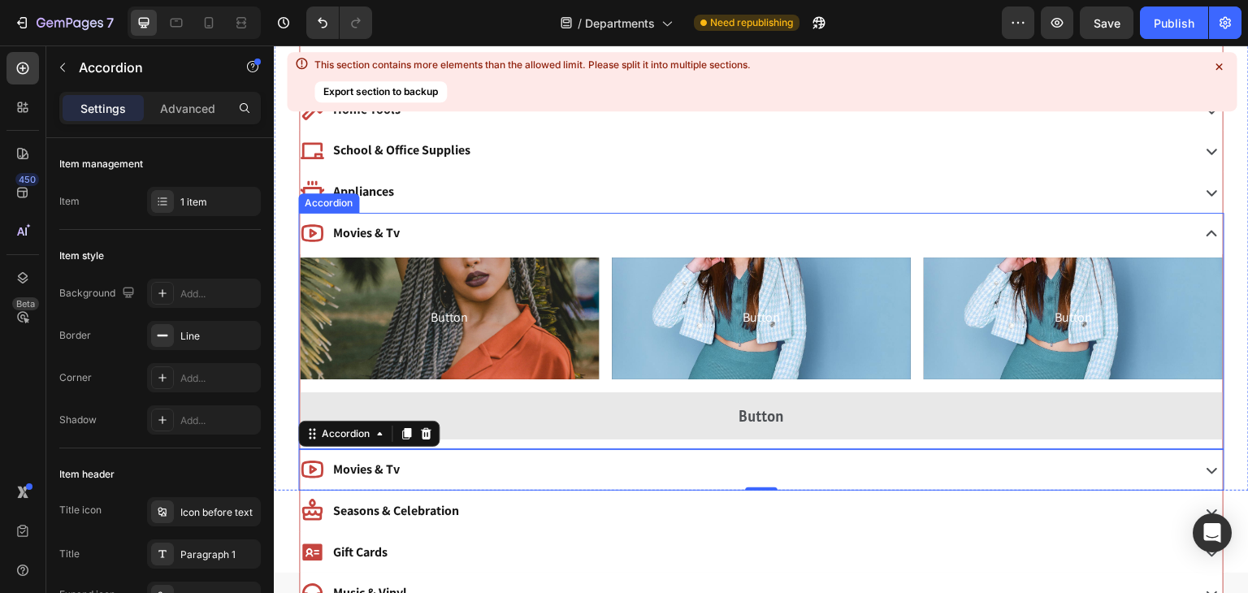
click at [356, 228] on p "Movies & Tv" at bounding box center [366, 234] width 67 height 24
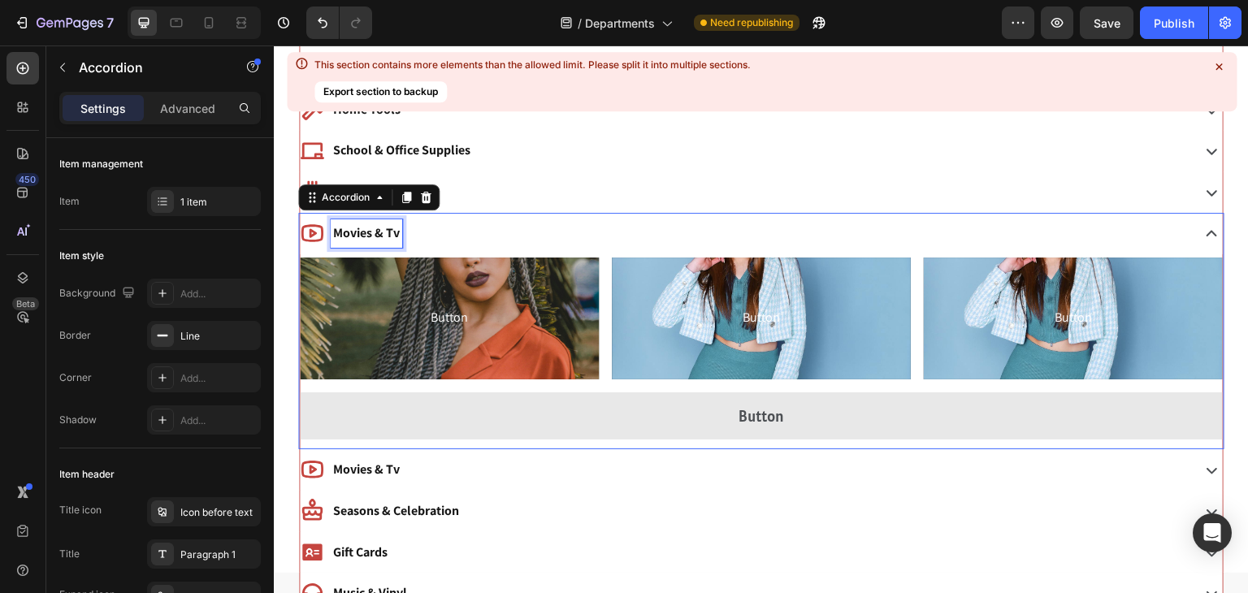
click at [356, 228] on p "Movies & Tv" at bounding box center [366, 234] width 67 height 24
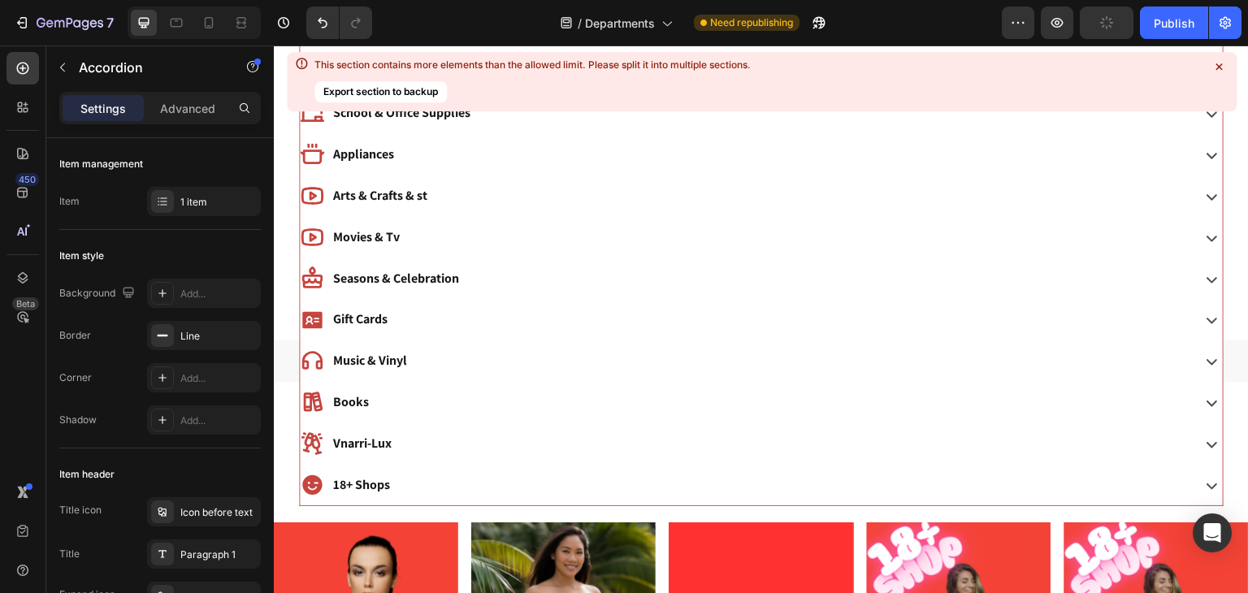
scroll to position [826, 0]
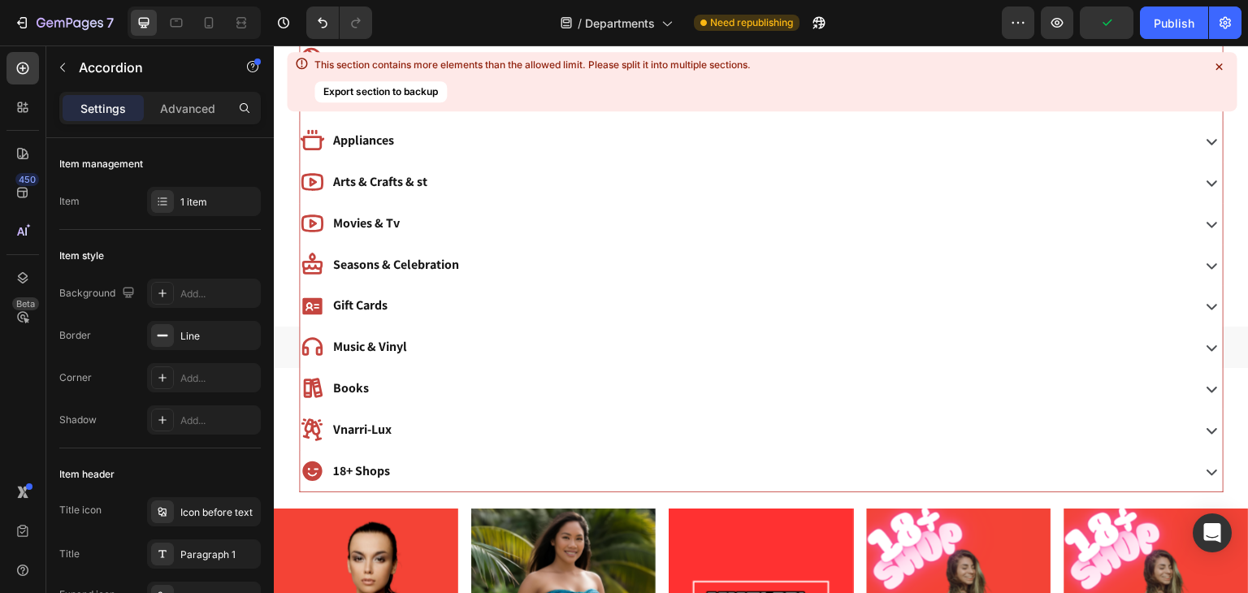
click at [412, 184] on p "Arts & Crafts & st" at bounding box center [380, 183] width 94 height 24
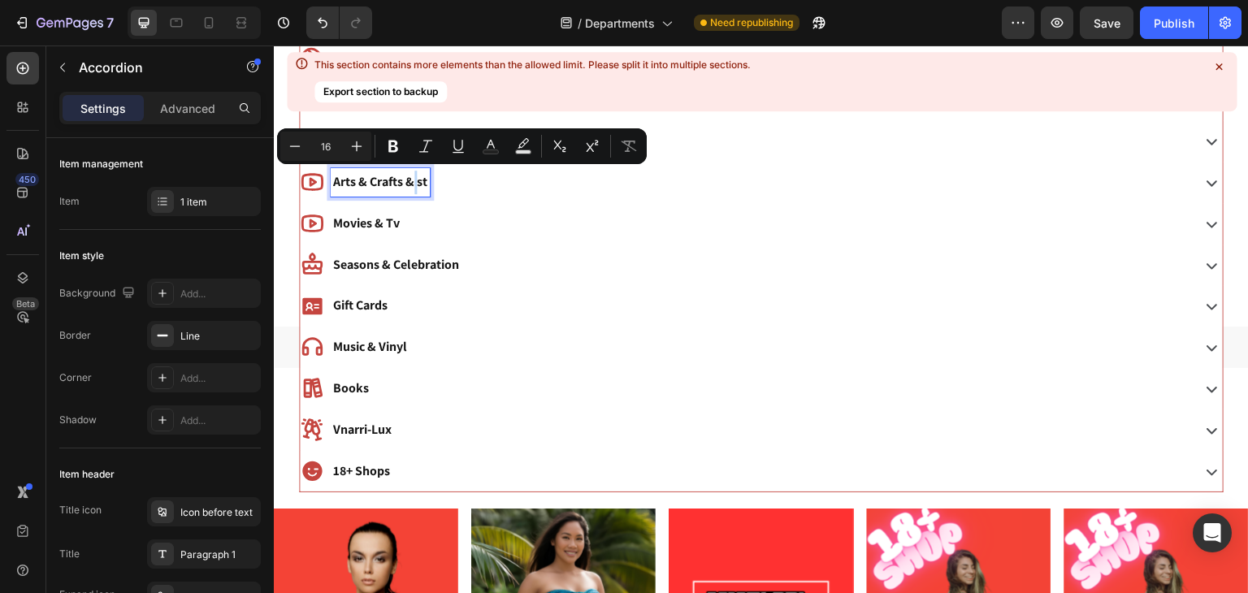
click at [417, 184] on p "Arts & Crafts & st" at bounding box center [380, 183] width 94 height 24
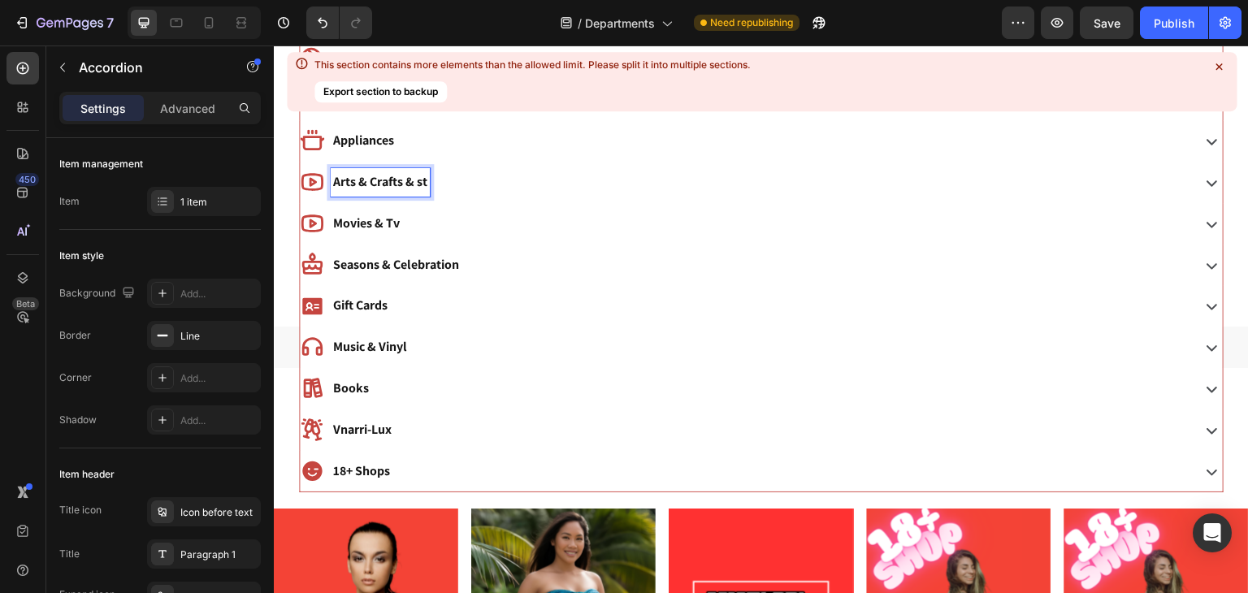
click at [426, 184] on p "Arts & Crafts & st" at bounding box center [380, 183] width 94 height 24
click at [408, 179] on p "Arts & Crafts & Storage" at bounding box center [397, 183] width 128 height 24
click at [453, 182] on p "Arts & Crafts & Storage" at bounding box center [397, 183] width 128 height 24
click at [564, 188] on div "Arts, Crafts, Sewing & Party Supplies" at bounding box center [744, 182] width 888 height 28
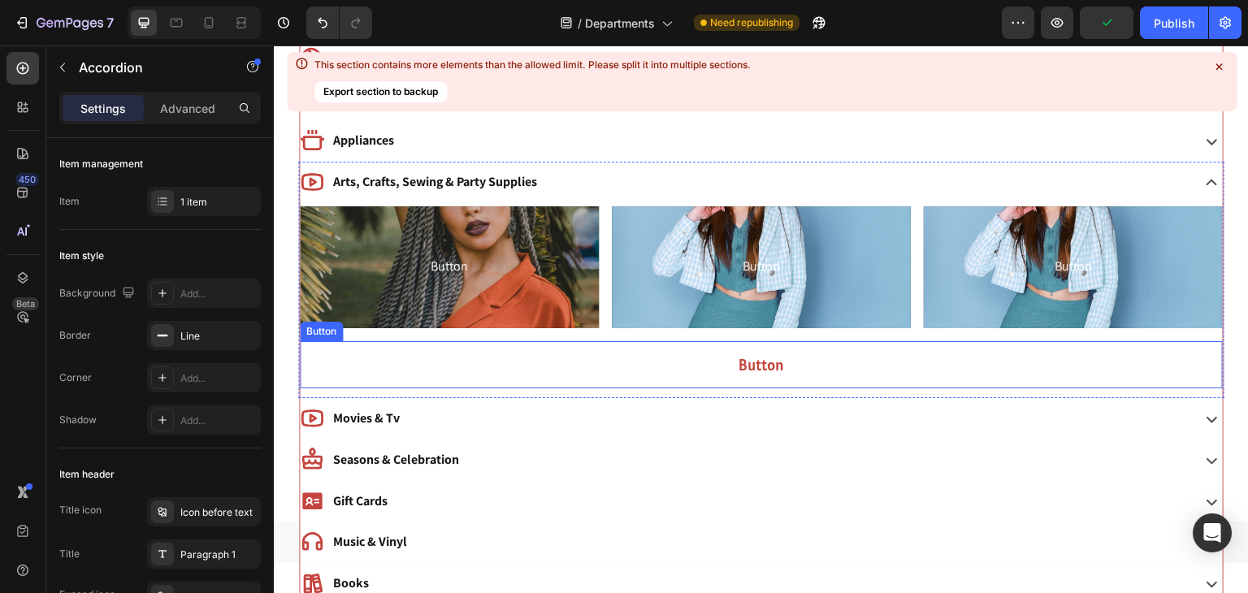
click at [630, 352] on button "Button" at bounding box center [761, 364] width 923 height 47
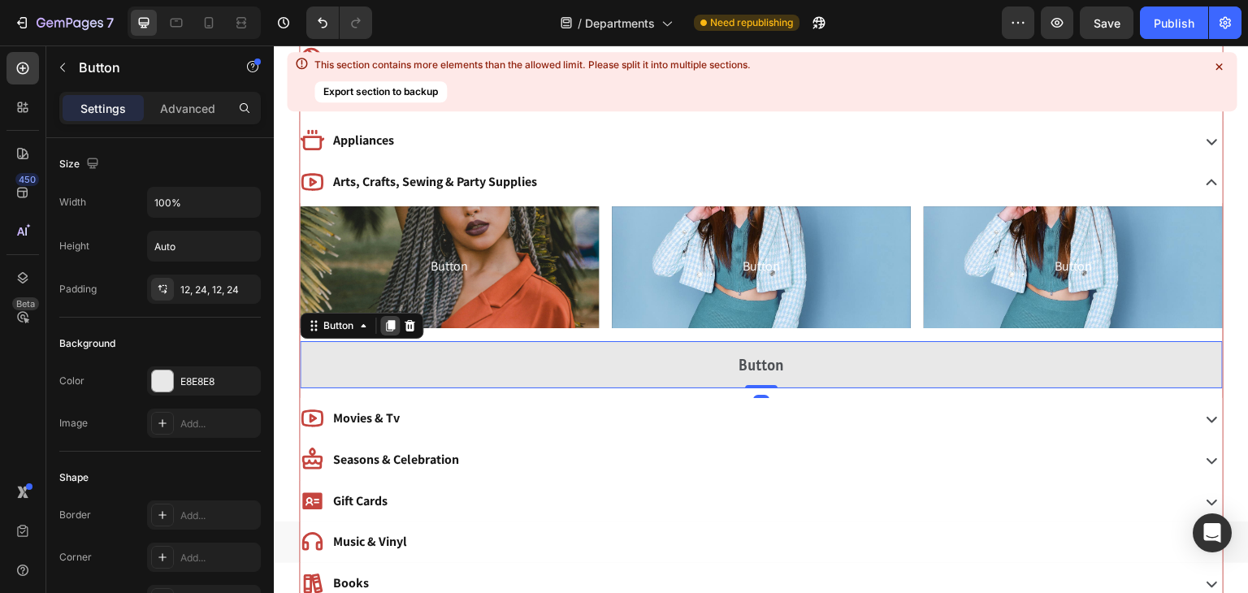
click at [387, 322] on icon at bounding box center [390, 325] width 13 height 13
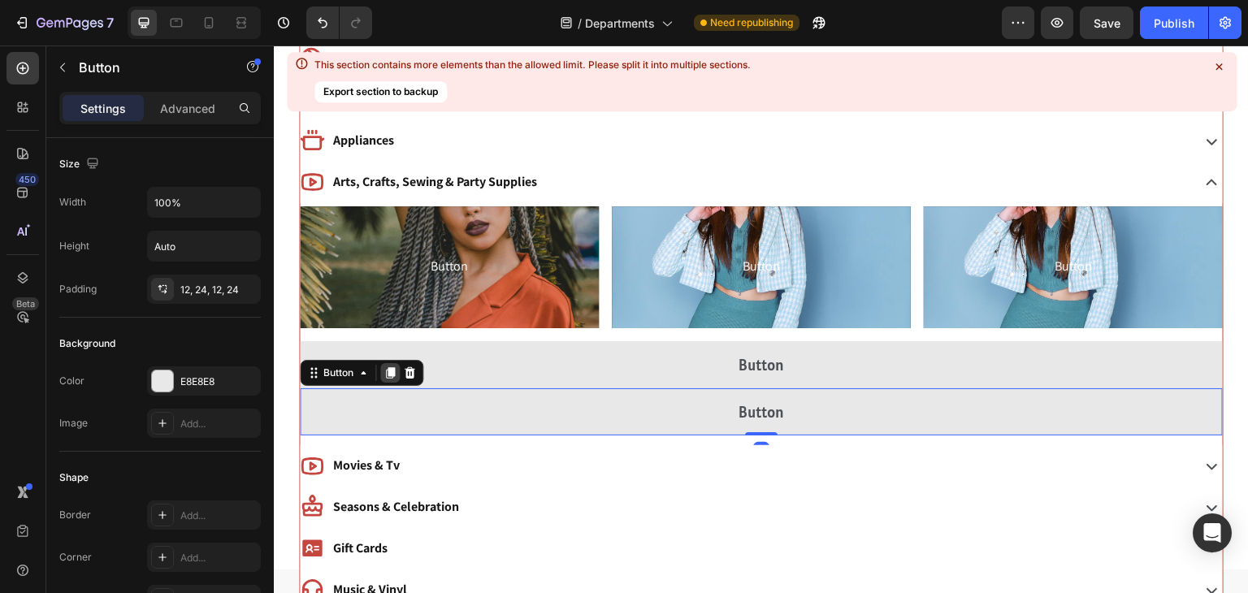
click at [388, 370] on icon at bounding box center [390, 372] width 9 height 11
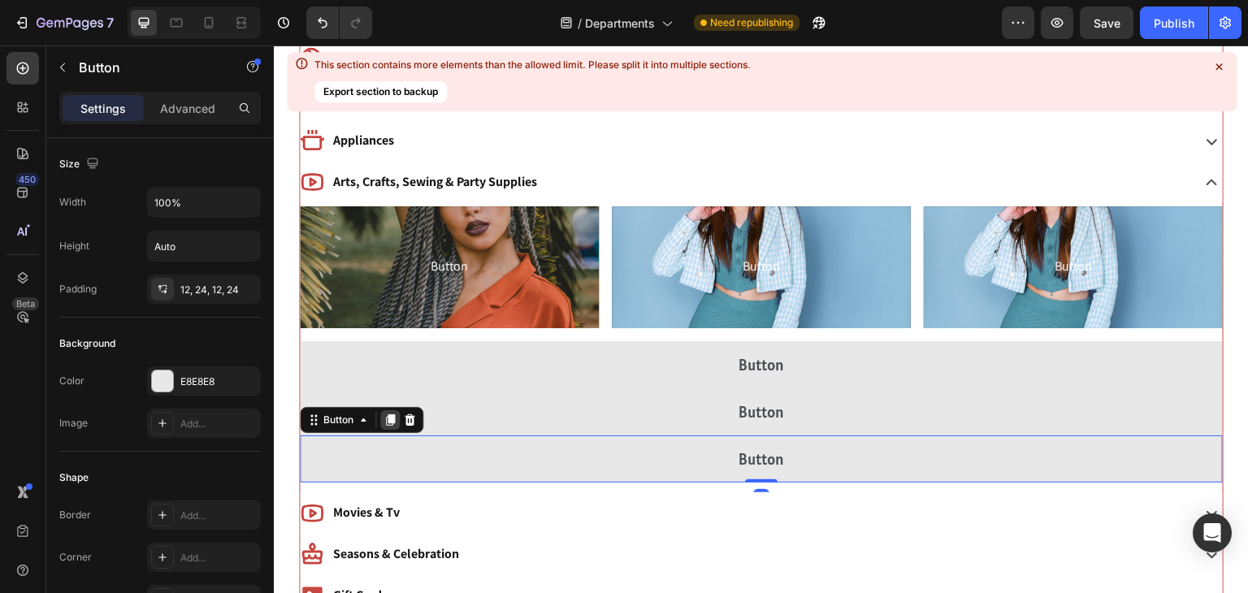
click at [391, 414] on icon at bounding box center [390, 420] width 13 height 13
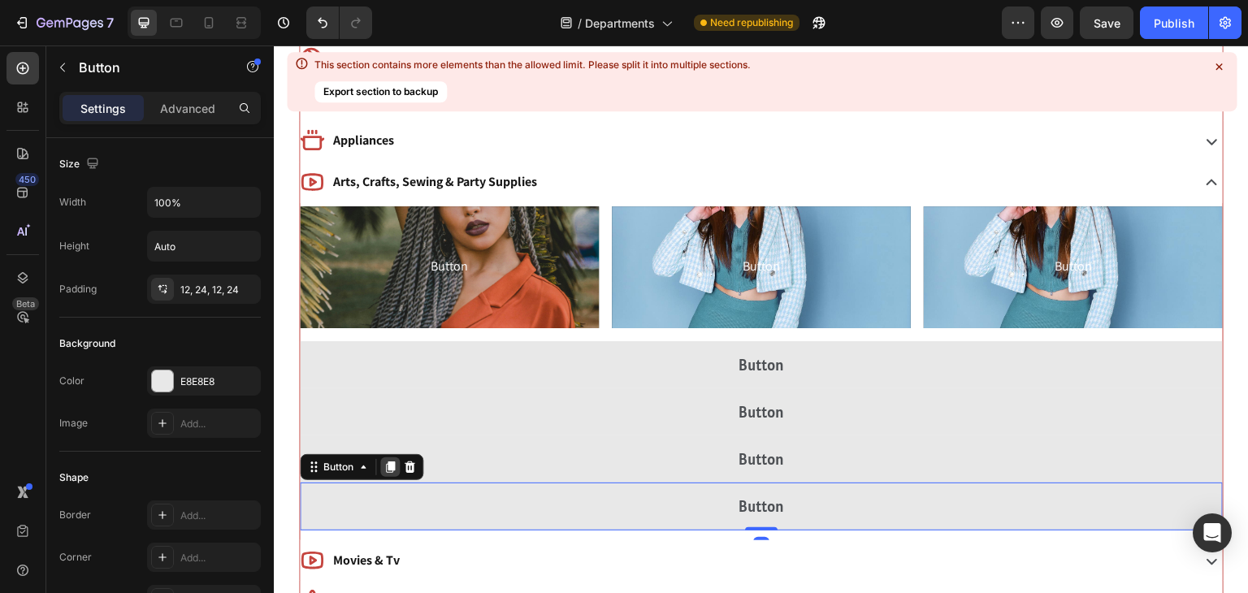
click at [389, 462] on icon at bounding box center [390, 467] width 9 height 11
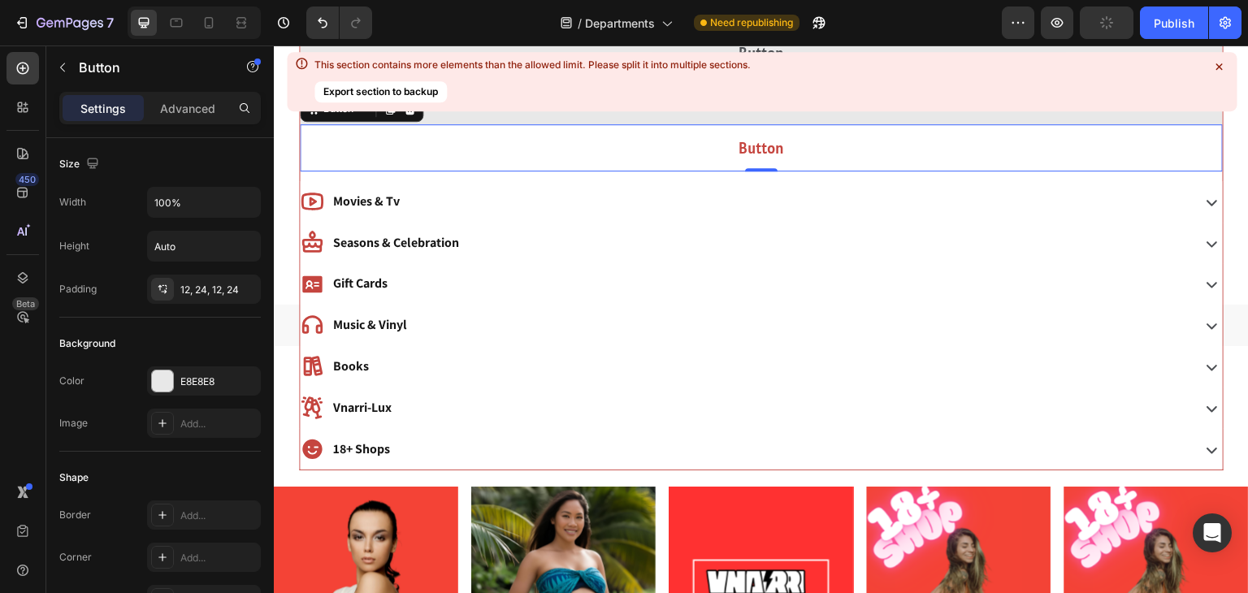
scroll to position [1009, 0]
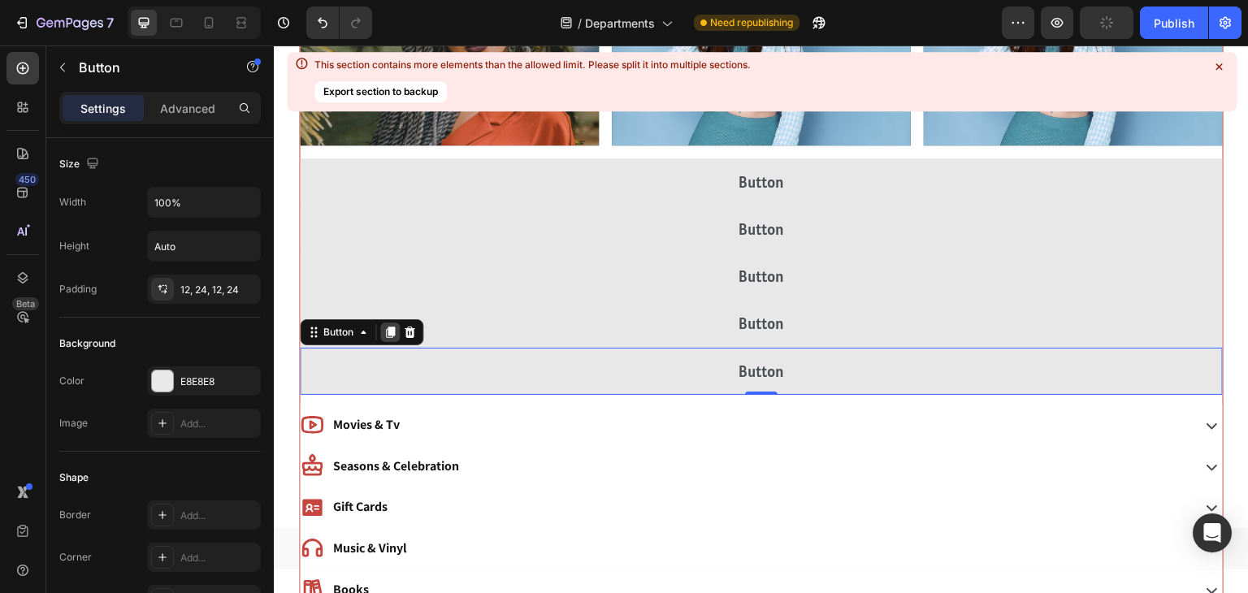
click at [386, 328] on icon at bounding box center [390, 332] width 9 height 11
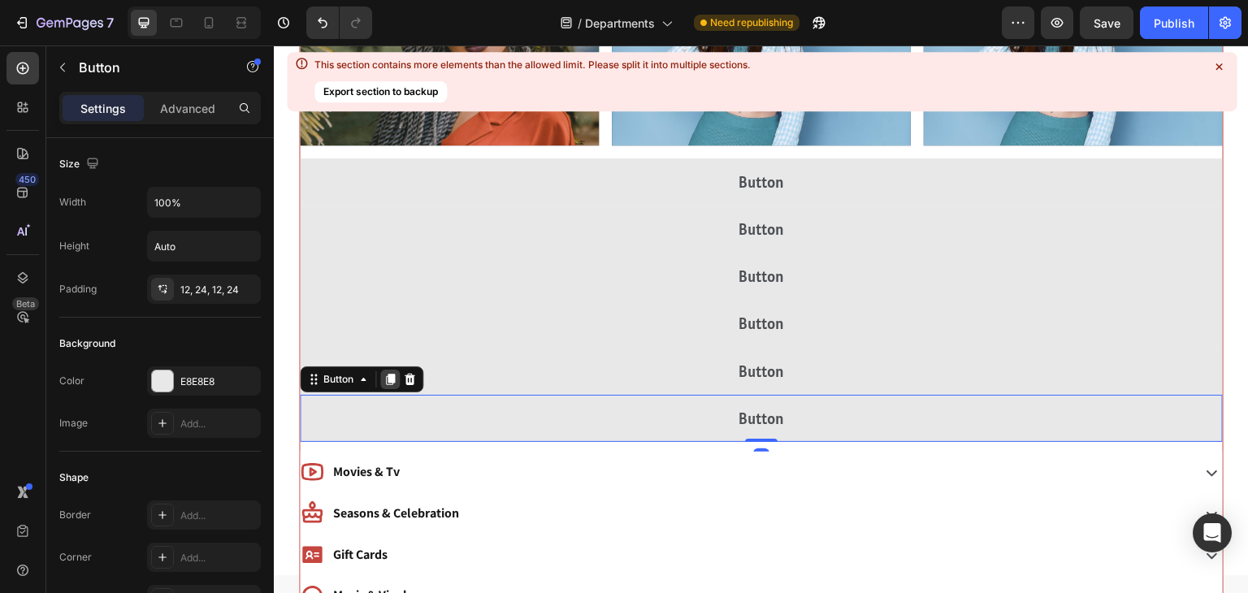
click at [396, 379] on icon at bounding box center [390, 379] width 13 height 13
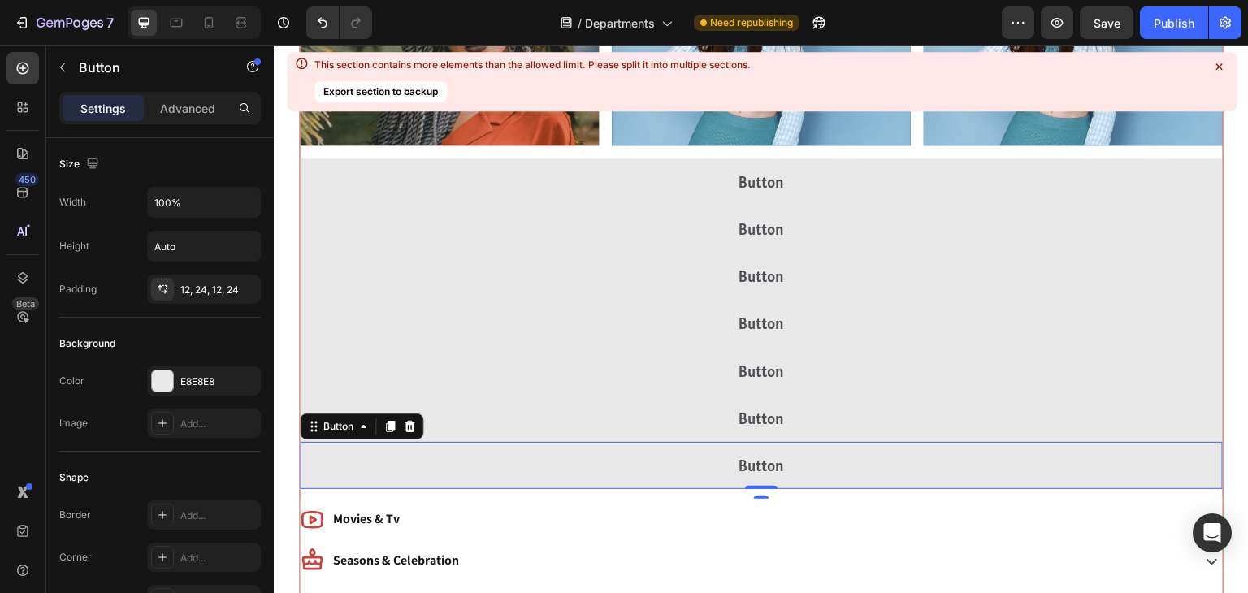
click at [1222, 63] on icon at bounding box center [1219, 67] width 16 height 16
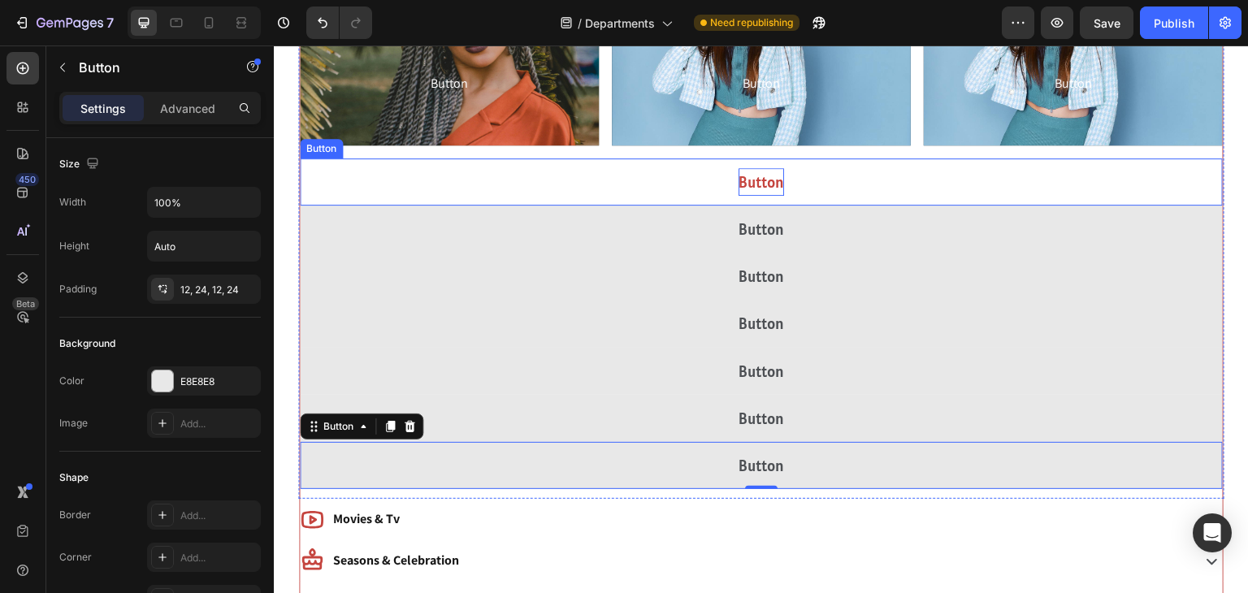
click at [759, 190] on p "Button" at bounding box center [762, 182] width 46 height 28
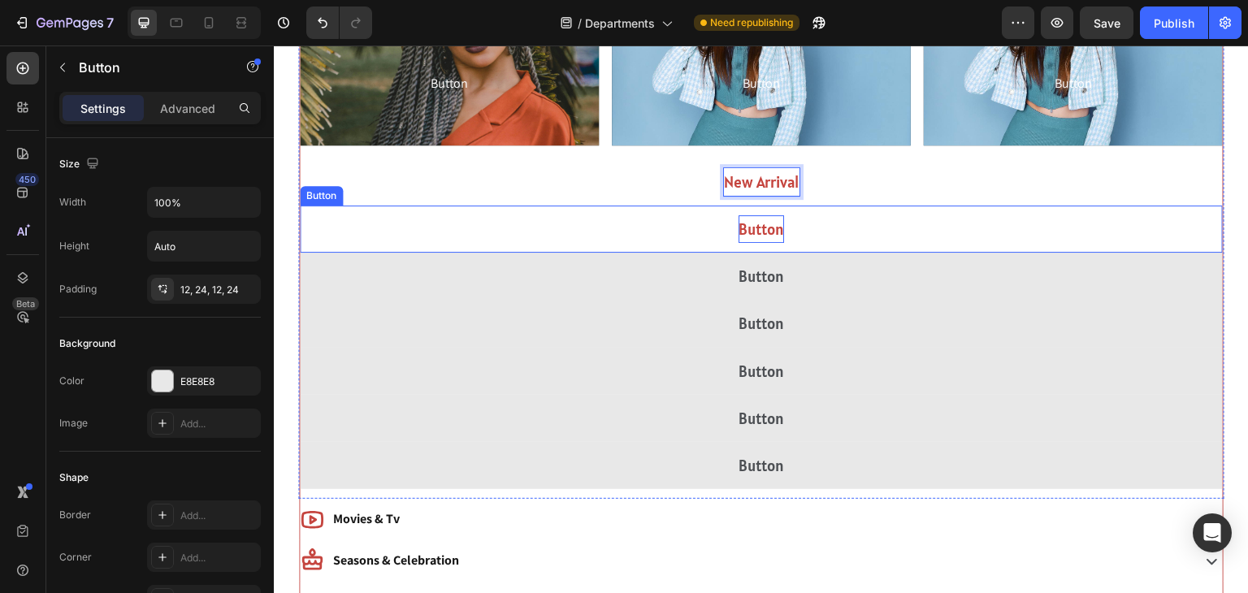
click at [755, 228] on p "Button" at bounding box center [762, 229] width 46 height 28
click at [767, 229] on p "Button" at bounding box center [762, 229] width 46 height 28
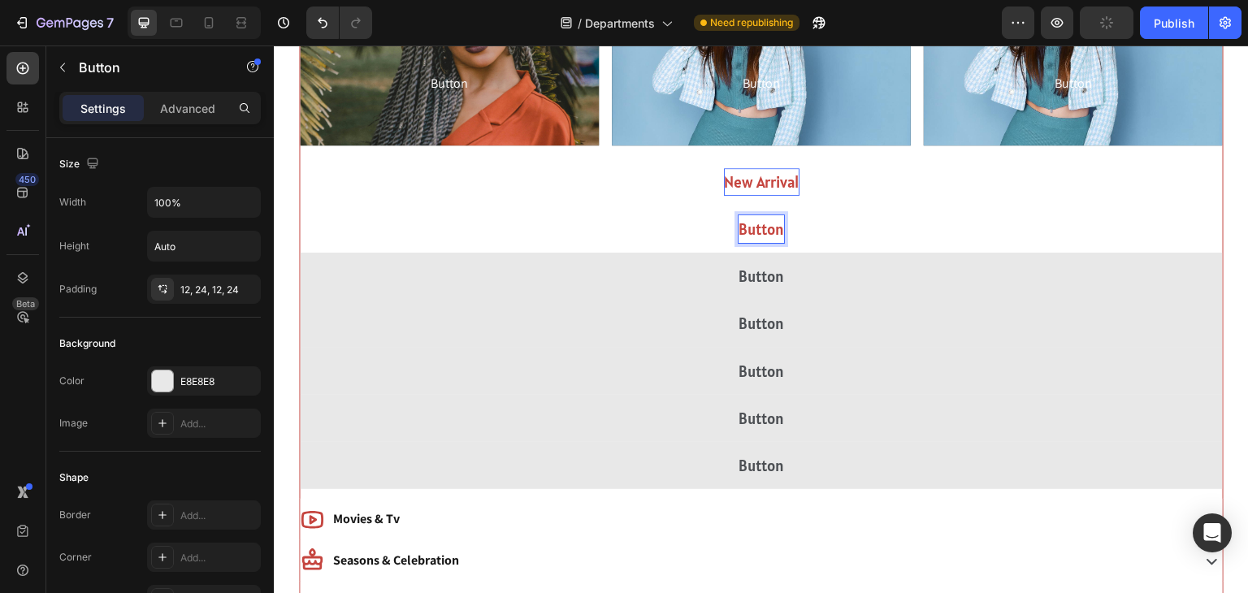
click at [767, 229] on p "Button" at bounding box center [762, 229] width 46 height 28
click at [300, 206] on button "Sewing" at bounding box center [761, 229] width 923 height 47
click at [300, 206] on button "Sewing Matchines" at bounding box center [761, 229] width 923 height 47
click at [300, 206] on button "Sewing Matchine" at bounding box center [761, 229] width 923 height 47
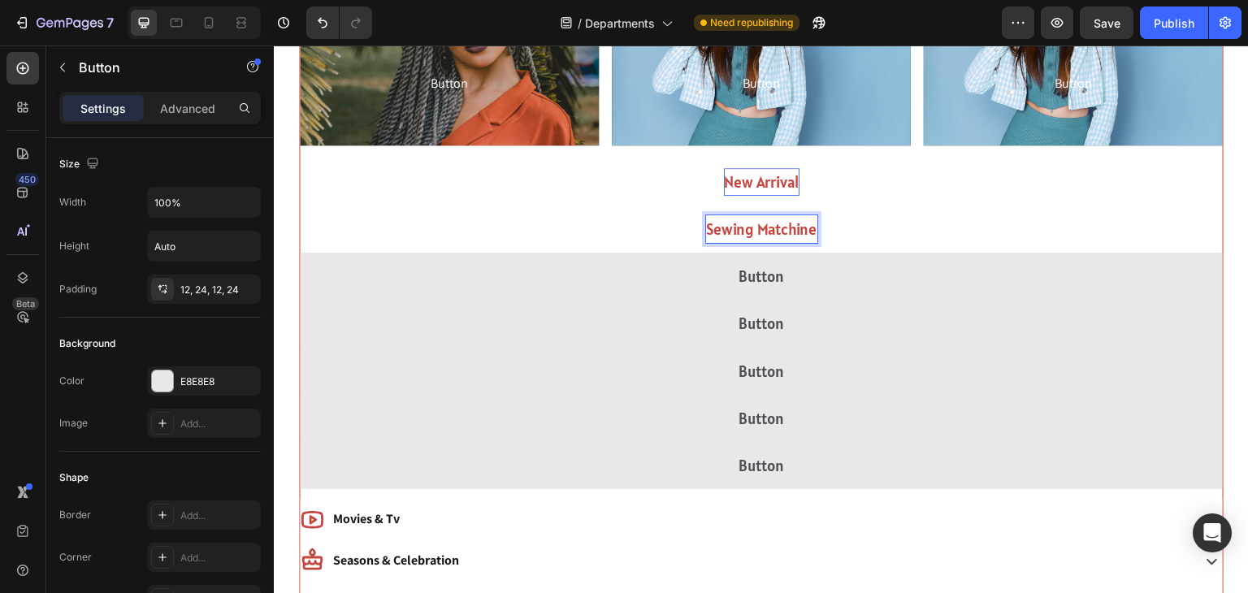
click at [300, 206] on button "Sewing Matchine" at bounding box center [761, 229] width 923 height 47
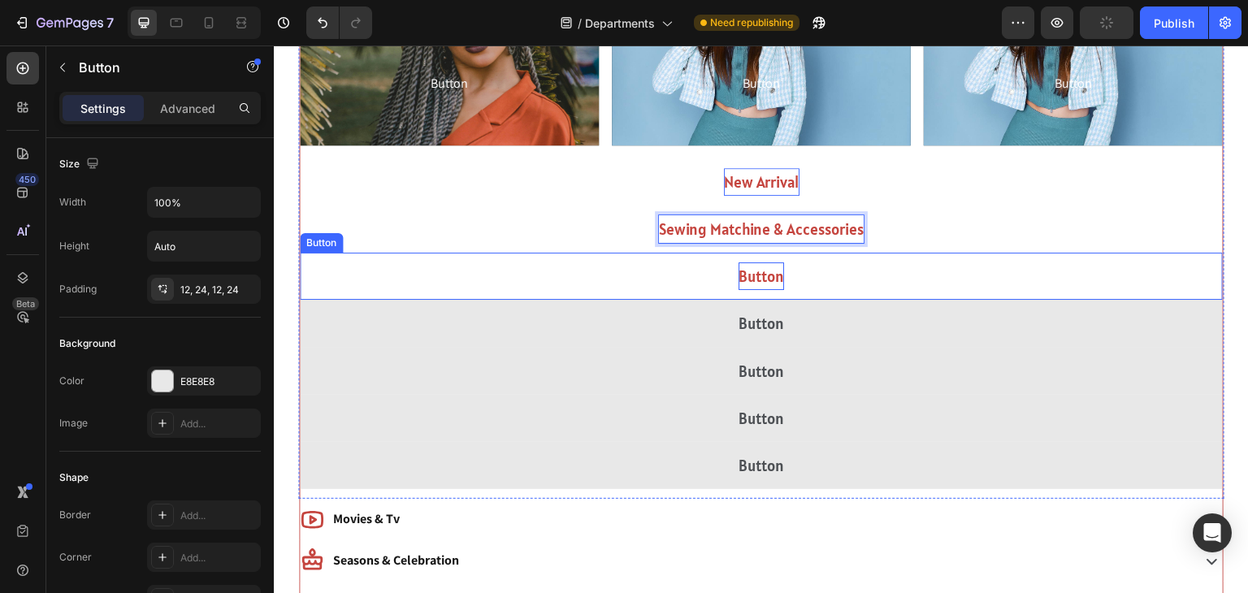
click at [758, 264] on p "Button" at bounding box center [762, 276] width 46 height 28
click at [758, 272] on p "Button" at bounding box center [762, 276] width 46 height 28
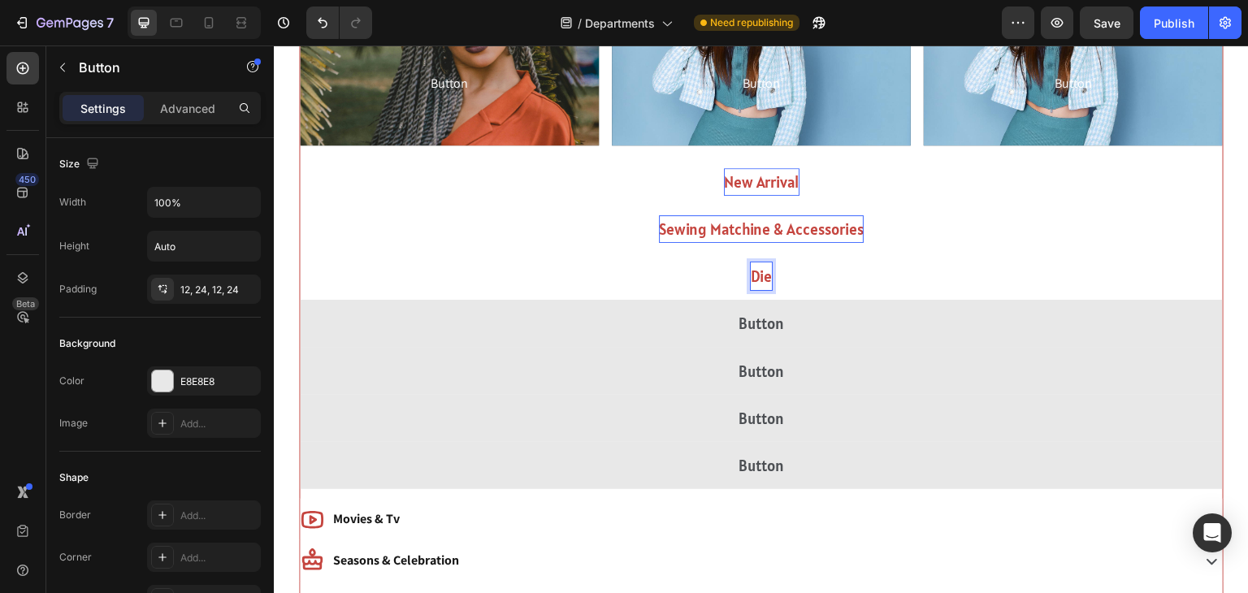
click at [300, 253] on button "Die" at bounding box center [761, 276] width 923 height 47
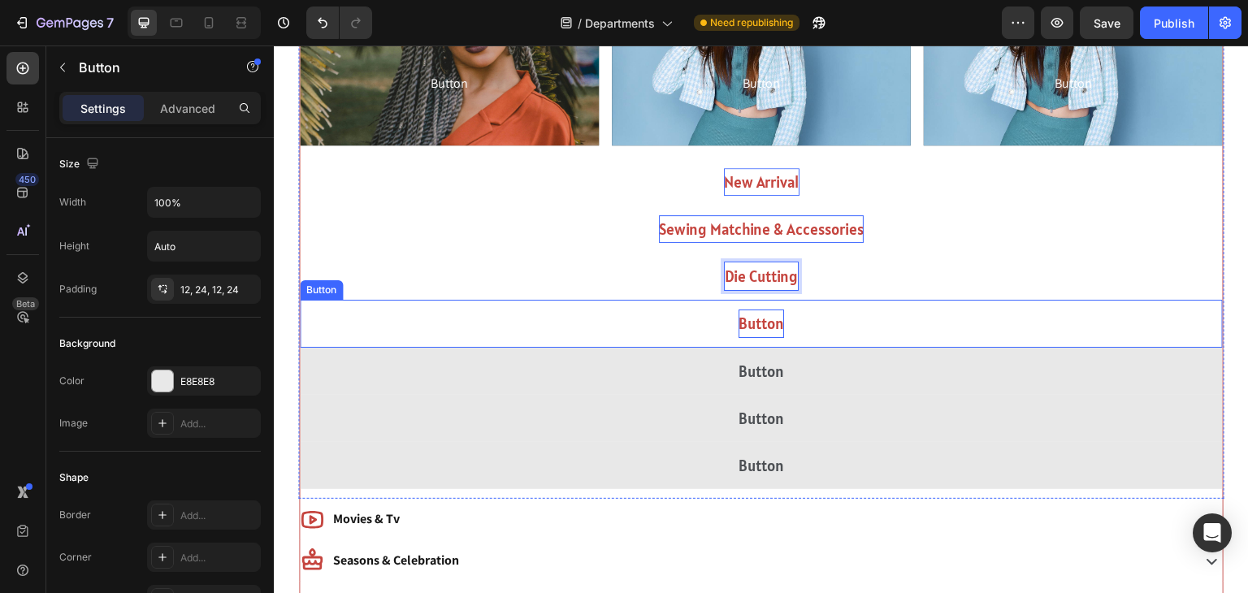
click at [748, 314] on p "Button" at bounding box center [762, 324] width 46 height 28
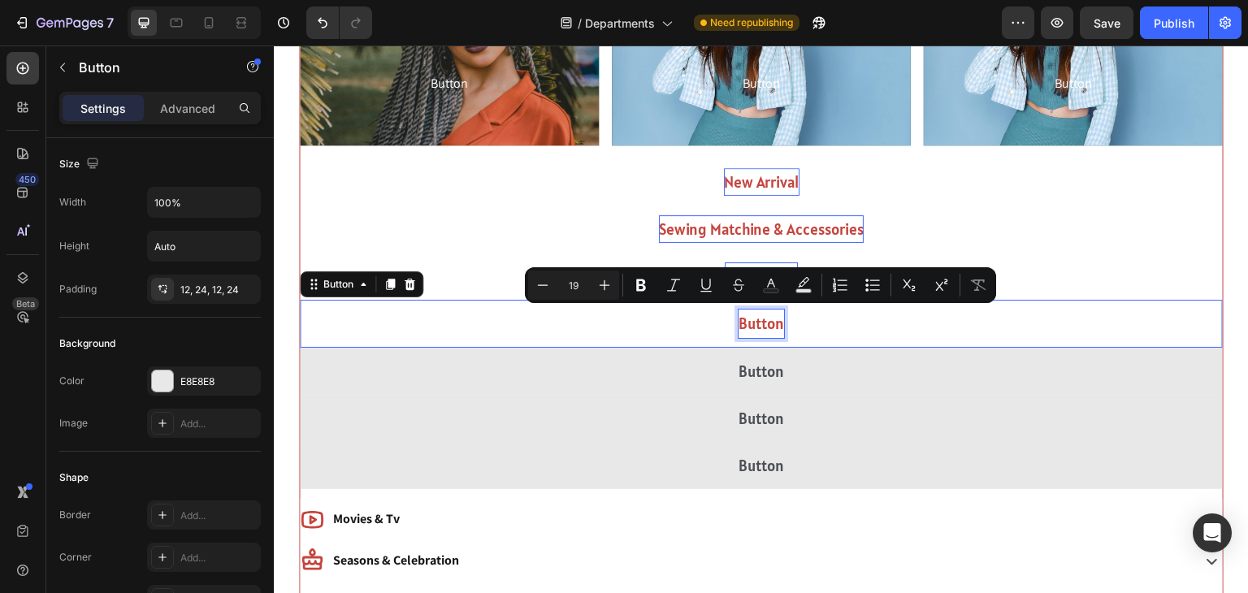
click at [751, 320] on p "Button" at bounding box center [762, 324] width 46 height 28
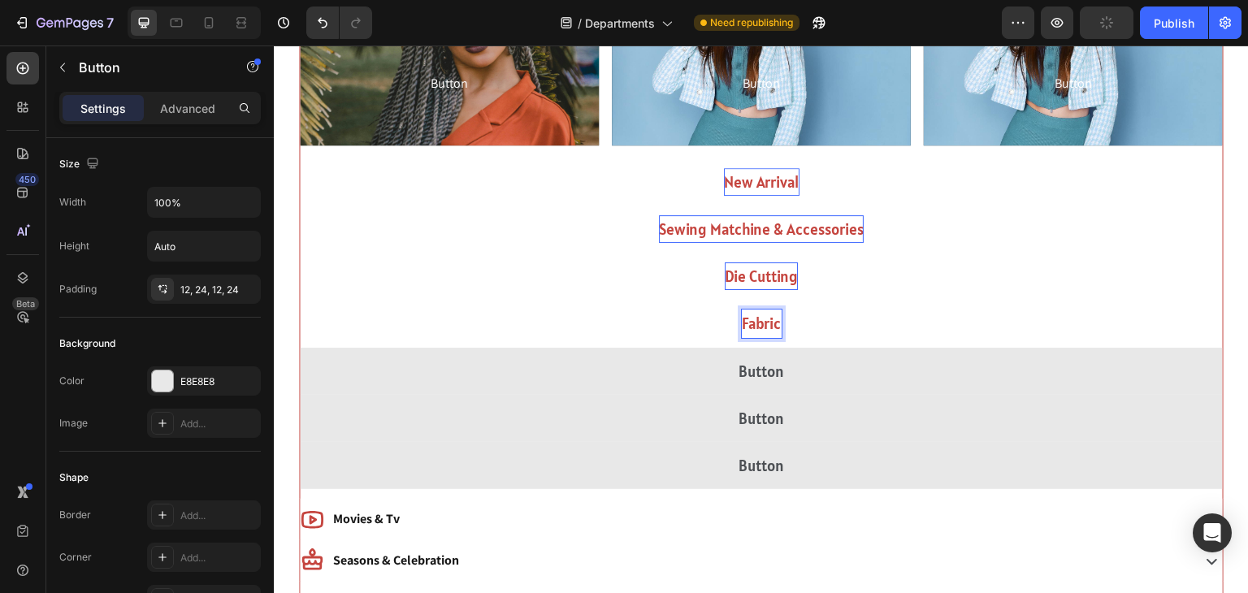
click at [300, 300] on button "Fabric" at bounding box center [761, 323] width 923 height 47
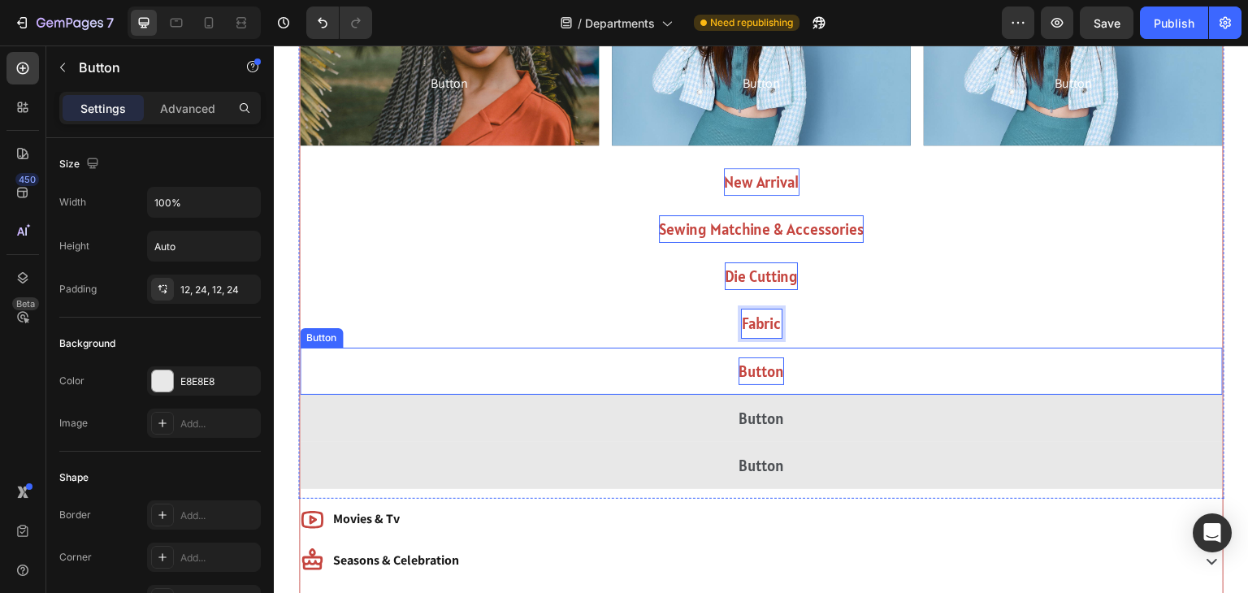
click at [749, 362] on p "Button" at bounding box center [762, 372] width 46 height 28
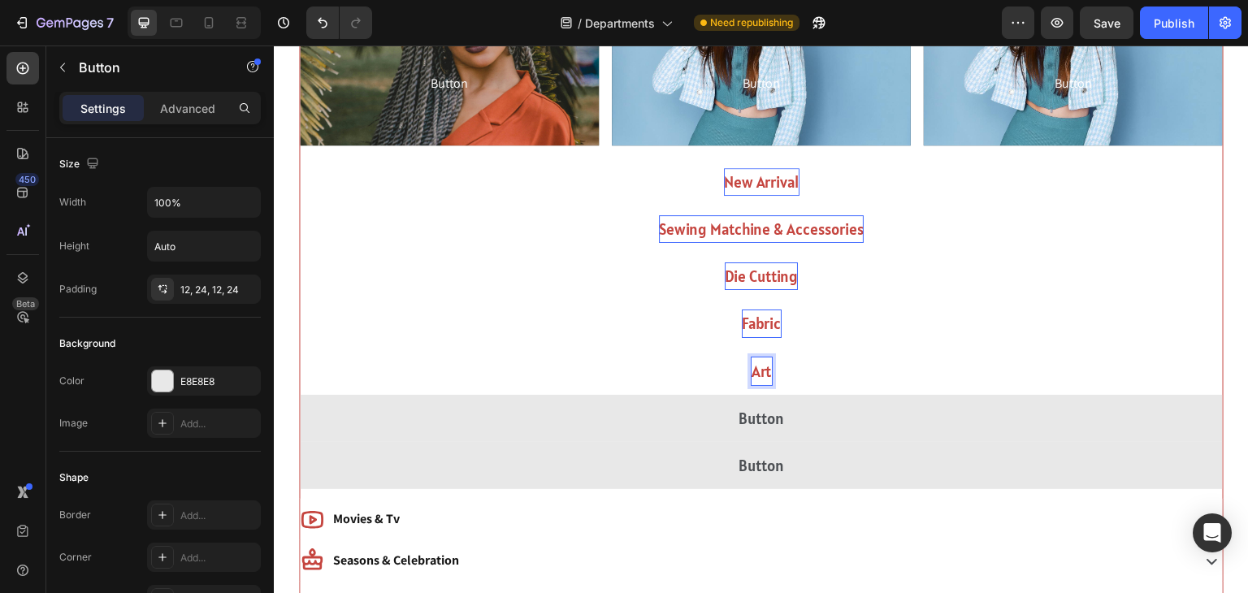
click at [300, 348] on button "Art" at bounding box center [761, 371] width 923 height 47
click at [300, 348] on button "Arts &" at bounding box center [761, 371] width 923 height 47
click at [300, 348] on button "Arts & Crafts" at bounding box center [761, 371] width 923 height 47
click at [300, 348] on button "Arts & Crafts Furniture" at bounding box center [761, 371] width 923 height 47
click at [300, 348] on button "Arts & Crafts Furniture &" at bounding box center [761, 371] width 923 height 47
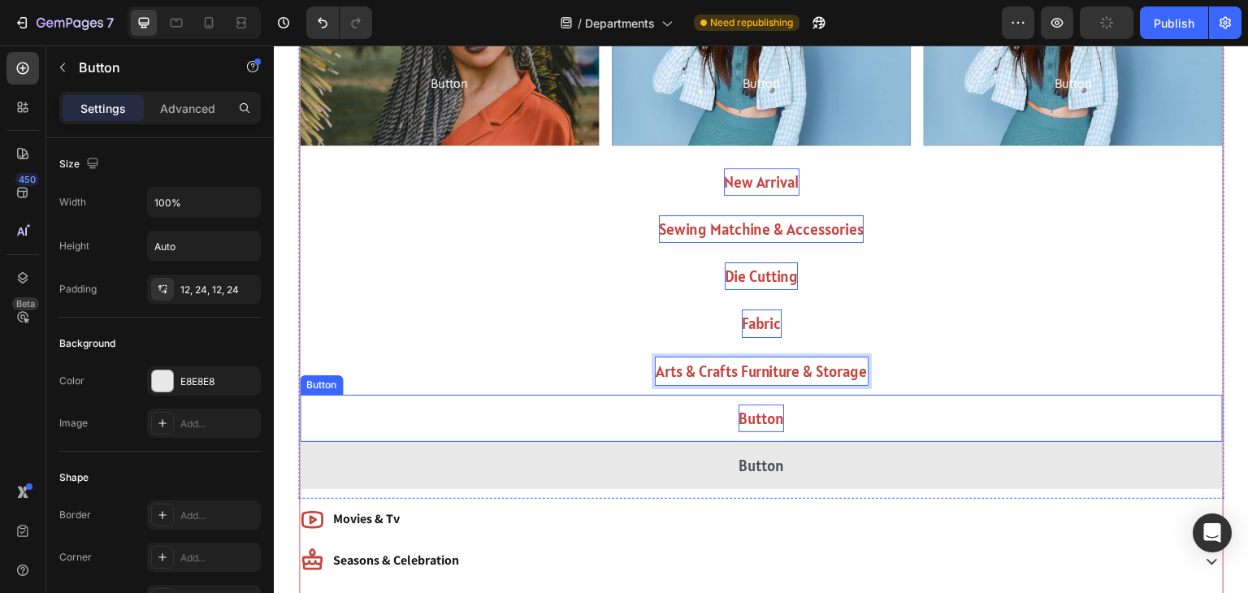
click at [755, 409] on p "Button" at bounding box center [762, 419] width 46 height 28
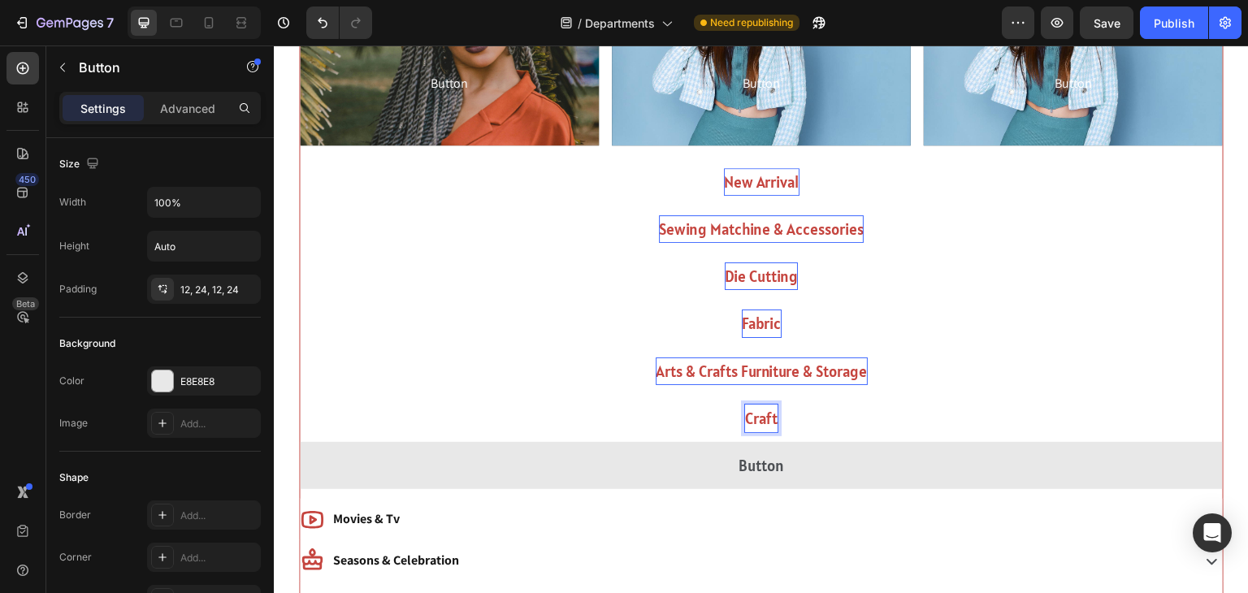
click at [300, 395] on button "Craft" at bounding box center [761, 418] width 923 height 47
click at [300, 395] on button "Craft Supplies" at bounding box center [761, 418] width 923 height 47
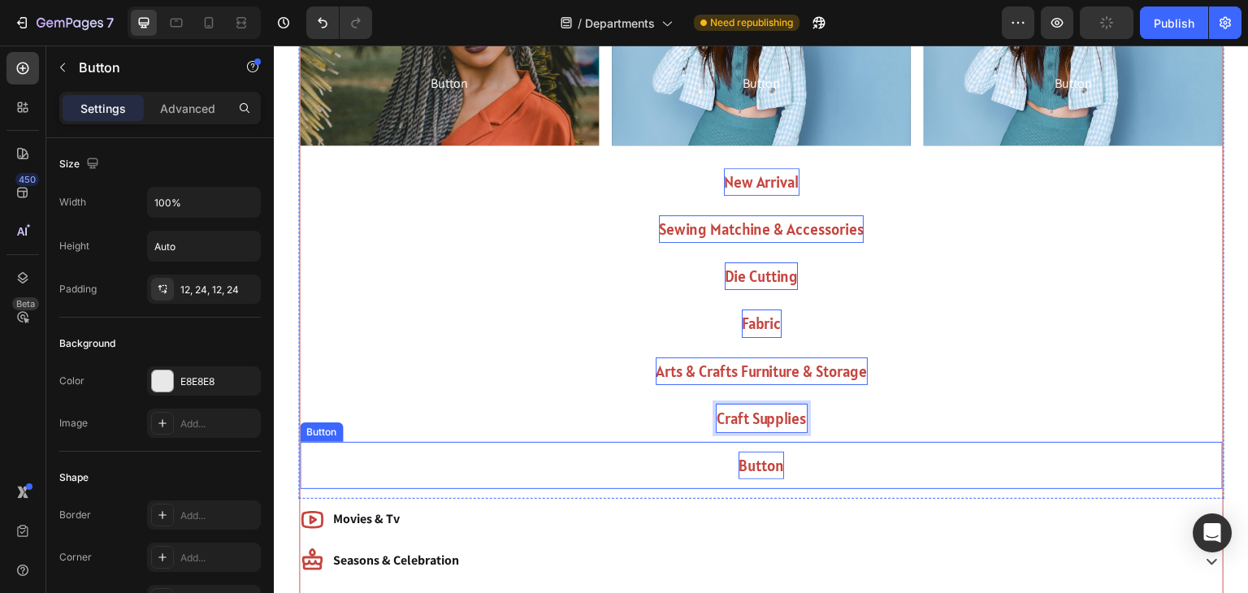
click at [743, 453] on p "Button" at bounding box center [762, 466] width 46 height 28
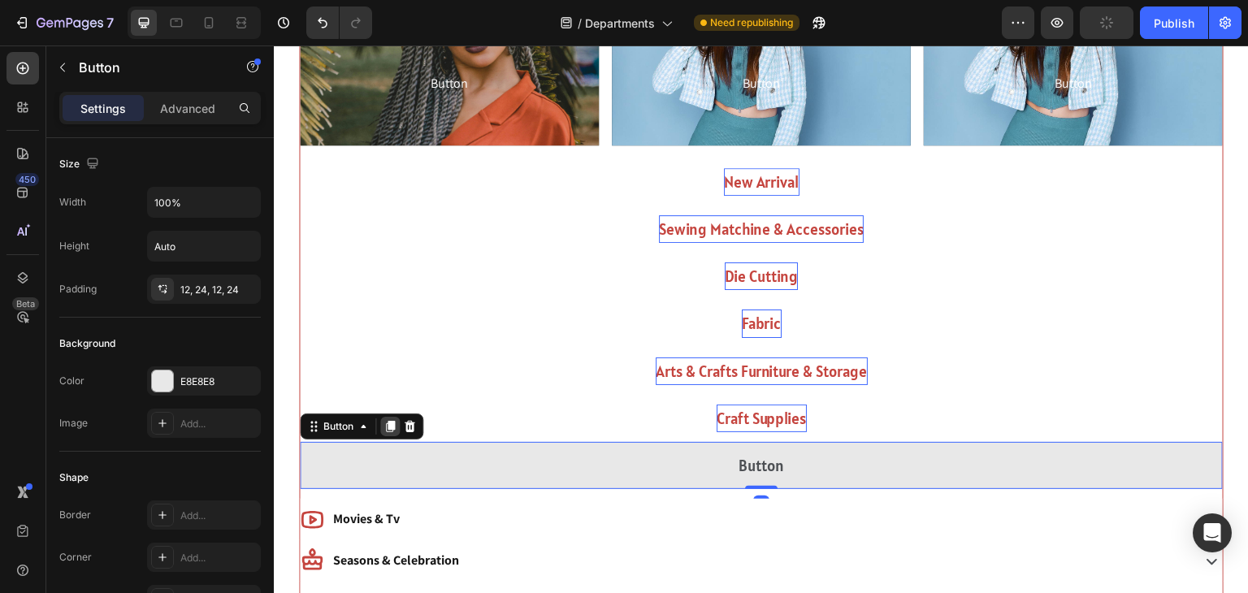
click at [392, 425] on icon at bounding box center [390, 426] width 9 height 11
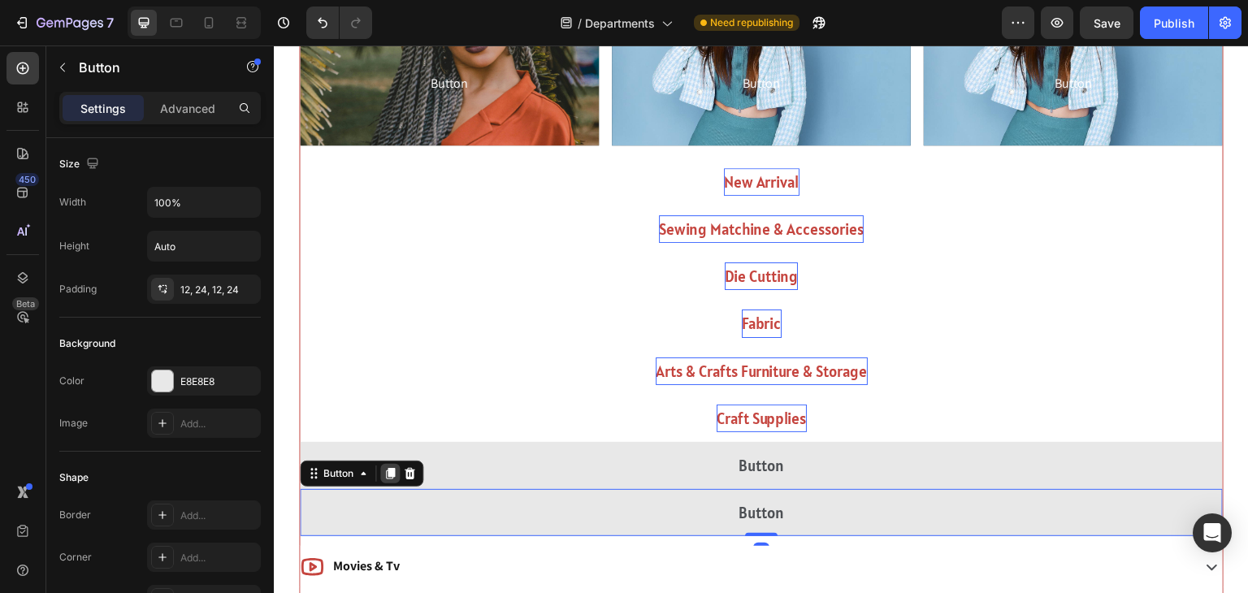
click at [393, 478] on div at bounding box center [390, 474] width 20 height 20
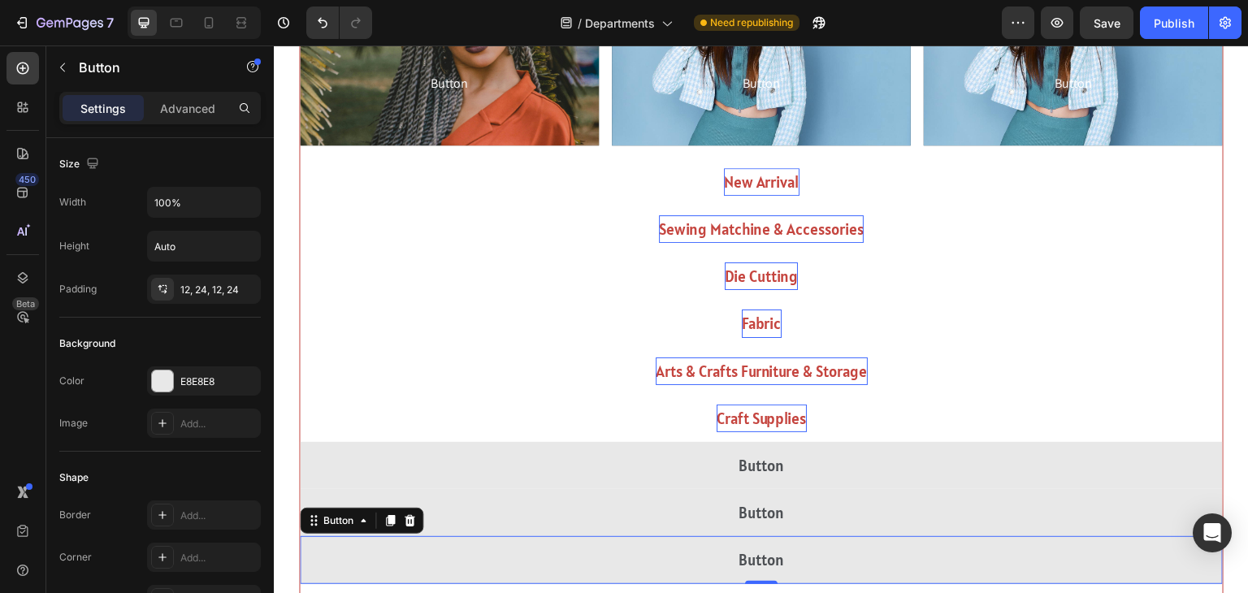
scroll to position [1090, 0]
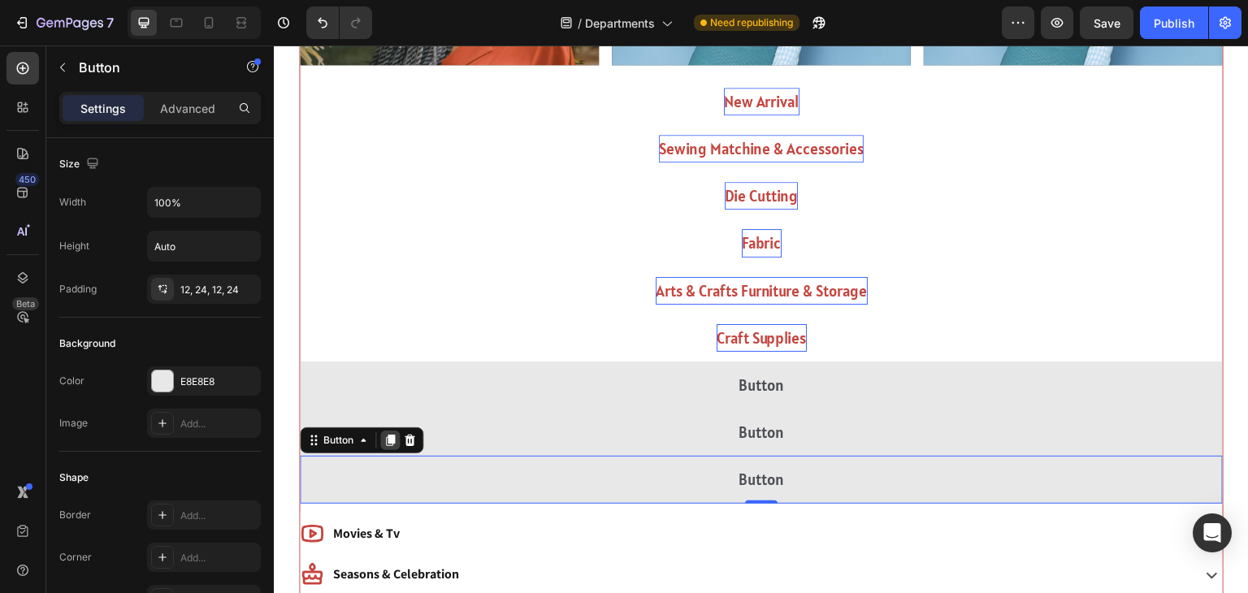
click at [386, 437] on icon at bounding box center [390, 441] width 9 height 11
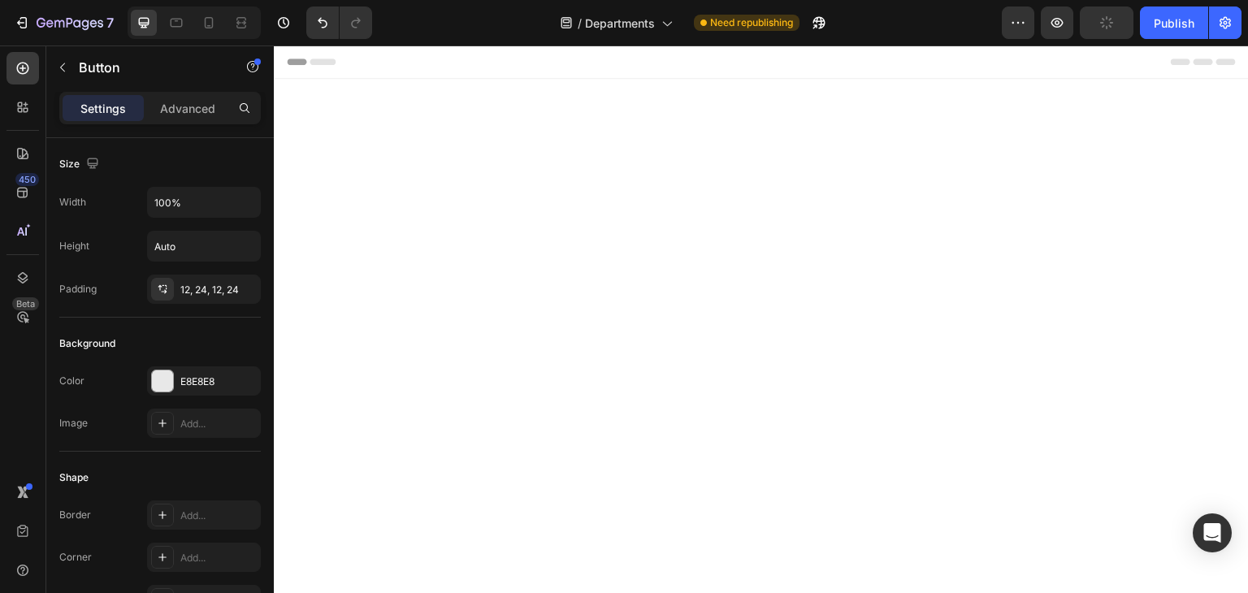
scroll to position [1185, 0]
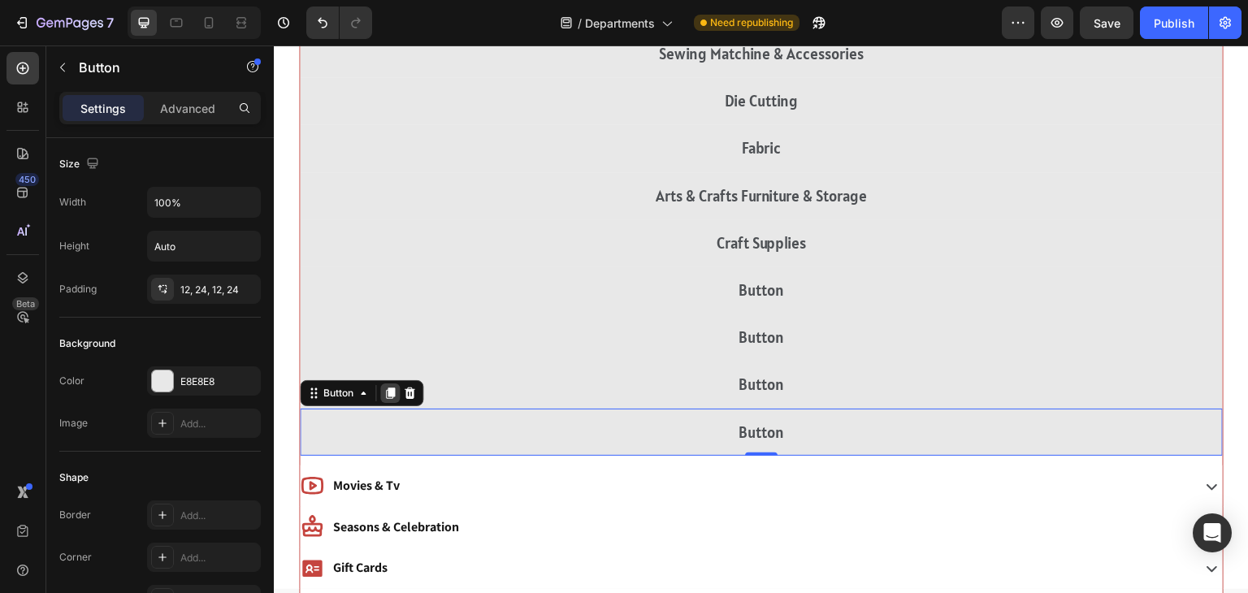
click at [393, 393] on icon at bounding box center [390, 393] width 9 height 11
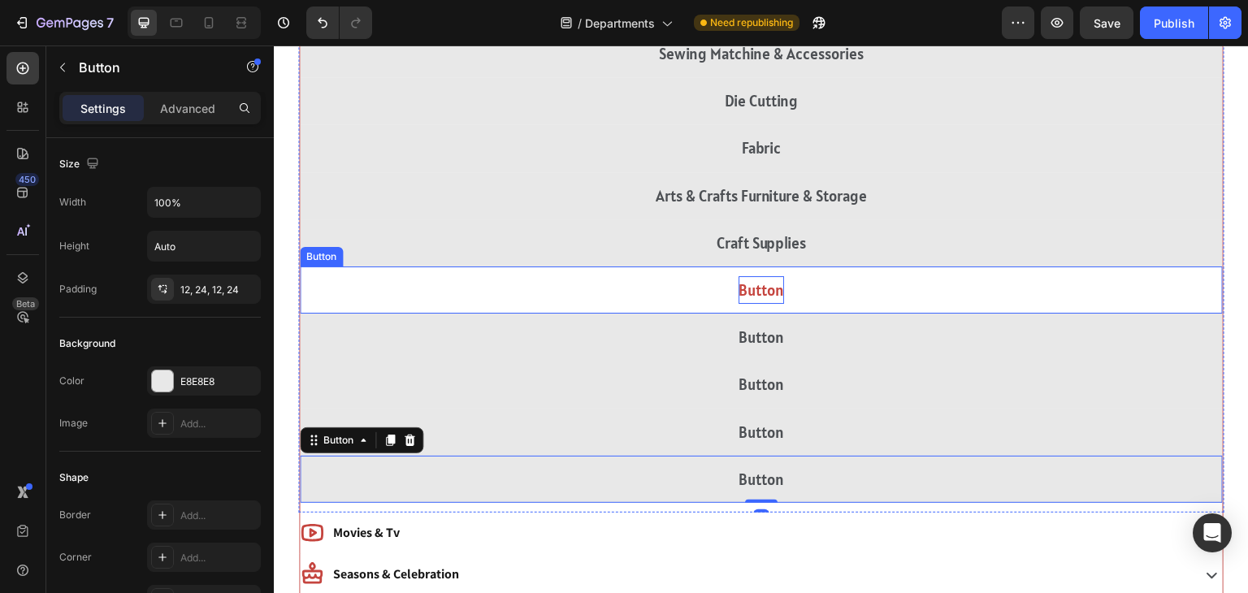
click at [765, 293] on p "Button" at bounding box center [762, 290] width 46 height 28
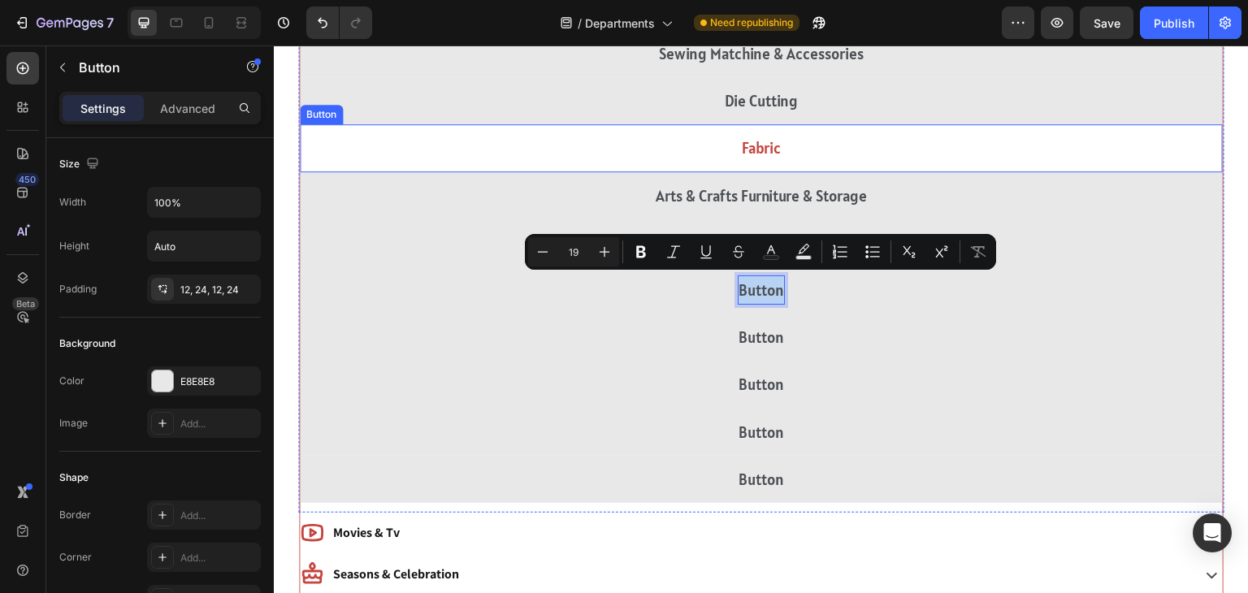
click at [737, 152] on button "Fabric" at bounding box center [761, 147] width 923 height 47
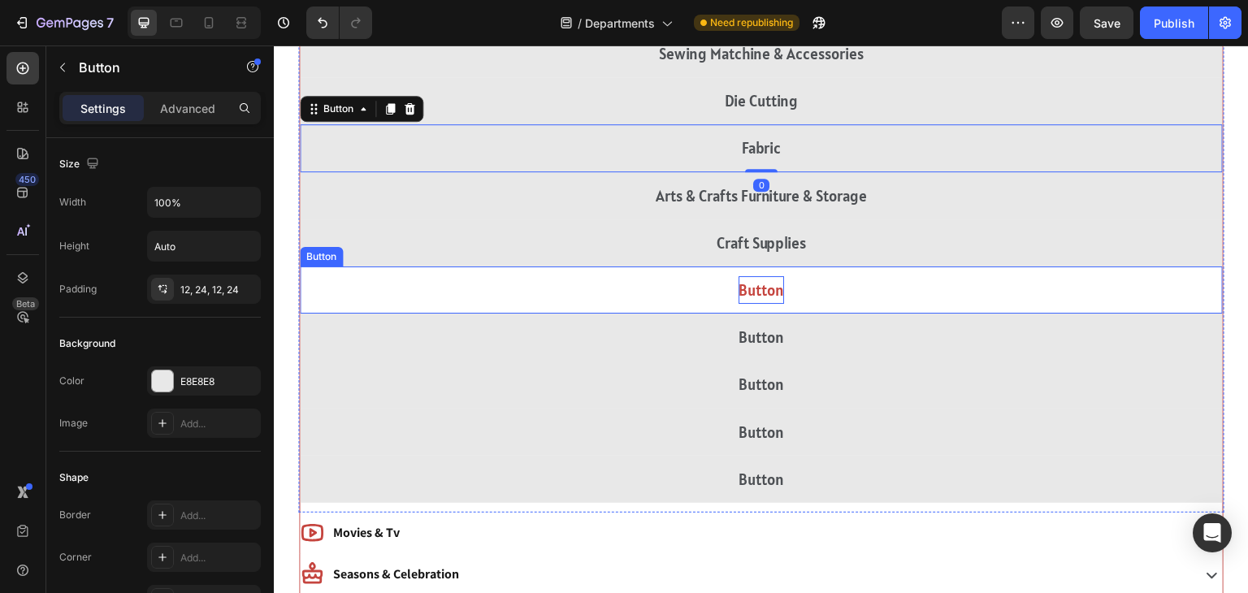
click at [749, 288] on p "Button" at bounding box center [762, 290] width 46 height 28
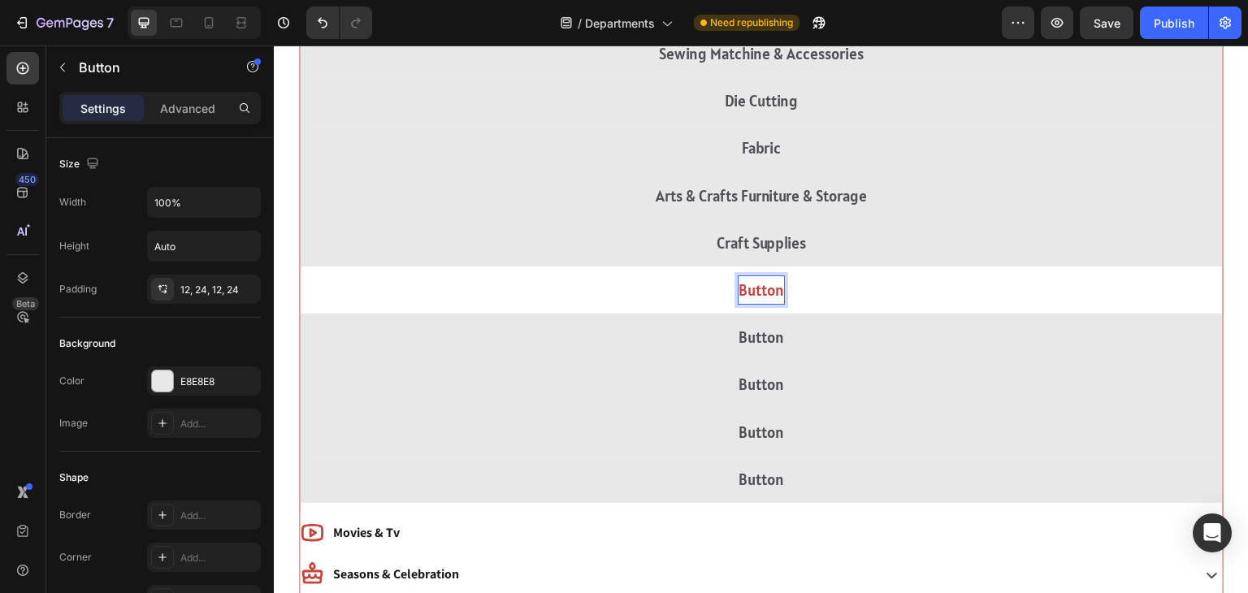
click at [749, 288] on p "Button" at bounding box center [762, 290] width 46 height 28
click at [300, 267] on button "Button" at bounding box center [761, 290] width 923 height 47
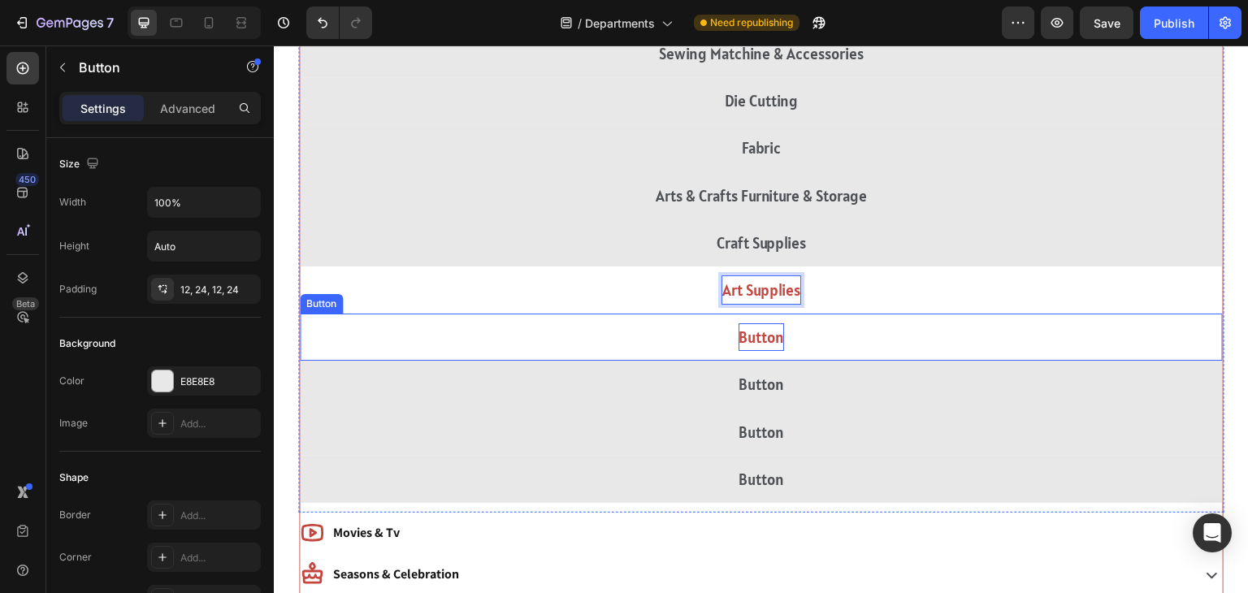
click at [756, 334] on p "Button" at bounding box center [762, 337] width 46 height 28
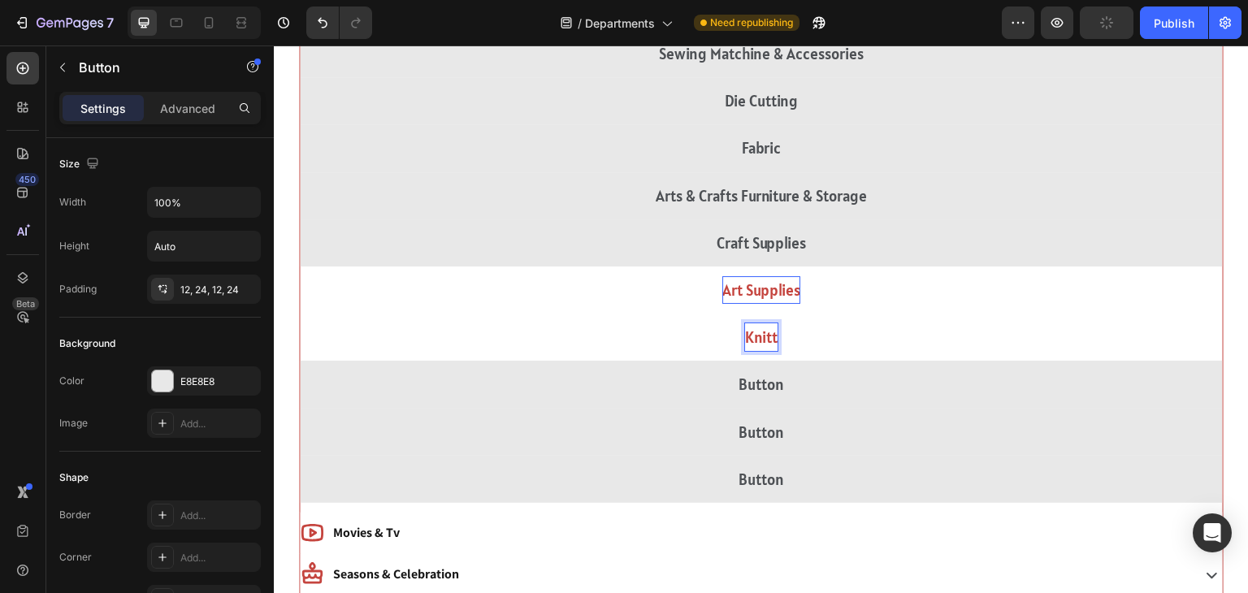
click at [300, 314] on button "Knitt" at bounding box center [761, 337] width 923 height 47
click at [300, 314] on button "Knitting &" at bounding box center [761, 337] width 923 height 47
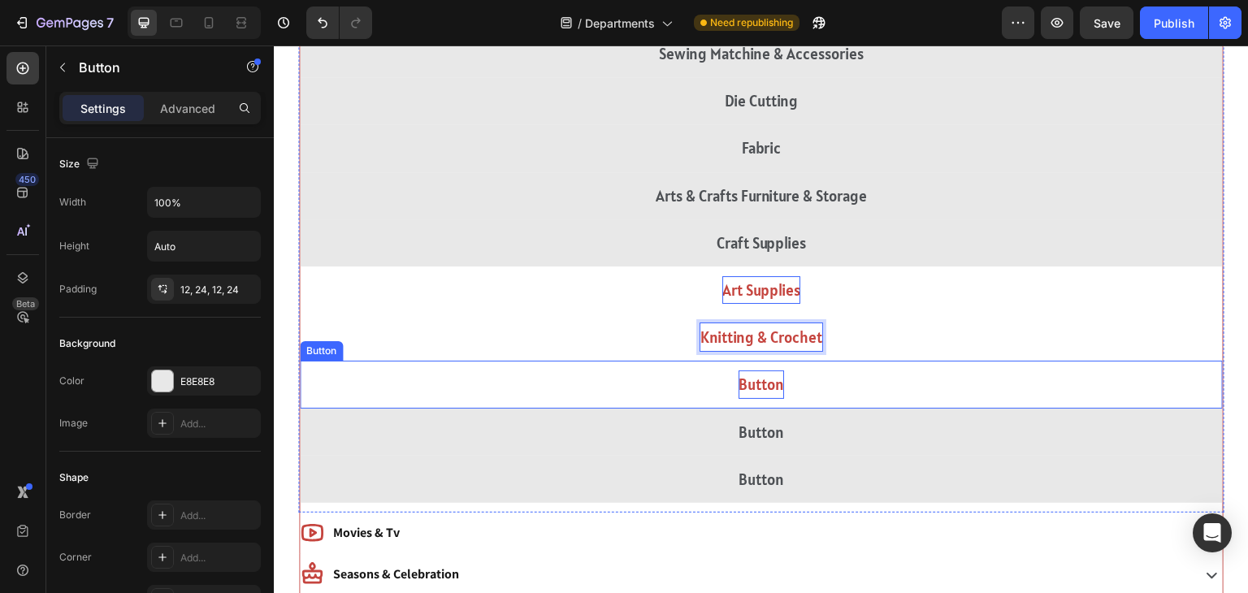
click at [760, 385] on p "Button" at bounding box center [762, 385] width 46 height 28
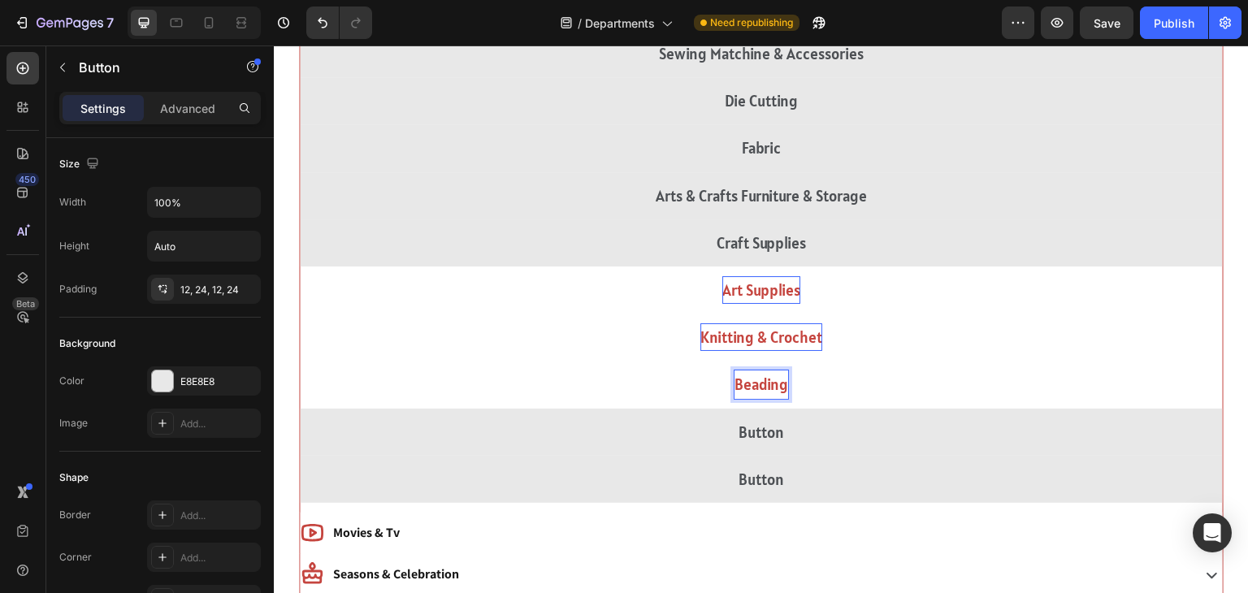
click at [300, 361] on button "Beading" at bounding box center [761, 384] width 923 height 47
click at [300, 361] on button "Beading & jewelry" at bounding box center [761, 384] width 923 height 47
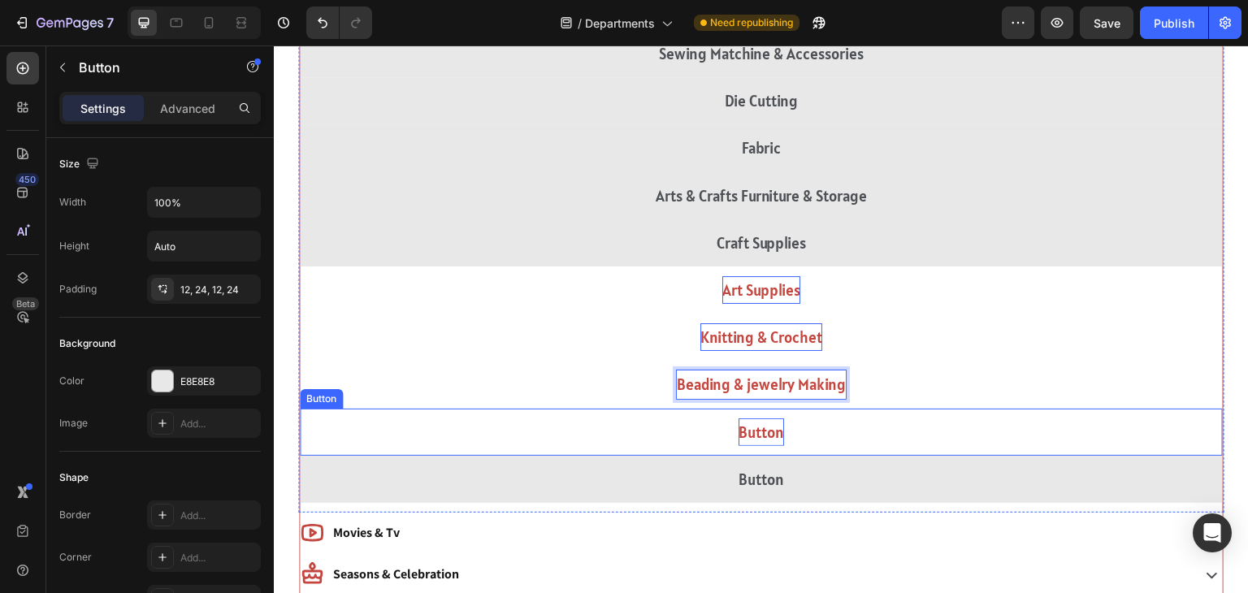
click at [756, 419] on p "Button" at bounding box center [762, 432] width 46 height 28
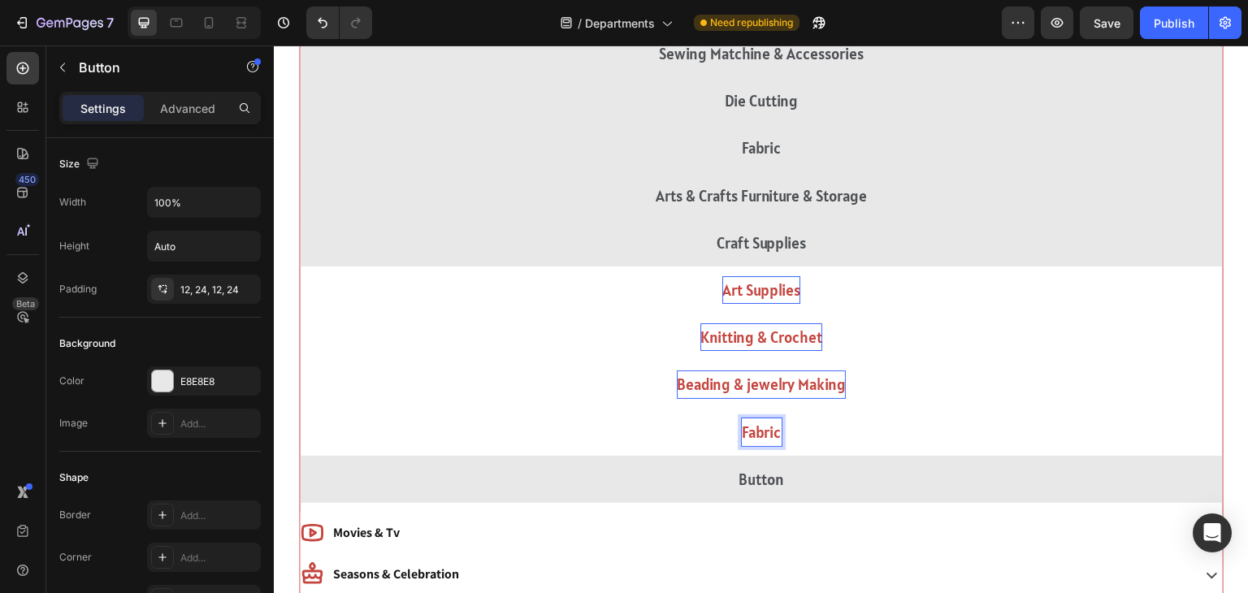
click at [300, 409] on button "Fabric" at bounding box center [761, 432] width 923 height 47
click at [300, 409] on button "Fabric &" at bounding box center [761, 432] width 923 height 47
click at [300, 409] on button "Fabric & Appearl" at bounding box center [761, 432] width 923 height 47
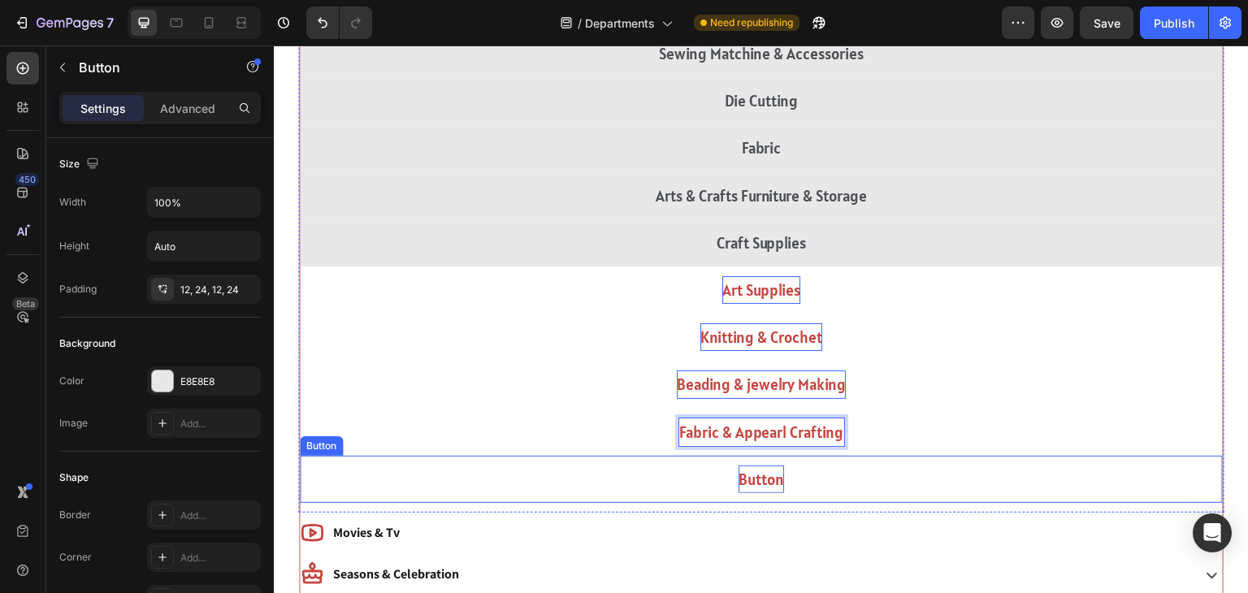
click at [756, 479] on p "Button" at bounding box center [762, 480] width 46 height 28
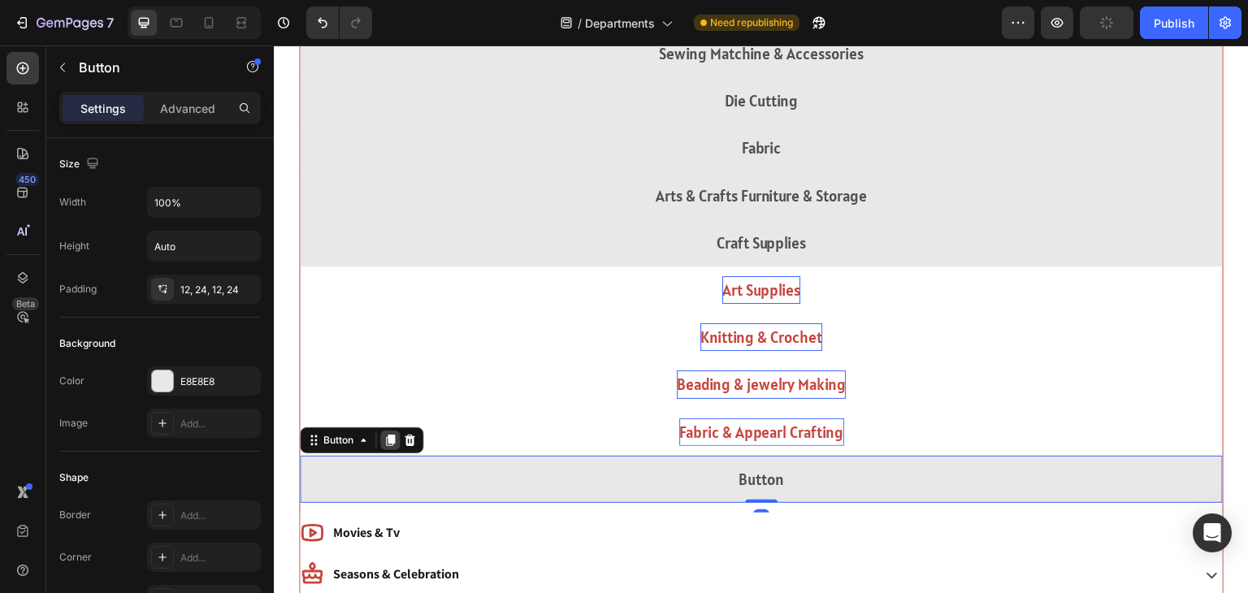
click at [389, 436] on icon at bounding box center [390, 440] width 9 height 11
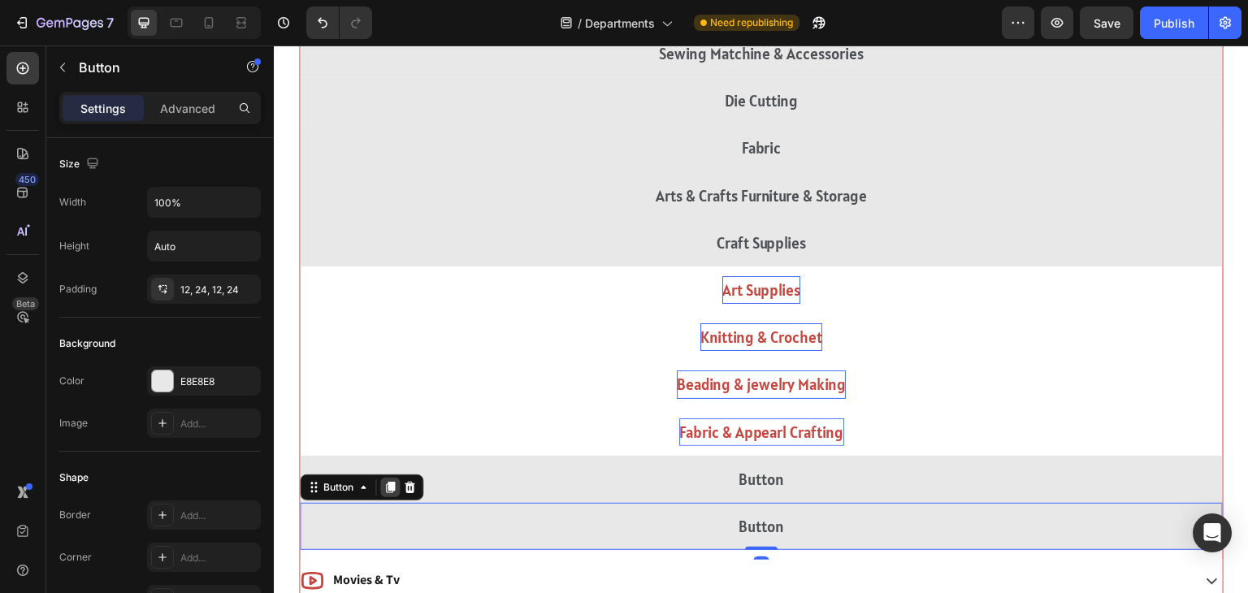
click at [389, 488] on icon at bounding box center [390, 487] width 9 height 11
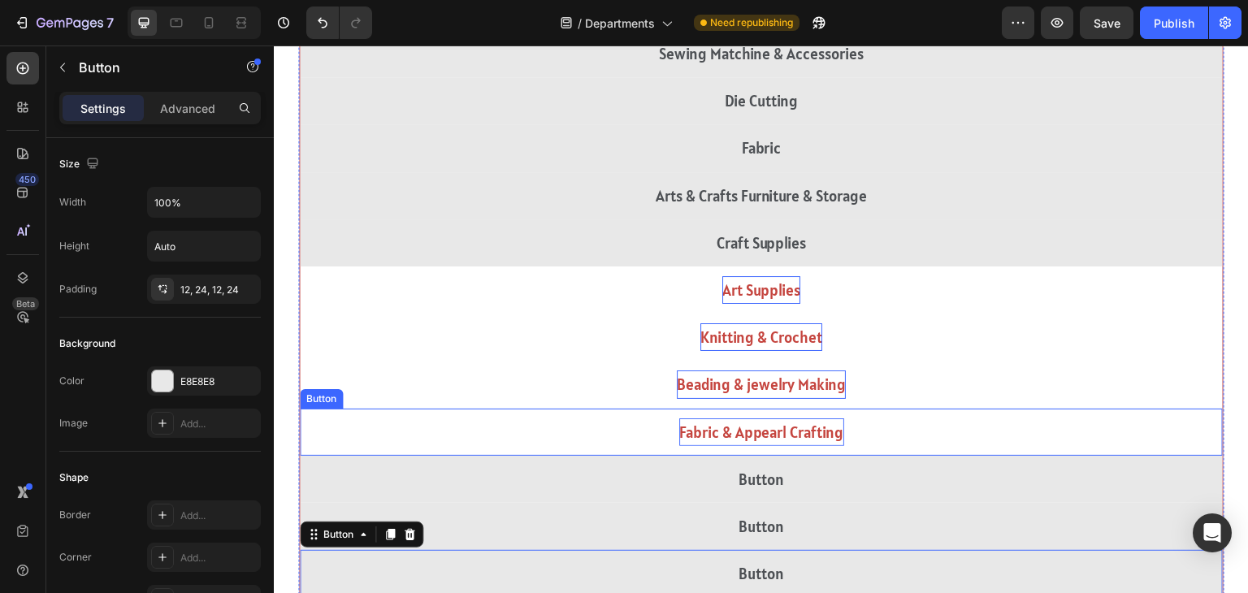
scroll to position [1326, 0]
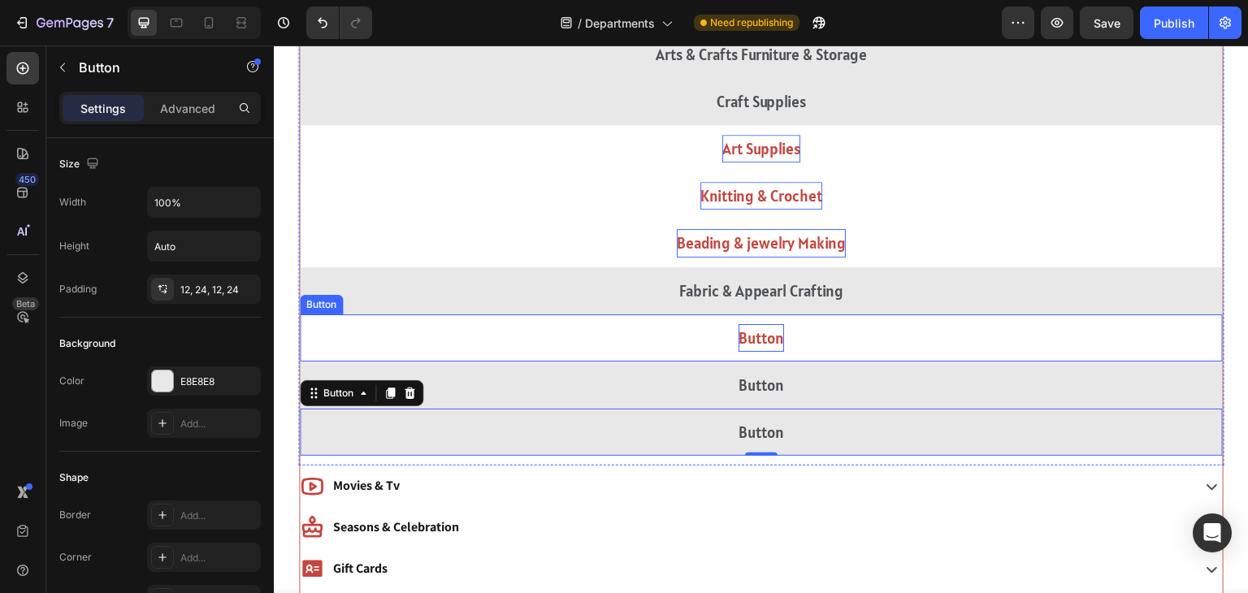
click at [754, 332] on p "Button" at bounding box center [762, 338] width 46 height 28
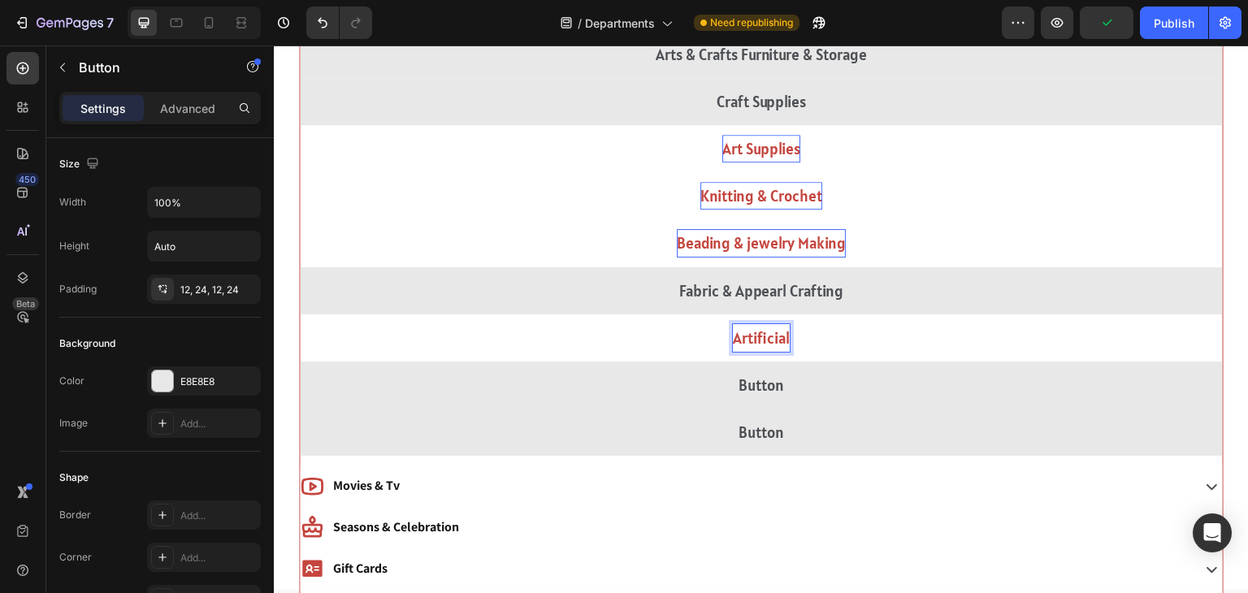
click at [300, 314] on button "Artificial" at bounding box center [761, 337] width 923 height 47
click at [300, 314] on button "Artificial Plants" at bounding box center [761, 337] width 923 height 47
click at [300, 314] on button "Artificial Plants &" at bounding box center [761, 337] width 923 height 47
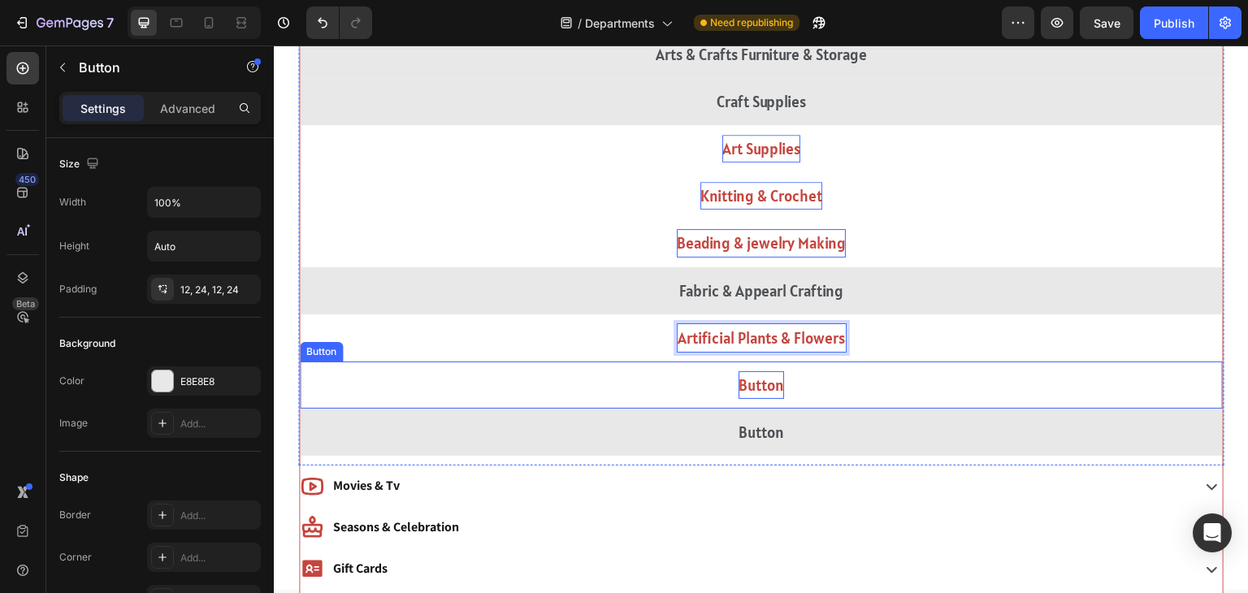
click at [748, 381] on p "Button" at bounding box center [762, 385] width 46 height 28
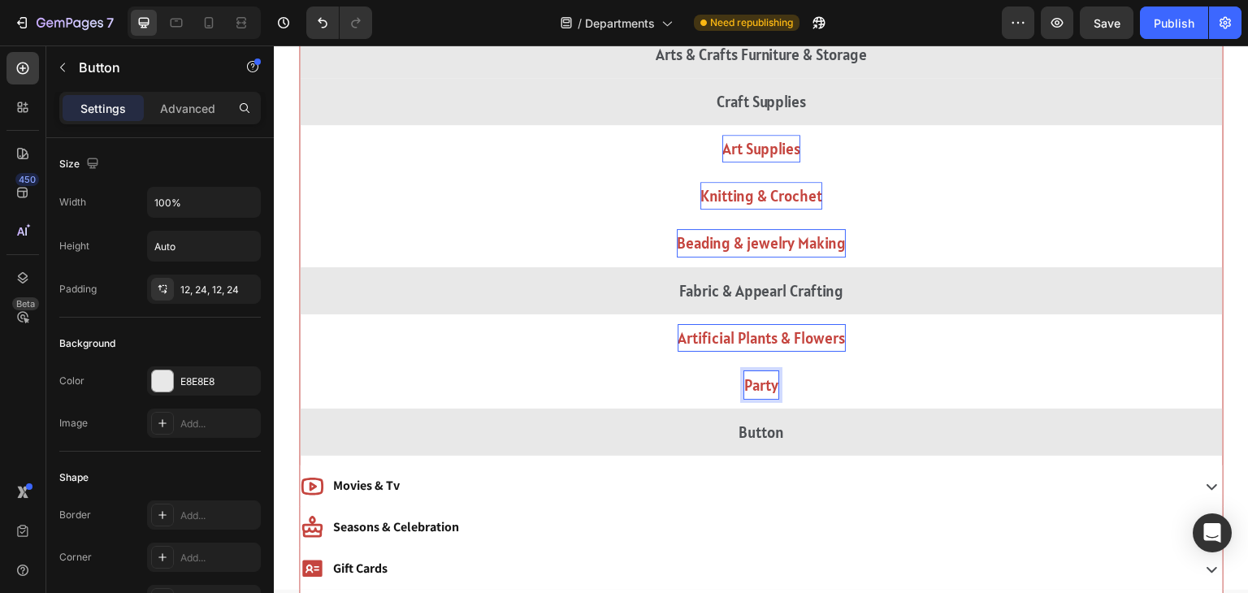
click at [300, 362] on button "Party" at bounding box center [761, 385] width 923 height 47
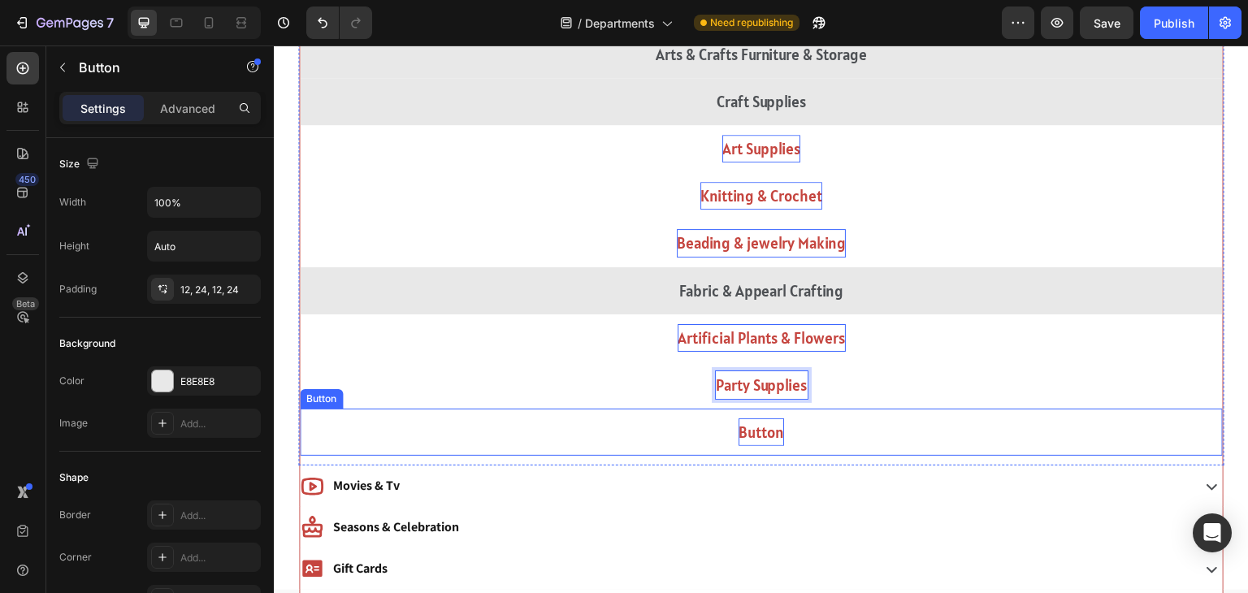
click at [763, 425] on p "Button" at bounding box center [762, 432] width 46 height 28
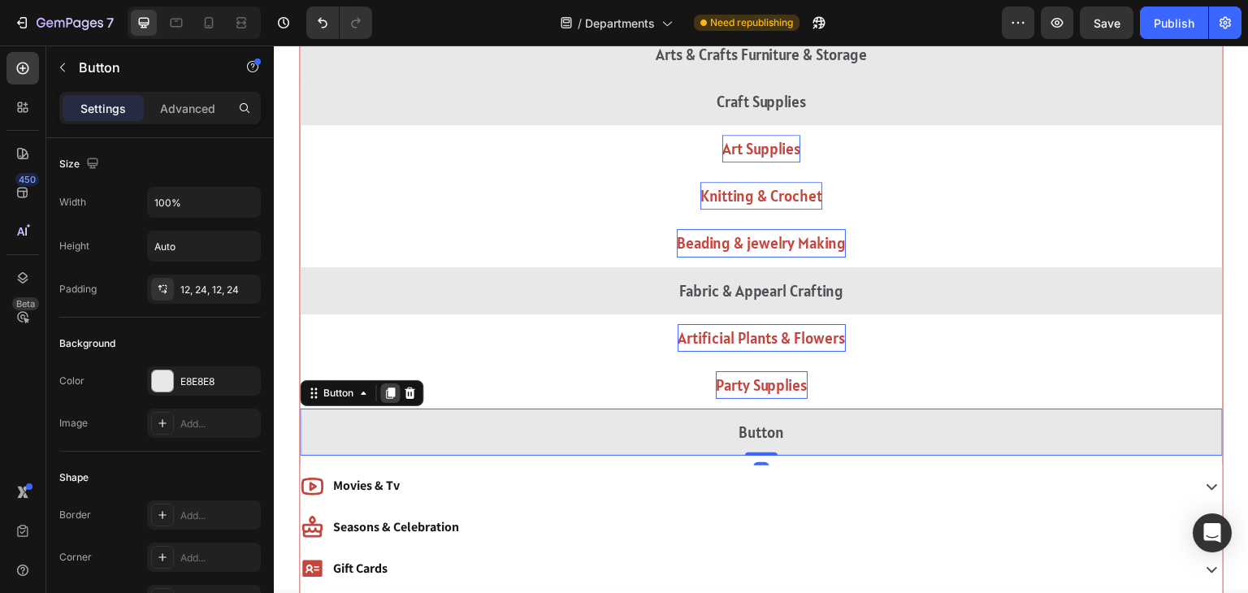
click at [388, 387] on icon at bounding box center [390, 393] width 13 height 13
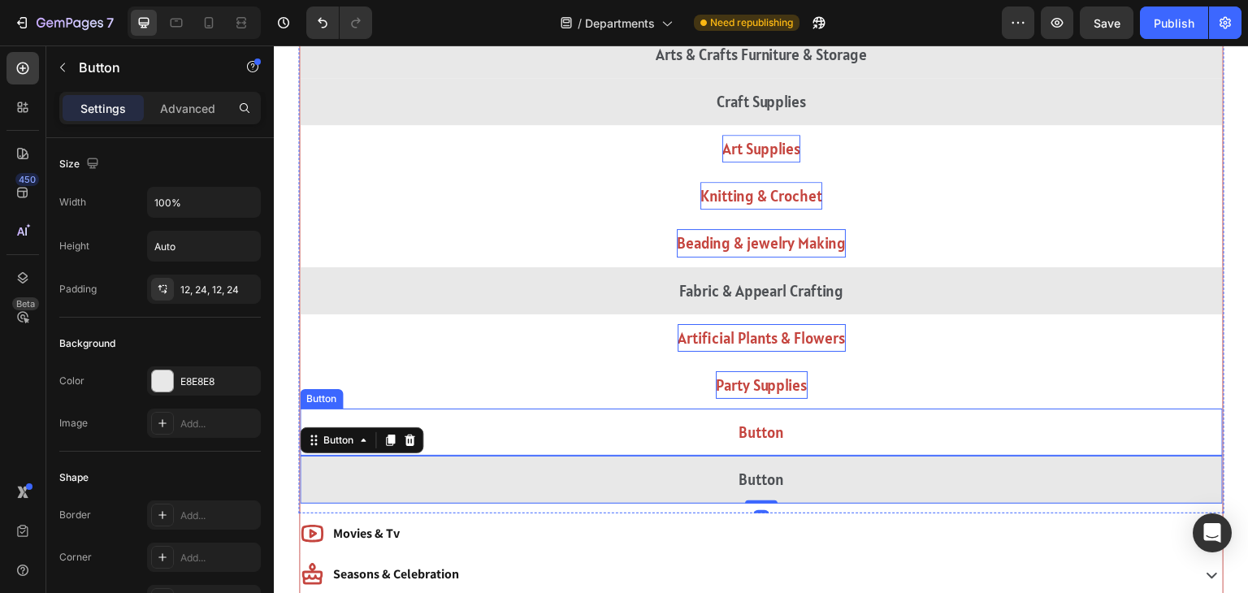
click at [721, 432] on button "Button" at bounding box center [761, 432] width 923 height 47
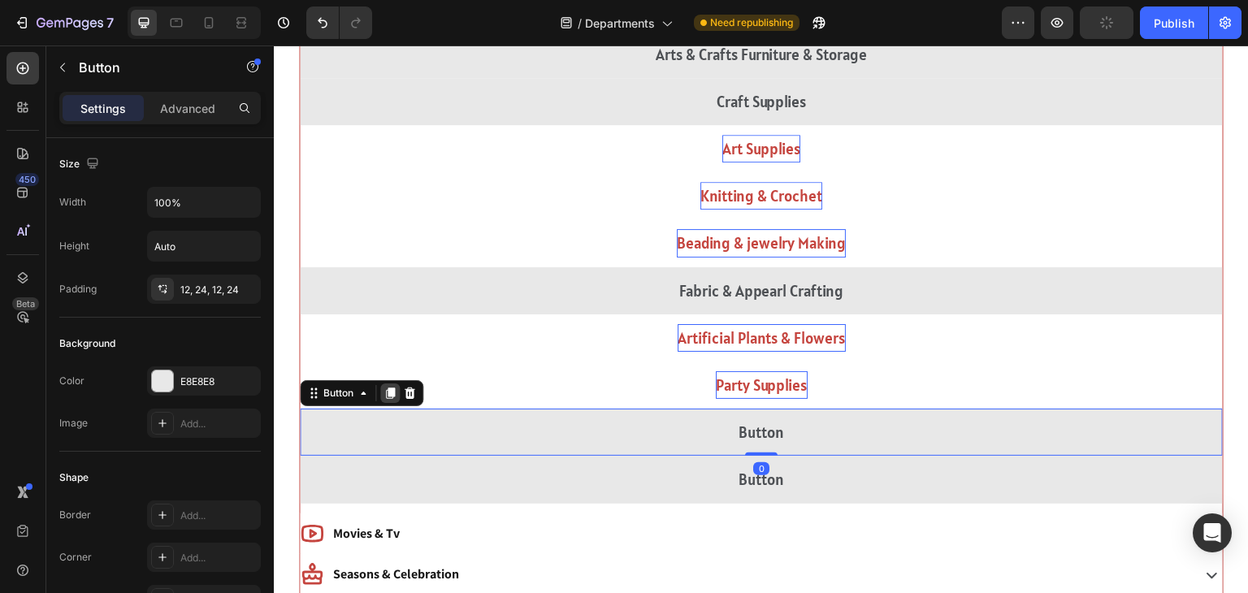
click at [390, 393] on icon at bounding box center [390, 393] width 9 height 11
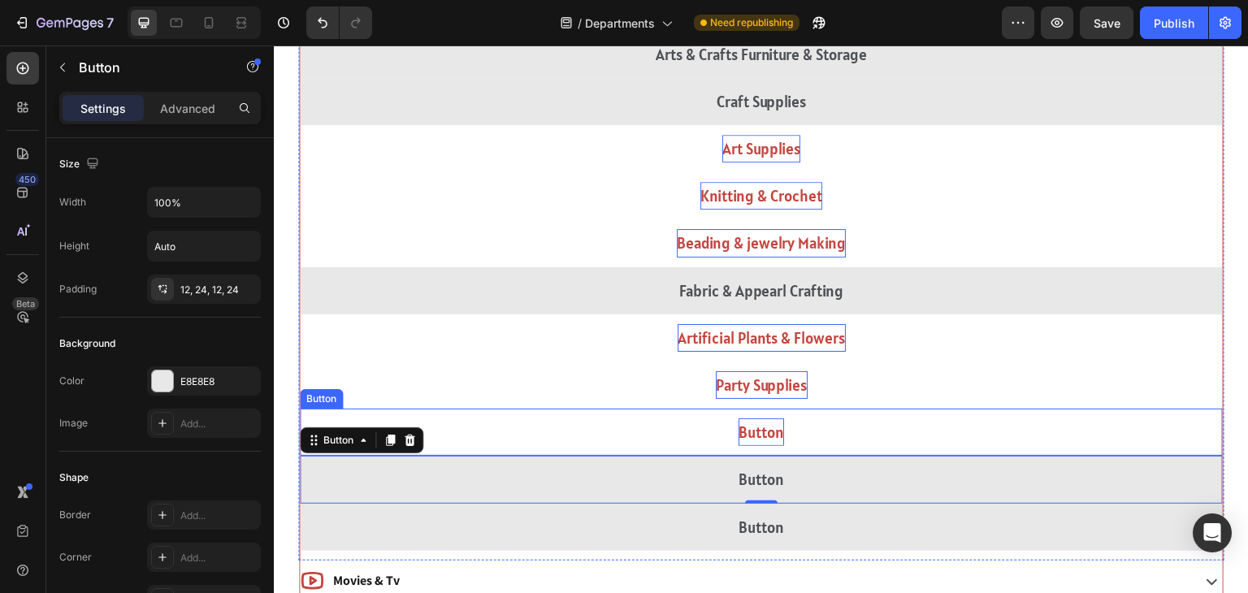
click at [770, 430] on p "Button" at bounding box center [762, 432] width 46 height 28
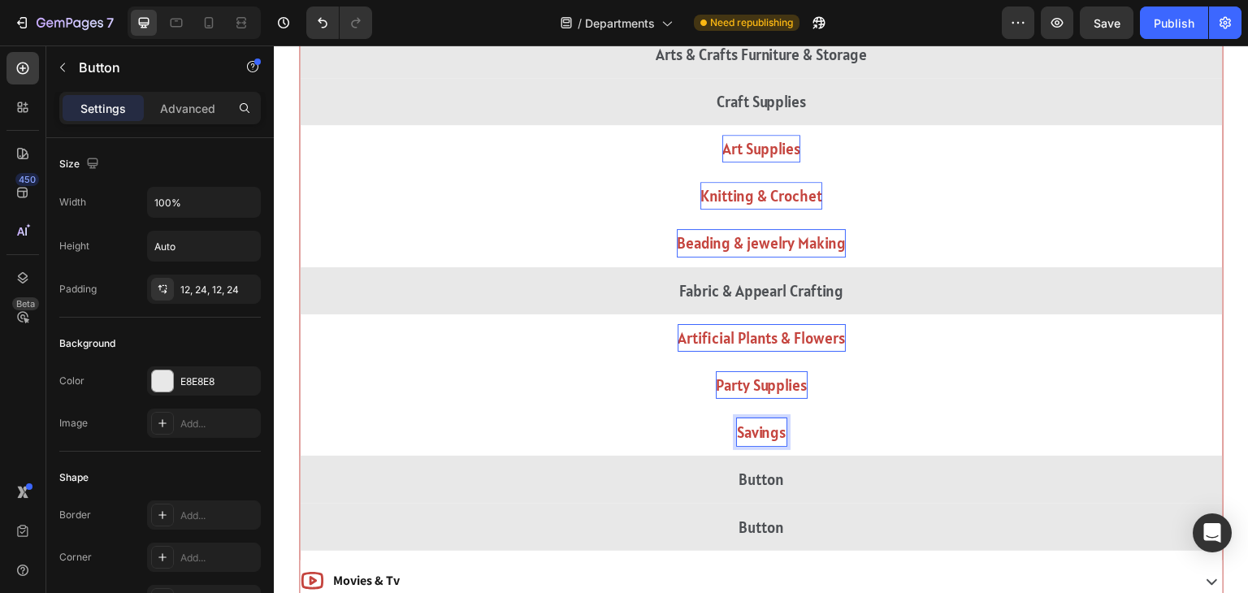
click at [300, 409] on button "Savings" at bounding box center [761, 432] width 923 height 47
click at [300, 409] on button "Savings &" at bounding box center [761, 432] width 923 height 47
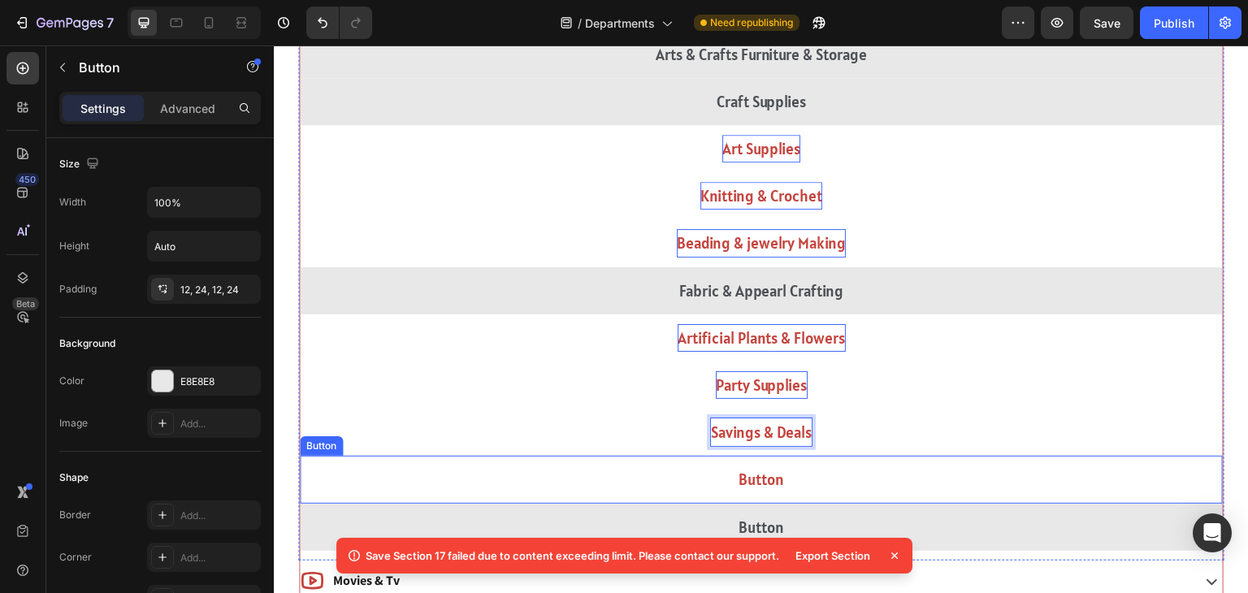
click at [842, 485] on button "Button" at bounding box center [761, 479] width 923 height 47
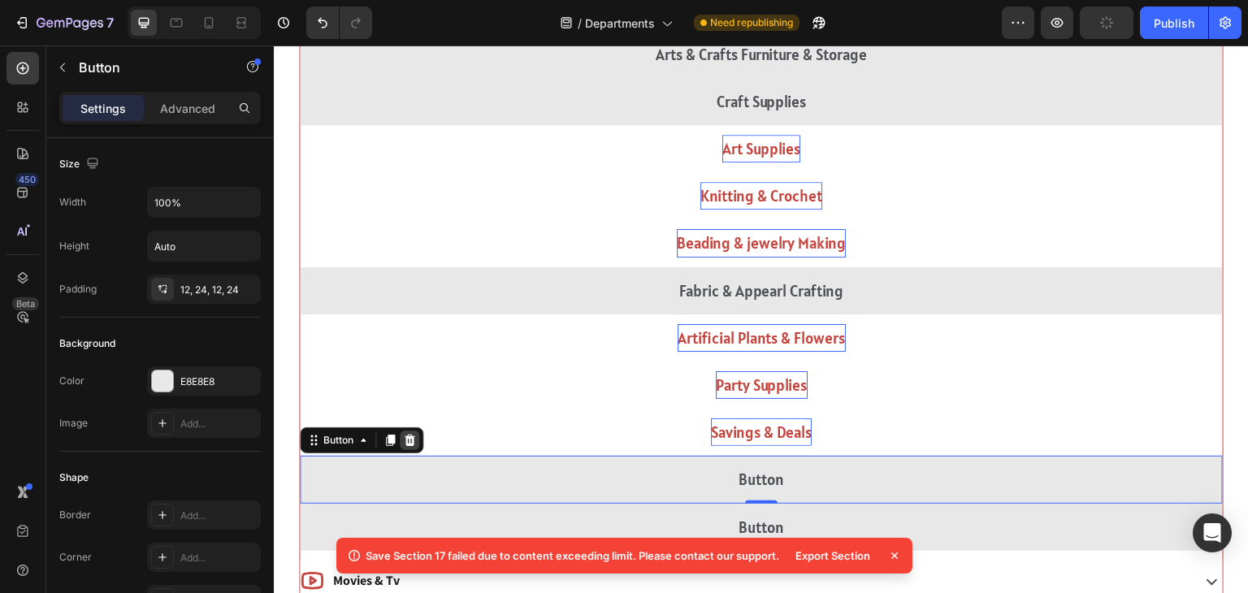
click at [410, 444] on div at bounding box center [410, 441] width 20 height 20
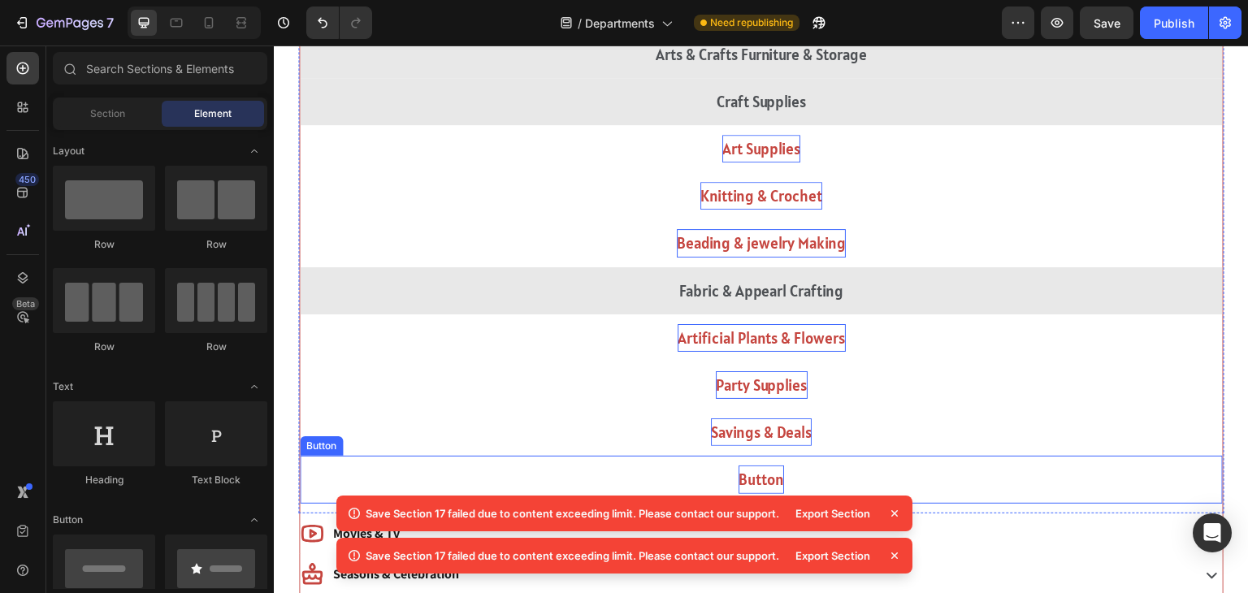
click at [742, 480] on p "Button" at bounding box center [762, 480] width 46 height 28
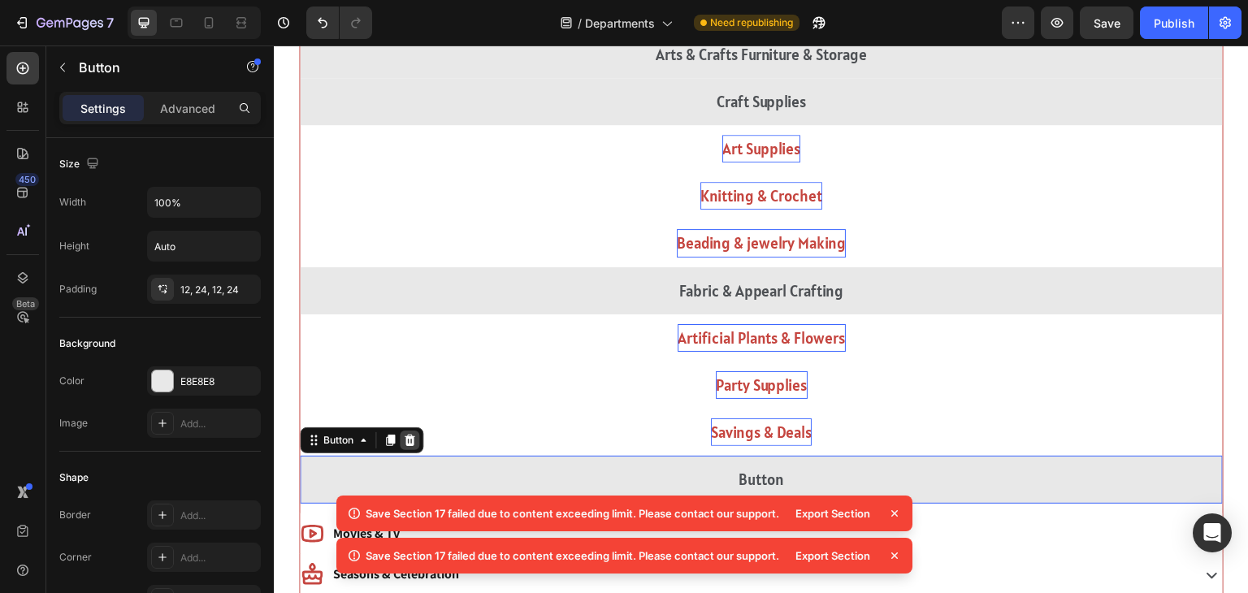
click at [413, 434] on icon at bounding box center [409, 440] width 13 height 13
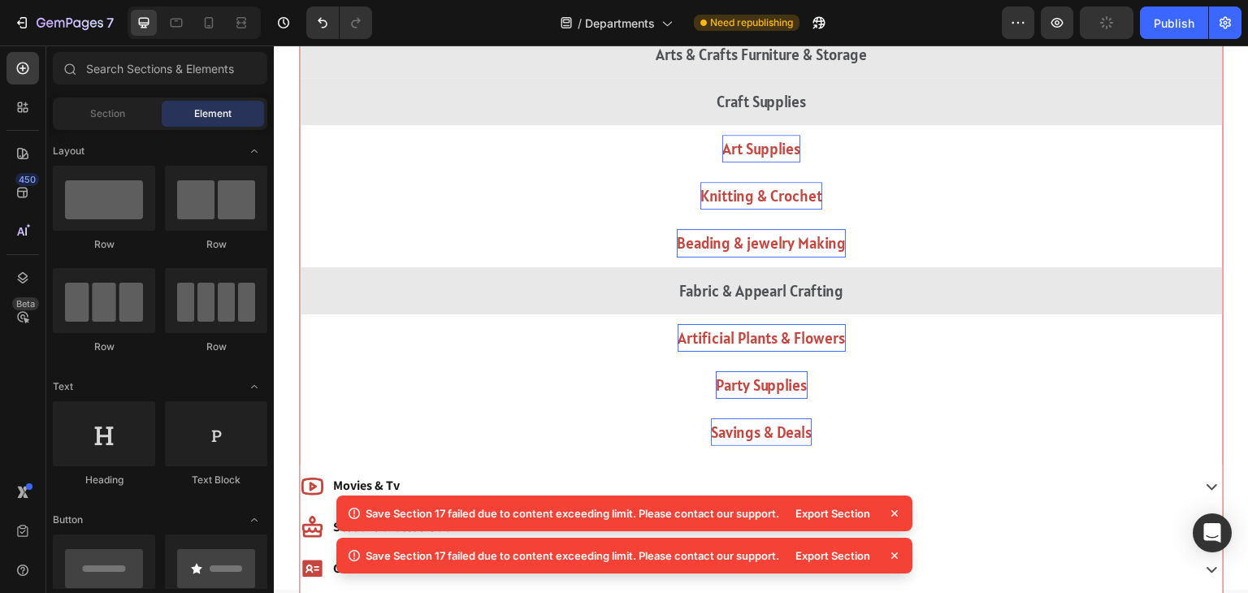
click at [894, 519] on icon at bounding box center [894, 513] width 16 height 16
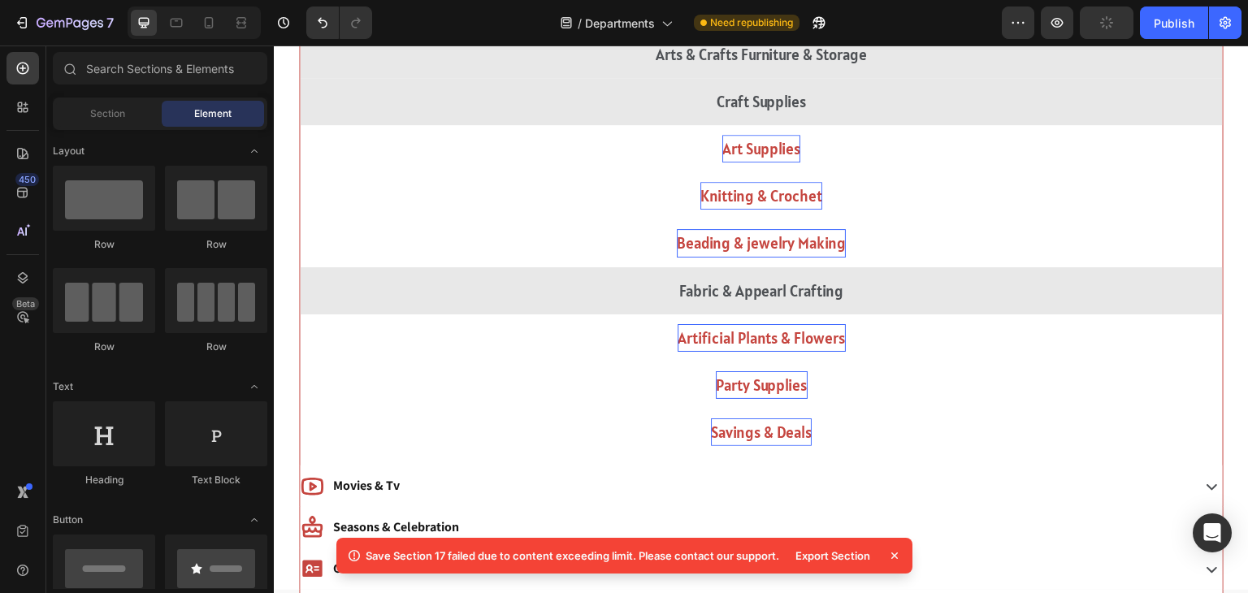
click at [894, 549] on icon at bounding box center [894, 556] width 16 height 16
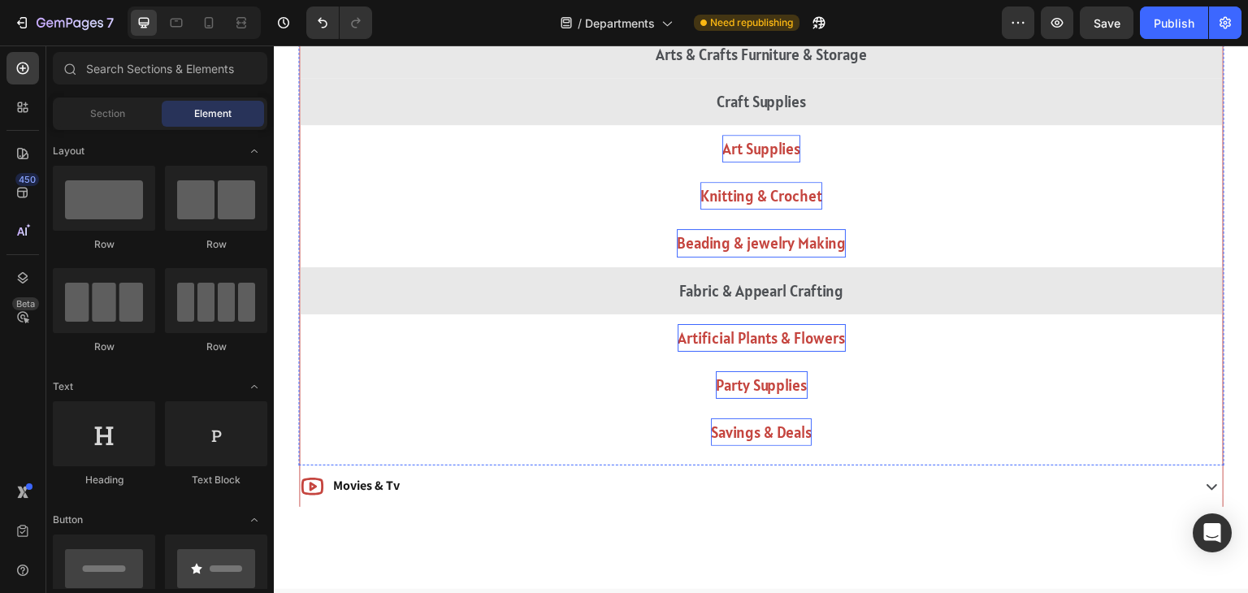
scroll to position [763, 0]
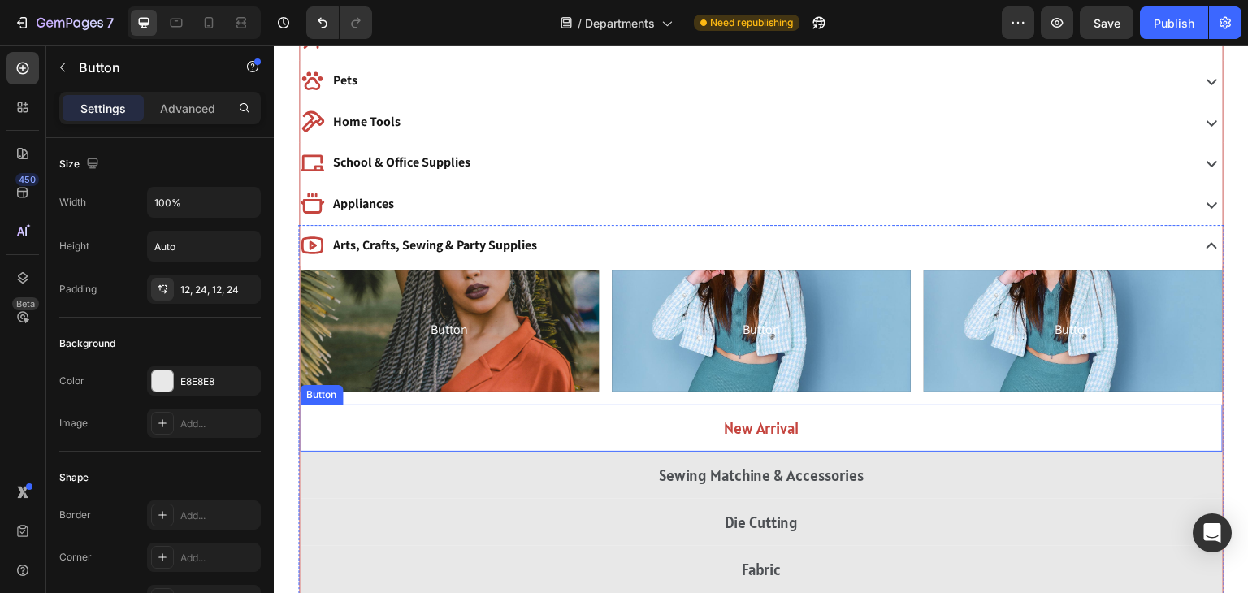
click at [700, 414] on button "New Arrival" at bounding box center [761, 428] width 923 height 47
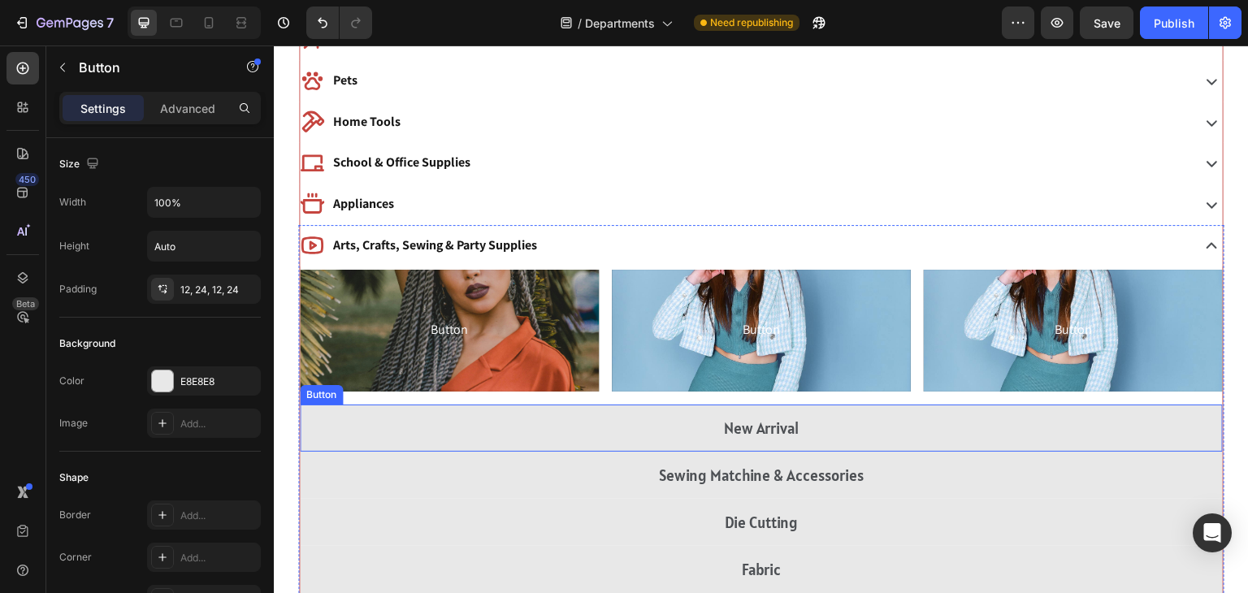
click at [661, 254] on div "Arts, Crafts, Sewing & Party Supplies" at bounding box center [744, 246] width 888 height 28
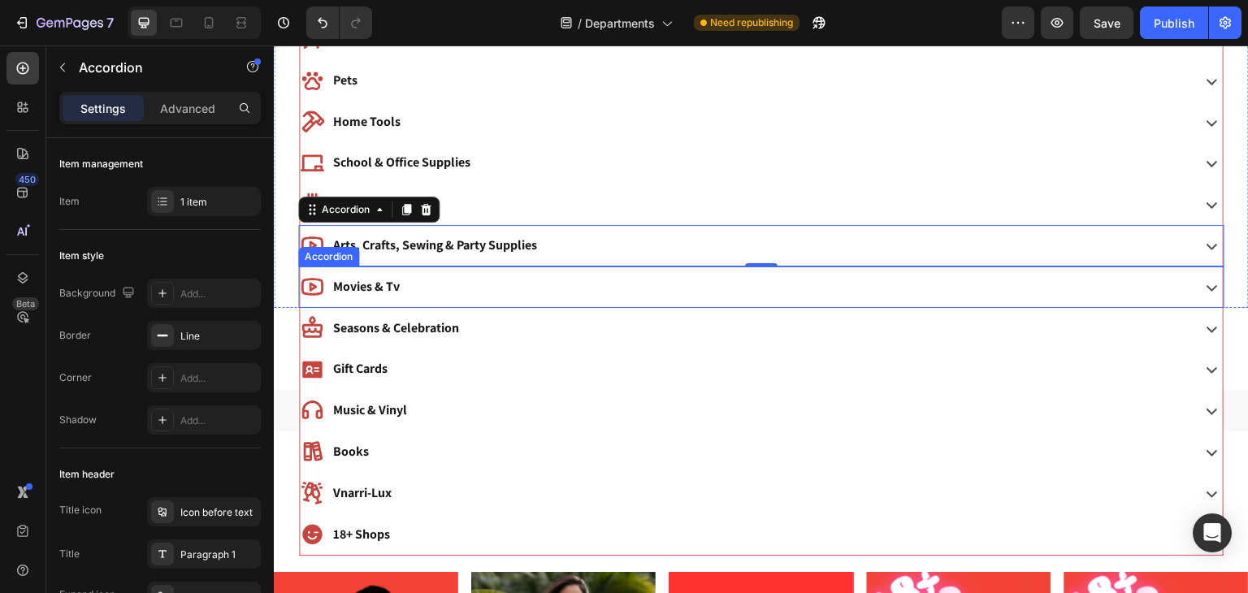
scroll to position [848, 0]
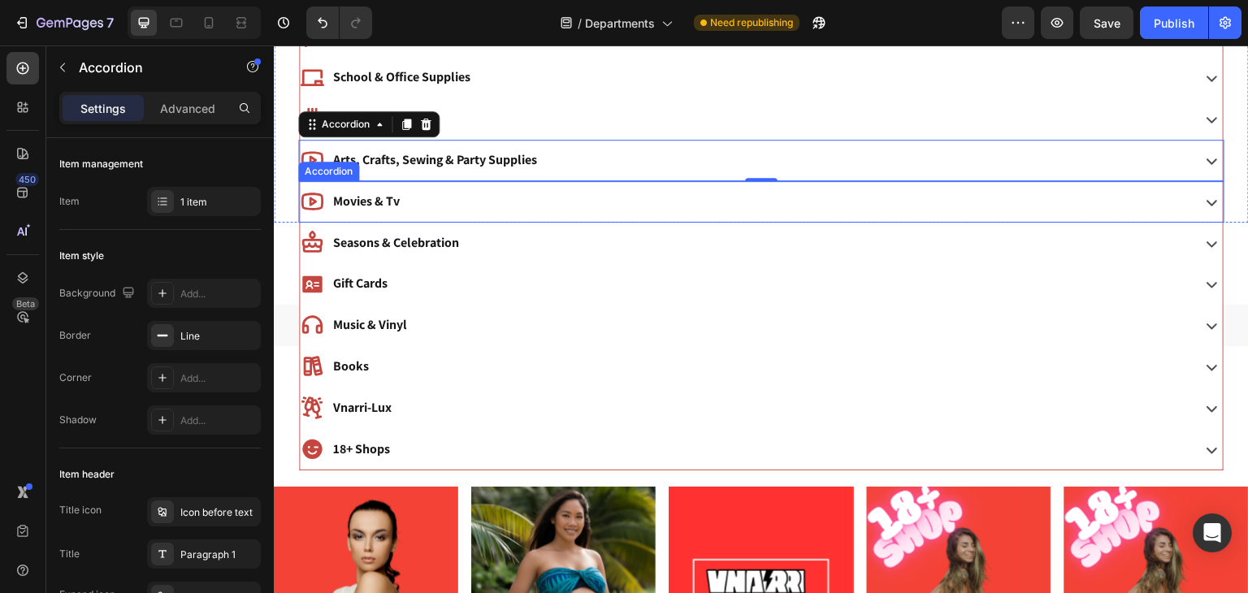
click at [439, 206] on div "Movies & Tv" at bounding box center [744, 202] width 888 height 28
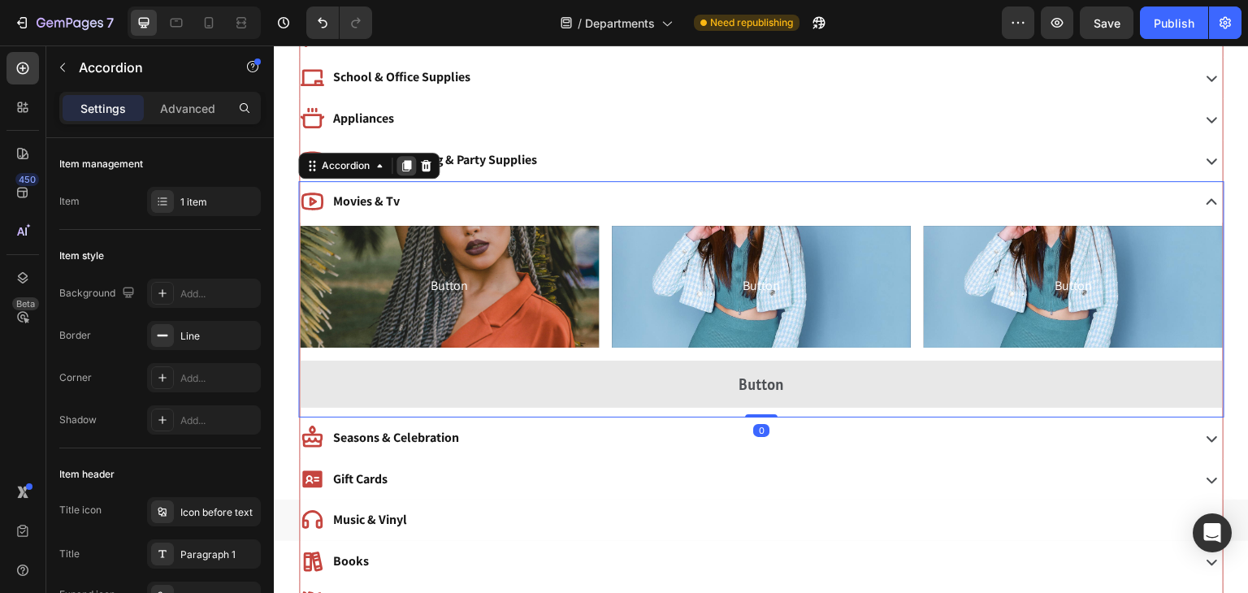
click at [402, 169] on div at bounding box center [407, 166] width 20 height 20
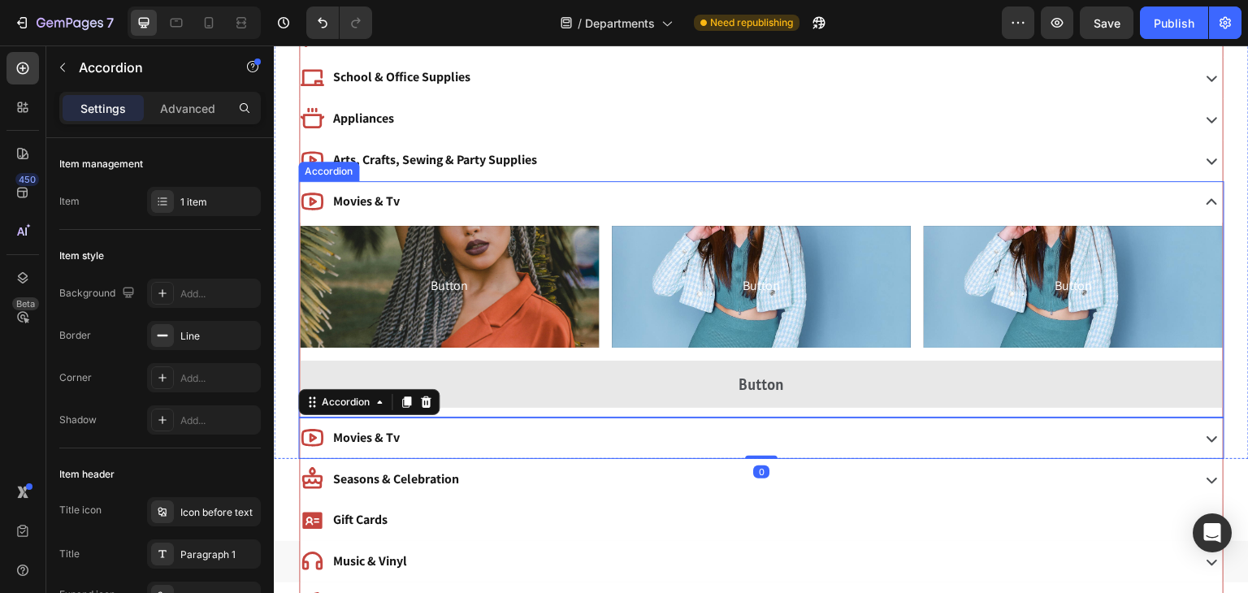
click at [371, 202] on p "Movies & Tv" at bounding box center [366, 202] width 67 height 24
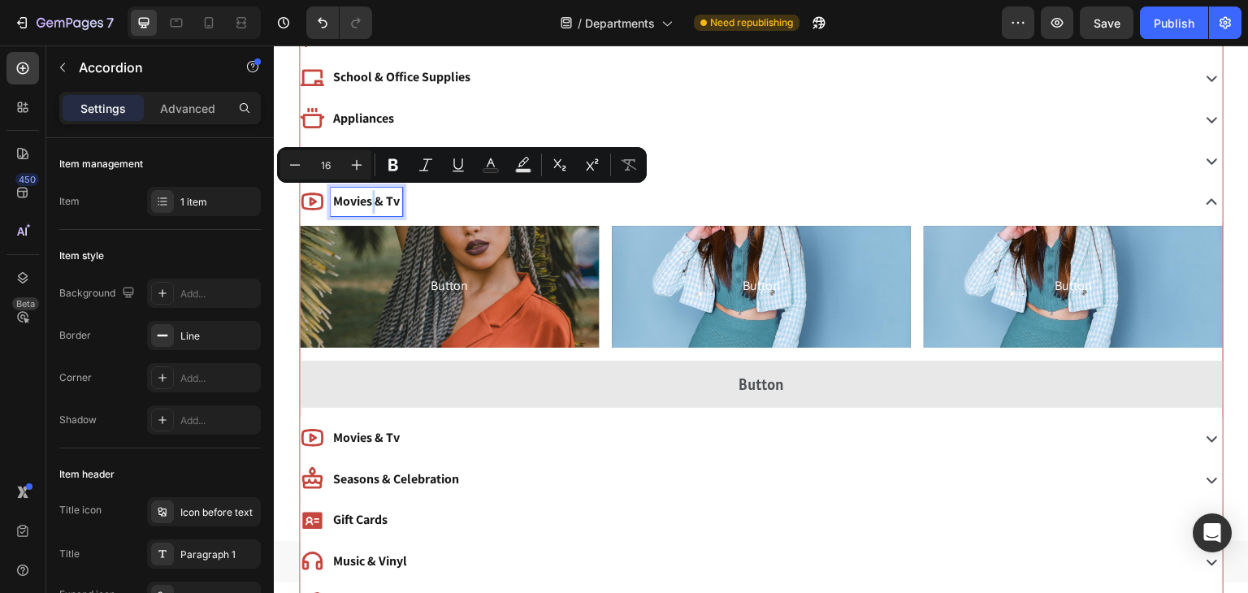
click at [371, 202] on p "Movies & Tv" at bounding box center [366, 202] width 67 height 24
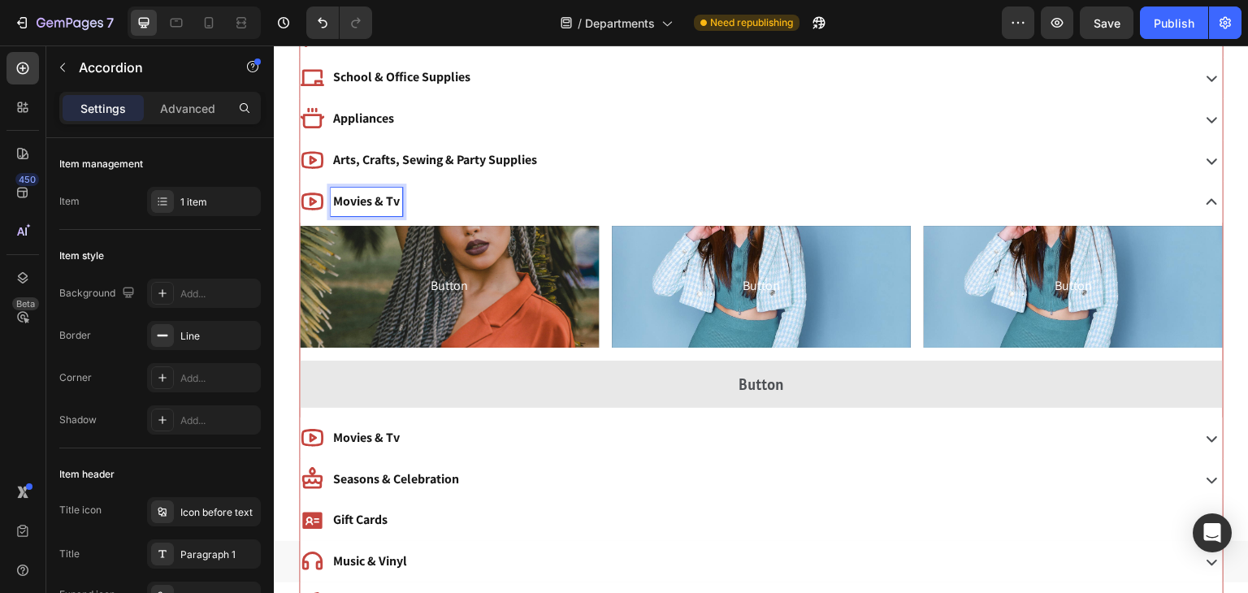
click at [371, 202] on p "Movies & Tv" at bounding box center [366, 202] width 67 height 24
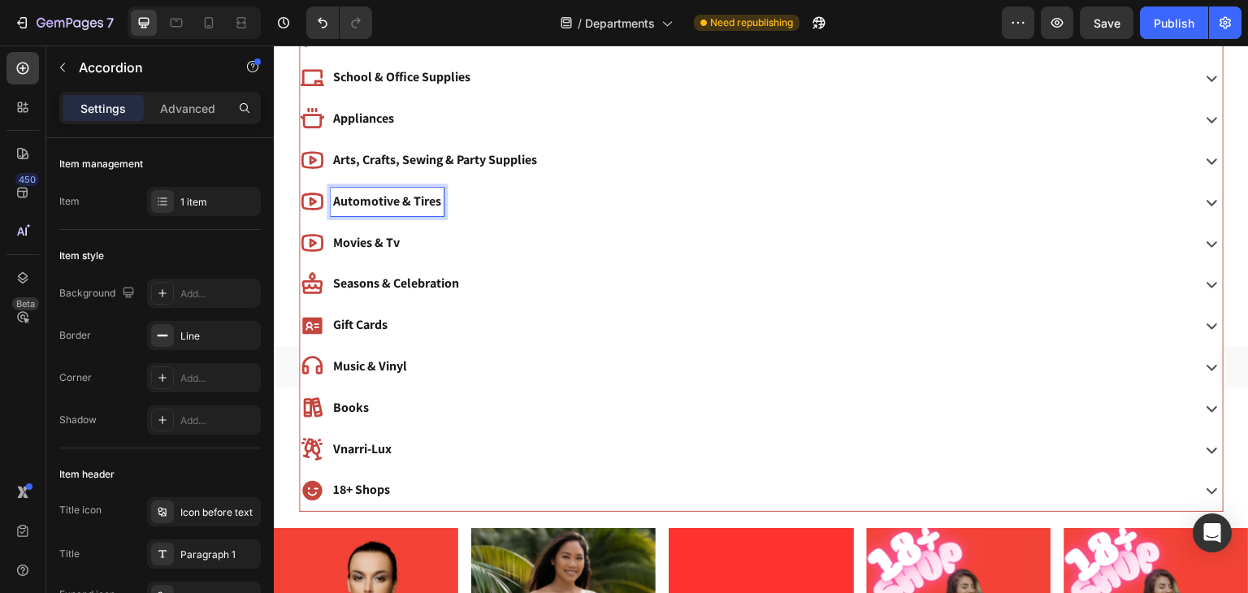
click at [476, 211] on div "Automotive & Tires" at bounding box center [744, 202] width 888 height 28
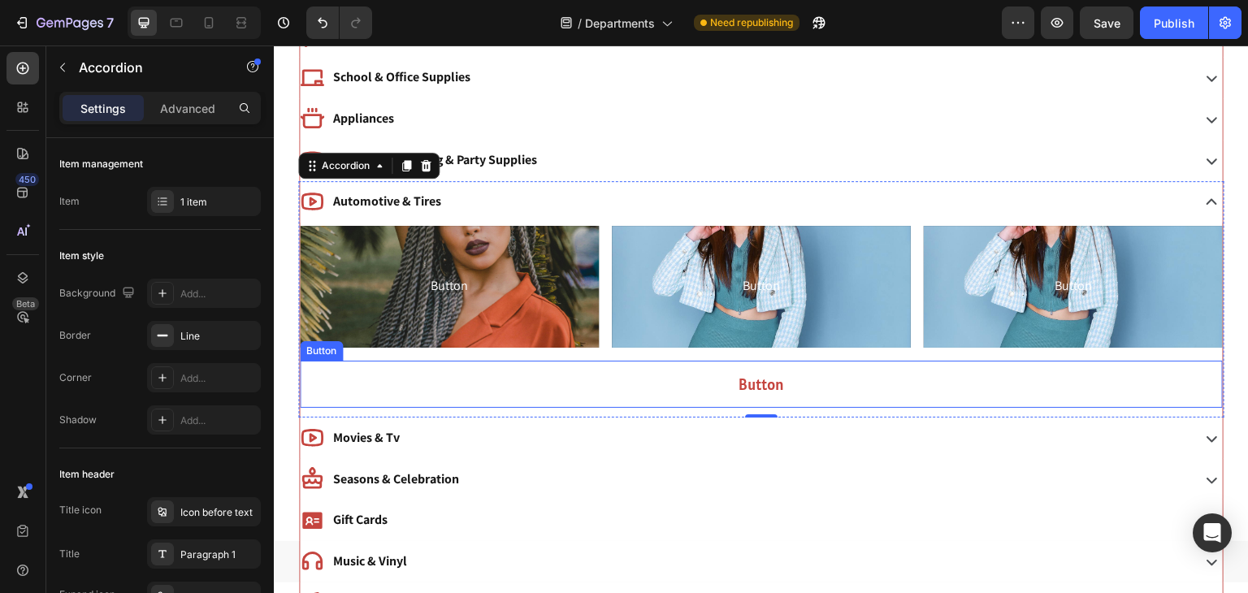
click at [548, 388] on button "Button" at bounding box center [761, 384] width 923 height 47
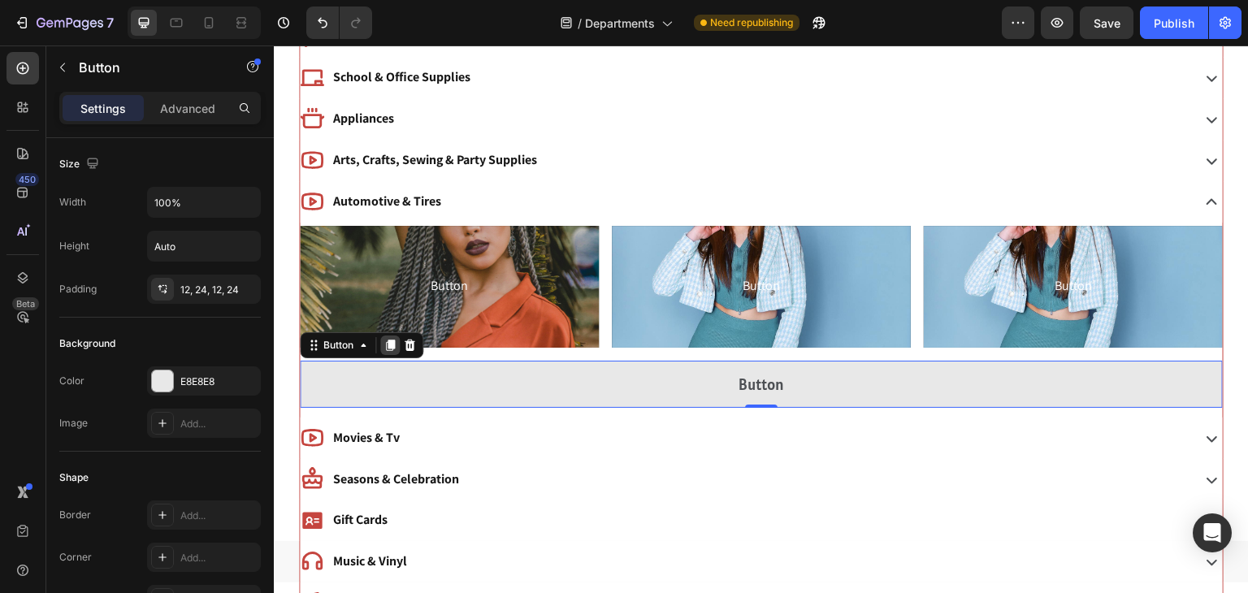
click at [393, 347] on icon at bounding box center [390, 345] width 13 height 13
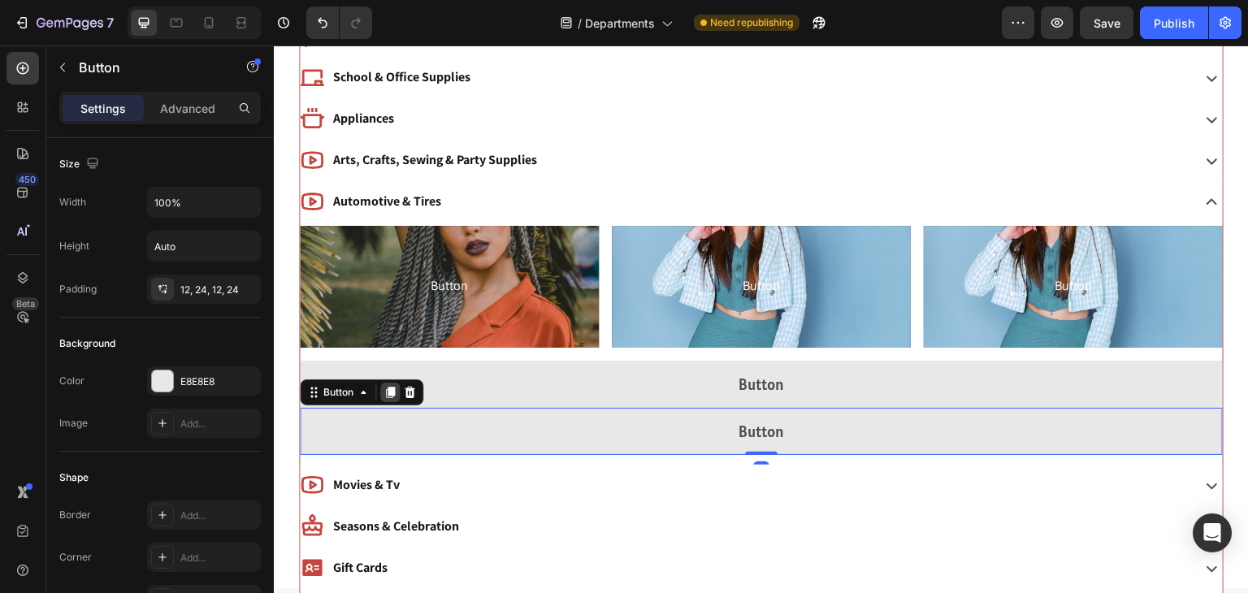
click at [384, 386] on icon at bounding box center [390, 392] width 13 height 13
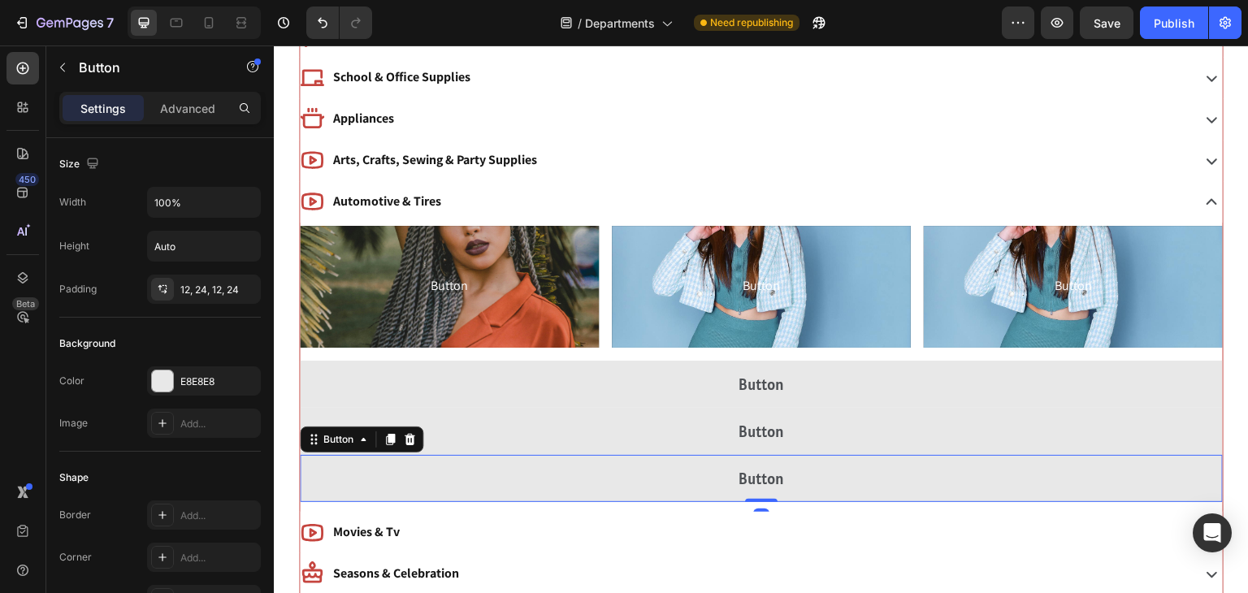
click at [384, 385] on button "Button" at bounding box center [761, 384] width 923 height 47
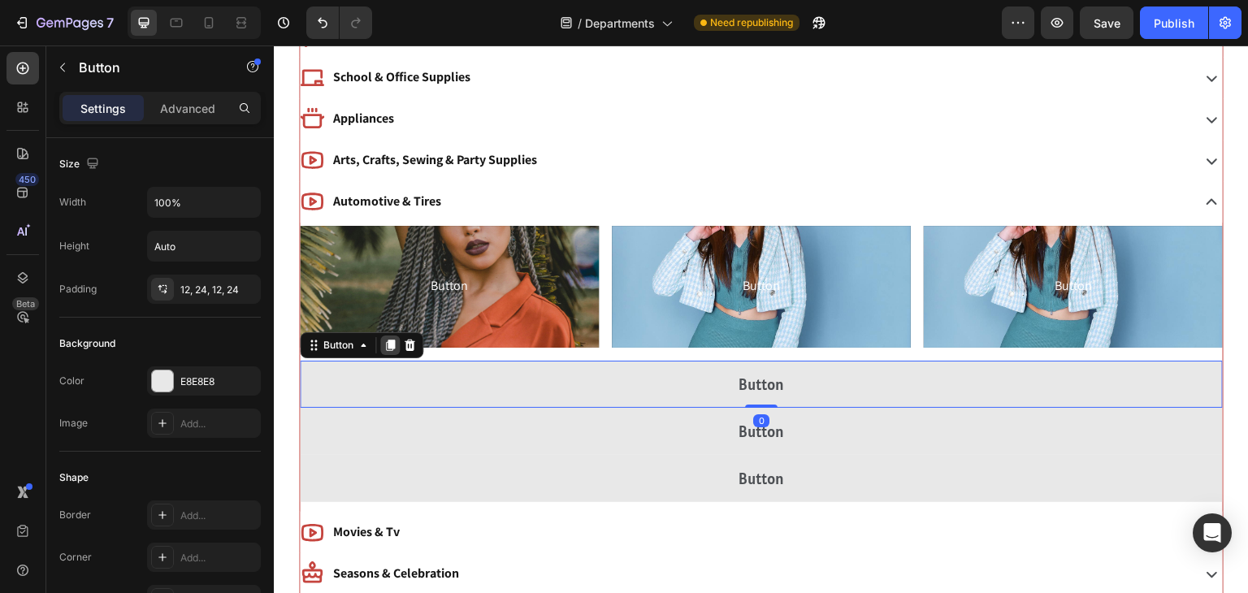
click at [391, 340] on icon at bounding box center [390, 345] width 9 height 11
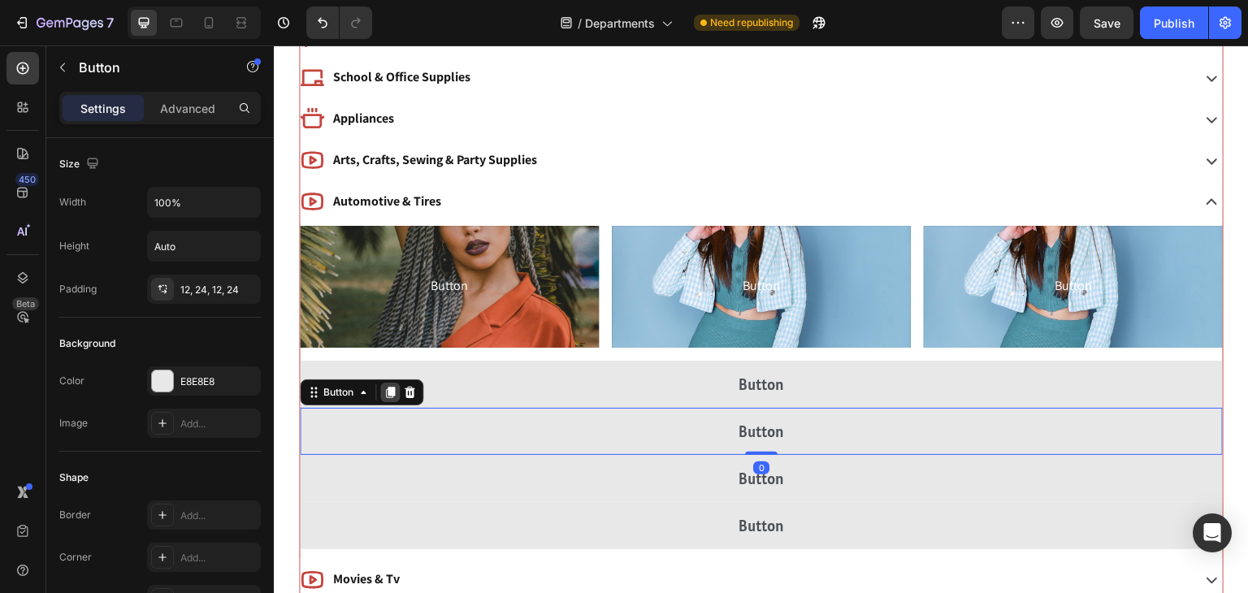
click at [392, 387] on icon at bounding box center [390, 392] width 9 height 11
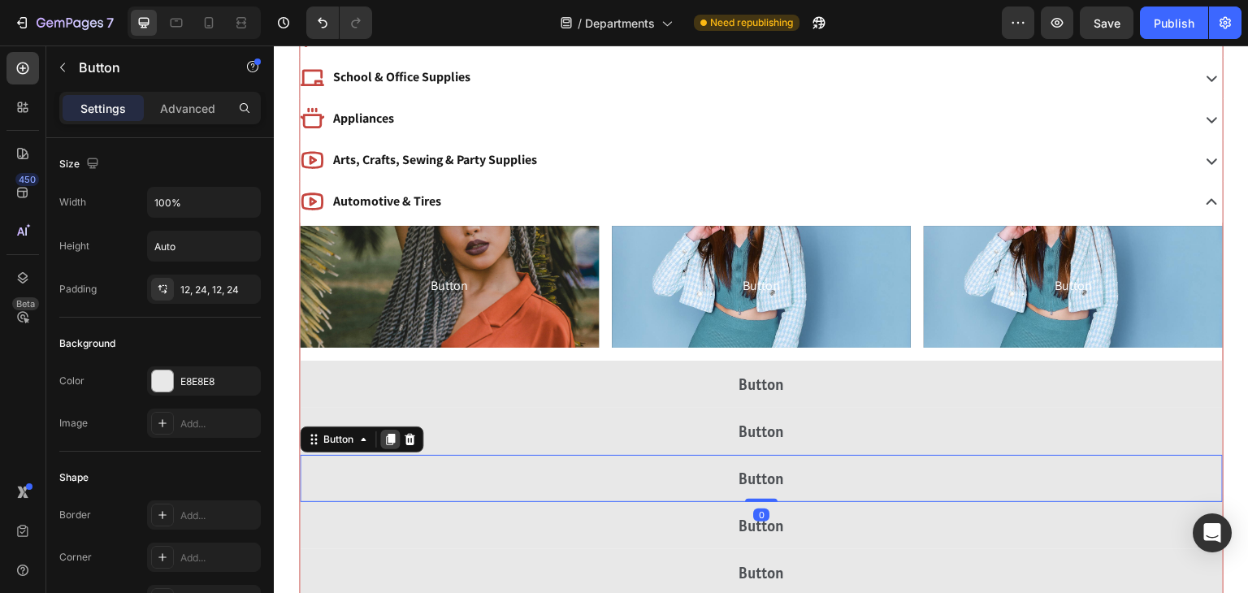
click at [392, 436] on icon at bounding box center [390, 439] width 9 height 11
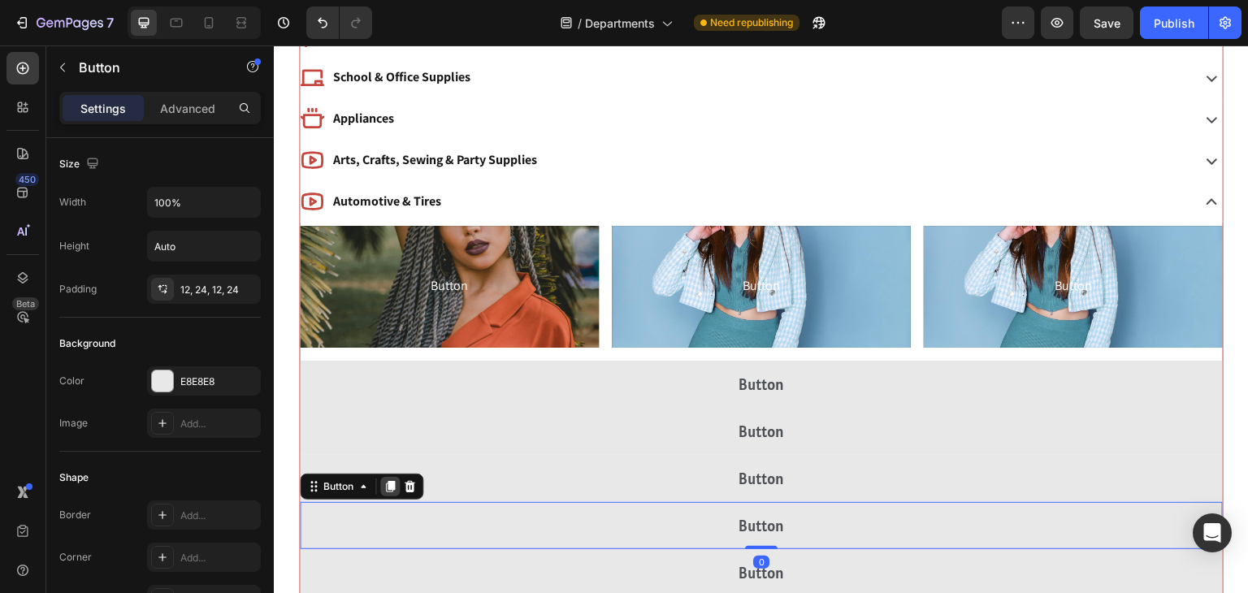
click at [389, 477] on div at bounding box center [390, 487] width 20 height 20
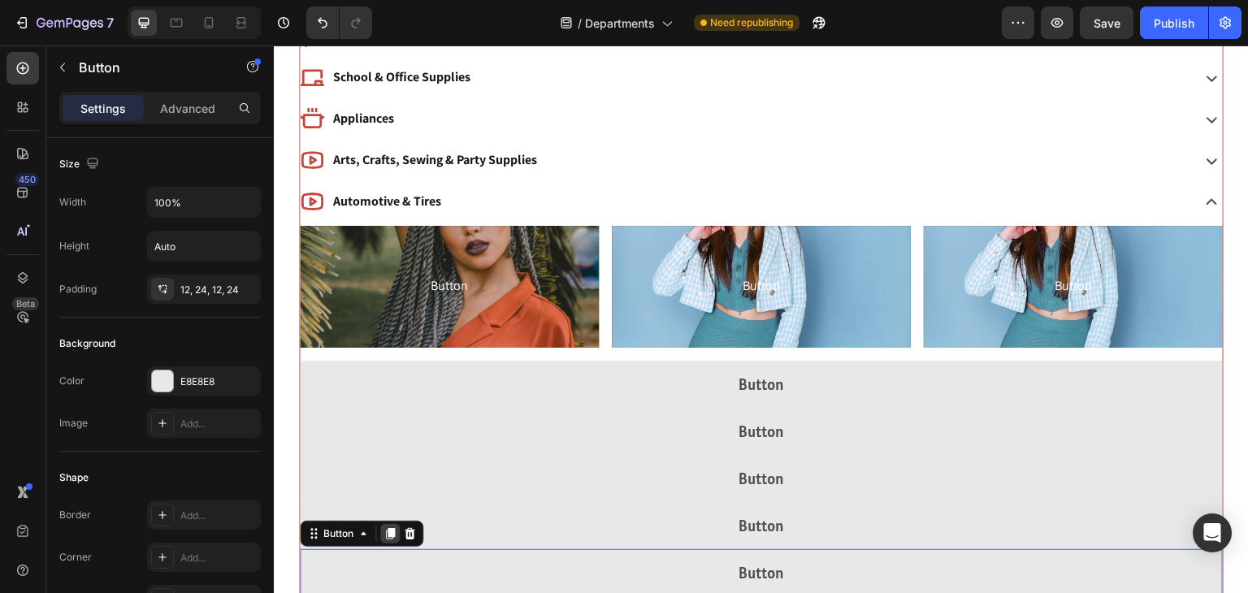
click at [393, 529] on icon at bounding box center [390, 534] width 9 height 11
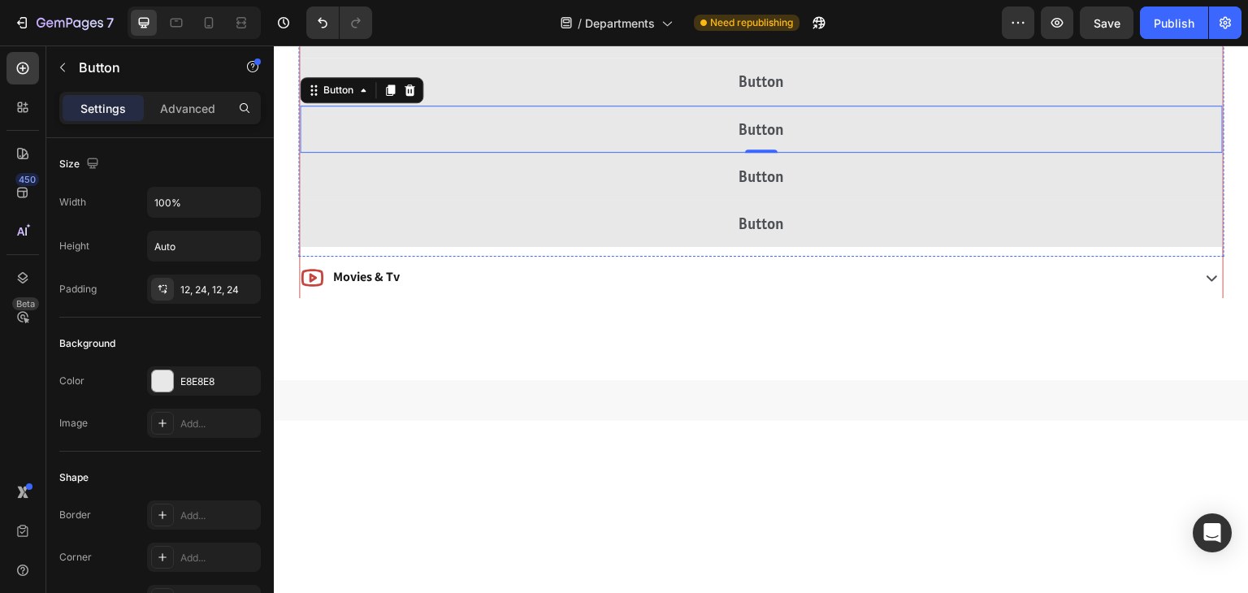
scroll to position [993, 0]
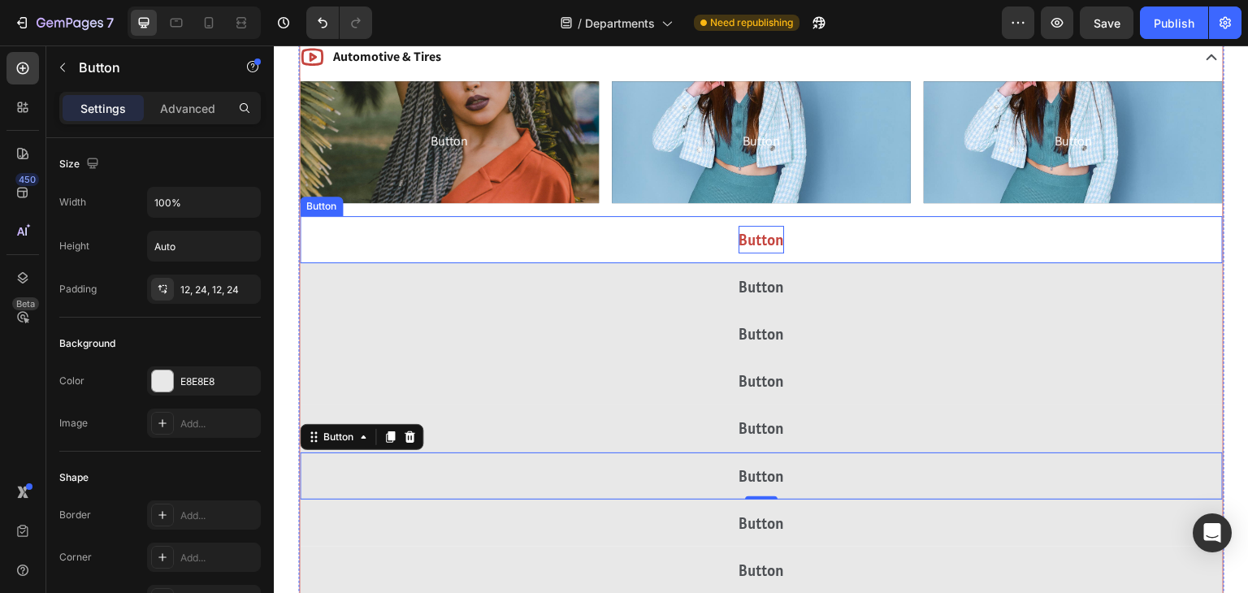
click at [753, 248] on p "Button" at bounding box center [762, 240] width 46 height 28
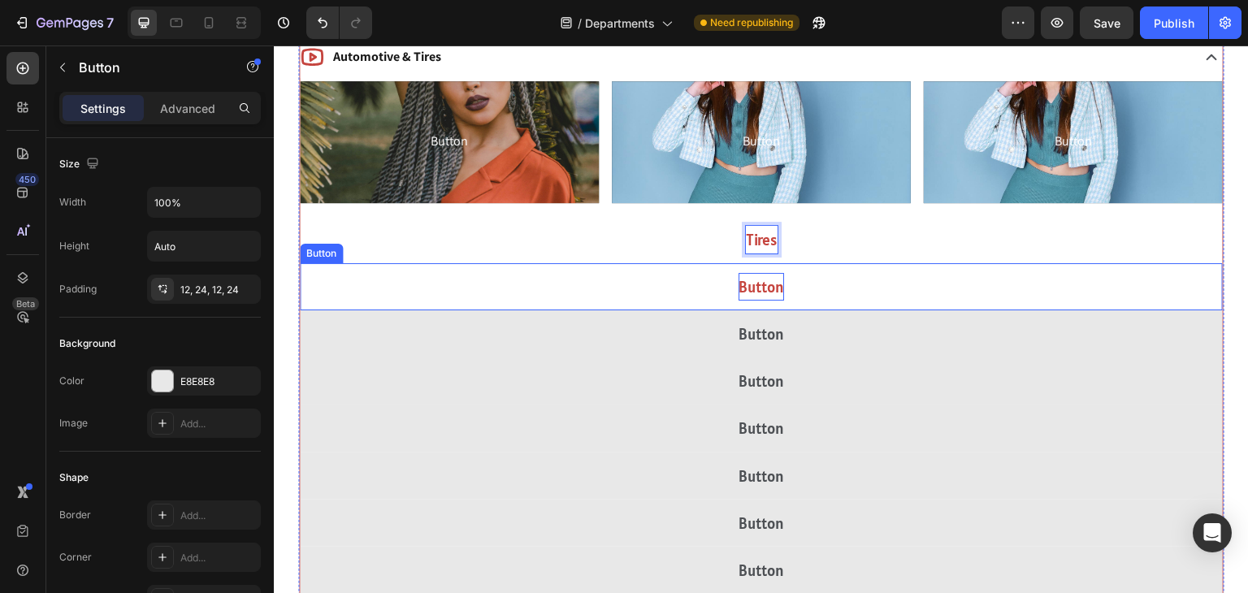
click at [772, 286] on p "Button" at bounding box center [762, 287] width 46 height 28
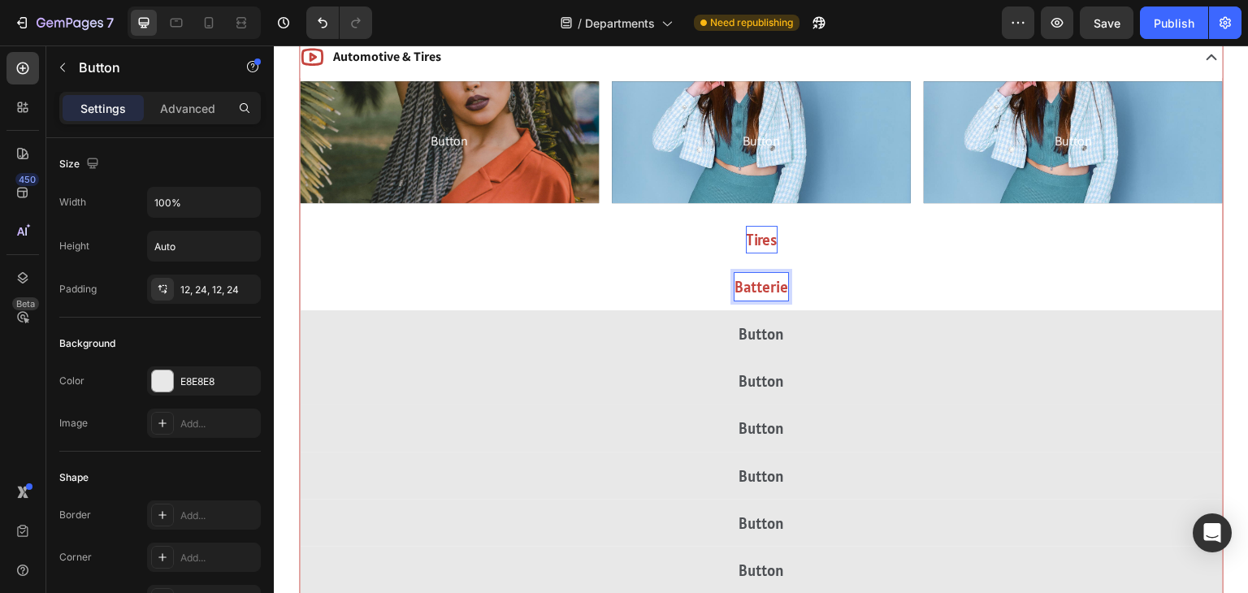
click at [300, 263] on button "Batterie" at bounding box center [761, 286] width 923 height 47
click at [300, 263] on button "Batteries &" at bounding box center [761, 286] width 923 height 47
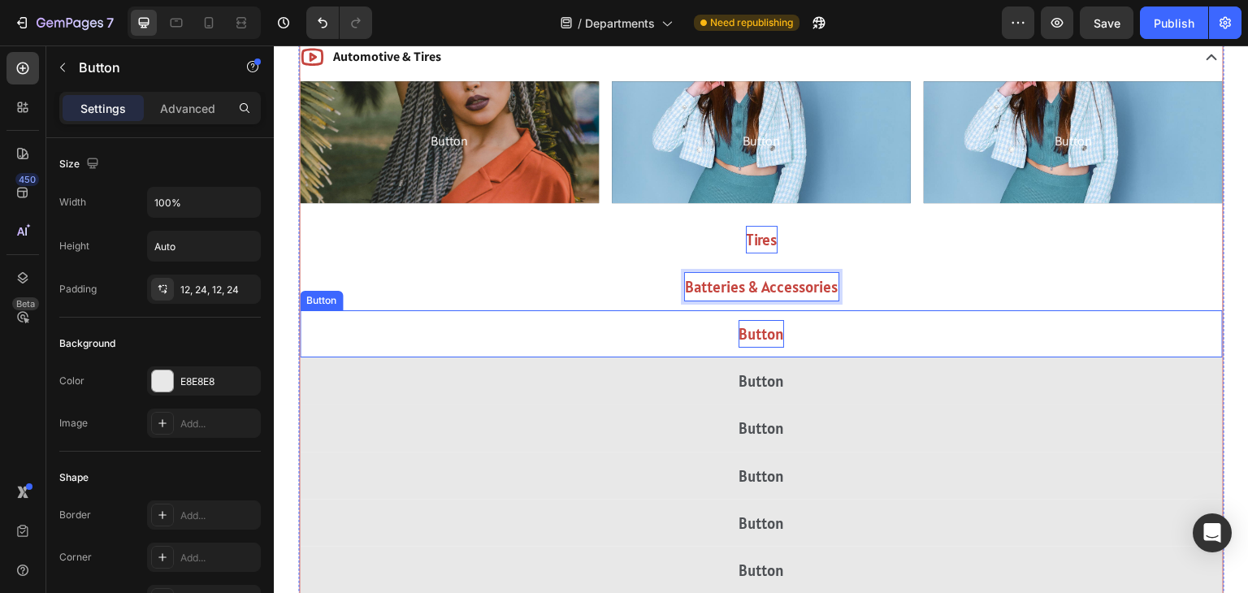
click at [750, 334] on p "Button" at bounding box center [762, 334] width 46 height 28
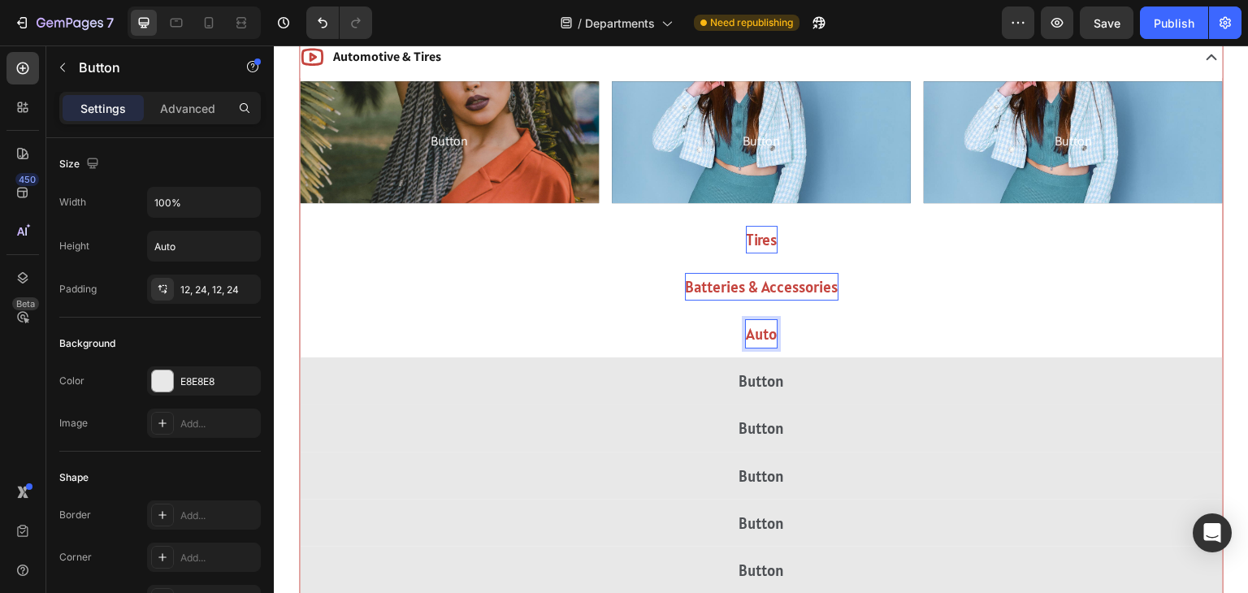
click at [300, 310] on button "Auto" at bounding box center [761, 333] width 923 height 47
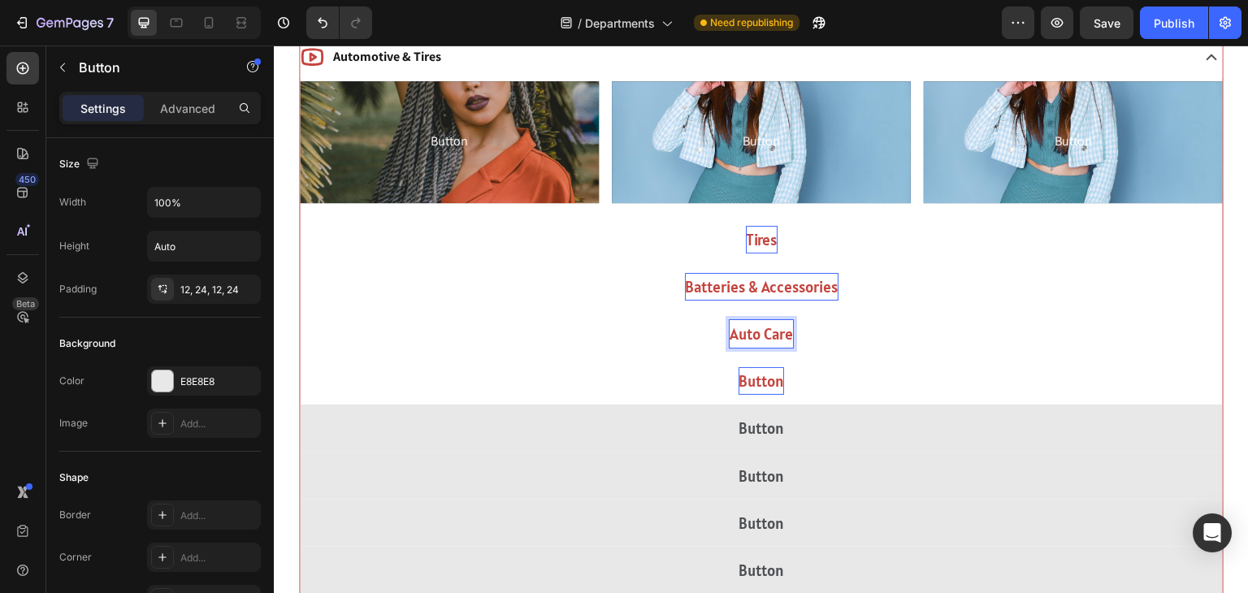
click at [756, 379] on p "Button" at bounding box center [762, 381] width 46 height 28
click at [300, 358] on button "oils" at bounding box center [761, 381] width 923 height 47
click at [300, 358] on button "Oils" at bounding box center [761, 381] width 923 height 47
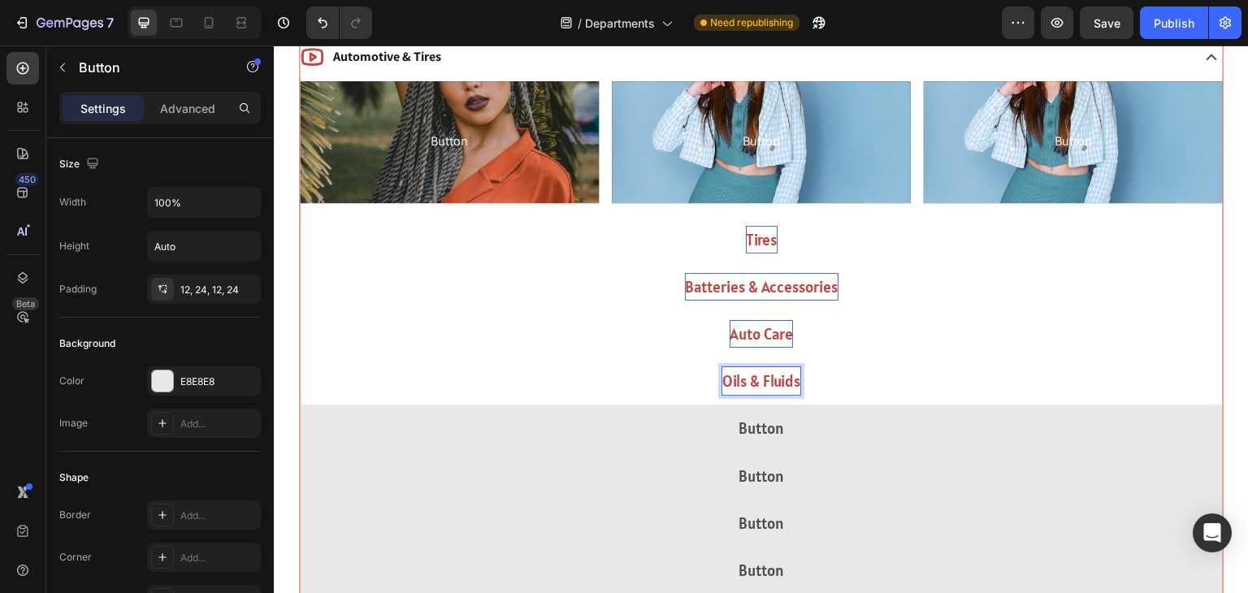
click at [300, 358] on button "Oils & Fluids" at bounding box center [761, 381] width 923 height 47
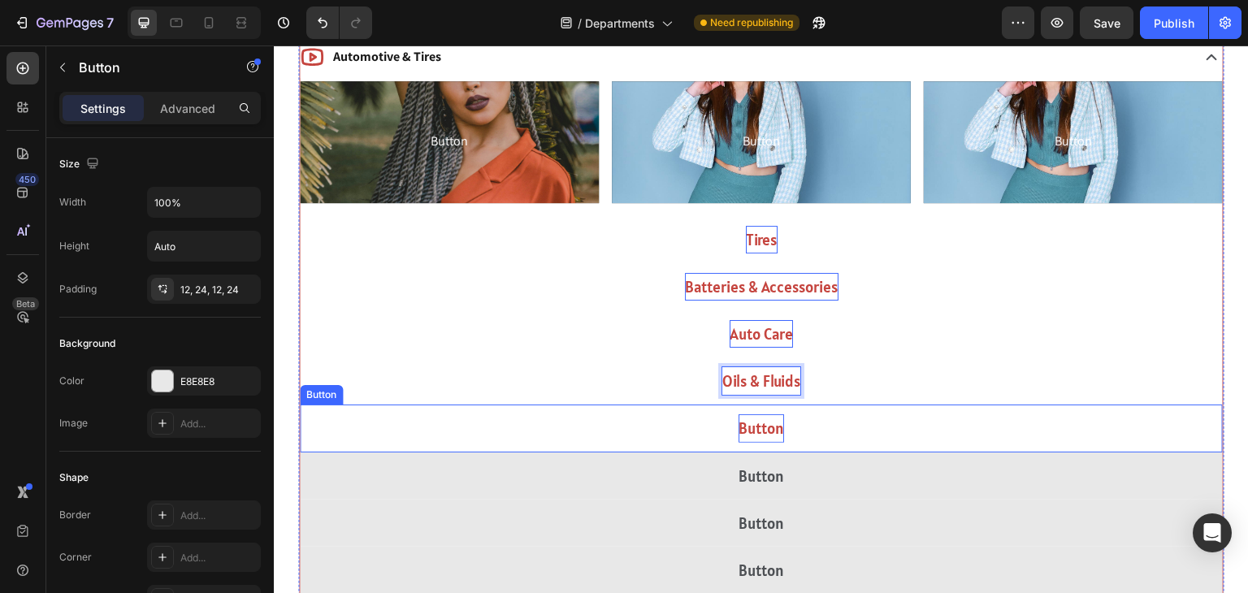
click at [747, 422] on p "Button" at bounding box center [762, 428] width 46 height 28
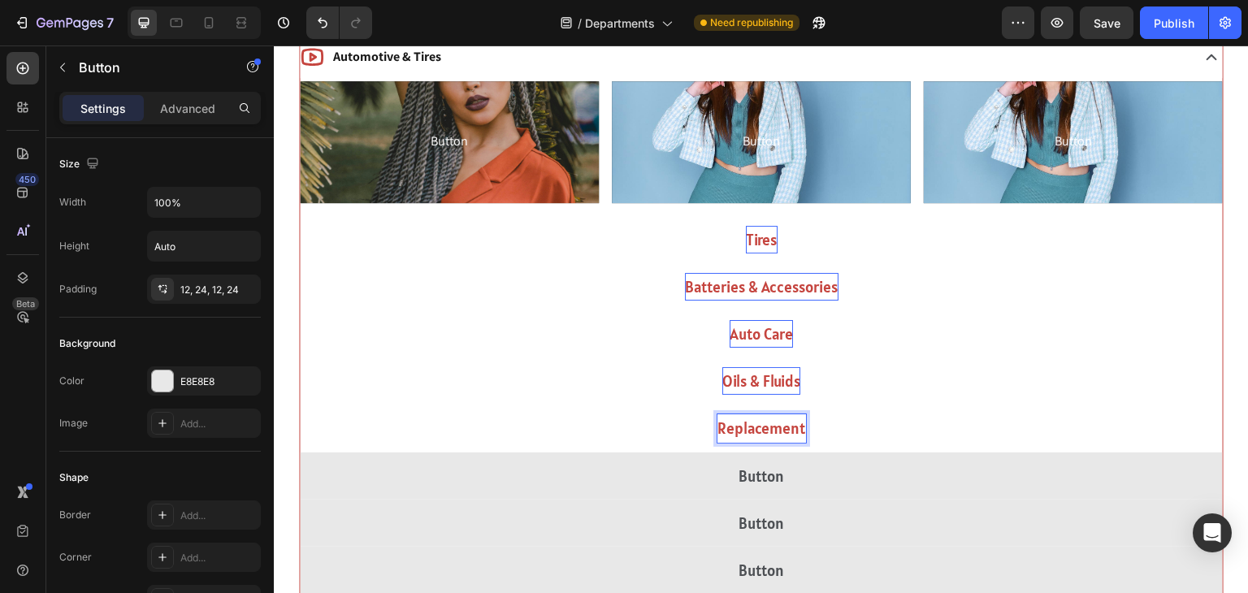
click at [300, 405] on button "Replacement" at bounding box center [761, 428] width 923 height 47
click at [300, 405] on button "Replacement Auto" at bounding box center [761, 428] width 923 height 47
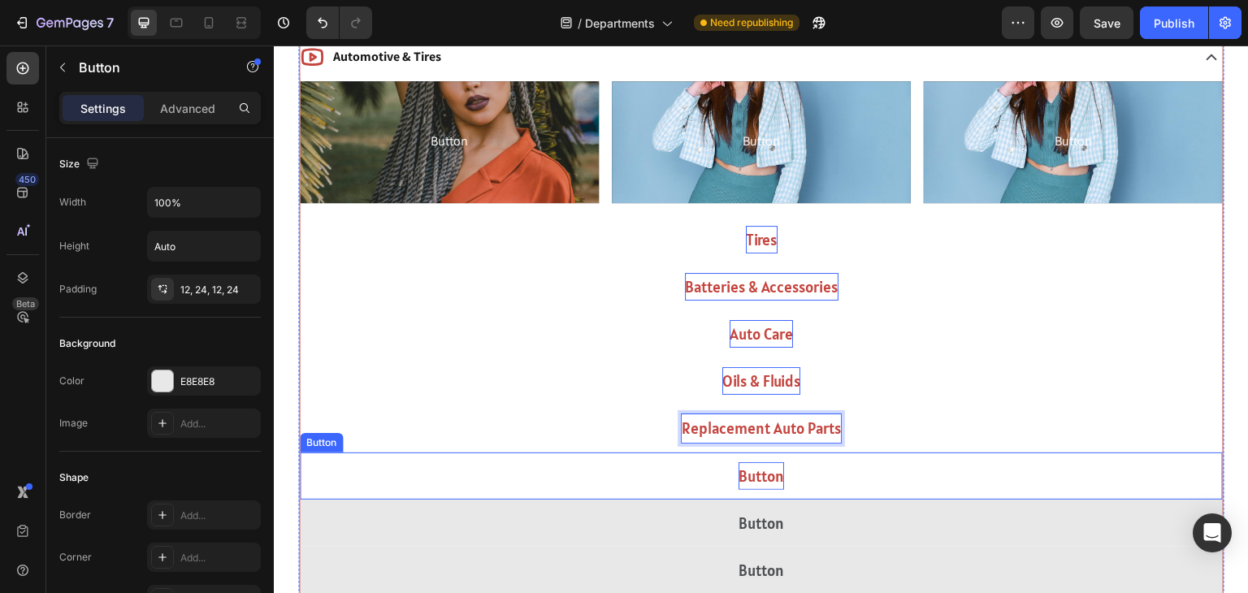
click at [743, 473] on p "Button" at bounding box center [762, 476] width 46 height 28
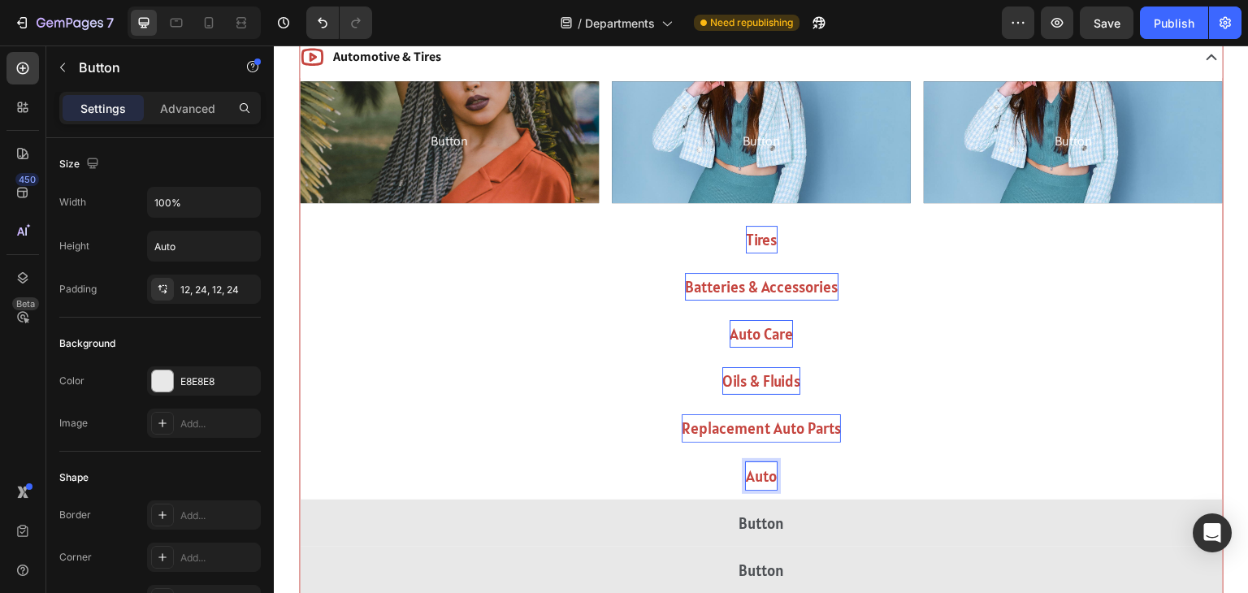
click at [300, 453] on button "Auto" at bounding box center [761, 476] width 923 height 47
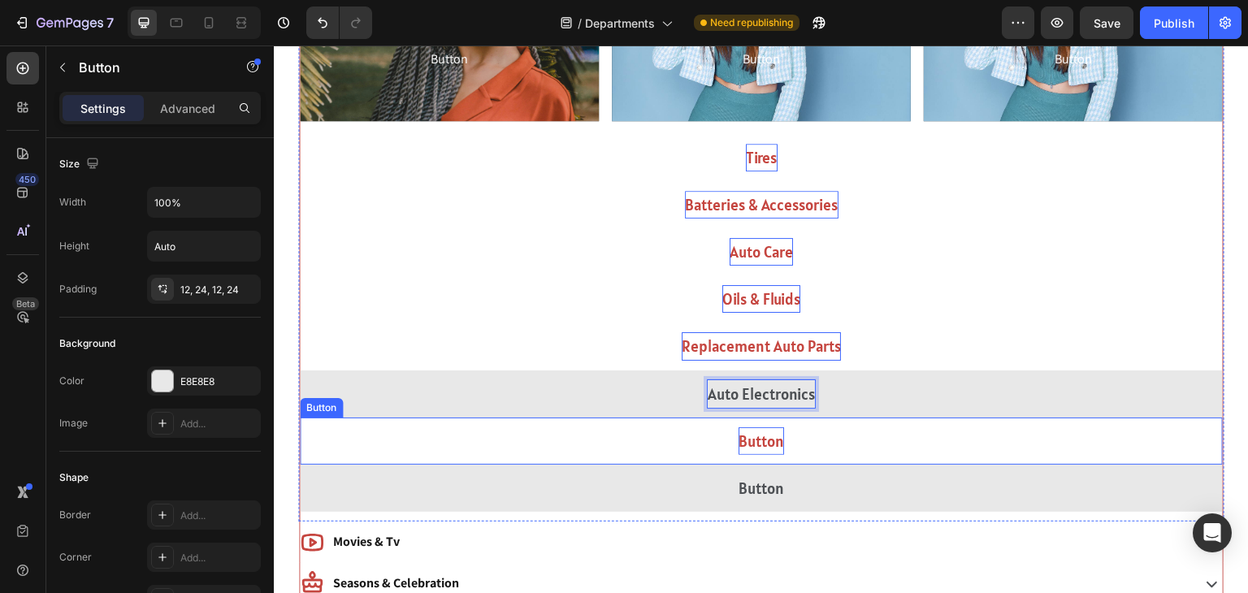
click at [765, 439] on p "Button" at bounding box center [762, 441] width 46 height 28
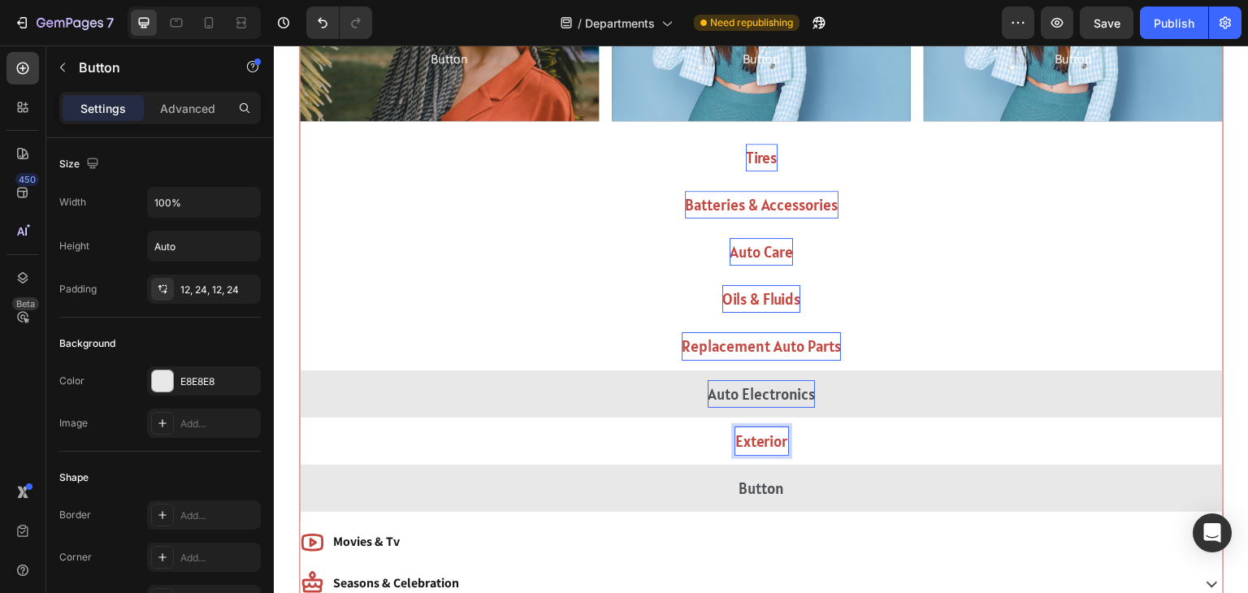
click at [300, 418] on button "Exterior" at bounding box center [761, 441] width 923 height 47
click at [300, 418] on button "Exterior Car" at bounding box center [761, 441] width 923 height 47
click at [300, 418] on button "Exterior Car Parts" at bounding box center [761, 441] width 923 height 47
click at [300, 418] on button "Exterior Car Parts &" at bounding box center [761, 441] width 923 height 47
click at [300, 418] on button "Exterior Car Parts & Accessories" at bounding box center [761, 441] width 923 height 47
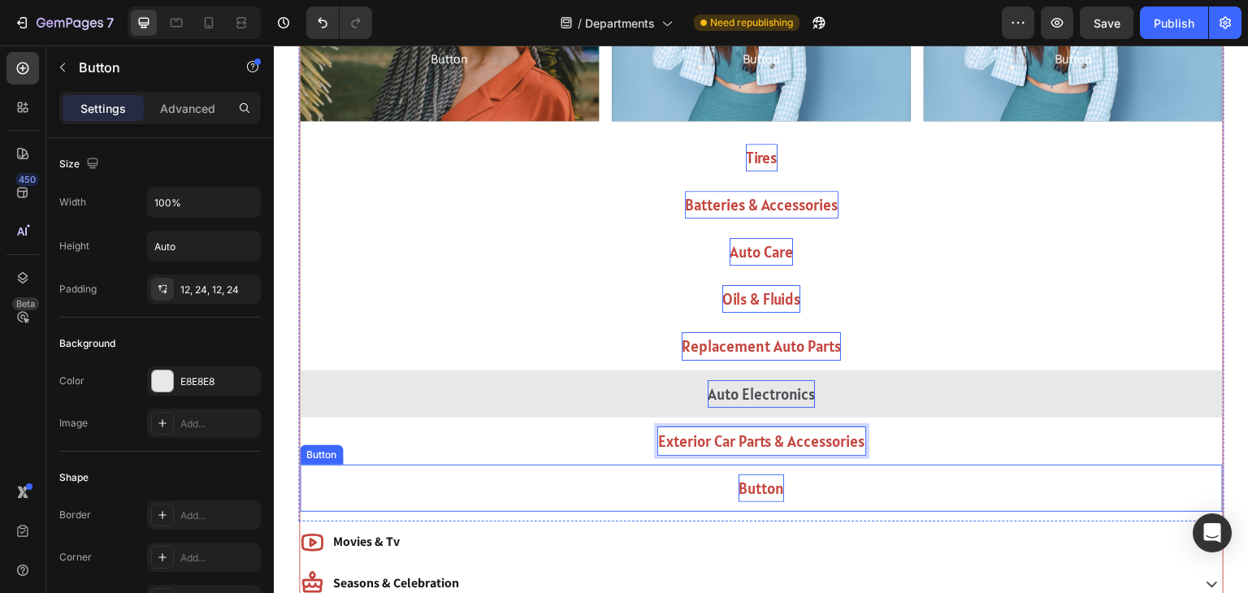
click at [765, 496] on p "Button" at bounding box center [762, 489] width 46 height 28
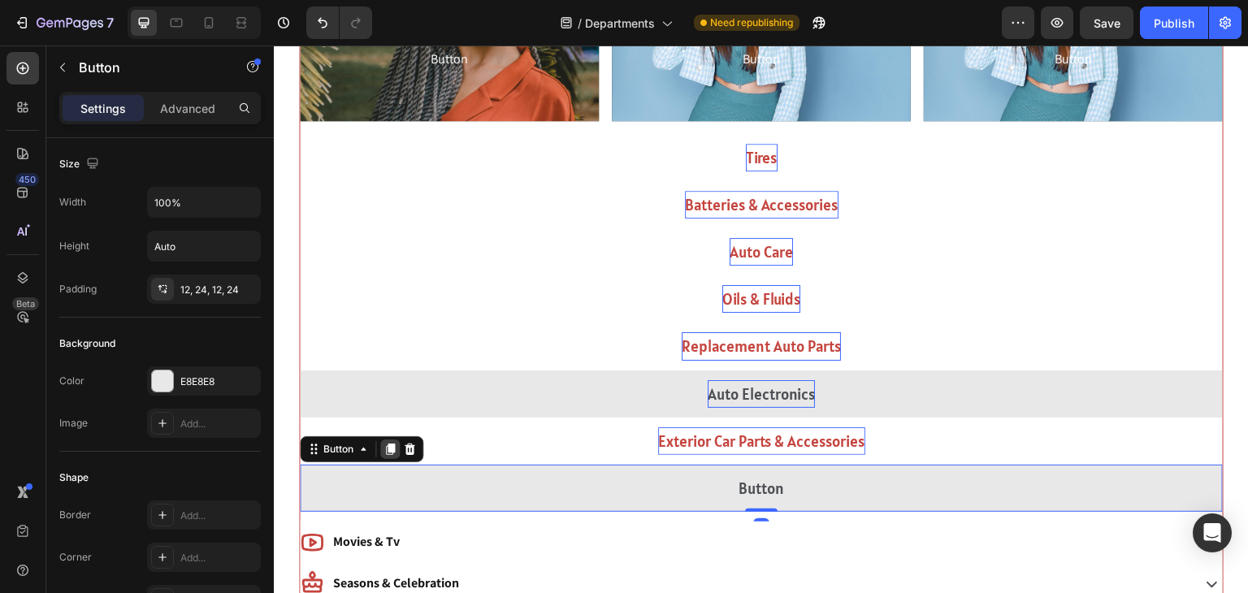
click at [381, 453] on div at bounding box center [390, 450] width 20 height 20
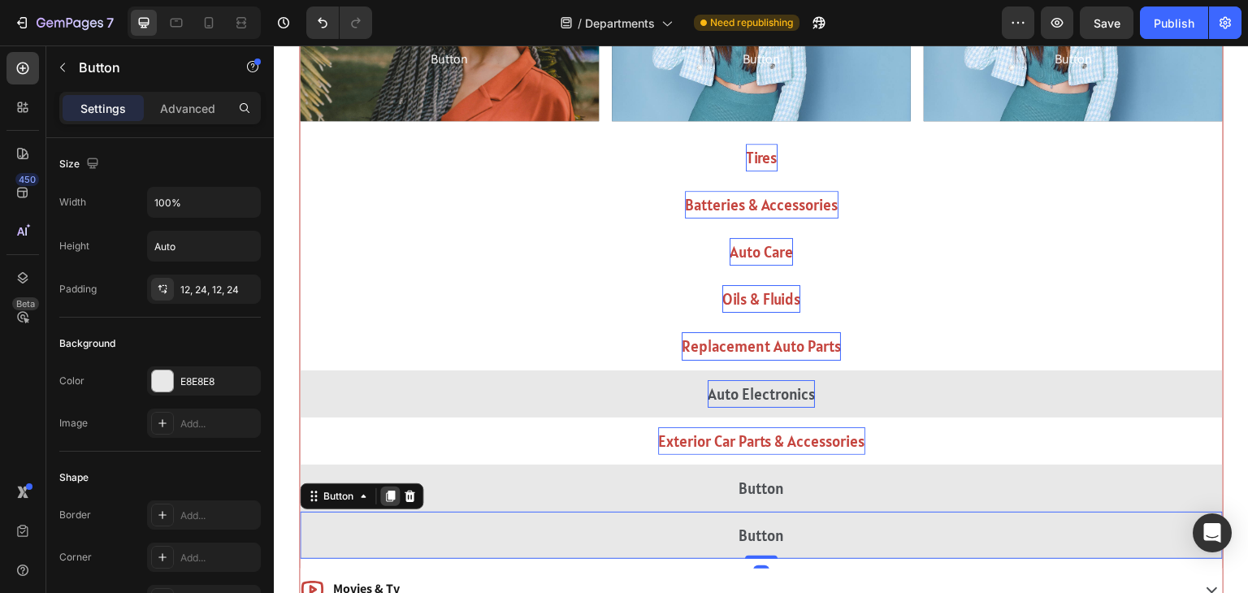
click at [389, 492] on icon at bounding box center [390, 496] width 9 height 11
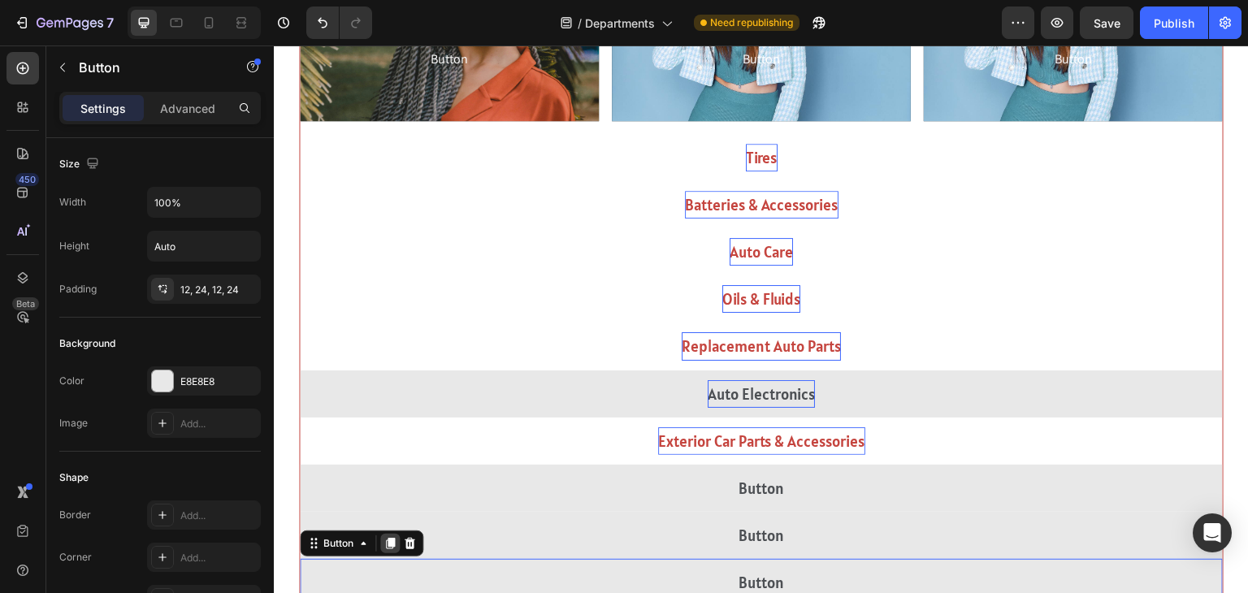
click at [389, 537] on icon at bounding box center [390, 543] width 13 height 13
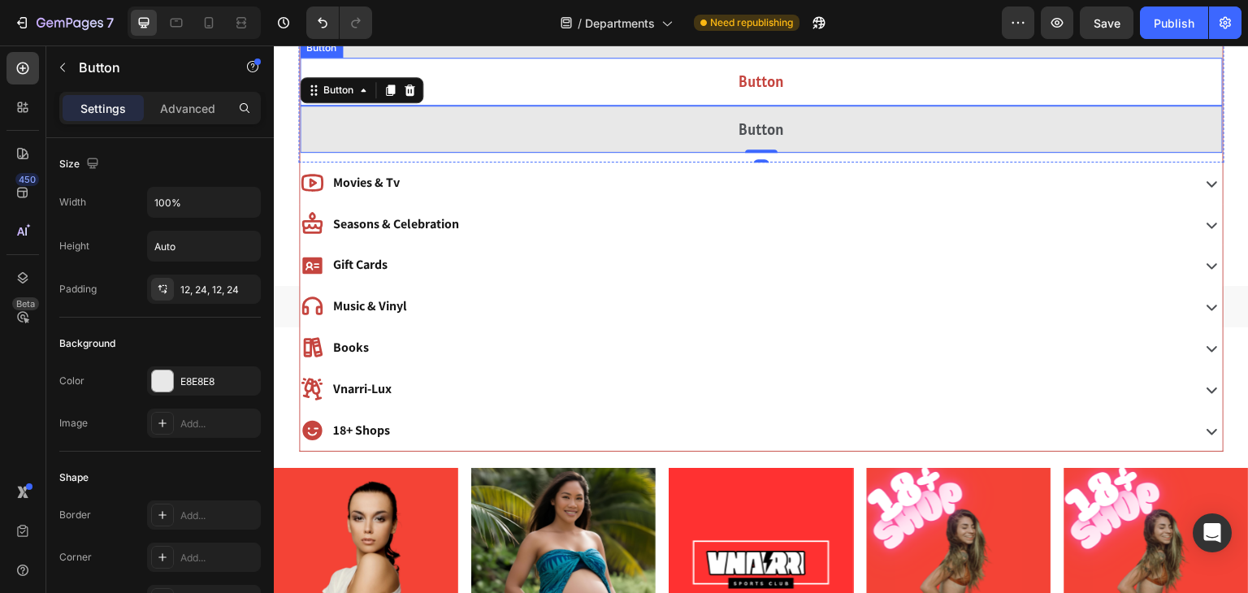
scroll to position [1390, 0]
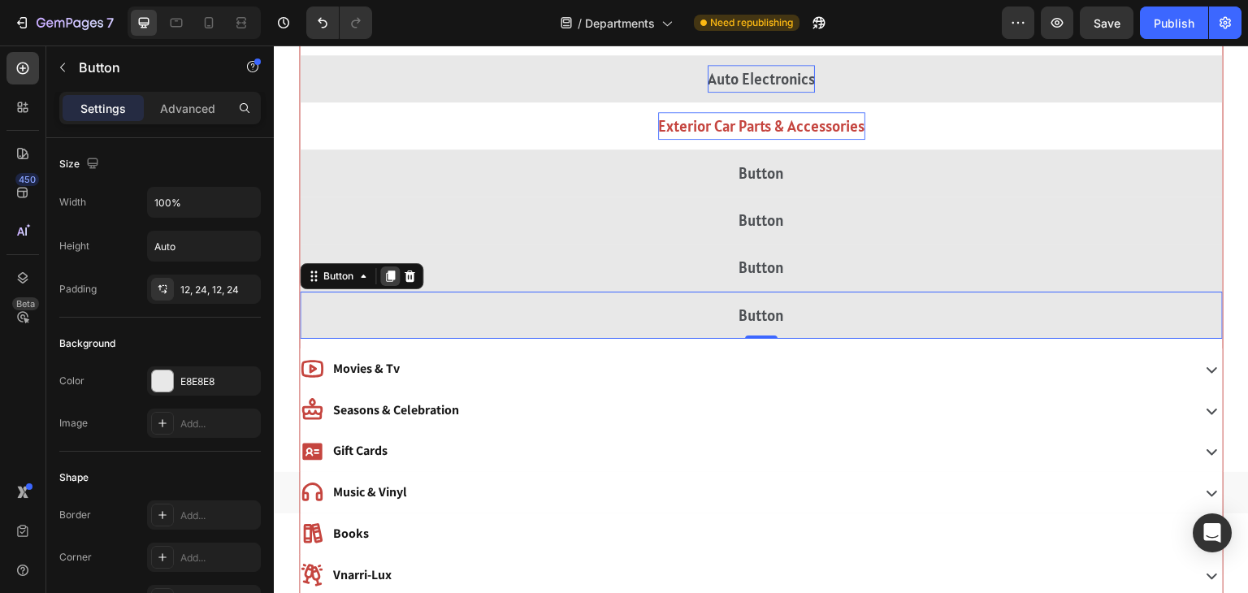
click at [389, 274] on icon at bounding box center [390, 276] width 9 height 11
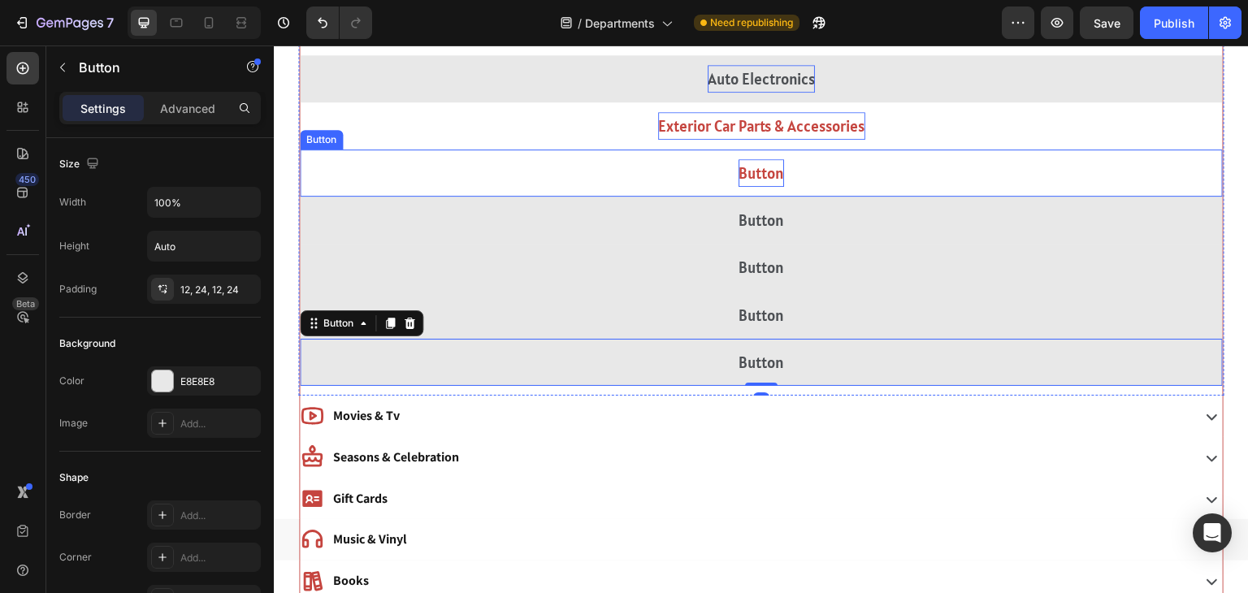
click at [769, 179] on p "Button" at bounding box center [762, 173] width 46 height 28
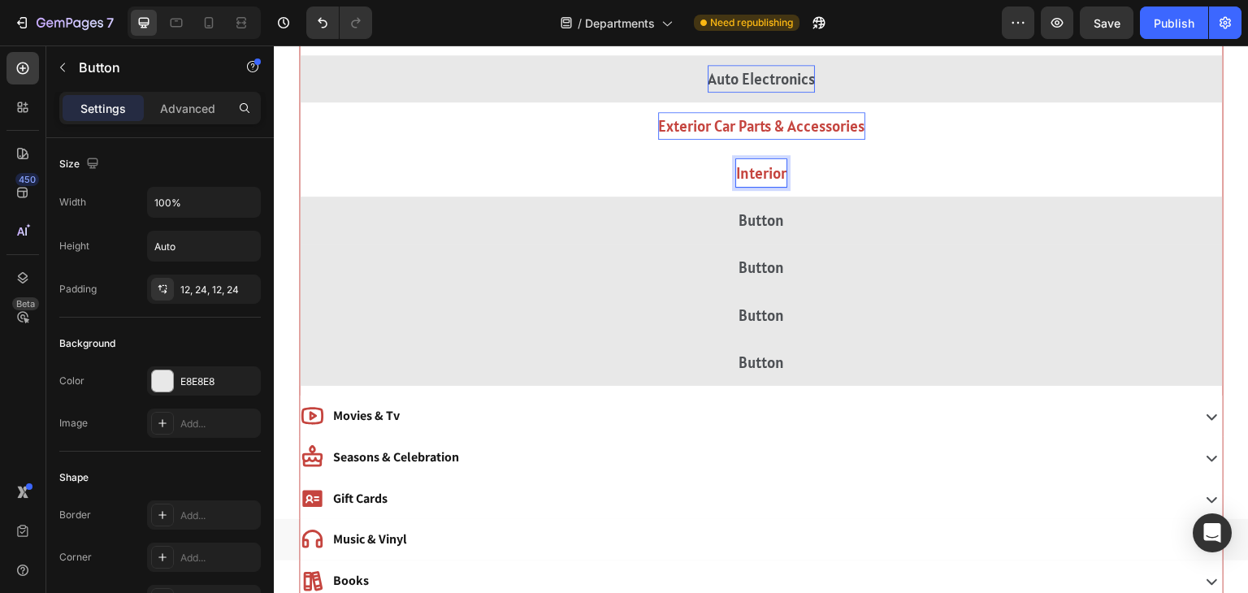
click at [300, 150] on button "Interior" at bounding box center [761, 173] width 923 height 47
click at [300, 150] on button "Interior Car" at bounding box center [761, 173] width 923 height 47
click at [300, 150] on button "Interior Car Parts" at bounding box center [761, 173] width 923 height 47
click at [300, 150] on button "Interior Car Parts & Accessories" at bounding box center [761, 173] width 923 height 47
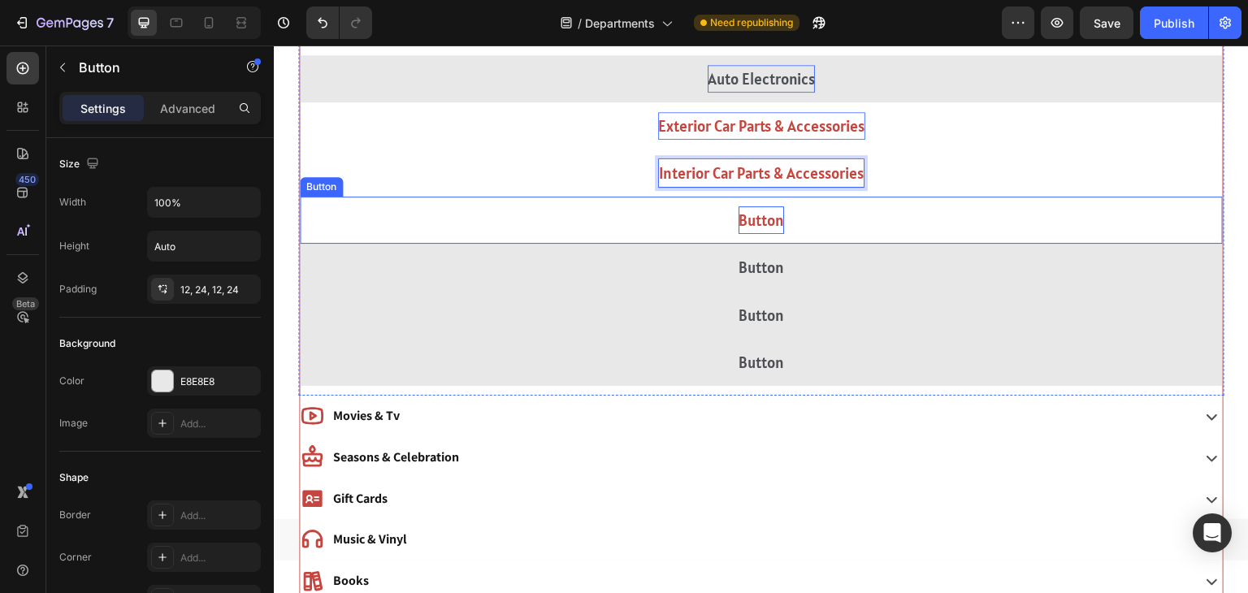
click at [774, 215] on p "Button" at bounding box center [762, 220] width 46 height 28
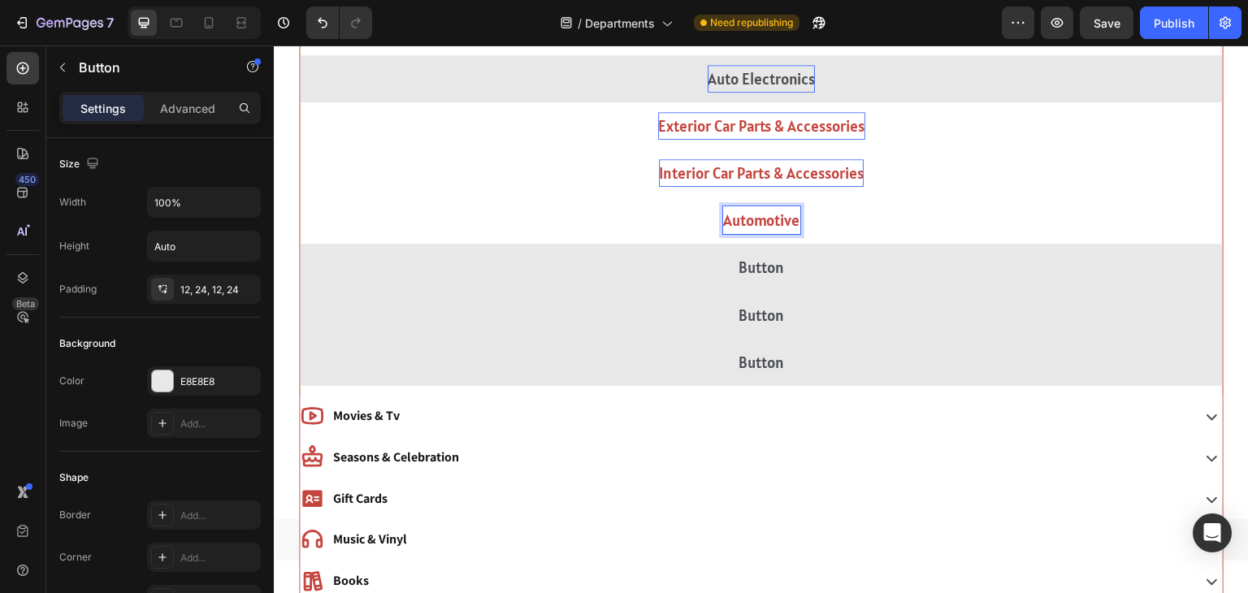
click at [300, 197] on button "Automotive" at bounding box center [761, 220] width 923 height 47
click at [300, 197] on button "Automotive Tools" at bounding box center [761, 220] width 923 height 47
click at [300, 197] on button "Automotive Tools &" at bounding box center [761, 220] width 923 height 47
click at [300, 197] on button "Automotive Tools & Equipments" at bounding box center [761, 220] width 923 height 47
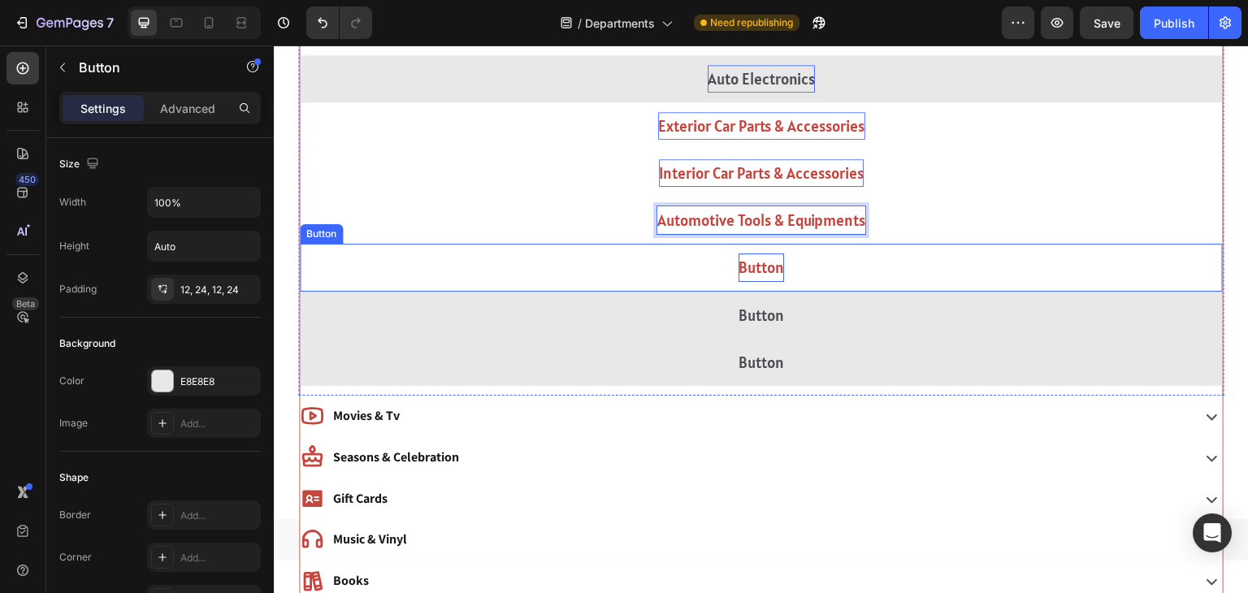
click at [753, 260] on p "Button" at bounding box center [762, 268] width 46 height 28
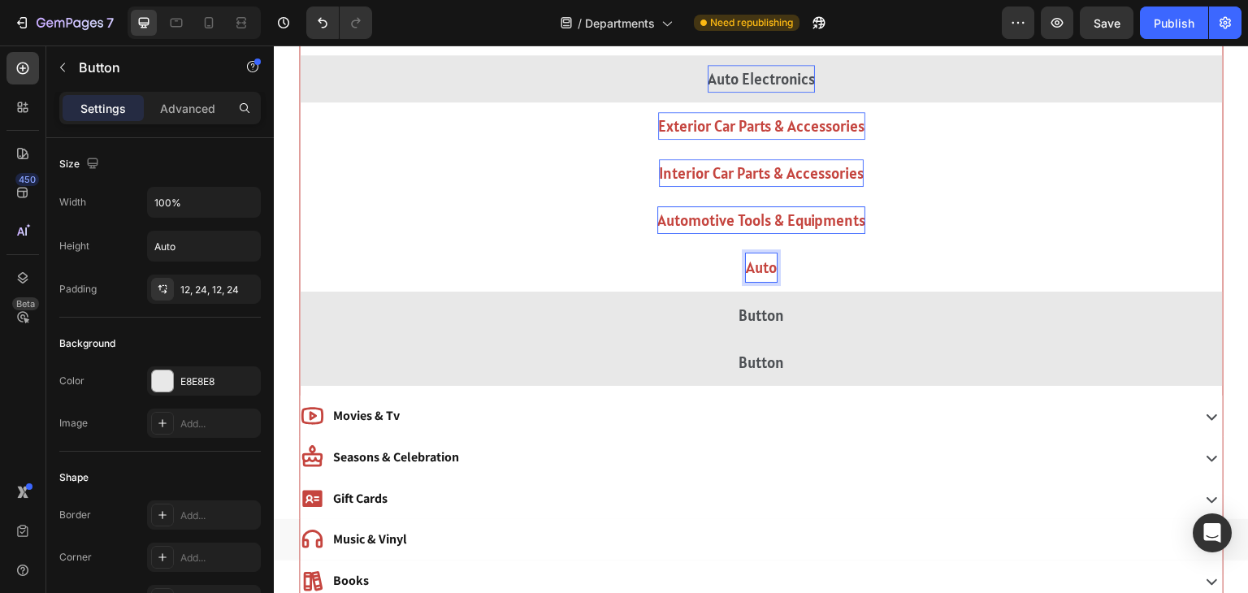
click at [300, 244] on button "Auto" at bounding box center [761, 267] width 923 height 47
click at [300, 244] on button "Auto Detailing" at bounding box center [761, 267] width 923 height 47
click at [300, 244] on button "Auto Detailing &" at bounding box center [761, 267] width 923 height 47
click at [300, 244] on button "Auto Detailing & Care" at bounding box center [761, 267] width 923 height 47
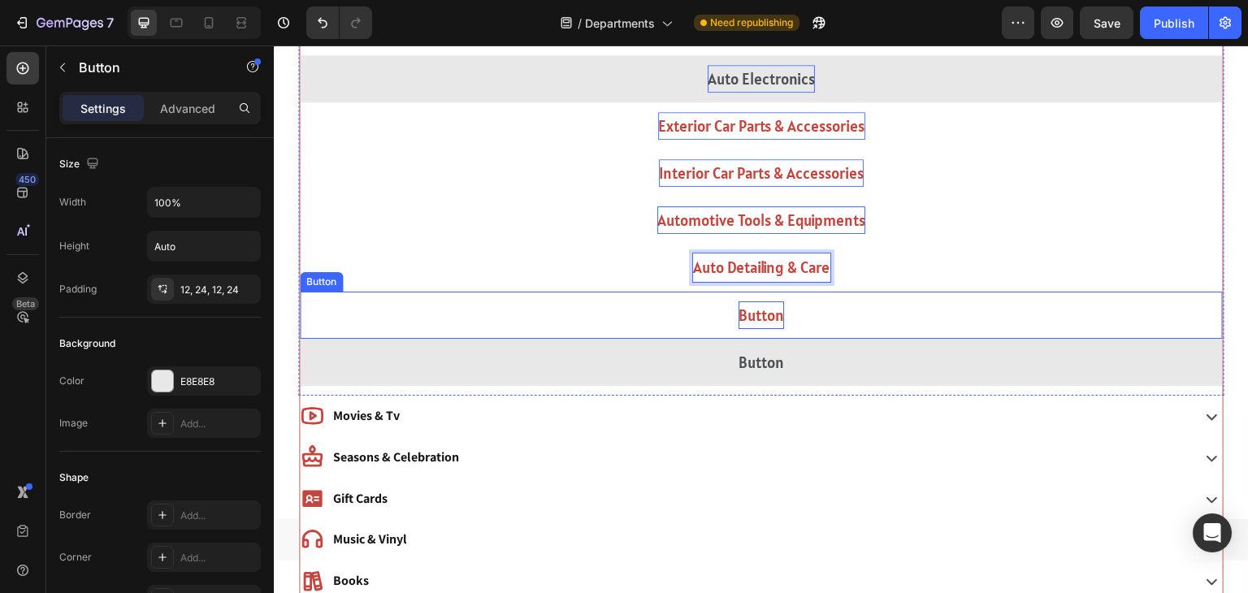
click at [756, 307] on p "Button" at bounding box center [762, 315] width 46 height 28
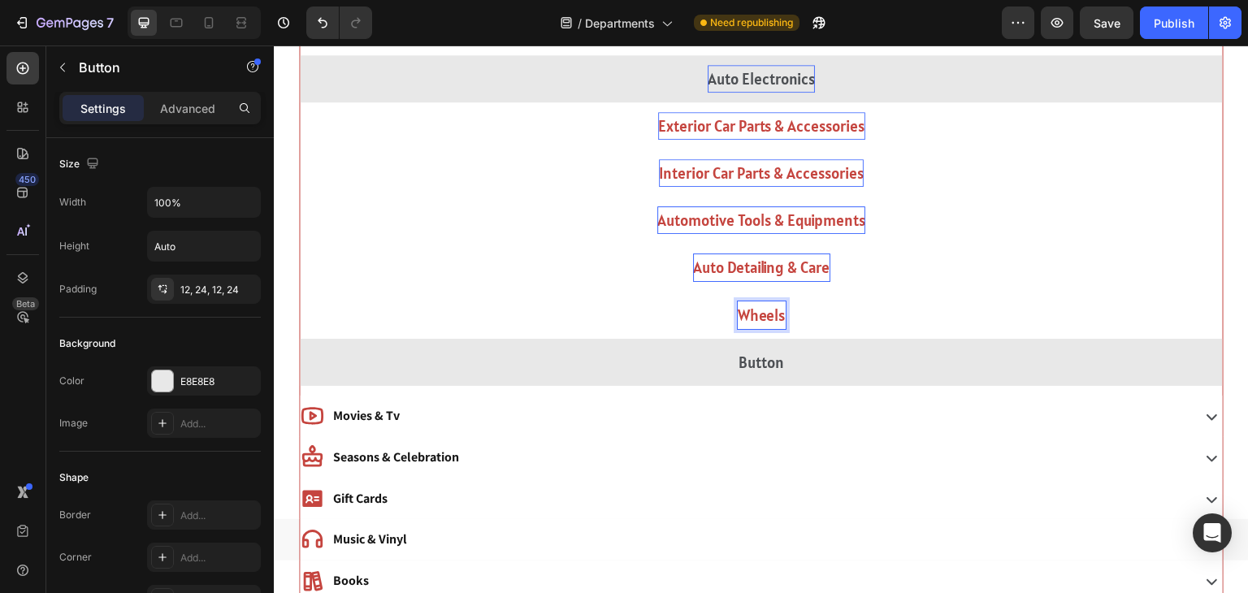
click at [300, 292] on button "Wheels" at bounding box center [761, 315] width 923 height 47
click at [300, 292] on button "Wheels &" at bounding box center [761, 315] width 923 height 47
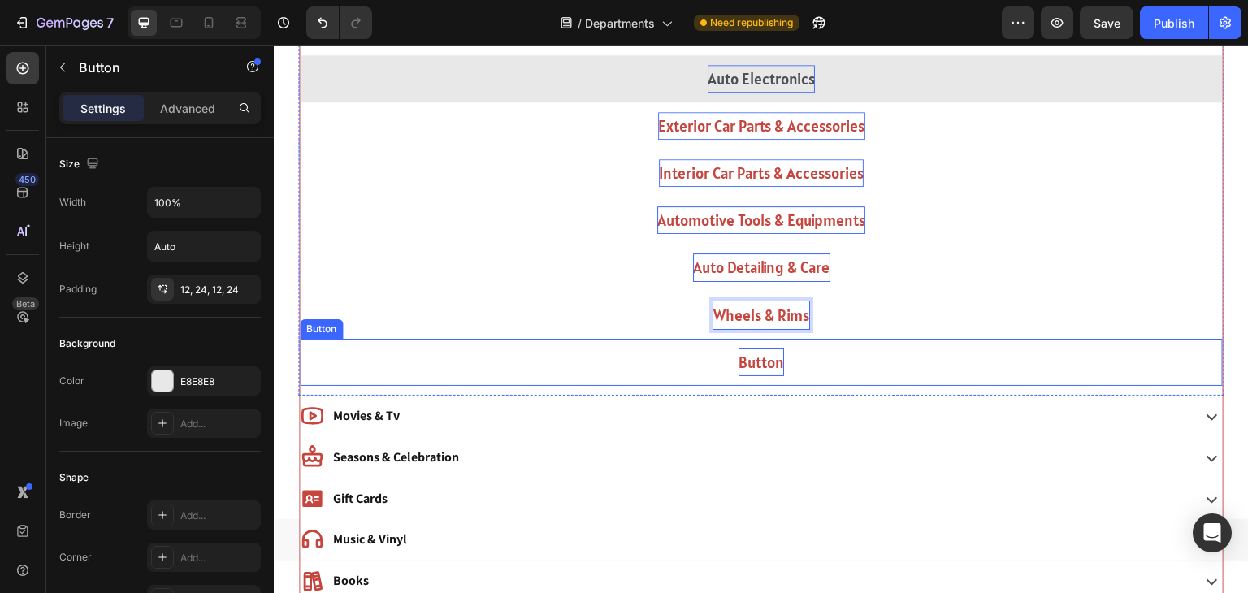
click at [773, 361] on p "Button" at bounding box center [762, 363] width 46 height 28
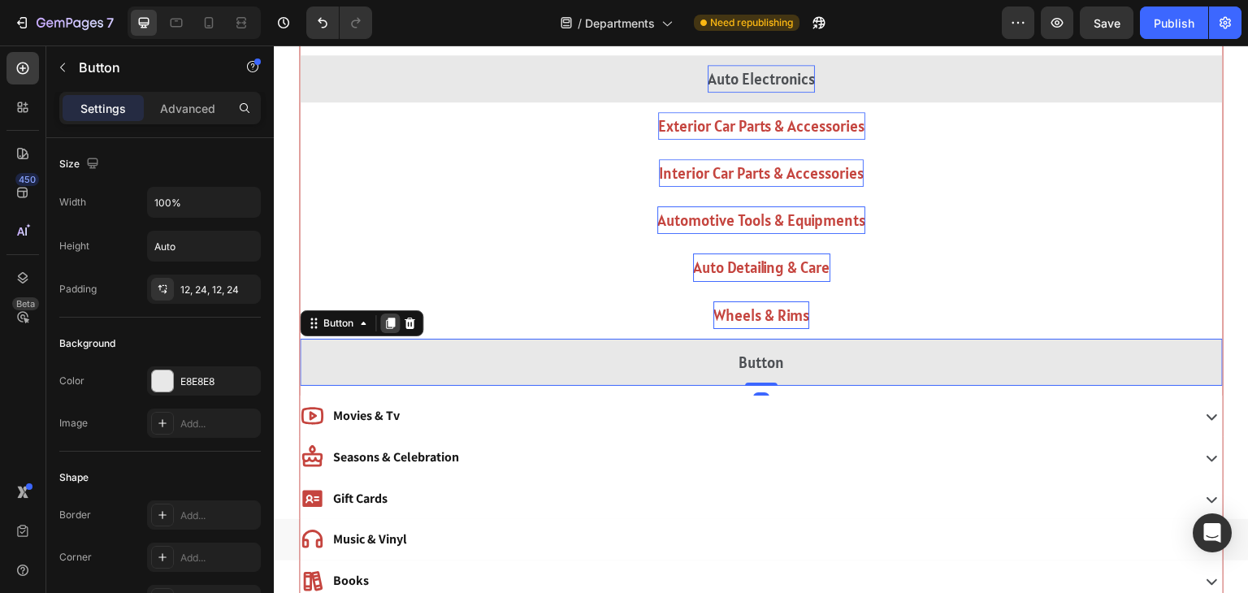
click at [386, 326] on icon at bounding box center [390, 323] width 13 height 13
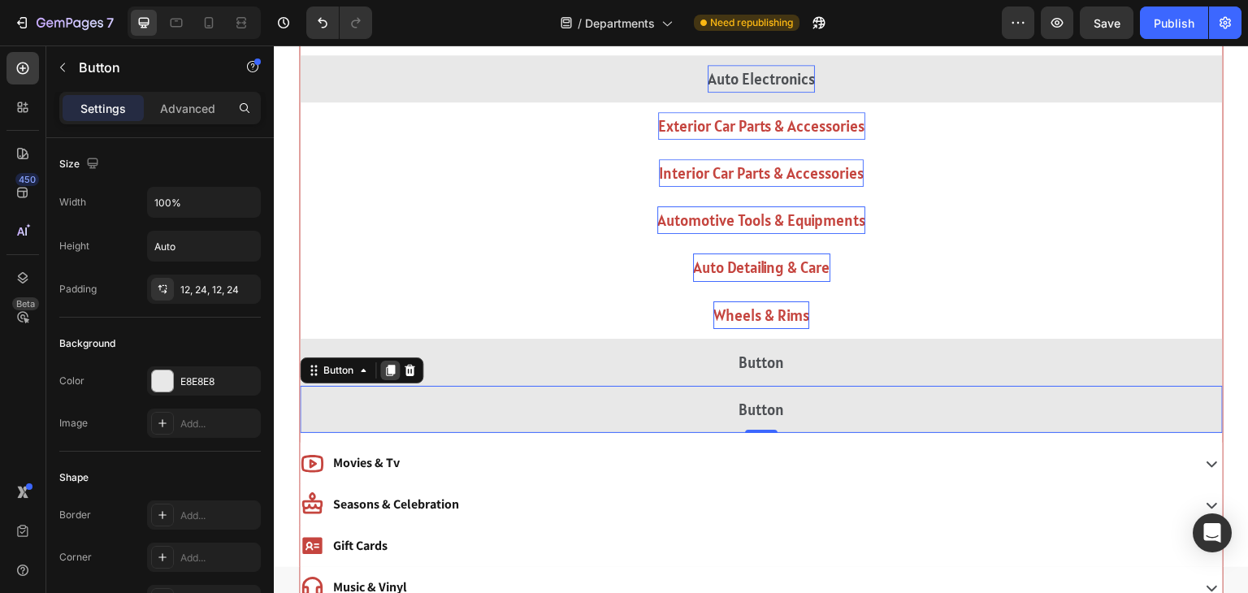
click at [388, 372] on icon at bounding box center [390, 370] width 9 height 11
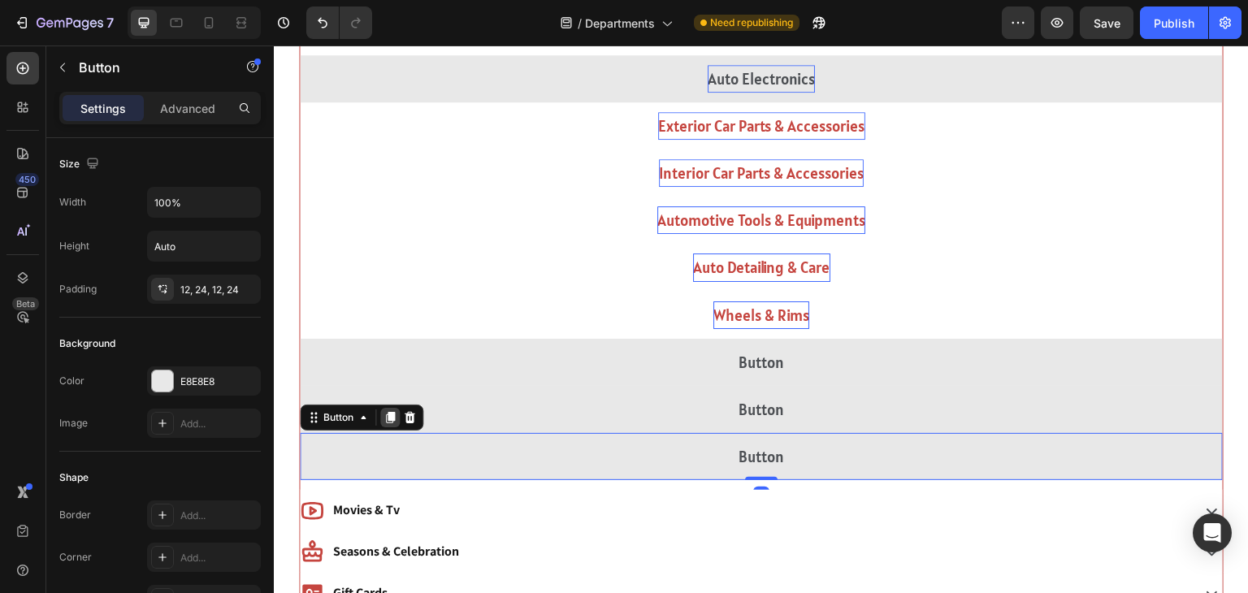
click at [387, 418] on icon at bounding box center [390, 417] width 13 height 13
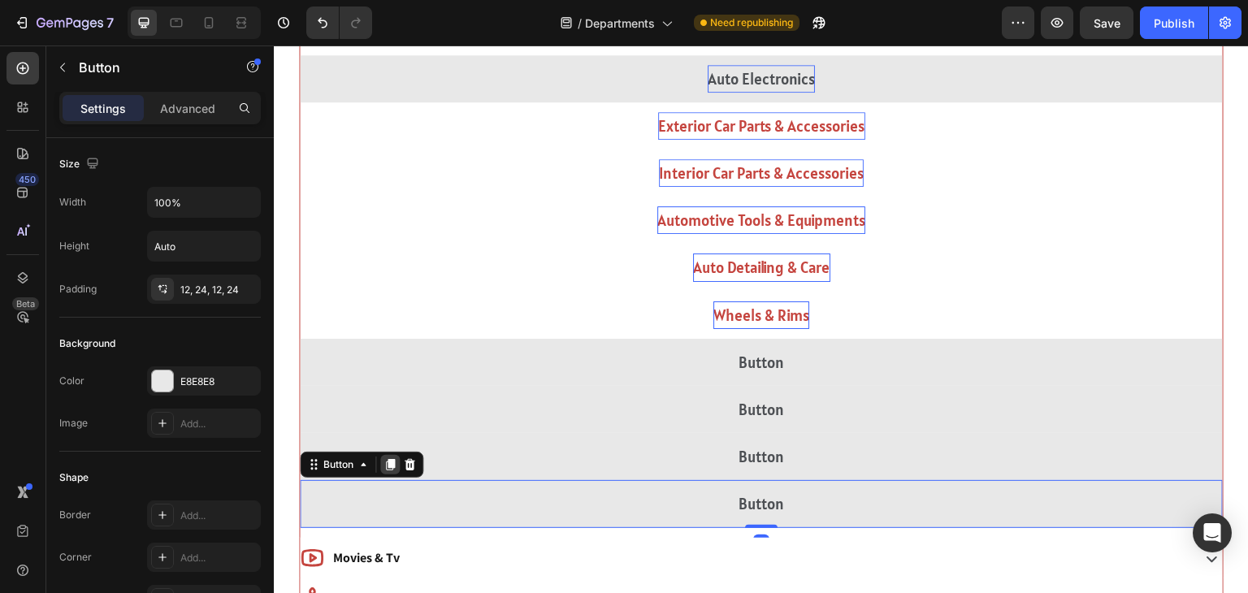
click at [392, 463] on icon at bounding box center [390, 465] width 9 height 11
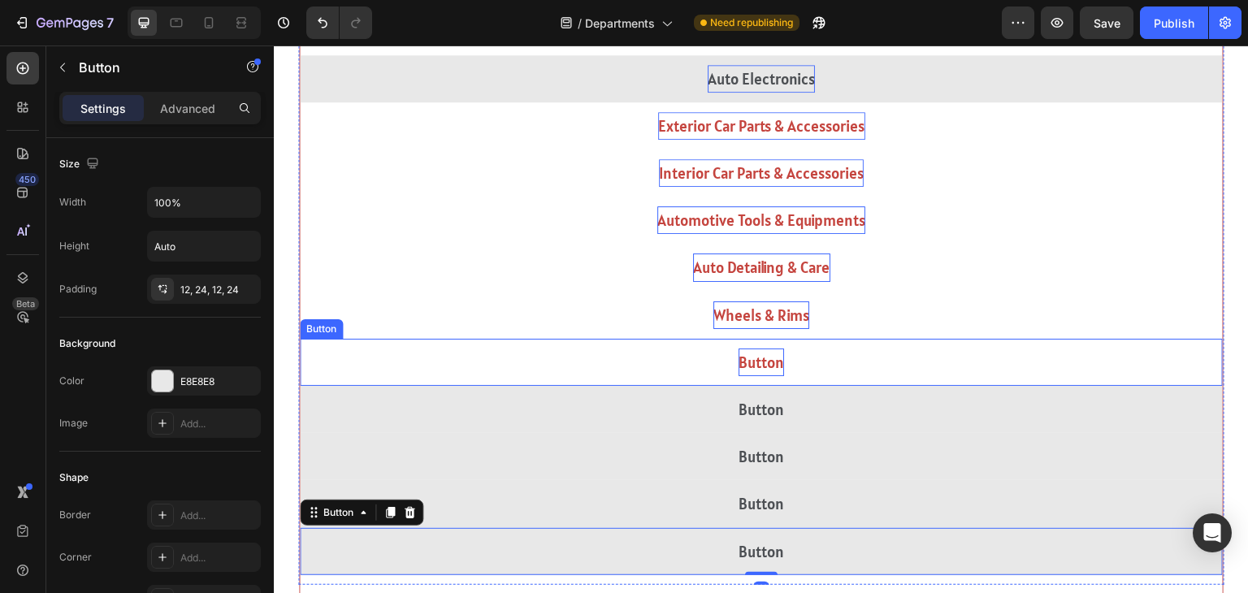
click at [765, 369] on p "Button" at bounding box center [762, 363] width 46 height 28
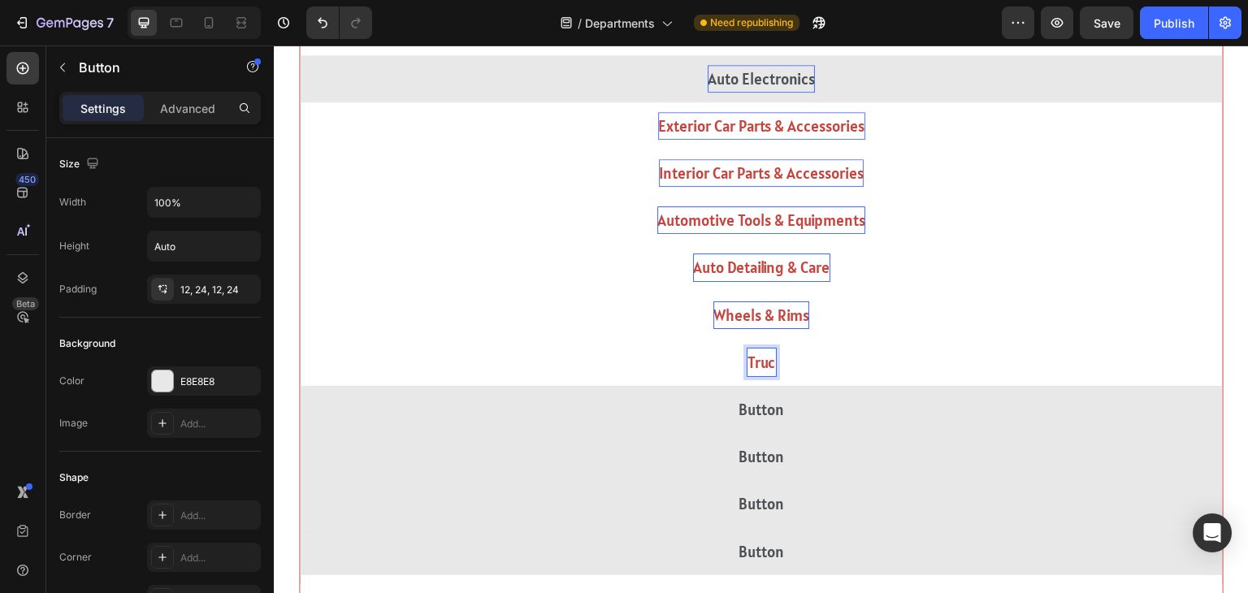
click at [300, 339] on button "Truc" at bounding box center [761, 362] width 923 height 47
click at [300, 339] on button "Truck Part" at bounding box center [761, 362] width 923 height 47
click at [300, 339] on button "Truck Parts &" at bounding box center [761, 362] width 923 height 47
click at [300, 339] on button "Truck Parts & Accessories" at bounding box center [761, 362] width 923 height 47
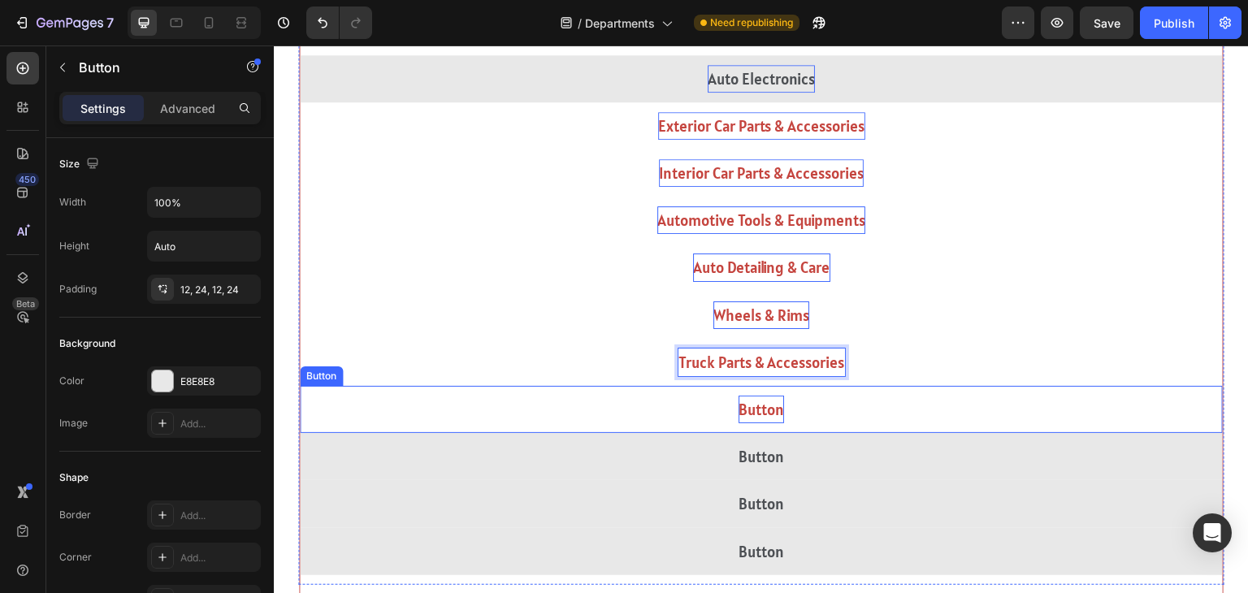
click at [752, 413] on p "Button" at bounding box center [762, 410] width 46 height 28
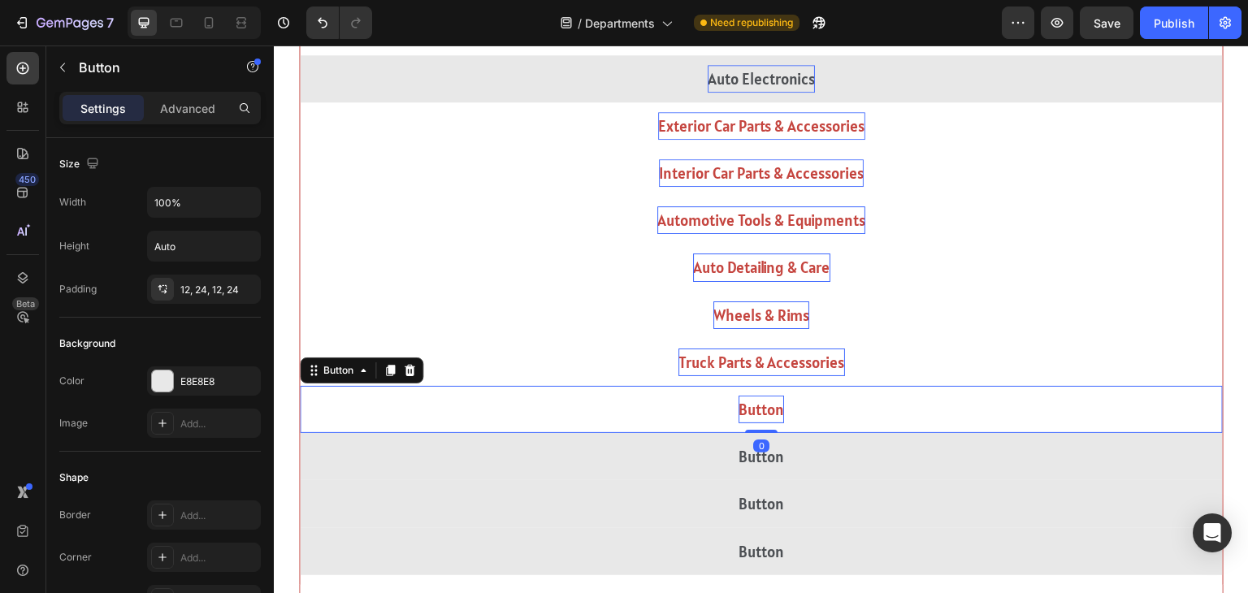
click at [752, 413] on p "Button" at bounding box center [762, 410] width 46 height 28
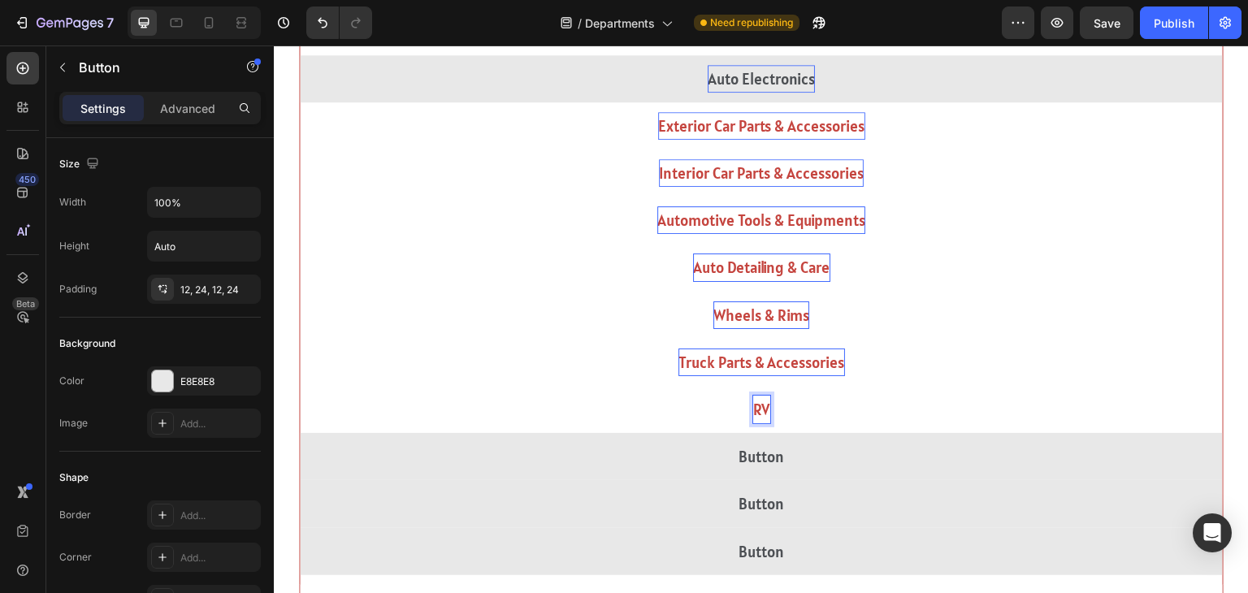
click at [300, 386] on button "RV" at bounding box center [761, 409] width 923 height 47
click at [300, 386] on button "RV Parts" at bounding box center [761, 409] width 923 height 47
click at [300, 386] on button "RV Parts &" at bounding box center [761, 409] width 923 height 47
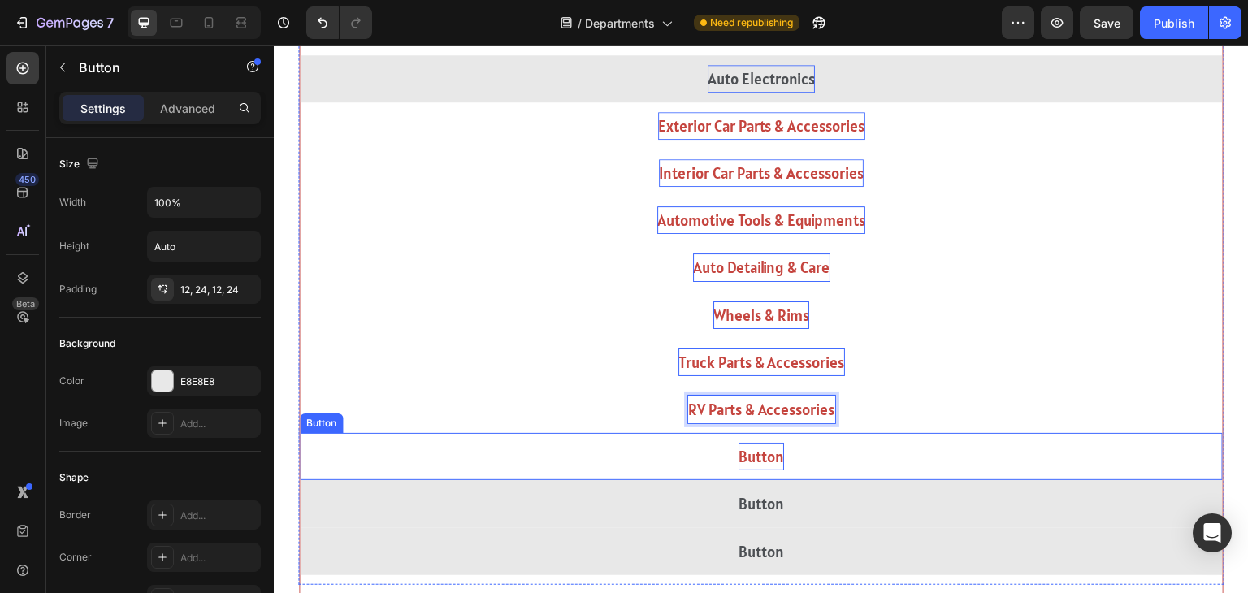
click at [751, 449] on p "Button" at bounding box center [762, 457] width 46 height 28
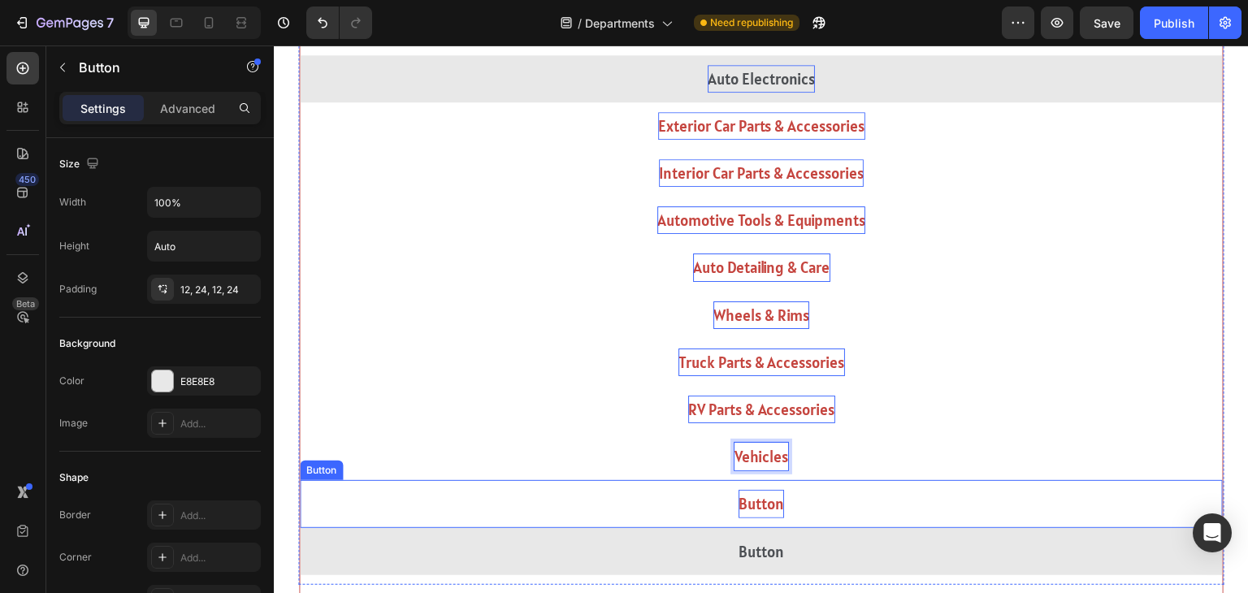
click at [774, 491] on p "Button" at bounding box center [762, 504] width 46 height 28
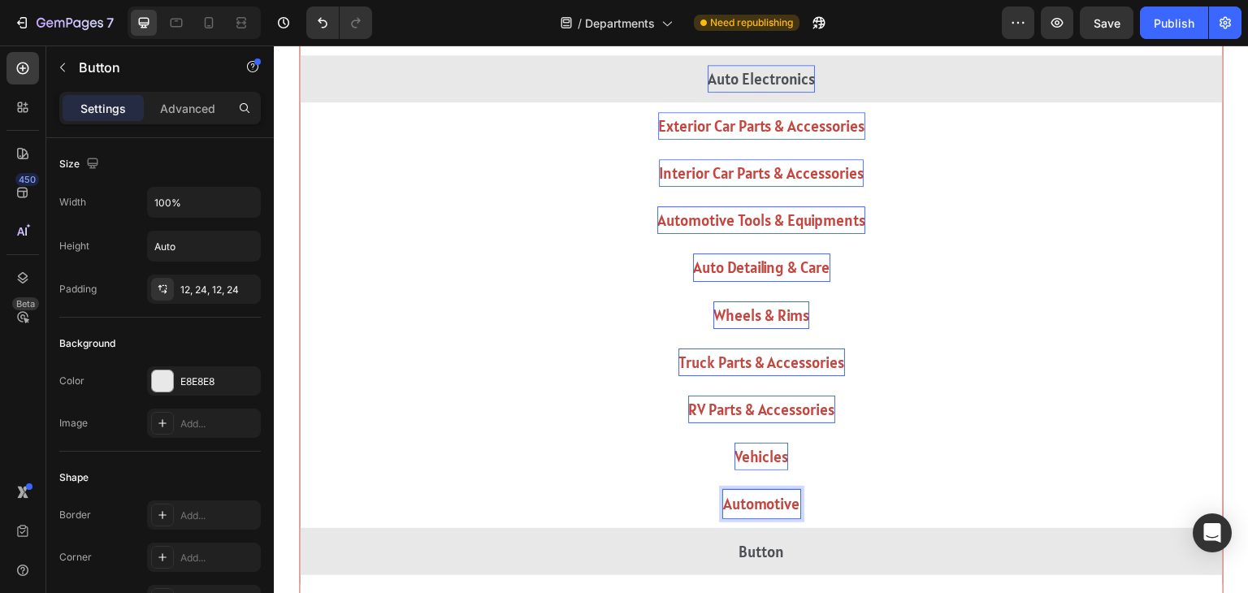
click at [300, 480] on button "Automotive" at bounding box center [761, 503] width 923 height 47
click at [300, 480] on button "Automotive Appearal" at bounding box center [761, 503] width 923 height 47
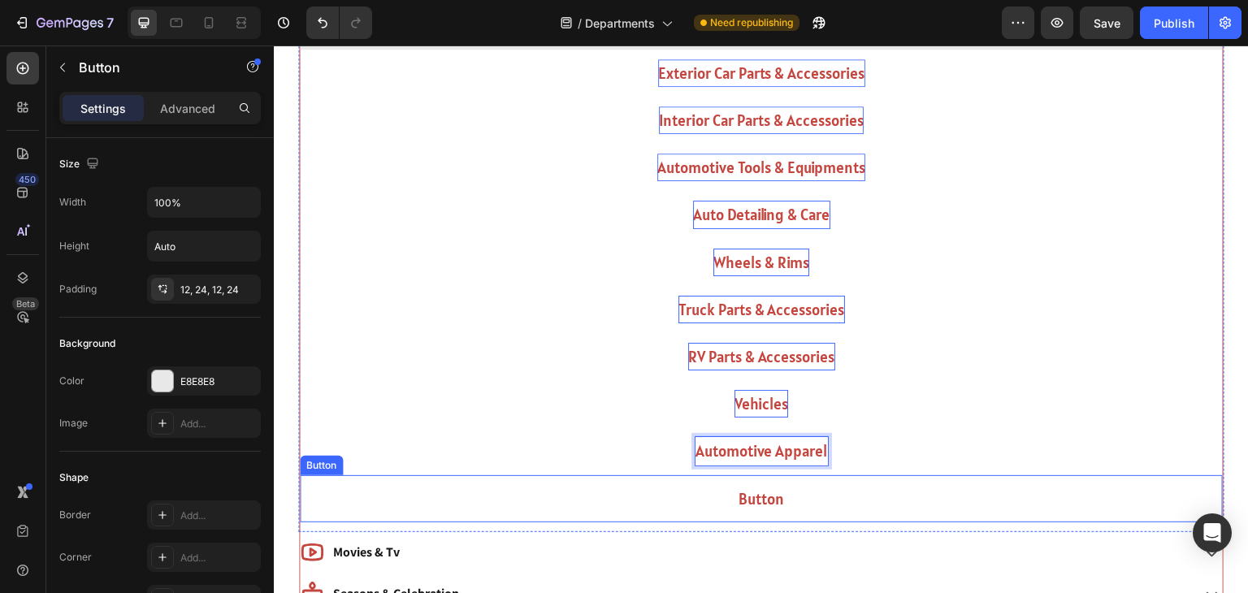
scroll to position [1527, 0]
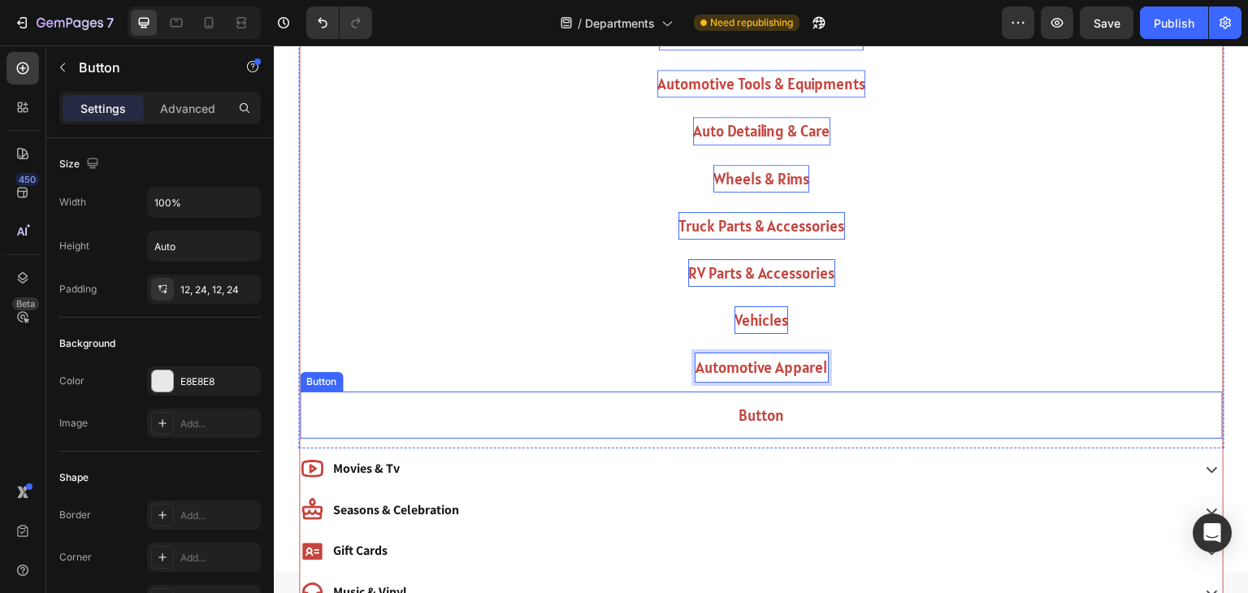
click at [791, 422] on button "Button" at bounding box center [761, 415] width 923 height 47
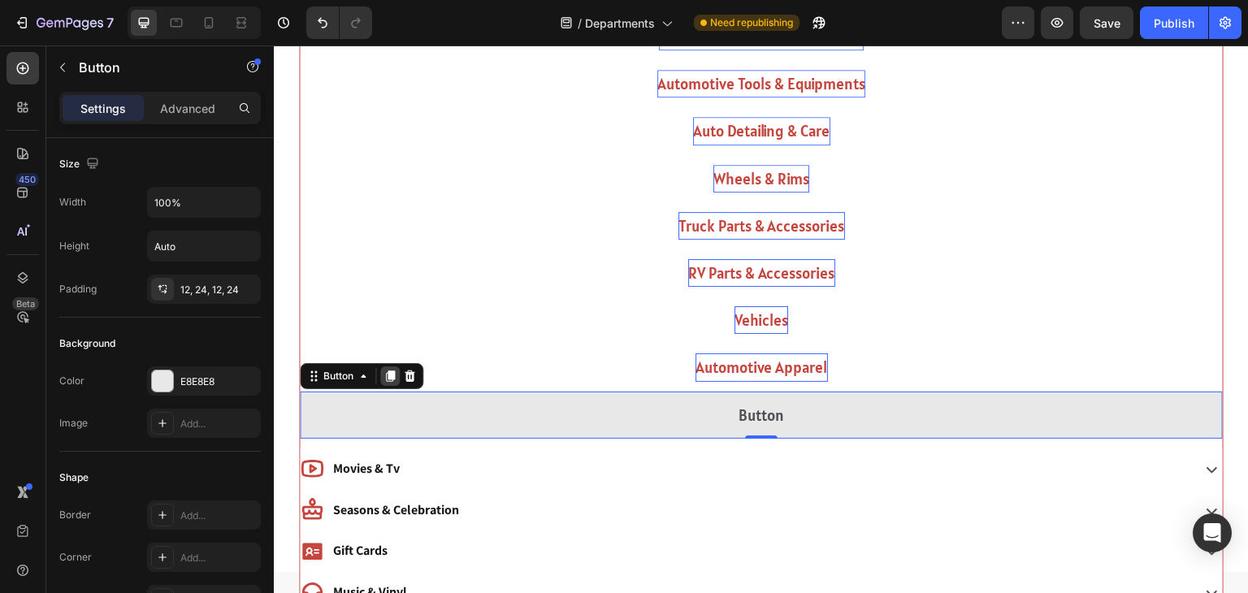
click at [386, 371] on icon at bounding box center [390, 376] width 9 height 11
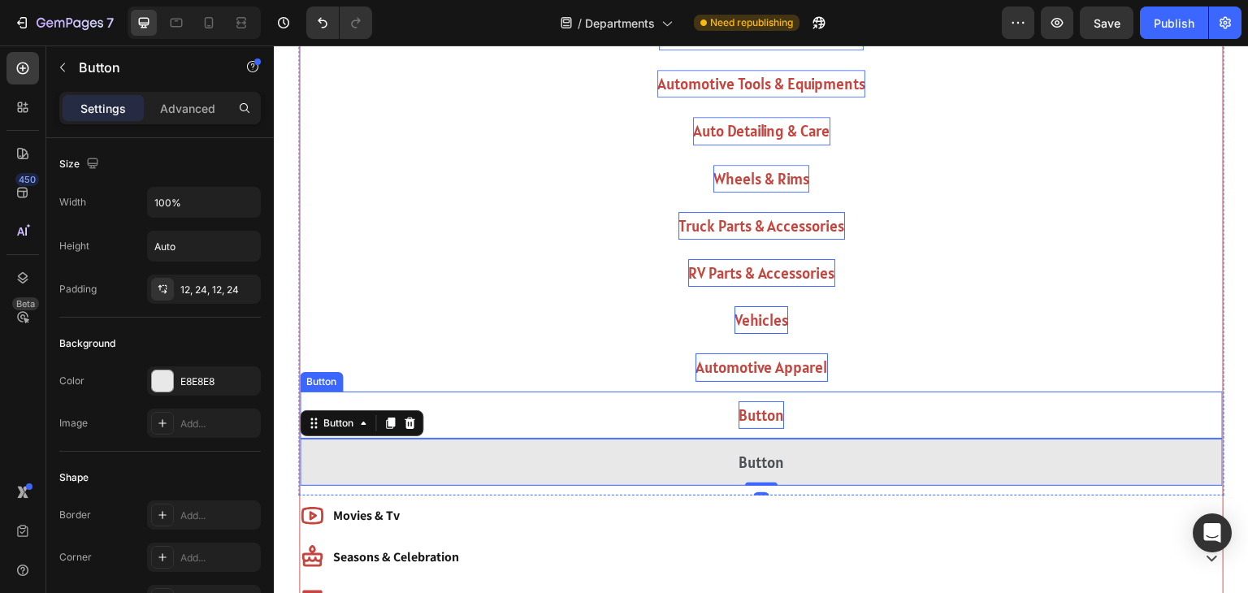
click at [763, 416] on p "Button" at bounding box center [762, 415] width 46 height 28
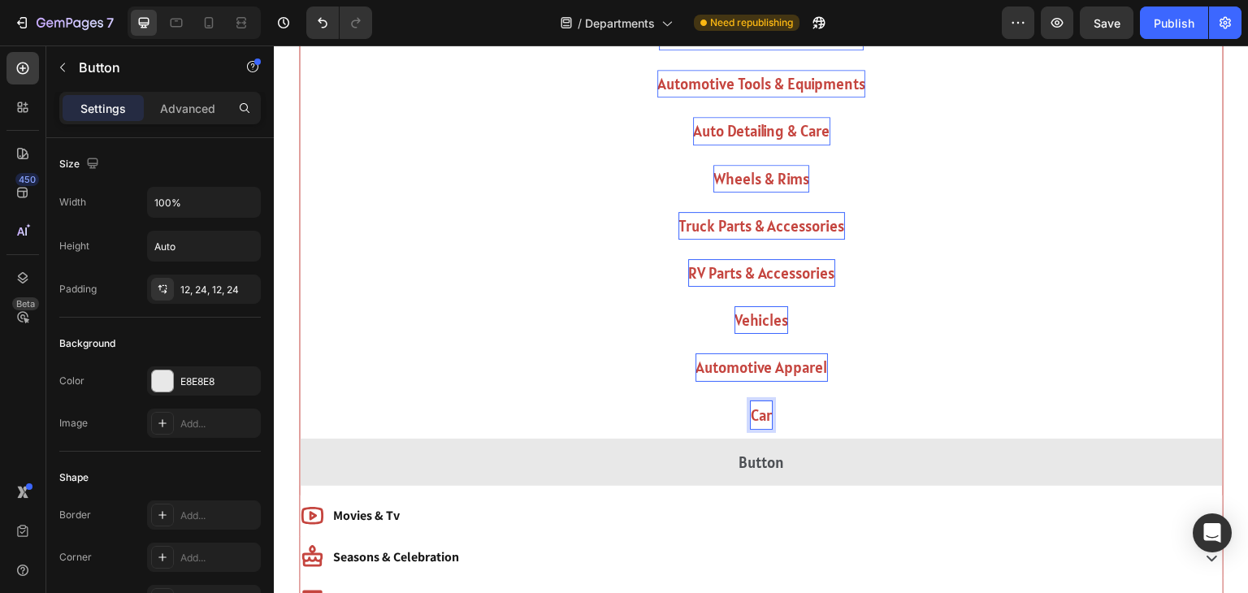
click at [300, 392] on button "Car" at bounding box center [761, 415] width 923 height 47
click at [300, 392] on button "Car Safty" at bounding box center [761, 415] width 923 height 47
click at [300, 392] on button "Car Safty &" at bounding box center [761, 415] width 923 height 47
click at [300, 392] on button "Car Safty & Securit" at bounding box center [761, 415] width 923 height 47
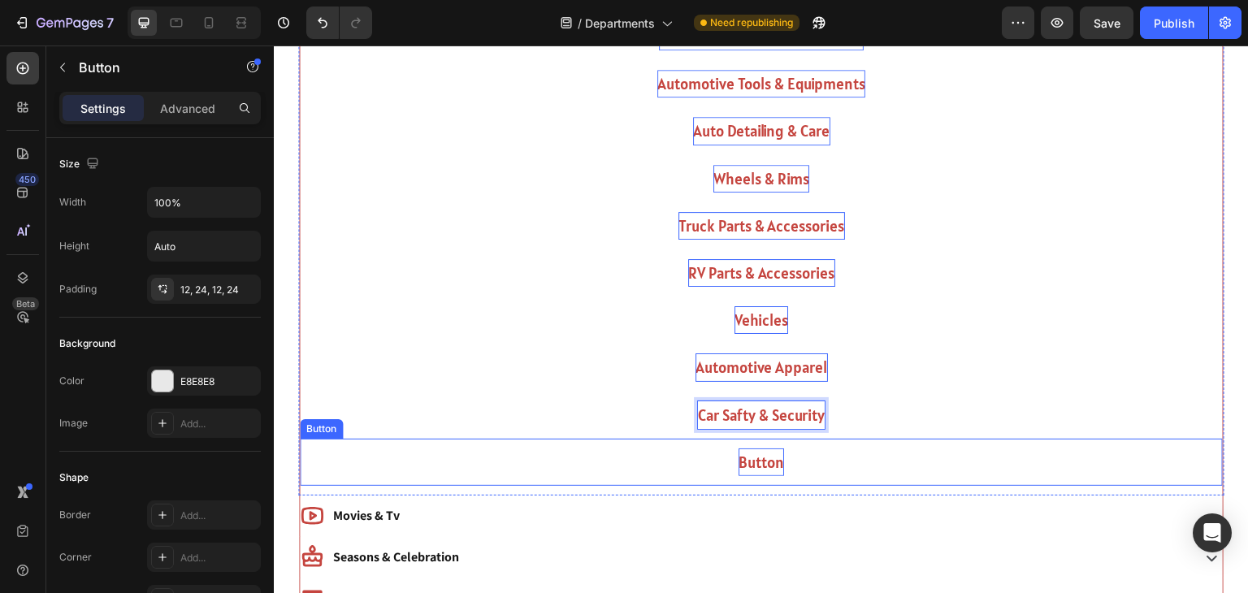
click at [774, 462] on p "Button" at bounding box center [762, 463] width 46 height 28
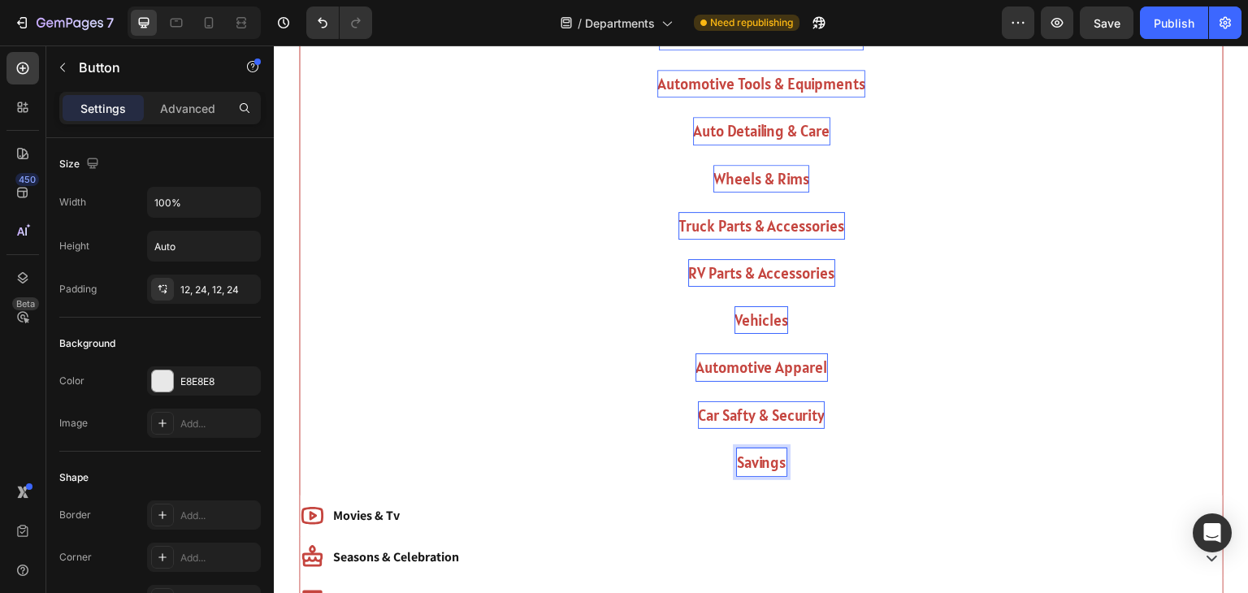
click at [300, 439] on button "Savings" at bounding box center [761, 462] width 923 height 47
click at [300, 439] on button "Savings &" at bounding box center [761, 462] width 923 height 47
click at [300, 439] on button "Savings & Deals" at bounding box center [761, 462] width 923 height 47
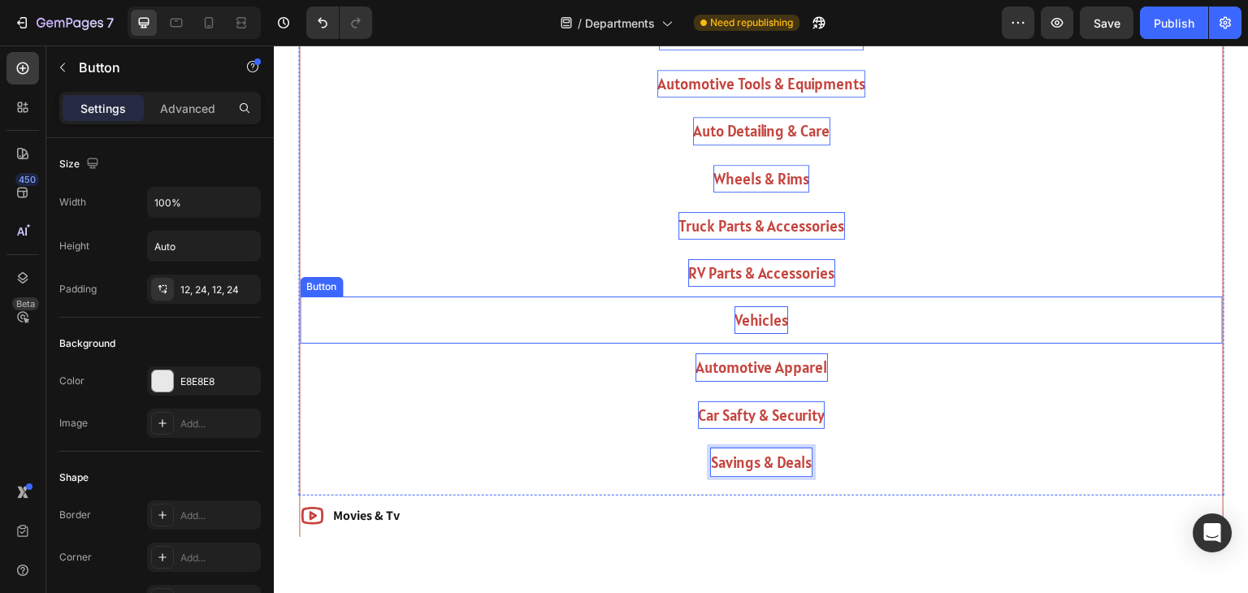
scroll to position [838, 0]
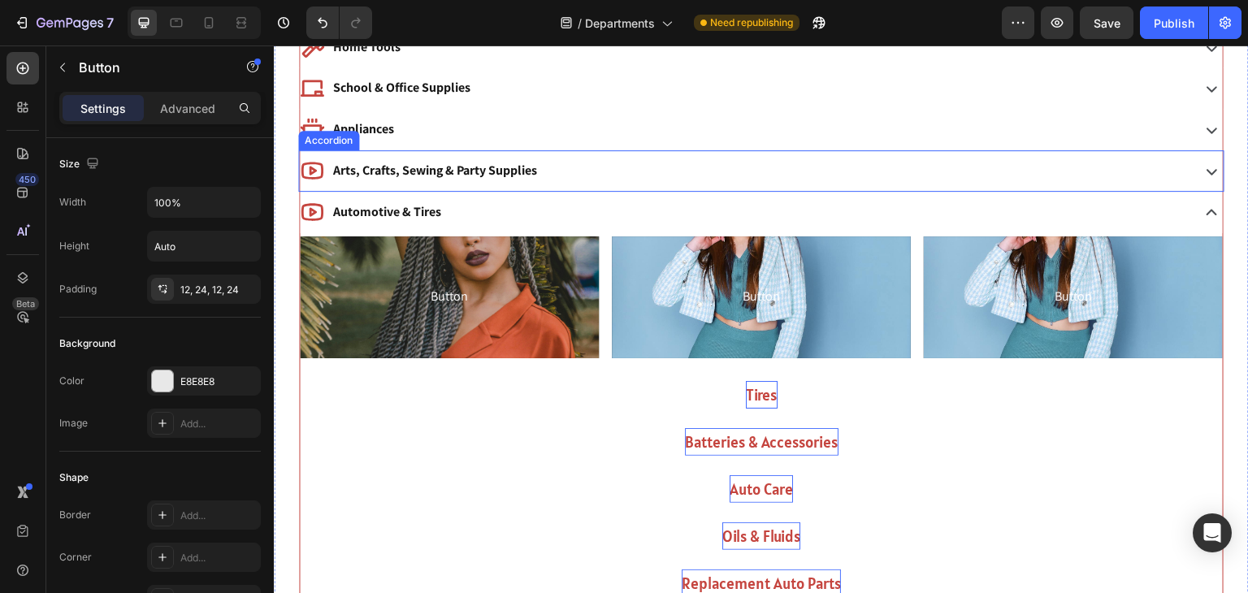
click at [578, 172] on div "Arts, Crafts, Sewing & Party Supplies" at bounding box center [744, 171] width 888 height 28
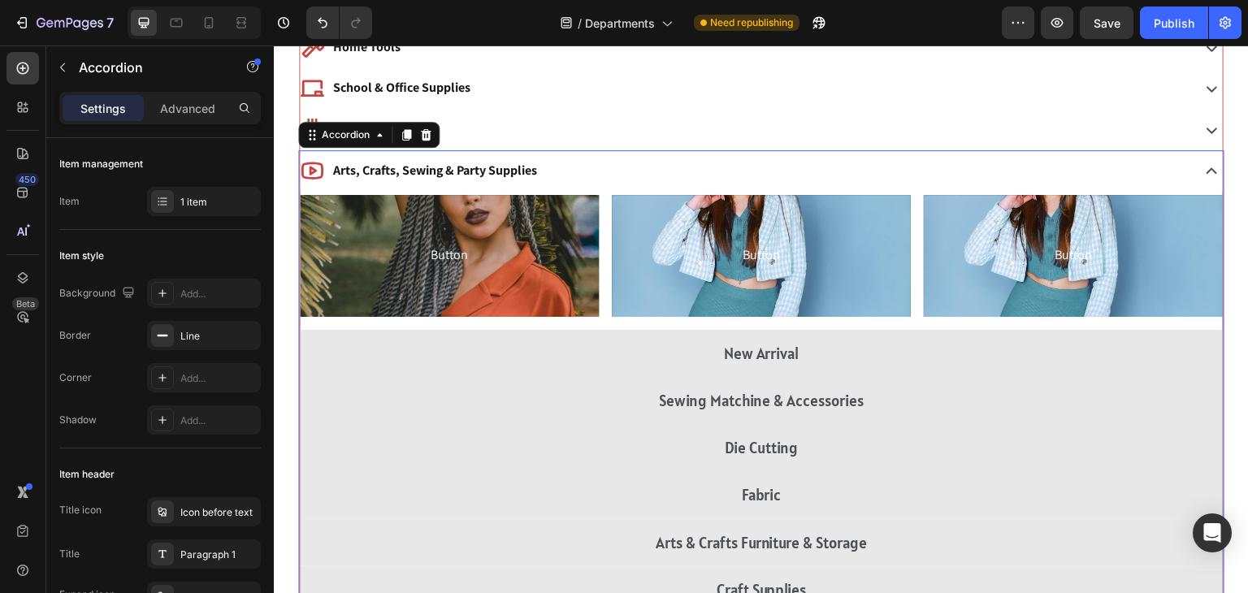
click at [578, 172] on div "Arts, Crafts, Sewing & Party Supplies" at bounding box center [744, 171] width 888 height 28
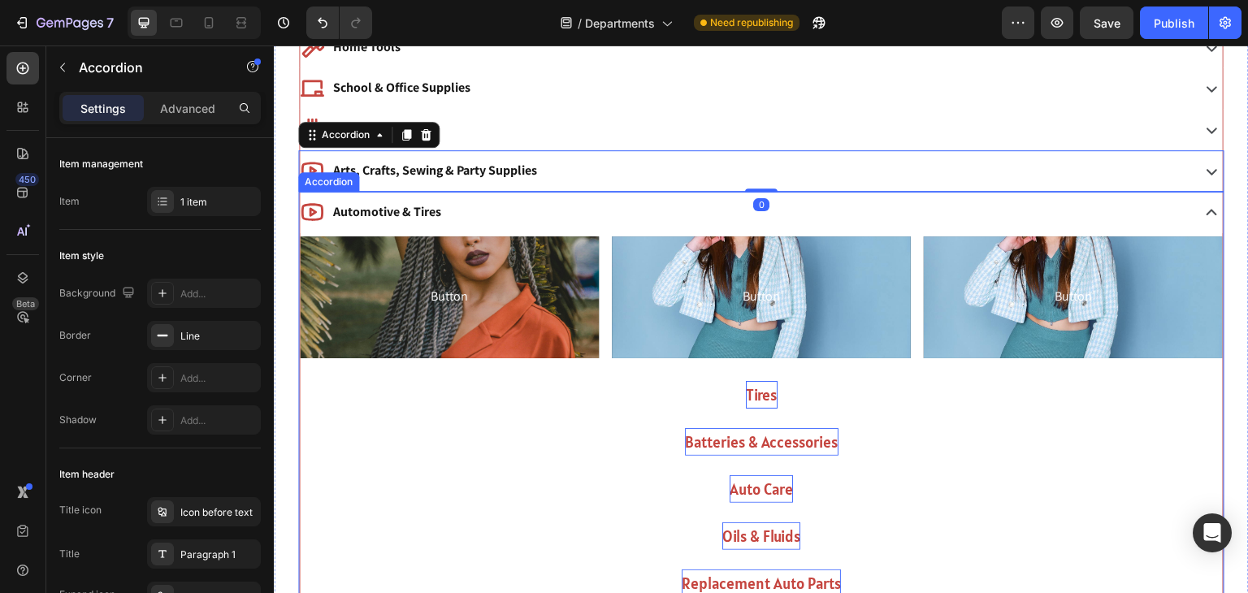
click at [565, 202] on div "Automotive & Tires" at bounding box center [744, 212] width 888 height 28
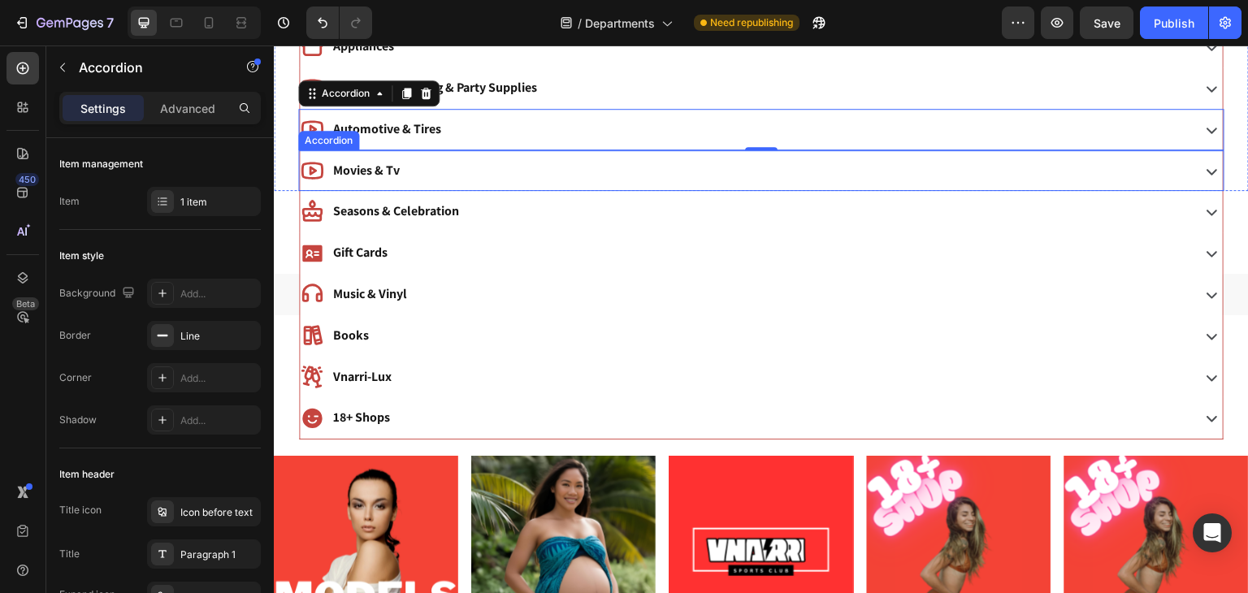
scroll to position [911, 0]
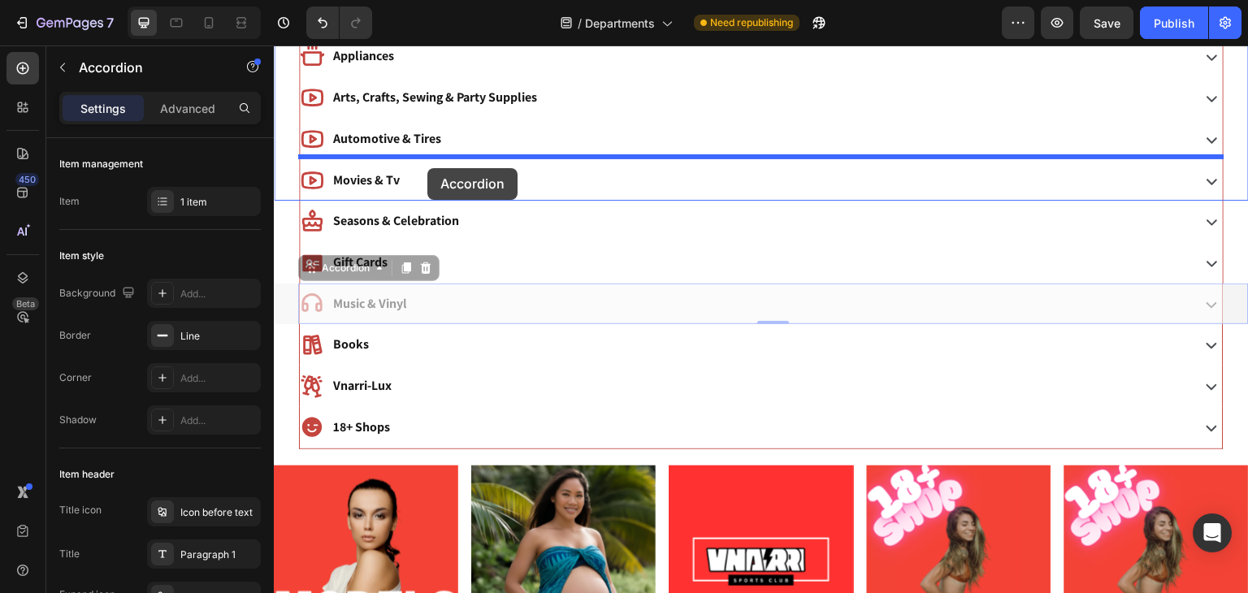
drag, startPoint x: 444, startPoint y: 301, endPoint x: 427, endPoint y: 168, distance: 134.2
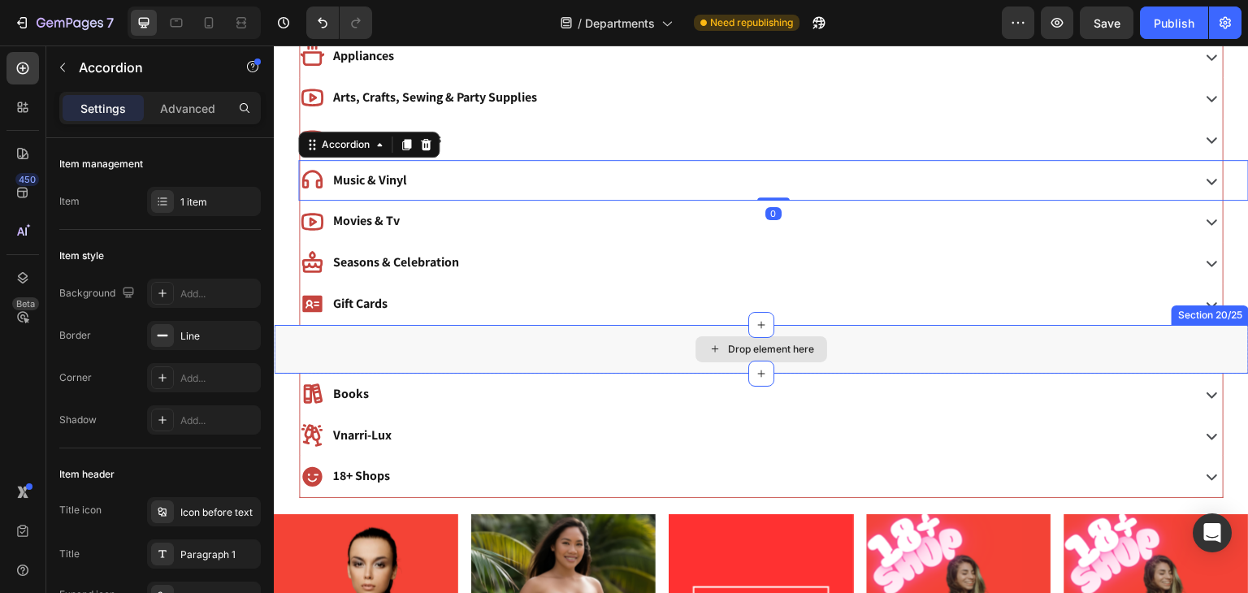
click at [476, 344] on div "Drop element here" at bounding box center [761, 349] width 975 height 49
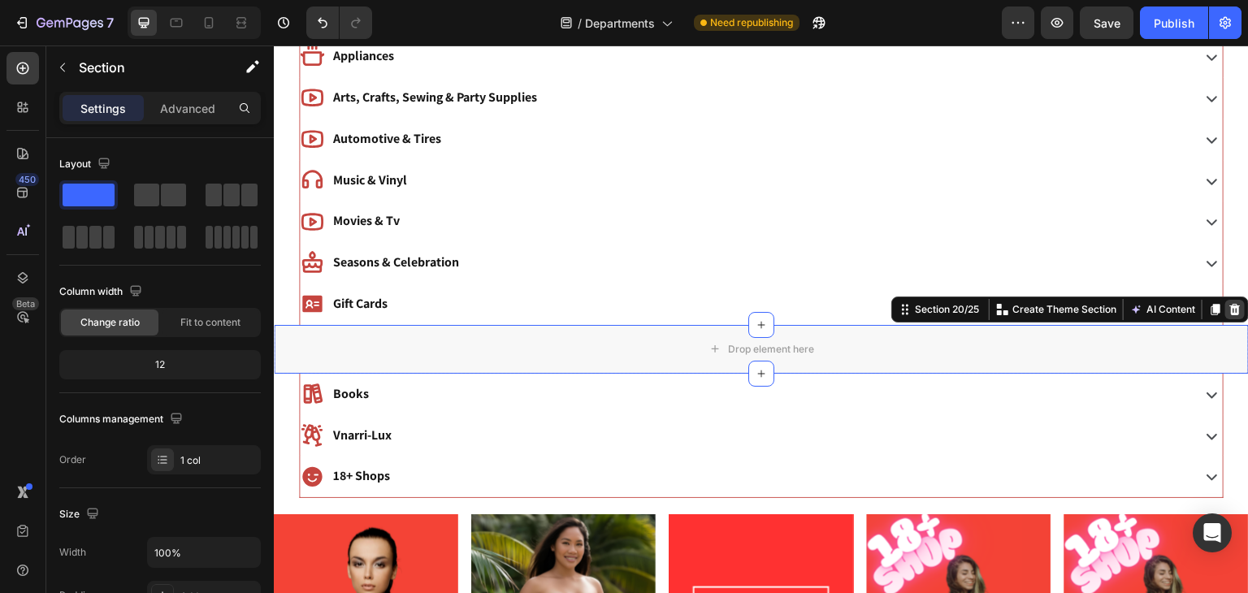
click at [1233, 306] on icon at bounding box center [1235, 309] width 13 height 13
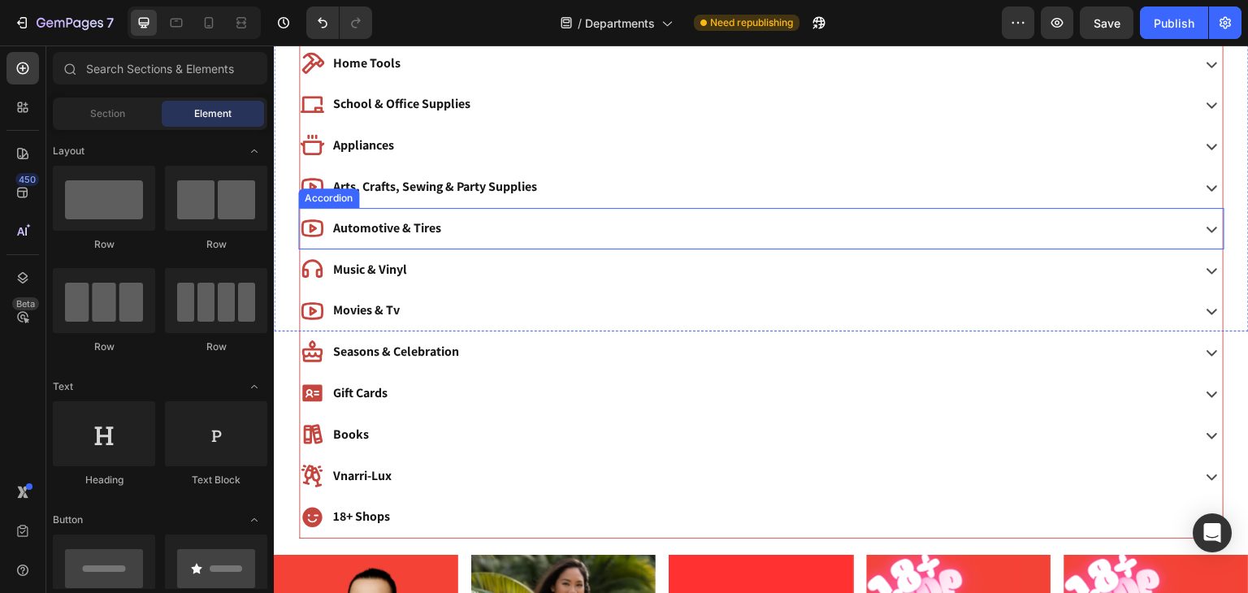
scroll to position [811, 0]
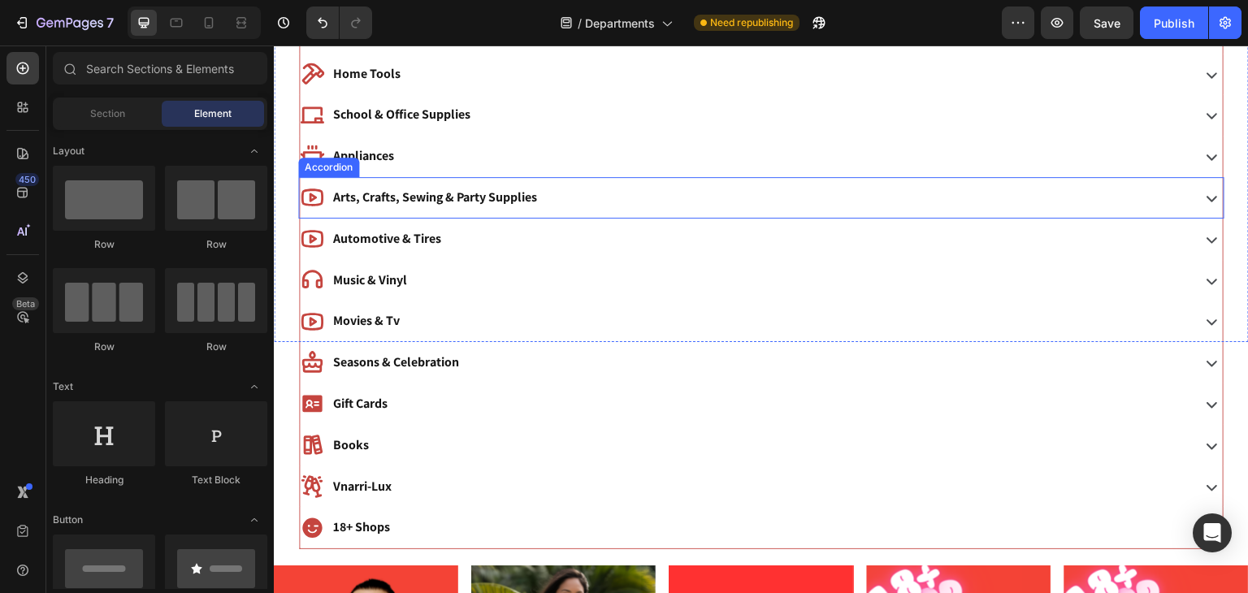
click at [314, 198] on icon at bounding box center [312, 197] width 24 height 24
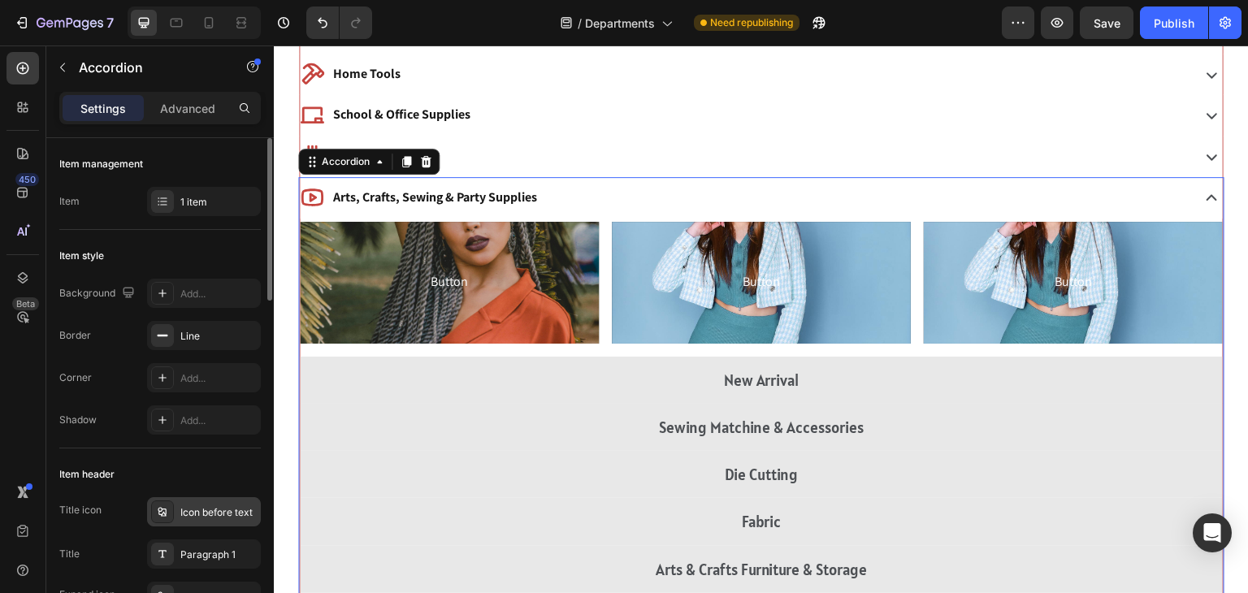
click at [191, 498] on div "Icon before text" at bounding box center [204, 511] width 114 height 29
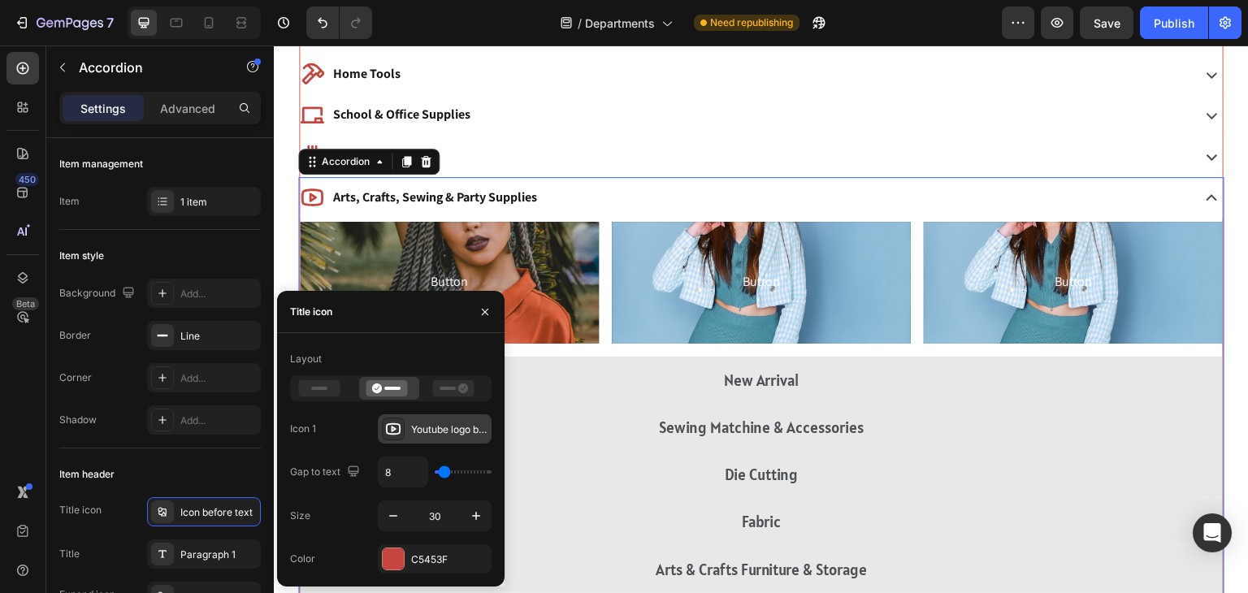
click at [416, 433] on div "Youtube logo bold" at bounding box center [449, 430] width 76 height 15
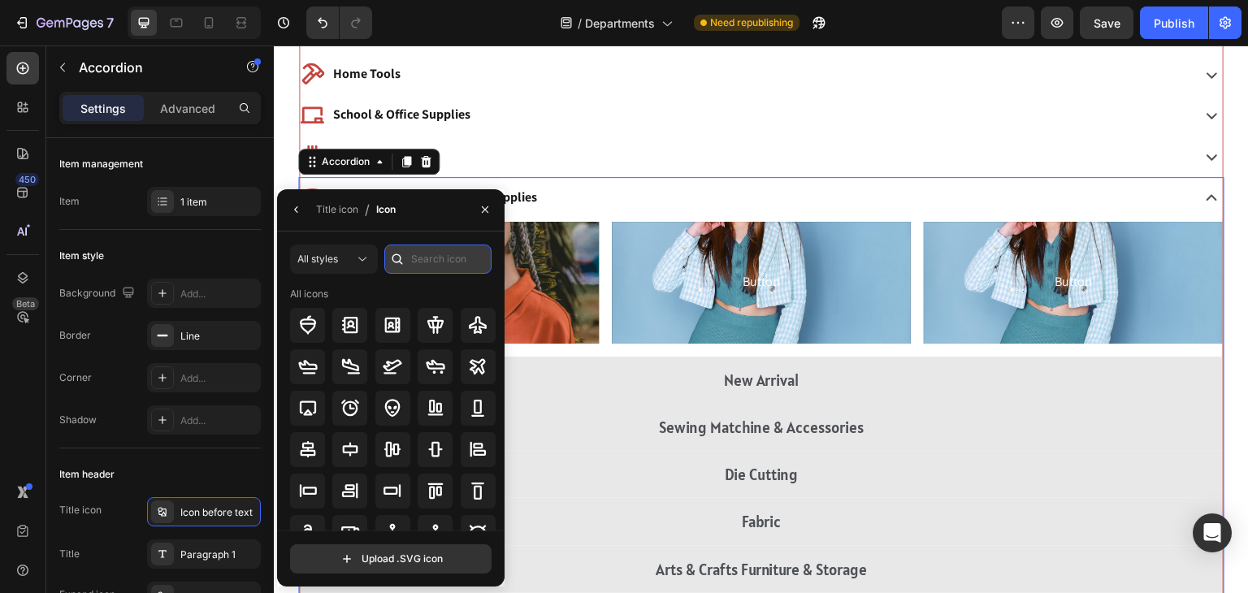
click at [453, 258] on input "text" at bounding box center [437, 259] width 107 height 29
click at [432, 258] on input "art" at bounding box center [437, 259] width 107 height 29
type input "a"
type input "sewig"
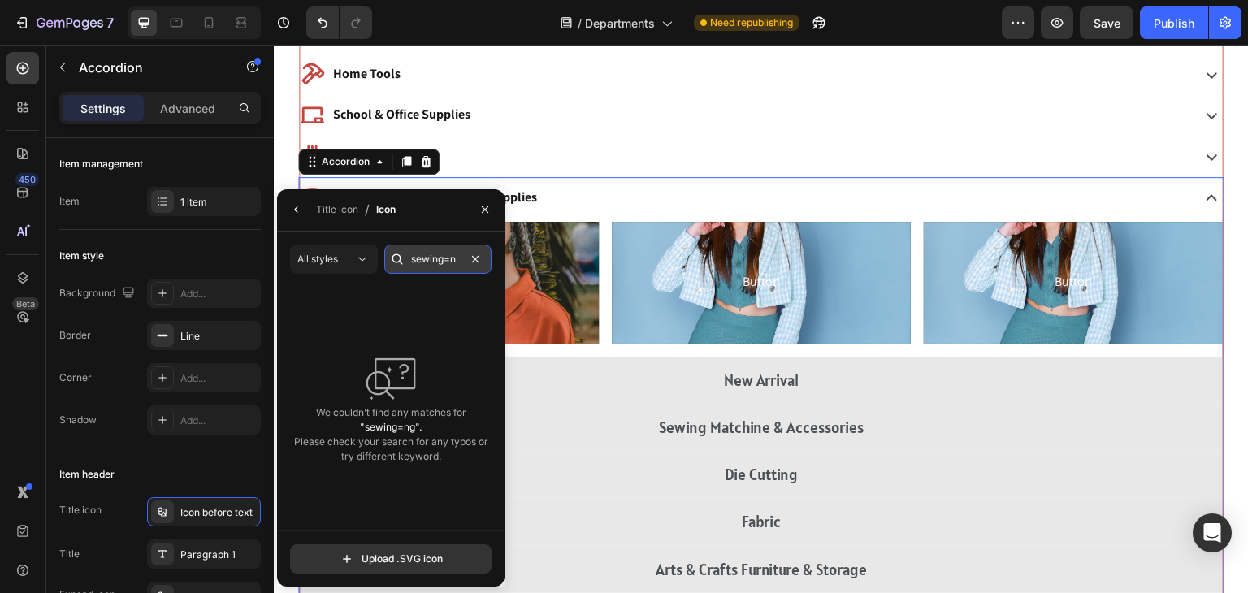
scroll to position [0, 0]
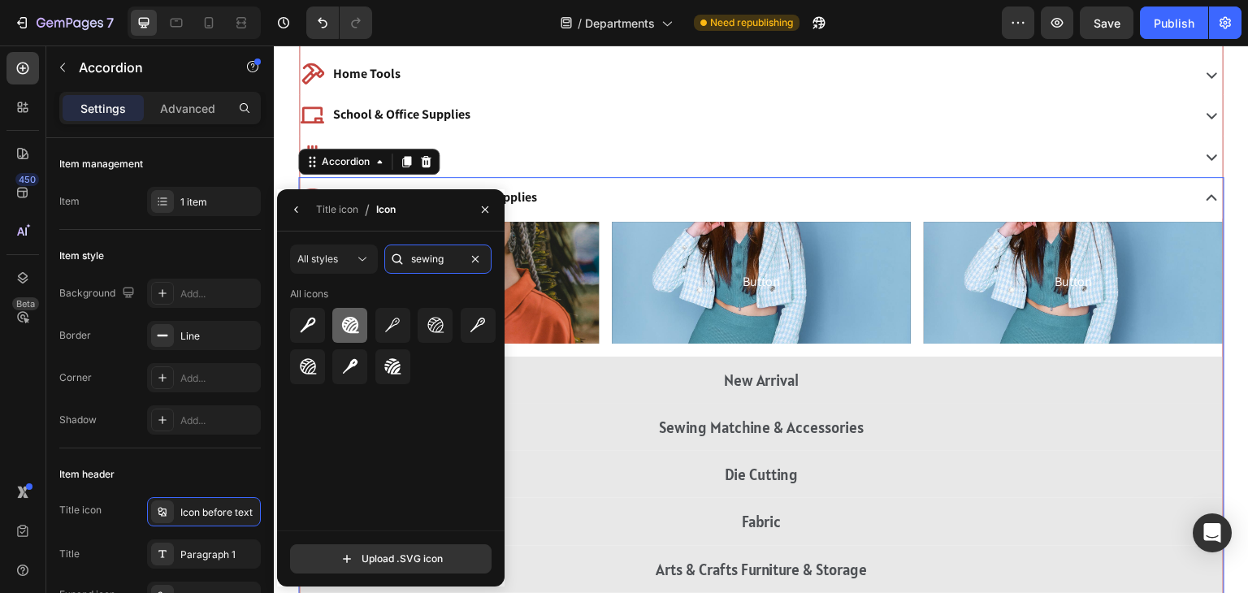
type input "sewing"
click at [351, 327] on icon at bounding box center [350, 325] width 20 height 20
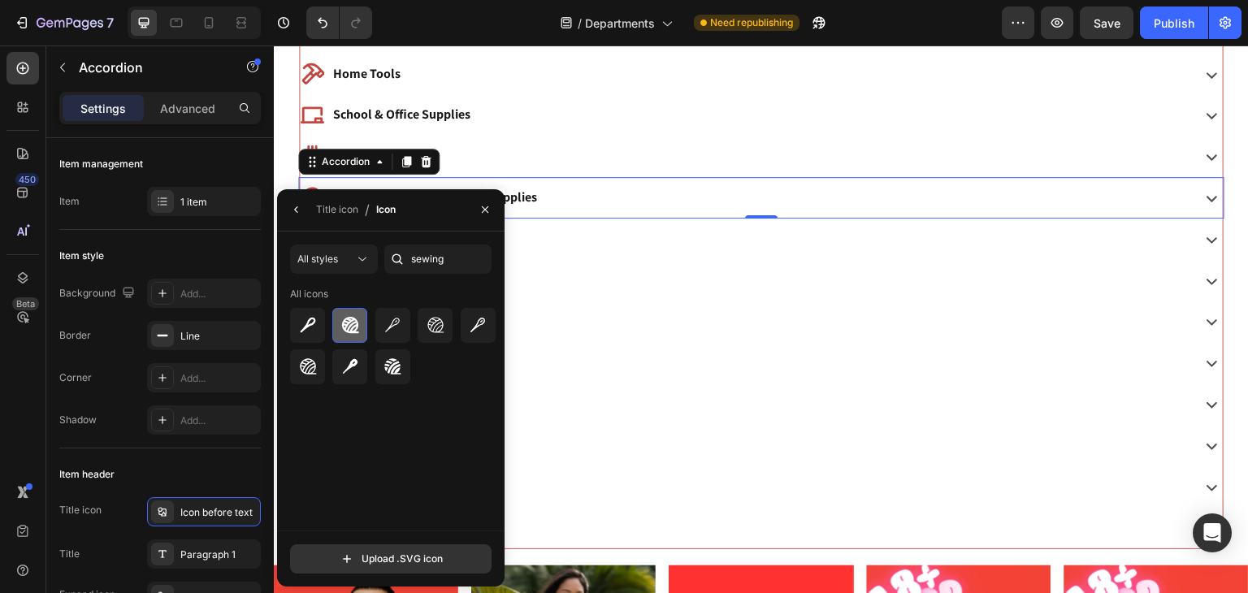
click at [351, 327] on icon at bounding box center [350, 325] width 20 height 20
click at [486, 210] on icon "button" at bounding box center [485, 209] width 7 height 7
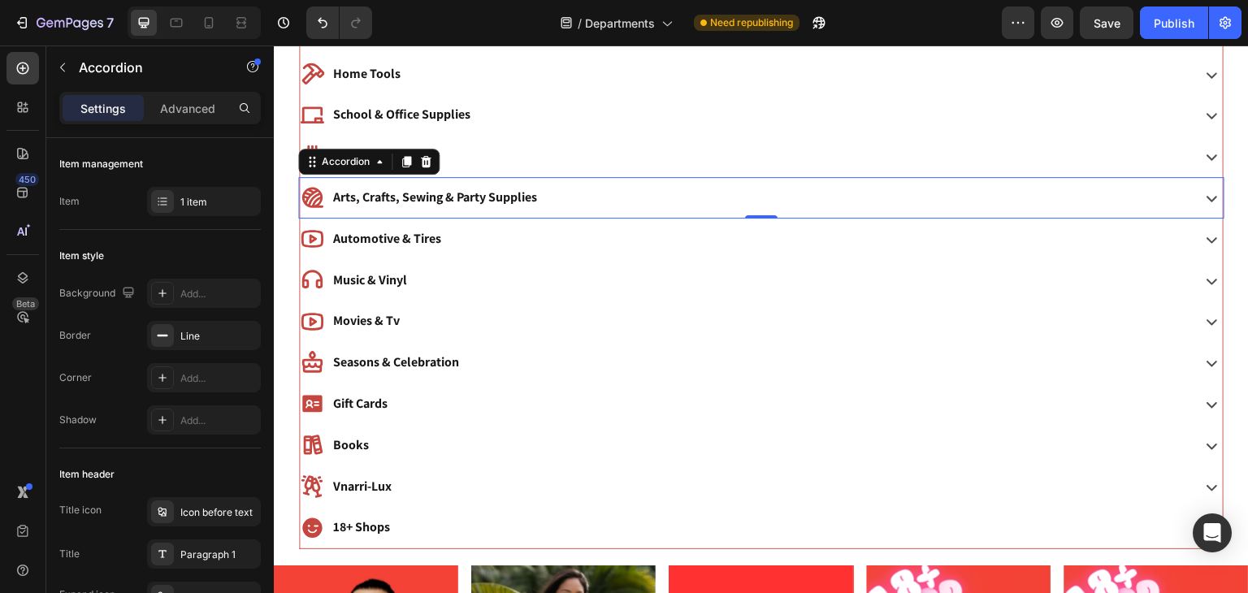
click at [658, 206] on div "Arts, Crafts, Sewing & Party Supplies" at bounding box center [744, 198] width 888 height 28
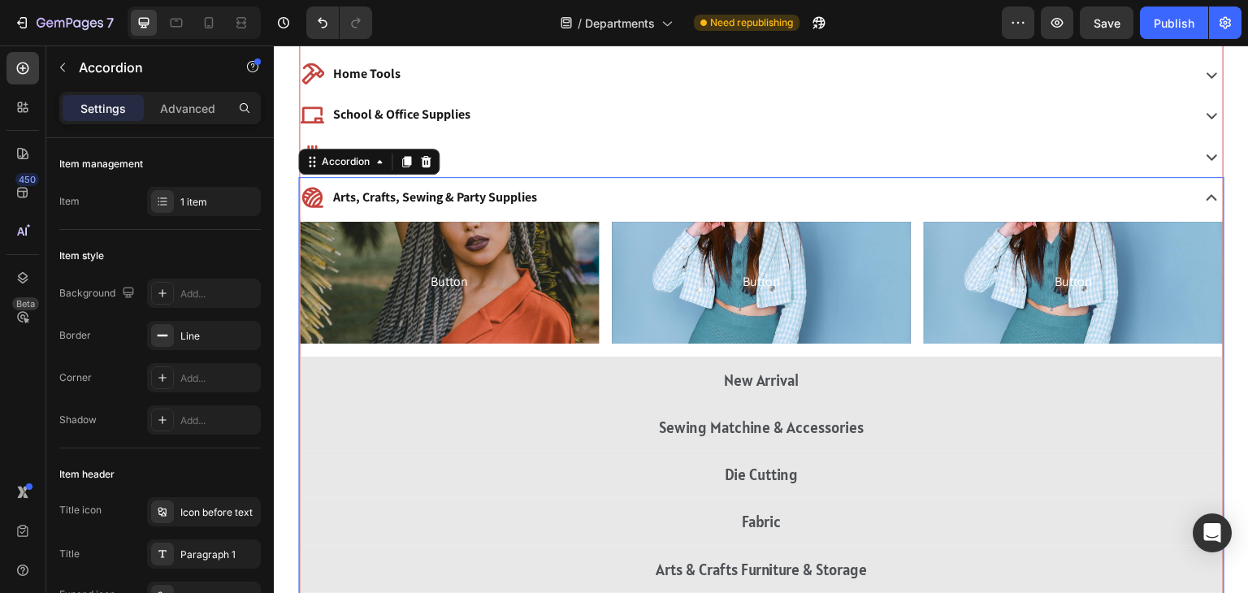
click at [658, 206] on div "Arts, Crafts, Sewing & Party Supplies" at bounding box center [744, 198] width 888 height 28
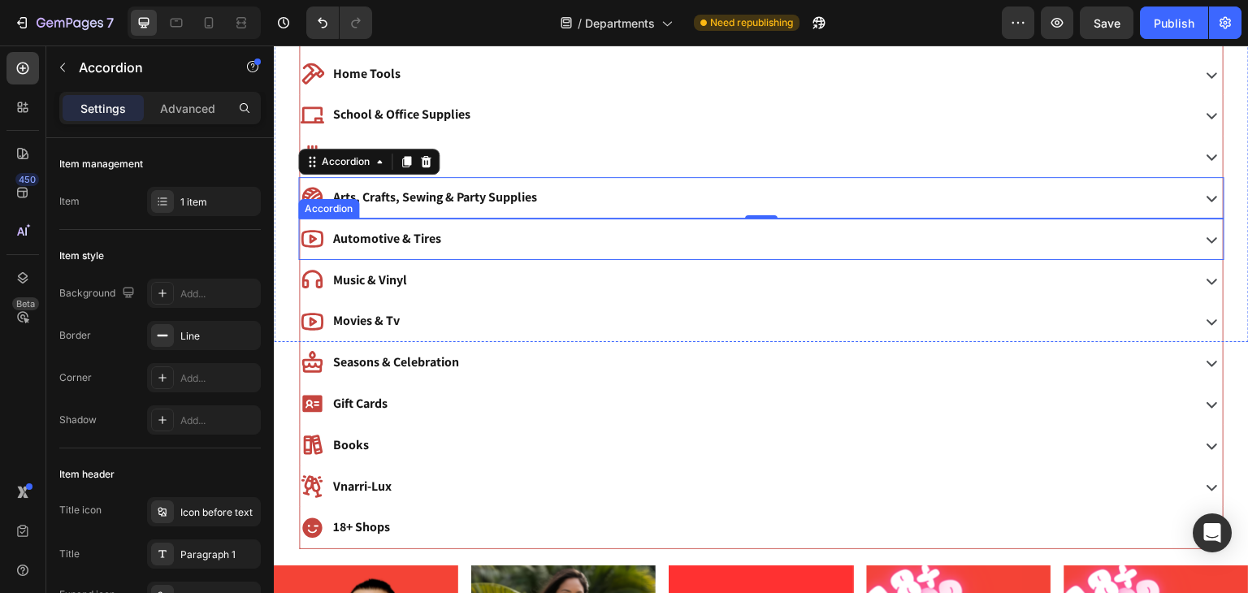
click at [309, 232] on icon at bounding box center [312, 239] width 22 height 18
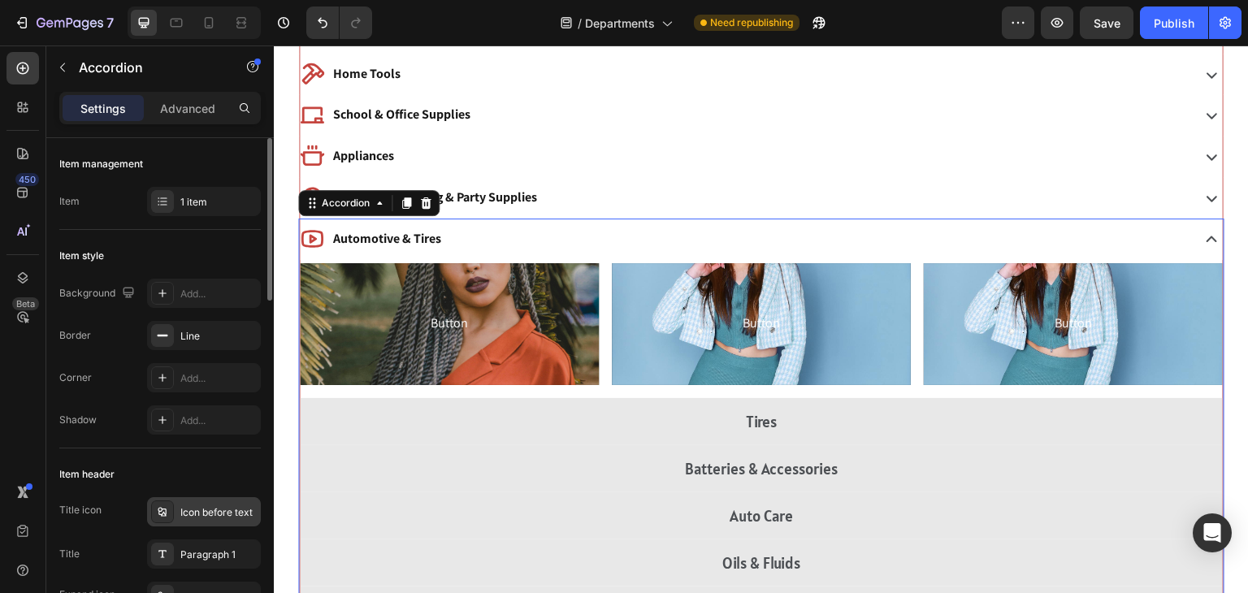
click at [167, 510] on icon at bounding box center [162, 511] width 13 height 13
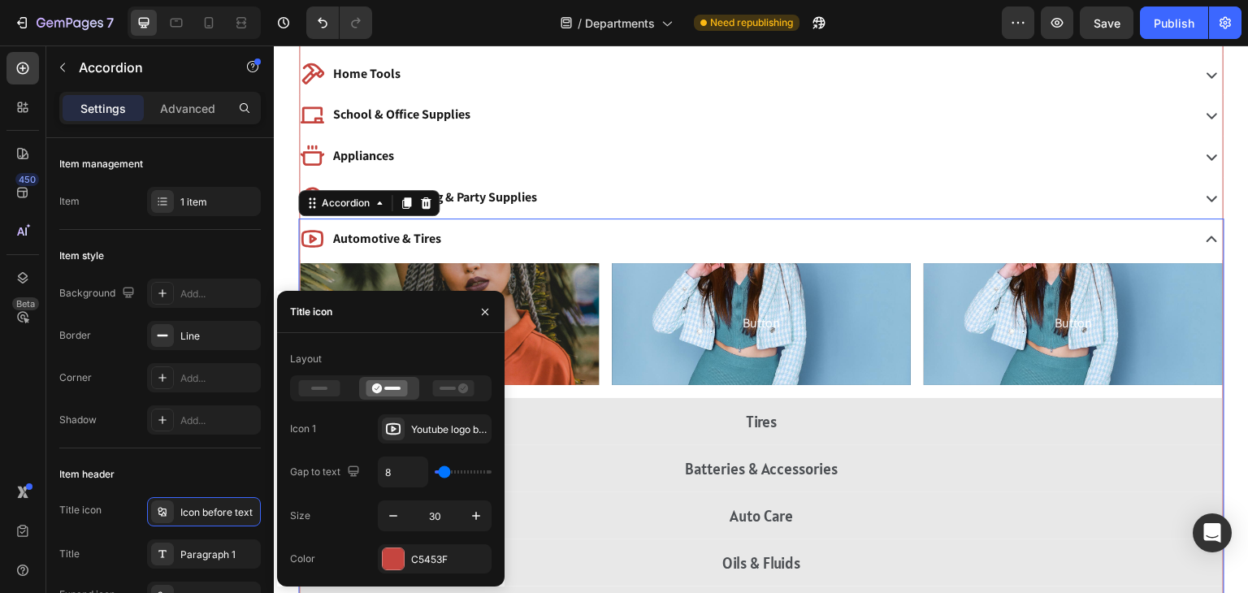
click at [427, 446] on div "Layout Icon 1 Youtube logo bold Gap to text 8 Size 30 Color C5453F" at bounding box center [391, 460] width 202 height 228
click at [440, 436] on div "Youtube logo bold" at bounding box center [449, 430] width 76 height 15
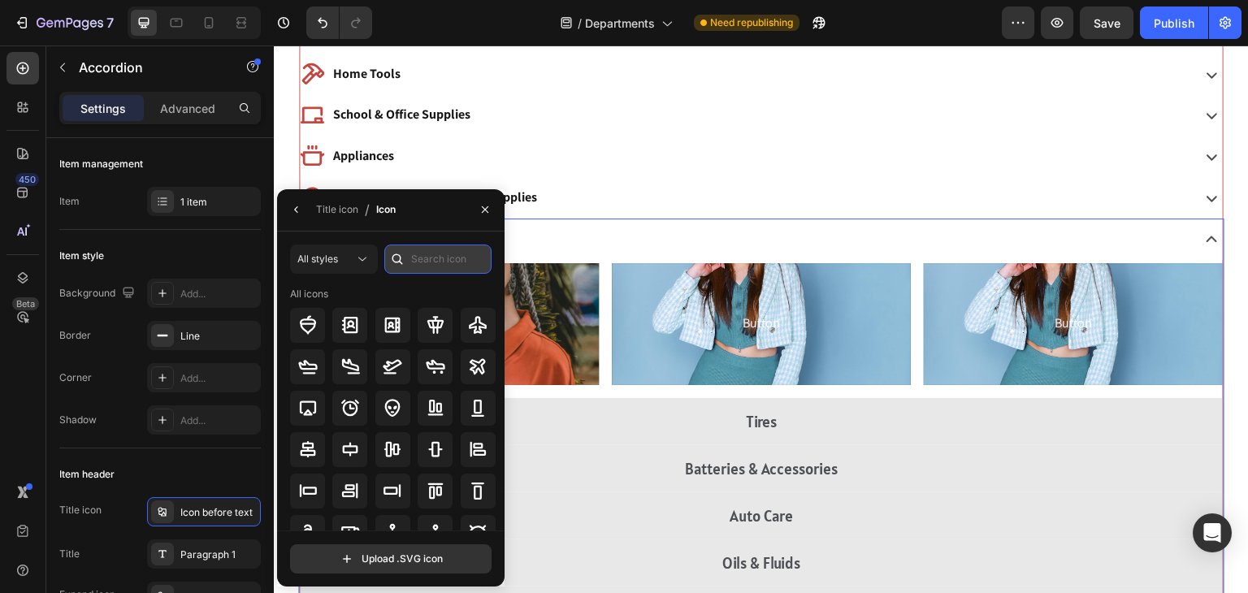
click at [423, 264] on input "text" at bounding box center [437, 259] width 107 height 29
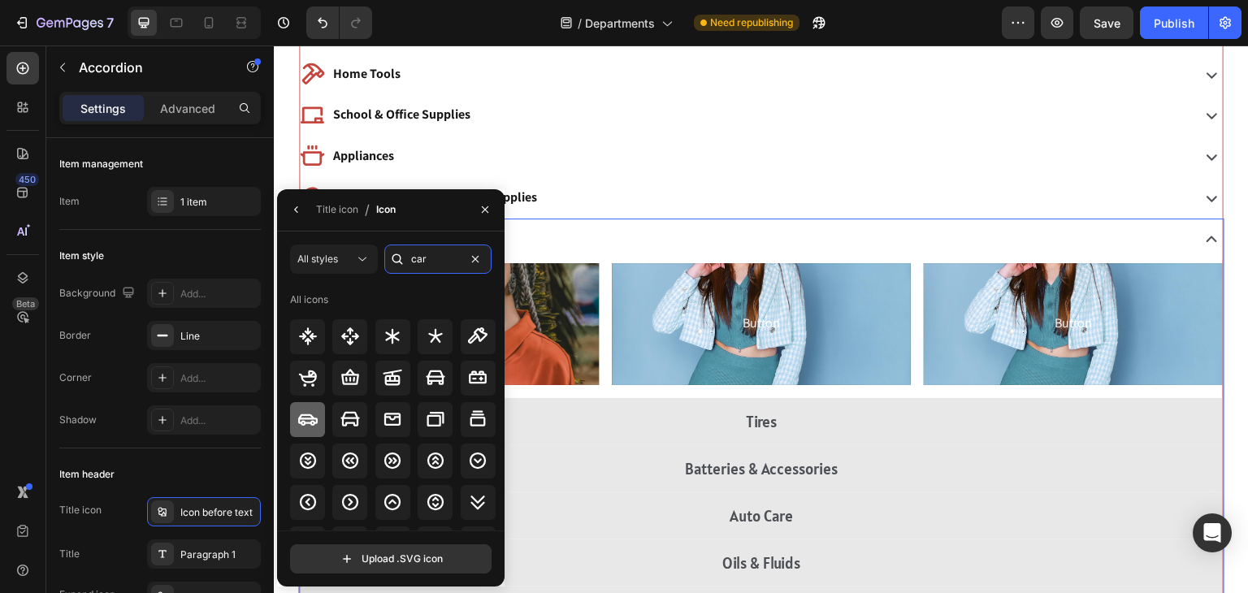
type input "car"
click at [306, 423] on icon at bounding box center [308, 419] width 20 height 11
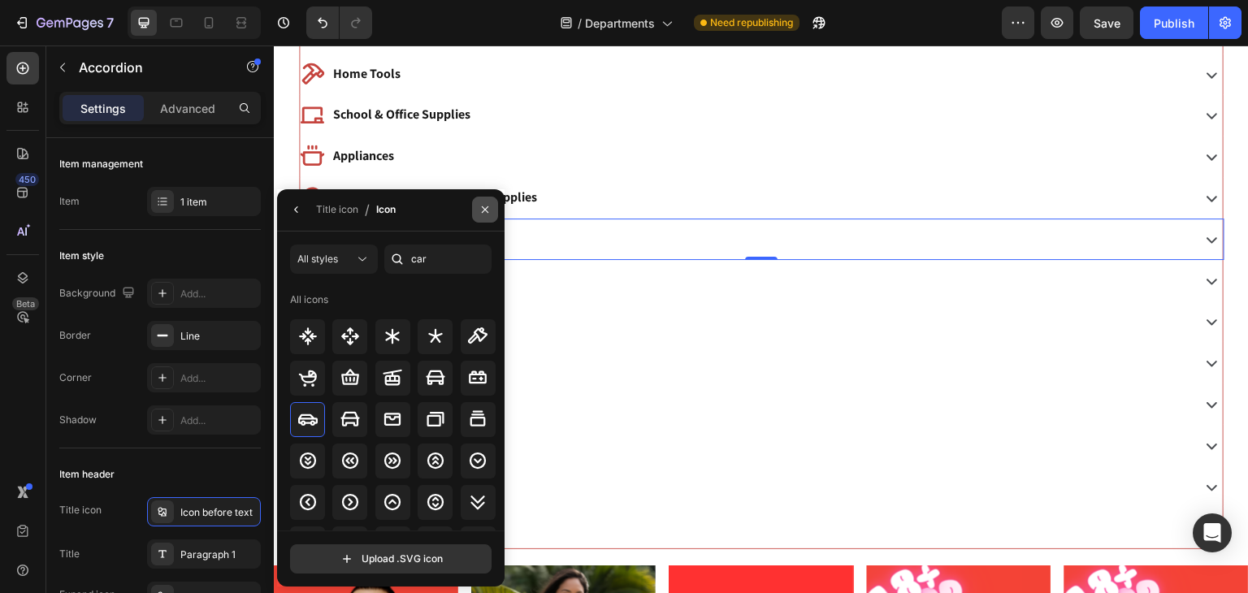
click at [475, 210] on button "button" at bounding box center [485, 210] width 26 height 26
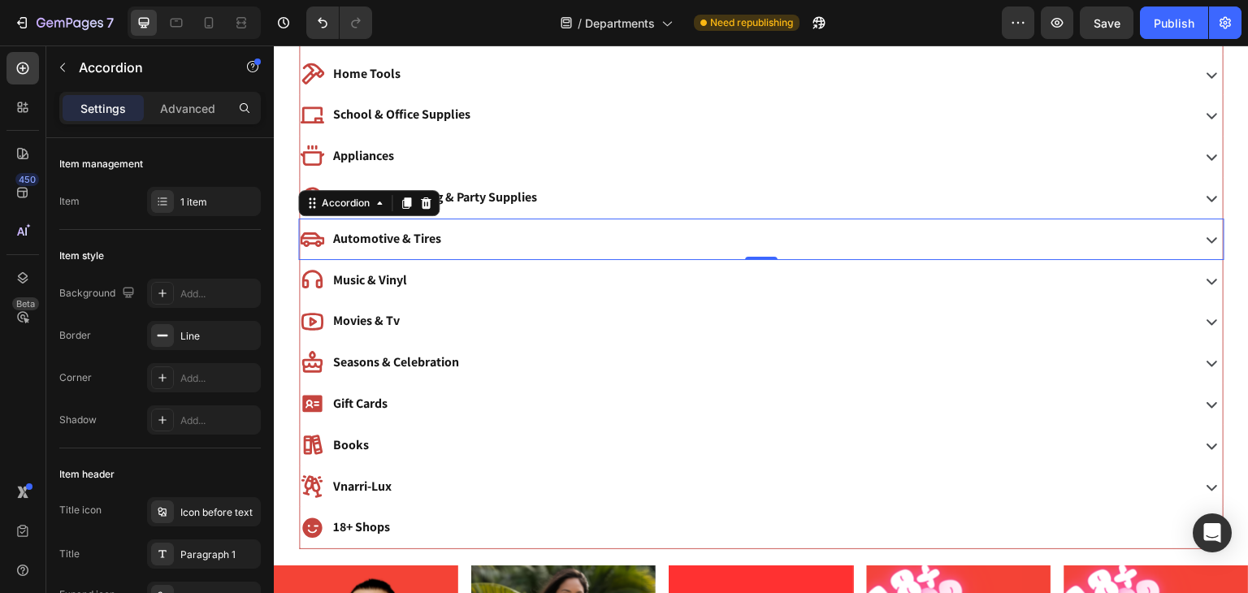
click at [460, 239] on div "Automotive & Tires" at bounding box center [744, 239] width 888 height 28
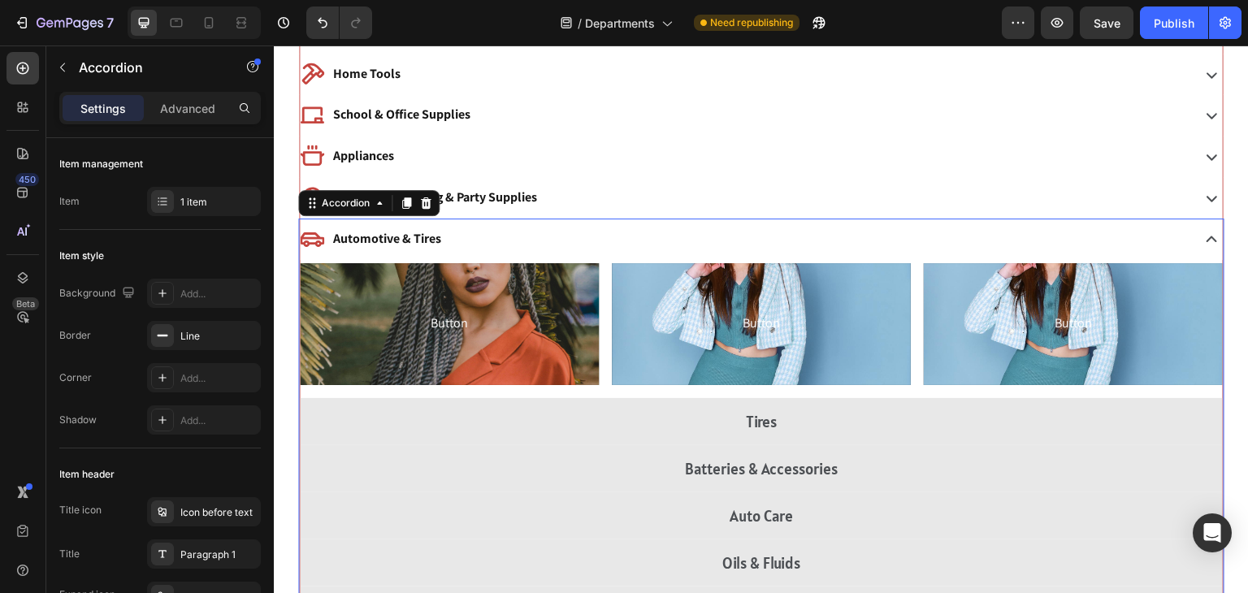
click at [460, 239] on div "Automotive & Tires" at bounding box center [744, 239] width 888 height 28
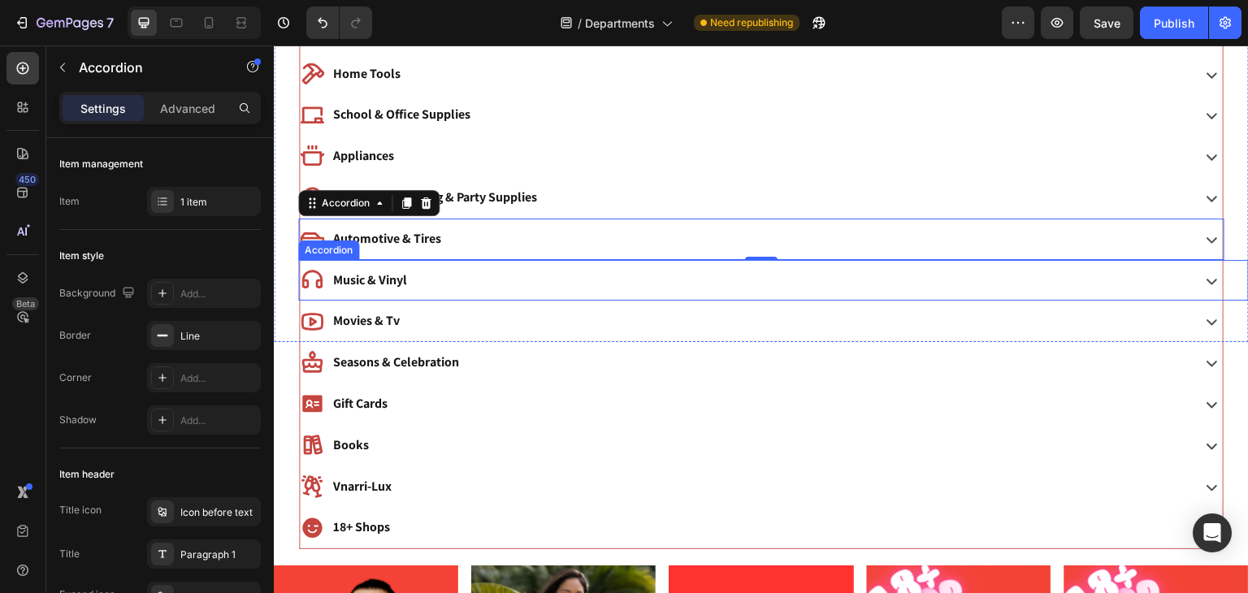
click at [430, 283] on div "Music & Vinyl" at bounding box center [744, 281] width 888 height 28
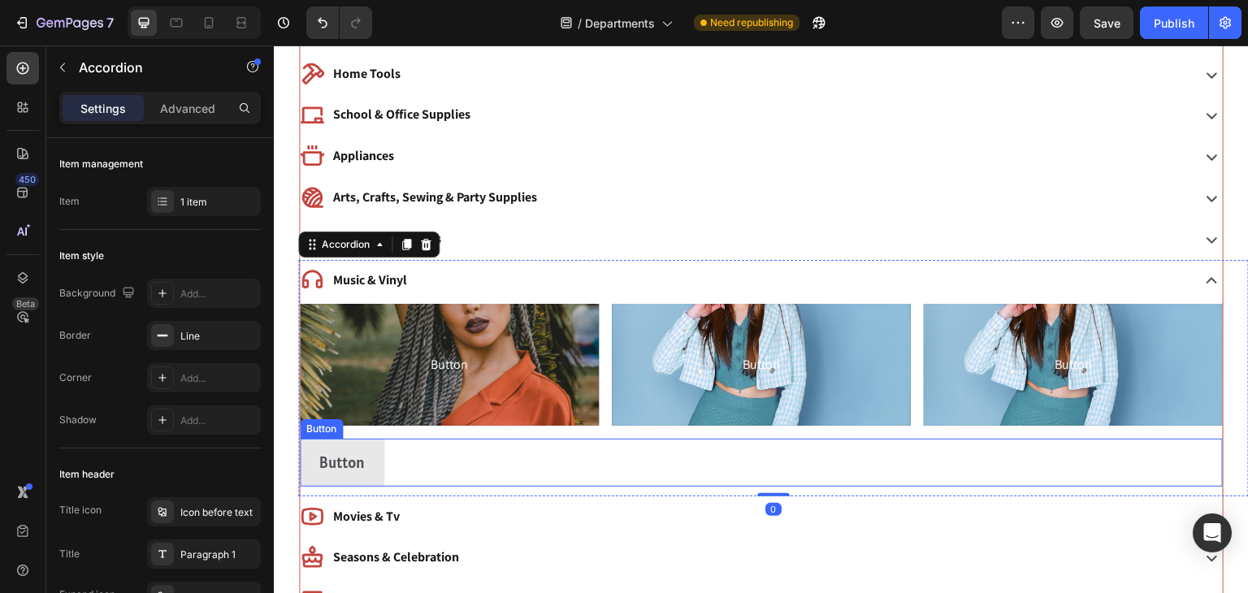
click at [436, 467] on div "Button Button" at bounding box center [761, 462] width 923 height 47
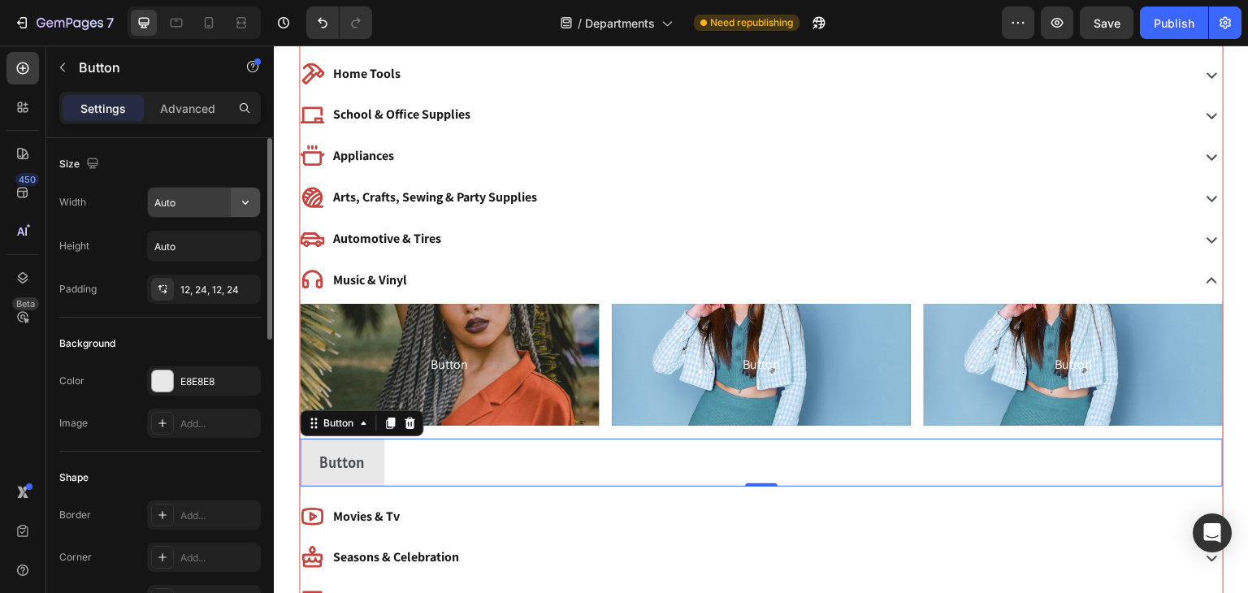
click at [253, 203] on icon "button" at bounding box center [245, 202] width 16 height 16
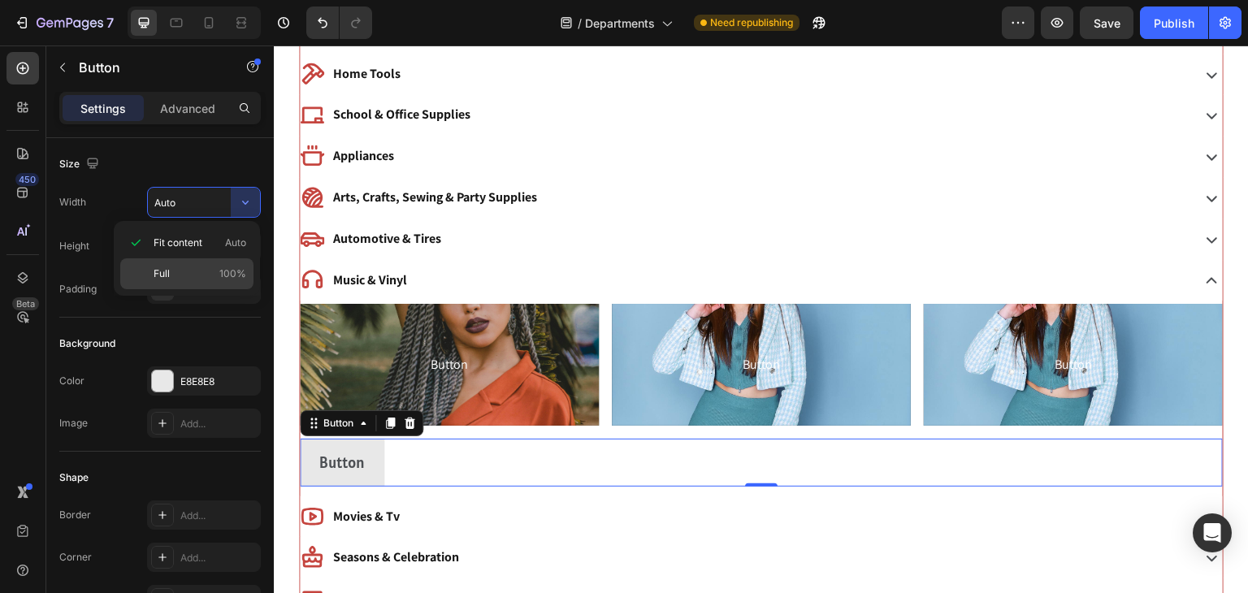
click at [202, 271] on p "Full 100%" at bounding box center [200, 274] width 93 height 15
type input "100%"
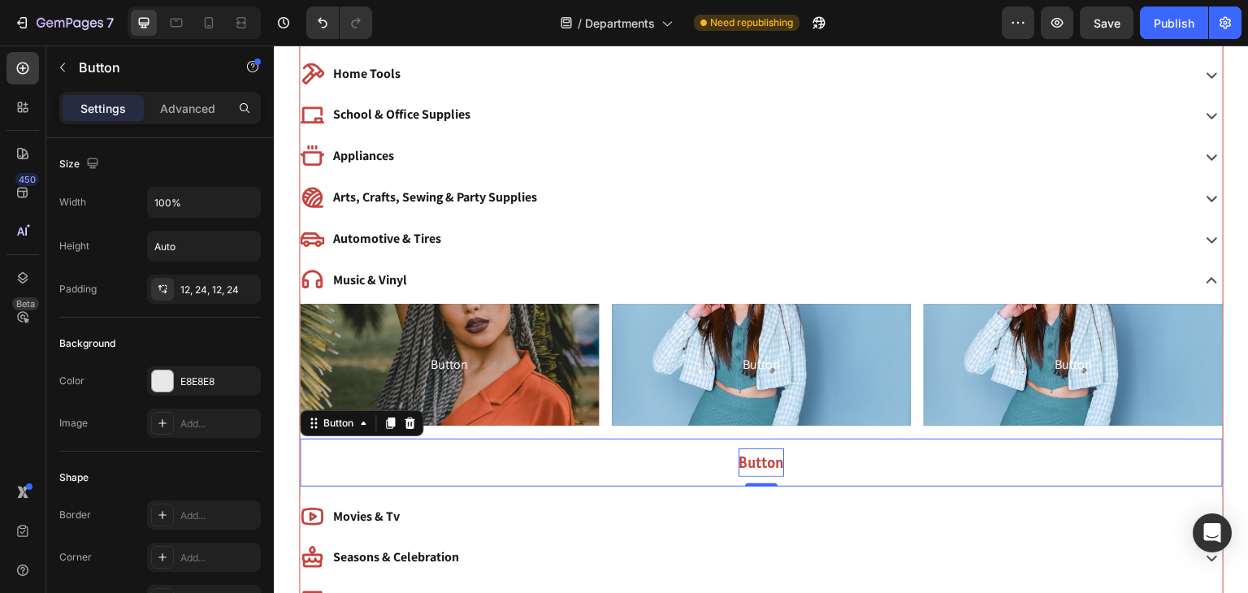
click at [778, 469] on p "Button" at bounding box center [762, 463] width 46 height 28
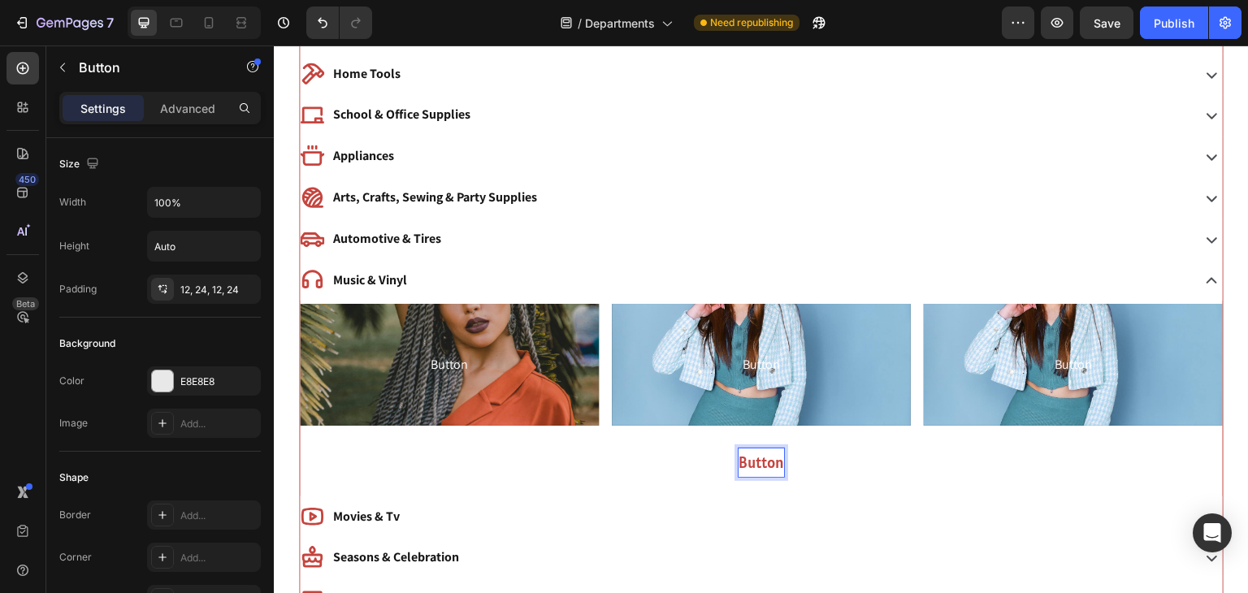
click at [435, 450] on button "Button" at bounding box center [761, 462] width 923 height 47
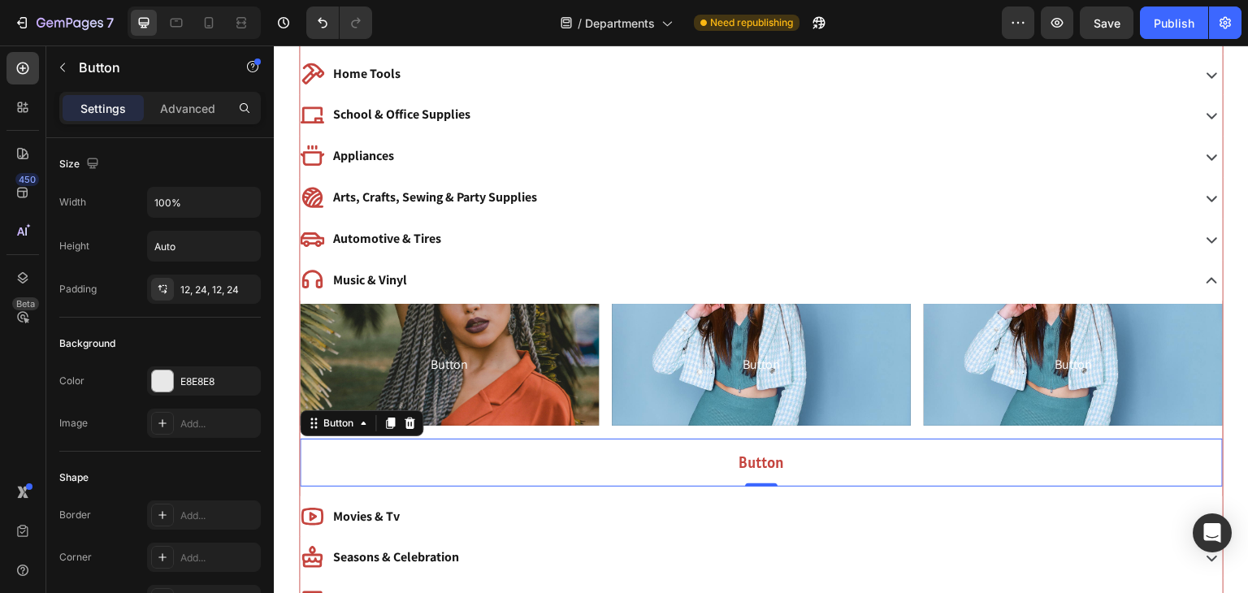
click at [639, 477] on button "Button" at bounding box center [761, 462] width 923 height 47
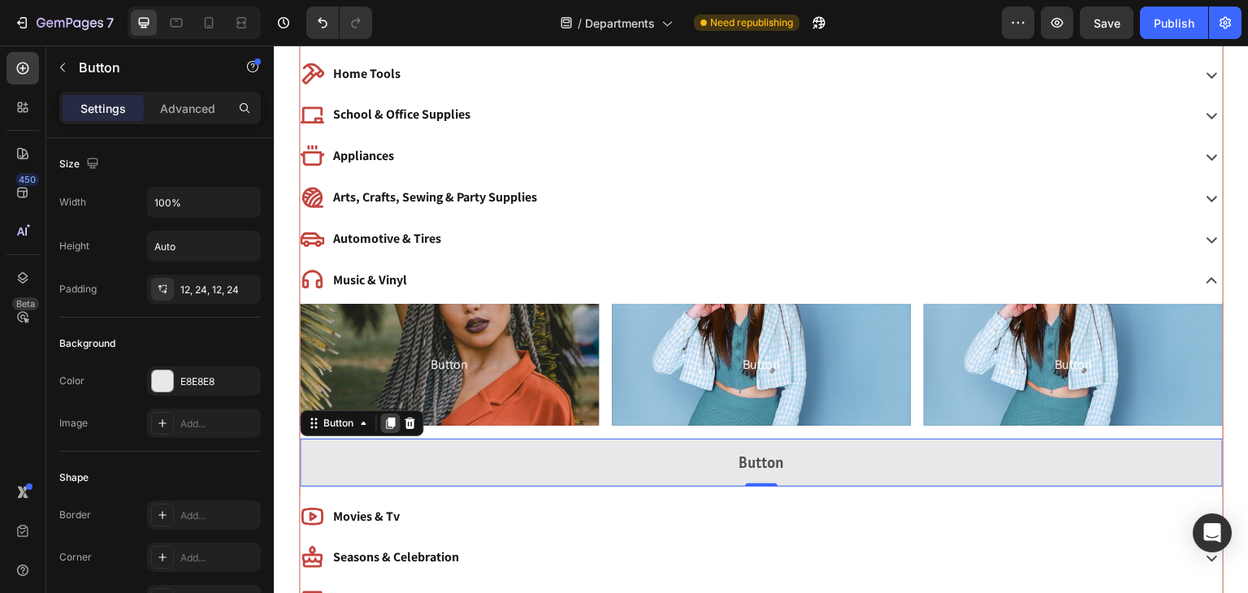
click at [387, 417] on icon at bounding box center [390, 423] width 13 height 13
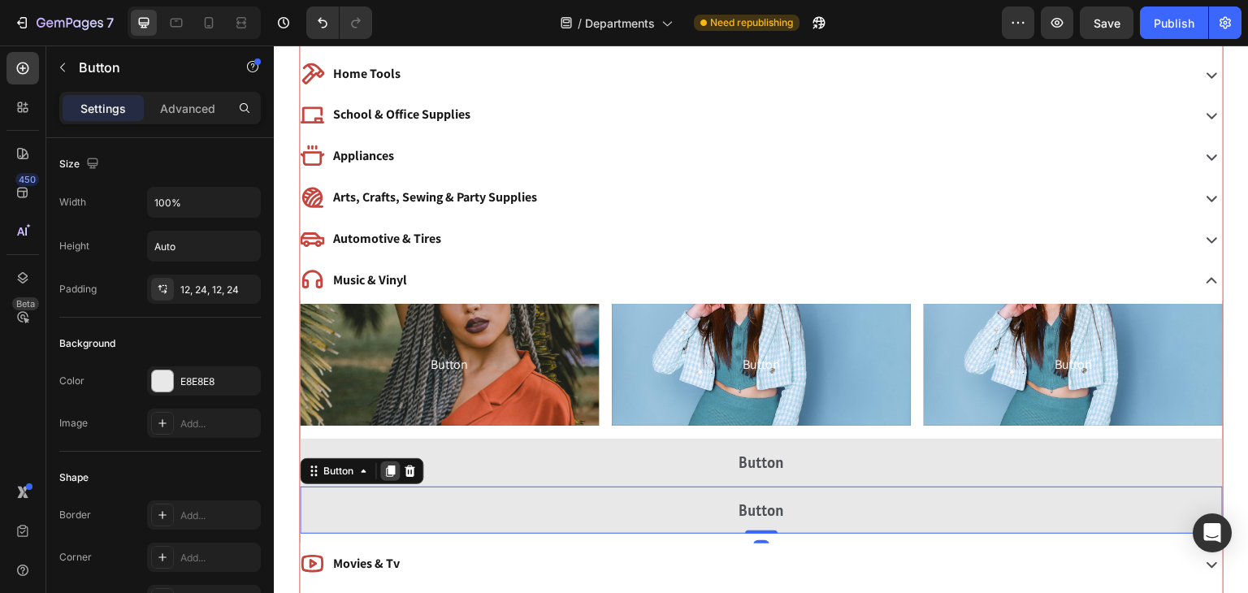
click at [392, 466] on icon at bounding box center [390, 471] width 9 height 11
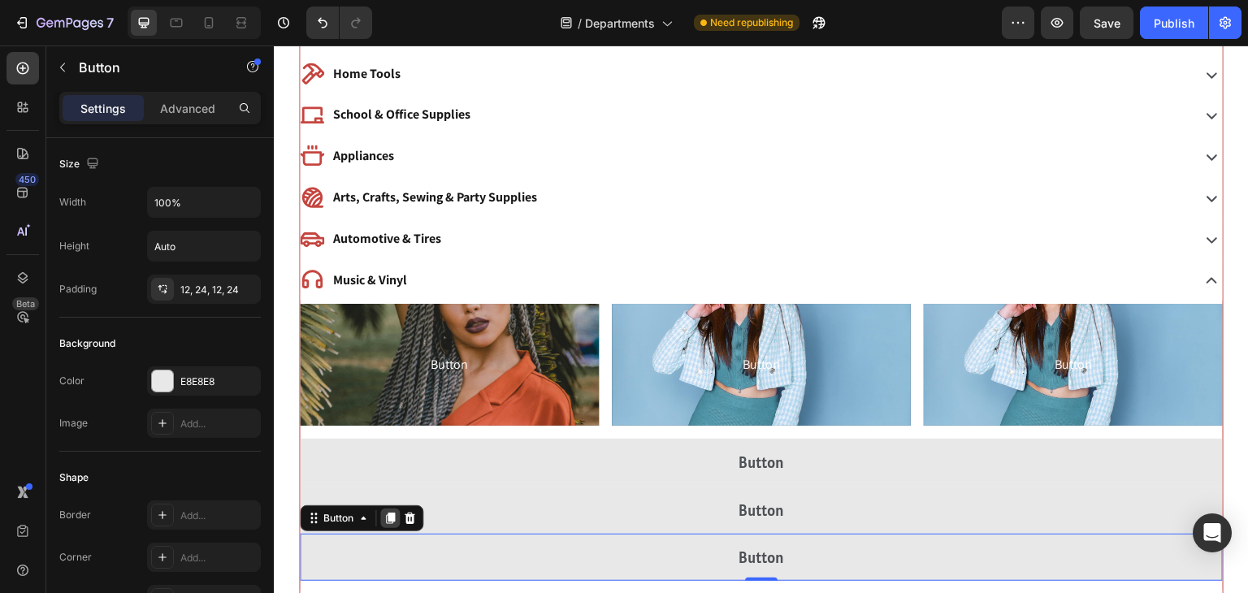
click at [388, 515] on icon at bounding box center [390, 518] width 9 height 11
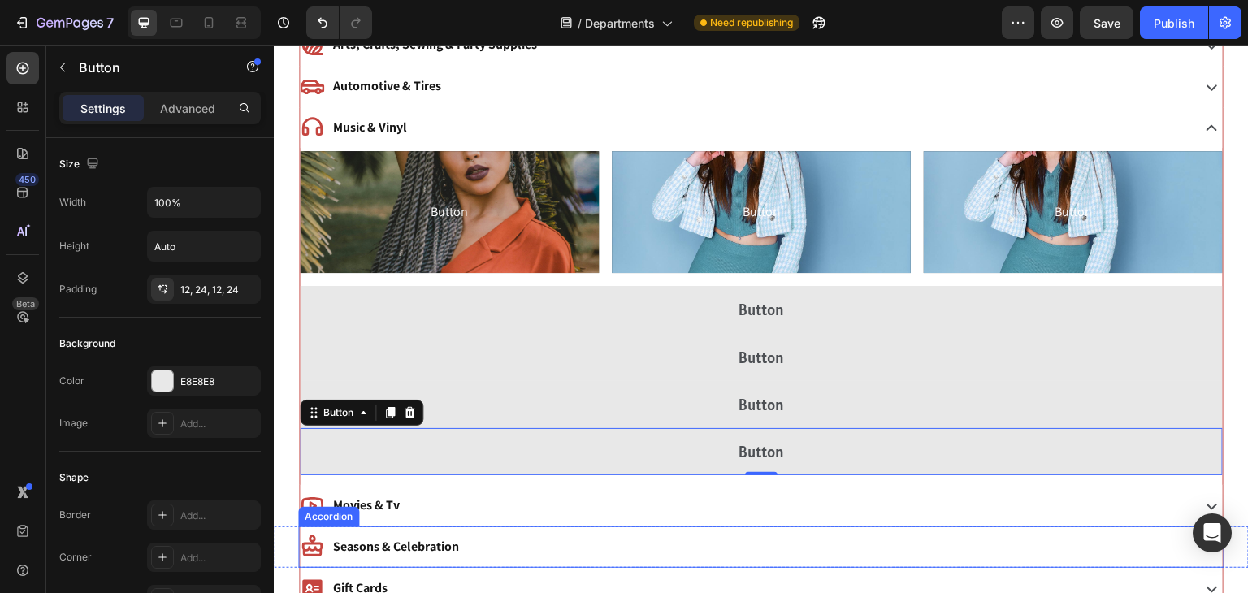
scroll to position [961, 0]
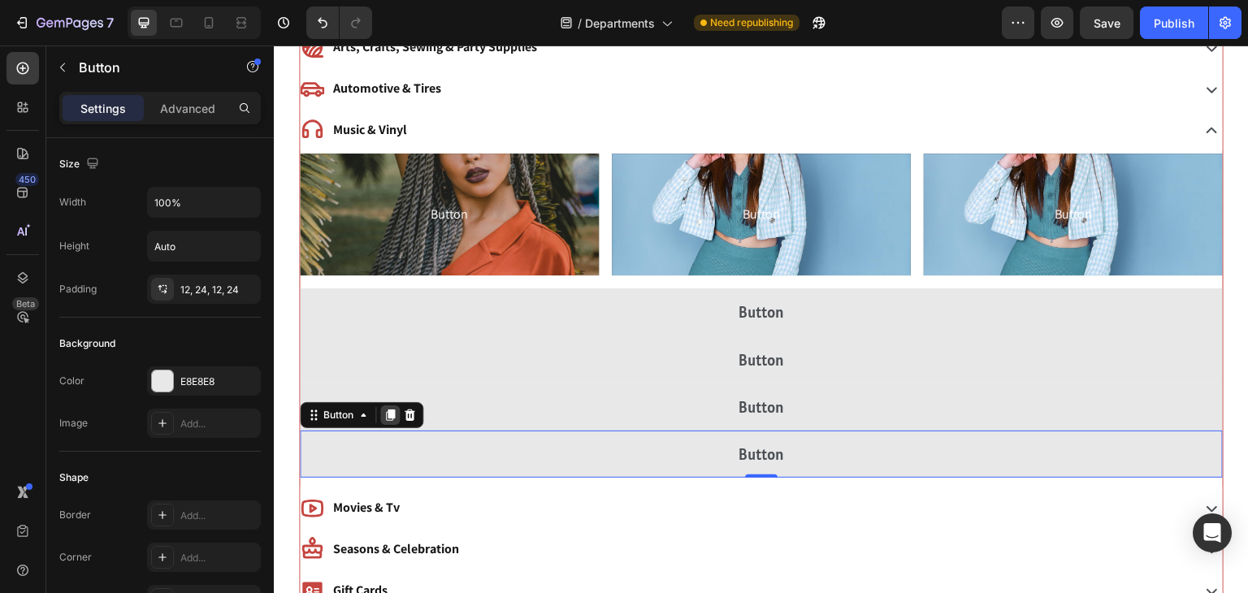
click at [387, 410] on icon at bounding box center [390, 415] width 13 height 13
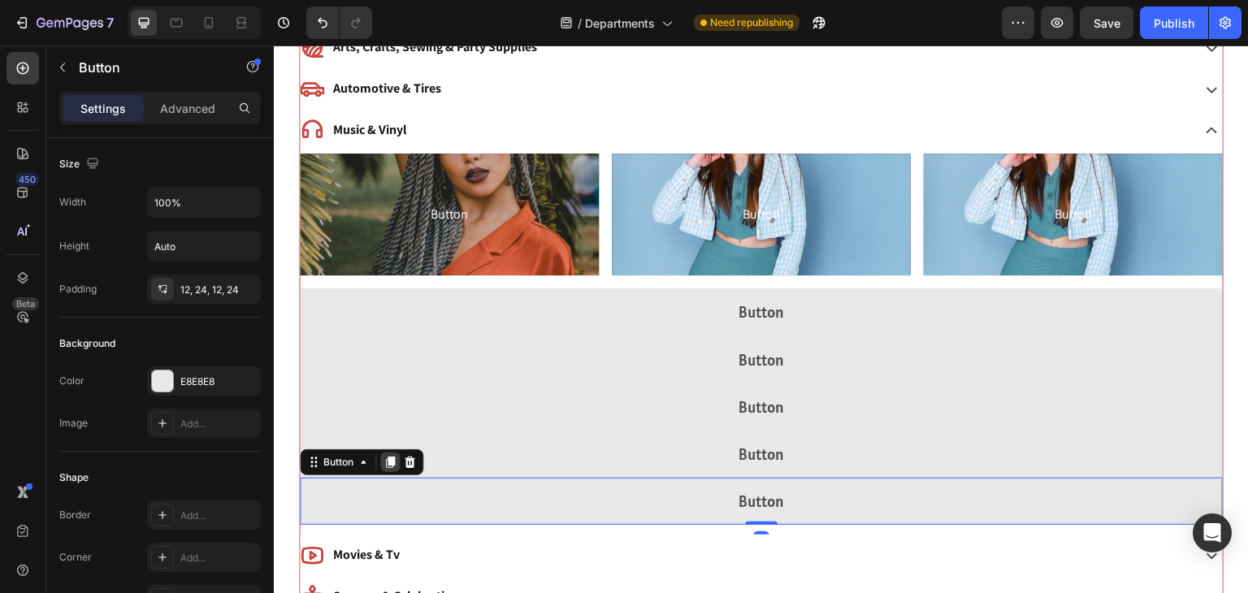
click at [388, 456] on icon at bounding box center [390, 462] width 13 height 13
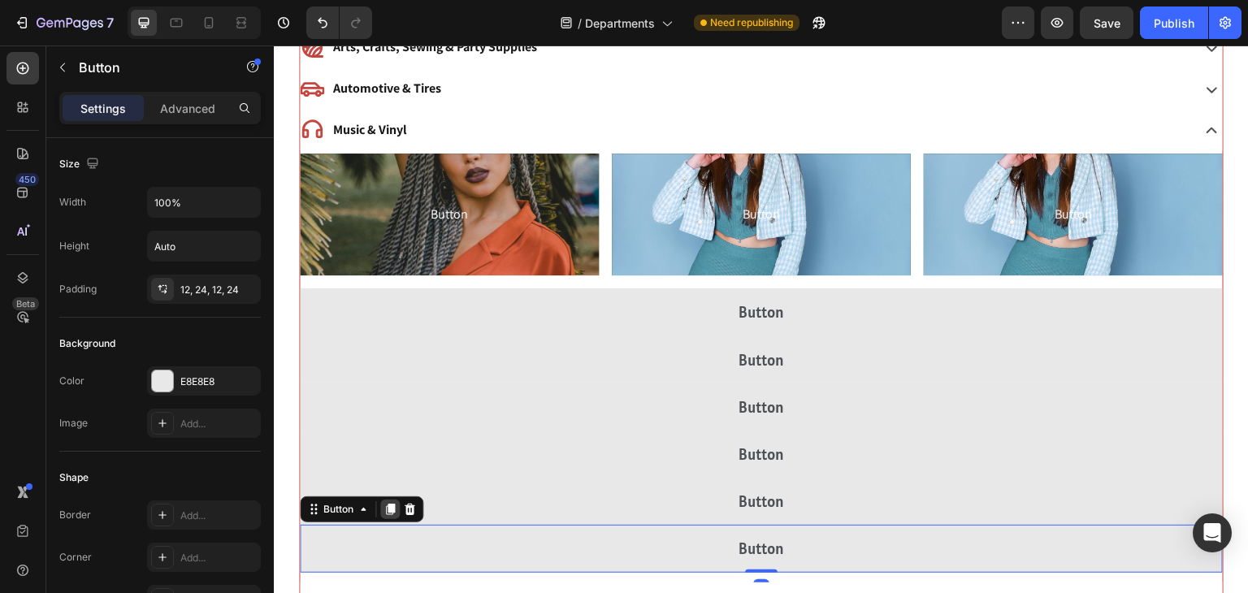
click at [390, 508] on icon at bounding box center [390, 510] width 9 height 11
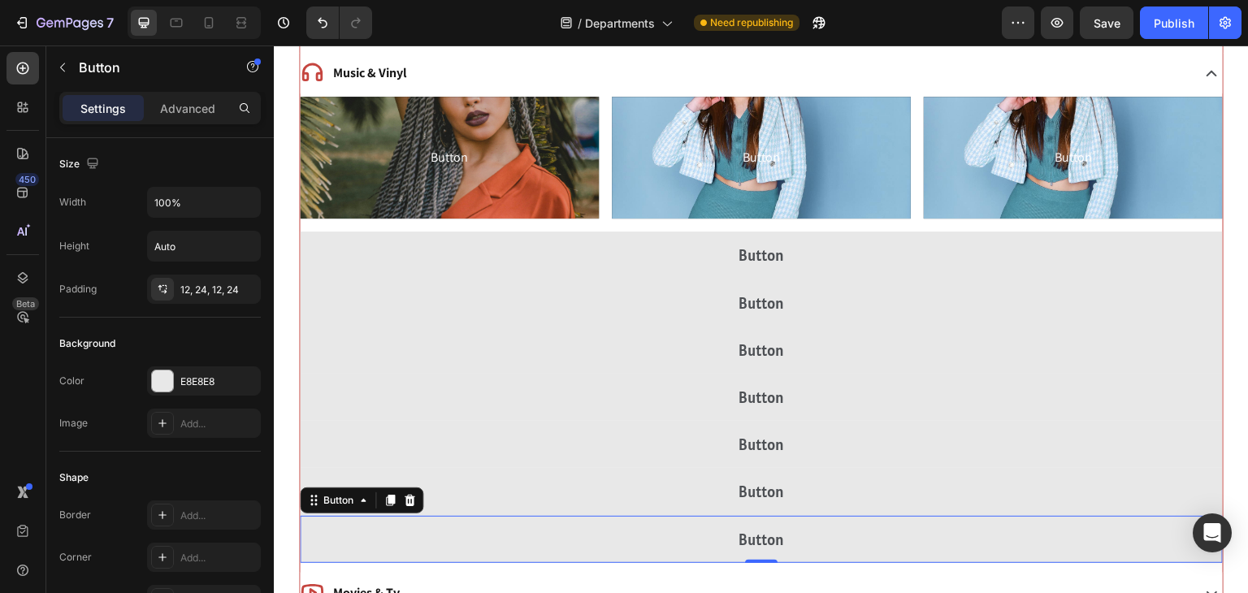
scroll to position [1012, 0]
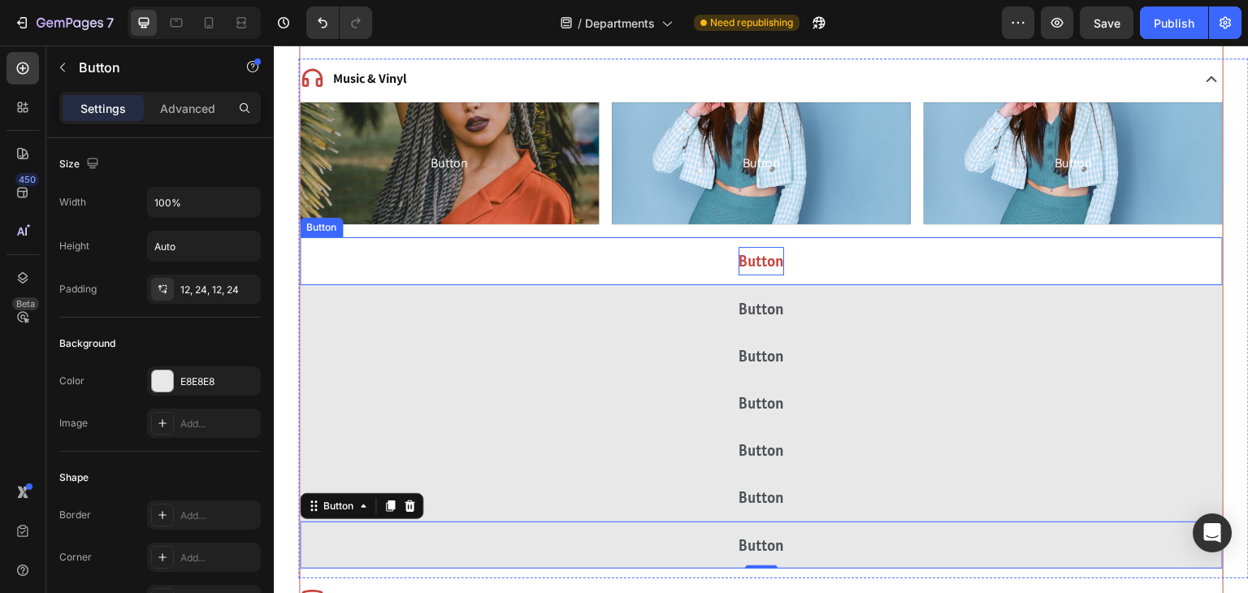
click at [753, 254] on p "Button" at bounding box center [762, 261] width 46 height 28
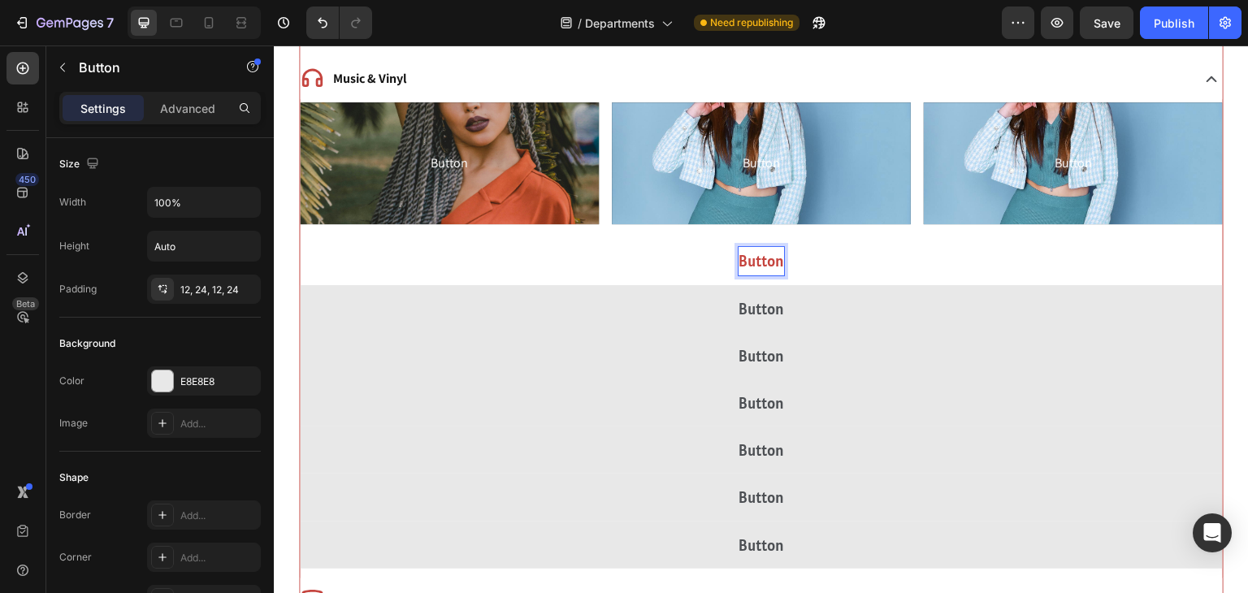
click at [753, 254] on p "Button" at bounding box center [762, 261] width 46 height 28
click at [300, 237] on button "Shop" at bounding box center [761, 260] width 923 height 47
click at [300, 237] on button "Shop N" at bounding box center [761, 260] width 923 height 47
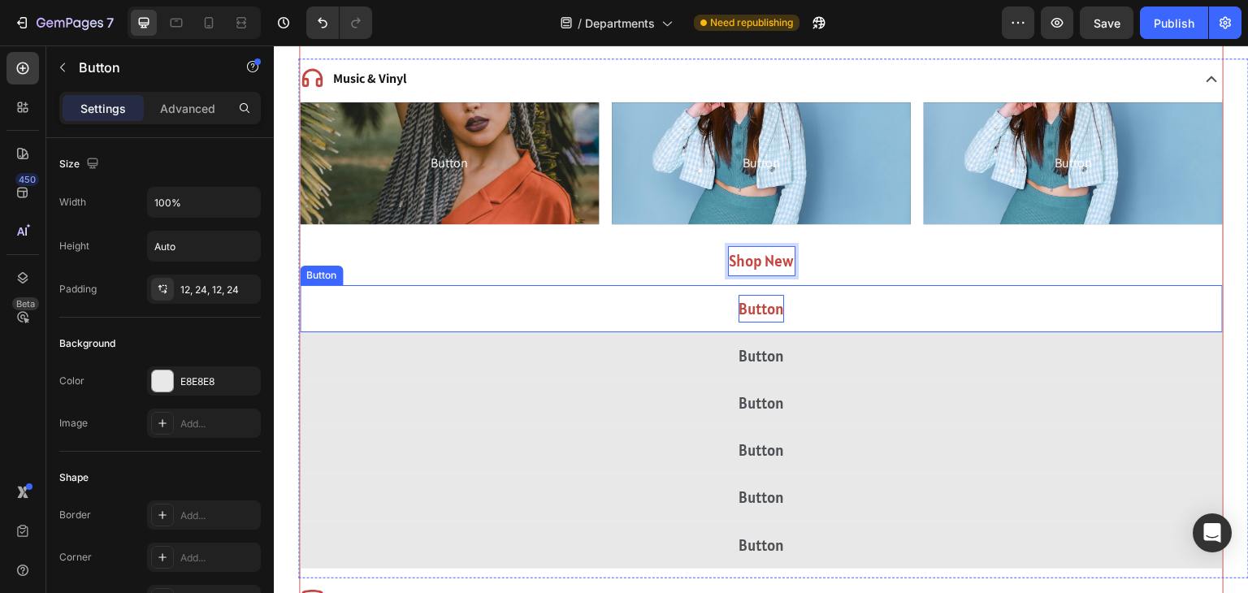
click at [752, 296] on p "Button" at bounding box center [762, 309] width 46 height 28
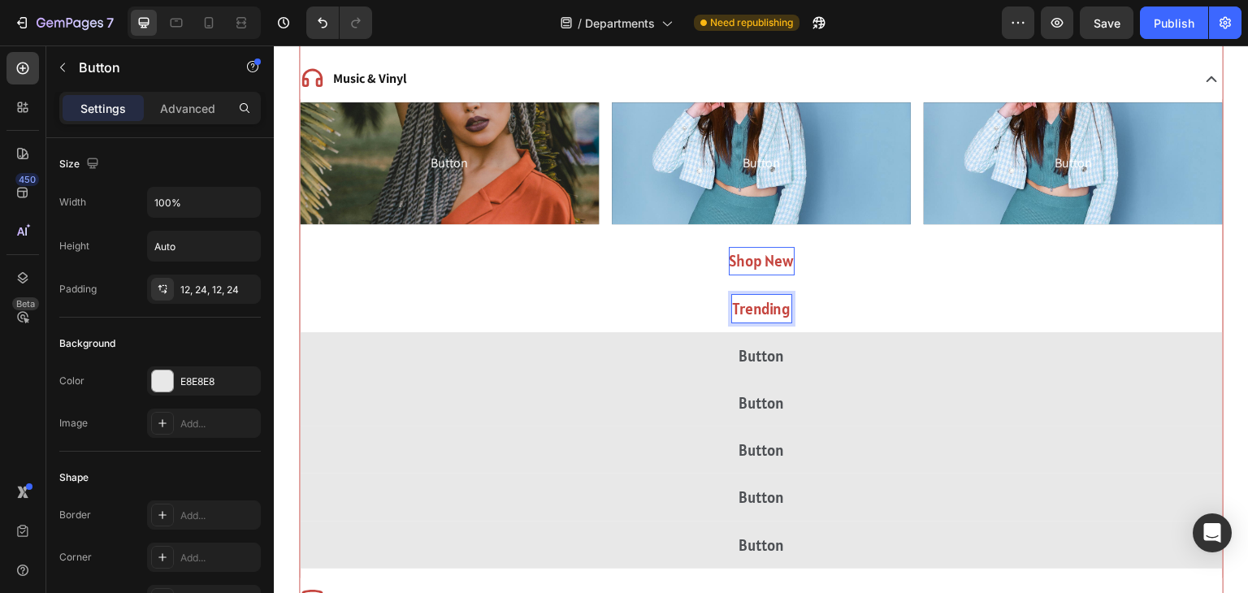
click at [300, 285] on button "Trending" at bounding box center [761, 308] width 923 height 47
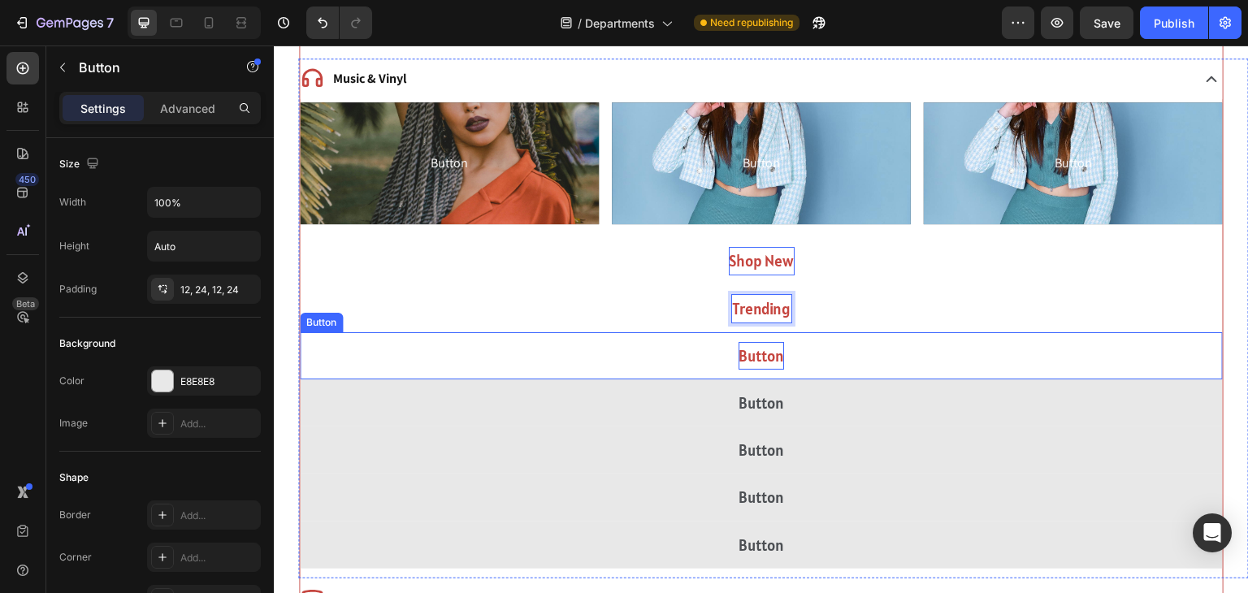
click at [746, 354] on p "Button" at bounding box center [762, 356] width 46 height 28
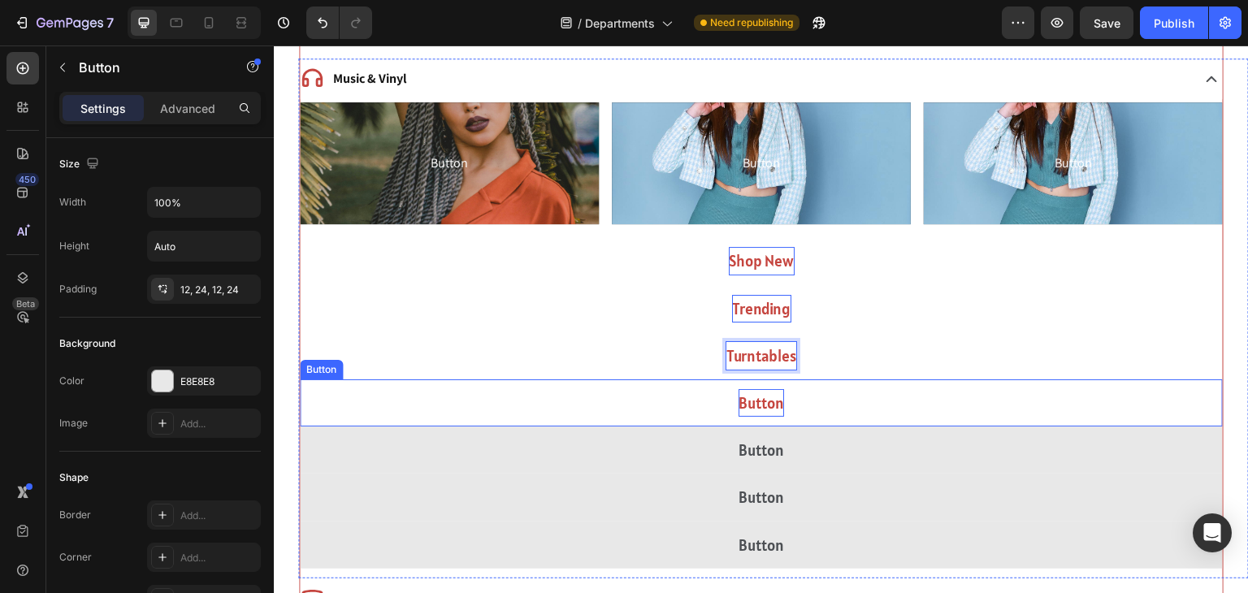
click at [756, 403] on p "Button" at bounding box center [762, 403] width 46 height 28
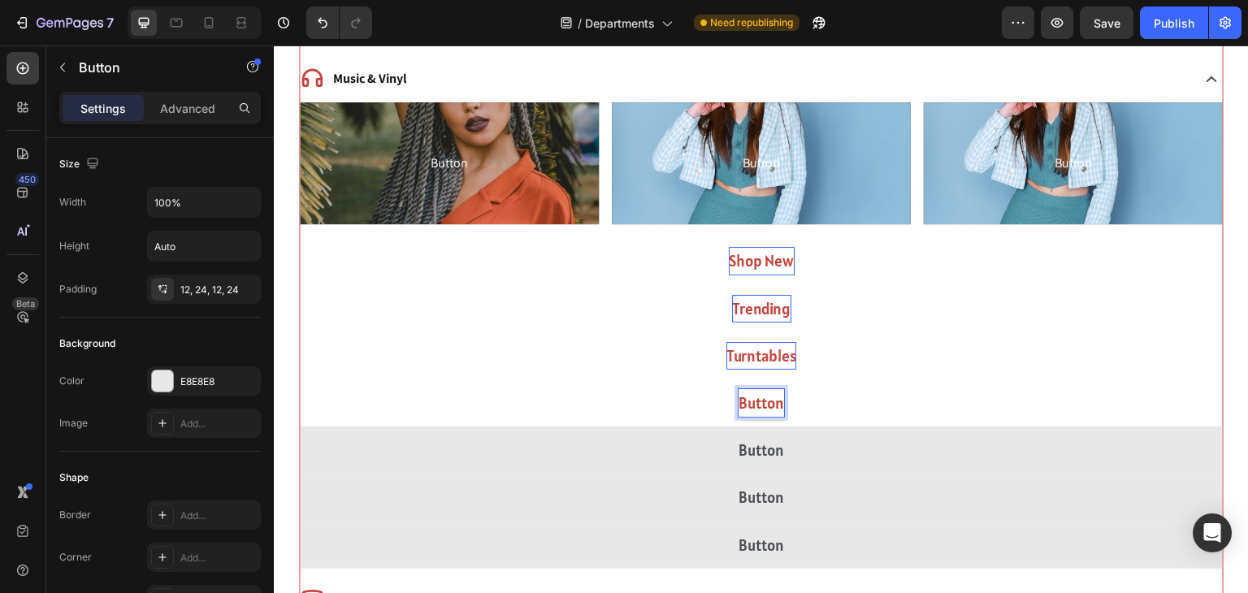
click at [756, 403] on p "Button" at bounding box center [762, 403] width 46 height 28
click at [300, 379] on button "Musical" at bounding box center [761, 402] width 923 height 47
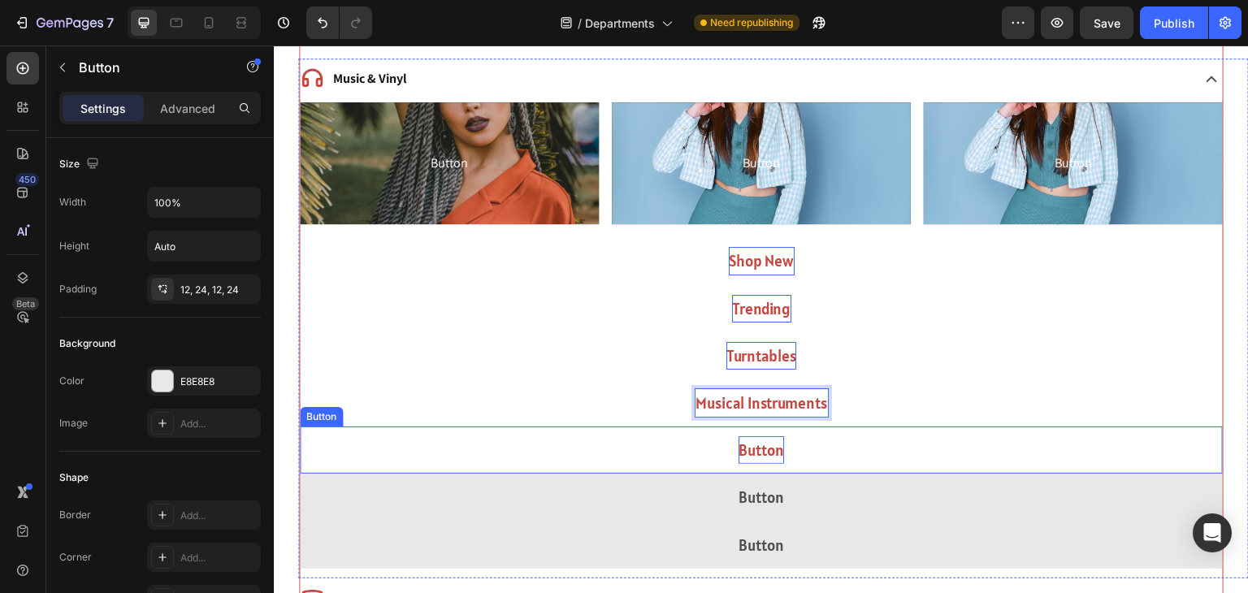
click at [765, 460] on p "Button" at bounding box center [762, 450] width 46 height 28
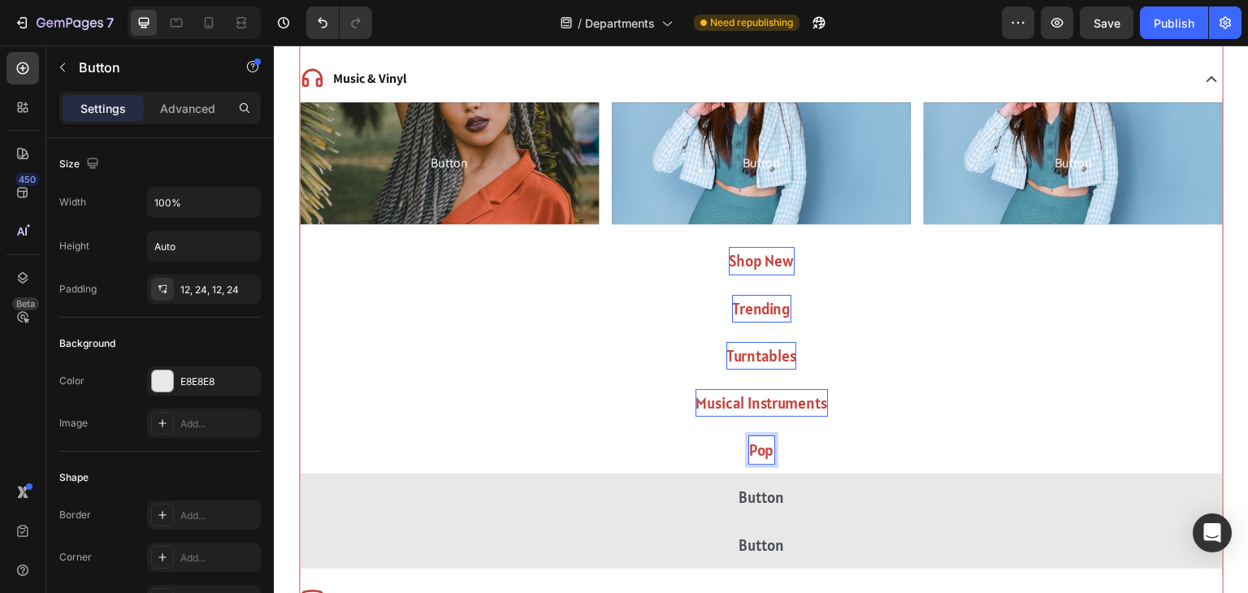
click at [300, 427] on button "Pop" at bounding box center [761, 450] width 923 height 47
click at [300, 427] on button "Pop &" at bounding box center [761, 450] width 923 height 47
click at [300, 427] on button "Pop & Hip" at bounding box center [761, 450] width 923 height 47
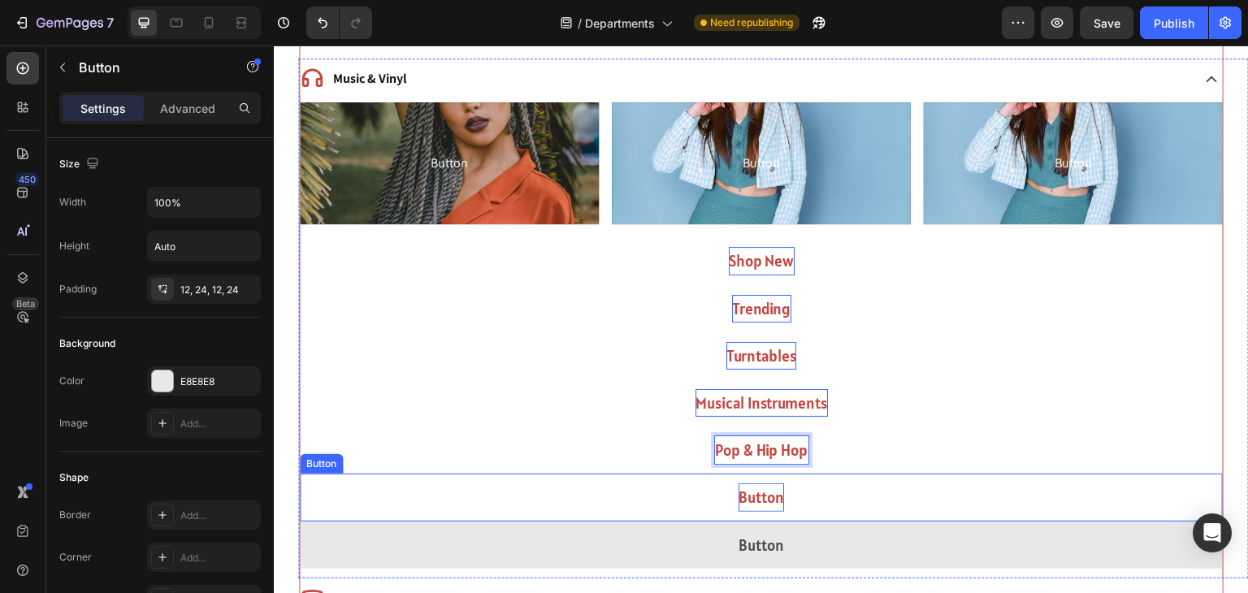
click at [763, 499] on p "Button" at bounding box center [762, 497] width 46 height 28
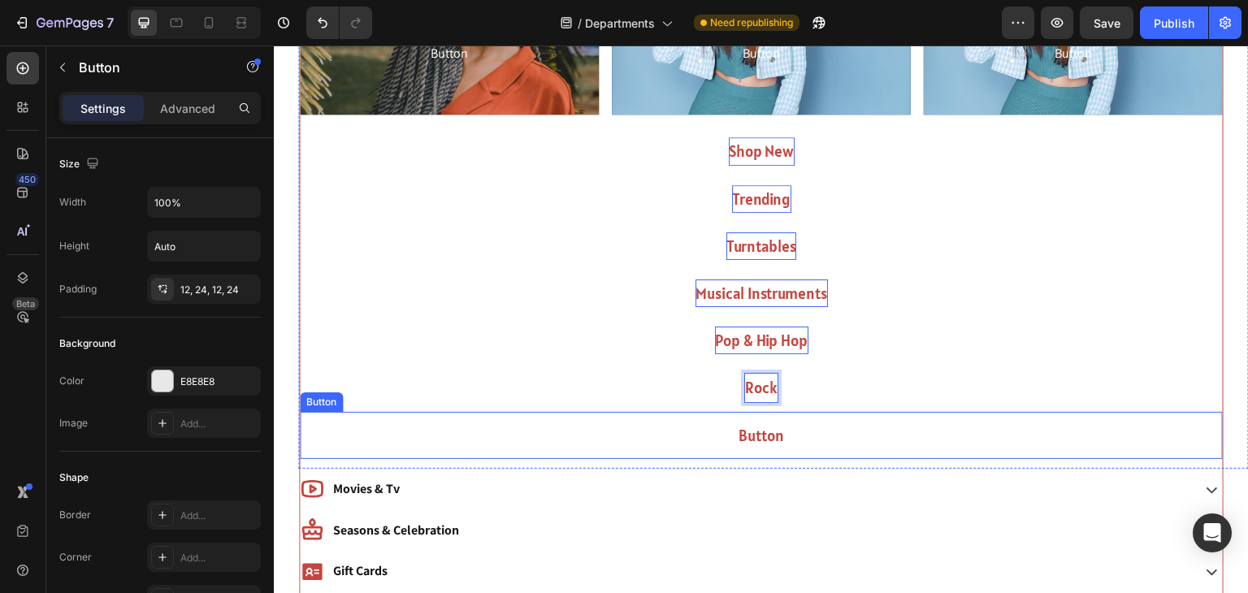
click at [797, 442] on button "Button" at bounding box center [761, 435] width 923 height 47
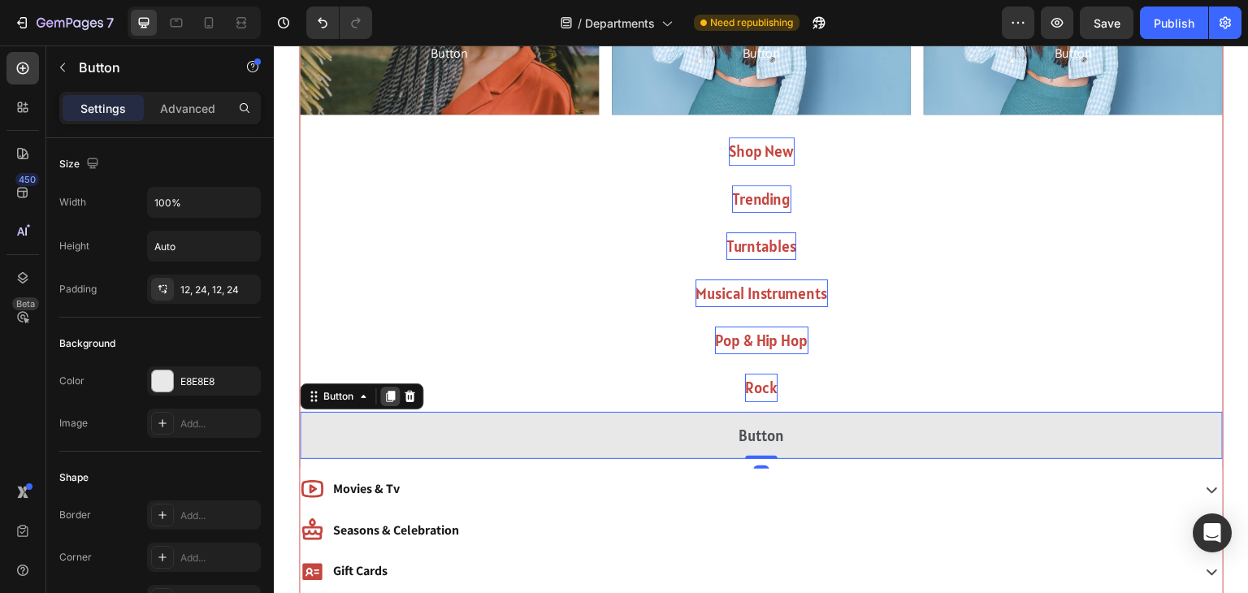
click at [385, 396] on icon at bounding box center [390, 396] width 13 height 13
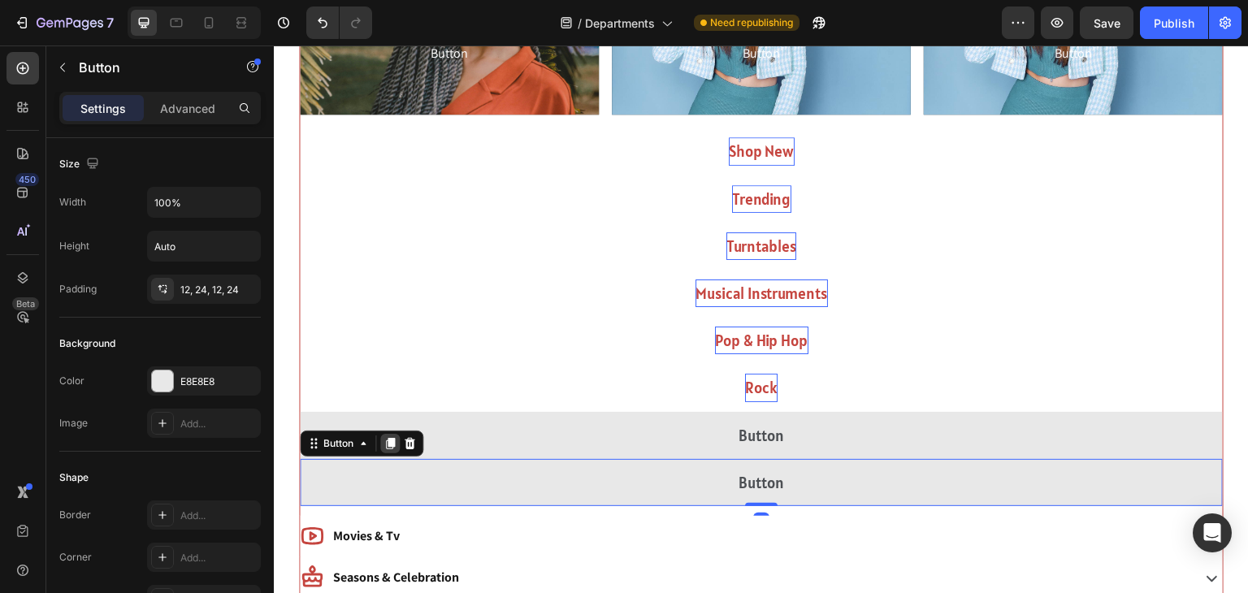
click at [386, 438] on icon at bounding box center [390, 443] width 9 height 11
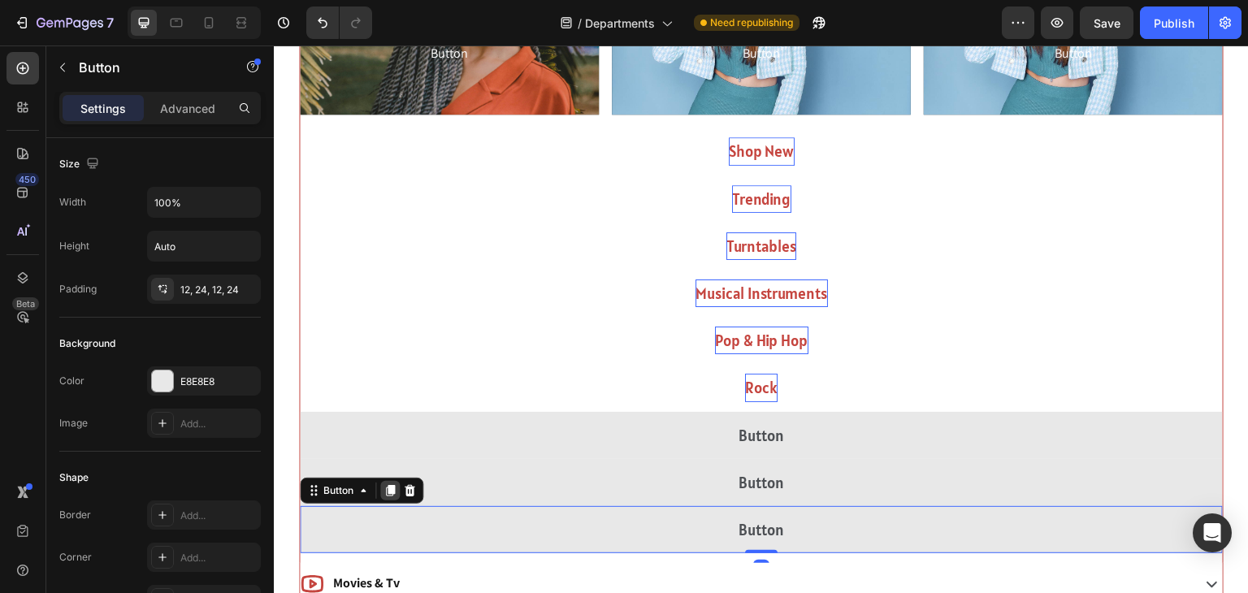
click at [388, 485] on icon at bounding box center [390, 490] width 9 height 11
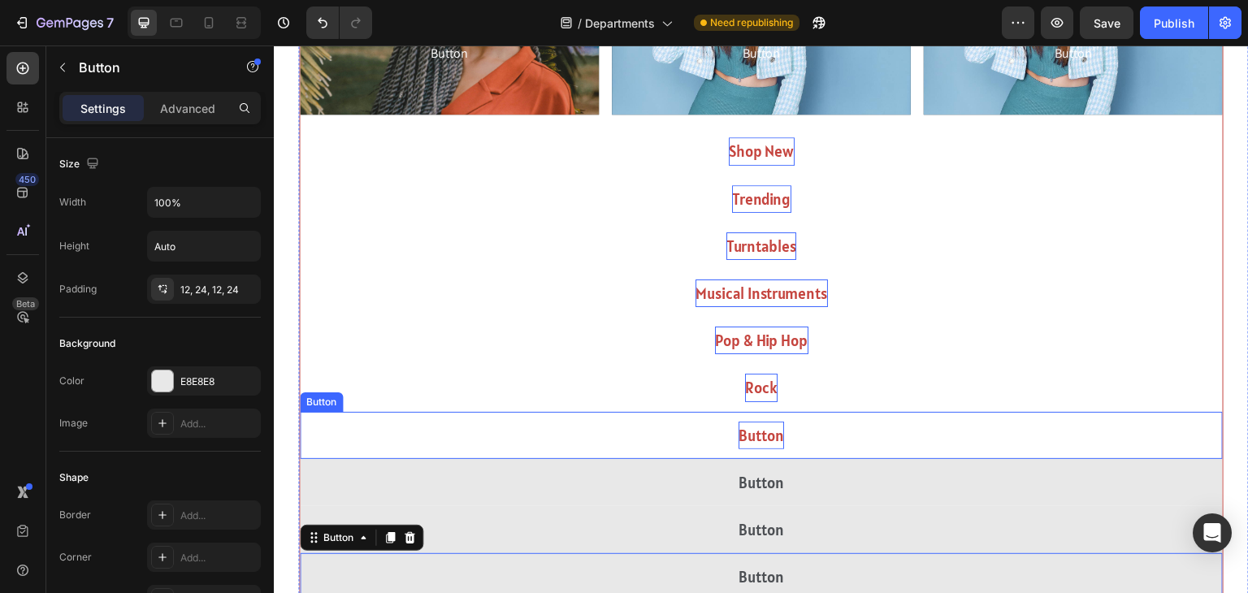
click at [764, 430] on p "Button" at bounding box center [762, 436] width 46 height 28
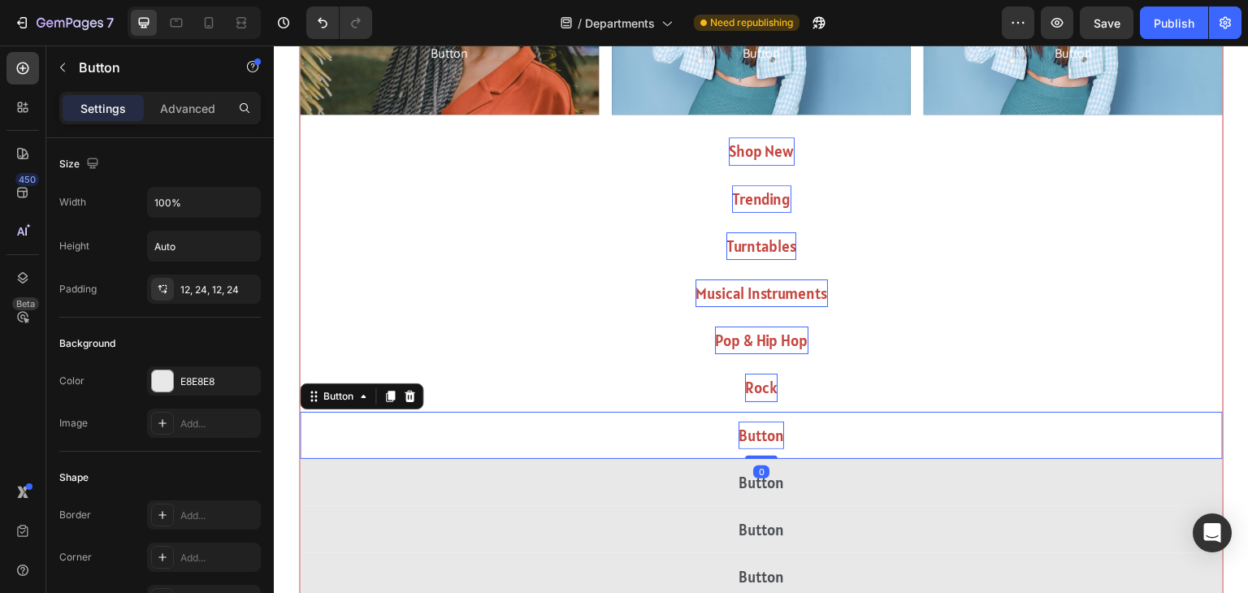
click at [764, 430] on p "Button" at bounding box center [762, 436] width 46 height 28
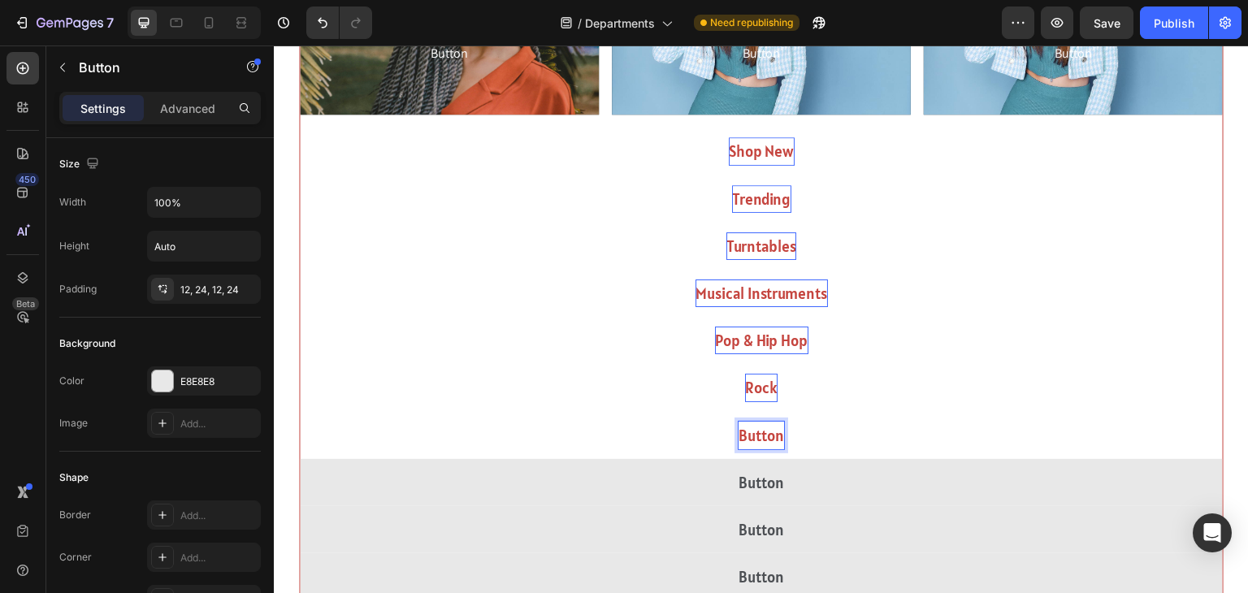
click at [764, 430] on p "Button" at bounding box center [762, 436] width 46 height 28
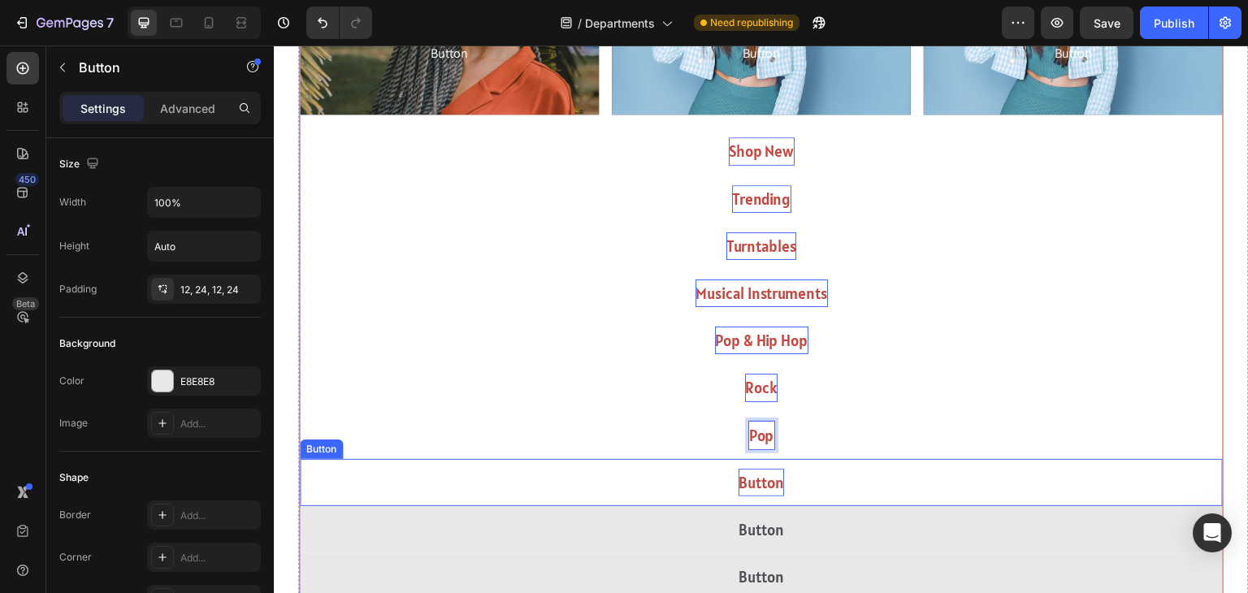
click at [761, 469] on p "Button" at bounding box center [762, 483] width 46 height 28
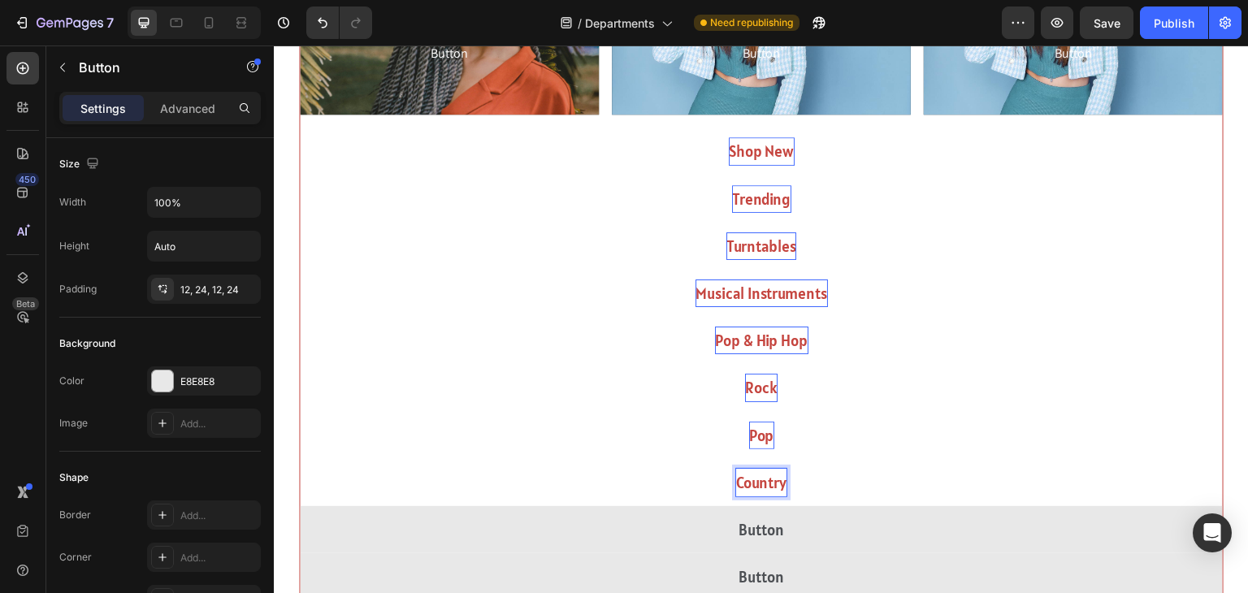
click at [300, 459] on button "Country" at bounding box center [761, 482] width 923 height 47
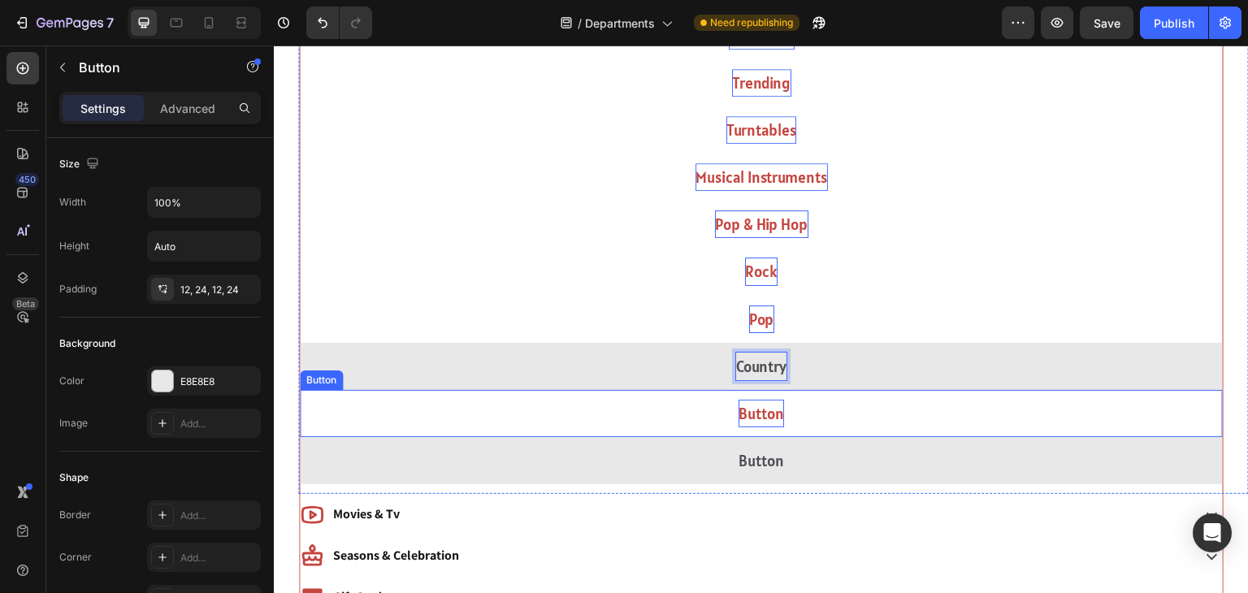
click at [771, 414] on p "Button" at bounding box center [762, 414] width 46 height 28
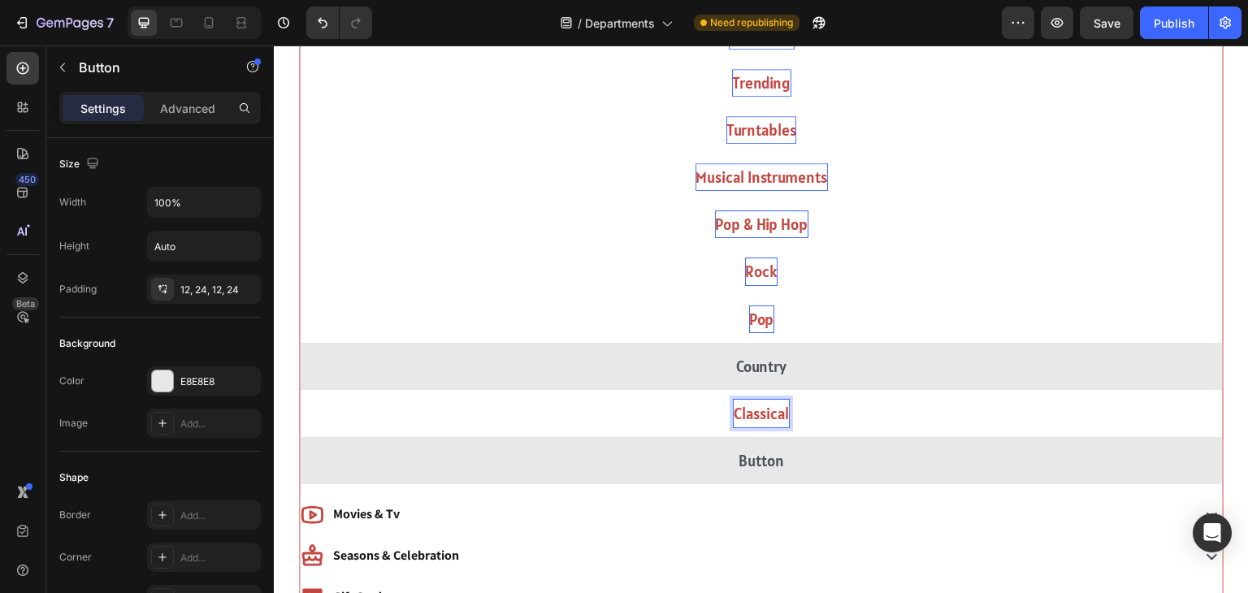
click at [300, 390] on button "Classical" at bounding box center [761, 413] width 923 height 47
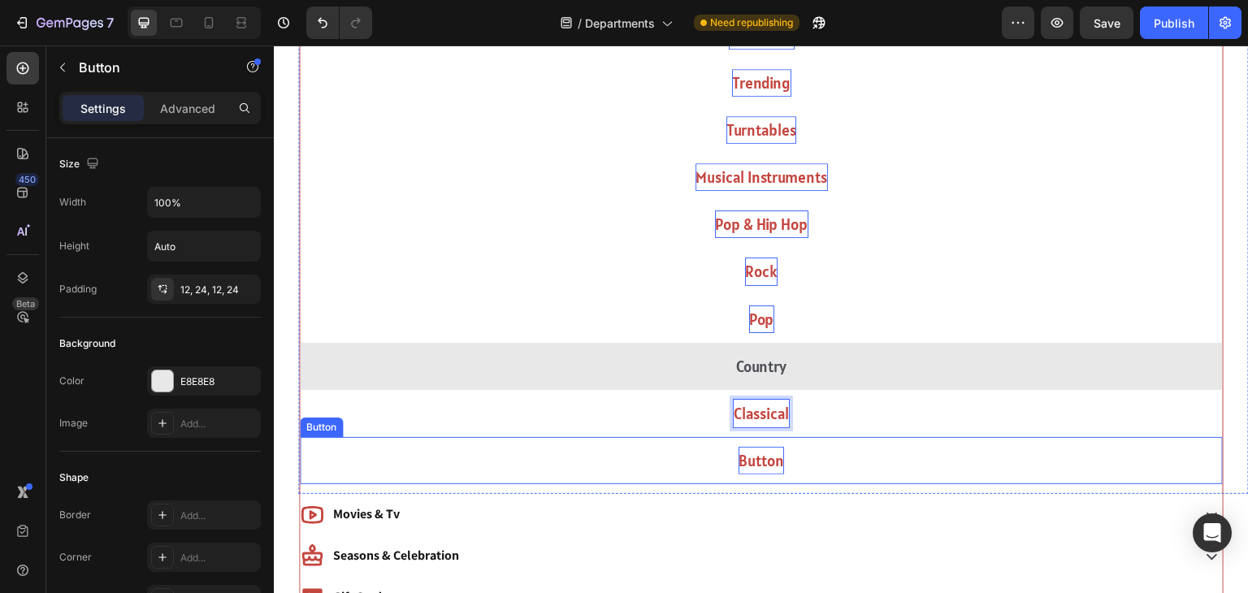
click at [777, 461] on p "Button" at bounding box center [762, 461] width 46 height 28
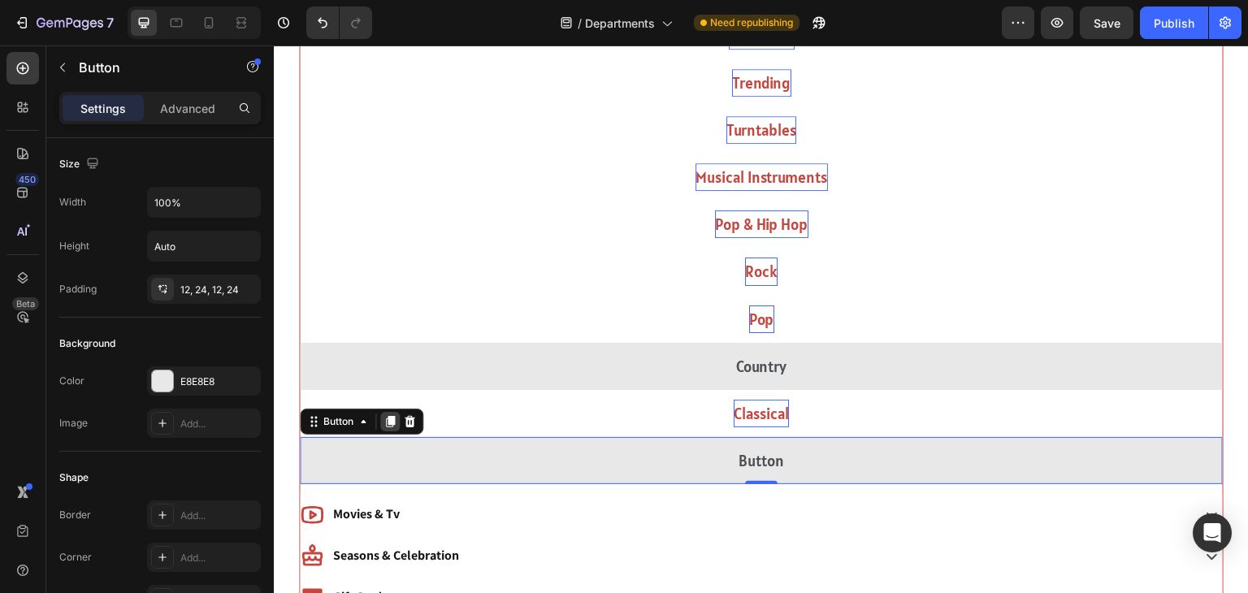
click at [388, 418] on icon at bounding box center [390, 421] width 9 height 11
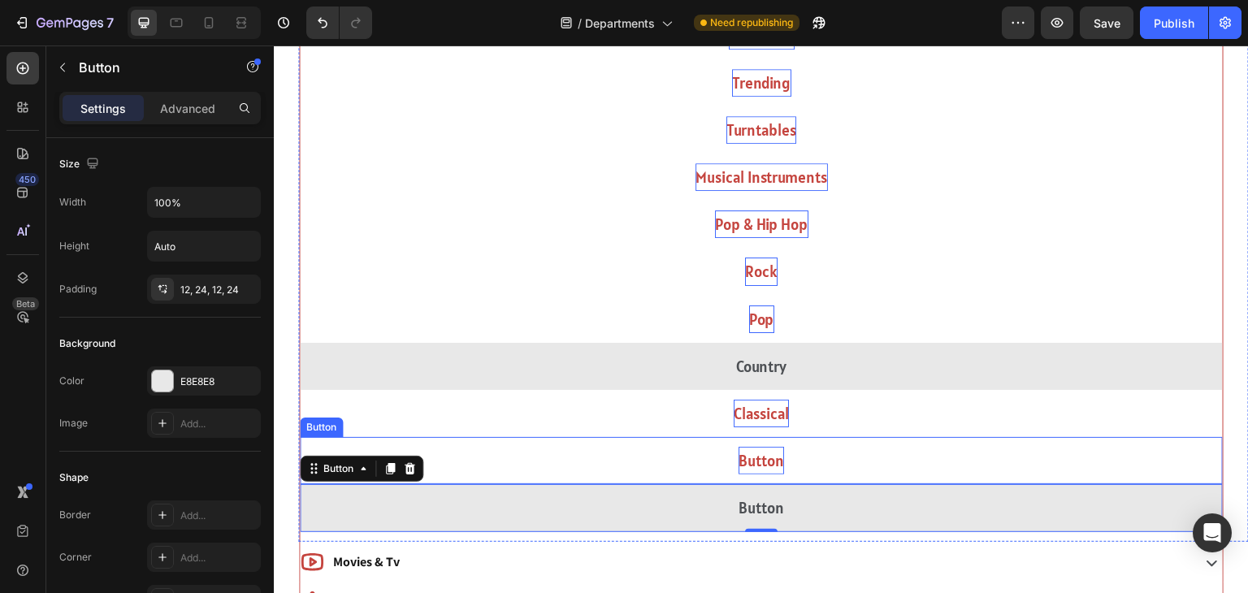
click at [764, 467] on p "Button" at bounding box center [762, 461] width 46 height 28
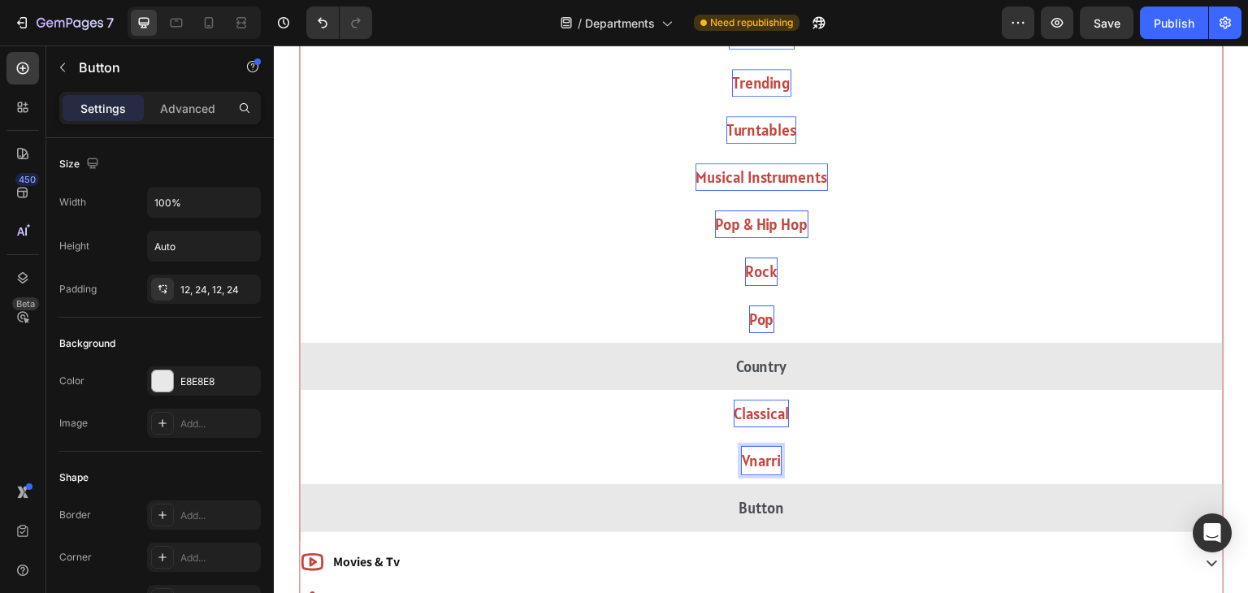
click at [300, 437] on button "Vnarri" at bounding box center [761, 460] width 923 height 47
click at [300, 437] on button "Vnarri Music" at bounding box center [761, 460] width 923 height 47
click at [531, 465] on button "Vnarri Music" at bounding box center [761, 460] width 923 height 47
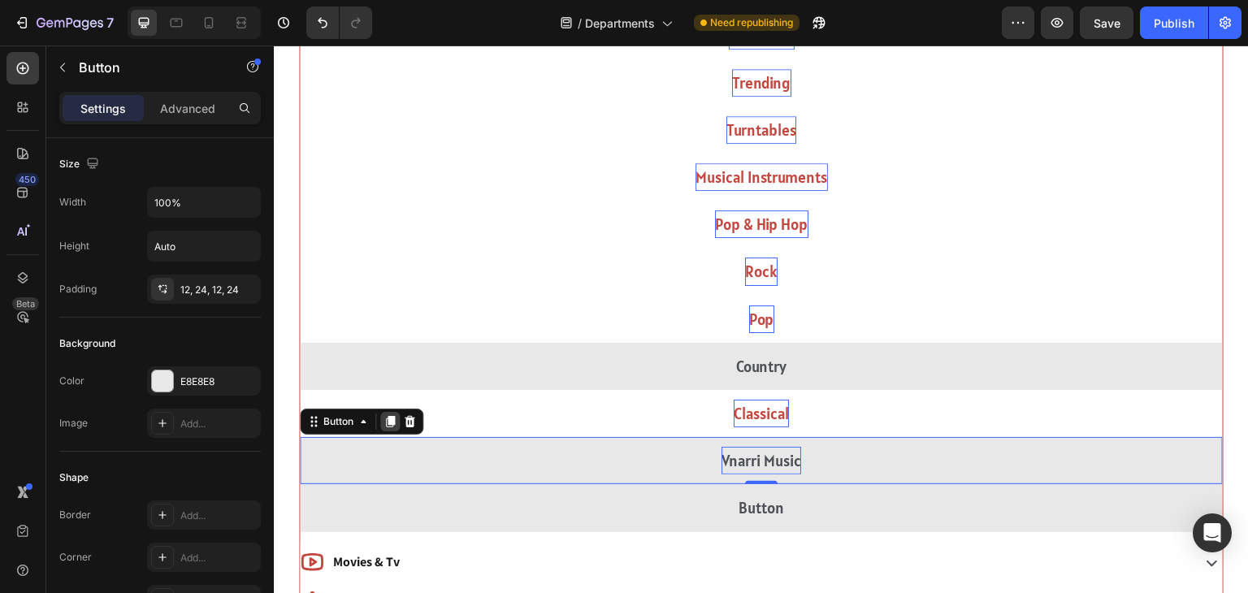
click at [391, 416] on icon at bounding box center [390, 421] width 9 height 11
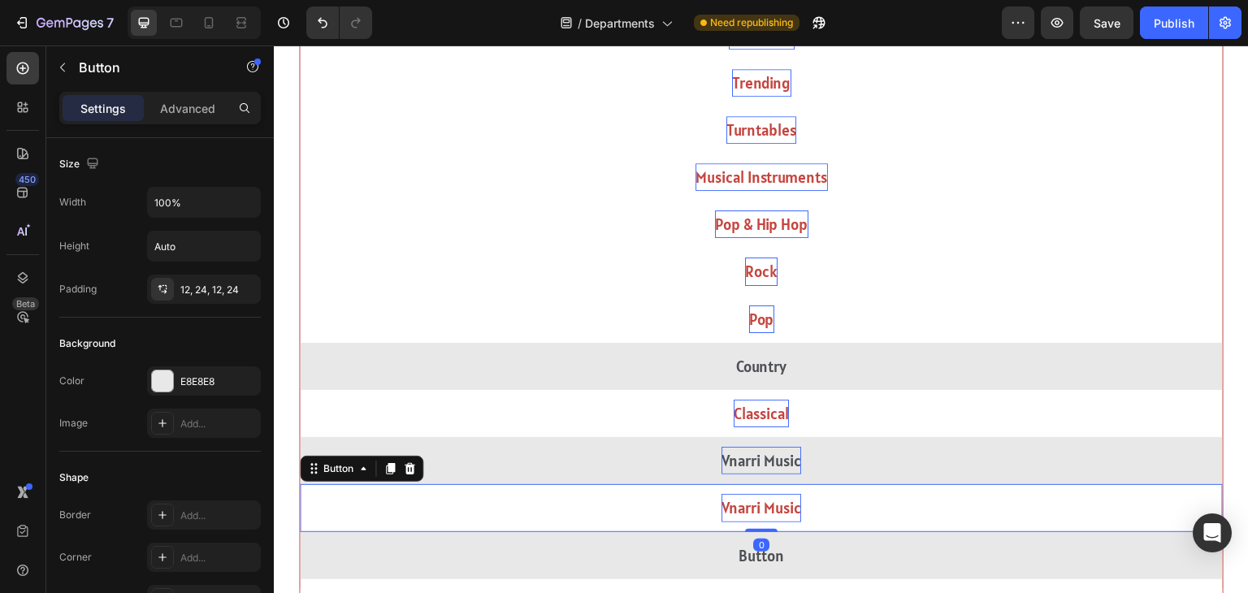
click at [767, 504] on p "Vnarri Music" at bounding box center [762, 508] width 80 height 28
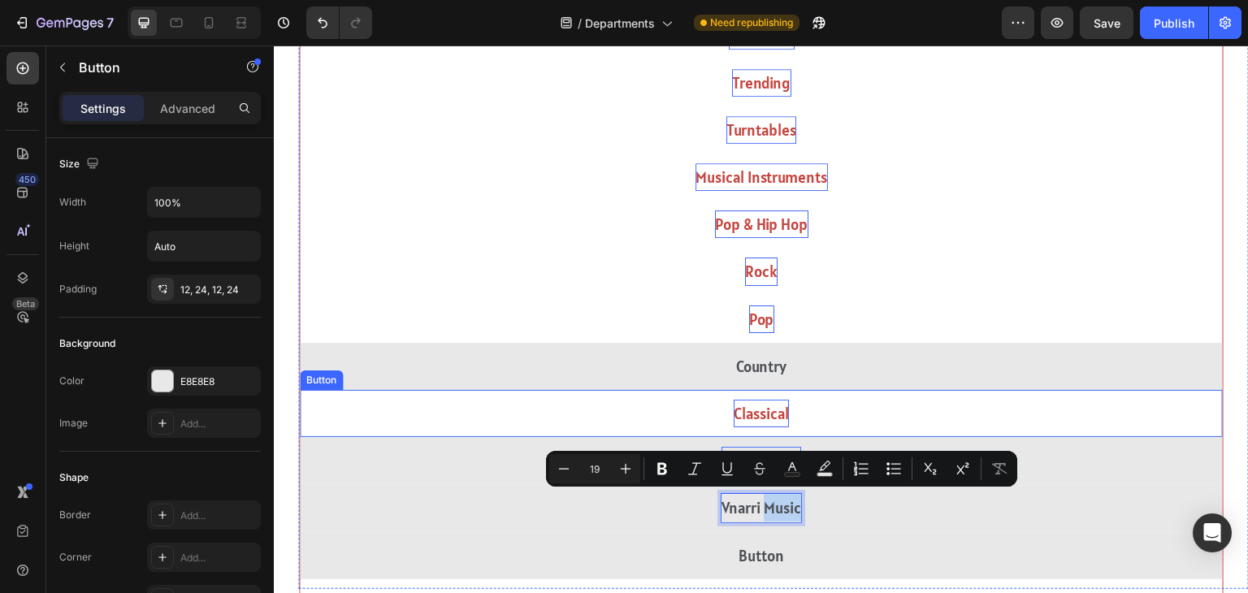
click at [781, 401] on p "Classical" at bounding box center [761, 414] width 55 height 28
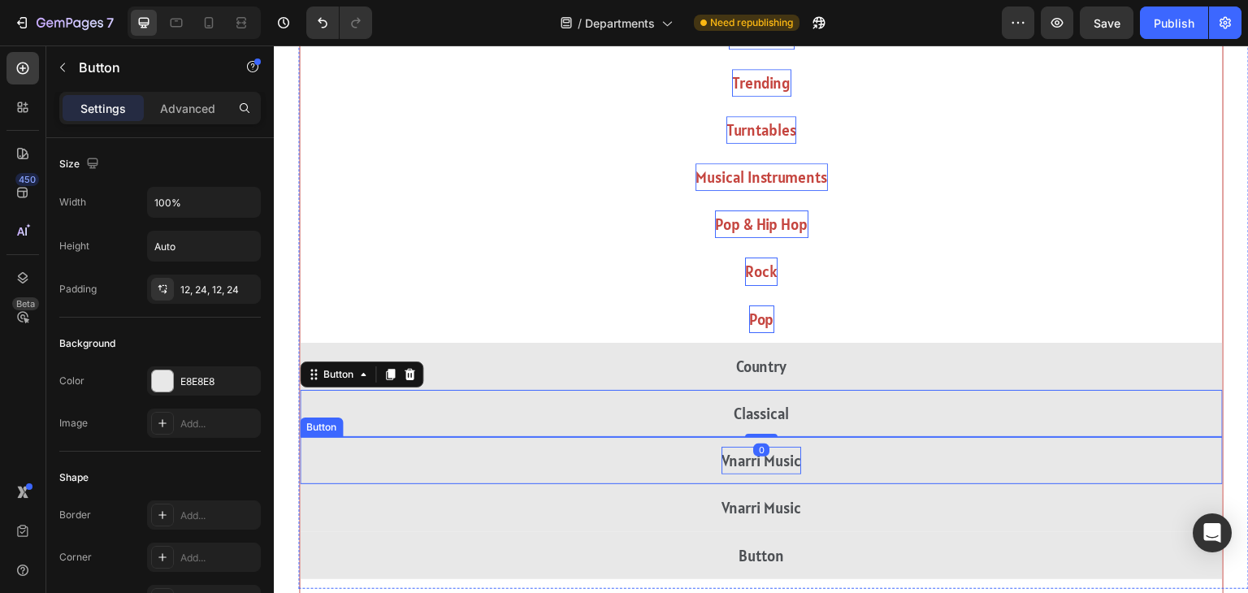
click at [772, 457] on p "Vnarri Music" at bounding box center [762, 461] width 80 height 28
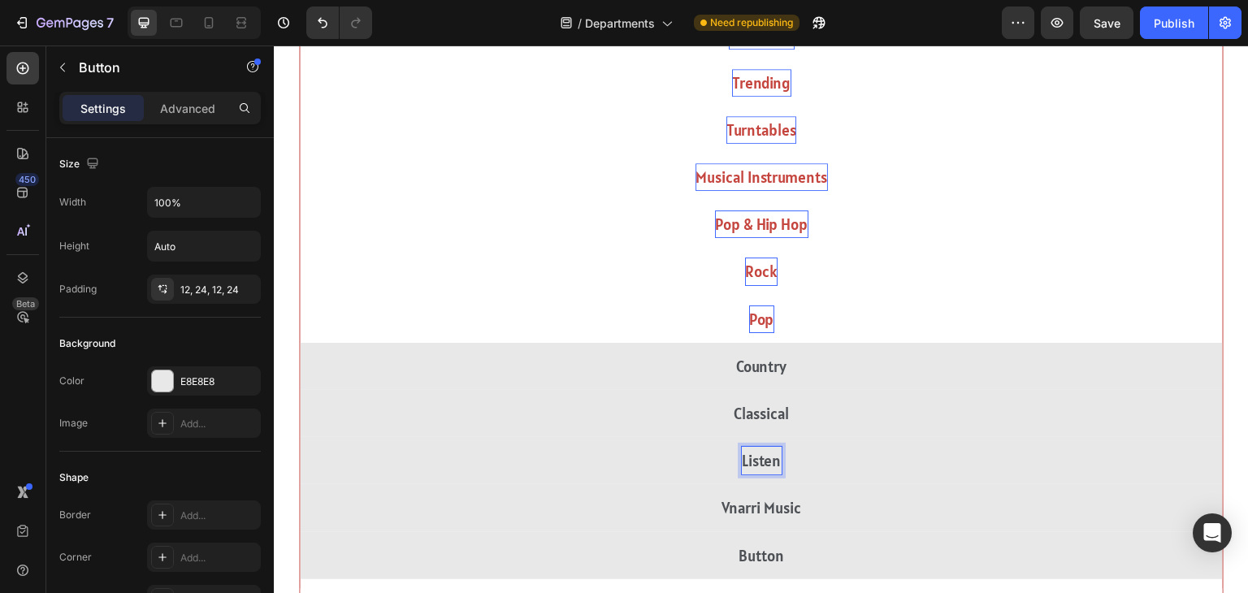
click at [300, 437] on button "Listen" at bounding box center [761, 460] width 923 height 47
click at [300, 437] on button "Listen now" at bounding box center [761, 460] width 923 height 47
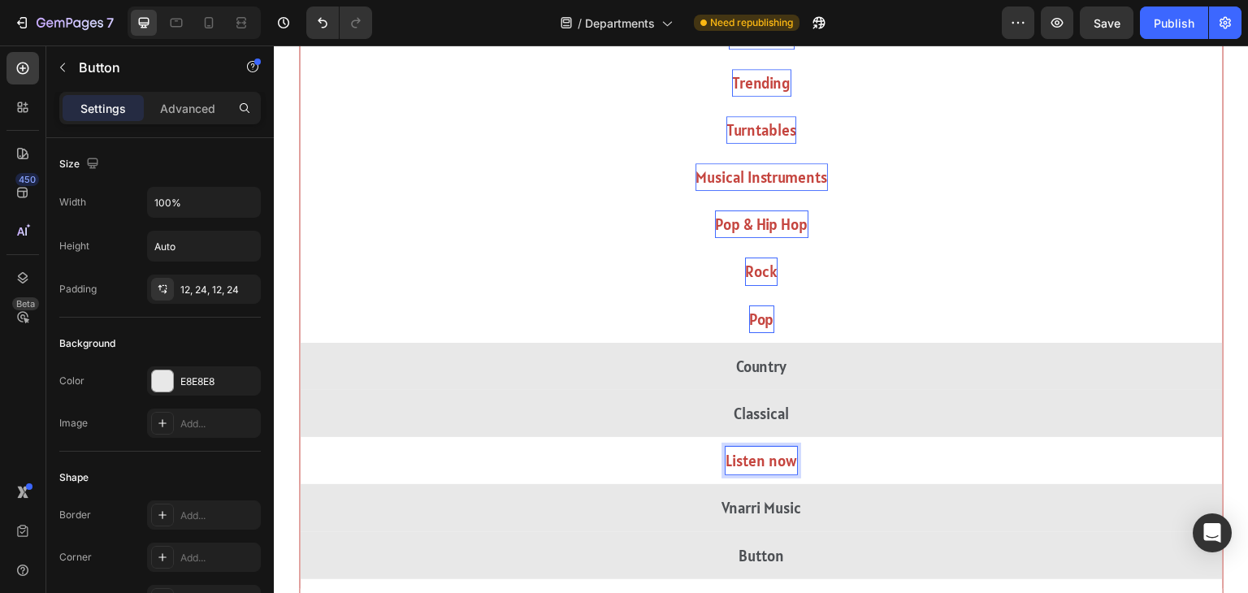
scroll to position [1287, 0]
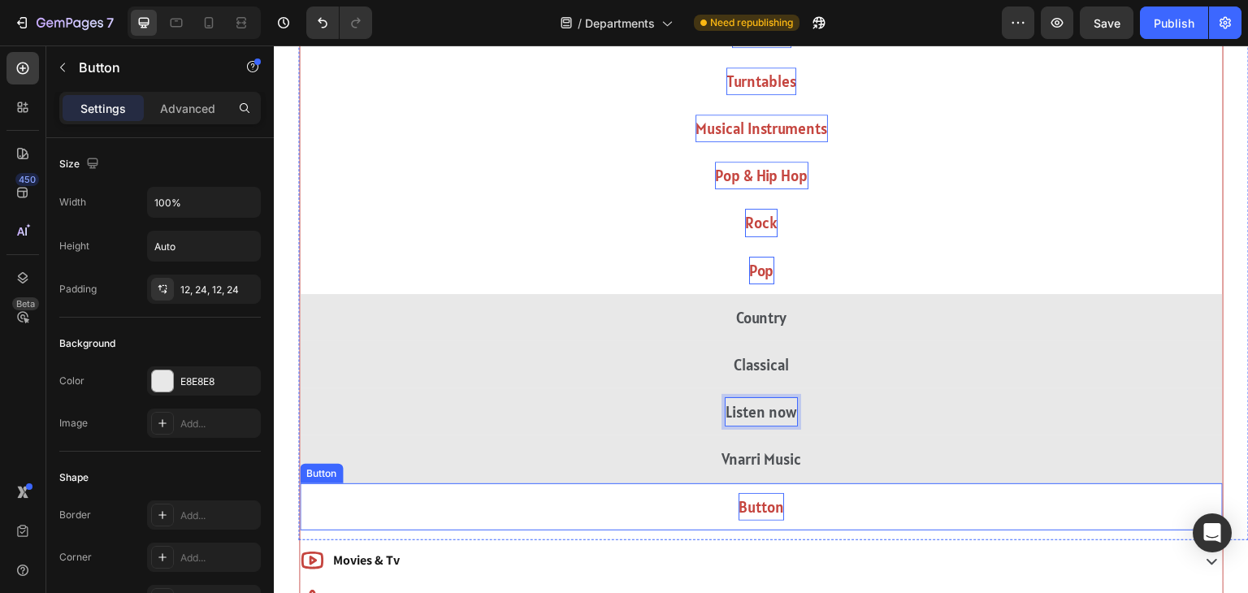
click at [761, 497] on p "Button" at bounding box center [762, 507] width 46 height 28
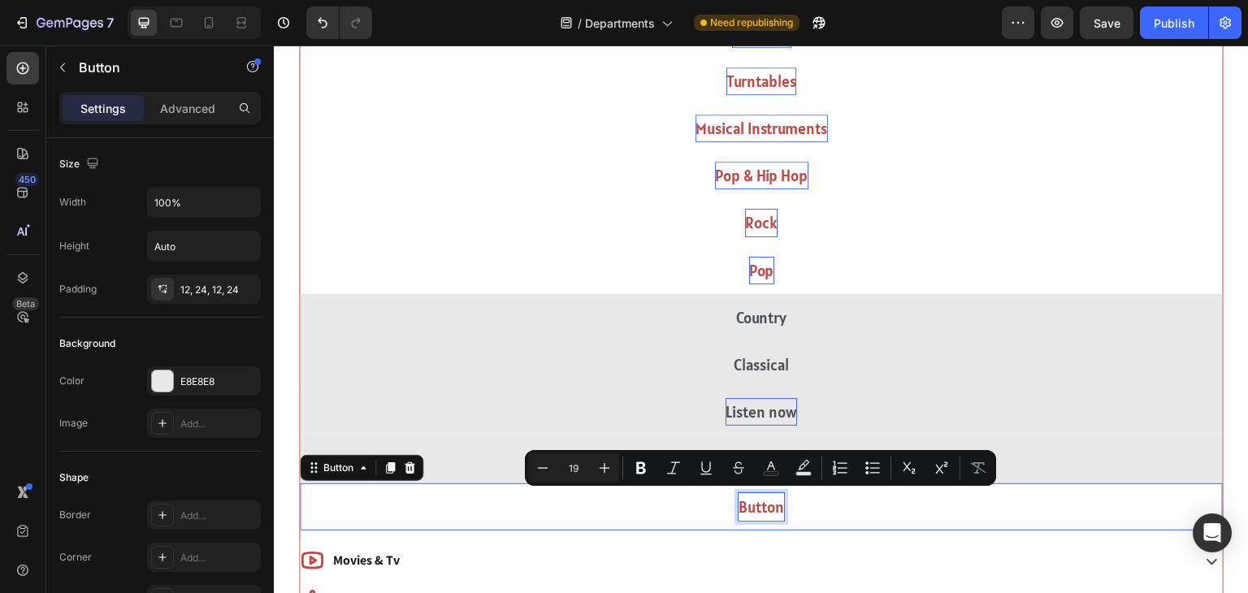
click at [761, 497] on p "Button" at bounding box center [762, 507] width 46 height 28
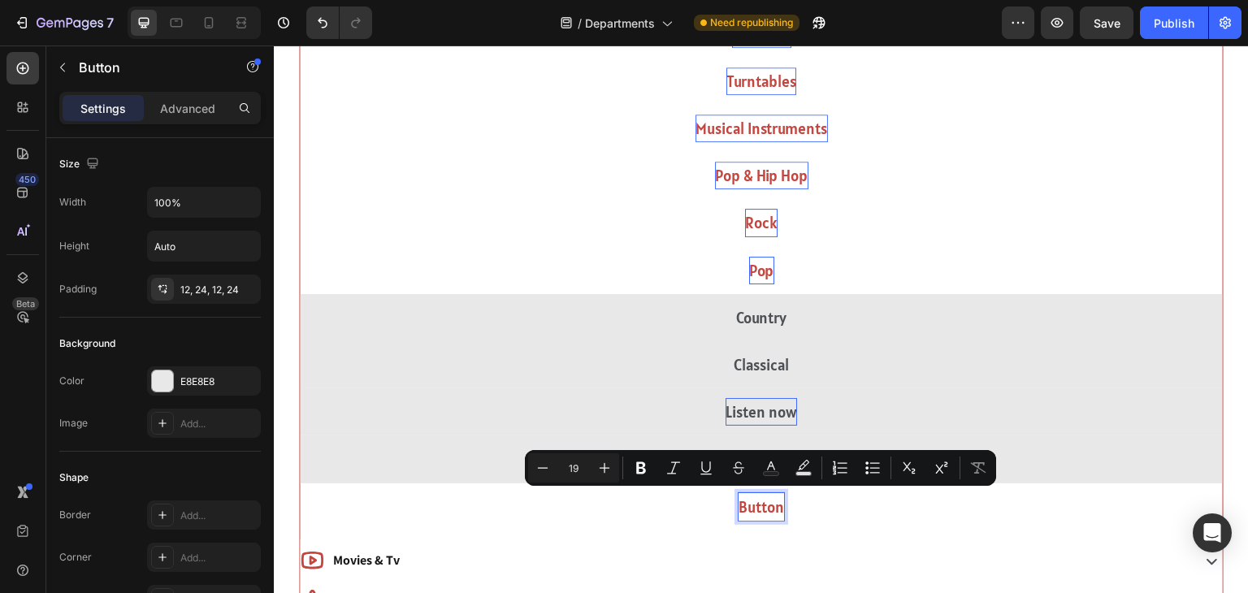
click at [761, 497] on p "Button" at bounding box center [762, 507] width 46 height 28
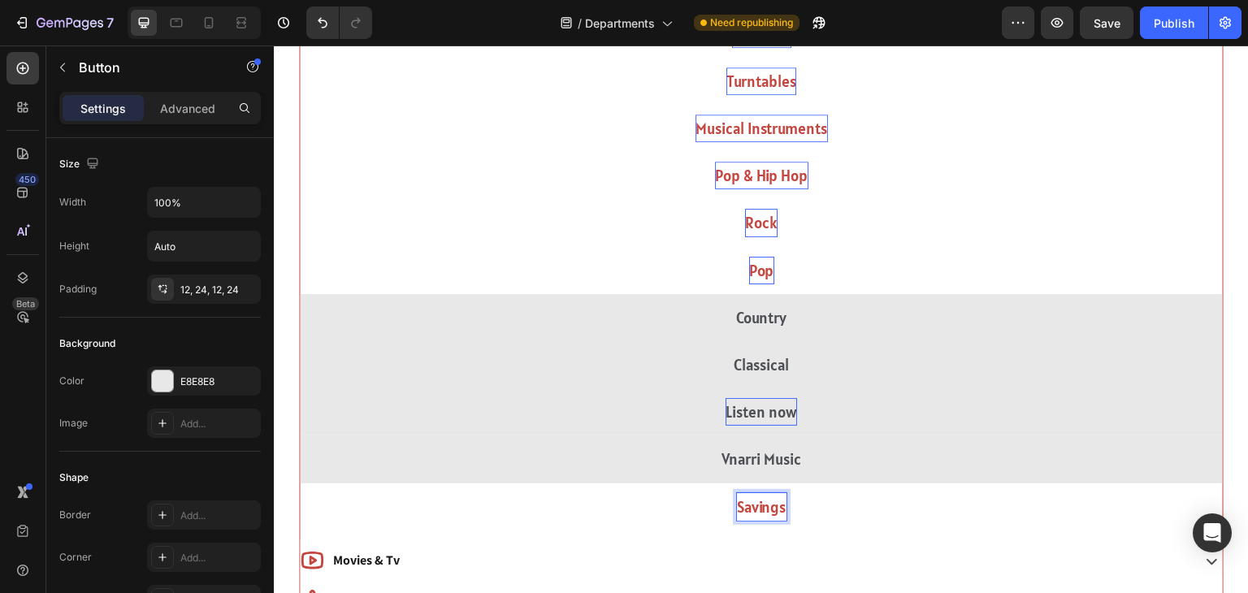
click at [300, 483] on button "Savings" at bounding box center [761, 506] width 923 height 47
click at [300, 483] on button "Savings &" at bounding box center [761, 506] width 923 height 47
click at [300, 483] on button "Savings & Deals" at bounding box center [761, 506] width 923 height 47
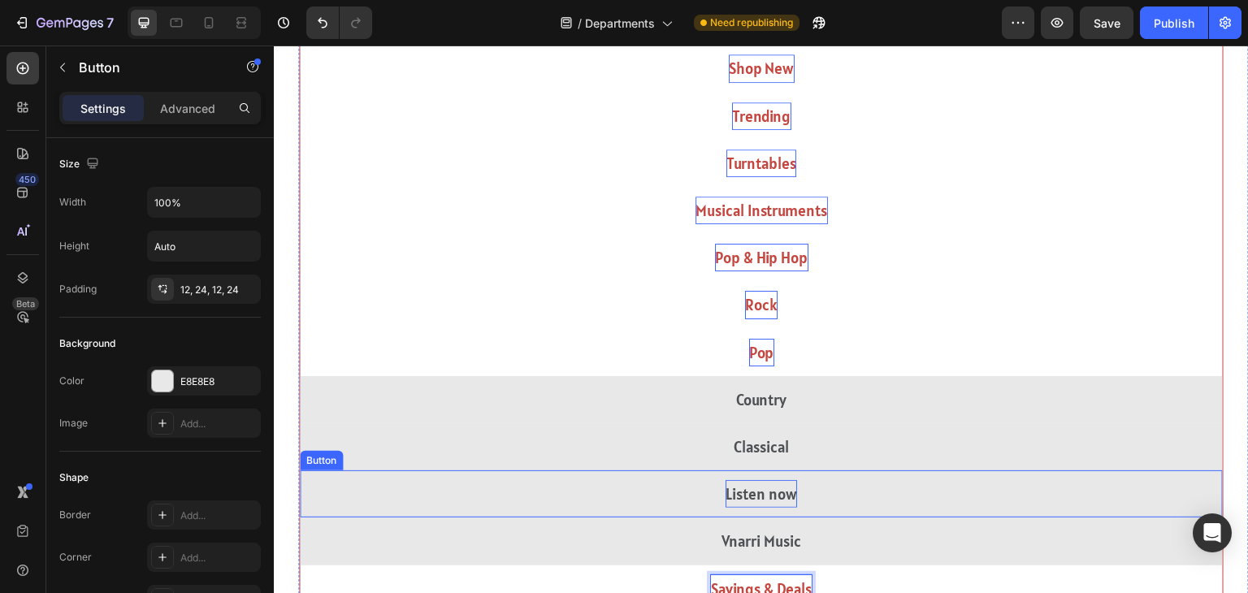
scroll to position [945, 0]
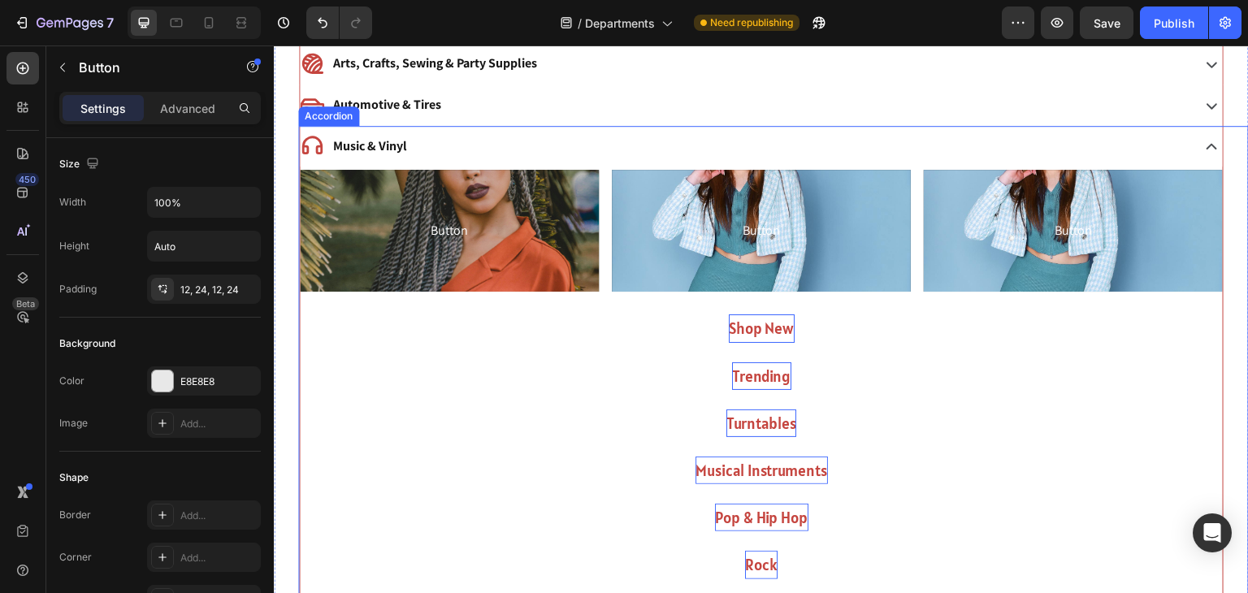
click at [709, 141] on div "Music & Vinyl" at bounding box center [744, 146] width 888 height 28
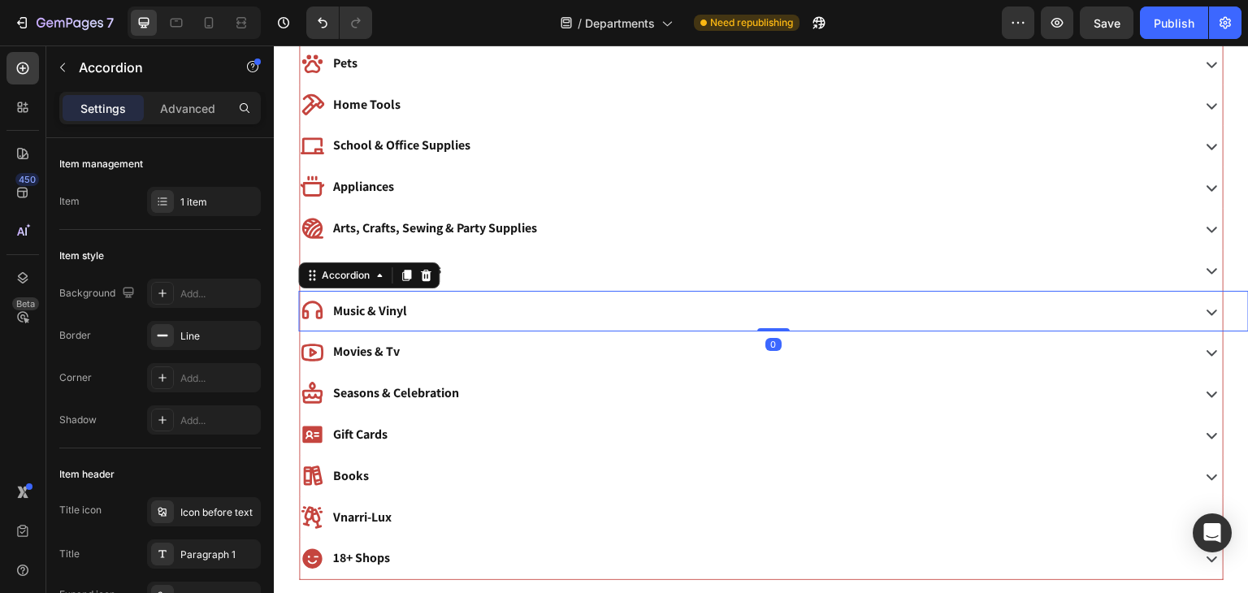
scroll to position [779, 0]
click at [465, 314] on div "Music & Vinyl" at bounding box center [744, 312] width 888 height 28
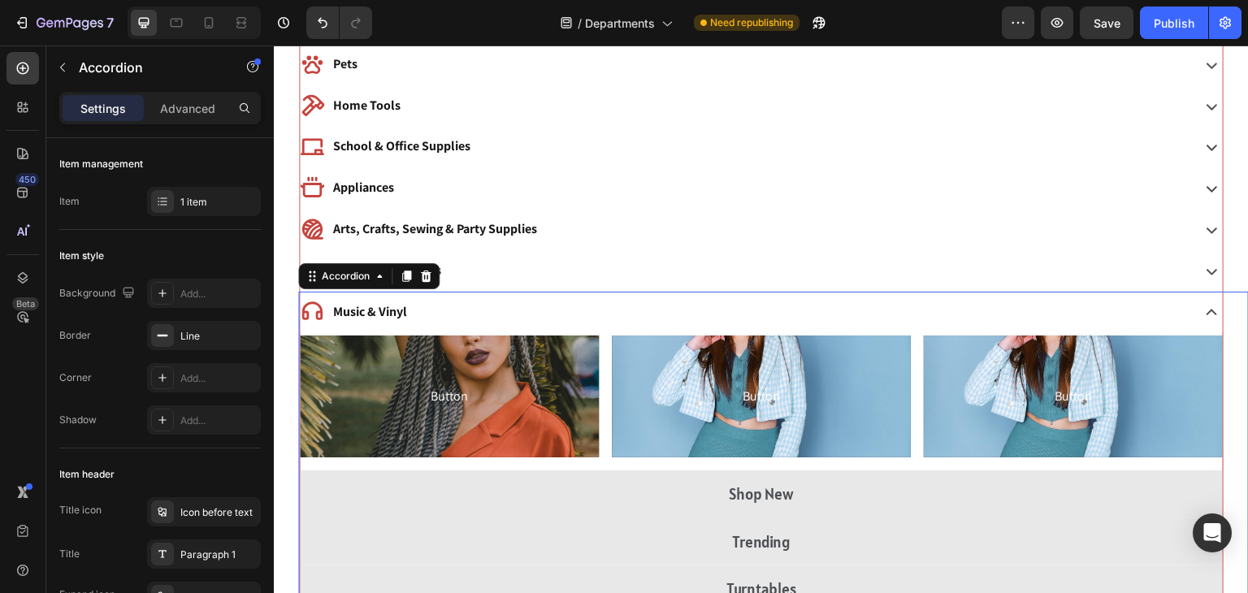
click at [465, 314] on div "Music & Vinyl" at bounding box center [744, 312] width 888 height 28
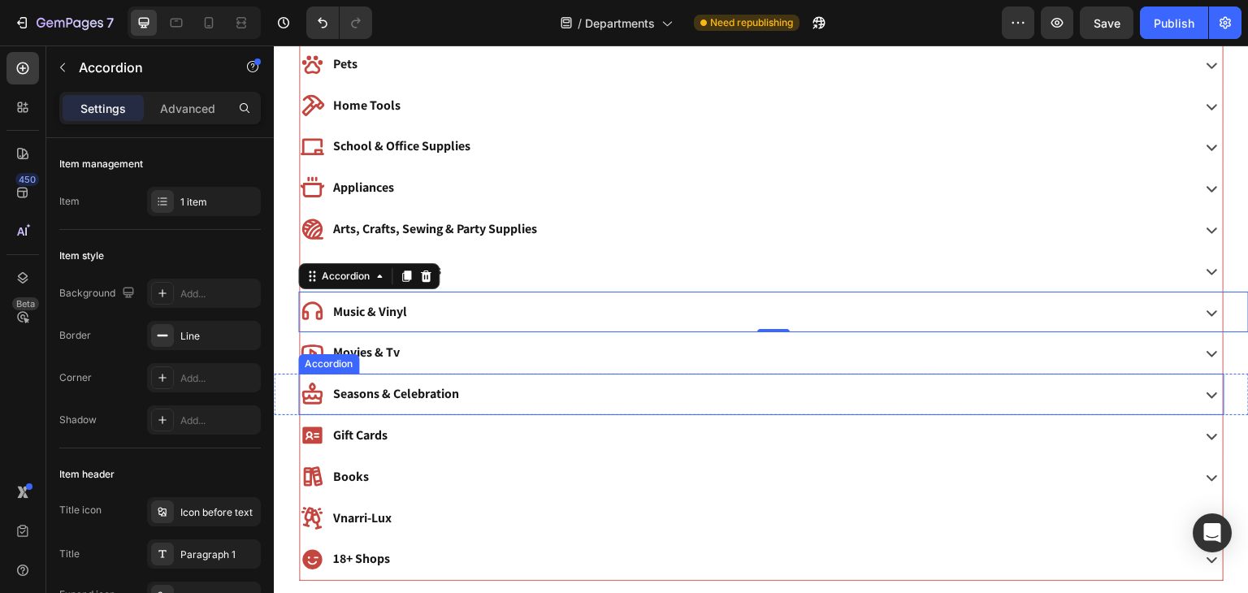
click at [494, 389] on div "Seasons & Celebration" at bounding box center [744, 394] width 888 height 28
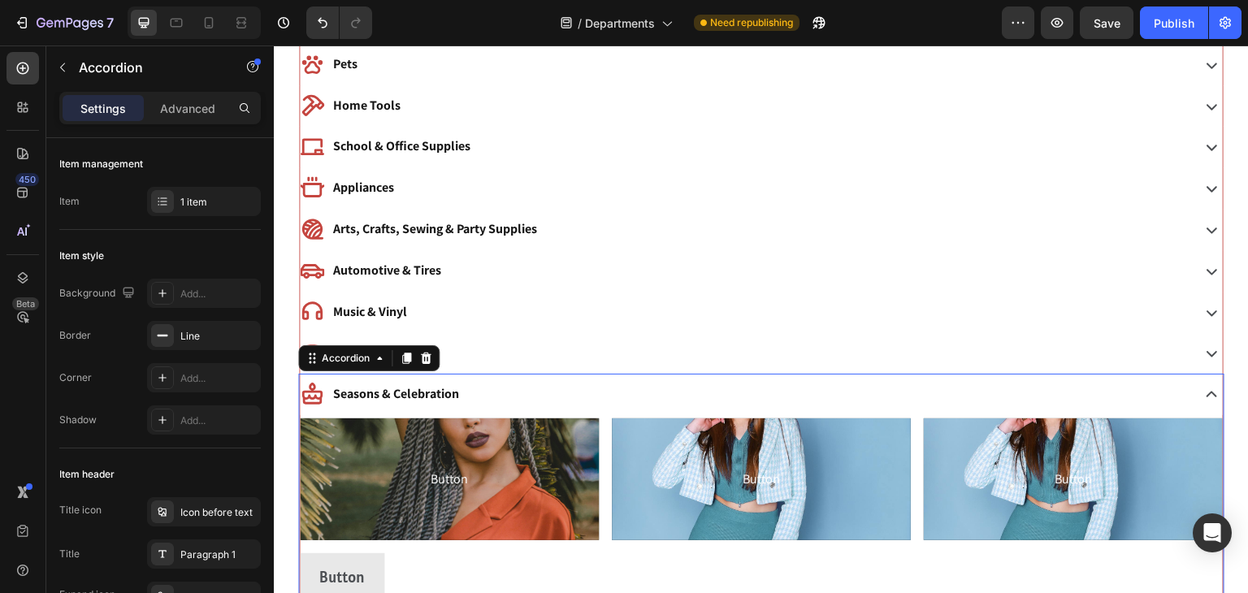
scroll to position [959, 0]
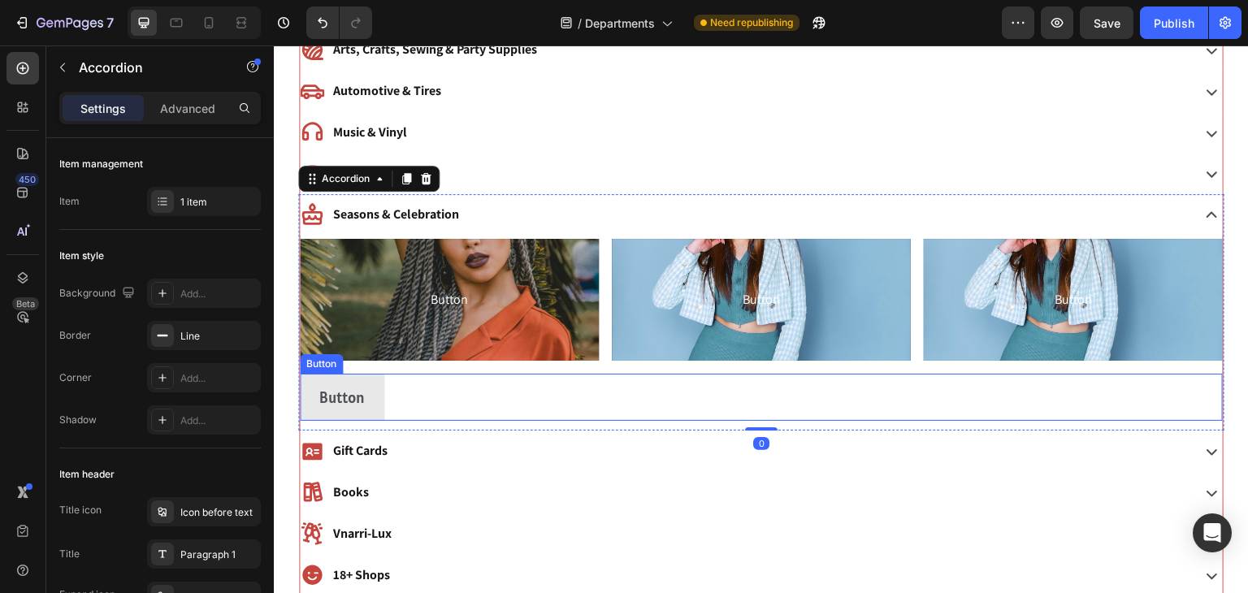
click at [398, 391] on div "Button Button" at bounding box center [761, 397] width 923 height 47
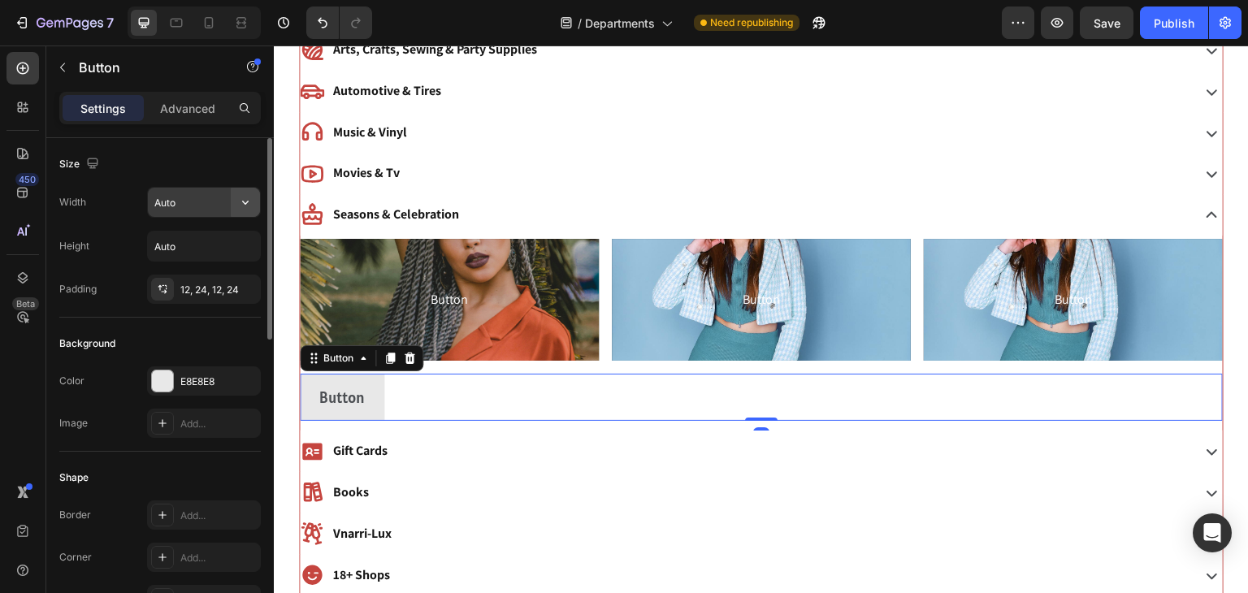
click at [245, 205] on icon "button" at bounding box center [245, 202] width 16 height 16
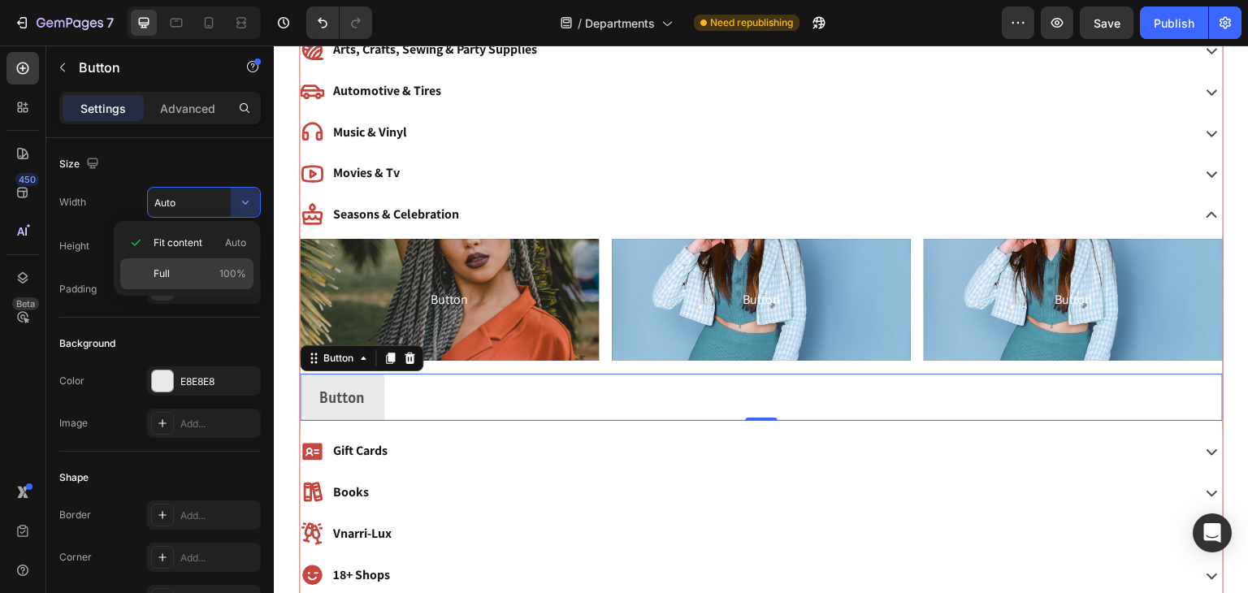
click at [195, 268] on p "Full 100%" at bounding box center [200, 274] width 93 height 15
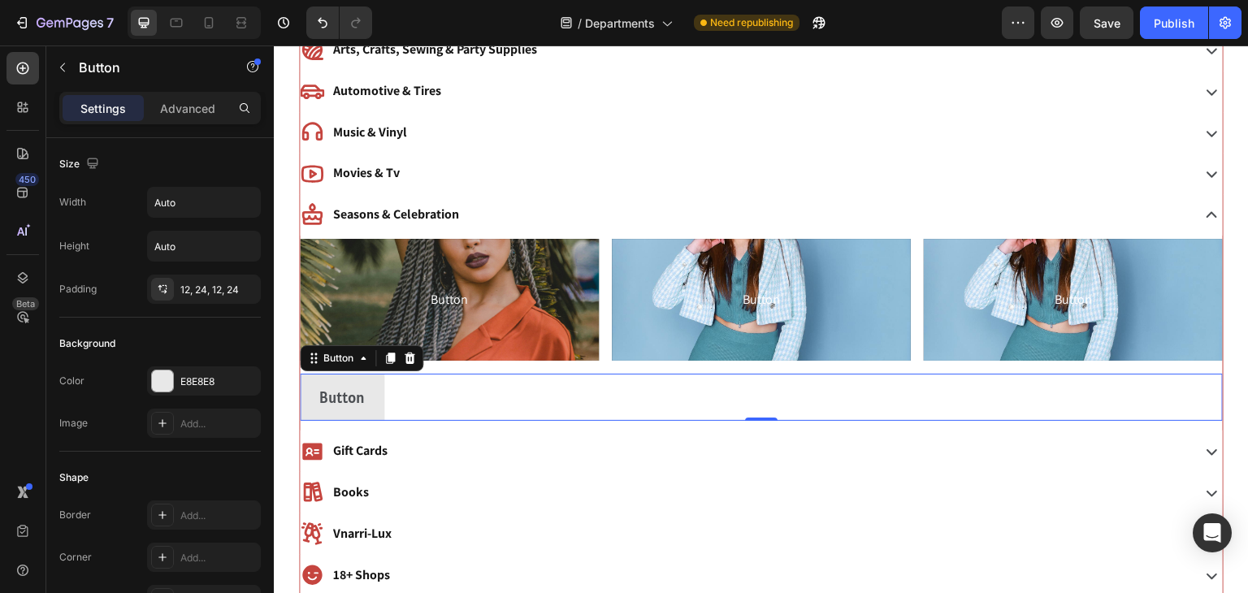
type input "100%"
click at [548, 403] on button "Button" at bounding box center [761, 397] width 923 height 47
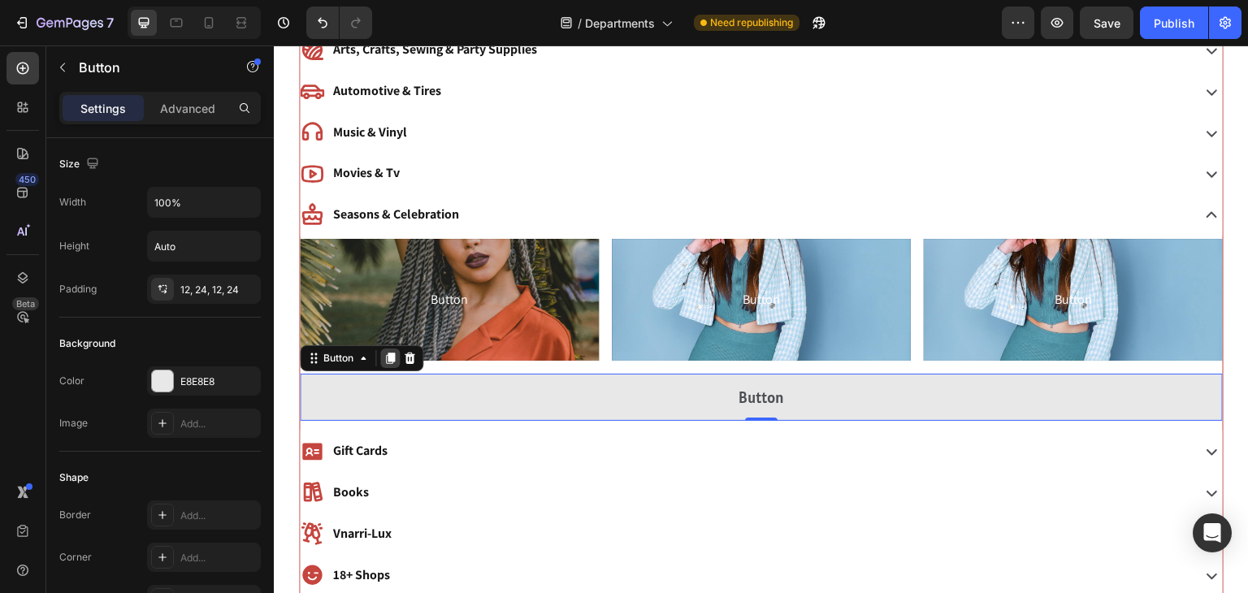
click at [386, 354] on icon at bounding box center [390, 358] width 9 height 11
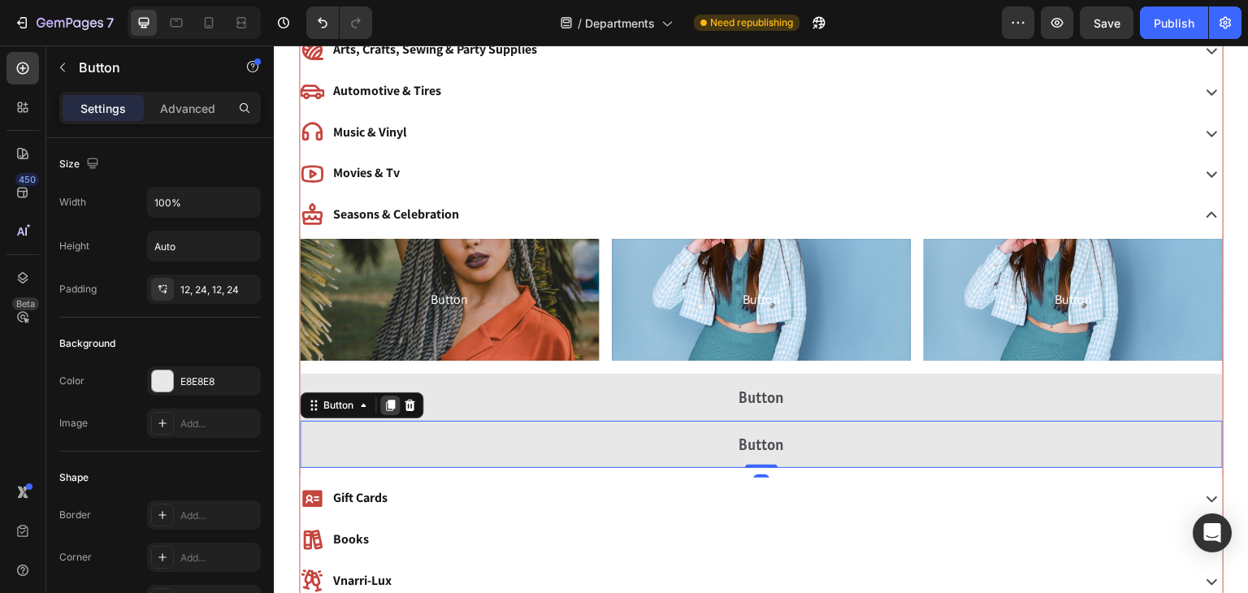
click at [388, 399] on icon at bounding box center [390, 405] width 13 height 13
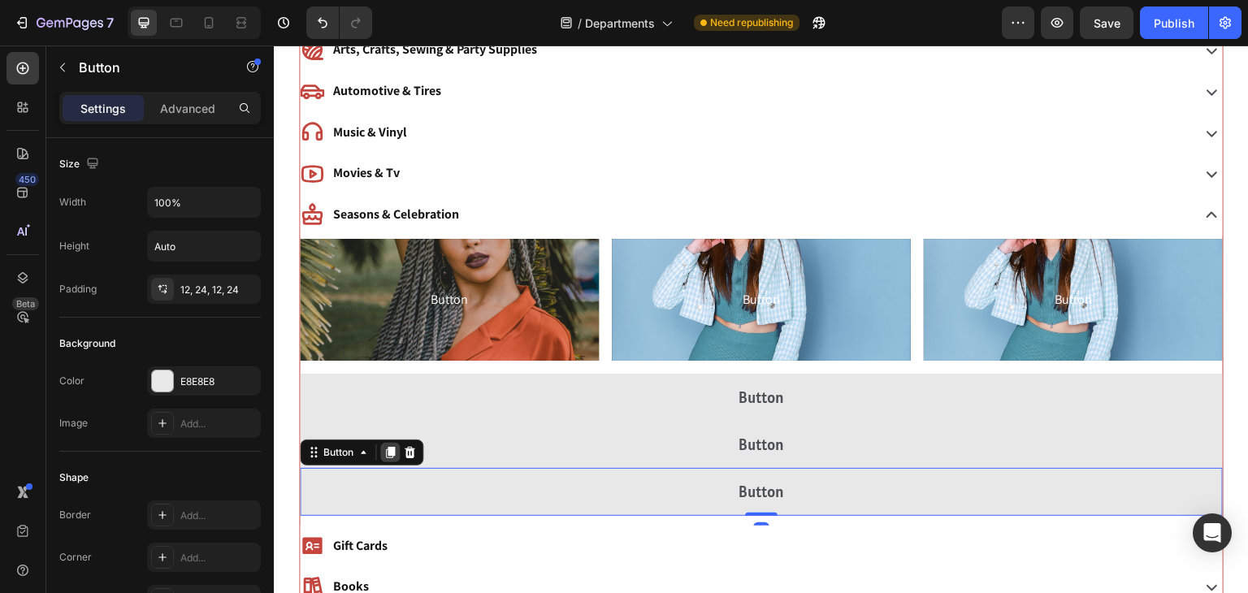
click at [387, 448] on icon at bounding box center [390, 452] width 13 height 13
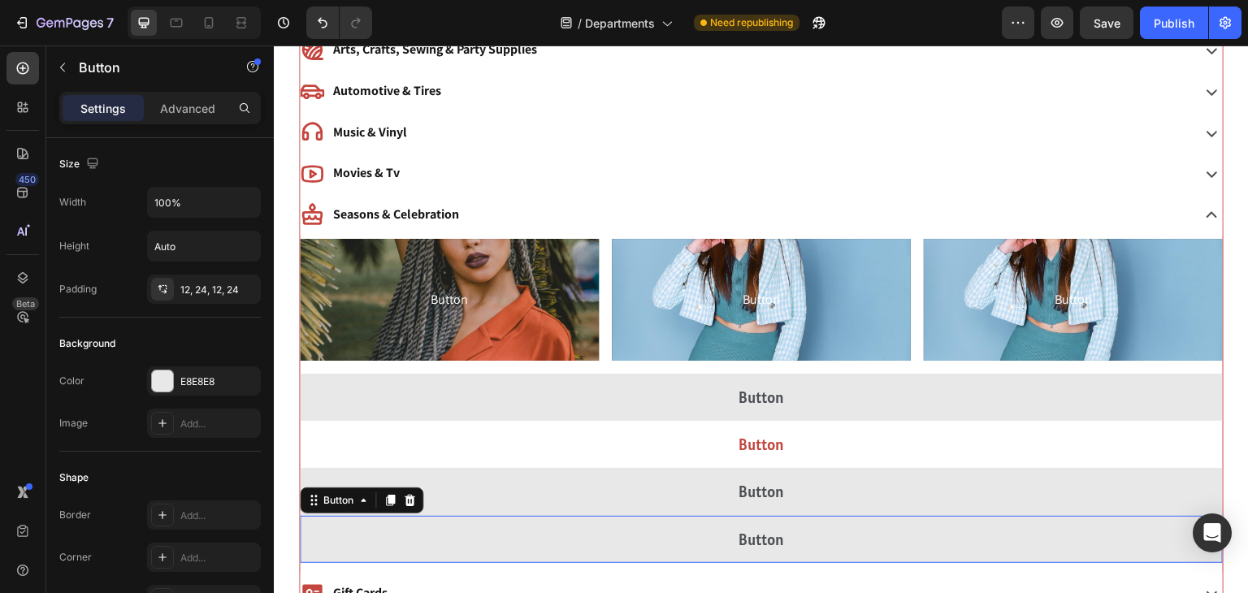
click at [389, 451] on button "Button" at bounding box center [761, 444] width 923 height 47
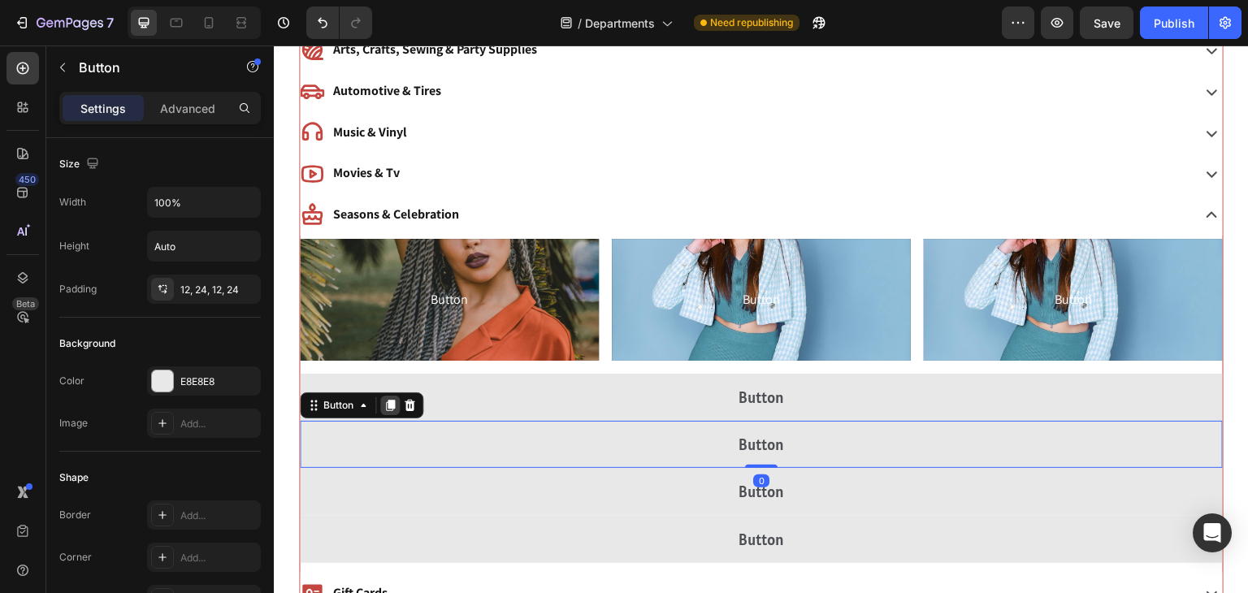
click at [396, 399] on icon at bounding box center [390, 405] width 13 height 13
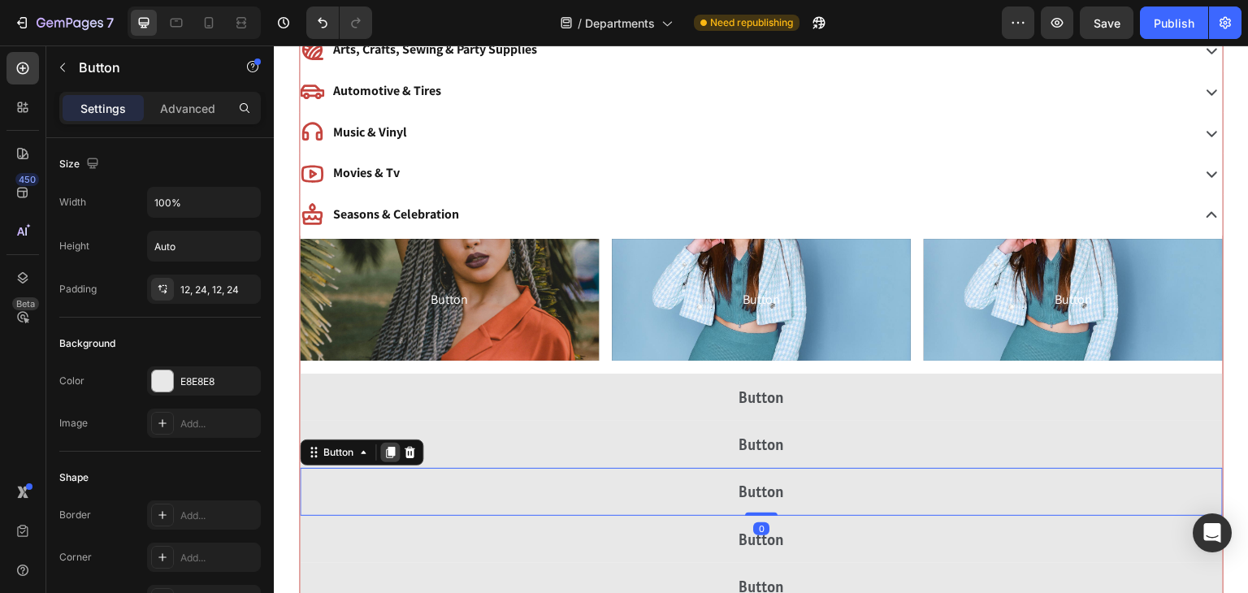
click at [388, 448] on icon at bounding box center [390, 453] width 9 height 11
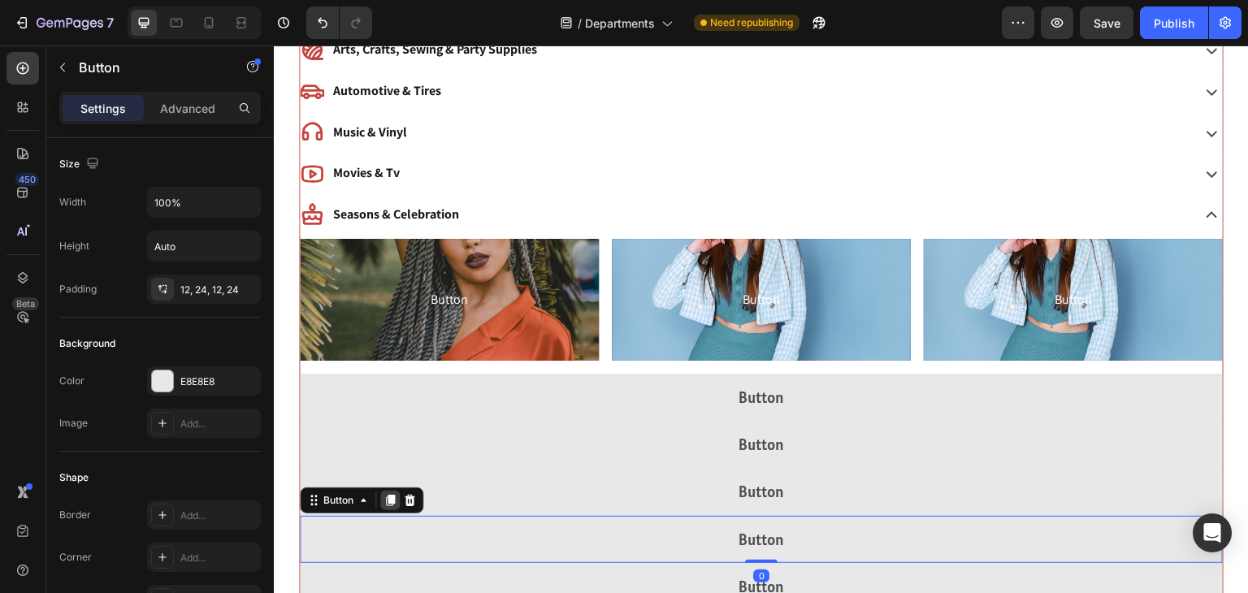
click at [388, 495] on icon at bounding box center [390, 500] width 9 height 11
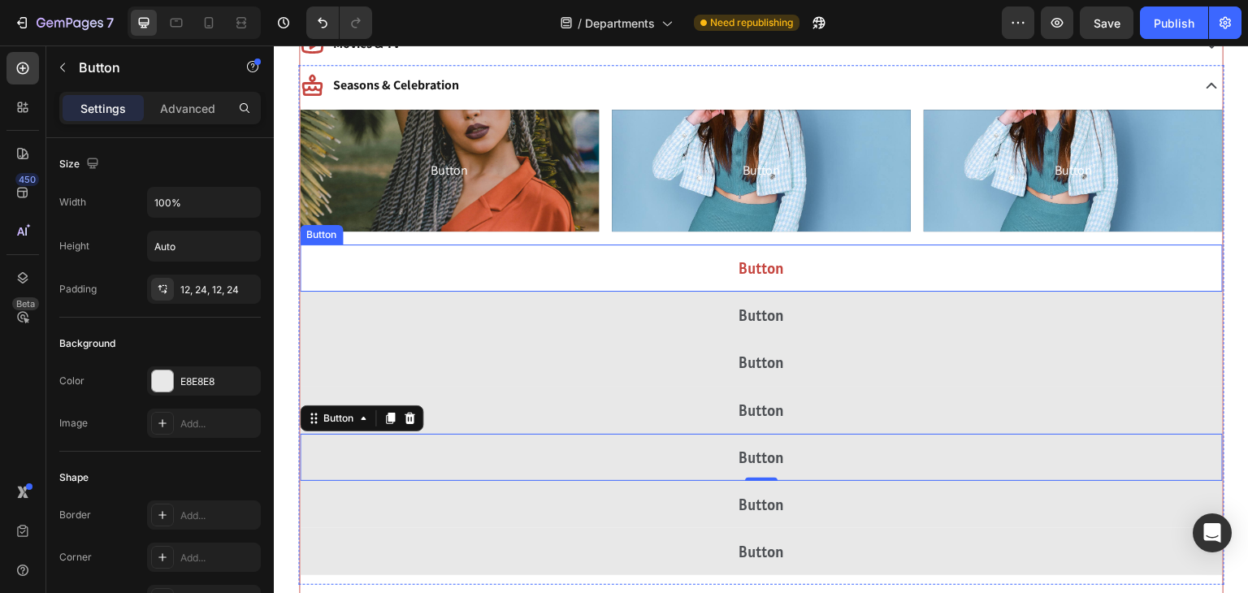
scroll to position [1108, 0]
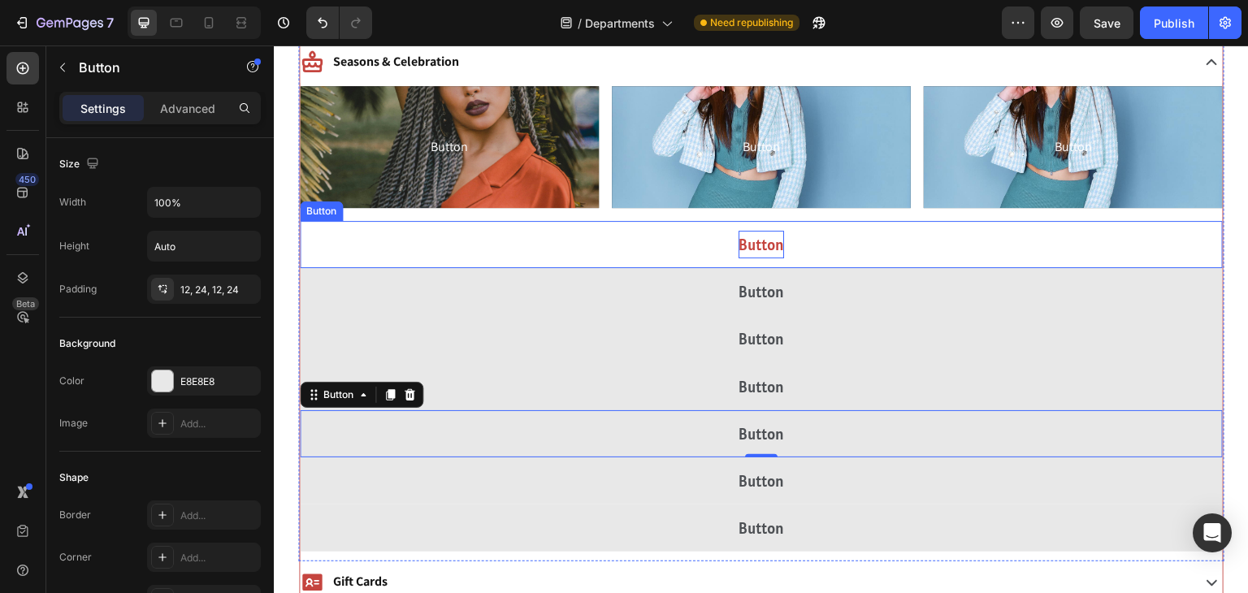
click at [748, 236] on p "Button" at bounding box center [762, 245] width 46 height 28
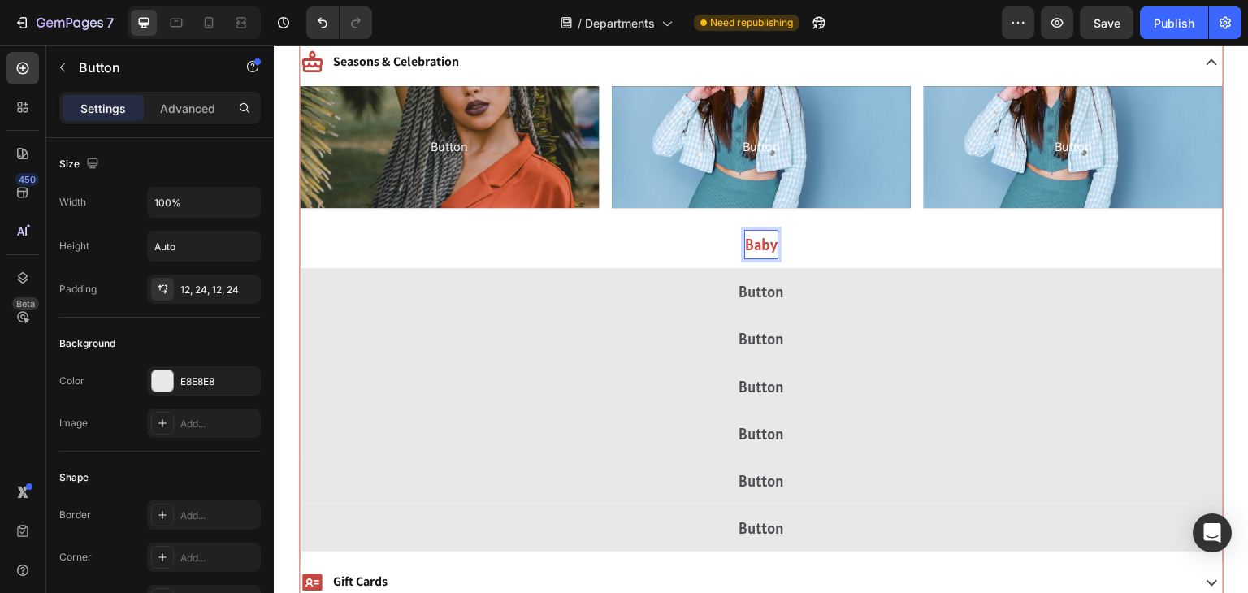
click at [300, 221] on button "Baby" at bounding box center [761, 244] width 923 height 47
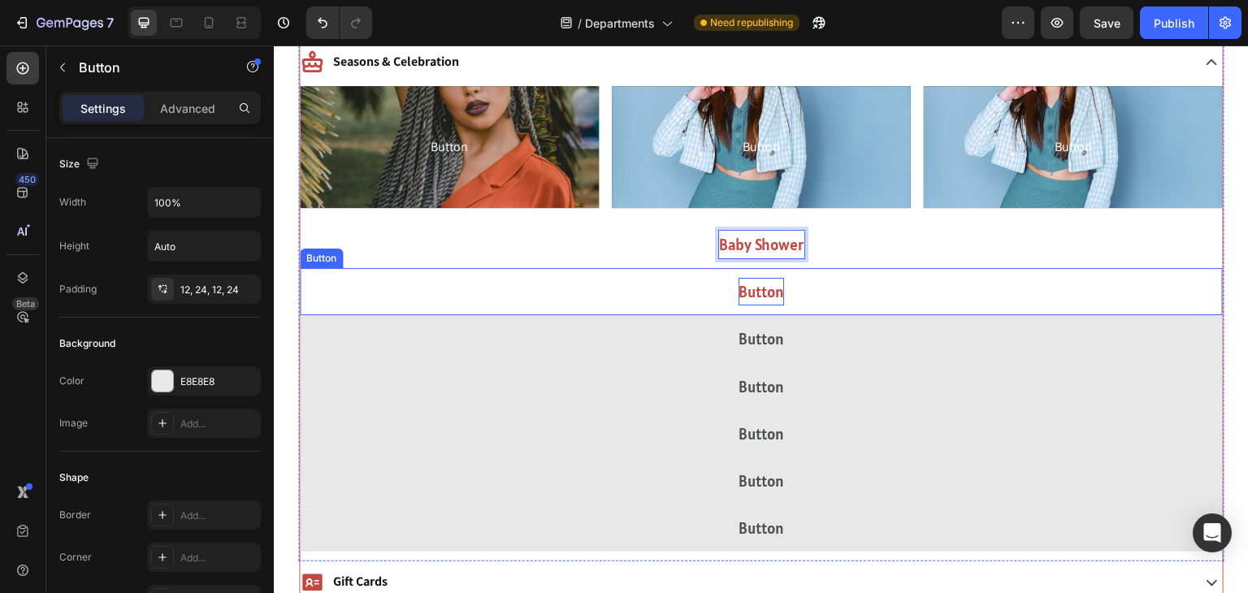
click at [764, 288] on p "Button" at bounding box center [762, 292] width 46 height 28
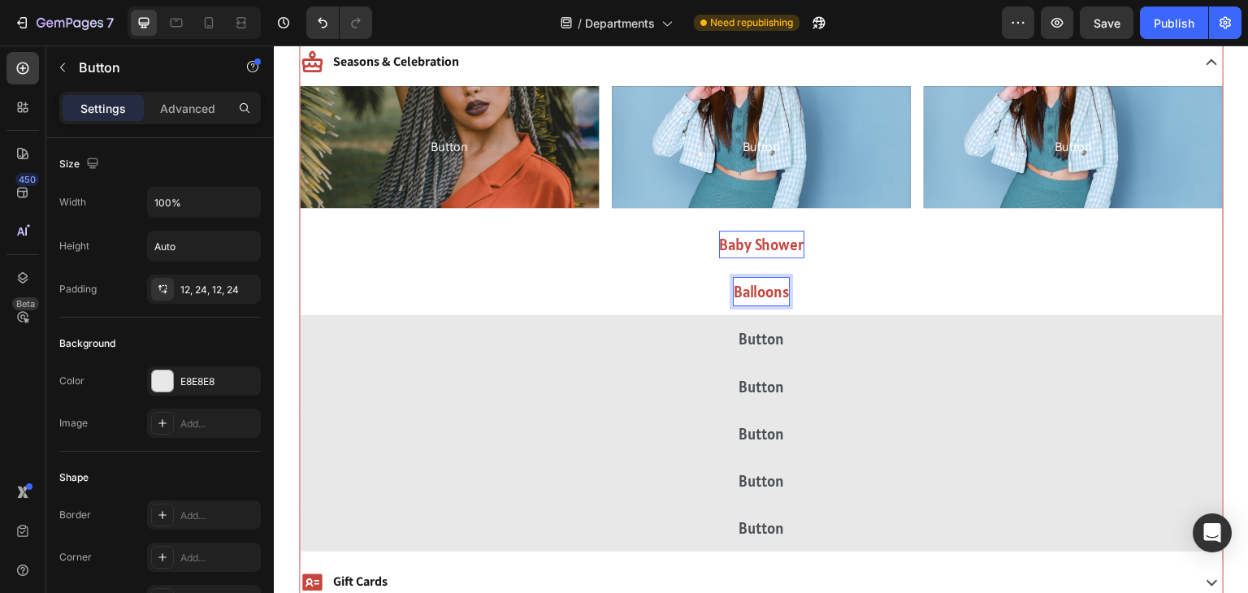
click at [300, 268] on button "Balloons" at bounding box center [761, 291] width 923 height 47
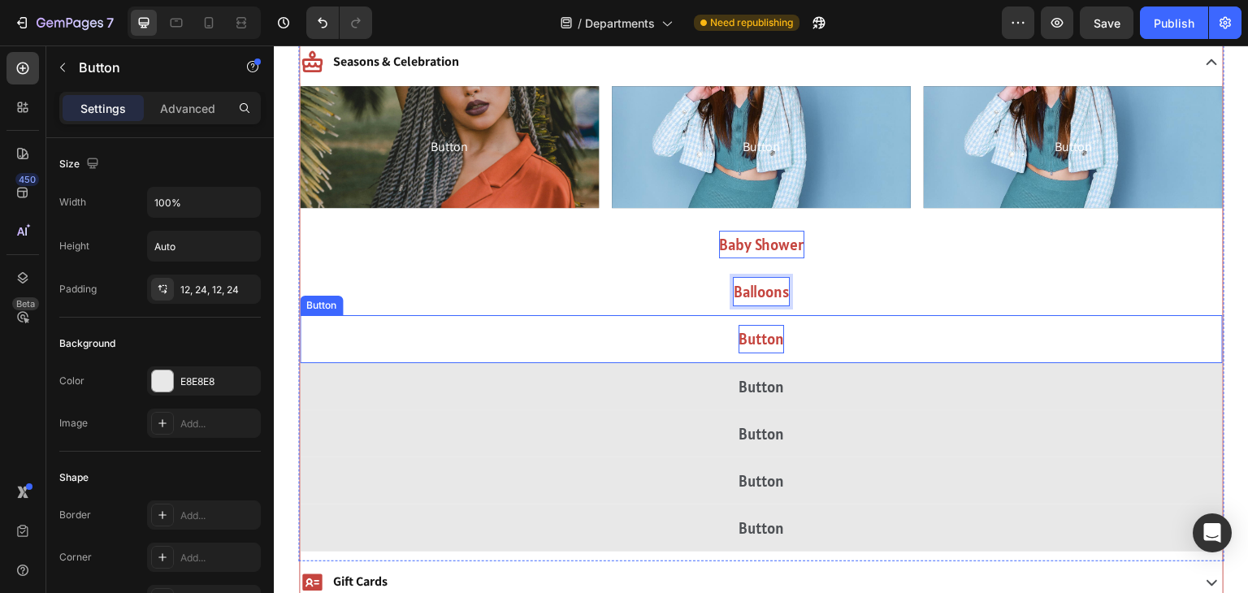
click at [770, 348] on p "Button" at bounding box center [762, 339] width 46 height 28
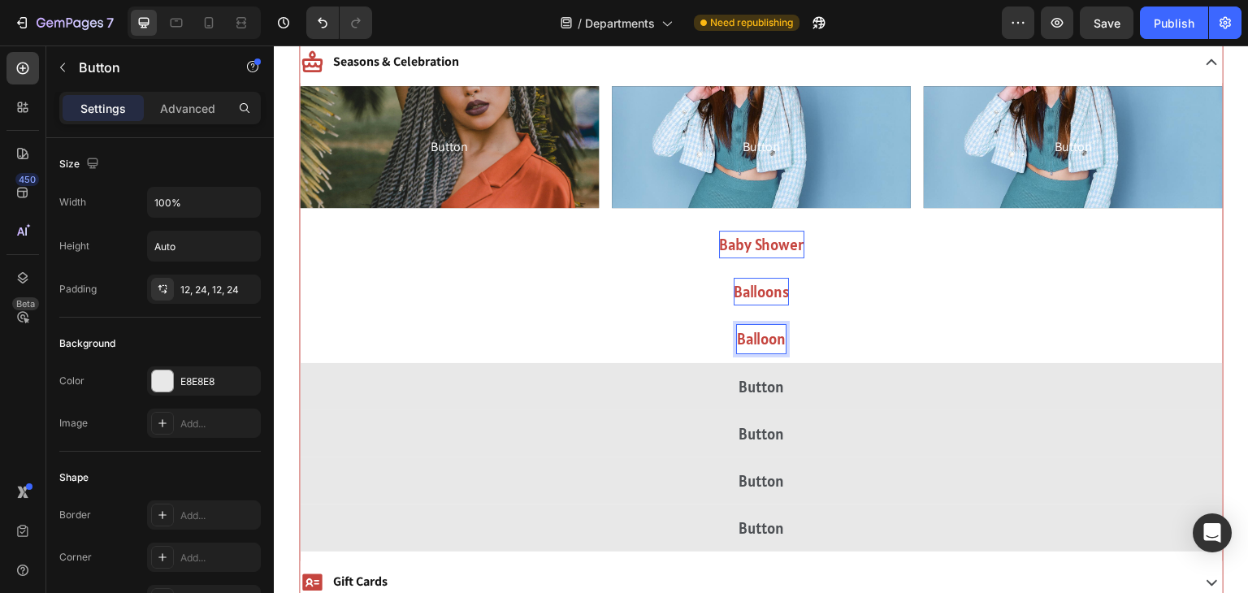
click at [300, 315] on button "Balloon" at bounding box center [761, 338] width 923 height 47
click at [300, 315] on button "Balloon Arches" at bounding box center [761, 338] width 923 height 47
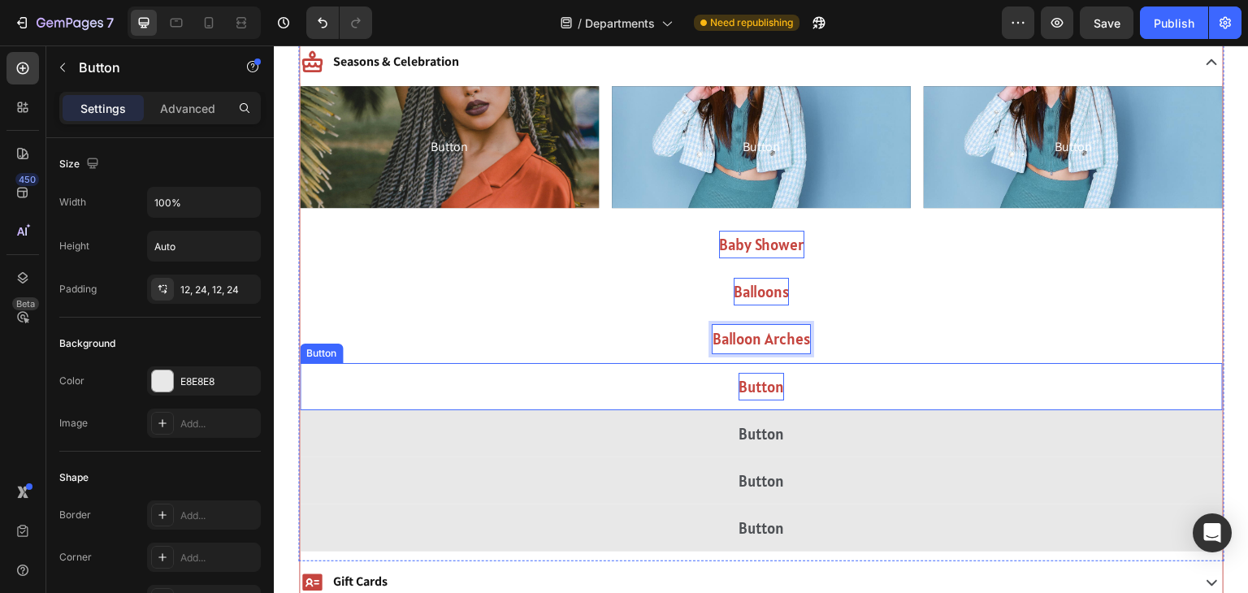
click at [761, 388] on p "Button" at bounding box center [762, 387] width 46 height 28
click at [300, 363] on button "Birthday" at bounding box center [761, 386] width 923 height 47
click at [300, 363] on button "Birthday Part" at bounding box center [761, 386] width 923 height 47
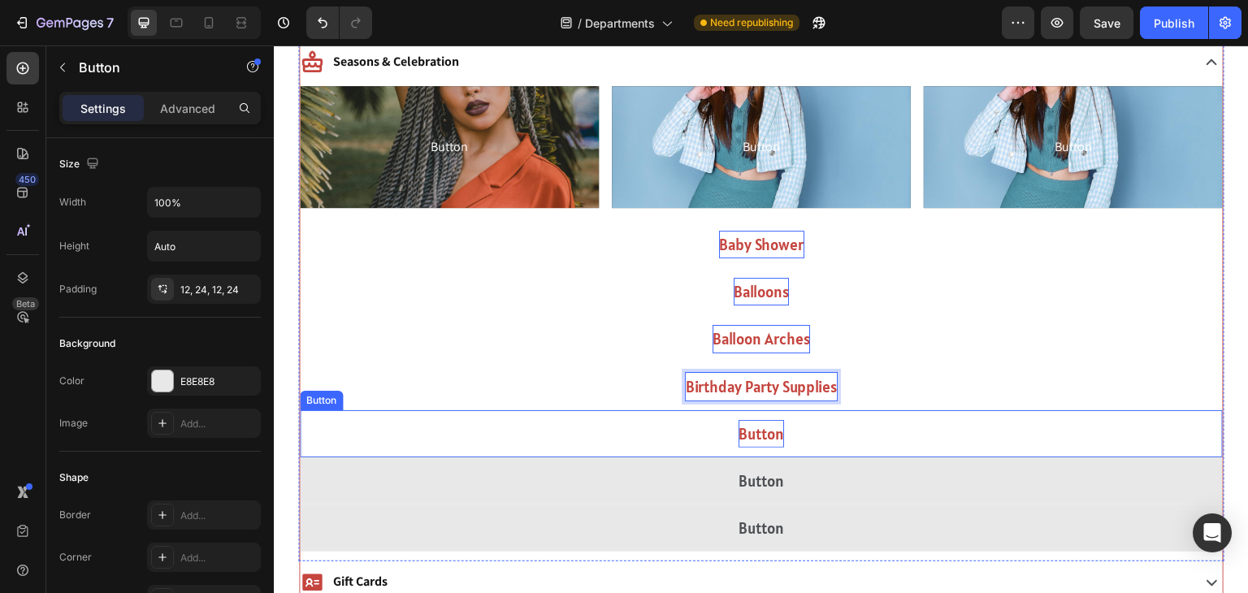
click at [765, 431] on p "Button" at bounding box center [762, 434] width 46 height 28
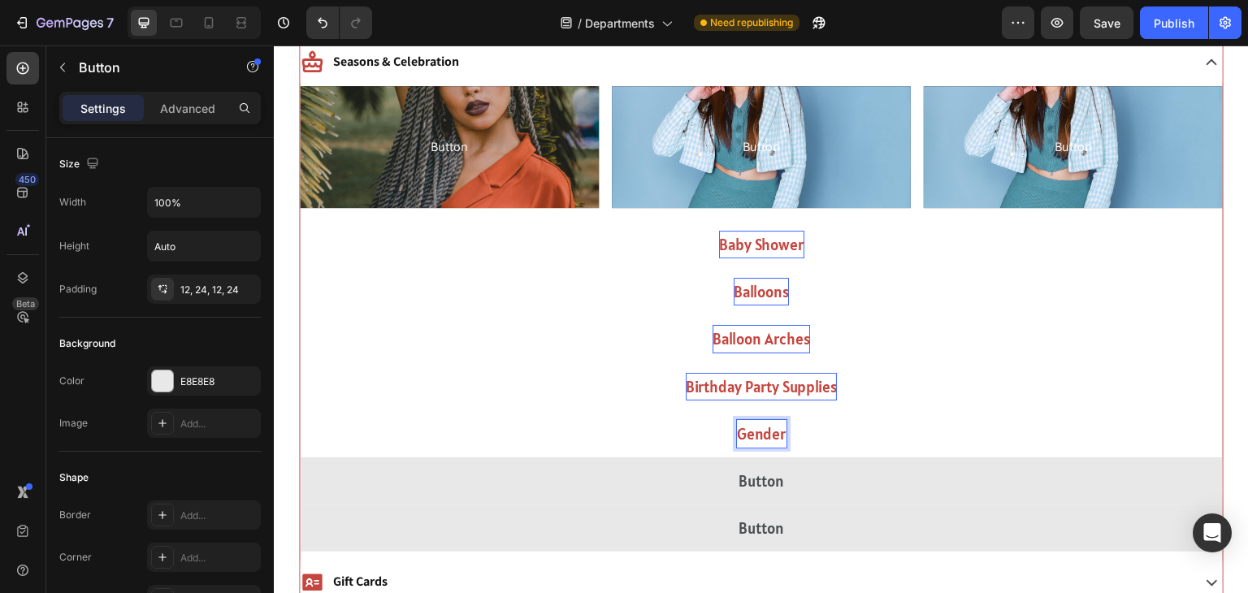
click at [300, 410] on button "Gender" at bounding box center [761, 433] width 923 height 47
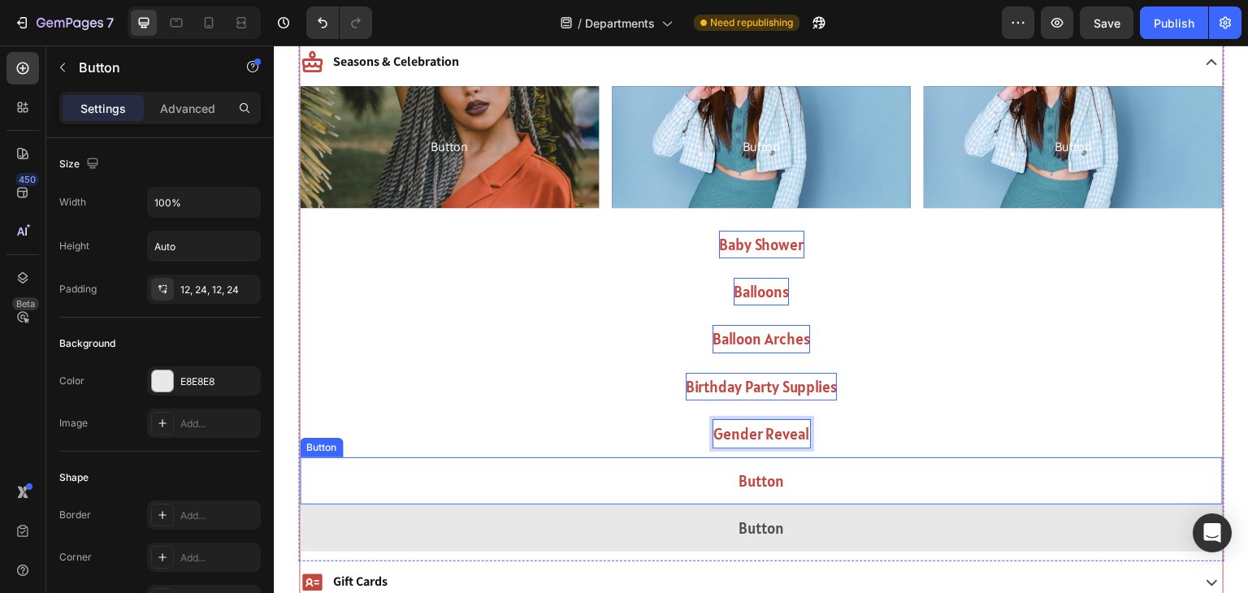
click at [763, 463] on button "Button" at bounding box center [761, 480] width 923 height 47
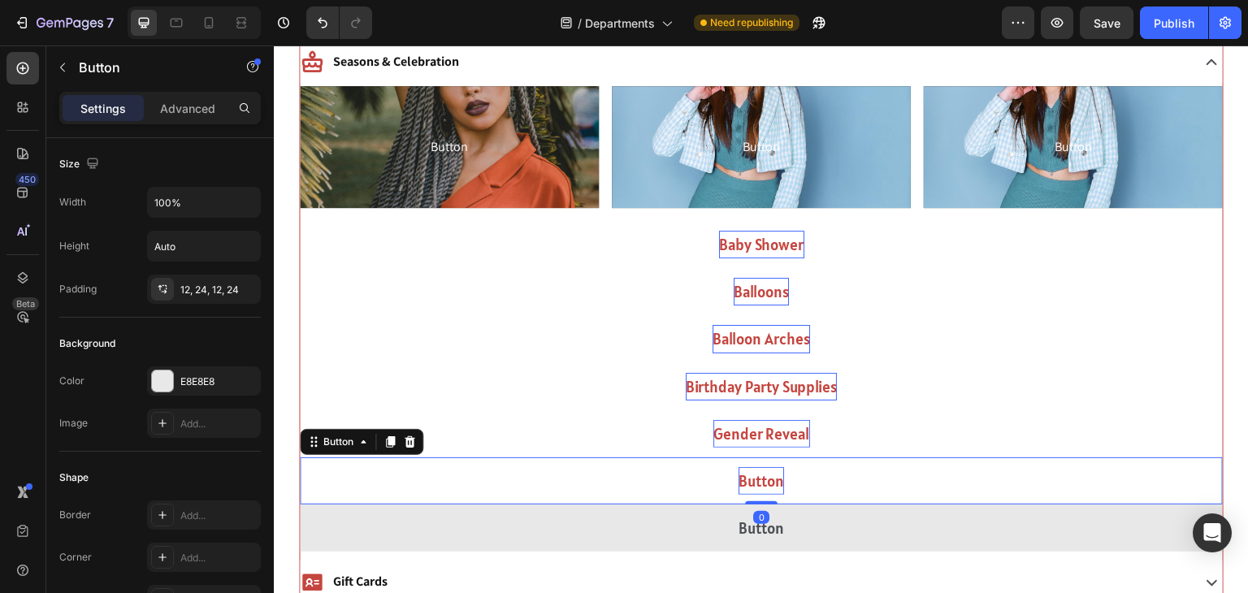
click at [763, 474] on p "Button" at bounding box center [762, 481] width 46 height 28
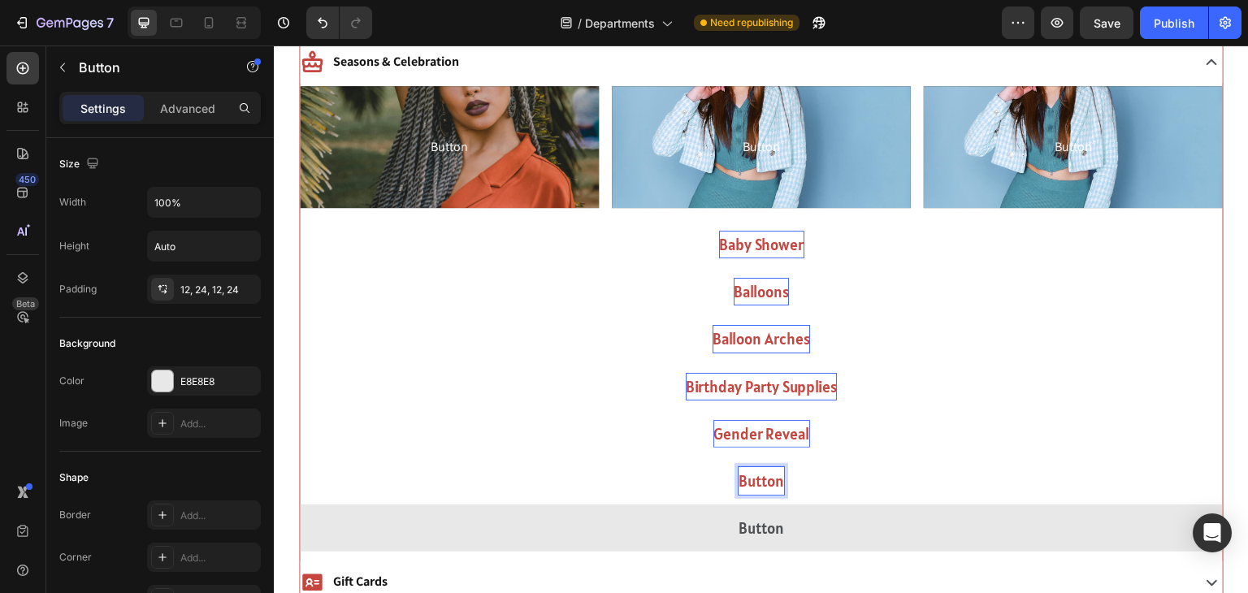
click at [763, 474] on p "Button" at bounding box center [762, 481] width 46 height 28
click at [300, 457] on button "Helium" at bounding box center [761, 480] width 923 height 47
click at [300, 457] on button "Helium Tanks" at bounding box center [761, 480] width 923 height 47
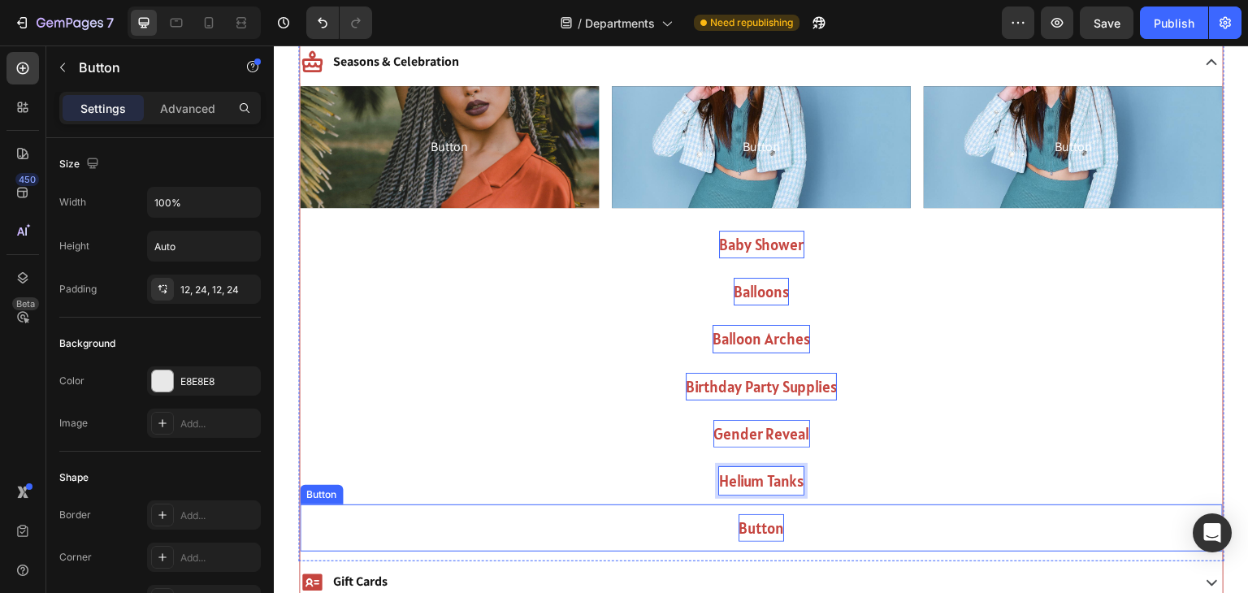
click at [772, 526] on p "Button" at bounding box center [762, 528] width 46 height 28
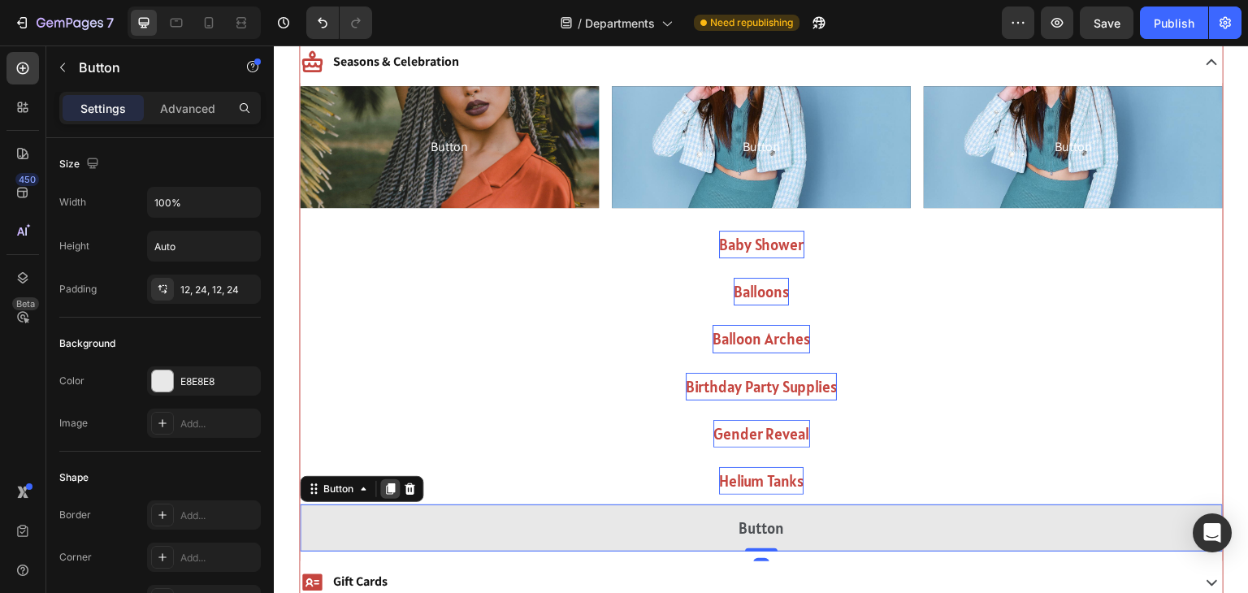
click at [391, 488] on icon at bounding box center [390, 488] width 9 height 11
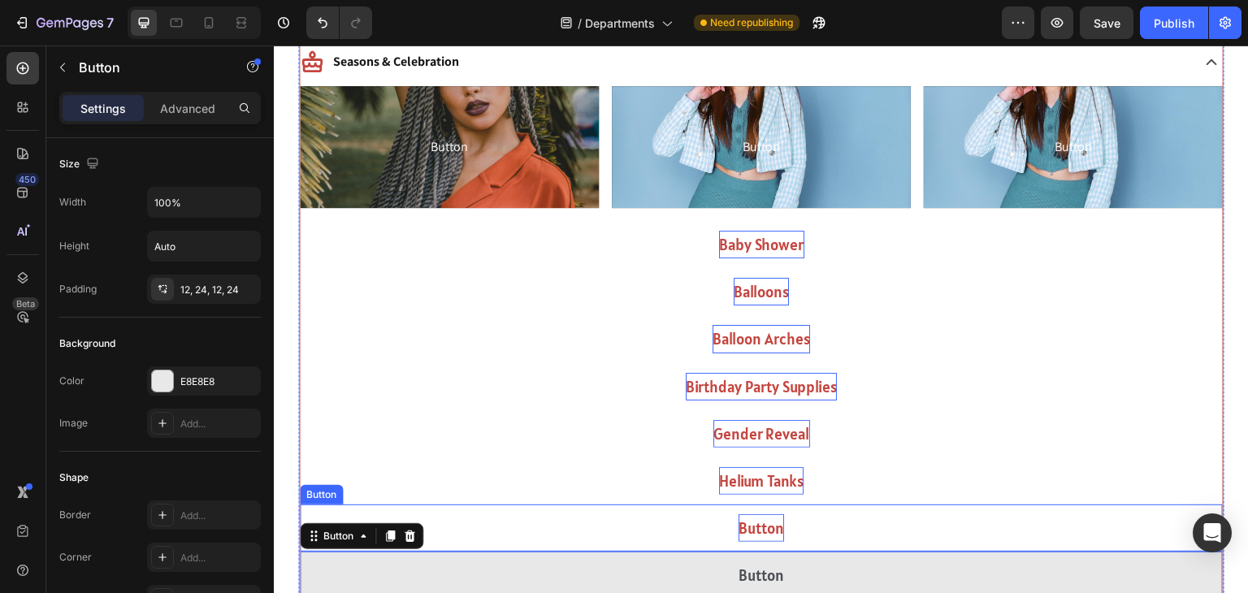
click at [757, 528] on p "Button" at bounding box center [762, 528] width 46 height 28
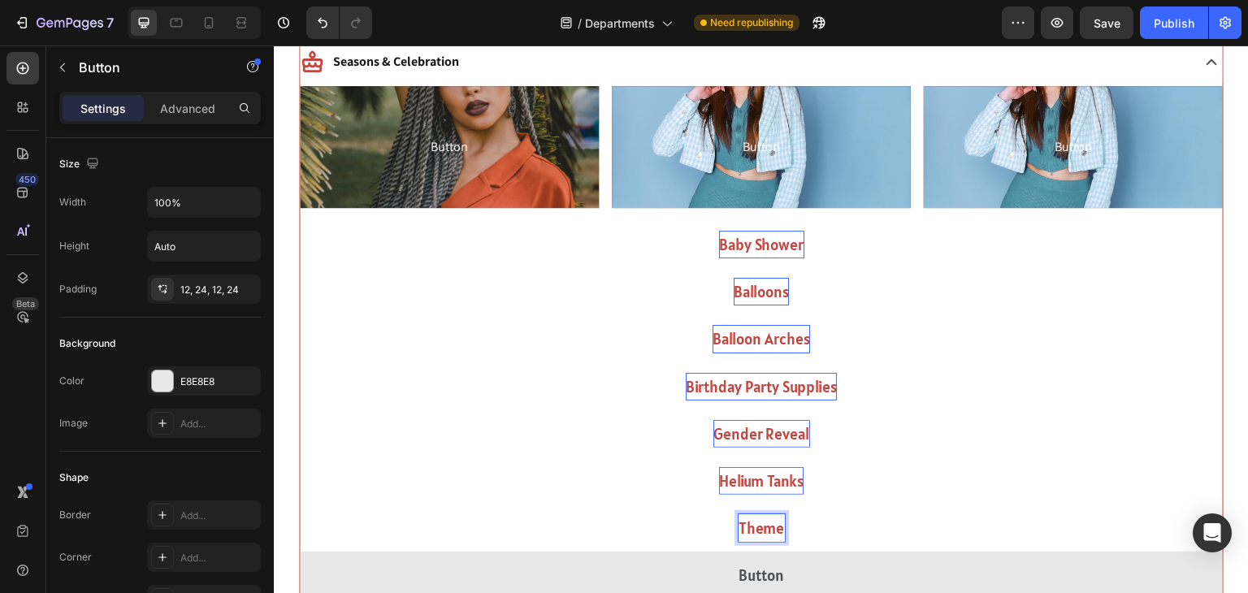
click at [300, 505] on button "Theme" at bounding box center [761, 528] width 923 height 47
click at [300, 505] on button "Theme Party" at bounding box center [761, 528] width 923 height 47
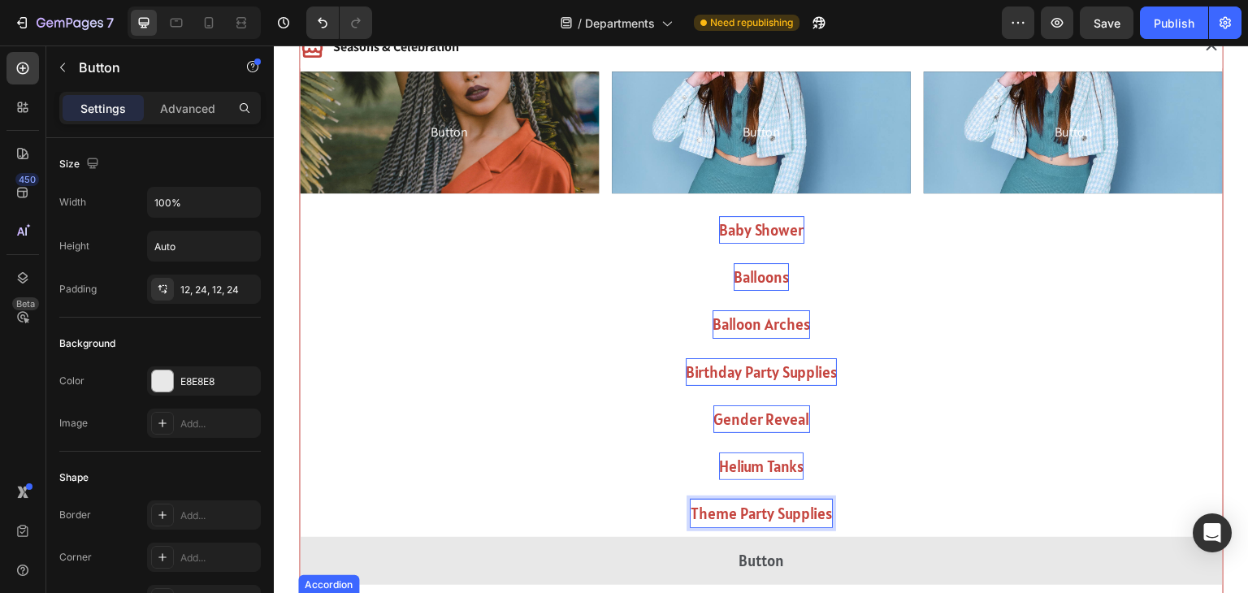
scroll to position [1271, 0]
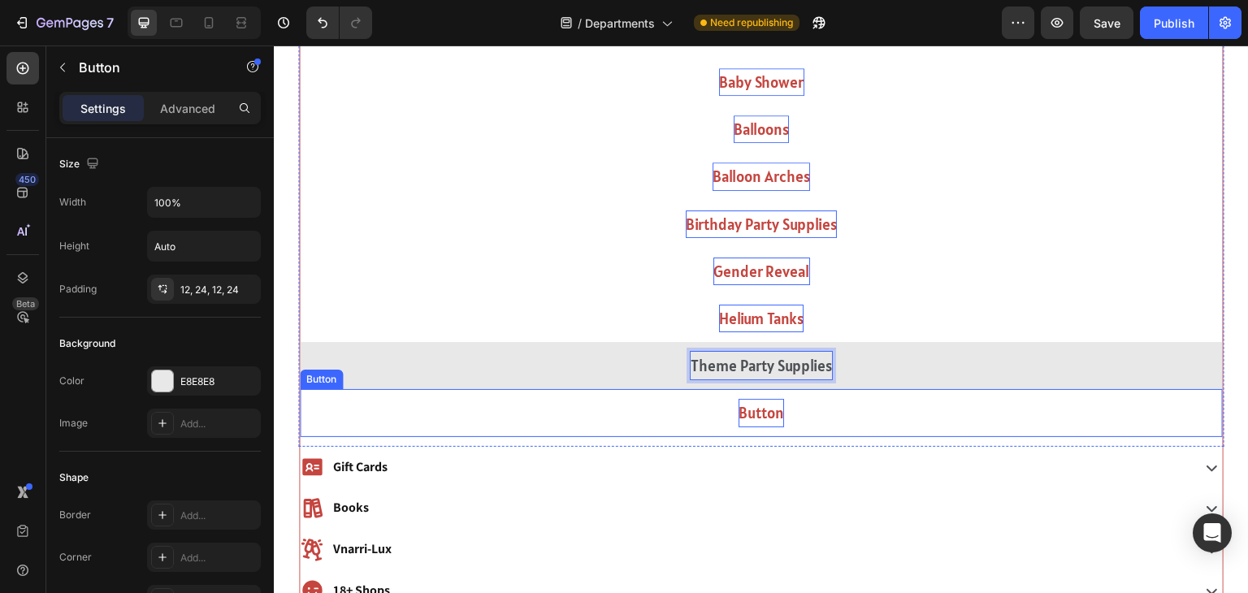
click at [767, 406] on p "Button" at bounding box center [762, 413] width 46 height 28
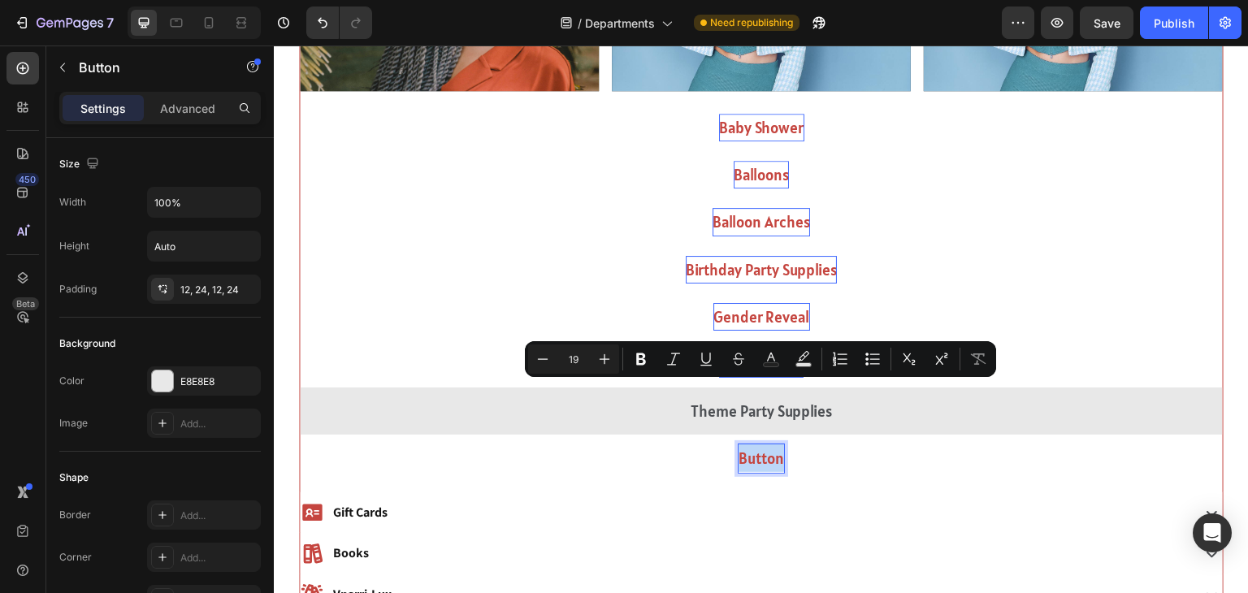
scroll to position [1298, 0]
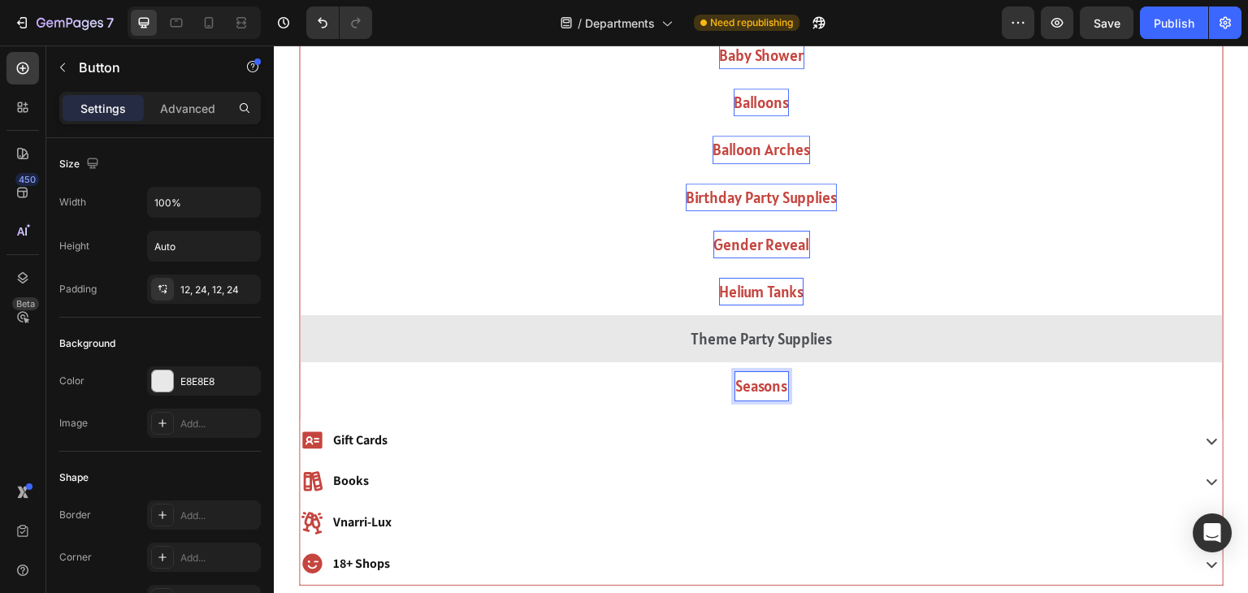
click at [709, 388] on button "Seasons" at bounding box center [761, 385] width 923 height 47
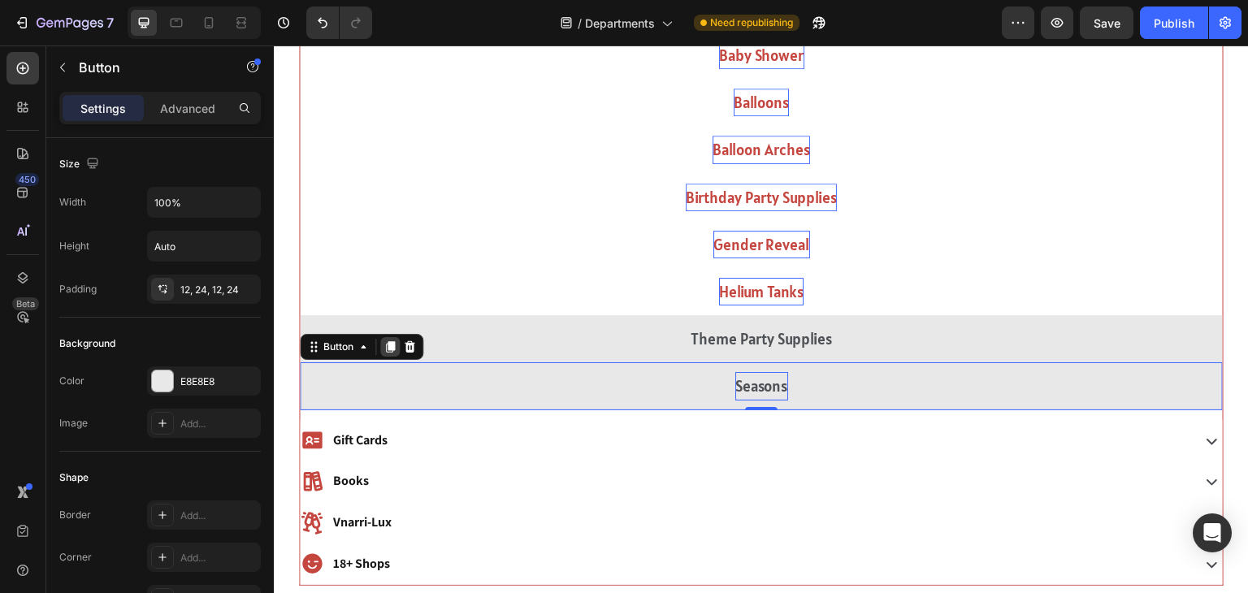
click at [392, 340] on icon at bounding box center [390, 346] width 13 height 13
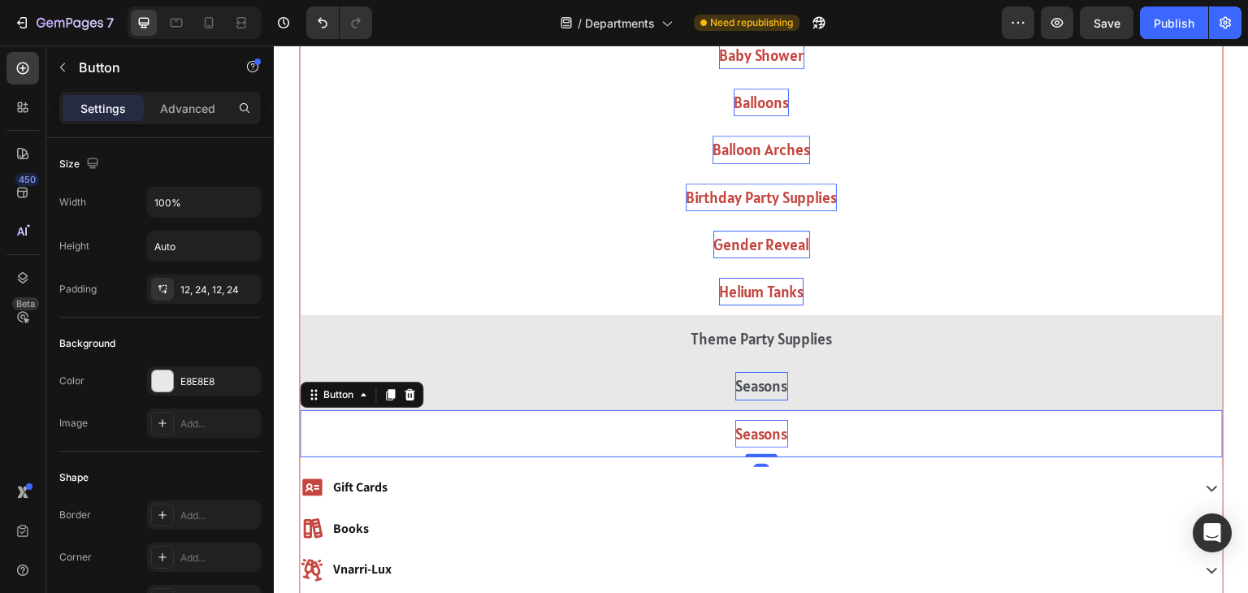
click at [768, 431] on p "Seasons" at bounding box center [761, 434] width 53 height 28
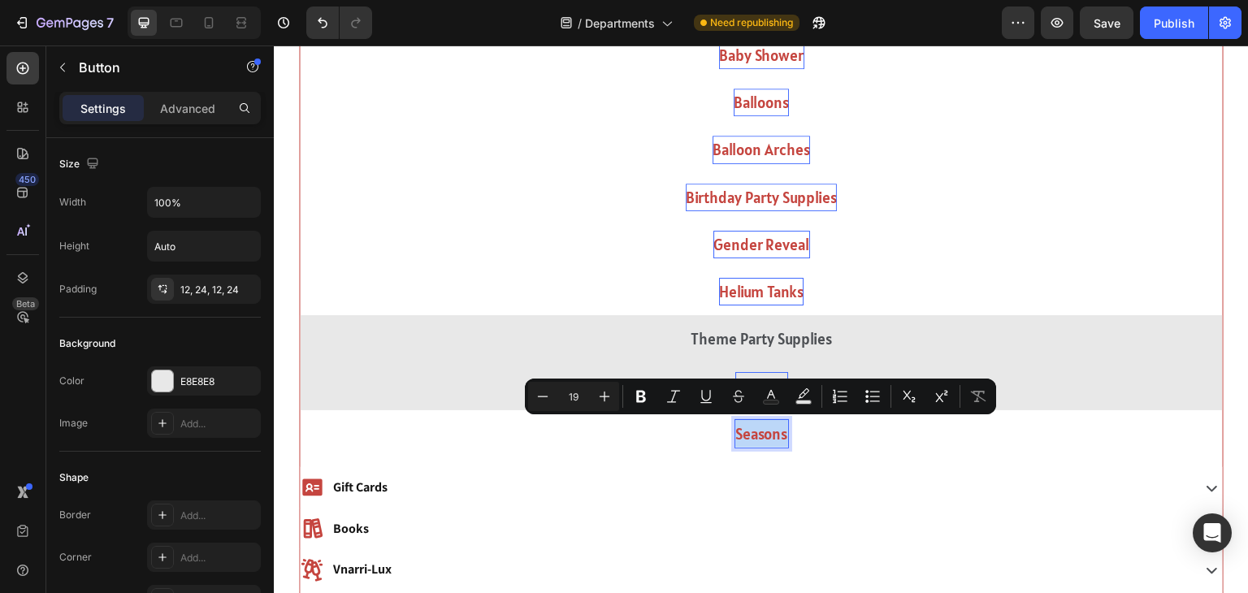
click at [819, 453] on button "Seasons" at bounding box center [761, 433] width 923 height 47
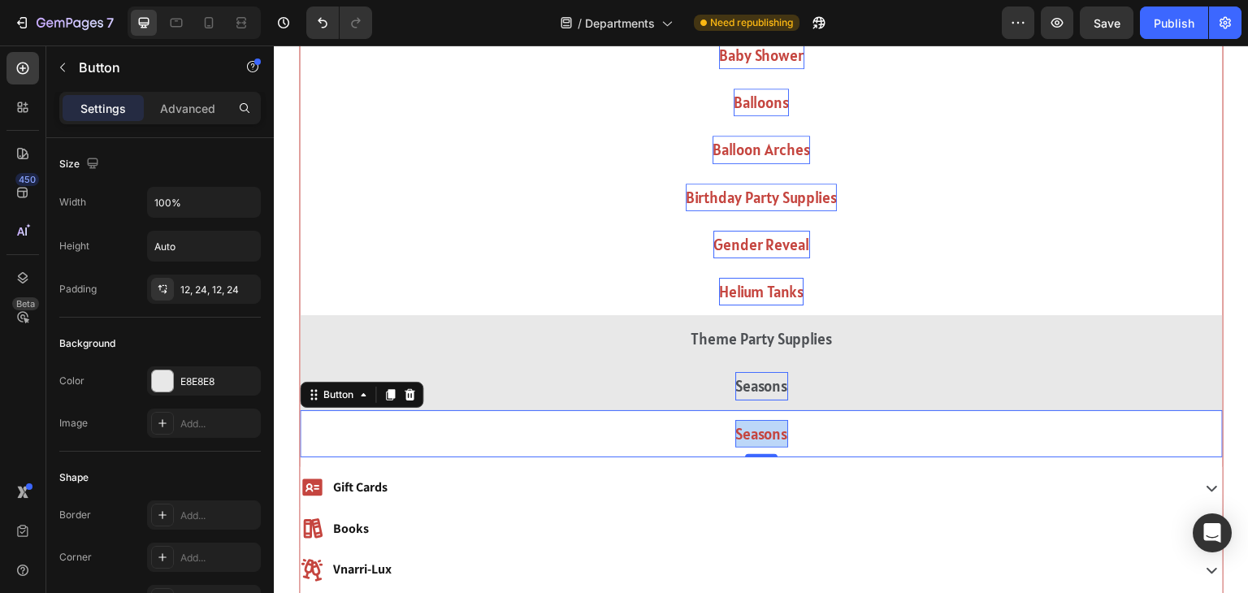
click at [780, 435] on p "Seasons" at bounding box center [761, 434] width 53 height 28
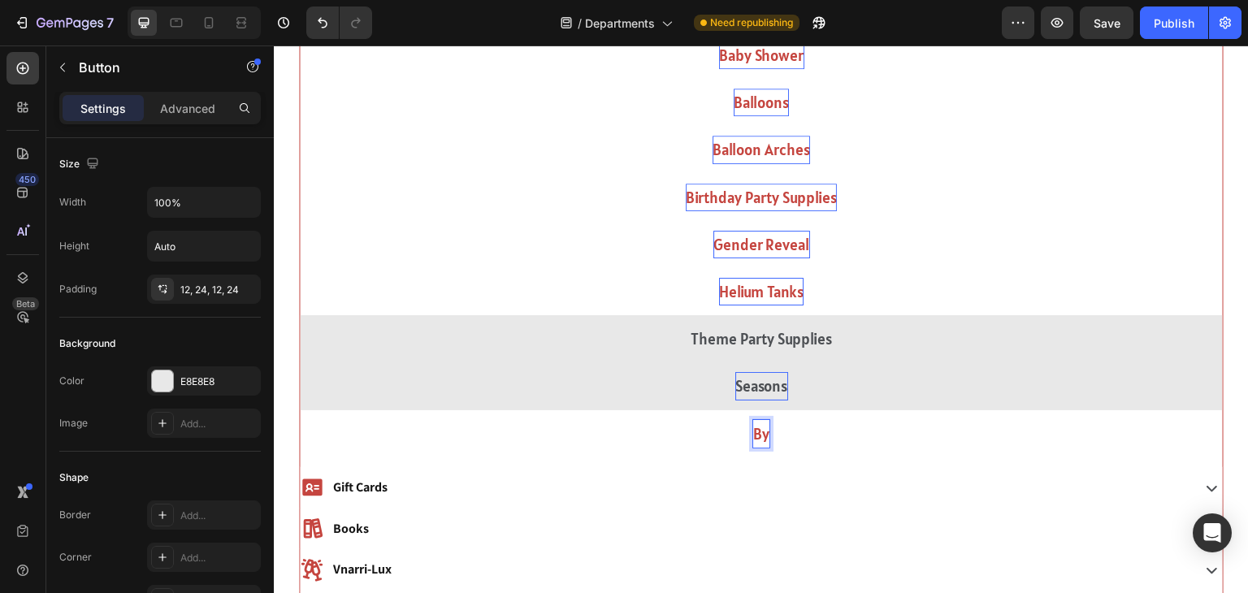
click at [300, 410] on button "By" at bounding box center [761, 433] width 923 height 47
click at [300, 410] on button "By Celebrations" at bounding box center [761, 433] width 923 height 47
click at [300, 410] on button "By Celebrations /" at bounding box center [761, 433] width 923 height 47
click at [300, 410] on button "By Celebrations / Holidays" at bounding box center [761, 433] width 923 height 47
click at [700, 433] on p "By Celebrations / Holidays" at bounding box center [762, 434] width 170 height 28
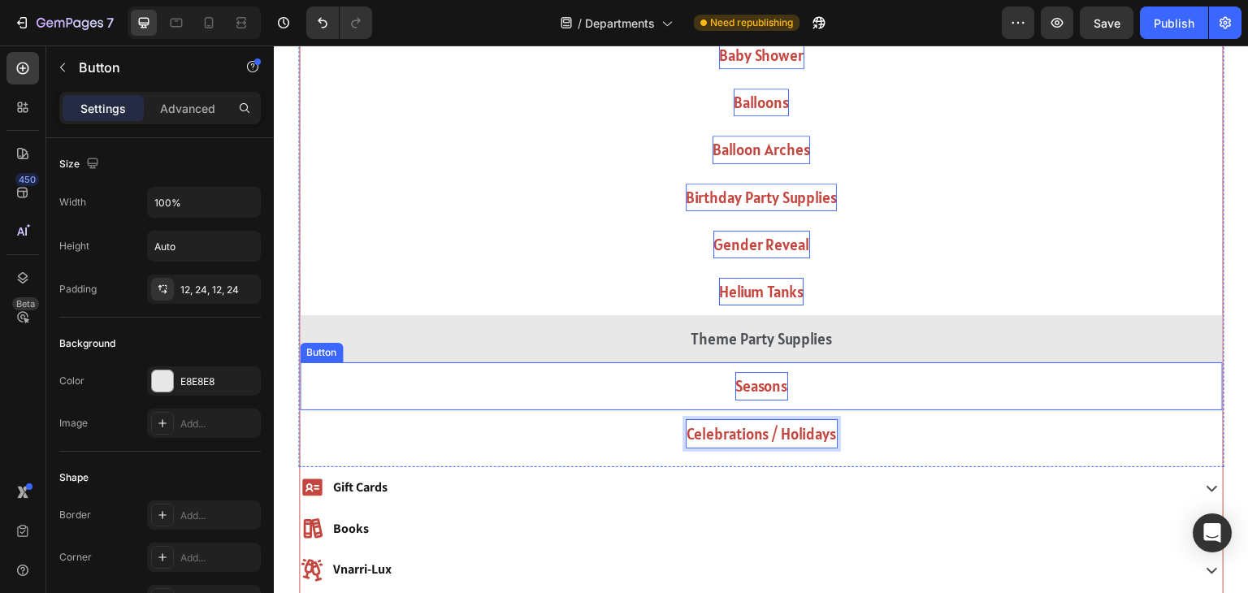
click at [937, 382] on button "Seasons" at bounding box center [761, 385] width 923 height 47
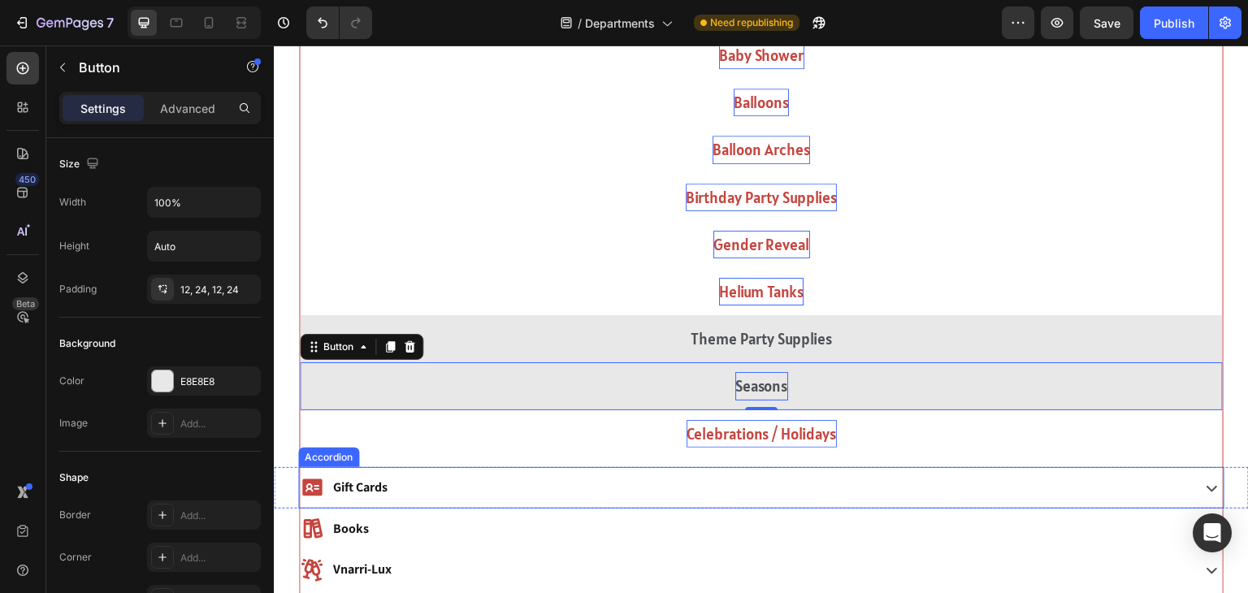
click at [661, 483] on div "Gift Cards" at bounding box center [744, 488] width 888 height 28
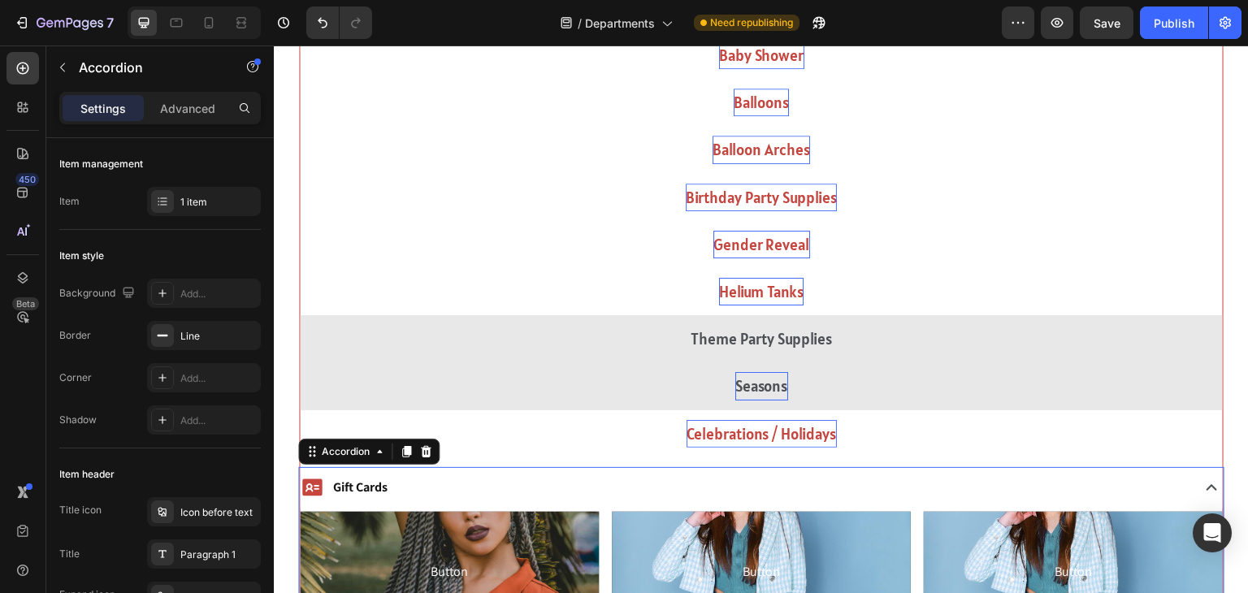
scroll to position [1596, 0]
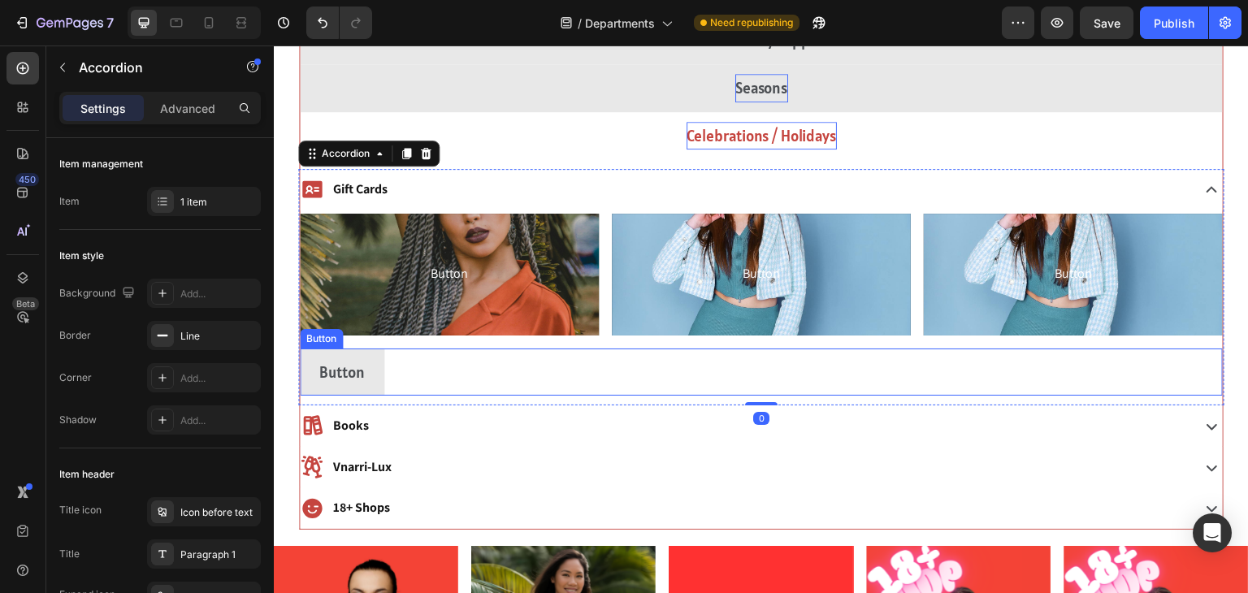
click at [453, 379] on div "Button Button" at bounding box center [761, 372] width 923 height 47
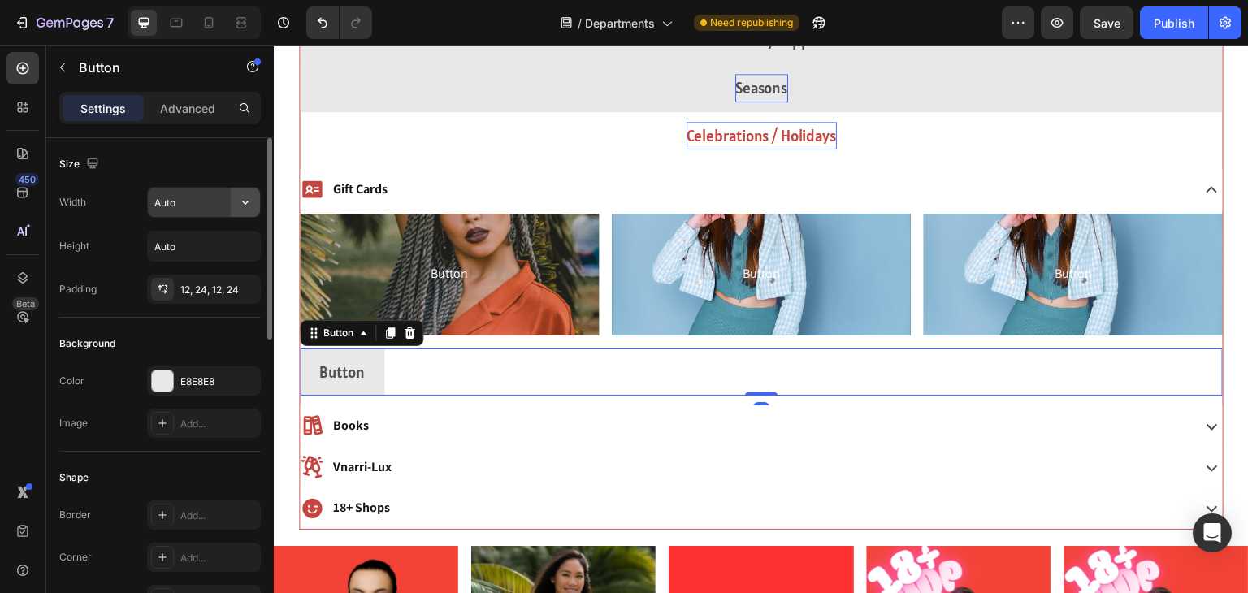
click at [243, 206] on icon "button" at bounding box center [245, 202] width 16 height 16
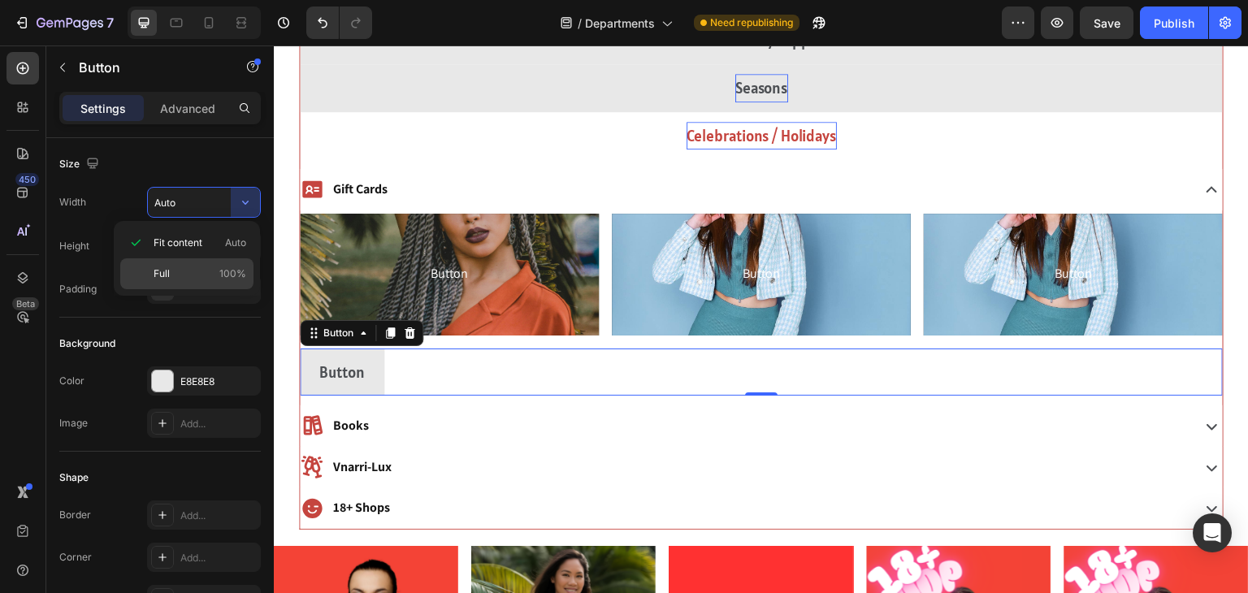
click at [201, 280] on p "Full 100%" at bounding box center [200, 274] width 93 height 15
type input "100%"
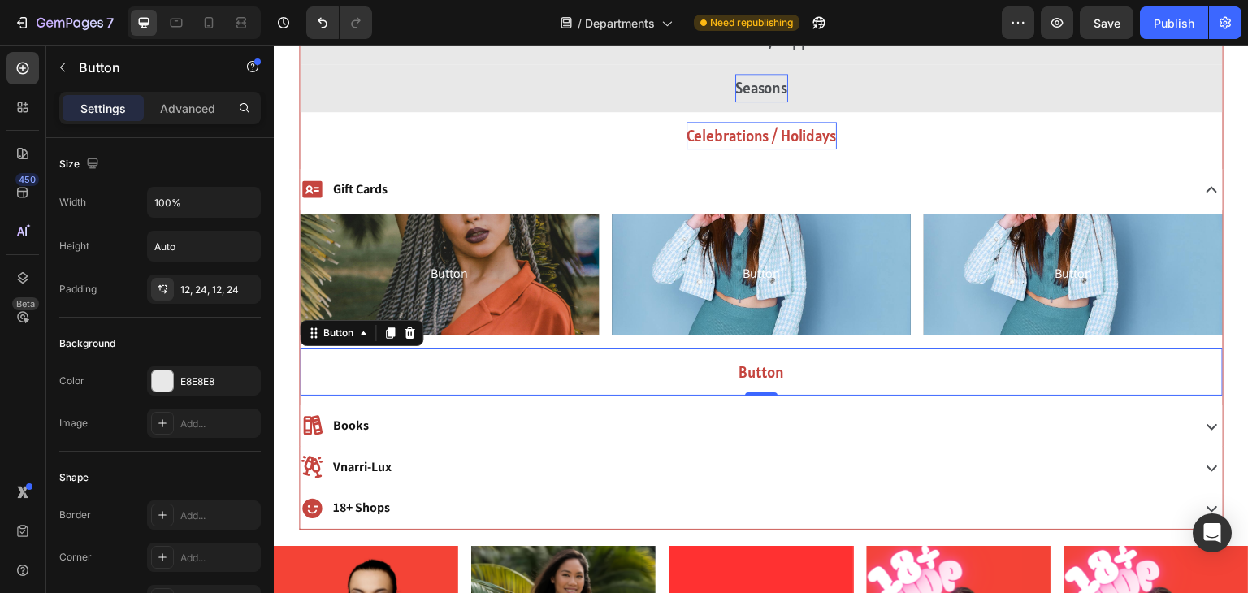
click at [504, 373] on button "Button" at bounding box center [761, 372] width 923 height 47
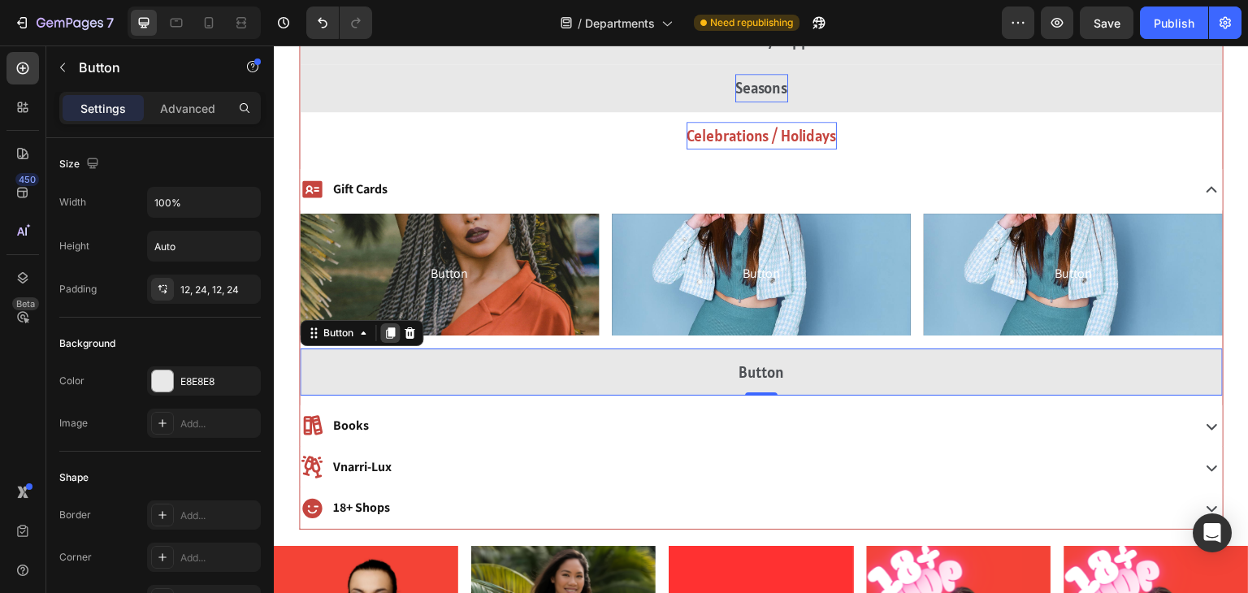
click at [386, 338] on icon at bounding box center [390, 333] width 13 height 13
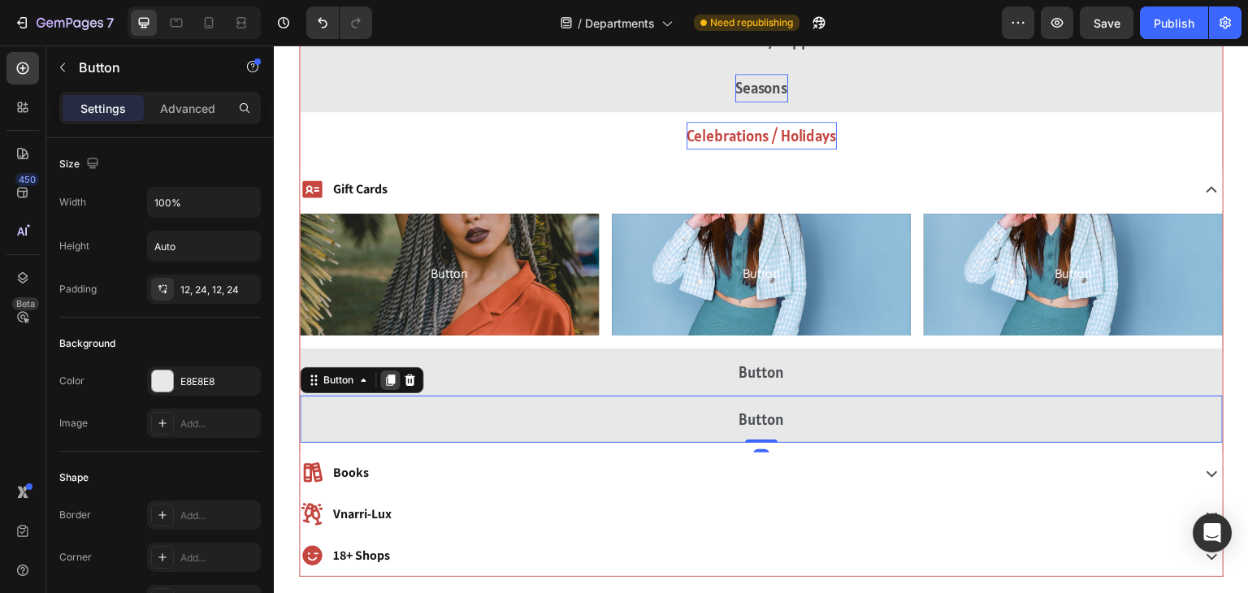
click at [390, 374] on icon at bounding box center [390, 380] width 13 height 13
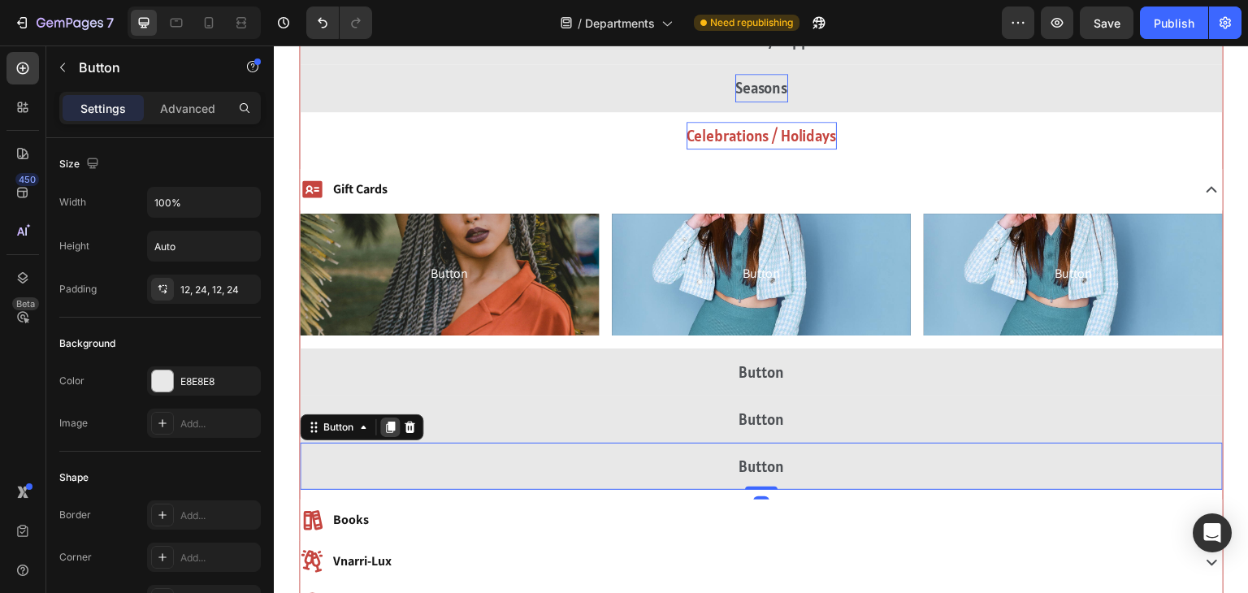
click at [392, 426] on icon at bounding box center [390, 427] width 9 height 11
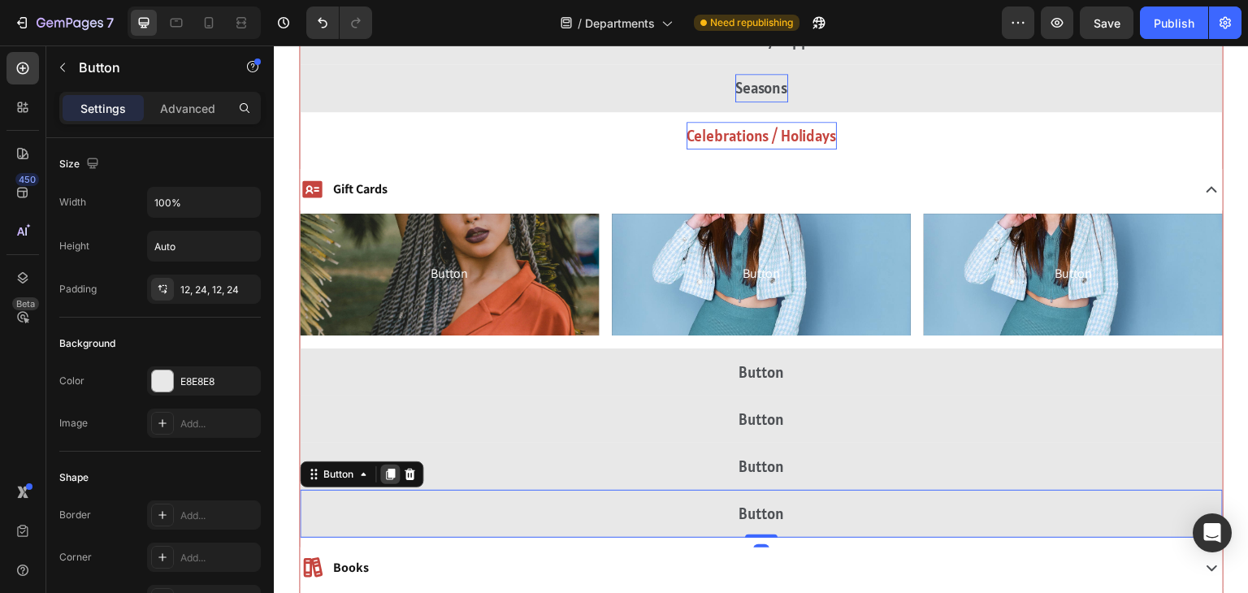
click at [391, 475] on icon at bounding box center [390, 475] width 9 height 11
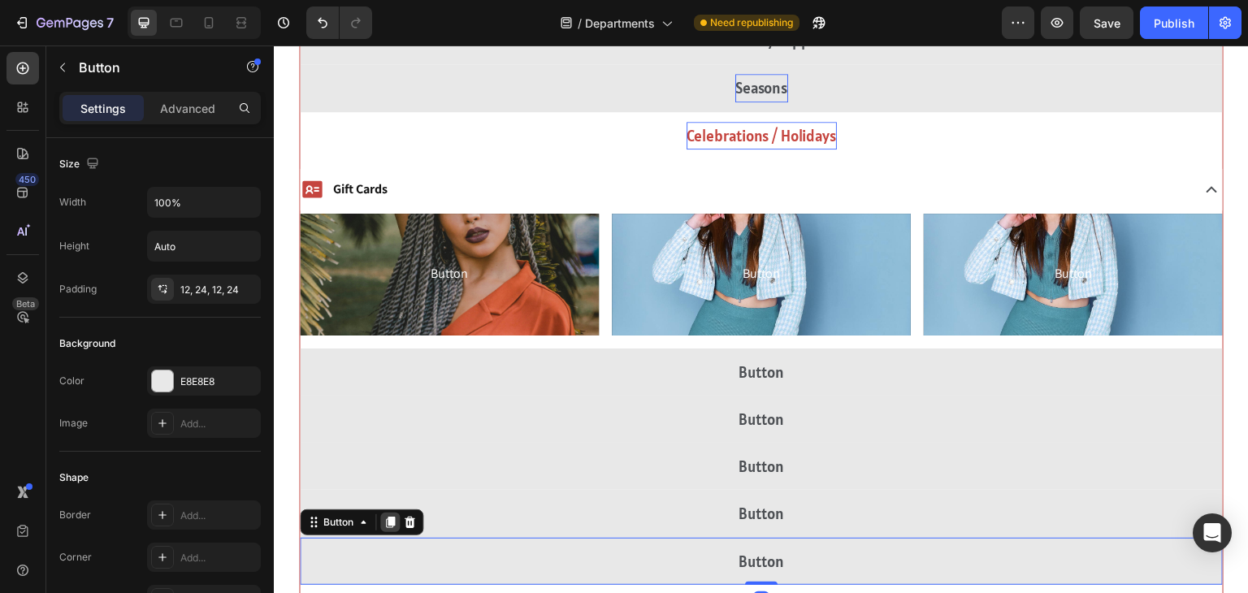
click at [390, 519] on icon at bounding box center [390, 522] width 9 height 11
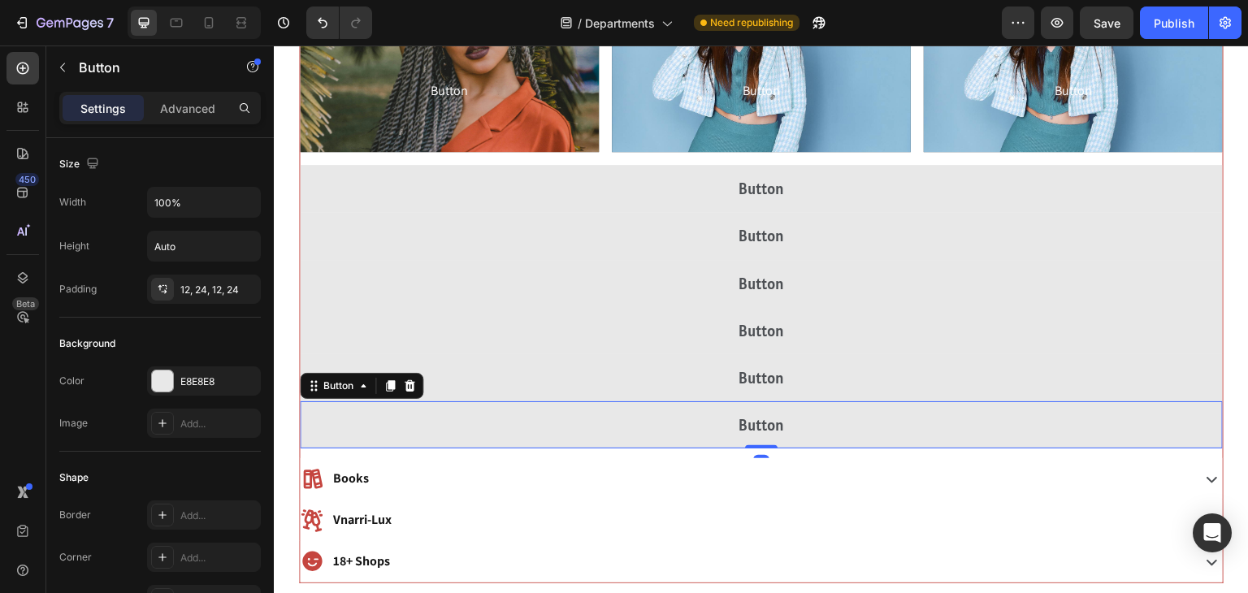
scroll to position [1772, 0]
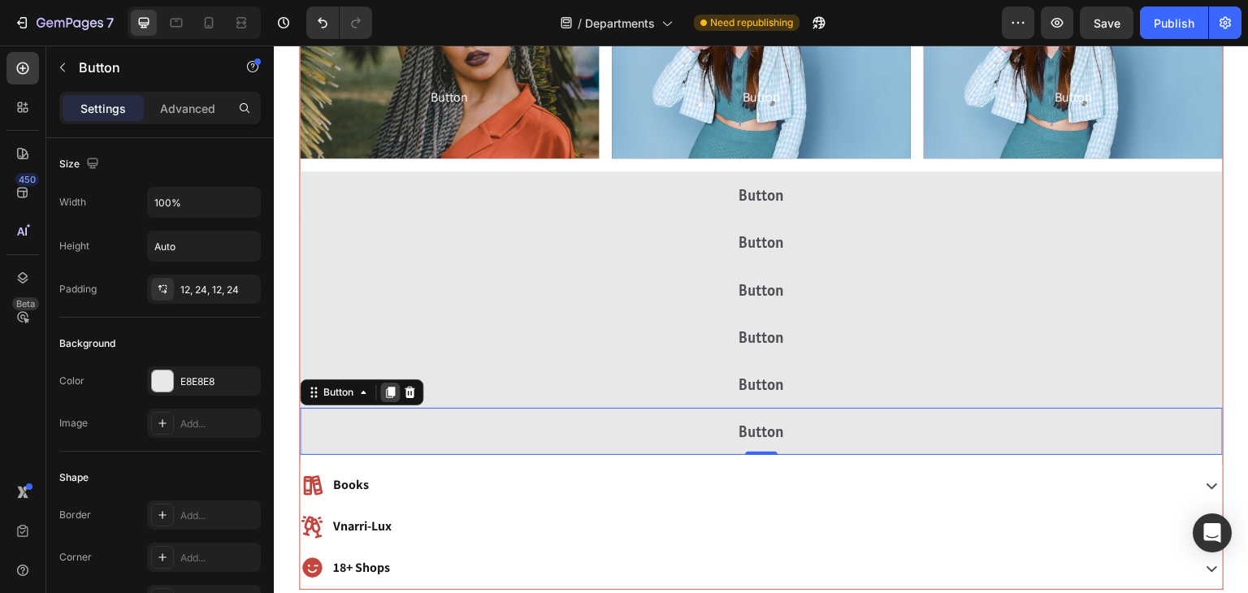
click at [386, 391] on icon at bounding box center [390, 392] width 9 height 11
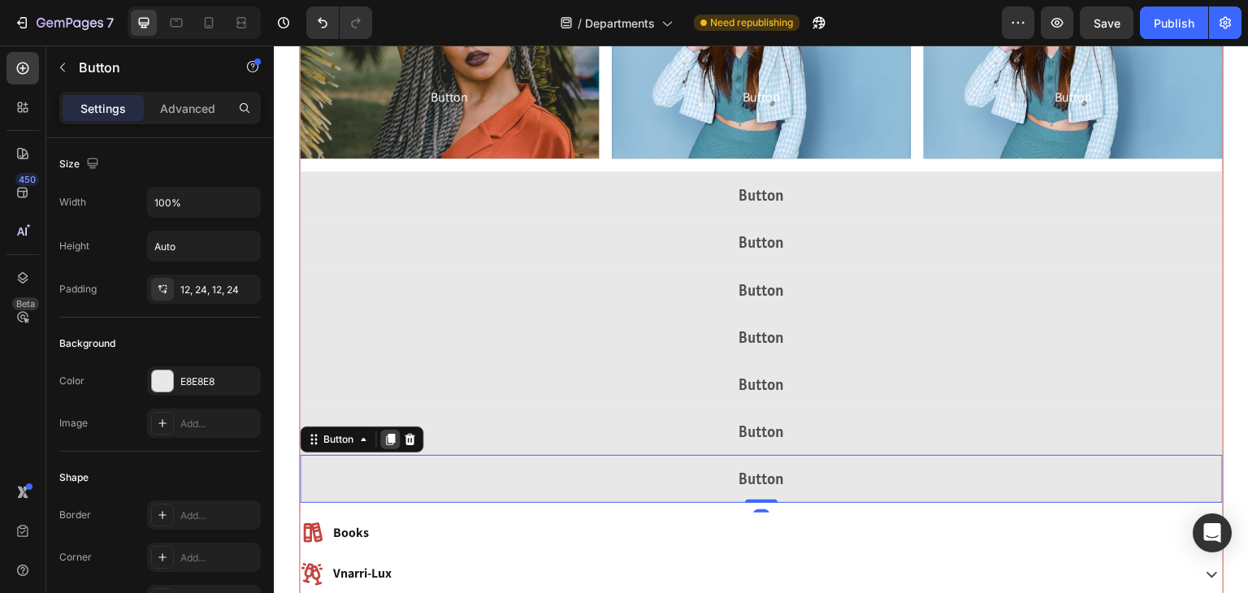
click at [386, 437] on icon at bounding box center [390, 440] width 9 height 11
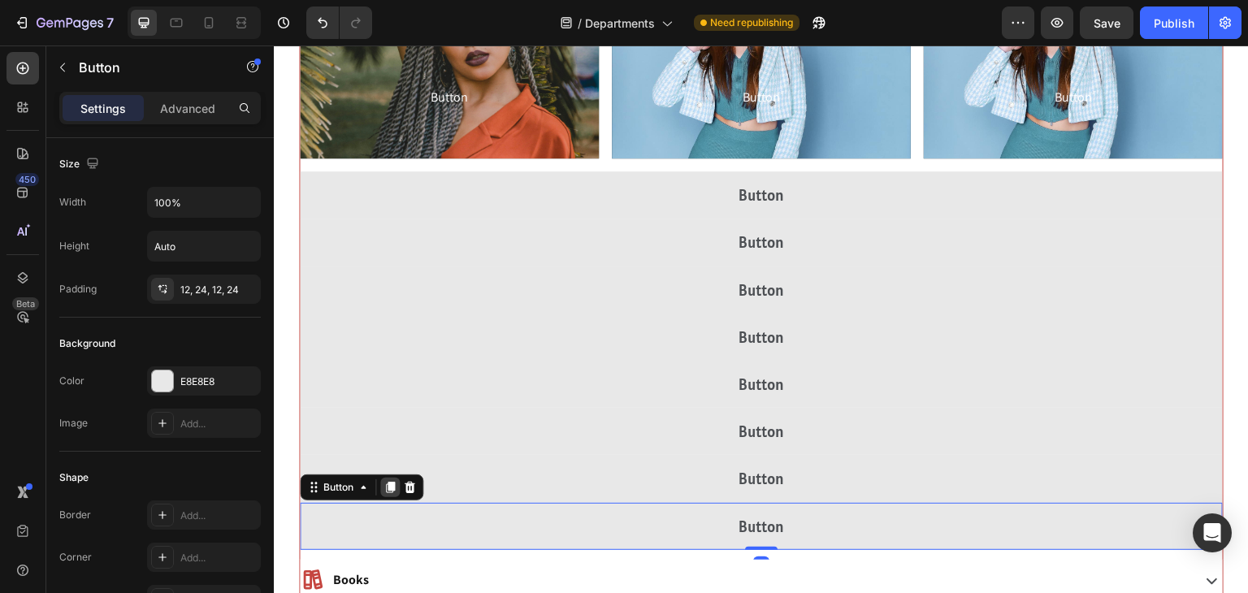
click at [392, 488] on icon at bounding box center [390, 487] width 9 height 11
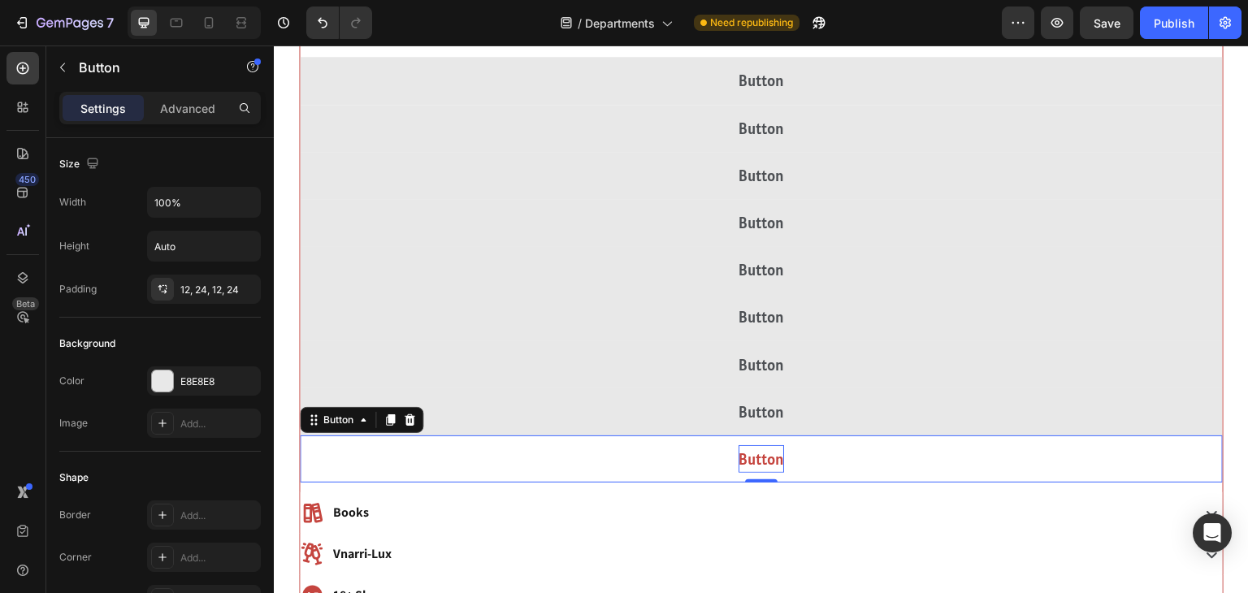
scroll to position [1069, 0]
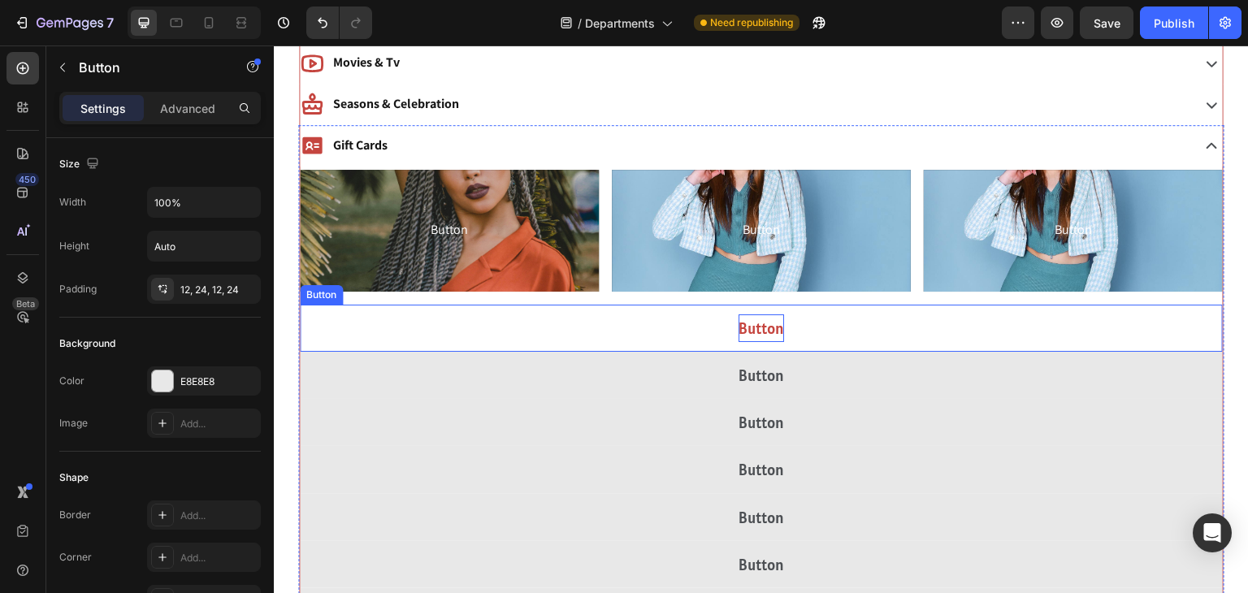
click at [764, 322] on p "Button" at bounding box center [762, 328] width 46 height 28
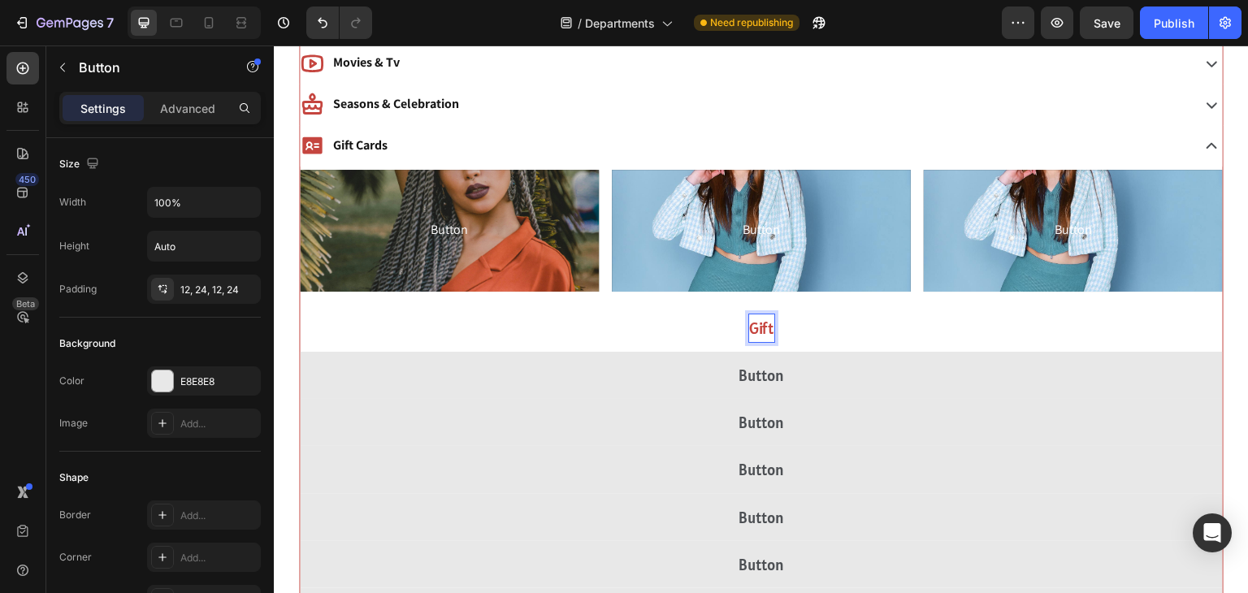
click at [300, 305] on button "Gift" at bounding box center [761, 328] width 923 height 47
click at [300, 305] on button "Gift Cards" at bounding box center [761, 328] width 923 height 47
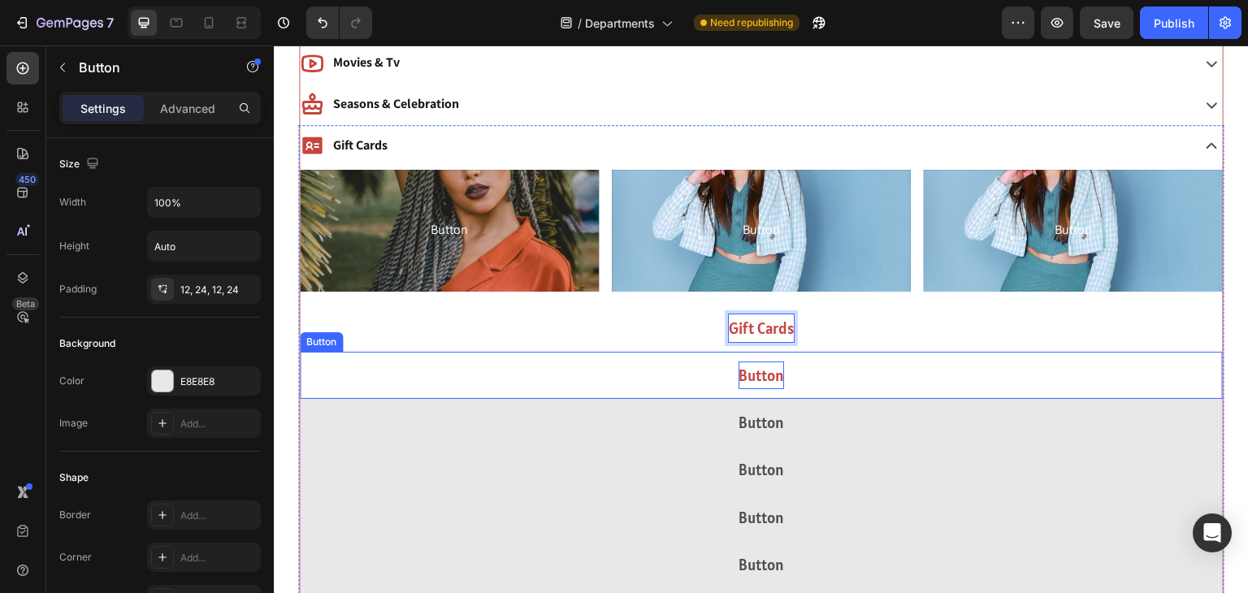
click at [767, 366] on p "Button" at bounding box center [762, 376] width 46 height 28
click at [300, 352] on button "Gaming" at bounding box center [761, 375] width 923 height 47
click at [300, 352] on button "Gaming Gift" at bounding box center [761, 375] width 923 height 47
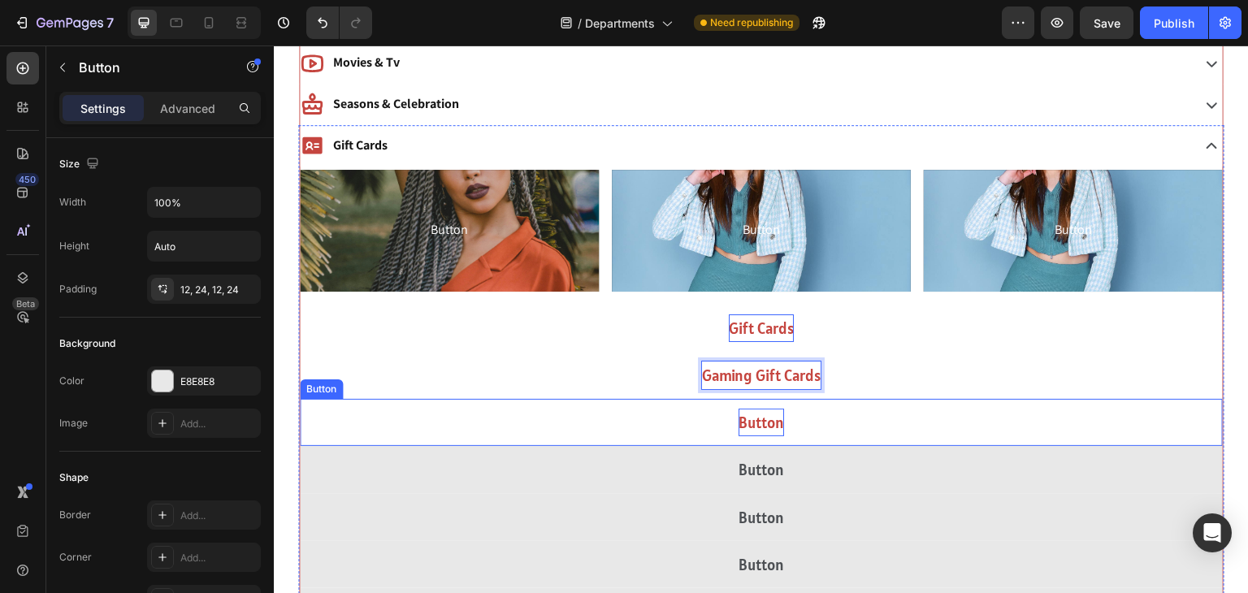
click at [761, 415] on p "Button" at bounding box center [762, 423] width 46 height 28
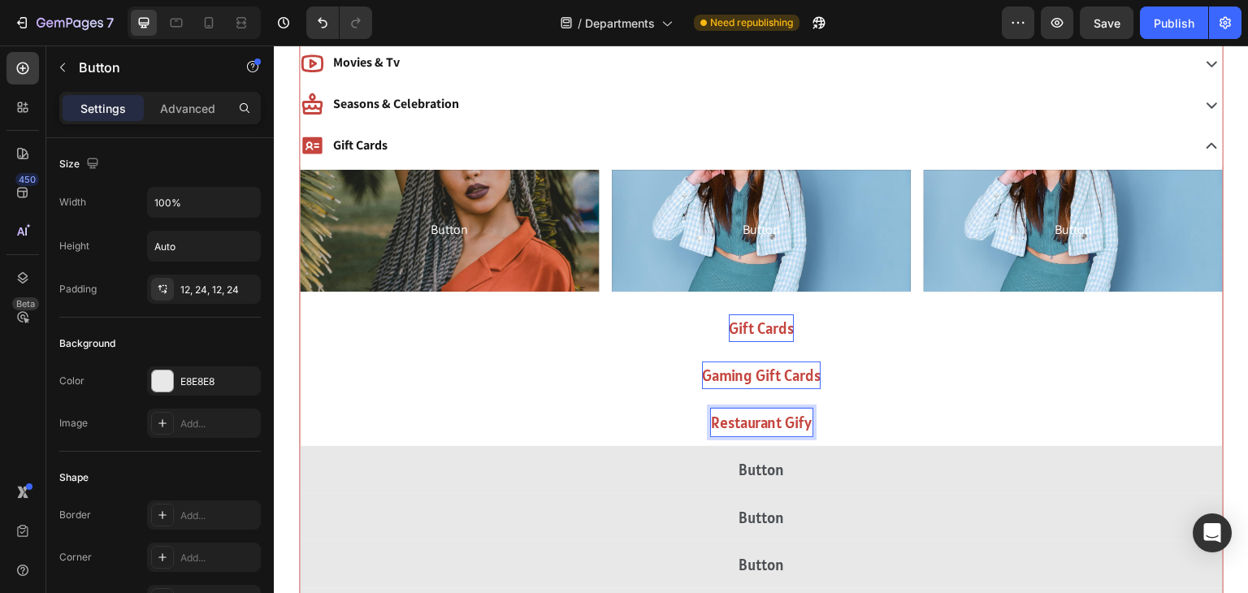
click at [300, 399] on button "Restaurant Gify" at bounding box center [761, 422] width 923 height 47
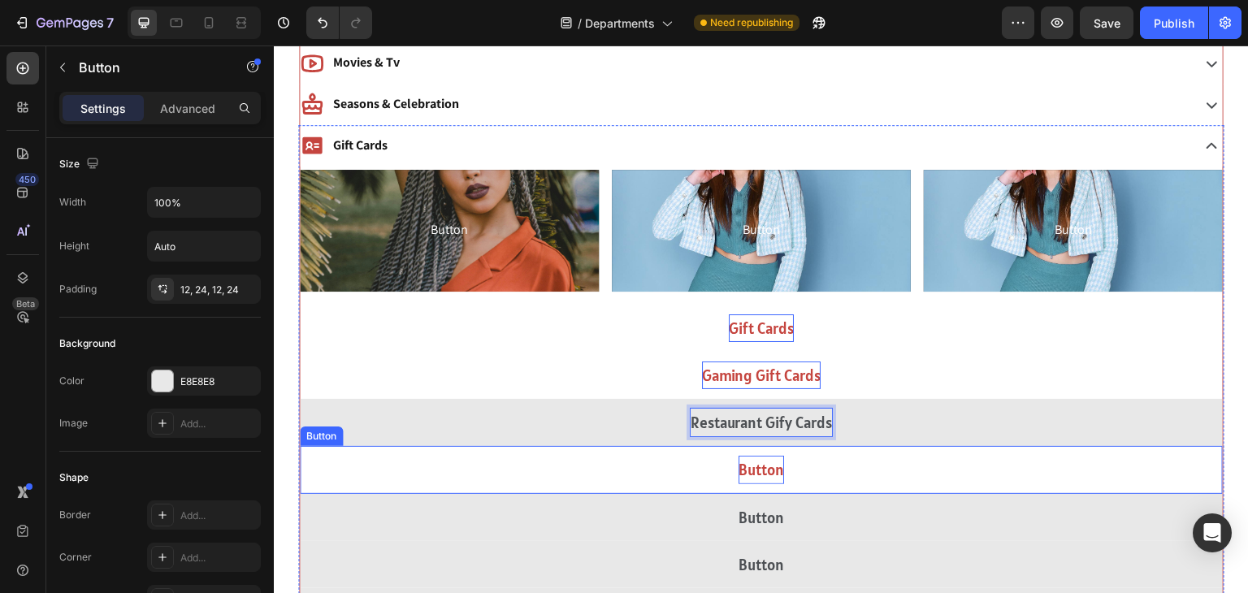
click at [779, 462] on p "Button" at bounding box center [762, 470] width 46 height 28
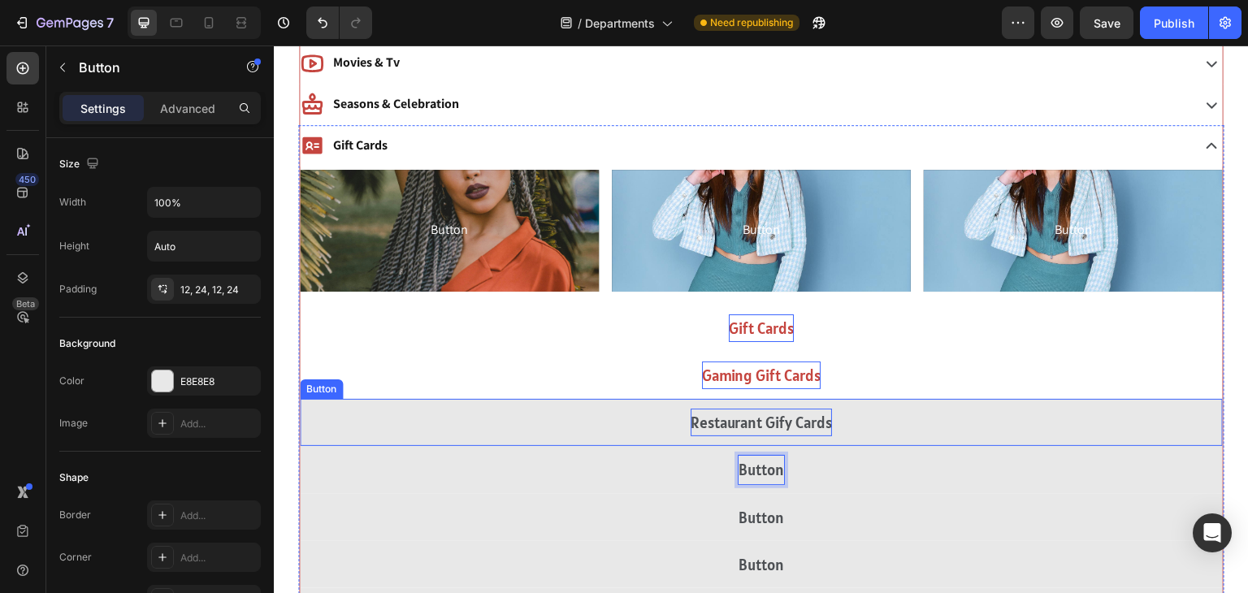
click at [790, 420] on p "Restaurant Gify Cards" at bounding box center [761, 423] width 141 height 28
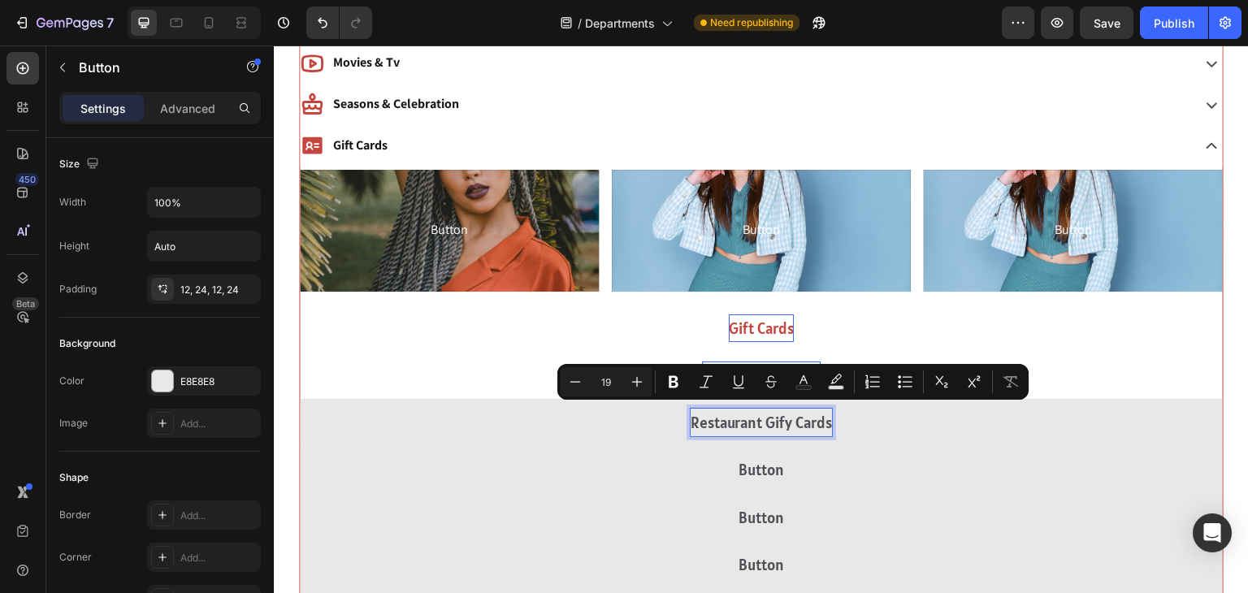
click at [790, 420] on p "Restaurant Gify Cards" at bounding box center [761, 423] width 141 height 28
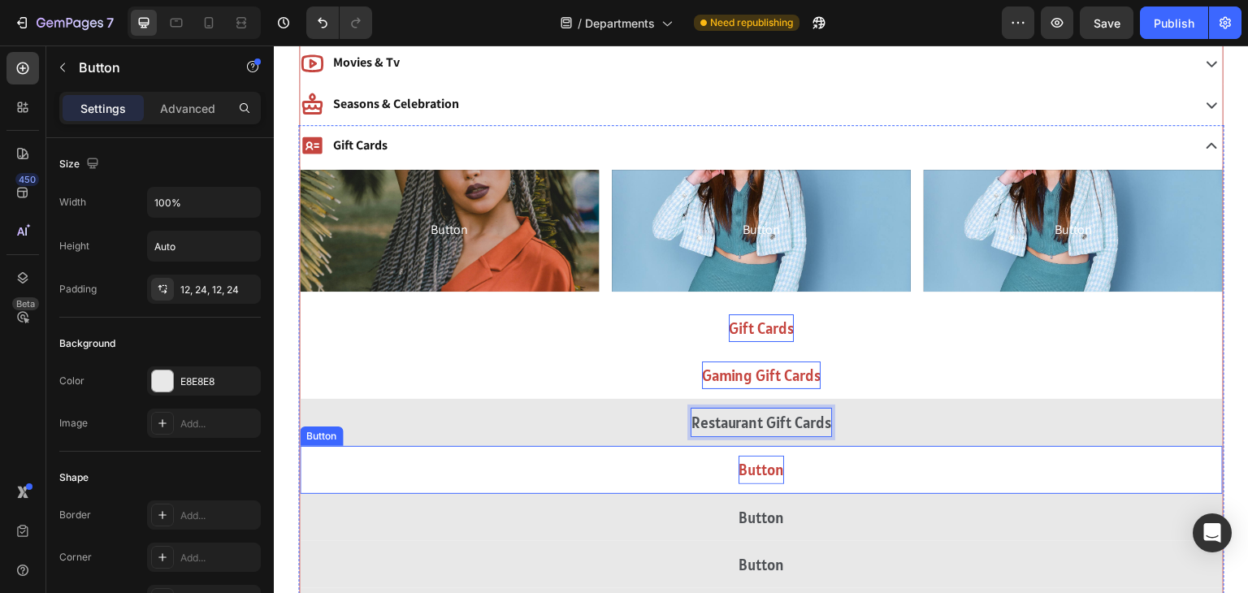
click at [766, 460] on p "Button" at bounding box center [762, 470] width 46 height 28
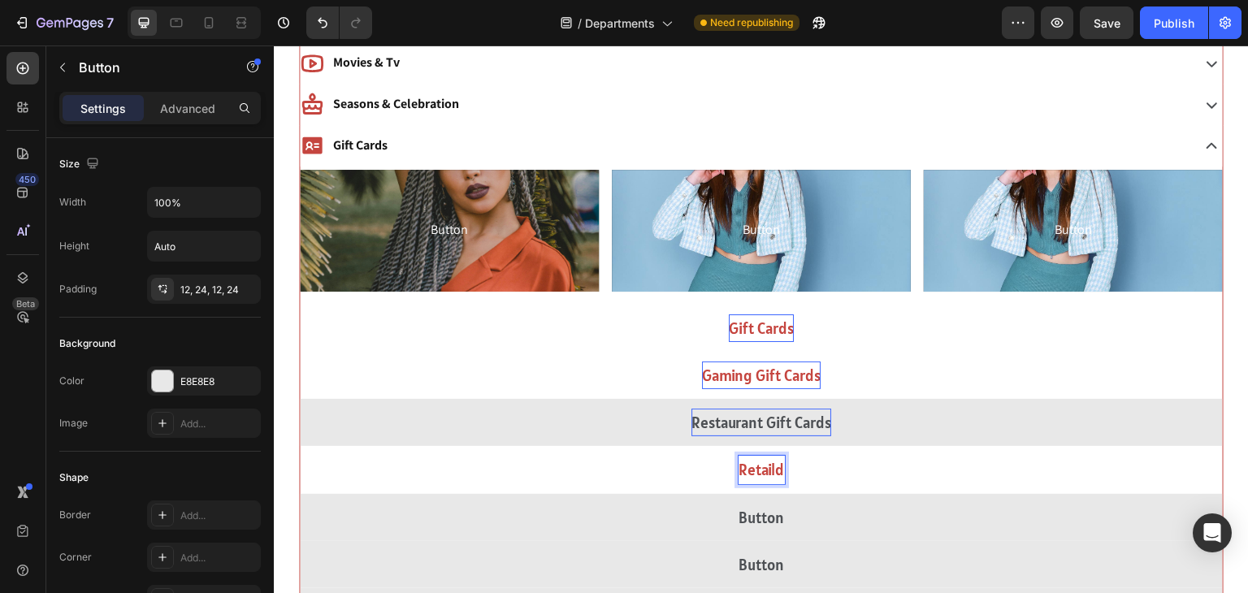
click at [300, 446] on button "Retaild" at bounding box center [761, 469] width 923 height 47
click at [300, 446] on button "Retail" at bounding box center [761, 469] width 923 height 47
click at [300, 446] on button "Retail Gift" at bounding box center [761, 469] width 923 height 47
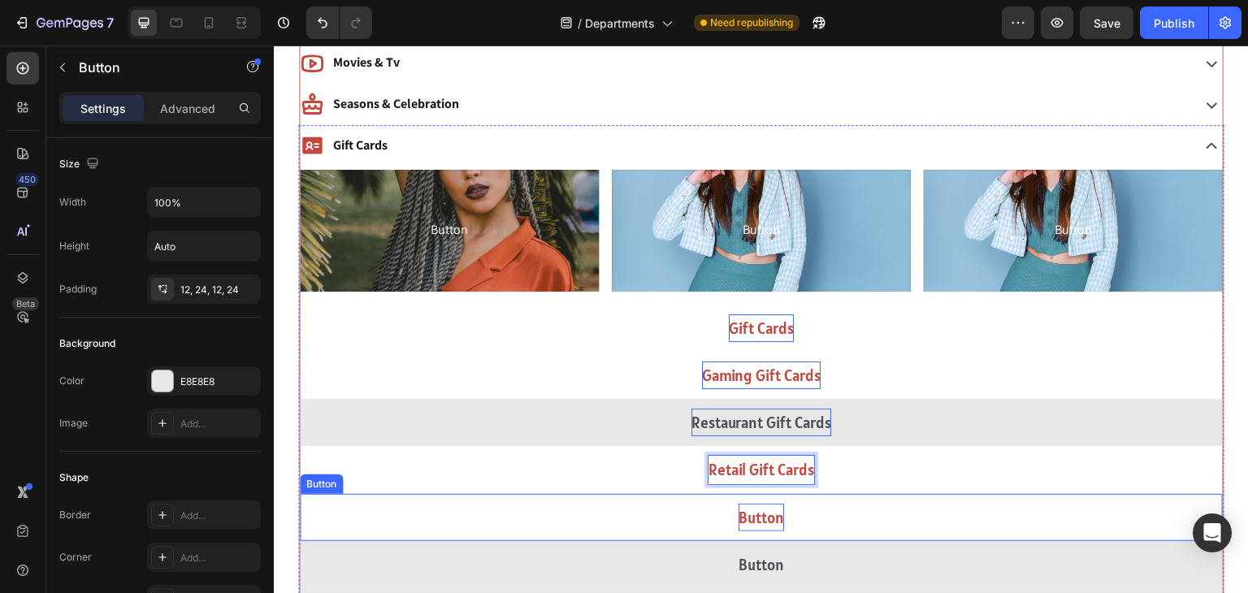
click at [765, 508] on p "Button" at bounding box center [762, 518] width 46 height 28
click at [300, 494] on button "Repaid" at bounding box center [761, 517] width 923 height 47
click at [300, 494] on button "Repaid Gift" at bounding box center [761, 517] width 923 height 47
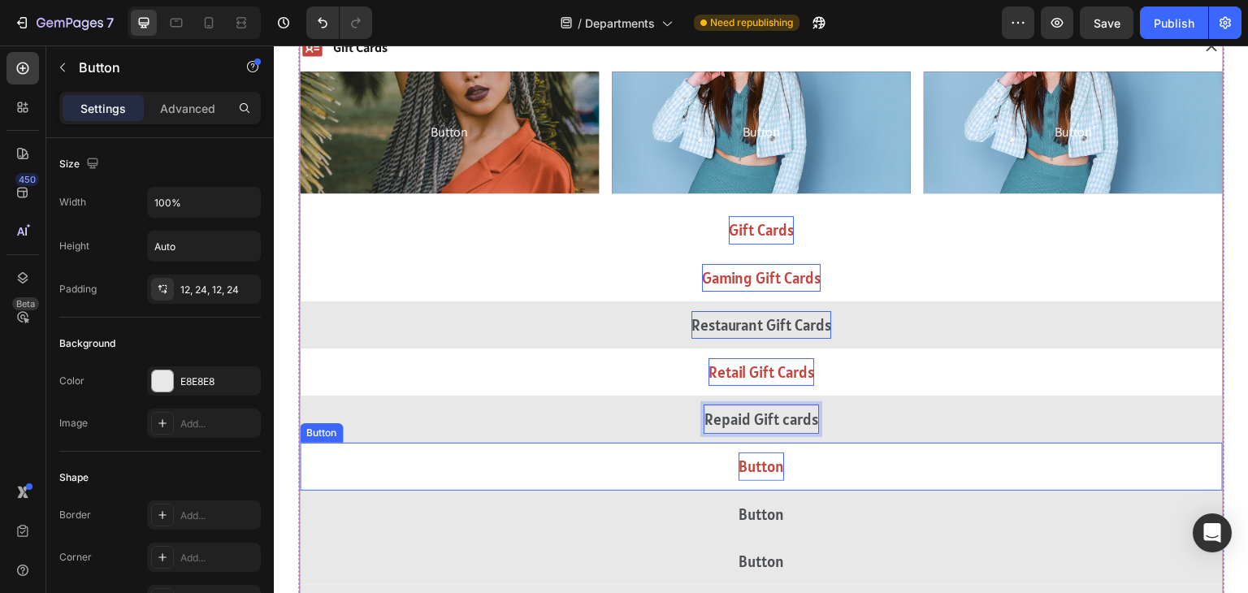
click at [760, 470] on p "Button" at bounding box center [762, 467] width 46 height 28
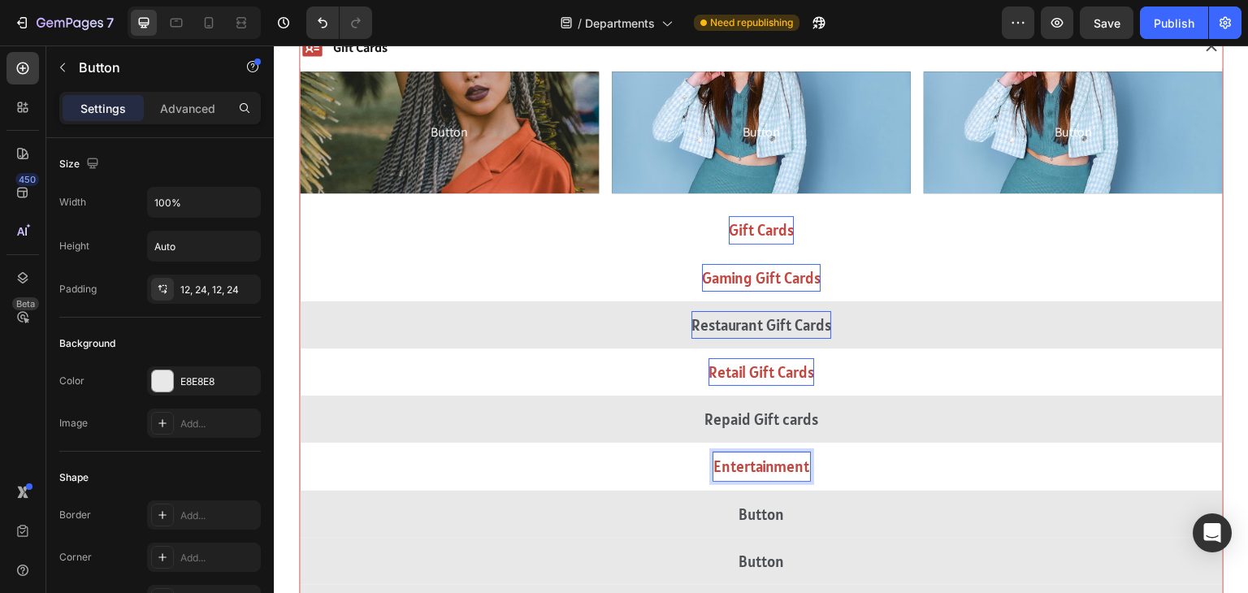
click at [300, 443] on button "Entertainment" at bounding box center [761, 466] width 923 height 47
click at [300, 443] on button "Entertainment Gift" at bounding box center [761, 466] width 923 height 47
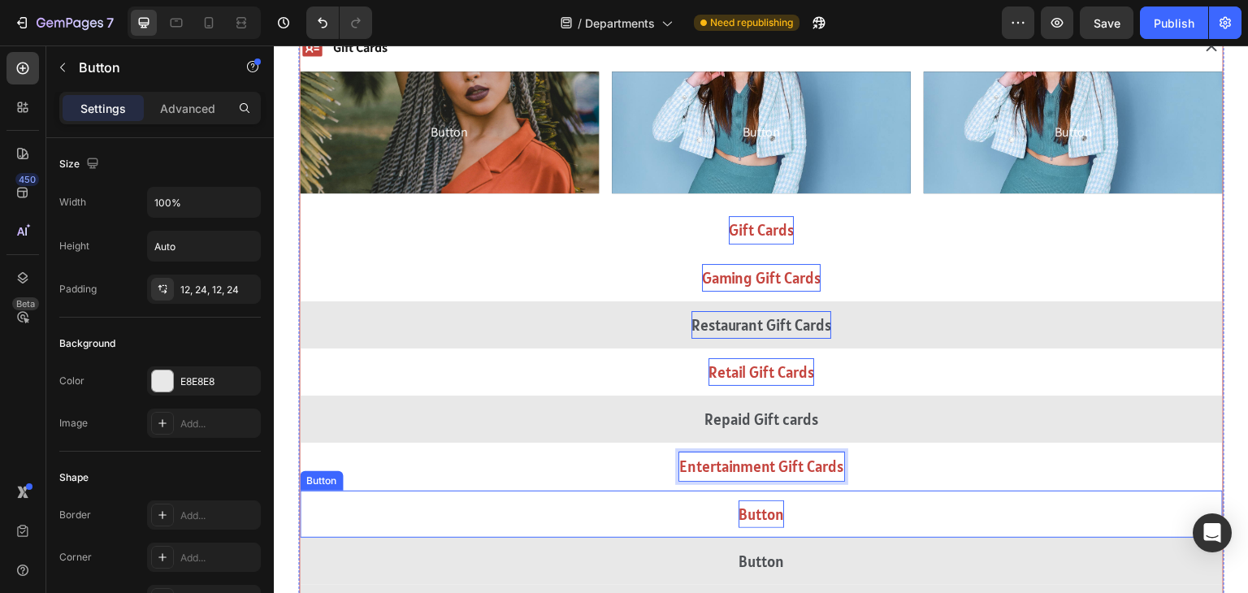
click at [742, 520] on p "Button" at bounding box center [762, 515] width 46 height 28
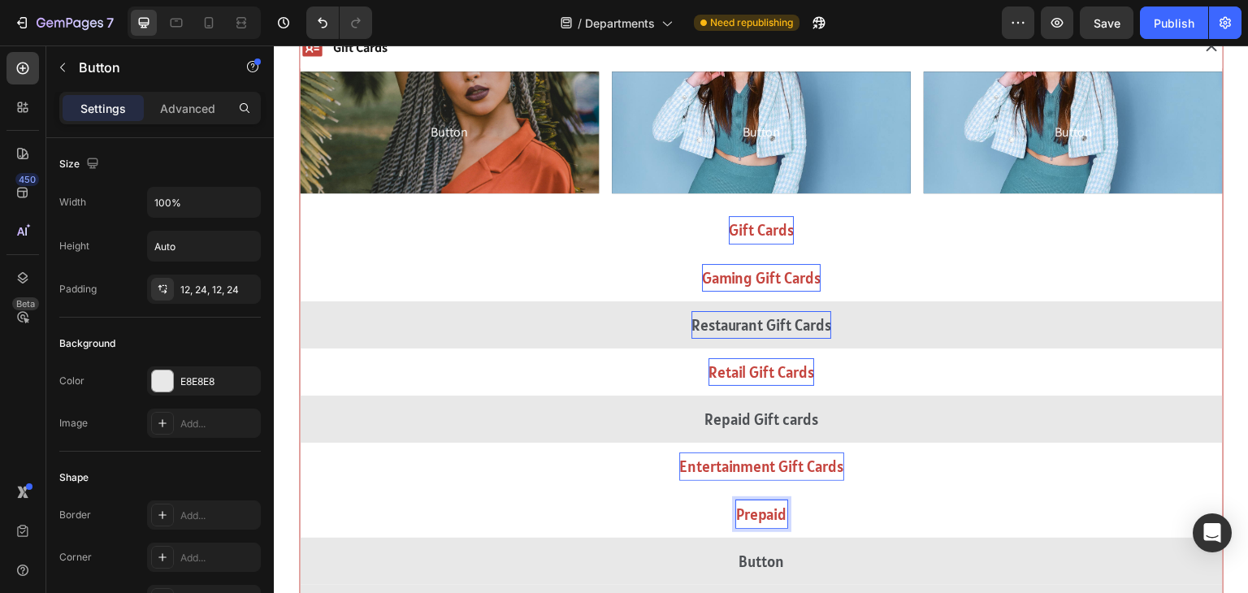
click at [300, 491] on button "Prepaid" at bounding box center [761, 514] width 923 height 47
click at [300, 491] on button "Prepaid Gift" at bounding box center [761, 514] width 923 height 47
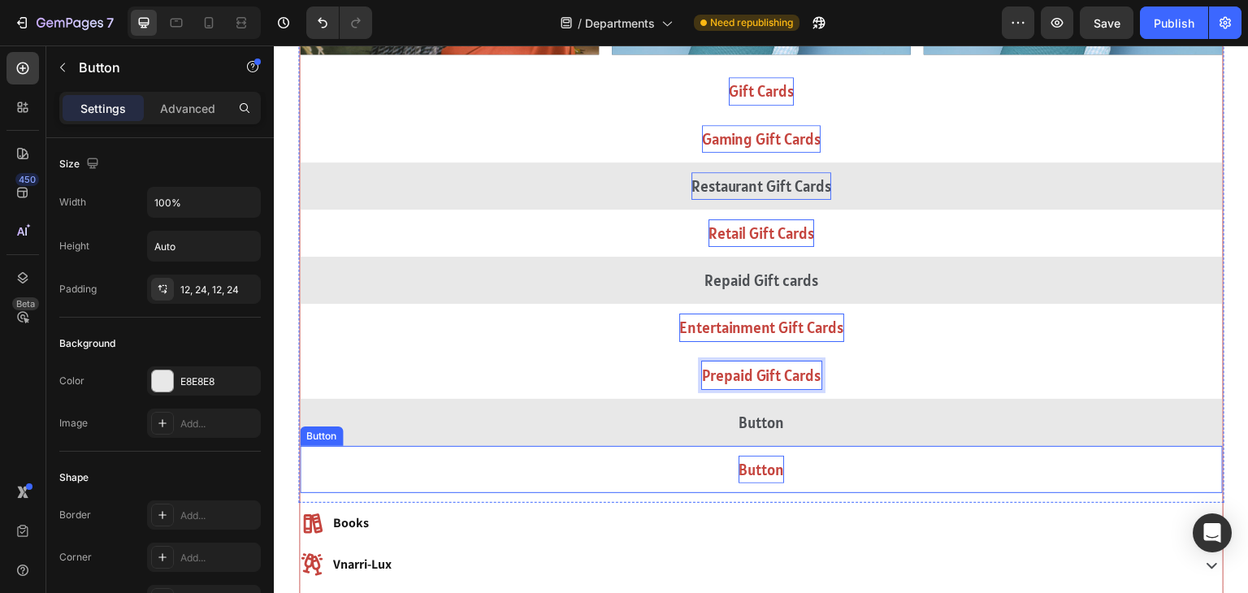
scroll to position [1333, 0]
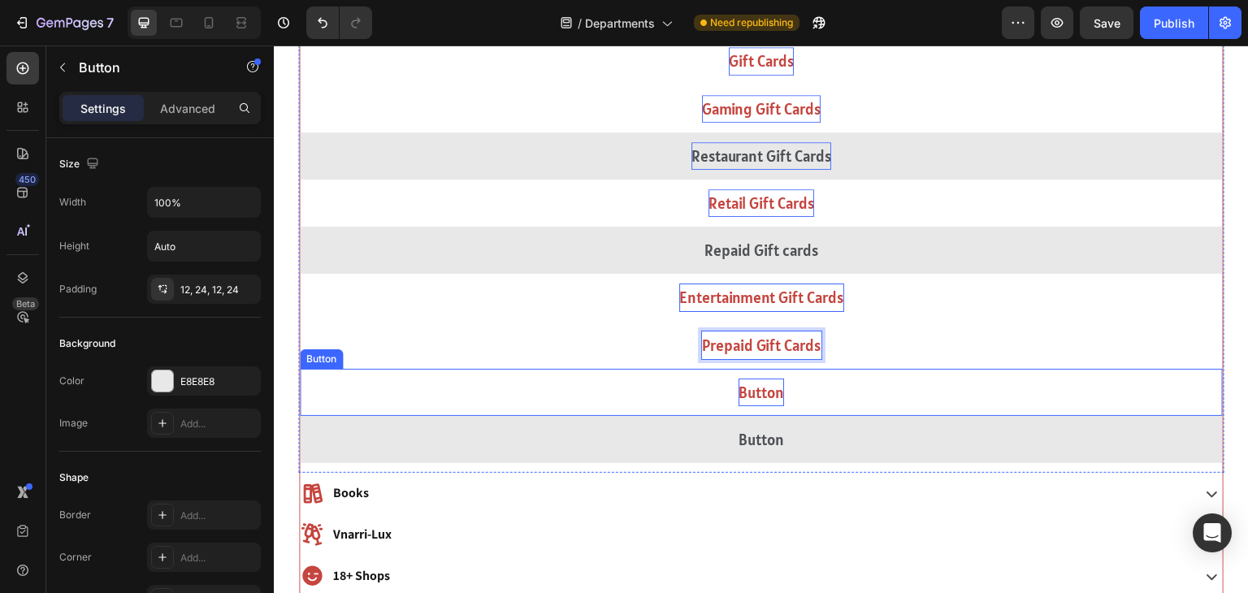
click at [775, 400] on p "Button" at bounding box center [762, 393] width 46 height 28
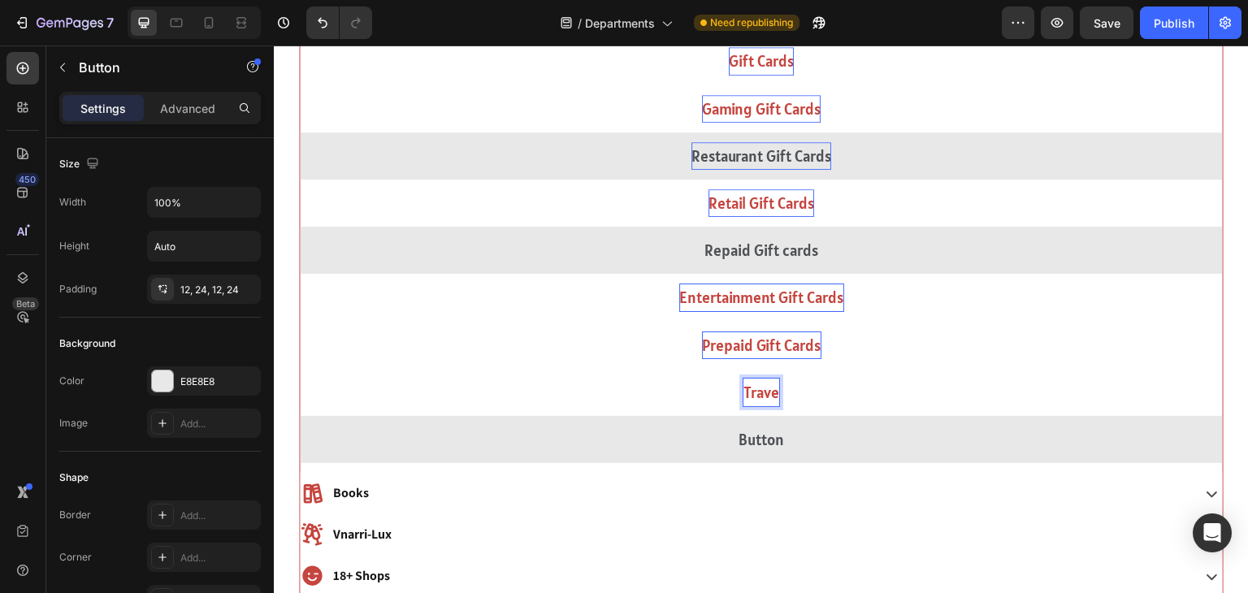
click at [300, 369] on button "Trave" at bounding box center [761, 392] width 923 height 47
click at [300, 369] on button "Travel Gift" at bounding box center [761, 392] width 923 height 47
click at [300, 369] on button "Travel Gift Cards" at bounding box center [761, 392] width 923 height 47
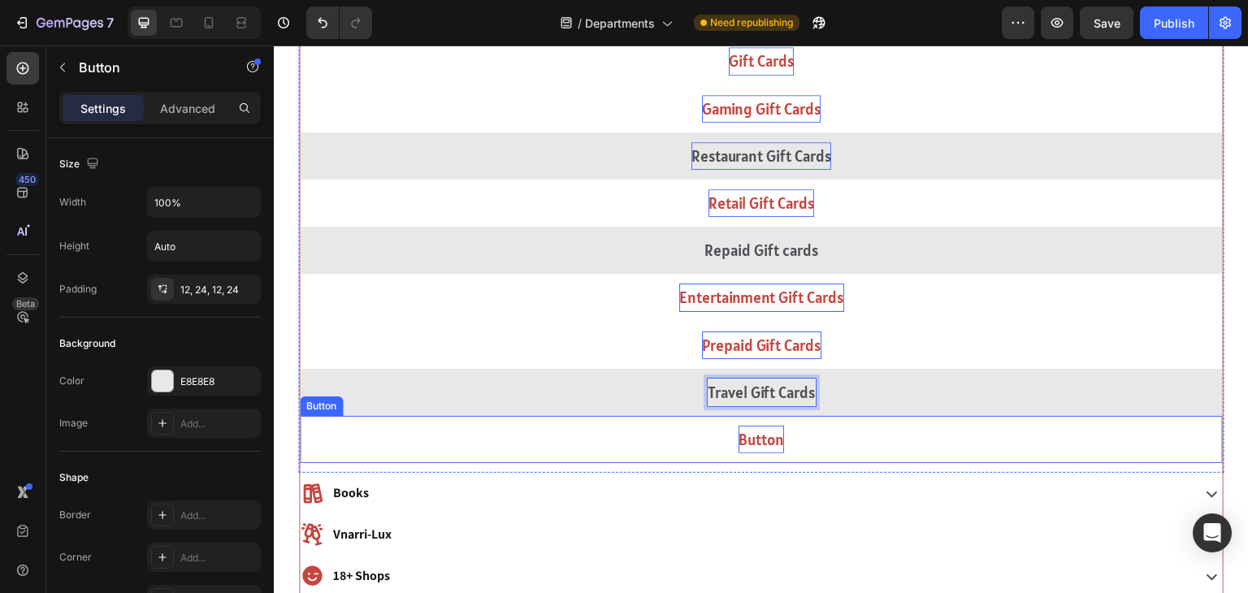
click at [753, 433] on p "Button" at bounding box center [762, 440] width 46 height 28
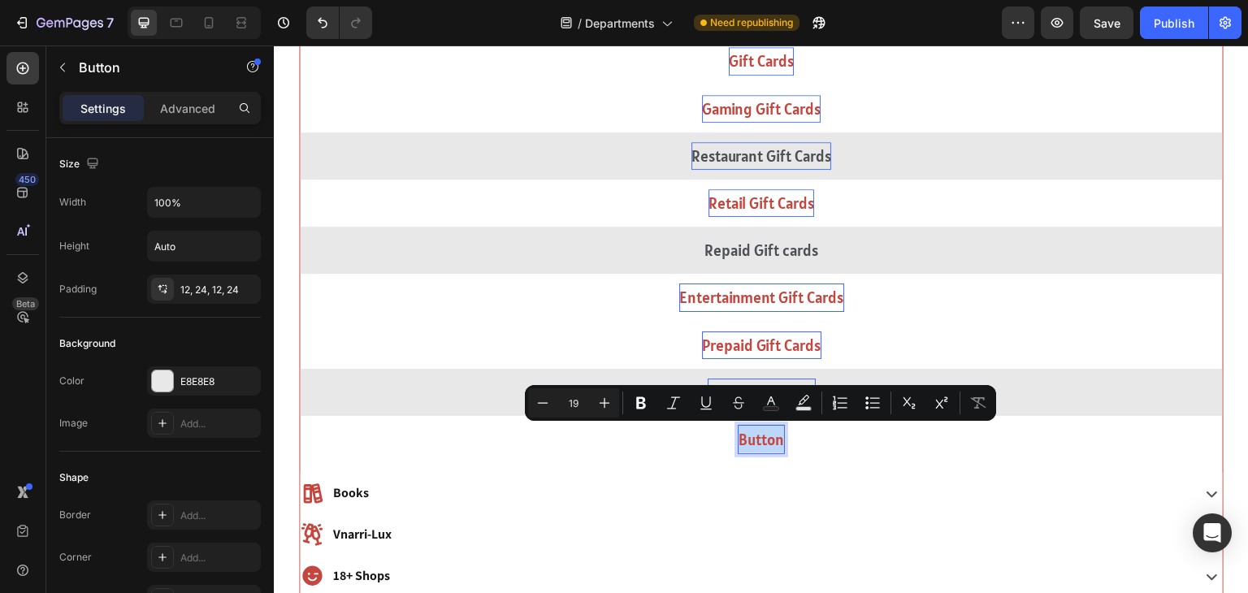
click at [492, 436] on button "Button" at bounding box center [761, 439] width 923 height 47
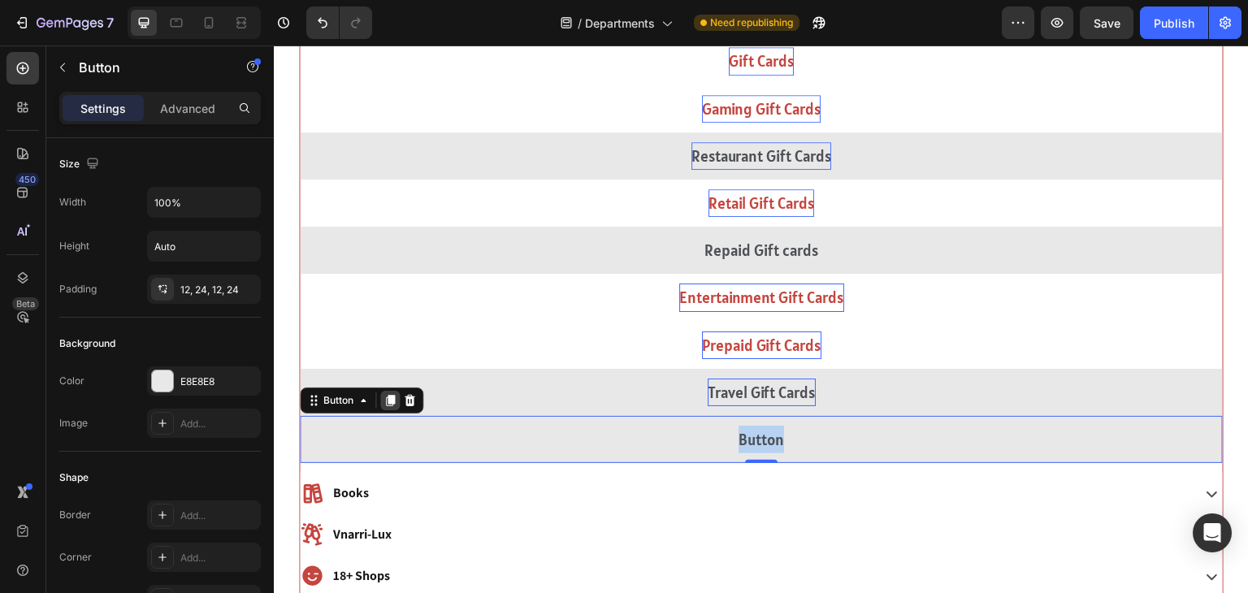
click at [380, 400] on div at bounding box center [390, 401] width 20 height 20
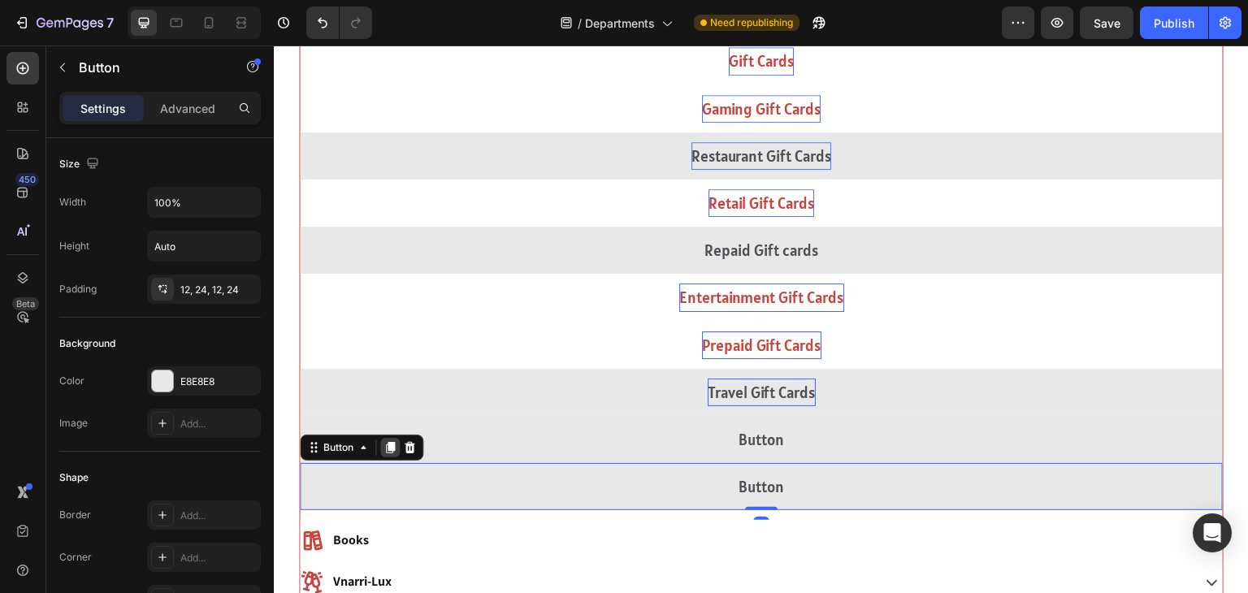
click at [392, 444] on icon at bounding box center [390, 447] width 9 height 11
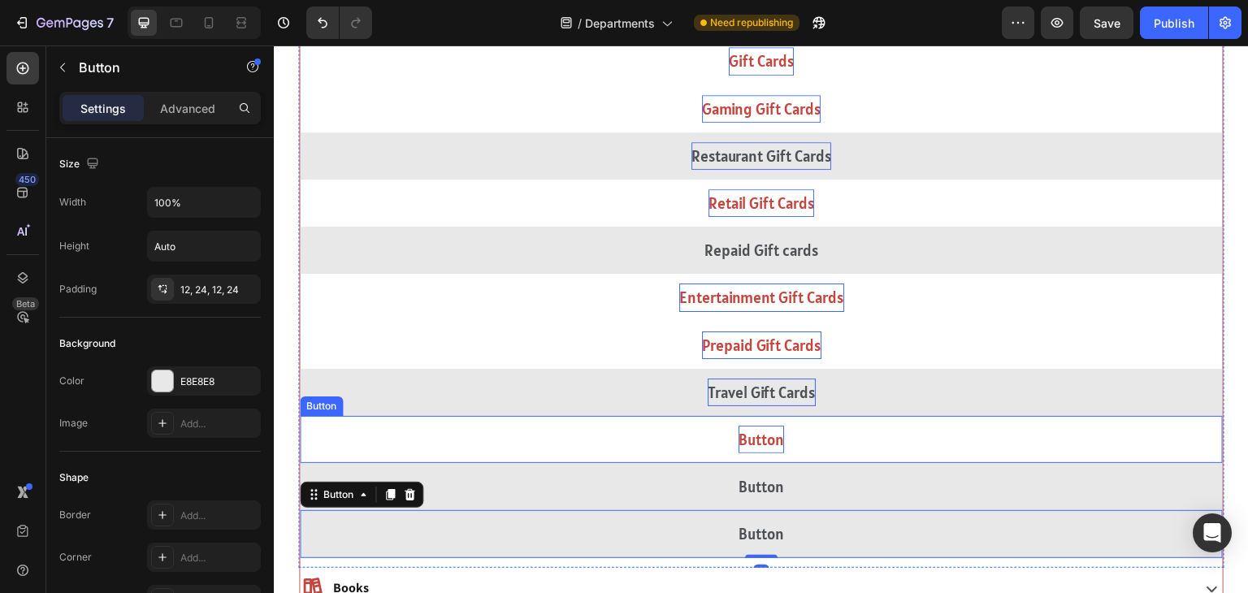
click at [765, 451] on p "Button" at bounding box center [762, 440] width 46 height 28
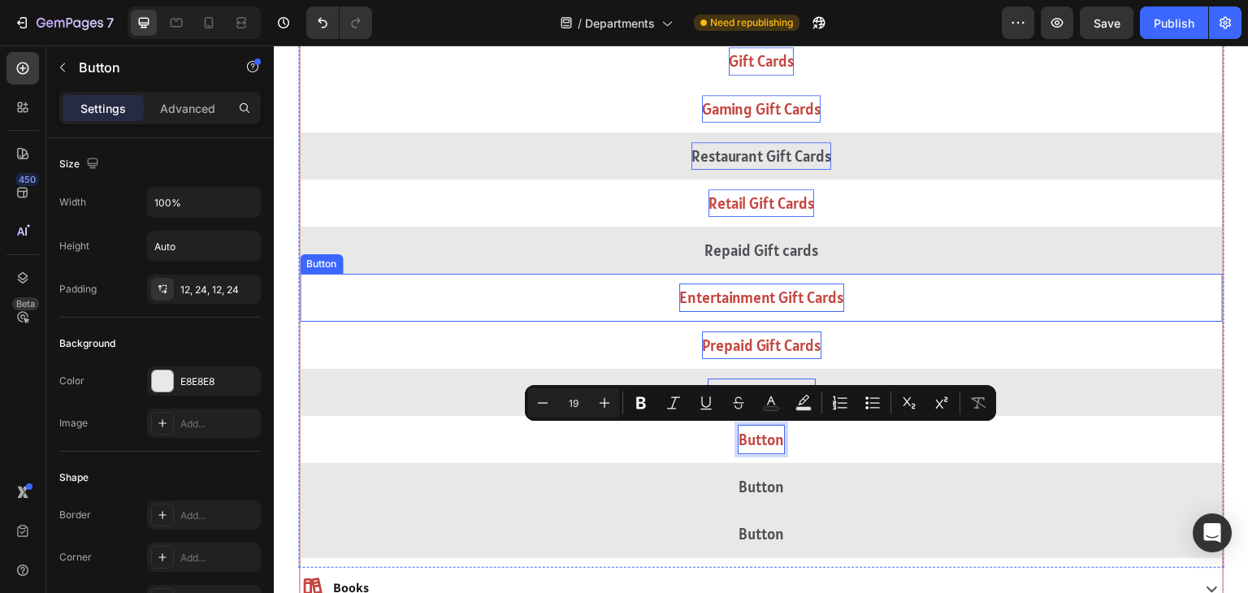
click at [626, 319] on button "Entertainment Gift Cards" at bounding box center [761, 297] width 923 height 47
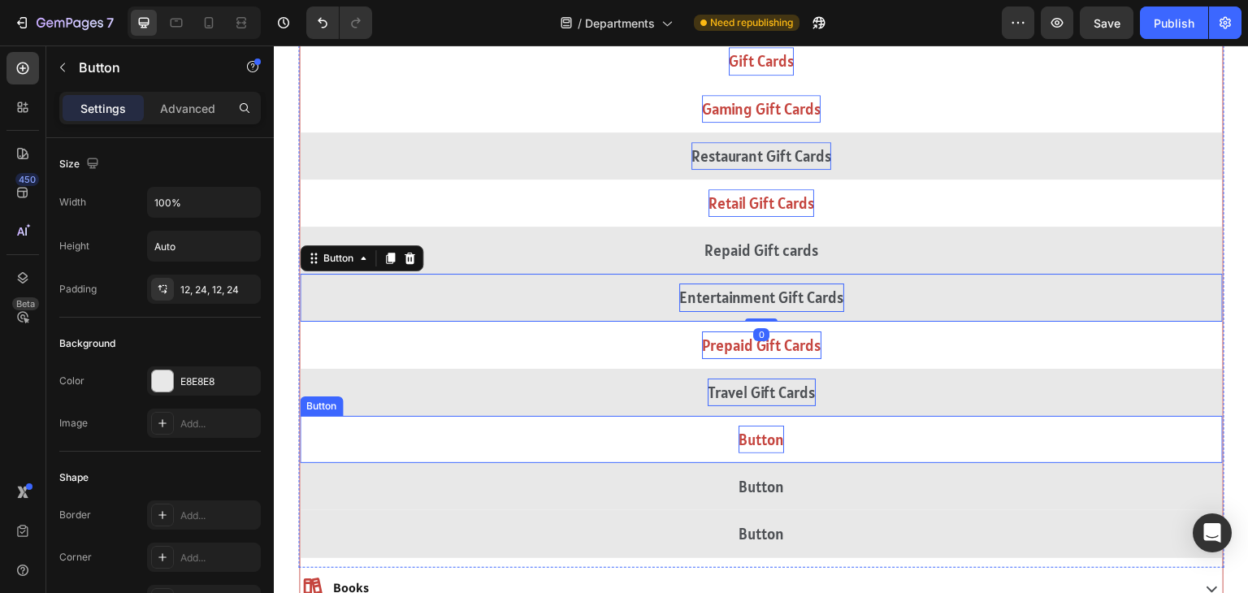
click at [761, 447] on p "Button" at bounding box center [762, 440] width 46 height 28
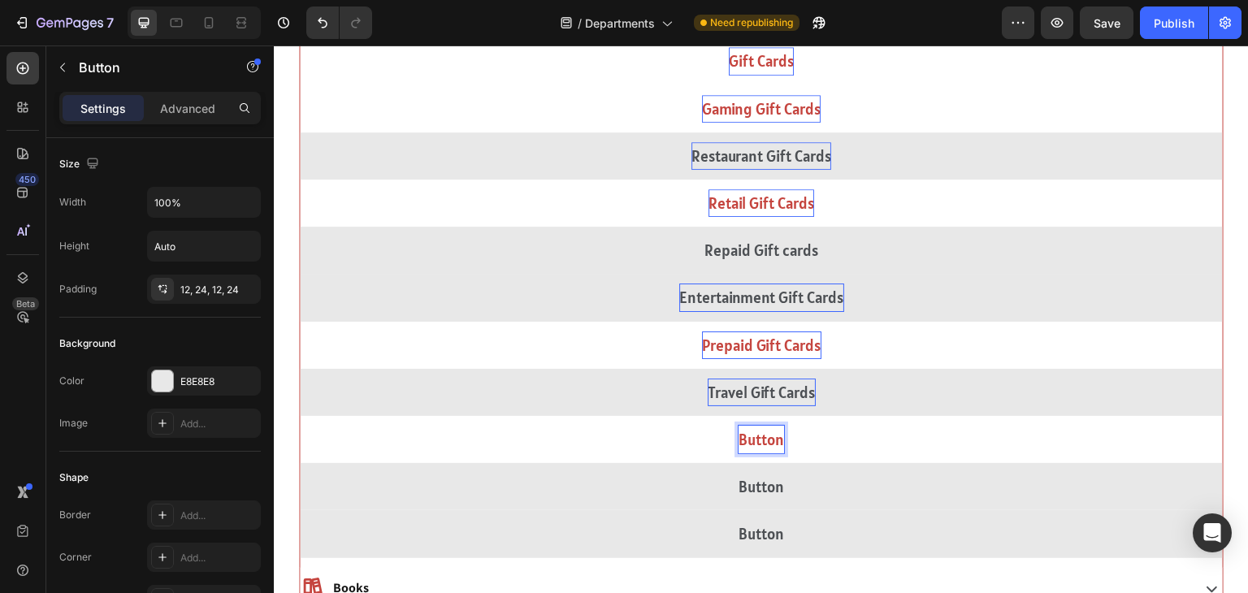
click at [761, 444] on p "Button" at bounding box center [762, 440] width 46 height 28
click at [300, 416] on button "Prepaid" at bounding box center [761, 439] width 923 height 47
click at [300, 416] on button "Prepaid Mini" at bounding box center [761, 439] width 923 height 47
click at [300, 416] on button "Prepaid Mini Gift" at bounding box center [761, 439] width 923 height 47
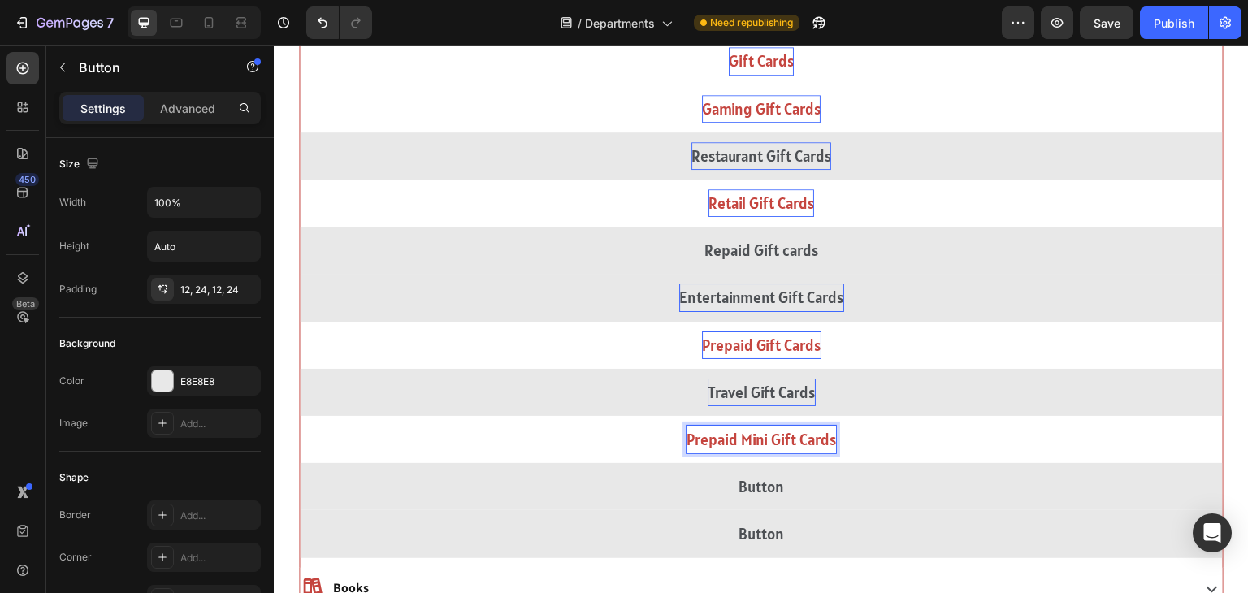
click at [769, 448] on p "Prepaid Mini Gift Cards" at bounding box center [762, 440] width 150 height 28
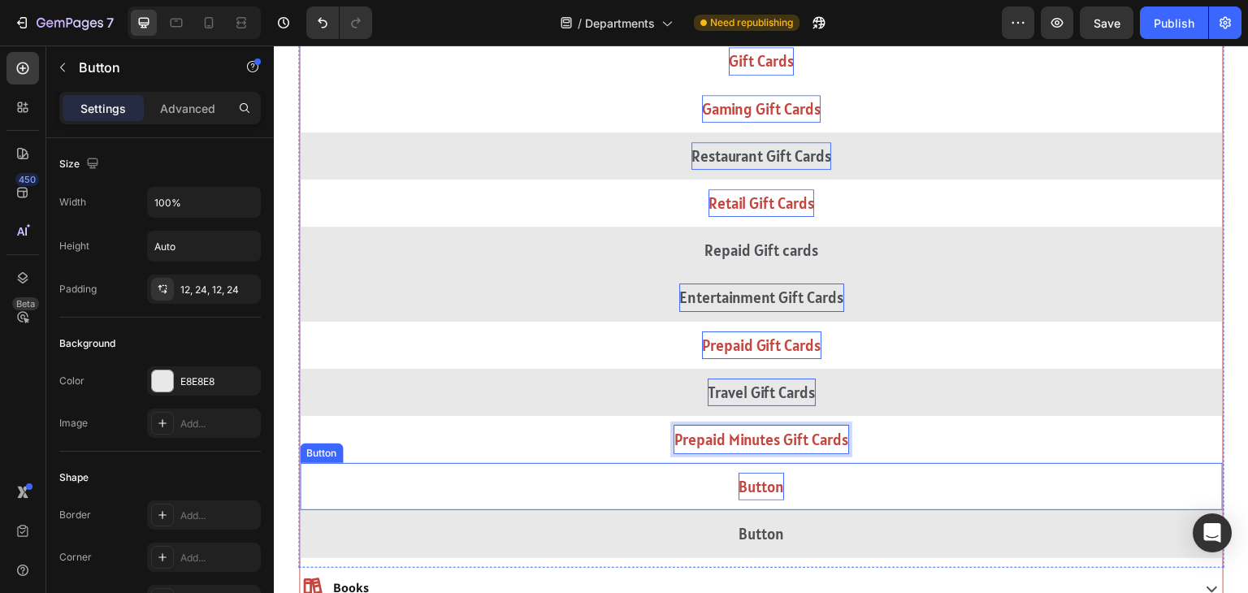
click at [767, 488] on p "Button" at bounding box center [762, 487] width 46 height 28
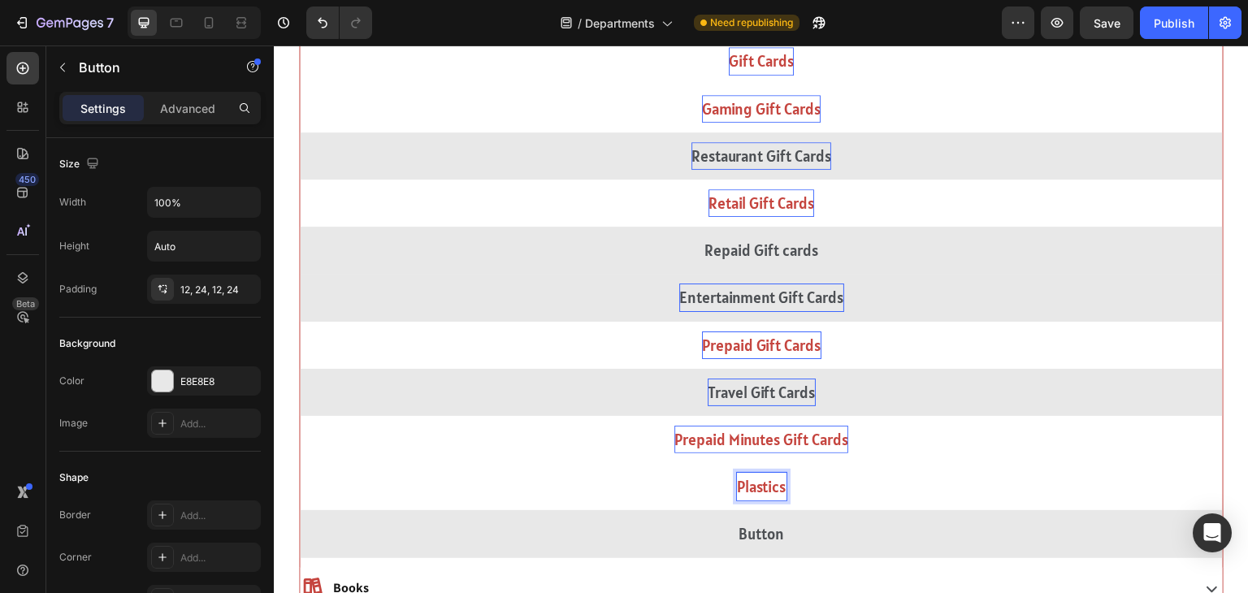
click at [300, 463] on button "Plastics" at bounding box center [761, 486] width 923 height 47
click at [300, 463] on button "Plastics Gu=ift" at bounding box center [761, 486] width 923 height 47
click at [300, 463] on button "Plastics Gift" at bounding box center [761, 486] width 923 height 47
click at [300, 463] on button "Plastics Gift Cards" at bounding box center [761, 486] width 923 height 47
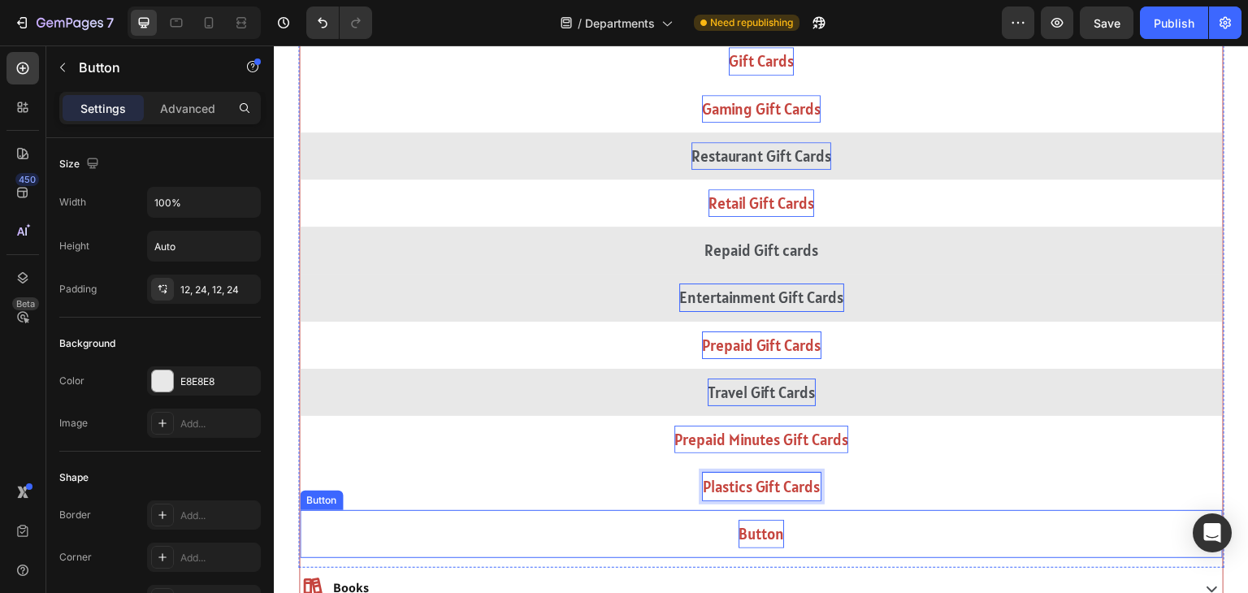
click at [777, 531] on p "Button" at bounding box center [762, 534] width 46 height 28
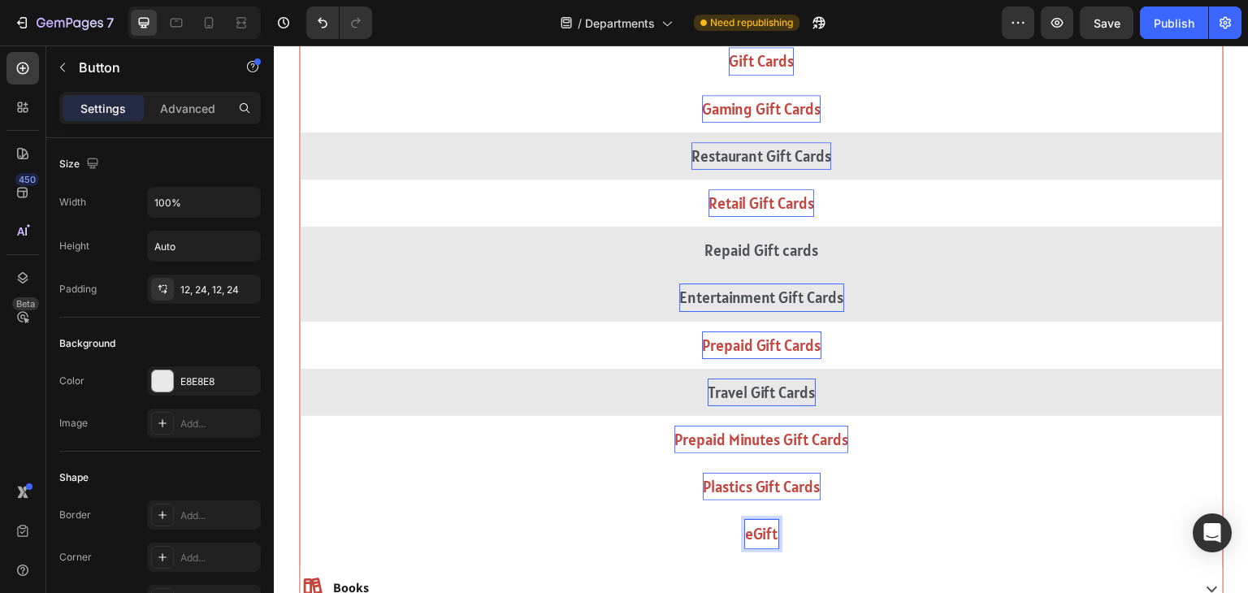
click at [300, 510] on button "eGift" at bounding box center [761, 533] width 923 height 47
click at [300, 510] on button "eGift Cards" at bounding box center [761, 533] width 923 height 47
click at [731, 537] on p "eGift Cards" at bounding box center [761, 534] width 73 height 28
click at [300, 510] on button "E Gift Cards" at bounding box center [761, 533] width 923 height 47
click at [300, 510] on button "ElectronisGift Cards" at bounding box center [761, 533] width 923 height 47
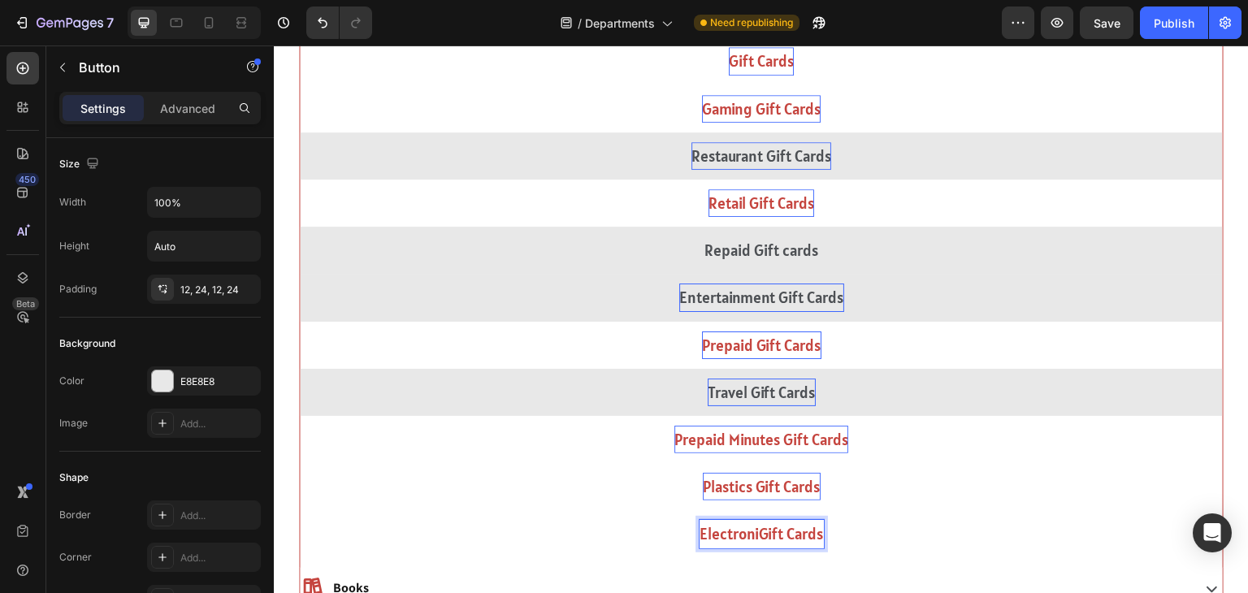
click at [300, 510] on button "ElectroniGift Cards" at bounding box center [761, 533] width 923 height 47
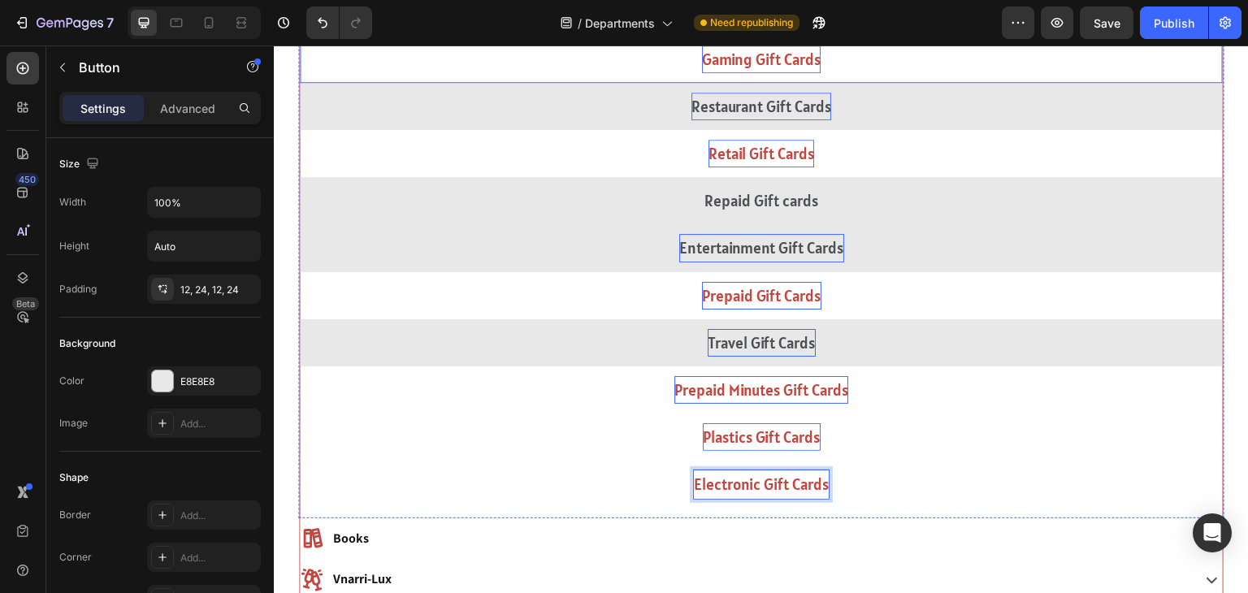
scroll to position [1467, 0]
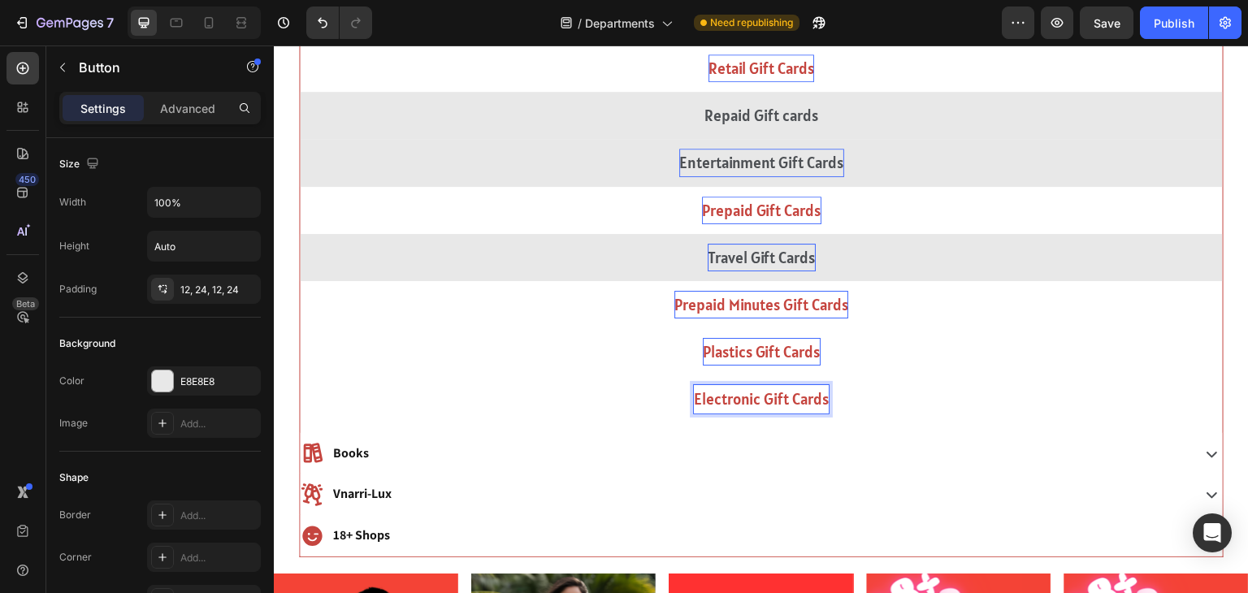
click at [845, 381] on button "Electronic Gift Cards" at bounding box center [761, 398] width 923 height 47
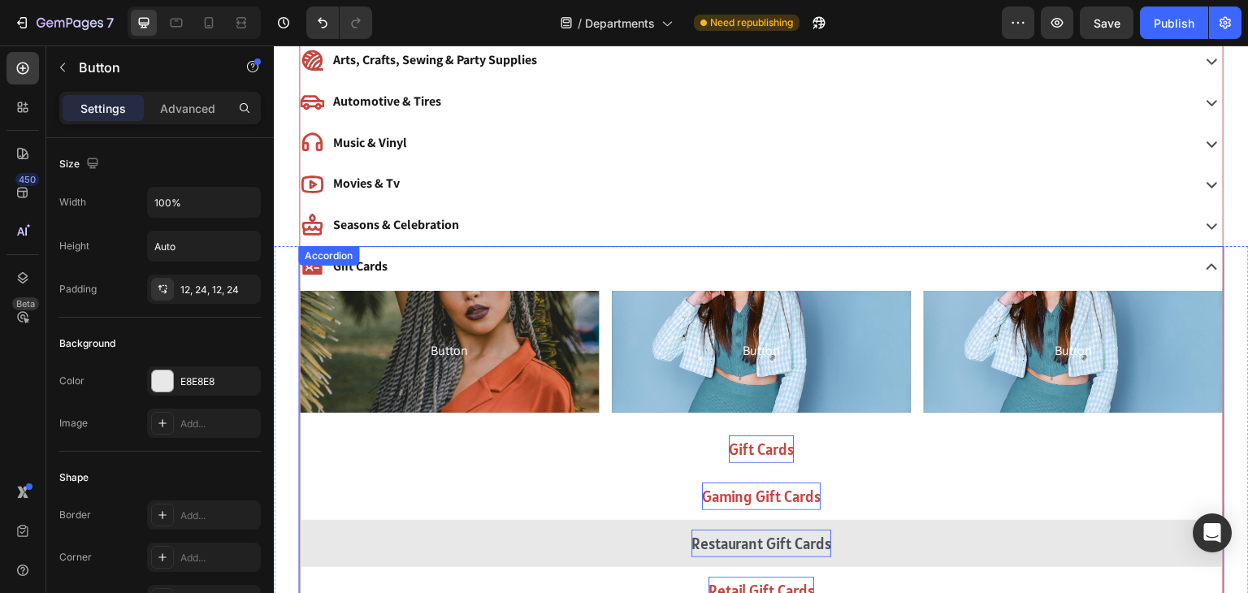
scroll to position [833, 0]
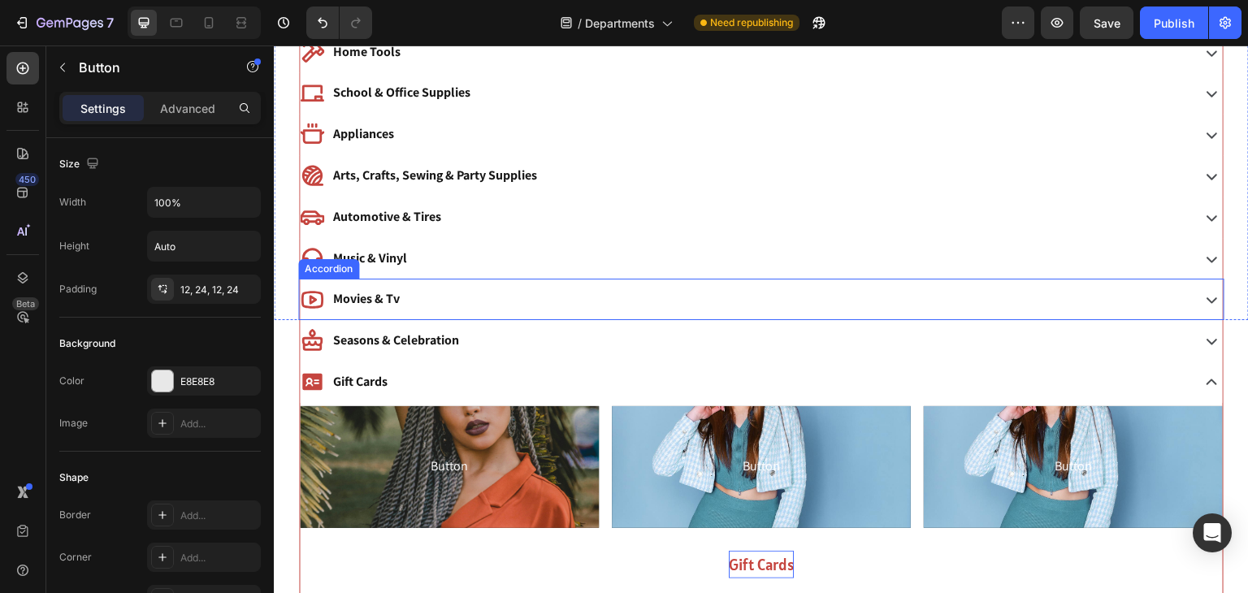
click at [423, 302] on div "Movies & Tv" at bounding box center [744, 299] width 888 height 28
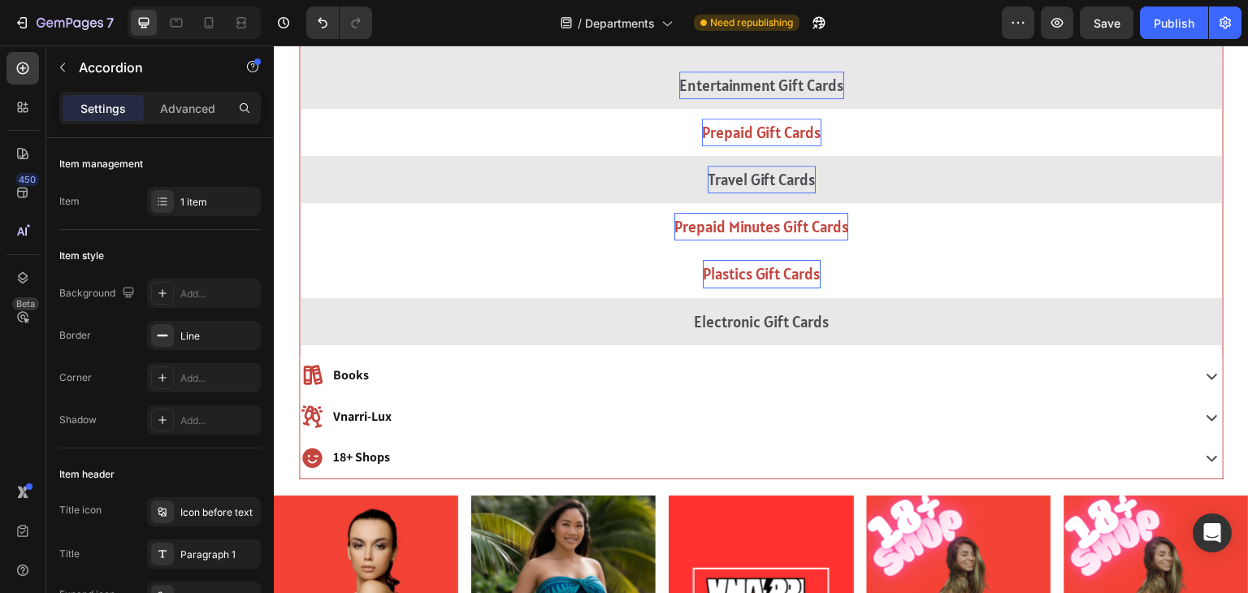
scroll to position [1752, 0]
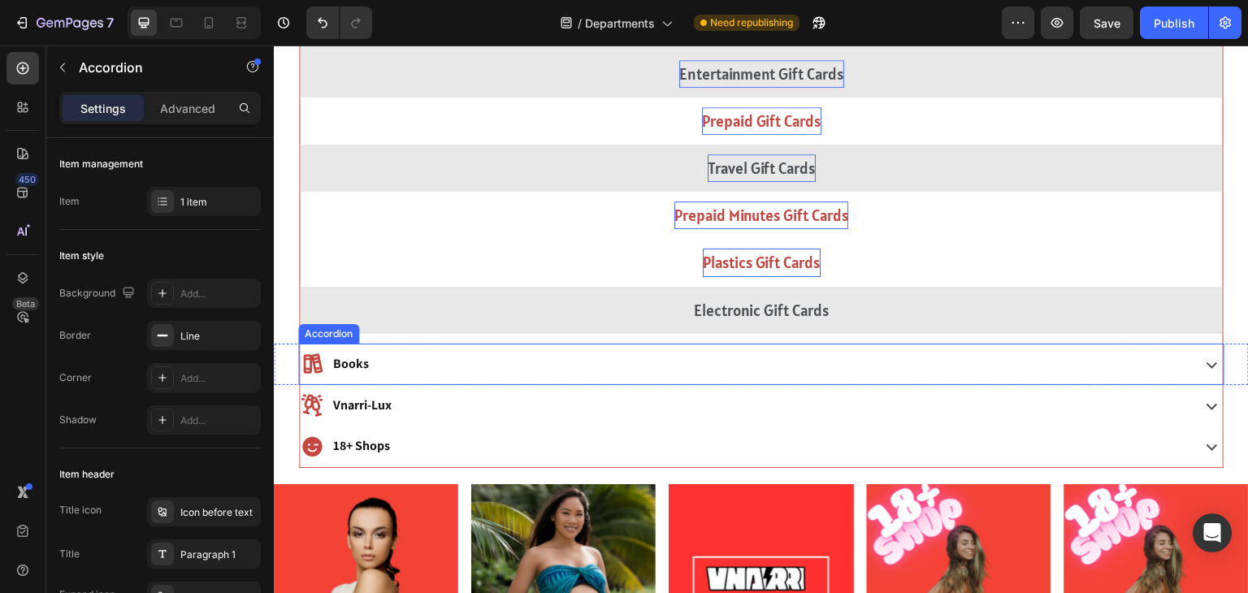
click at [510, 375] on div "Books" at bounding box center [744, 364] width 888 height 28
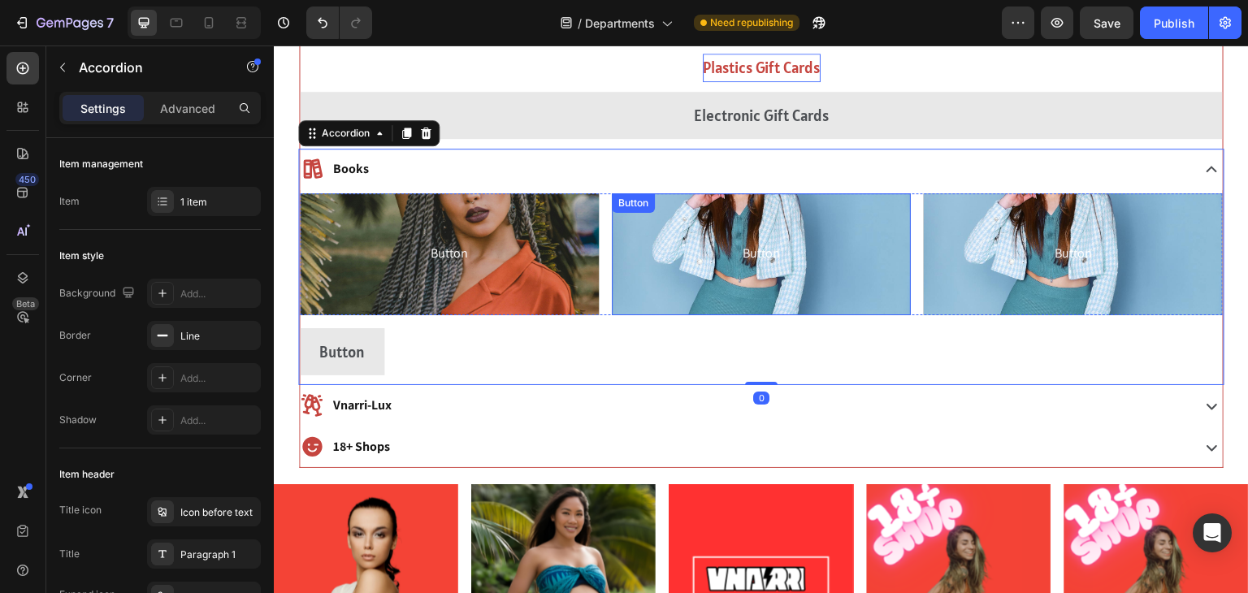
scroll to position [1965, 0]
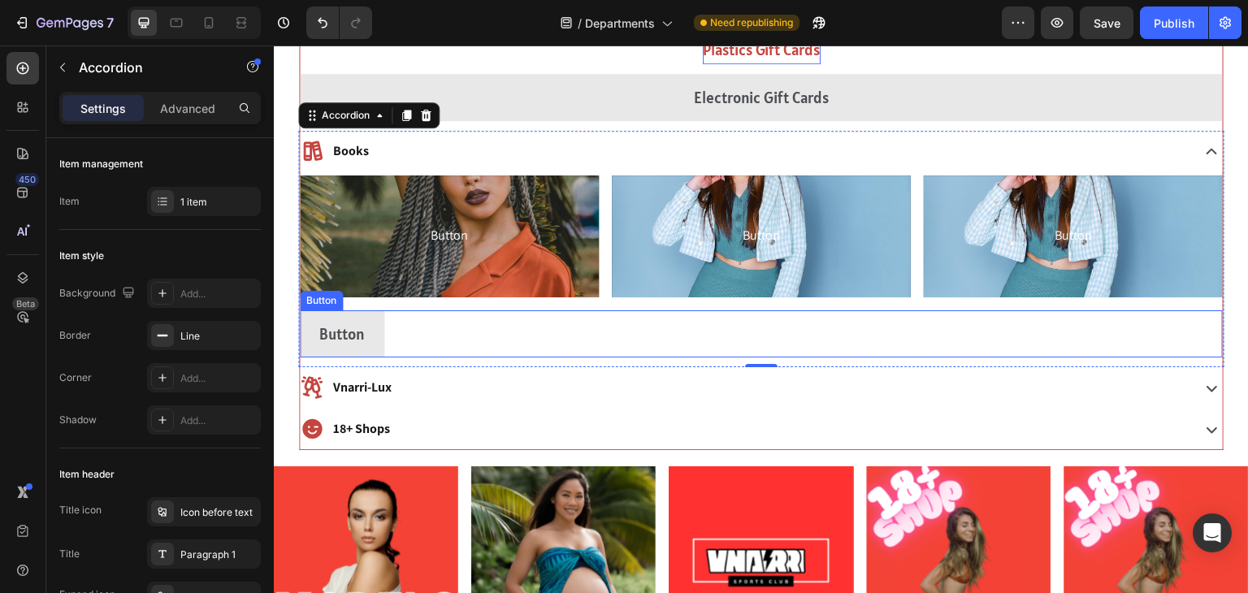
click at [384, 325] on div "Button Button" at bounding box center [761, 333] width 923 height 47
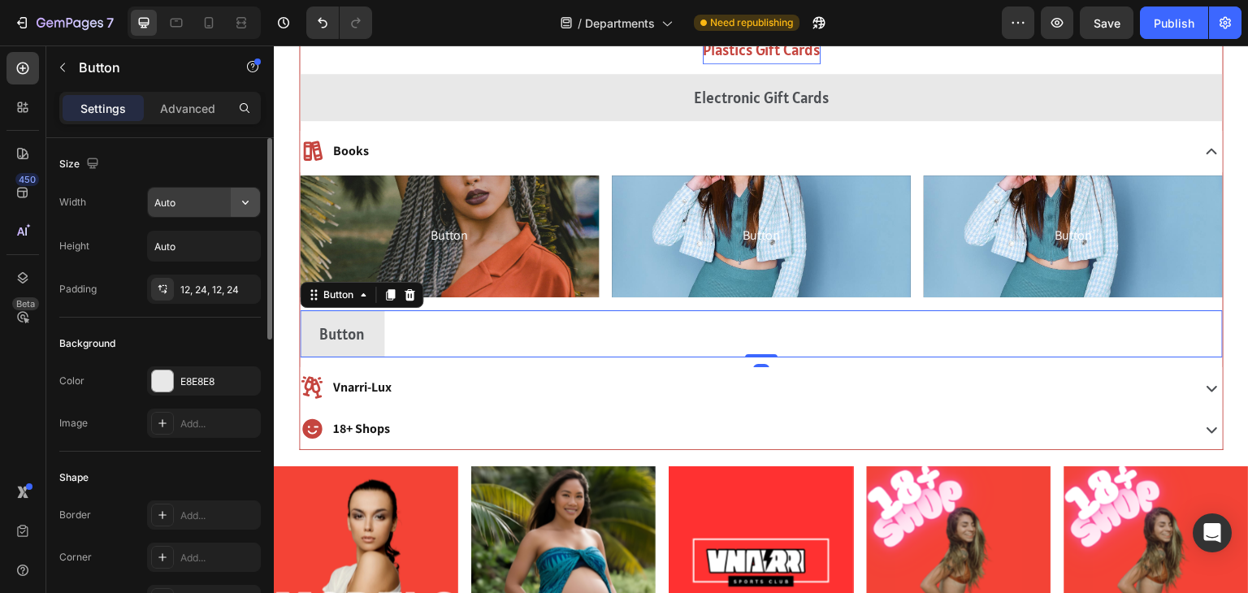
click at [244, 203] on icon "button" at bounding box center [245, 203] width 7 height 4
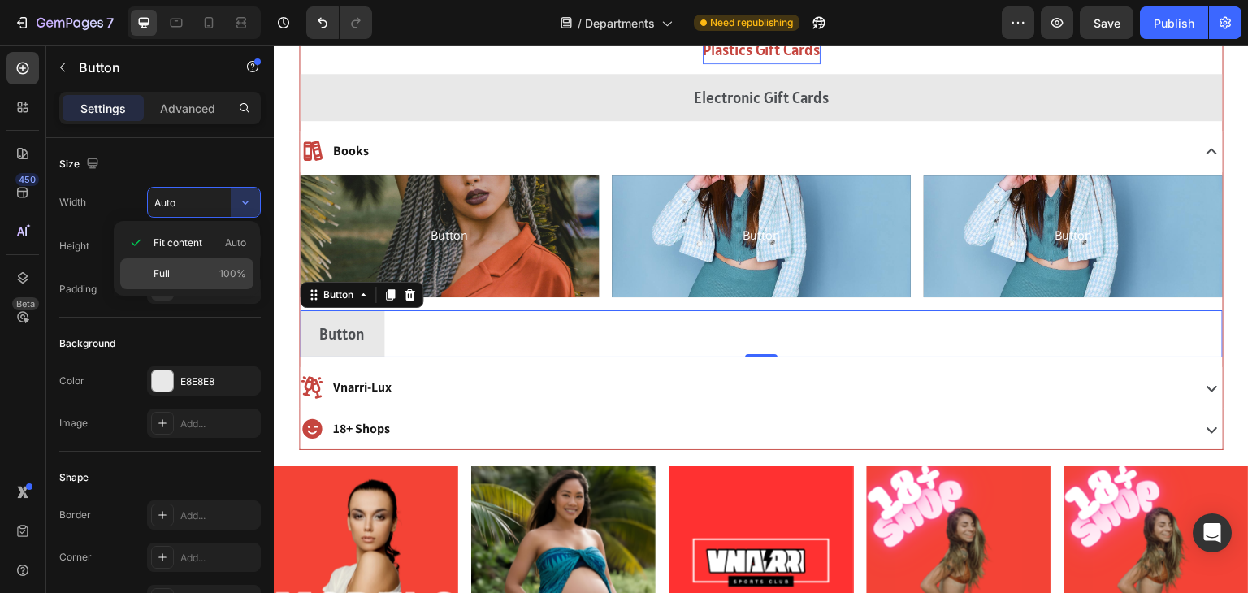
click at [220, 270] on span "100%" at bounding box center [232, 274] width 27 height 15
type input "100%"
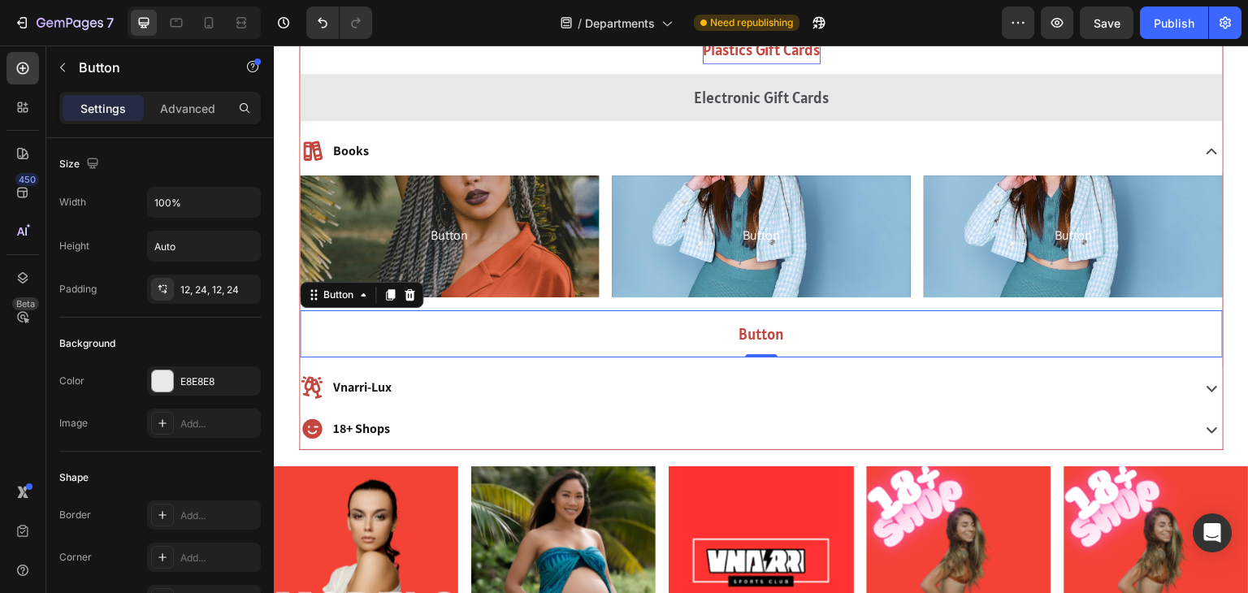
click at [704, 332] on button "Button" at bounding box center [761, 333] width 923 height 47
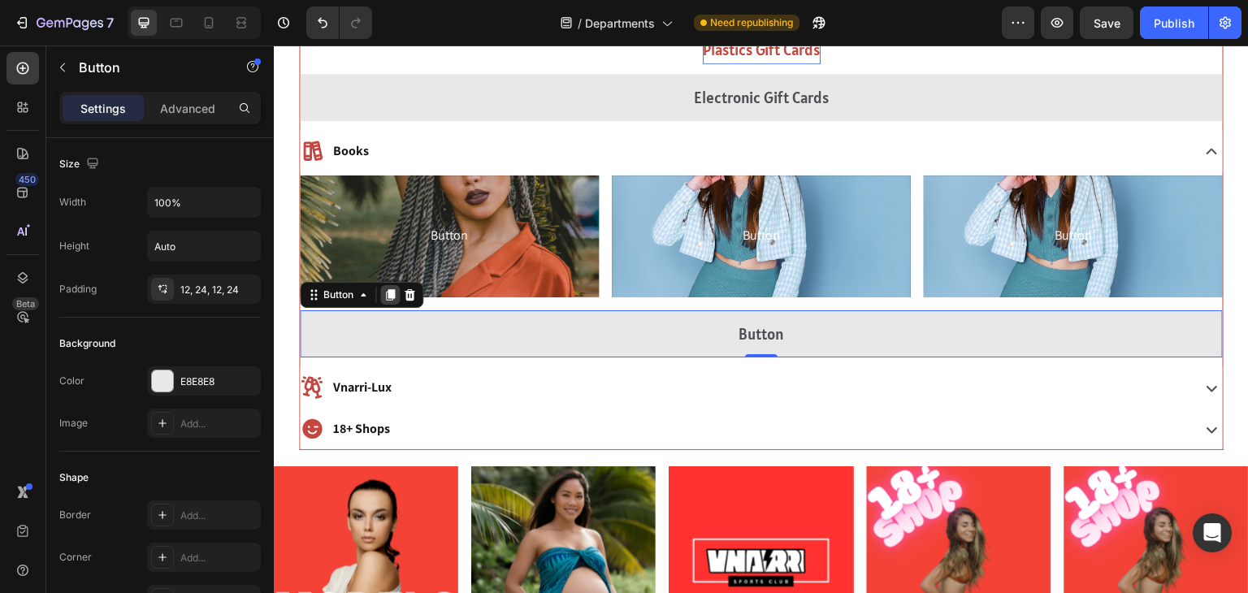
click at [388, 297] on icon at bounding box center [390, 294] width 13 height 13
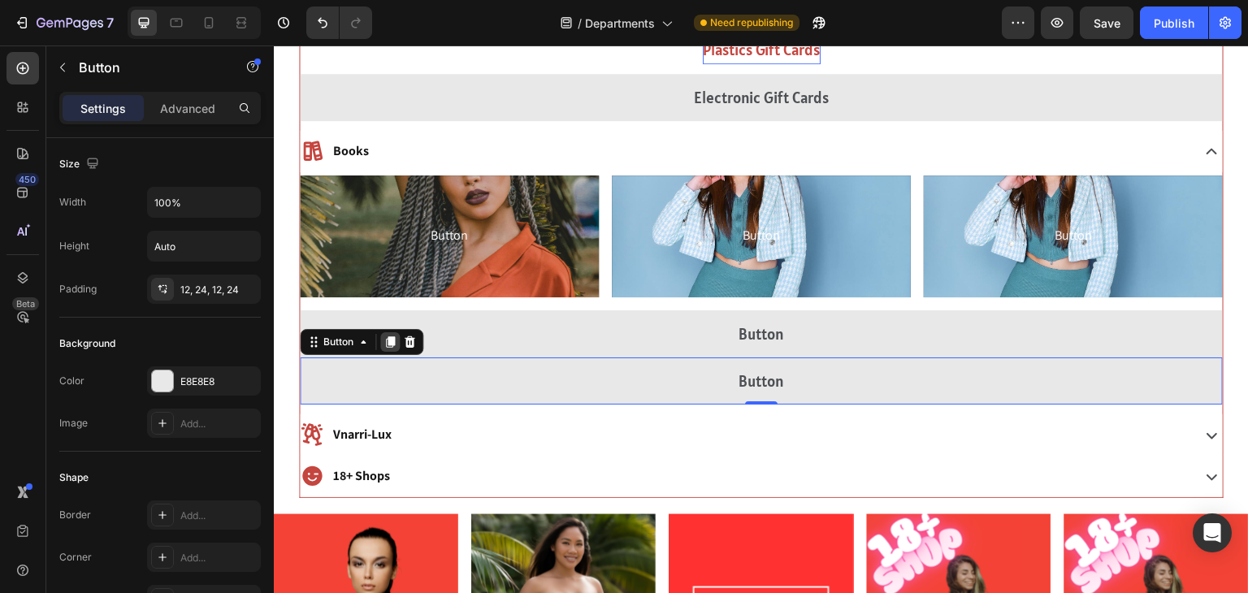
click at [389, 339] on icon at bounding box center [390, 341] width 9 height 11
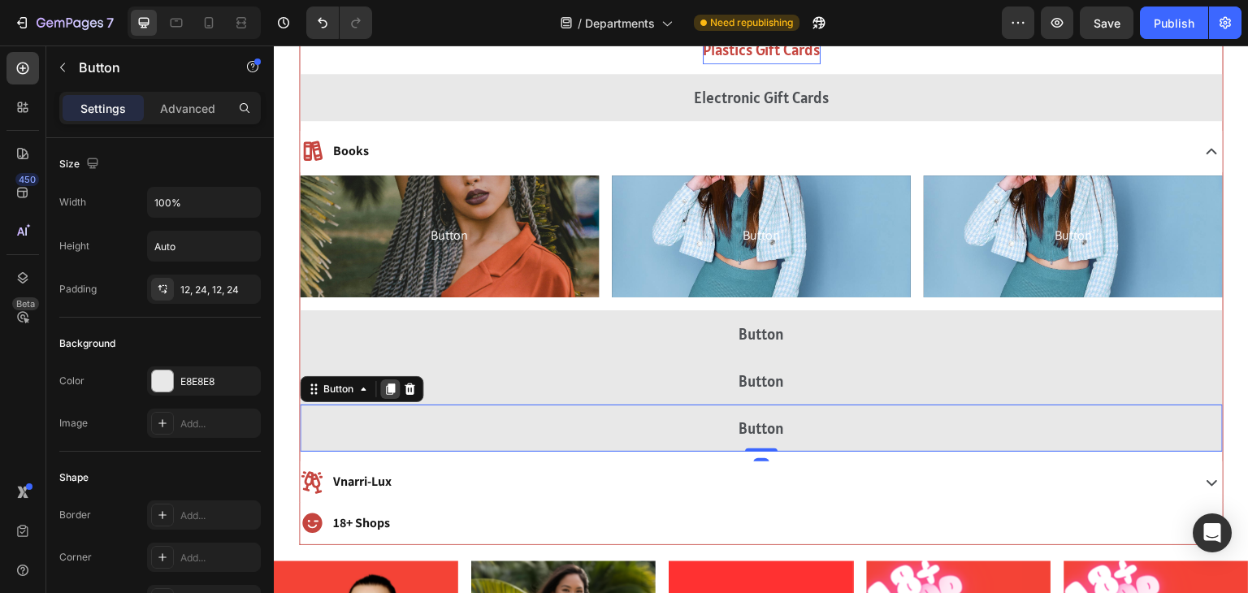
click at [392, 392] on icon at bounding box center [390, 389] width 9 height 11
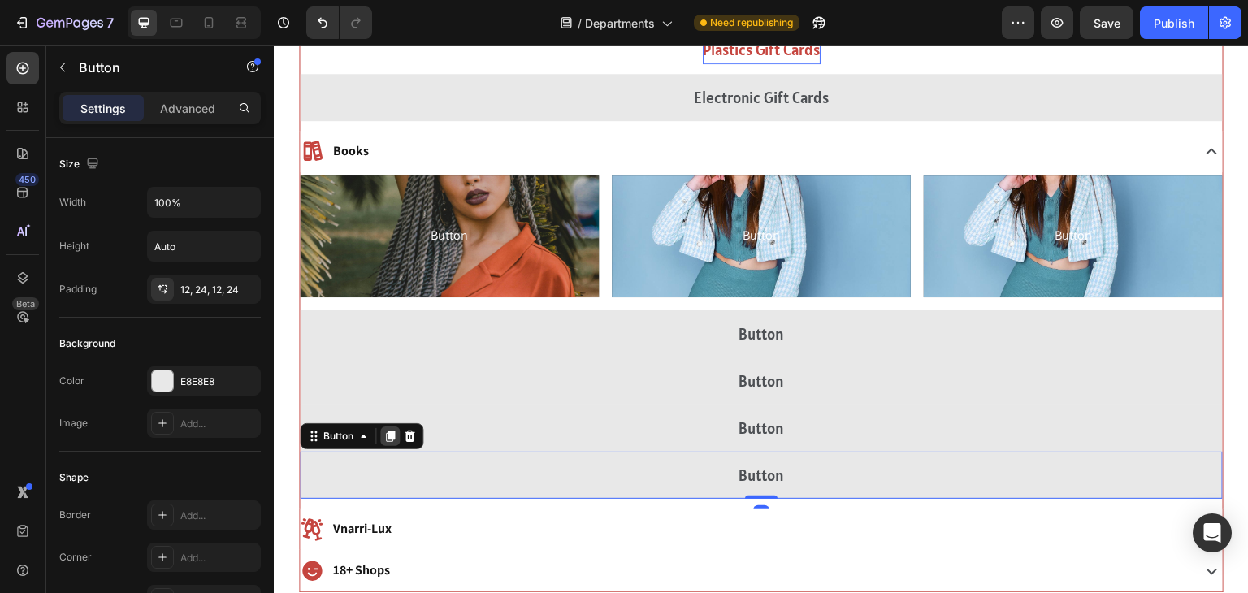
click at [392, 433] on icon at bounding box center [390, 436] width 9 height 11
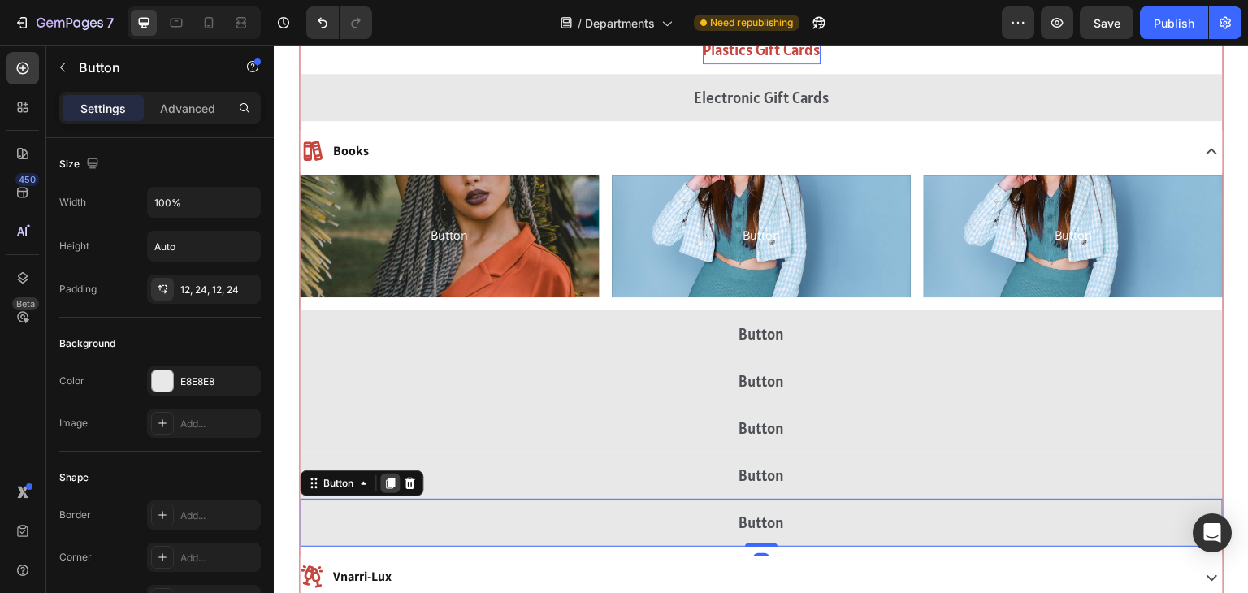
click at [388, 488] on icon at bounding box center [390, 484] width 9 height 11
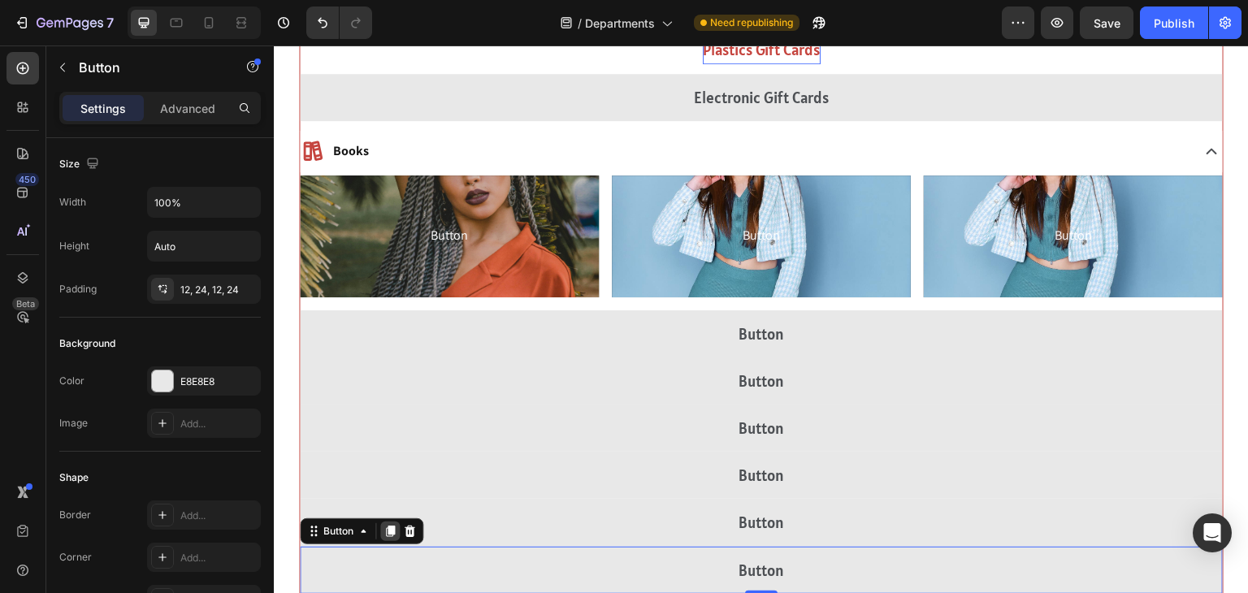
click at [389, 531] on icon at bounding box center [390, 531] width 9 height 11
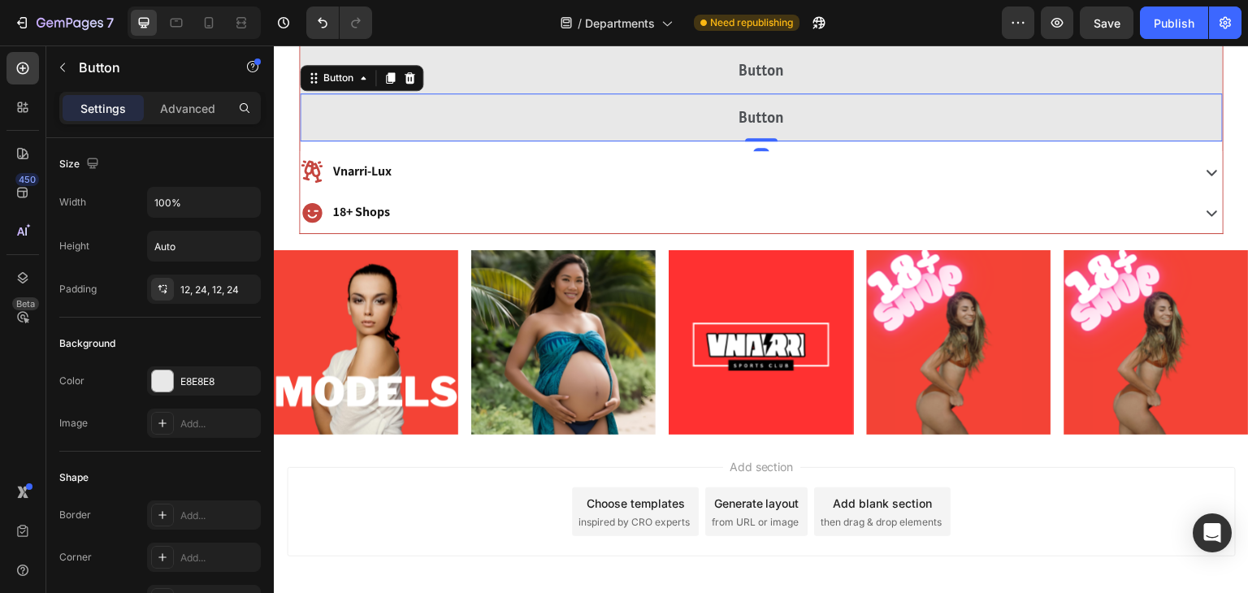
scroll to position [2466, 0]
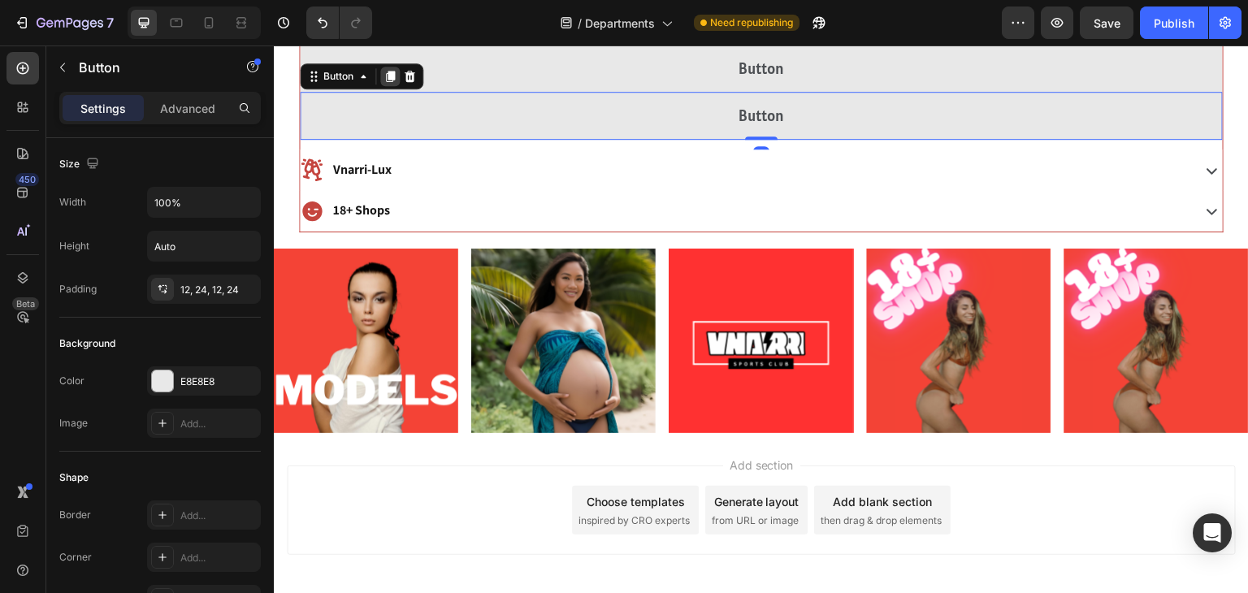
click at [392, 76] on icon at bounding box center [390, 77] width 9 height 11
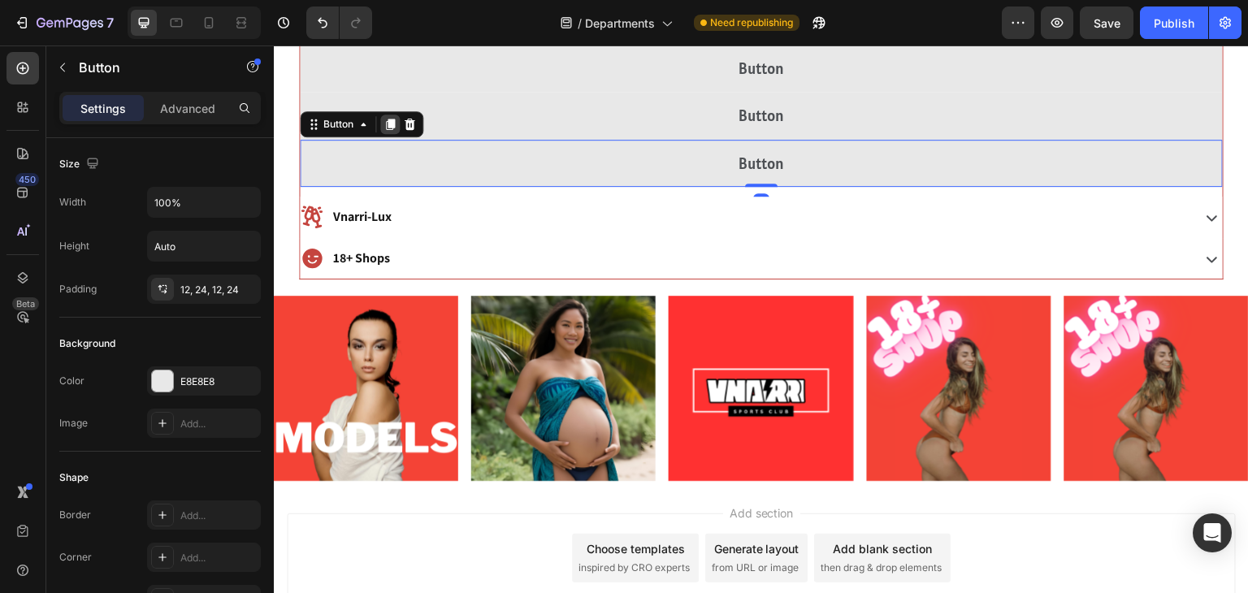
click at [392, 124] on icon at bounding box center [390, 124] width 9 height 11
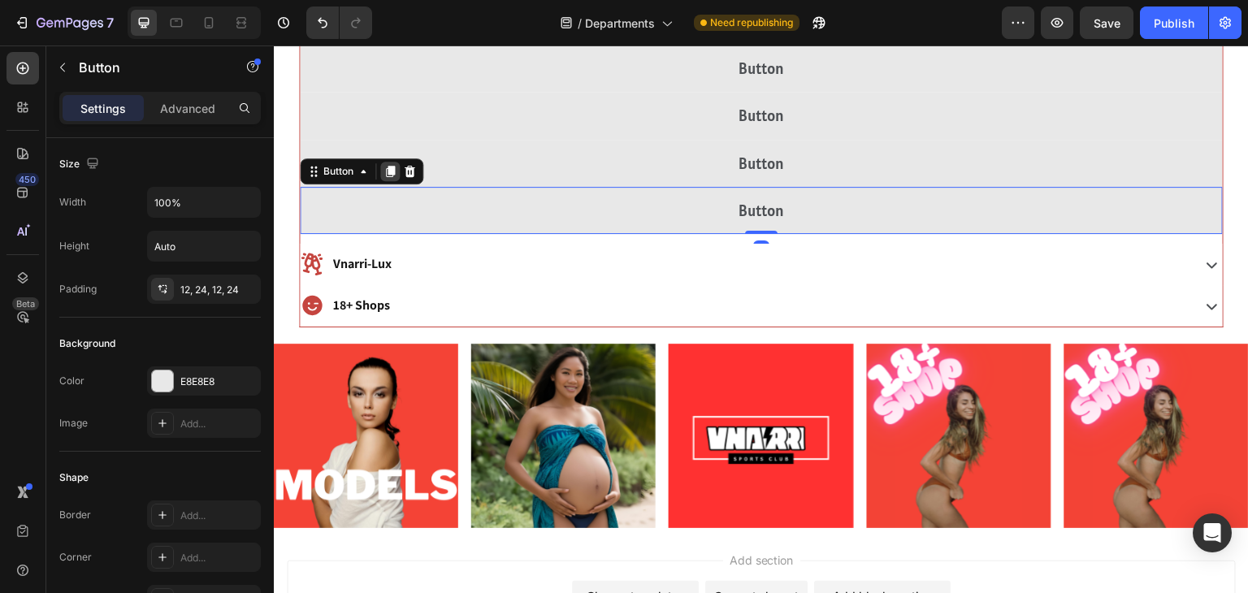
click at [392, 163] on div at bounding box center [390, 172] width 20 height 20
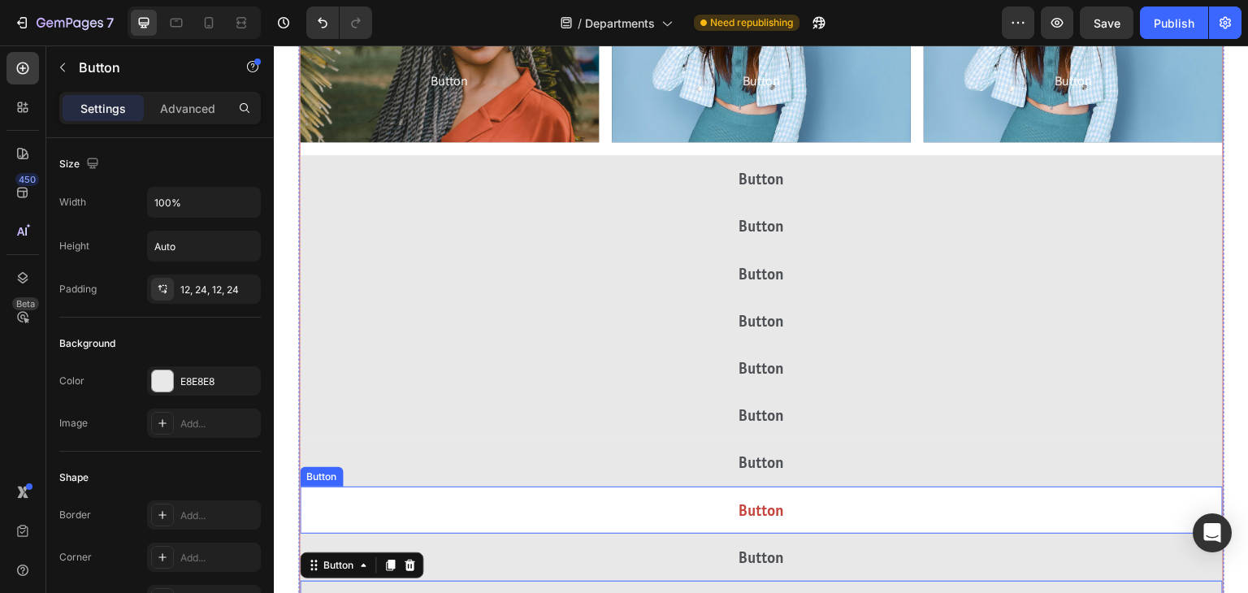
scroll to position [2084, 0]
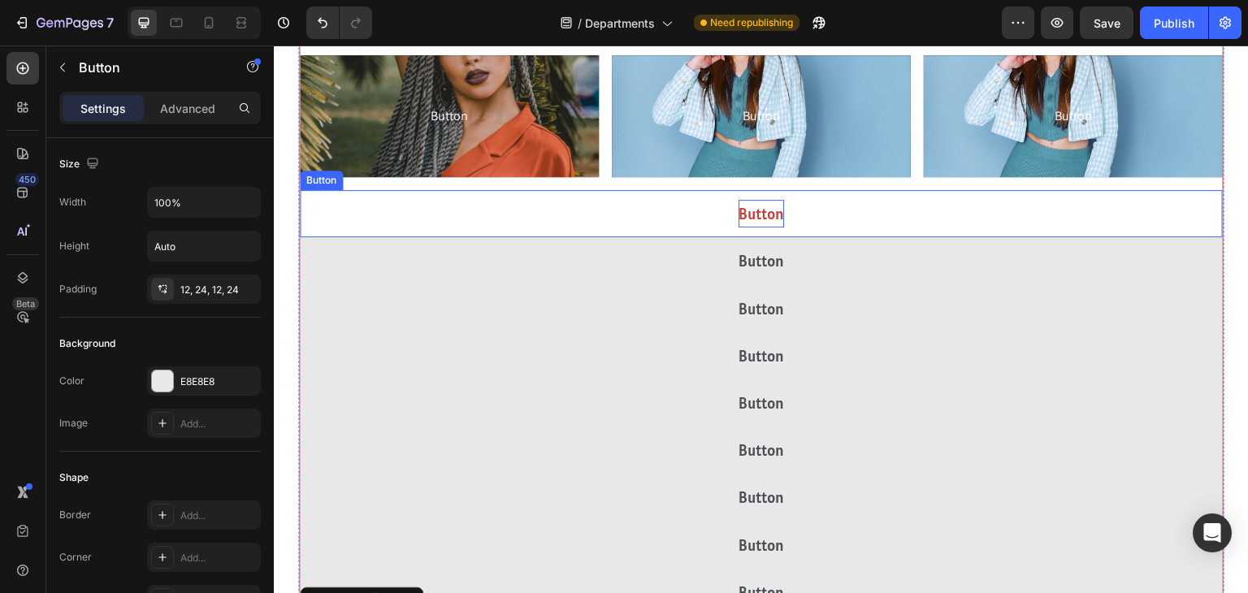
click at [747, 204] on p "Button" at bounding box center [762, 214] width 46 height 28
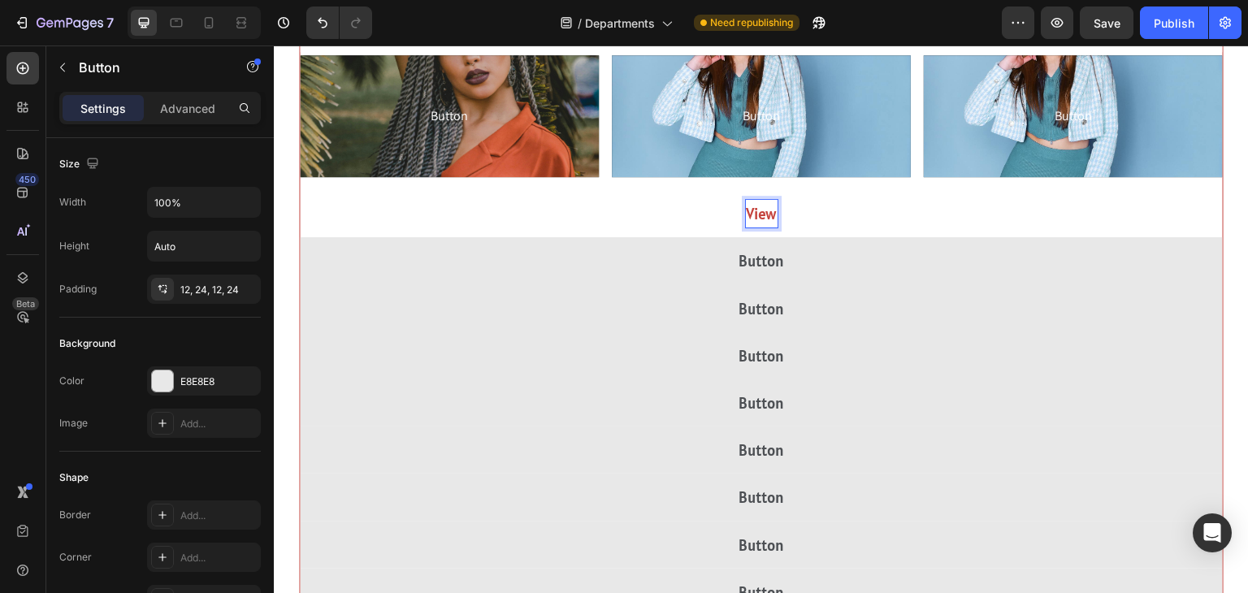
click at [300, 190] on button "View" at bounding box center [761, 213] width 923 height 47
click at [300, 190] on button "View All" at bounding box center [761, 213] width 923 height 47
click at [300, 190] on button "View All Books" at bounding box center [761, 213] width 923 height 47
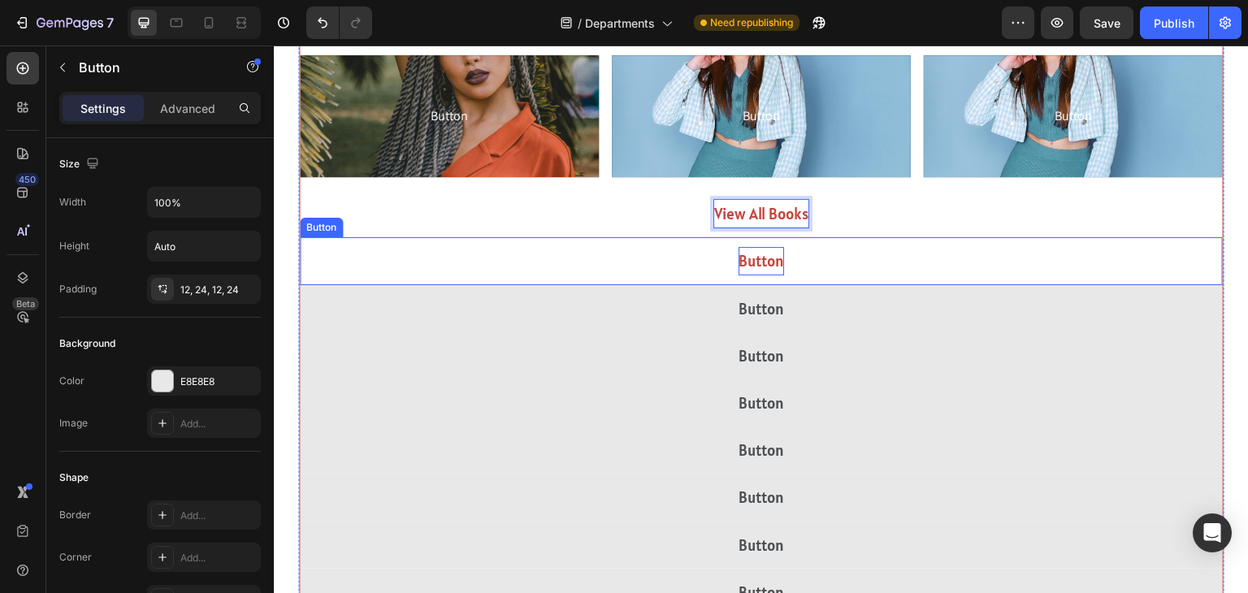
click at [743, 267] on p "Button" at bounding box center [762, 261] width 46 height 28
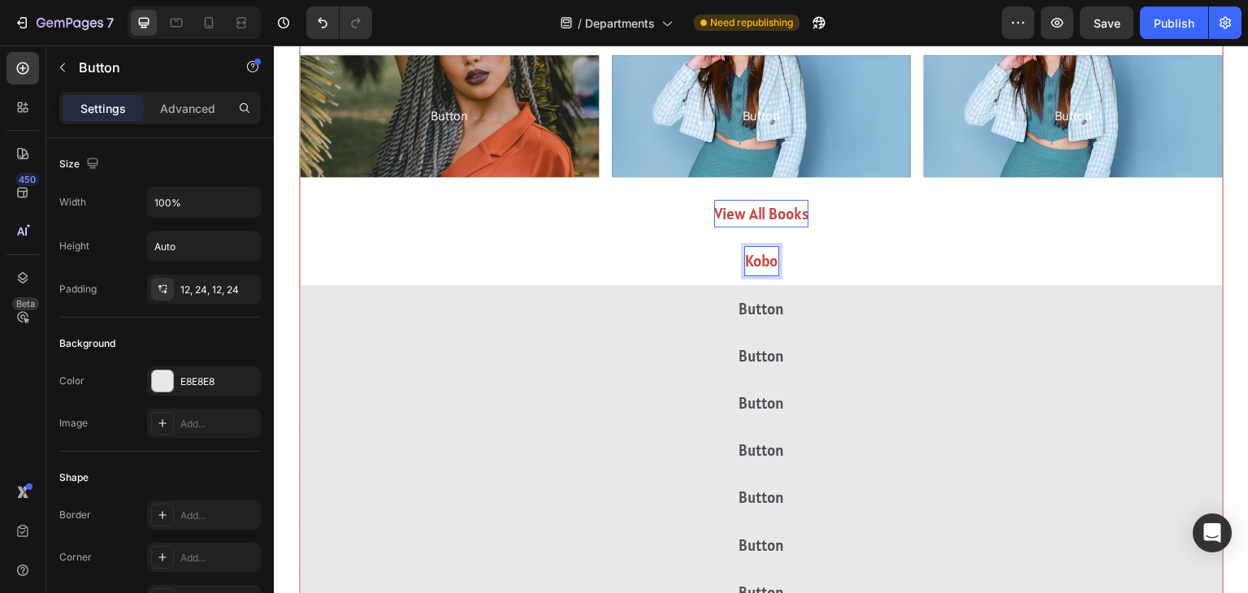
click at [300, 237] on button "Kobo" at bounding box center [761, 260] width 923 height 47
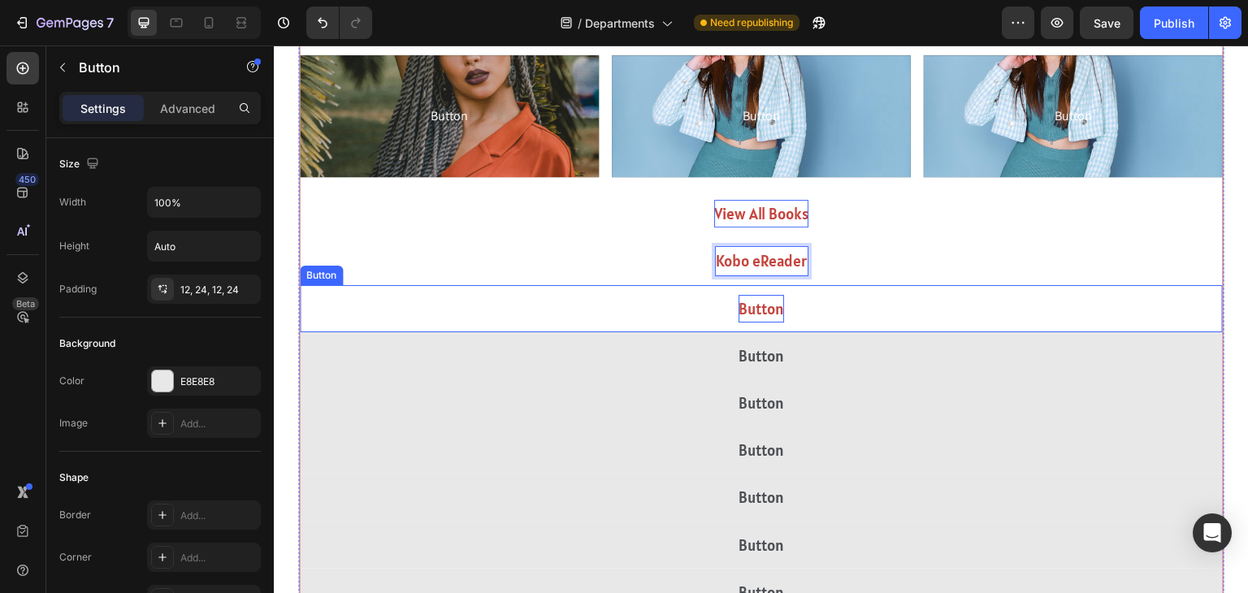
click at [769, 308] on p "Button" at bounding box center [762, 309] width 46 height 28
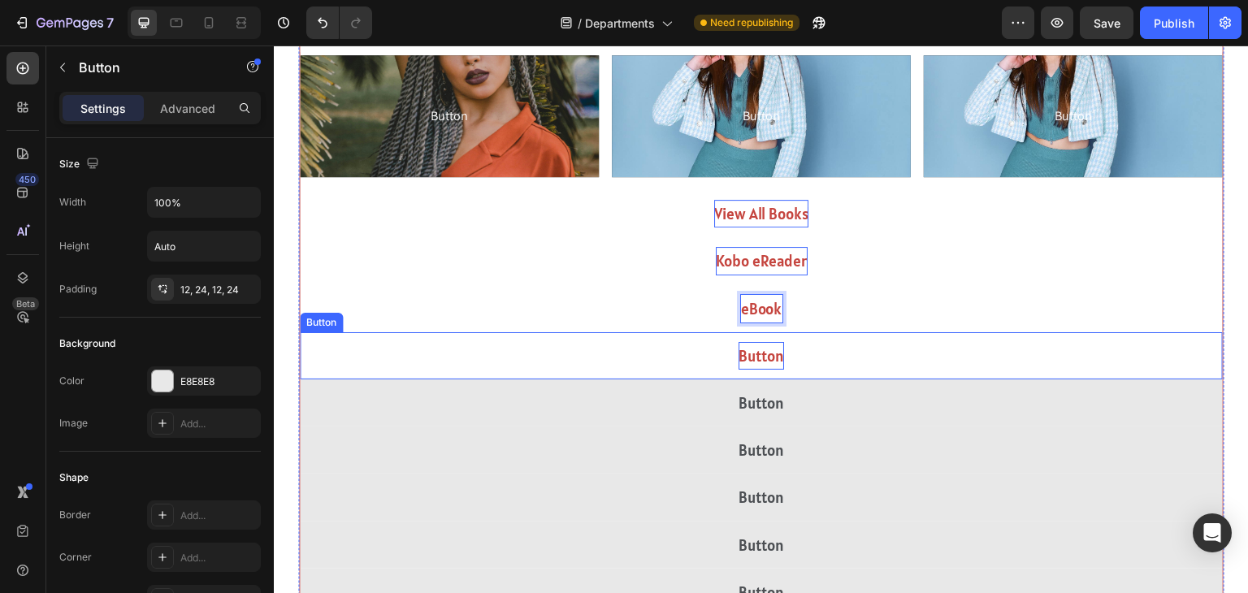
click at [769, 351] on p "Button" at bounding box center [762, 356] width 46 height 28
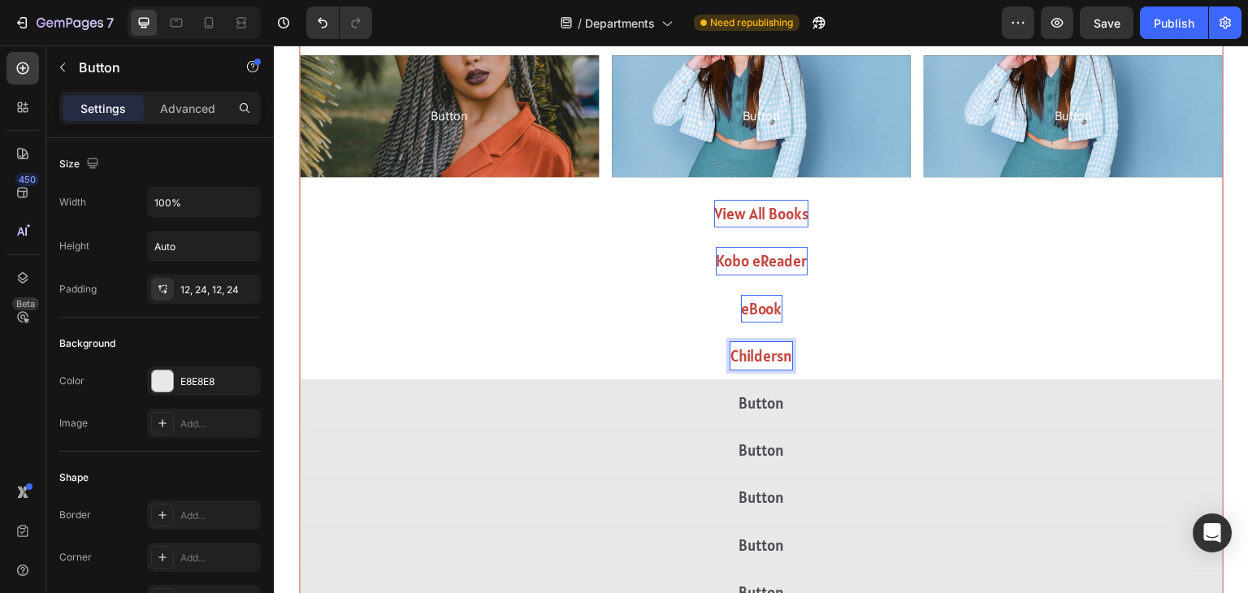
click at [300, 332] on button "Childersn" at bounding box center [761, 355] width 923 height 47
click at [300, 332] on button "Childern" at bounding box center [761, 355] width 923 height 47
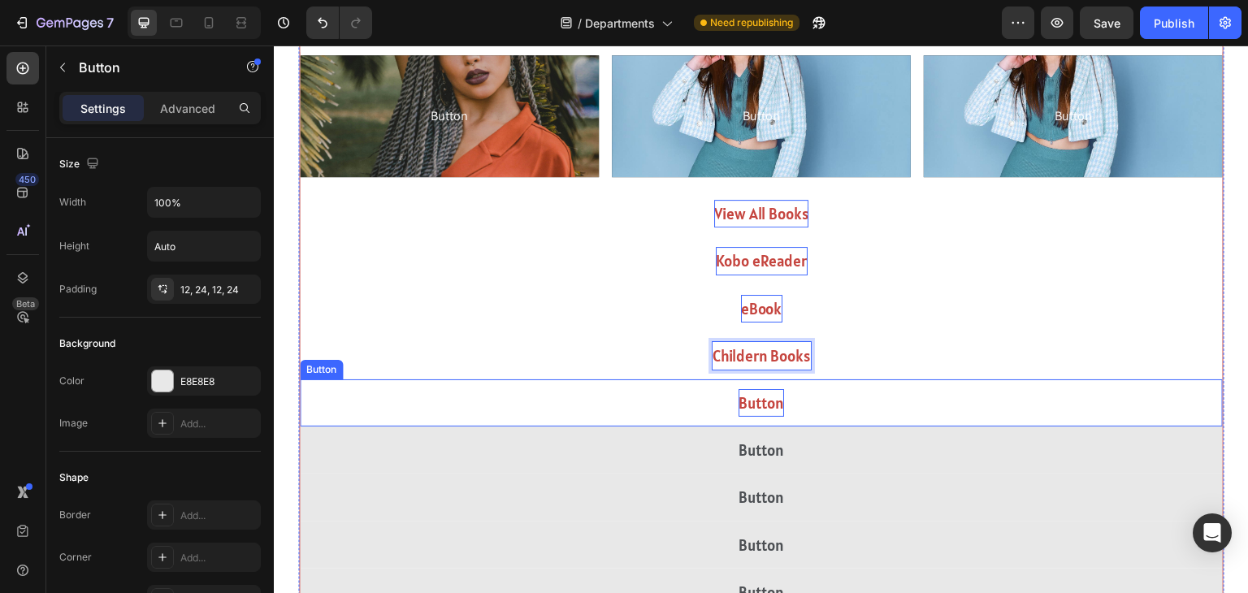
click at [749, 395] on p "Button" at bounding box center [762, 403] width 46 height 28
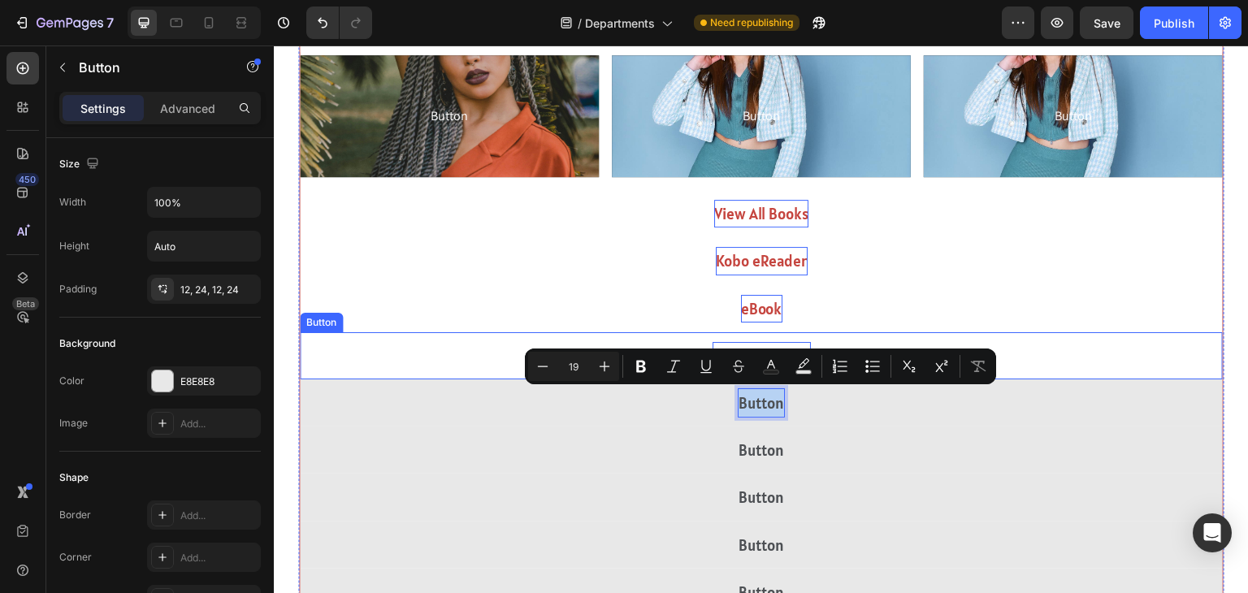
click at [753, 347] on p "Childern Books" at bounding box center [762, 356] width 98 height 28
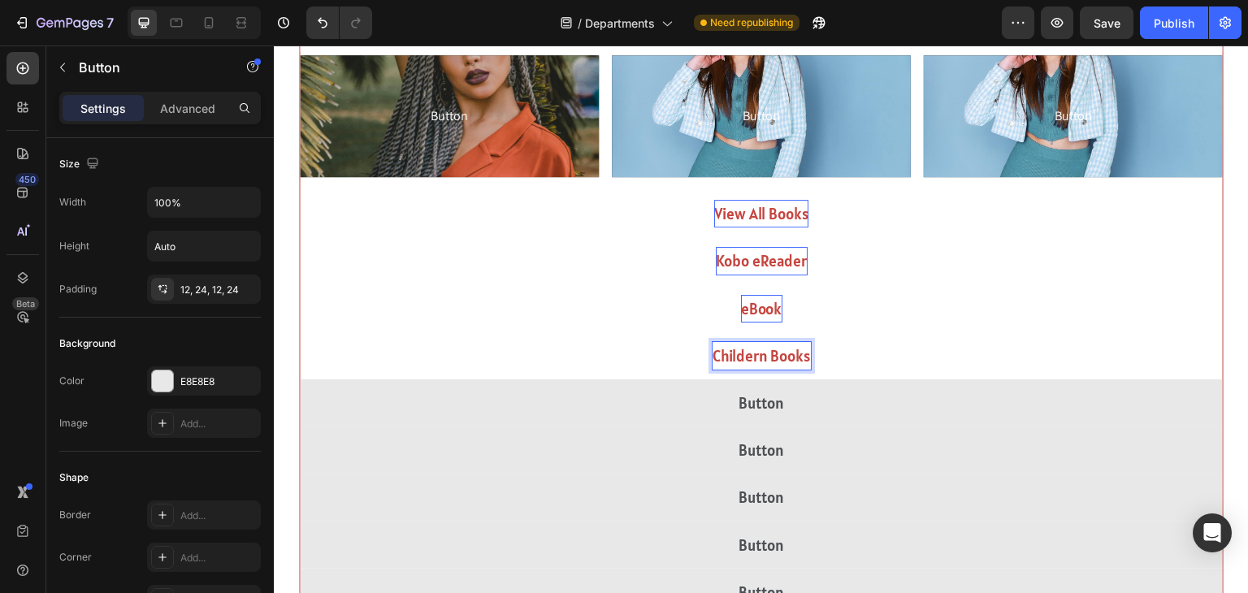
click at [753, 359] on p "Childern Books" at bounding box center [762, 356] width 98 height 28
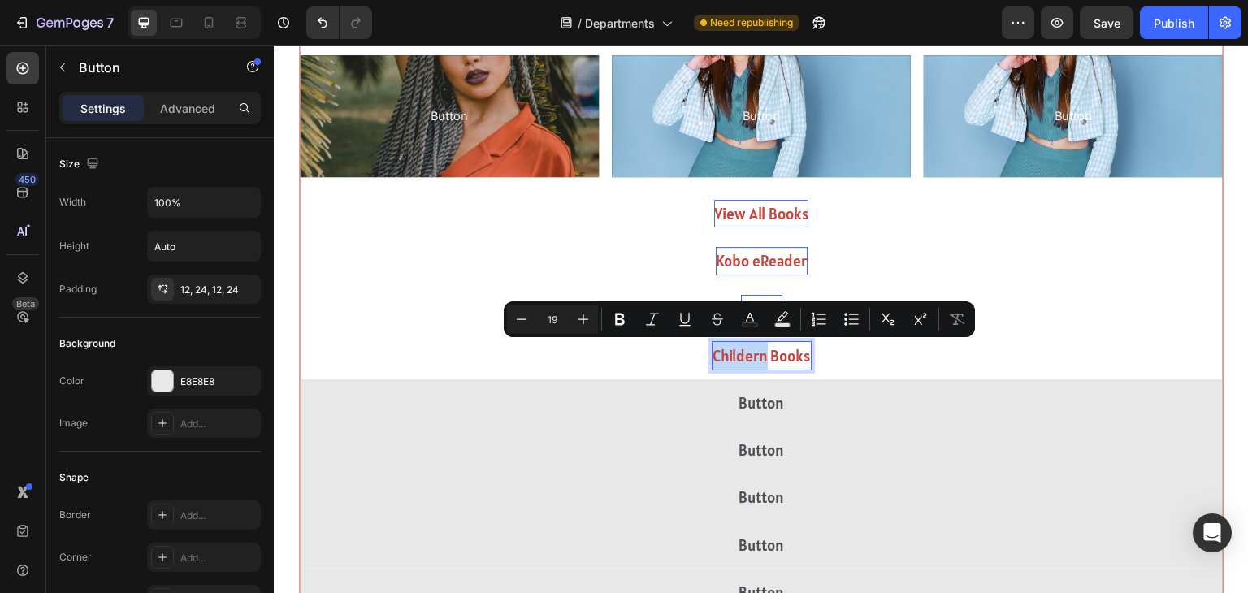
click at [753, 359] on p "Childern Books" at bounding box center [762, 356] width 98 height 28
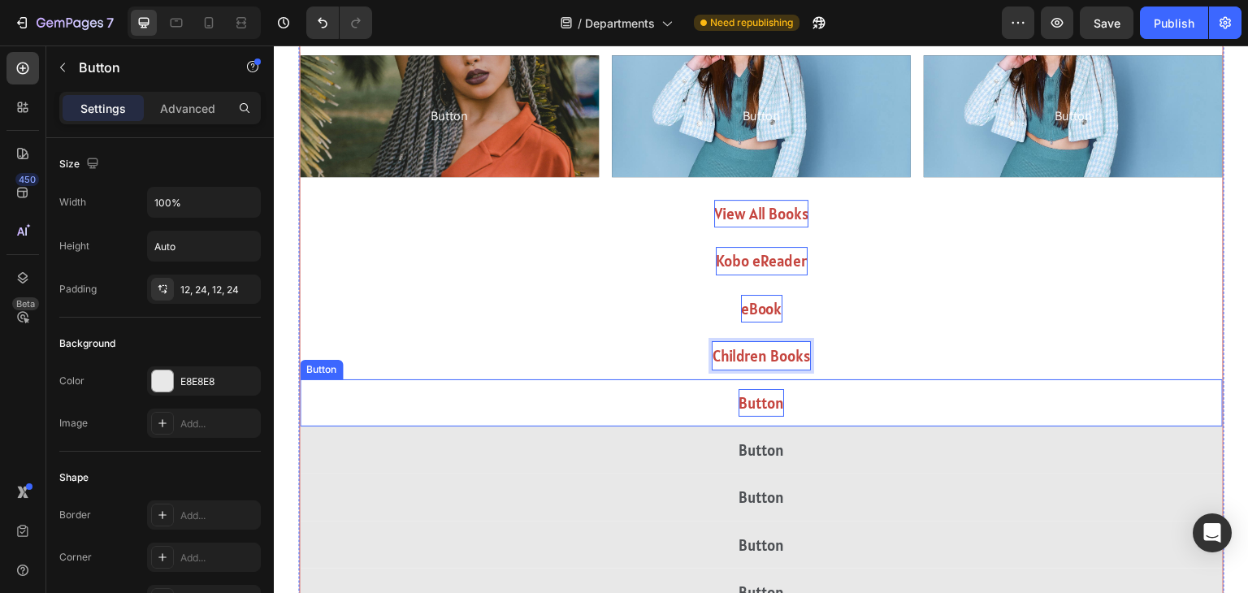
click at [756, 402] on p "Button" at bounding box center [762, 403] width 46 height 28
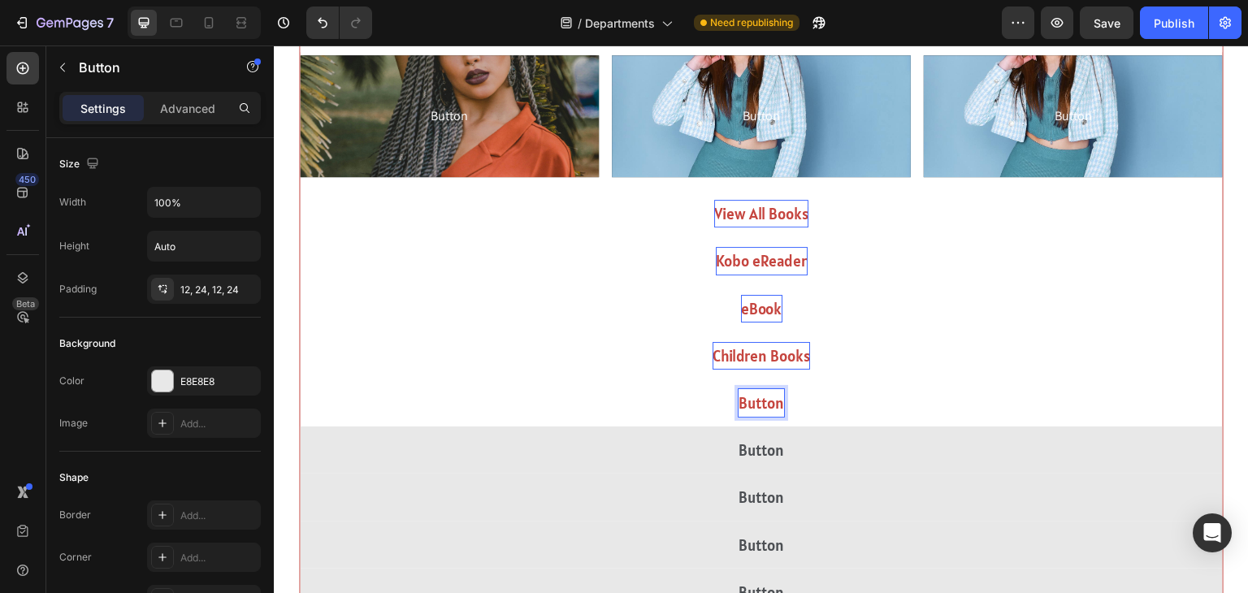
click at [756, 402] on p "Button" at bounding box center [762, 403] width 46 height 28
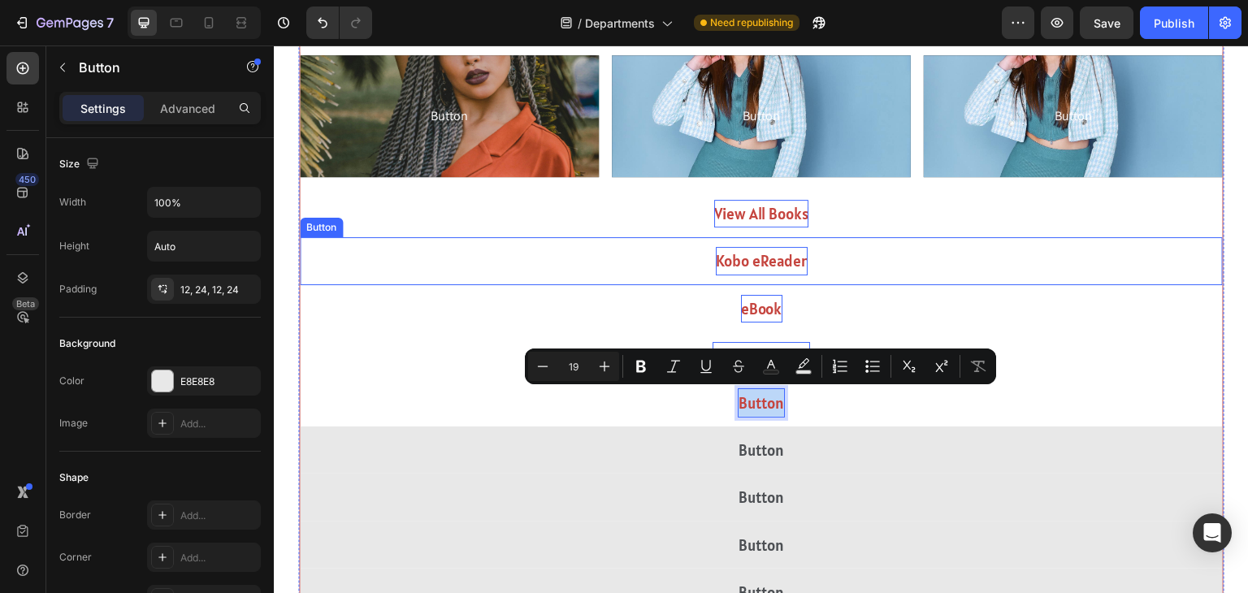
click at [804, 260] on p "Kobo eReader" at bounding box center [762, 261] width 92 height 28
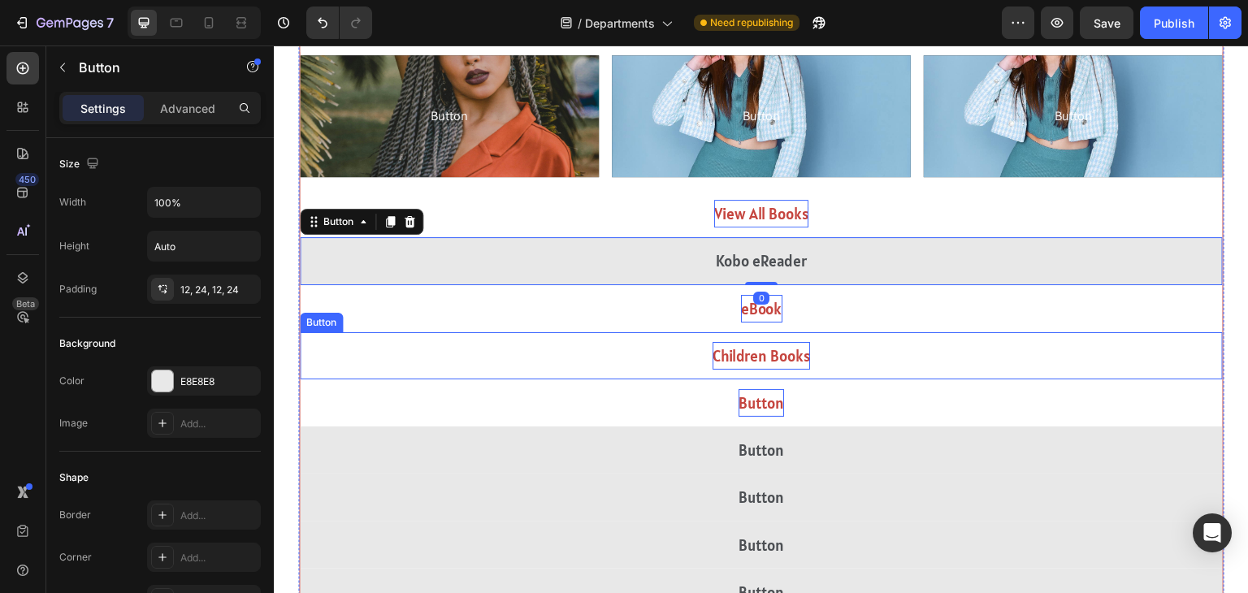
click at [780, 342] on p "Children Books" at bounding box center [762, 356] width 98 height 28
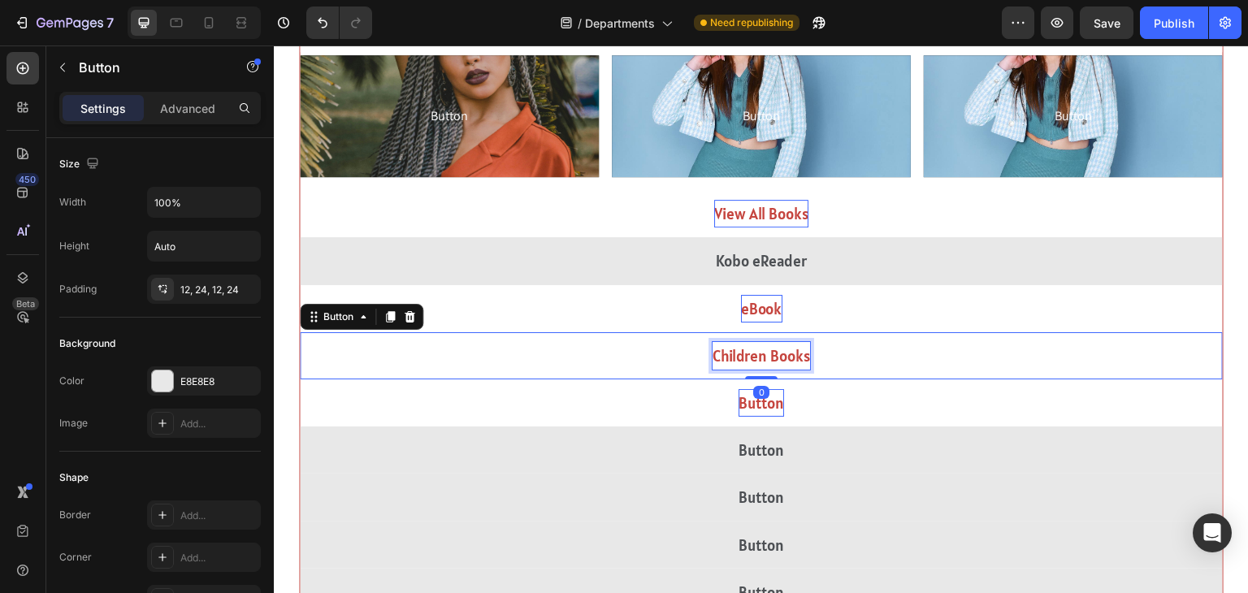
click at [780, 345] on p "Children Books" at bounding box center [762, 356] width 98 height 28
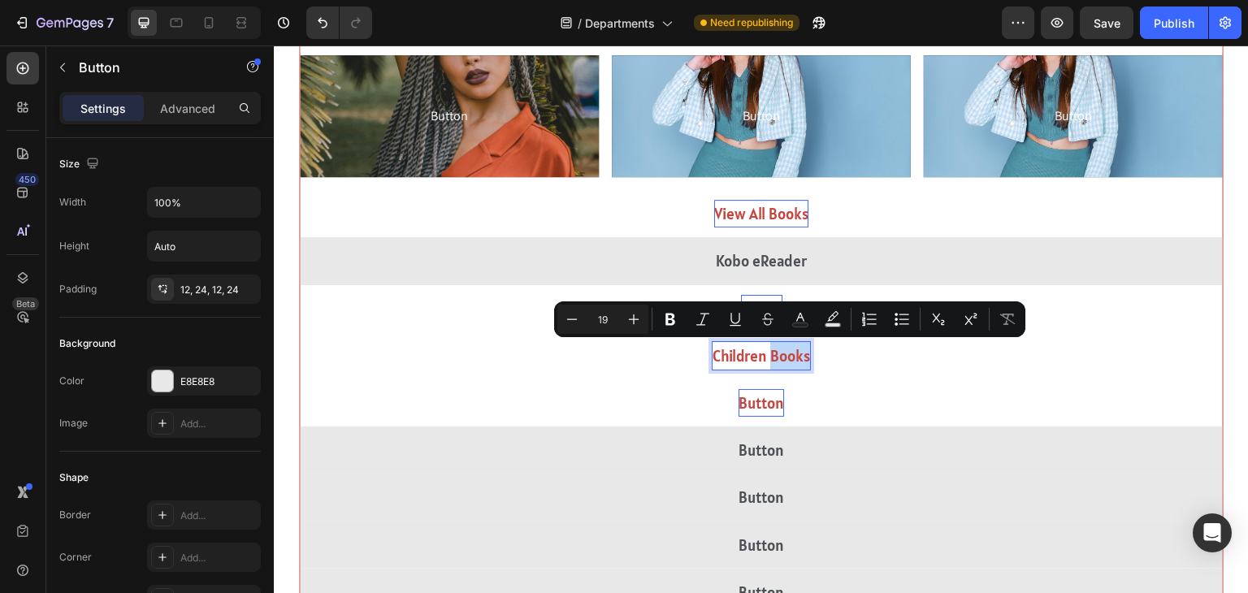
click at [780, 345] on p "Children Books" at bounding box center [762, 356] width 98 height 28
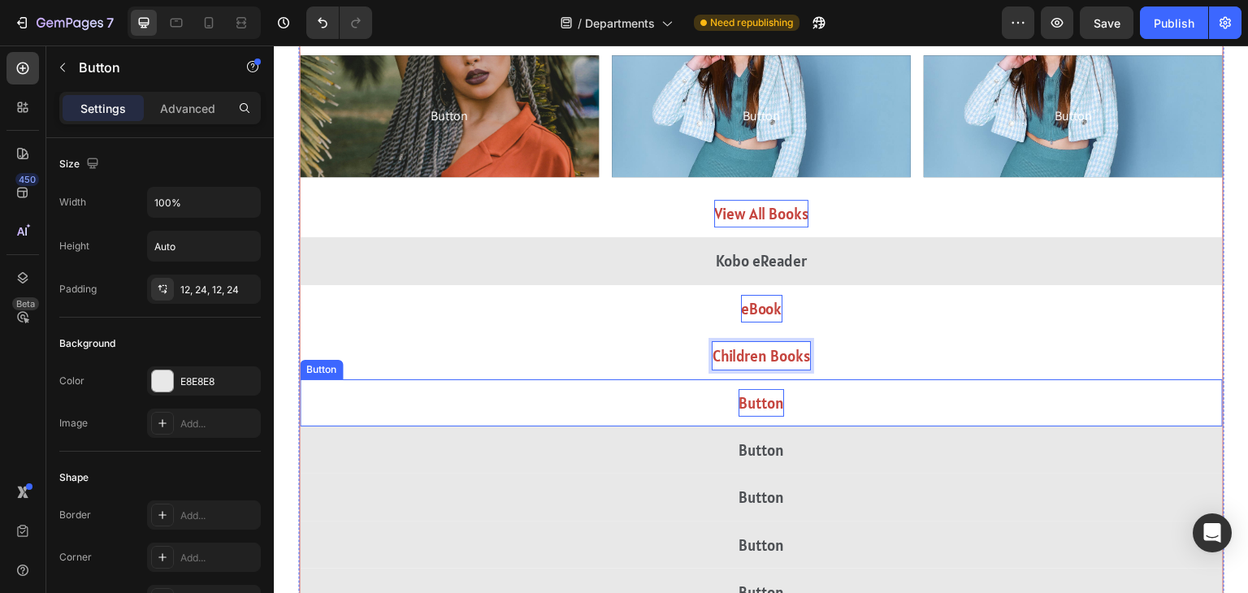
click at [768, 393] on p "Button" at bounding box center [762, 403] width 46 height 28
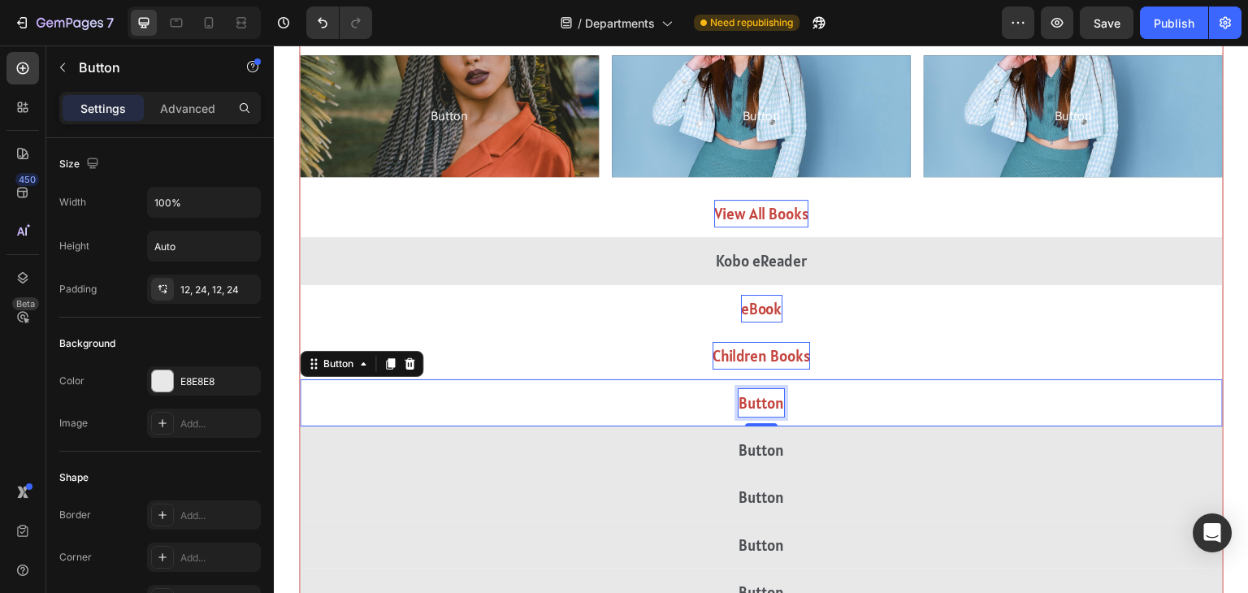
click at [767, 406] on p "Button" at bounding box center [762, 403] width 46 height 28
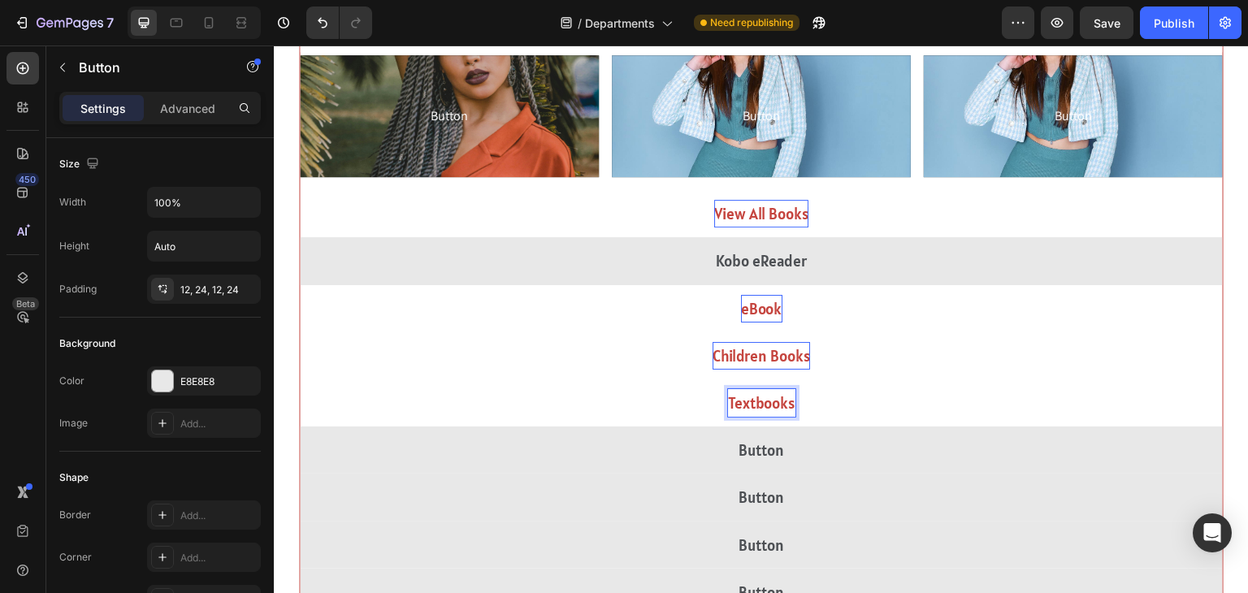
click at [300, 379] on button "Textbooks" at bounding box center [761, 402] width 923 height 47
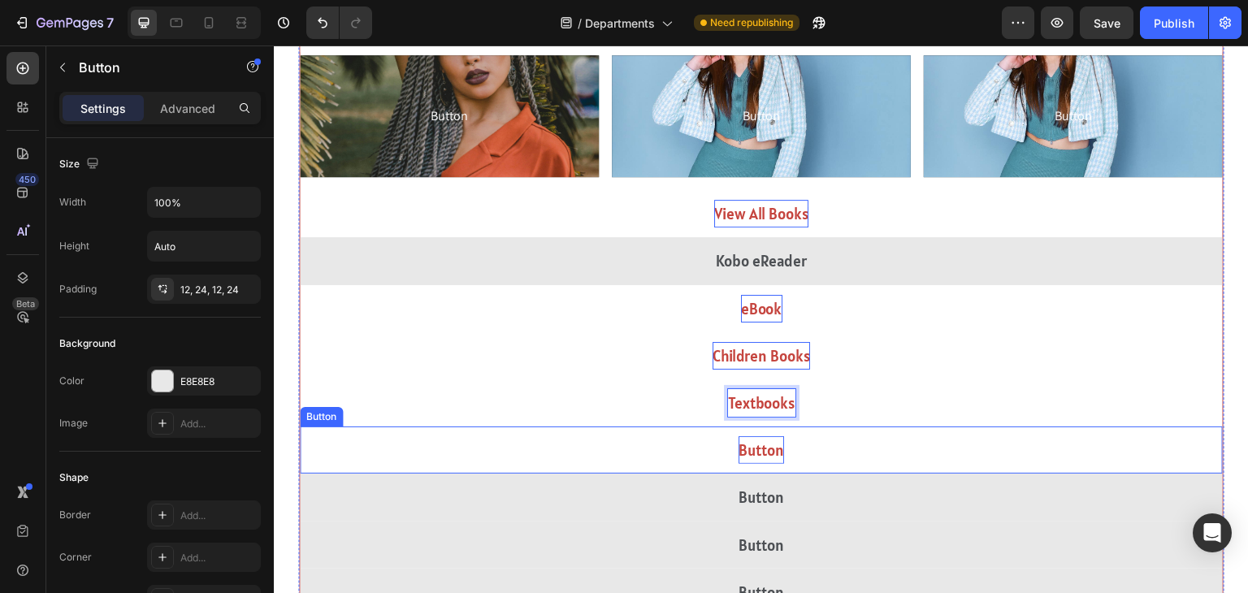
click at [751, 444] on p "Button" at bounding box center [762, 450] width 46 height 28
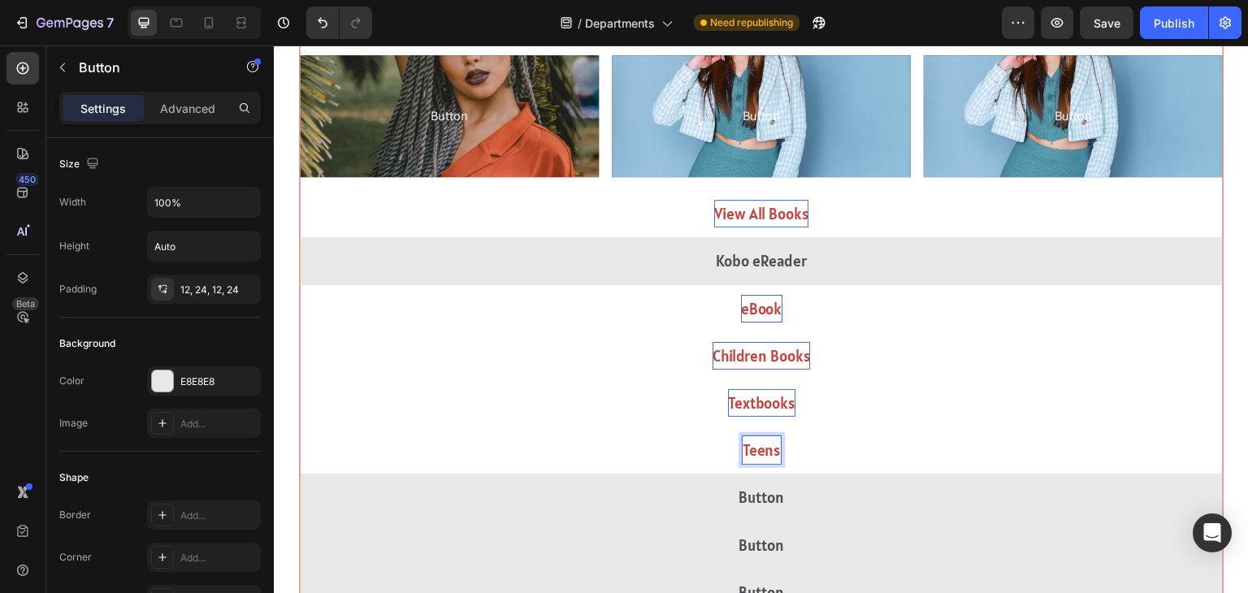
click at [300, 427] on button "Teens" at bounding box center [761, 450] width 923 height 47
click at [300, 427] on button "Teens & Young" at bounding box center [761, 450] width 923 height 47
click at [300, 427] on button "Teens & Young Adult" at bounding box center [761, 450] width 923 height 47
click at [300, 427] on button "Teens & Young Adult B" at bounding box center [761, 450] width 923 height 47
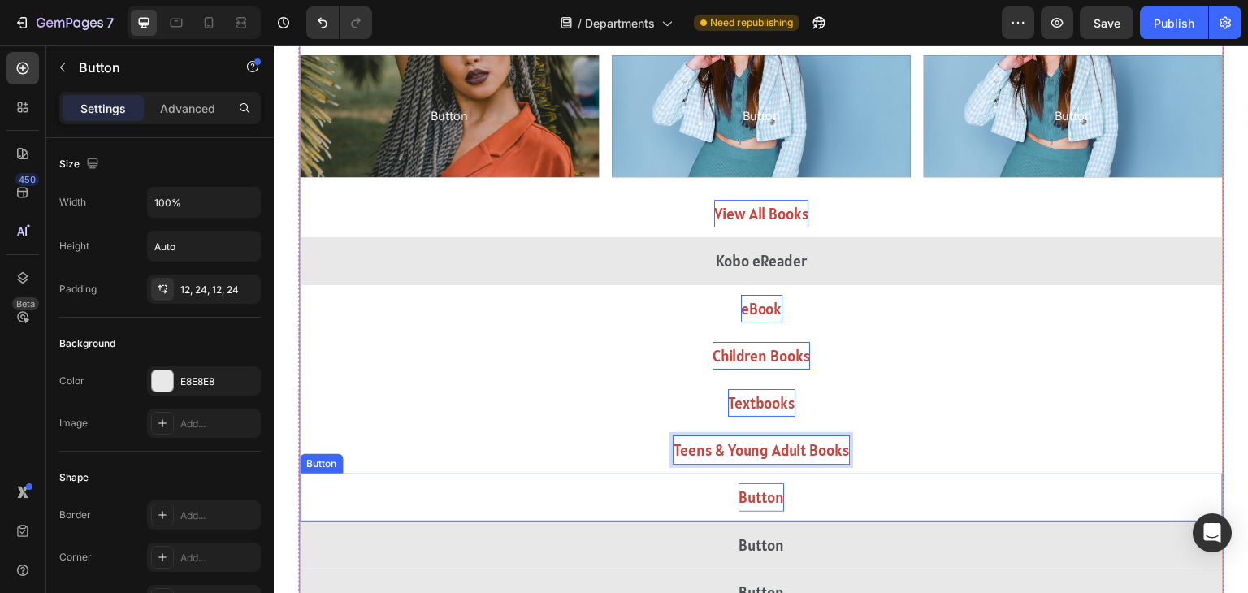
click at [771, 497] on p "Button" at bounding box center [762, 497] width 46 height 28
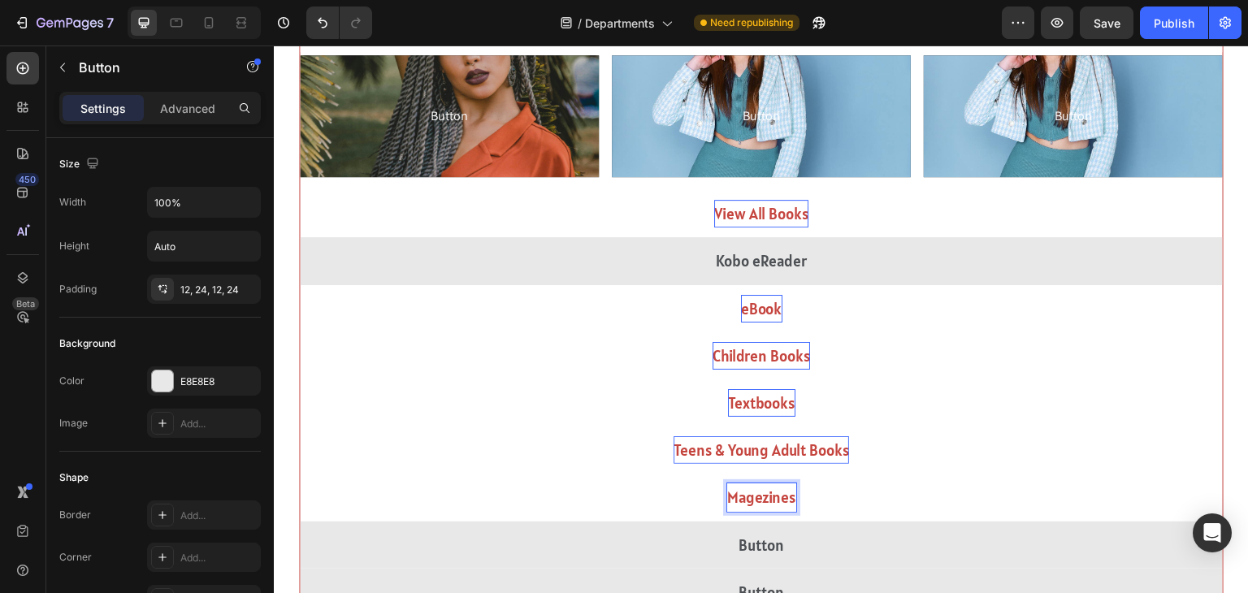
click at [761, 501] on p "Magezines" at bounding box center [761, 497] width 69 height 28
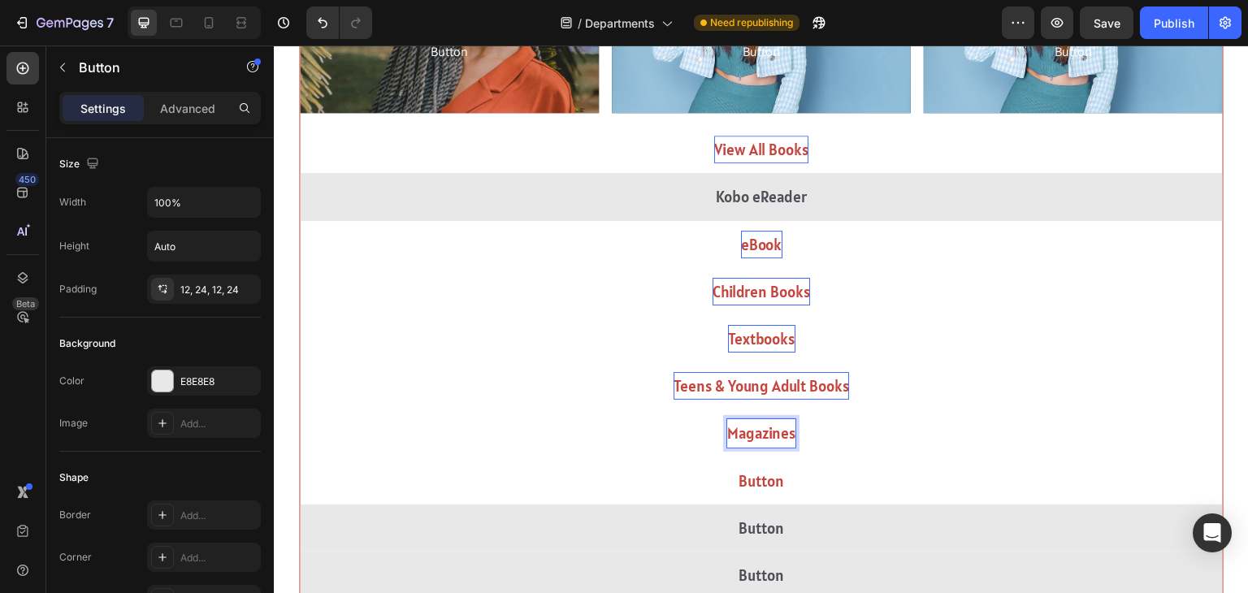
scroll to position [2260, 0]
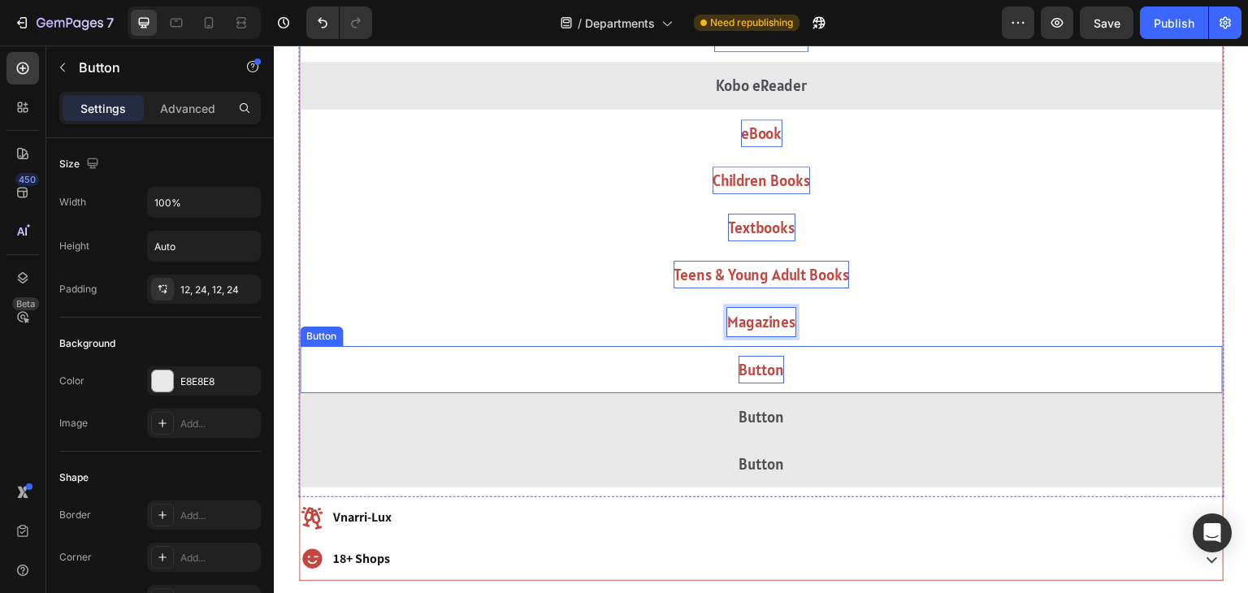
click at [745, 371] on p "Button" at bounding box center [762, 370] width 46 height 28
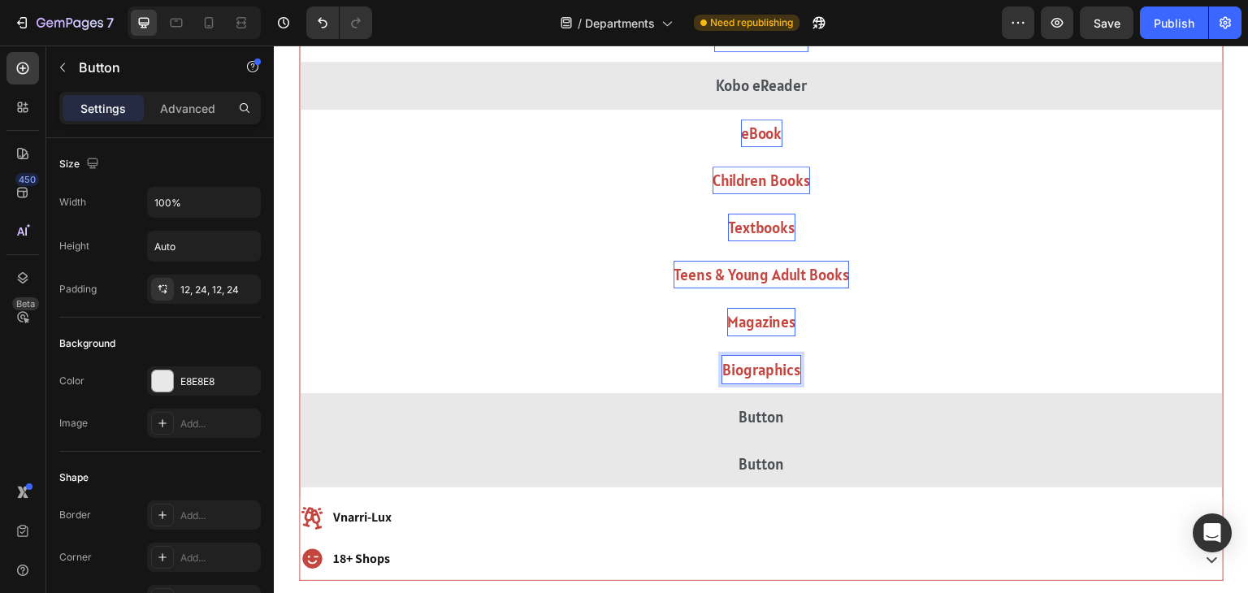
click at [300, 346] on button "Biographics" at bounding box center [761, 369] width 923 height 47
click at [300, 346] on button "Biographics &" at bounding box center [761, 369] width 923 height 47
click at [300, 346] on button "Biographics & Memories" at bounding box center [761, 369] width 923 height 47
click at [714, 371] on p "Biographics & Memories" at bounding box center [761, 370] width 159 height 28
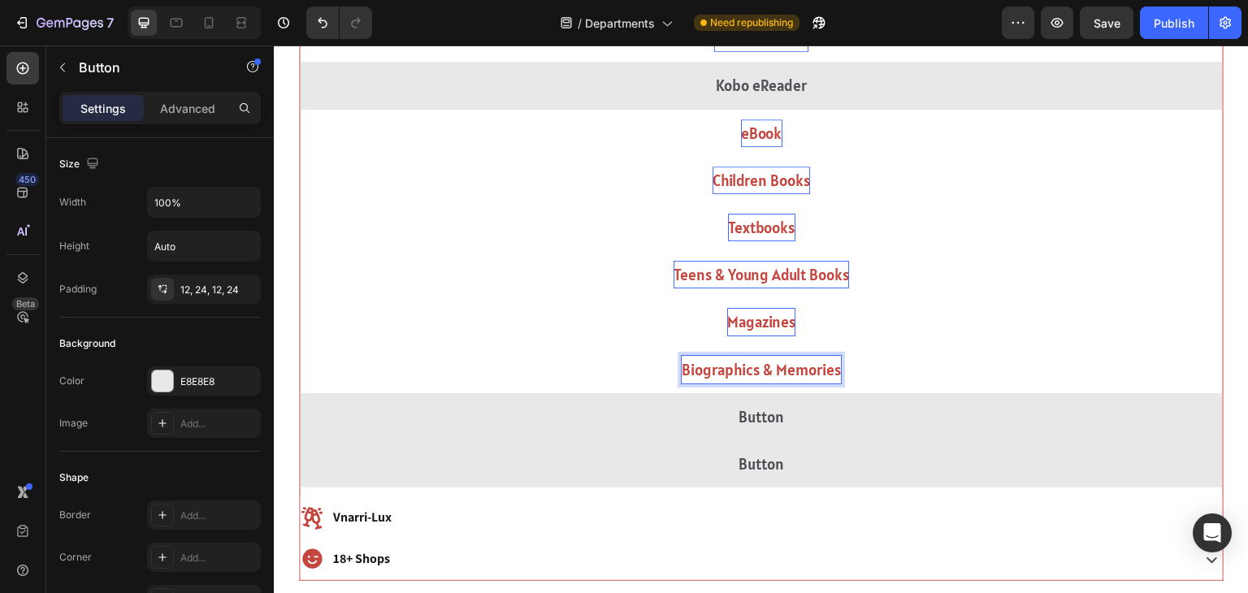
click at [759, 366] on p "Biographics & Memories" at bounding box center [761, 370] width 159 height 28
click at [800, 384] on button "Biographic & Memories" at bounding box center [761, 369] width 923 height 47
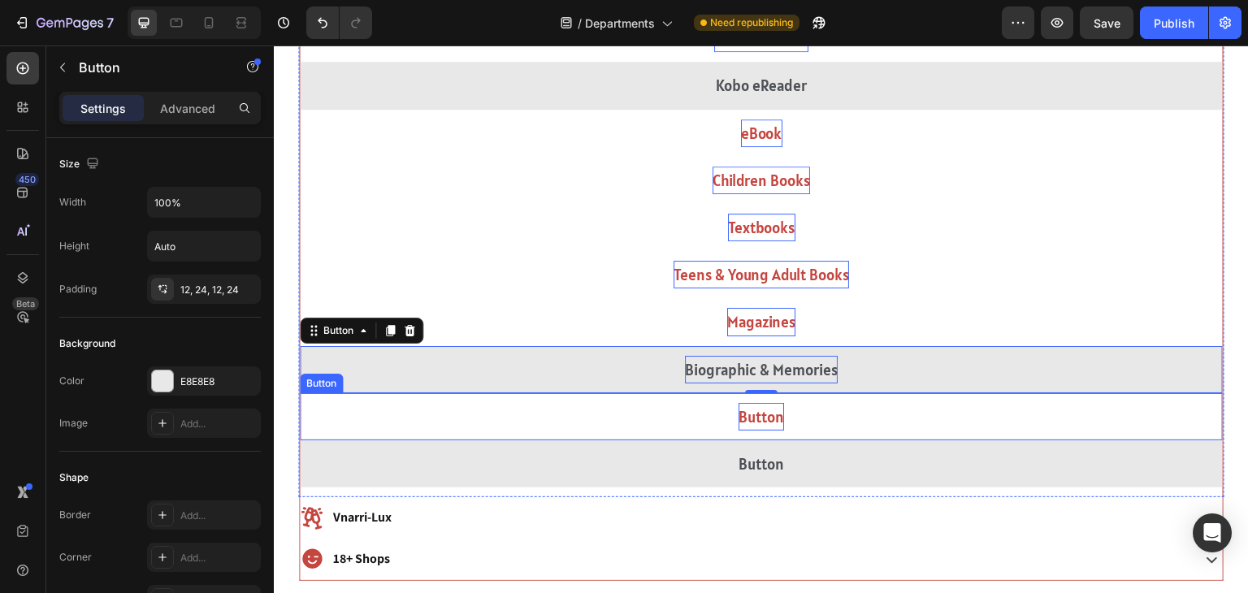
click at [761, 426] on p "Button" at bounding box center [762, 417] width 46 height 28
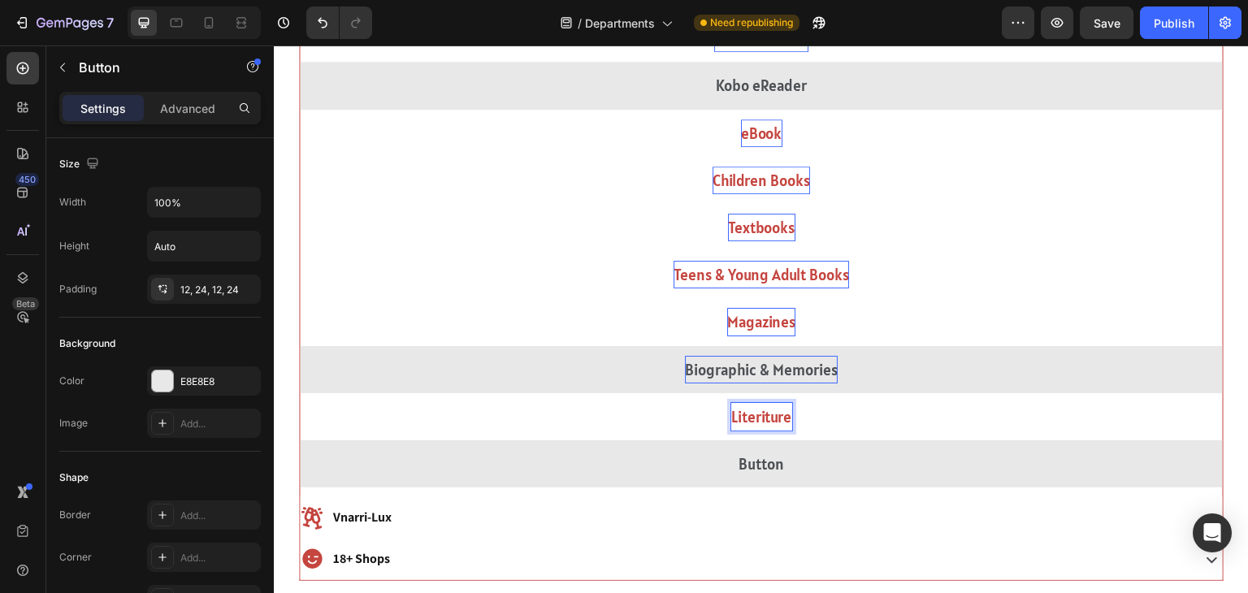
click at [300, 393] on button "Literiture" at bounding box center [761, 416] width 923 height 47
click at [300, 393] on button "Literature" at bounding box center [761, 416] width 923 height 47
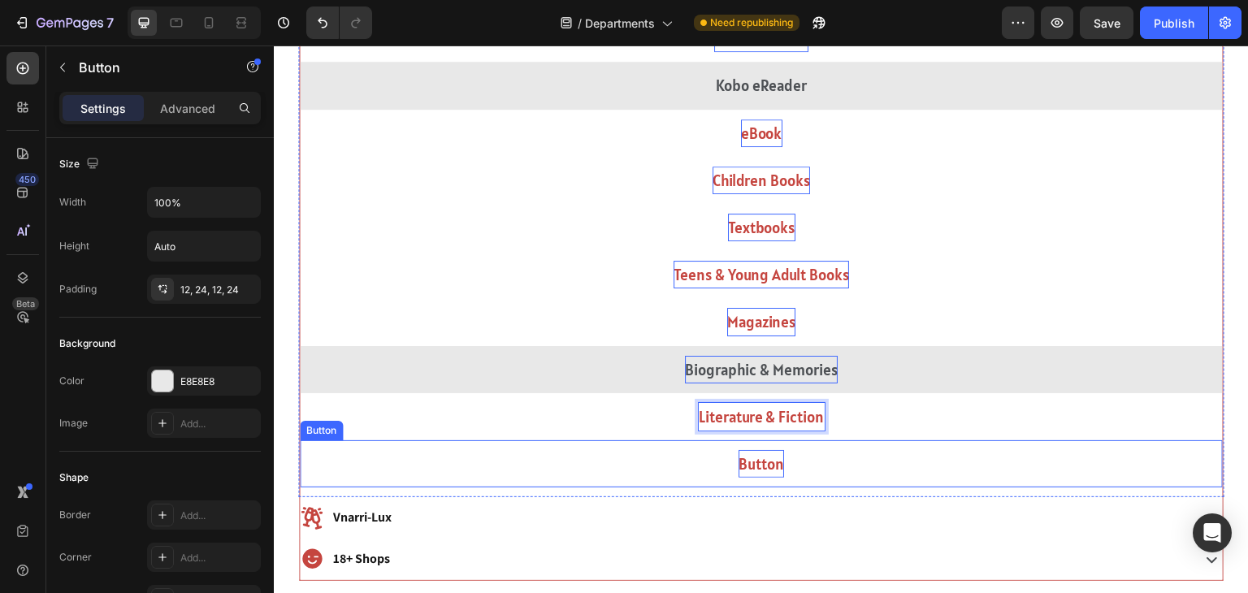
click at [745, 467] on p "Button" at bounding box center [762, 464] width 46 height 28
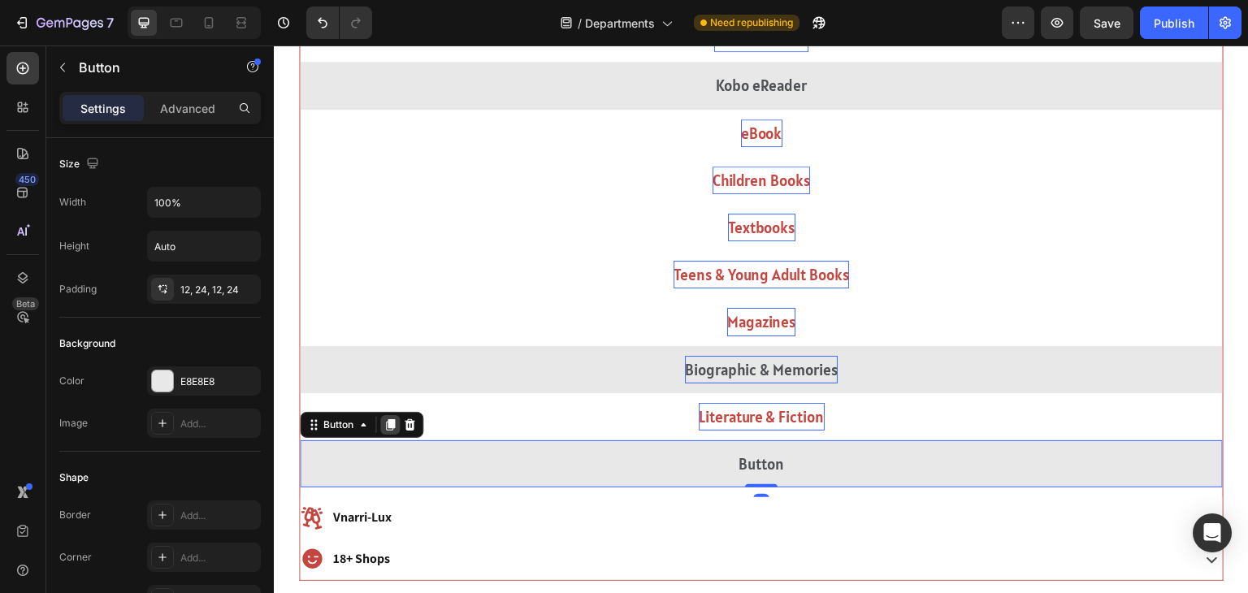
click at [389, 429] on icon at bounding box center [390, 424] width 13 height 13
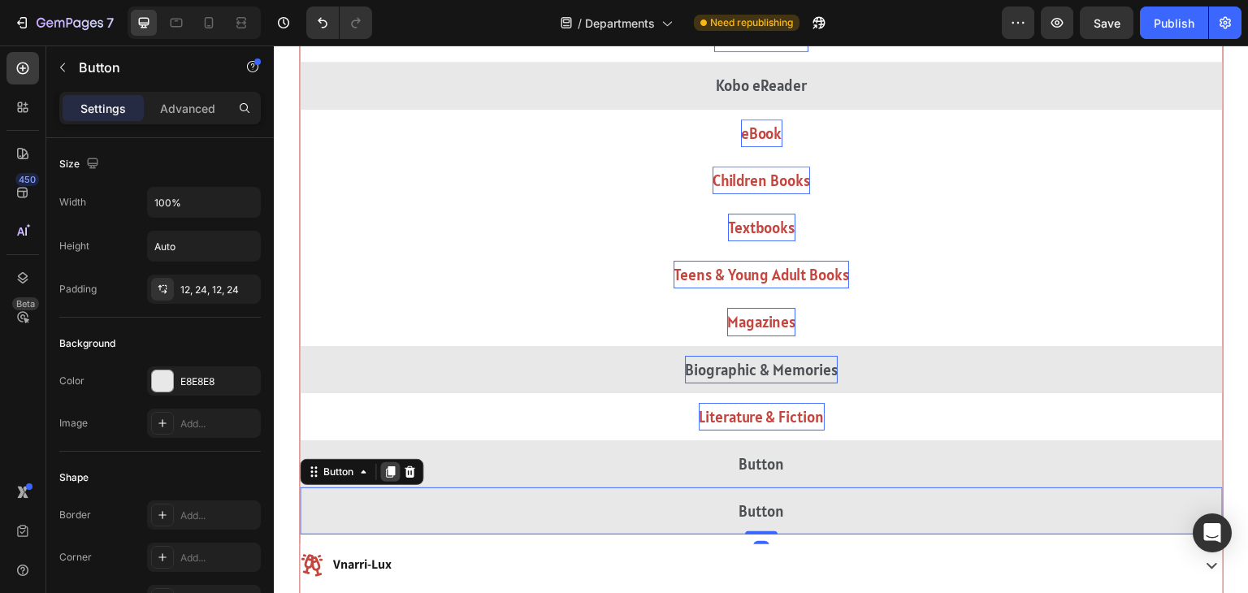
click at [391, 469] on icon at bounding box center [390, 471] width 9 height 11
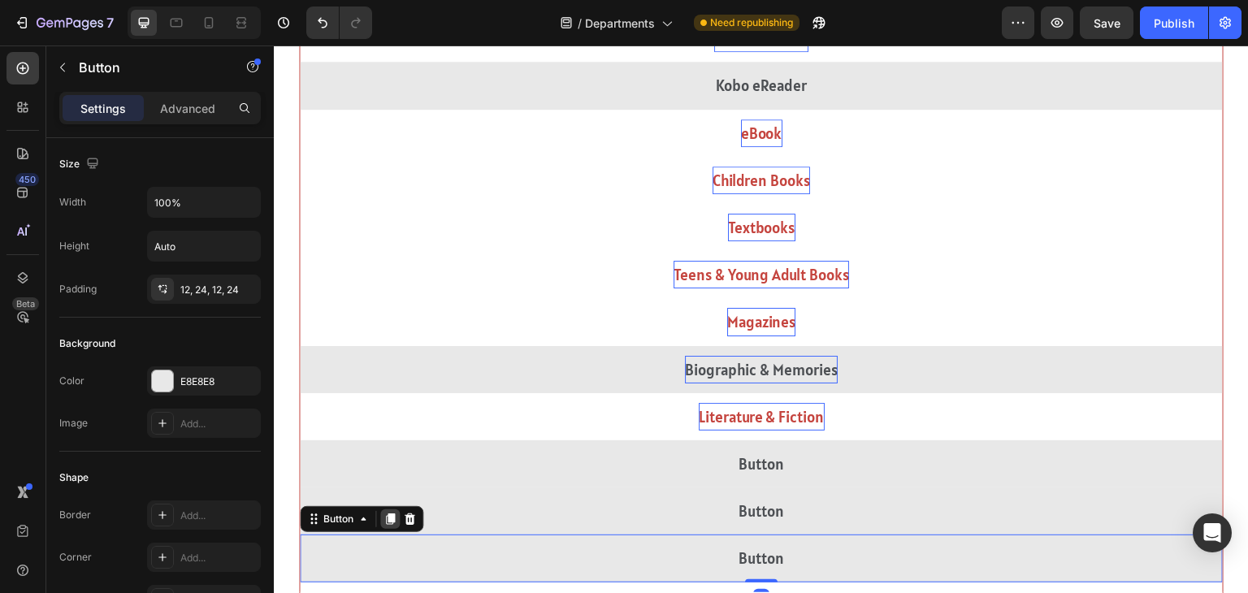
click at [388, 517] on icon at bounding box center [390, 519] width 13 height 13
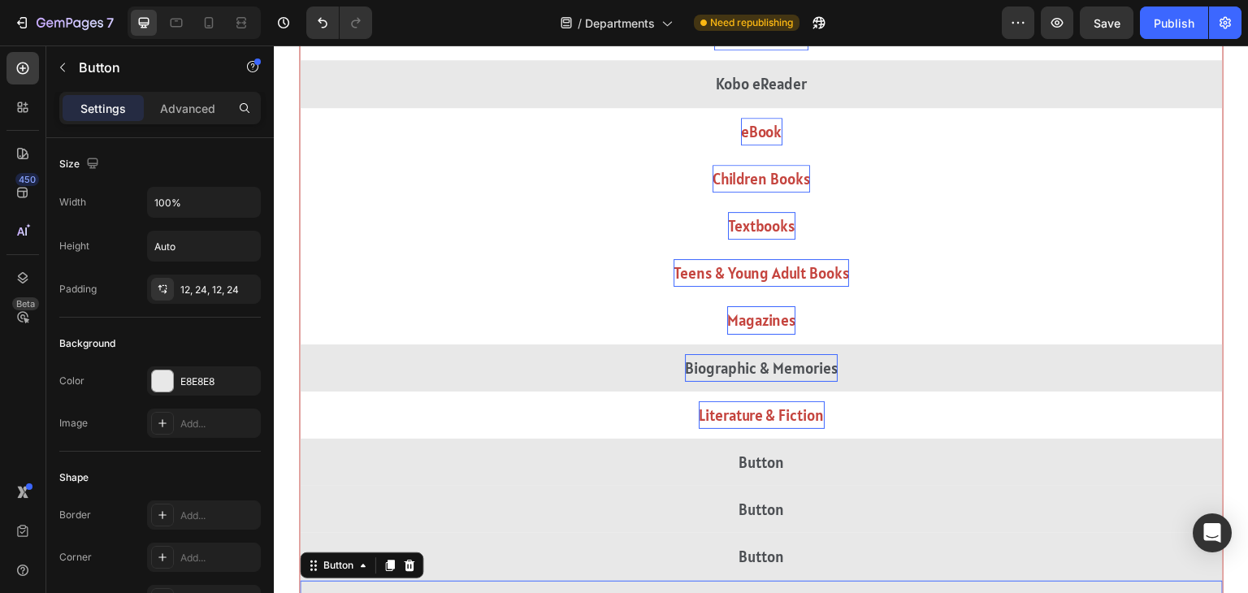
scroll to position [2739, 0]
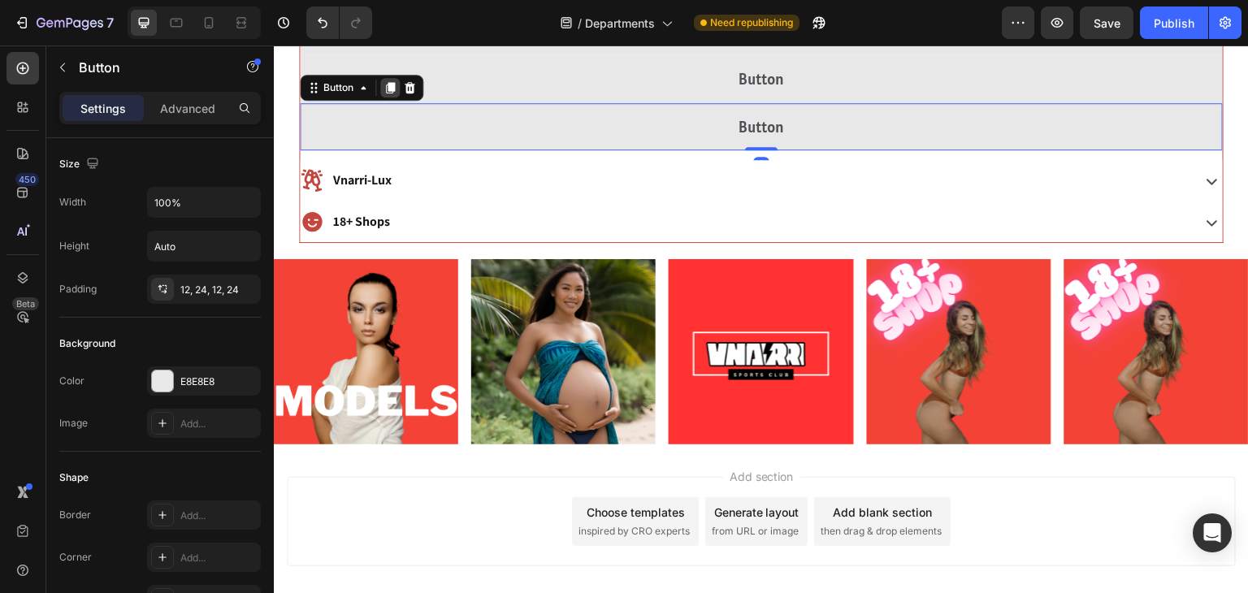
click at [393, 84] on icon at bounding box center [390, 87] width 9 height 11
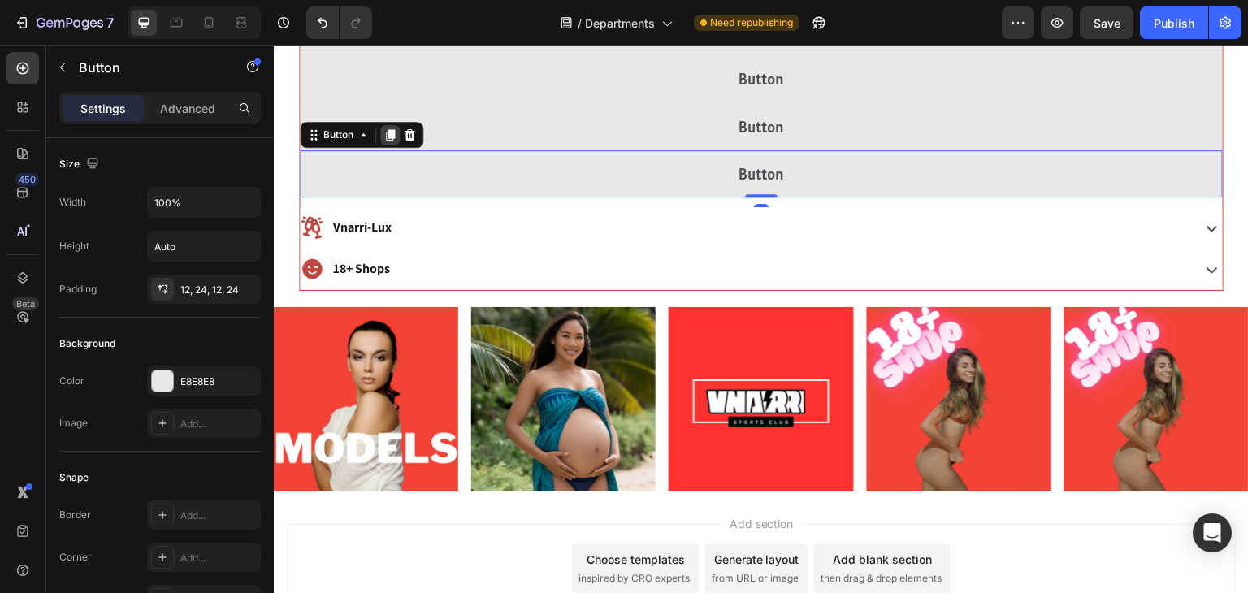
click at [392, 133] on icon at bounding box center [390, 134] width 9 height 11
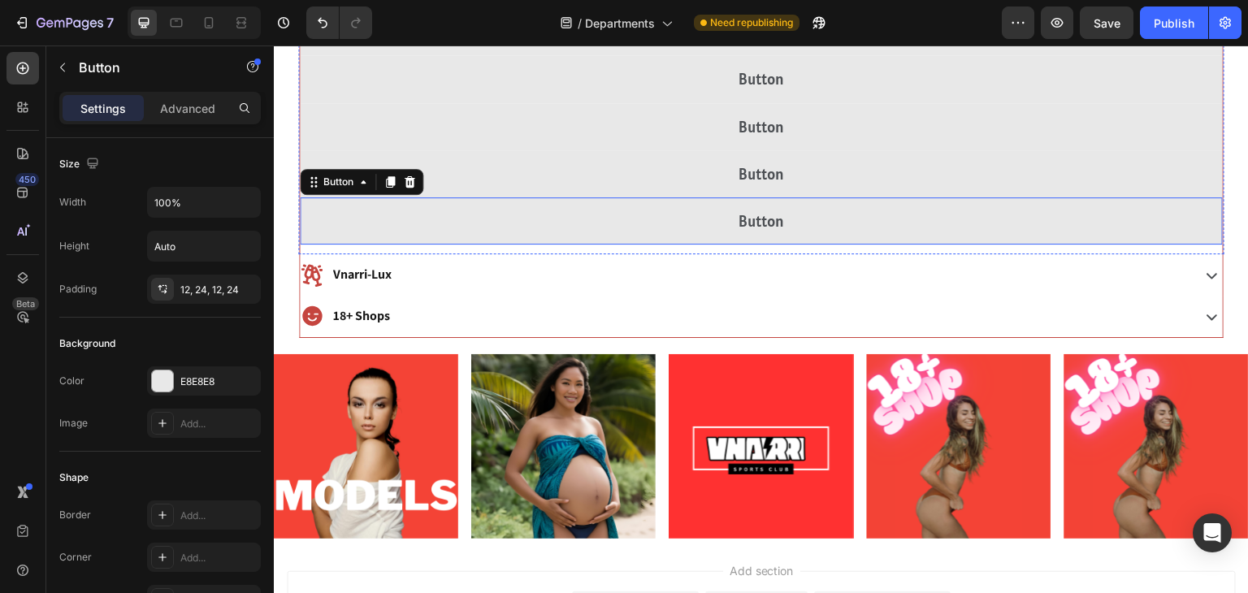
scroll to position [2418, 0]
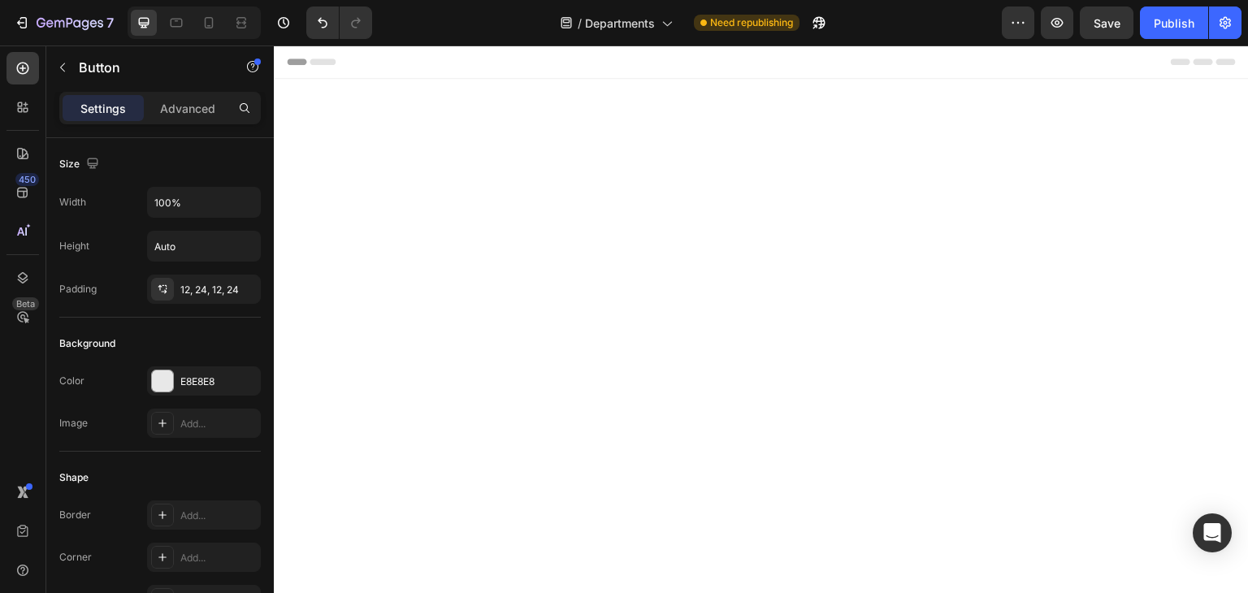
scroll to position [2418, 0]
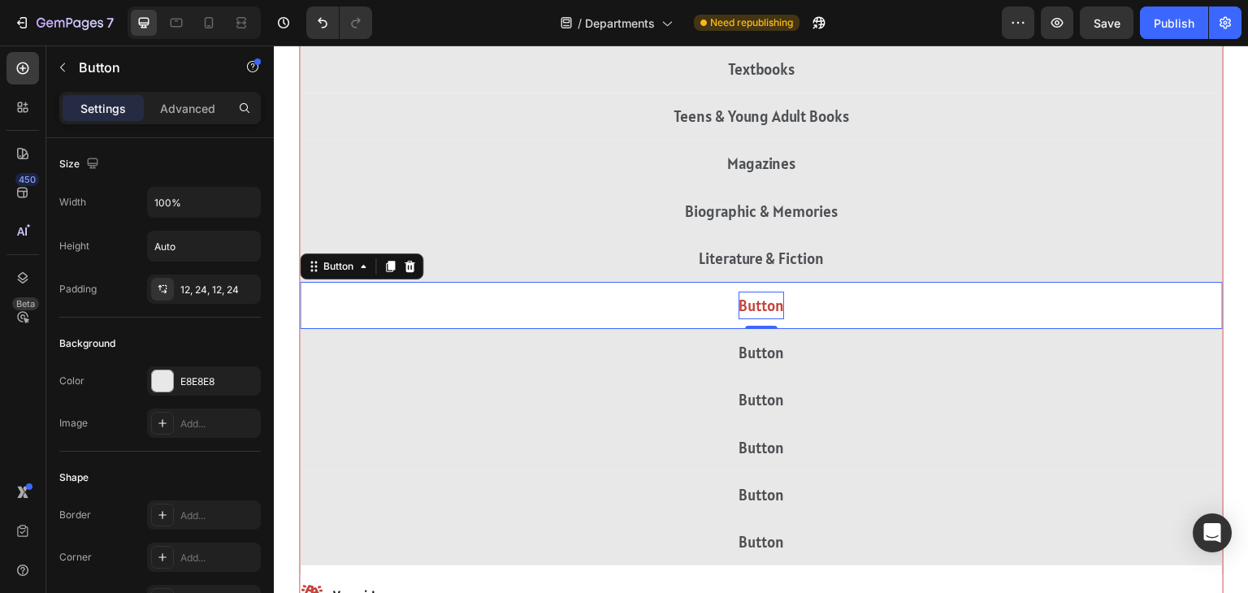
click at [767, 302] on p "Button" at bounding box center [762, 306] width 46 height 28
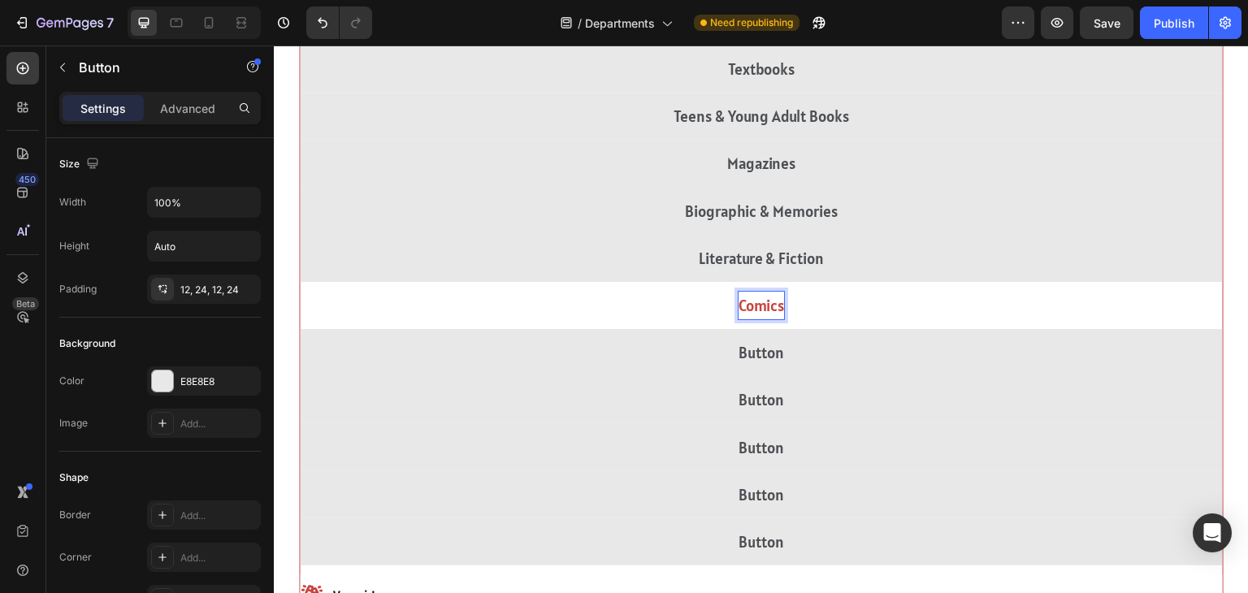
click at [300, 282] on button "Comics" at bounding box center [761, 305] width 923 height 47
click at [300, 282] on button "Comics & Graphic" at bounding box center [761, 305] width 923 height 47
click at [300, 282] on button "Comics & Graphic Novals" at bounding box center [761, 305] width 923 height 47
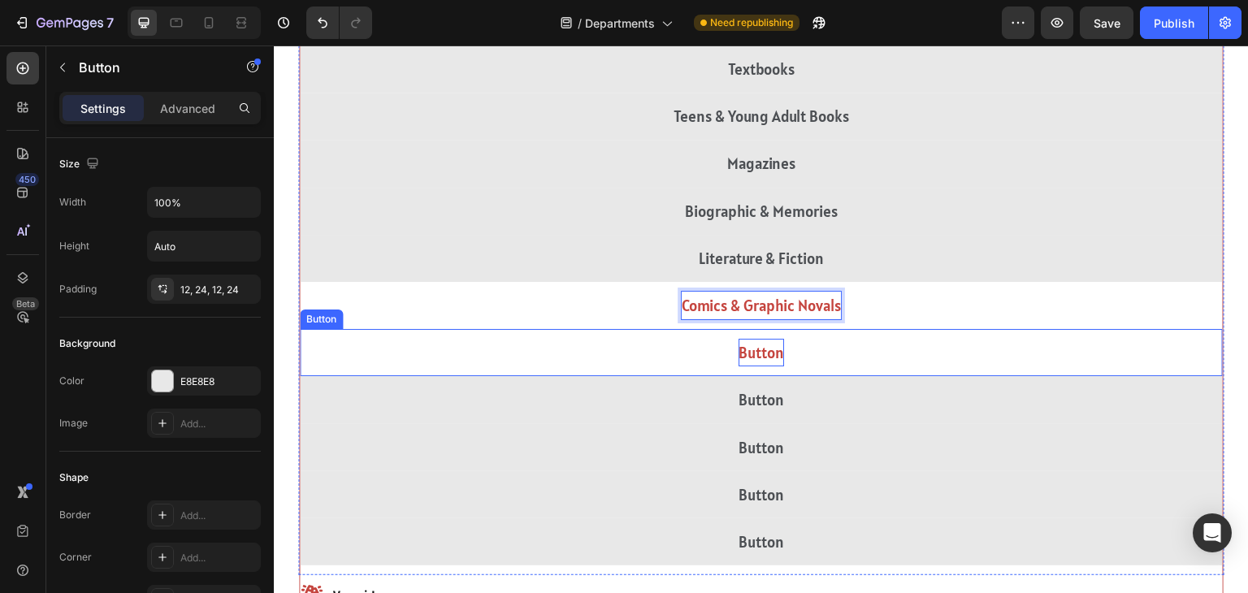
click at [746, 346] on p "Button" at bounding box center [762, 353] width 46 height 28
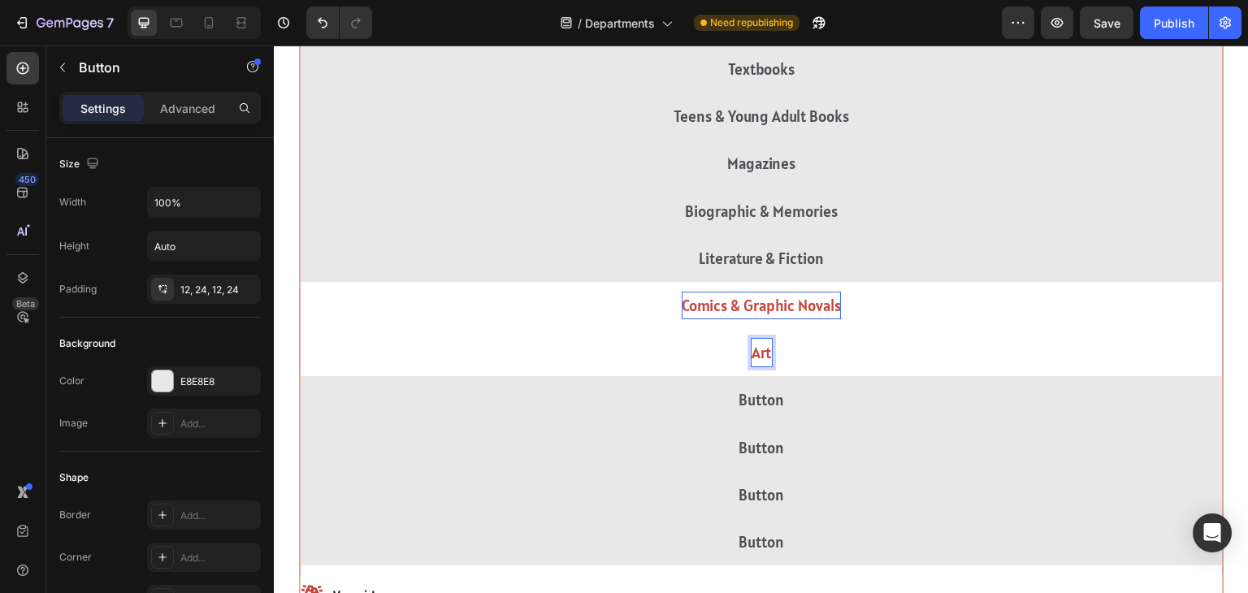
click at [300, 329] on button "Art" at bounding box center [761, 352] width 923 height 47
click at [300, 329] on button "Art &" at bounding box center [761, 352] width 923 height 47
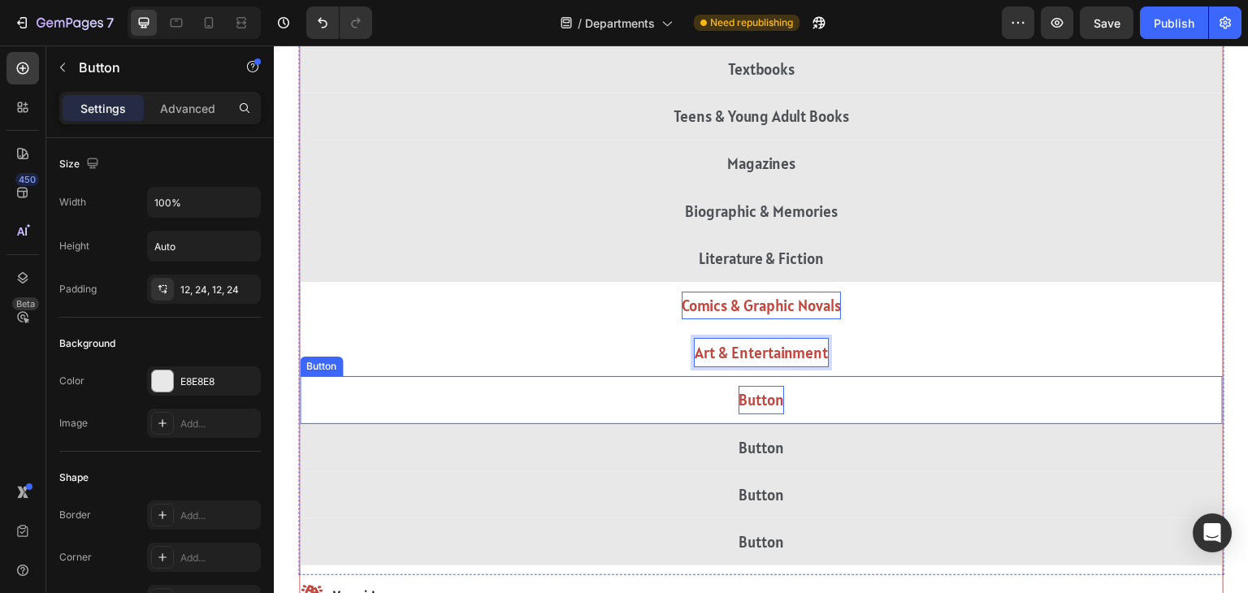
click at [771, 397] on p "Button" at bounding box center [762, 400] width 46 height 28
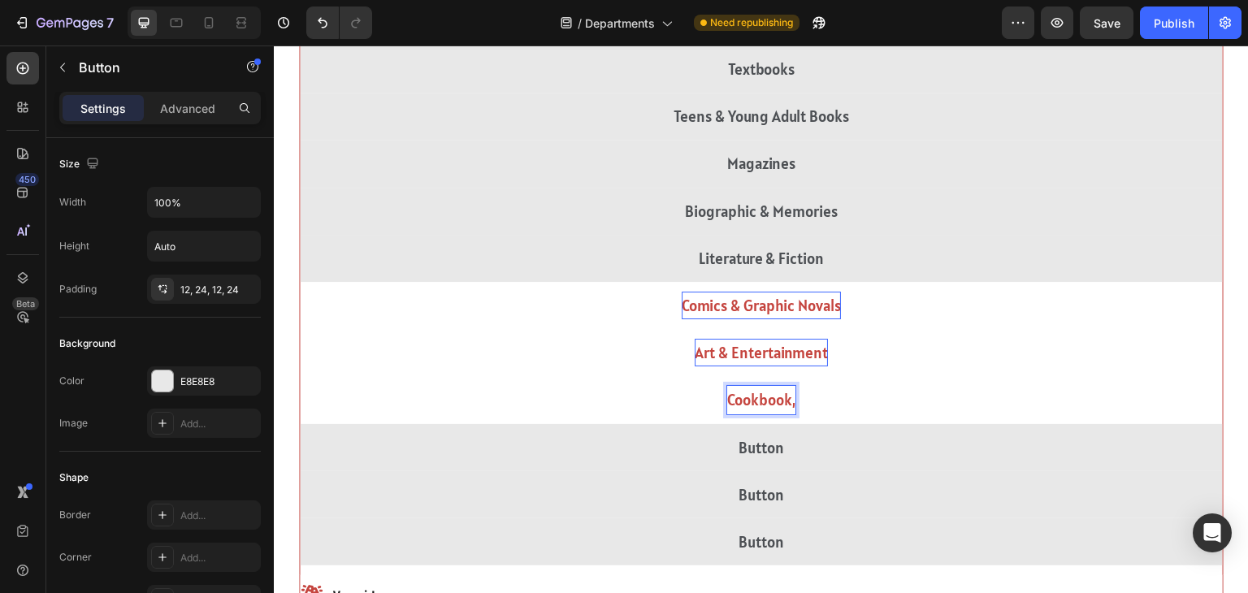
click at [300, 376] on button "Cookbook," at bounding box center [761, 399] width 923 height 47
click at [300, 376] on button "Cookbook, Food" at bounding box center [761, 399] width 923 height 47
click at [300, 376] on button "Cookbook, Food &" at bounding box center [761, 399] width 923 height 47
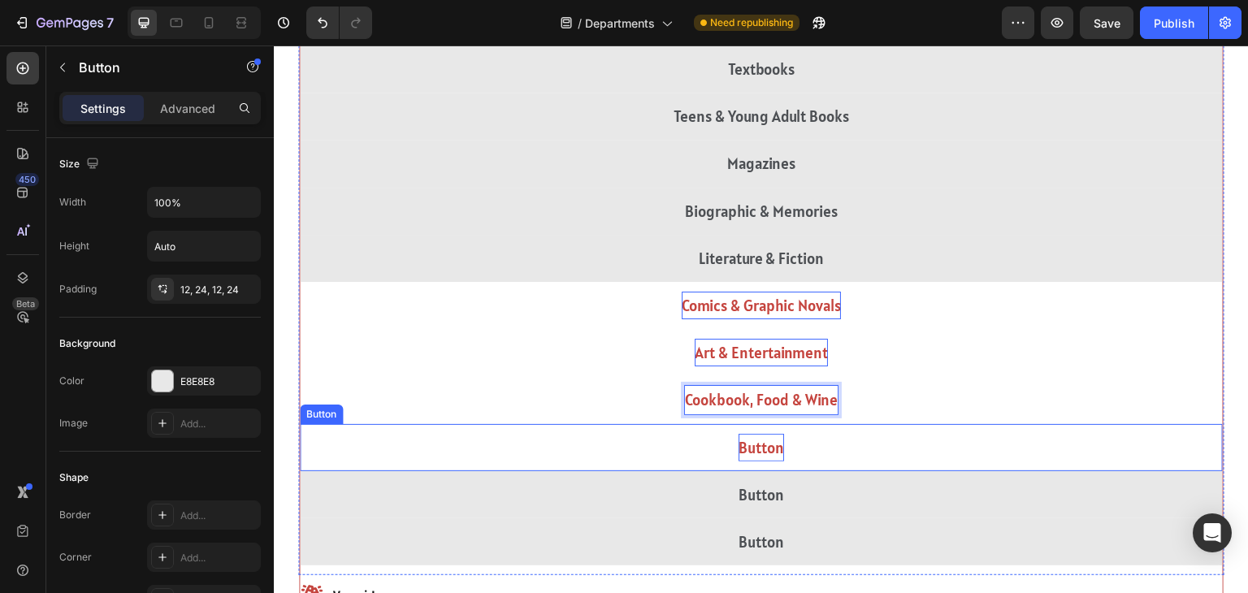
click at [774, 442] on p "Button" at bounding box center [762, 448] width 46 height 28
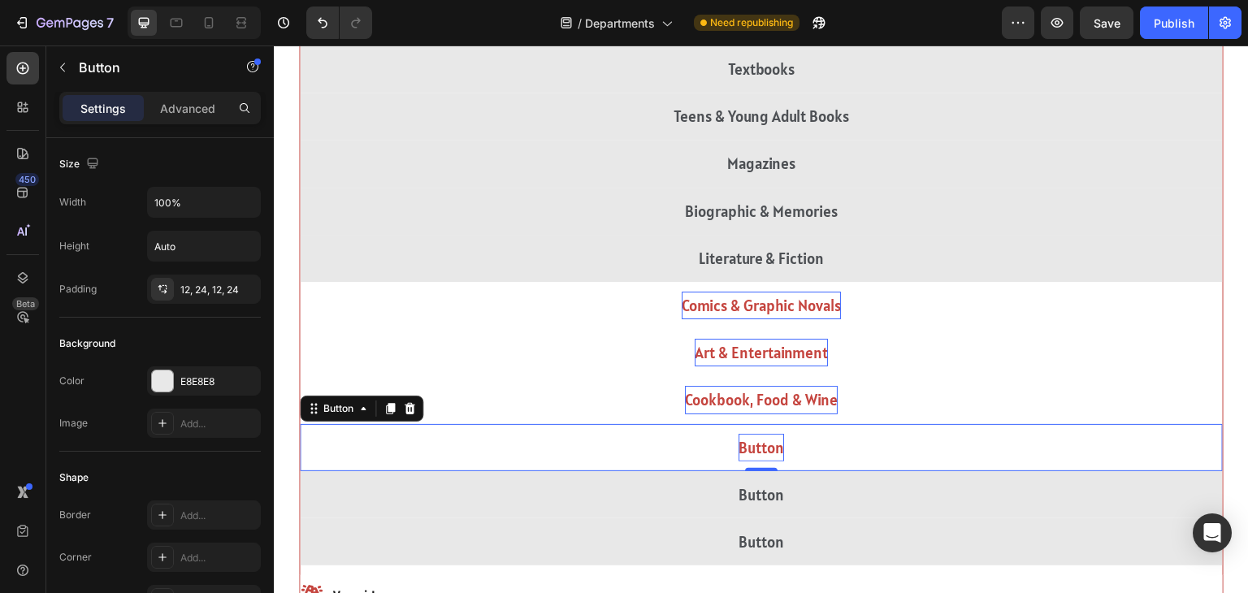
click at [774, 442] on p "Button" at bounding box center [762, 448] width 46 height 28
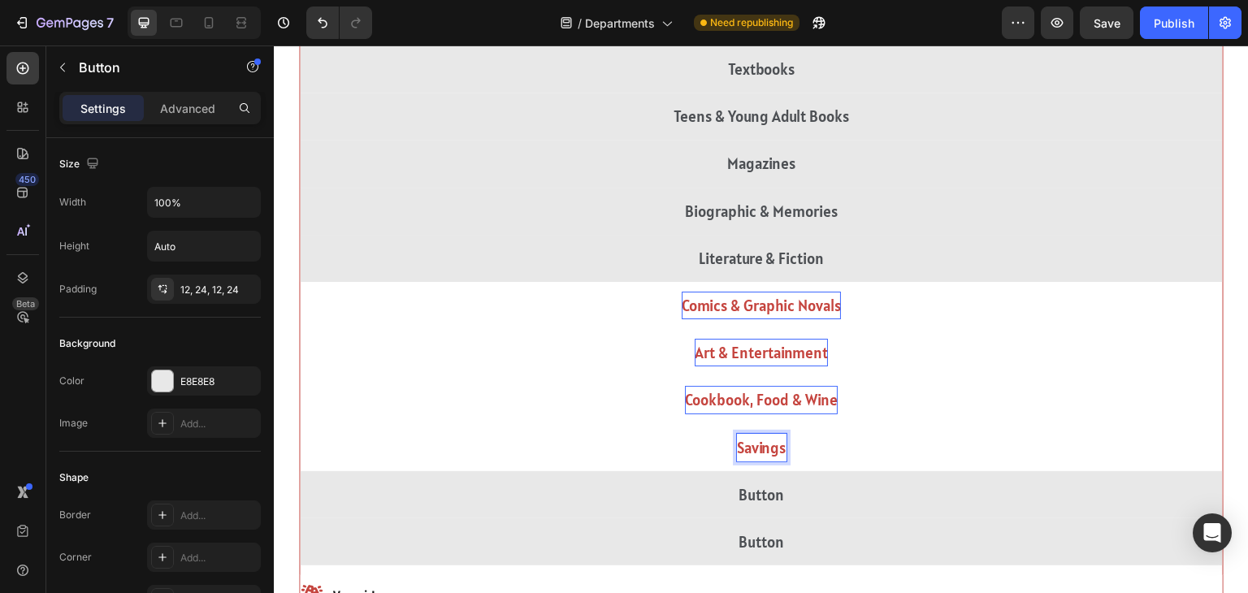
click at [300, 424] on button "Savings" at bounding box center [761, 447] width 923 height 47
click at [300, 424] on button "Savings &" at bounding box center [761, 447] width 923 height 47
click at [300, 424] on button "Savings & Deals" at bounding box center [761, 447] width 923 height 47
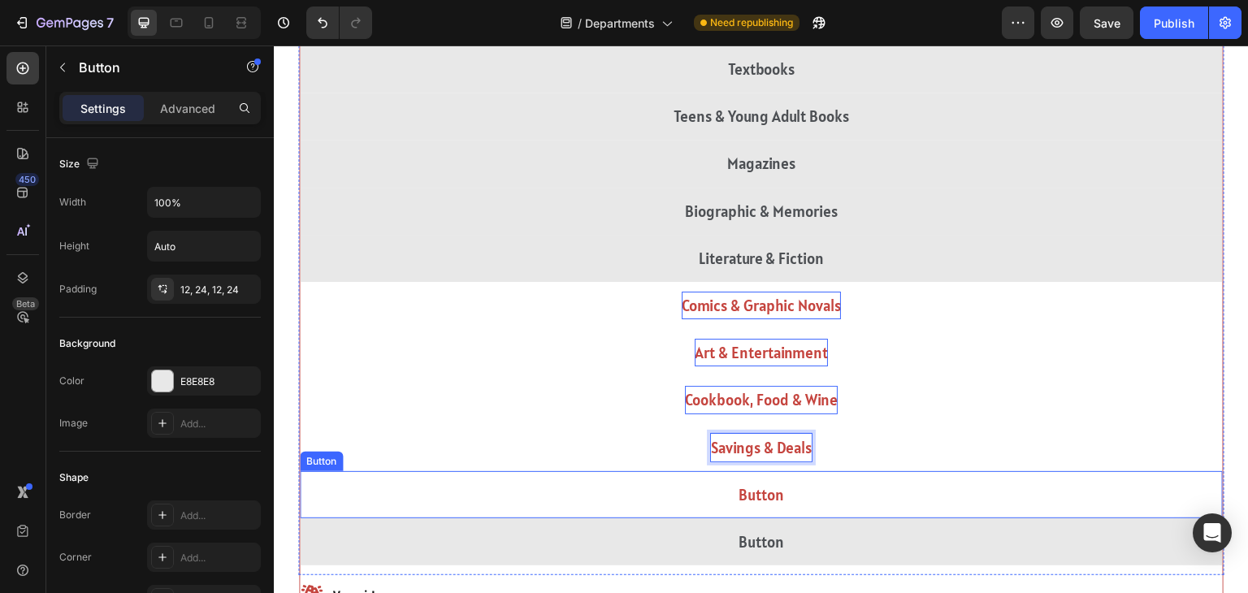
click at [834, 499] on button "Button" at bounding box center [761, 494] width 923 height 47
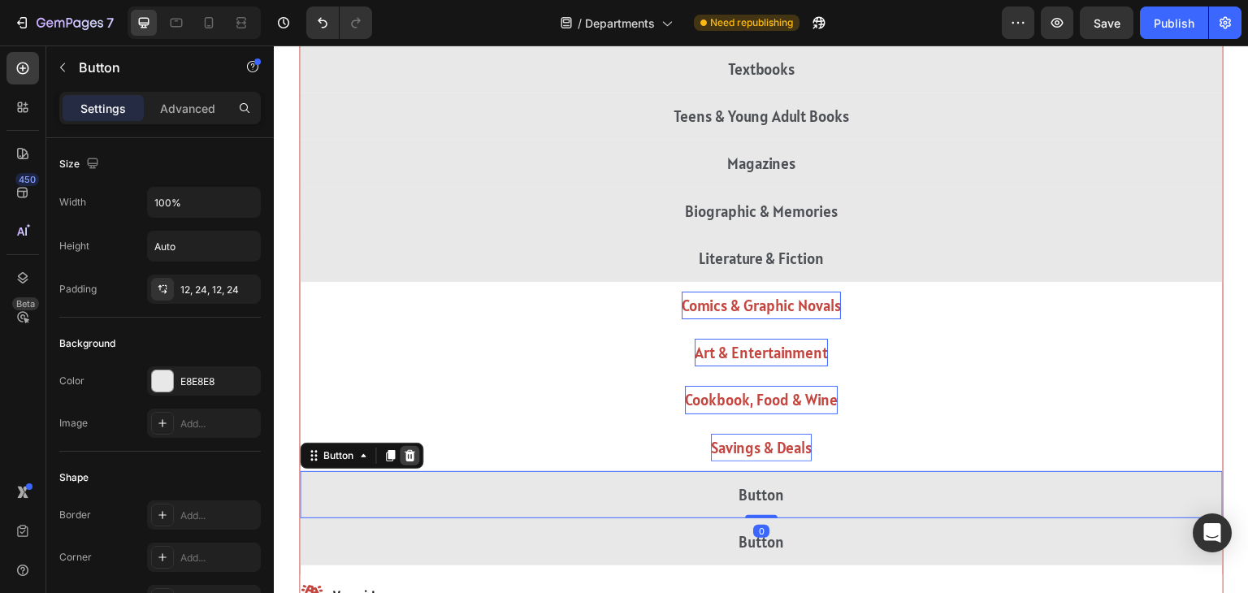
click at [411, 454] on icon at bounding box center [409, 455] width 13 height 13
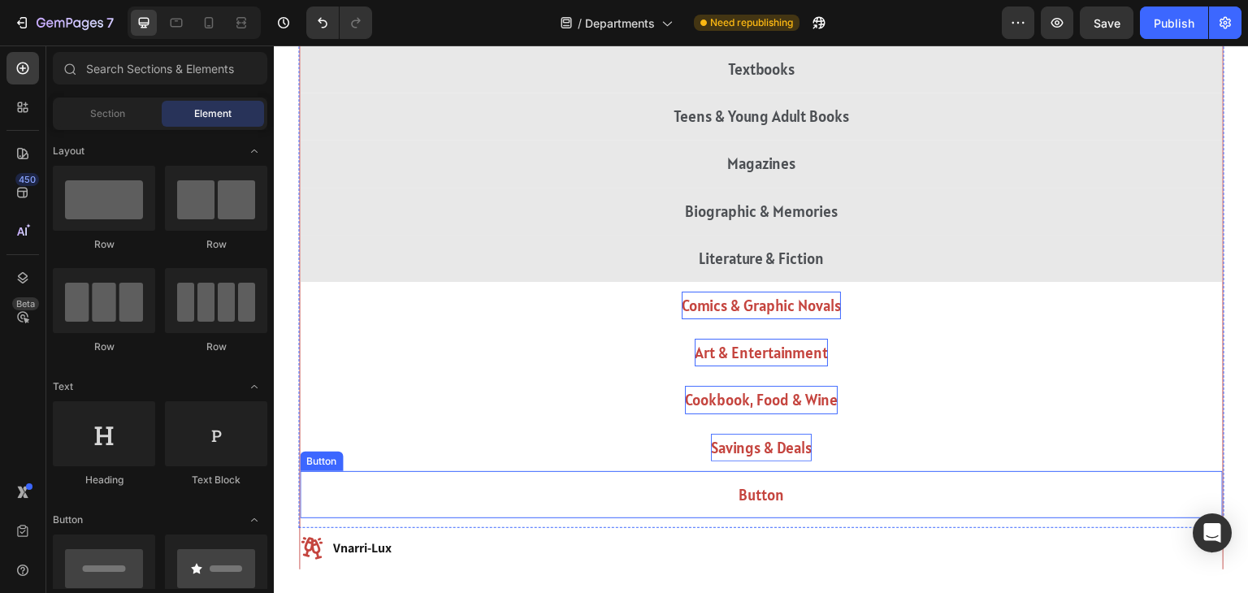
click at [735, 492] on button "Button" at bounding box center [761, 494] width 923 height 47
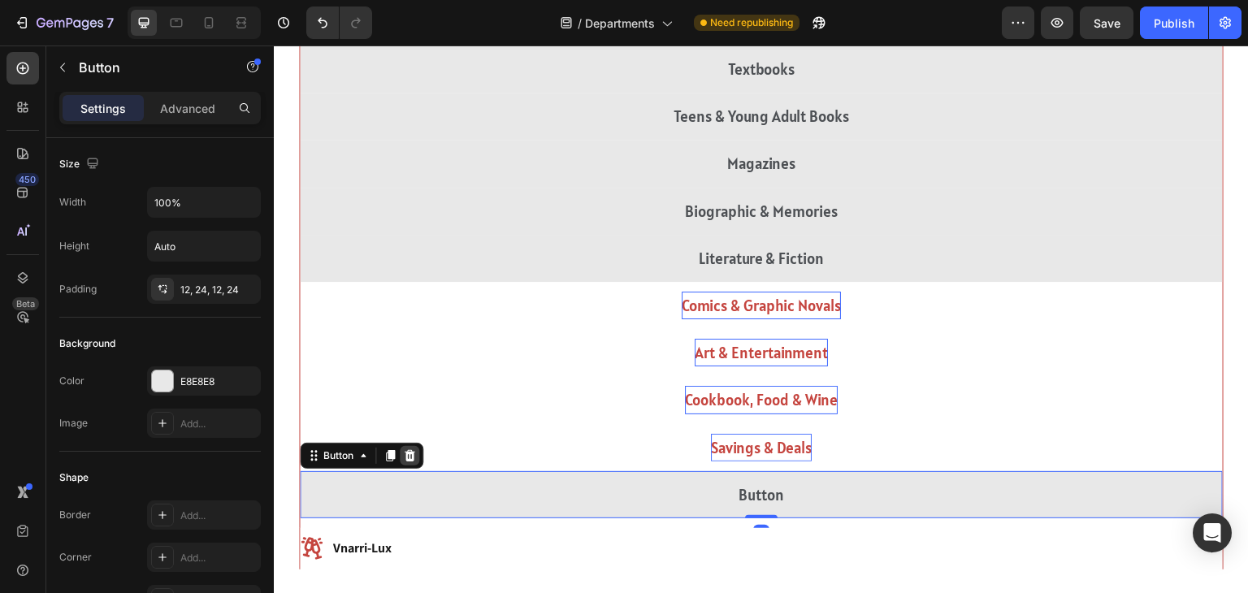
click at [411, 452] on icon at bounding box center [410, 455] width 11 height 11
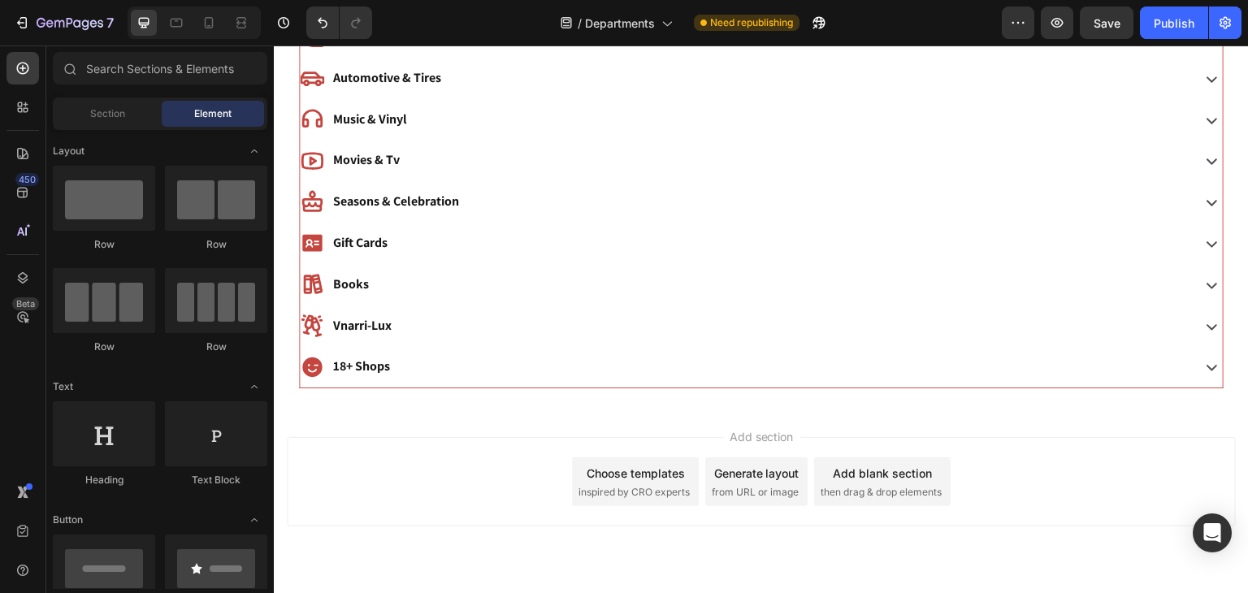
scroll to position [998, 0]
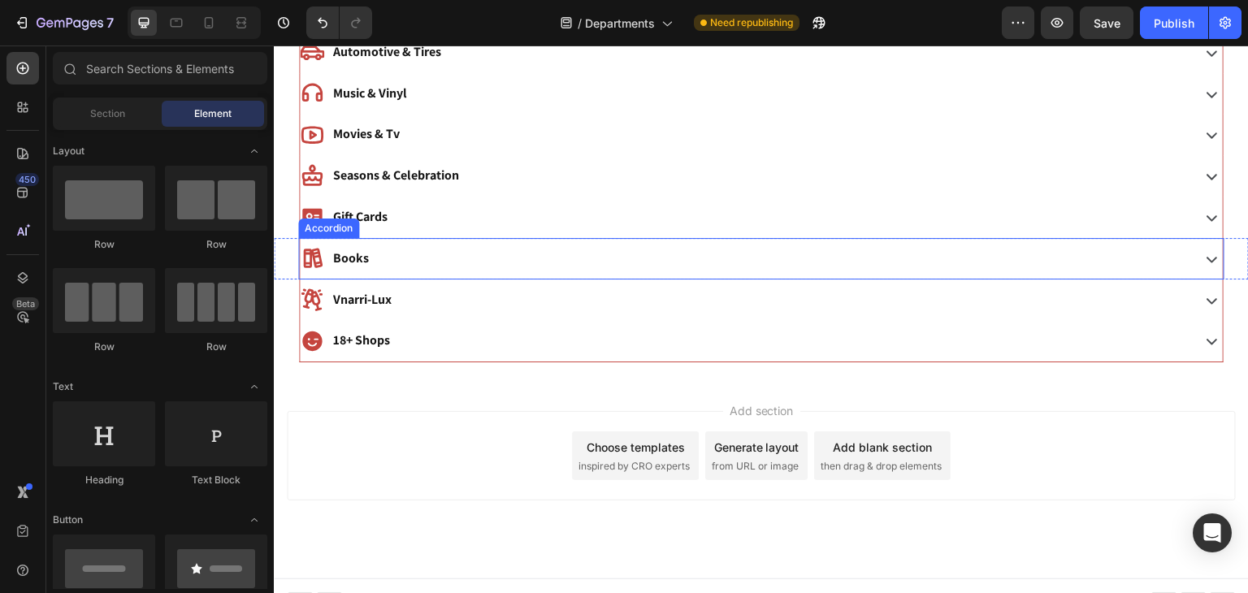
click at [492, 247] on div "Books" at bounding box center [744, 259] width 888 height 28
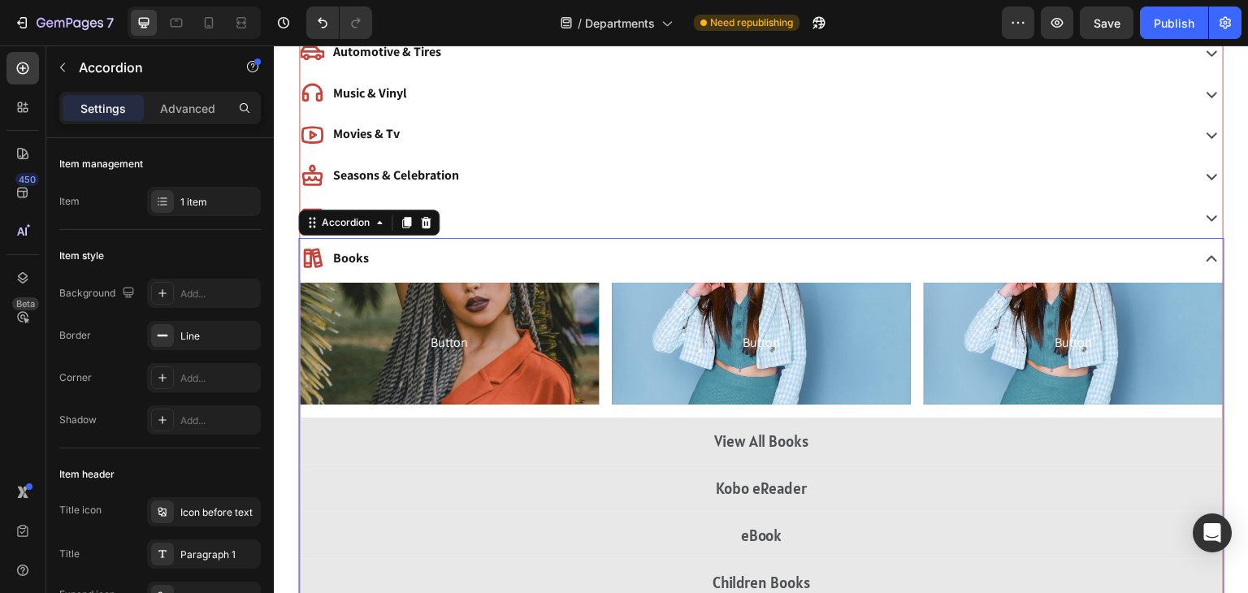
click at [492, 247] on div "Books" at bounding box center [744, 259] width 888 height 28
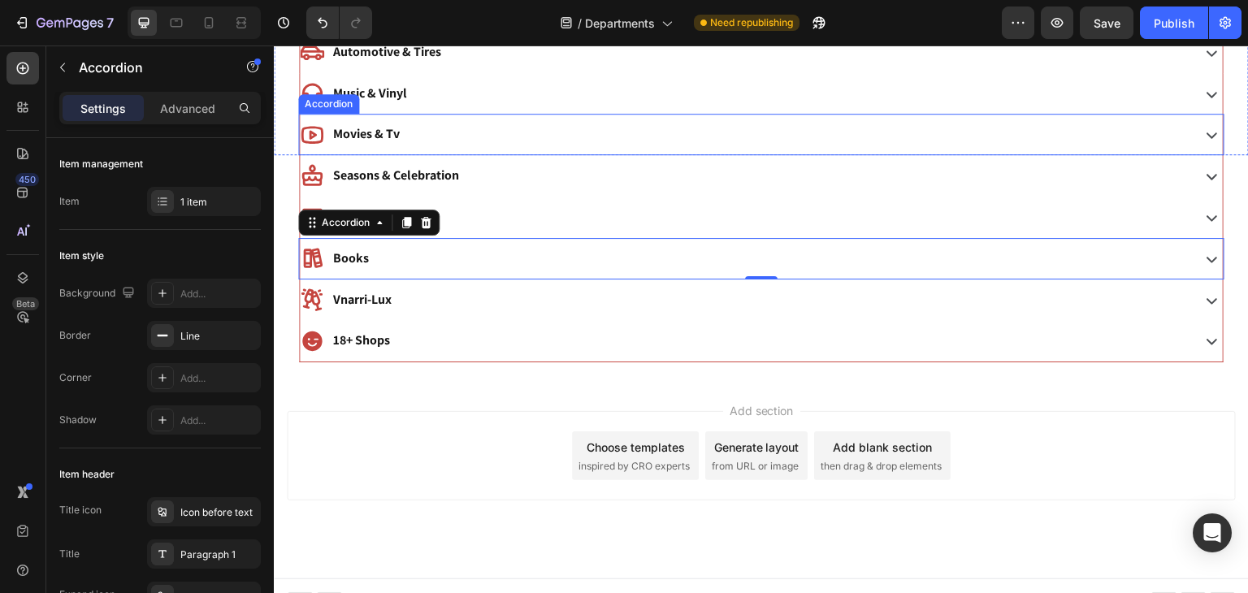
click at [495, 137] on div "Movies & Tv" at bounding box center [744, 134] width 888 height 28
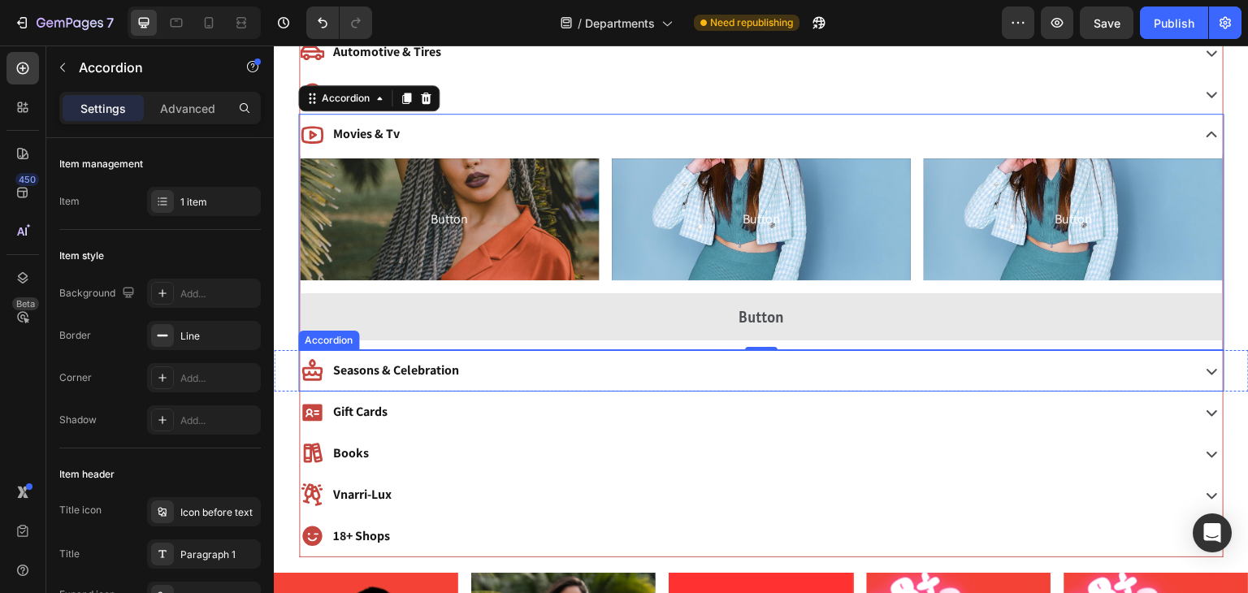
scroll to position [946, 0]
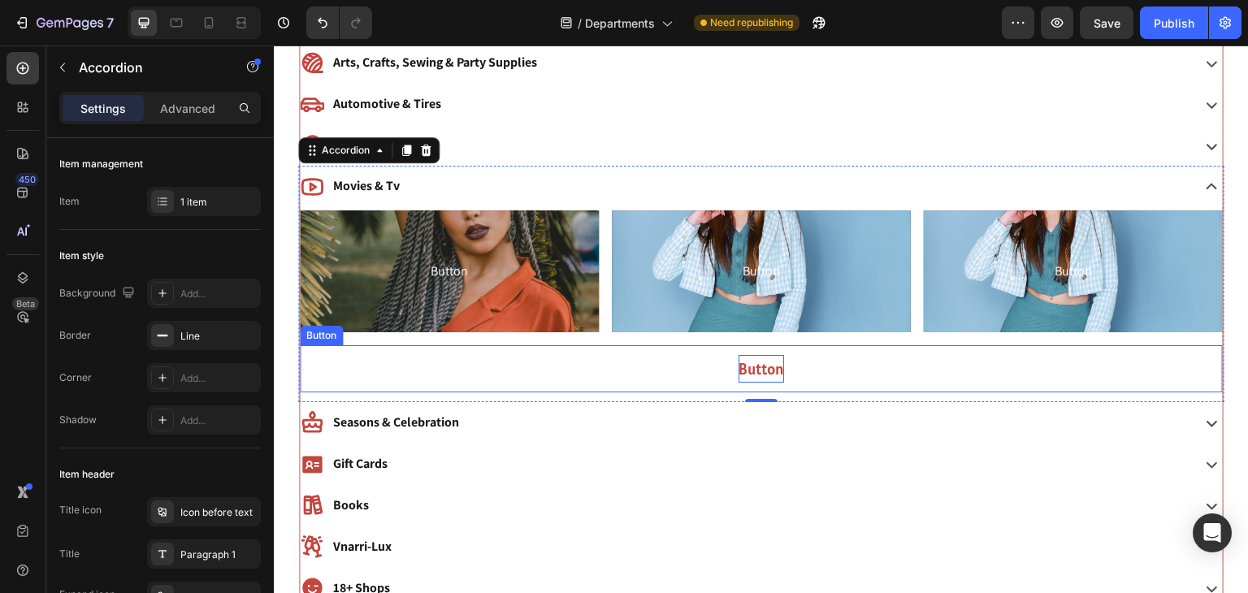
click at [751, 371] on p "Button" at bounding box center [762, 369] width 46 height 28
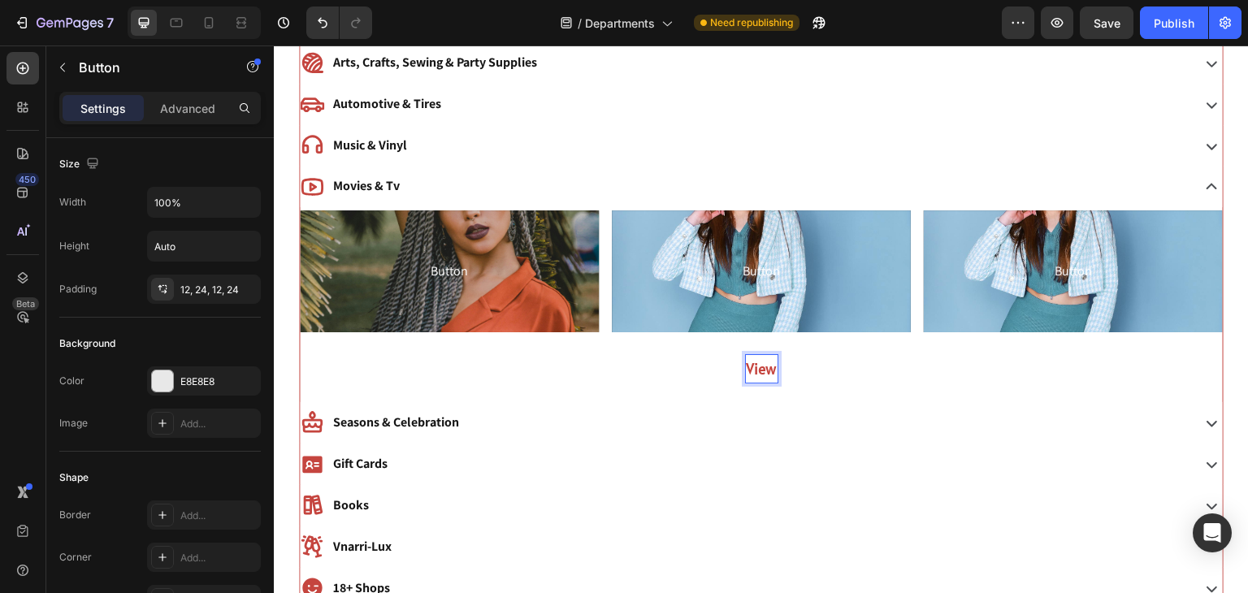
click at [300, 345] on button "View" at bounding box center [761, 368] width 923 height 47
click at [628, 351] on button "View All" at bounding box center [761, 368] width 923 height 47
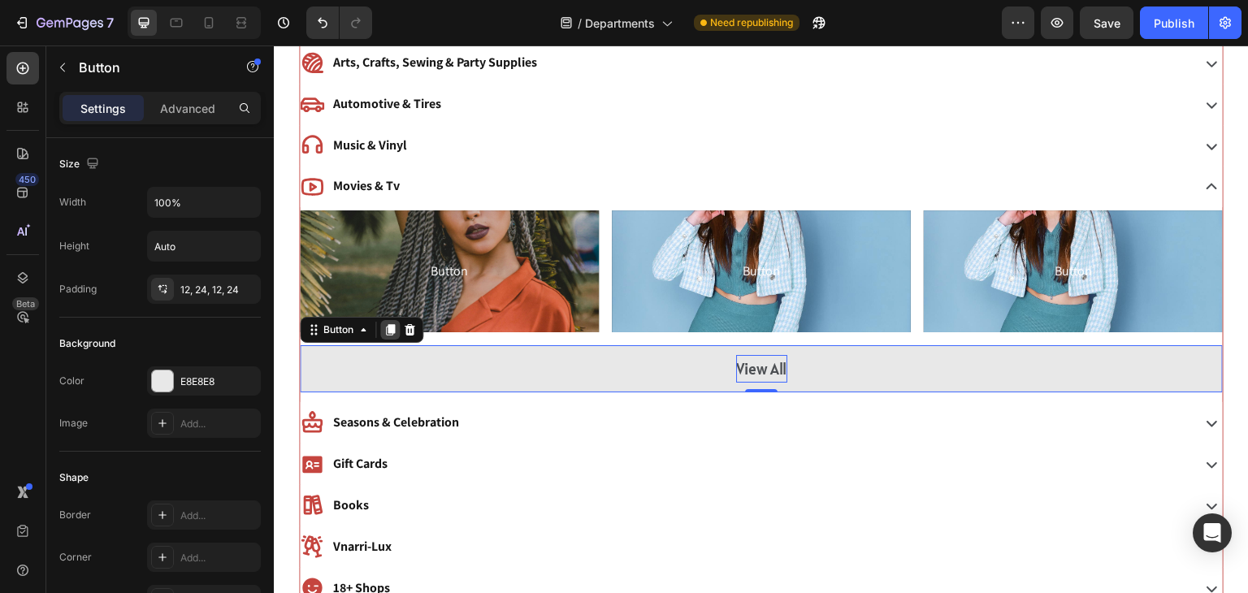
click at [389, 328] on icon at bounding box center [390, 329] width 9 height 11
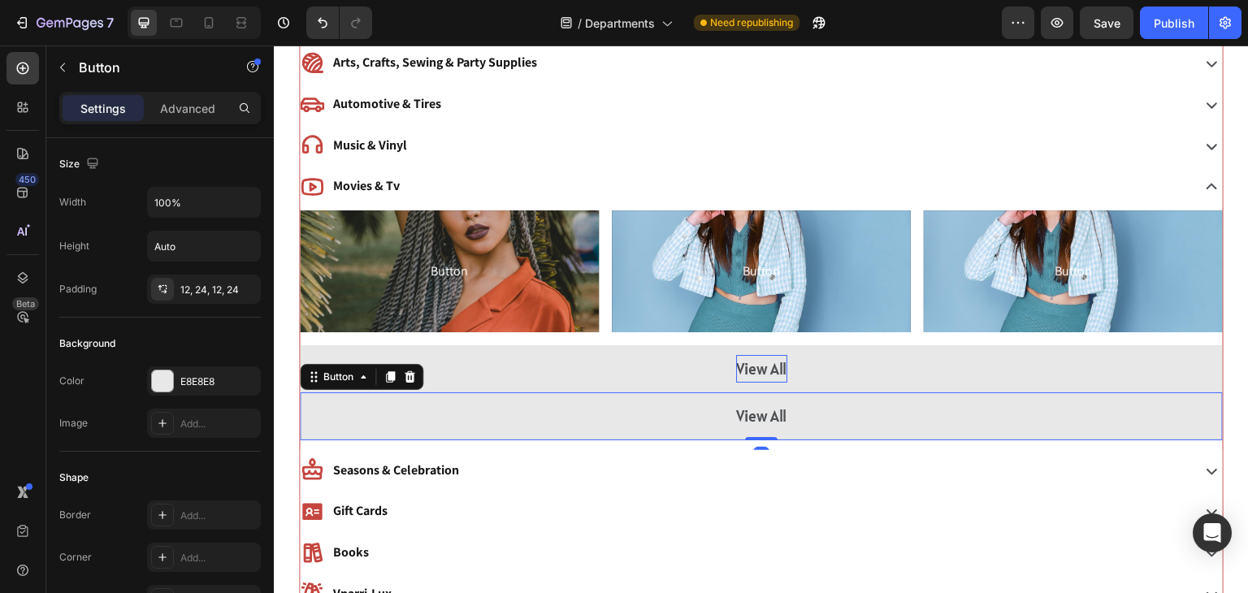
click at [390, 384] on div "Button" at bounding box center [362, 377] width 124 height 26
click at [390, 378] on icon at bounding box center [390, 377] width 13 height 13
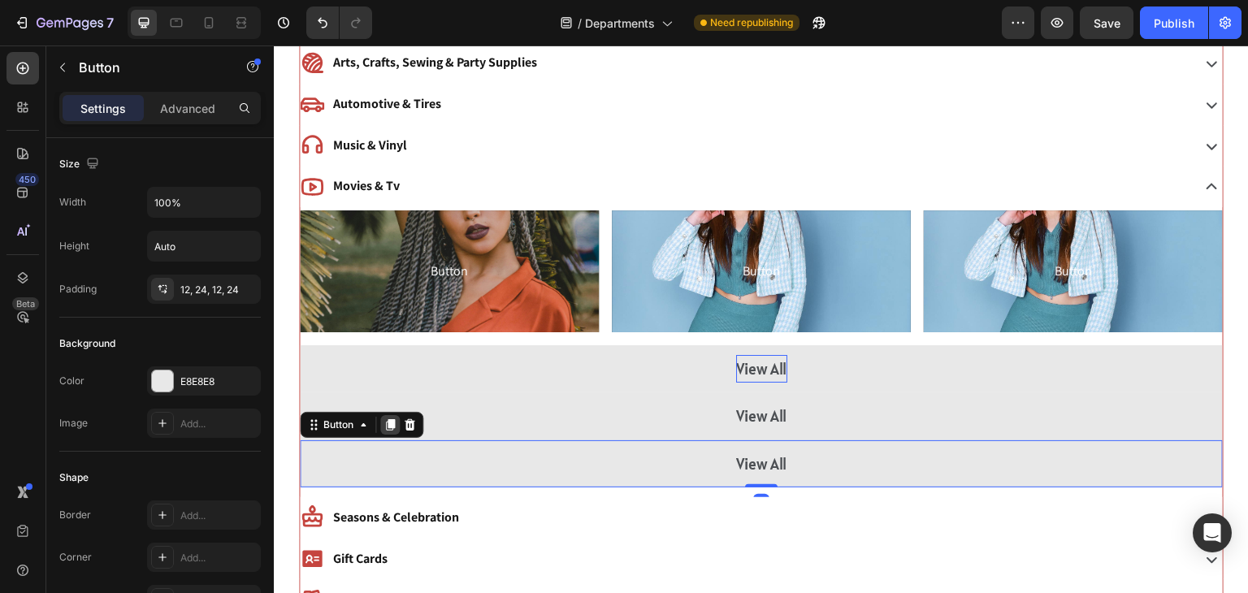
click at [388, 421] on icon at bounding box center [390, 424] width 9 height 11
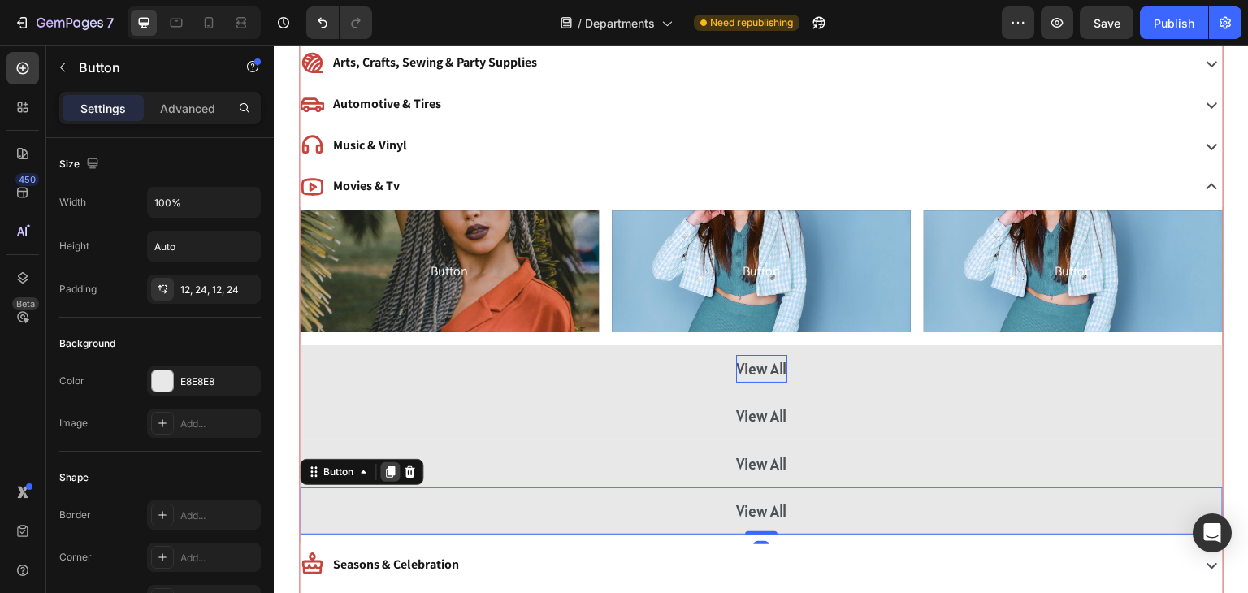
click at [389, 466] on icon at bounding box center [390, 472] width 13 height 13
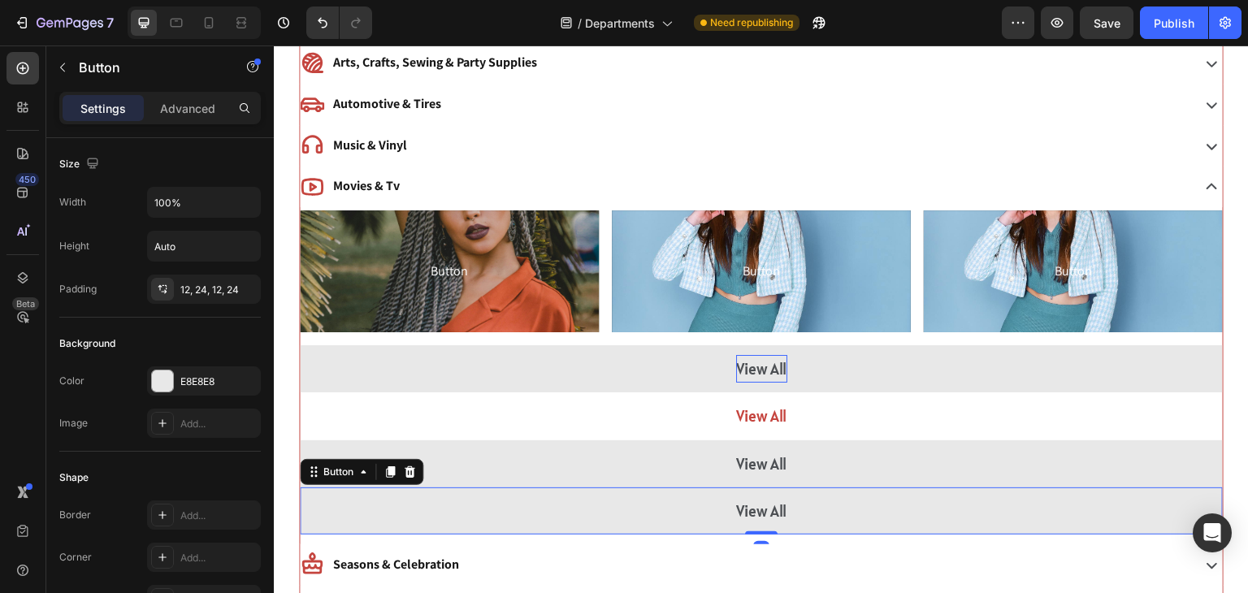
click at [391, 466] on icon at bounding box center [390, 471] width 9 height 11
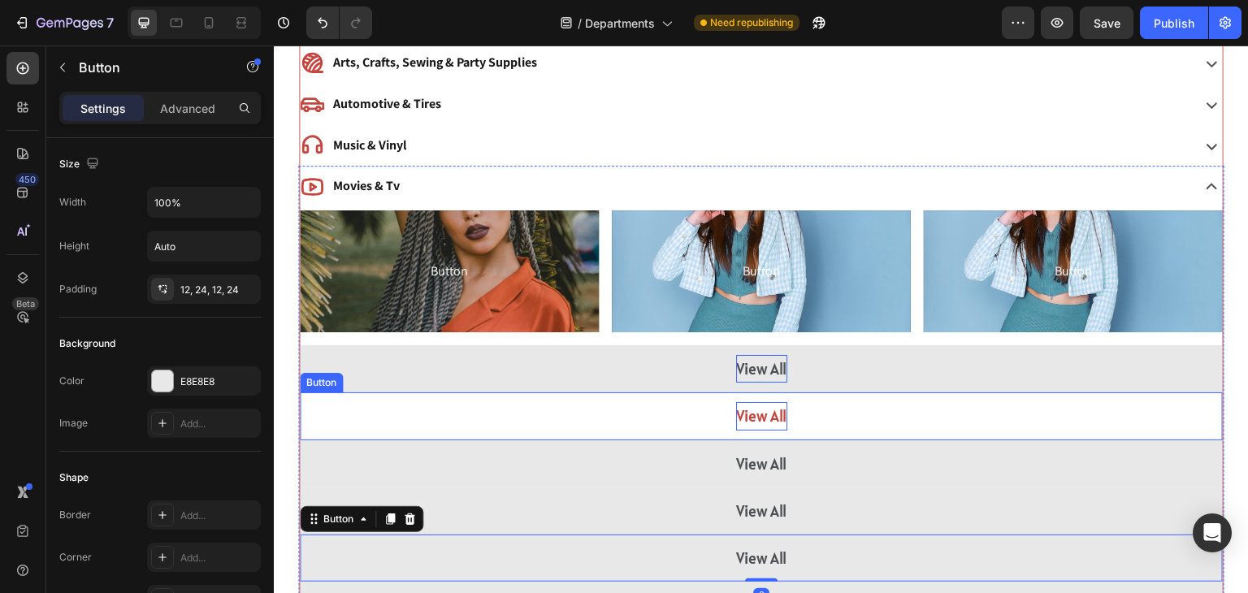
click at [770, 406] on p "View All" at bounding box center [761, 416] width 51 height 28
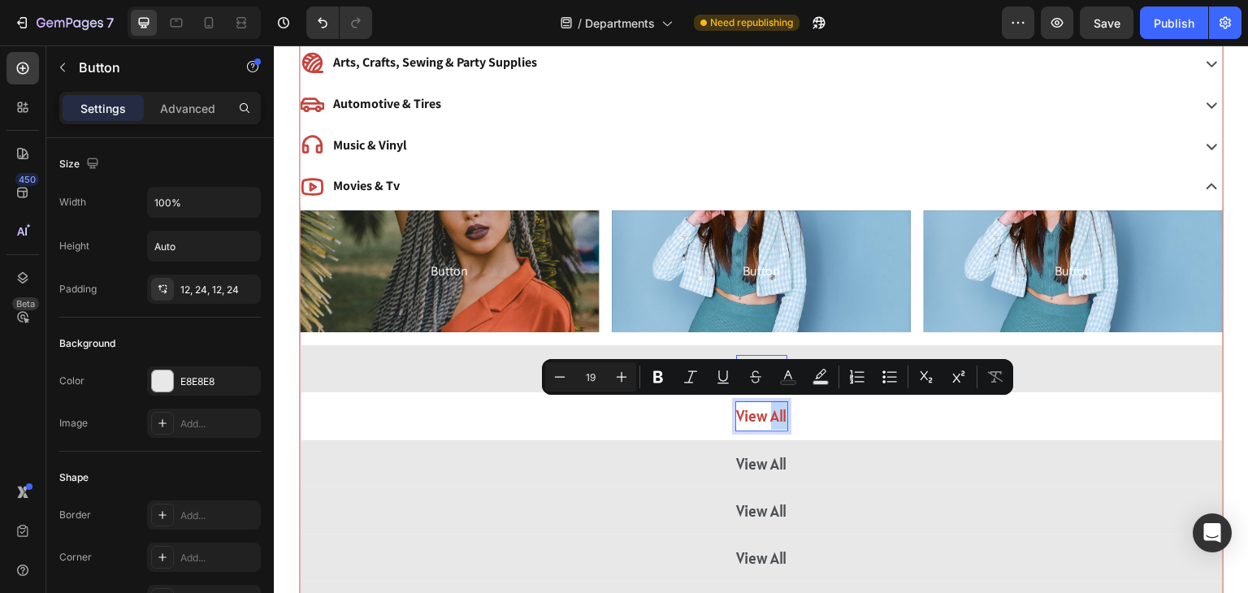
click at [770, 406] on p "View All" at bounding box center [761, 416] width 51 height 28
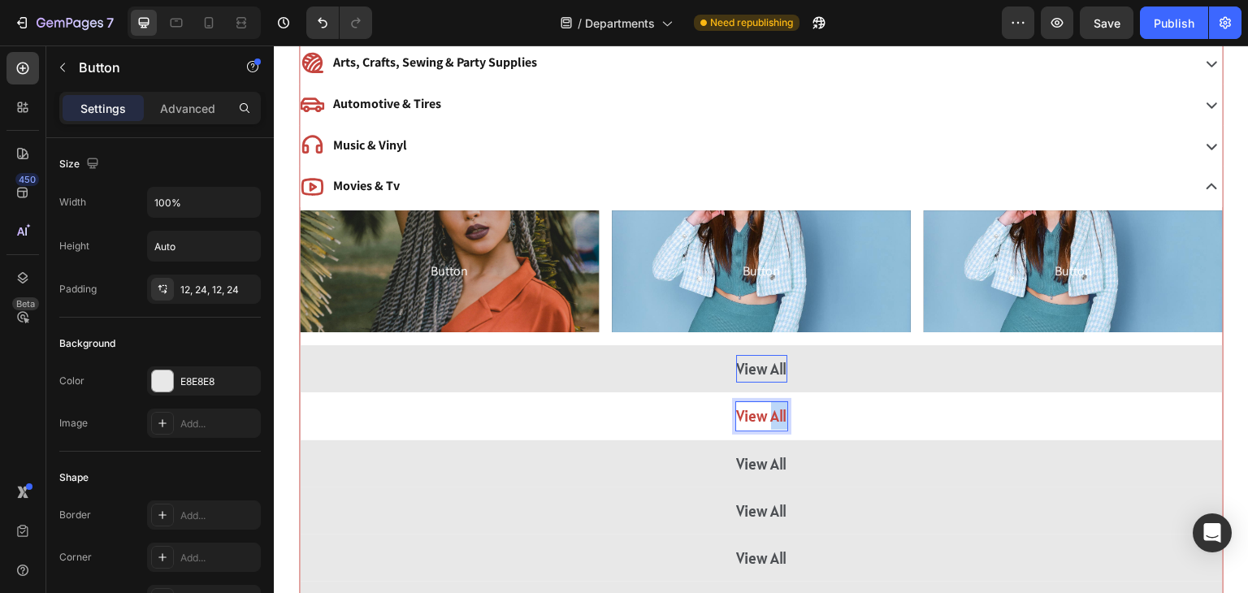
click at [770, 406] on p "View All" at bounding box center [761, 416] width 51 height 28
click at [300, 392] on button "4K" at bounding box center [761, 415] width 923 height 47
click at [300, 392] on button "4K Ultr" at bounding box center [761, 415] width 923 height 47
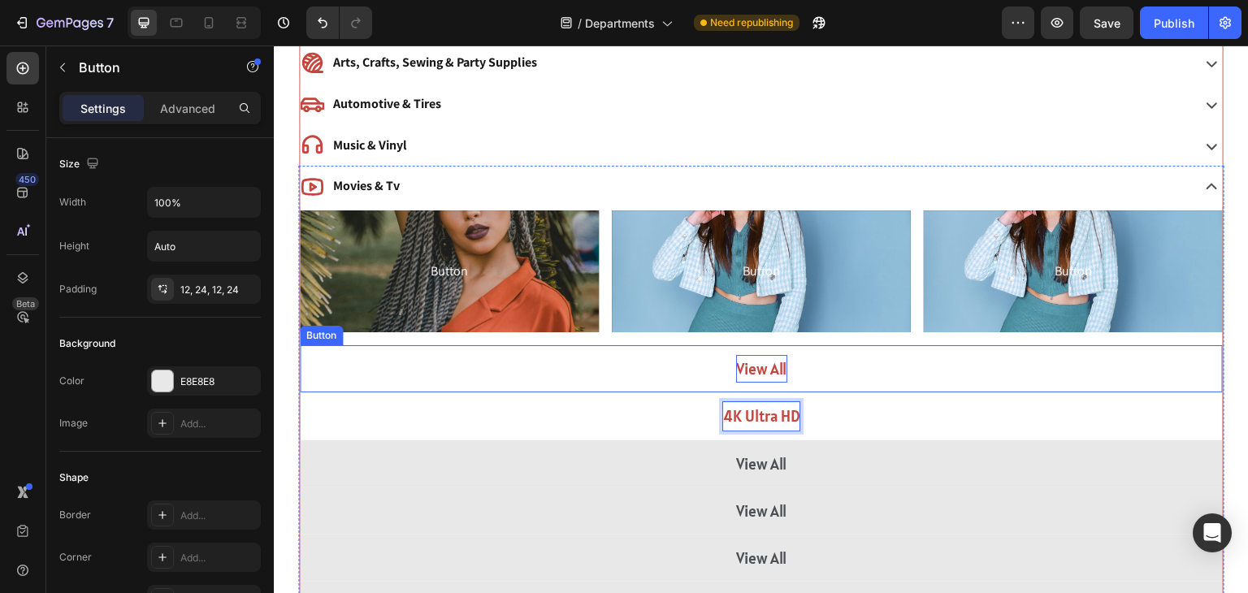
click at [300, 392] on button "4K Ultra HD" at bounding box center [761, 415] width 923 height 47
click at [300, 392] on button "4K Ultra HD Movie" at bounding box center [761, 415] width 923 height 47
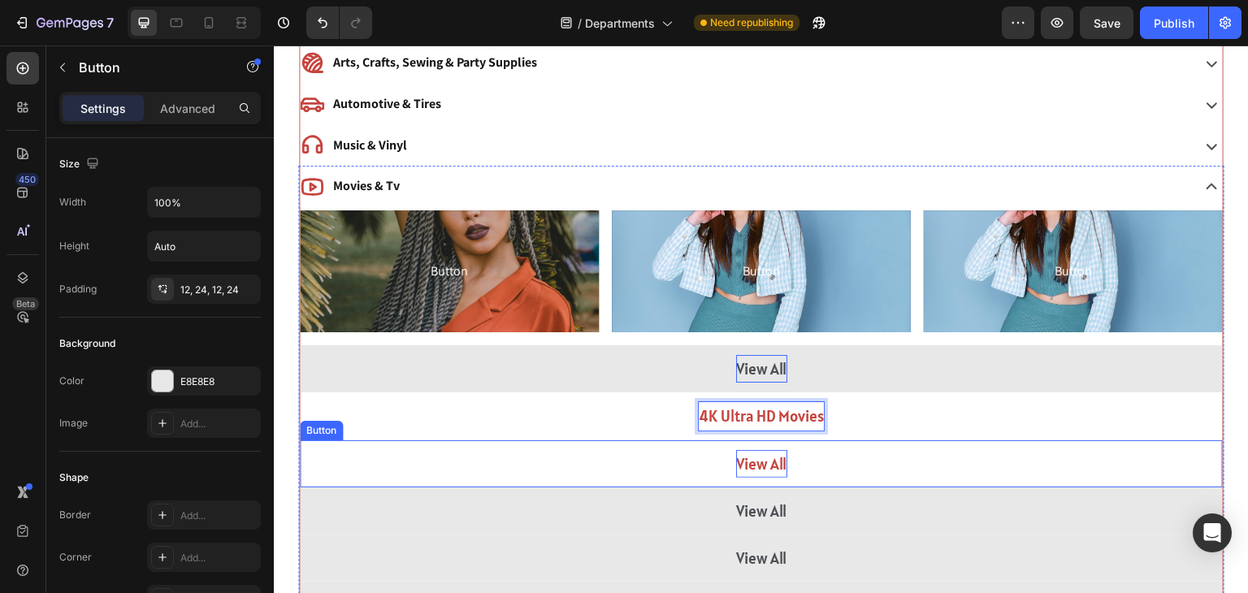
click at [753, 463] on p "View All" at bounding box center [761, 464] width 51 height 28
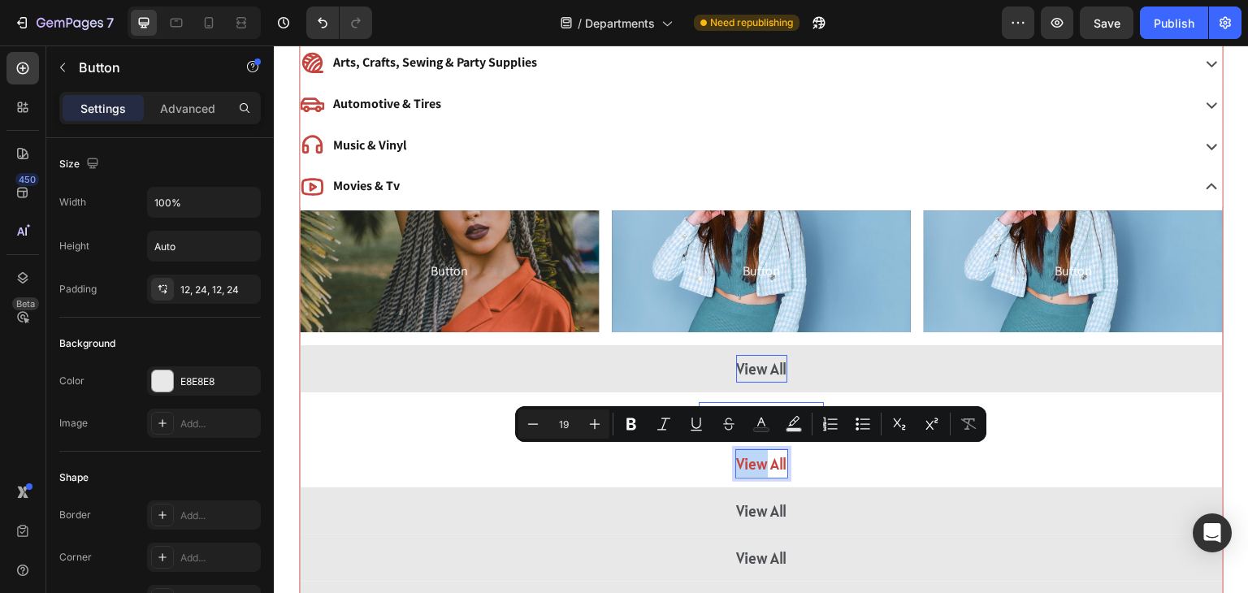
click at [753, 463] on p "View All" at bounding box center [761, 464] width 51 height 28
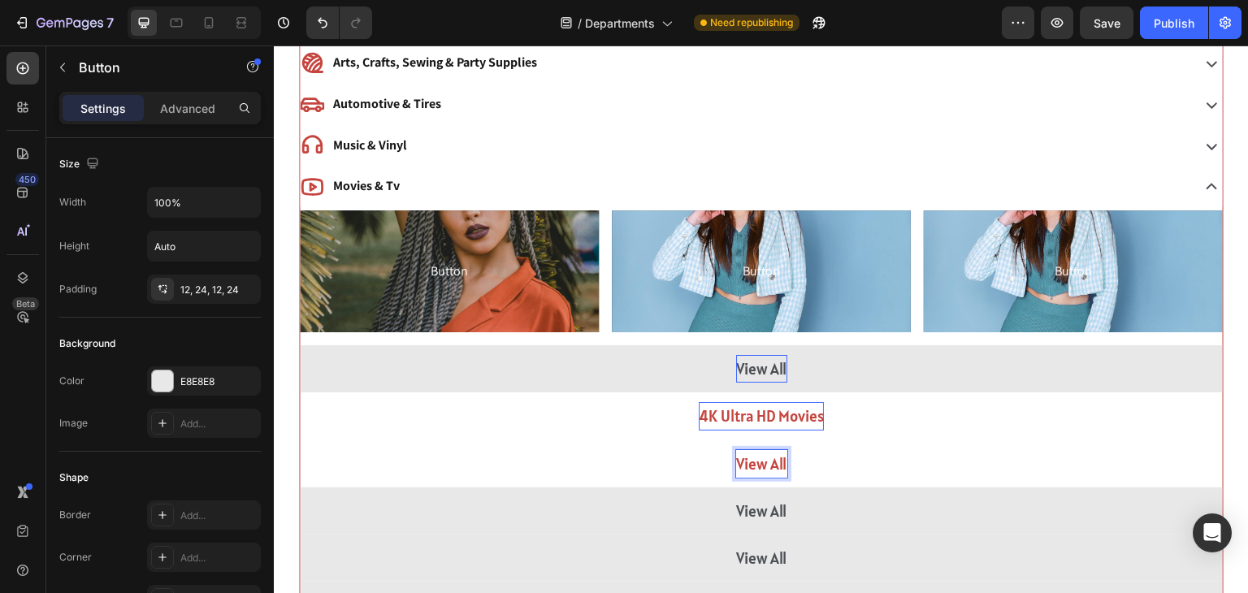
click at [753, 463] on p "View All" at bounding box center [761, 464] width 51 height 28
click at [300, 440] on button "Blu-ray" at bounding box center [761, 463] width 923 height 47
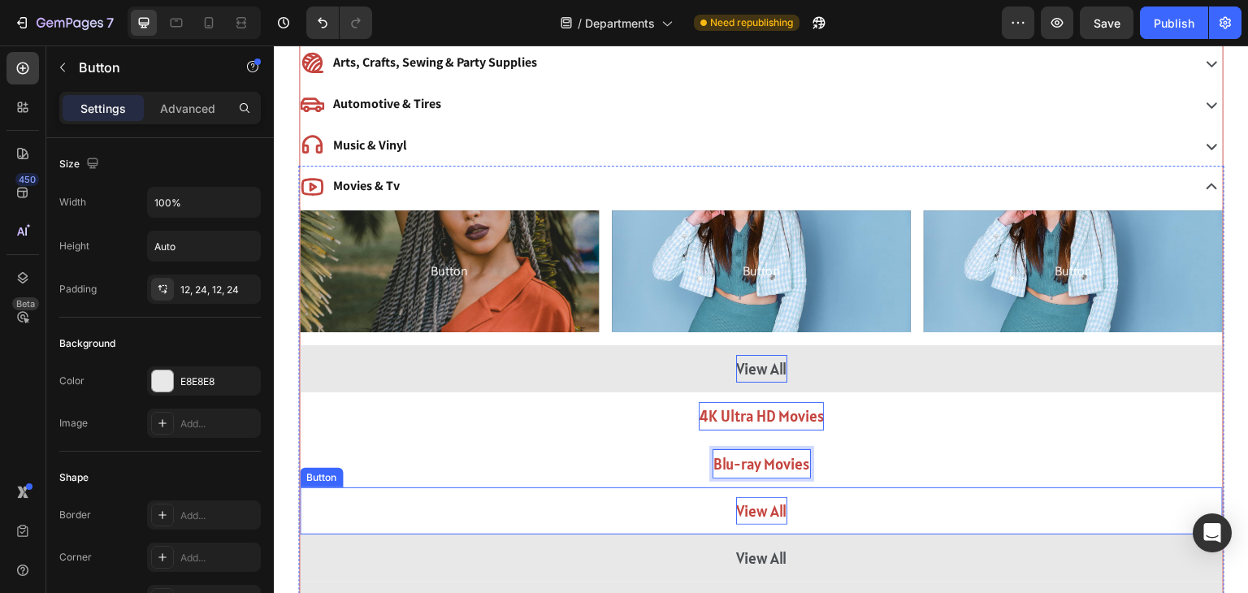
click at [778, 511] on p "View All" at bounding box center [761, 511] width 51 height 28
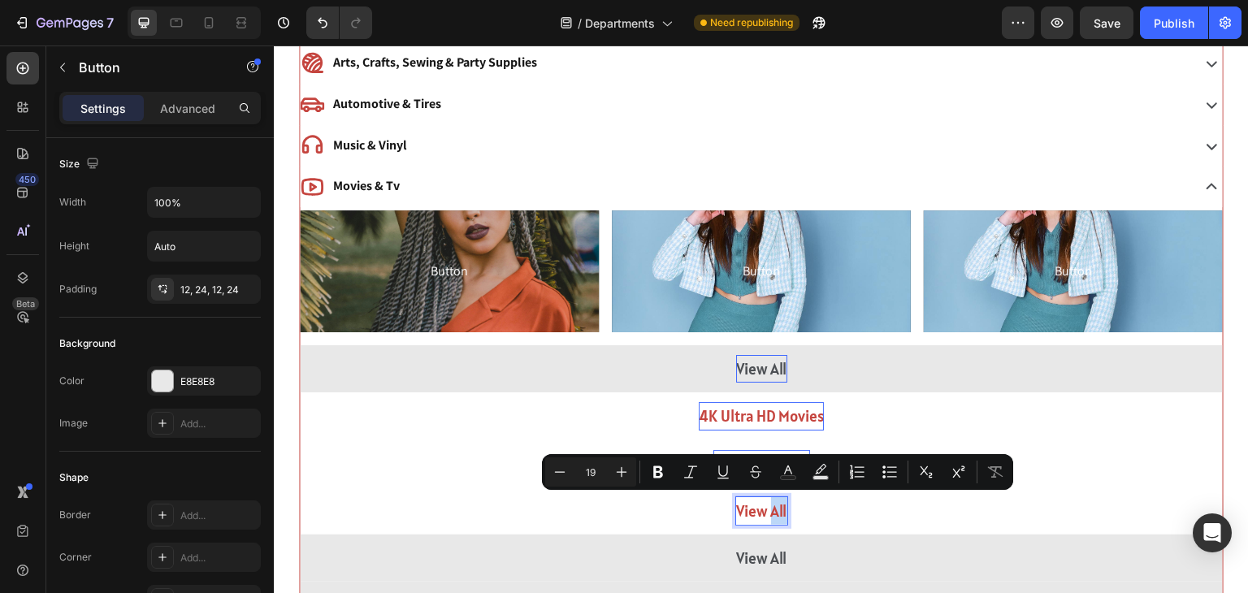
click at [778, 511] on p "View All" at bounding box center [761, 511] width 51 height 28
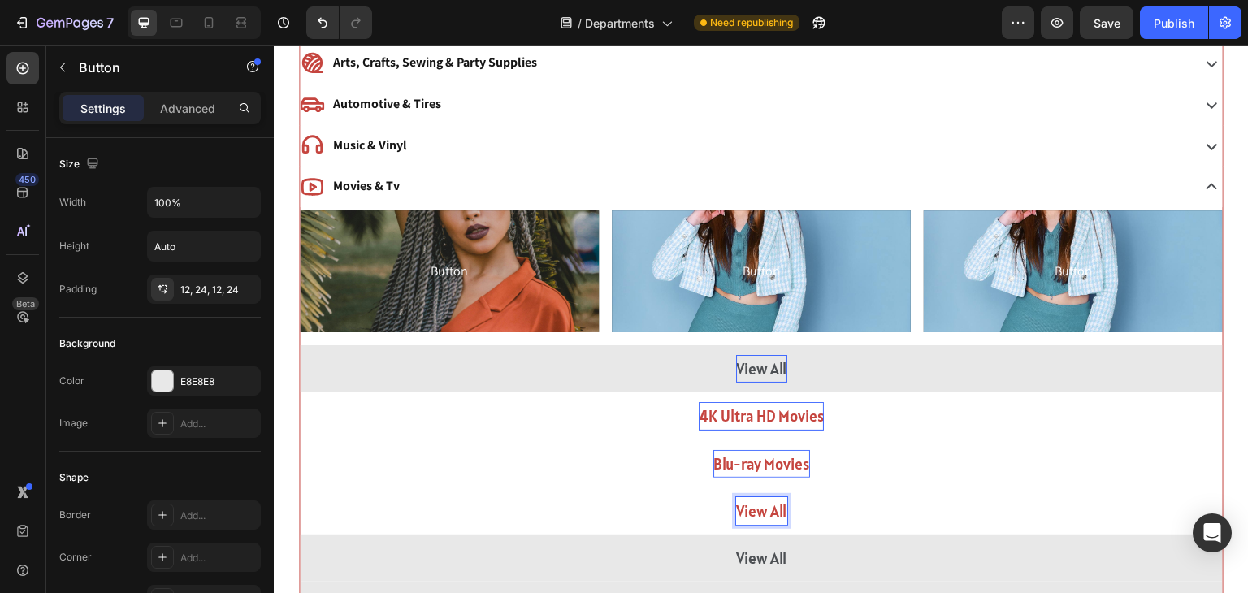
click at [778, 511] on p "View All" at bounding box center [761, 511] width 51 height 28
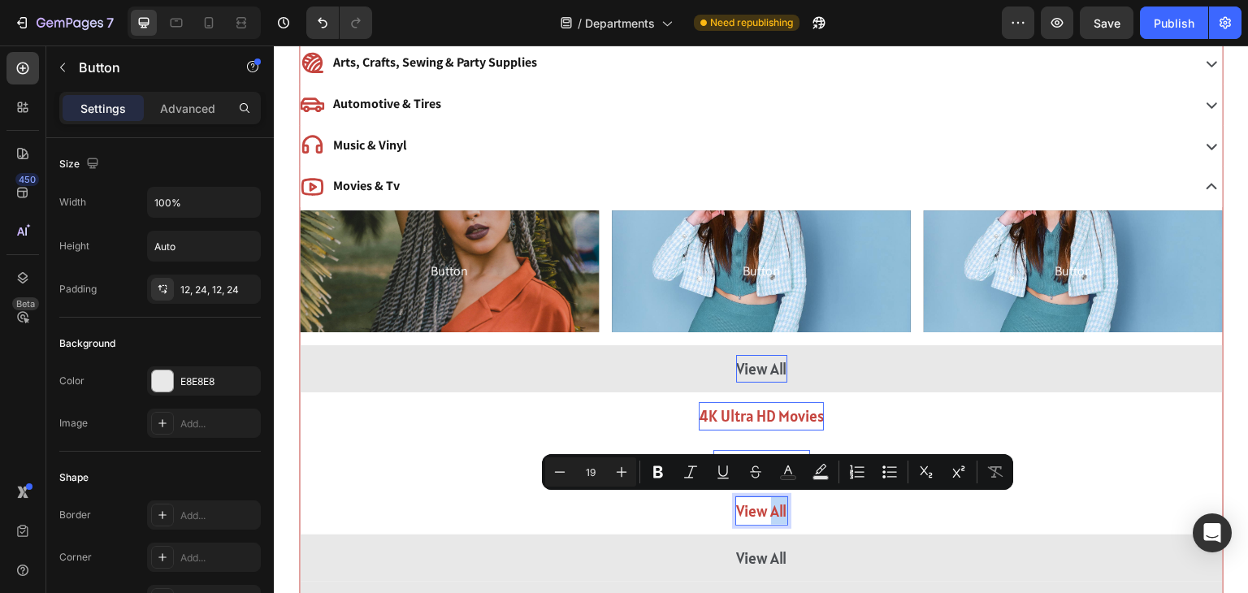
click at [778, 511] on p "View All" at bounding box center [761, 511] width 51 height 28
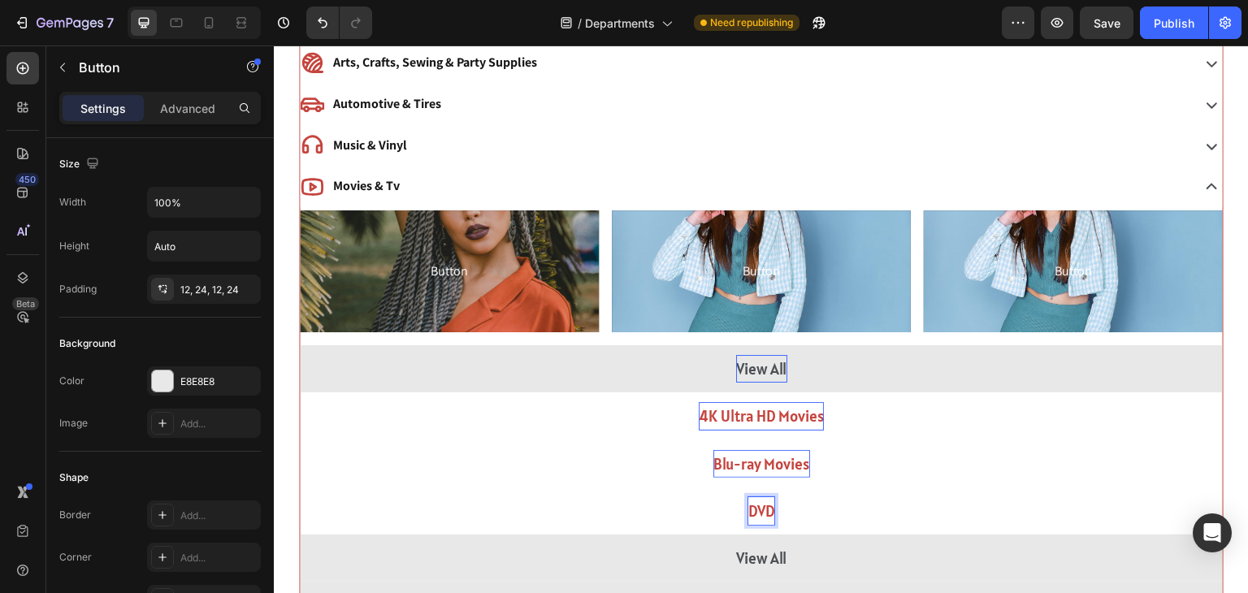
click at [300, 488] on button "DVD" at bounding box center [761, 511] width 923 height 47
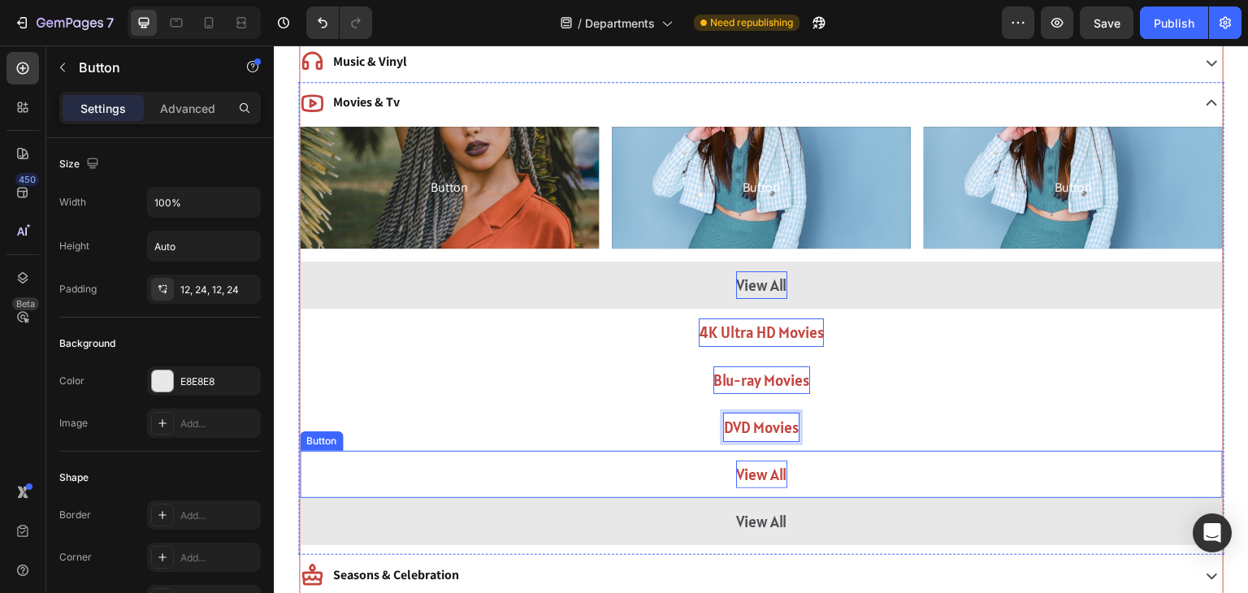
click at [776, 474] on p "View All" at bounding box center [761, 475] width 51 height 28
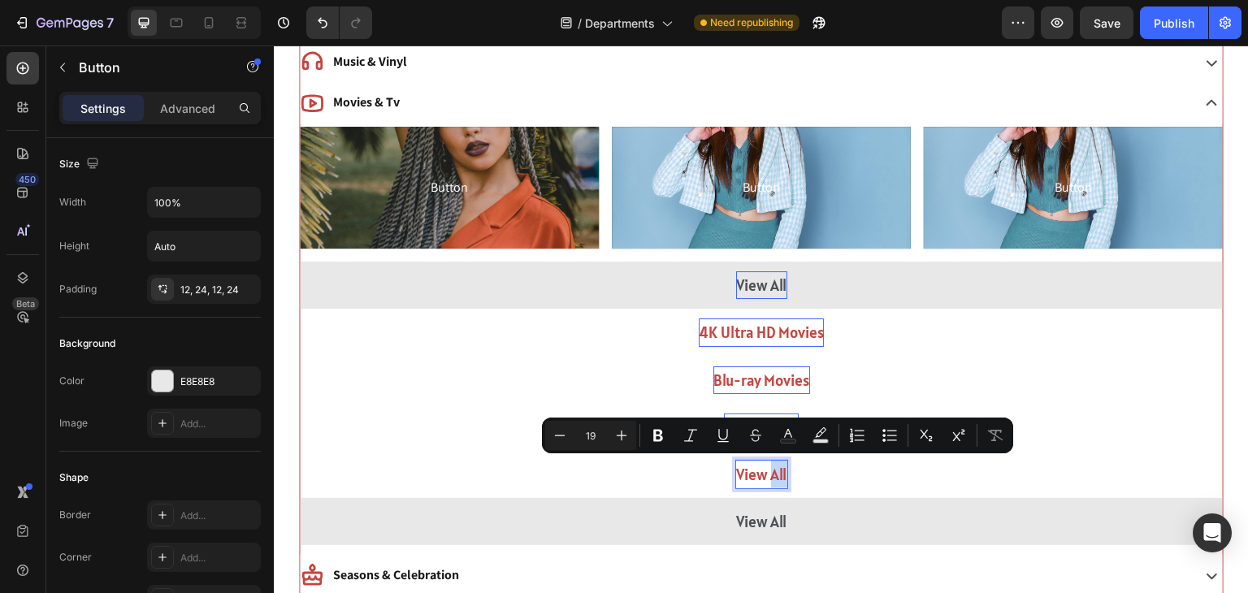
click at [776, 474] on p "View All" at bounding box center [761, 475] width 51 height 28
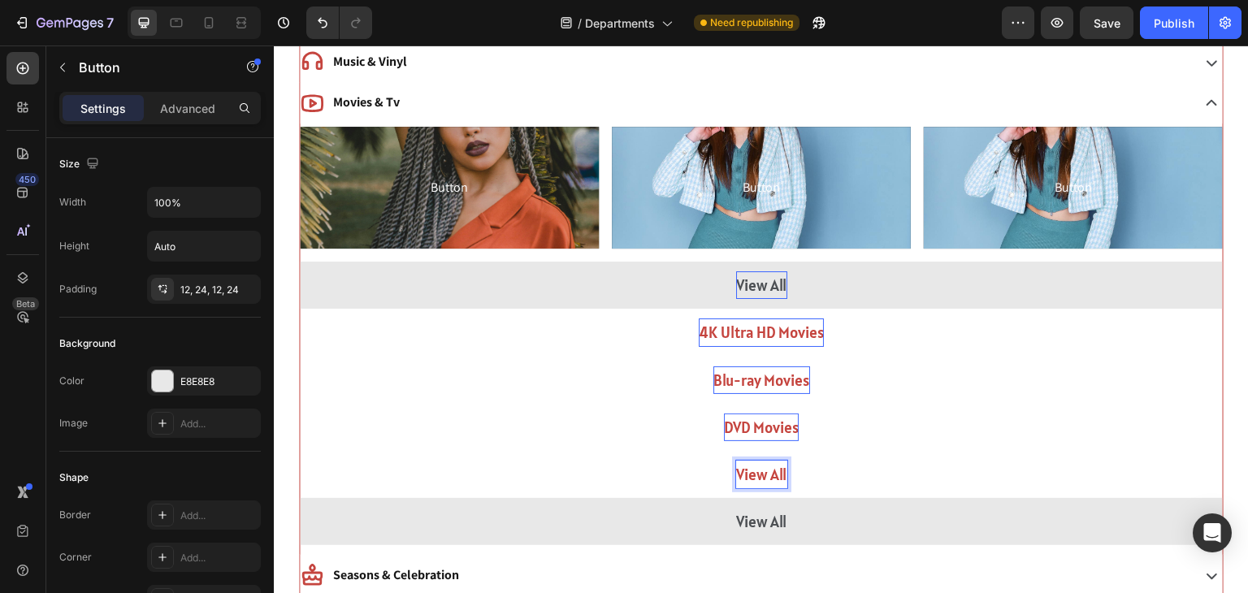
click at [776, 474] on p "View All" at bounding box center [761, 475] width 51 height 28
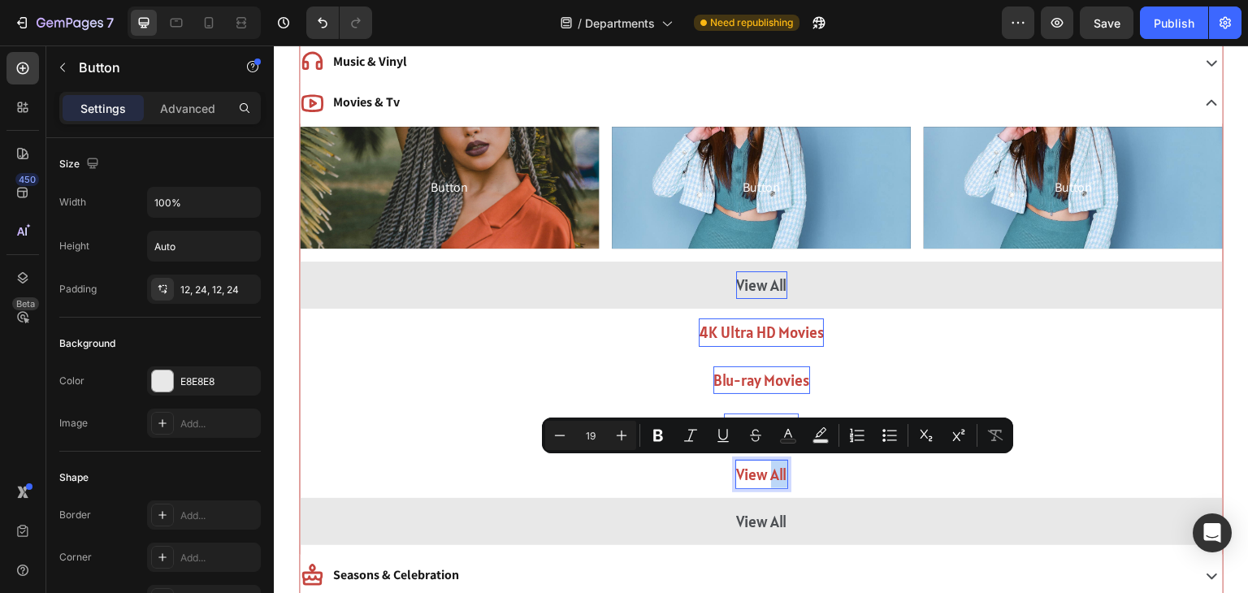
click at [776, 474] on p "View All" at bounding box center [761, 475] width 51 height 28
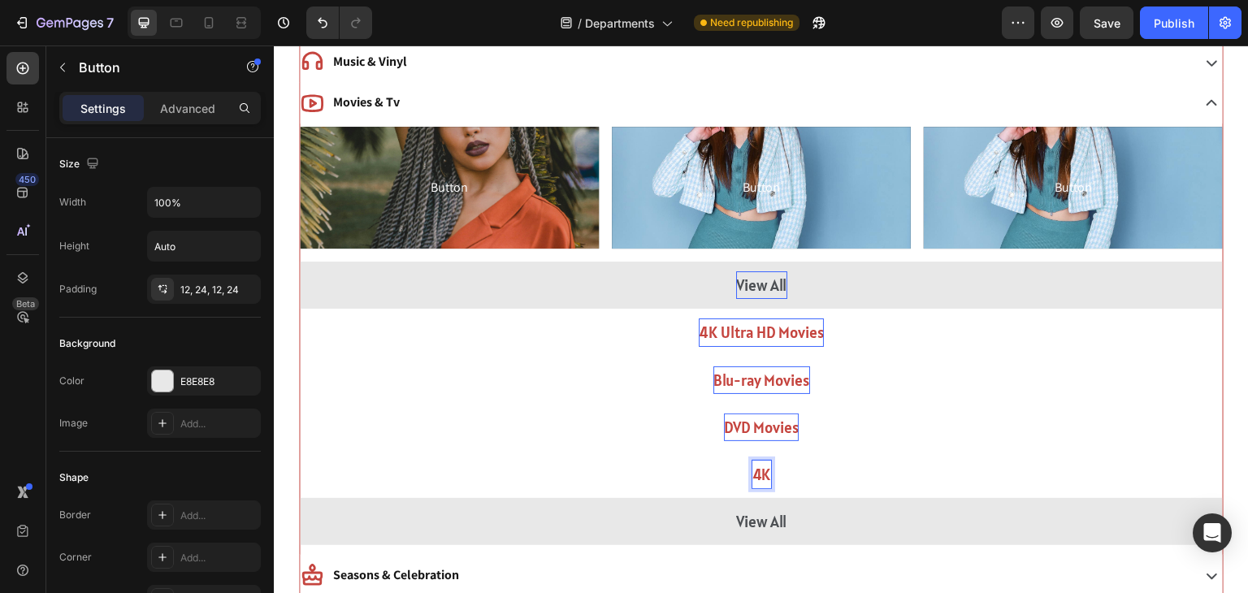
click at [300, 451] on button "4K" at bounding box center [761, 474] width 923 height 47
click at [300, 451] on button "4K Ultra" at bounding box center [761, 474] width 923 height 47
click at [300, 451] on button "4K Ultra HD" at bounding box center [761, 474] width 923 height 47
click at [300, 451] on button "4K Ultra HD TV" at bounding box center [761, 474] width 923 height 47
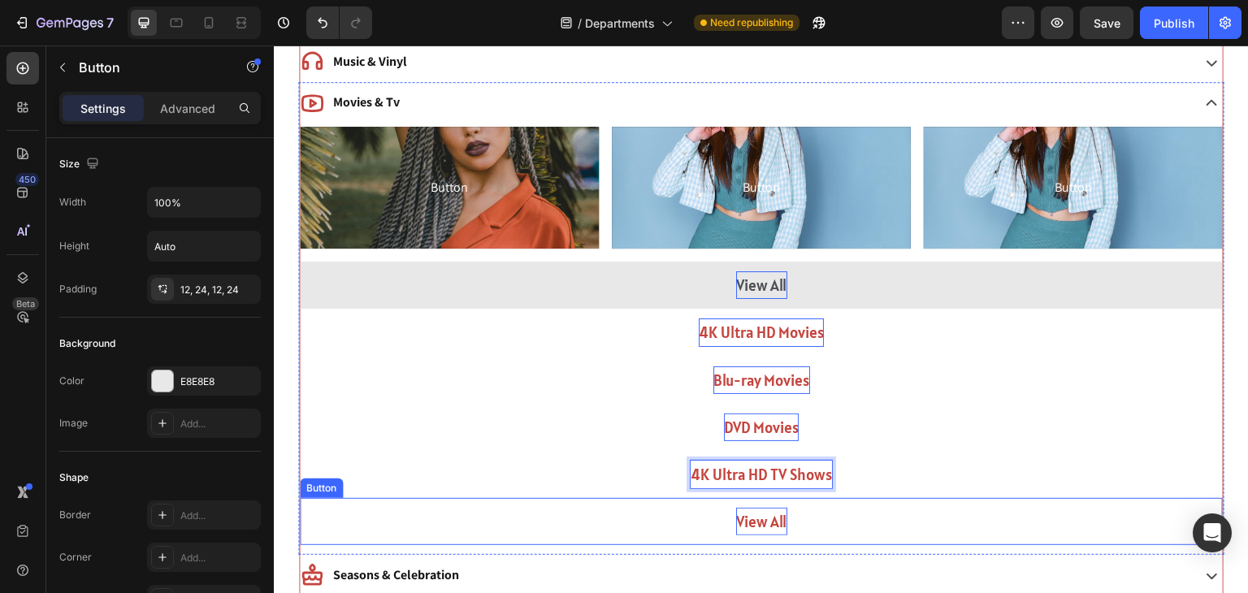
click at [748, 515] on p "View All" at bounding box center [761, 522] width 51 height 28
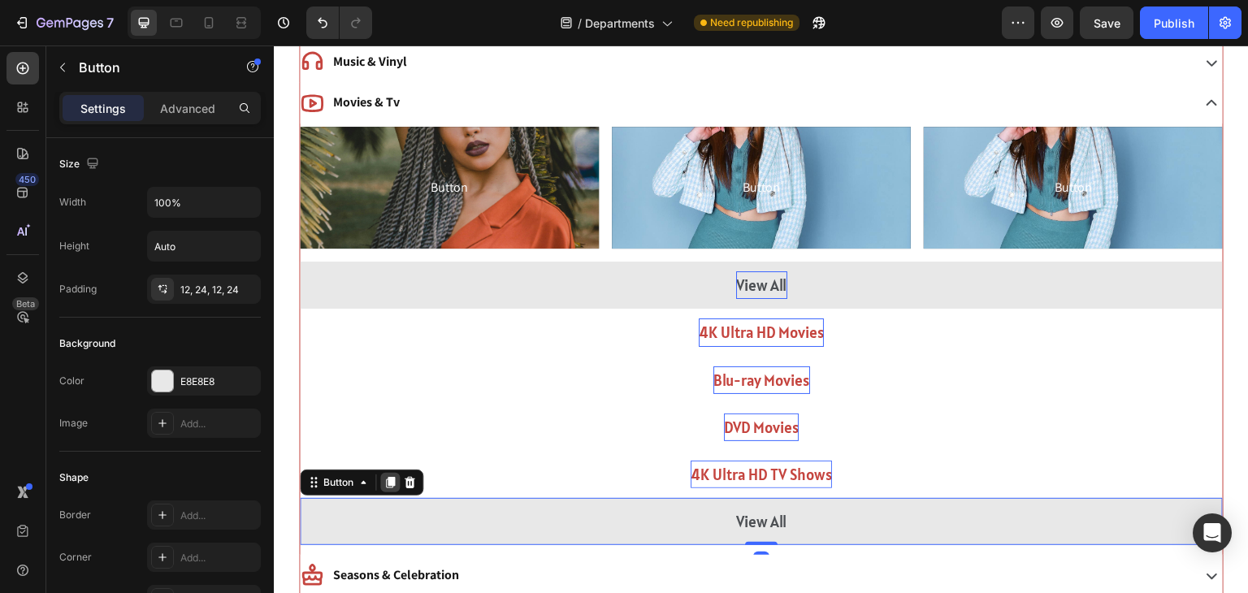
click at [391, 483] on icon at bounding box center [390, 482] width 9 height 11
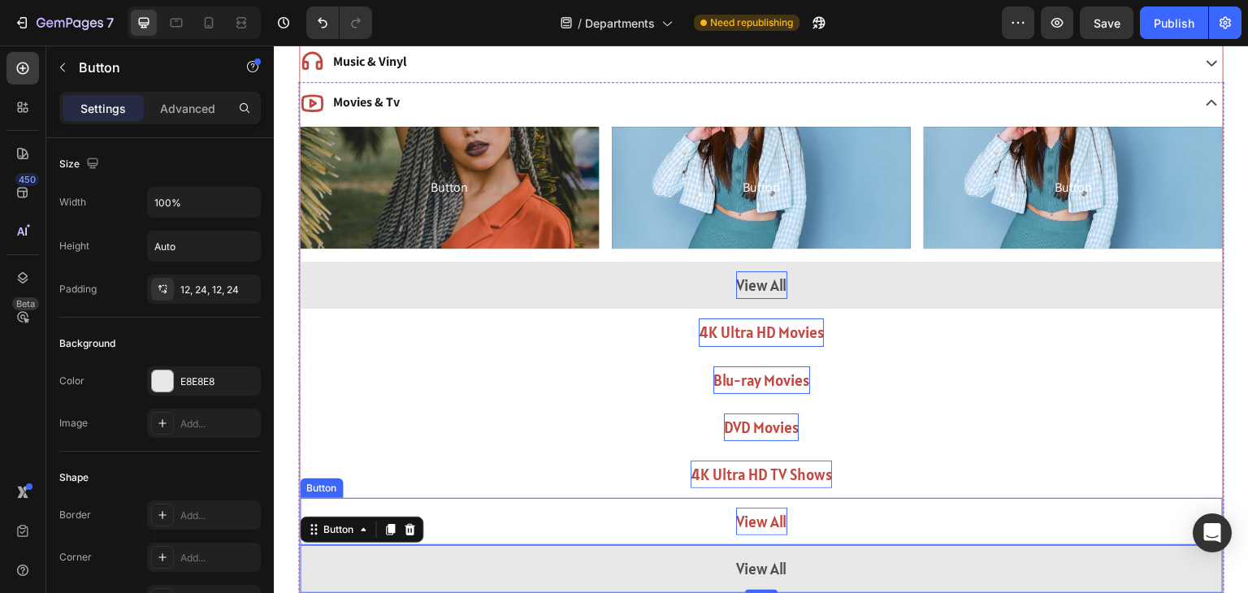
click at [757, 513] on p "View All" at bounding box center [761, 522] width 51 height 28
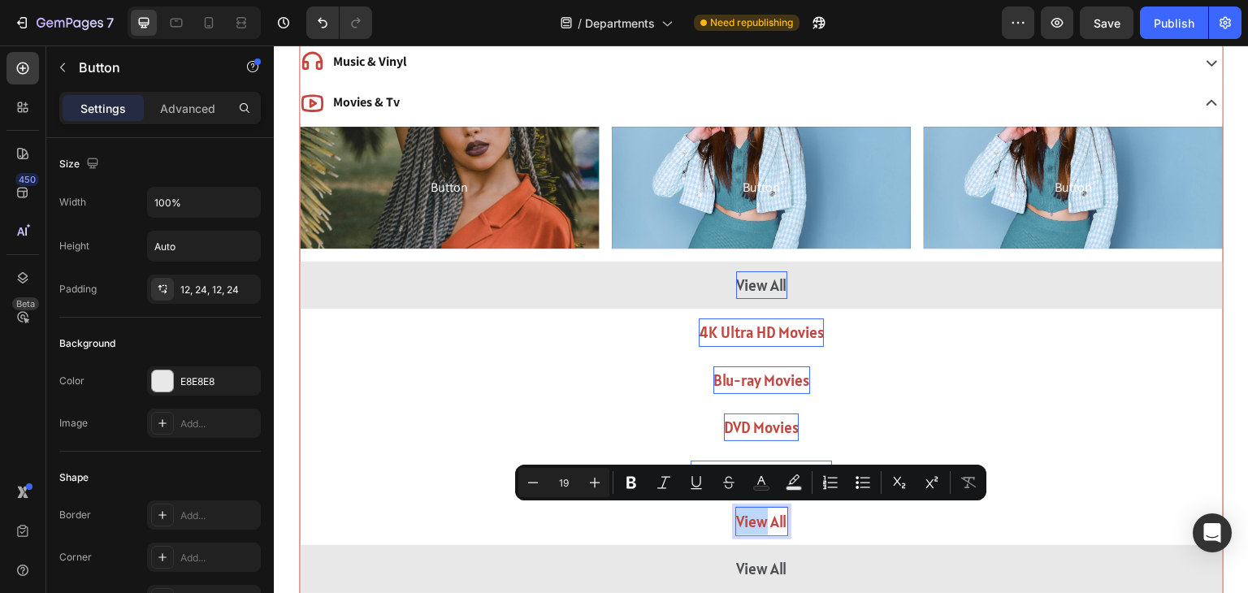
click at [757, 513] on p "View All" at bounding box center [761, 522] width 51 height 28
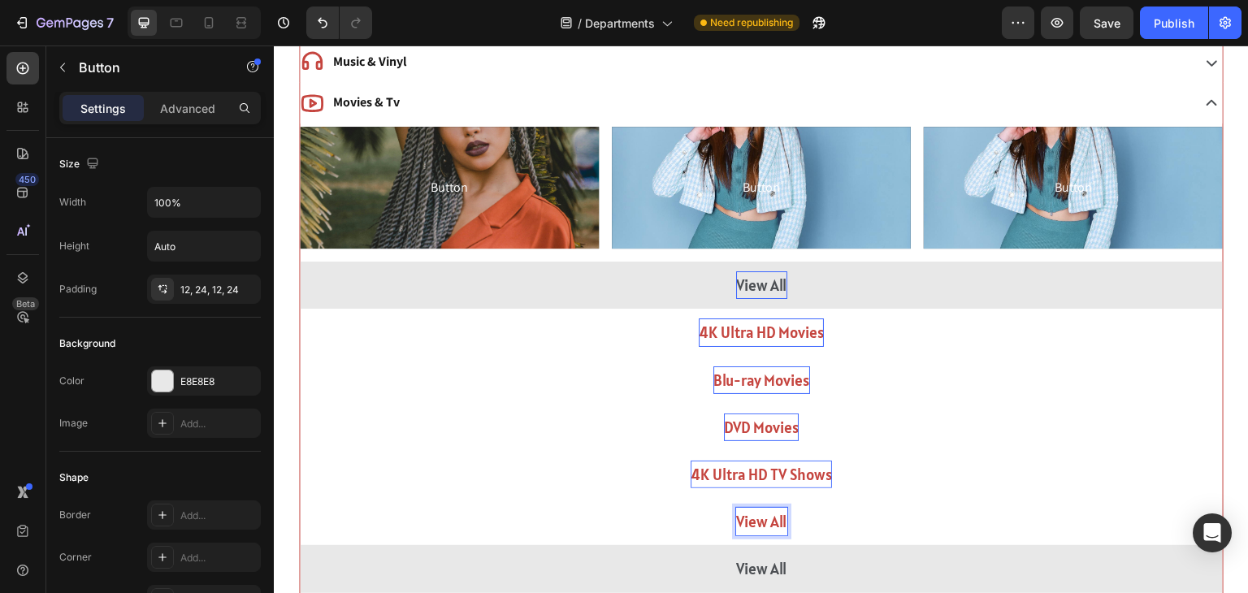
click at [757, 513] on p "View All" at bounding box center [761, 522] width 51 height 28
click at [300, 498] on button "Blu-ray" at bounding box center [761, 521] width 923 height 47
click at [300, 498] on button "Blu-ray TV" at bounding box center [761, 521] width 923 height 47
click at [856, 513] on button "Blu-ray TV Shows" at bounding box center [761, 521] width 923 height 47
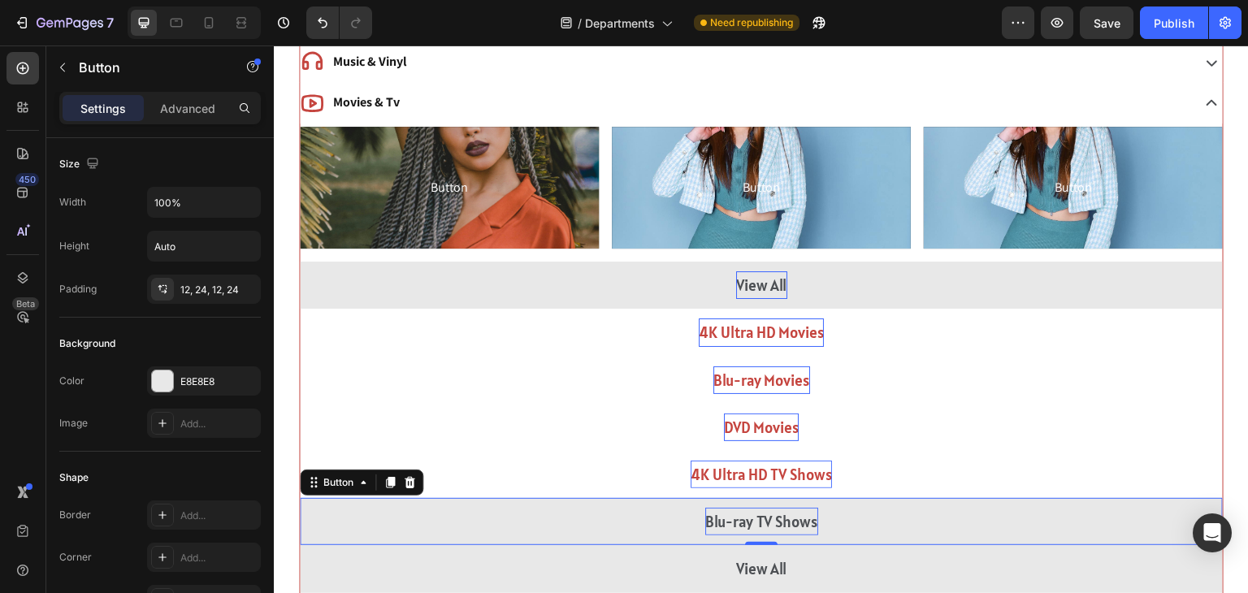
scroll to position [1167, 0]
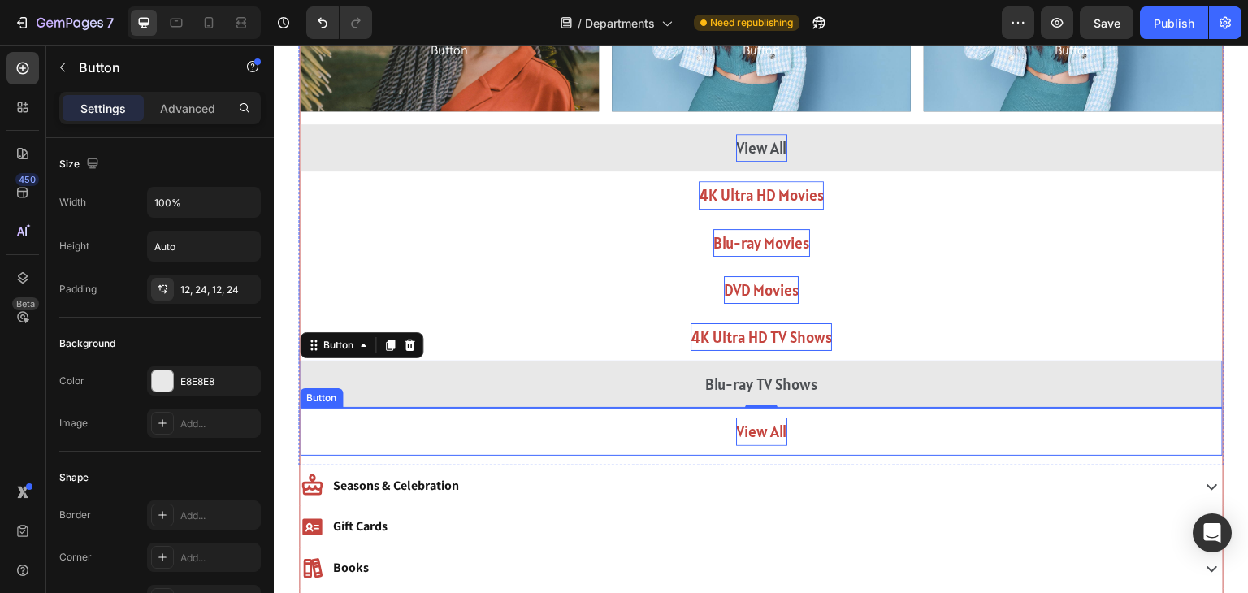
click at [742, 418] on p "View All" at bounding box center [761, 432] width 51 height 28
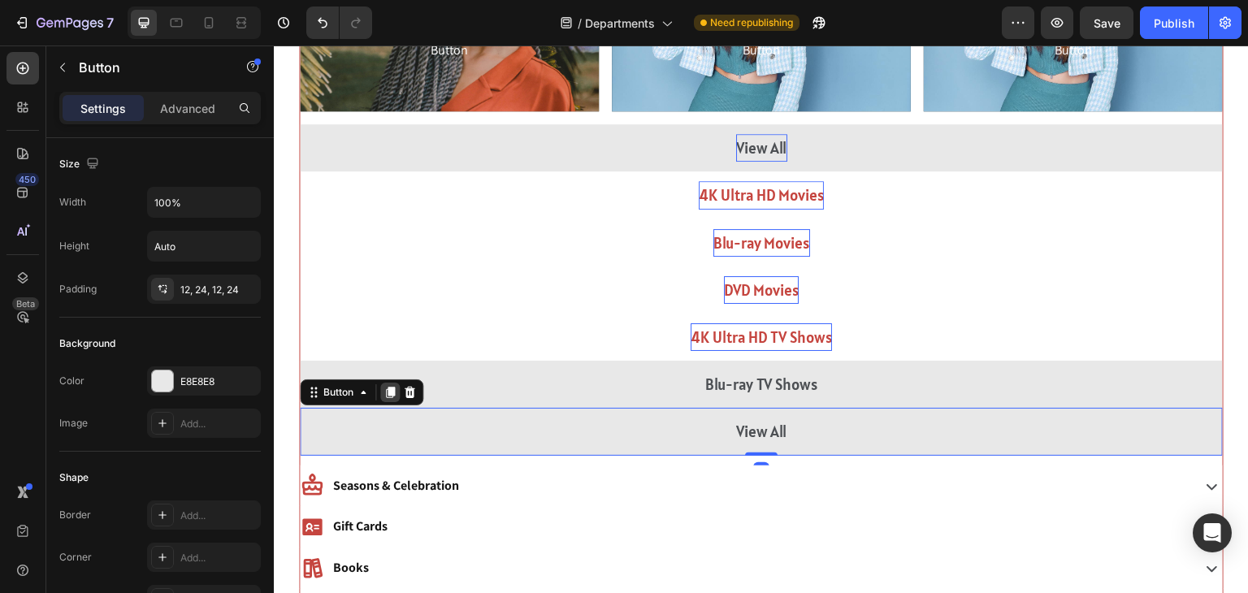
click at [391, 383] on div at bounding box center [390, 393] width 20 height 20
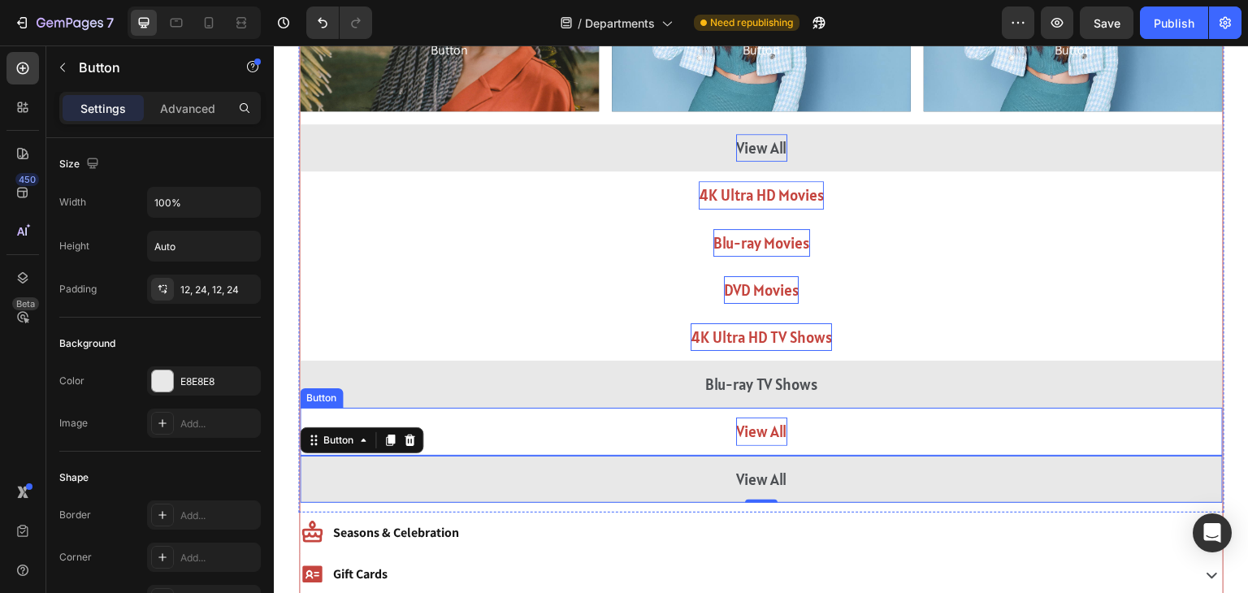
click at [754, 427] on p "View All" at bounding box center [761, 432] width 51 height 28
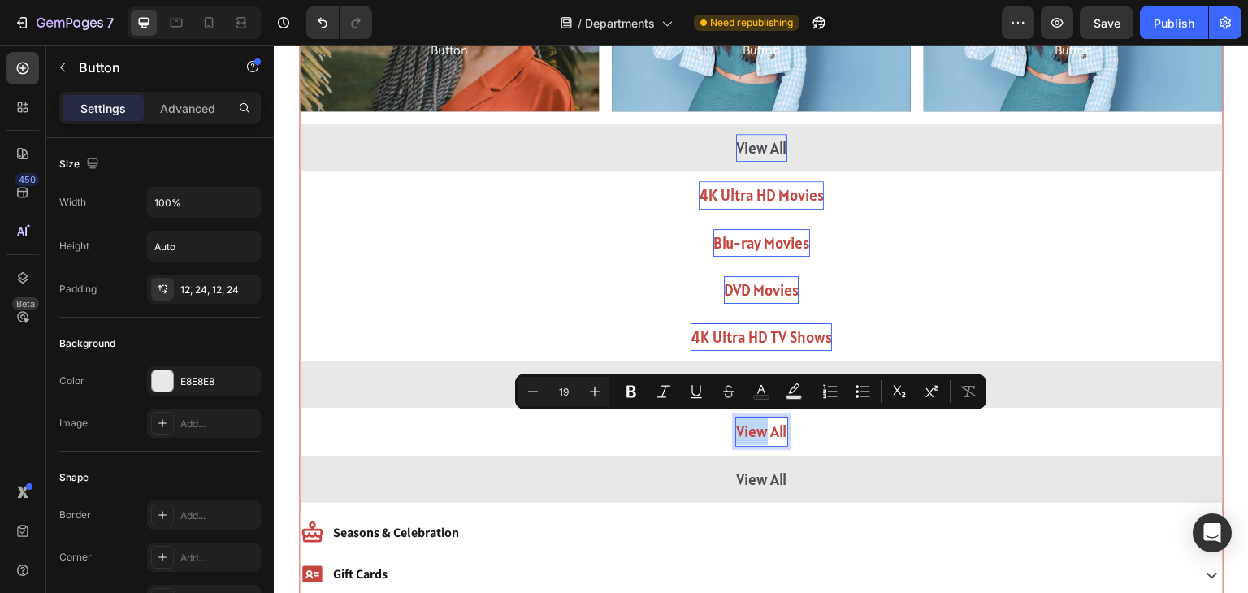
click at [754, 427] on p "View All" at bounding box center [761, 432] width 51 height 28
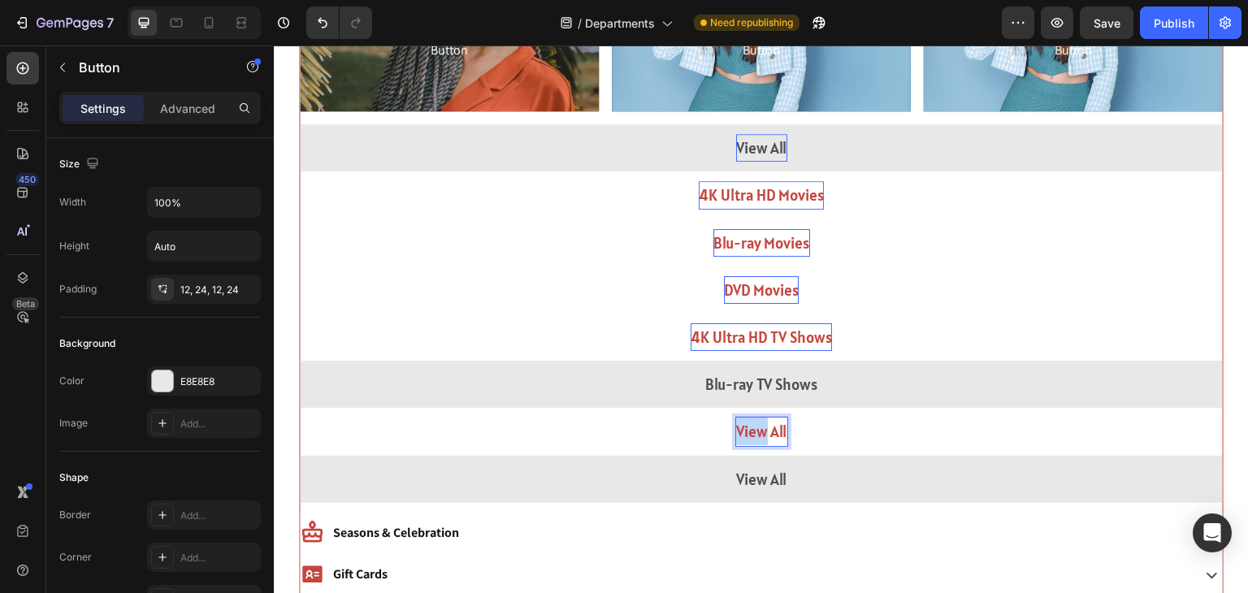
click at [754, 427] on p "View All" at bounding box center [761, 432] width 51 height 28
click at [300, 408] on button "DVD" at bounding box center [761, 431] width 923 height 47
click at [300, 408] on button "DVD TV" at bounding box center [761, 431] width 923 height 47
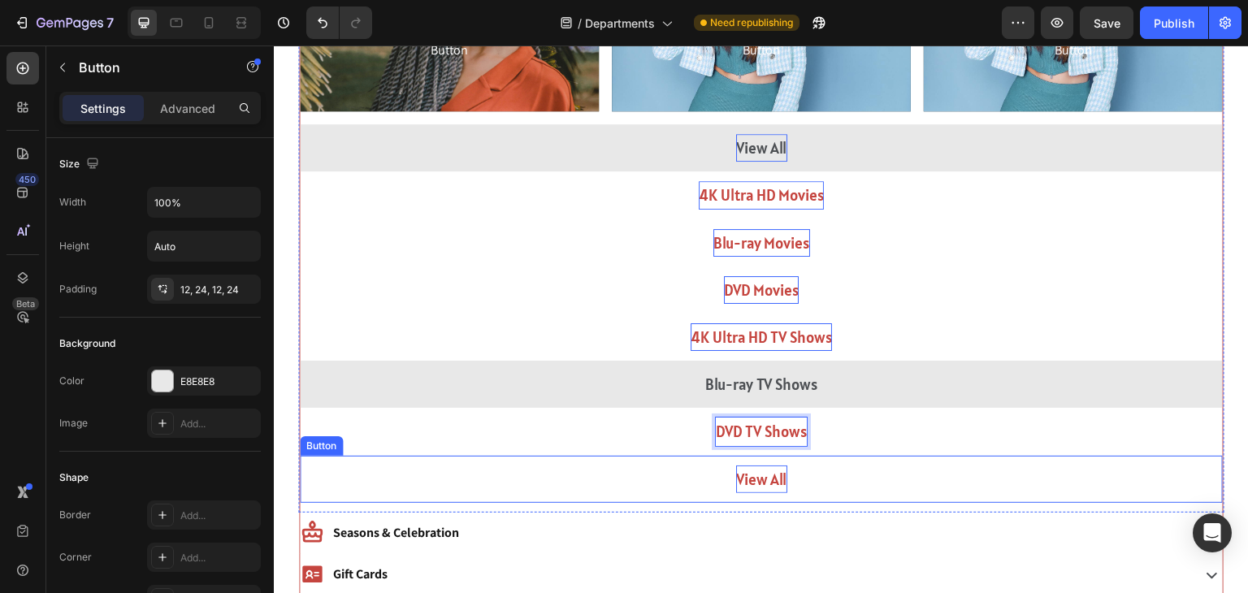
click at [764, 478] on p "View All" at bounding box center [761, 480] width 51 height 28
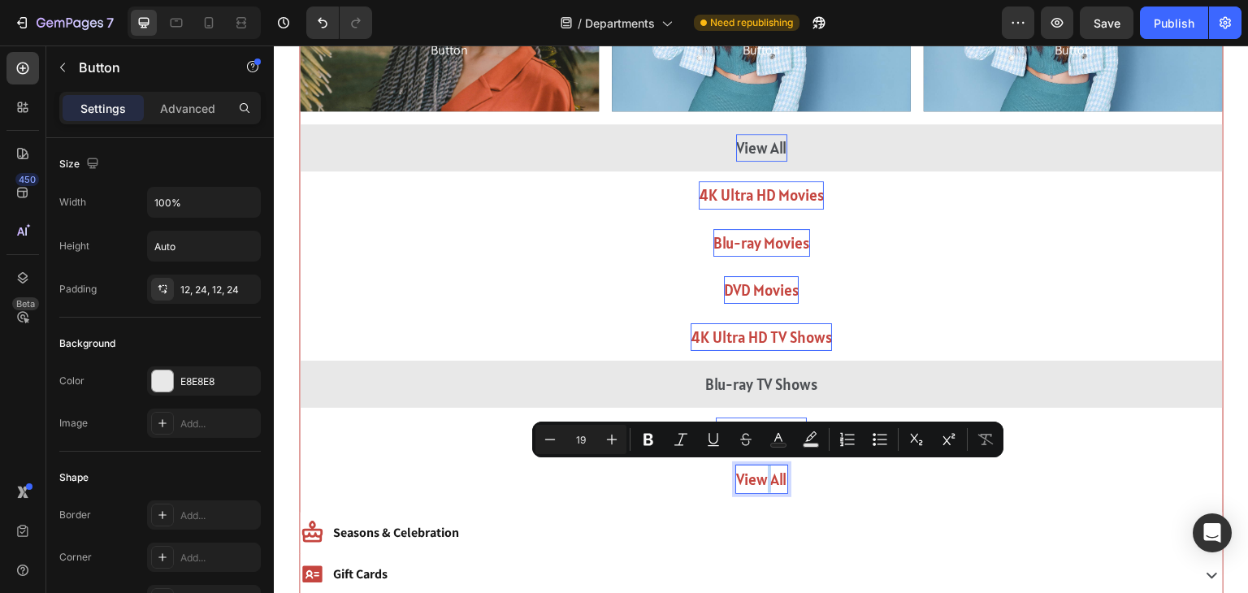
click at [764, 478] on p "View All" at bounding box center [761, 480] width 51 height 28
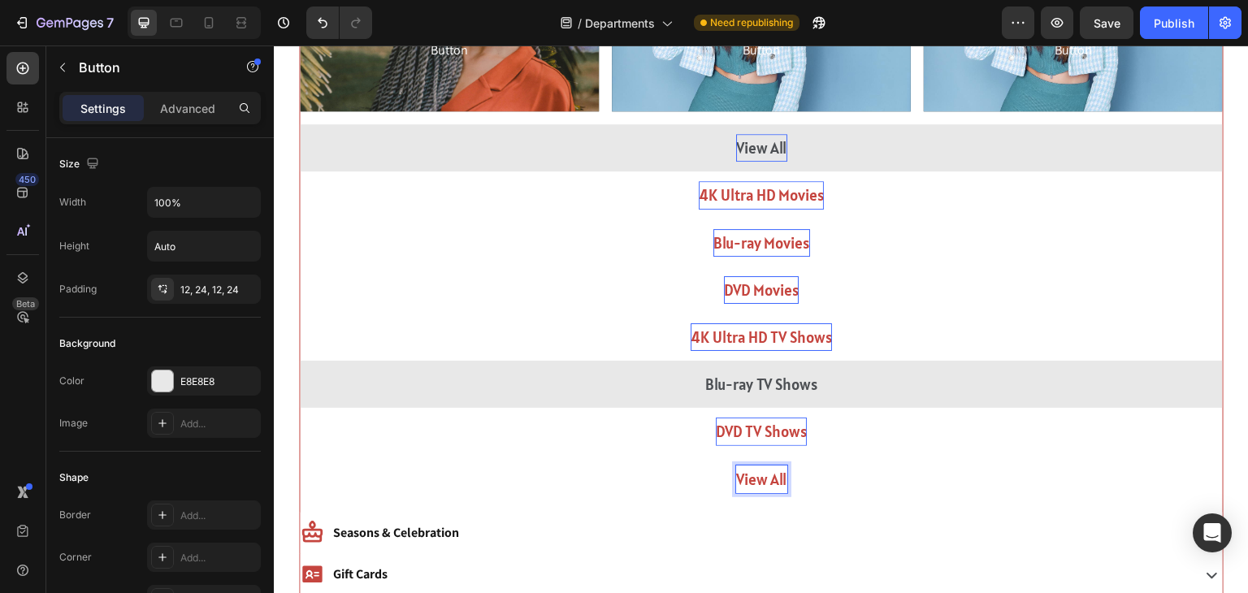
click at [764, 478] on p "View All" at bounding box center [761, 480] width 51 height 28
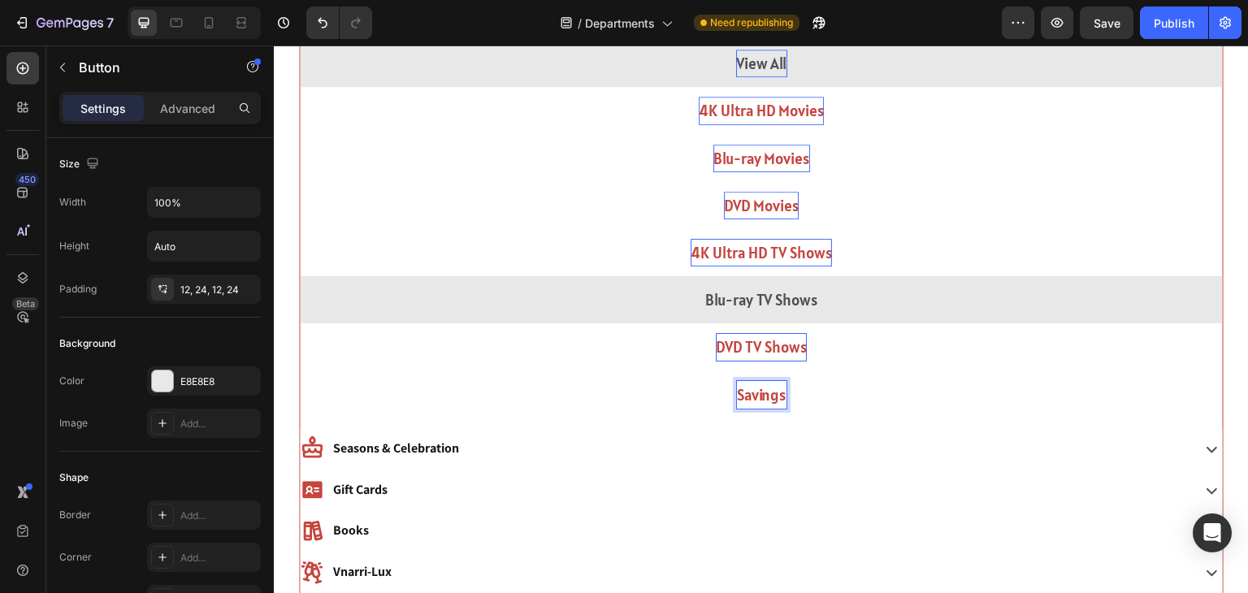
click at [608, 400] on button "Savings" at bounding box center [761, 394] width 923 height 47
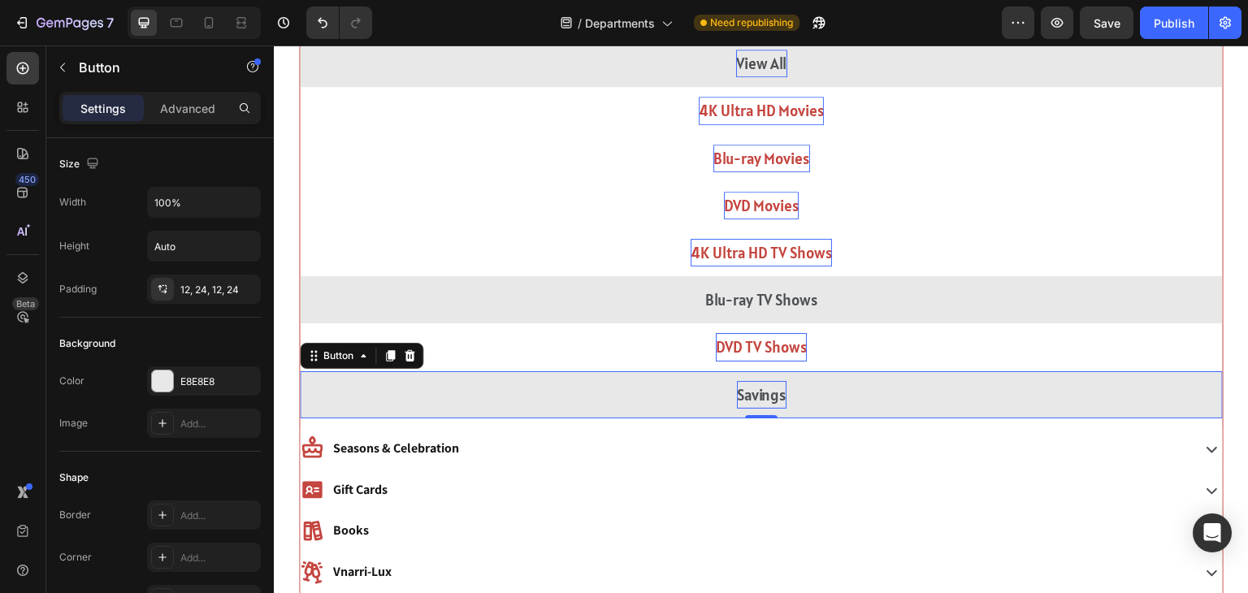
click at [636, 344] on button "DVD TV Shows" at bounding box center [761, 346] width 923 height 47
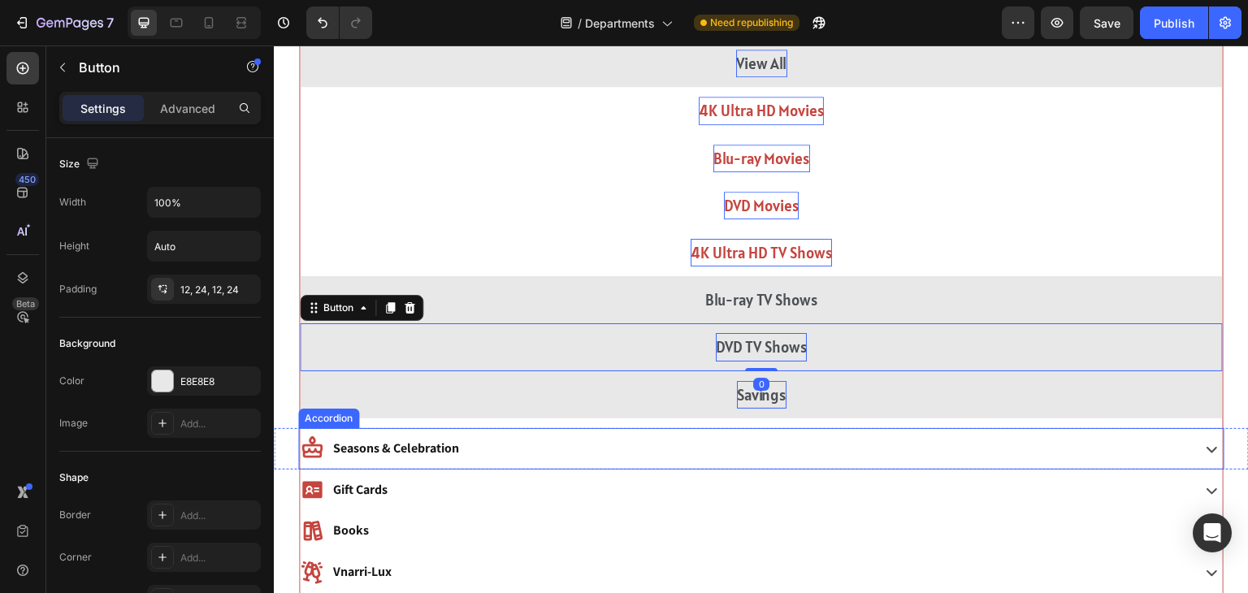
click at [553, 459] on div "Seasons & Celebration" at bounding box center [761, 448] width 923 height 41
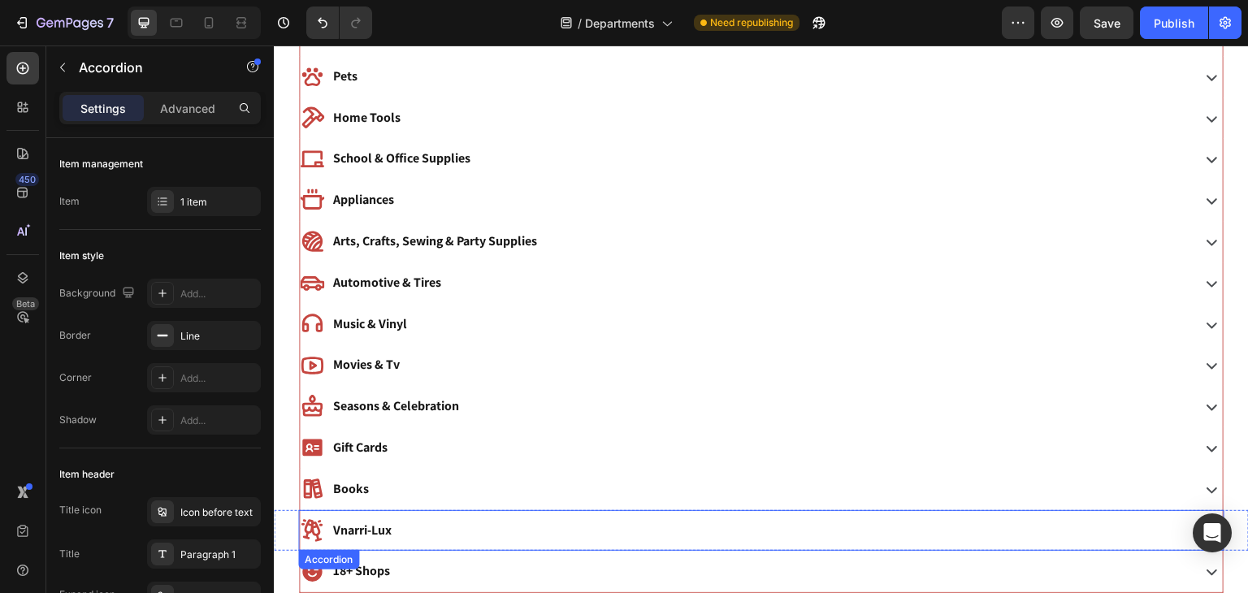
scroll to position [720, 0]
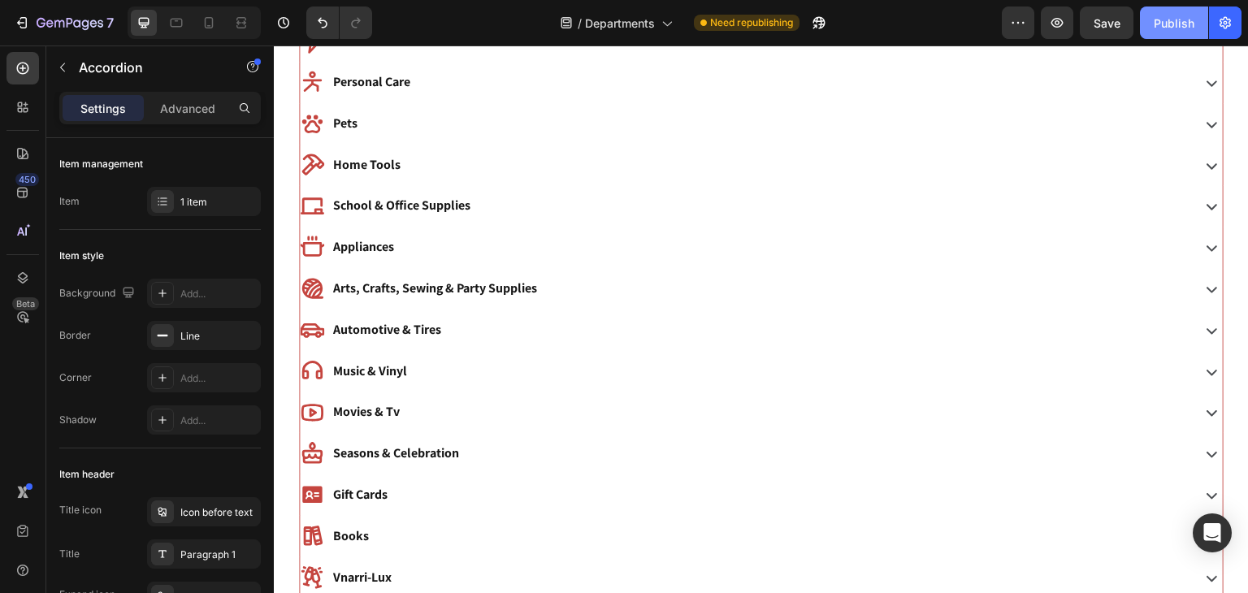
click at [1155, 11] on button "Publish" at bounding box center [1174, 23] width 68 height 33
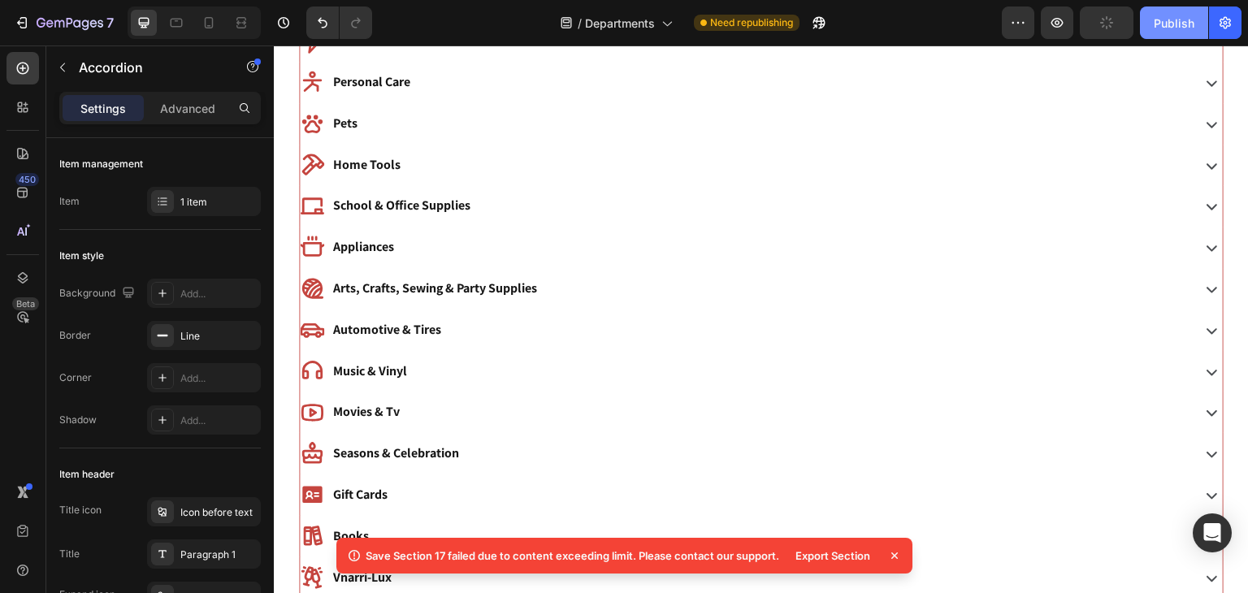
click at [1154, 24] on div "Publish" at bounding box center [1174, 23] width 41 height 17
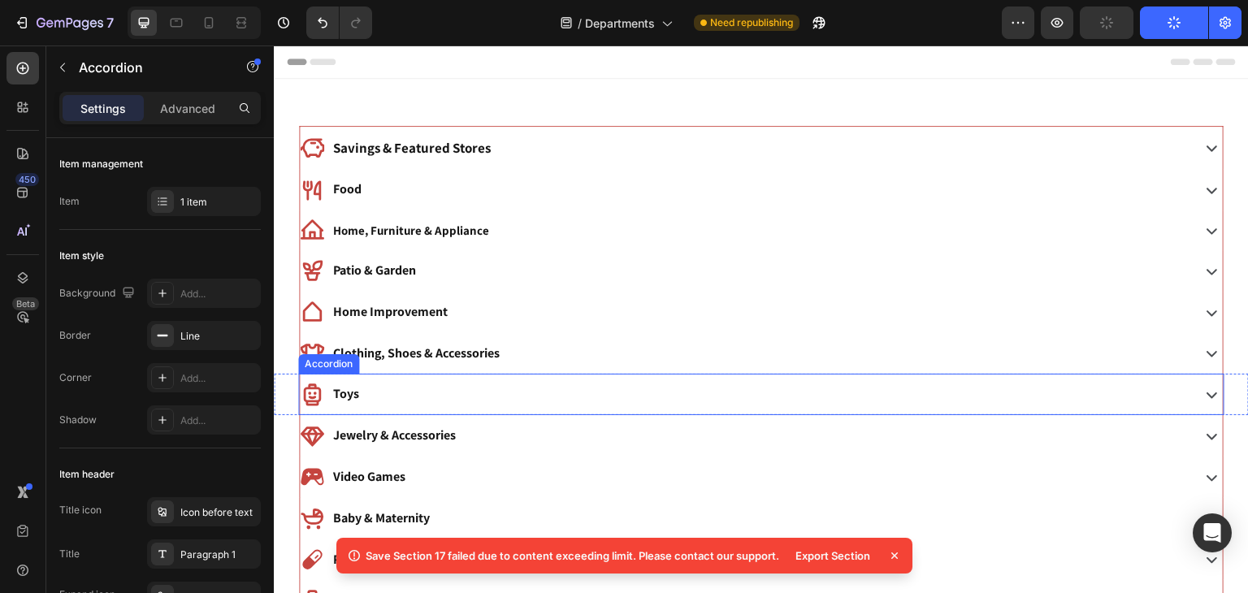
scroll to position [169, 0]
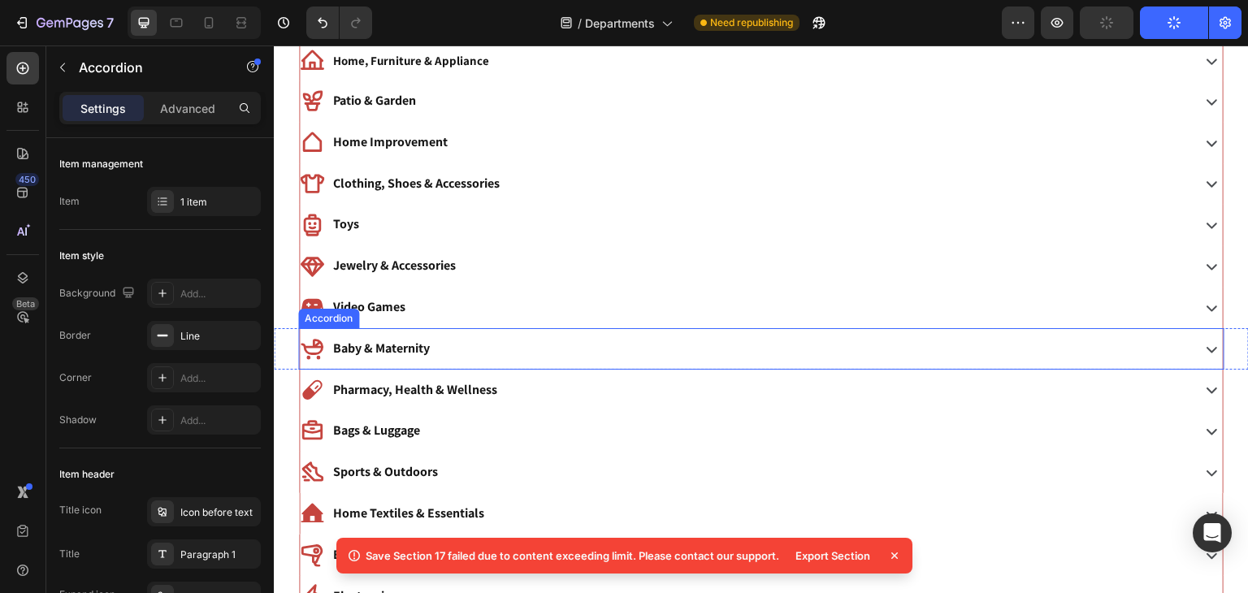
click at [448, 347] on div "Baby & Maternity" at bounding box center [744, 349] width 888 height 28
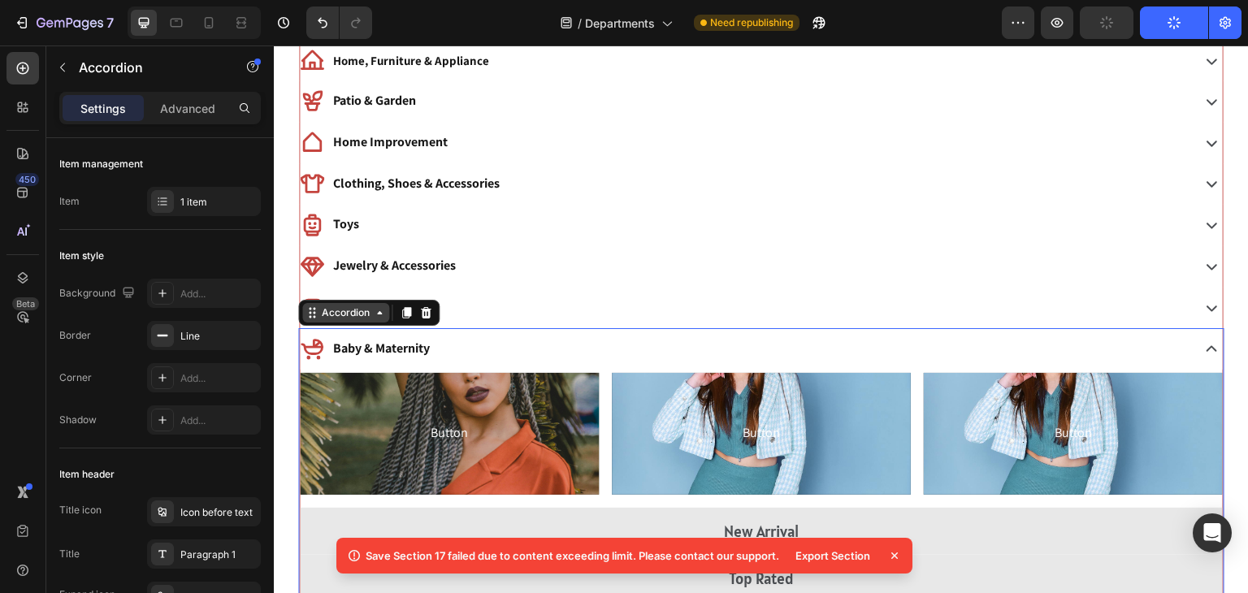
click at [373, 314] on icon at bounding box center [379, 312] width 13 height 13
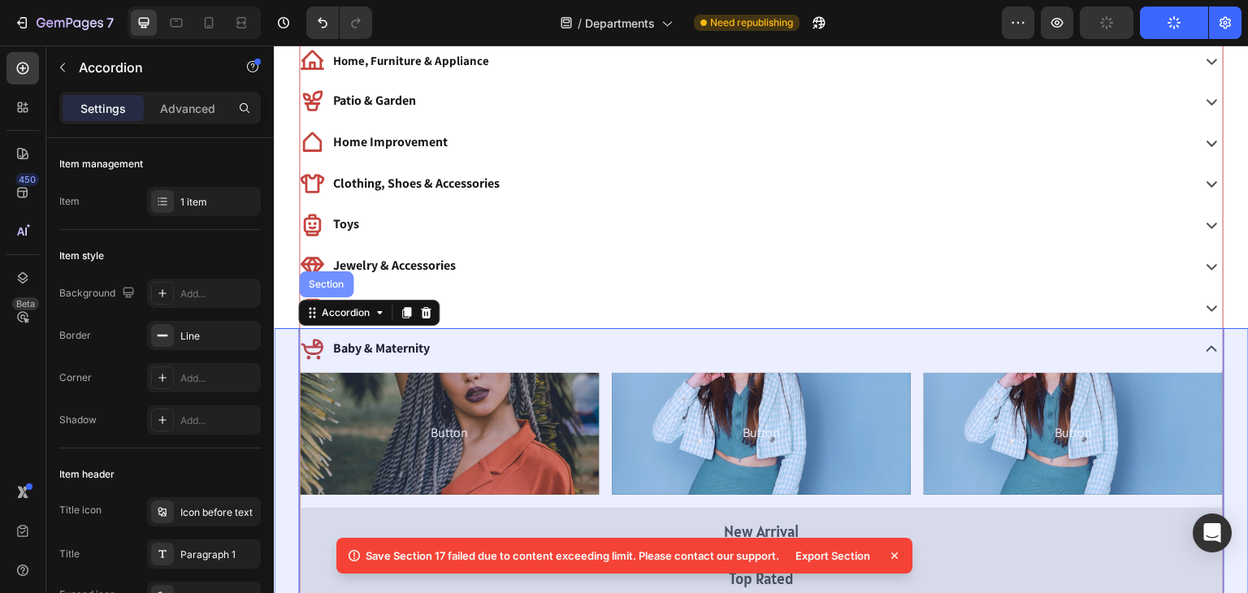
click at [321, 284] on div "Section" at bounding box center [326, 285] width 41 height 10
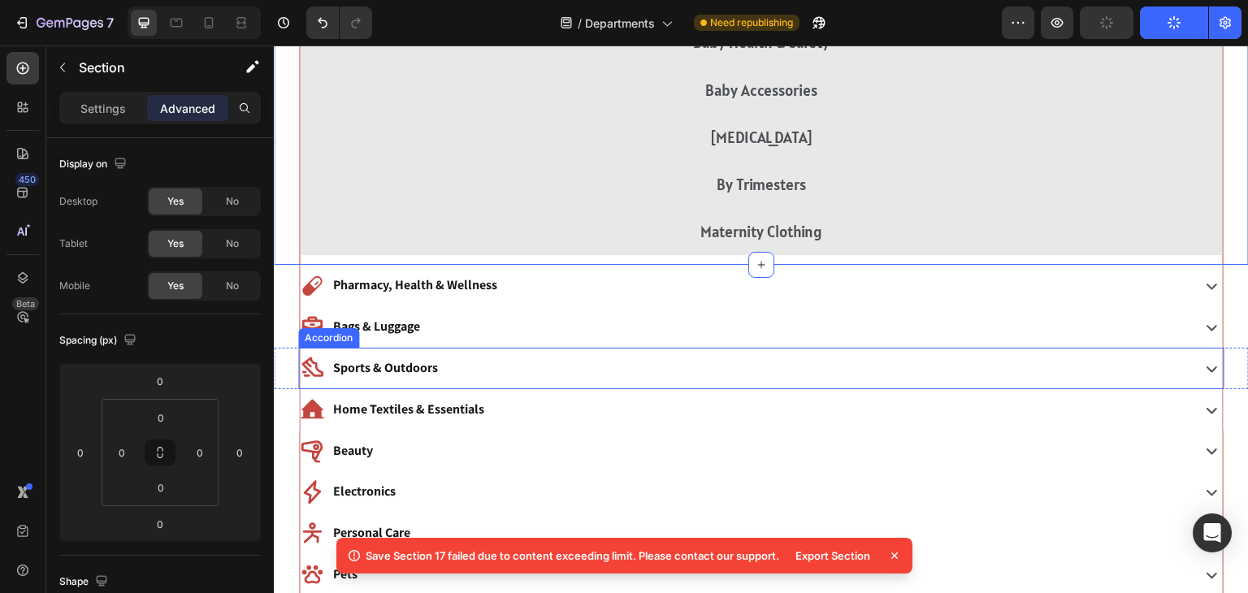
scroll to position [1271, 0]
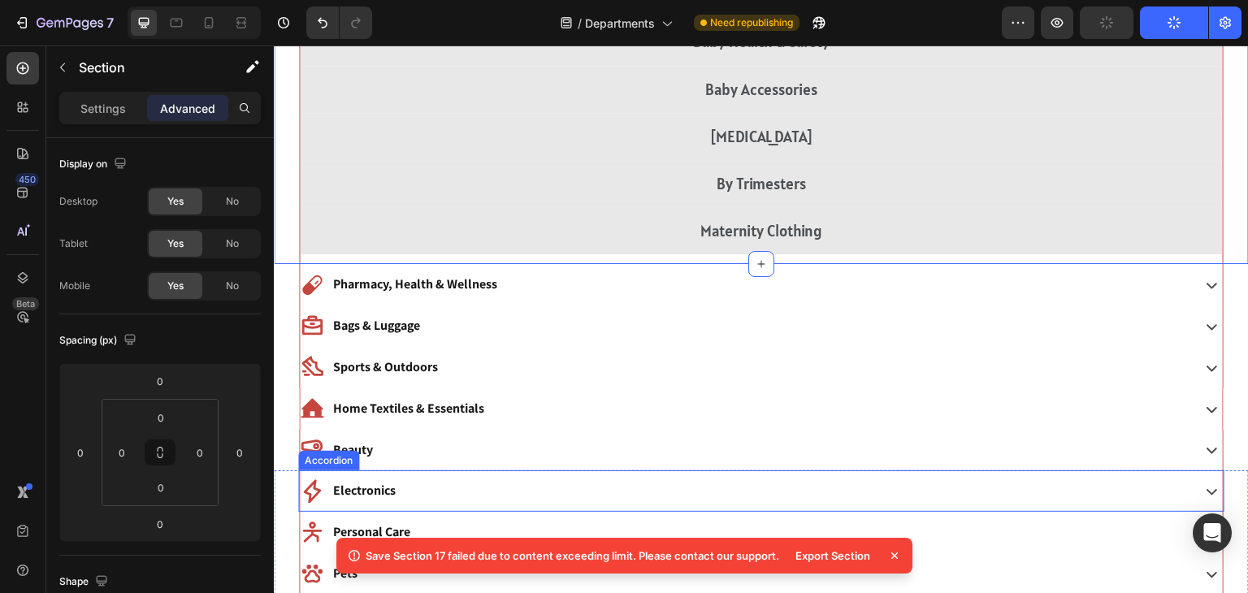
click at [461, 496] on div "Electronics" at bounding box center [744, 491] width 888 height 28
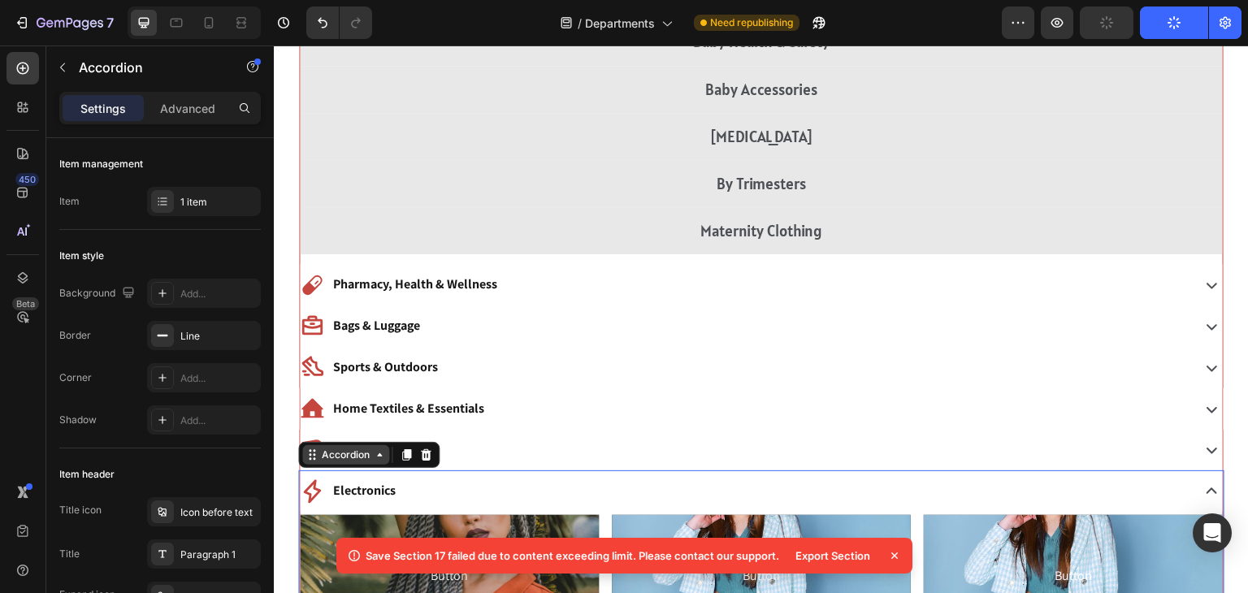
click at [369, 457] on div "Accordion" at bounding box center [346, 455] width 54 height 15
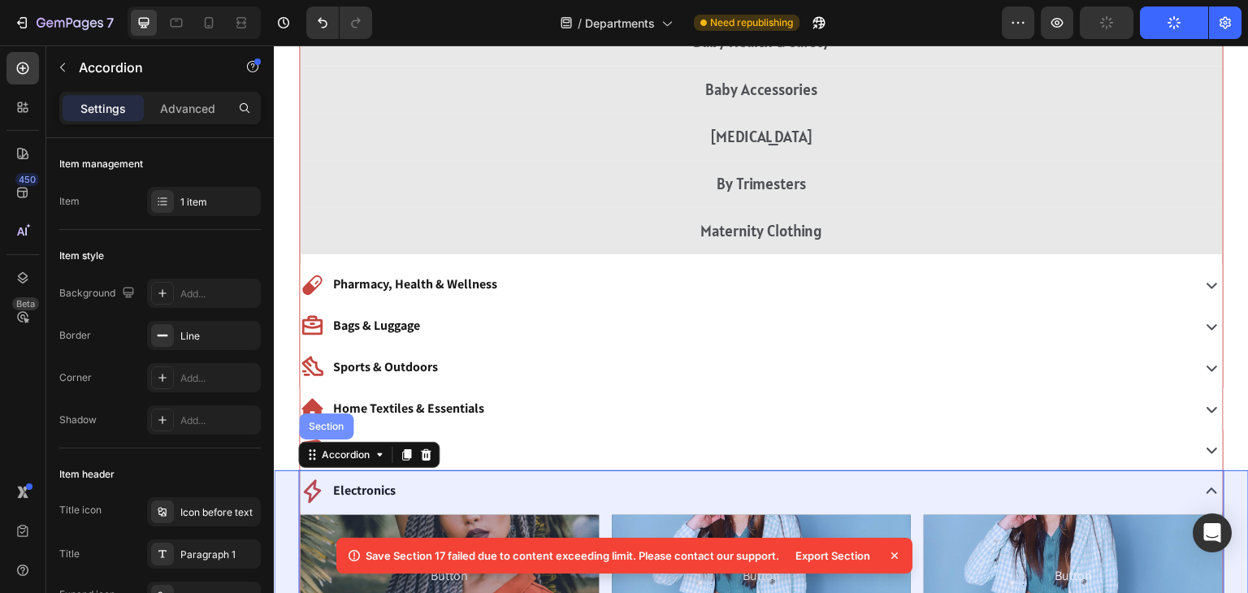
click at [327, 427] on div "Section" at bounding box center [326, 427] width 41 height 10
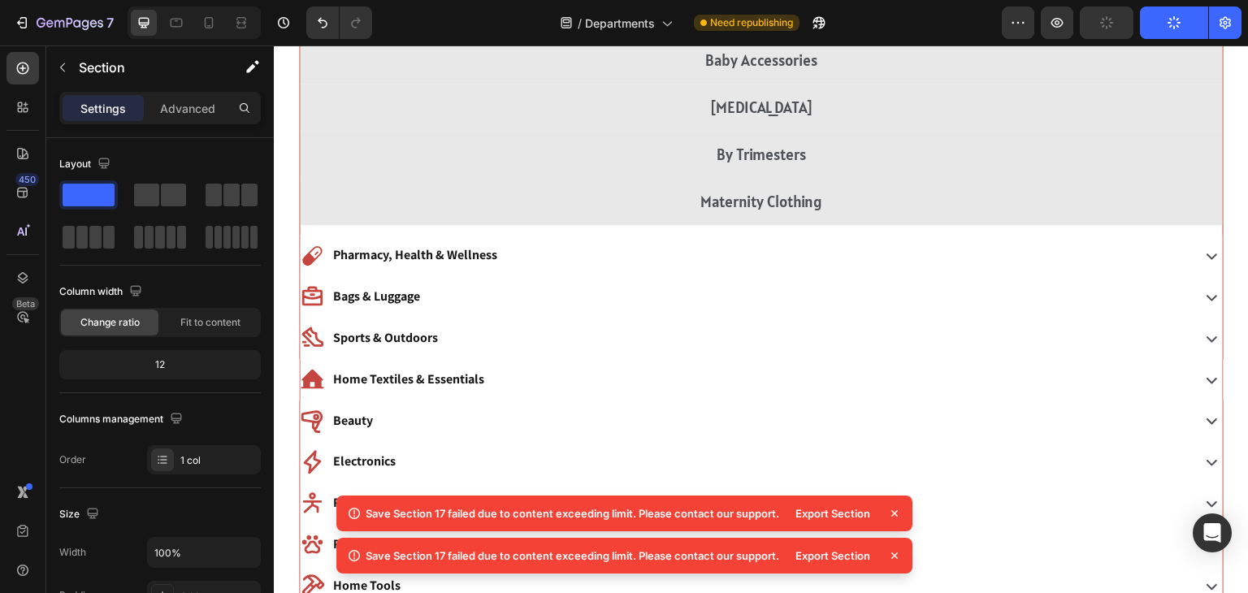
scroll to position [1462, 0]
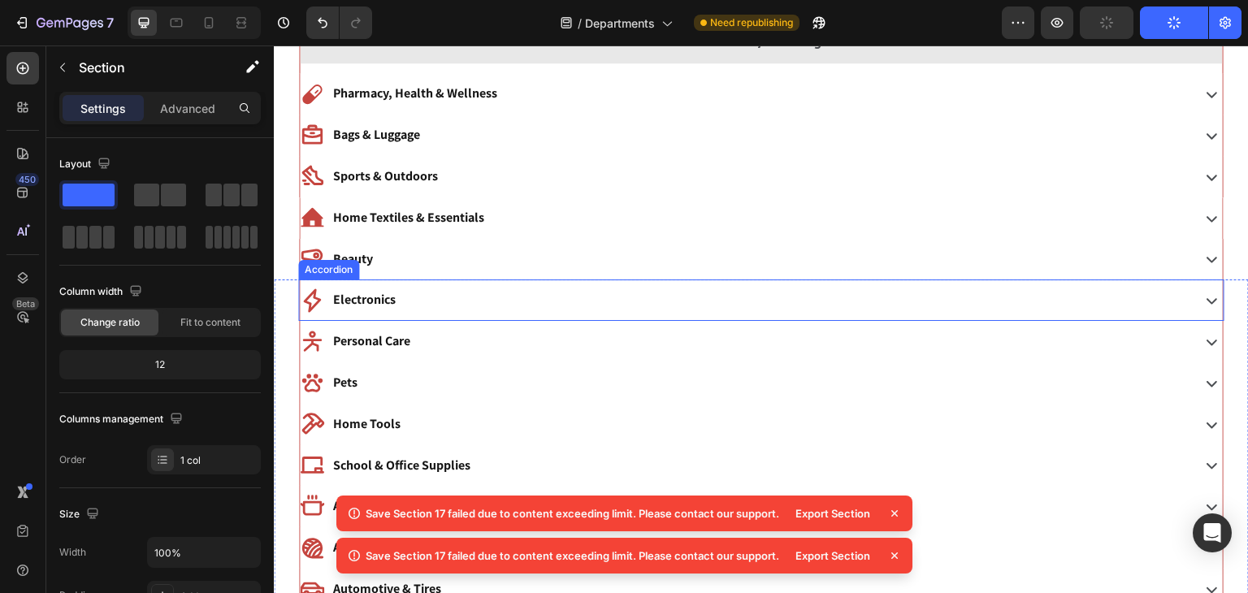
click at [434, 312] on div "Electronics" at bounding box center [761, 300] width 923 height 41
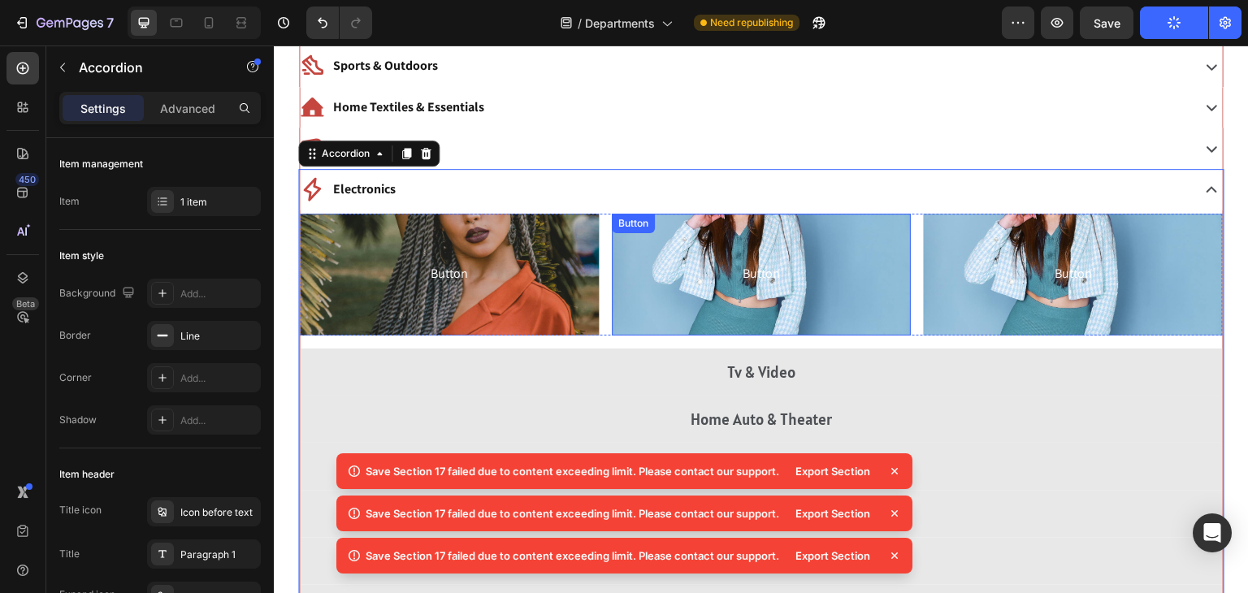
scroll to position [1571, 0]
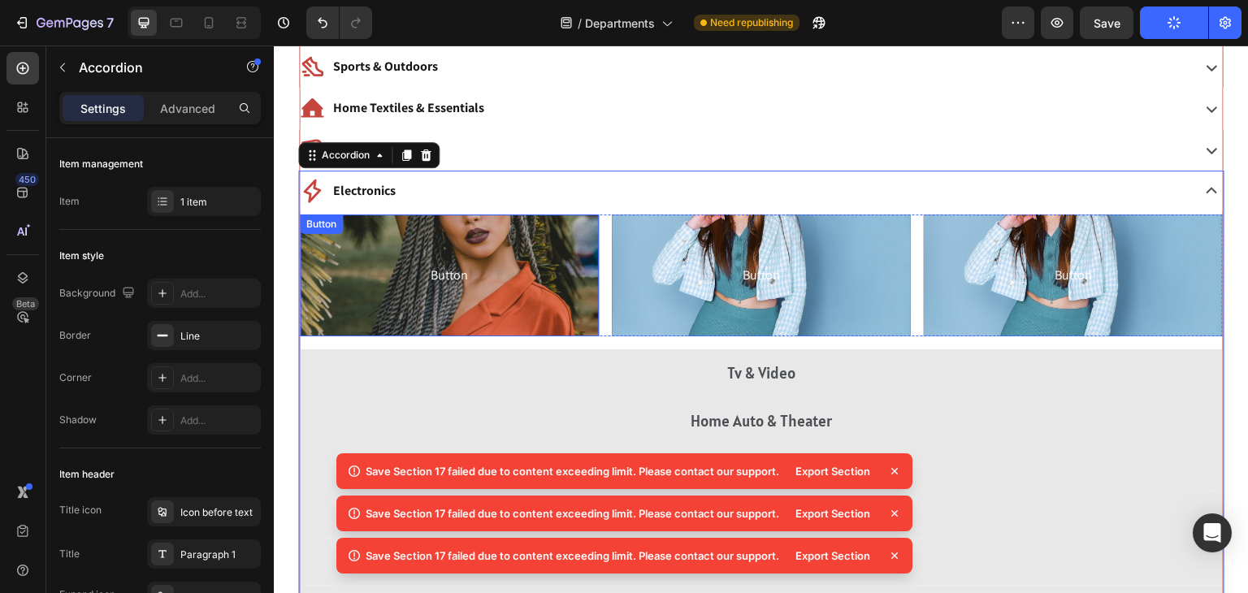
click at [556, 257] on button "Button" at bounding box center [449, 276] width 299 height 122
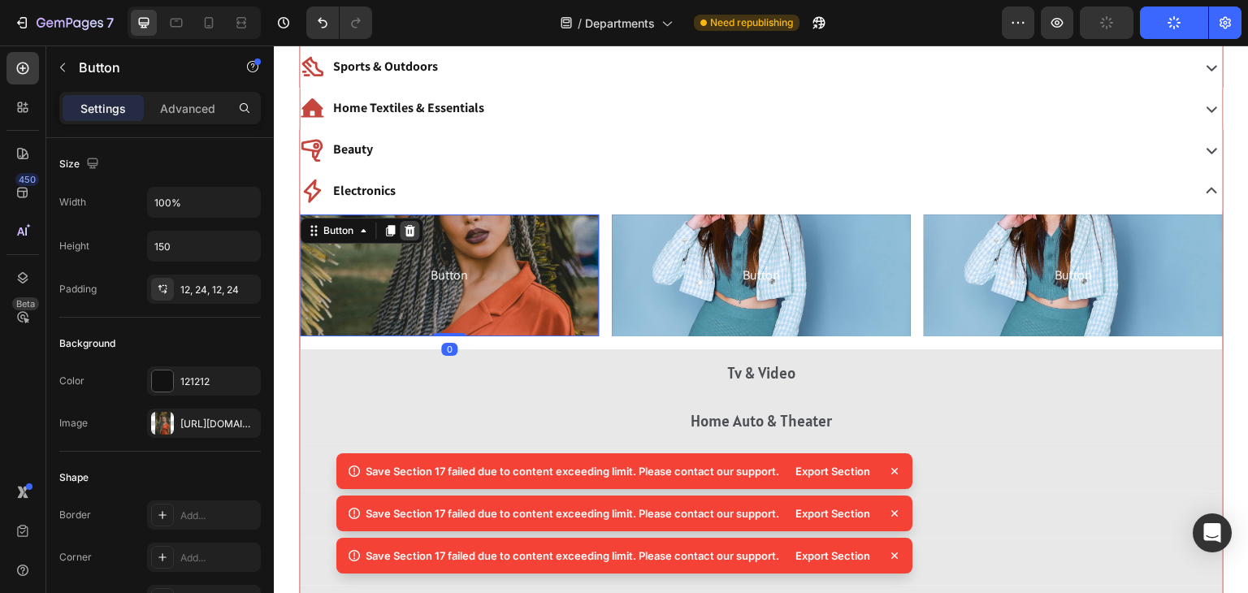
click at [405, 228] on icon at bounding box center [410, 230] width 11 height 11
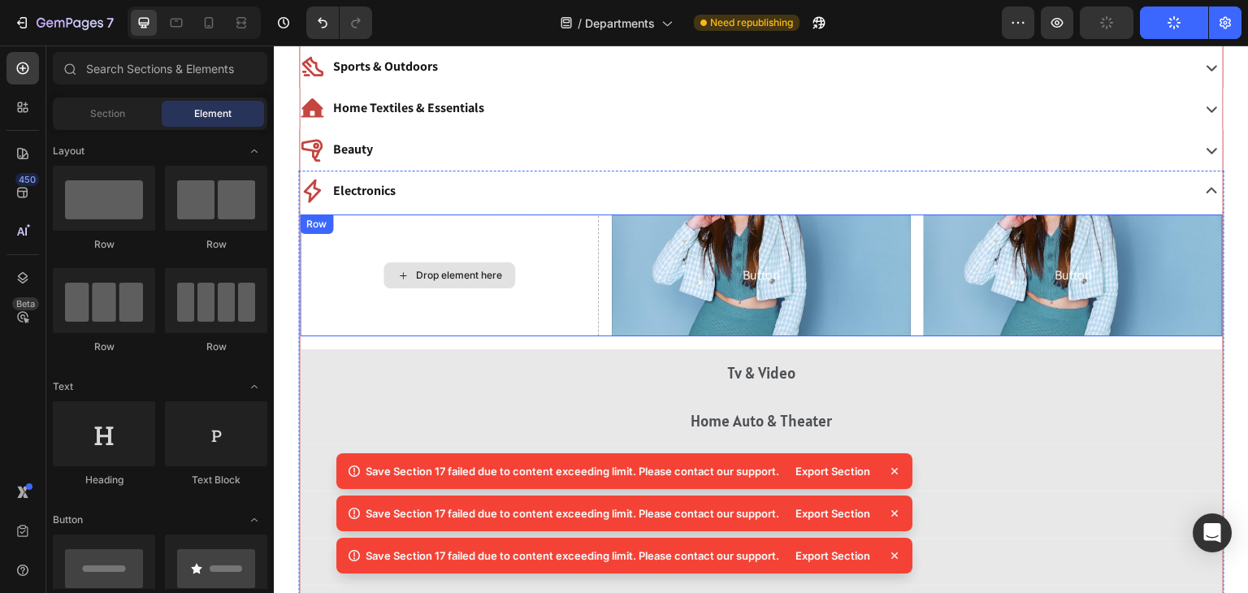
click at [566, 307] on div "Drop element here" at bounding box center [449, 276] width 299 height 122
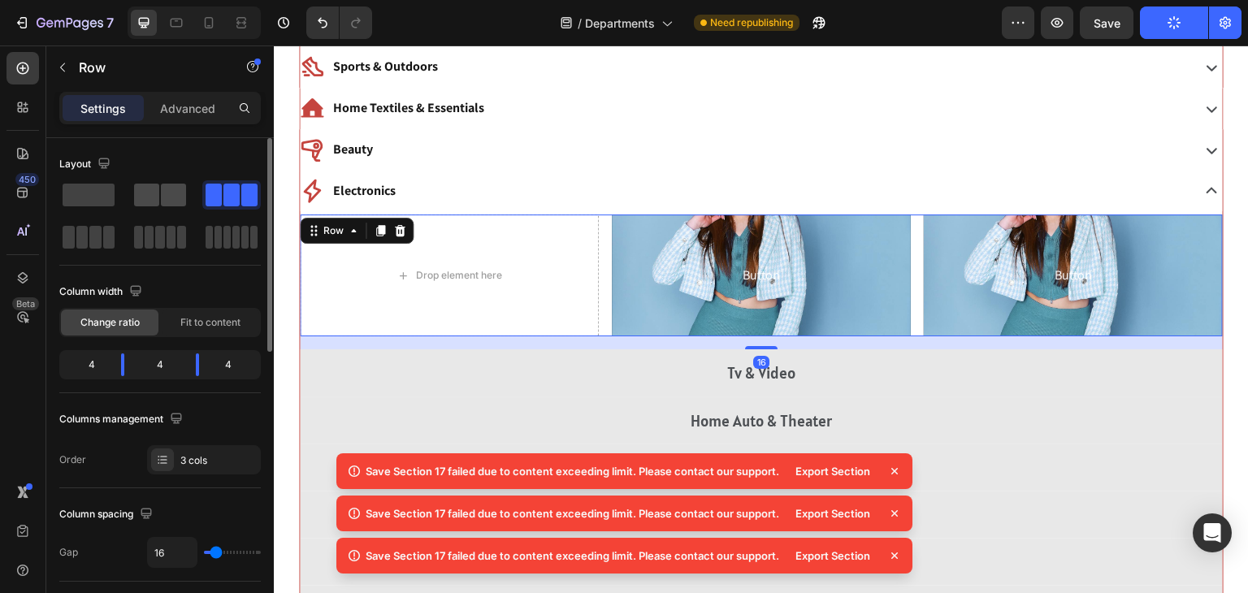
click at [161, 202] on span at bounding box center [173, 195] width 25 height 23
click at [152, 202] on span at bounding box center [146, 195] width 25 height 23
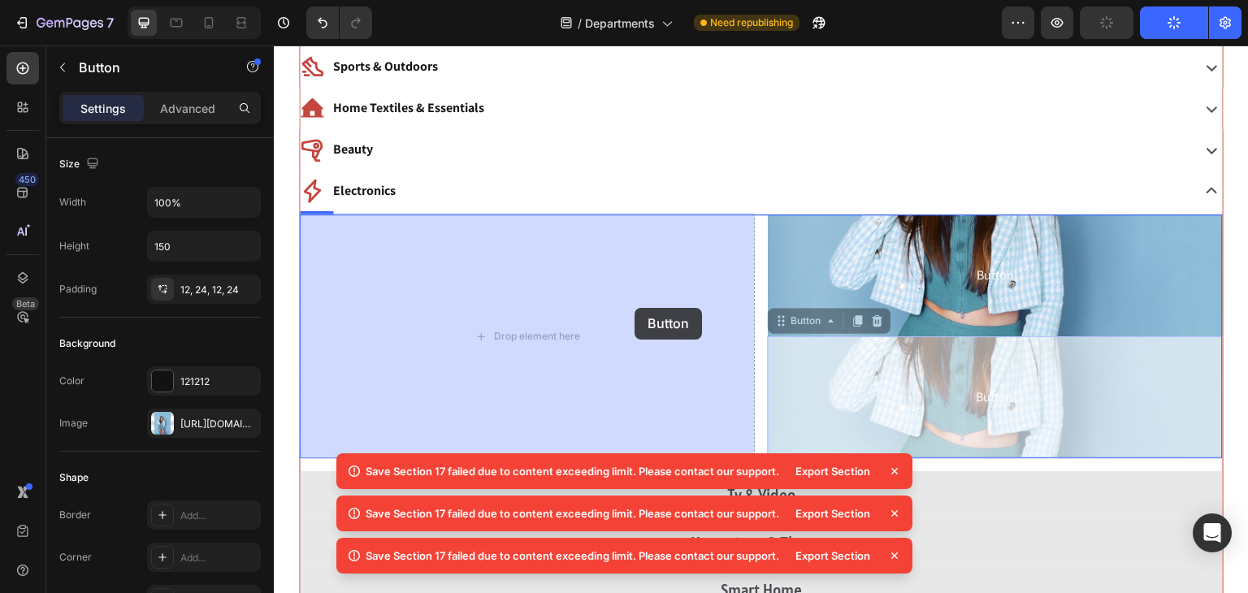
drag, startPoint x: 838, startPoint y: 385, endPoint x: 592, endPoint y: 347, distance: 249.1
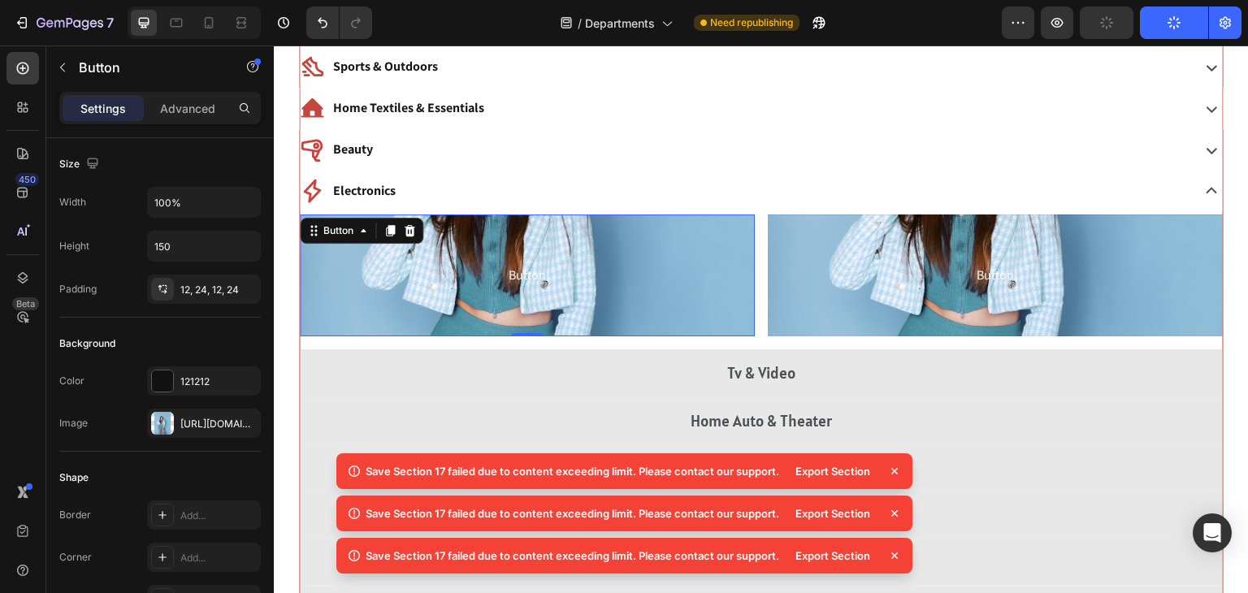
click at [895, 469] on icon at bounding box center [894, 471] width 7 height 7
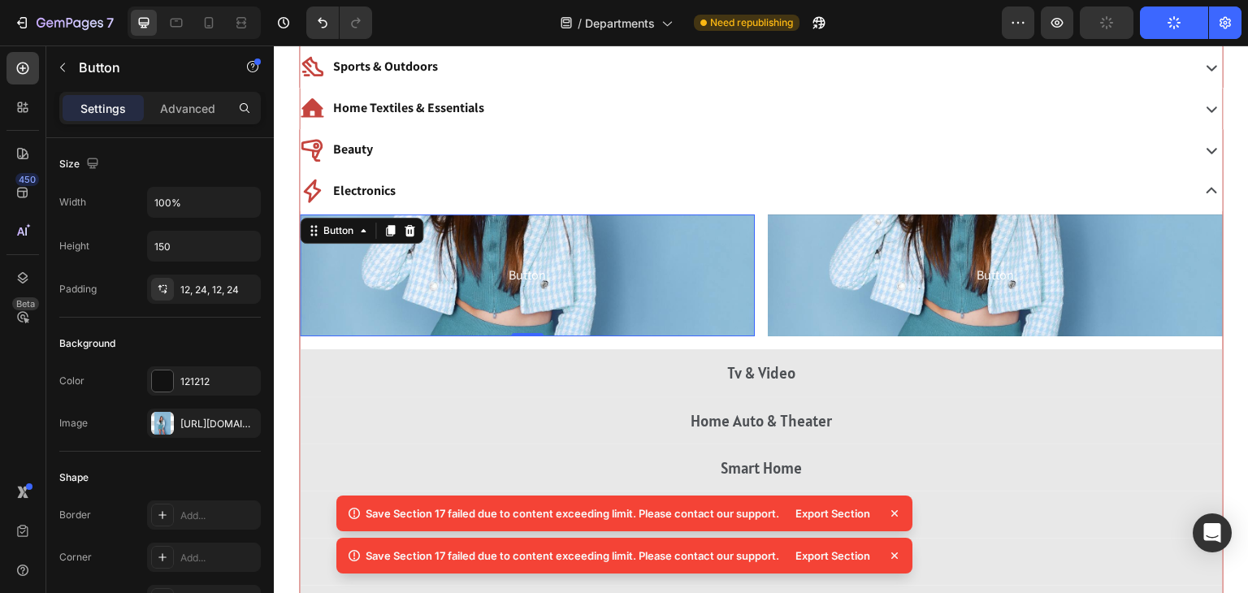
click at [895, 512] on icon at bounding box center [894, 513] width 7 height 7
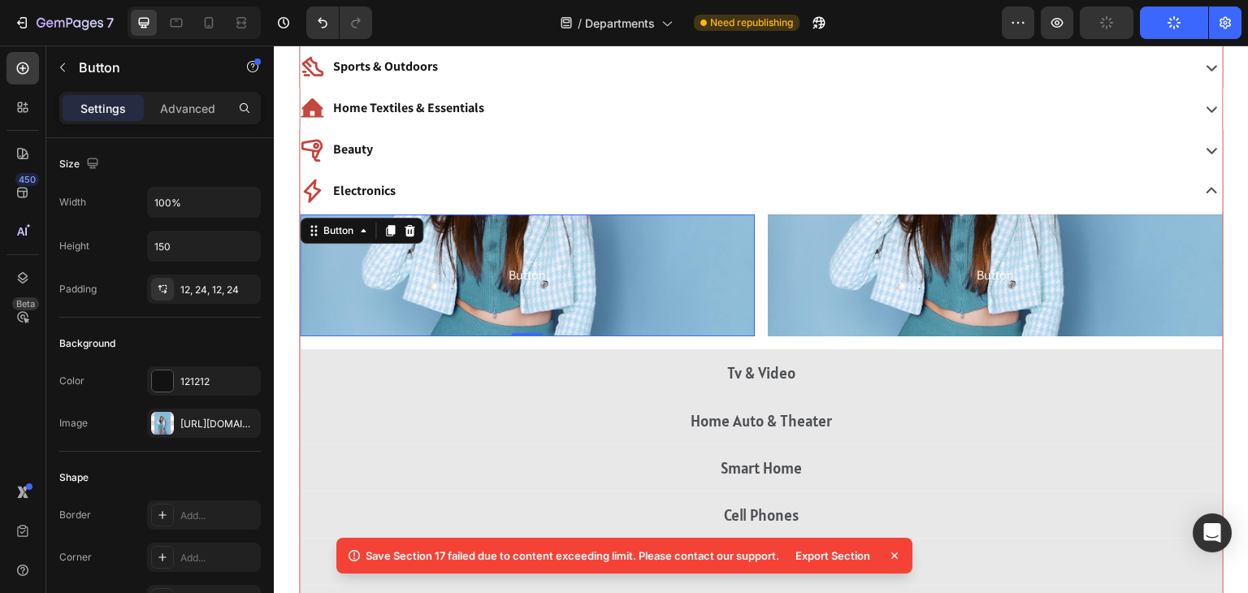
click at [894, 564] on div "Export Section" at bounding box center [844, 555] width 117 height 23
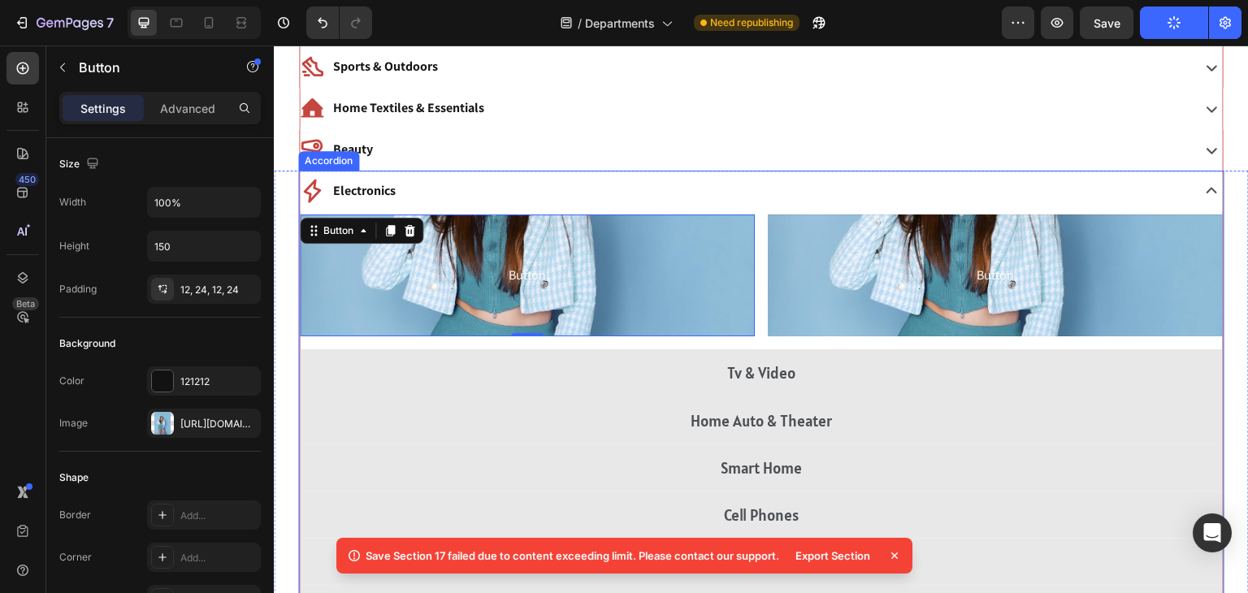
click at [492, 179] on div "Electronics" at bounding box center [744, 191] width 888 height 28
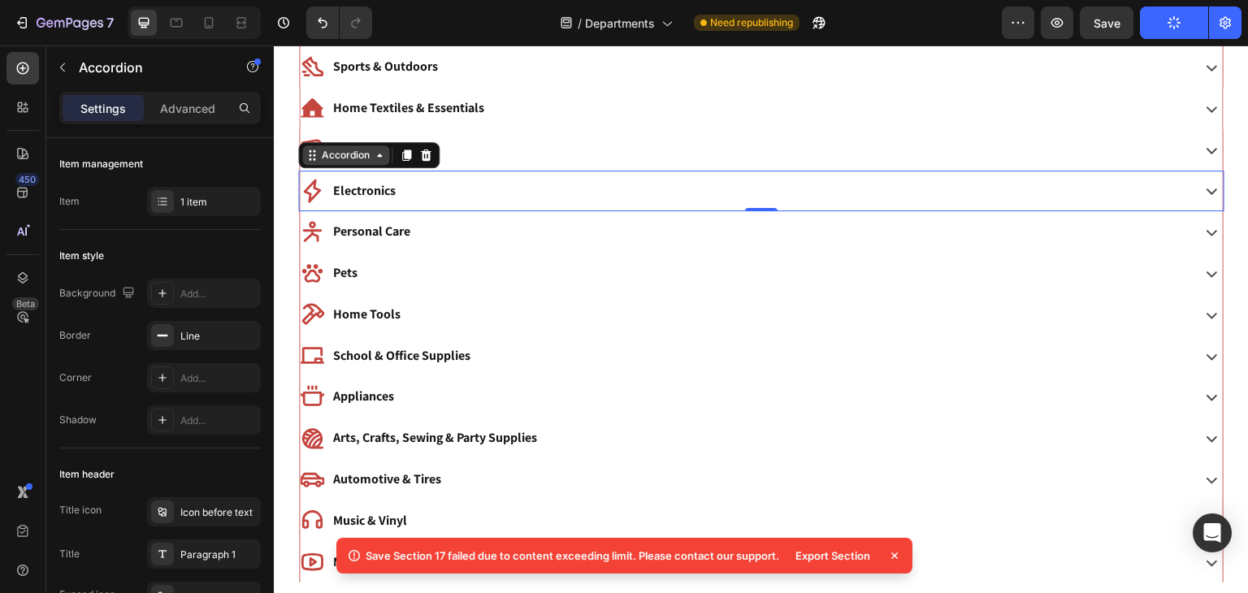
click at [368, 148] on div "Accordion" at bounding box center [346, 155] width 54 height 15
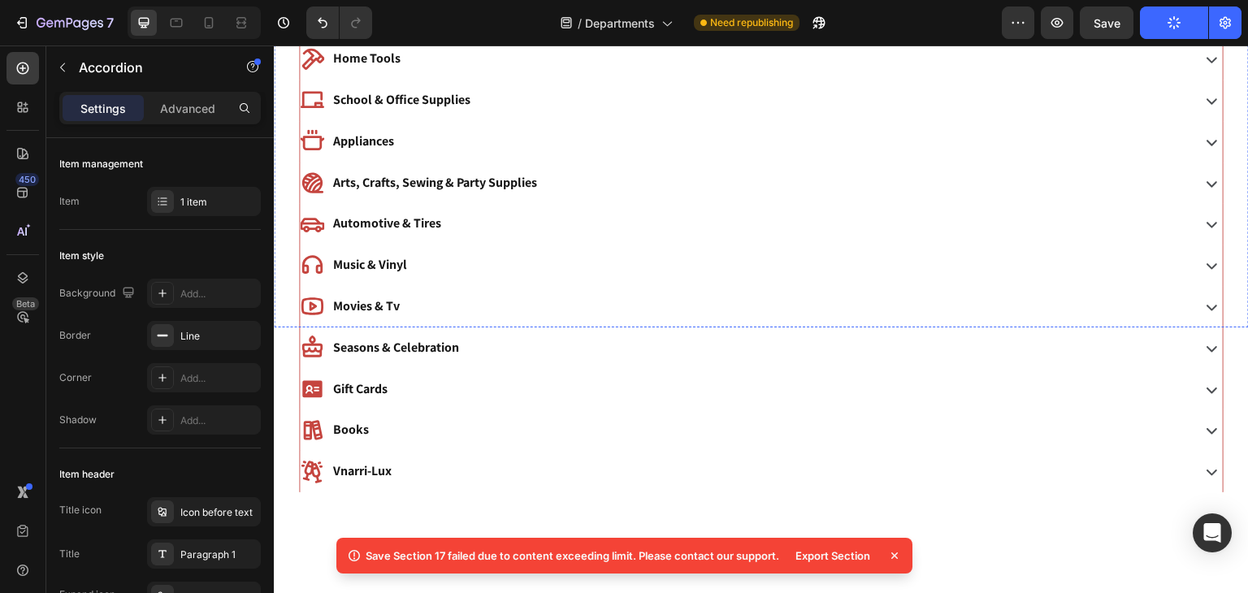
scroll to position [1707, 0]
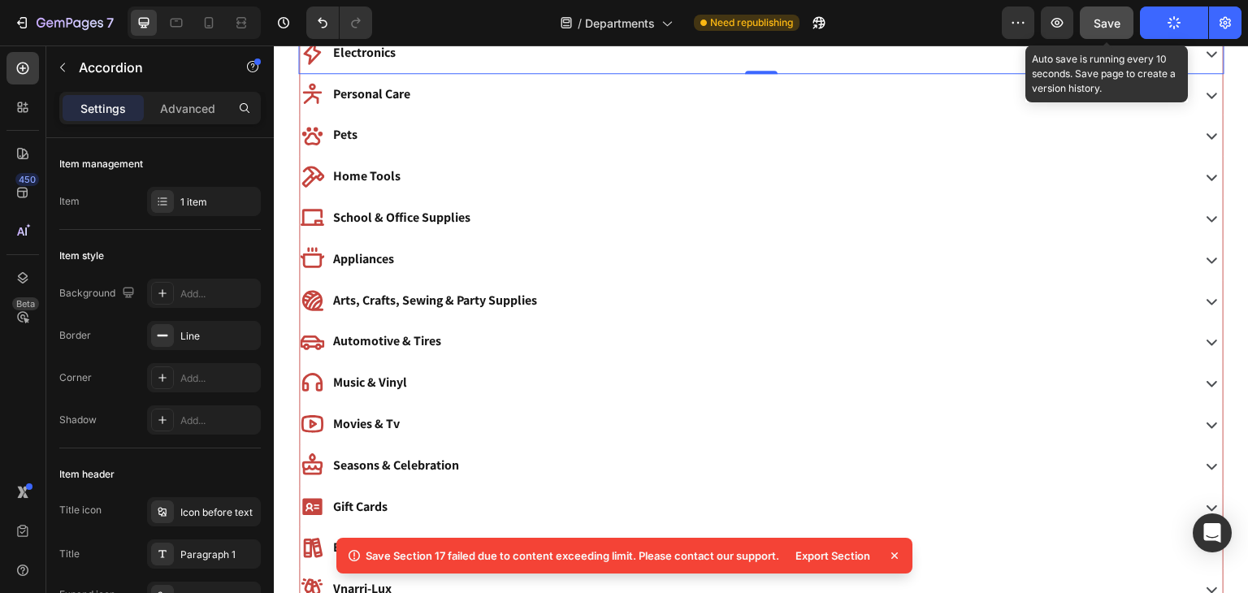
click at [1091, 20] on button "Save" at bounding box center [1107, 23] width 54 height 33
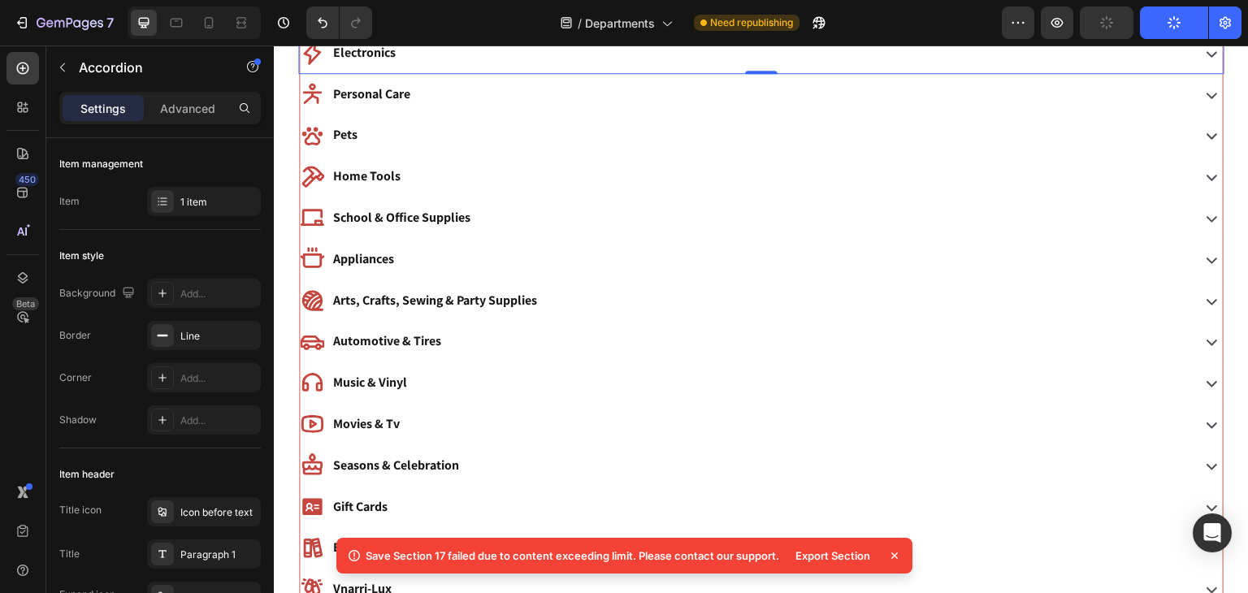
click at [832, 547] on div "Export Section" at bounding box center [833, 555] width 94 height 23
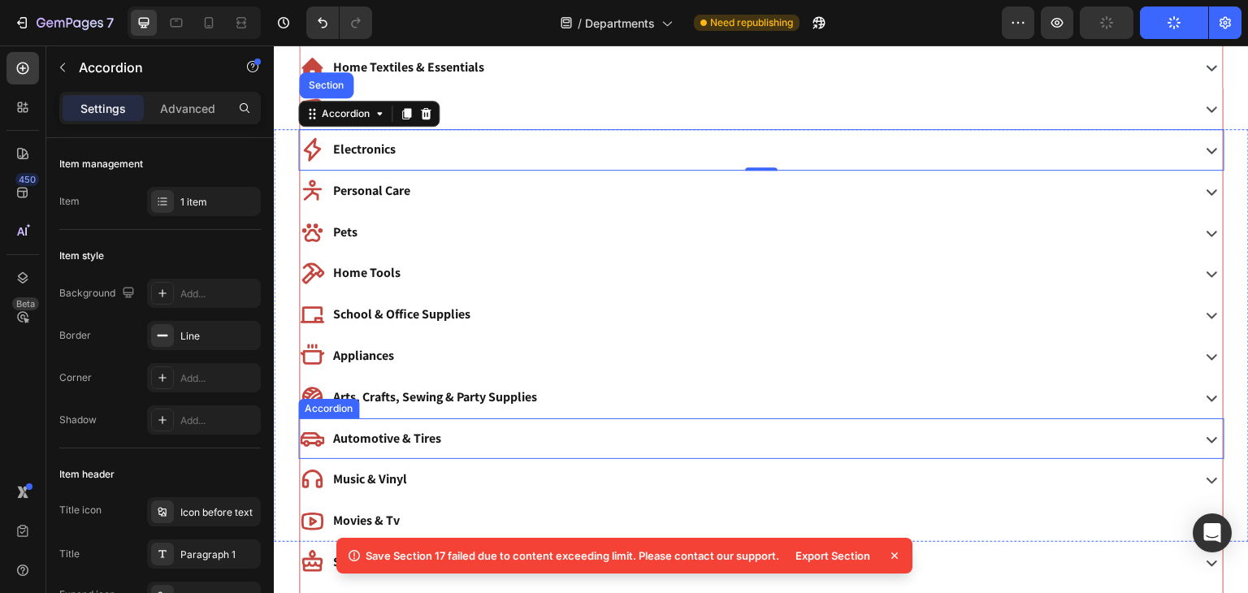
scroll to position [1606, 0]
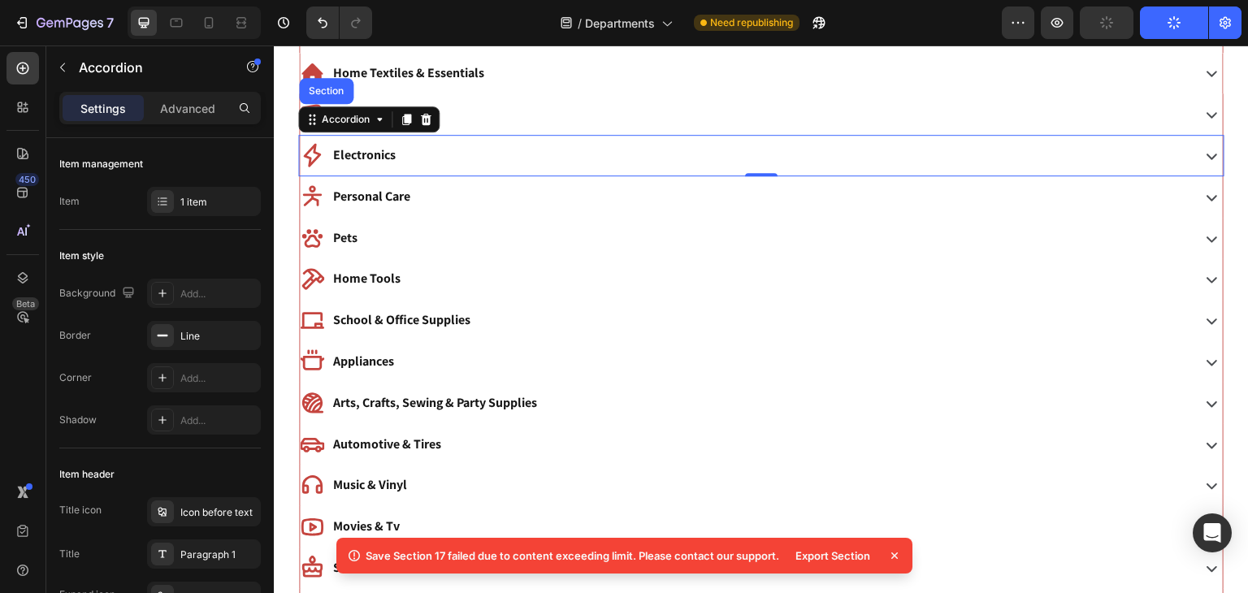
click at [451, 153] on div "Electronics" at bounding box center [744, 155] width 888 height 28
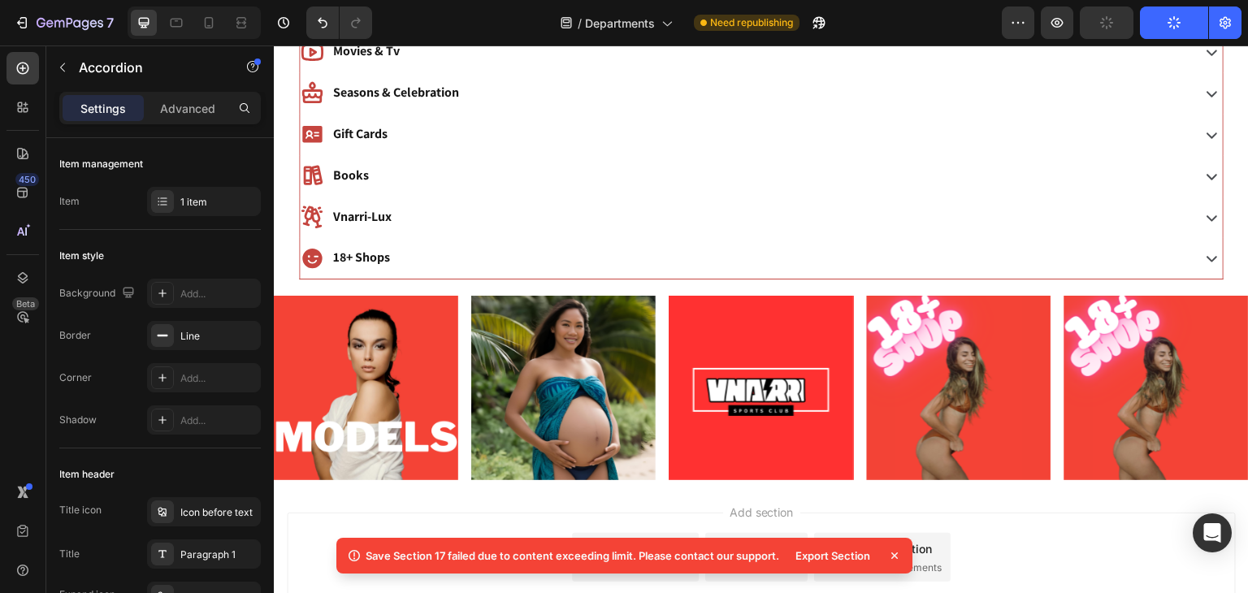
scroll to position [2815, 0]
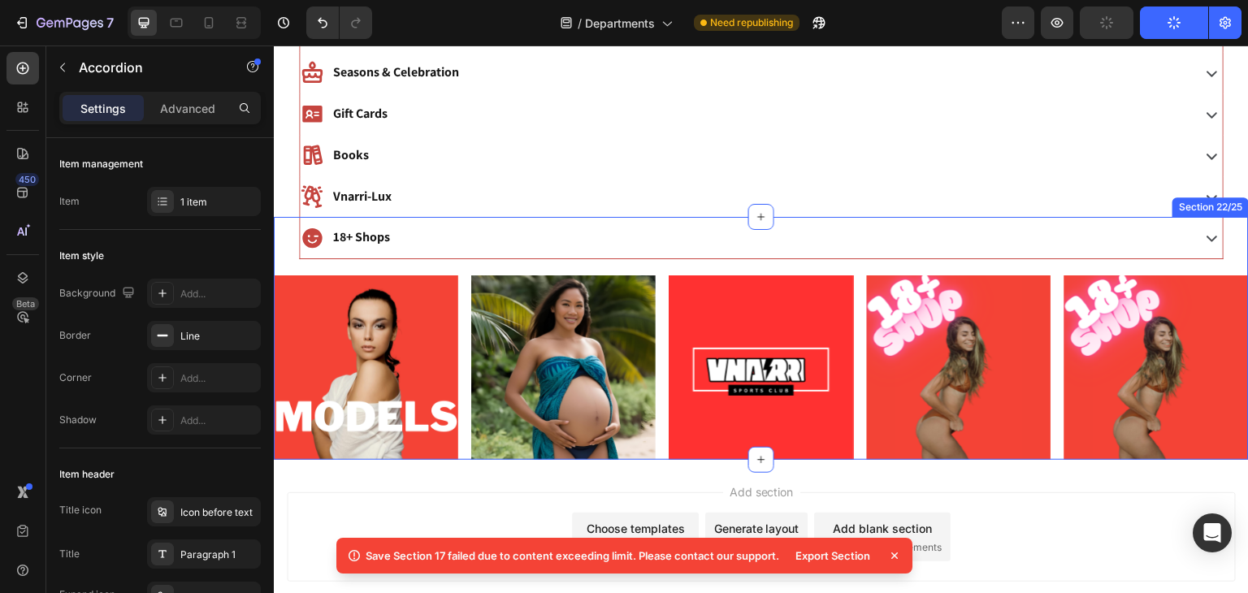
click at [473, 259] on div "Image Image Image Image Image Carousel" at bounding box center [761, 359] width 975 height 201
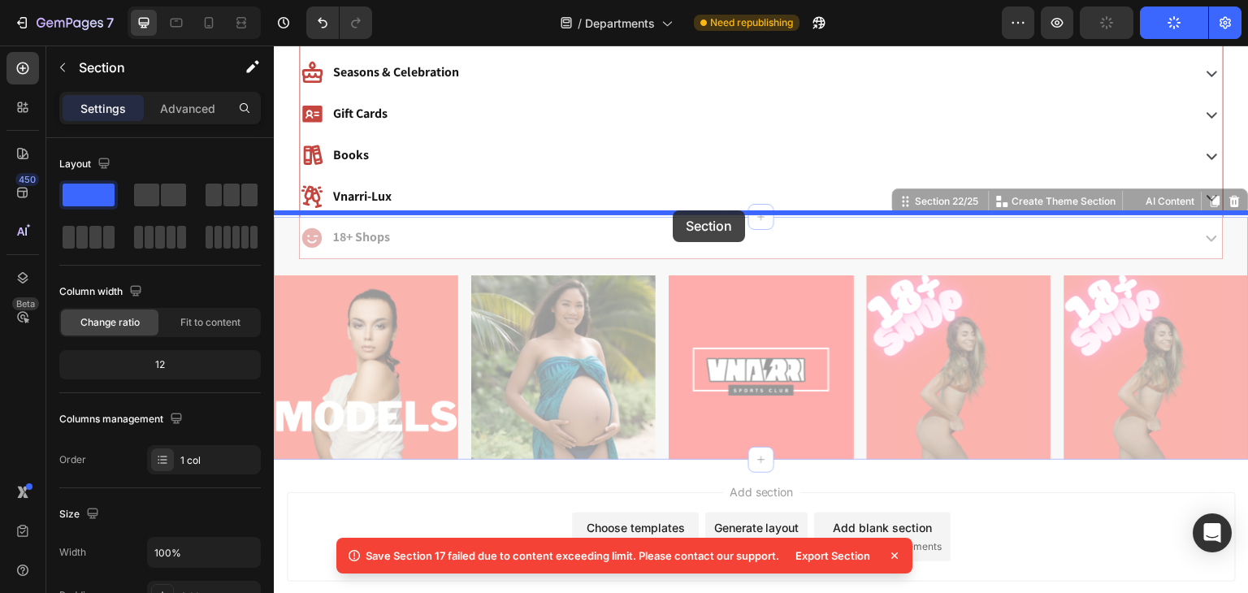
drag, startPoint x: 912, startPoint y: 197, endPoint x: 673, endPoint y: 210, distance: 240.0
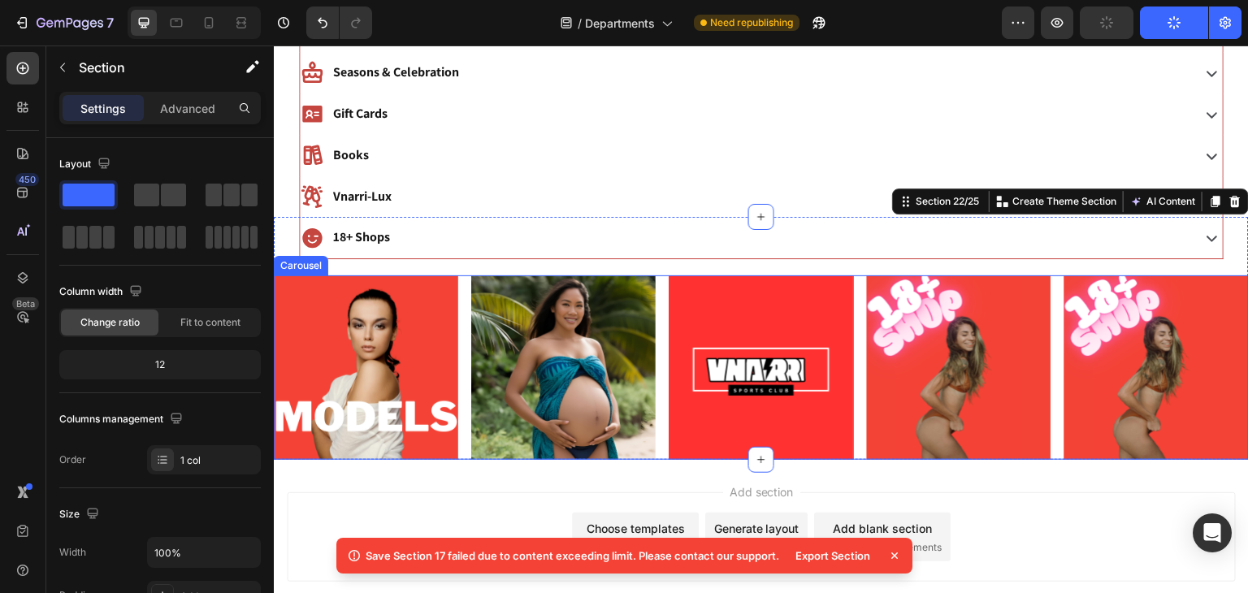
click at [665, 337] on div "Image Image Image Image Image" at bounding box center [761, 367] width 975 height 184
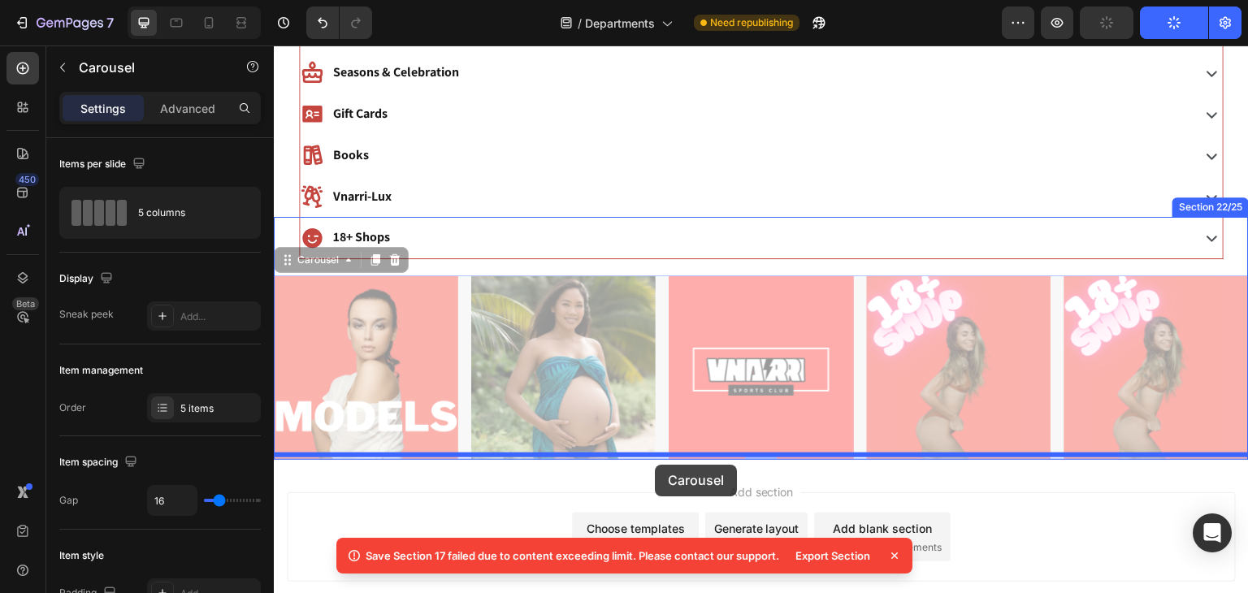
drag, startPoint x: 665, startPoint y: 335, endPoint x: 655, endPoint y: 465, distance: 130.4
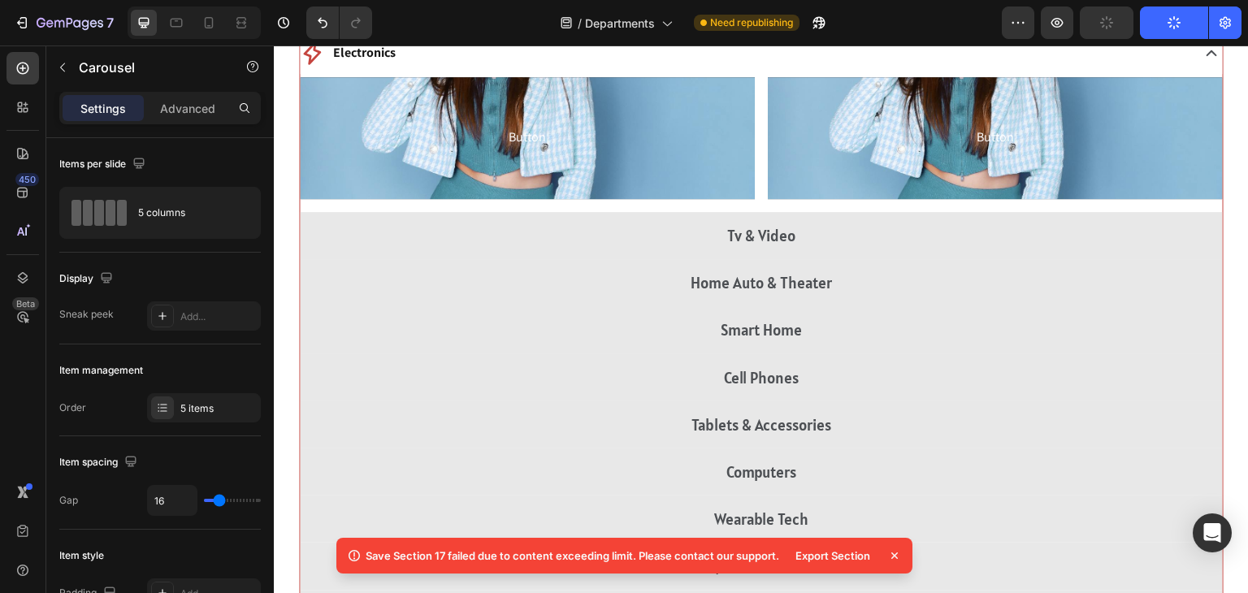
scroll to position [1570, 0]
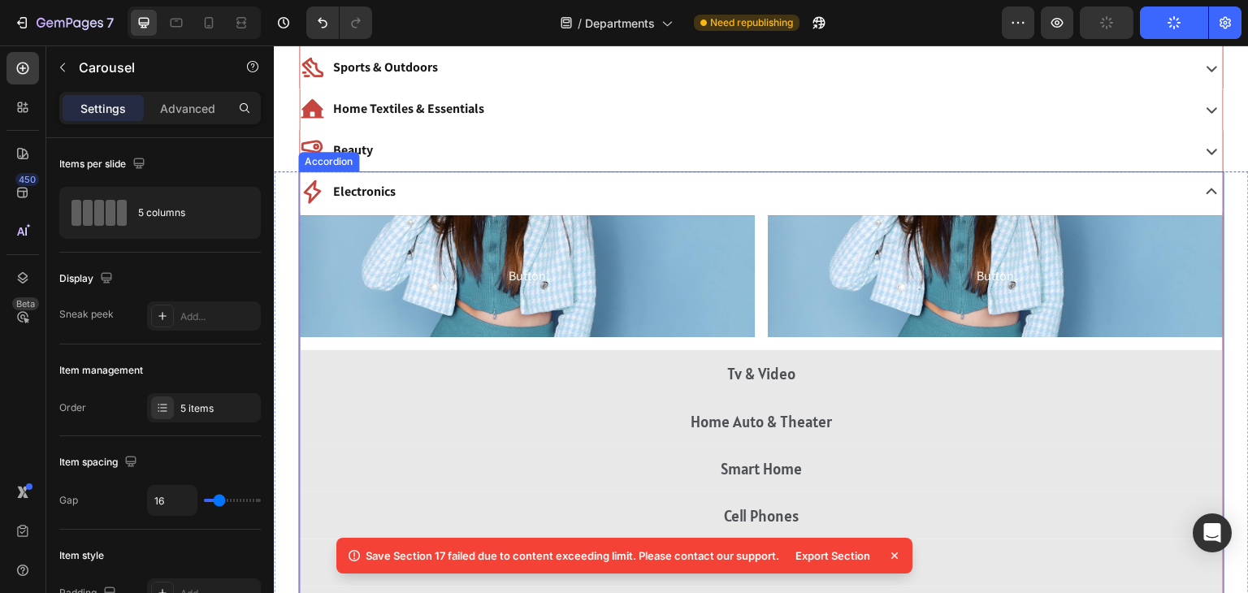
click at [730, 180] on div "Electronics" at bounding box center [744, 192] width 888 height 28
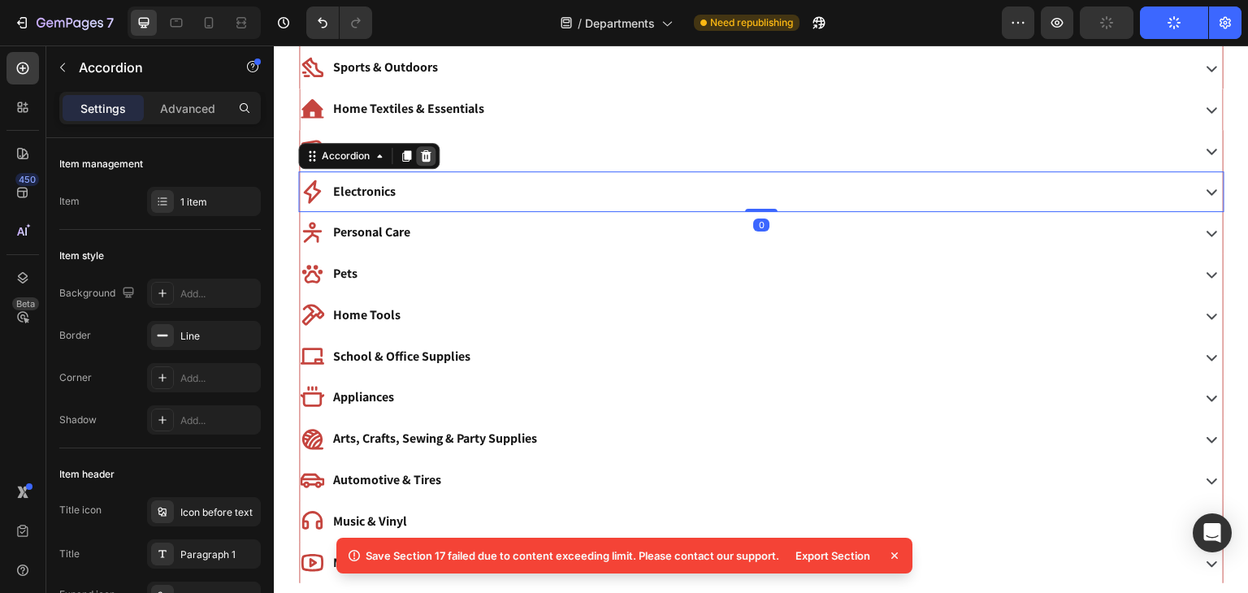
click at [425, 158] on icon at bounding box center [426, 155] width 11 height 11
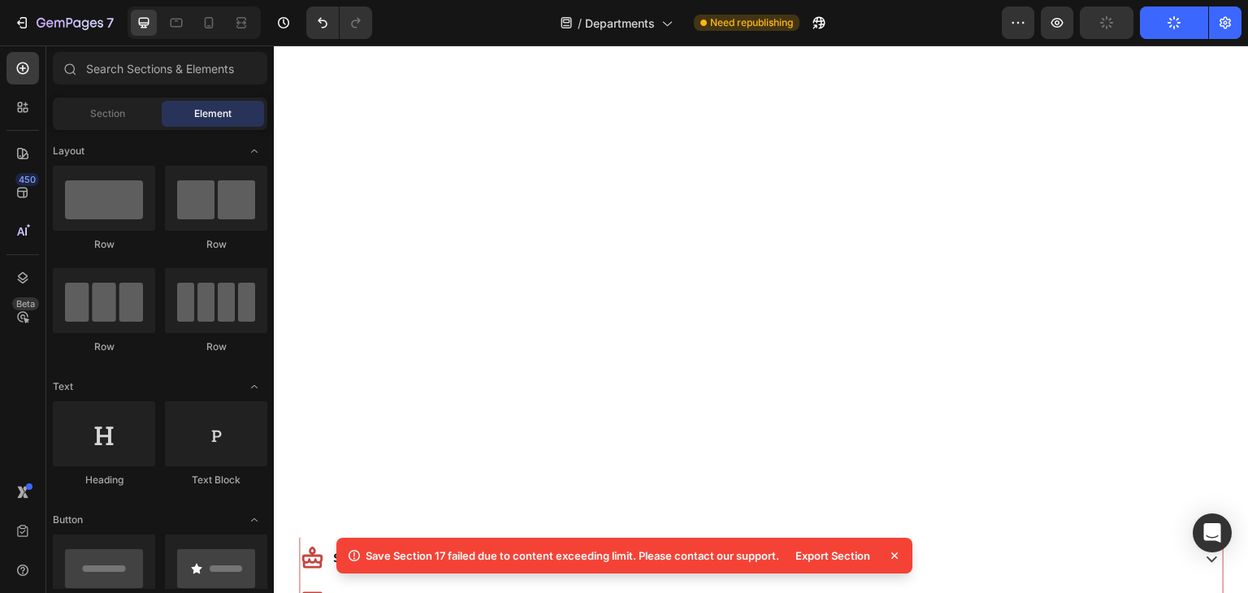
scroll to position [2206, 0]
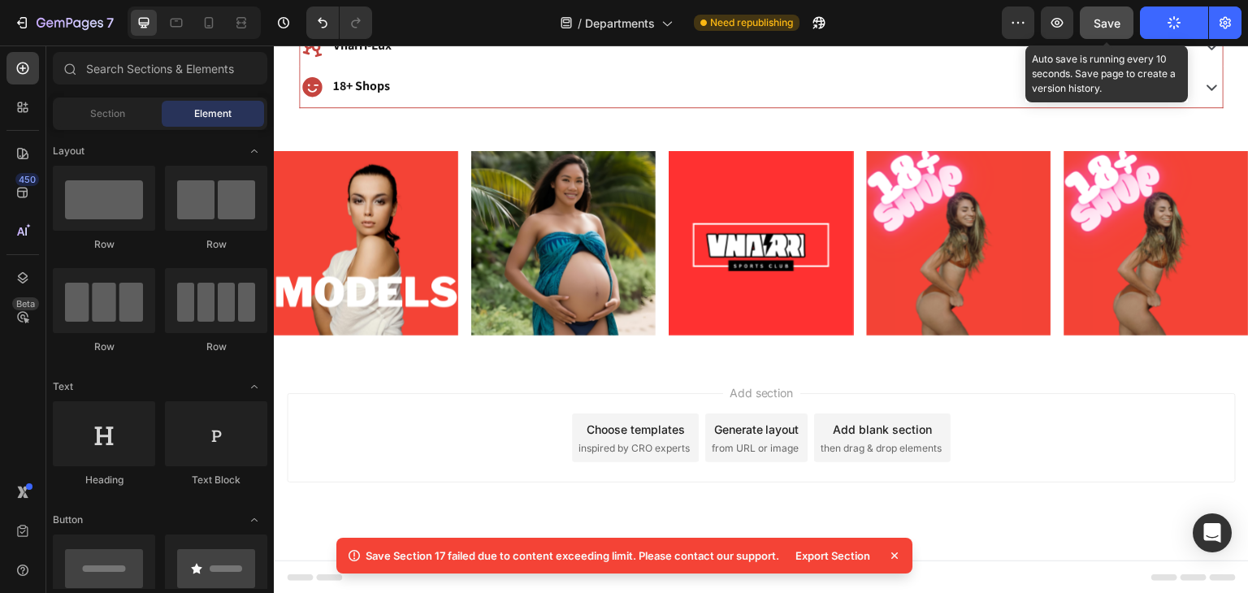
click at [1100, 25] on span "Save" at bounding box center [1107, 23] width 27 height 14
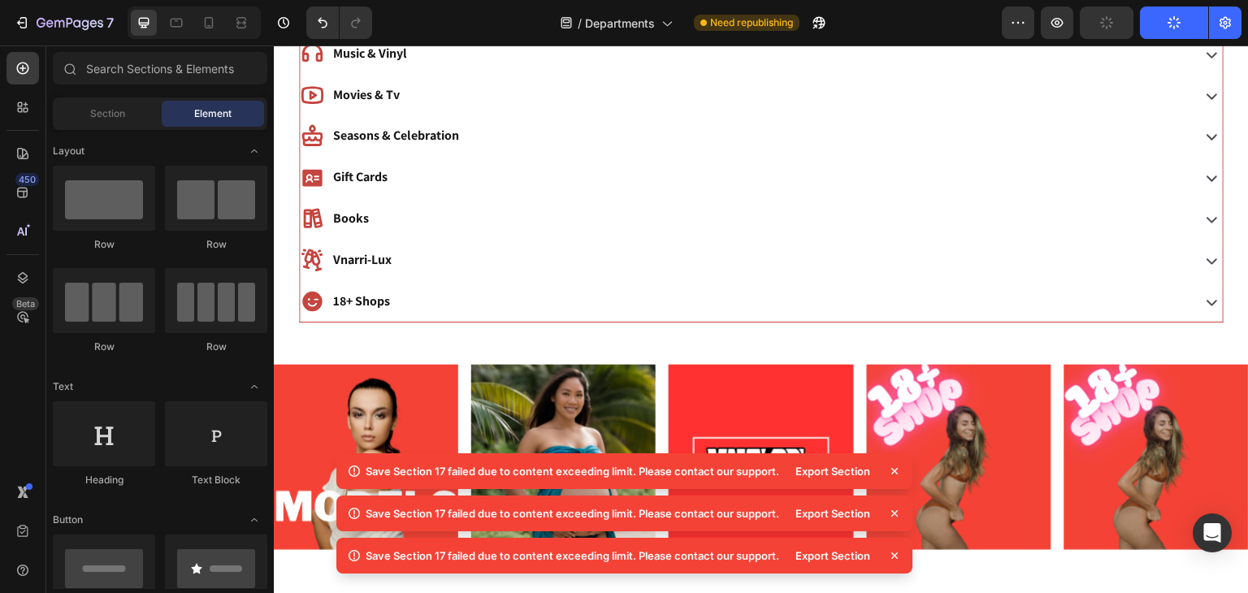
scroll to position [898, 0]
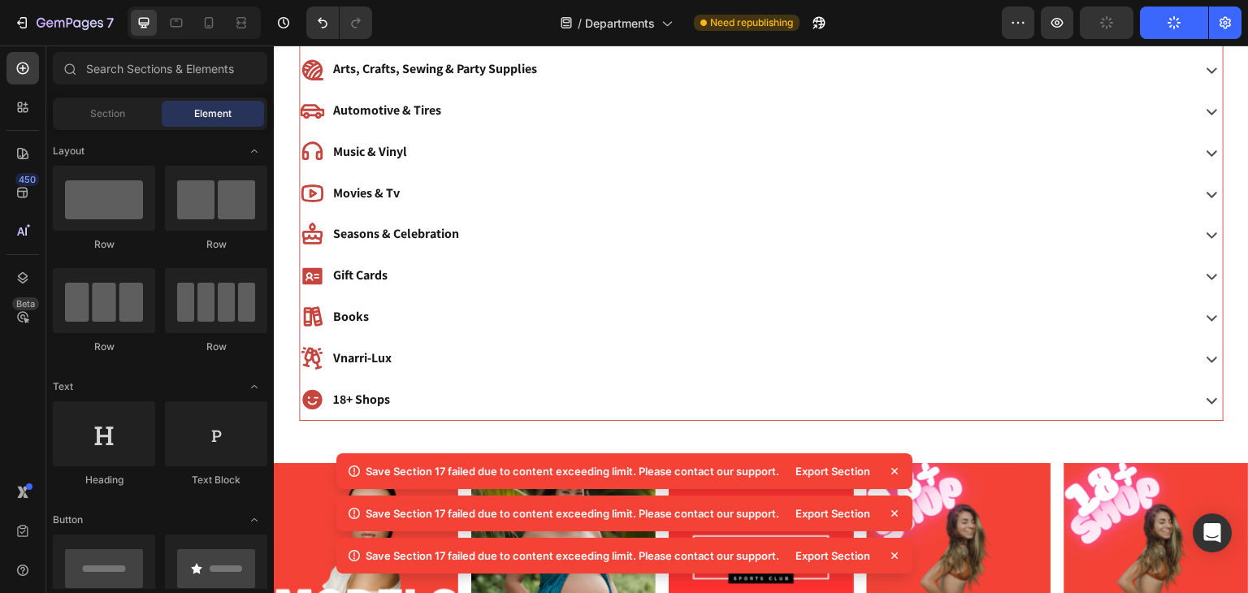
click at [621, 16] on div at bounding box center [624, 13] width 7 height 13
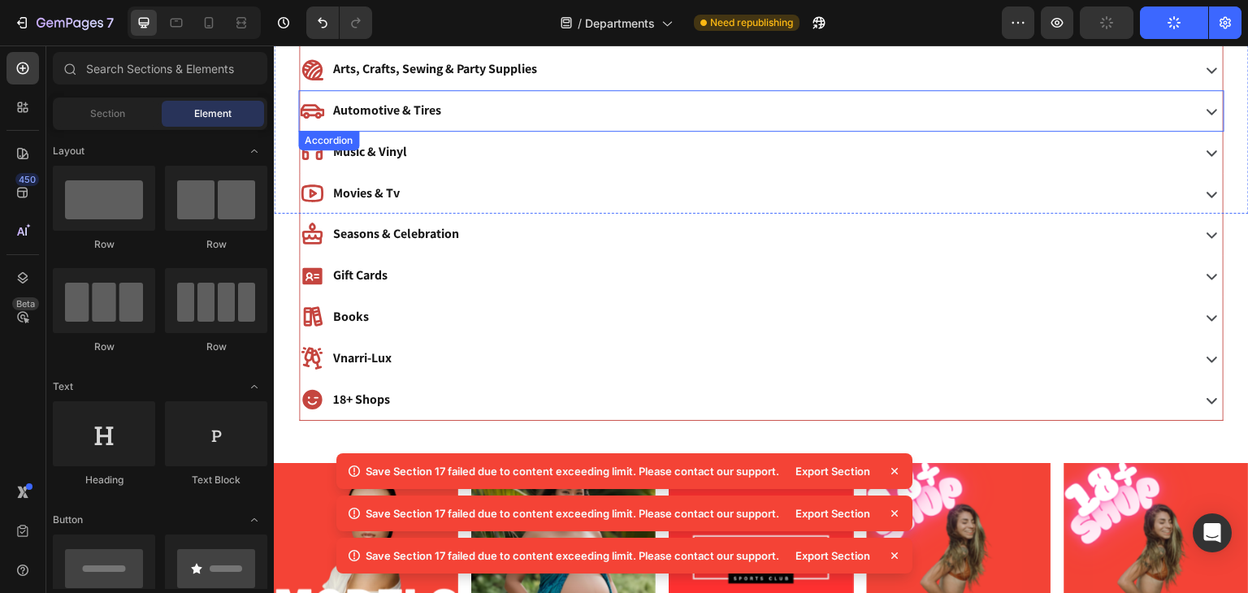
click at [412, 90] on div "Automotive & Tires" at bounding box center [761, 110] width 923 height 41
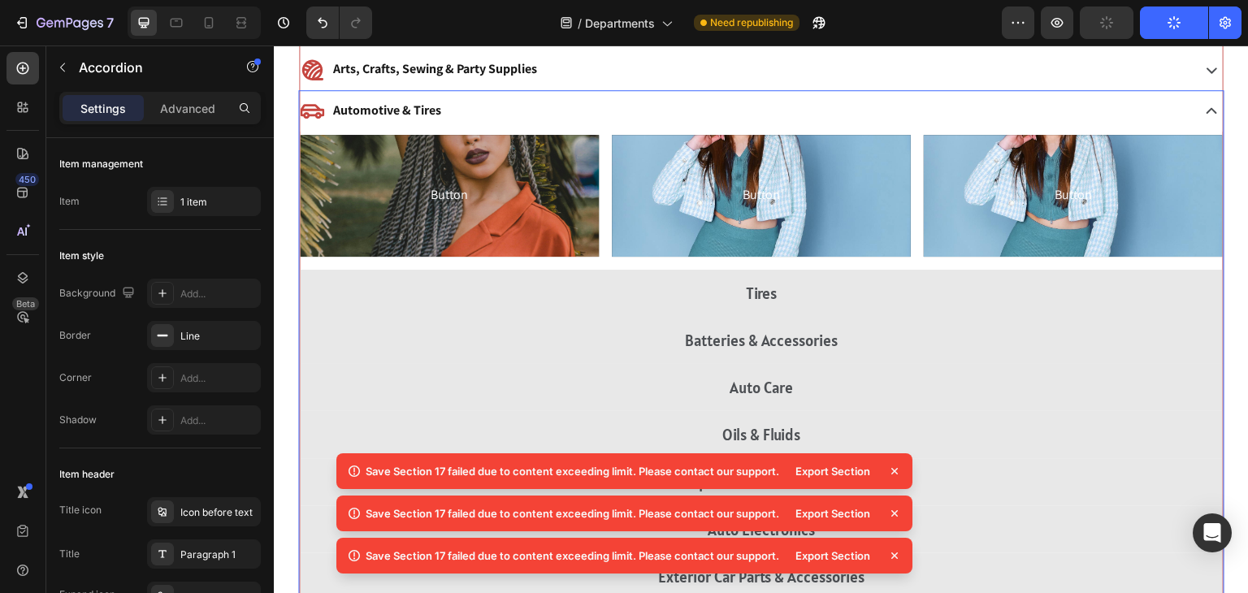
click at [445, 107] on div "Automotive & Tires" at bounding box center [744, 111] width 888 height 28
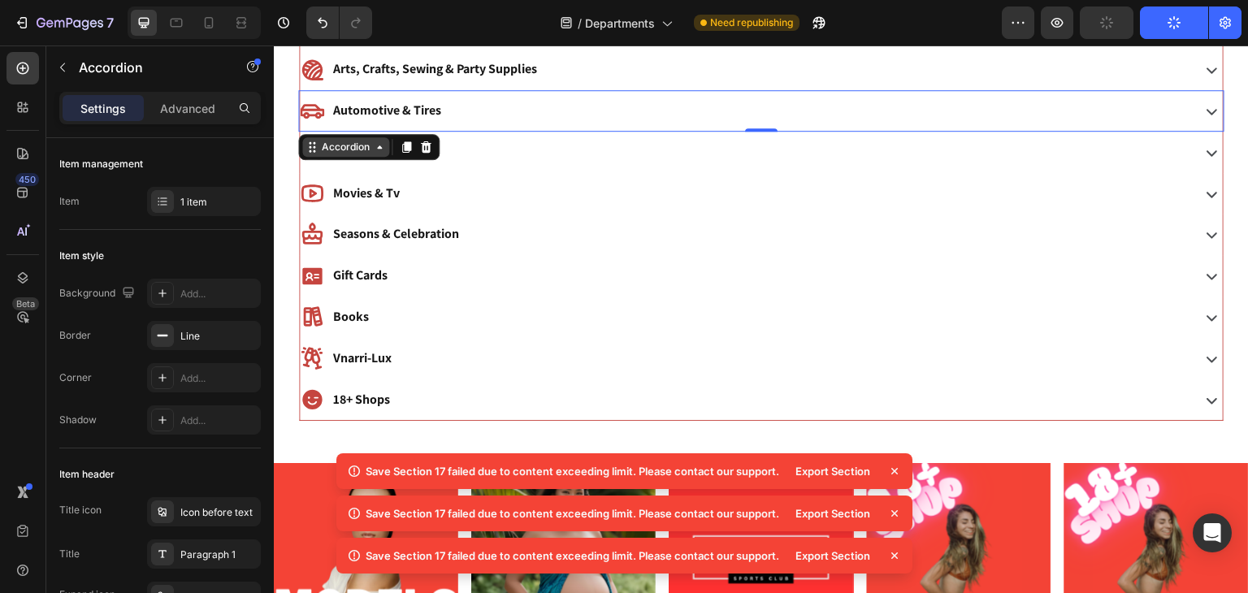
click at [373, 144] on icon at bounding box center [379, 147] width 13 height 13
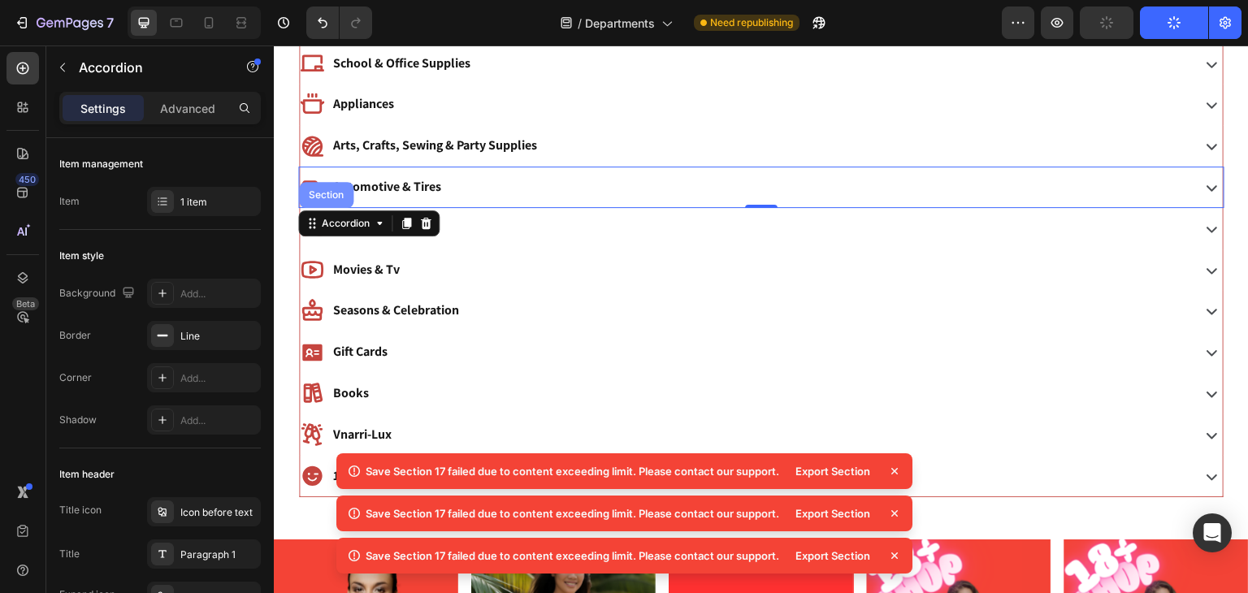
click at [322, 190] on div "Section" at bounding box center [326, 195] width 41 height 10
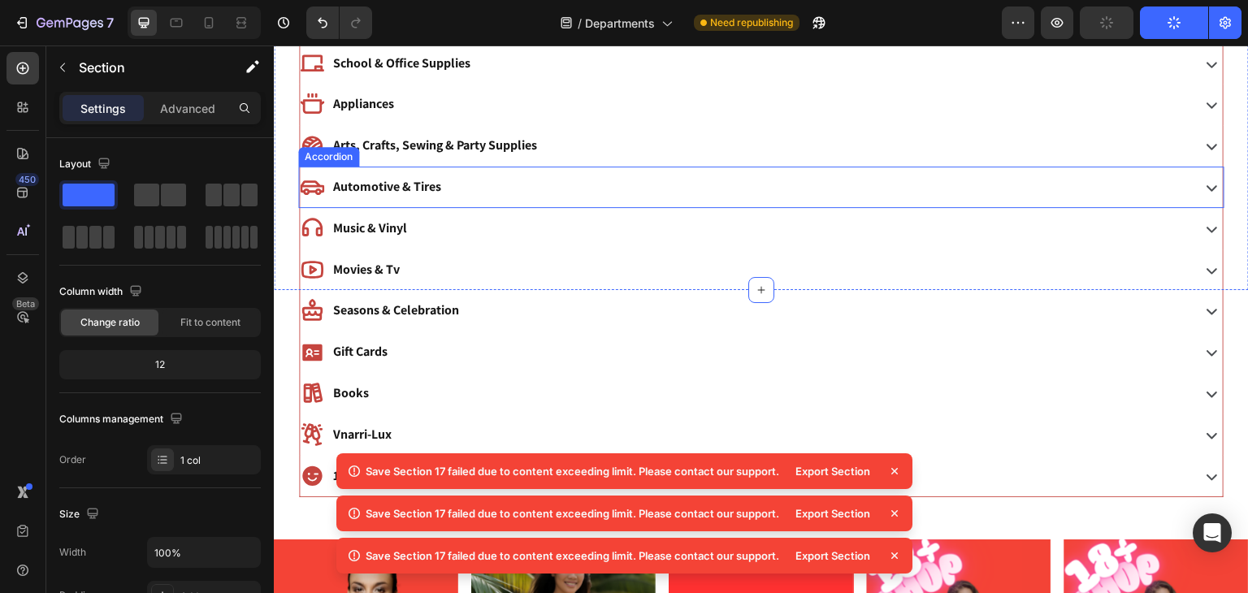
click at [336, 190] on p "Automotive & Tires" at bounding box center [387, 188] width 108 height 24
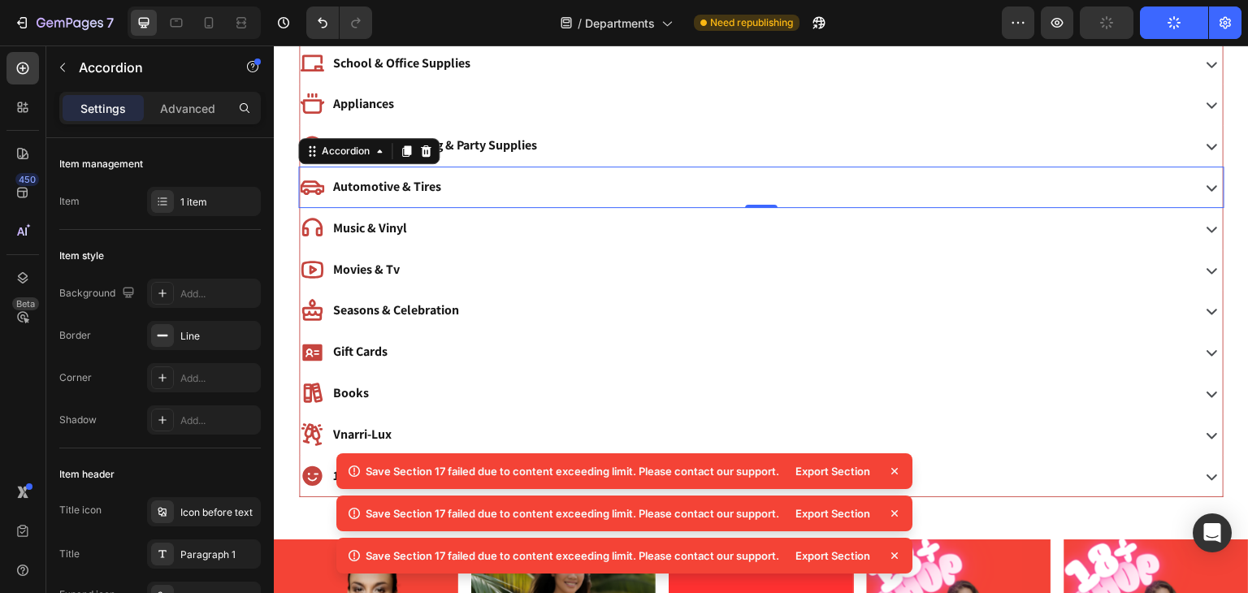
click at [468, 178] on div "Automotive & Tires" at bounding box center [744, 187] width 888 height 28
click at [376, 146] on icon at bounding box center [379, 151] width 13 height 13
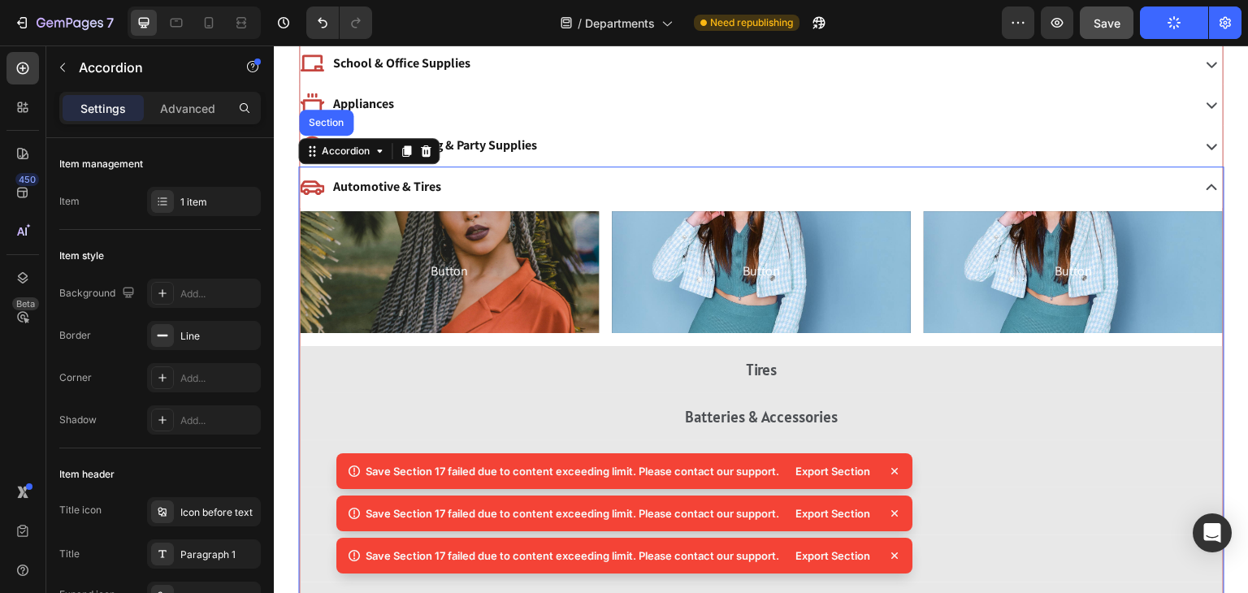
click at [377, 145] on icon at bounding box center [379, 151] width 13 height 13
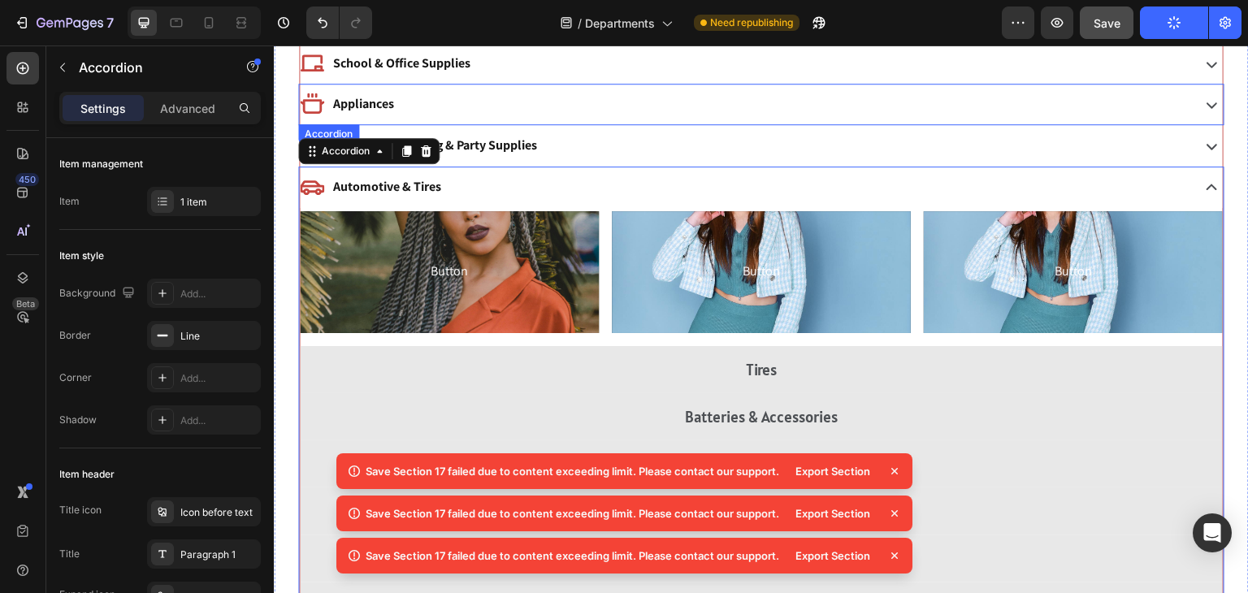
click at [335, 118] on div "Appliances" at bounding box center [761, 104] width 923 height 41
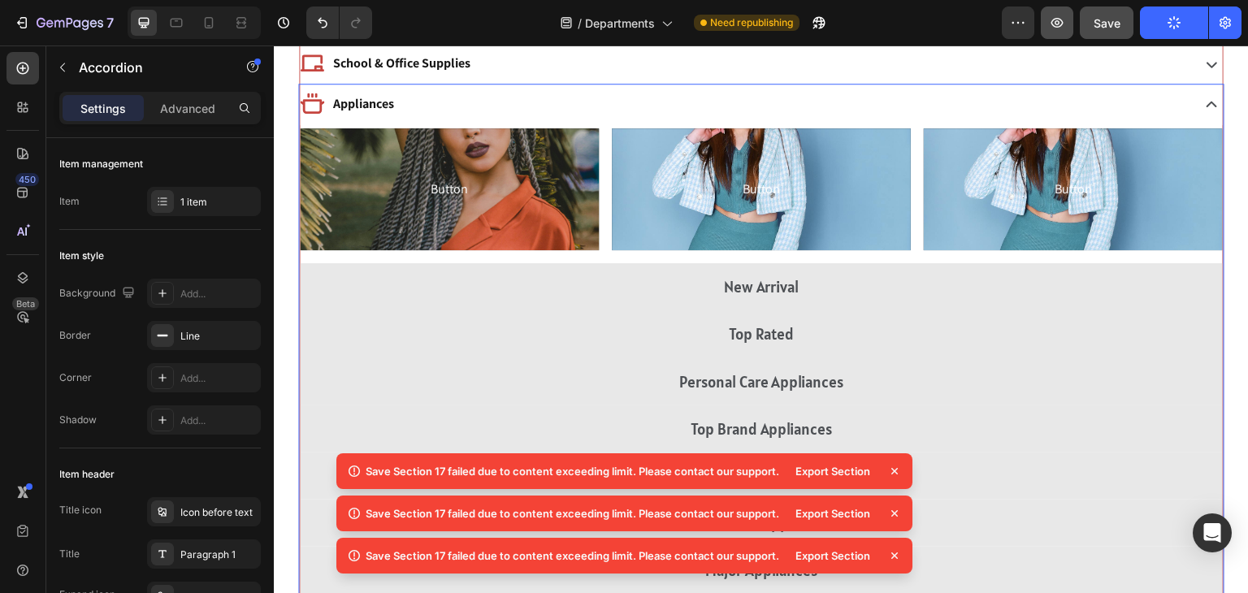
click at [1053, 24] on icon "button" at bounding box center [1057, 23] width 12 height 10
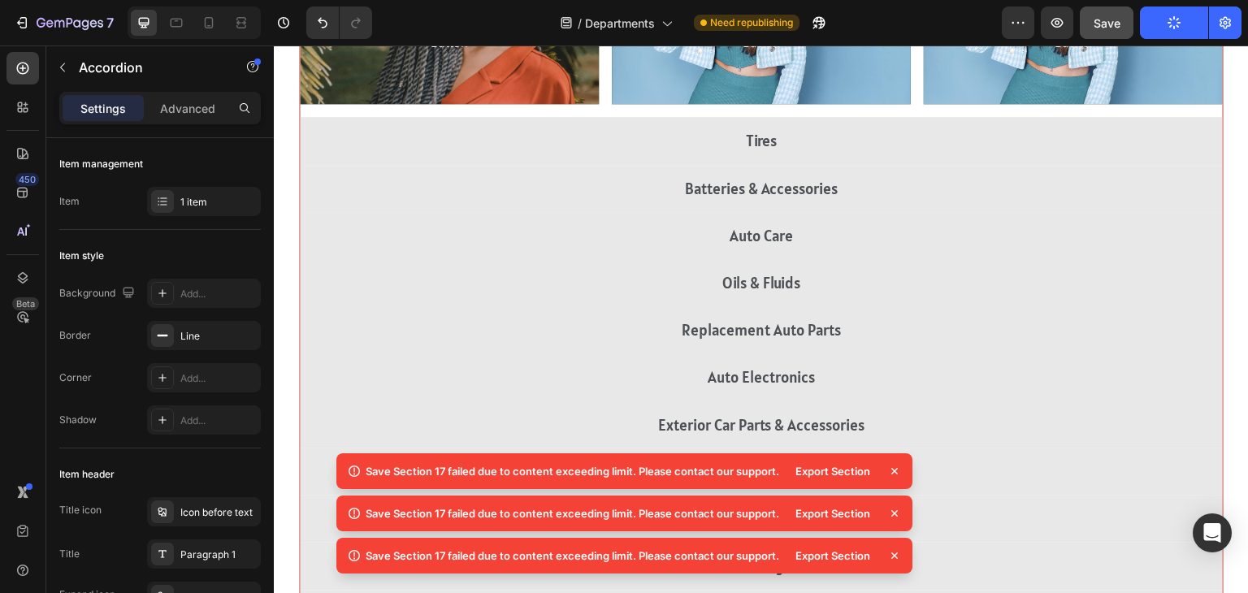
click at [897, 473] on icon at bounding box center [894, 471] width 7 height 7
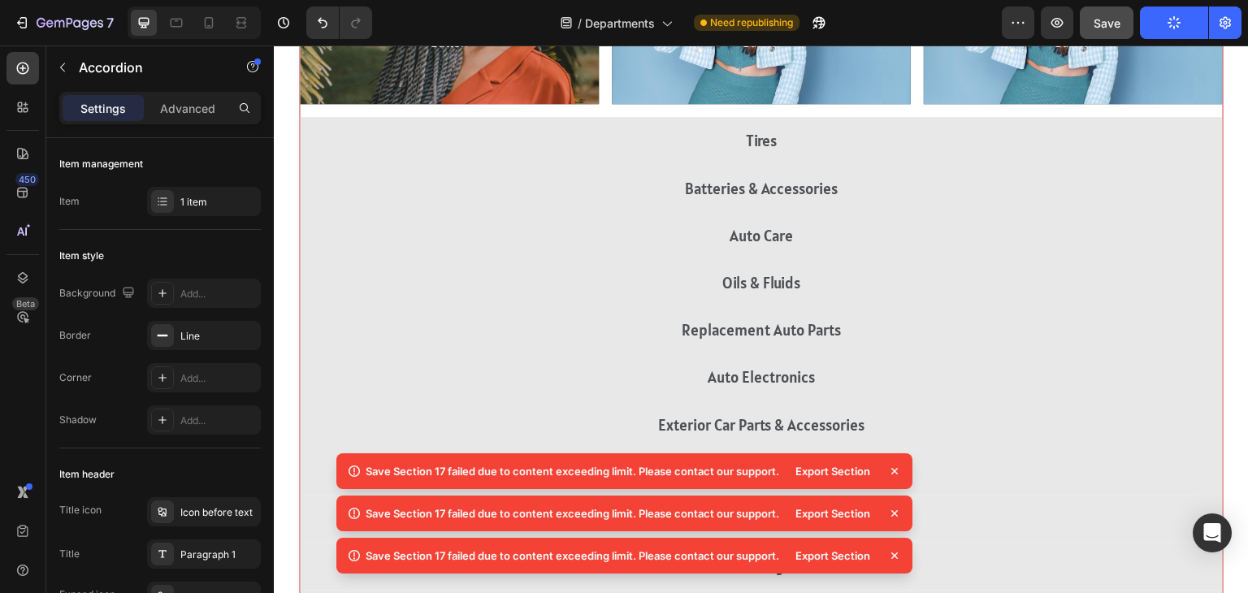
click at [897, 473] on icon at bounding box center [894, 471] width 7 height 7
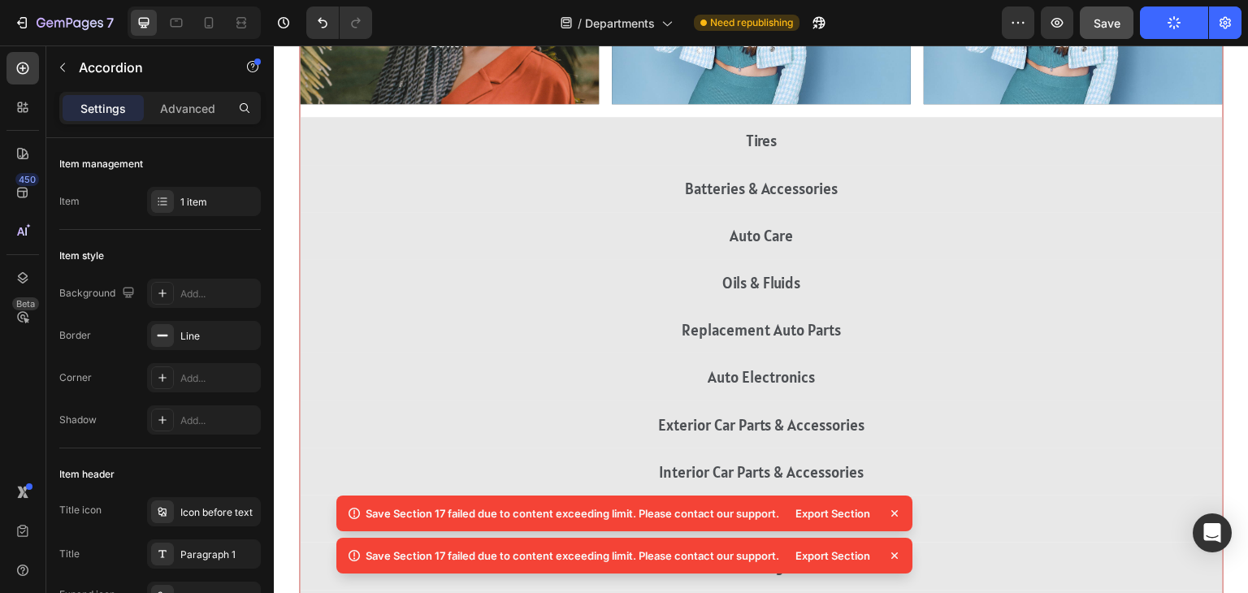
click at [894, 518] on icon at bounding box center [894, 513] width 16 height 16
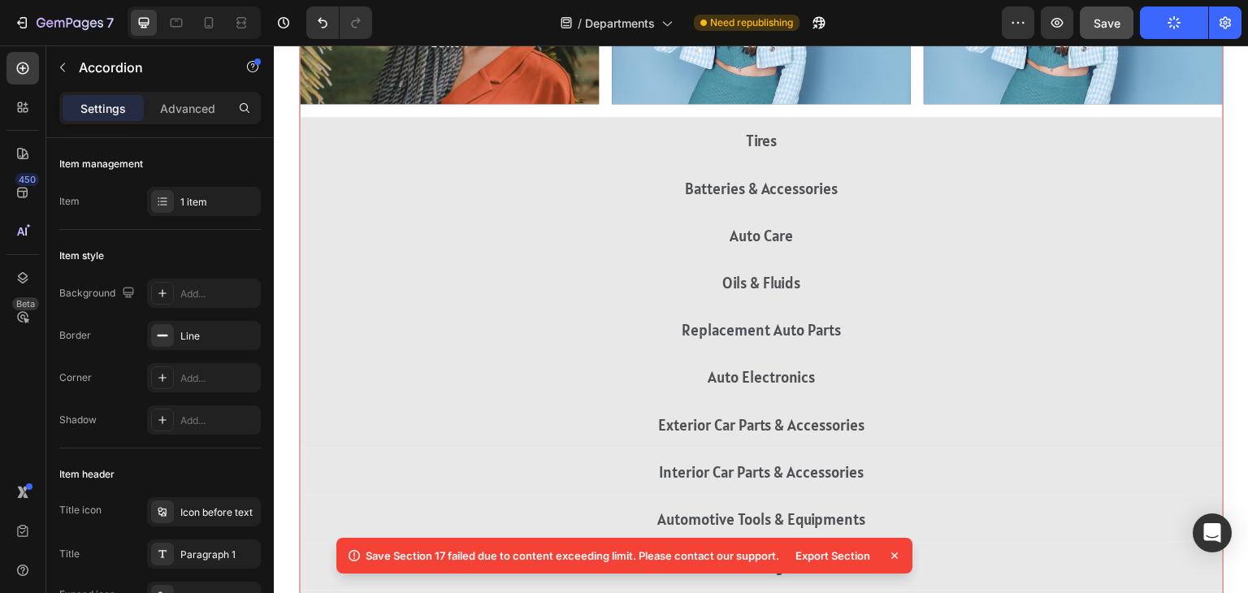
click at [893, 551] on icon at bounding box center [894, 556] width 16 height 16
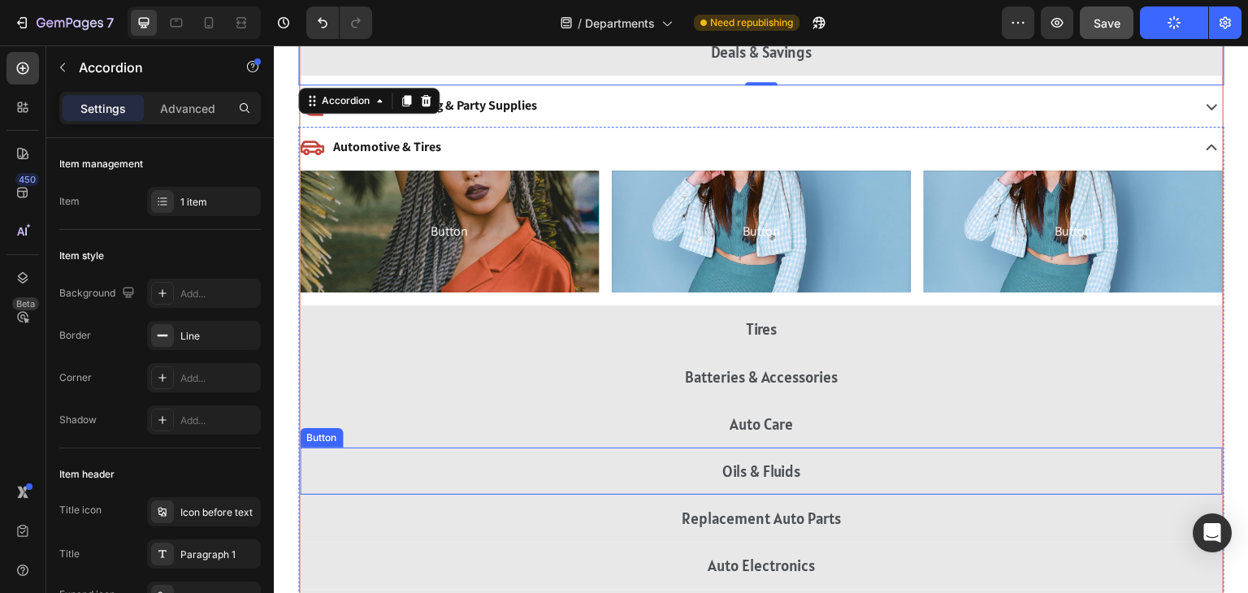
scroll to position [1311, 0]
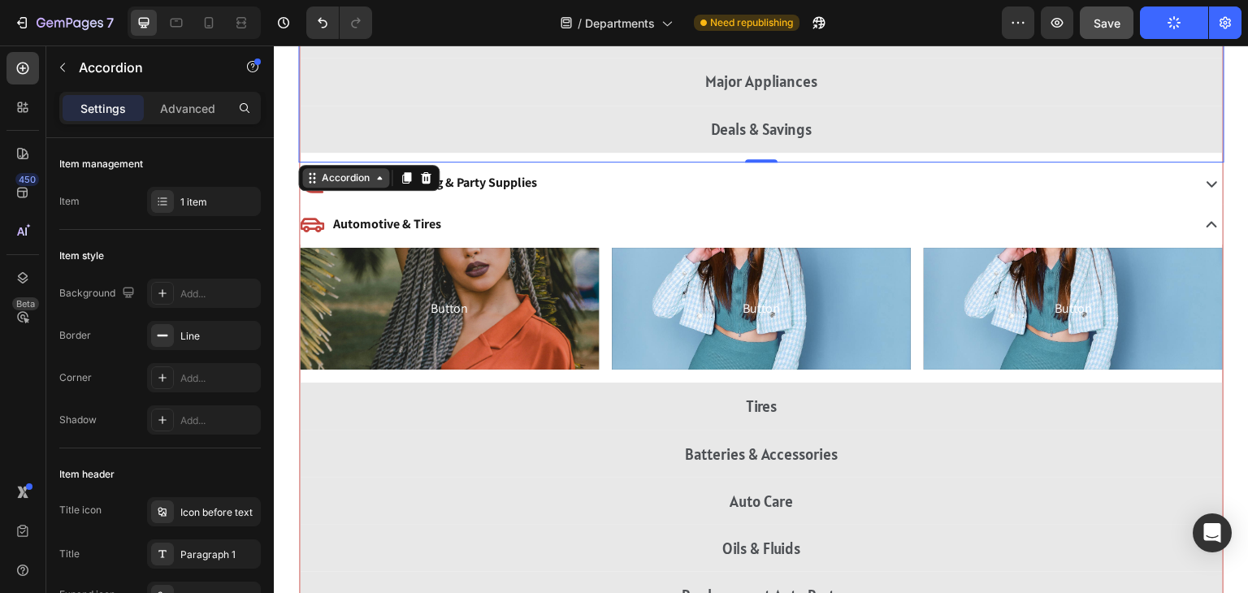
click at [370, 178] on div "Accordion" at bounding box center [346, 178] width 54 height 15
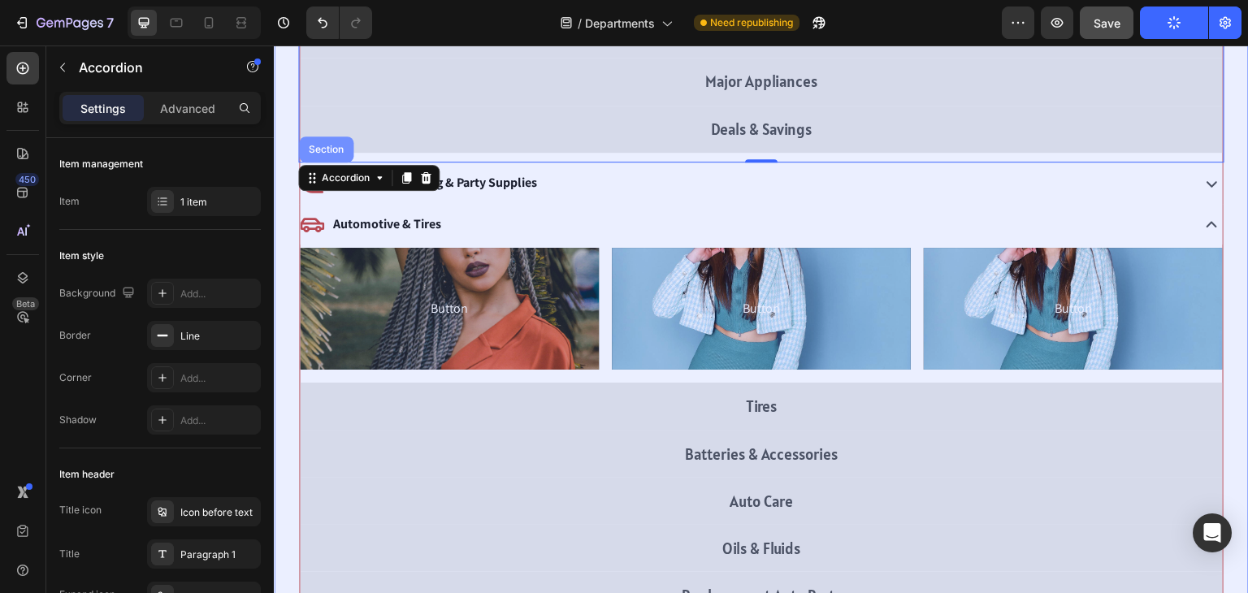
click at [328, 147] on div "Section" at bounding box center [326, 150] width 41 height 10
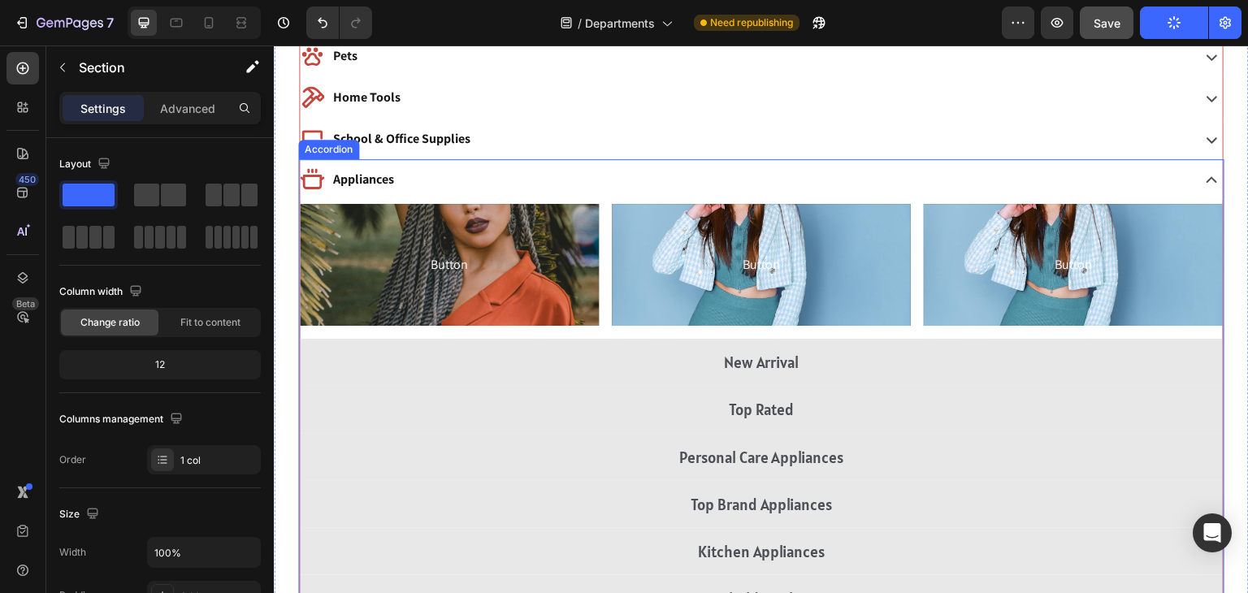
scroll to position [745, 0]
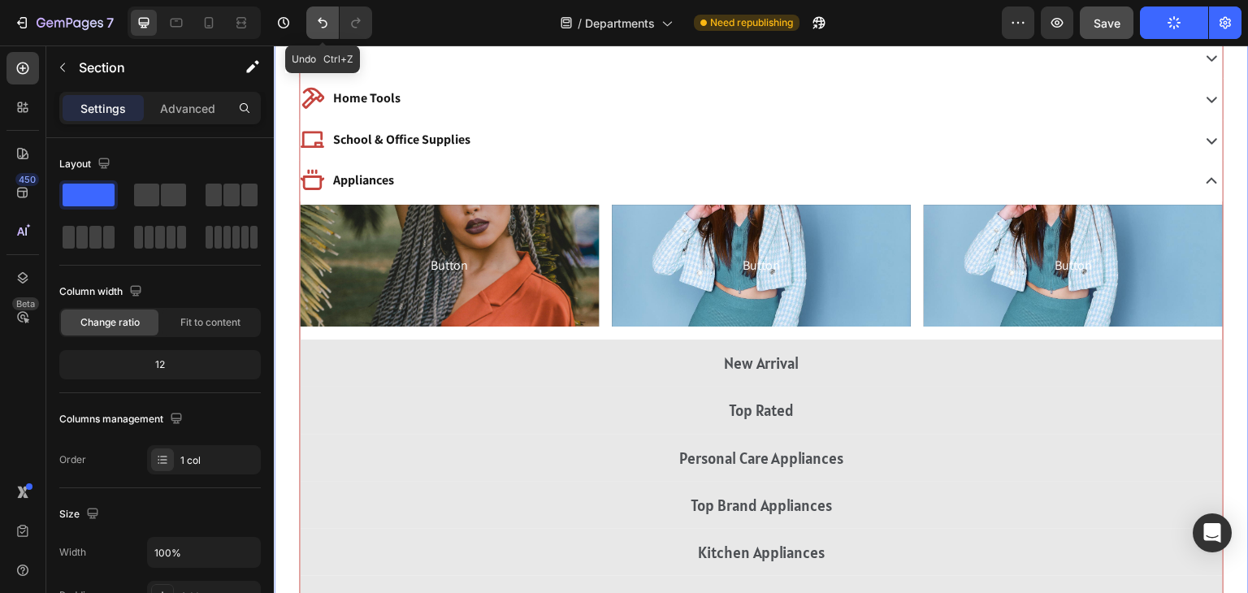
click at [325, 32] on button "Undo/Redo" at bounding box center [322, 23] width 33 height 33
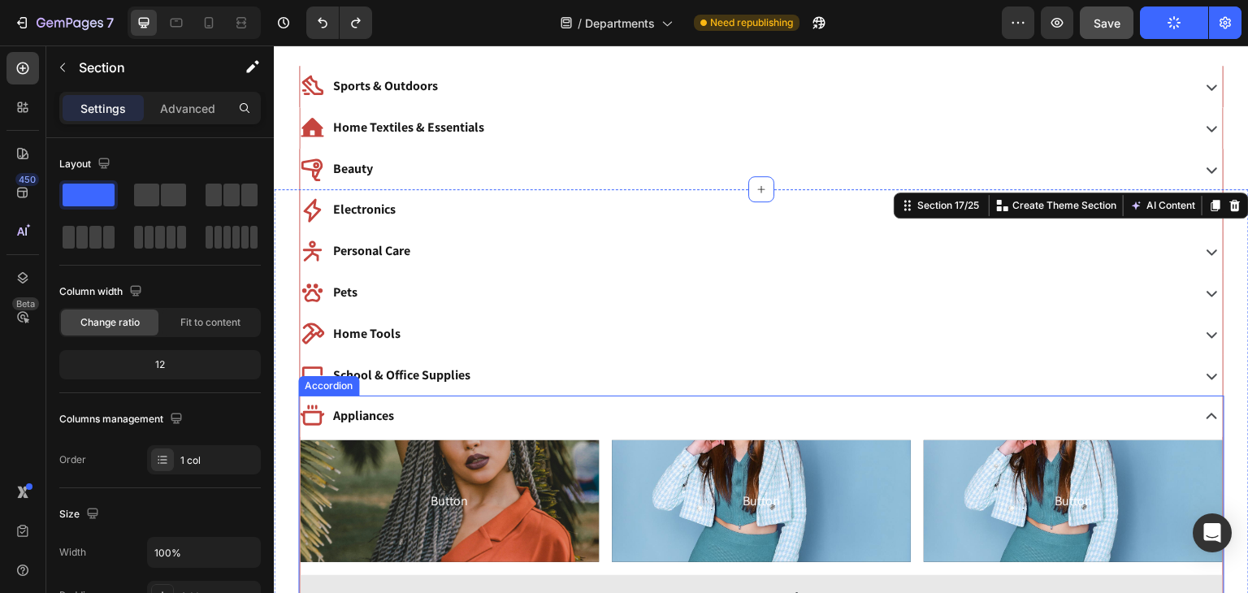
scroll to position [601, 0]
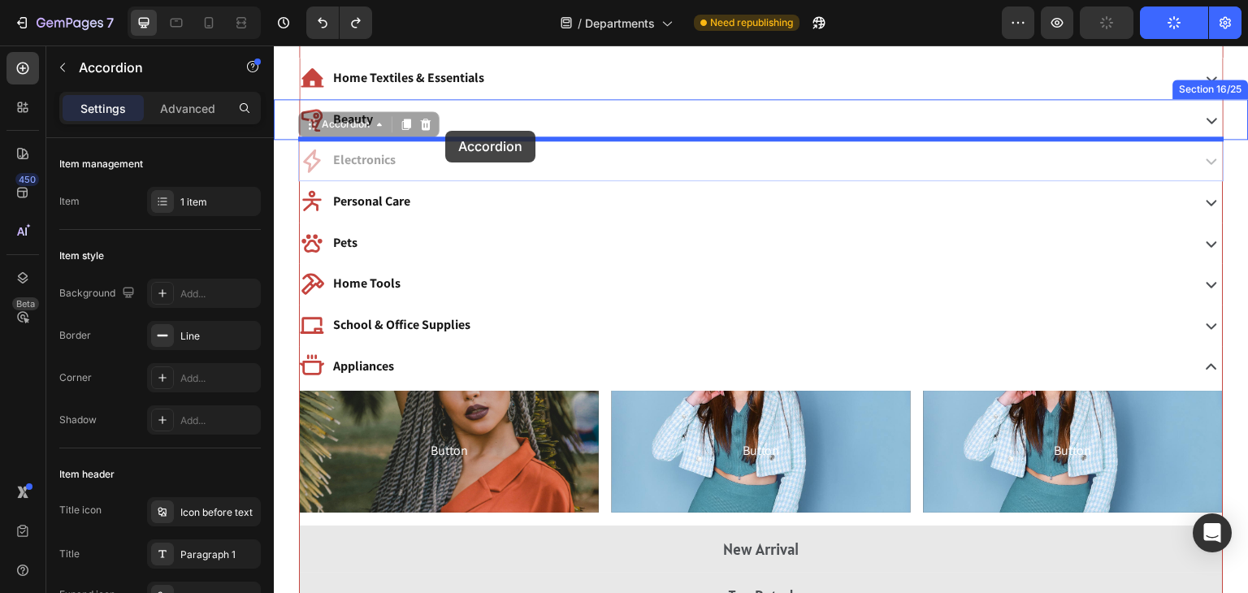
drag, startPoint x: 448, startPoint y: 153, endPoint x: 445, endPoint y: 131, distance: 22.1
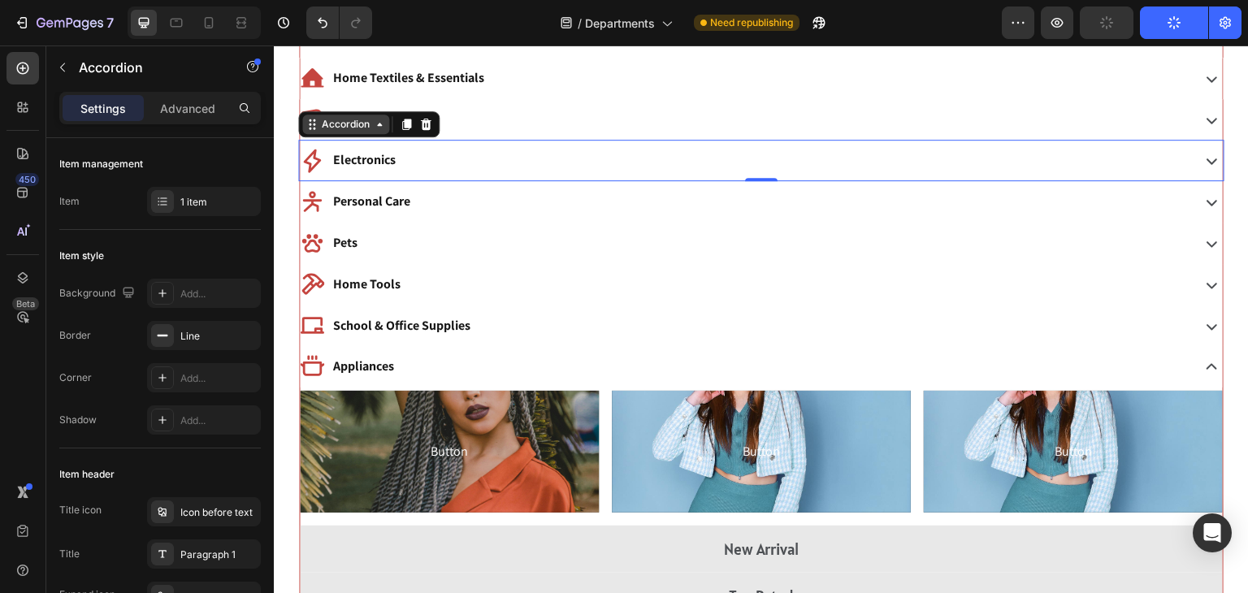
click at [347, 127] on div "Accordion" at bounding box center [346, 124] width 54 height 15
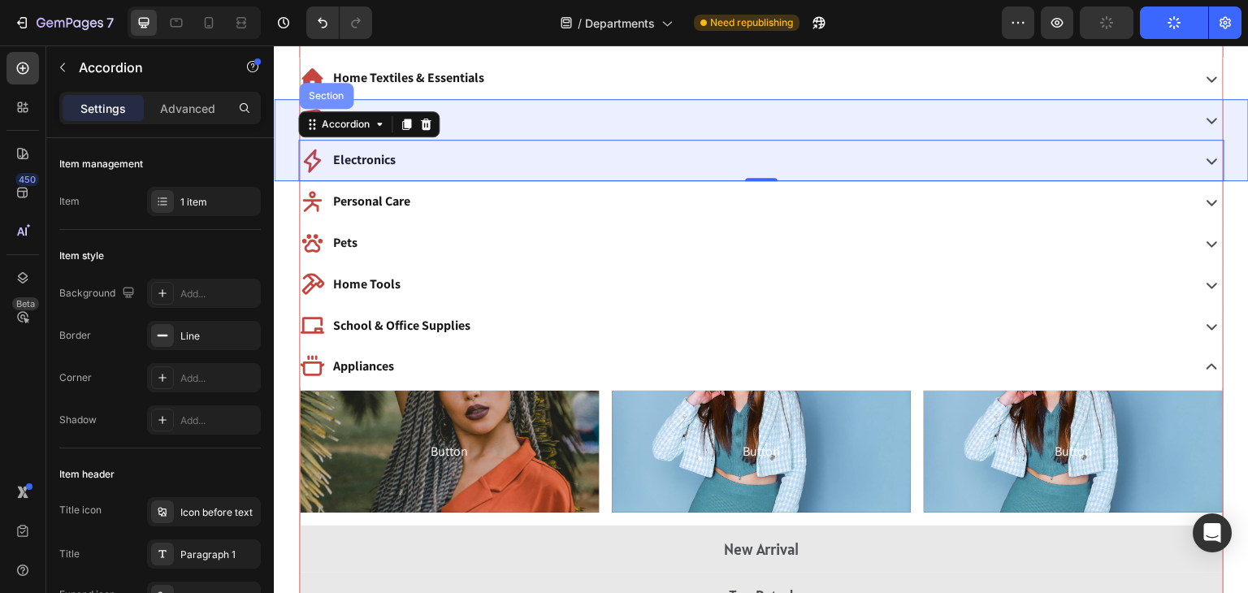
click at [332, 97] on div "Section" at bounding box center [326, 96] width 41 height 10
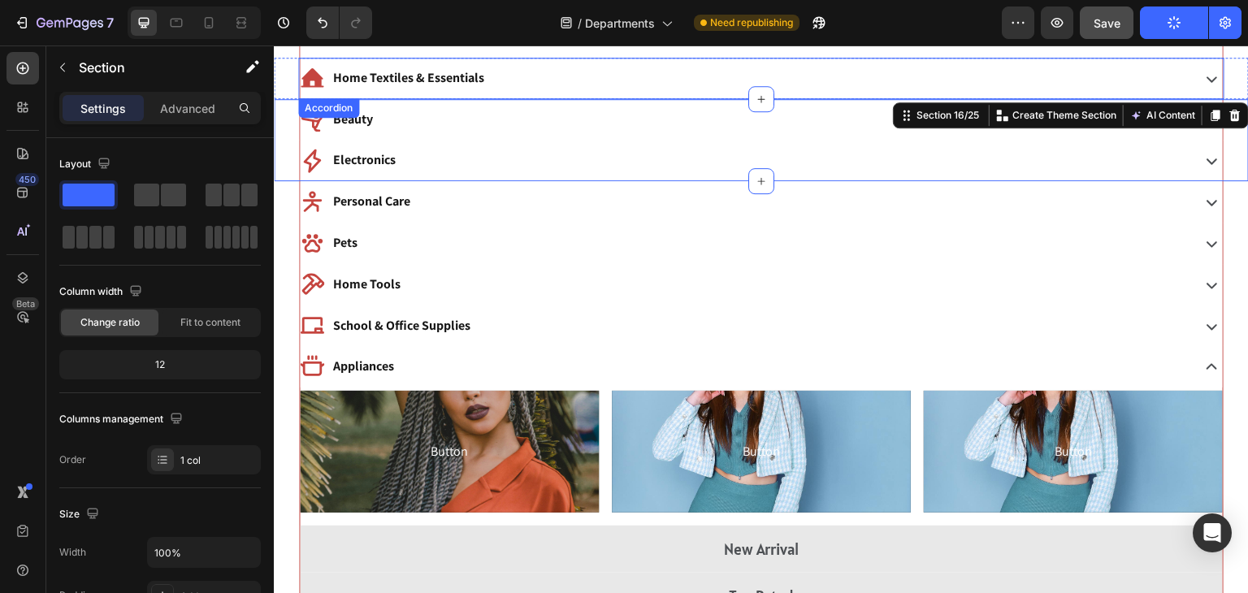
click at [639, 74] on div "Home Textiles & Essentials" at bounding box center [744, 78] width 888 height 28
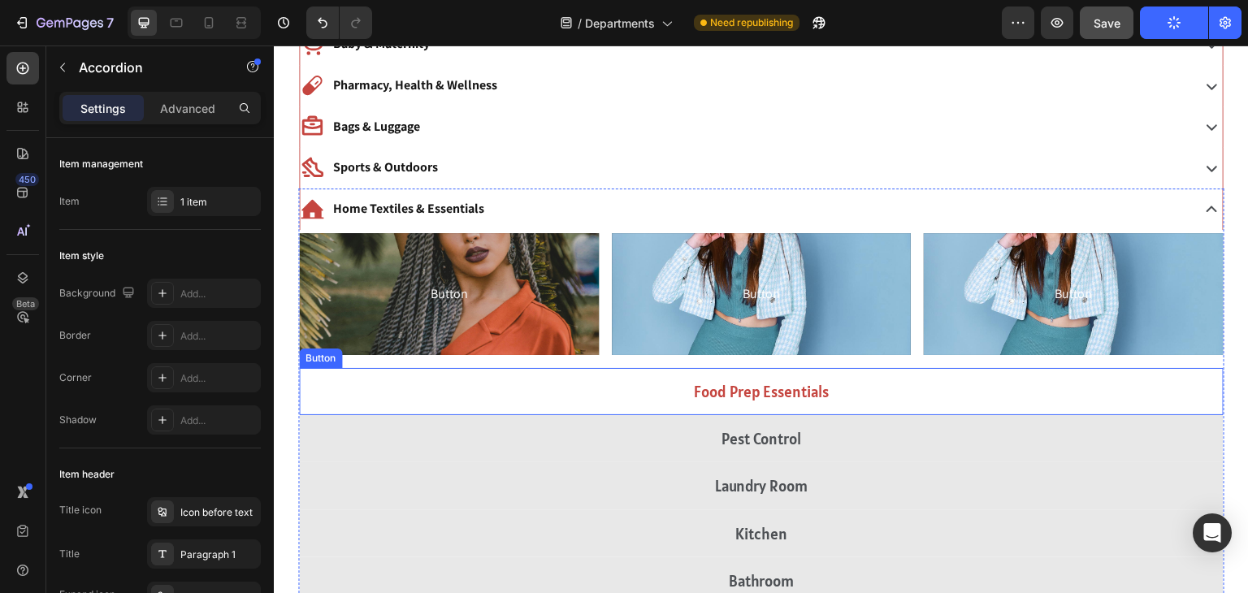
scroll to position [472, 0]
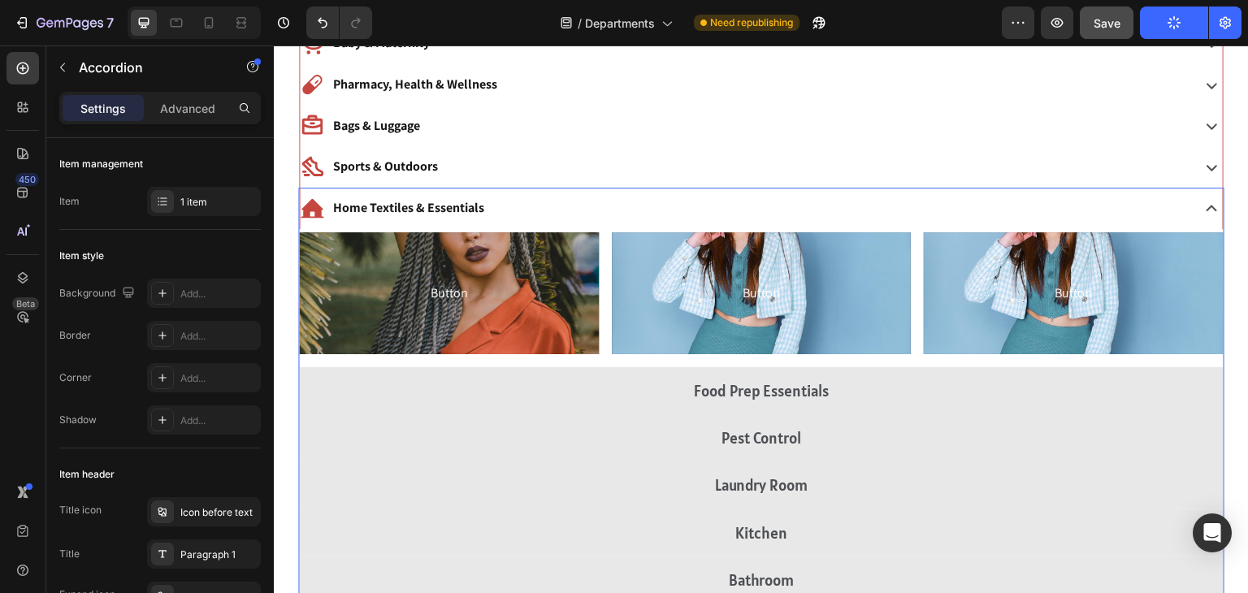
click at [668, 196] on div "Home Textiles & Essentials" at bounding box center [744, 208] width 888 height 28
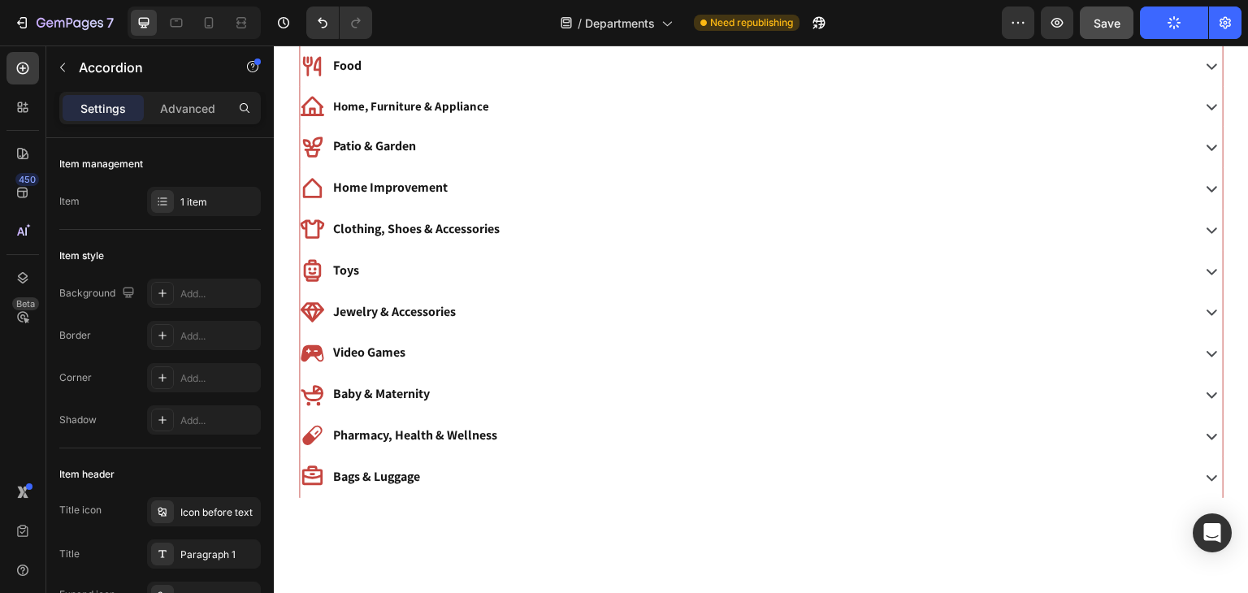
scroll to position [0, 0]
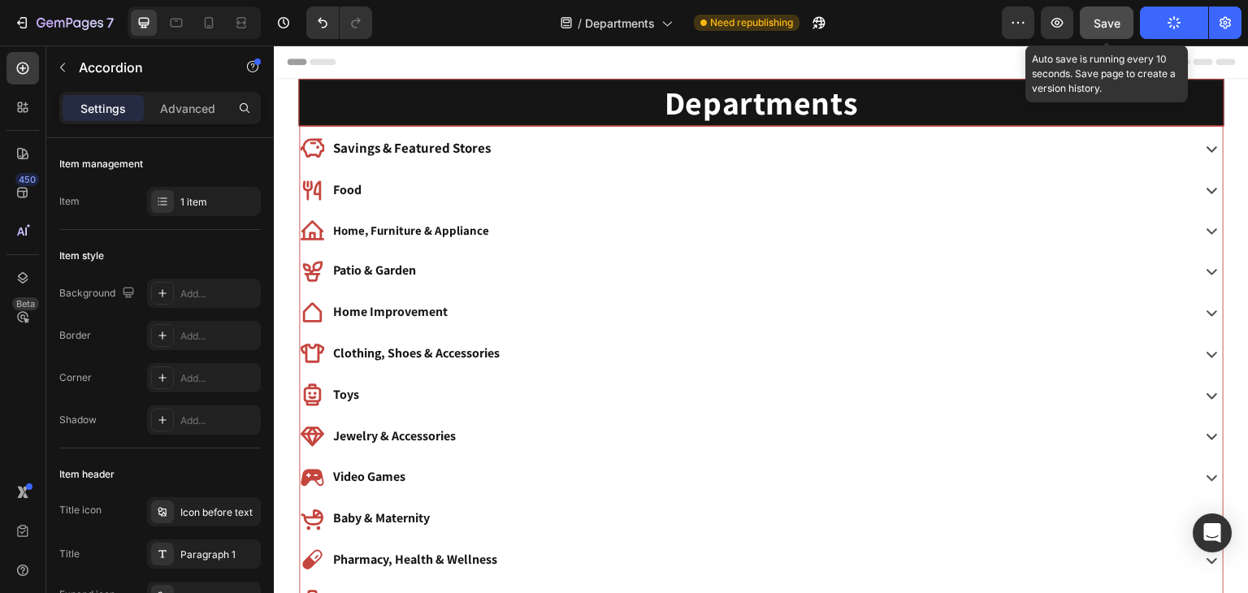
click at [1107, 22] on span "Save" at bounding box center [1107, 23] width 27 height 14
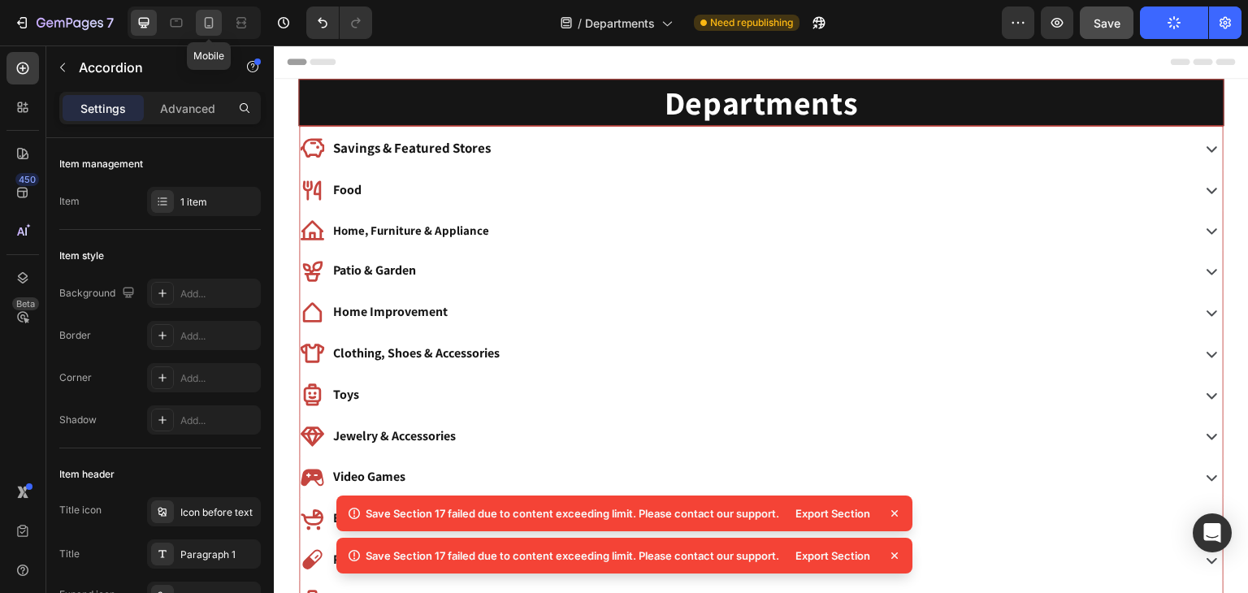
click at [207, 25] on icon at bounding box center [209, 22] width 9 height 11
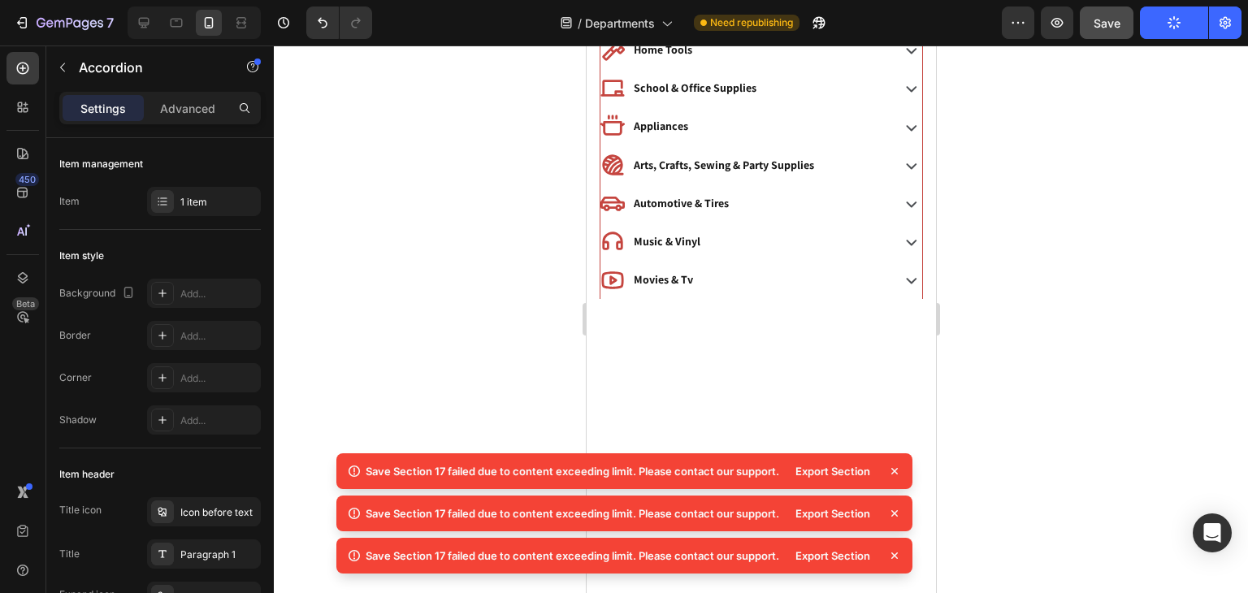
scroll to position [284, 0]
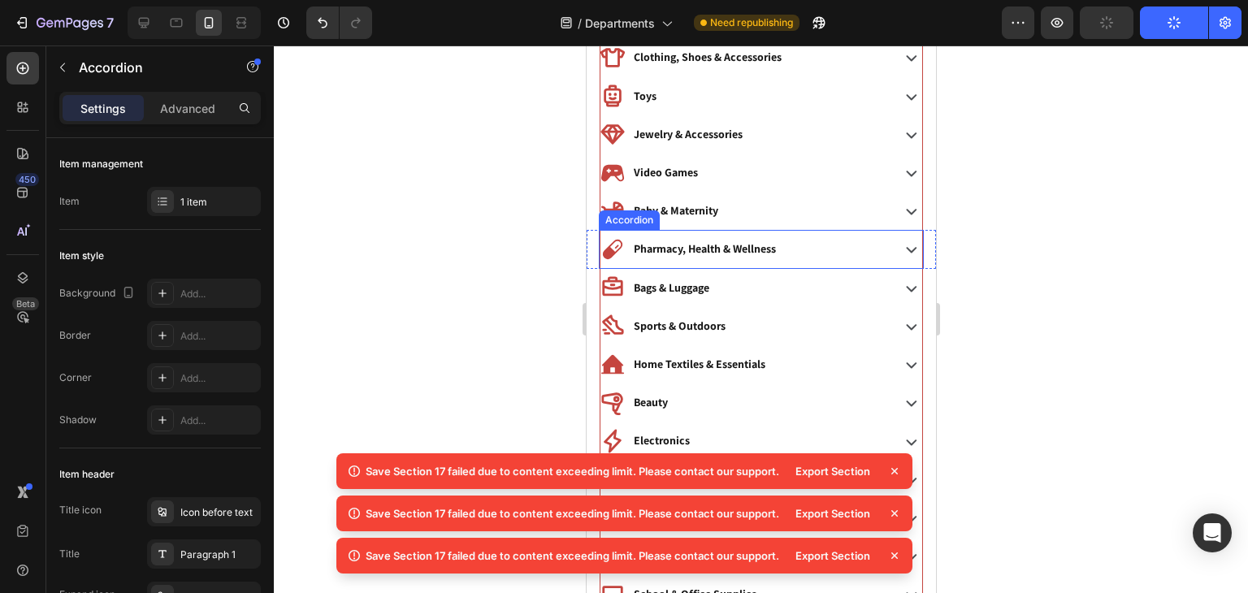
click at [663, 256] on p "Pharmacy, Health & Wellness" at bounding box center [704, 249] width 142 height 20
click at [683, 213] on icon at bounding box center [679, 214] width 13 height 13
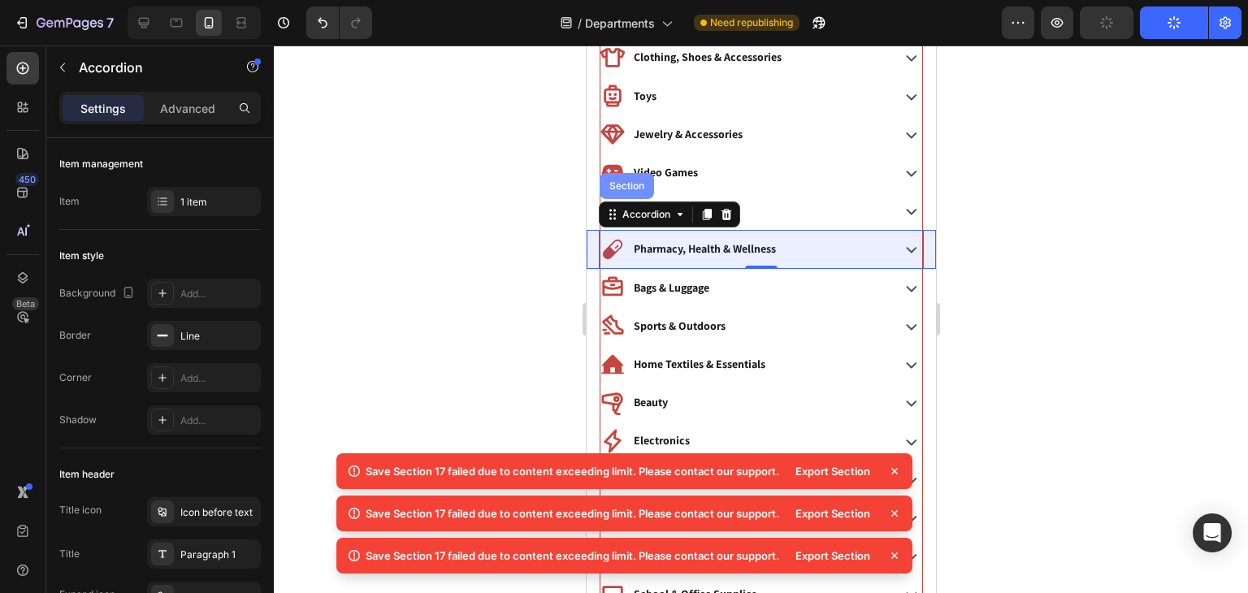
click at [629, 188] on div "Section" at bounding box center [625, 186] width 41 height 10
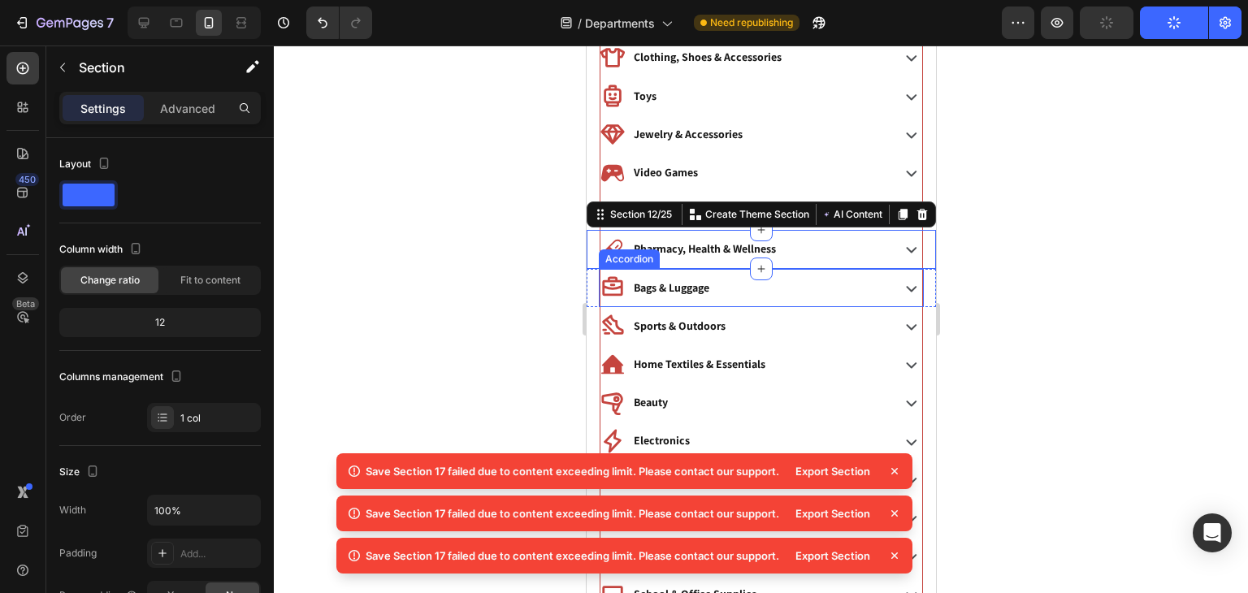
click at [728, 279] on div "Bags & Luggage" at bounding box center [743, 287] width 287 height 25
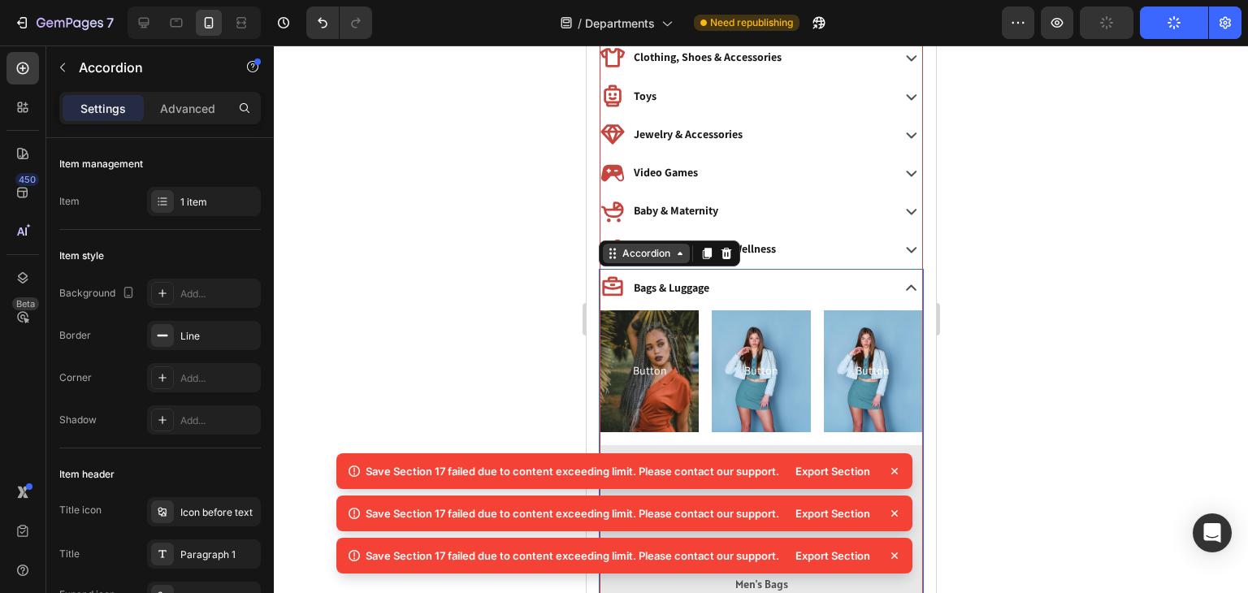
click at [635, 252] on div "Accordion" at bounding box center [645, 253] width 54 height 15
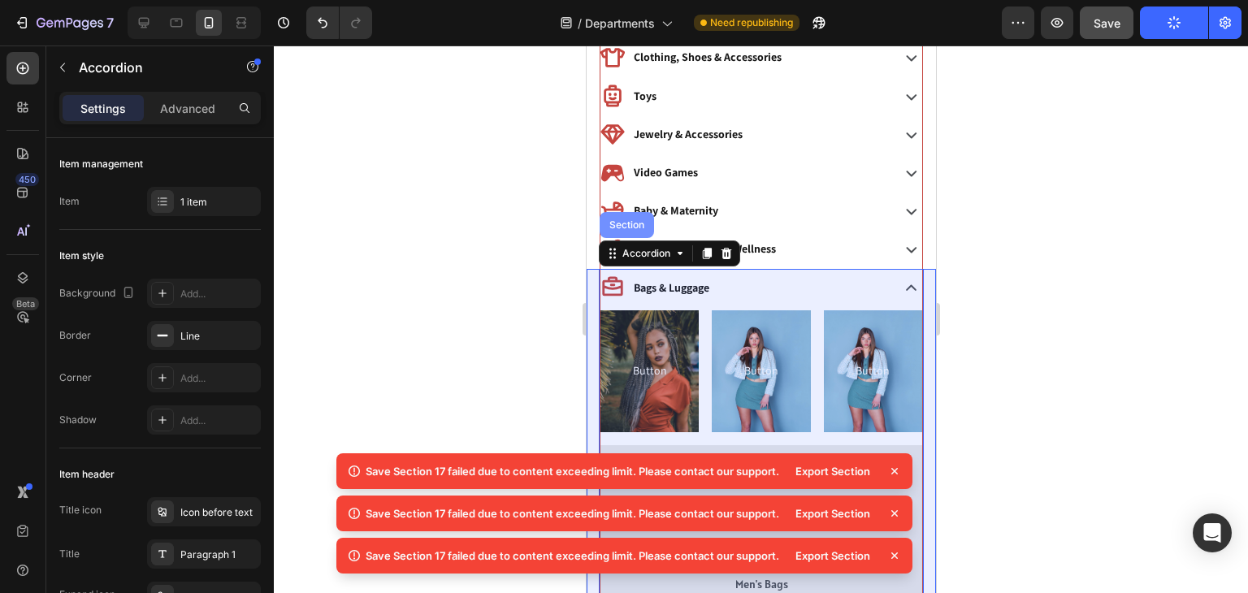
click at [630, 226] on div "Section" at bounding box center [625, 225] width 41 height 10
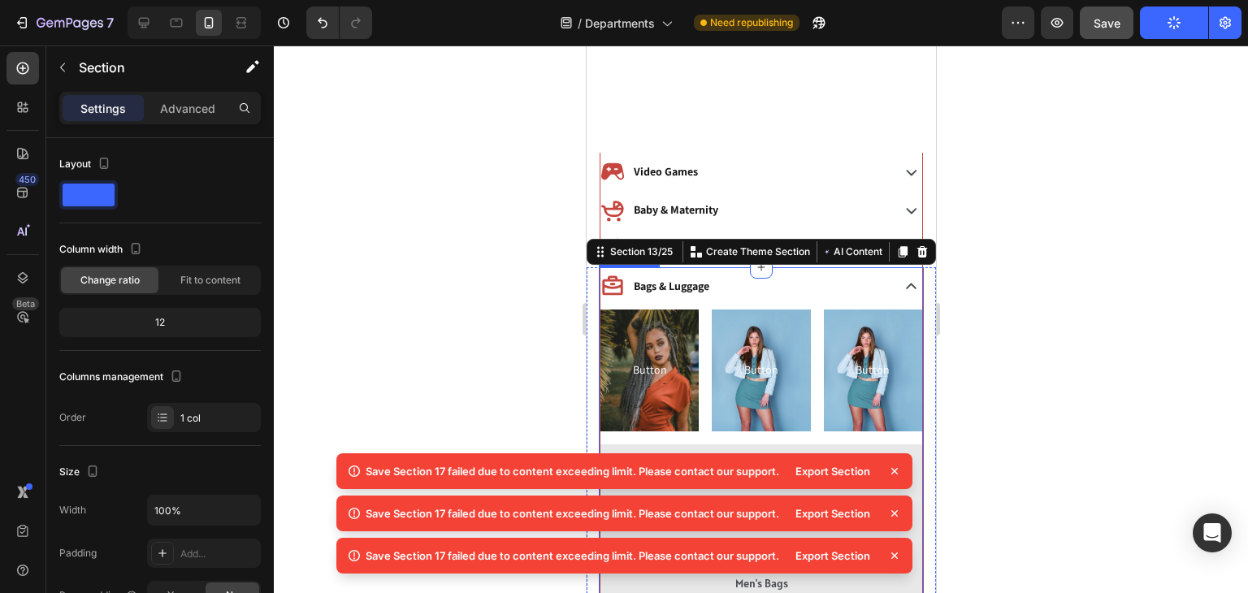
scroll to position [452, 0]
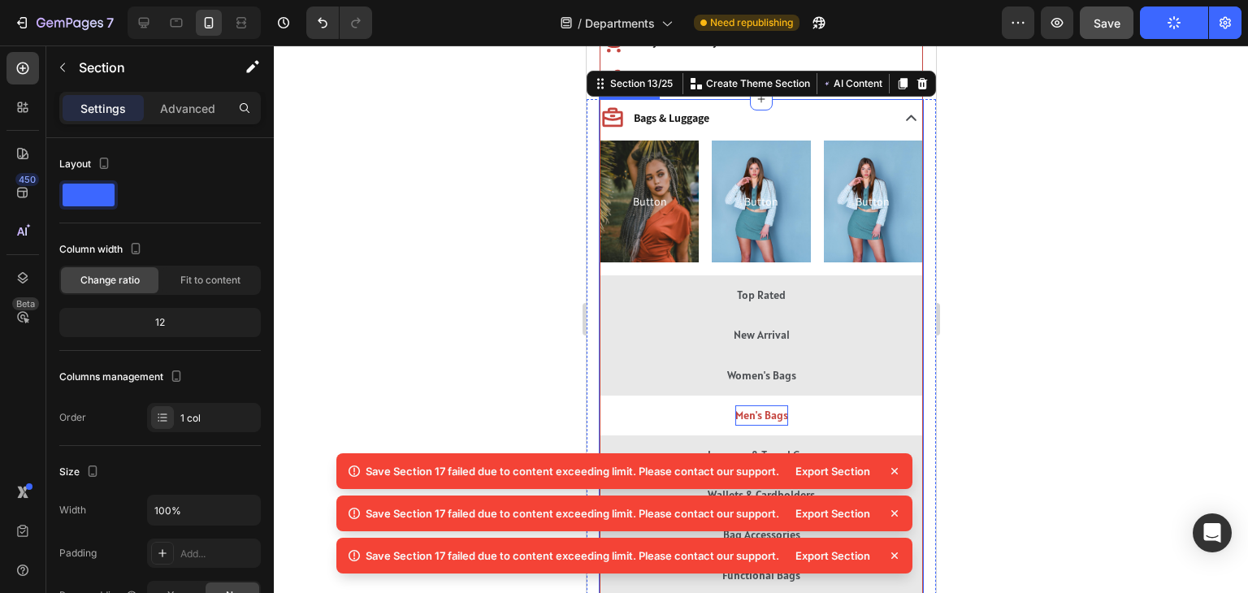
click at [742, 405] on p "Men's Bags" at bounding box center [761, 415] width 53 height 20
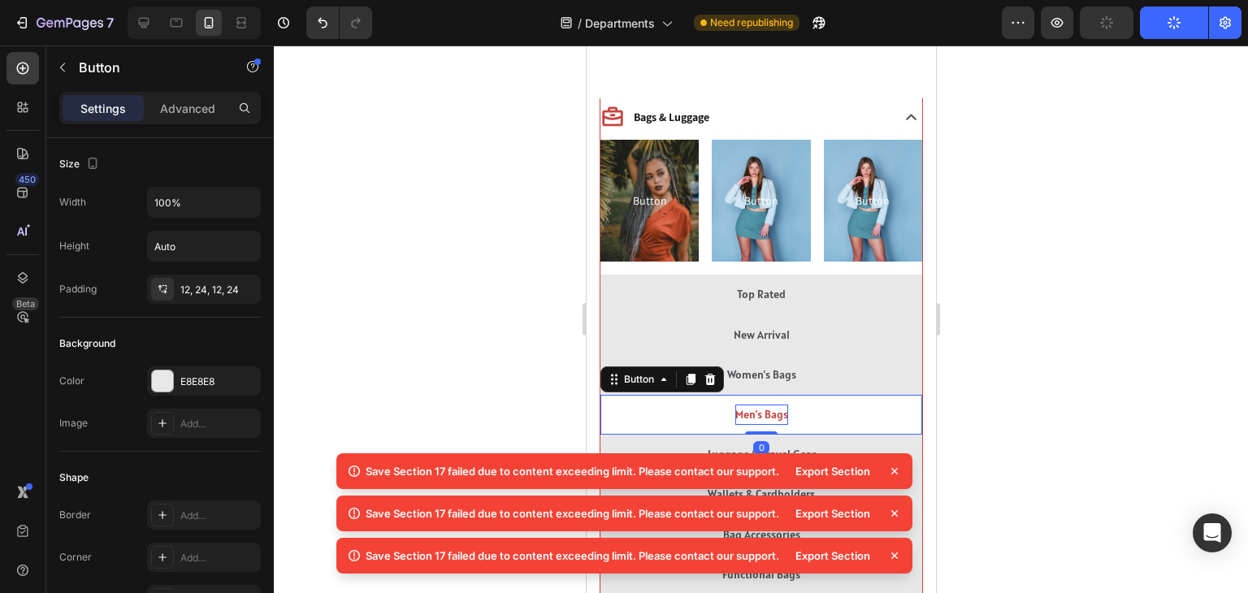
scroll to position [559, 0]
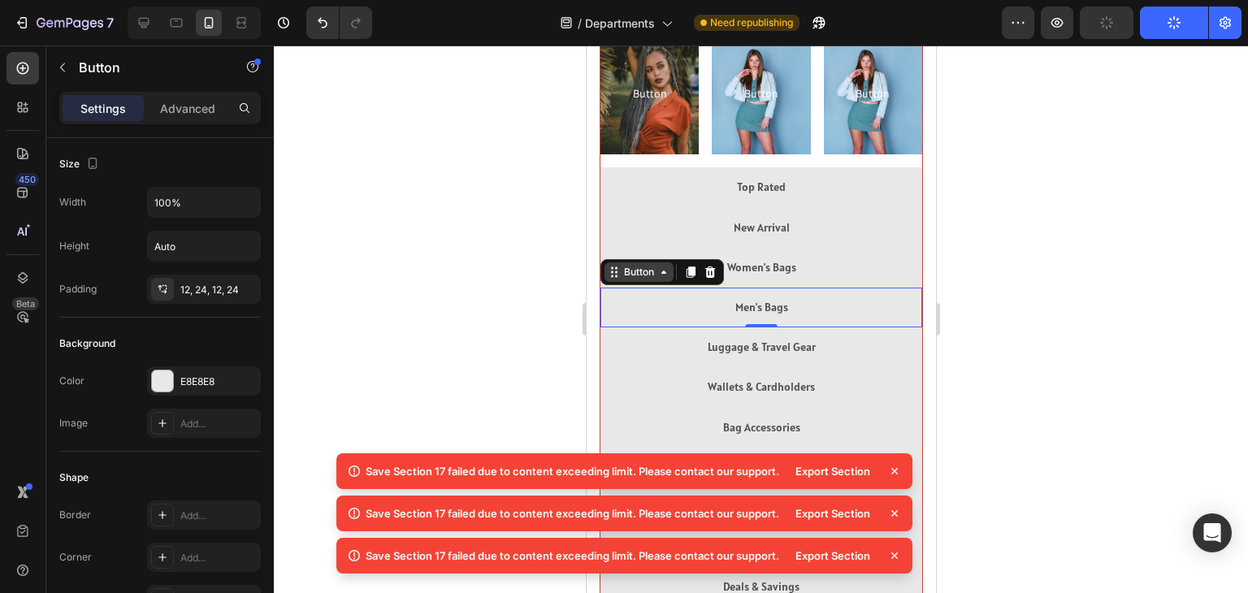
click at [652, 266] on div "Button" at bounding box center [638, 272] width 37 height 15
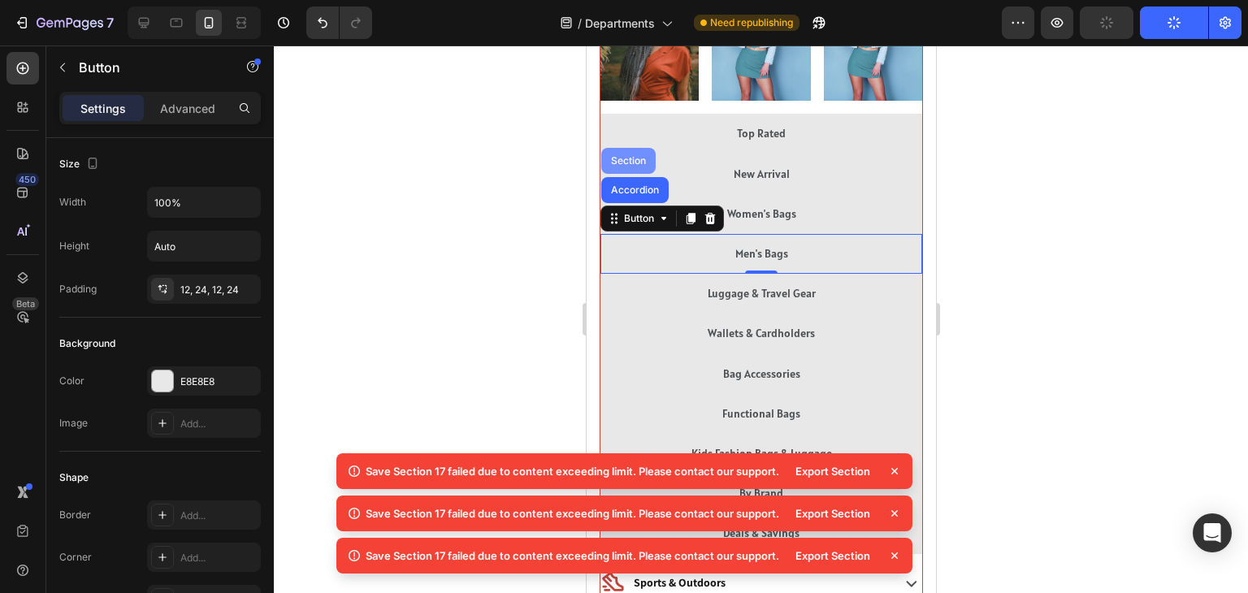
scroll to position [619, 0]
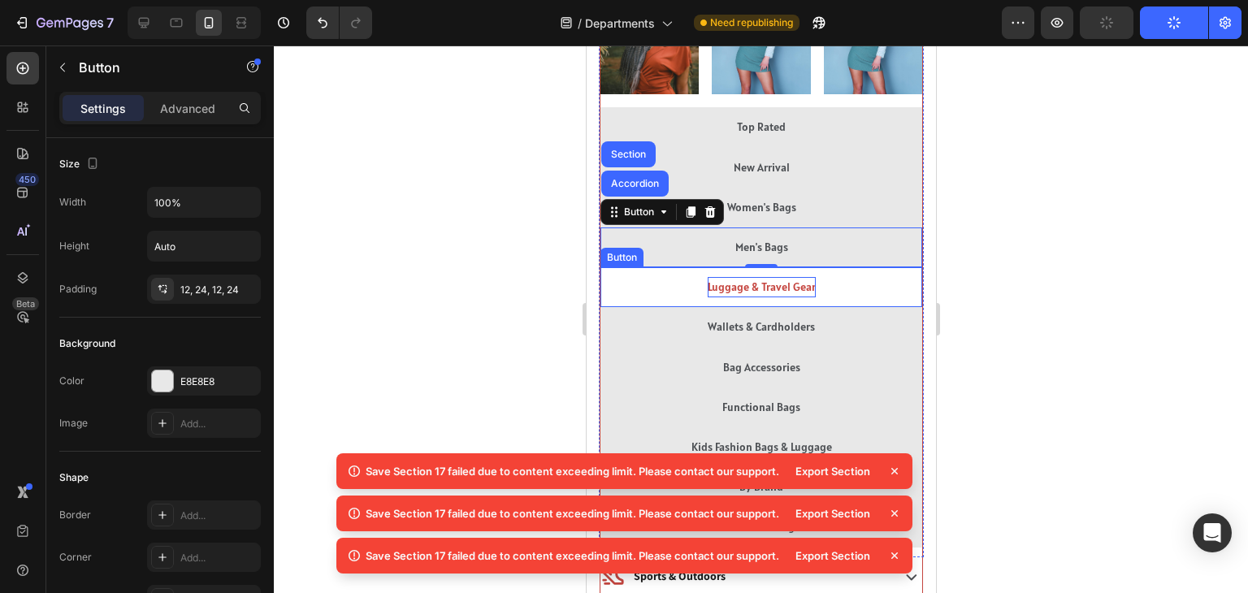
click at [743, 281] on p "Luggage & Travel Gear" at bounding box center [761, 287] width 108 height 20
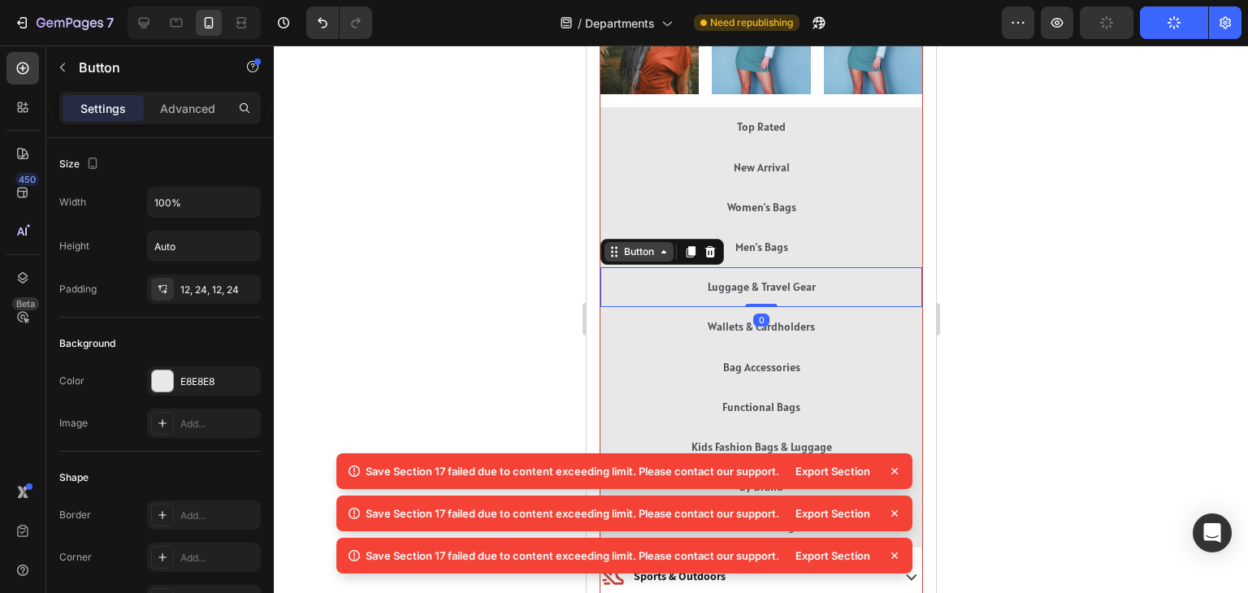
click at [658, 249] on icon at bounding box center [663, 251] width 13 height 13
click at [1083, 248] on div at bounding box center [761, 320] width 974 height 548
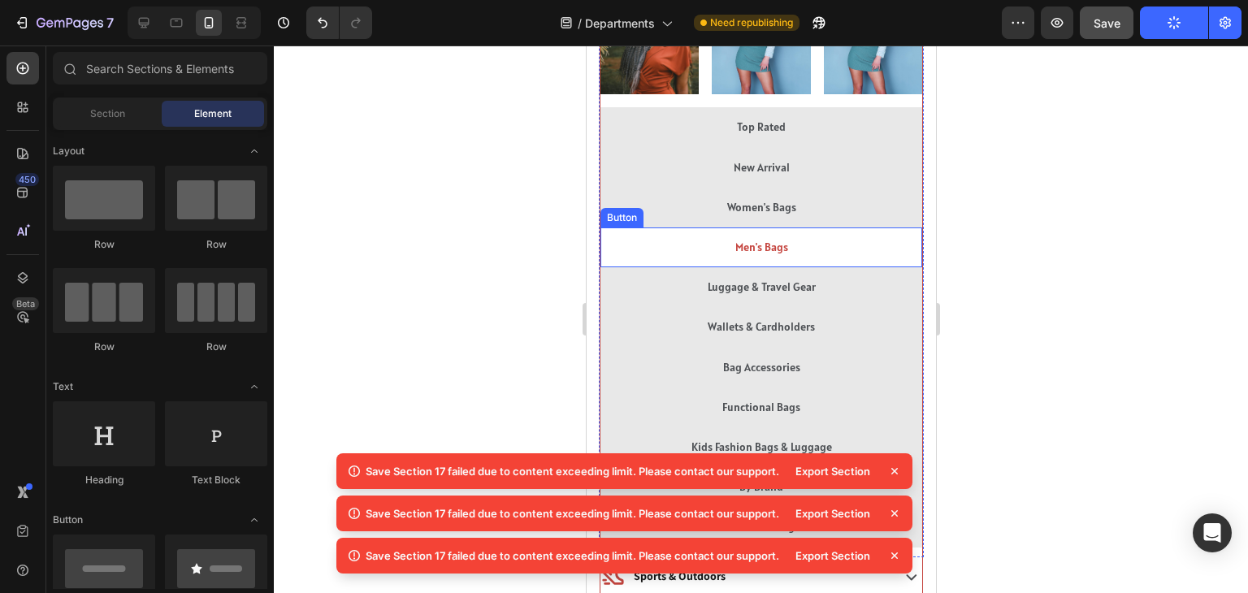
click at [689, 243] on button "Men's Bags" at bounding box center [761, 248] width 322 height 40
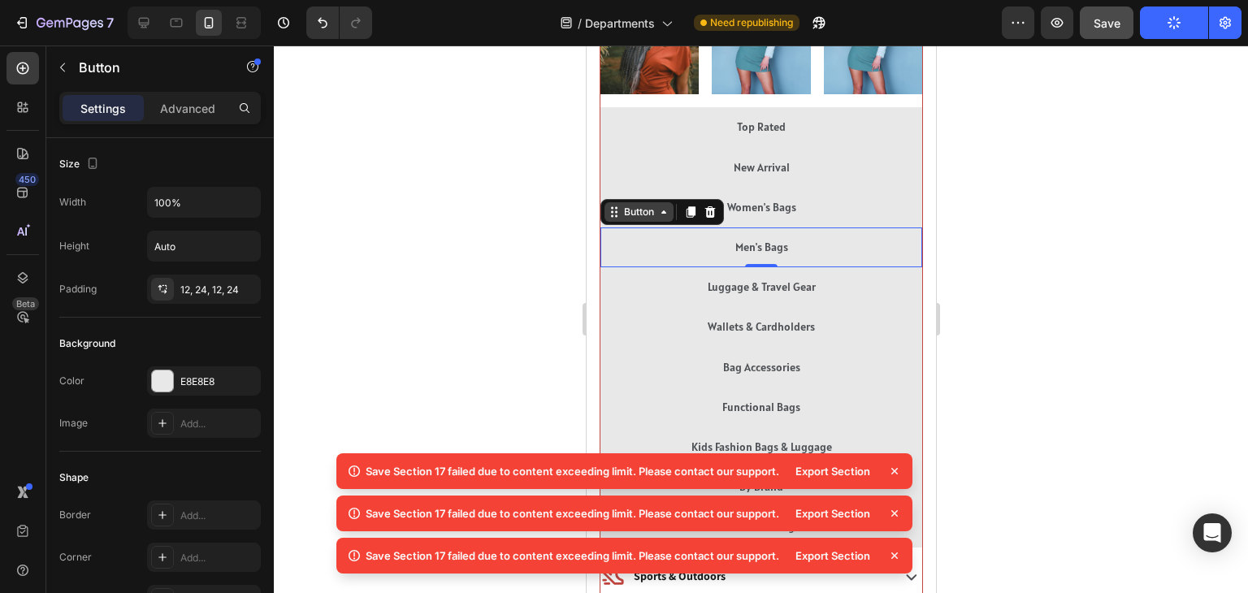
click at [657, 206] on icon at bounding box center [663, 212] width 13 height 13
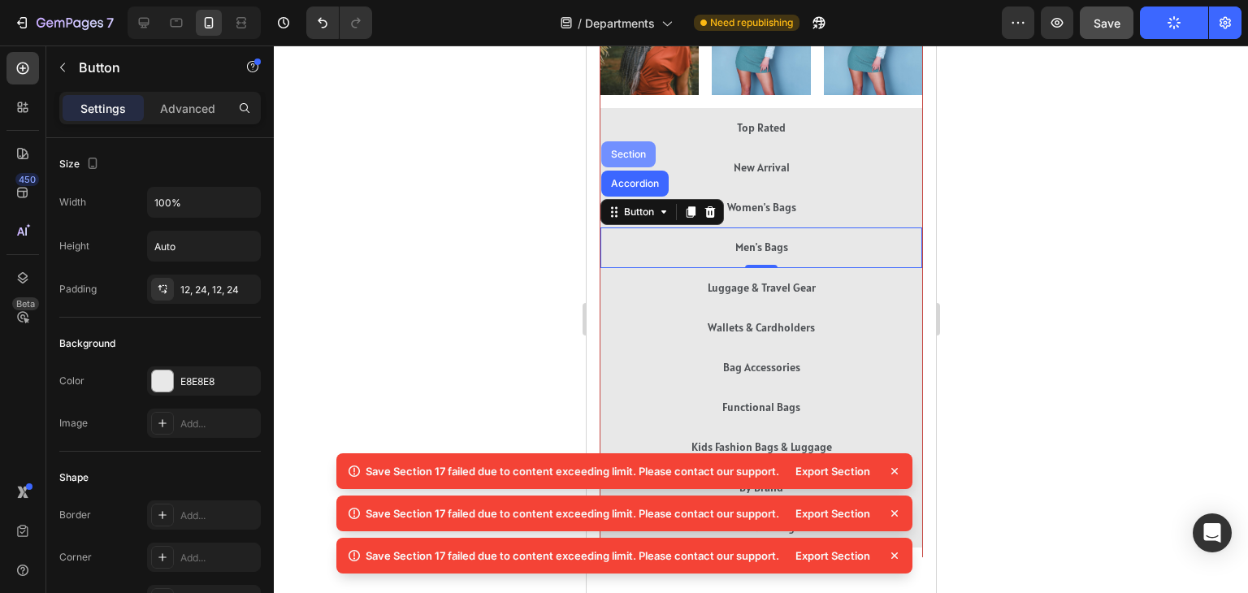
scroll to position [465, 0]
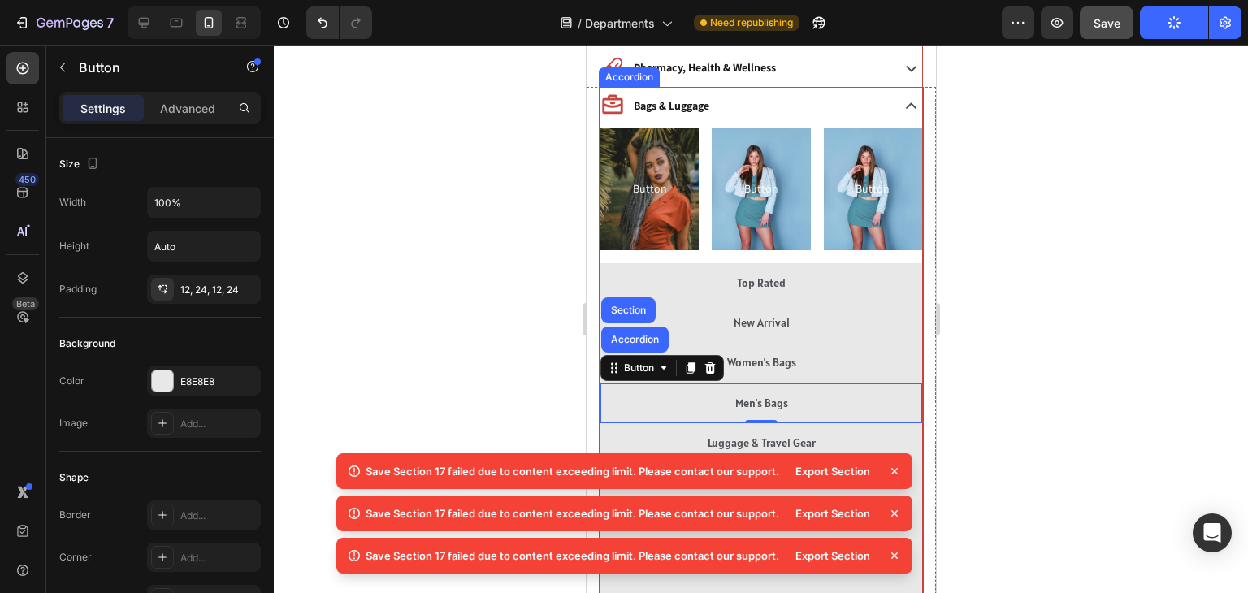
click at [671, 116] on p "Bags & Luggage" at bounding box center [671, 106] width 76 height 20
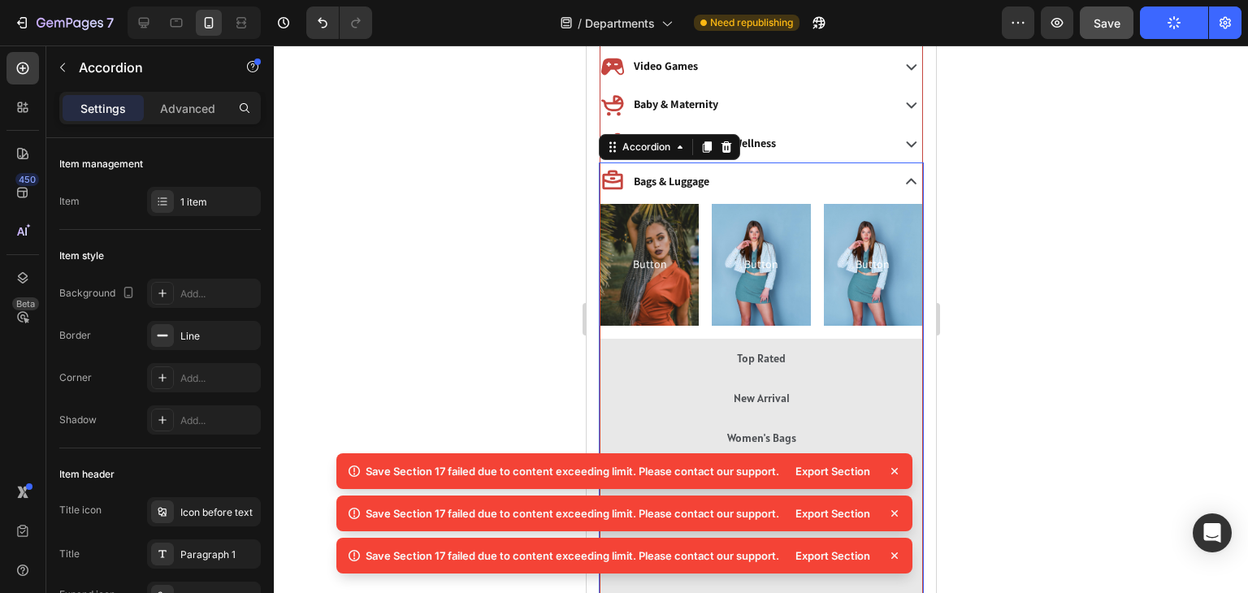
click at [735, 180] on div "Bags & Luggage" at bounding box center [743, 181] width 287 height 25
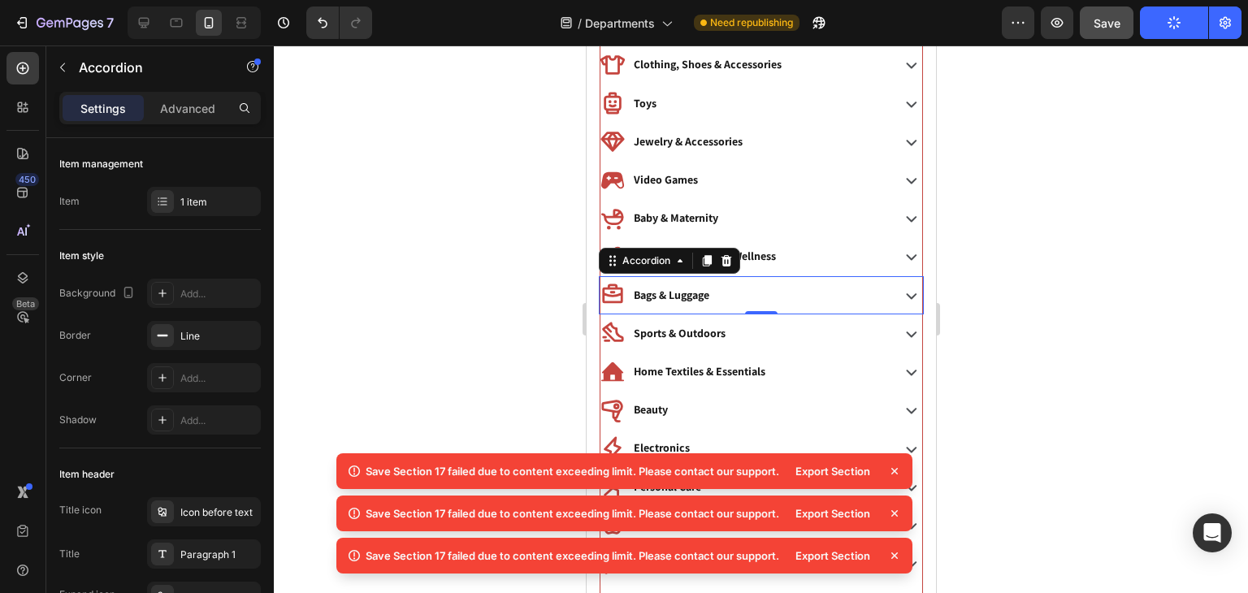
scroll to position [319, 0]
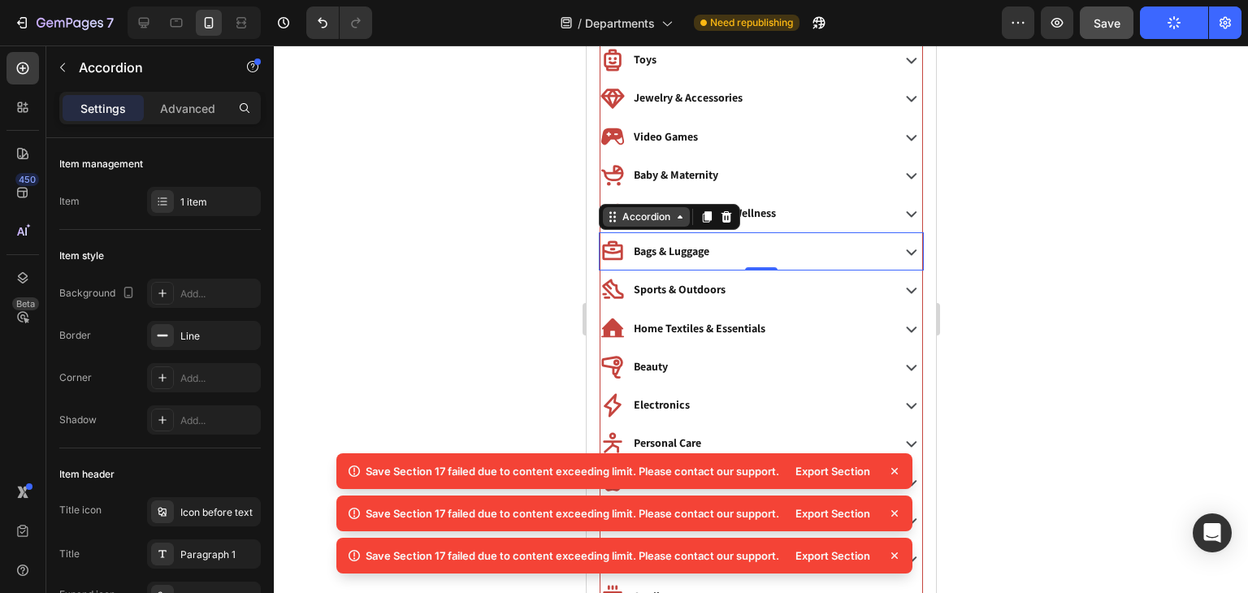
click at [656, 211] on div "Accordion" at bounding box center [645, 217] width 54 height 15
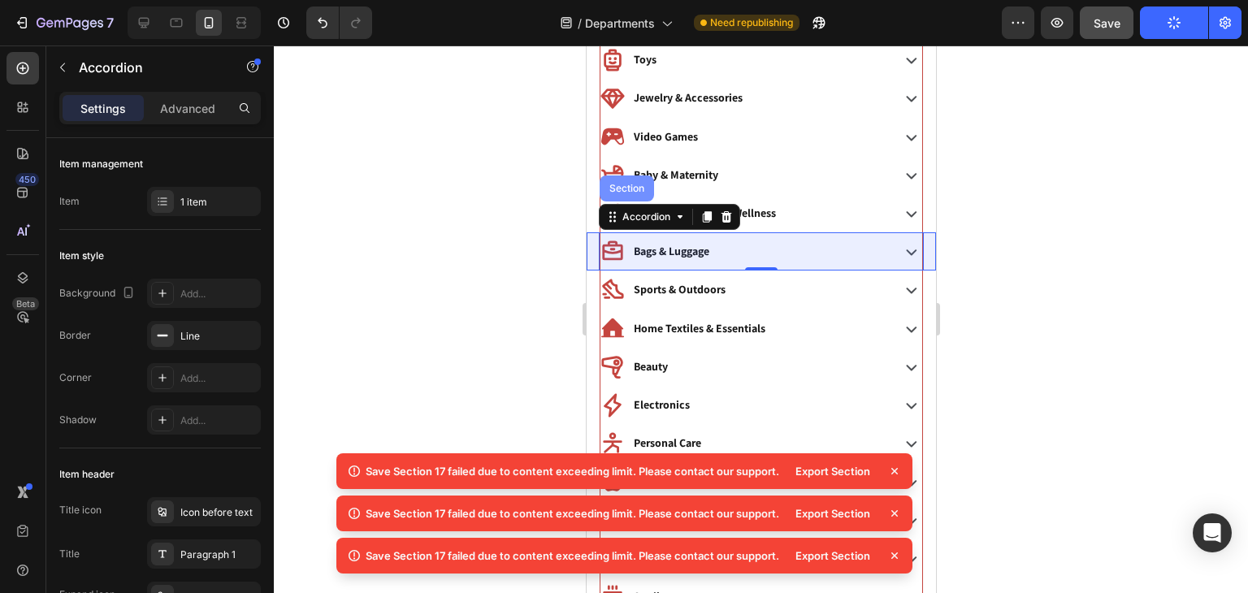
click at [629, 186] on div "Section" at bounding box center [625, 189] width 41 height 10
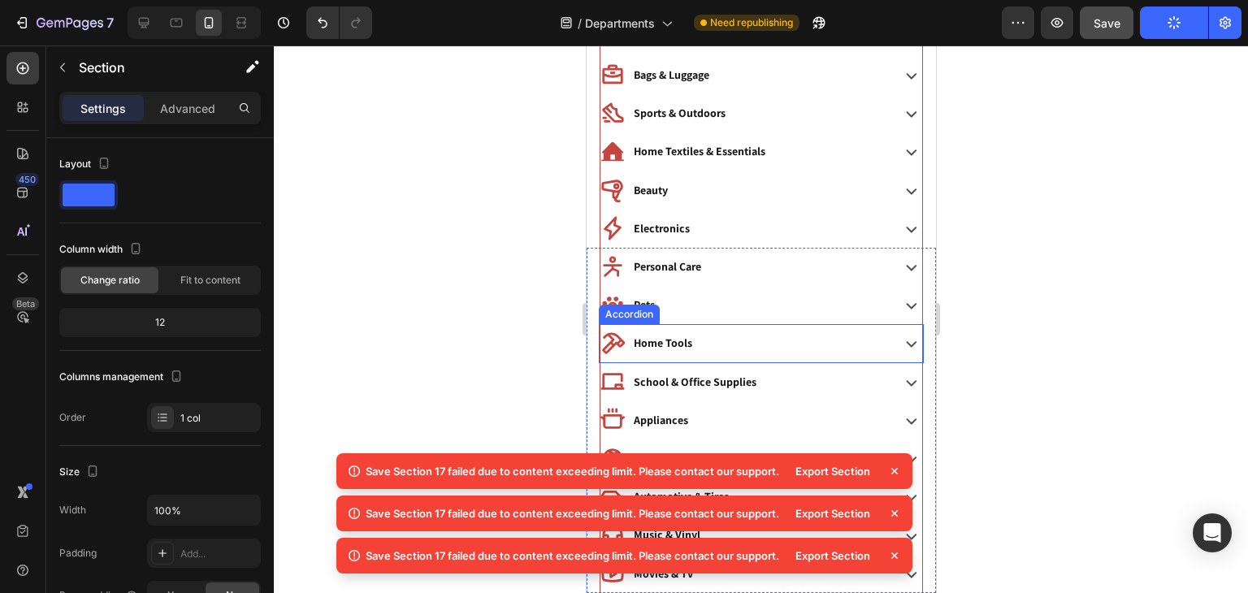
scroll to position [458, 0]
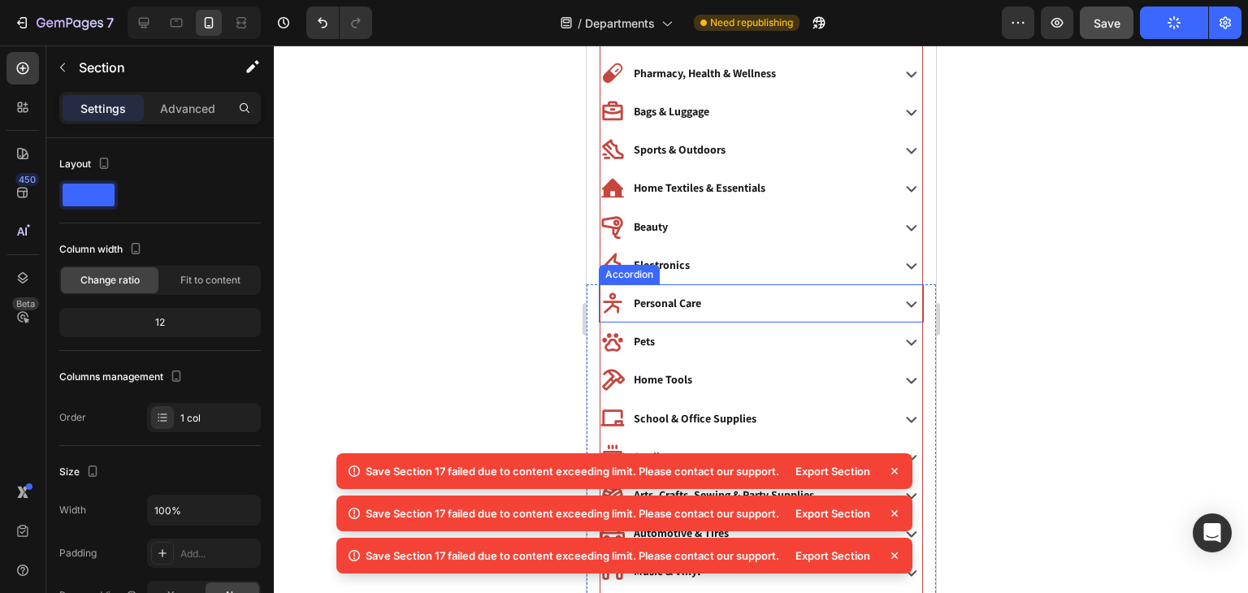
click at [661, 293] on p "Personal Care" at bounding box center [666, 303] width 67 height 20
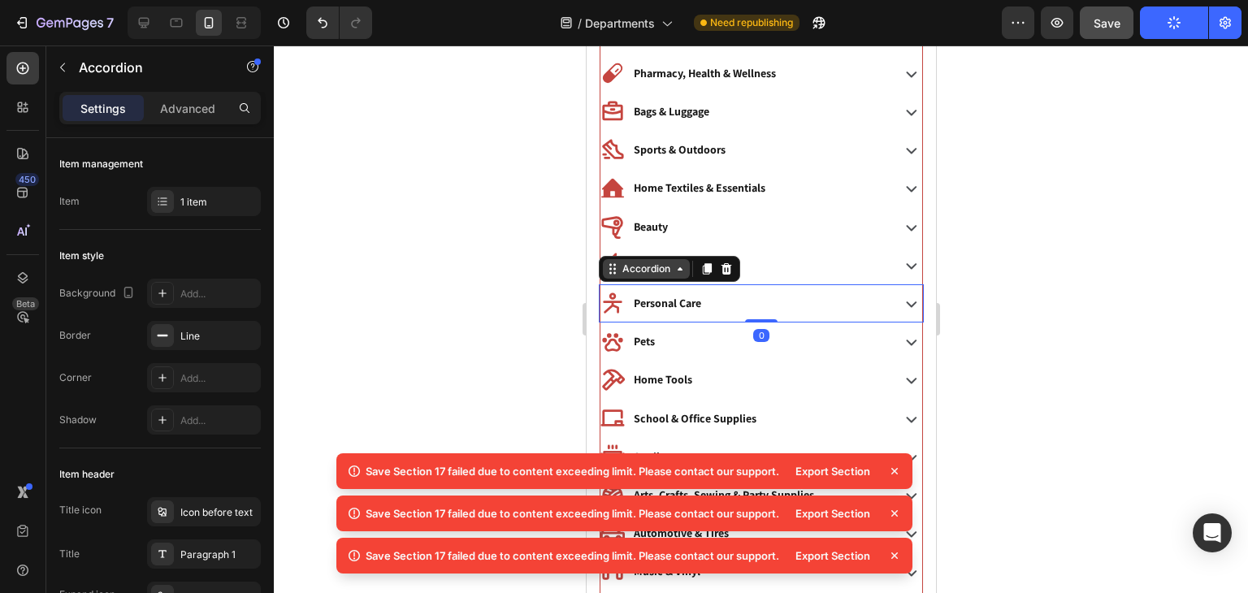
click at [655, 269] on div "Accordion" at bounding box center [645, 269] width 54 height 15
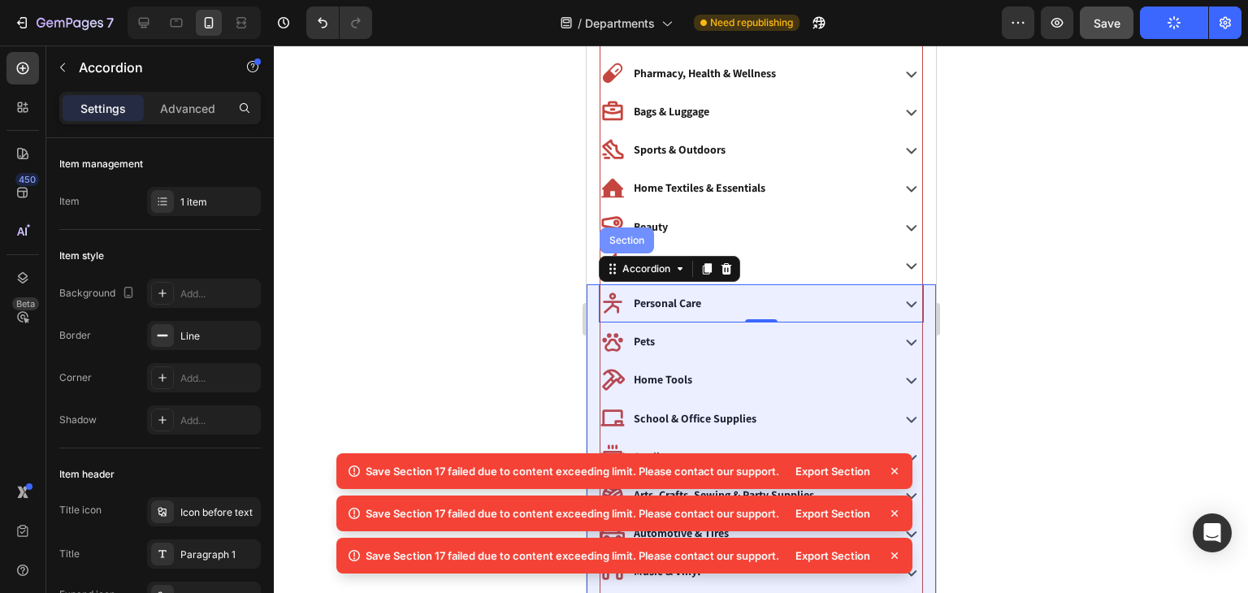
click at [631, 238] on div "Section" at bounding box center [625, 241] width 41 height 10
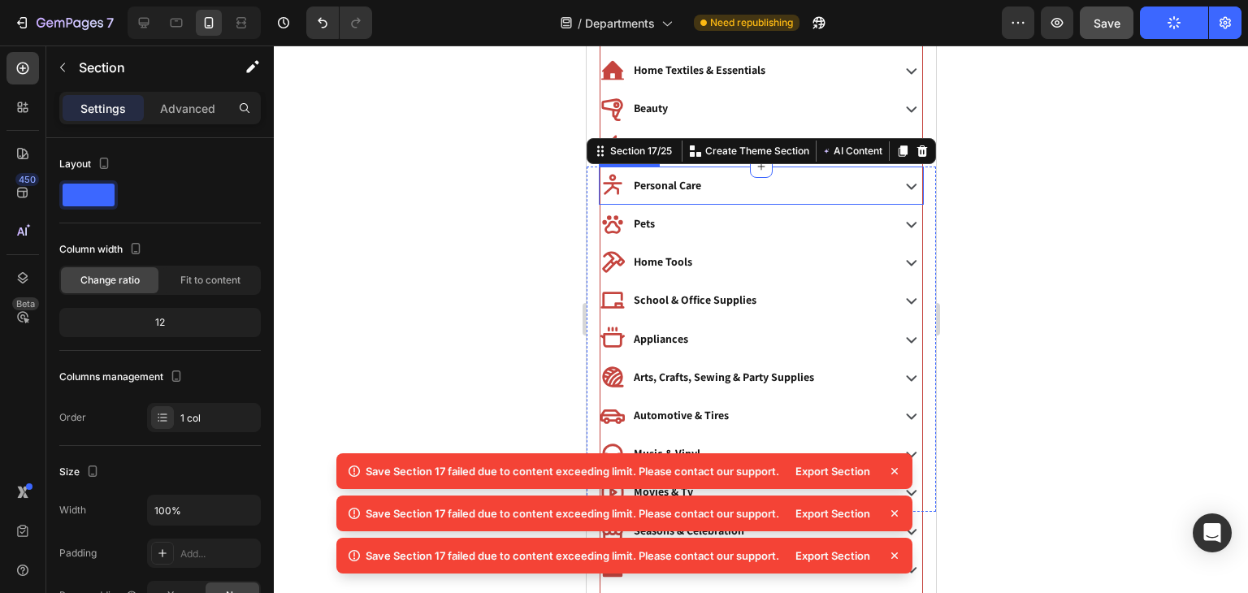
scroll to position [575, 0]
click at [713, 178] on div "Personal Care" at bounding box center [743, 185] width 287 height 25
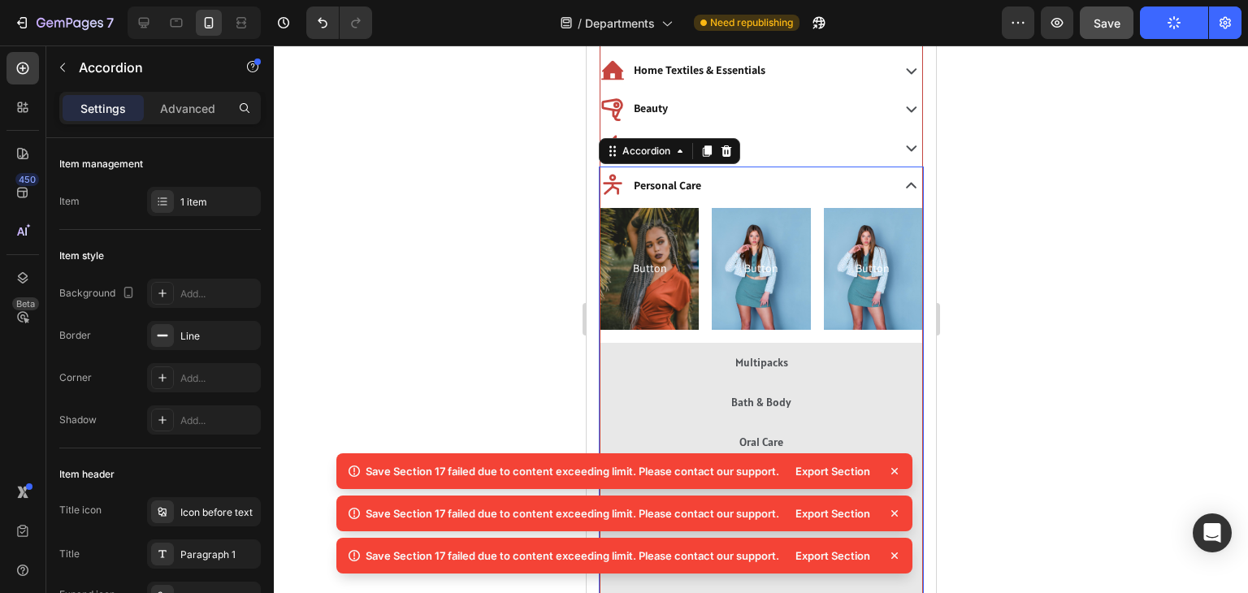
click at [713, 178] on div "Personal Care" at bounding box center [743, 185] width 287 height 25
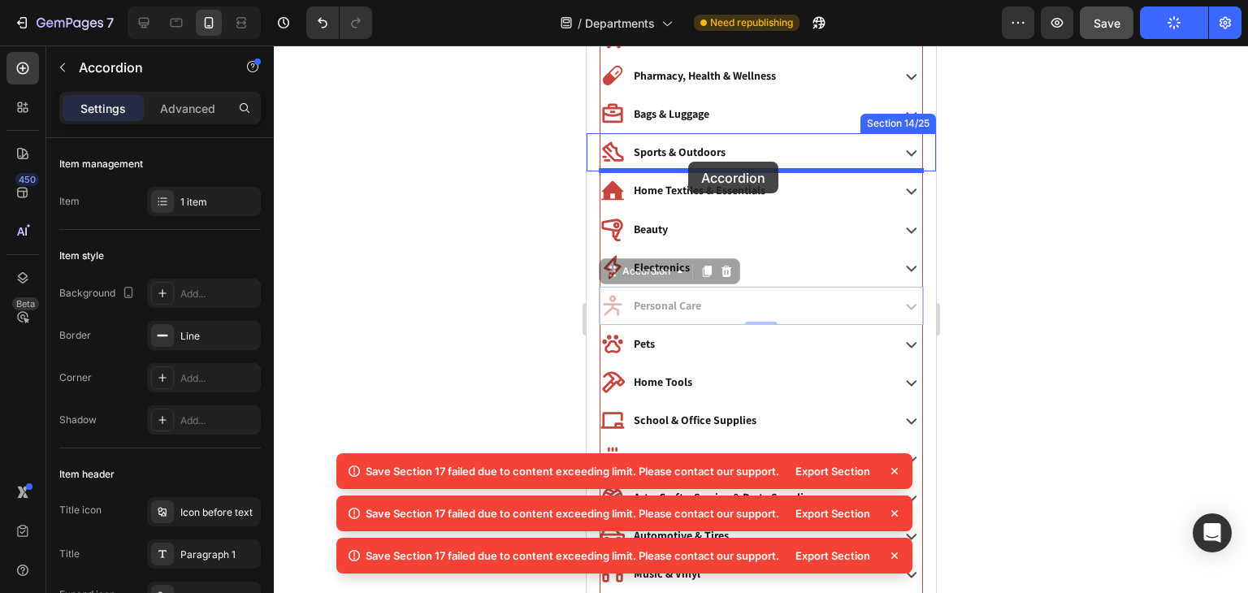
scroll to position [450, 0]
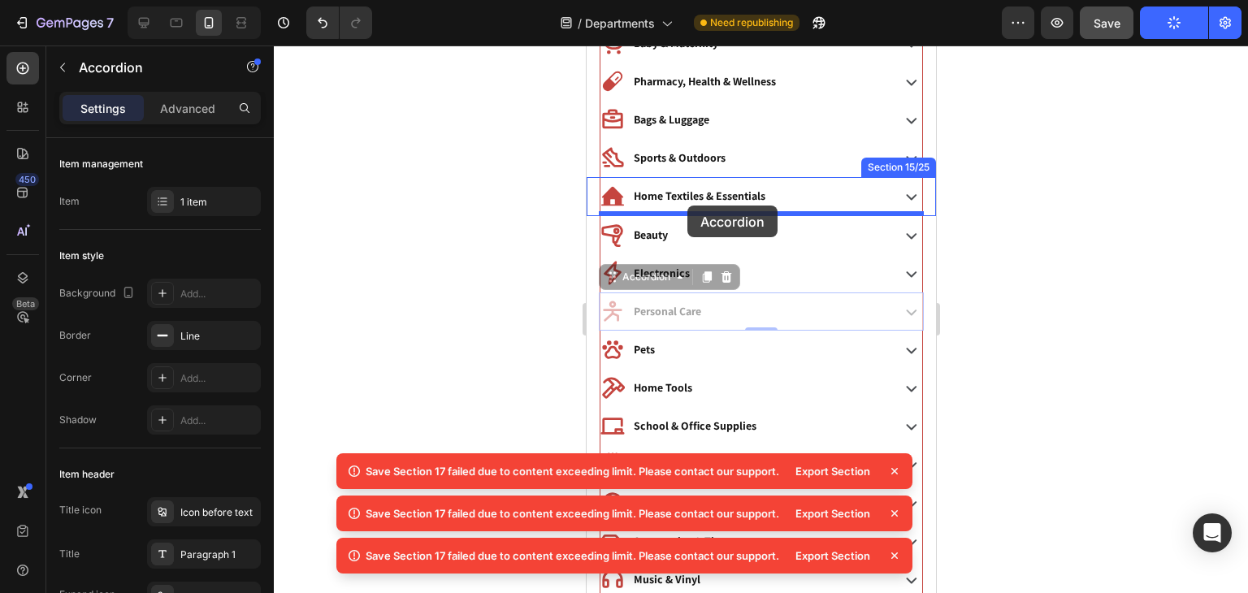
drag, startPoint x: 713, startPoint y: 178, endPoint x: 687, endPoint y: 206, distance: 38.5
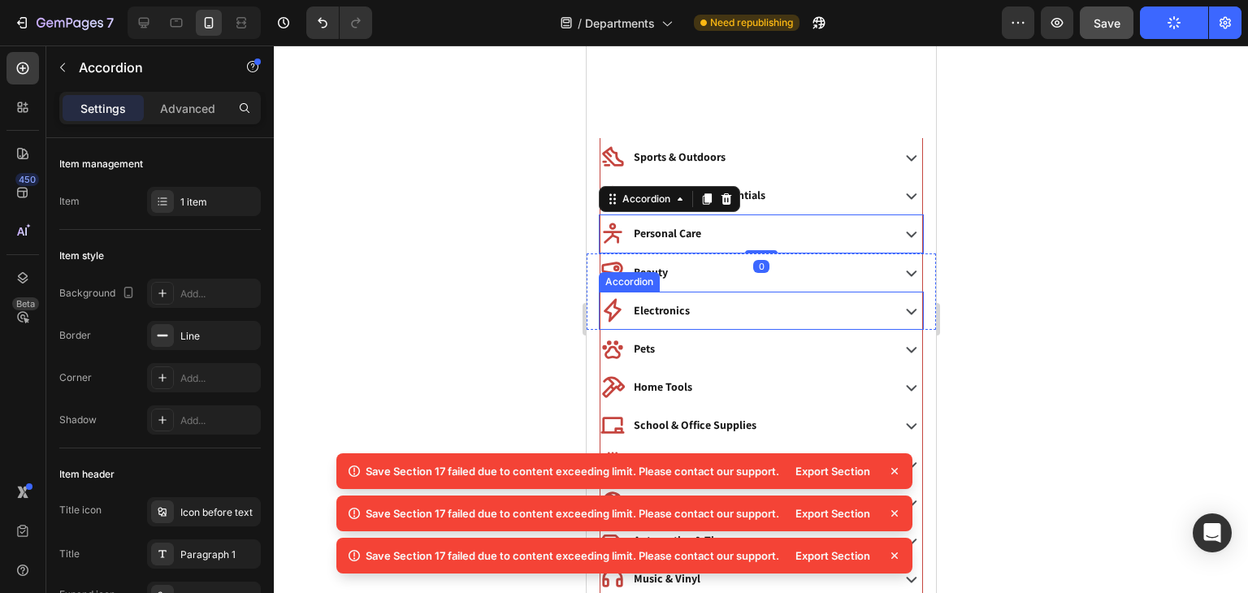
scroll to position [558, 0]
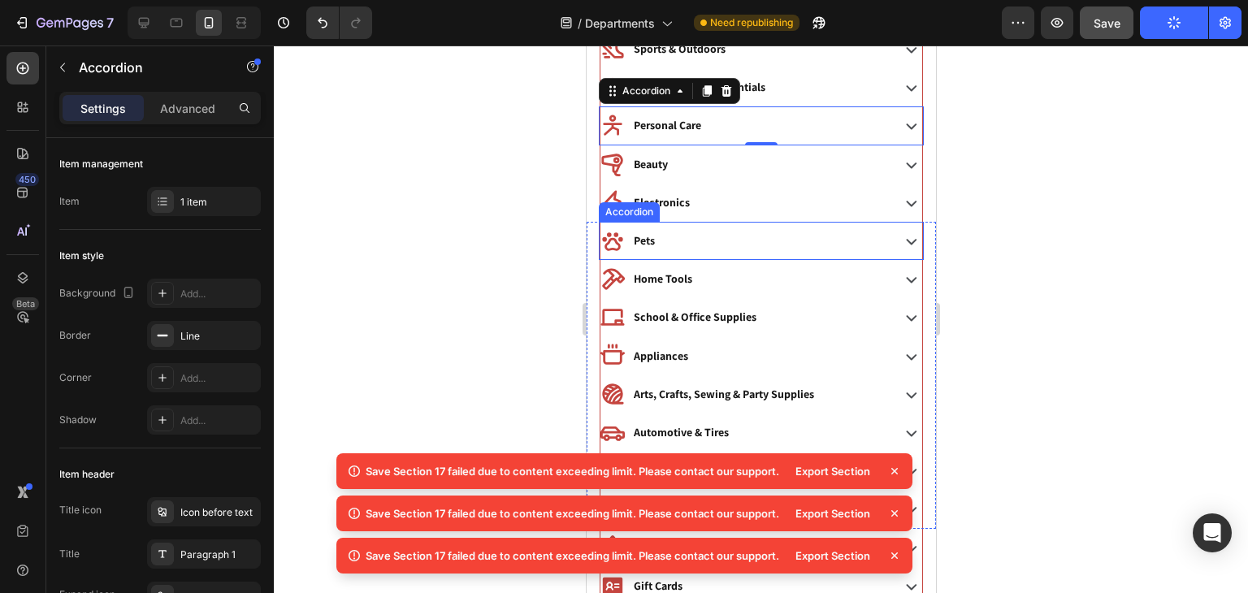
click at [670, 255] on div "Pets" at bounding box center [761, 241] width 322 height 38
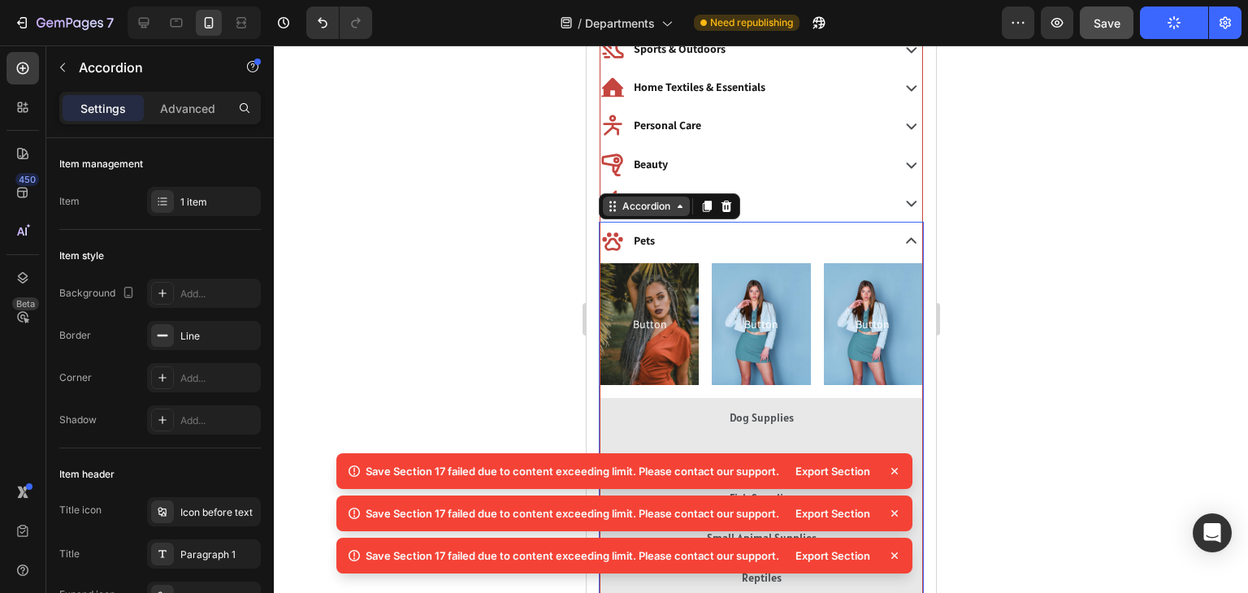
click at [670, 210] on div "Accordion" at bounding box center [645, 206] width 54 height 15
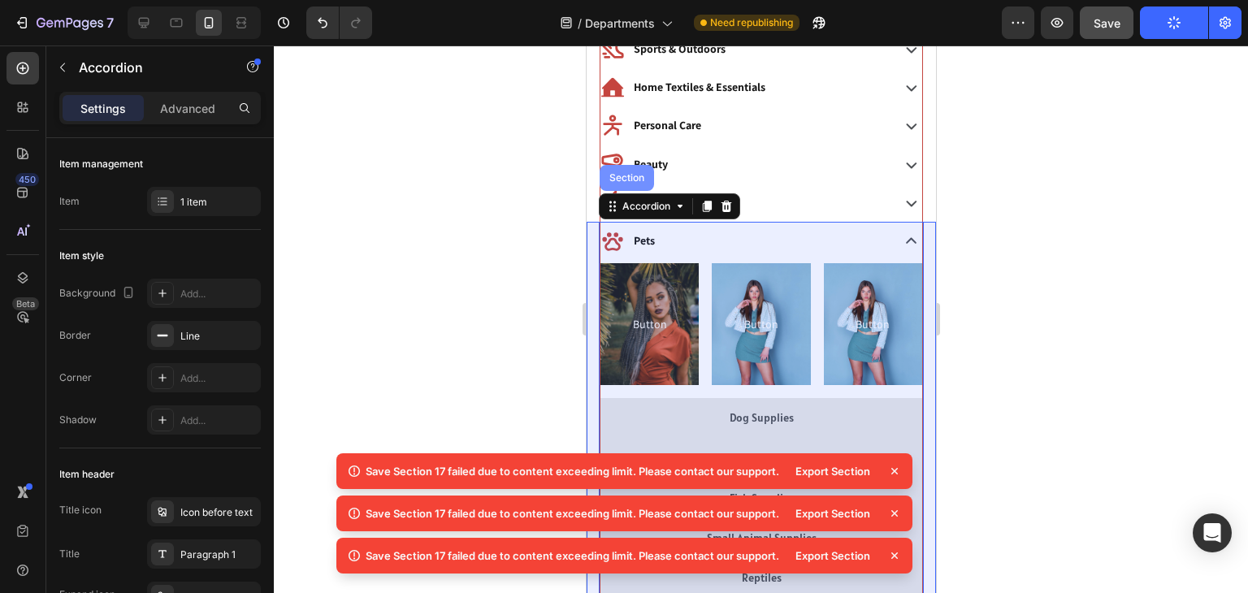
click at [625, 178] on div "Section" at bounding box center [625, 178] width 41 height 10
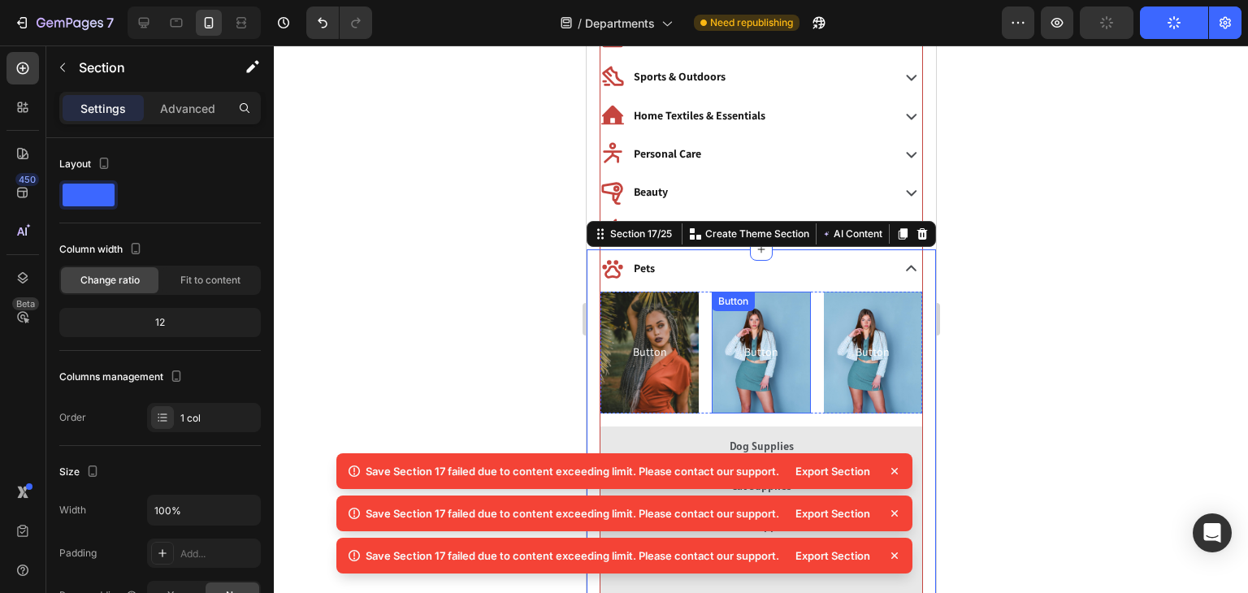
scroll to position [528, 0]
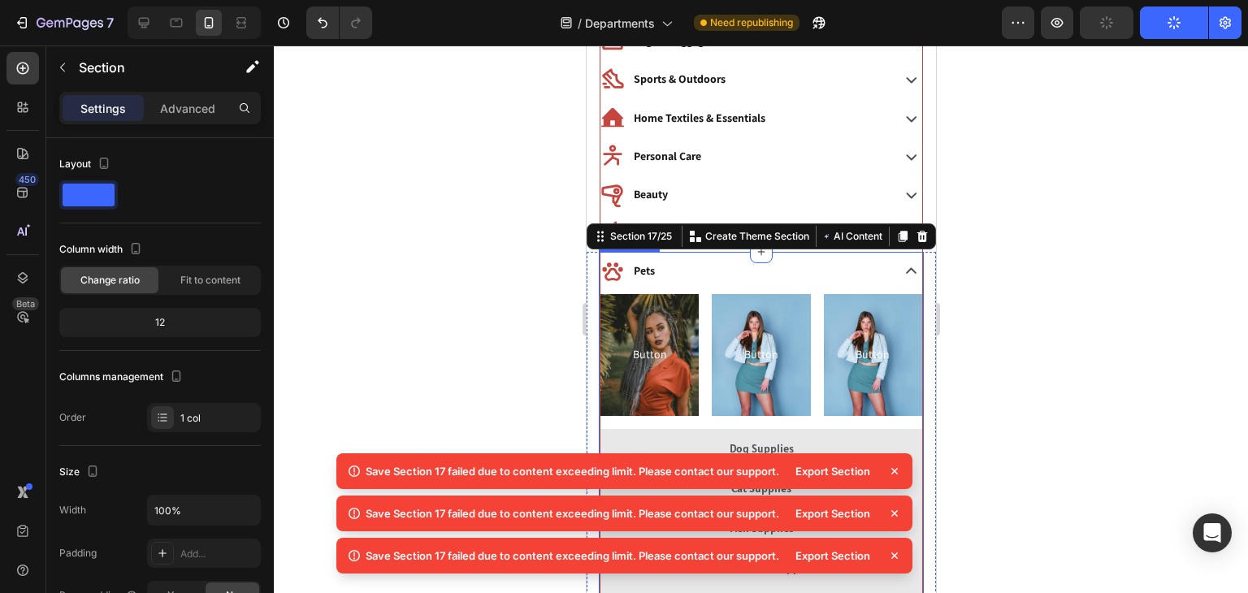
click at [691, 271] on div "Pets" at bounding box center [743, 270] width 287 height 25
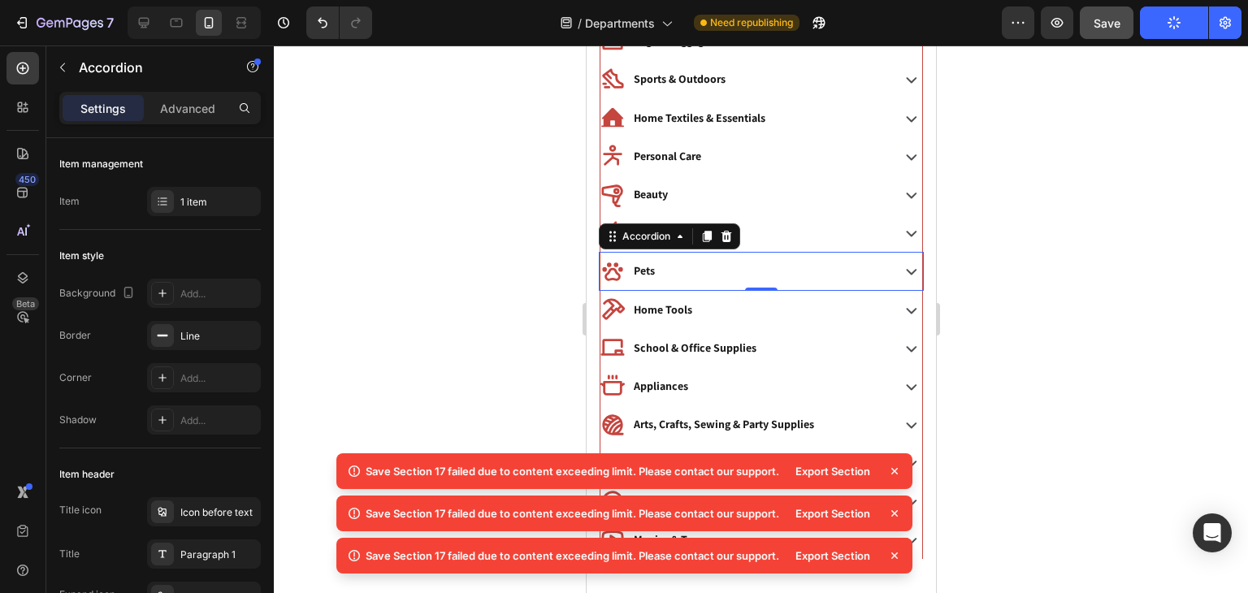
click at [691, 271] on div "Pets" at bounding box center [743, 270] width 287 height 25
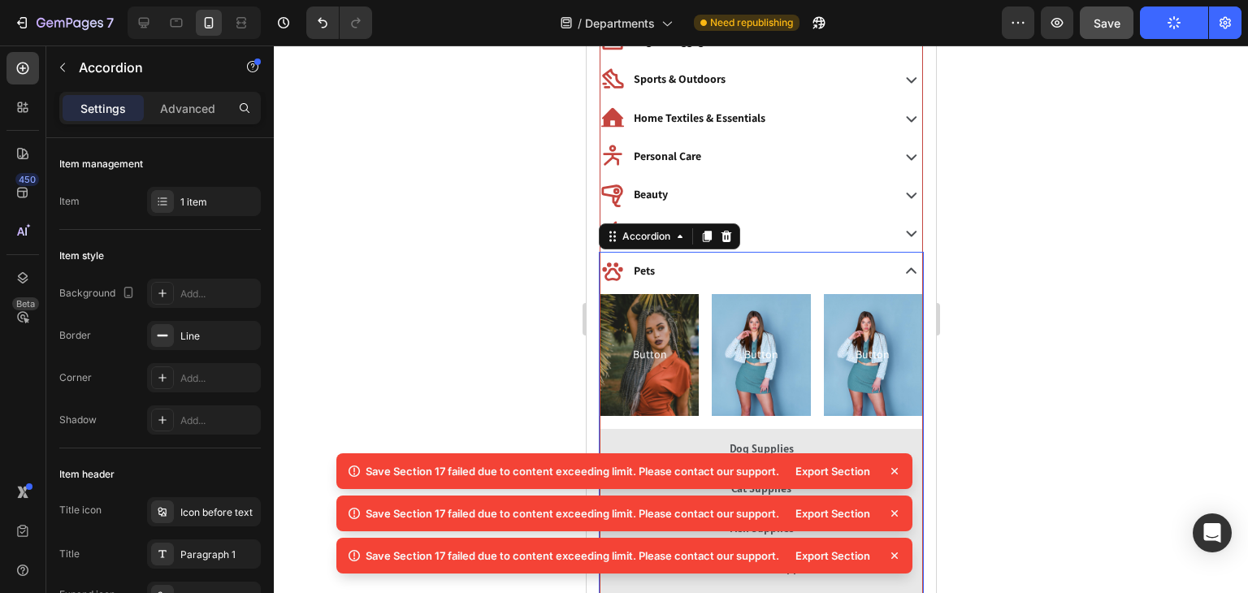
click at [691, 271] on div "Pets" at bounding box center [743, 270] width 287 height 25
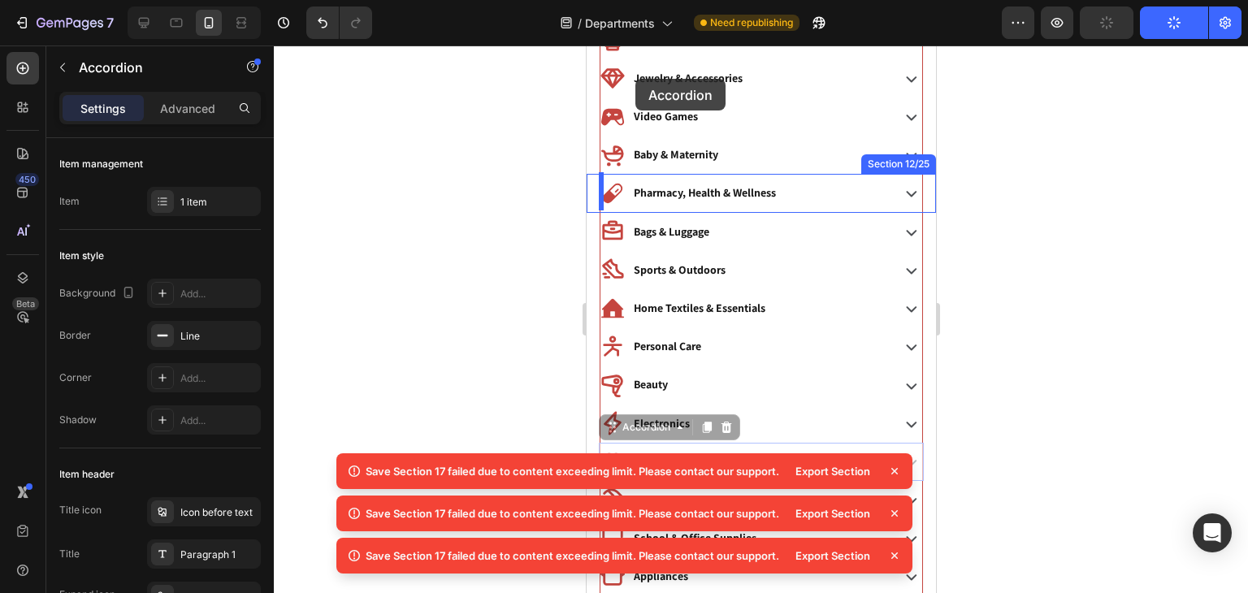
scroll to position [288, 0]
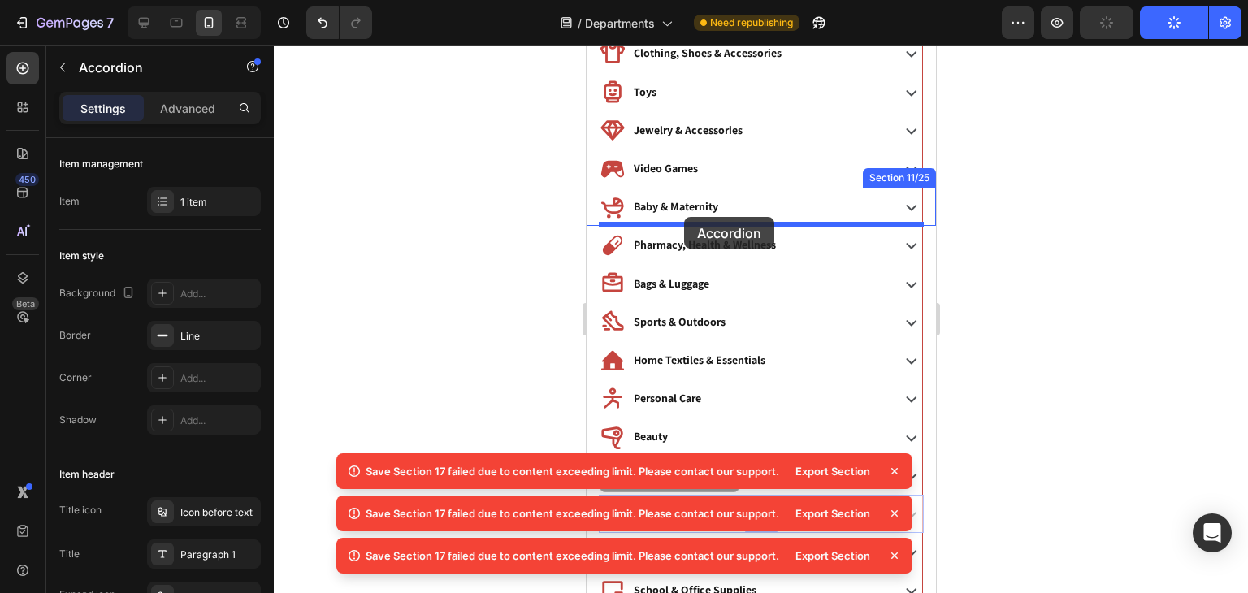
drag, startPoint x: 691, startPoint y: 271, endPoint x: 683, endPoint y: 217, distance: 54.9
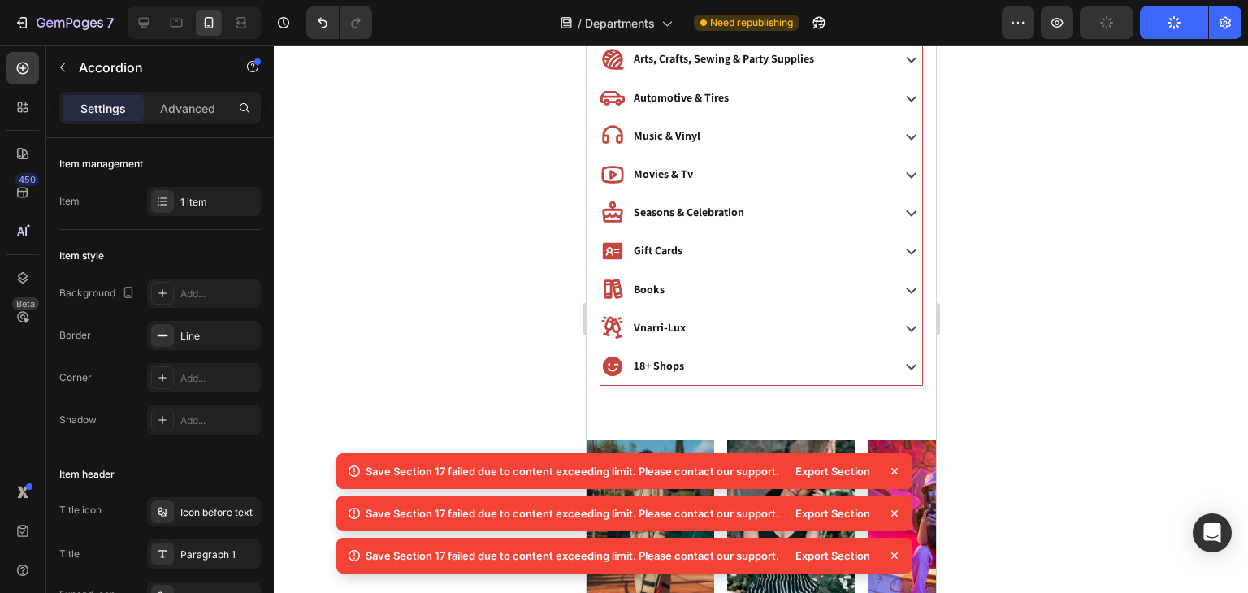
scroll to position [852, 0]
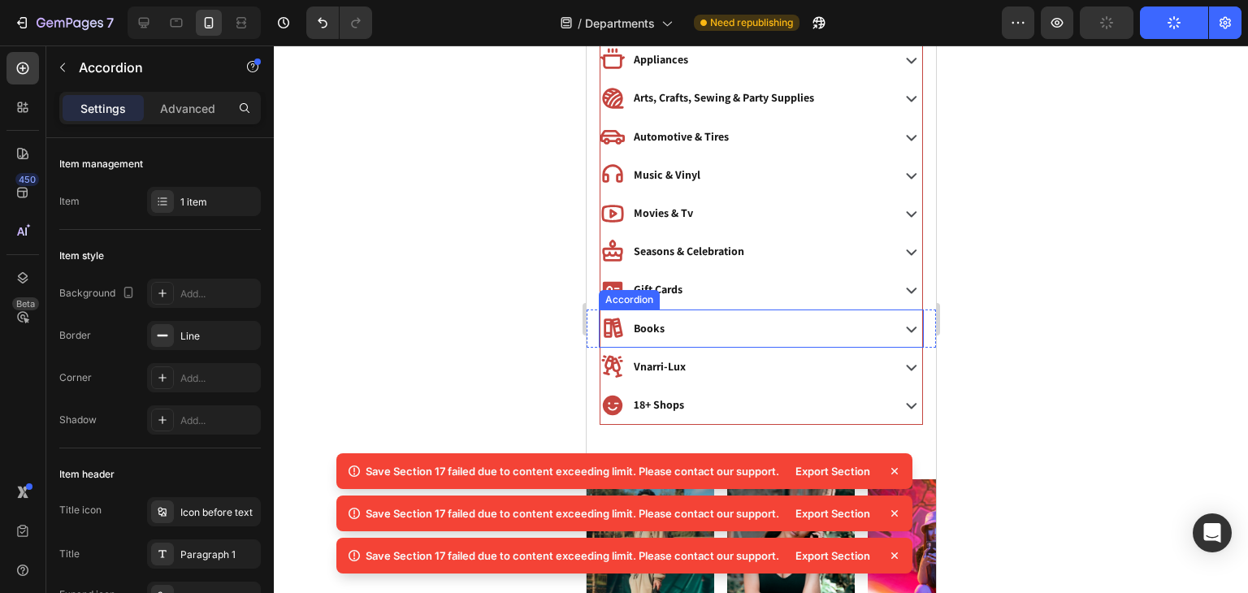
click at [695, 327] on div "Books" at bounding box center [743, 328] width 287 height 25
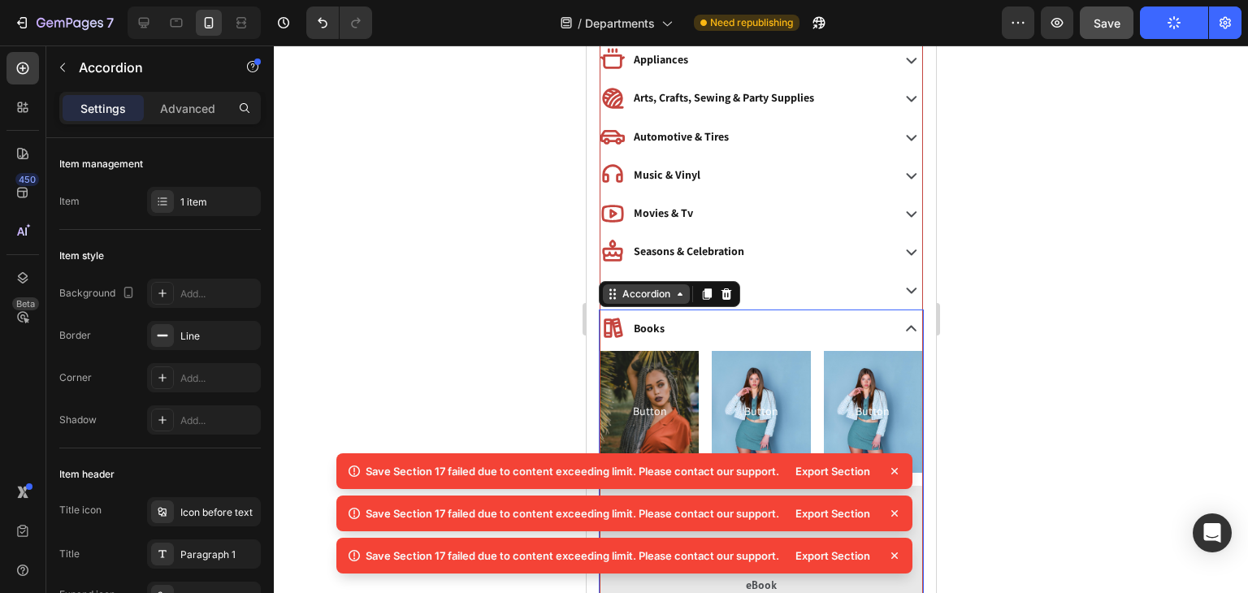
click at [665, 291] on div "Accordion" at bounding box center [645, 294] width 54 height 15
click at [972, 132] on div at bounding box center [761, 320] width 974 height 548
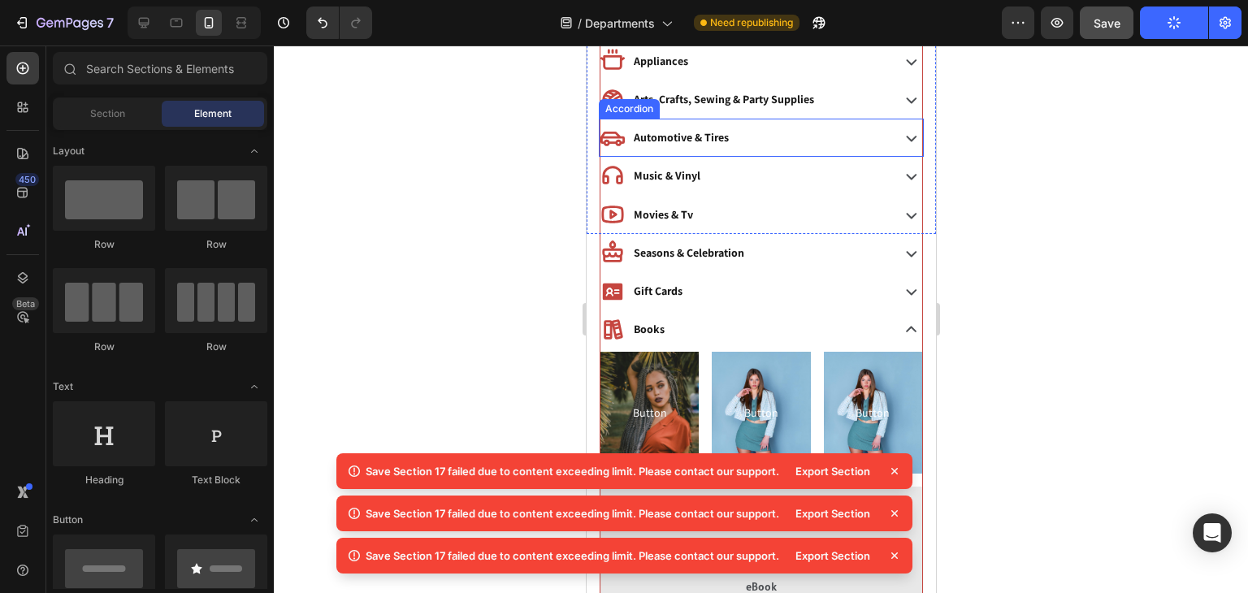
scroll to position [689, 0]
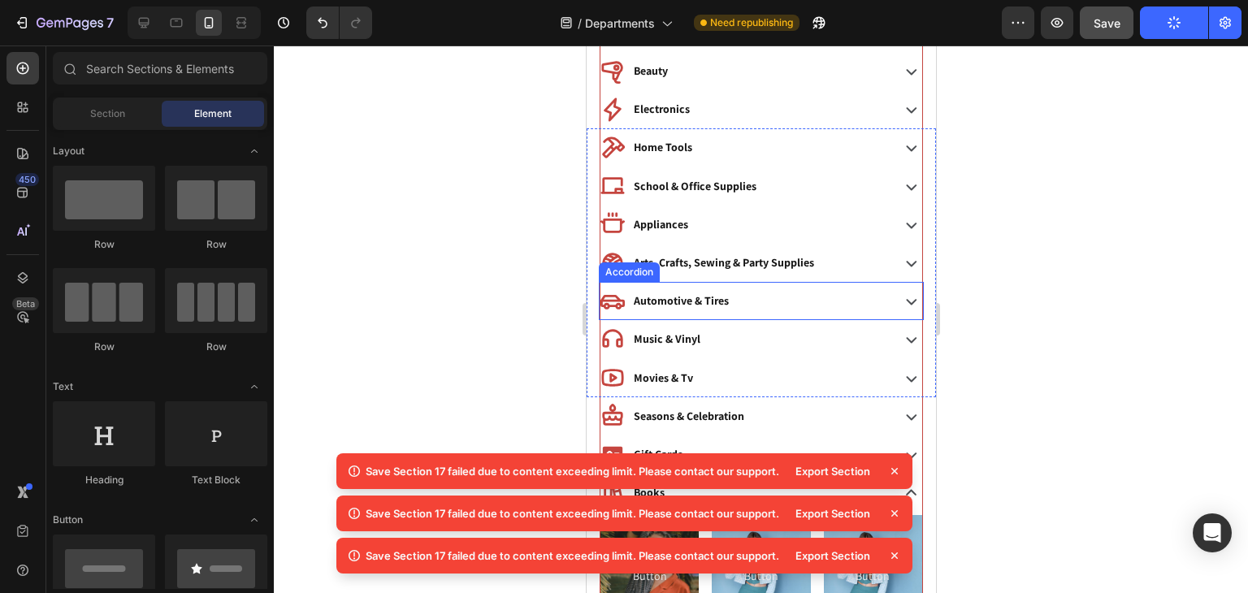
click at [733, 152] on div "Home Tools" at bounding box center [743, 147] width 287 height 25
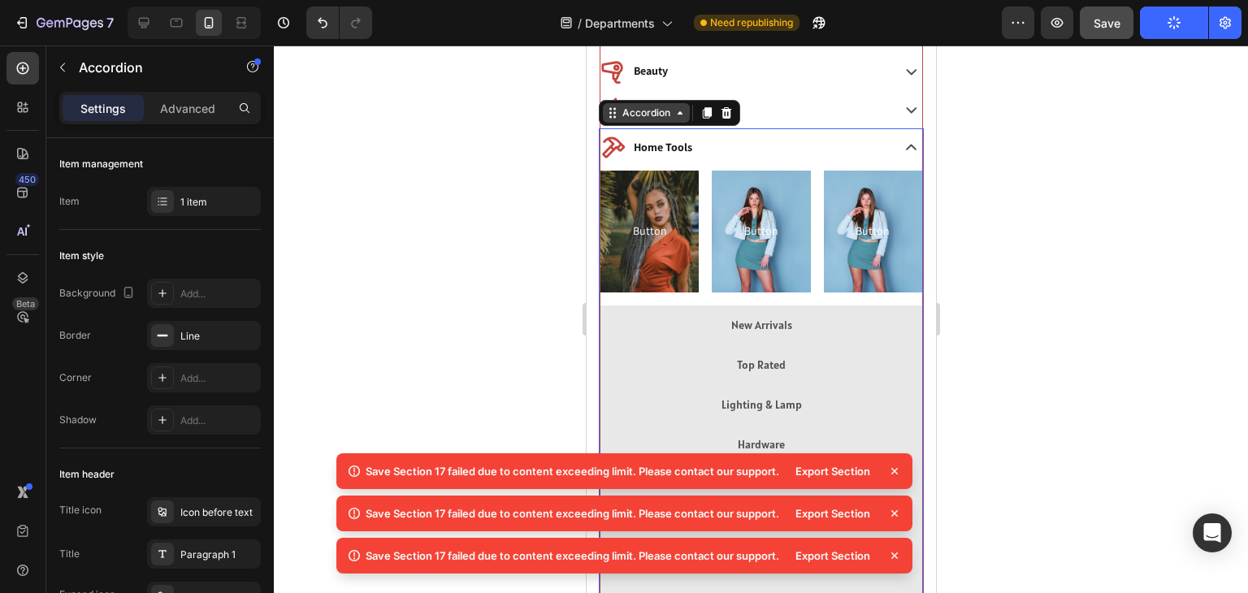
click at [687, 115] on div "Accordion" at bounding box center [645, 113] width 87 height 20
click at [696, 130] on div "Home Tools" at bounding box center [761, 147] width 322 height 38
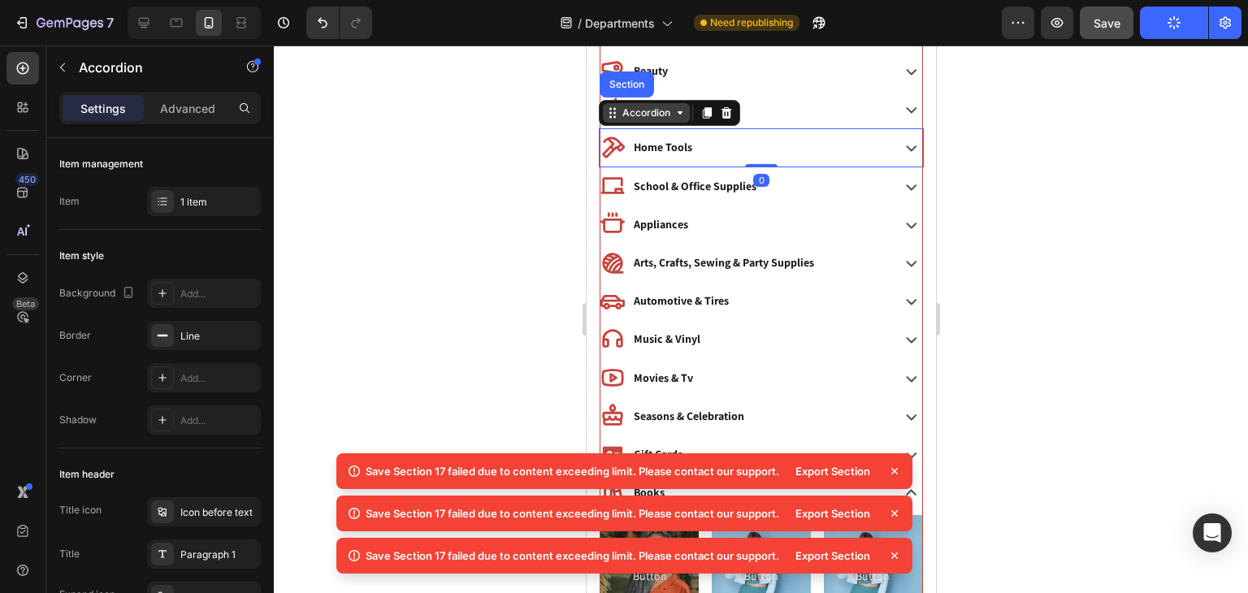
click at [711, 143] on div "Home Tools" at bounding box center [743, 147] width 287 height 25
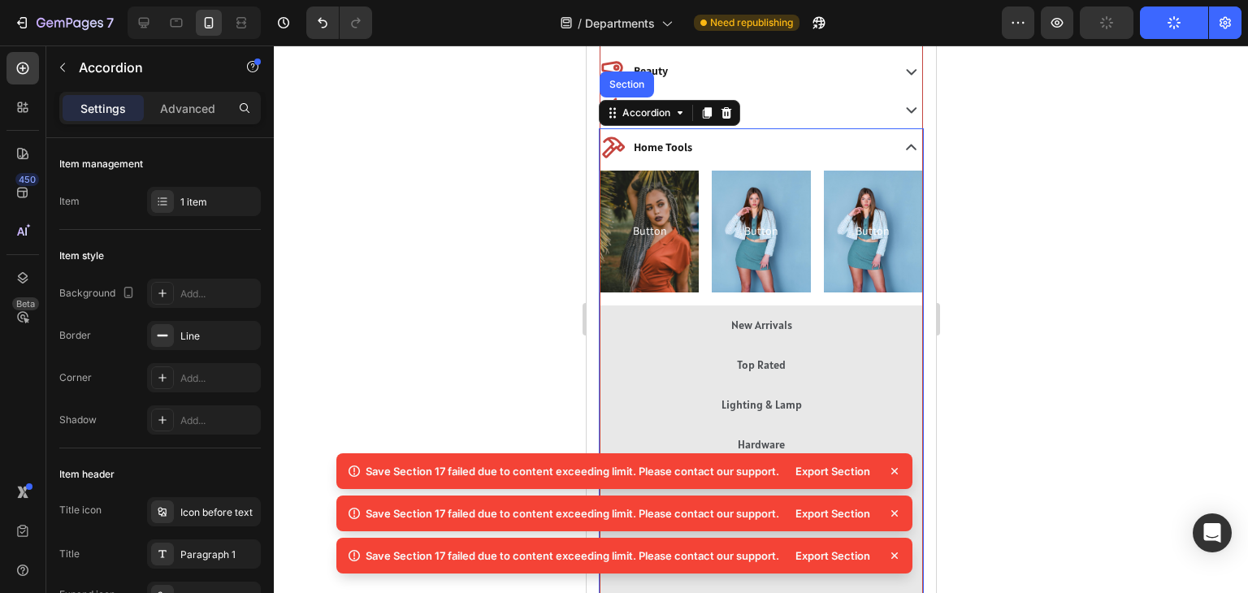
click at [710, 143] on div "Home Tools" at bounding box center [743, 147] width 287 height 25
click at [661, 106] on div "Accordion" at bounding box center [645, 113] width 54 height 15
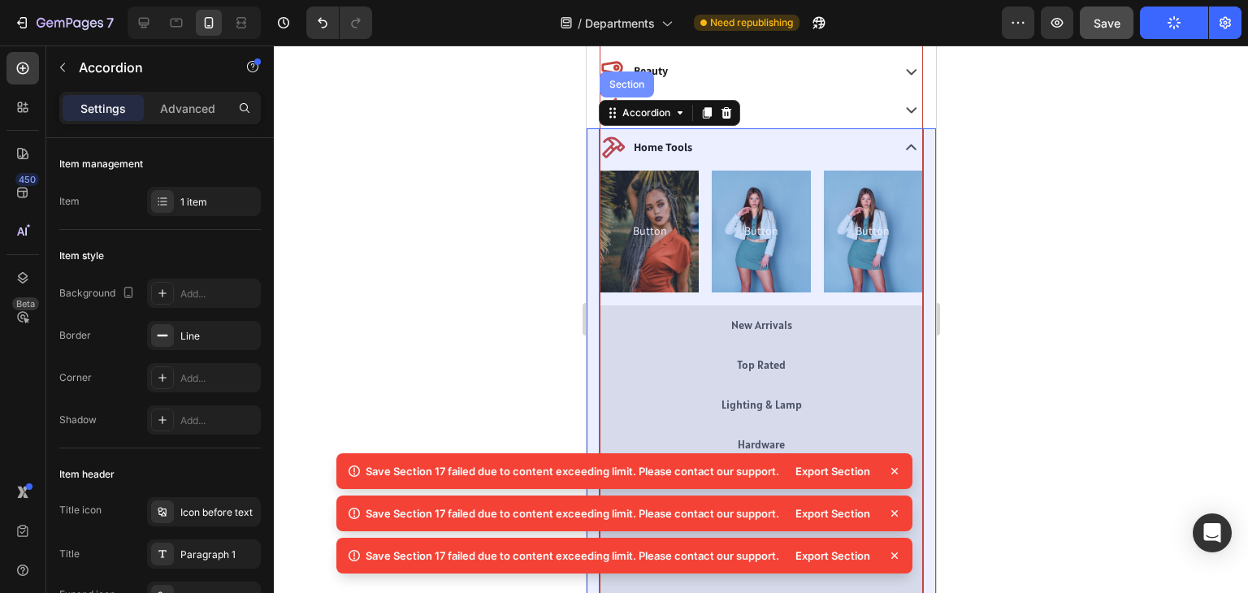
click at [634, 80] on div "Section" at bounding box center [625, 85] width 41 height 10
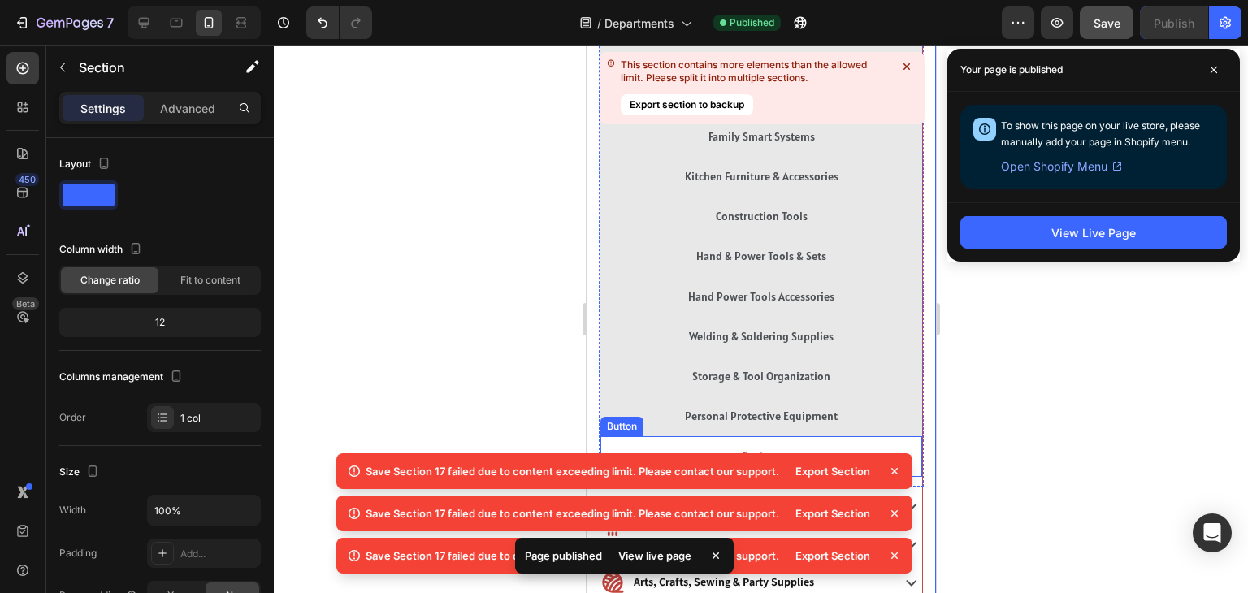
scroll to position [1706, 0]
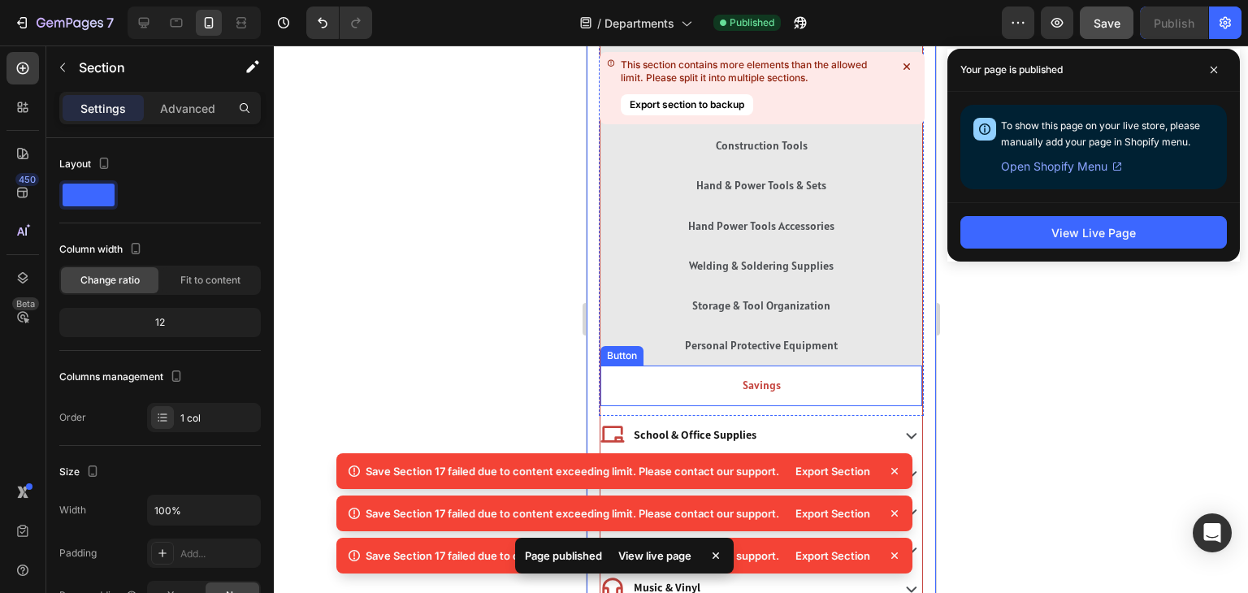
click at [680, 375] on button "Savings" at bounding box center [761, 386] width 322 height 40
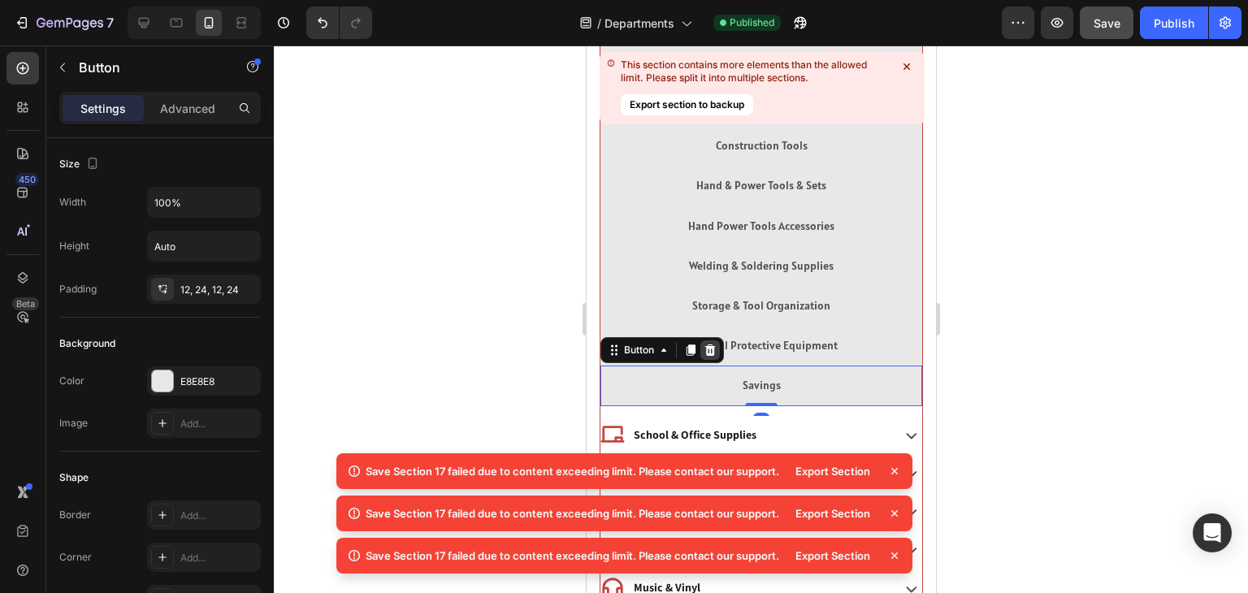
click at [709, 347] on icon at bounding box center [709, 350] width 11 height 11
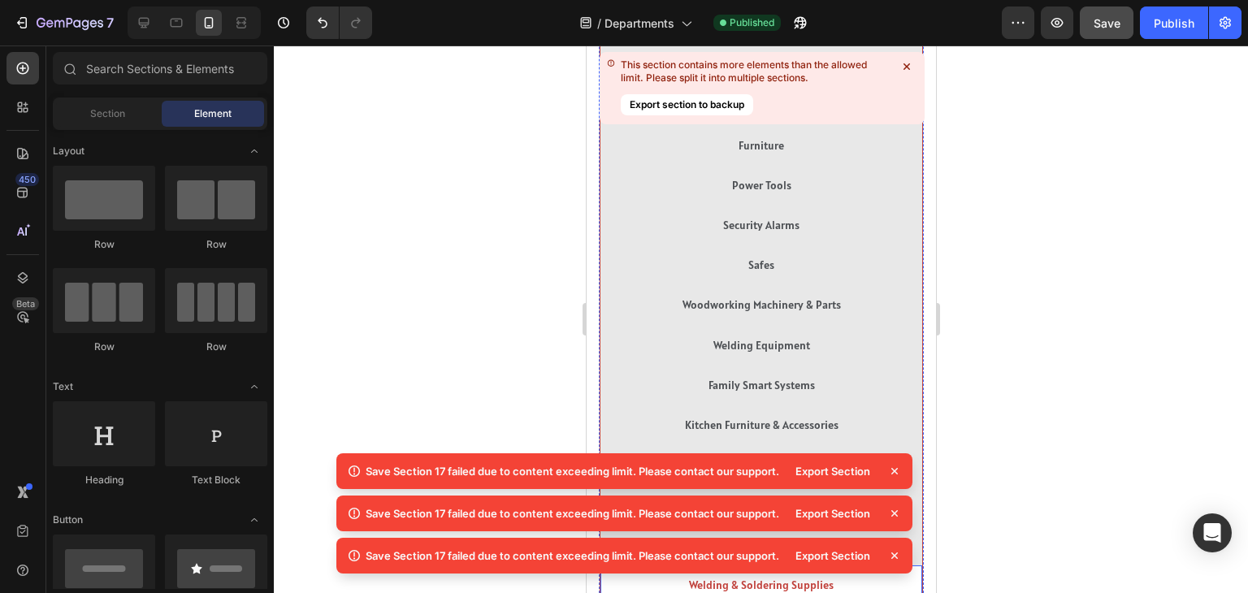
scroll to position [1380, 0]
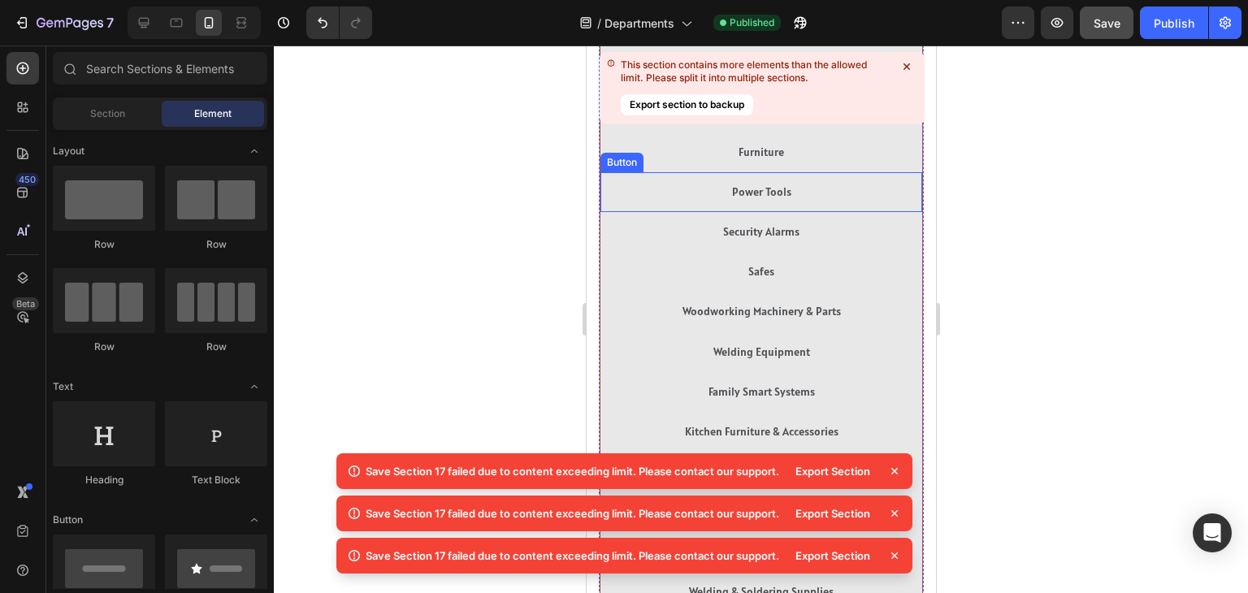
click at [901, 65] on icon at bounding box center [907, 67] width 16 height 16
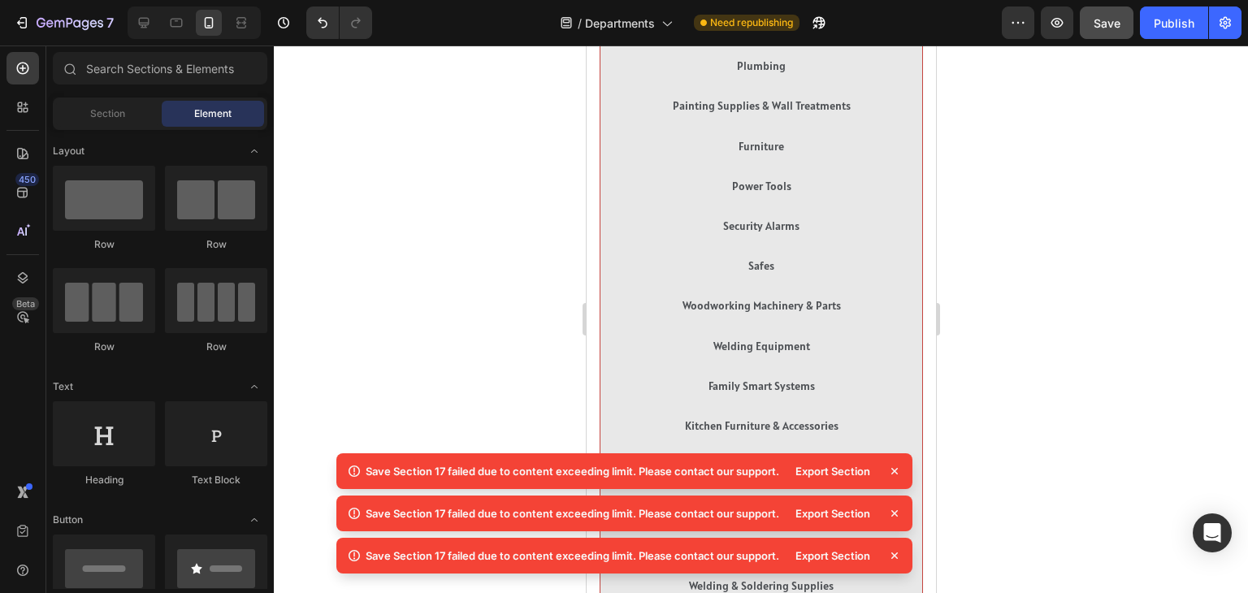
scroll to position [1300, 0]
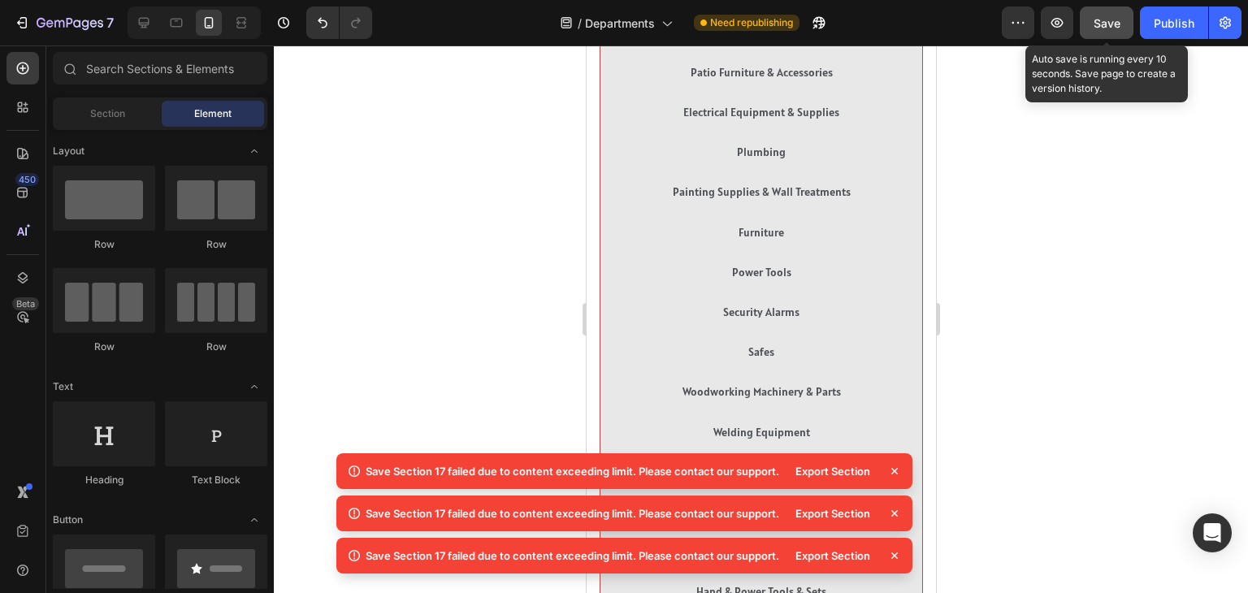
drag, startPoint x: 1102, startPoint y: 33, endPoint x: 210, endPoint y: 231, distance: 912.9
click at [1102, 33] on button "Save" at bounding box center [1107, 23] width 54 height 33
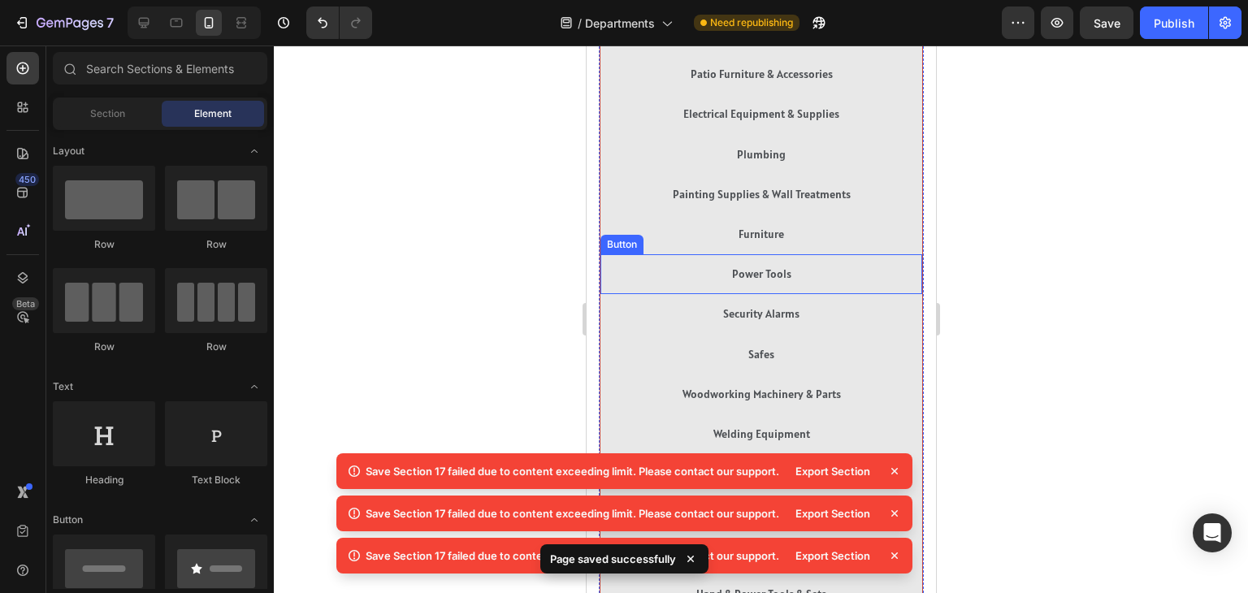
scroll to position [566, 0]
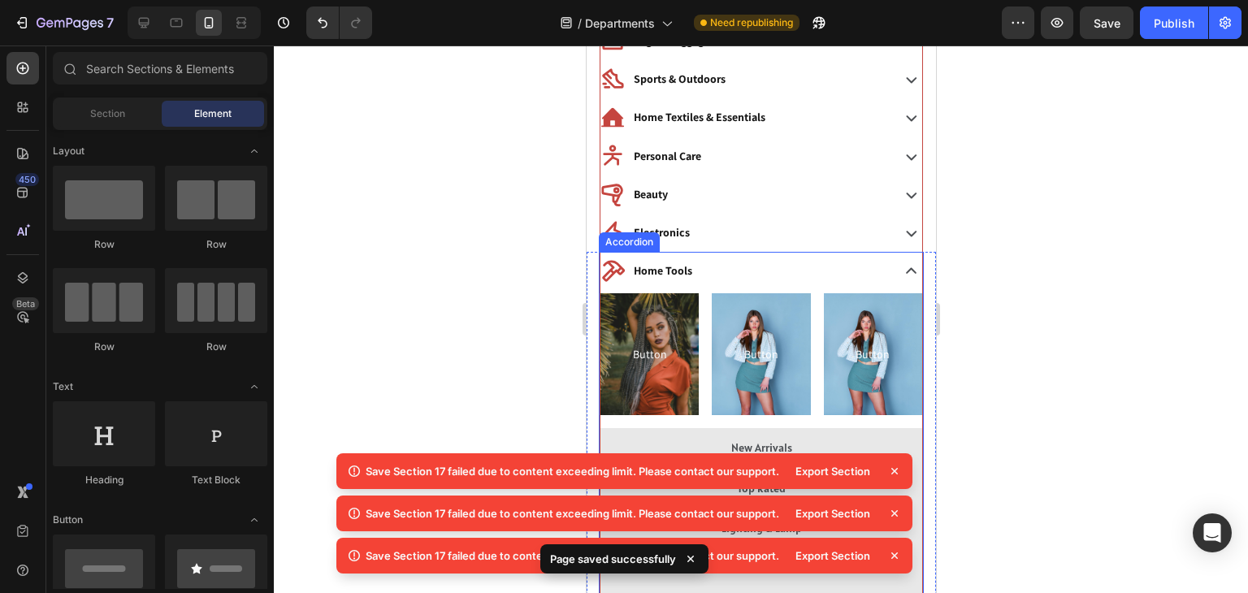
click at [813, 263] on div "Home Tools" at bounding box center [743, 270] width 287 height 25
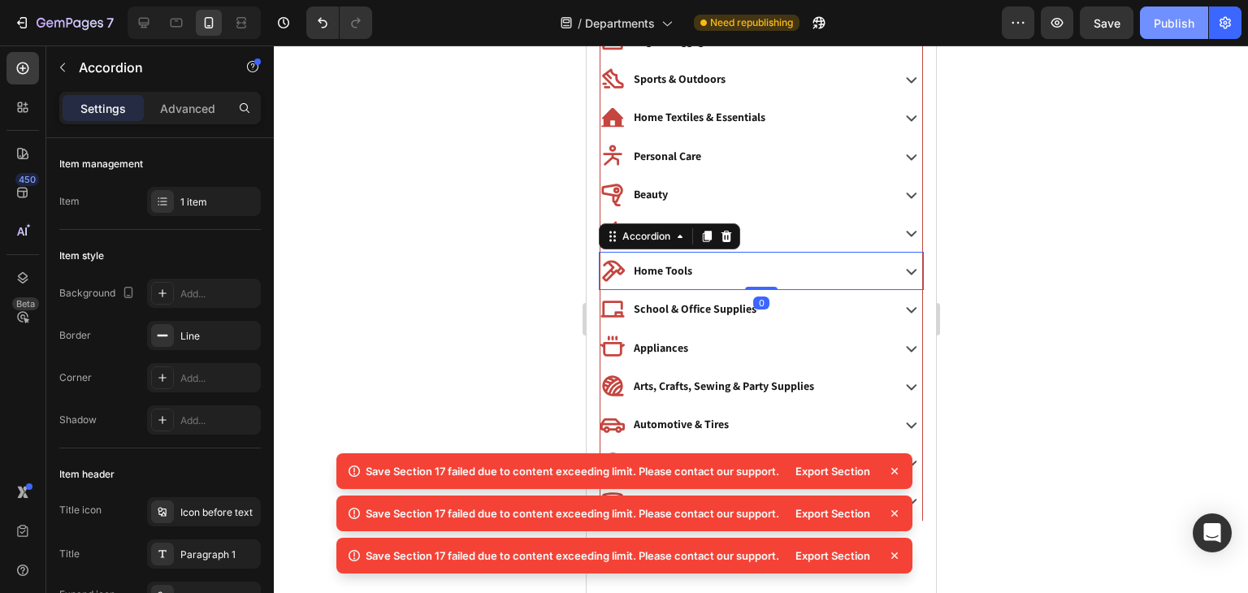
click at [1149, 23] on button "Publish" at bounding box center [1174, 23] width 68 height 33
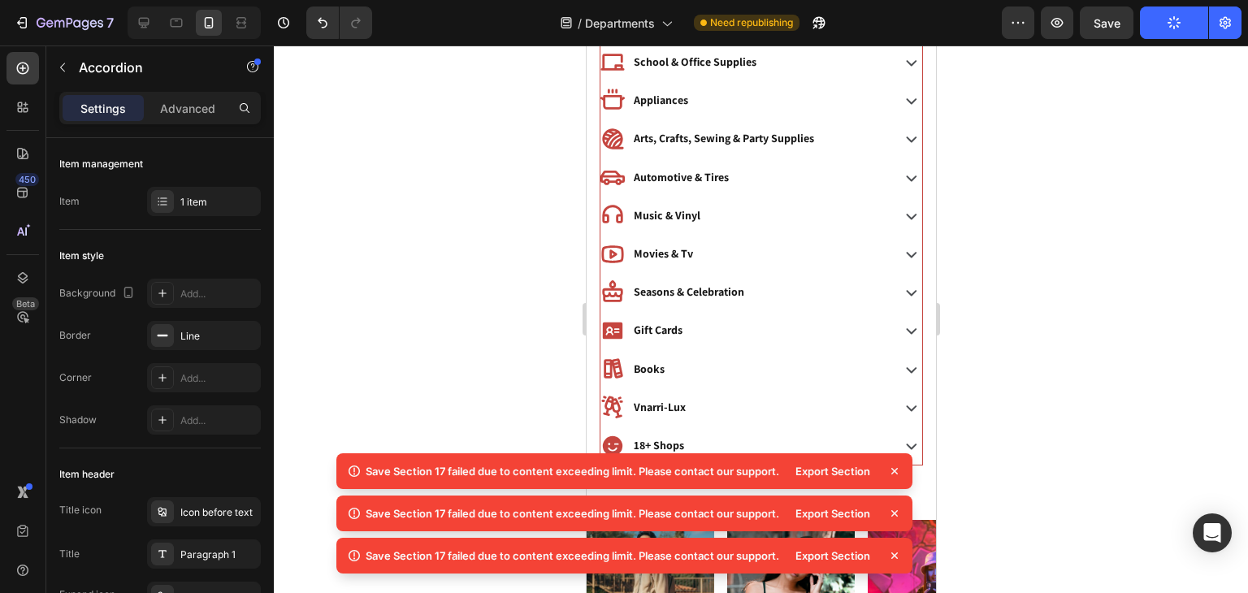
scroll to position [806, 0]
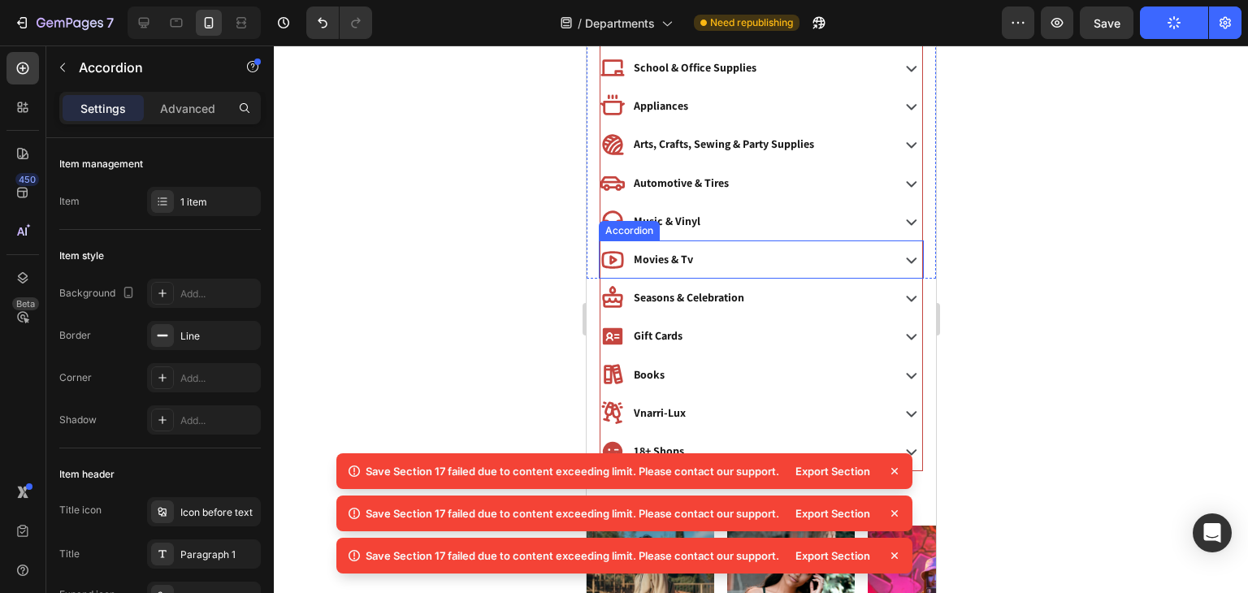
click at [765, 262] on div "Movies & Tv" at bounding box center [743, 259] width 287 height 25
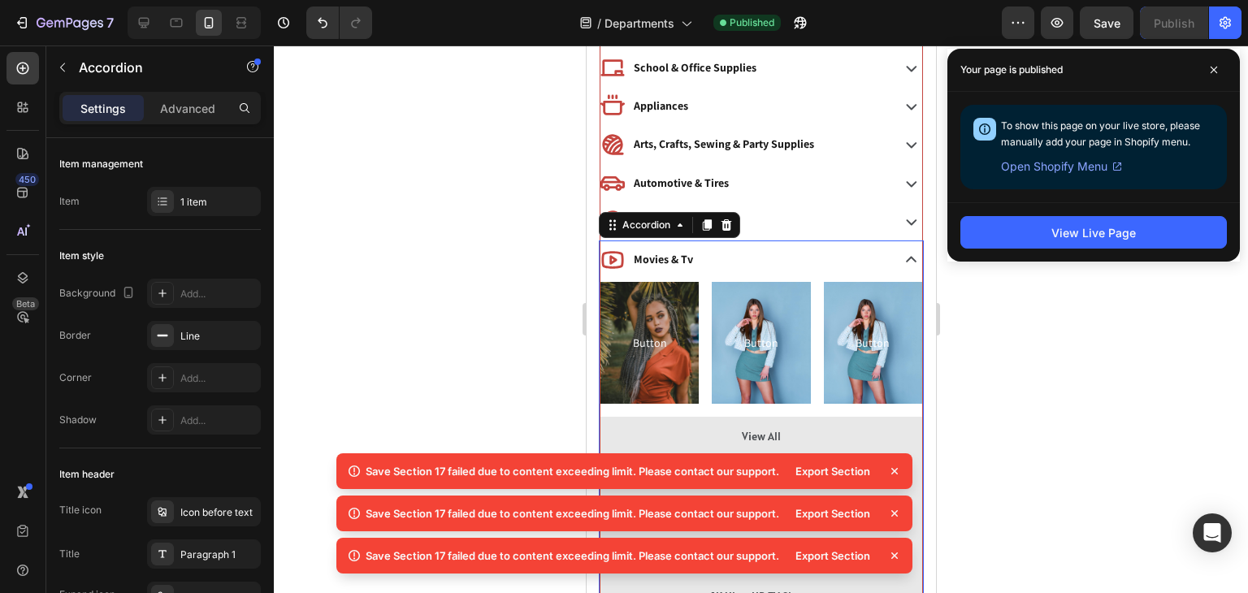
click at [892, 474] on icon at bounding box center [894, 471] width 16 height 16
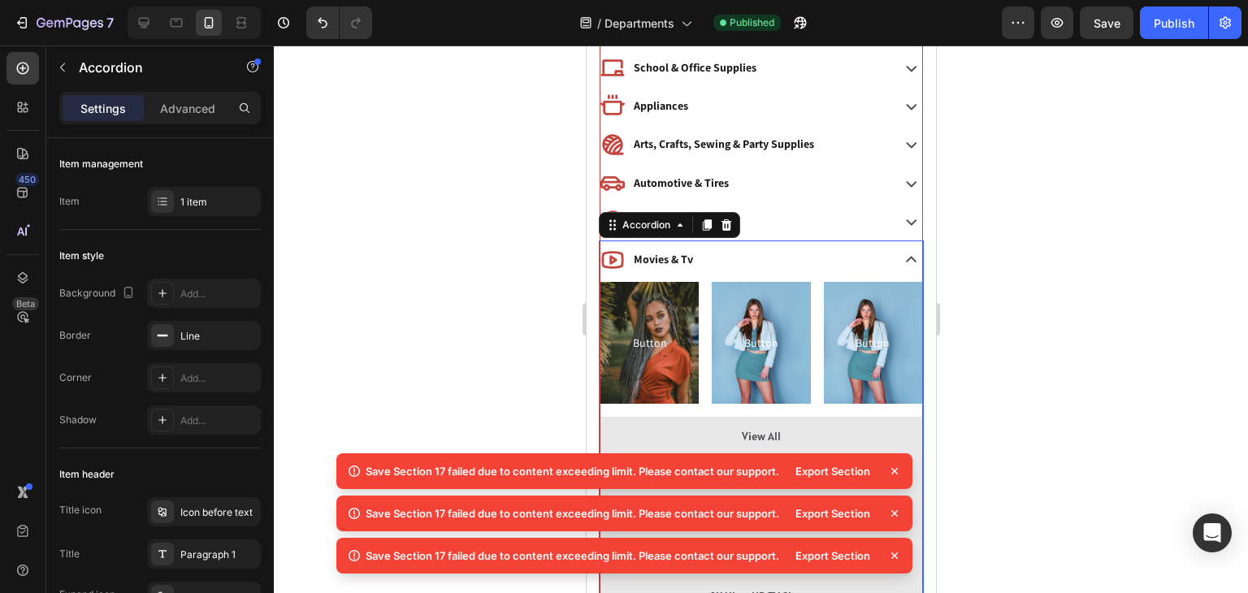
click at [892, 474] on icon at bounding box center [894, 471] width 16 height 16
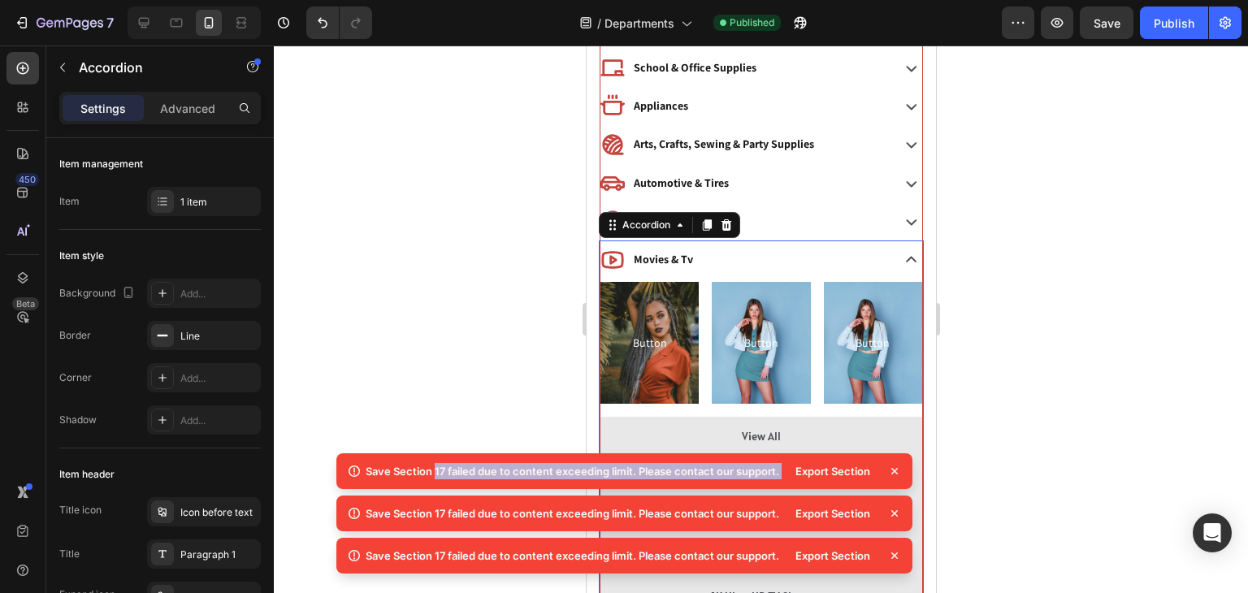
click at [892, 474] on icon at bounding box center [894, 471] width 16 height 16
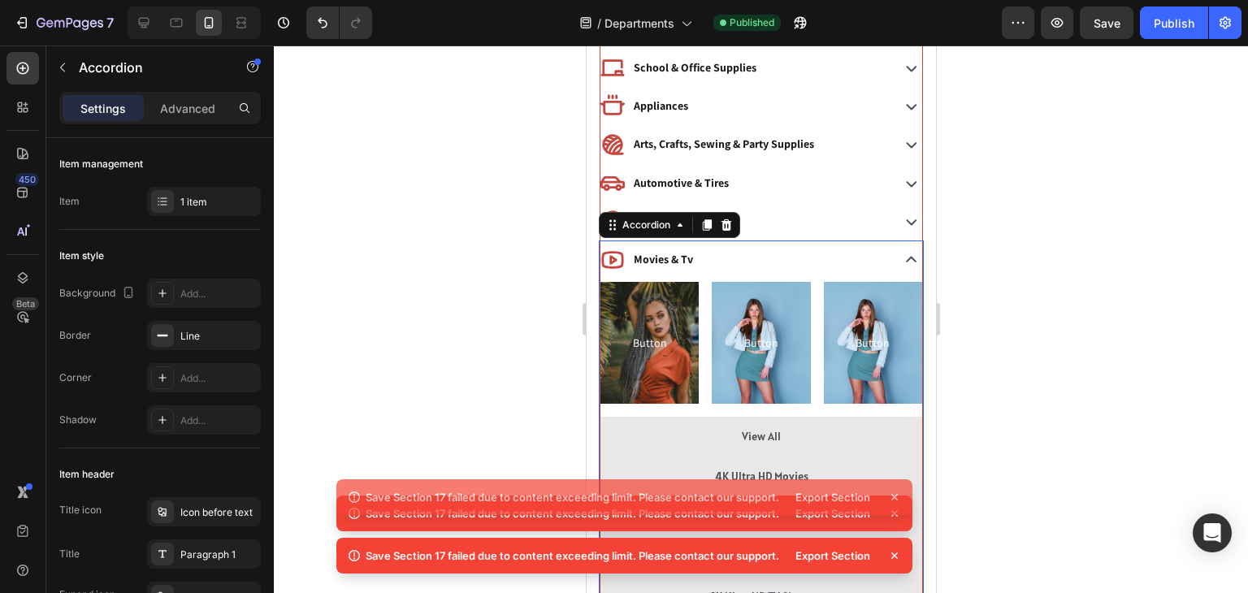
click at [892, 474] on button "4K Ultra HD Movies" at bounding box center [761, 477] width 322 height 40
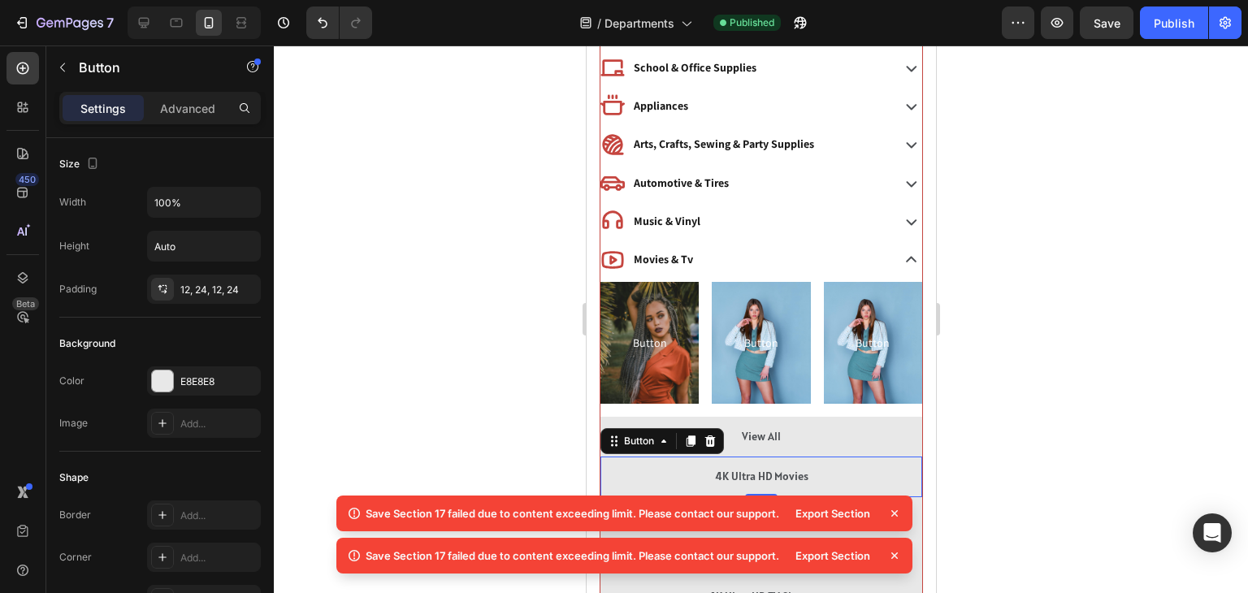
click at [892, 518] on icon at bounding box center [894, 513] width 16 height 16
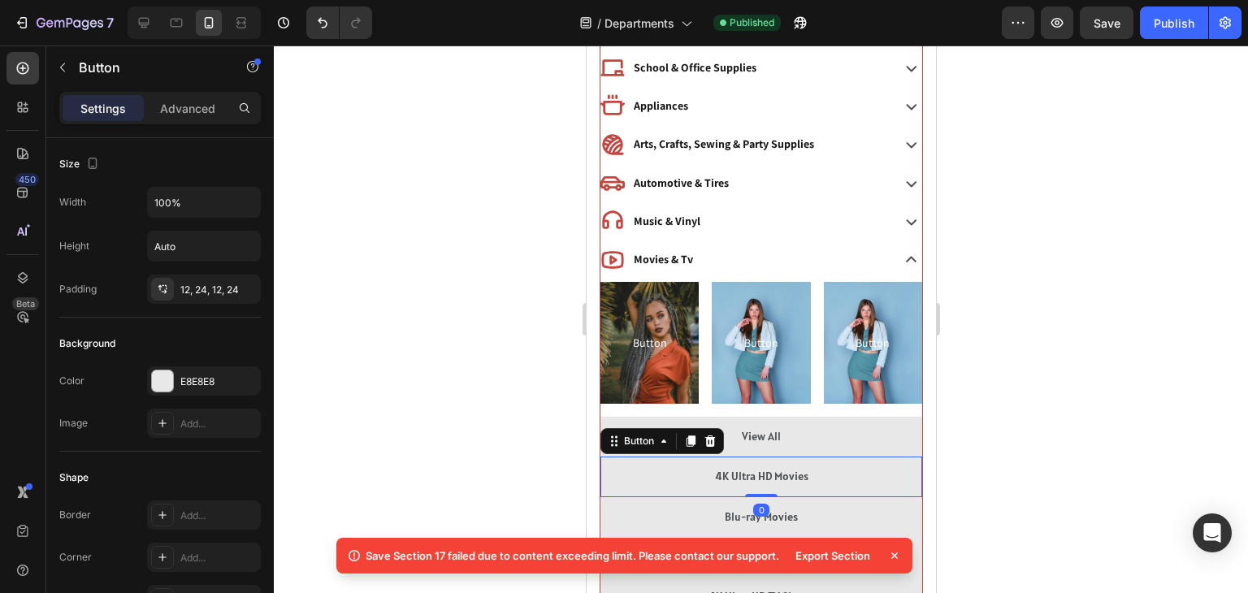
click at [893, 552] on icon at bounding box center [894, 556] width 16 height 16
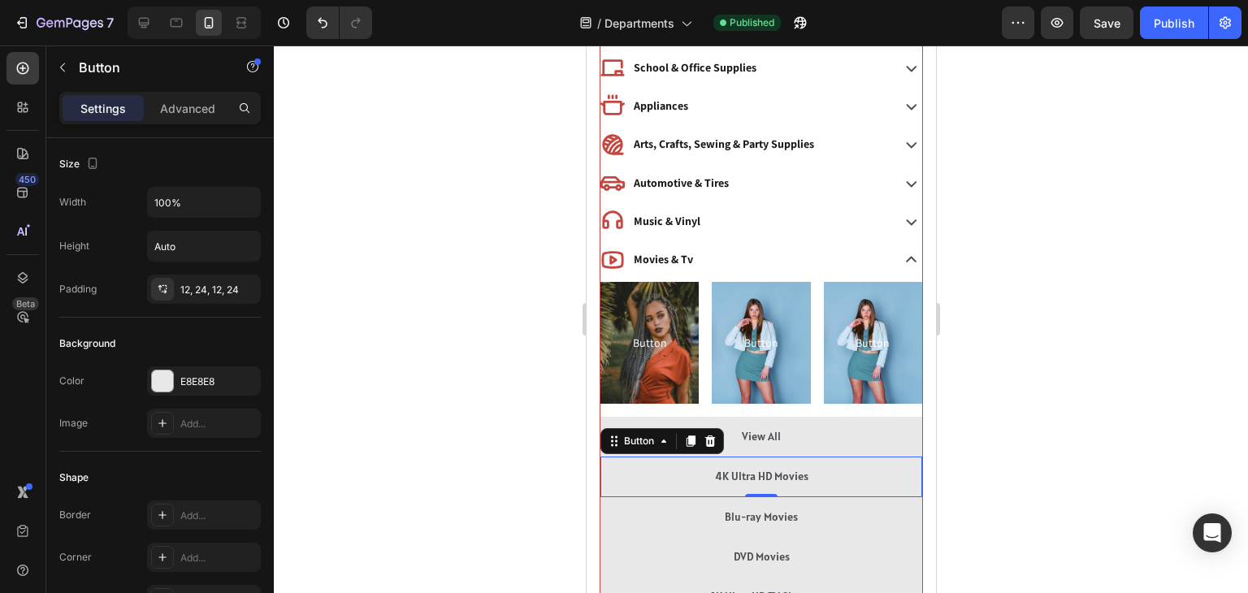
click at [1017, 302] on div at bounding box center [761, 320] width 974 height 548
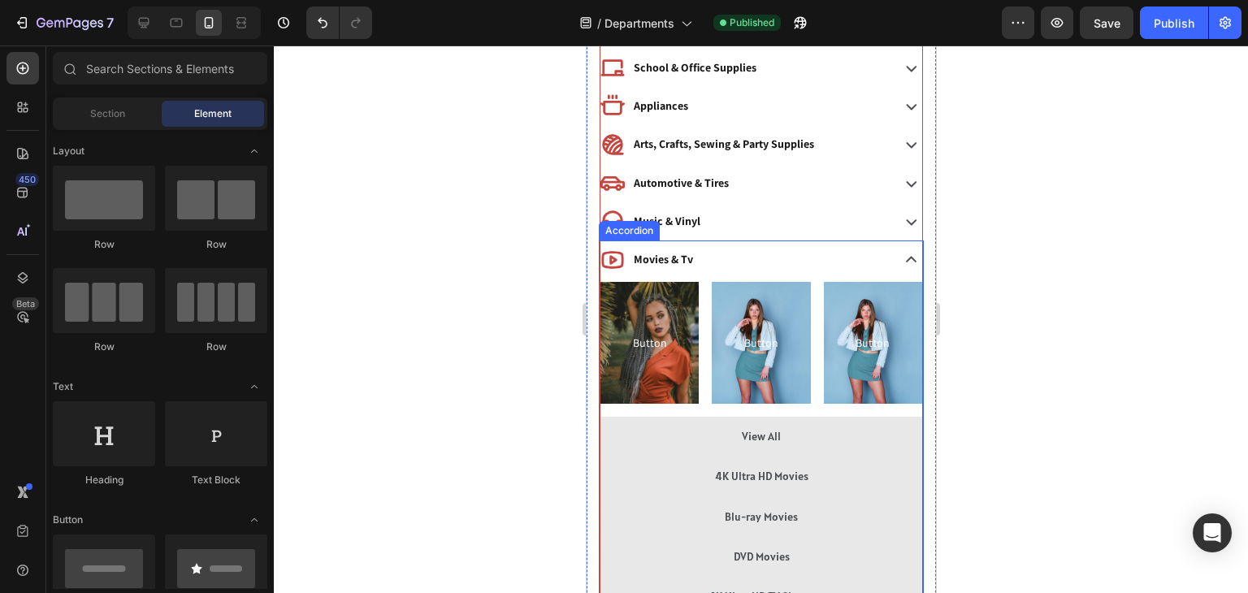
click at [885, 254] on div "Movies & Tv" at bounding box center [743, 259] width 287 height 25
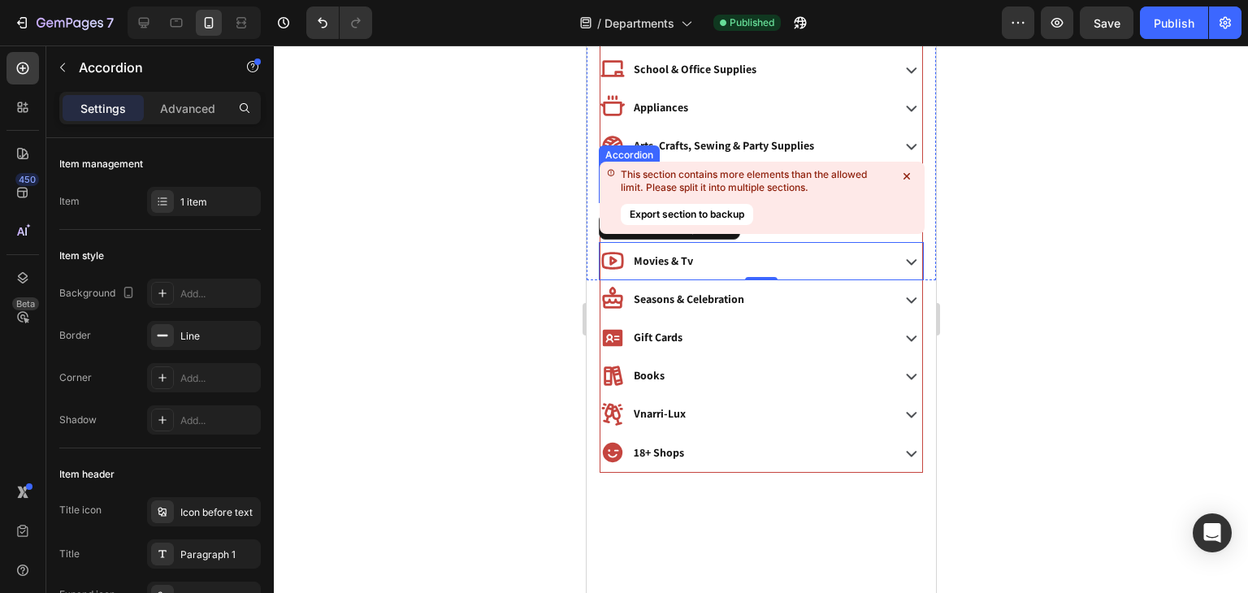
scroll to position [657, 0]
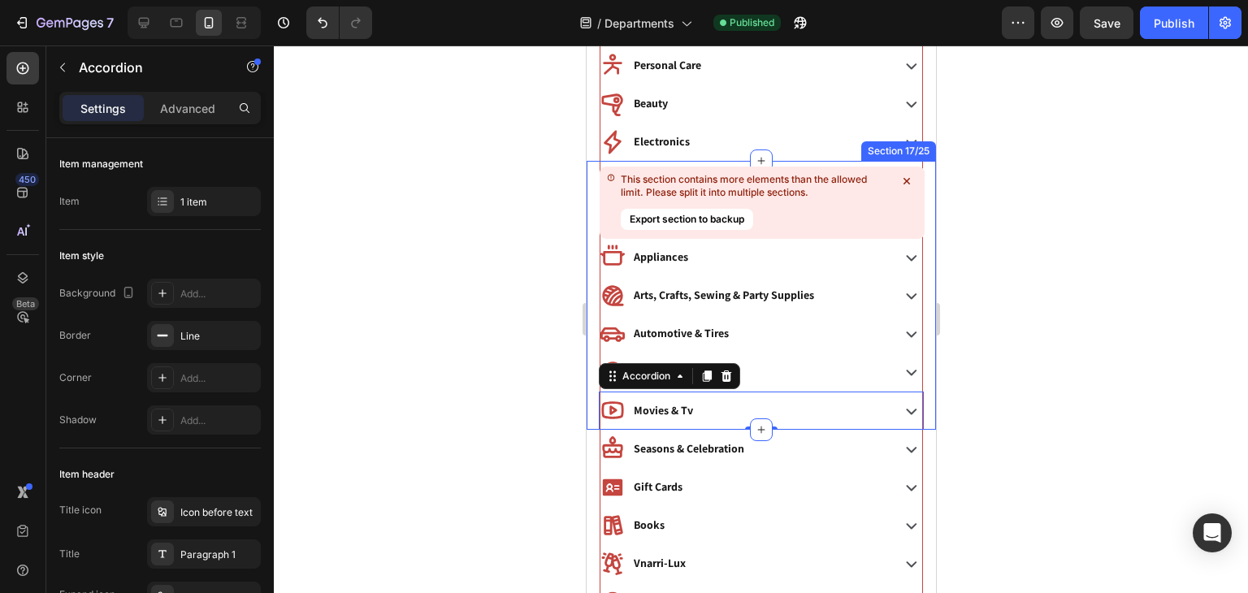
click at [909, 181] on icon at bounding box center [907, 181] width 16 height 16
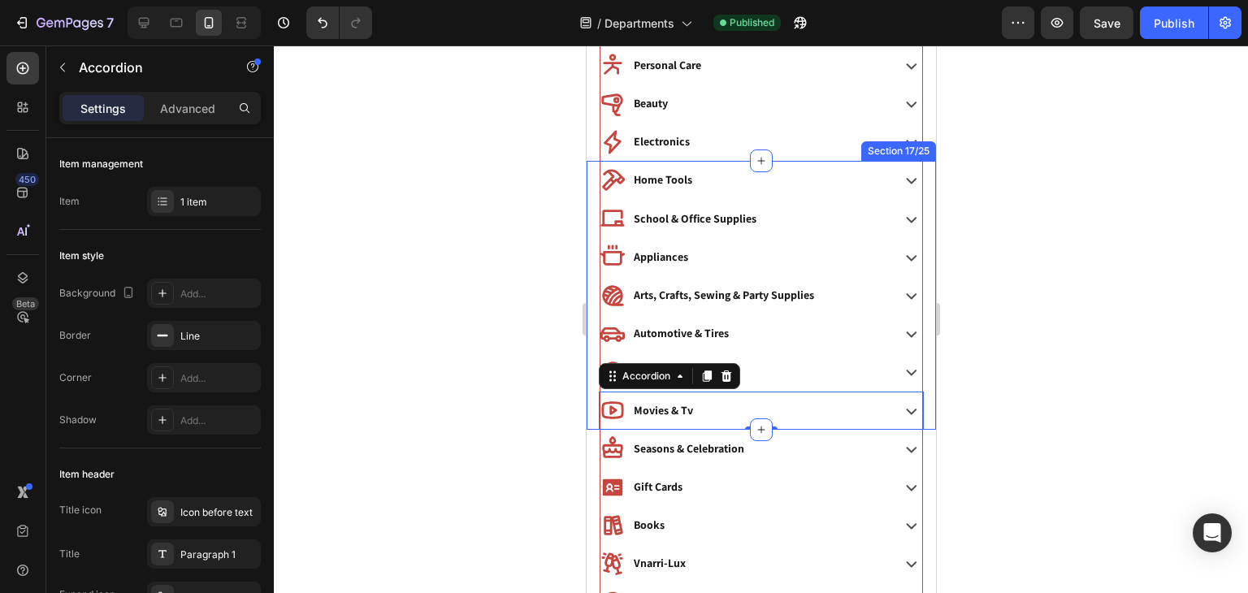
click at [926, 177] on div "Home Tools Accordion School & Office Supplies Accordion Appliances Accordion Ar…" at bounding box center [760, 295] width 349 height 268
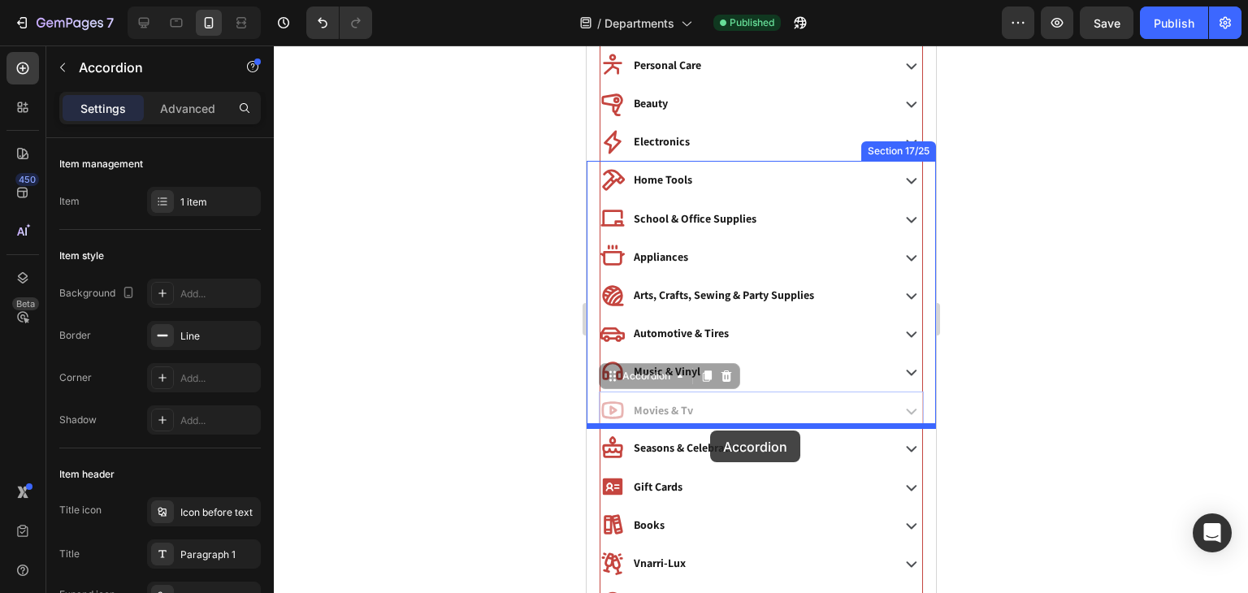
drag, startPoint x: 717, startPoint y: 400, endPoint x: 709, endPoint y: 431, distance: 31.7
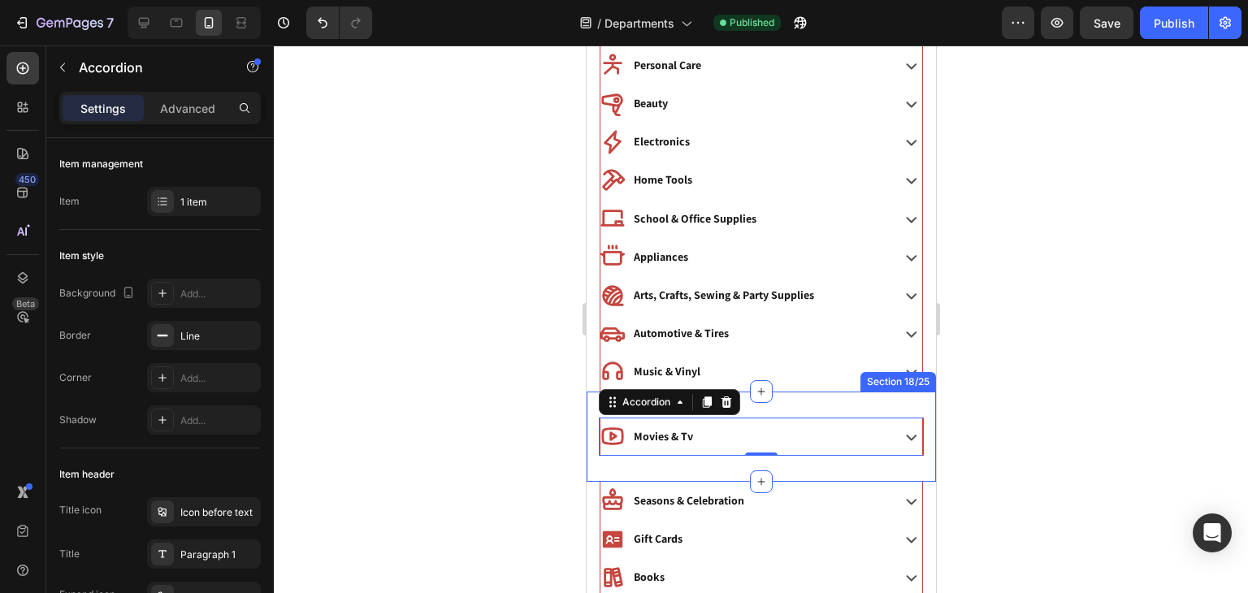
click at [808, 463] on div "Movies & Tv Accordion 0 Section 18/25" at bounding box center [760, 437] width 349 height 90
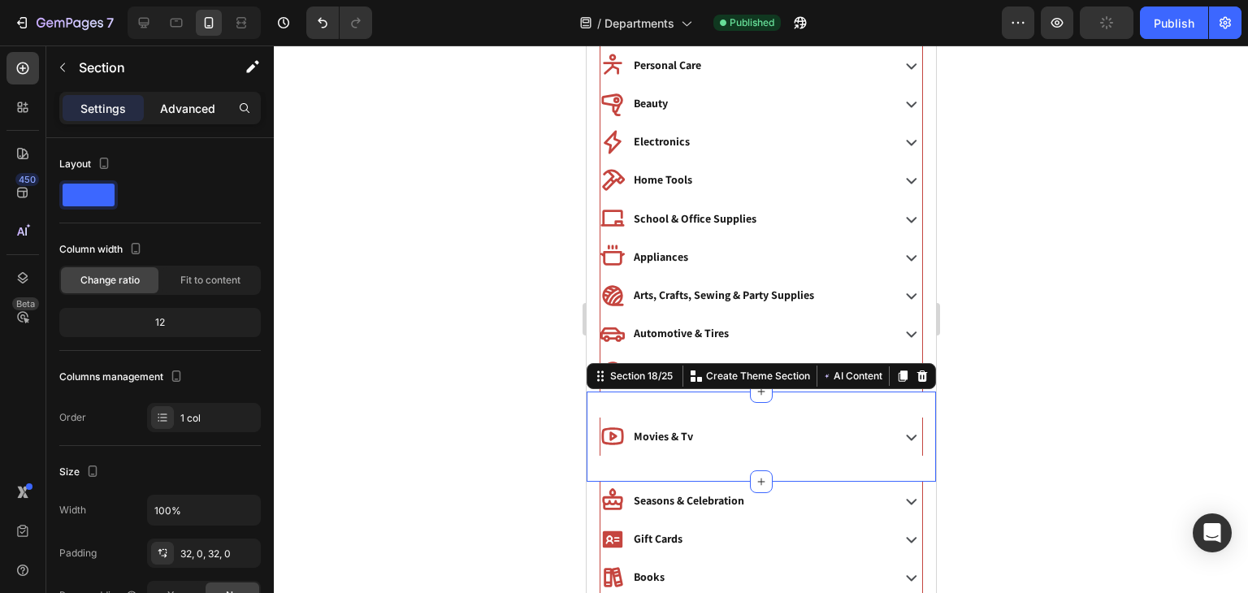
click at [197, 111] on p "Advanced" at bounding box center [187, 108] width 55 height 17
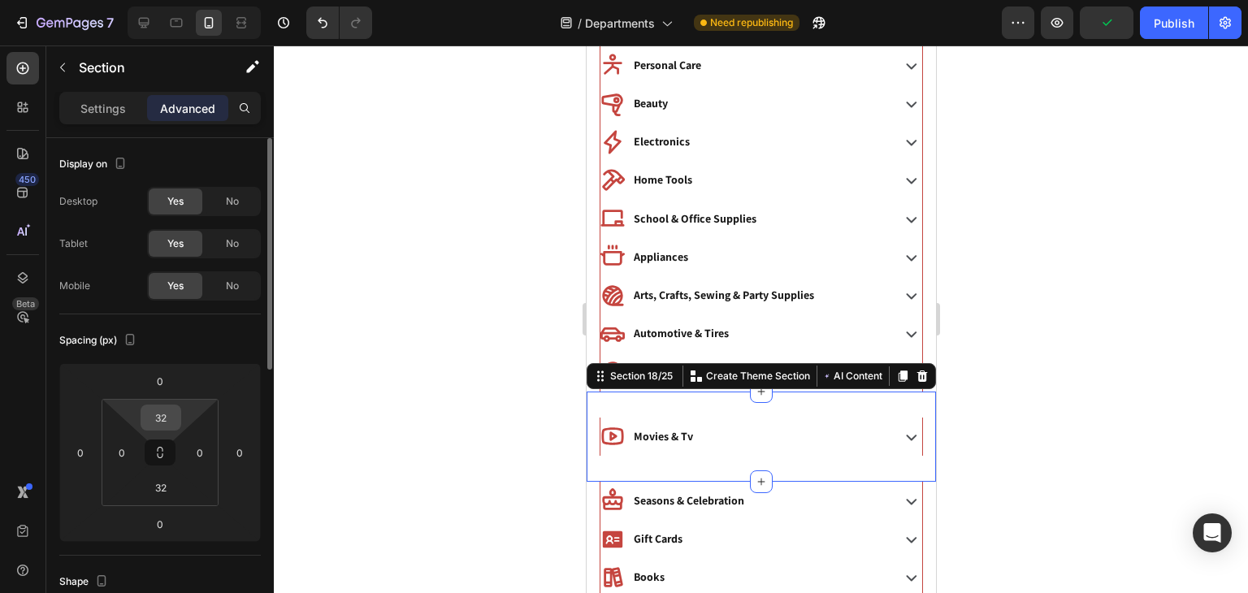
click at [175, 410] on input "32" at bounding box center [161, 417] width 33 height 24
type input "3"
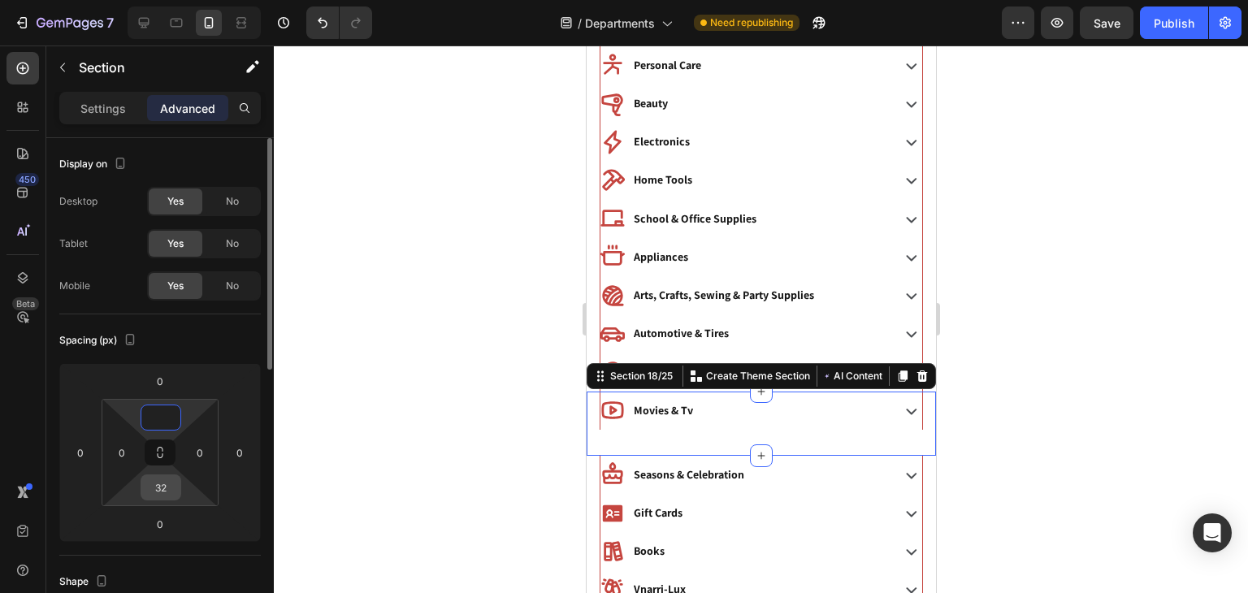
type input "0"
click at [159, 485] on input "32" at bounding box center [161, 487] width 33 height 24
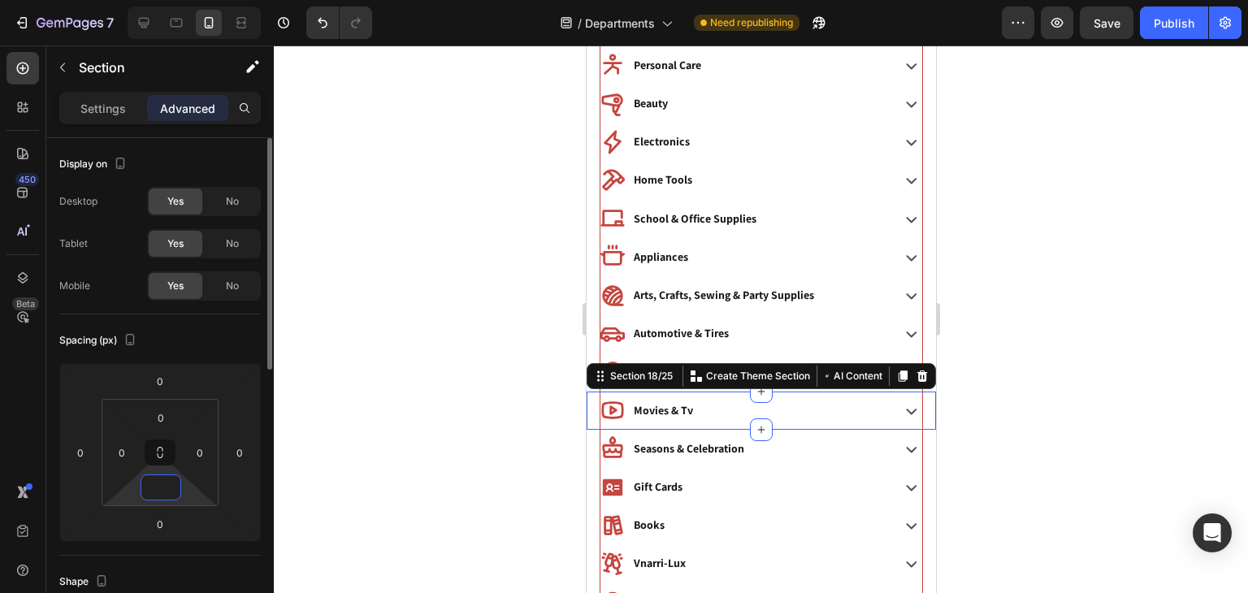
type input "0"
click at [234, 346] on div "Spacing (px)" at bounding box center [160, 340] width 202 height 26
click at [965, 303] on div at bounding box center [761, 320] width 974 height 548
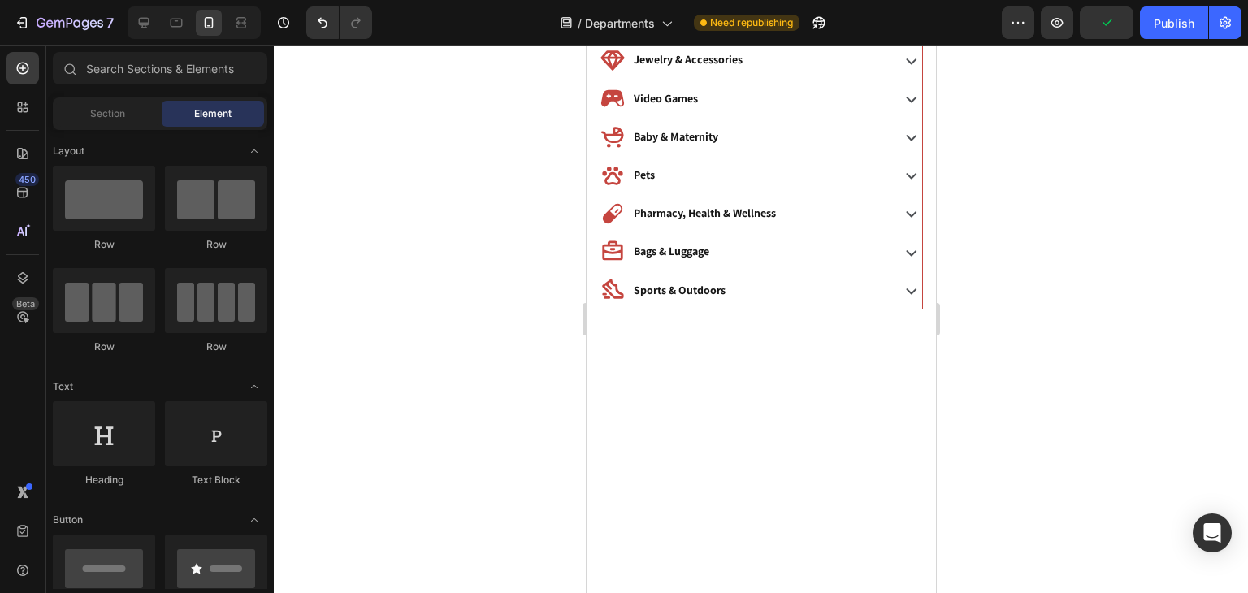
scroll to position [42, 0]
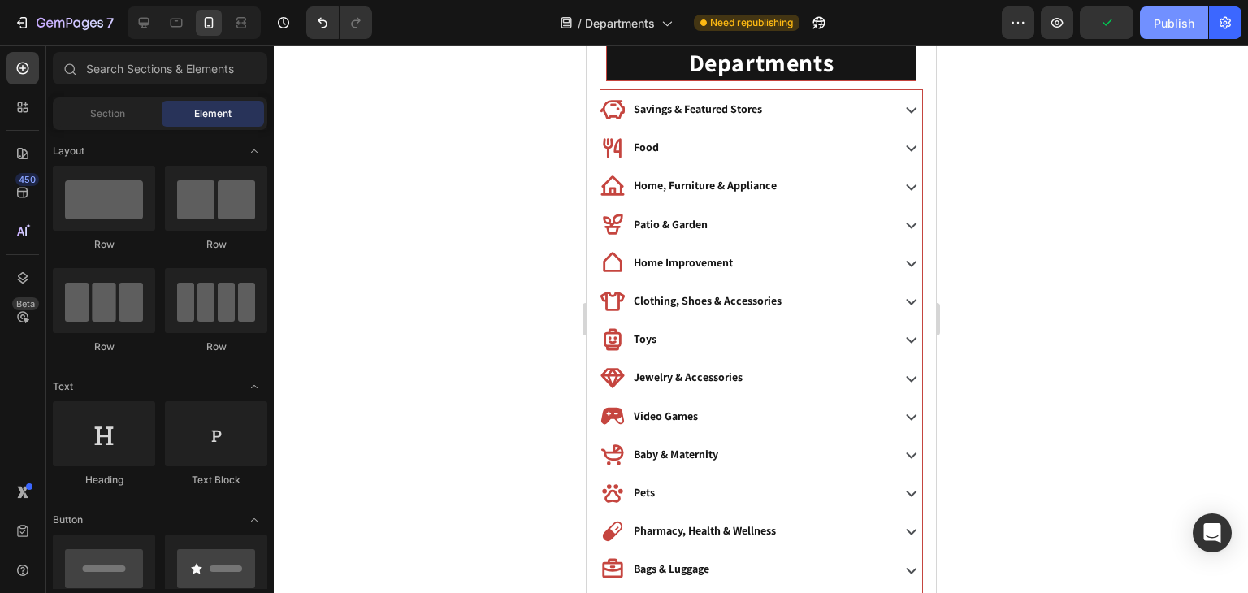
click at [1175, 28] on div "Publish" at bounding box center [1174, 23] width 41 height 17
